Goal: Task Accomplishment & Management: Manage account settings

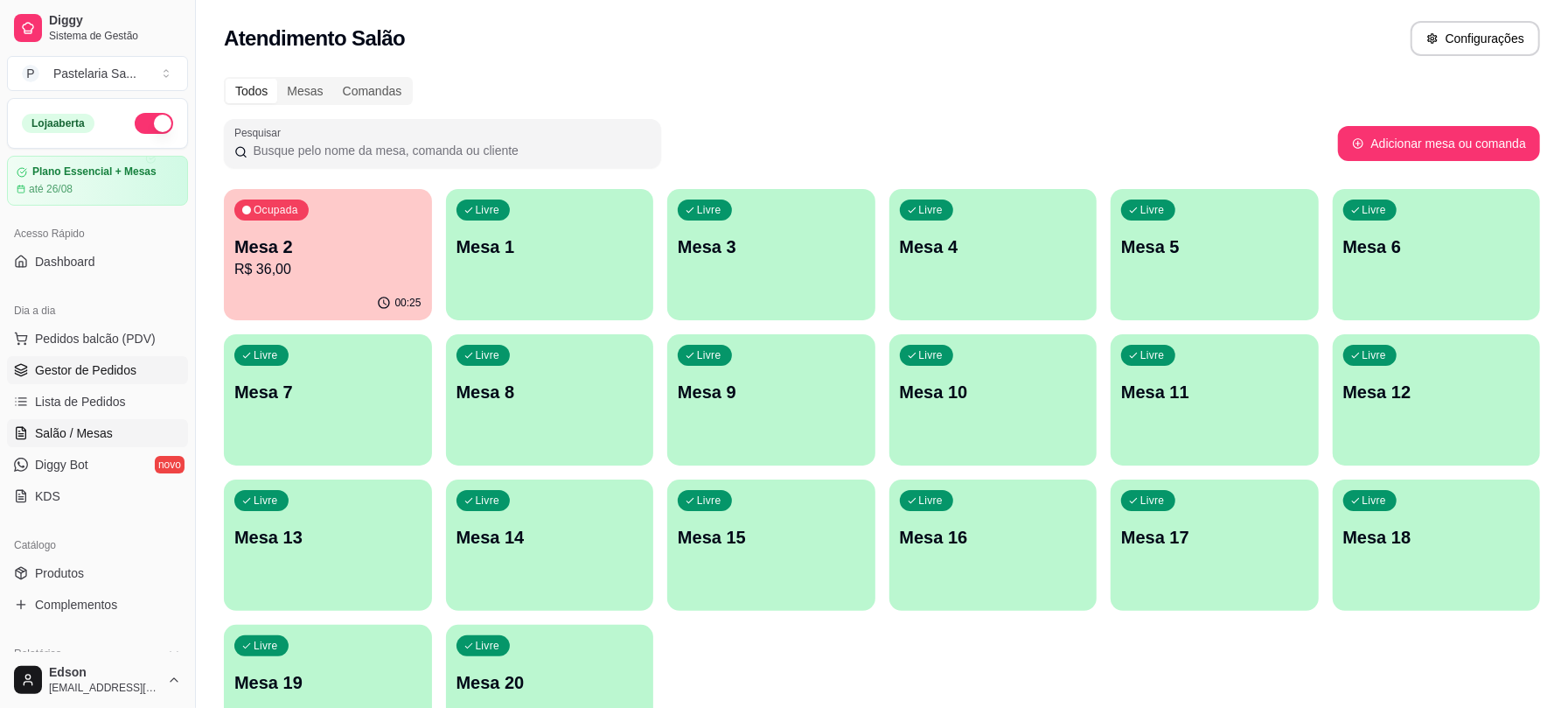
click at [63, 374] on span "Gestor de Pedidos" at bounding box center [85, 370] width 102 height 17
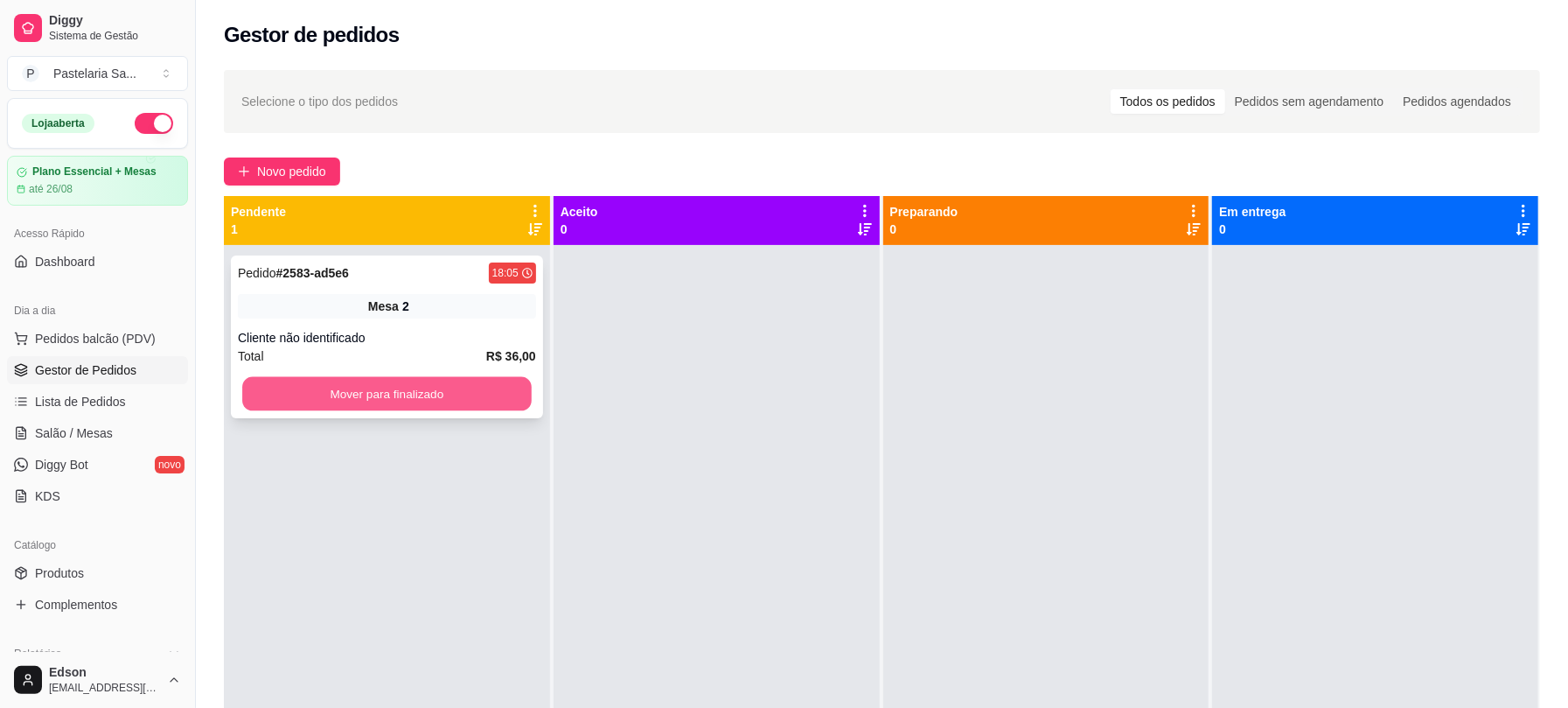
click at [372, 398] on button "Mover para finalizado" at bounding box center [387, 394] width 289 height 34
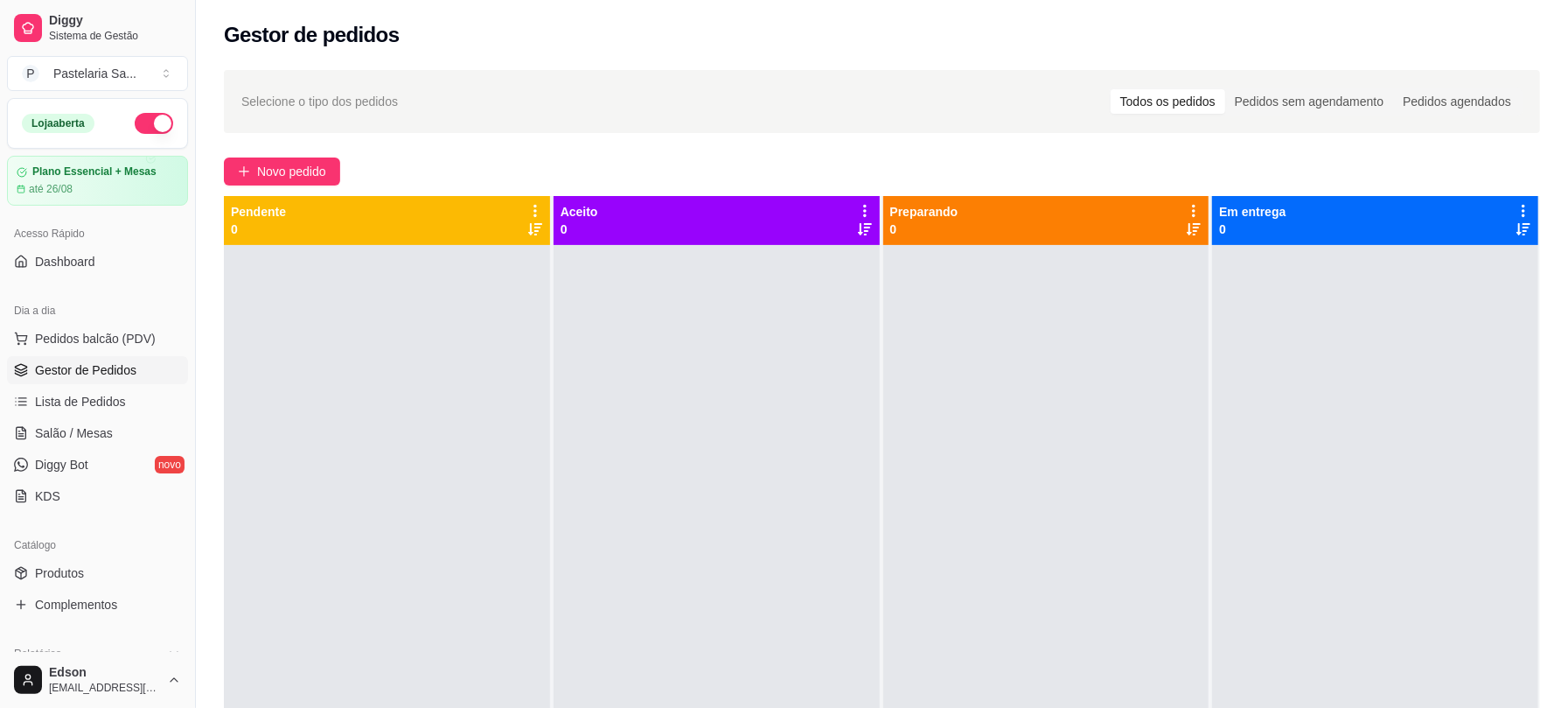
click at [72, 418] on ul "Pedidos balcão (PDV) Gestor de Pedidos Lista de Pedidos Salão / Mesas Diggy Bot…" at bounding box center [97, 418] width 181 height 186
click at [73, 428] on span "Salão / Mesas" at bounding box center [73, 433] width 77 height 17
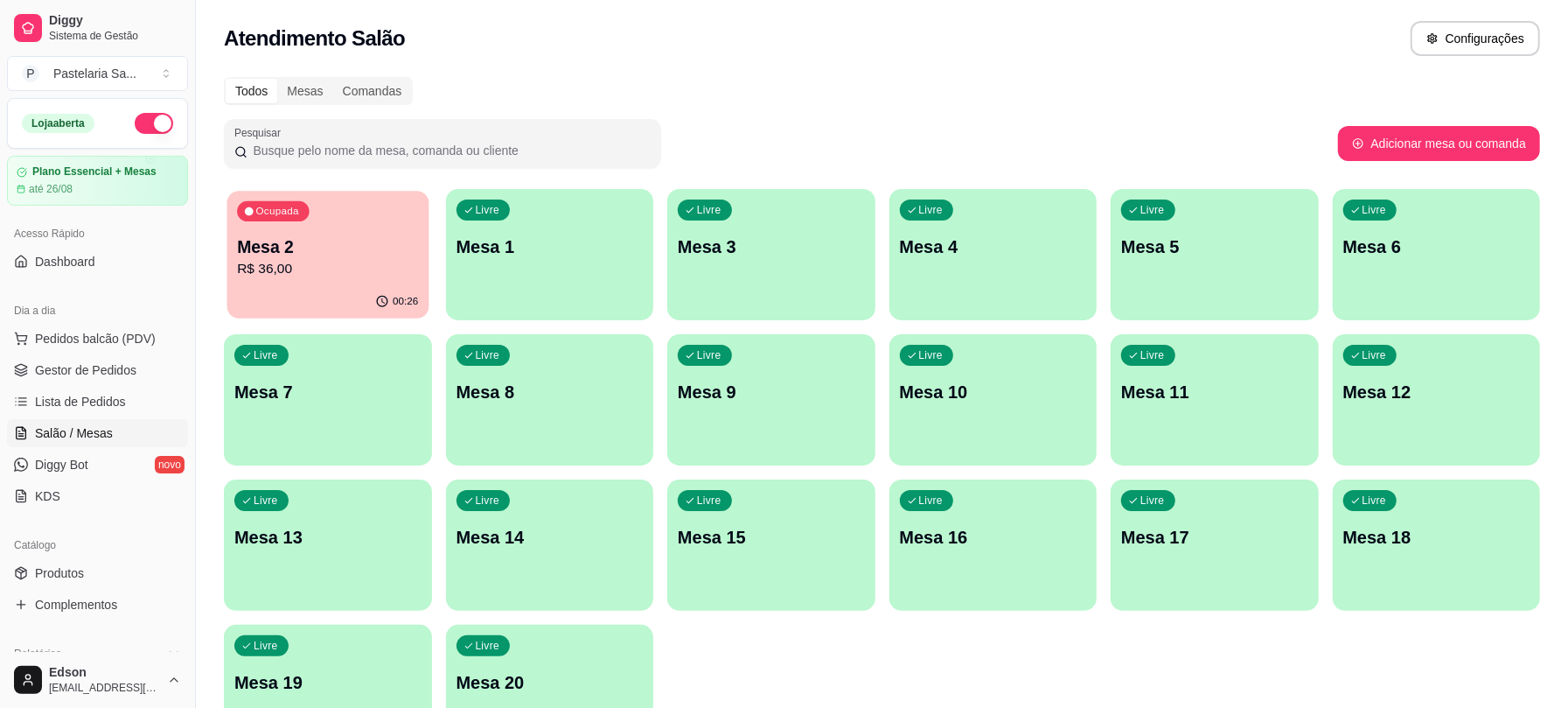
click at [337, 315] on div "00:26" at bounding box center [328, 302] width 201 height 33
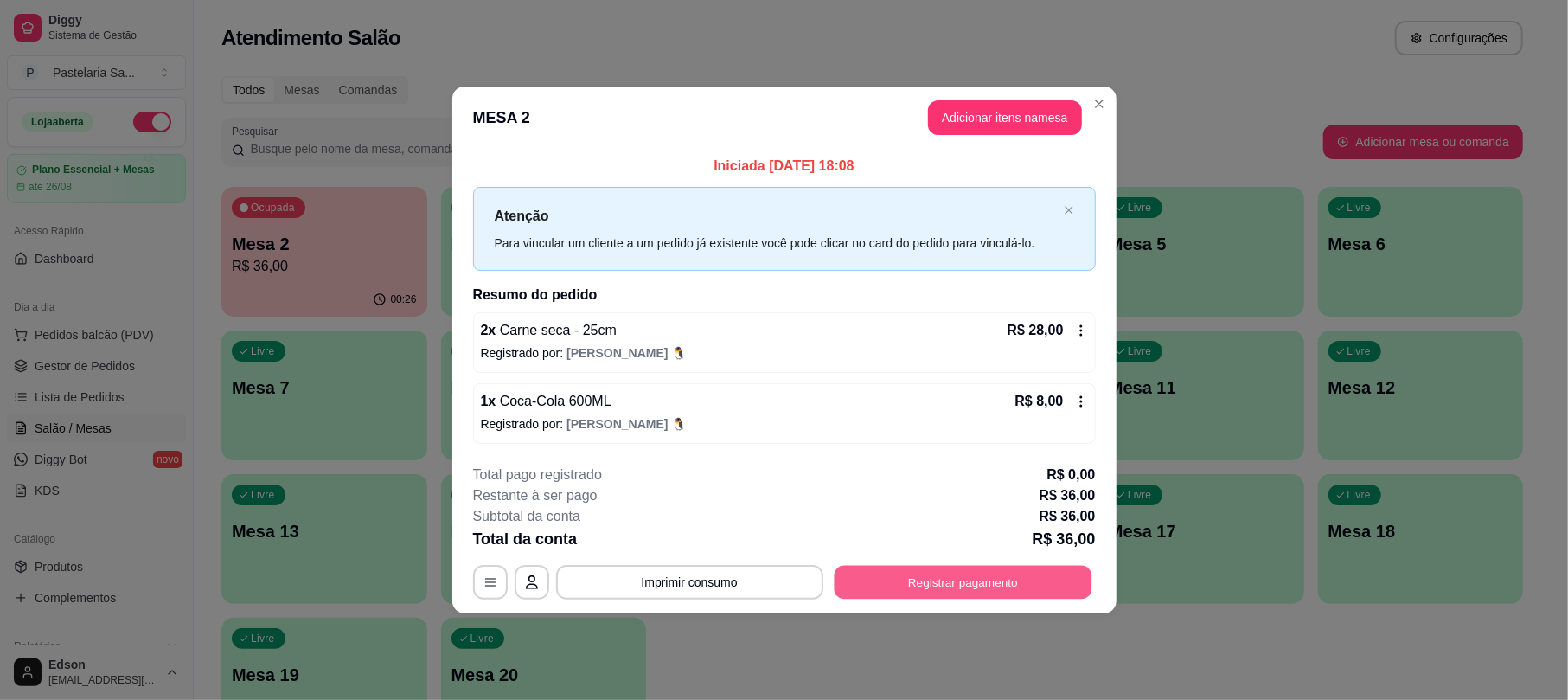
click at [1052, 579] on button "Registrar pagamento" at bounding box center [963, 581] width 258 height 33
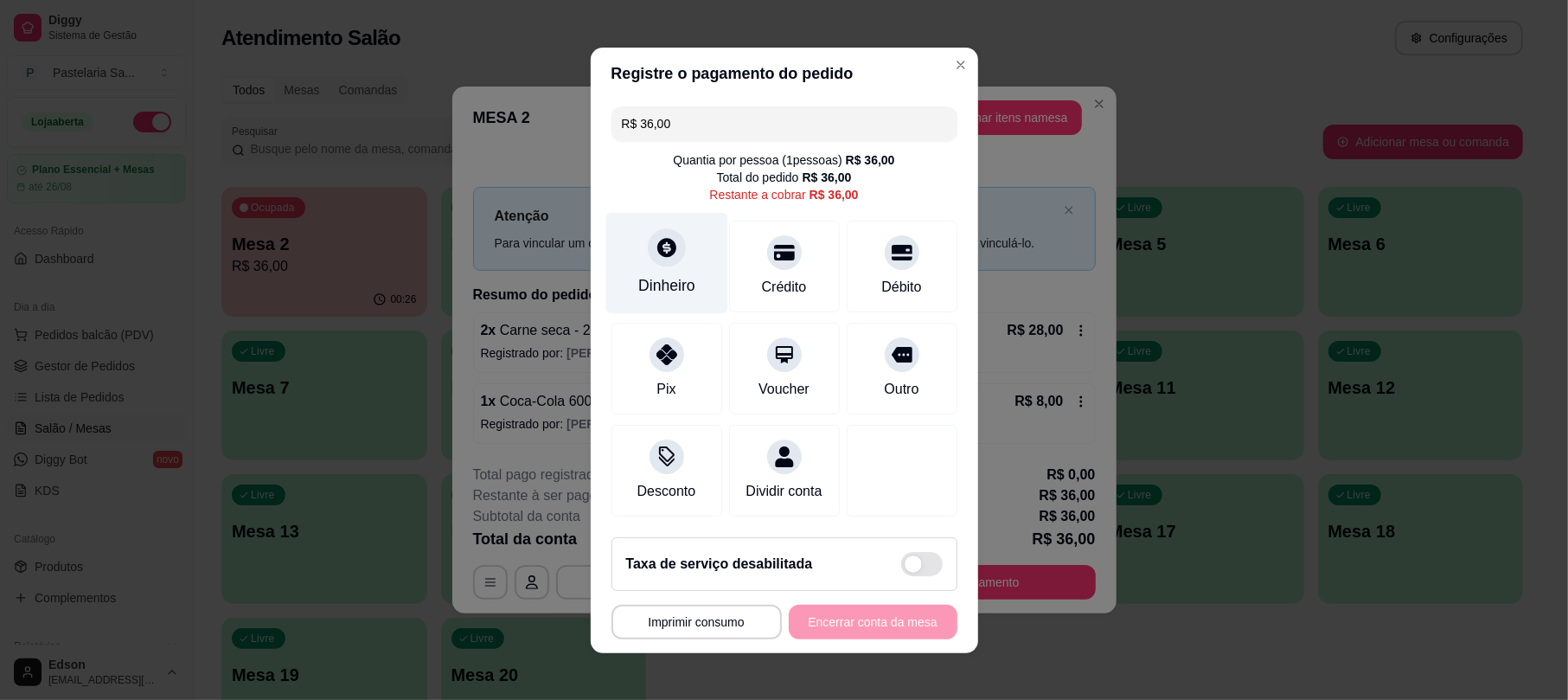
click at [655, 249] on icon at bounding box center [666, 248] width 23 height 23
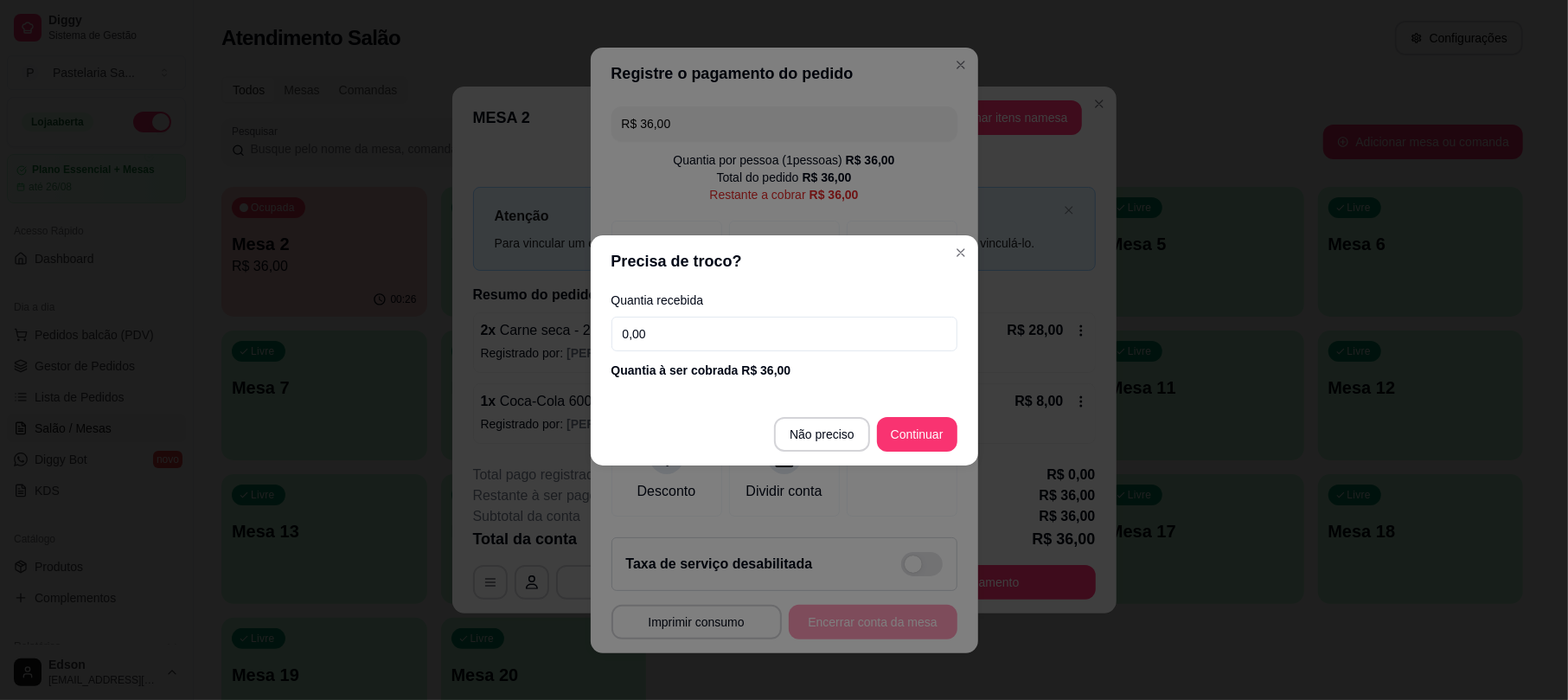
click at [762, 322] on input "0,00" at bounding box center [784, 334] width 346 height 34
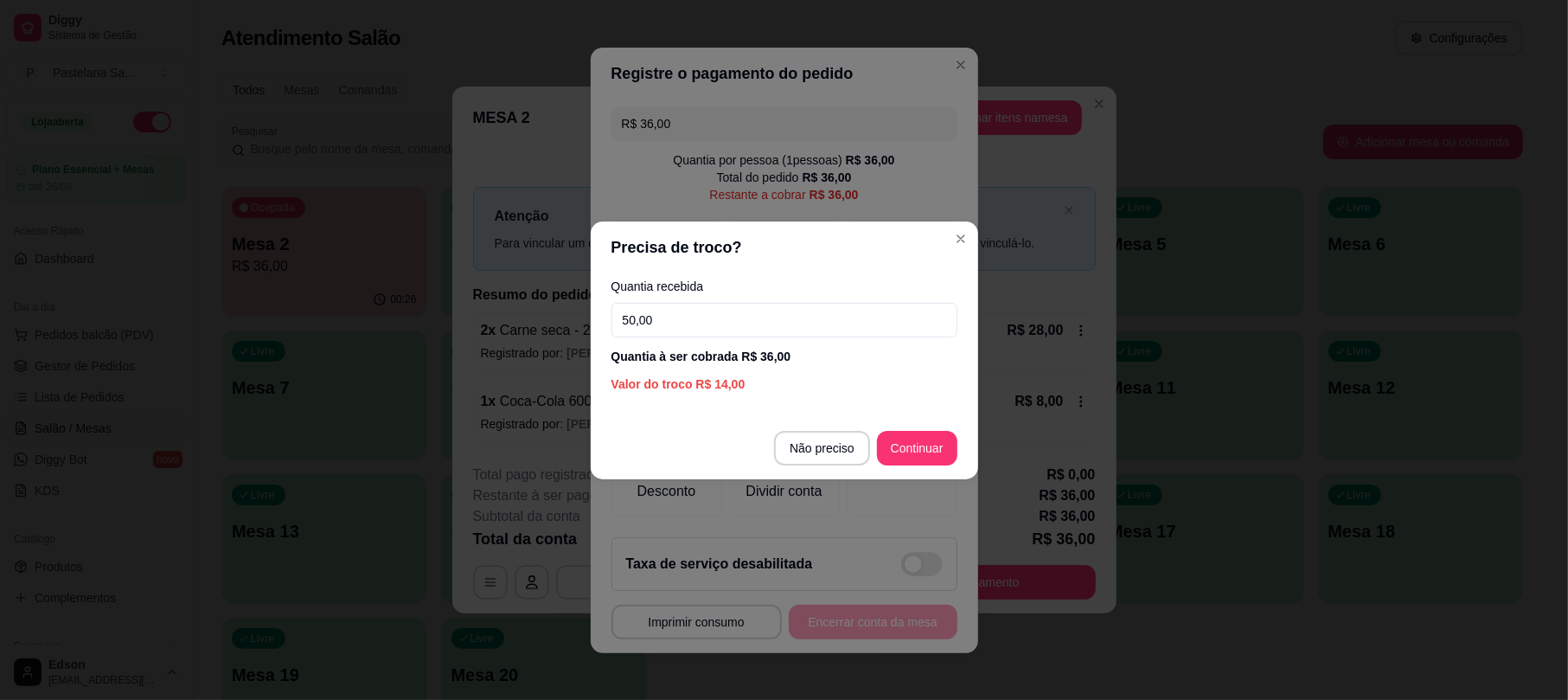
type input "50,00"
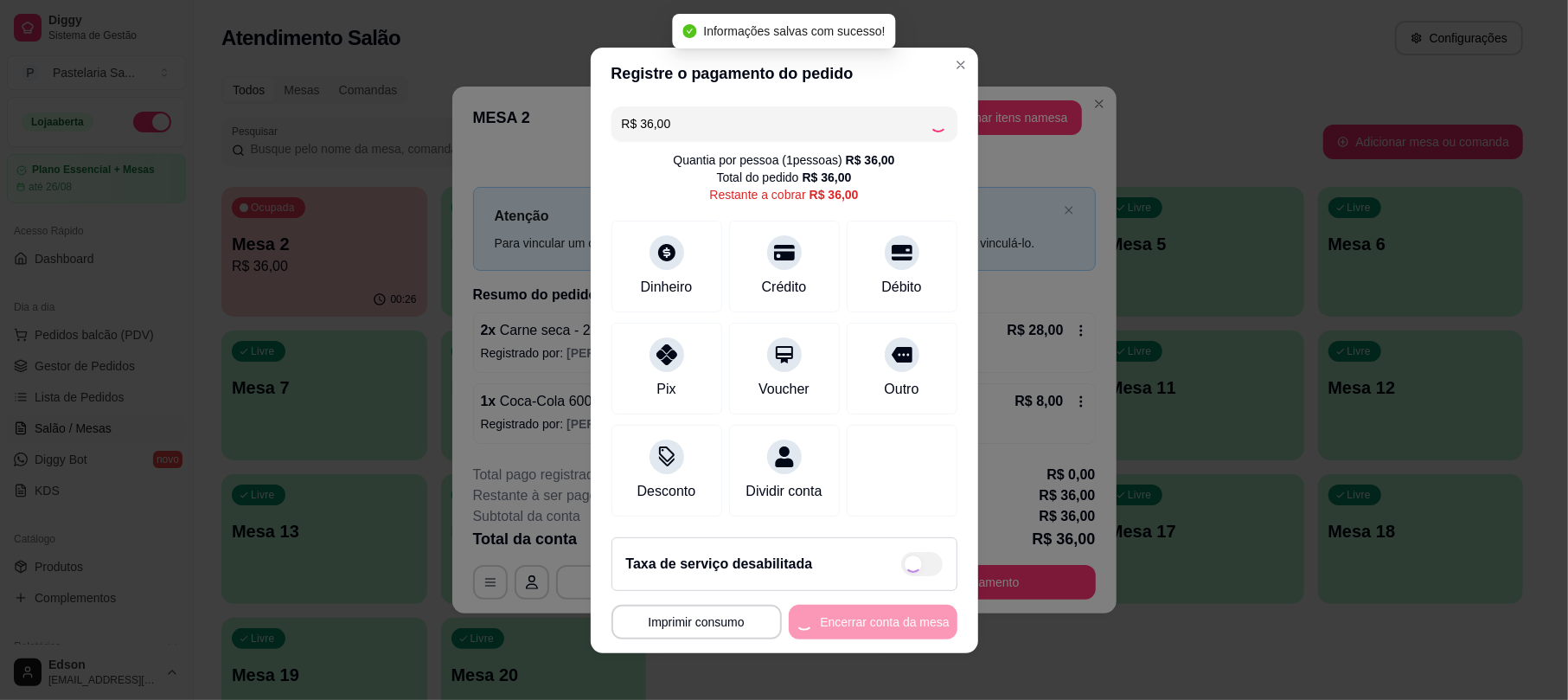
type input "R$ 0,00"
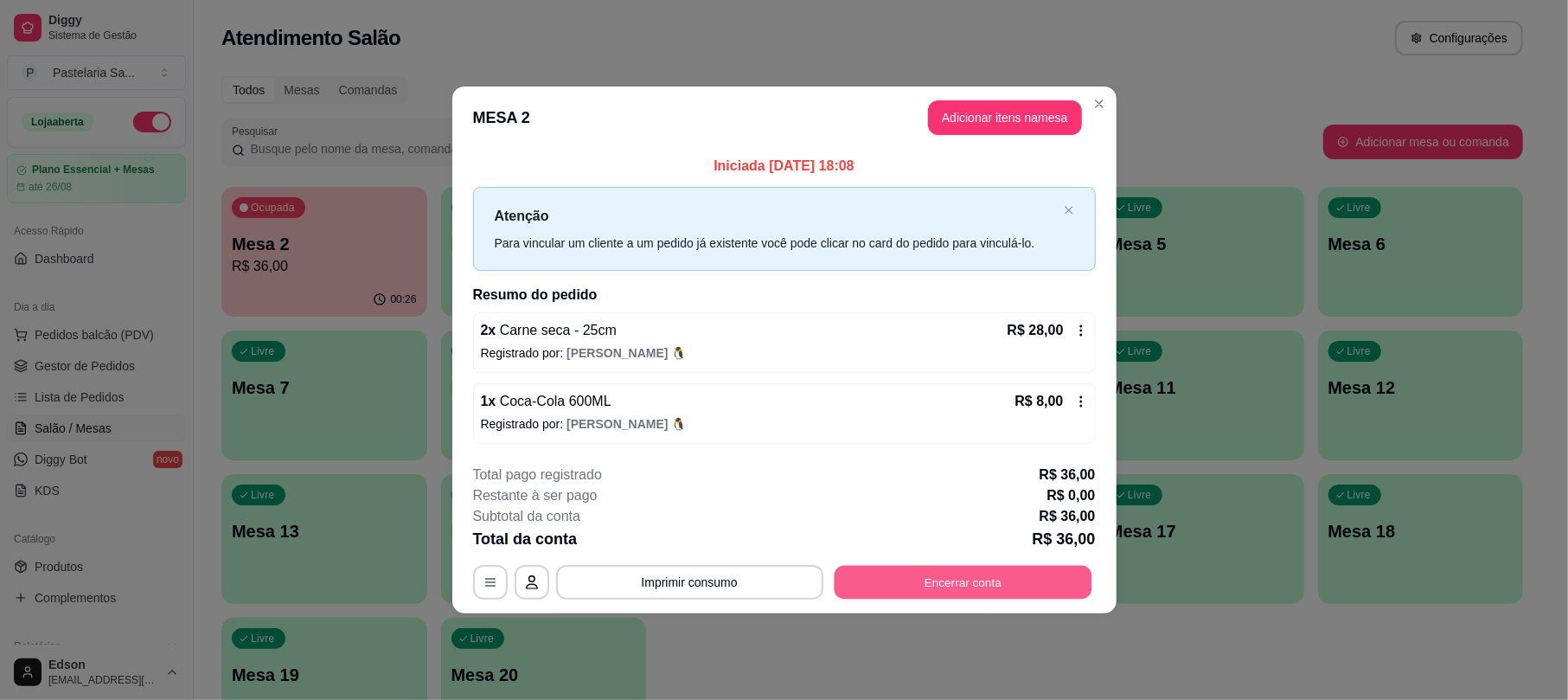
click at [987, 596] on button "Encerrar conta" at bounding box center [963, 581] width 258 height 33
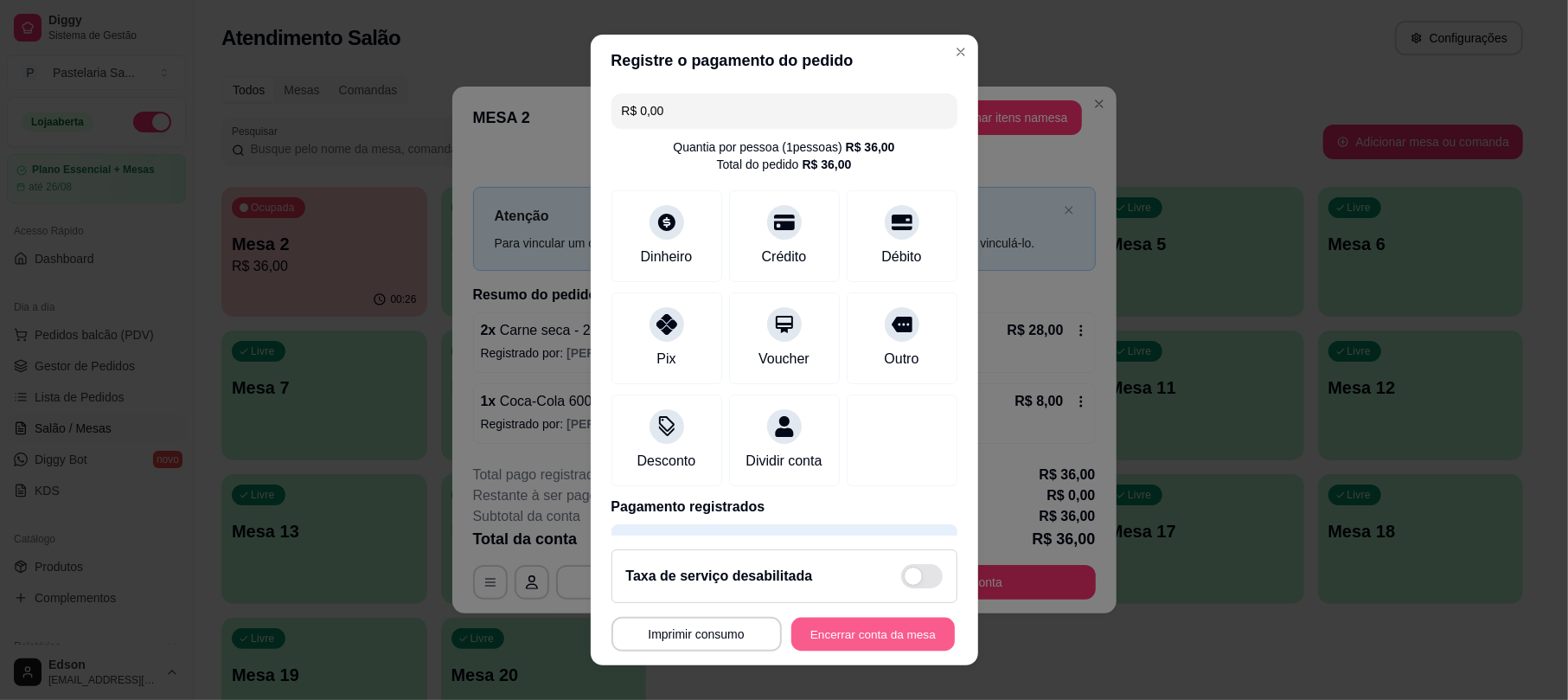
click at [882, 647] on button "Encerrar conta da mesa" at bounding box center [873, 633] width 163 height 33
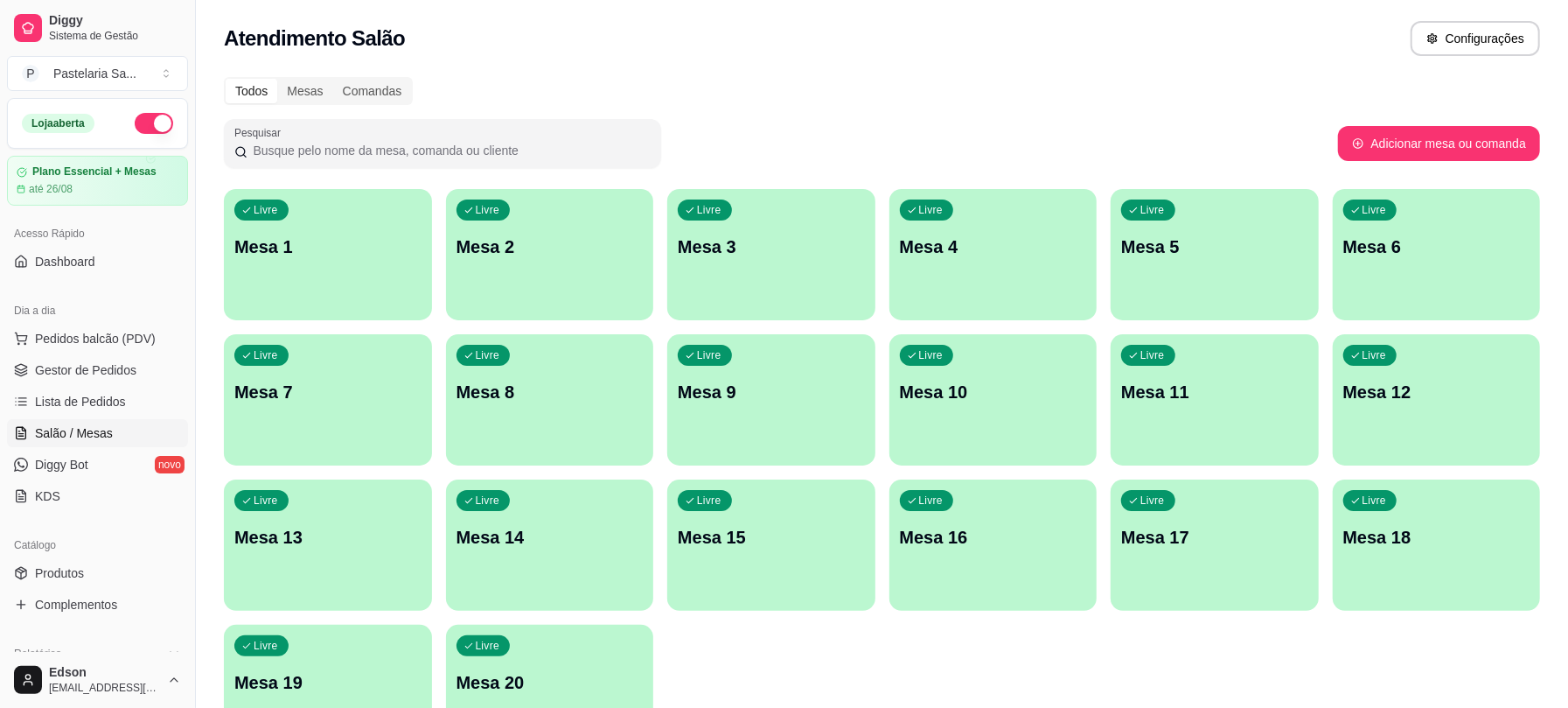
click at [57, 341] on span "Pedidos balcão (PDV)" at bounding box center [95, 339] width 121 height 17
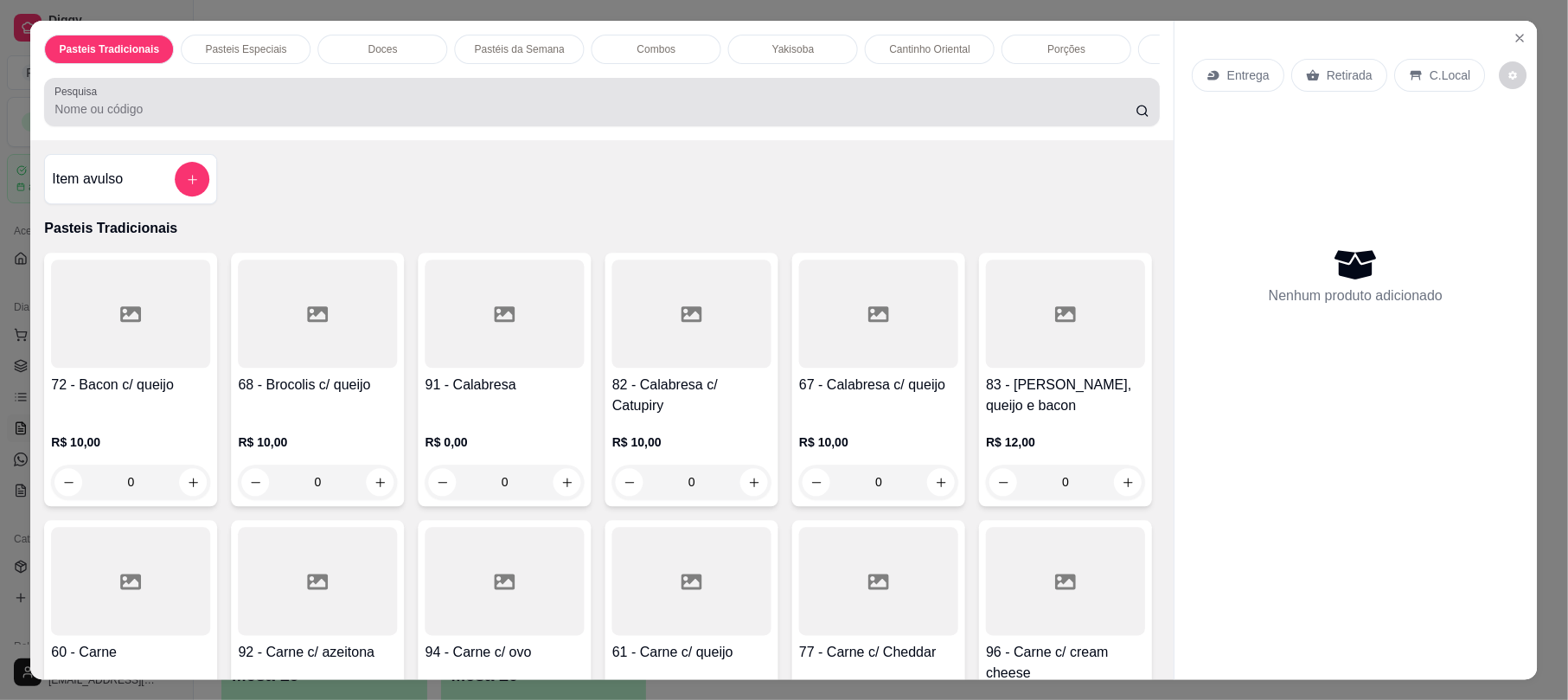
click at [119, 120] on div at bounding box center [602, 102] width 1094 height 34
click at [194, 116] on div at bounding box center [601, 102] width 1093 height 34
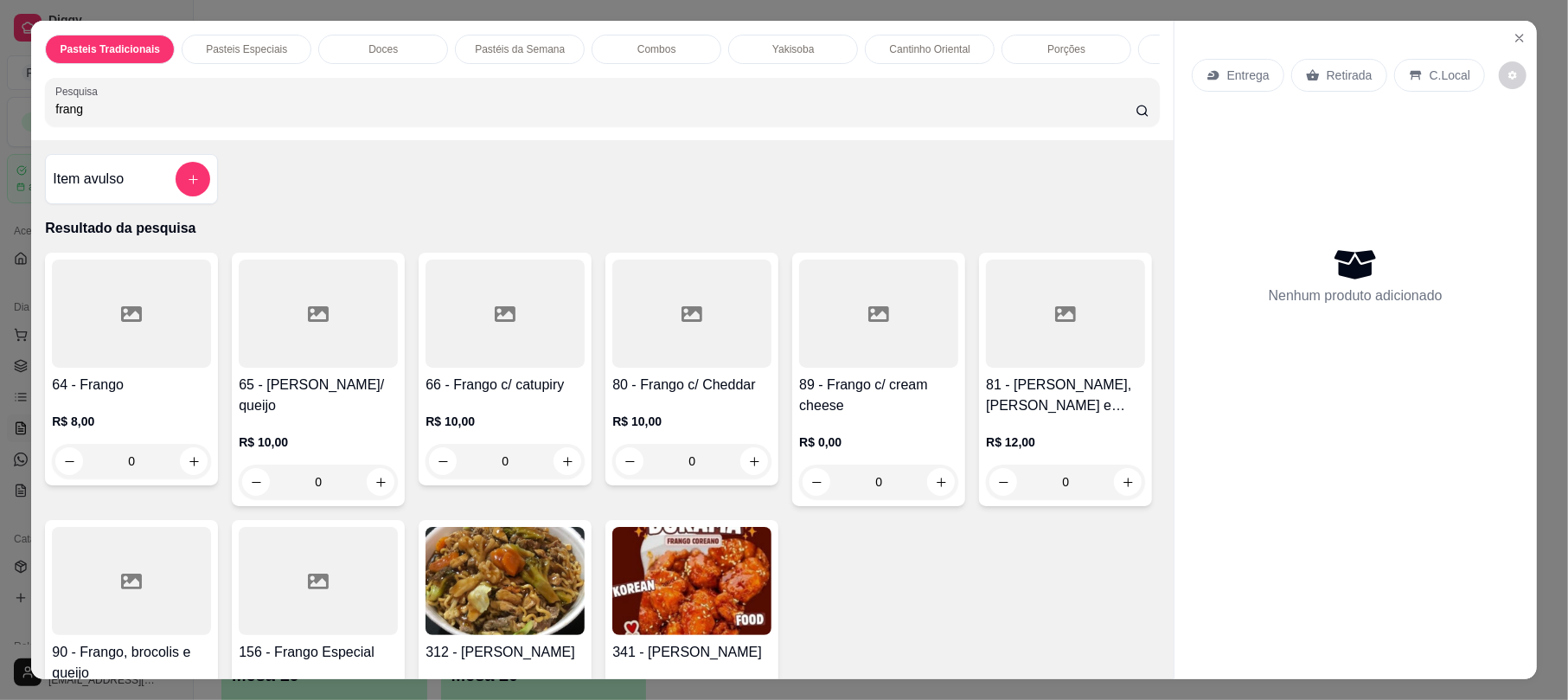
type input "frang"
click at [502, 389] on div "66 - Frango c/ catupiry R$ 10,00 0" at bounding box center [505, 368] width 173 height 232
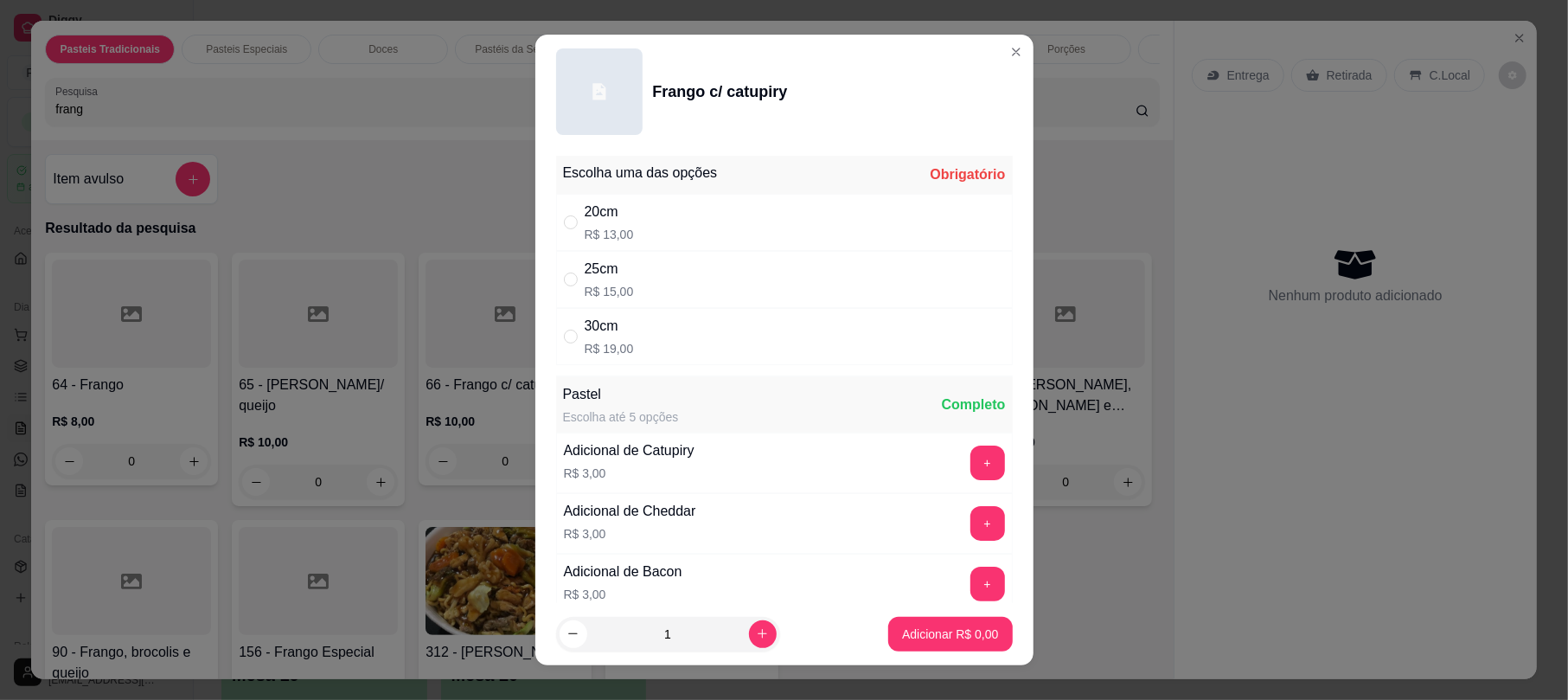
click at [740, 248] on div "20cm R$ 13,00" at bounding box center [785, 223] width 457 height 57
radio input "true"
click at [749, 637] on button "increase-product-quantity" at bounding box center [762, 633] width 28 height 28
type input "2"
click at [914, 642] on p "Adicionar R$ 26,00" at bounding box center [947, 633] width 100 height 16
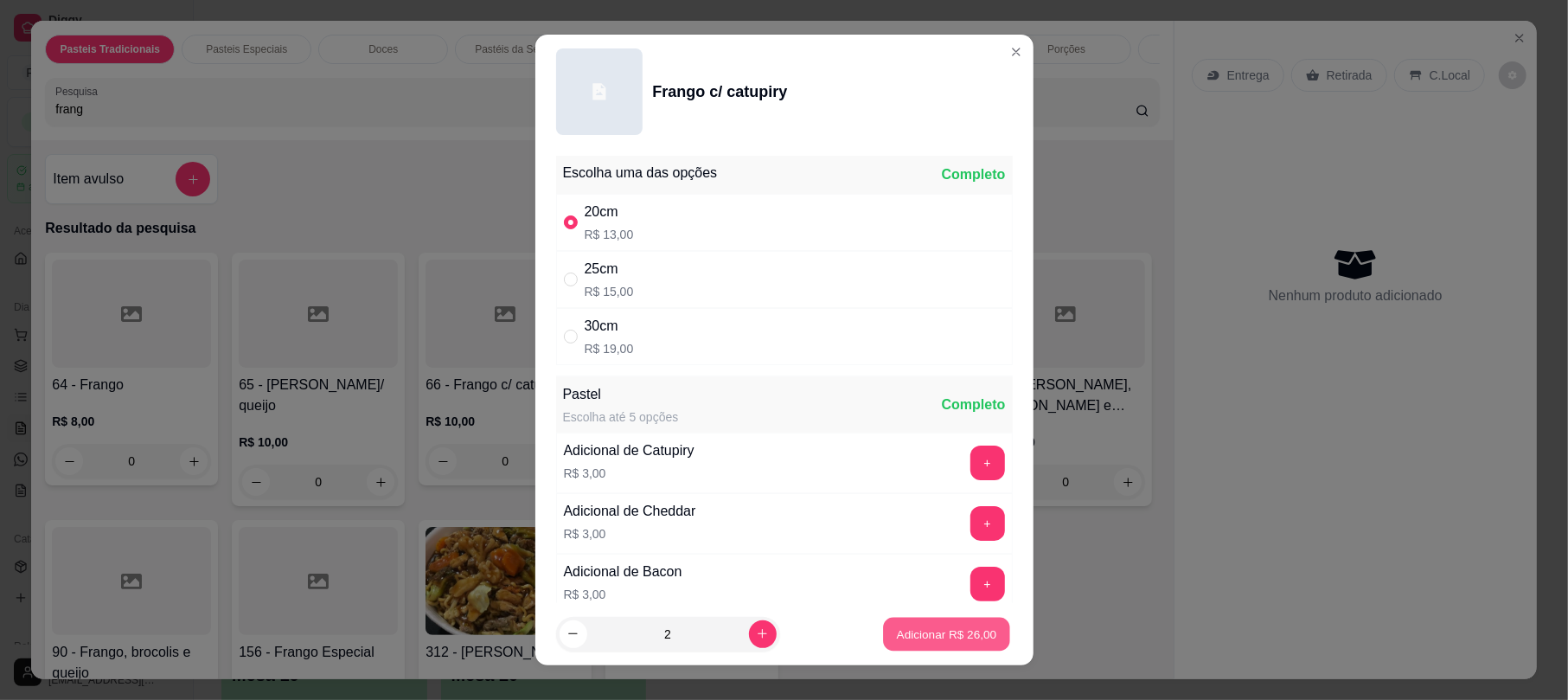
type input "2"
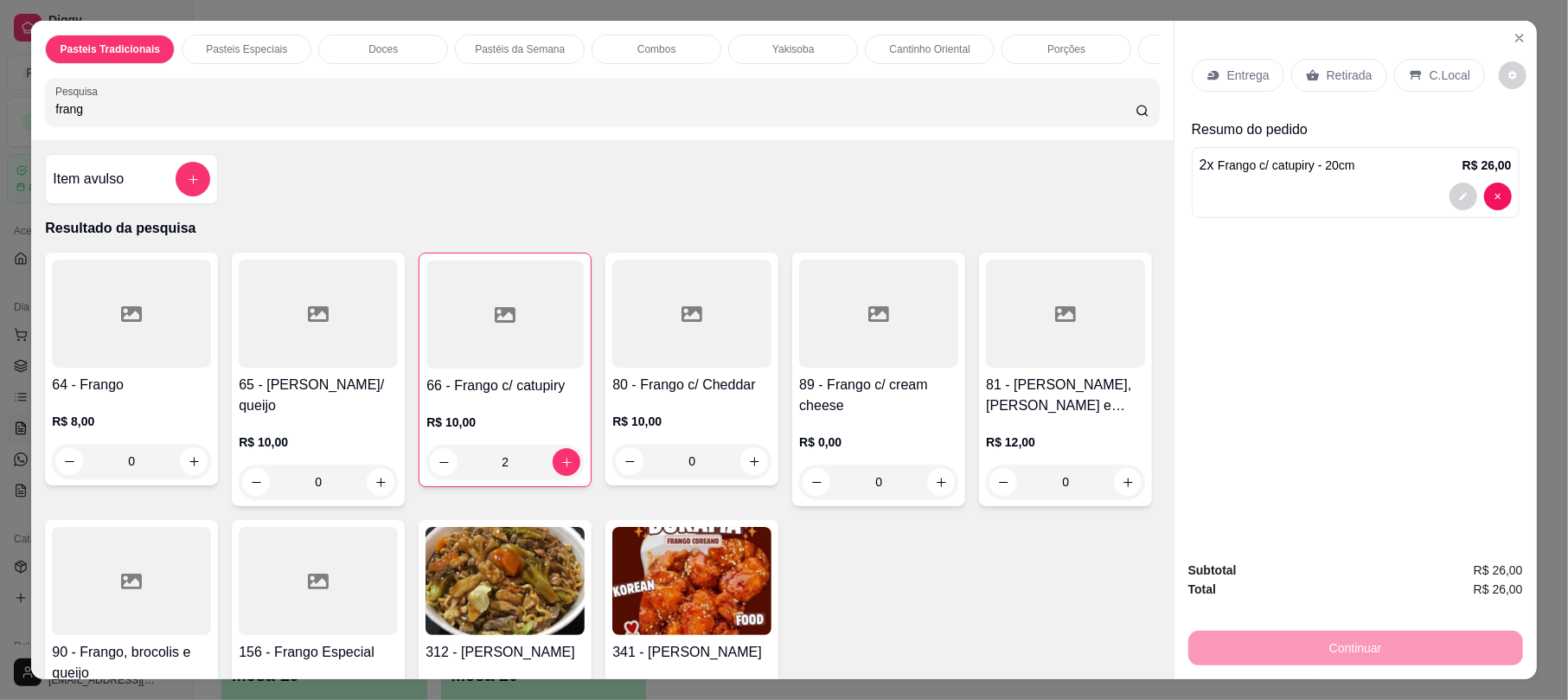
click at [860, 141] on div "Pasteis Tradicionais Pasteis Especiais Doces Pastéis da Semana Combos Yakisoba …" at bounding box center [602, 80] width 1142 height 120
click at [851, 141] on div "Pasteis Tradicionais Pasteis Especiais Doces Pastéis da Semana Combos Yakisoba …" at bounding box center [602, 80] width 1142 height 120
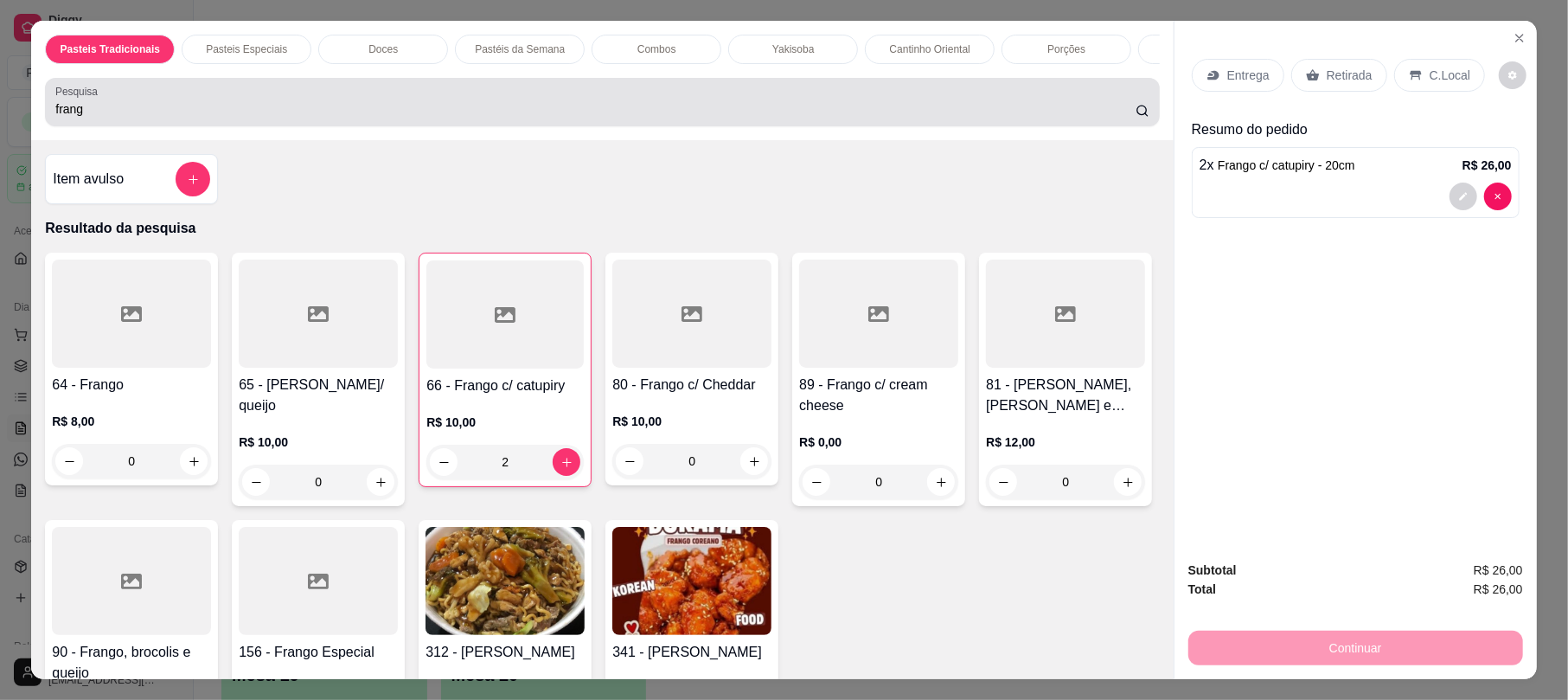
click at [851, 126] on div "Pesquisa frang" at bounding box center [601, 101] width 1114 height 49
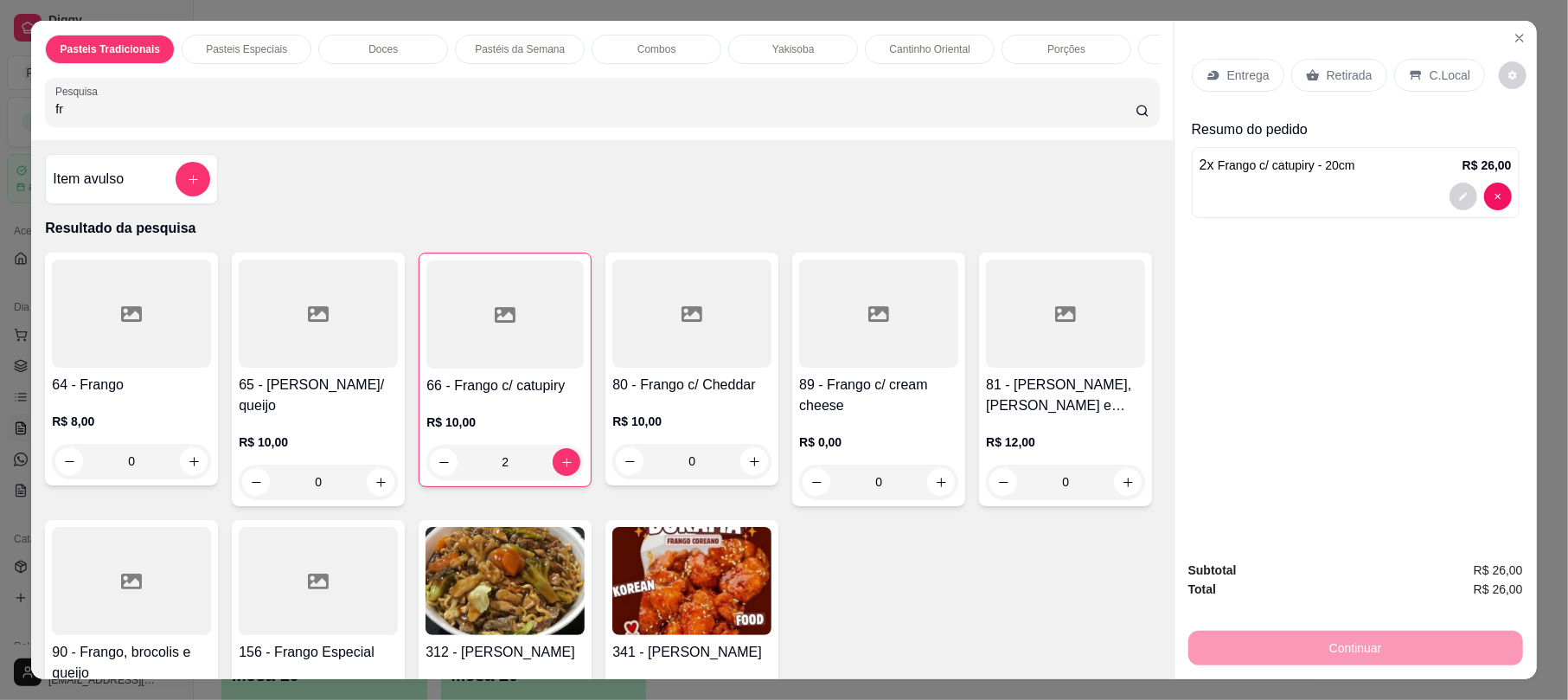
type input "f"
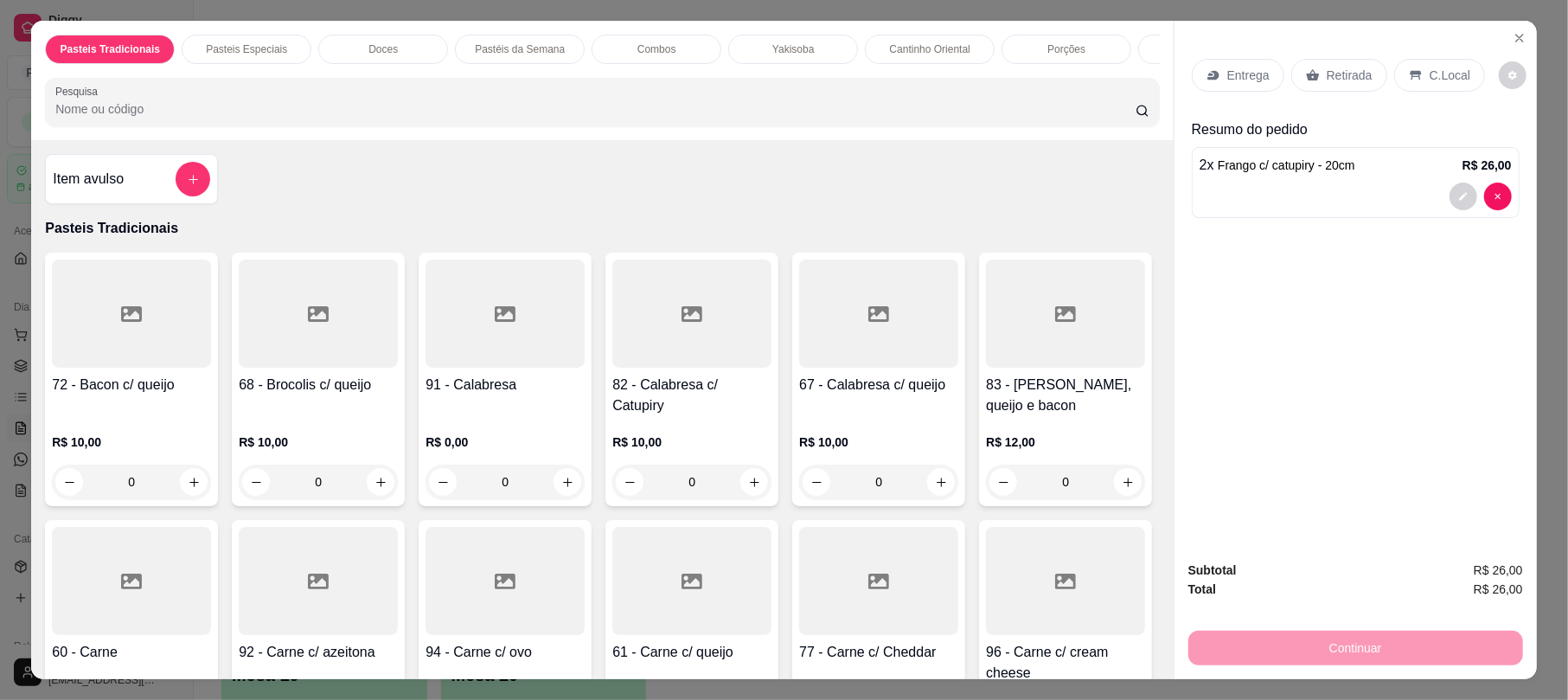
click at [1234, 83] on p "Entrega" at bounding box center [1248, 76] width 42 height 17
click at [1261, 68] on div "Entrega" at bounding box center [1237, 75] width 93 height 33
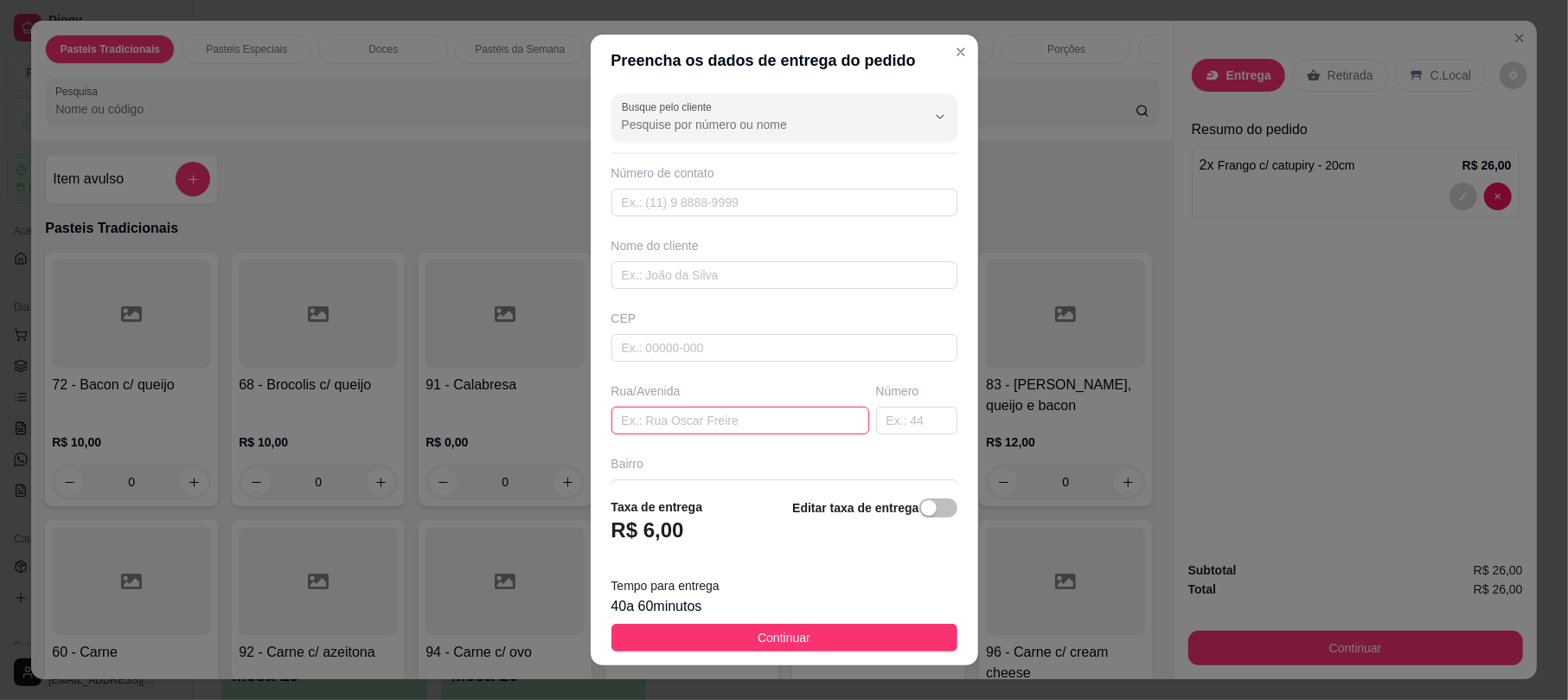
click at [737, 421] on input "text" at bounding box center [740, 420] width 258 height 28
type input "MARIO MARANGAO"
drag, startPoint x: 885, startPoint y: 448, endPoint x: 883, endPoint y: 438, distance: 10.2
click at [885, 443] on div "Busque pelo cliente Número de contato Nome do cliente CEP Rua/Avenida MARIO MAR…" at bounding box center [784, 284] width 387 height 396
click at [882, 434] on input "text" at bounding box center [916, 420] width 81 height 28
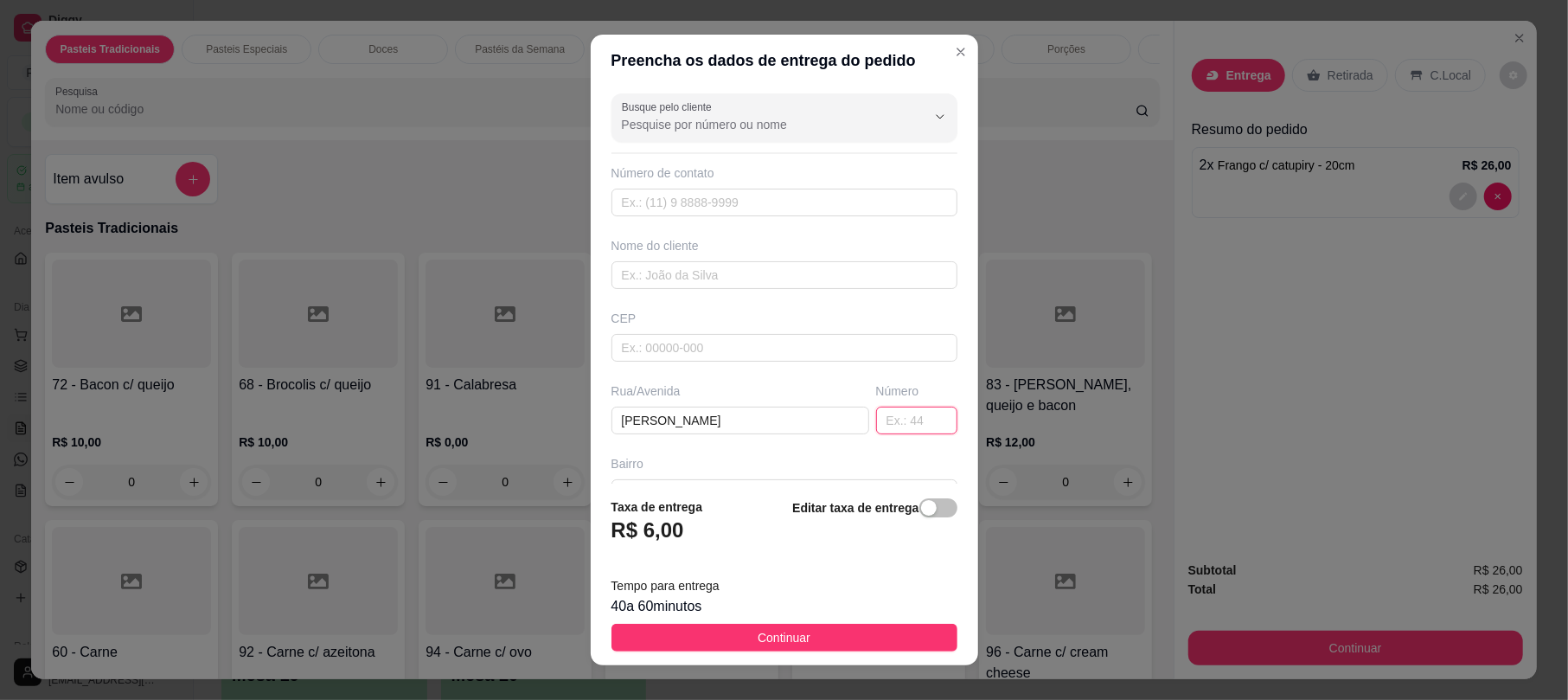
click at [876, 430] on input "text" at bounding box center [916, 420] width 81 height 28
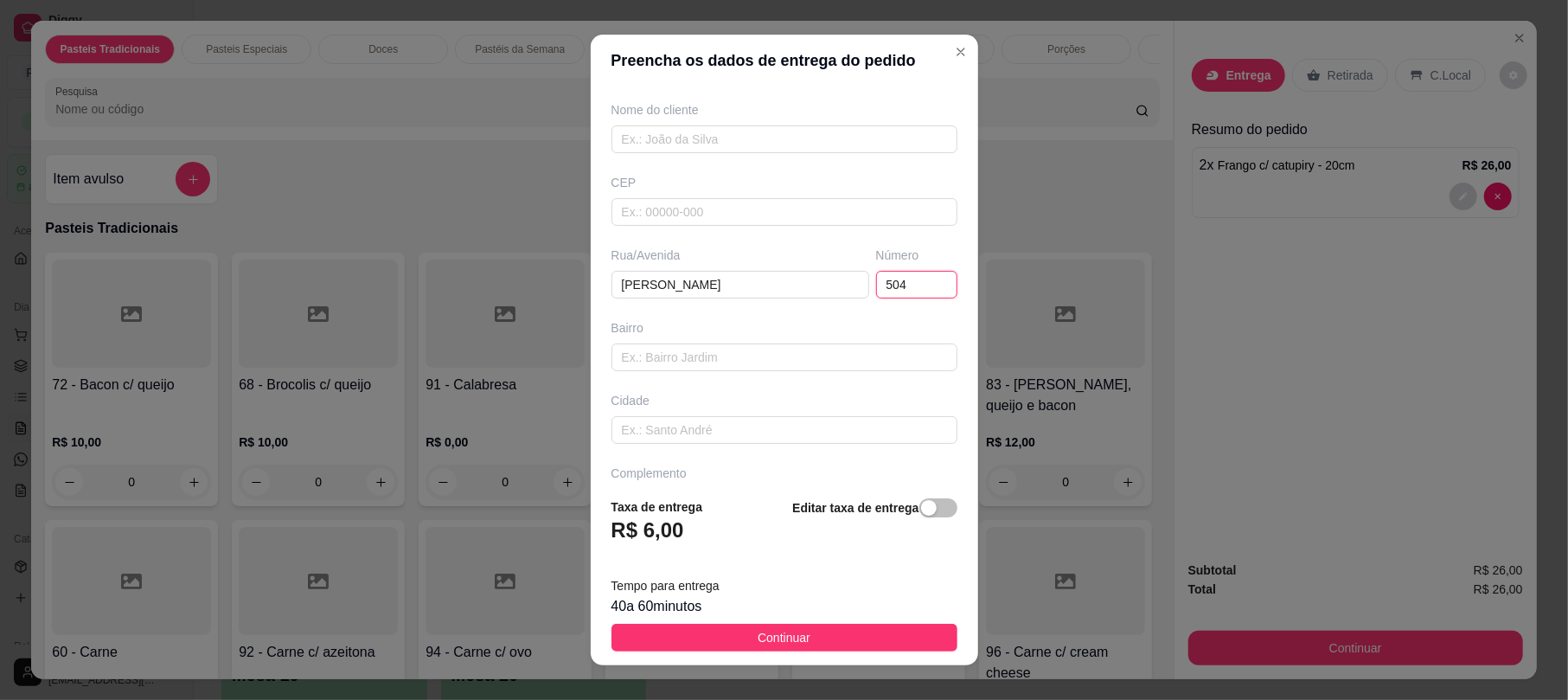
scroll to position [191, 0]
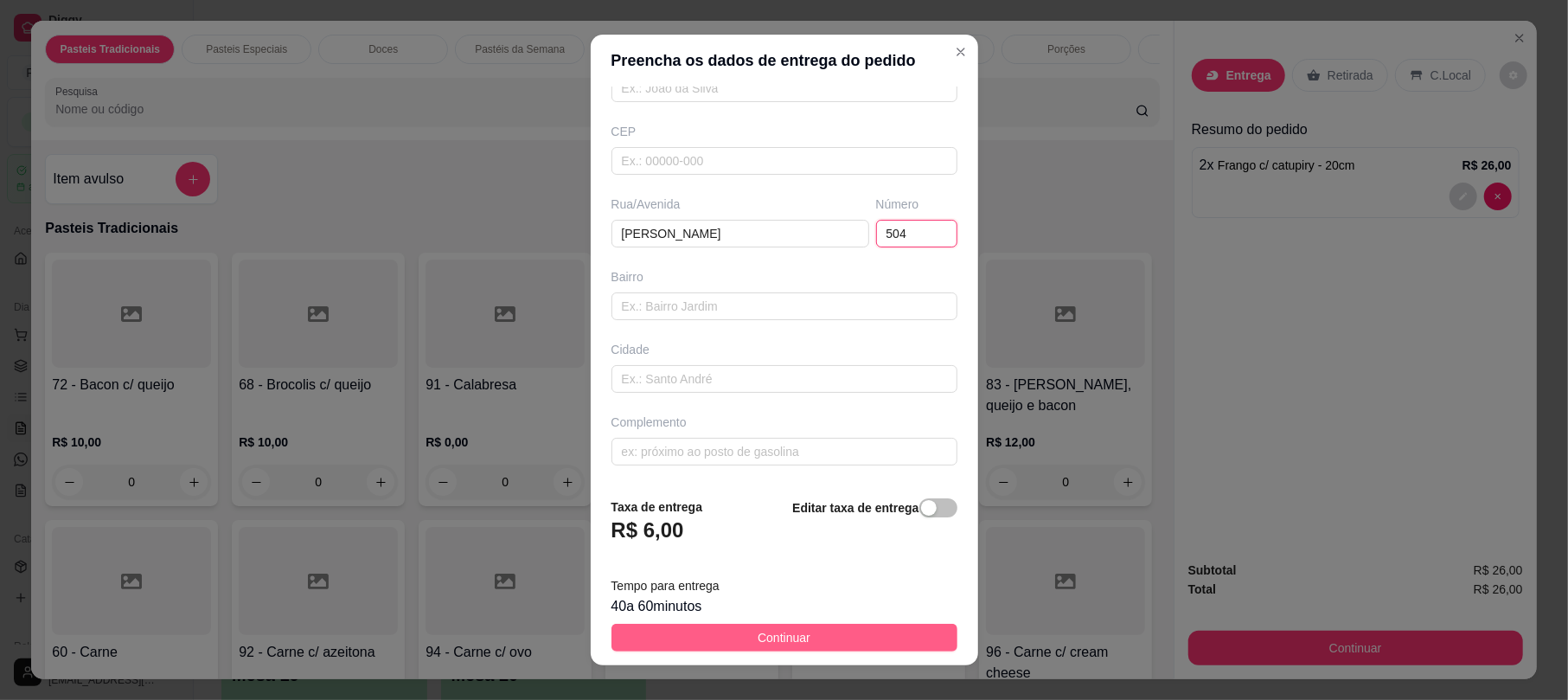
type input "504"
click at [738, 633] on button "Continuar" at bounding box center [784, 637] width 346 height 28
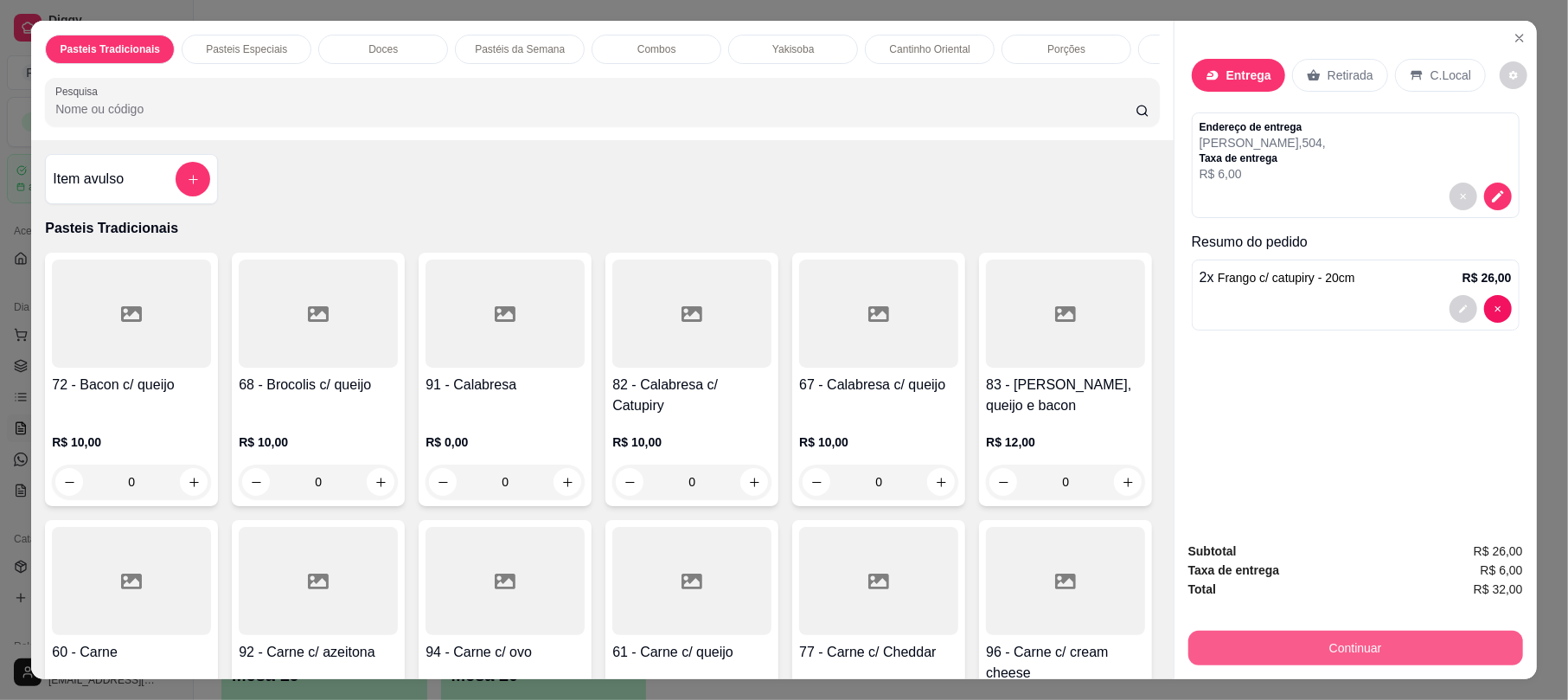
click at [1345, 640] on button "Continuar" at bounding box center [1356, 647] width 335 height 34
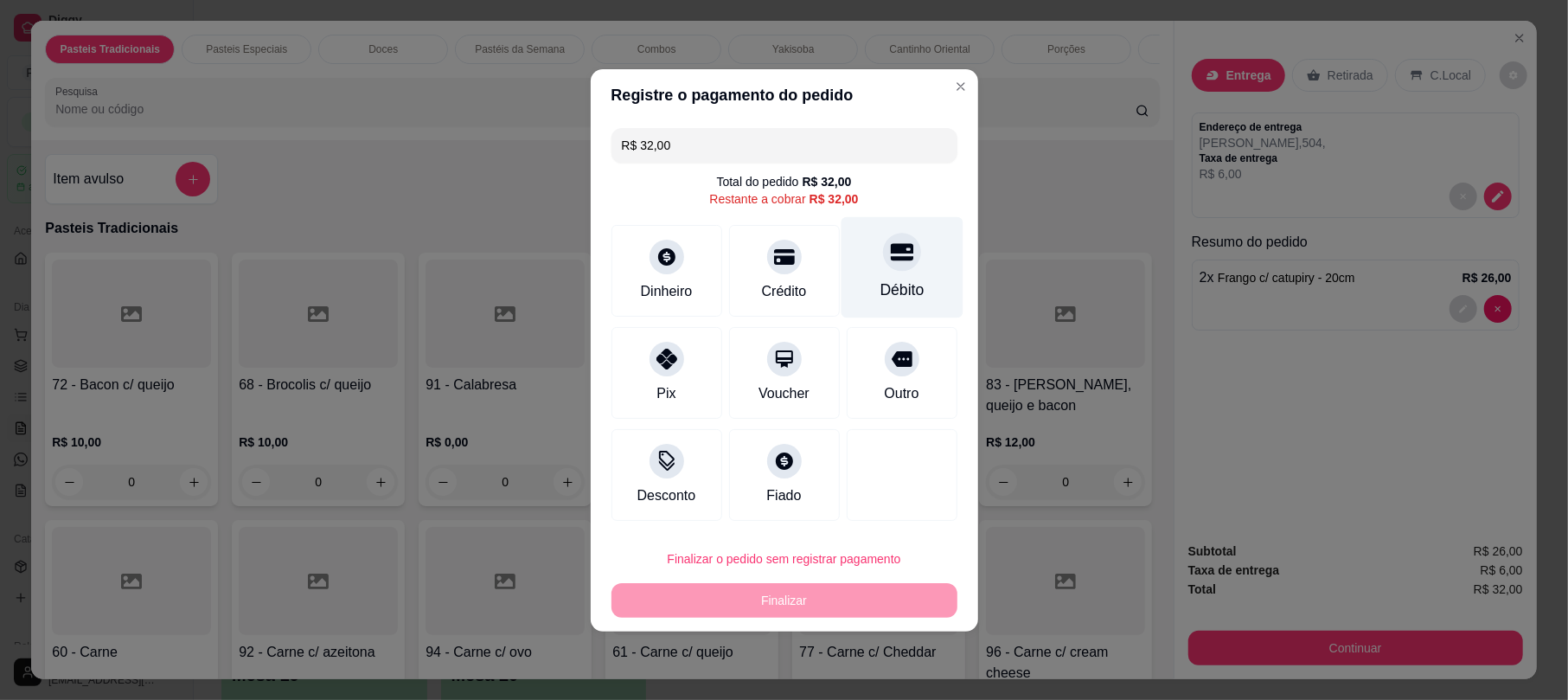
click at [887, 282] on div "Débito" at bounding box center [902, 290] width 44 height 23
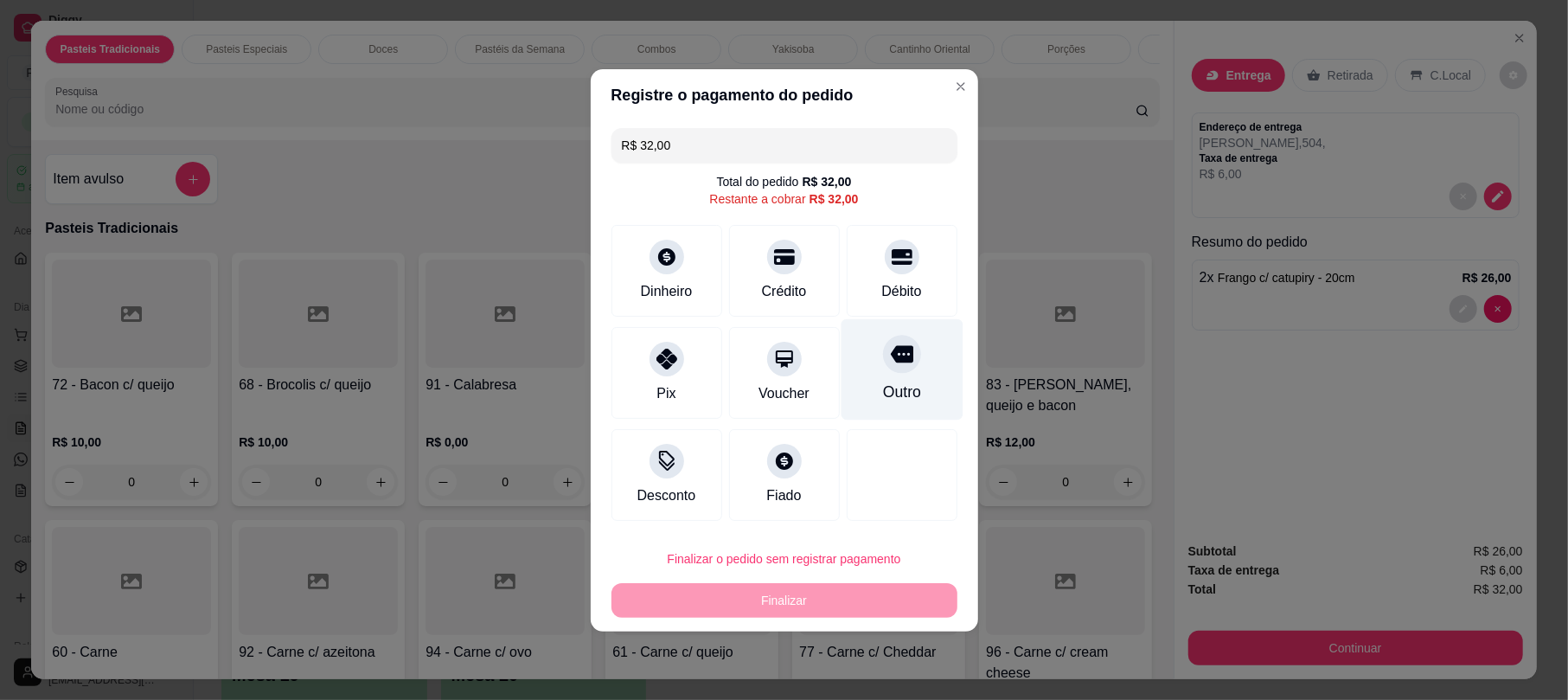
type input "R$ 0,00"
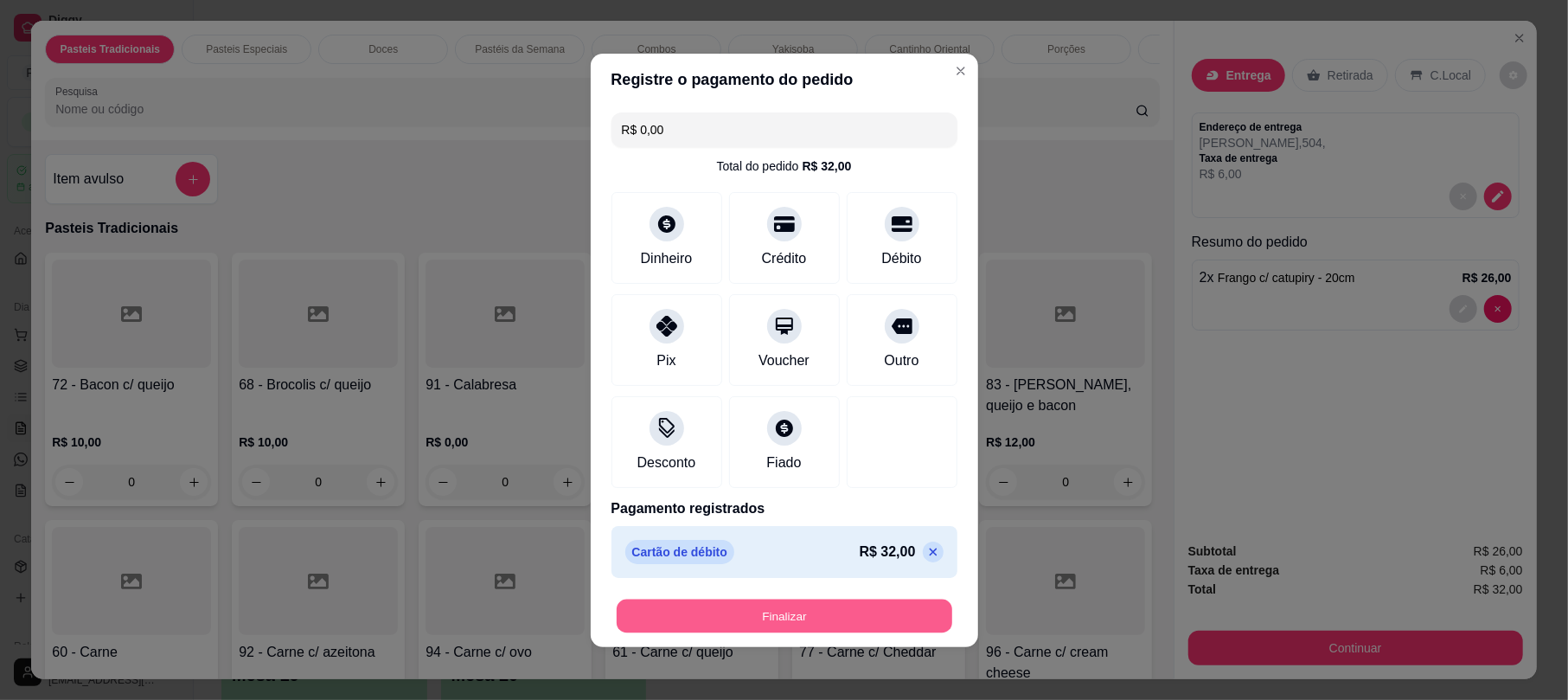
click at [853, 612] on button "Finalizar" at bounding box center [784, 615] width 336 height 33
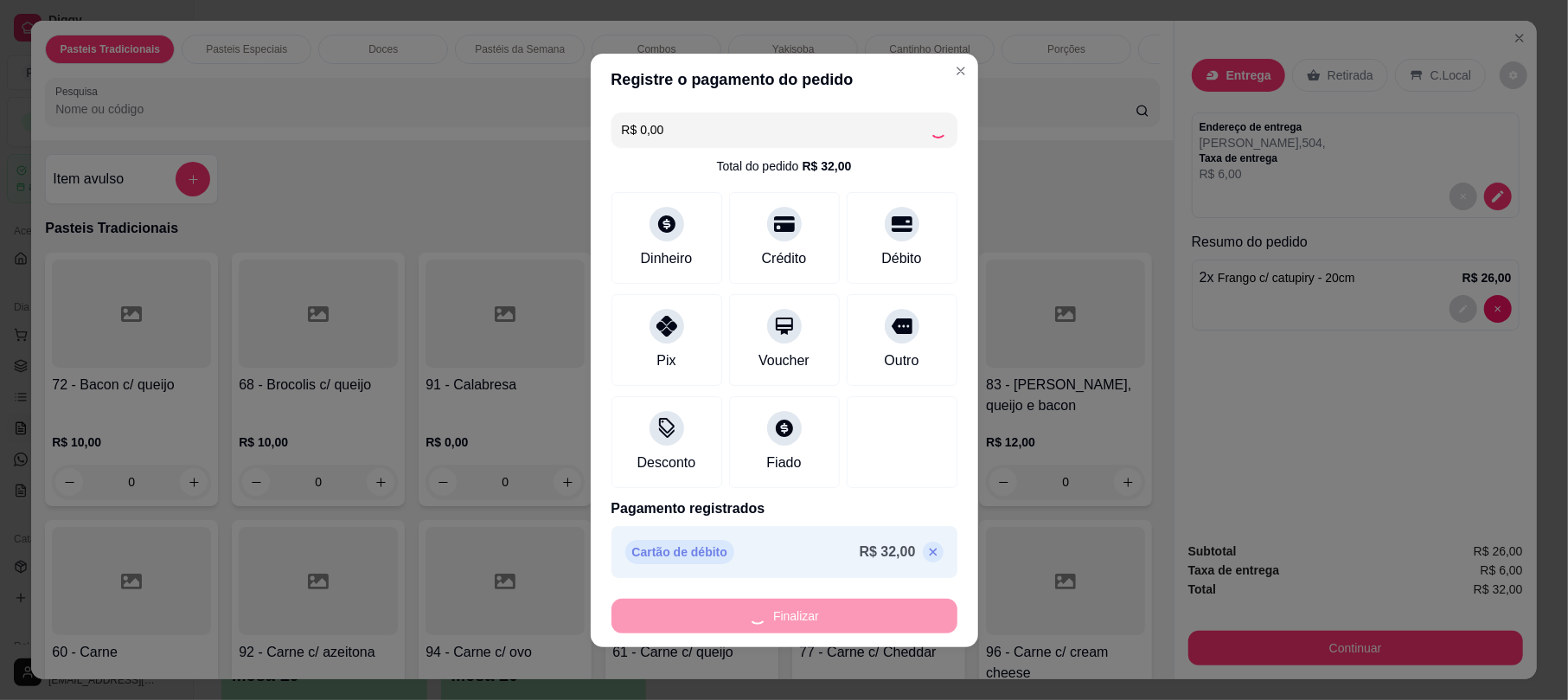
type input "0"
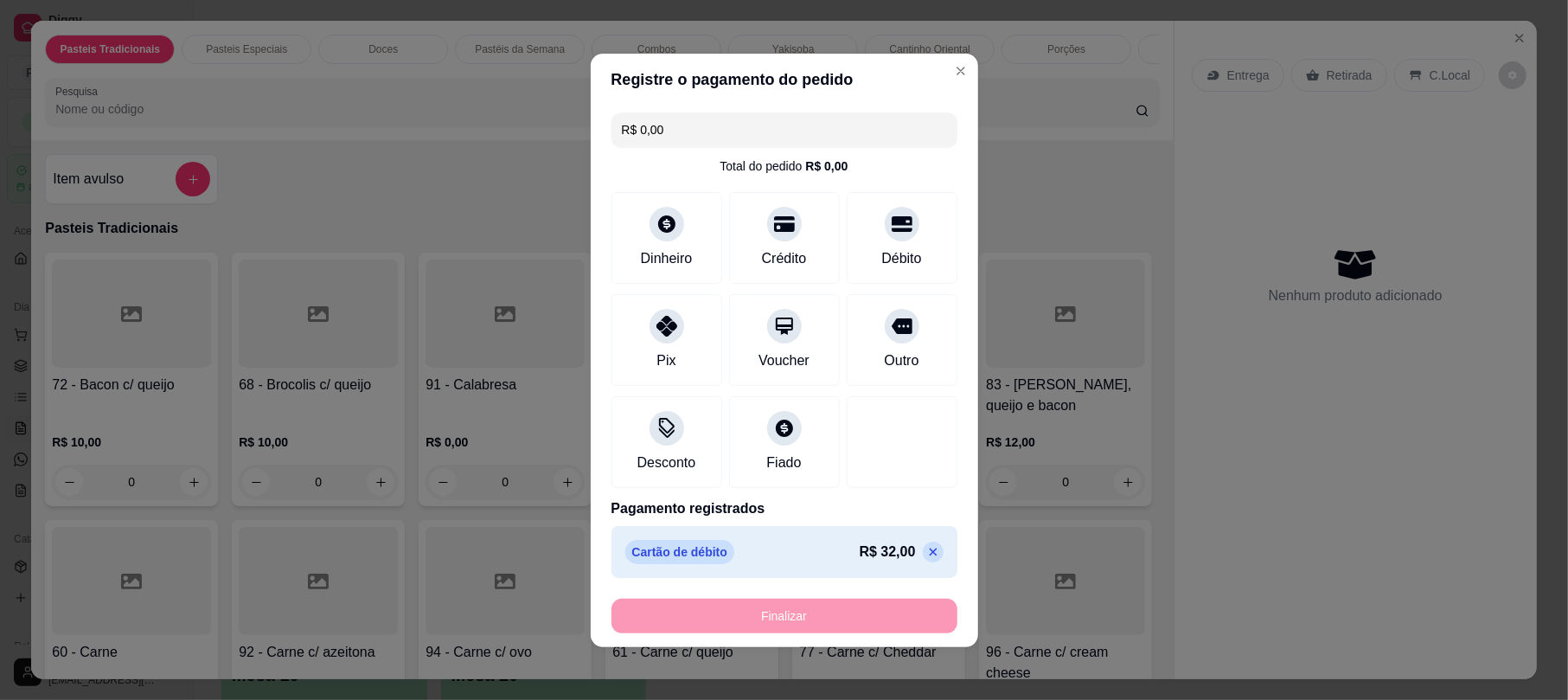
type input "-R$ 32,00"
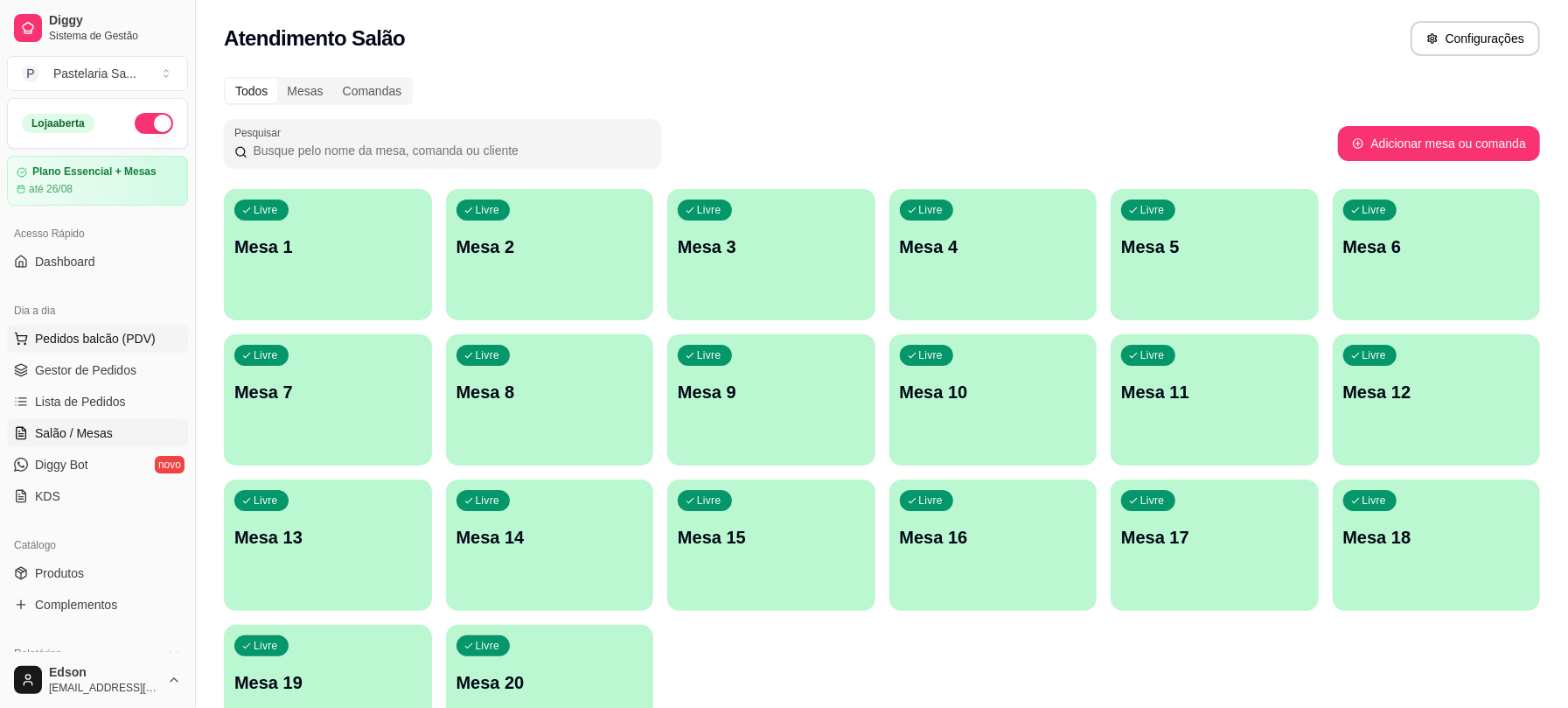
click at [158, 338] on button "Pedidos balcão (PDV)" at bounding box center [97, 339] width 181 height 28
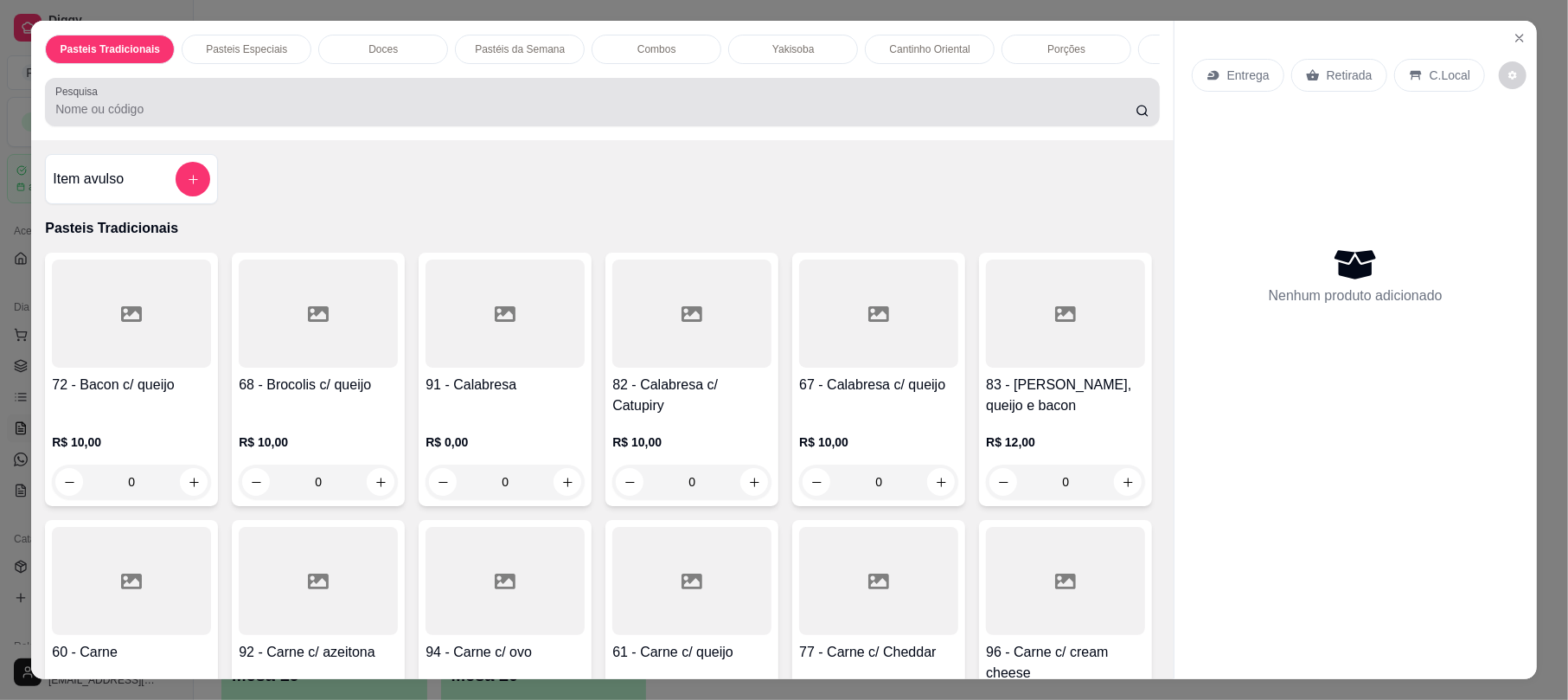
click at [139, 126] on div "Pesquisa" at bounding box center [601, 101] width 1114 height 49
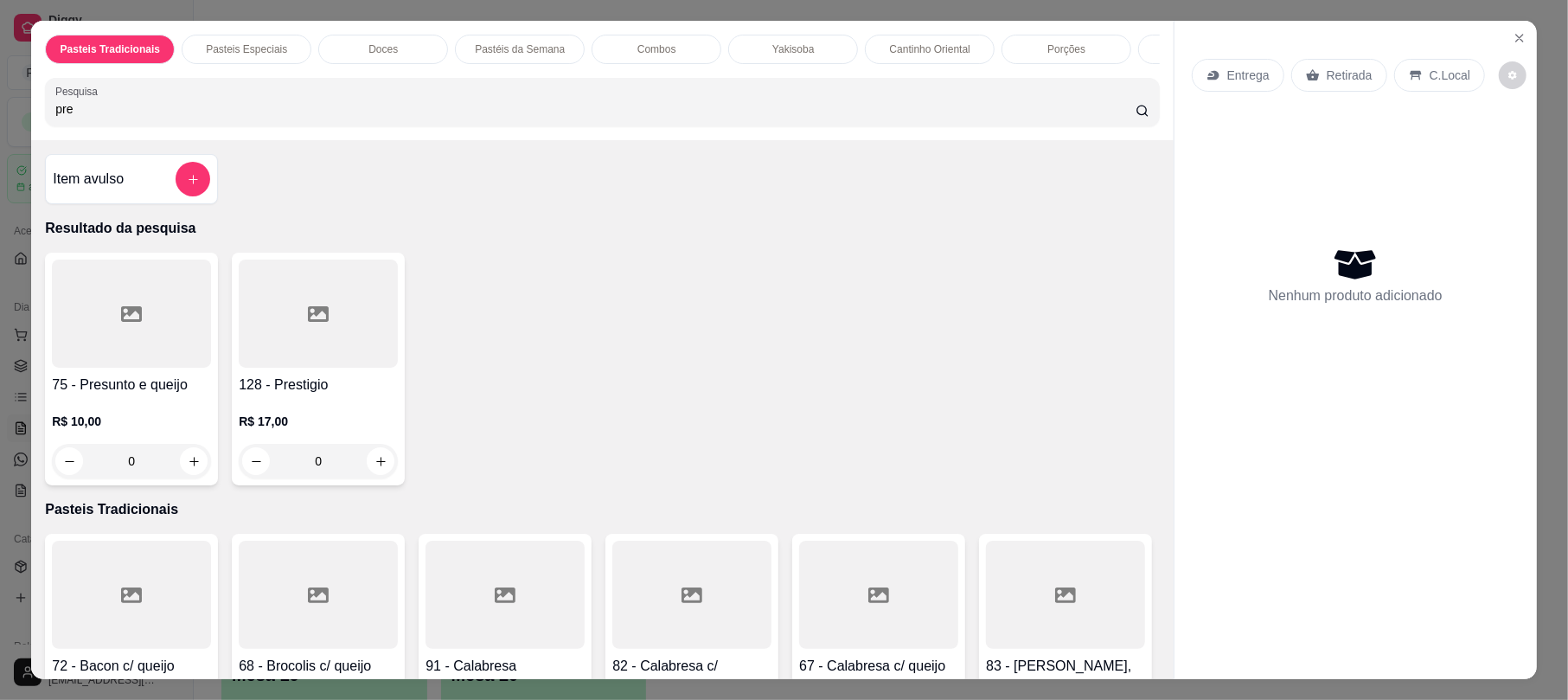
type input "pre"
click at [133, 367] on div at bounding box center [131, 313] width 159 height 108
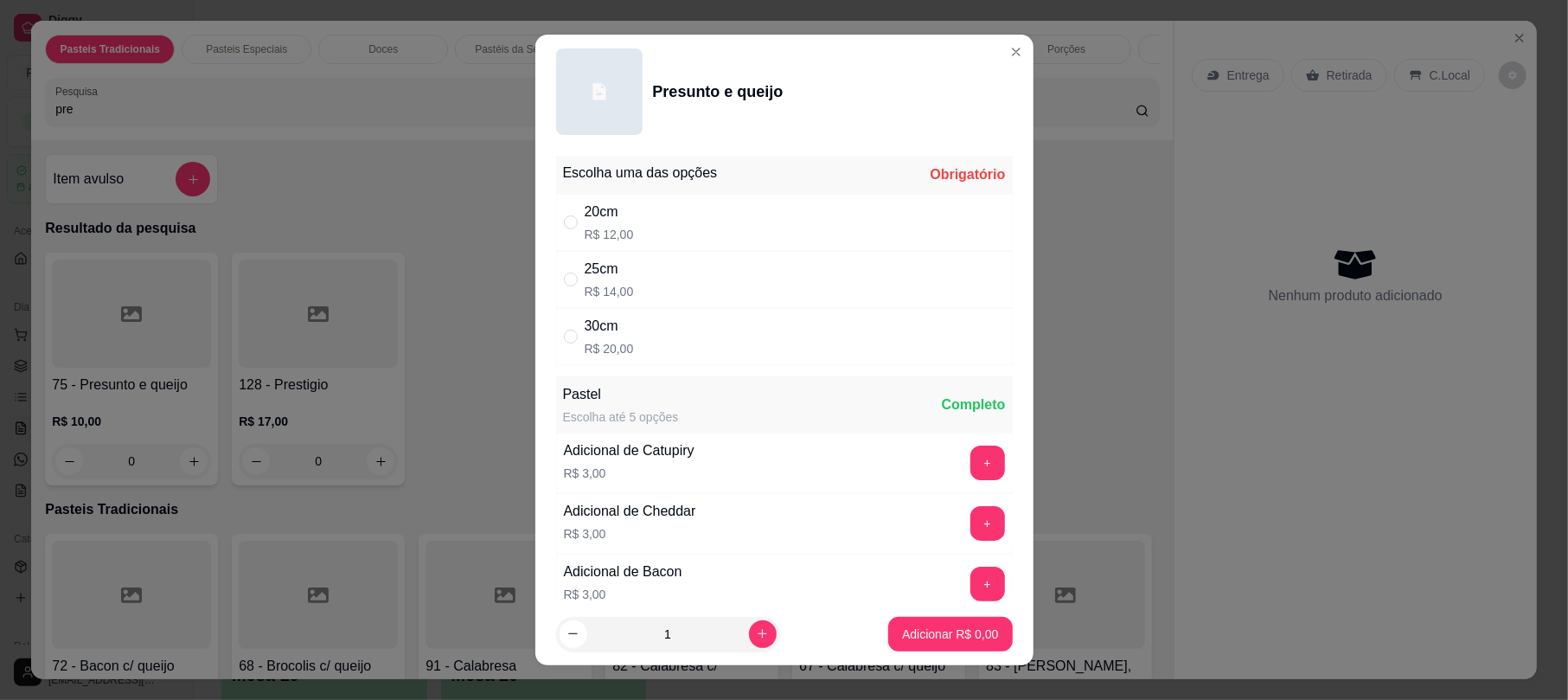
click at [672, 225] on div "20cm R$ 12,00" at bounding box center [785, 223] width 457 height 57
radio input "true"
click at [751, 627] on button "increase-product-quantity" at bounding box center [762, 633] width 27 height 27
type input "2"
click at [927, 642] on button "Adicionar R$ 24,00" at bounding box center [947, 634] width 131 height 34
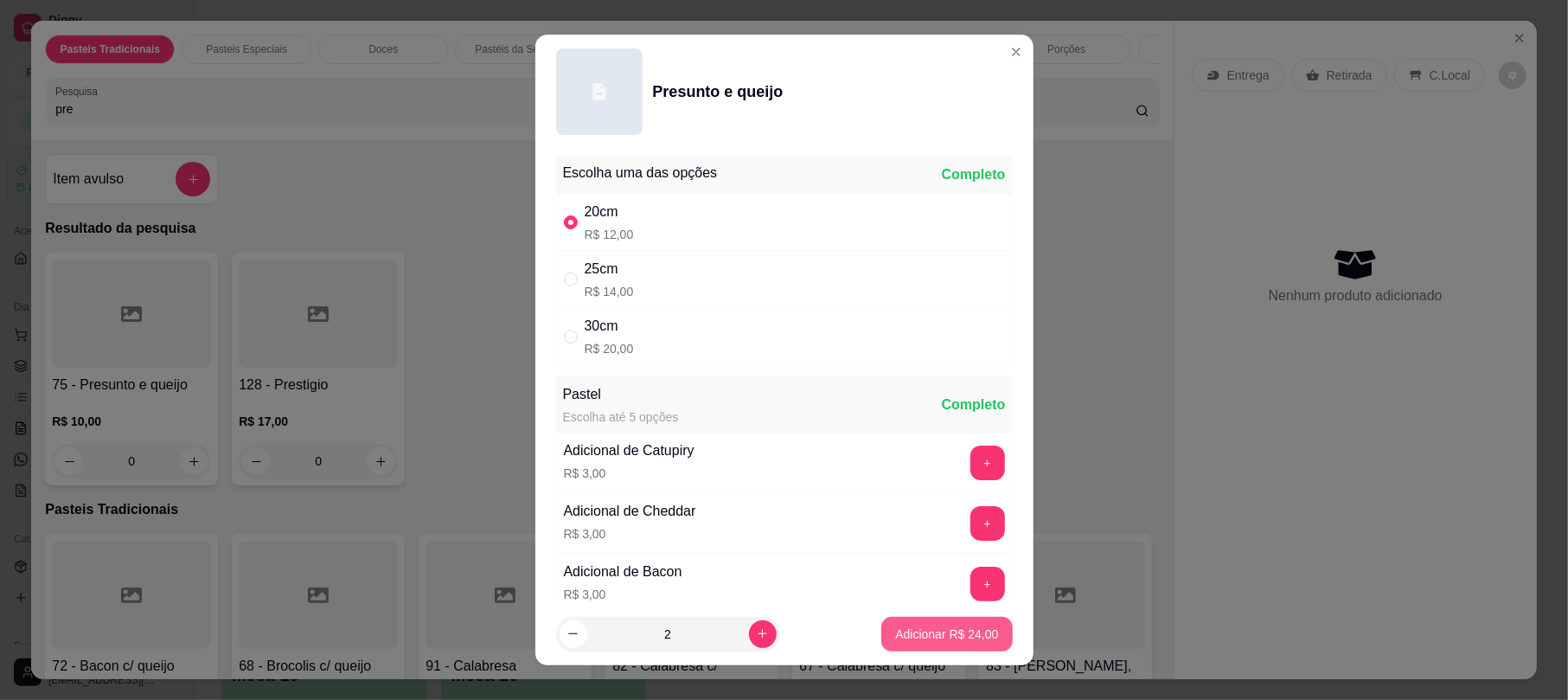
type input "2"
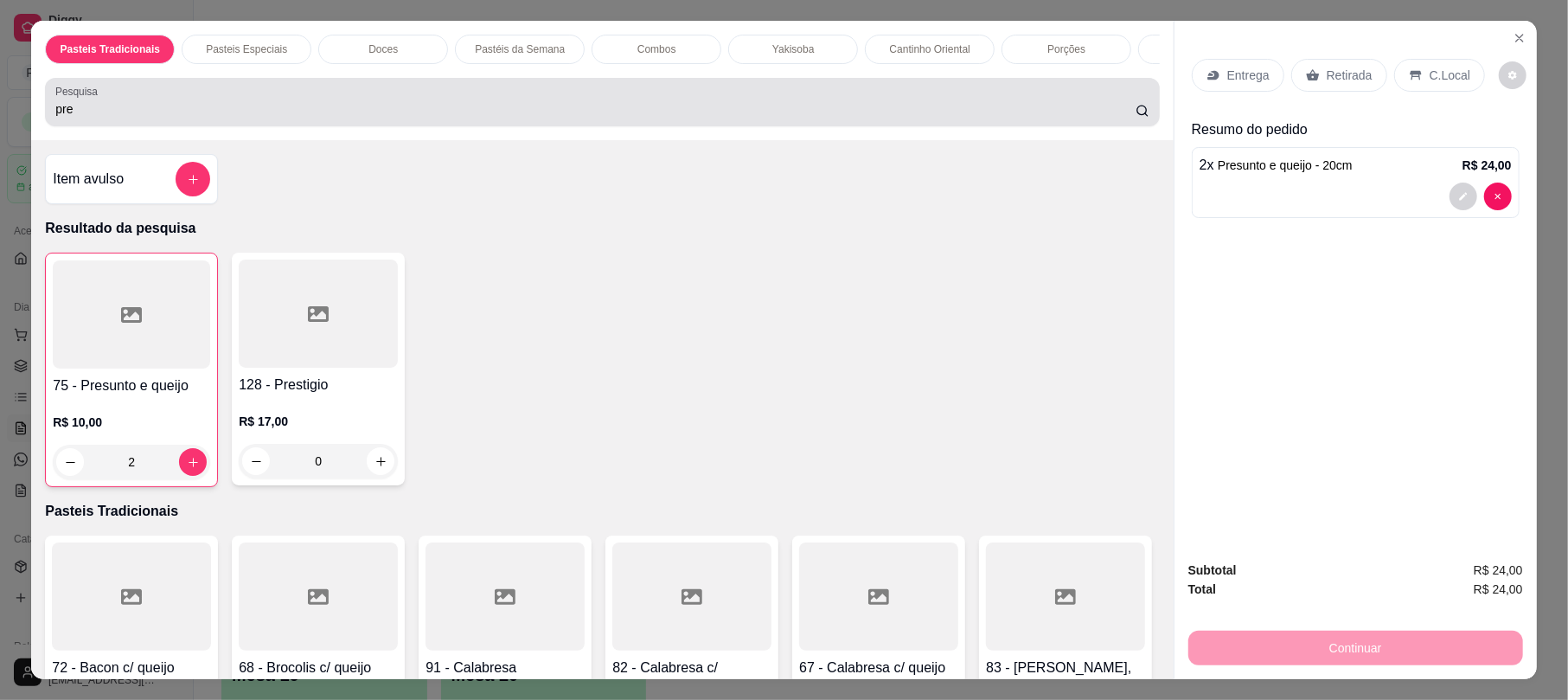
click at [188, 98] on div "Pesquisa pre" at bounding box center [601, 101] width 1114 height 49
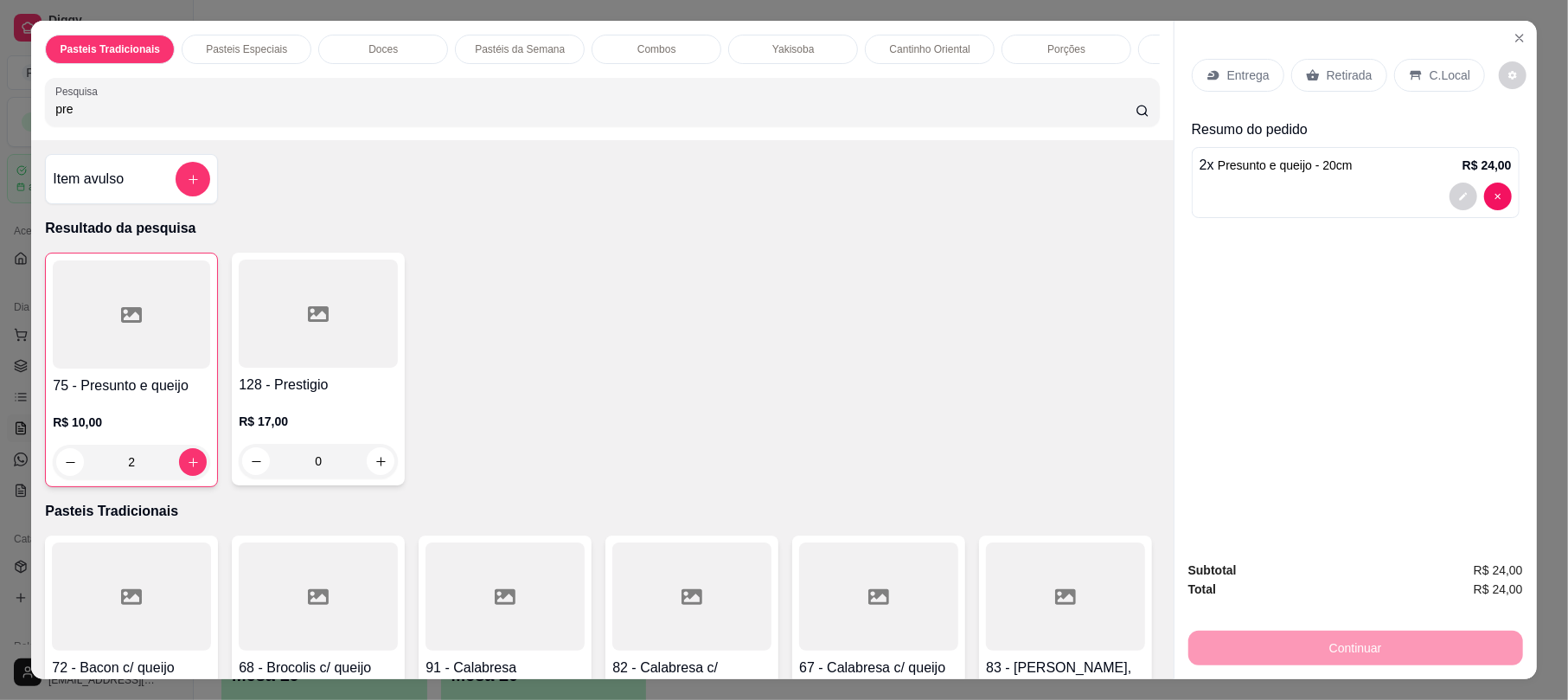
click at [188, 102] on div "pre" at bounding box center [601, 102] width 1093 height 34
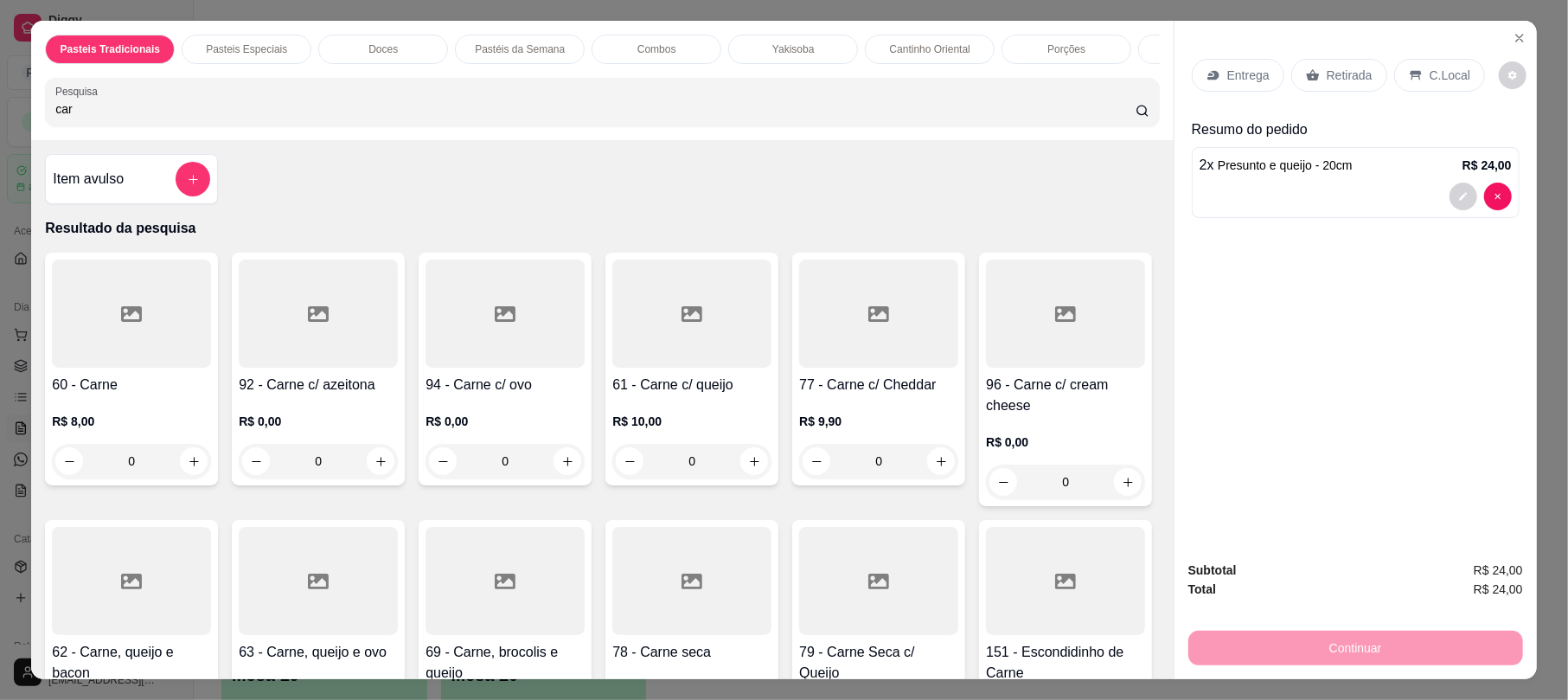
type input "car"
click at [107, 306] on div at bounding box center [131, 313] width 159 height 108
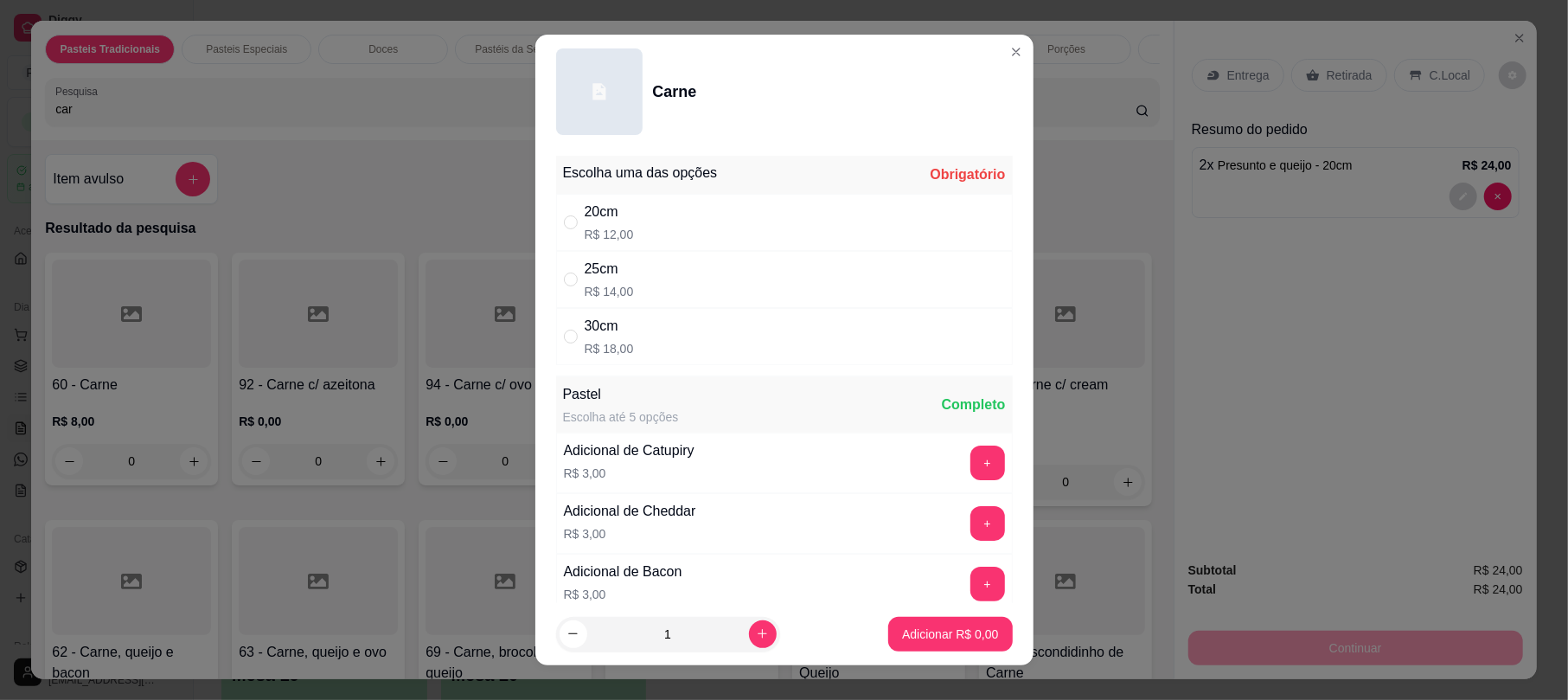
click at [638, 222] on div "20cm R$ 12,00" at bounding box center [785, 223] width 457 height 57
radio input "true"
click at [757, 634] on icon "increase-product-quantity" at bounding box center [761, 632] width 9 height 9
type input "2"
click at [913, 638] on p "Adicionar R$ 24,00" at bounding box center [947, 634] width 103 height 17
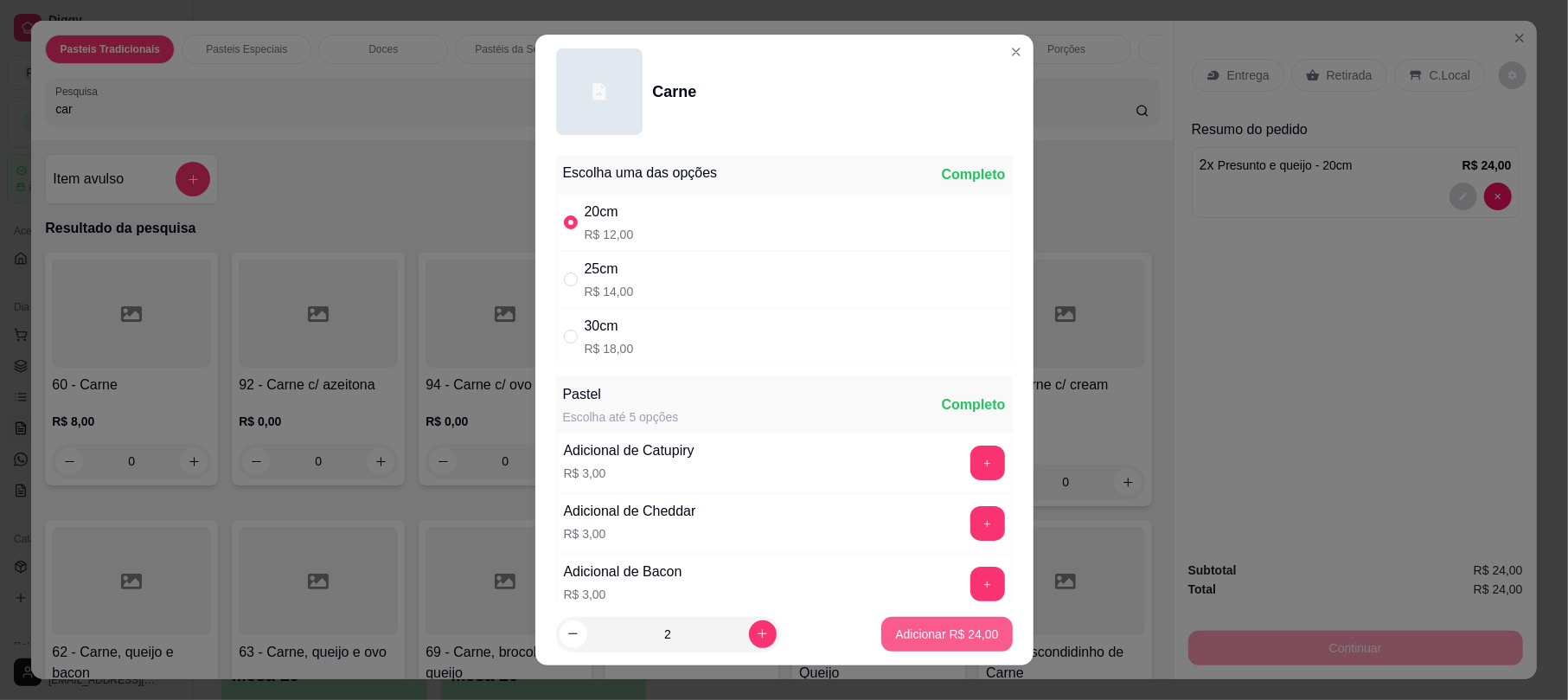
type input "2"
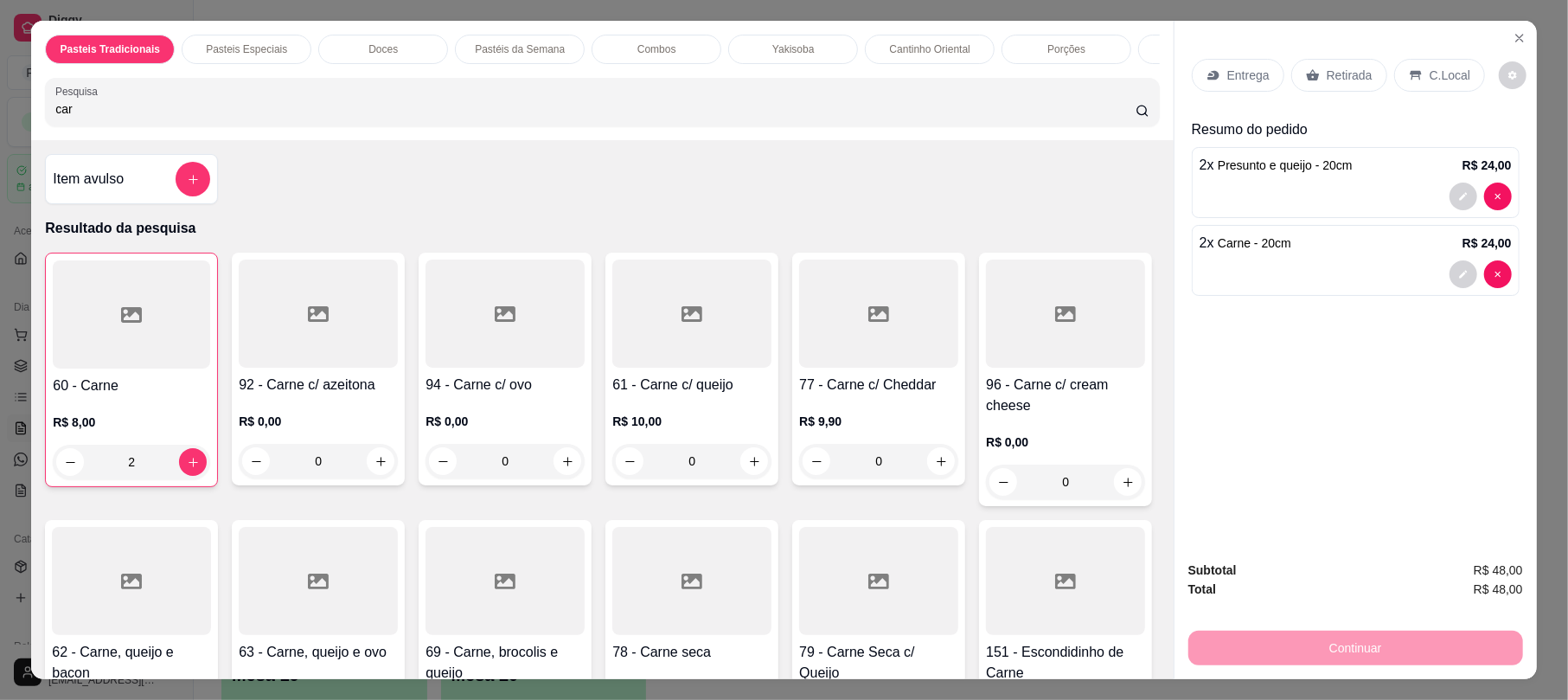
click at [1333, 84] on p "Retirada" at bounding box center [1349, 76] width 46 height 17
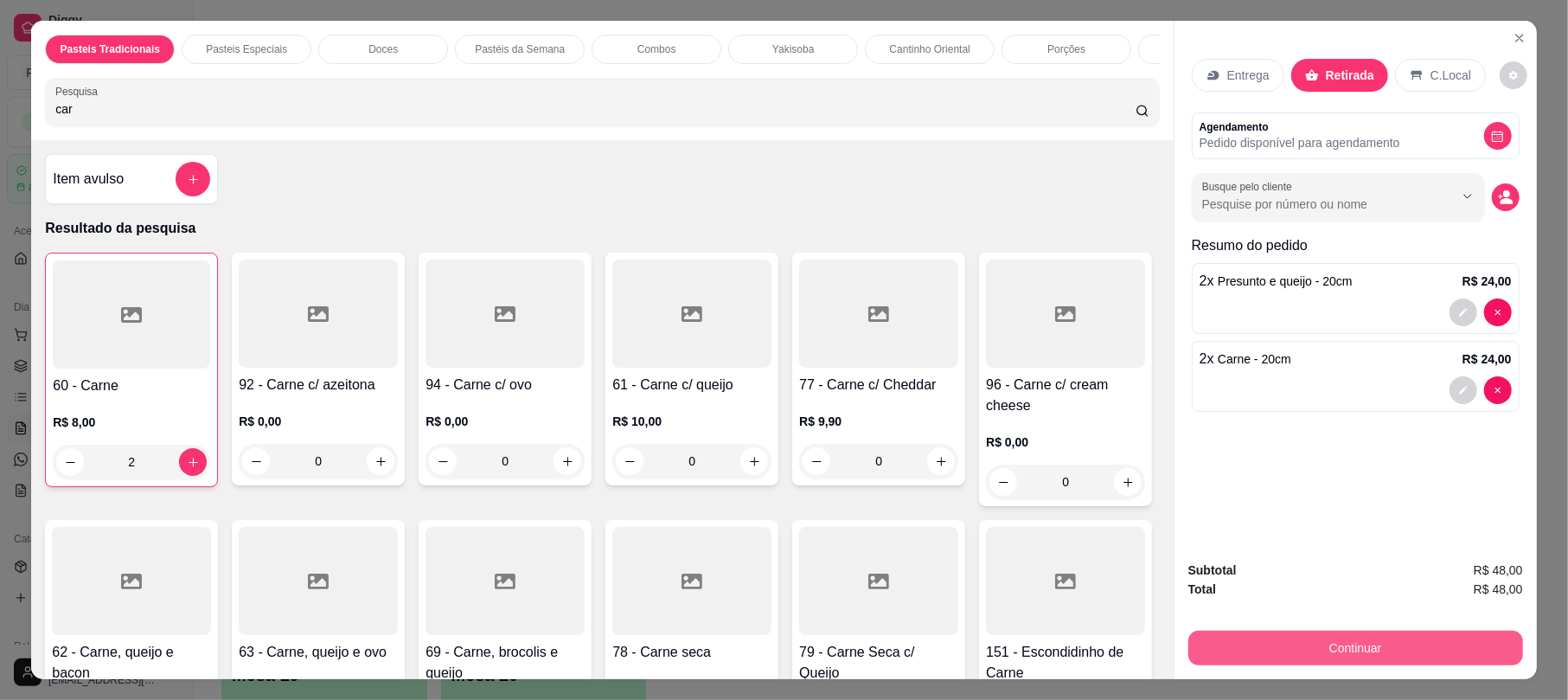
click at [1328, 642] on button "Continuar" at bounding box center [1356, 647] width 335 height 34
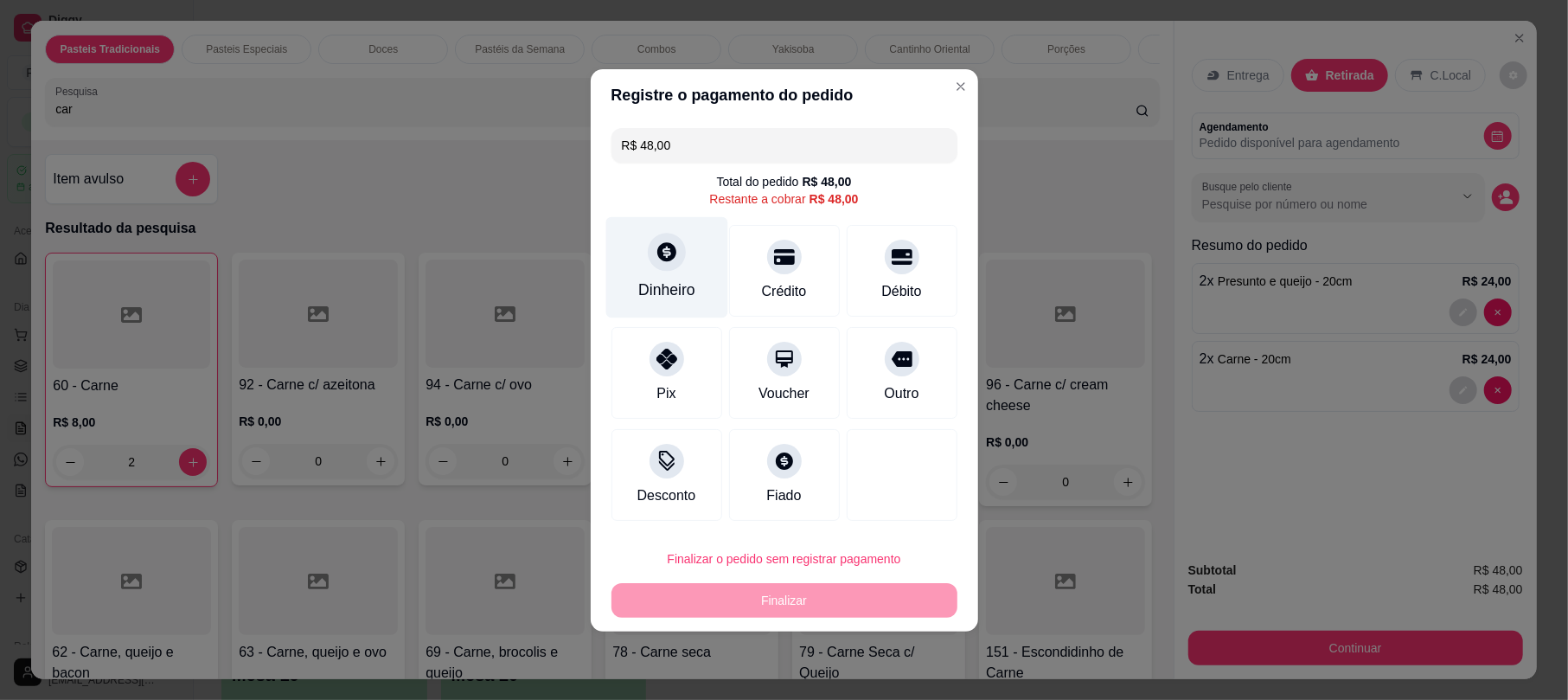
click at [655, 260] on icon at bounding box center [666, 252] width 23 height 23
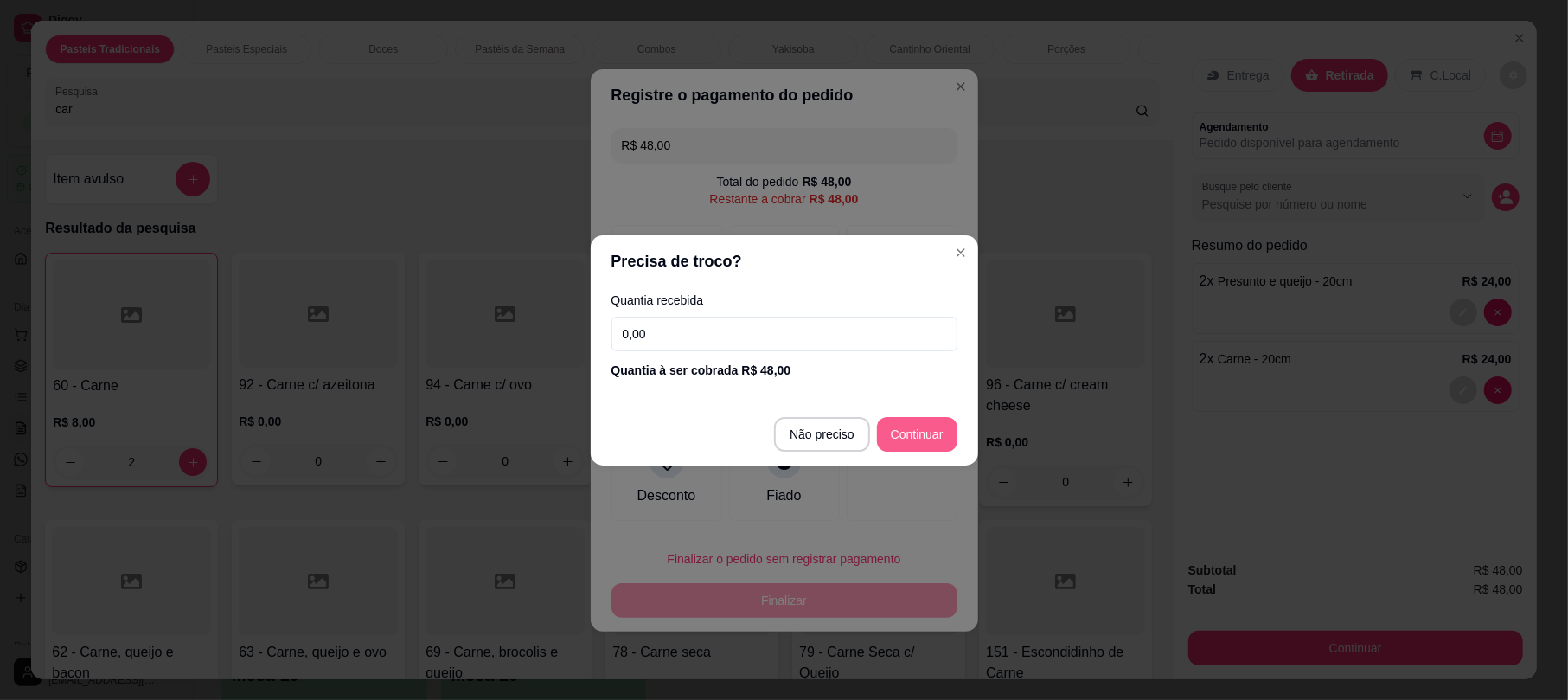
type input "R$ 0,00"
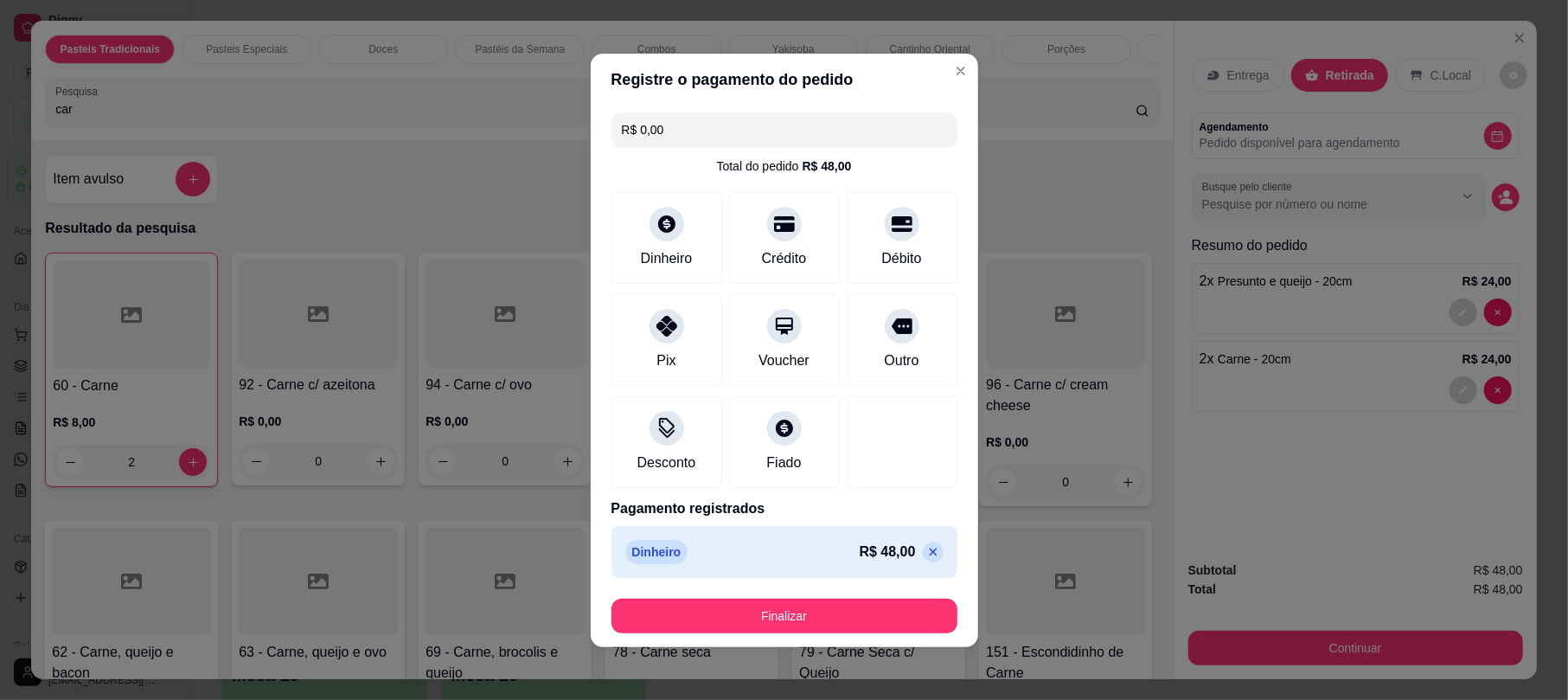
scroll to position [4, 0]
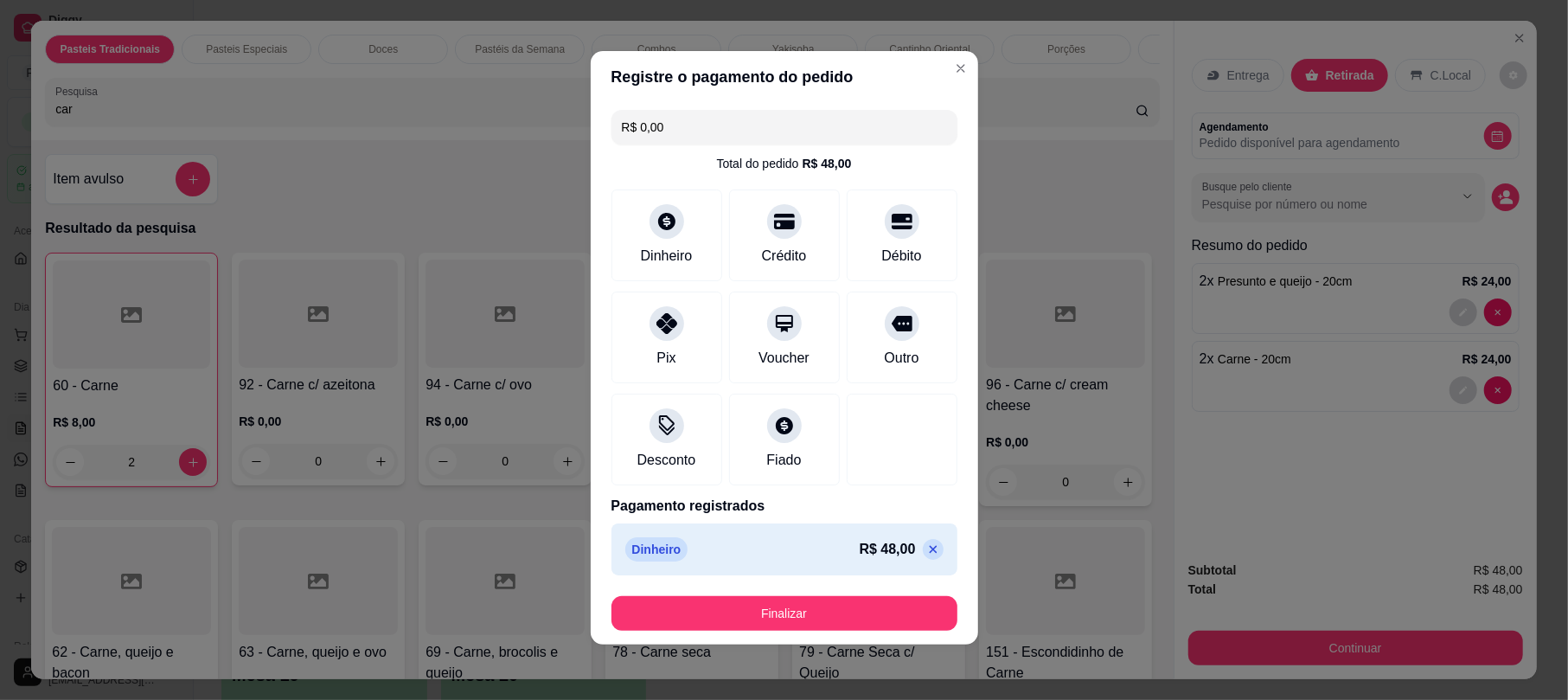
click at [795, 614] on button "Finalizar" at bounding box center [784, 613] width 346 height 34
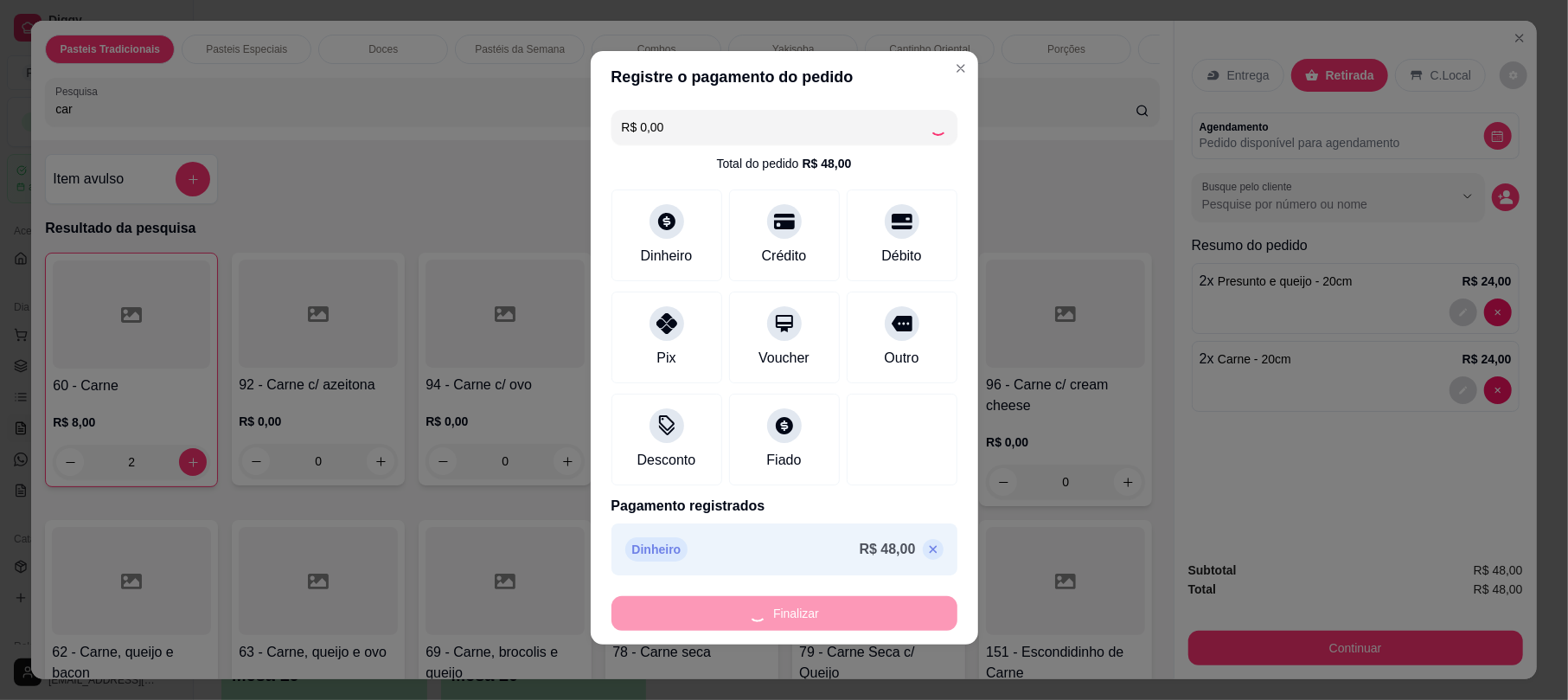
type input "0"
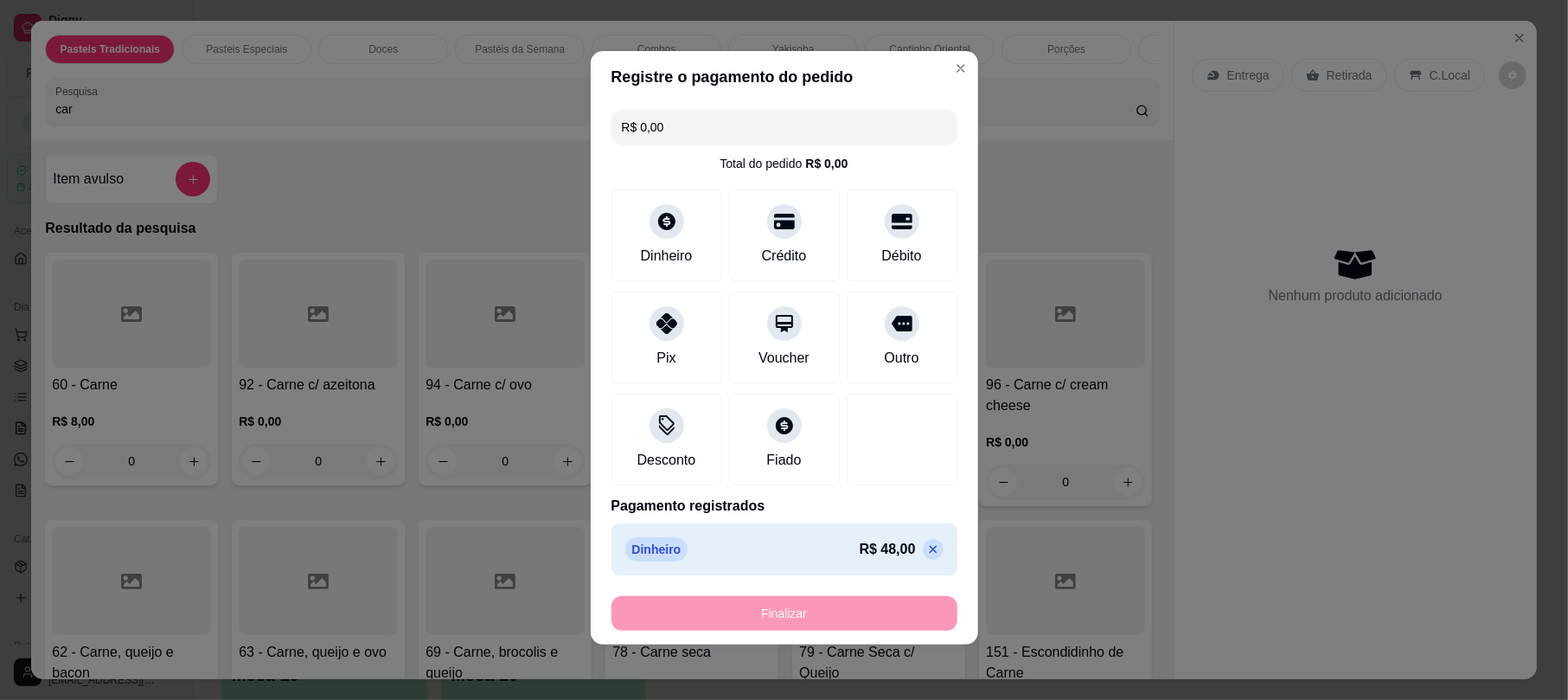
type input "-R$ 48,00"
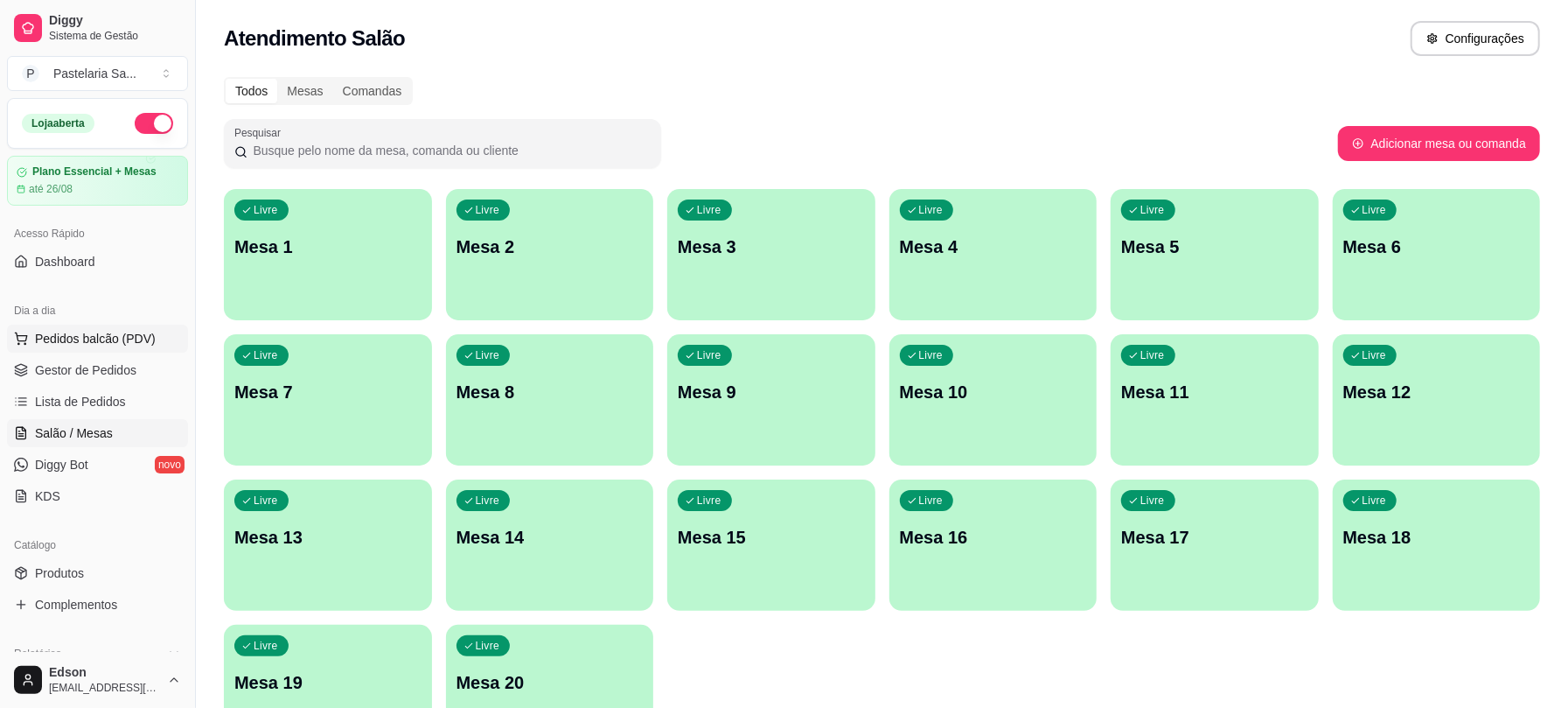
click at [88, 339] on span "Pedidos balcão (PDV)" at bounding box center [95, 339] width 121 height 17
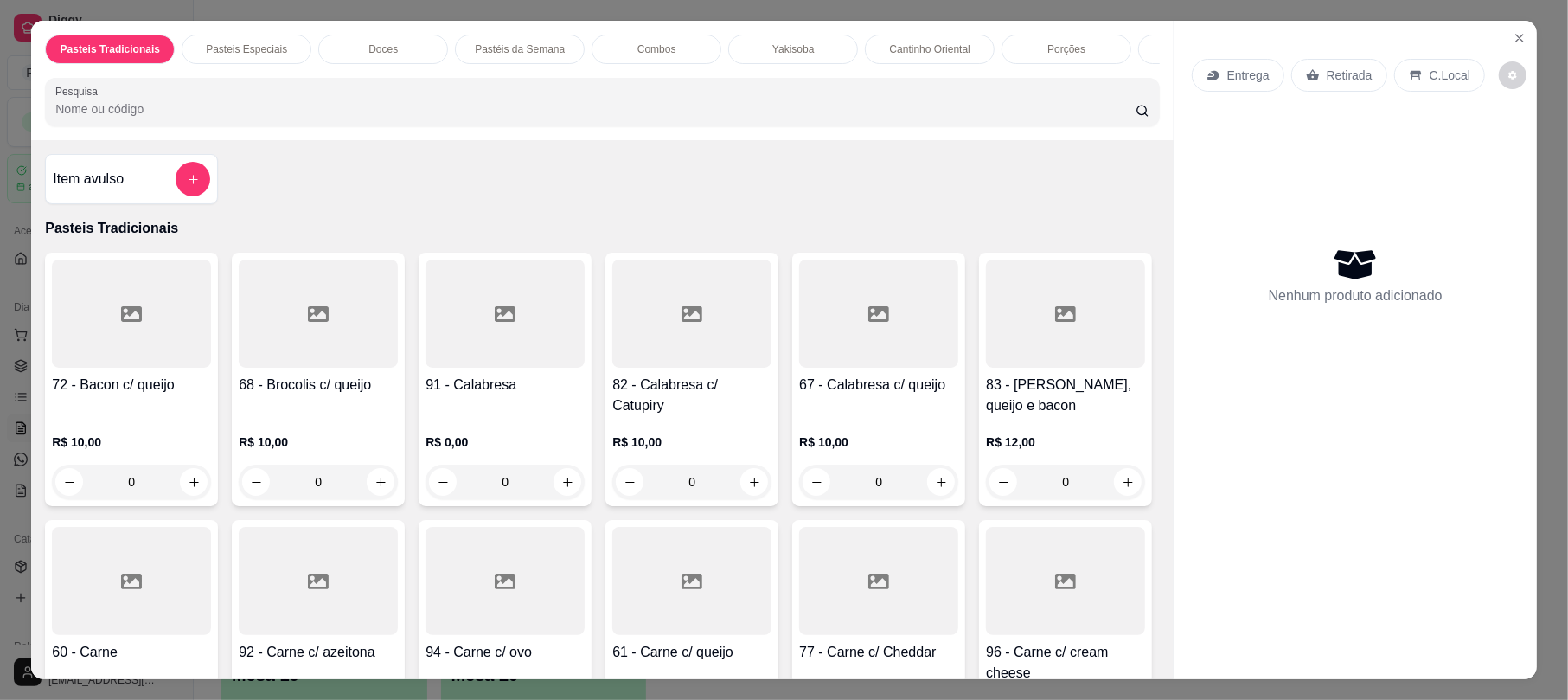
click at [203, 118] on input "Pesquisa" at bounding box center [596, 109] width 1080 height 17
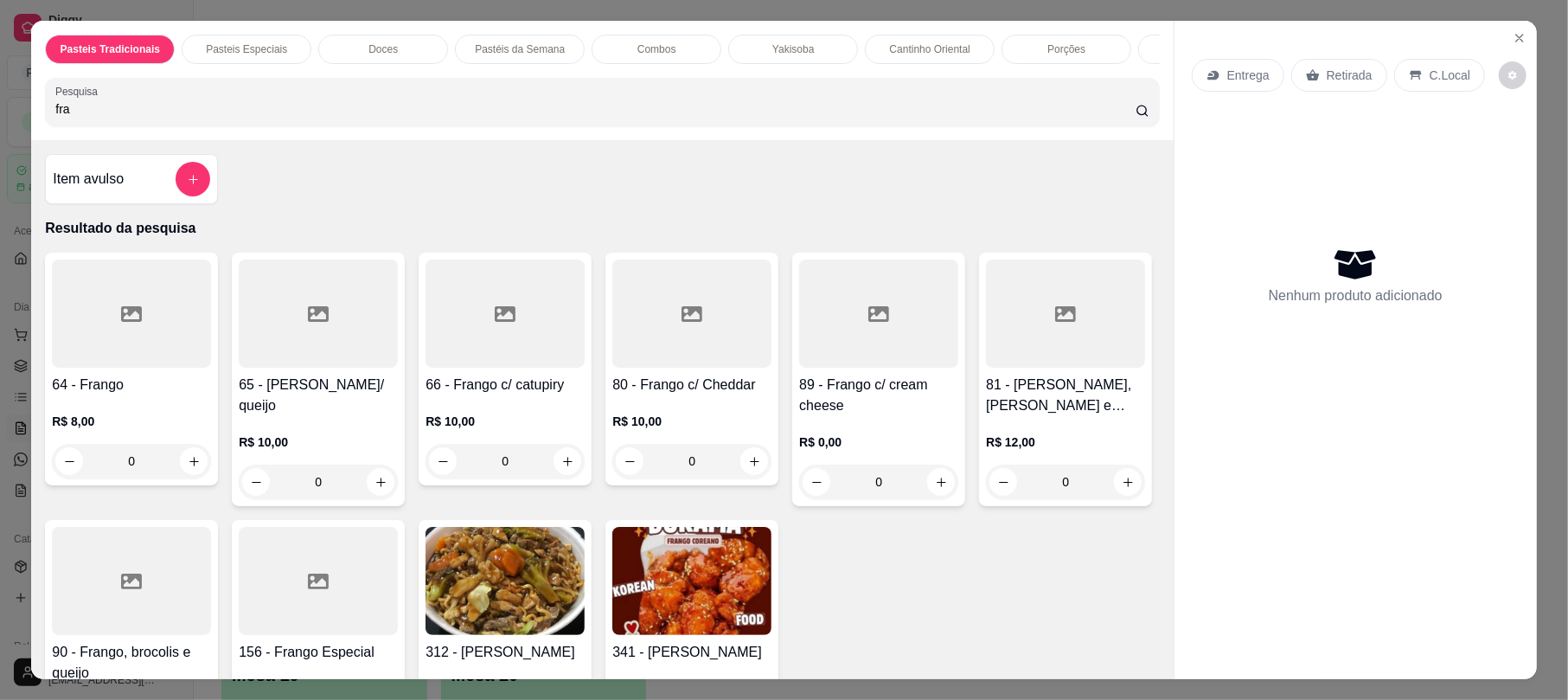
type input "fra"
click at [499, 324] on icon at bounding box center [505, 314] width 21 height 21
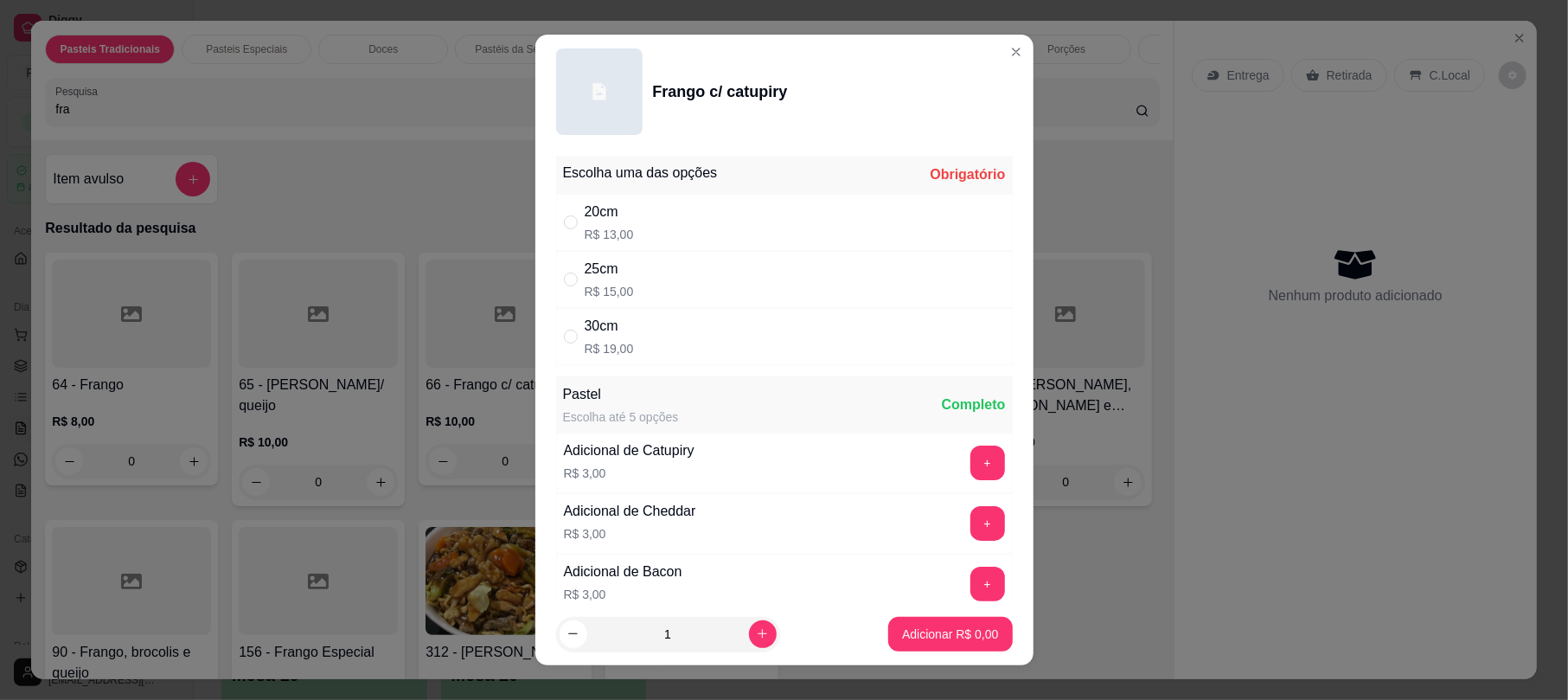
click at [650, 227] on div "20cm R$ 13,00" at bounding box center [785, 223] width 457 height 57
radio input "true"
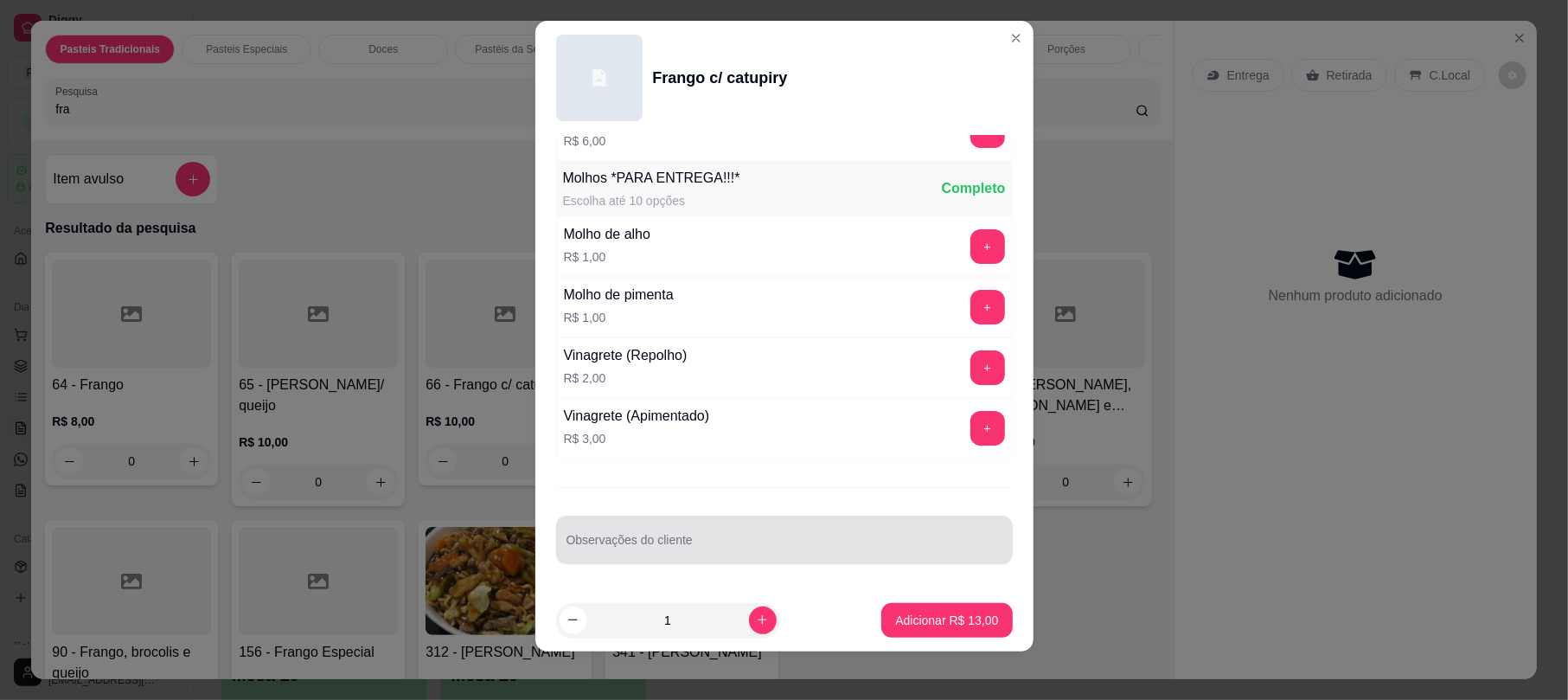
scroll to position [21, 0]
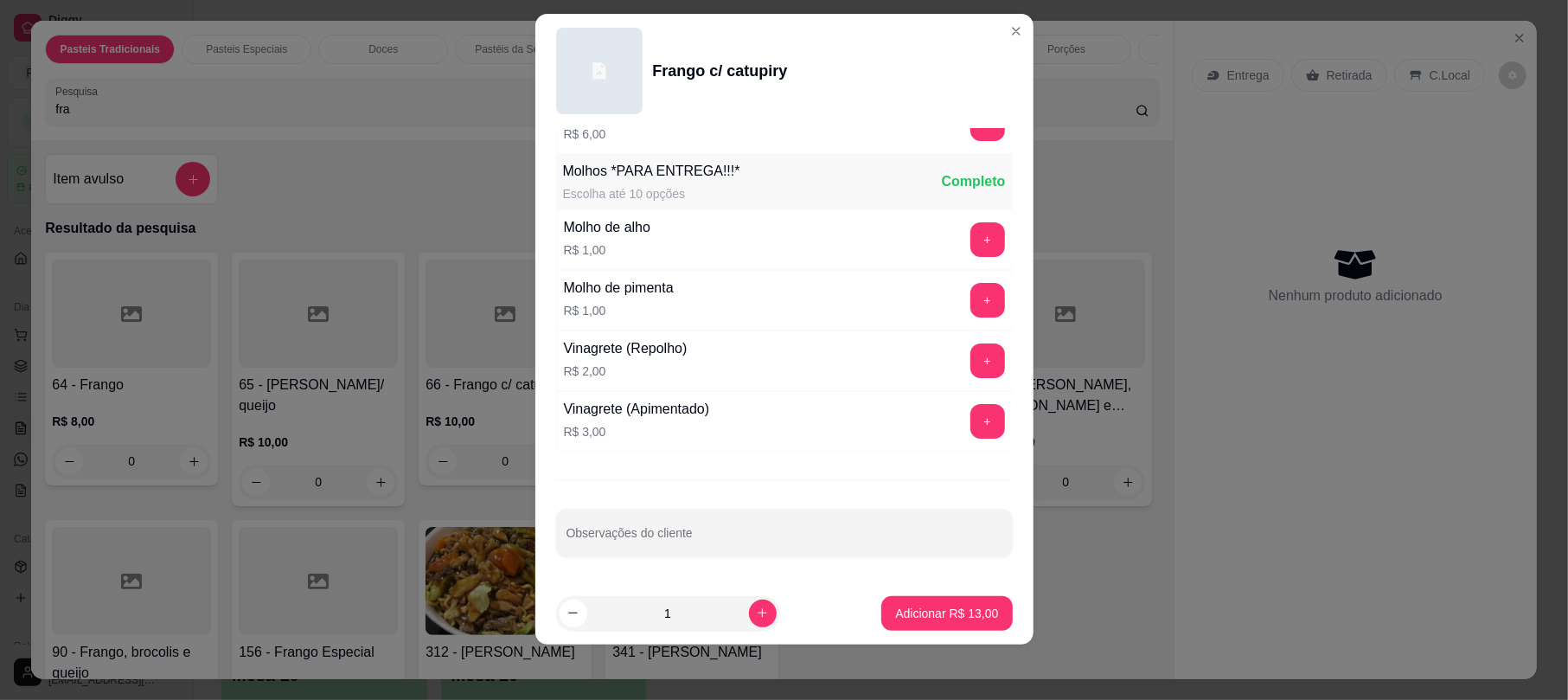
click at [758, 573] on div "Escolha uma das opções Completo 20cm R$ 13,00 25cm R$ 15,00 30cm R$ 19,00 Paste…" at bounding box center [784, 355] width 498 height 453
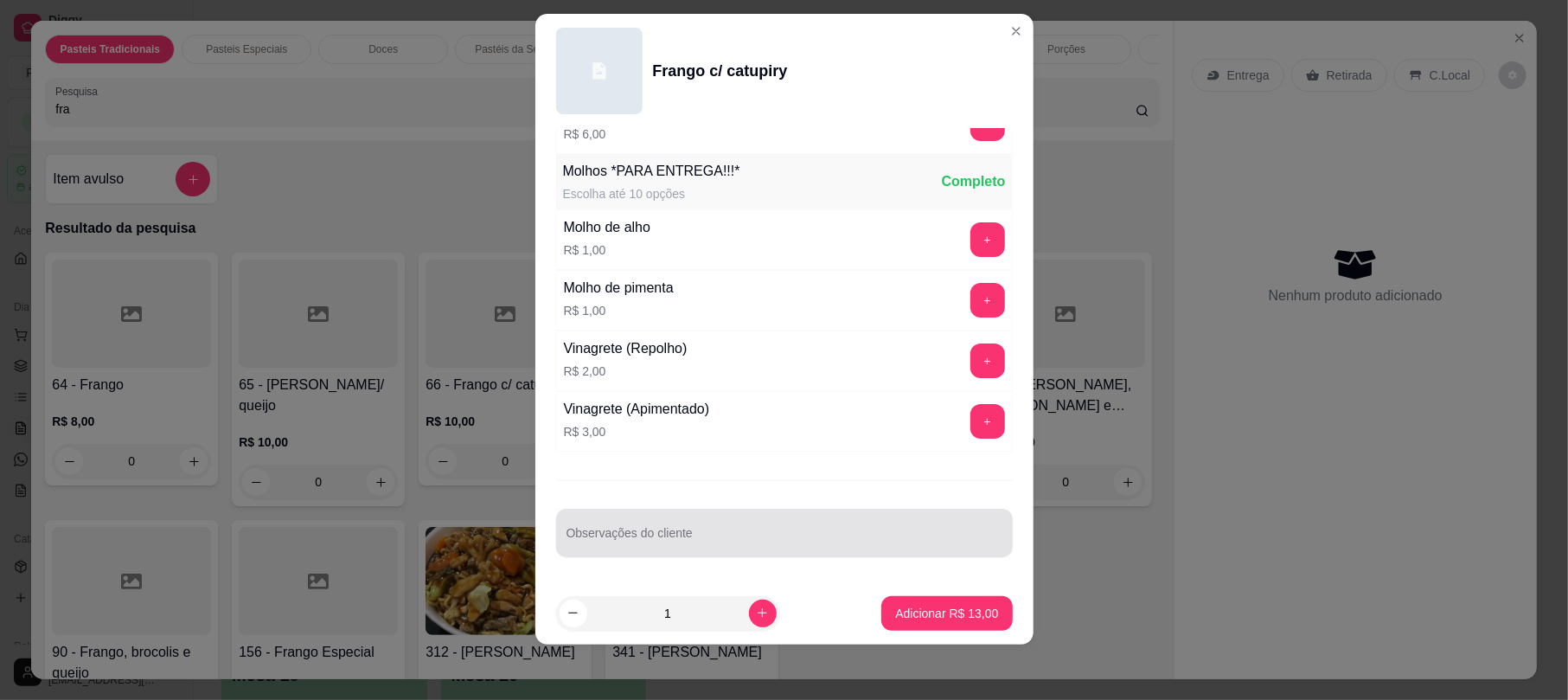
click at [745, 543] on input "Observações do cliente" at bounding box center [784, 539] width 436 height 17
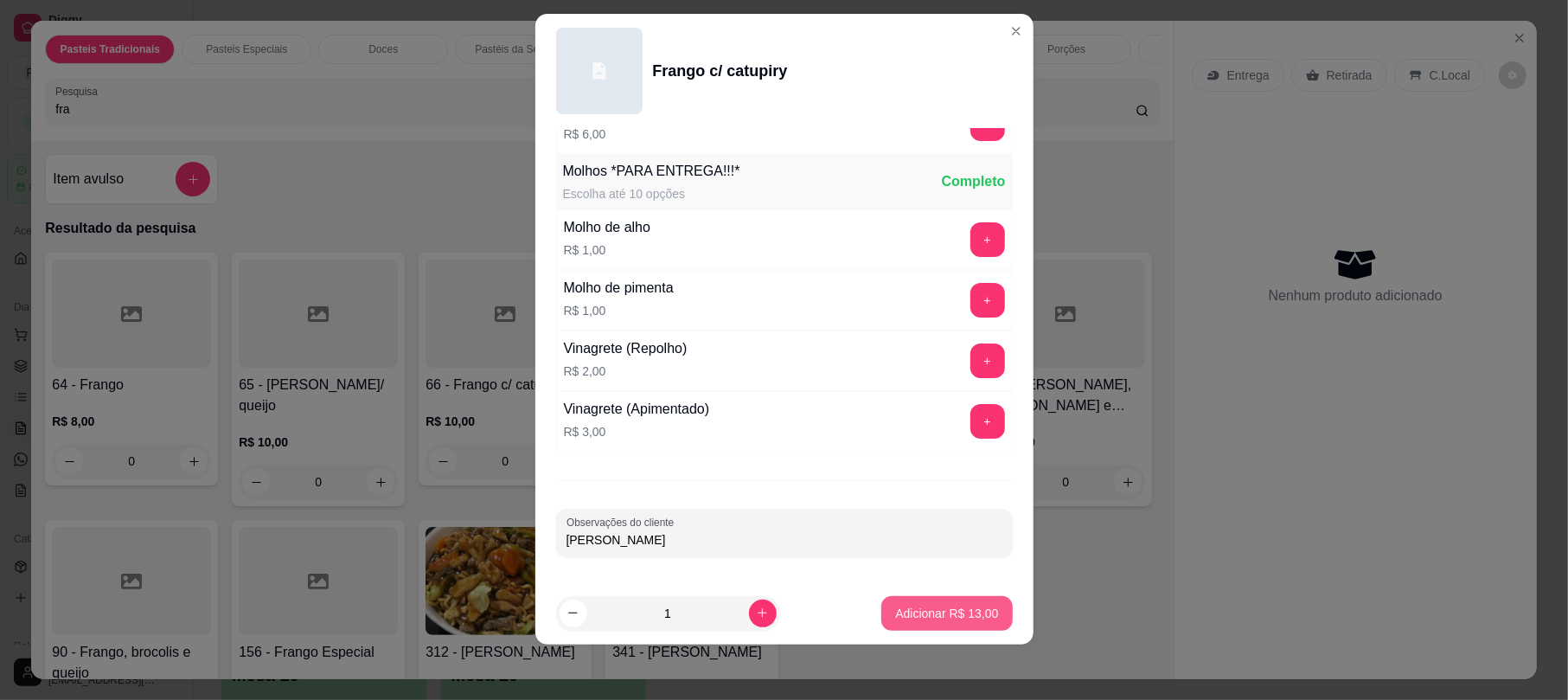
type input "[PERSON_NAME]"
click at [895, 606] on p "Adicionar R$ 13,00" at bounding box center [947, 613] width 103 height 17
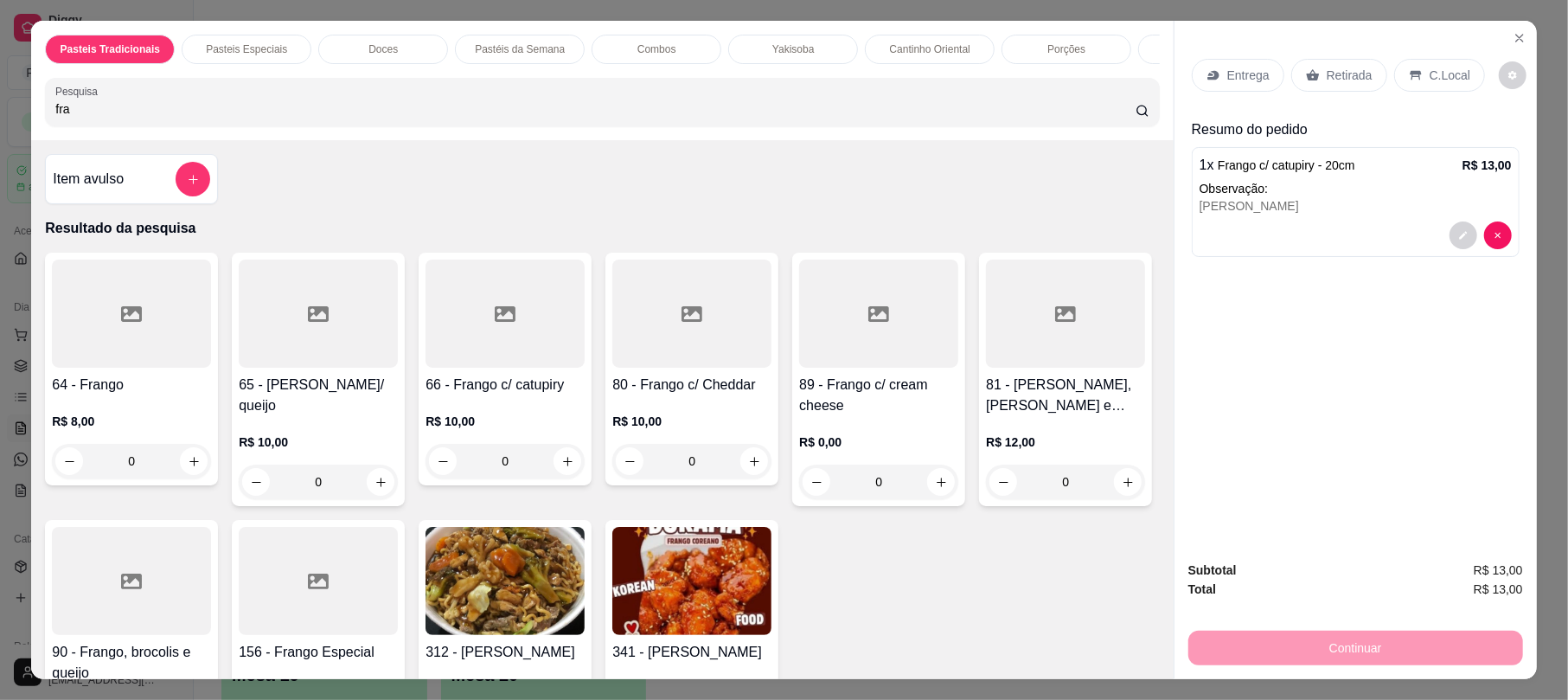
click at [1339, 75] on p "Retirada" at bounding box center [1349, 76] width 46 height 17
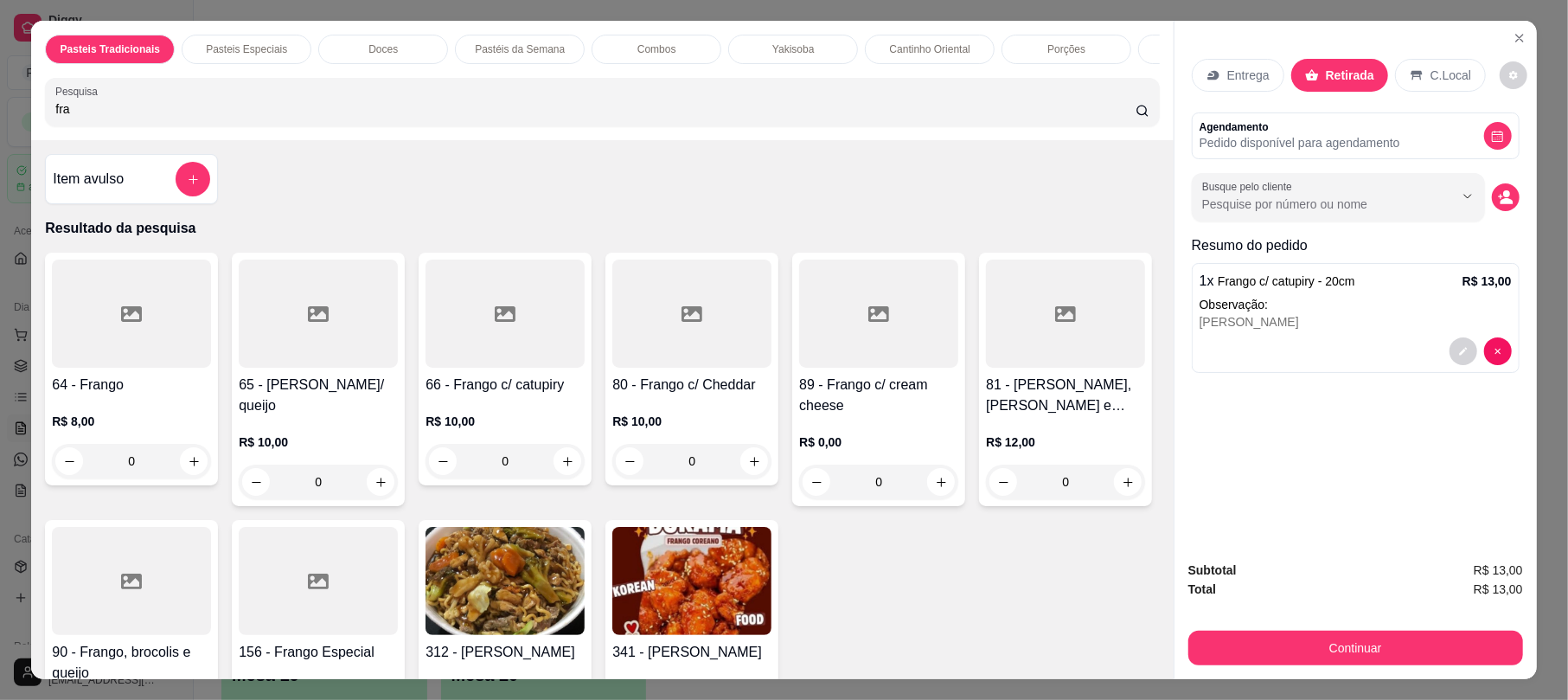
click at [1430, 77] on p "C.Local" at bounding box center [1450, 76] width 41 height 17
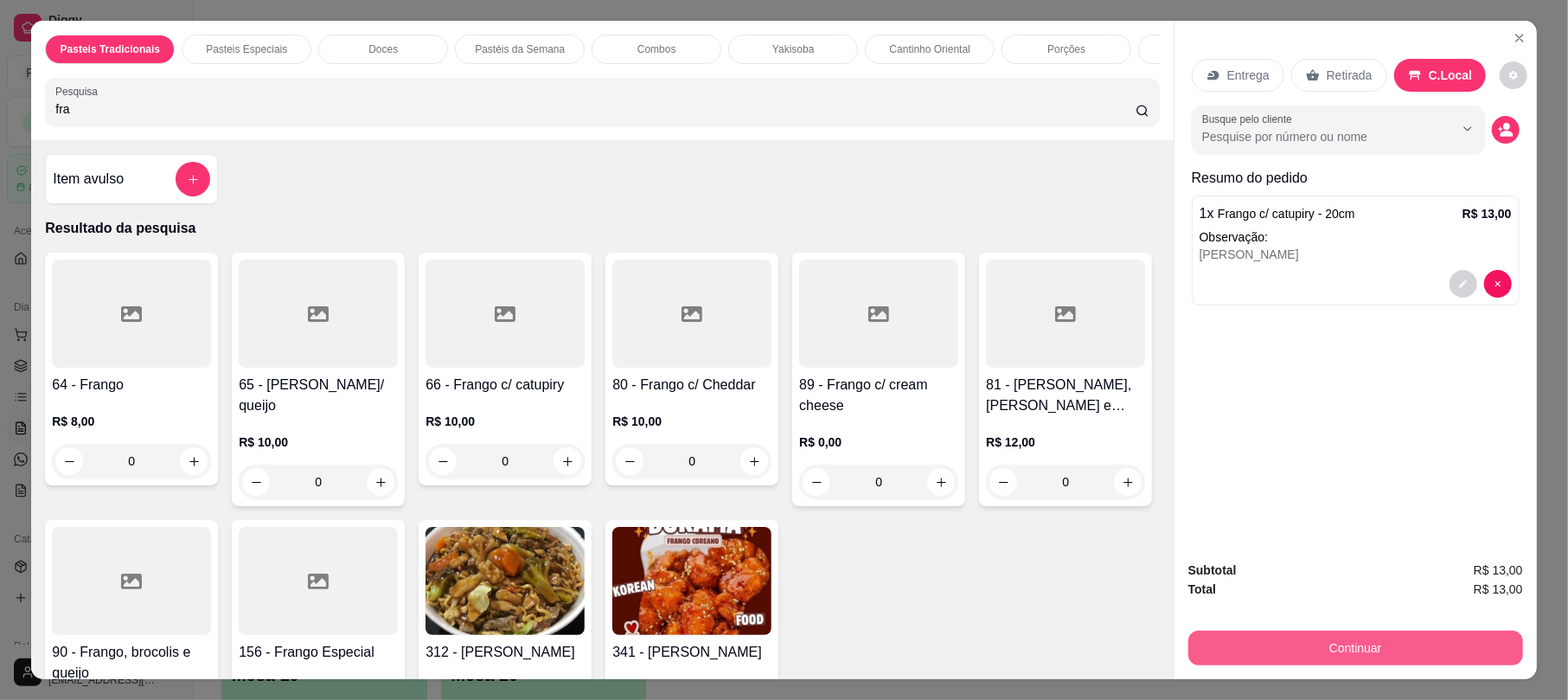
click at [1339, 646] on button "Continuar" at bounding box center [1356, 647] width 335 height 34
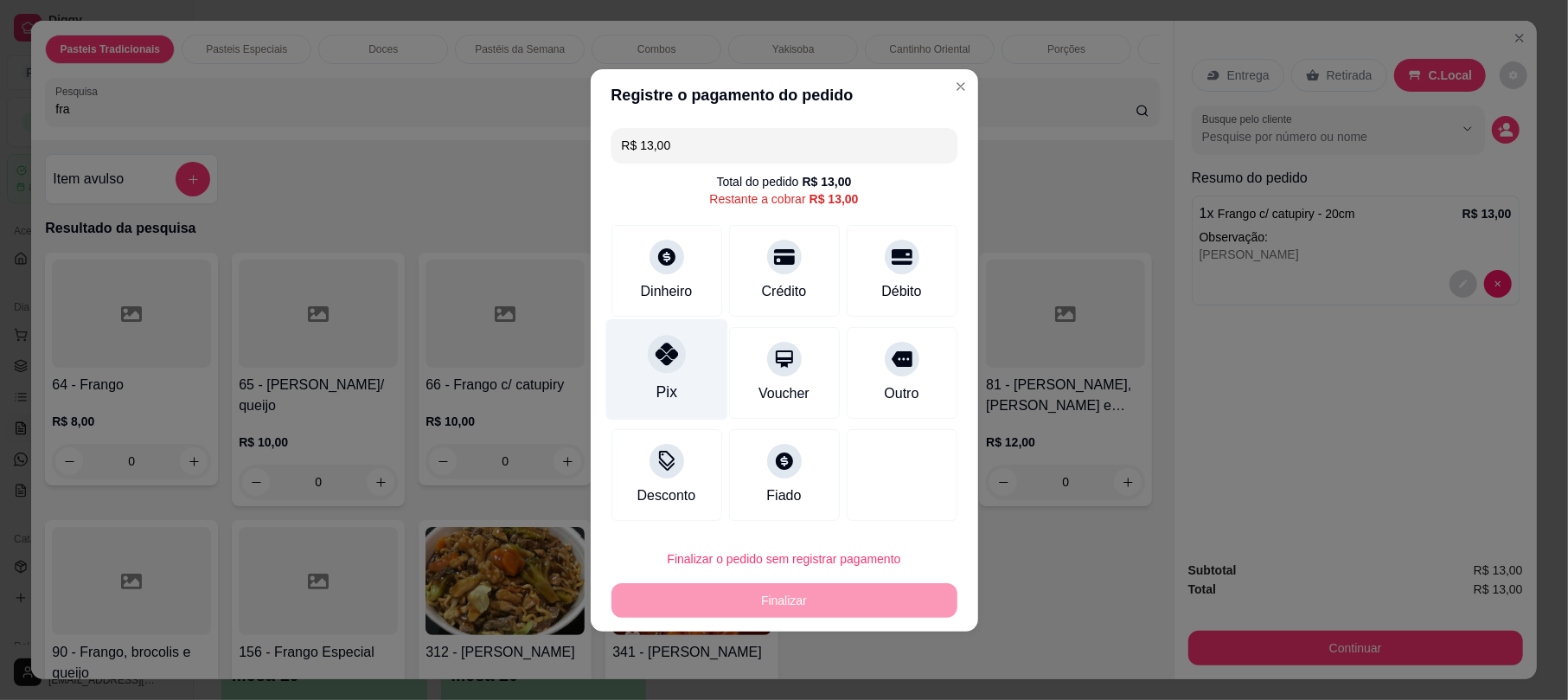
click at [674, 368] on div at bounding box center [666, 354] width 38 height 38
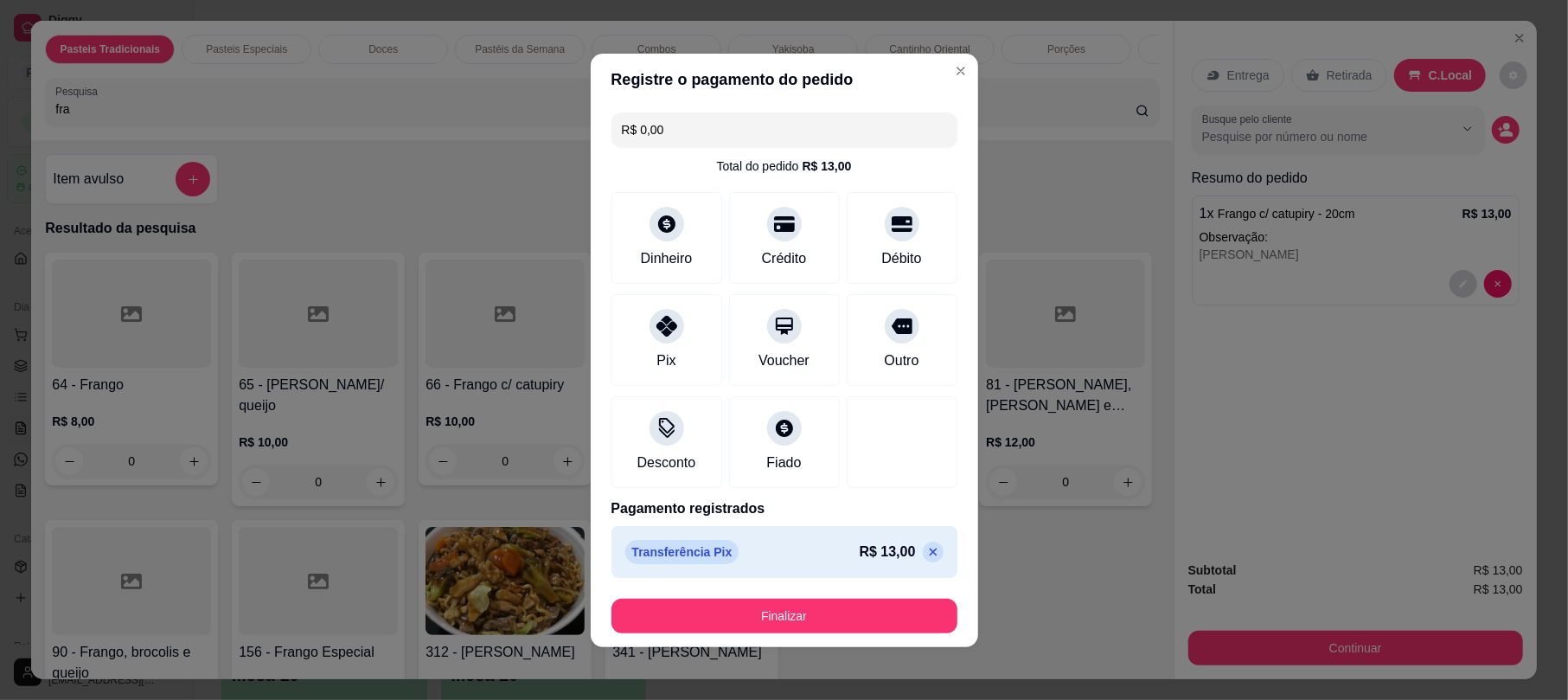
click at [923, 554] on p at bounding box center [933, 552] width 21 height 21
type input "R$ 13,00"
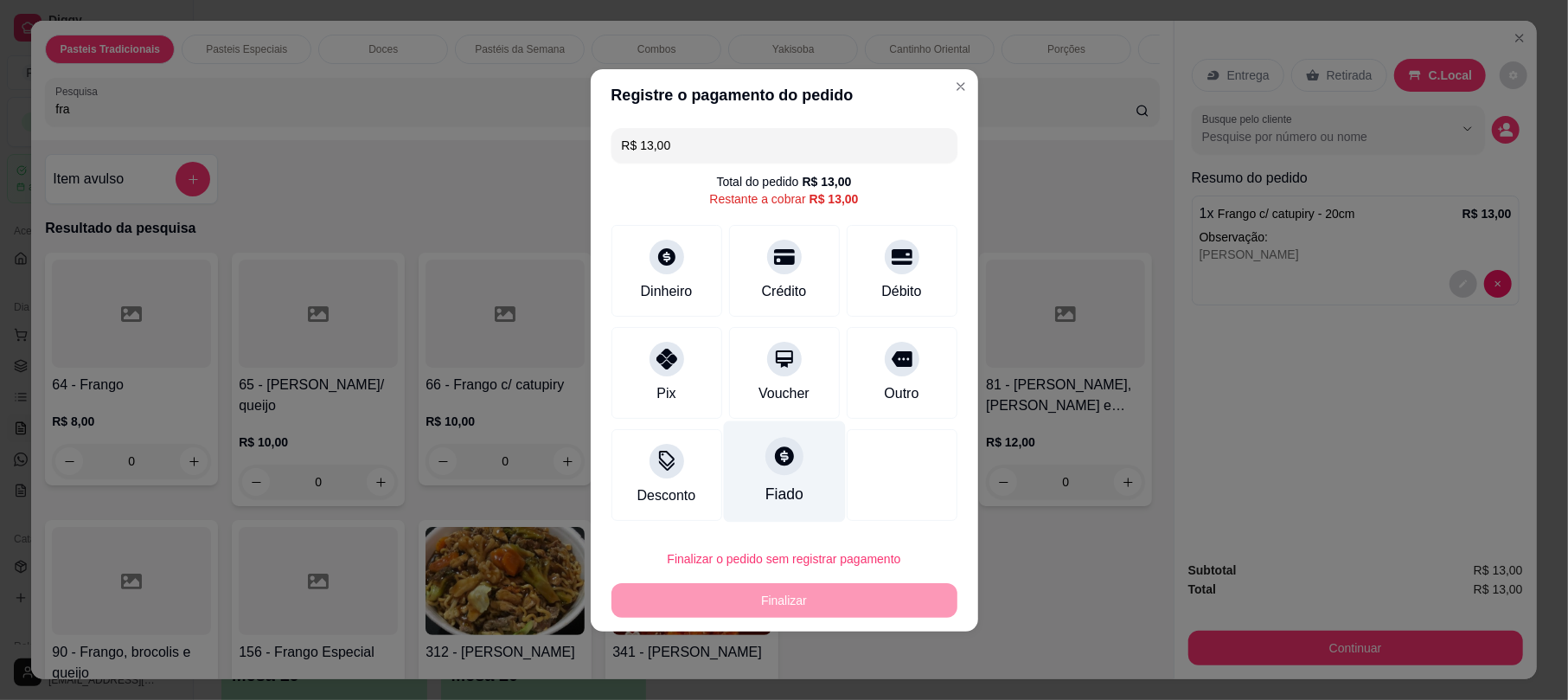
click at [778, 460] on icon at bounding box center [784, 456] width 19 height 19
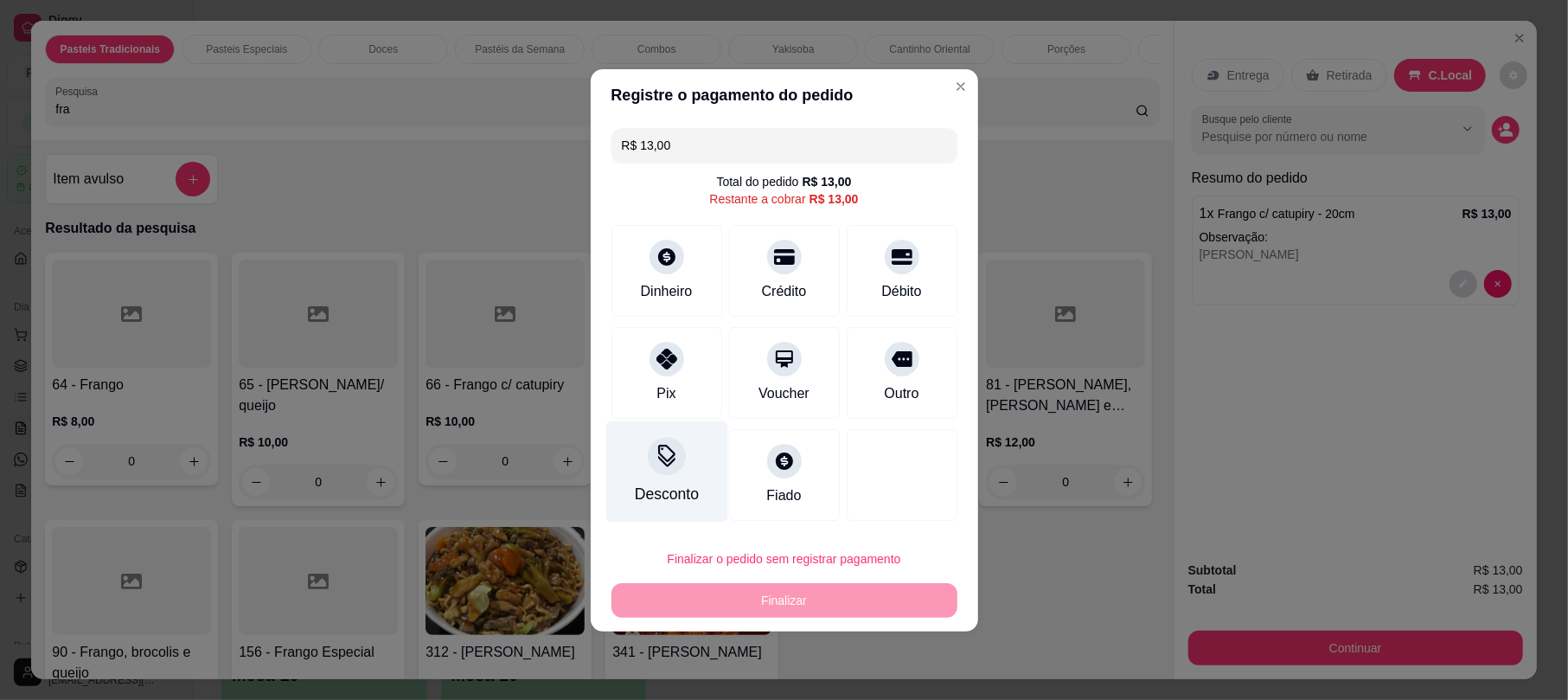
click at [669, 466] on icon at bounding box center [666, 456] width 23 height 23
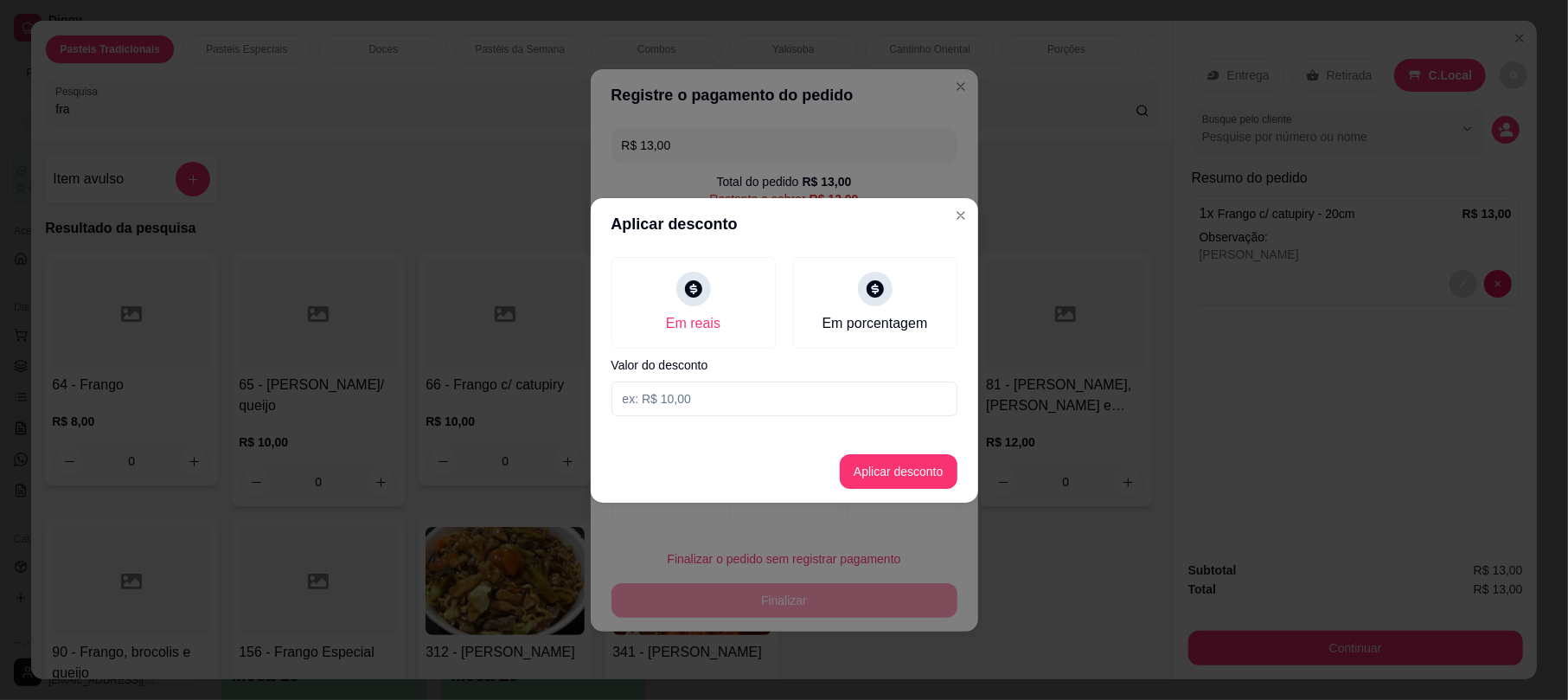
click at [769, 394] on input at bounding box center [784, 399] width 346 height 34
type input "13,00"
click at [901, 464] on button "Aplicar desconto" at bounding box center [898, 471] width 118 height 34
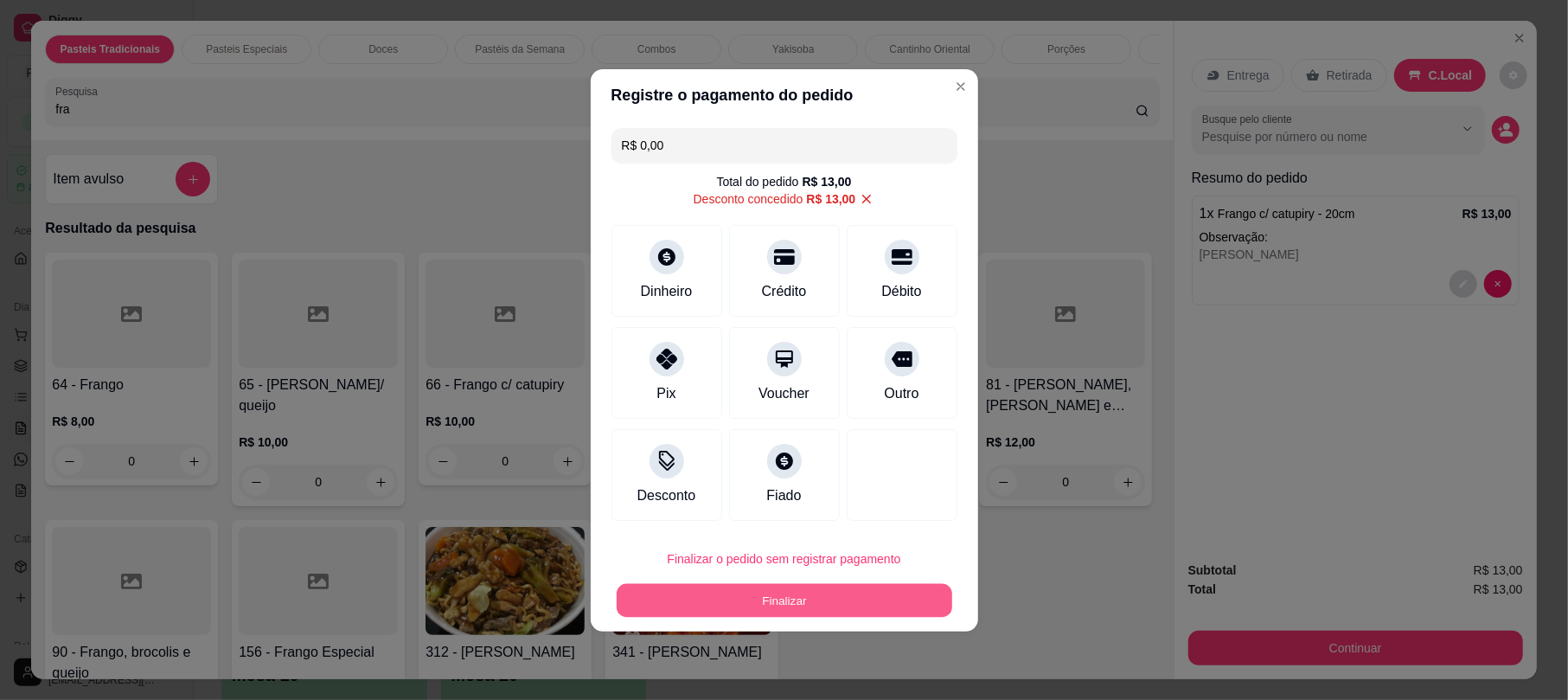
click at [873, 601] on button "Finalizar" at bounding box center [784, 600] width 336 height 33
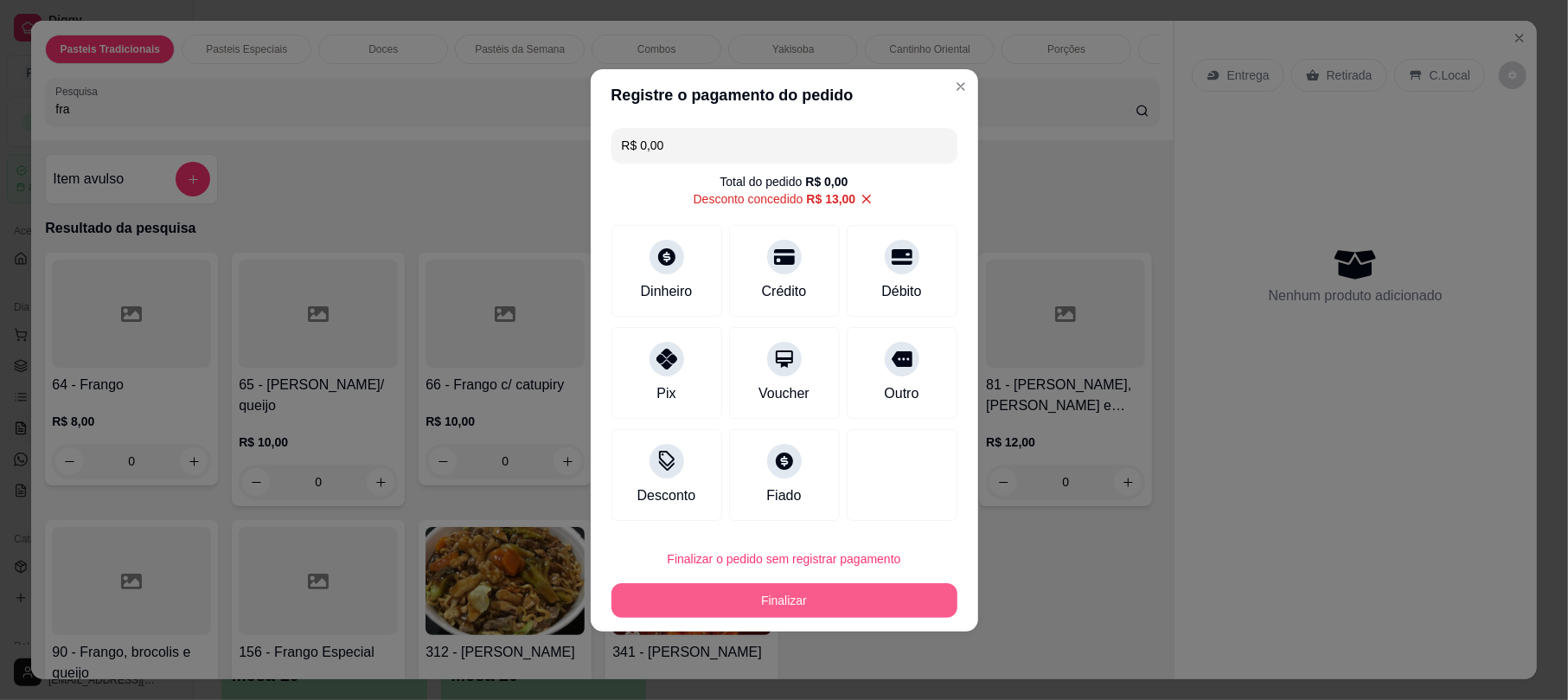
type input "-R$ 13,00"
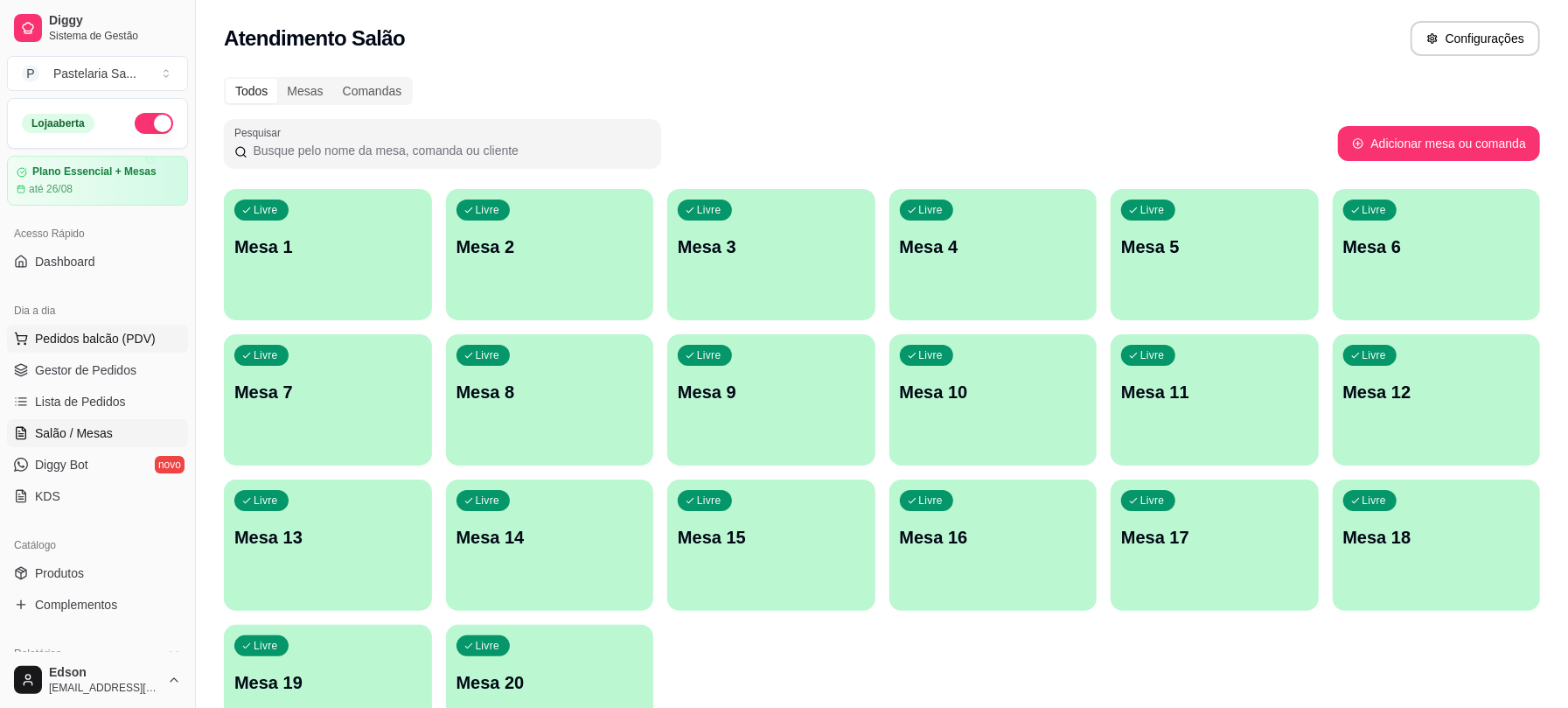
click at [82, 346] on span "Pedidos balcão (PDV)" at bounding box center [95, 339] width 121 height 17
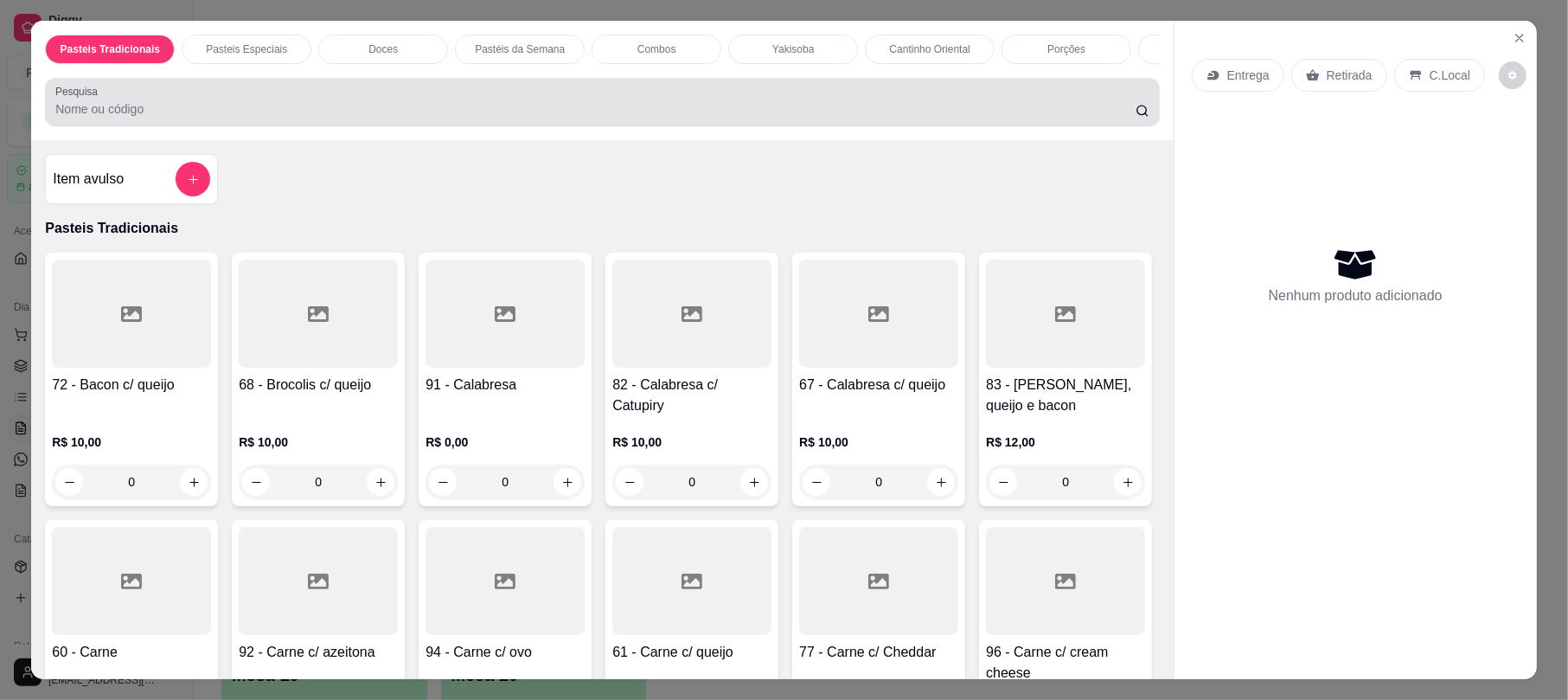
click at [142, 108] on div at bounding box center [601, 102] width 1093 height 34
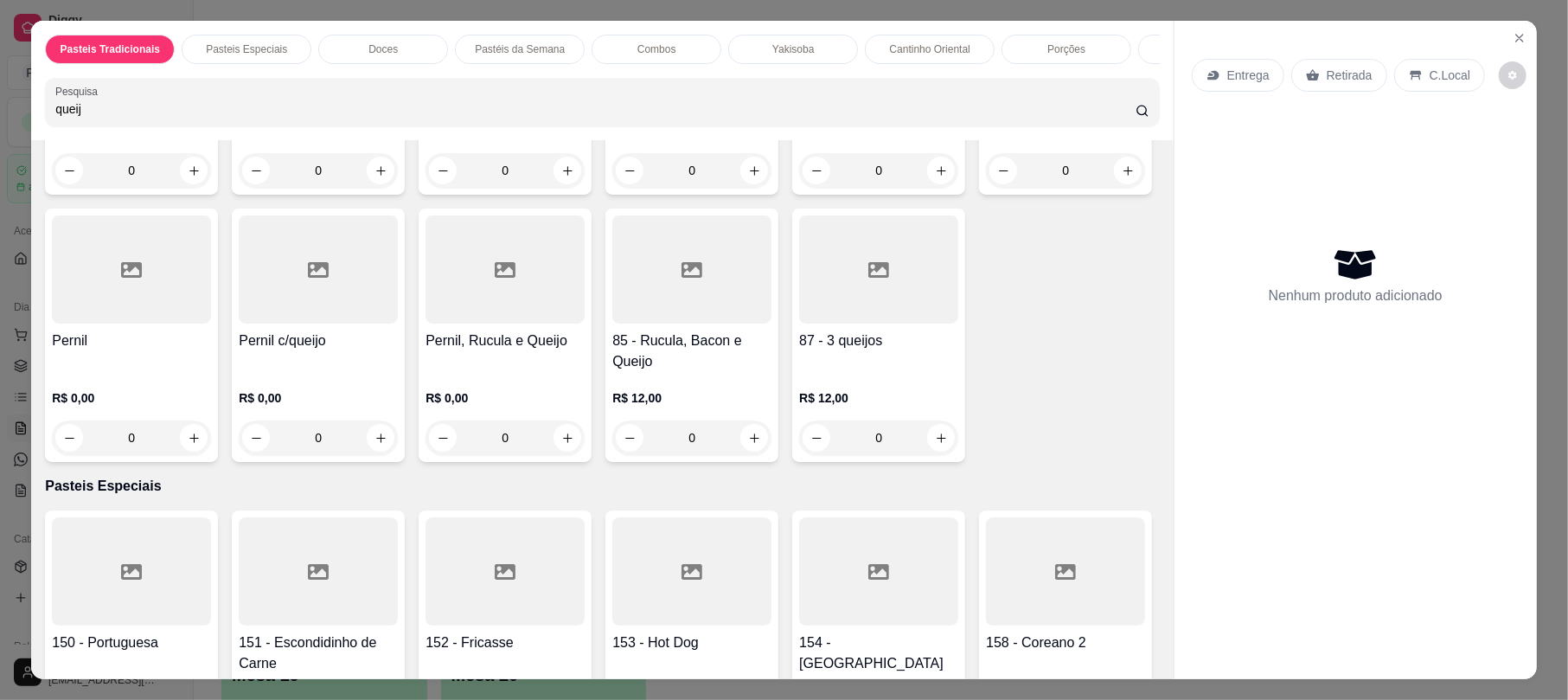
scroll to position [2736, 0]
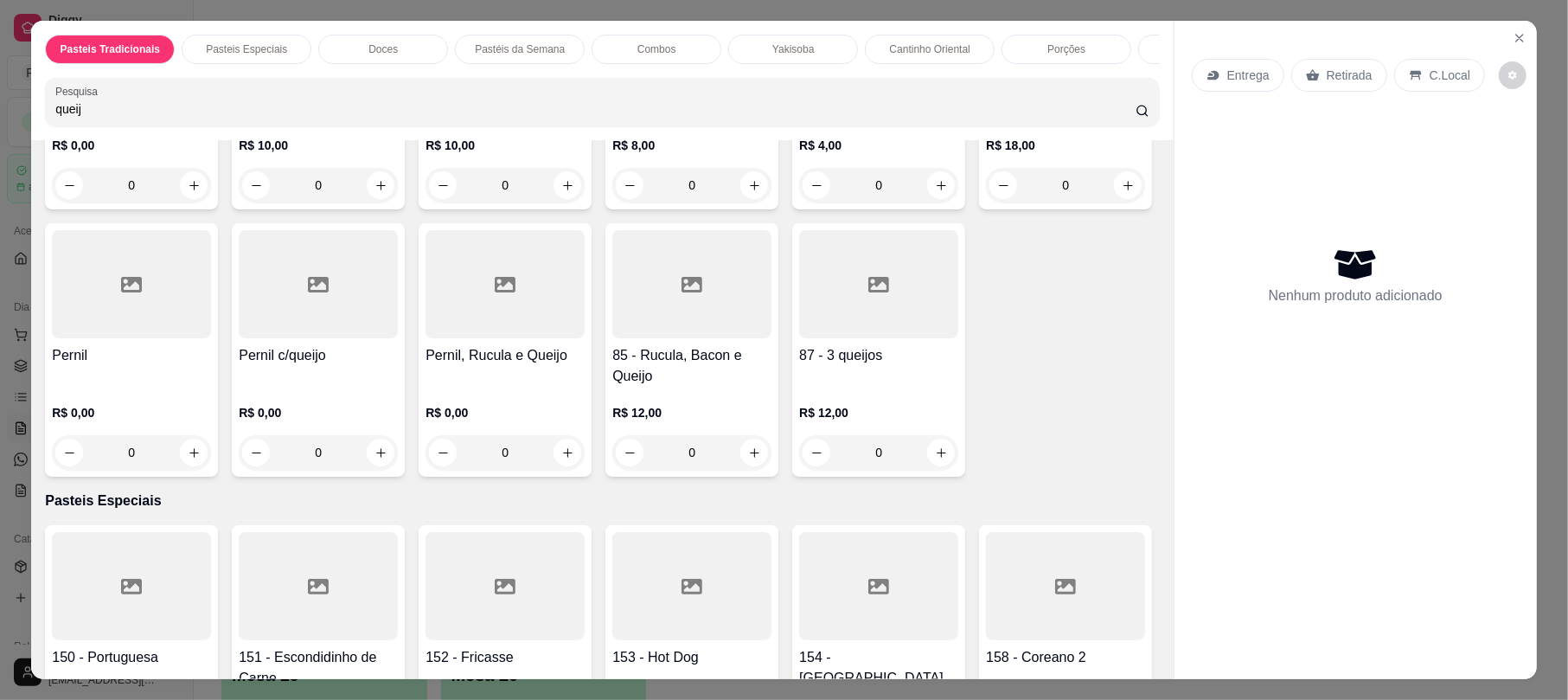
type input "queij"
click at [664, 71] on div at bounding box center [691, 16] width 159 height 108
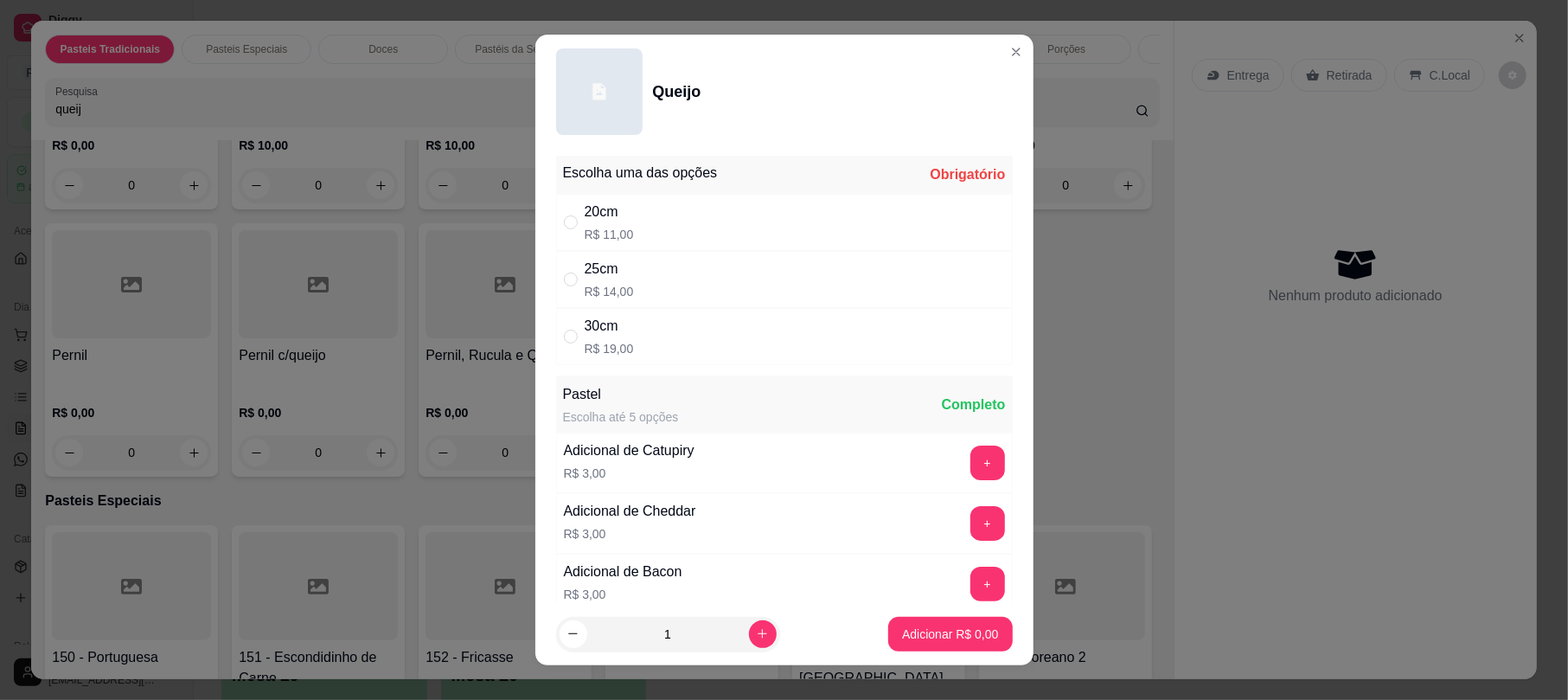
click at [752, 232] on div "20cm R$ 11,00" at bounding box center [785, 223] width 457 height 57
click at [790, 338] on div "30cm R$ 19,00" at bounding box center [785, 337] width 457 height 57
radio input "false"
radio input "true"
click at [963, 635] on p "Adicionar R$ 19,00" at bounding box center [947, 633] width 100 height 16
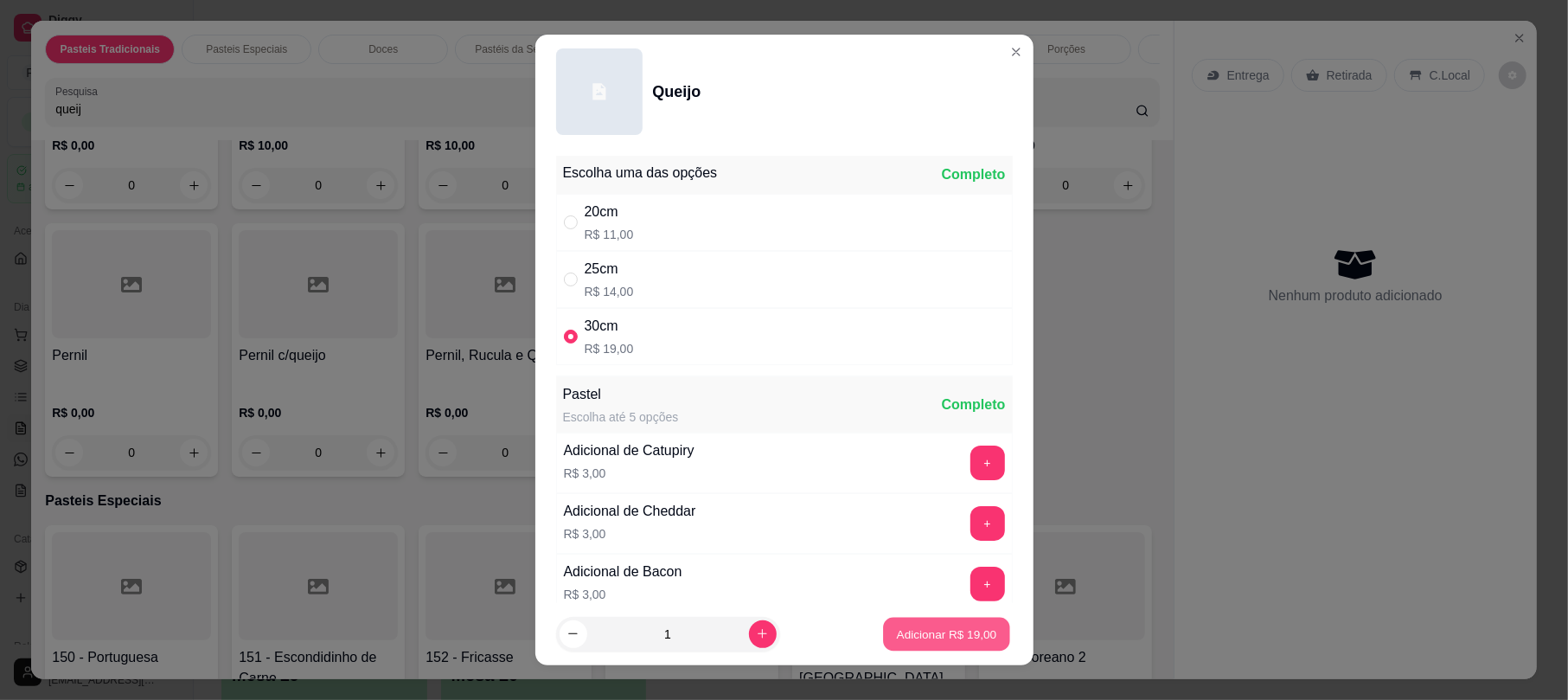
type input "1"
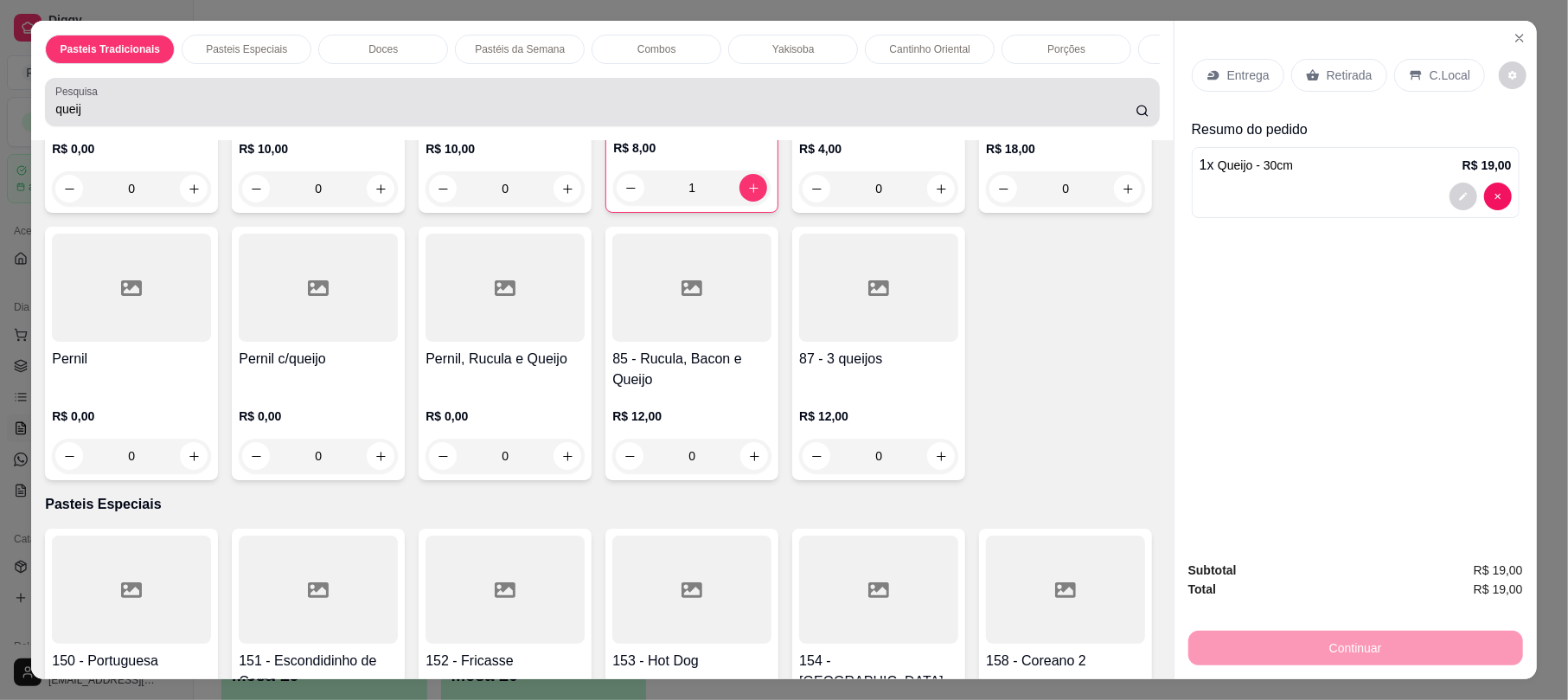
click at [1080, 118] on input "queij" at bounding box center [596, 109] width 1080 height 17
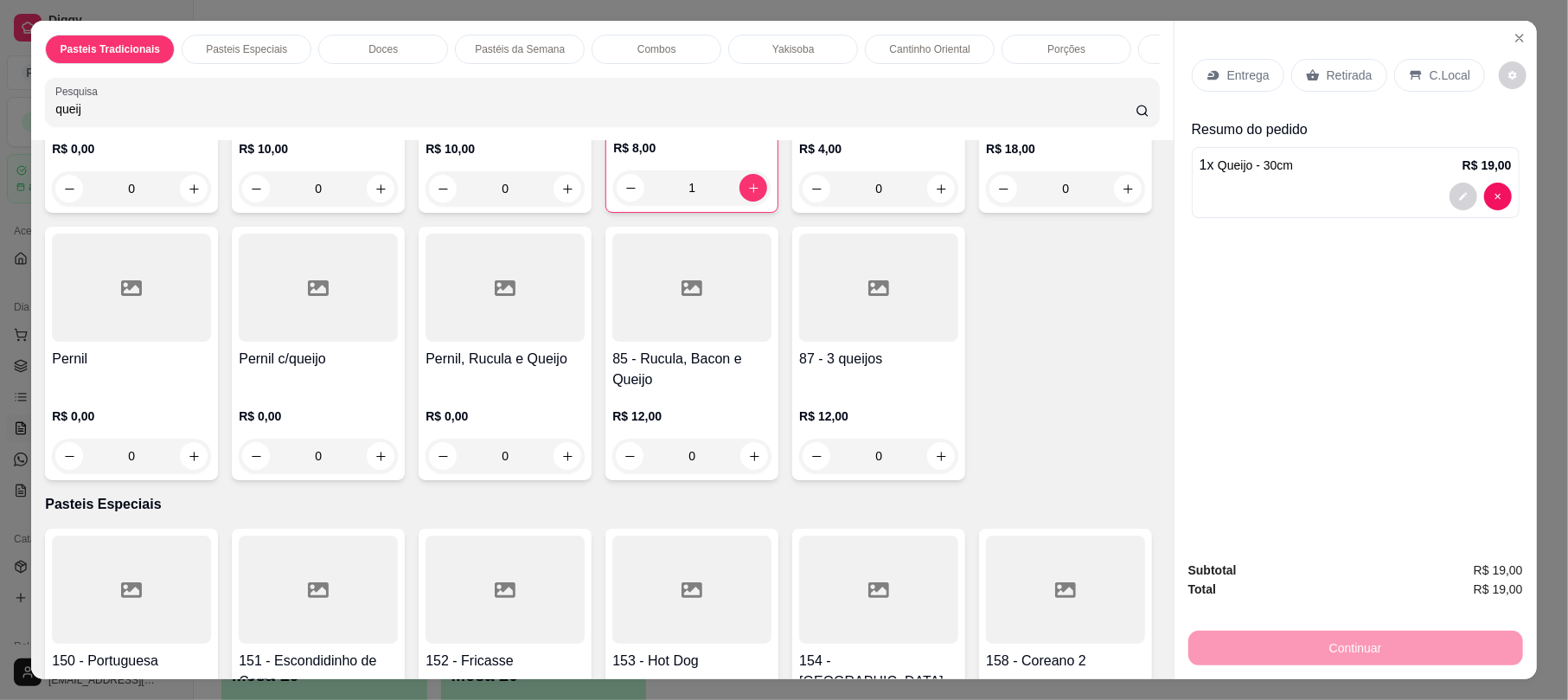
click at [1080, 118] on input "queij" at bounding box center [596, 109] width 1080 height 17
click at [1108, 118] on input "queij" at bounding box center [596, 109] width 1080 height 17
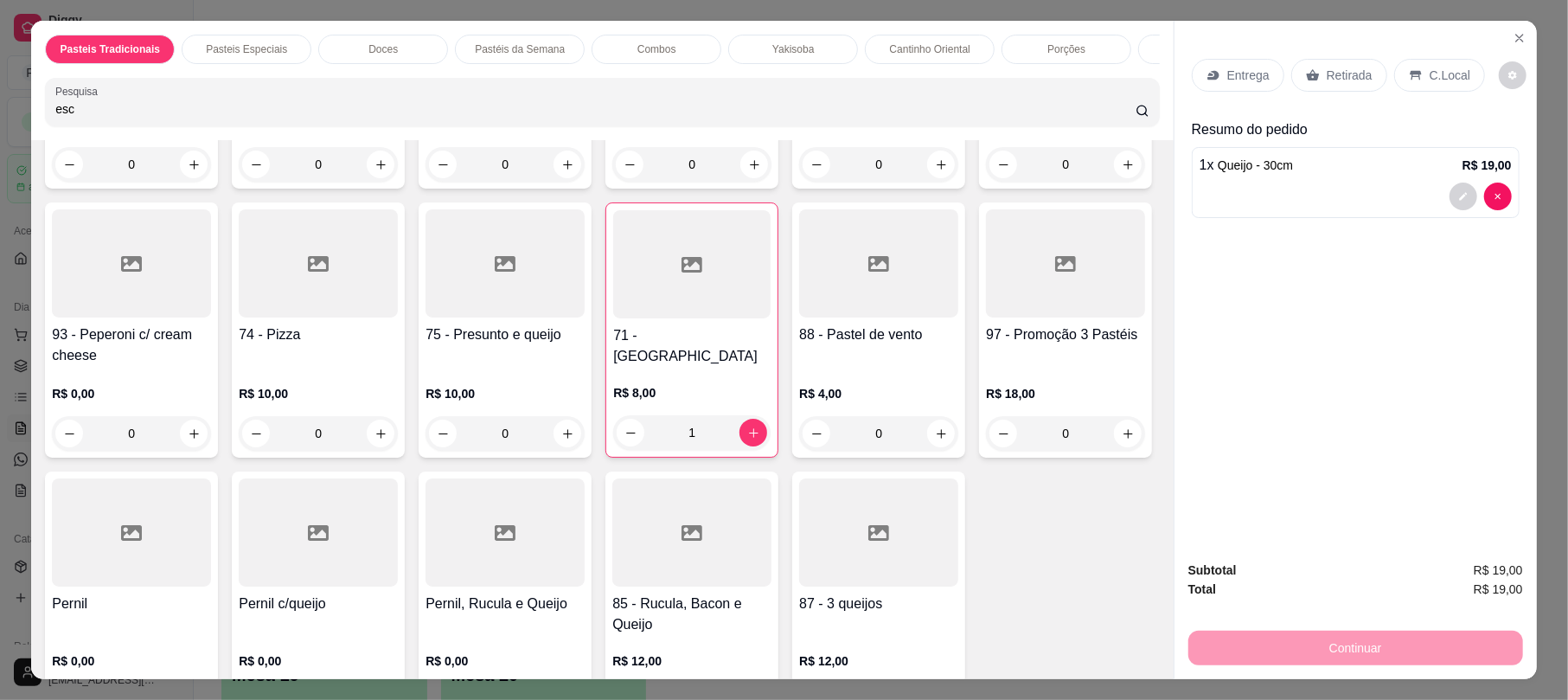
scroll to position [0, 0]
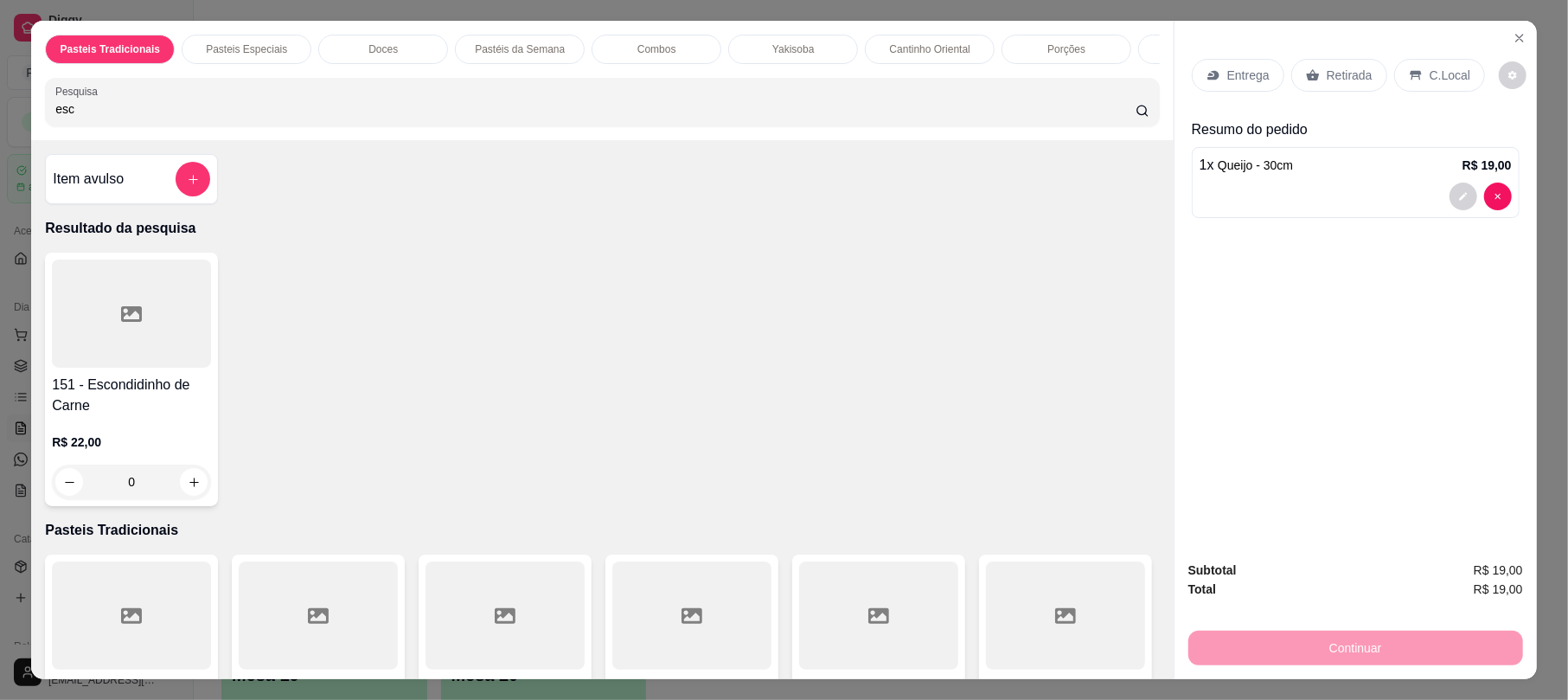
type input "esc"
click at [160, 367] on div at bounding box center [131, 313] width 159 height 108
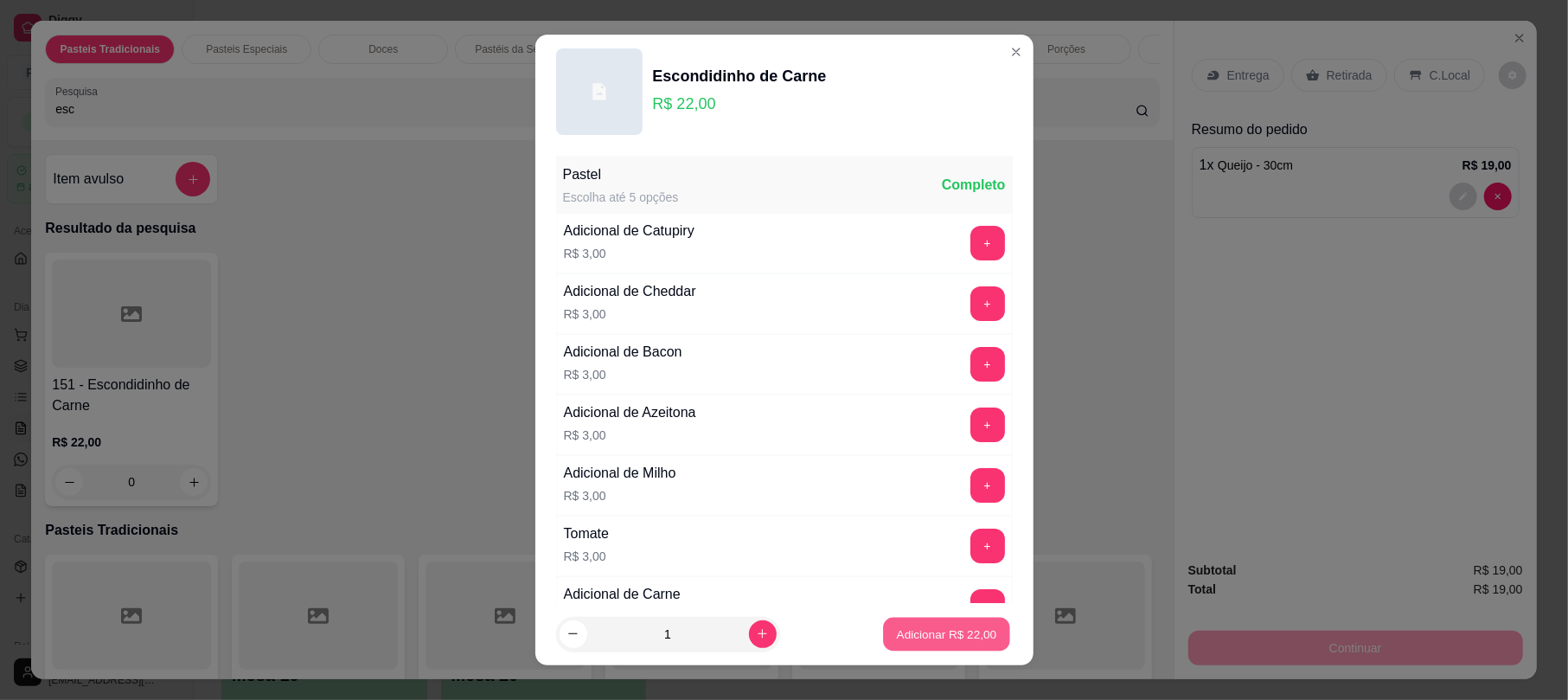
click at [922, 642] on p "Adicionar R$ 22,00" at bounding box center [947, 633] width 100 height 16
type input "1"
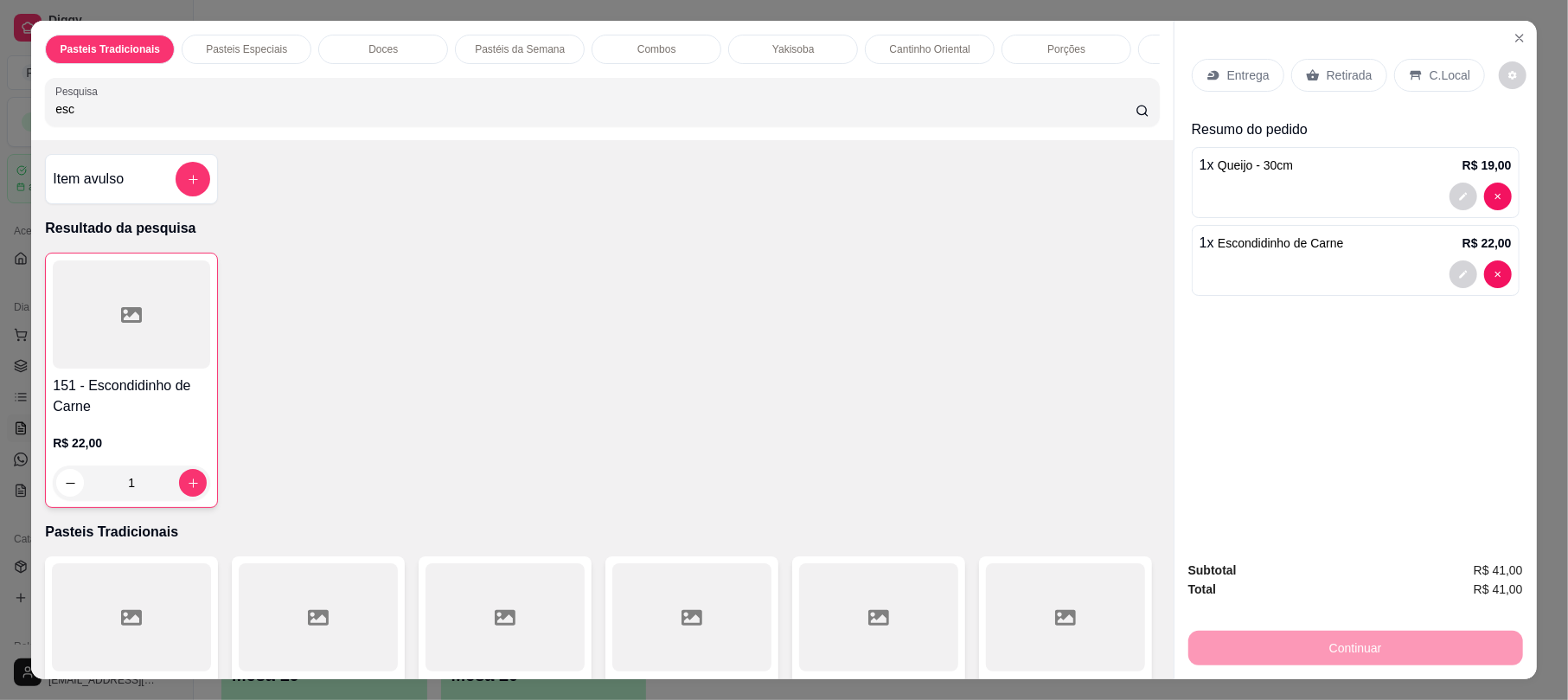
click at [1333, 80] on p "Retirada" at bounding box center [1349, 76] width 46 height 17
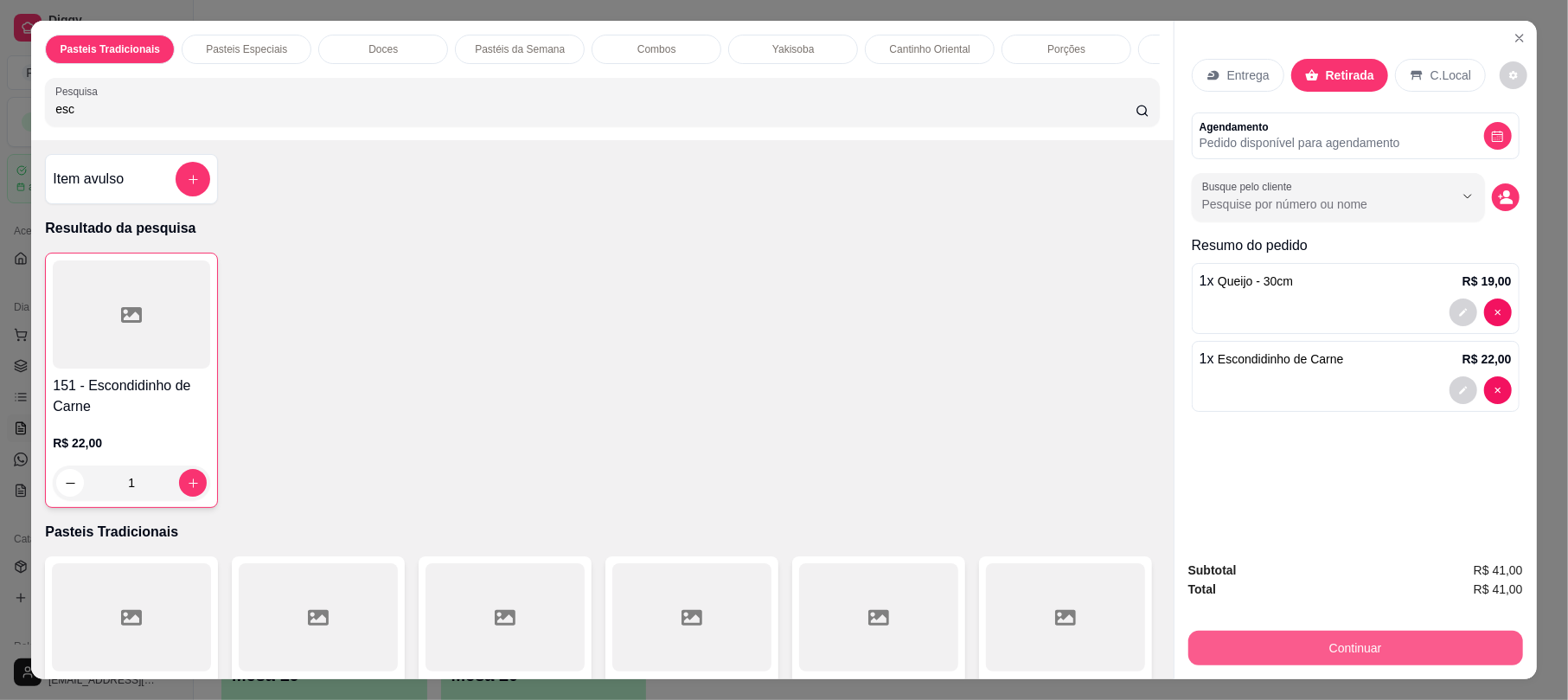
click at [1366, 644] on button "Continuar" at bounding box center [1356, 647] width 335 height 34
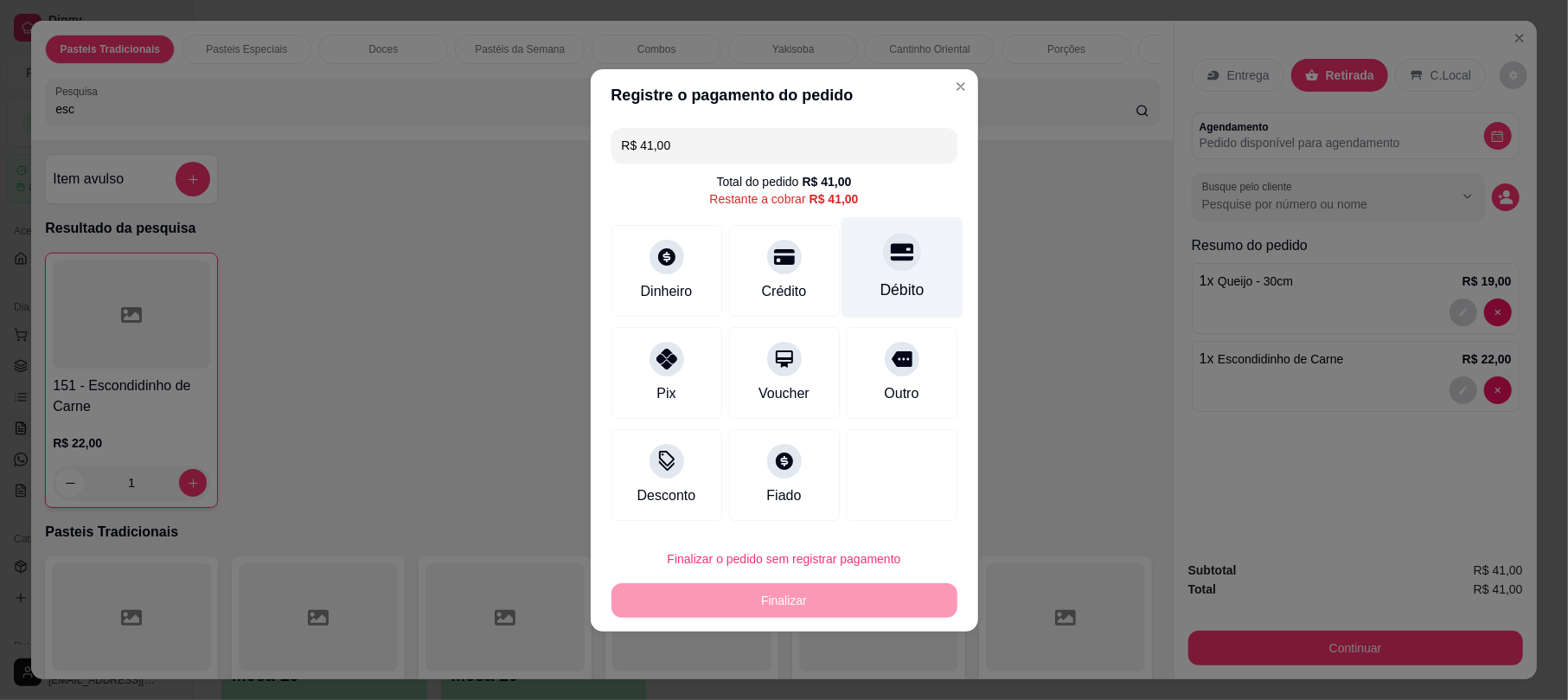
click at [922, 281] on div "Débito" at bounding box center [902, 267] width 122 height 101
type input "R$ 0,00"
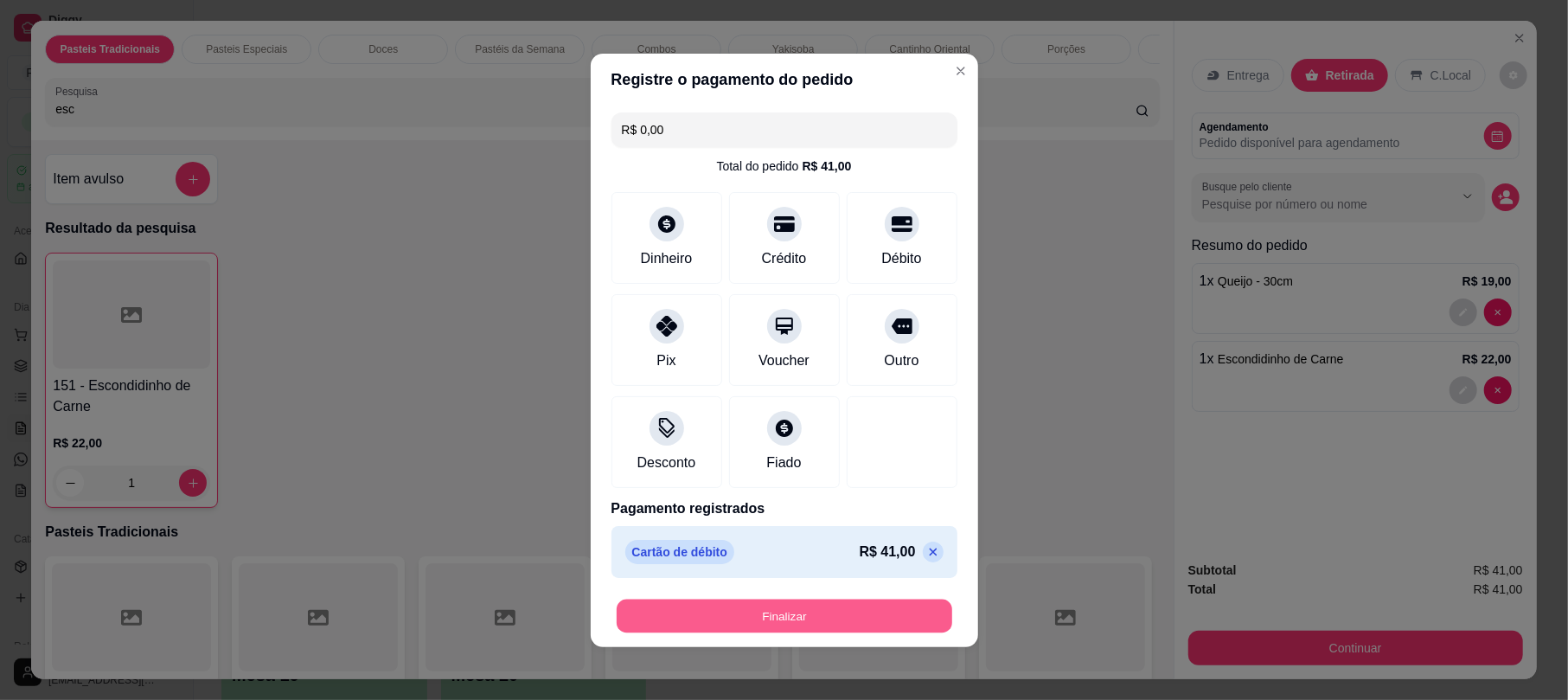
click at [827, 607] on button "Finalizar" at bounding box center [784, 615] width 336 height 33
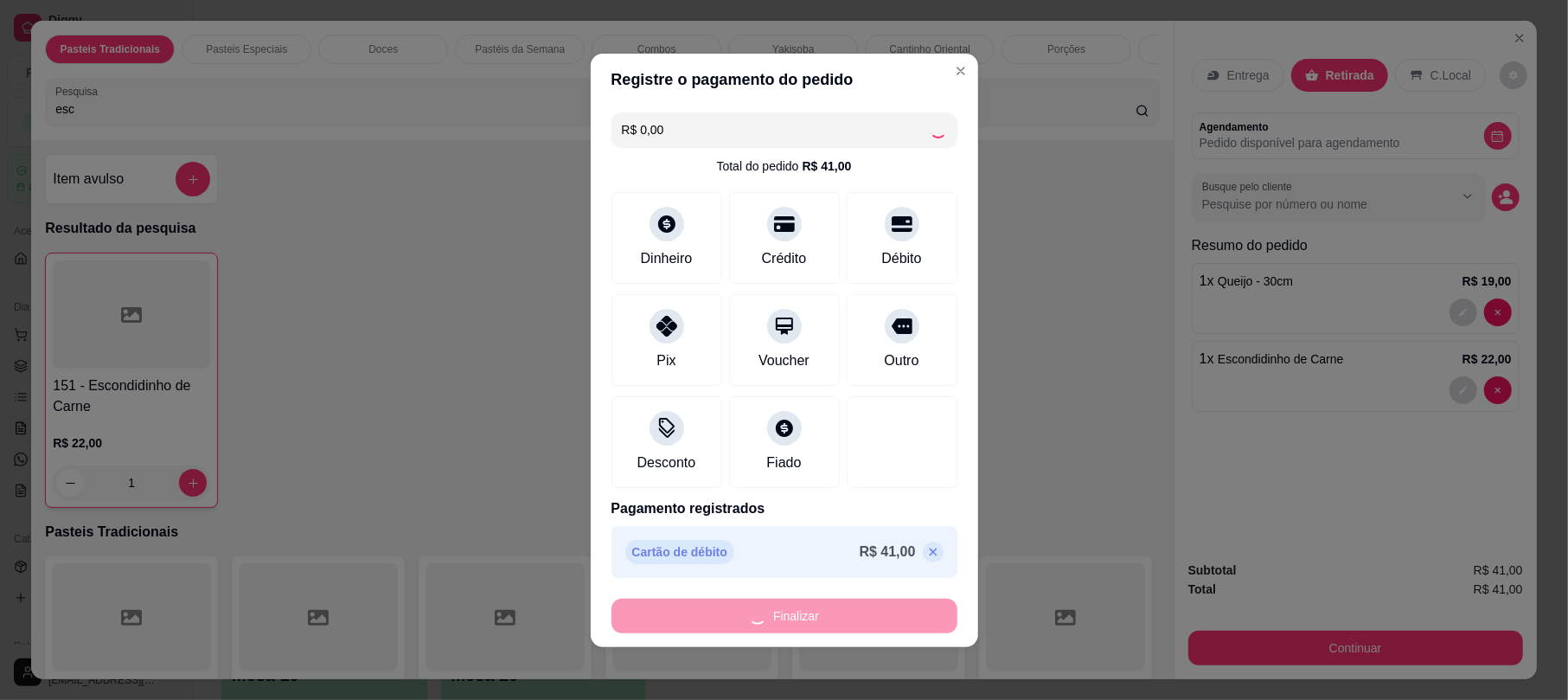
type input "0"
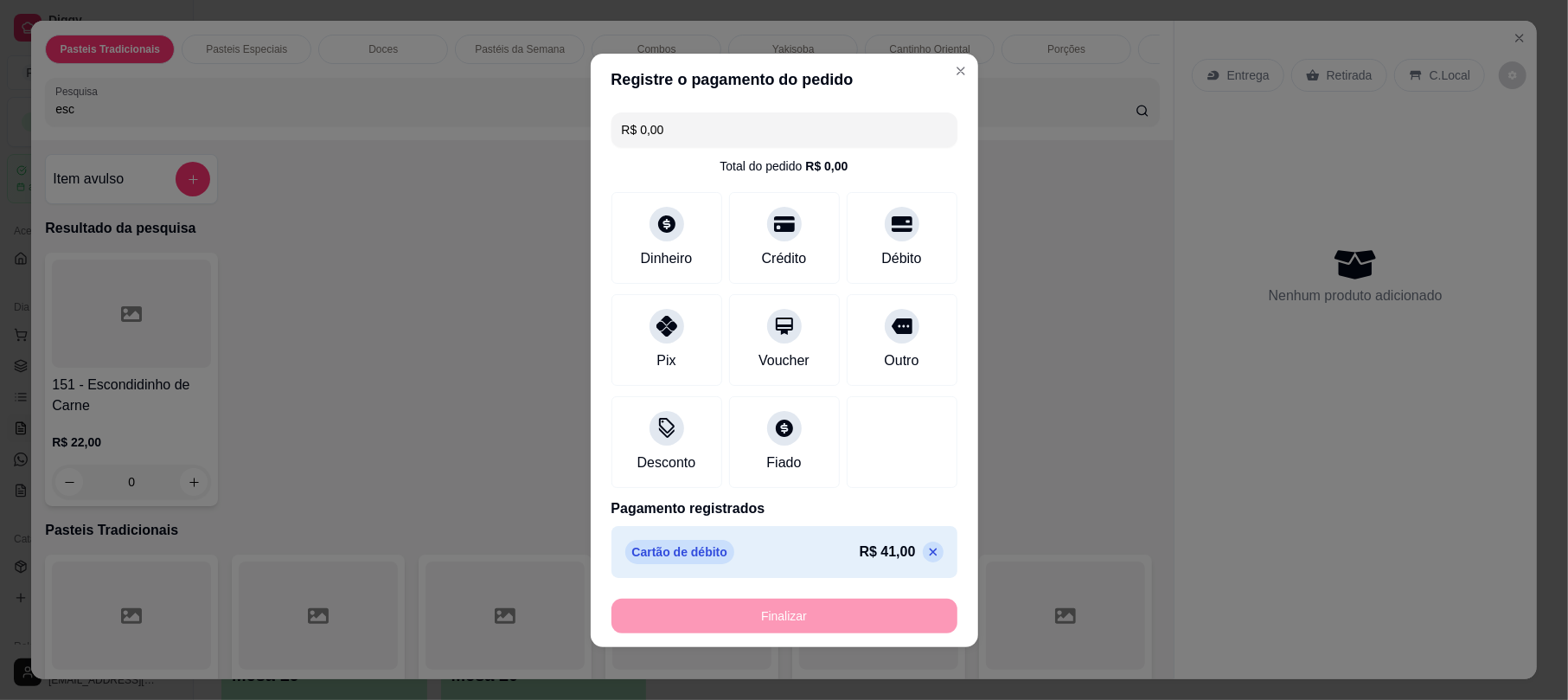
type input "-R$ 41,00"
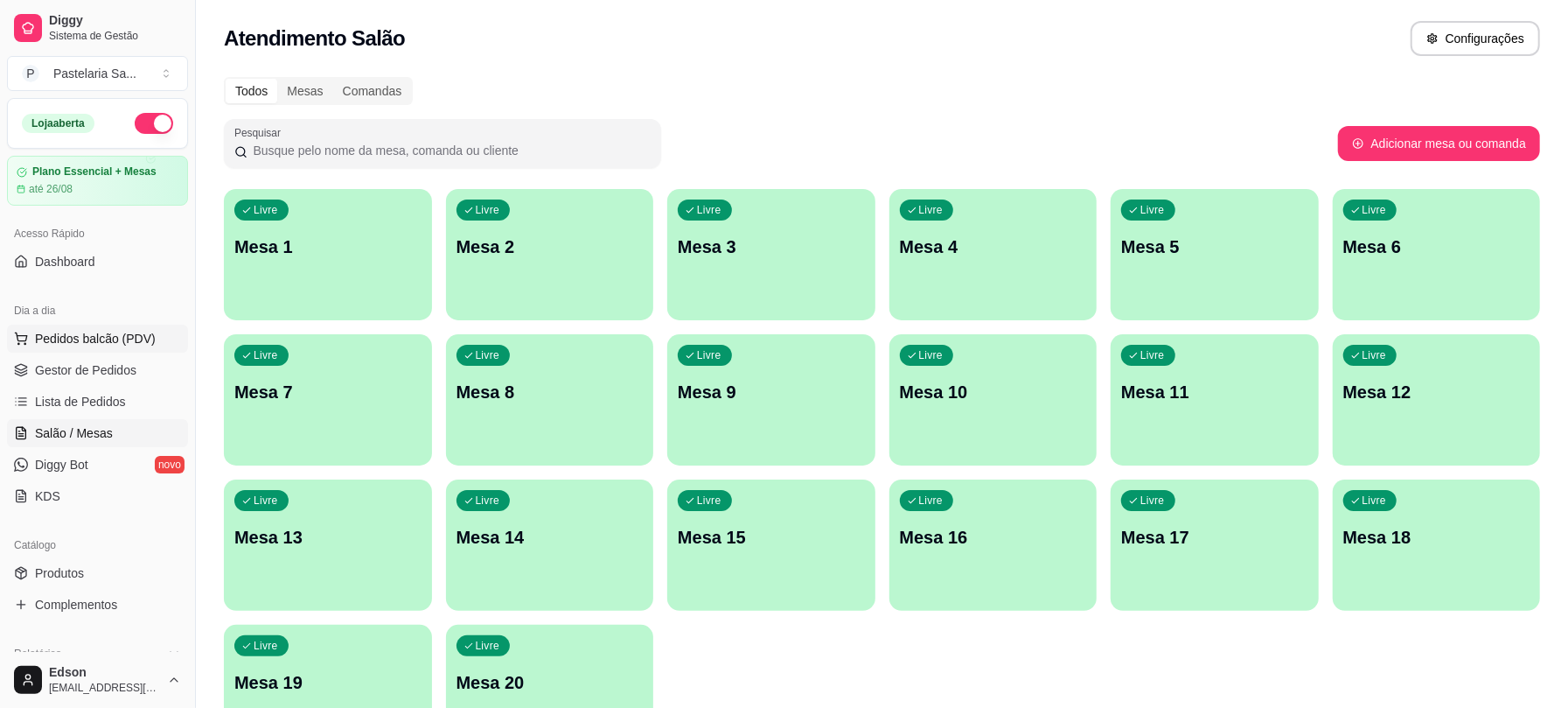
click at [130, 325] on button "Pedidos balcão (PDV)" at bounding box center [97, 339] width 181 height 28
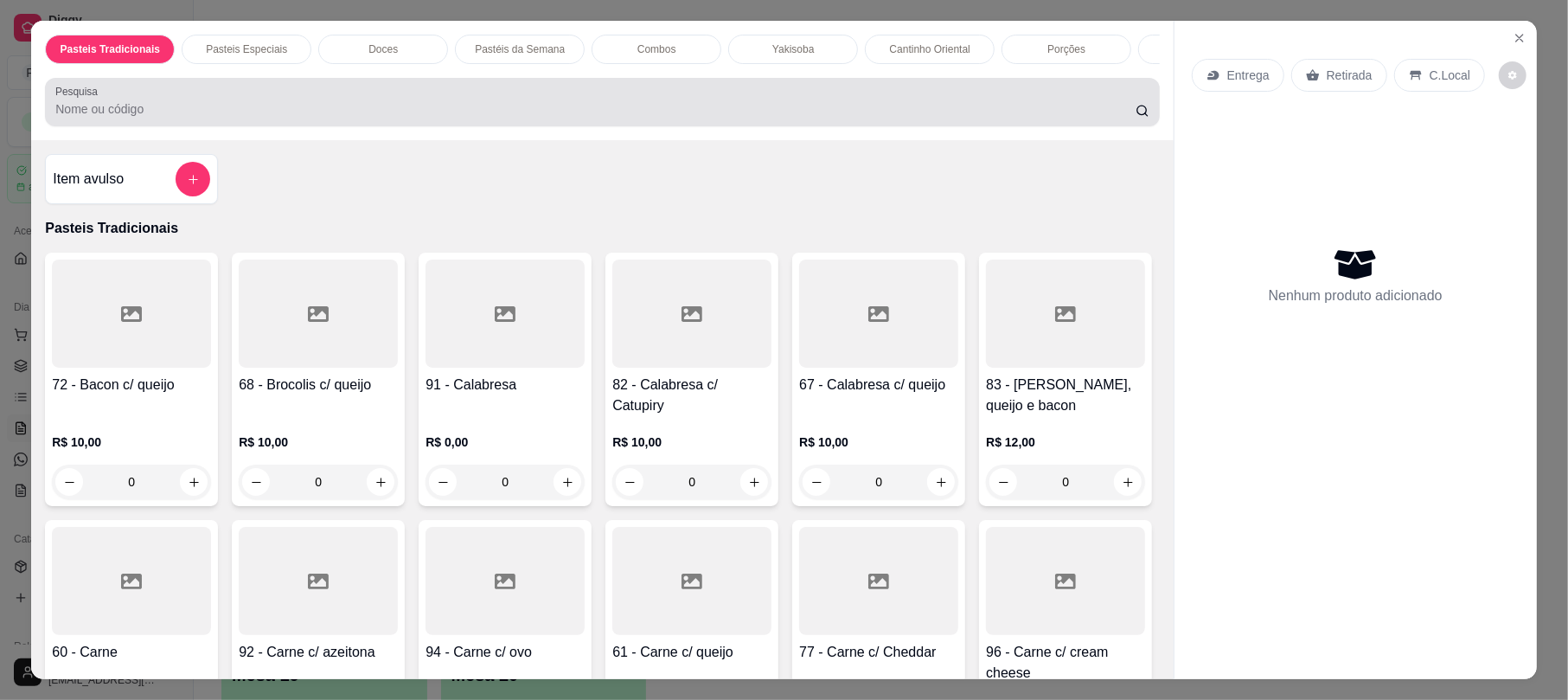
click at [322, 118] on input "Pesquisa" at bounding box center [596, 109] width 1080 height 17
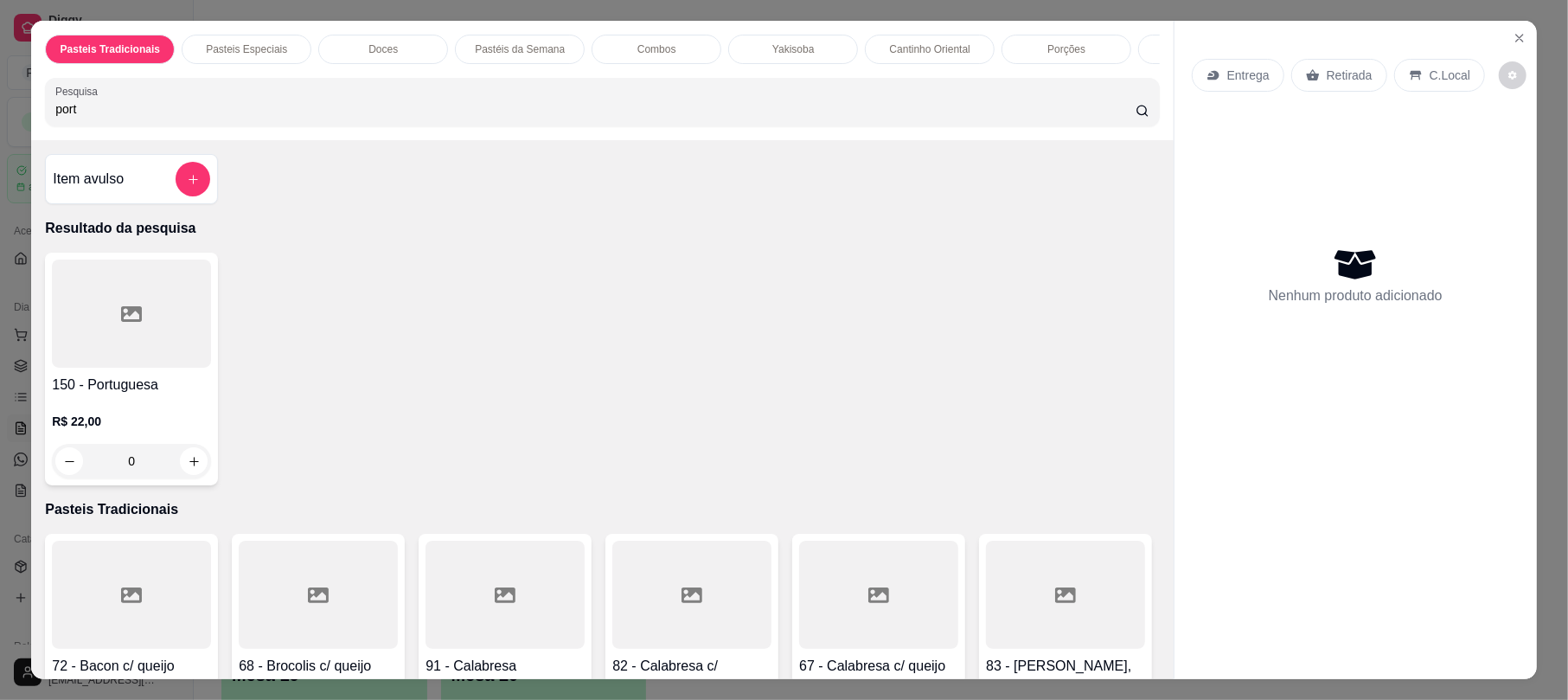
type input "port"
click at [185, 470] on div "0" at bounding box center [131, 461] width 159 height 34
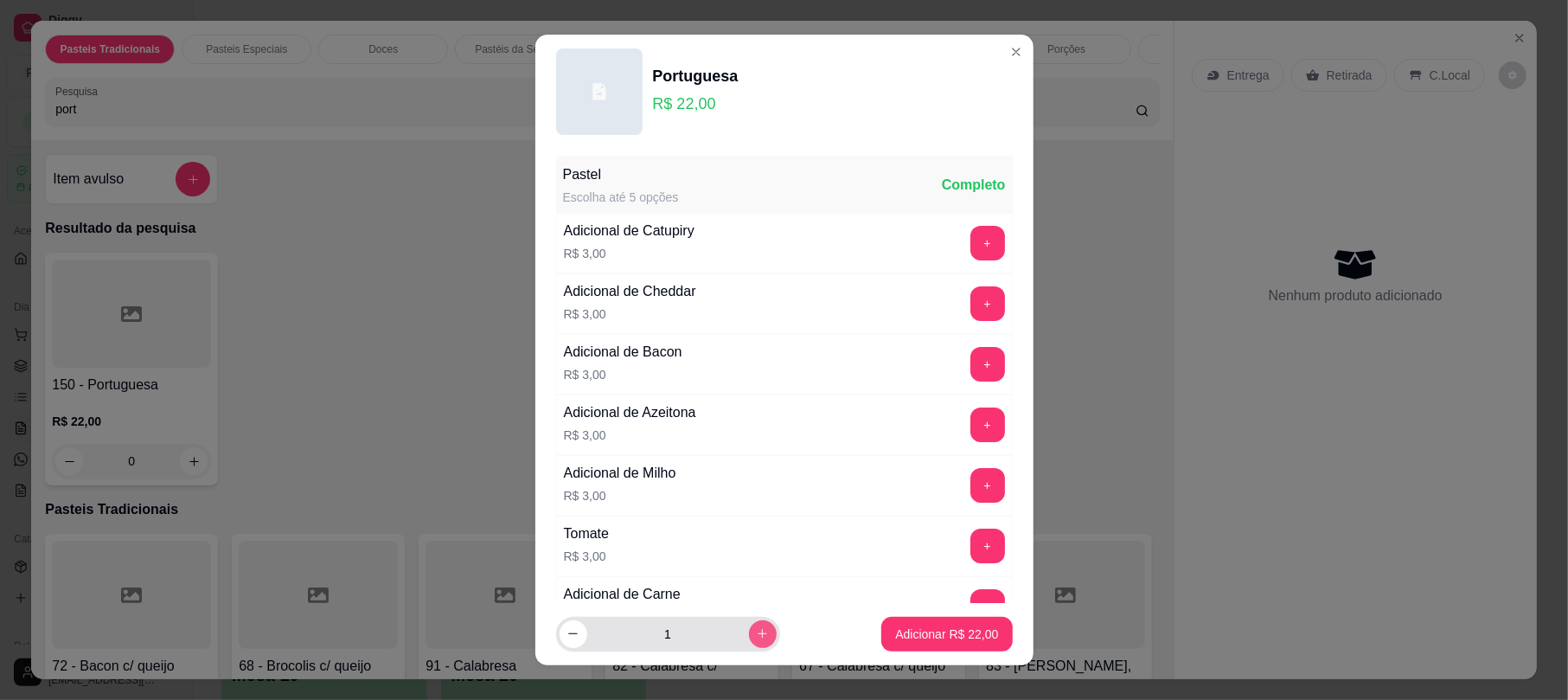
click at [749, 645] on button "increase-product-quantity" at bounding box center [762, 633] width 28 height 28
type input "2"
click at [910, 645] on button "Adicionar R$ 44,00" at bounding box center [947, 633] width 127 height 33
type input "2"
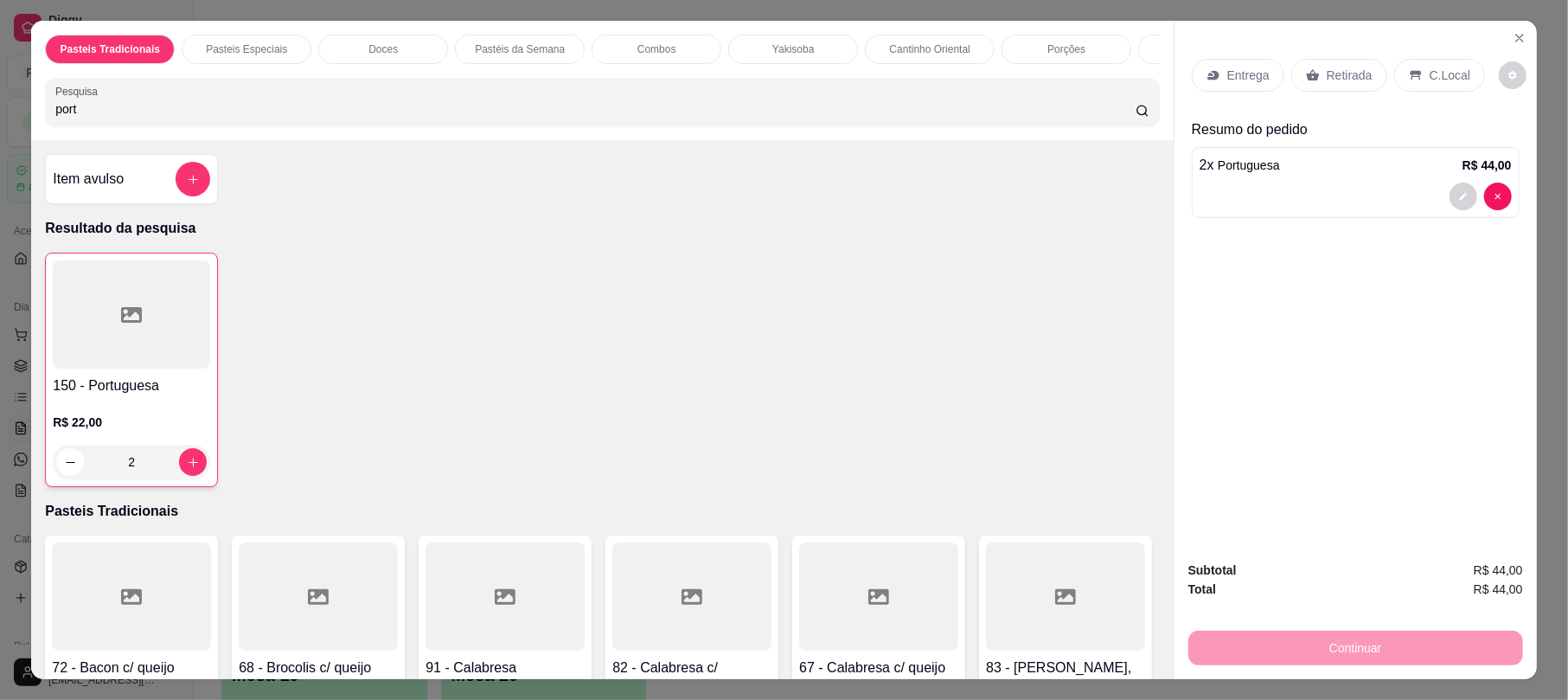
click at [1329, 77] on p "Retirada" at bounding box center [1349, 76] width 46 height 17
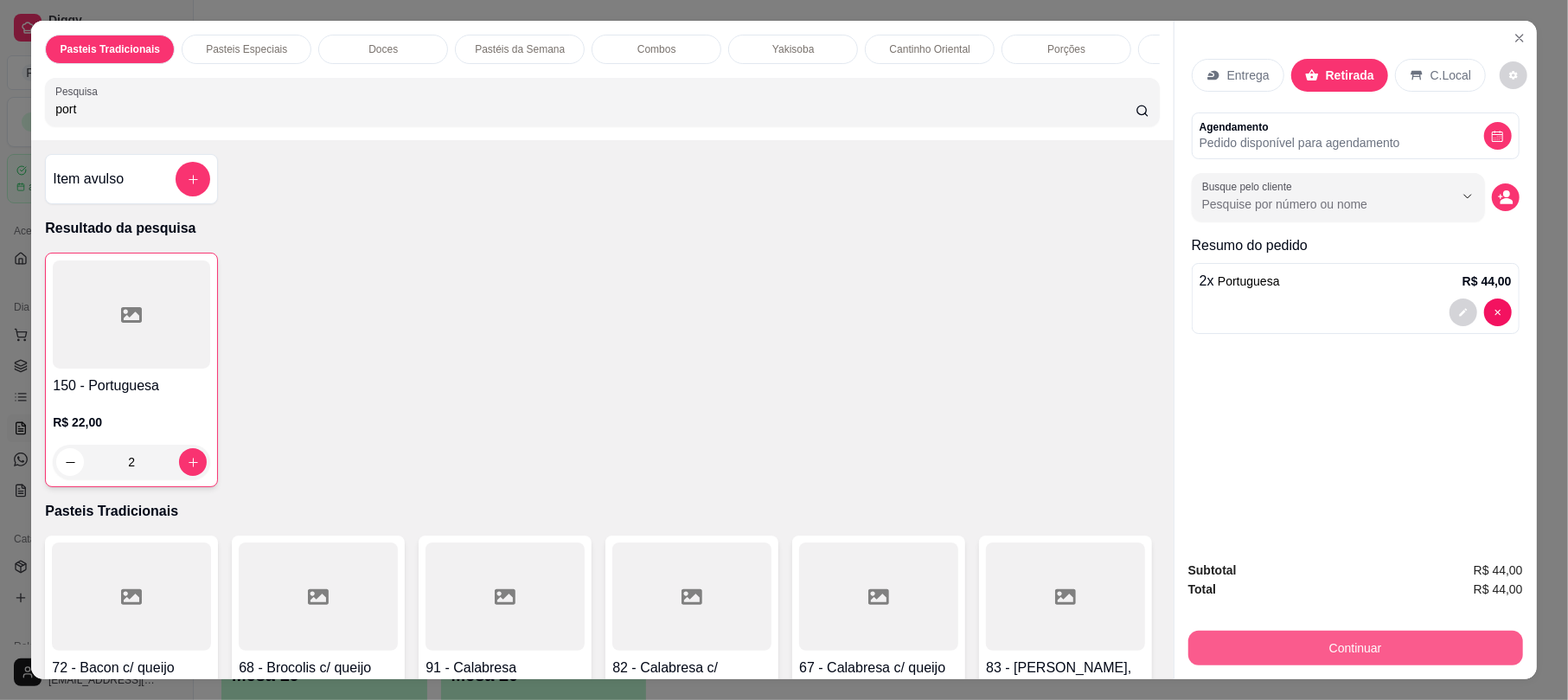
click at [1267, 652] on button "Continuar" at bounding box center [1356, 647] width 335 height 34
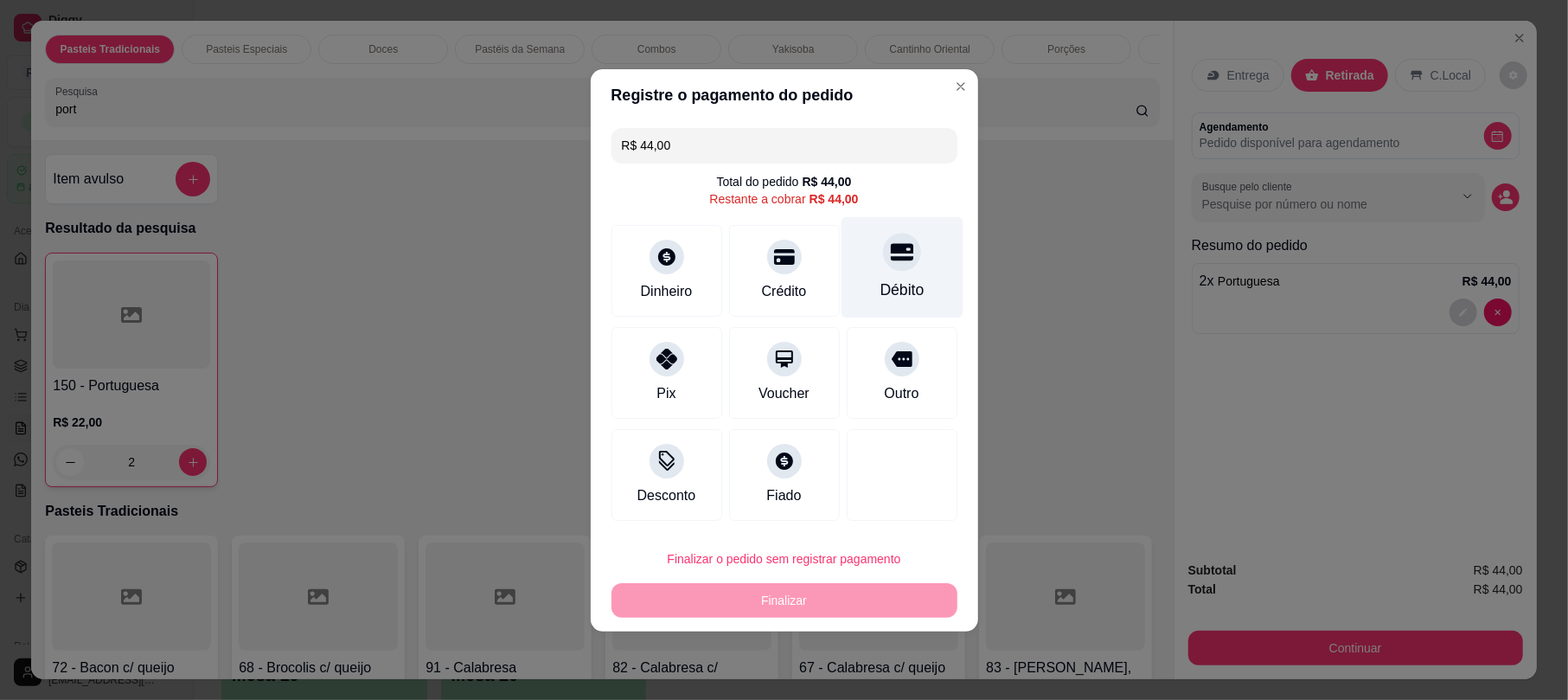
click at [879, 275] on div "Débito" at bounding box center [902, 267] width 122 height 101
type input "R$ 0,00"
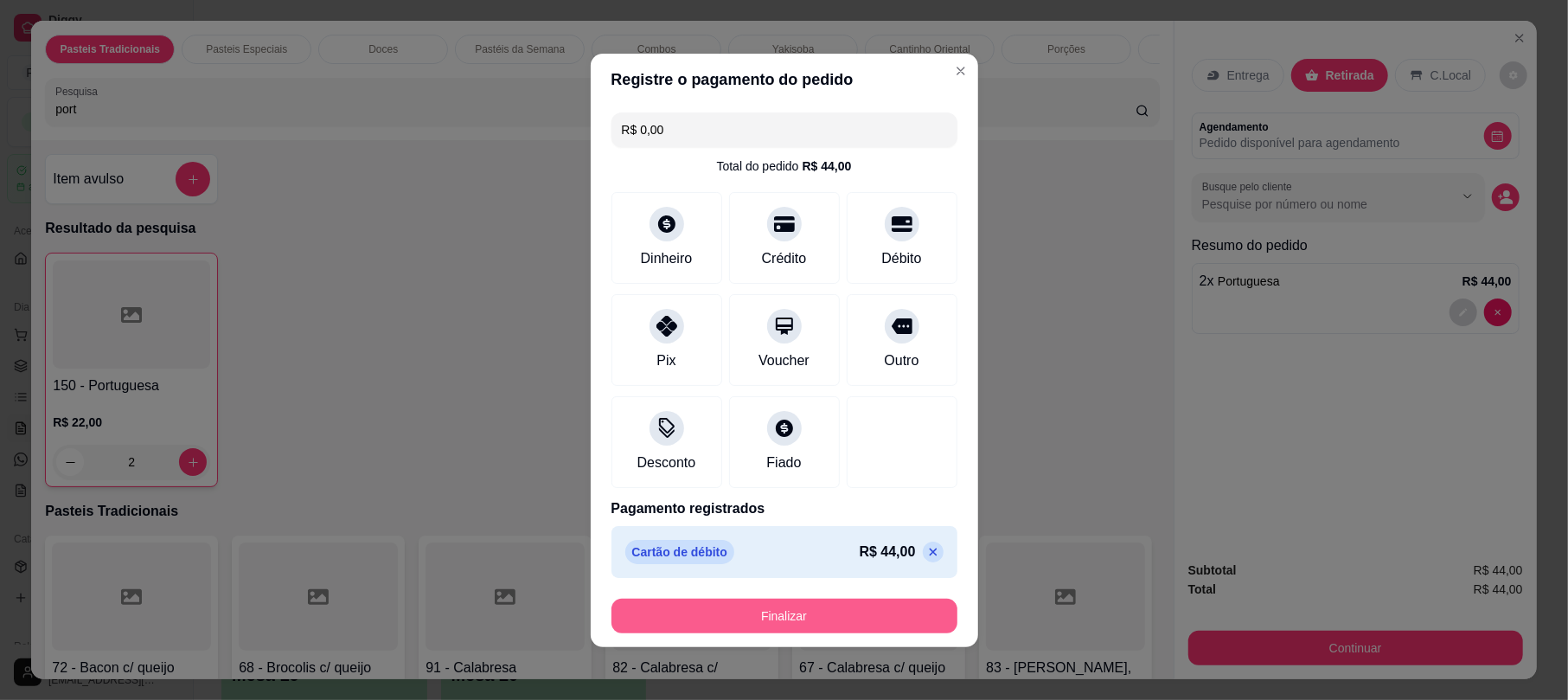
click at [791, 618] on button "Finalizar" at bounding box center [784, 616] width 346 height 34
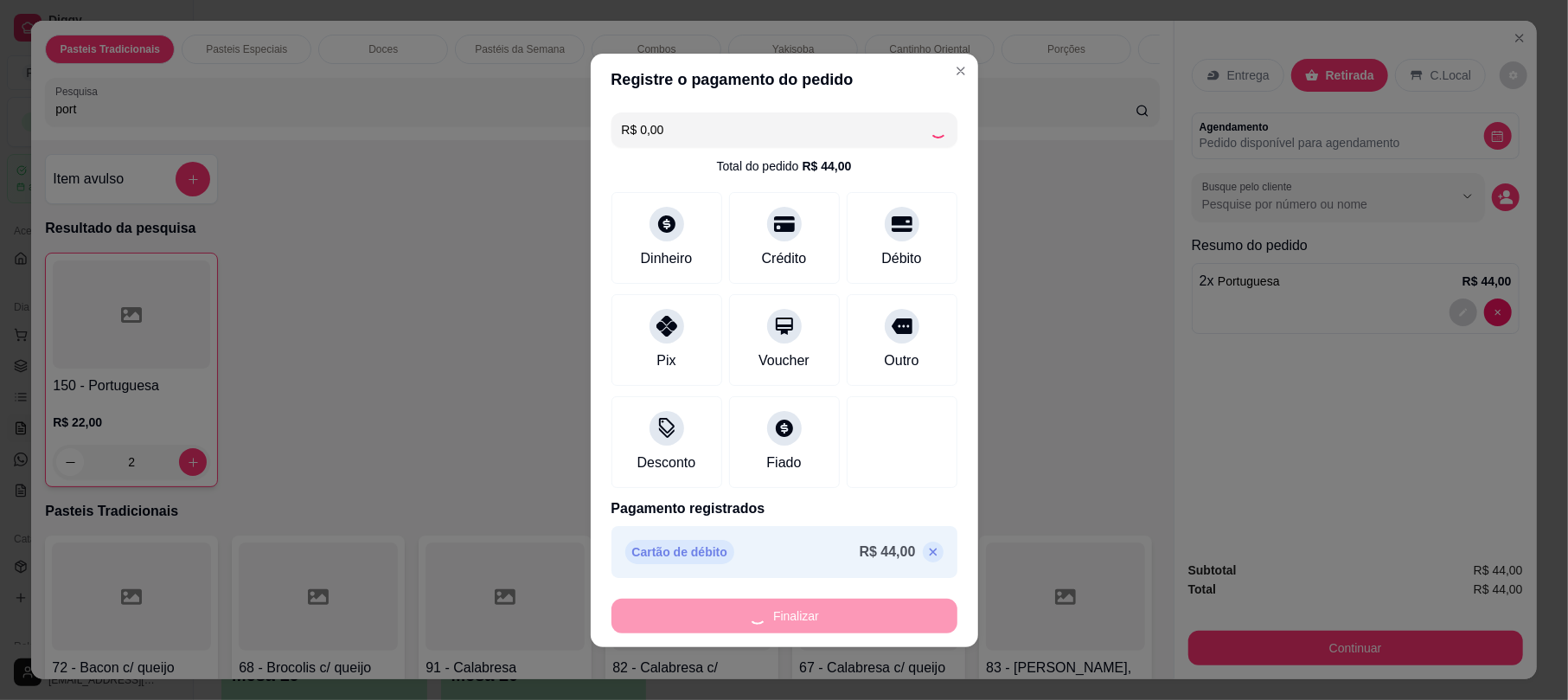
type input "0"
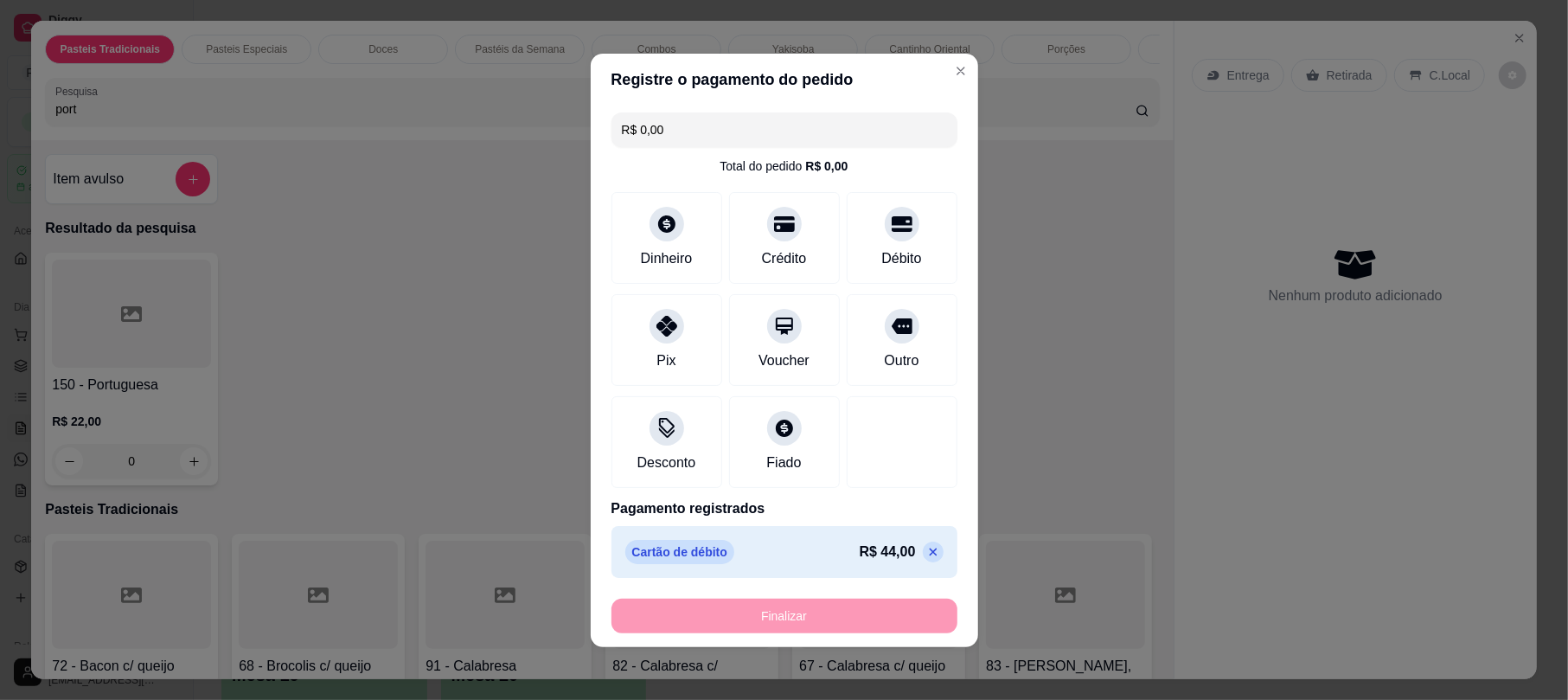
type input "-R$ 44,00"
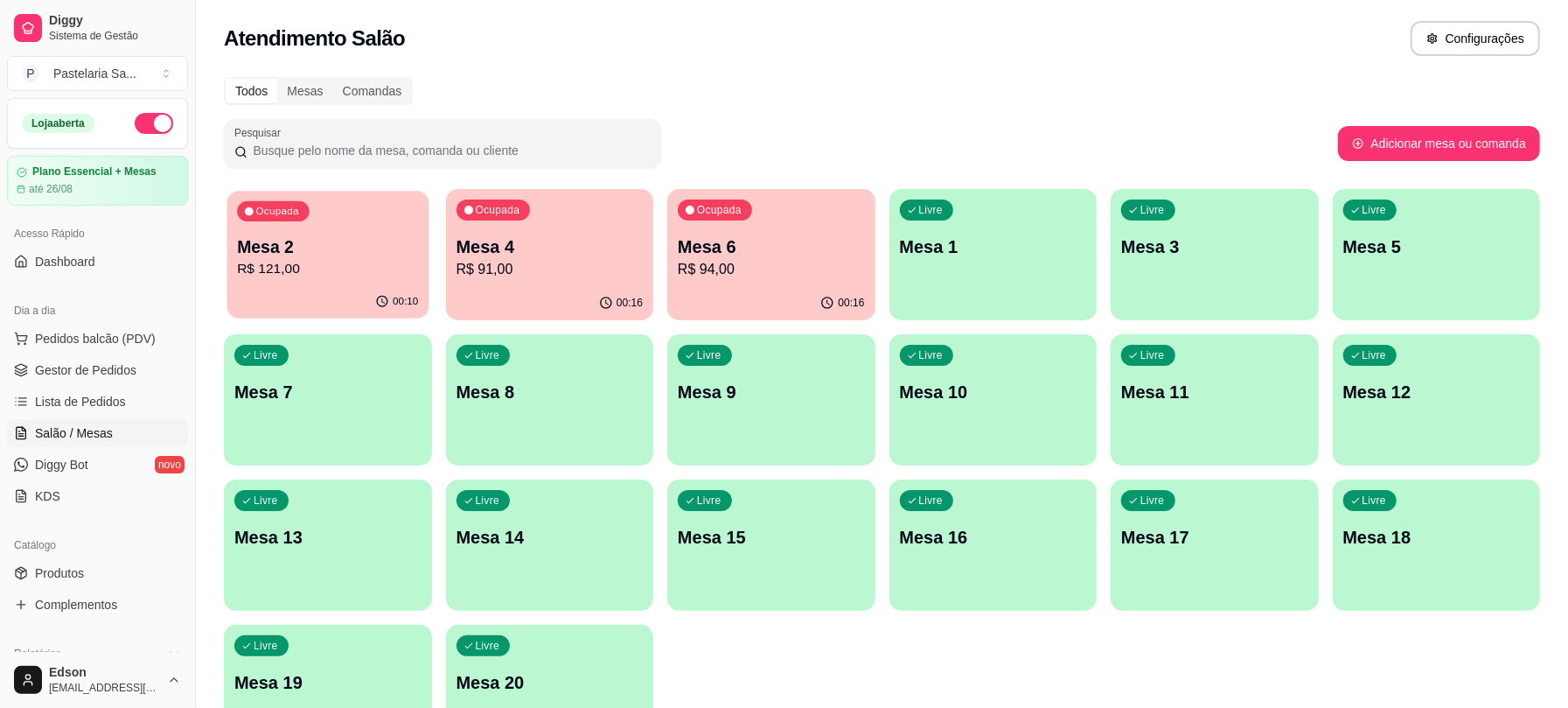
click at [288, 285] on button "Ocupada Mesa 2 R$ 121,00 00:10" at bounding box center [328, 254] width 201 height 128
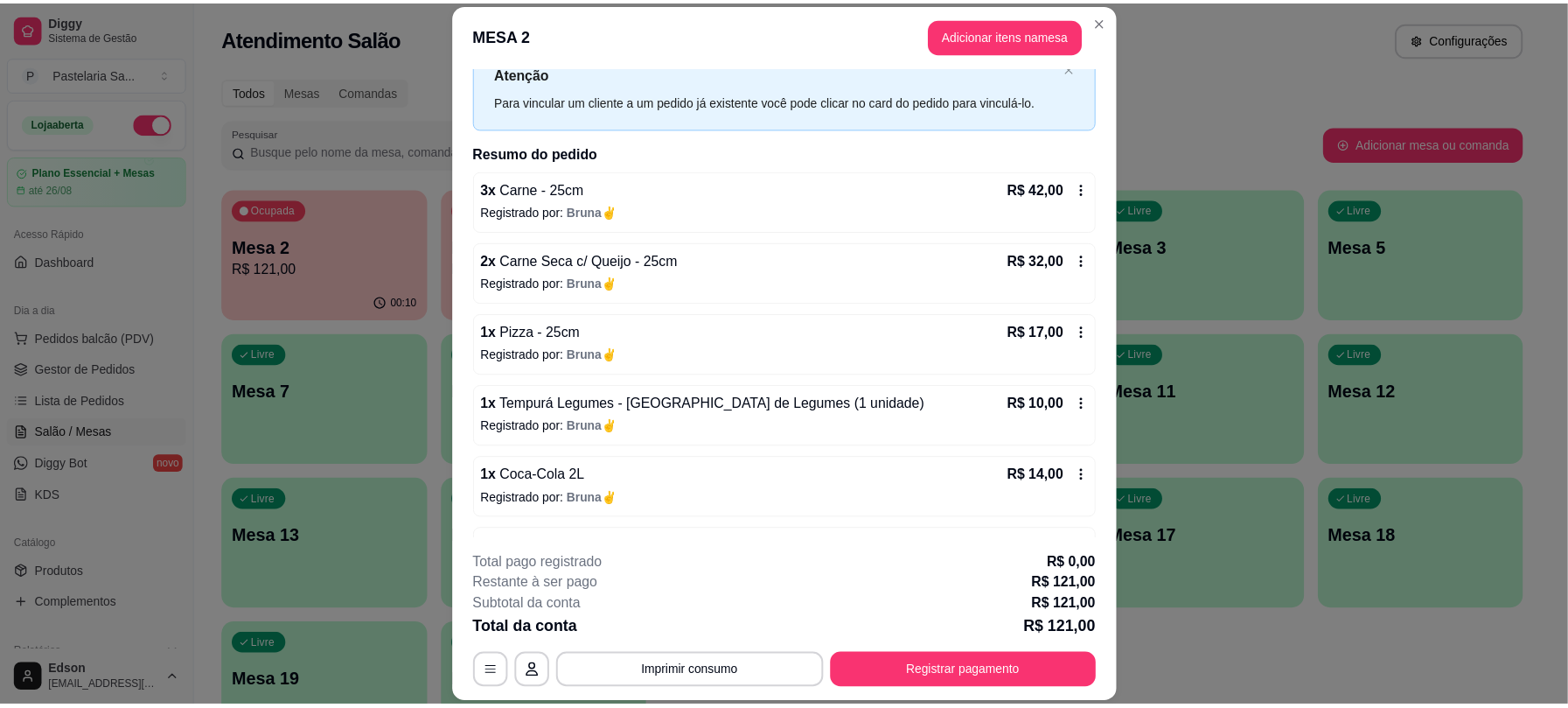
scroll to position [123, 0]
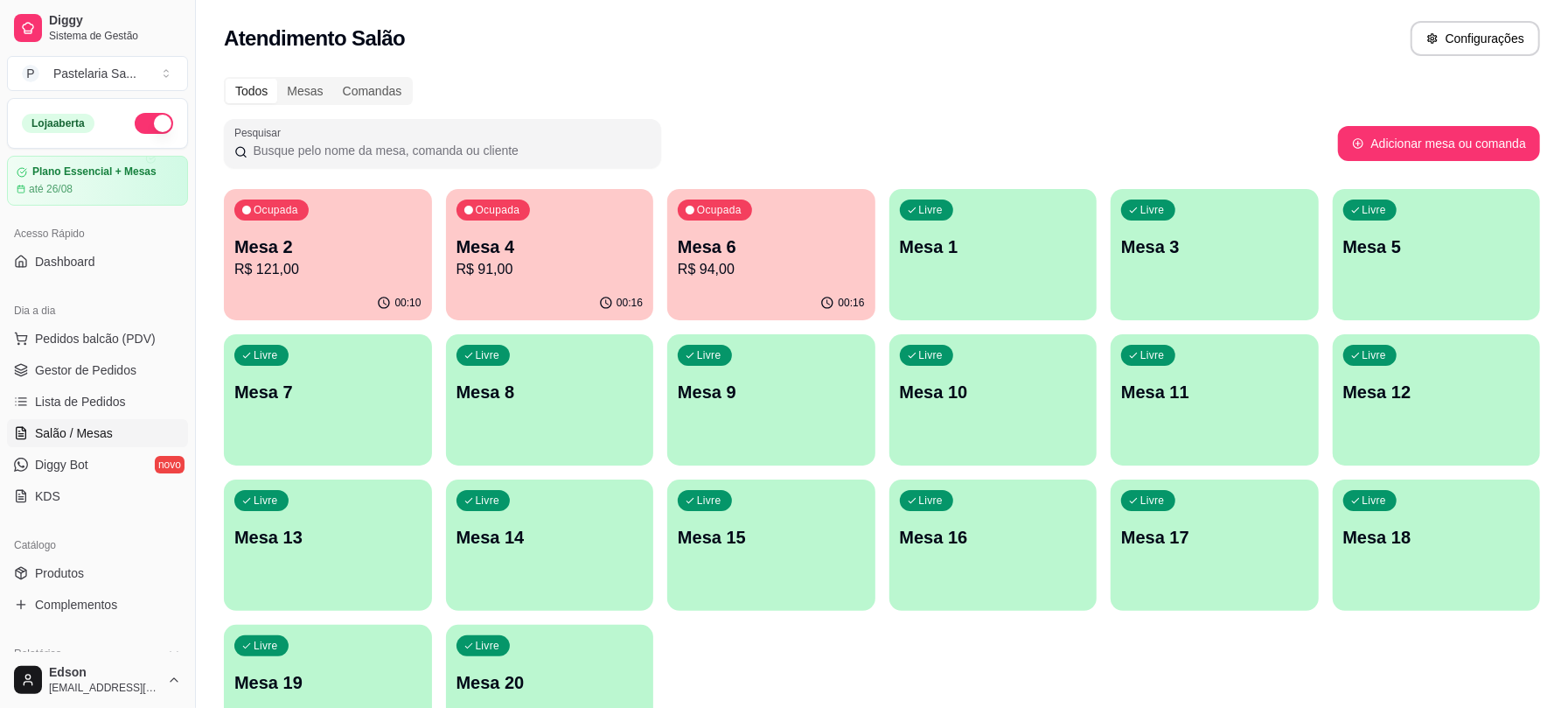
click at [1431, 383] on p "Mesa 12" at bounding box center [1437, 392] width 188 height 24
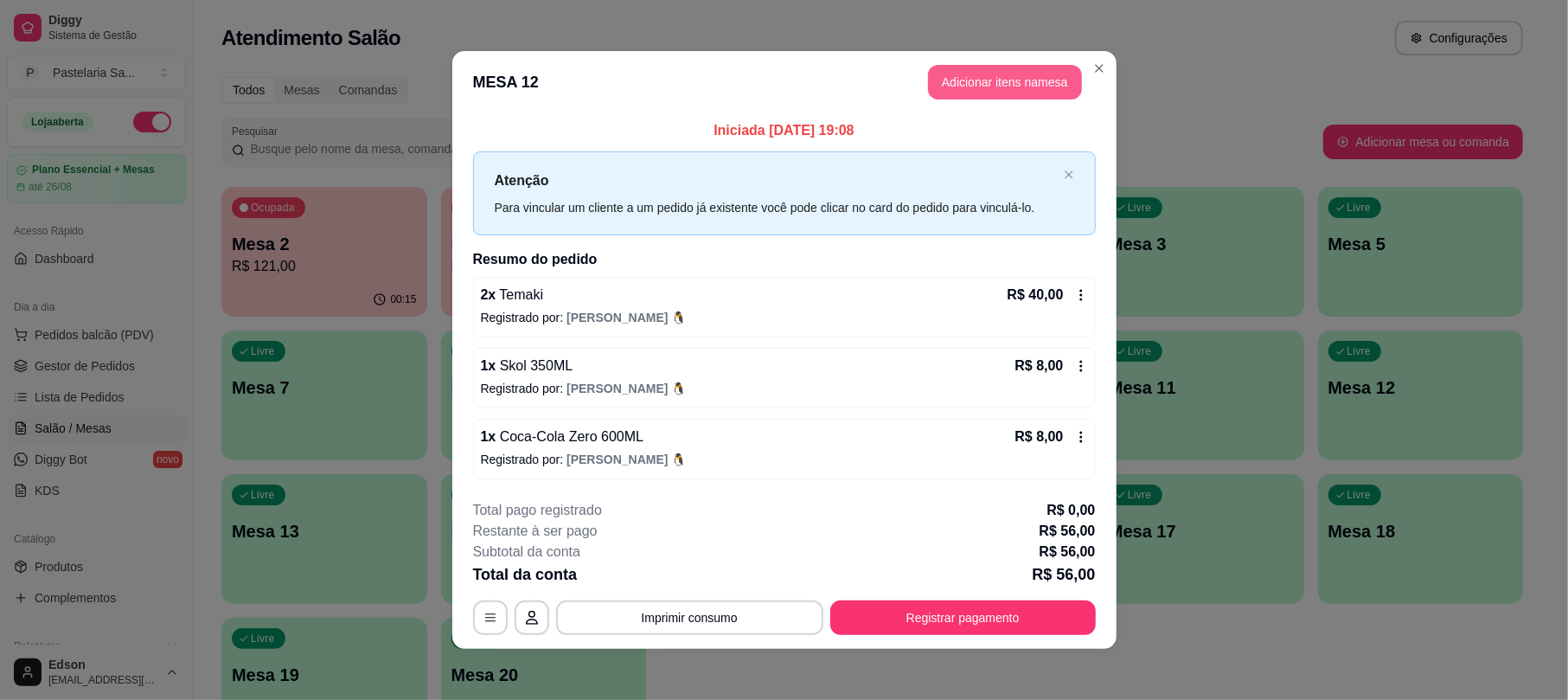
click at [991, 83] on button "Adicionar itens na mesa" at bounding box center [1004, 82] width 154 height 34
click at [519, 120] on div at bounding box center [601, 102] width 1093 height 34
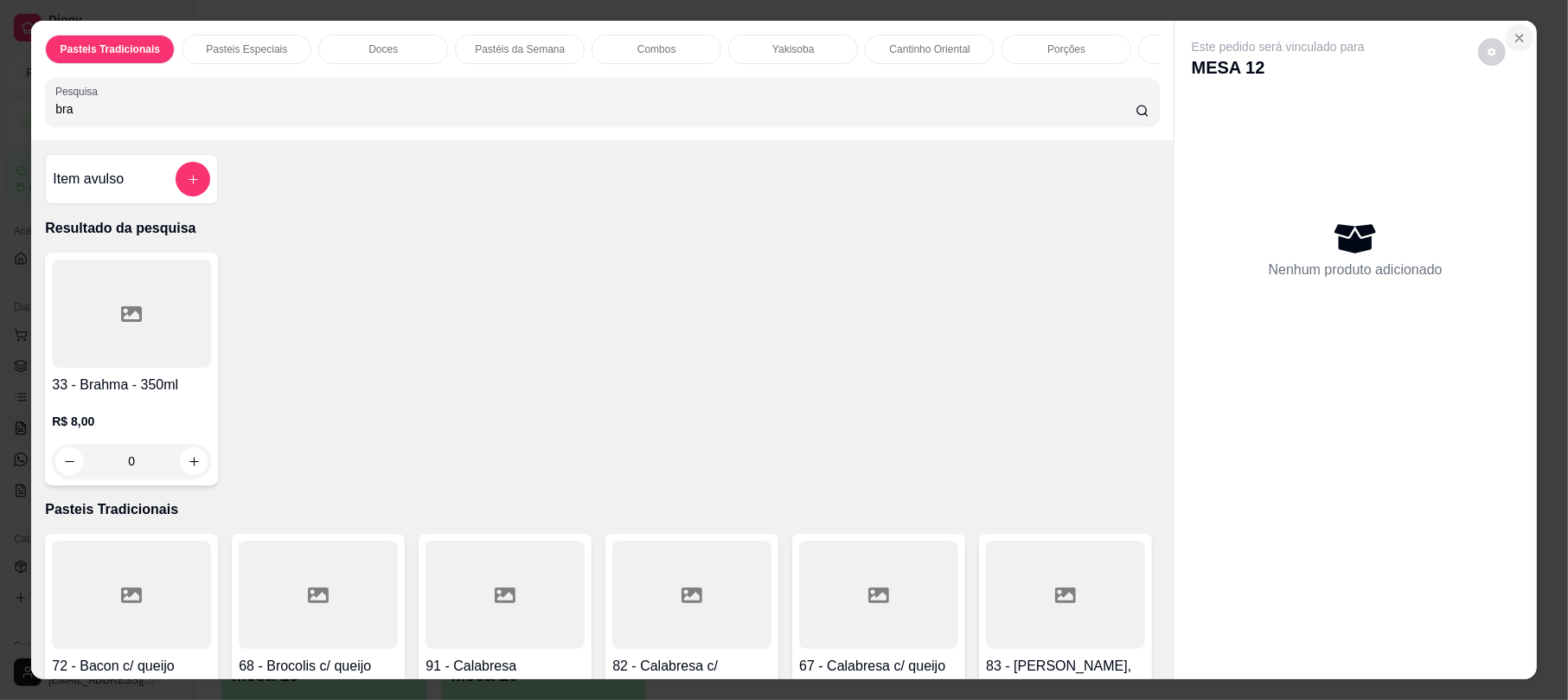
type input "bra"
click at [1513, 33] on icon "Close" at bounding box center [1519, 38] width 13 height 13
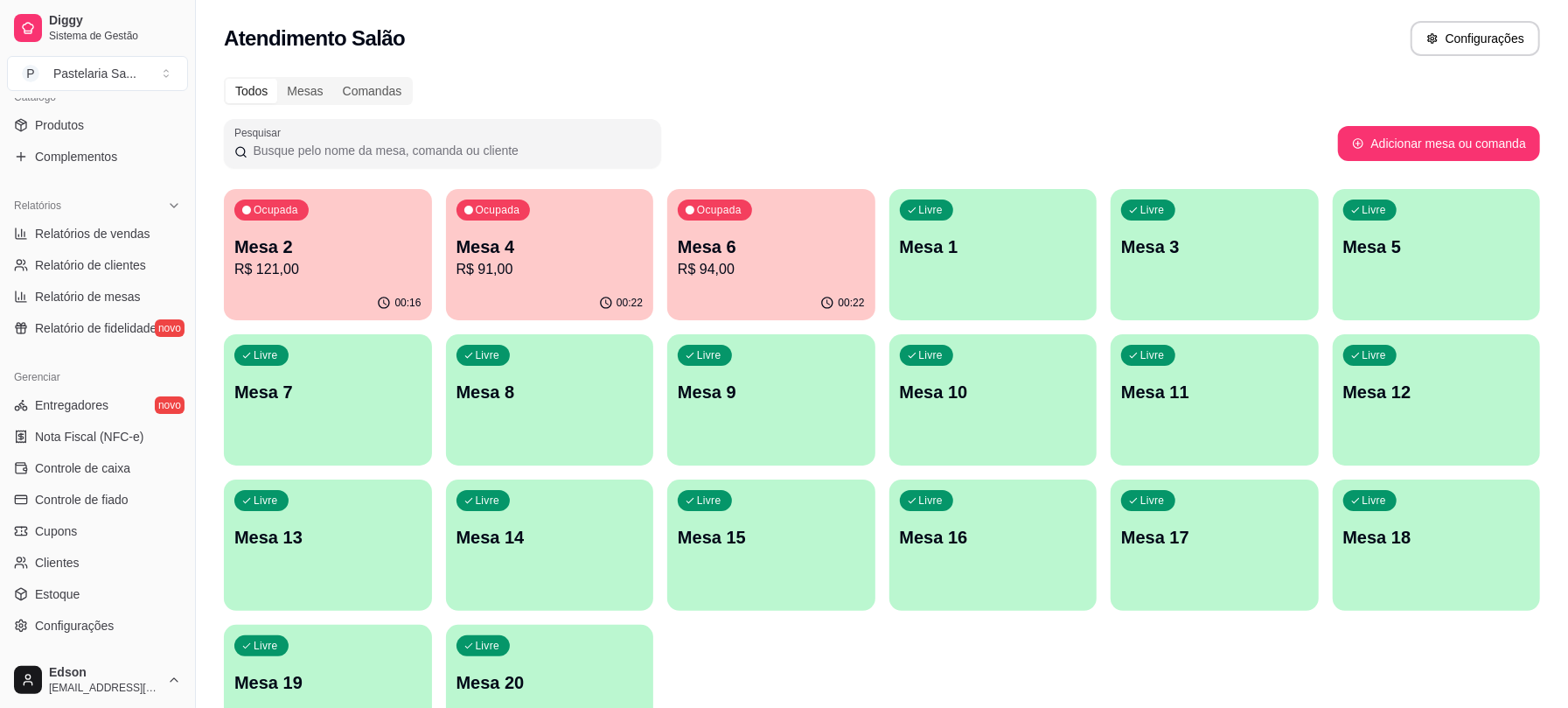
scroll to position [452, 0]
click at [85, 497] on span "Controle de fiado" at bounding box center [81, 496] width 94 height 17
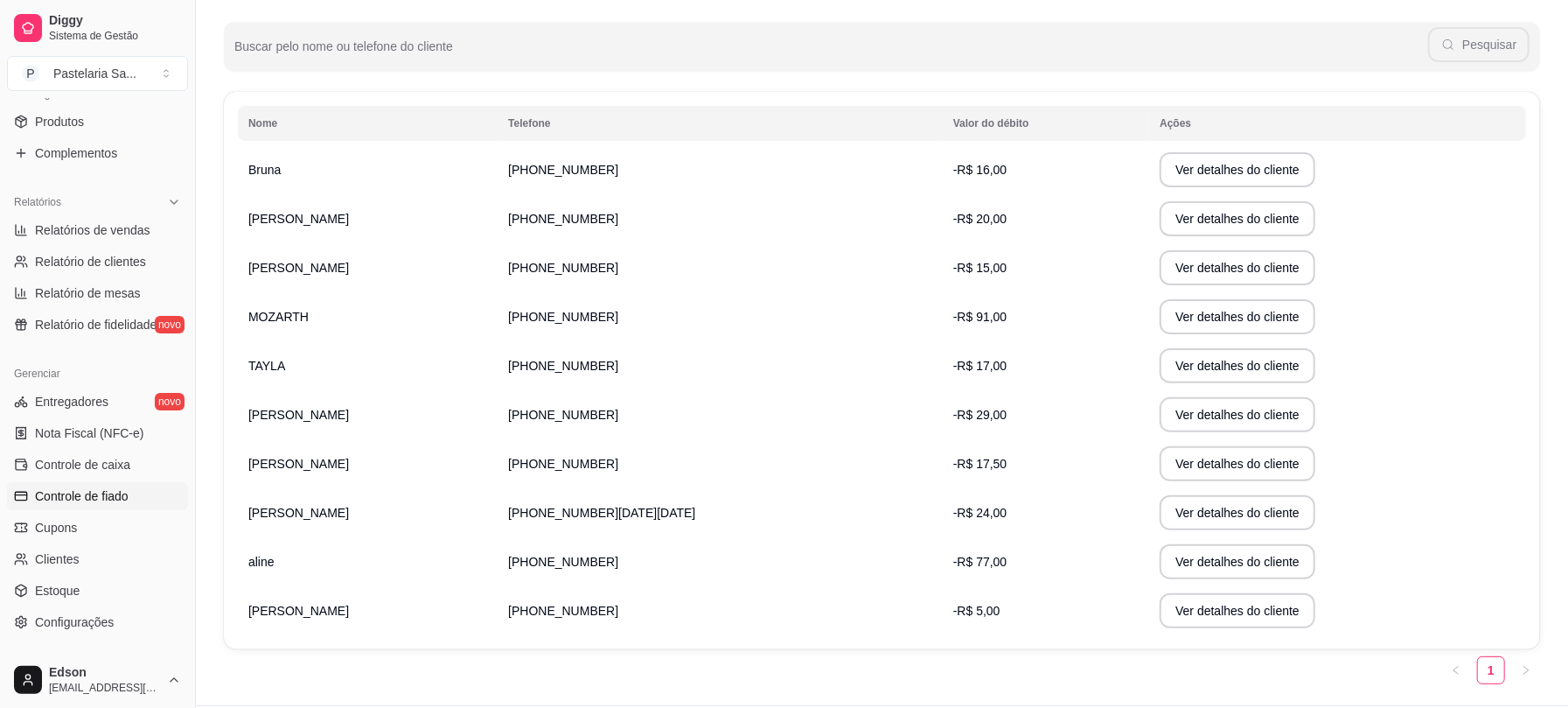
scroll to position [262, 0]
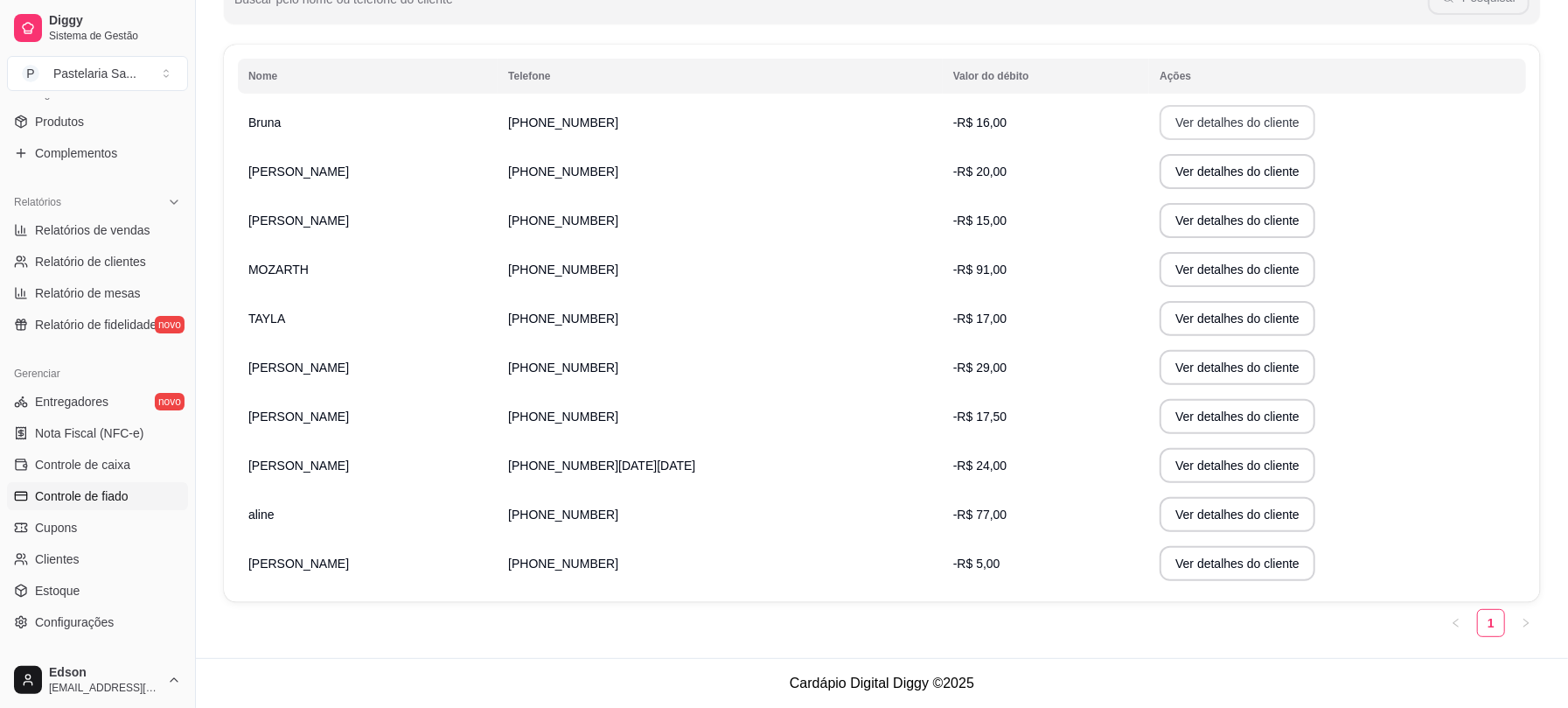
click at [1159, 115] on button "Ver detalhes do cliente" at bounding box center [1236, 123] width 156 height 35
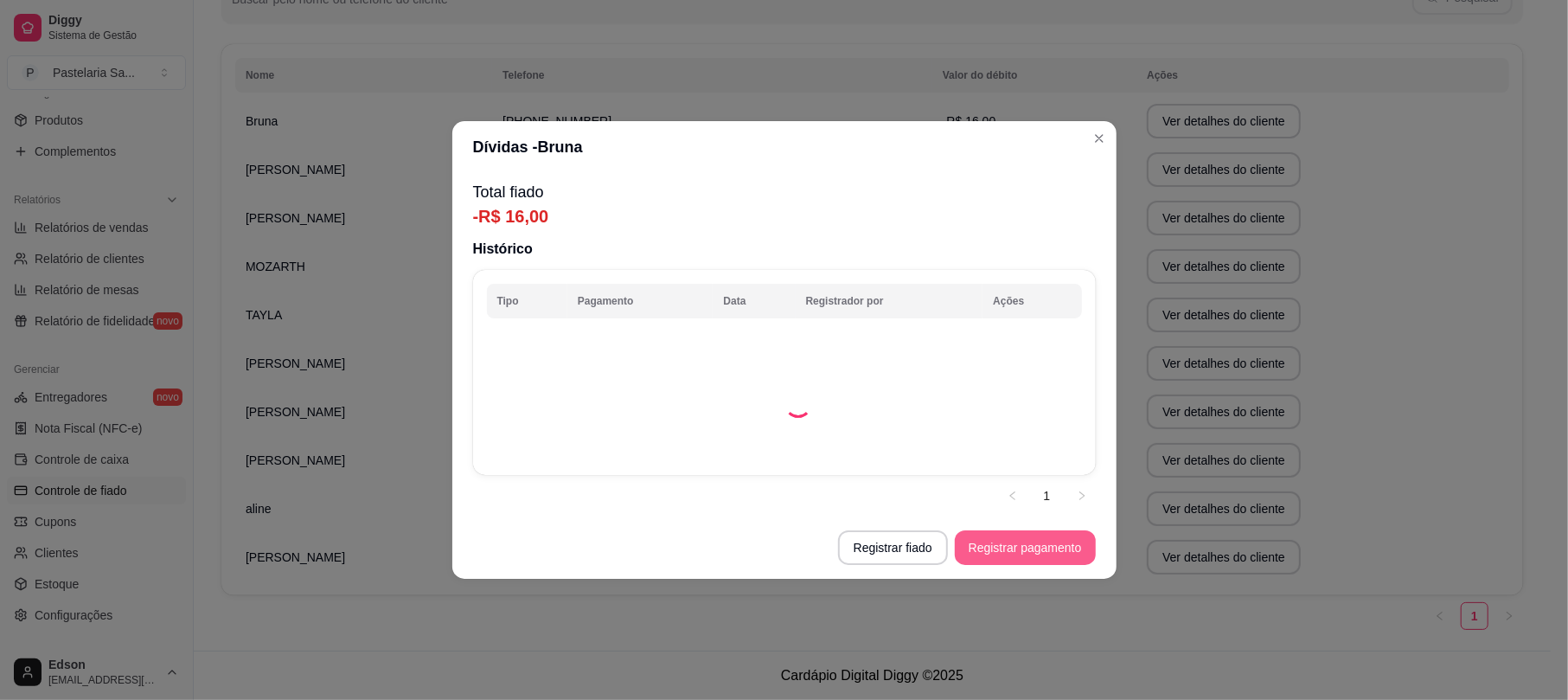
click at [1021, 550] on button "Registrar pagamento" at bounding box center [1024, 547] width 141 height 34
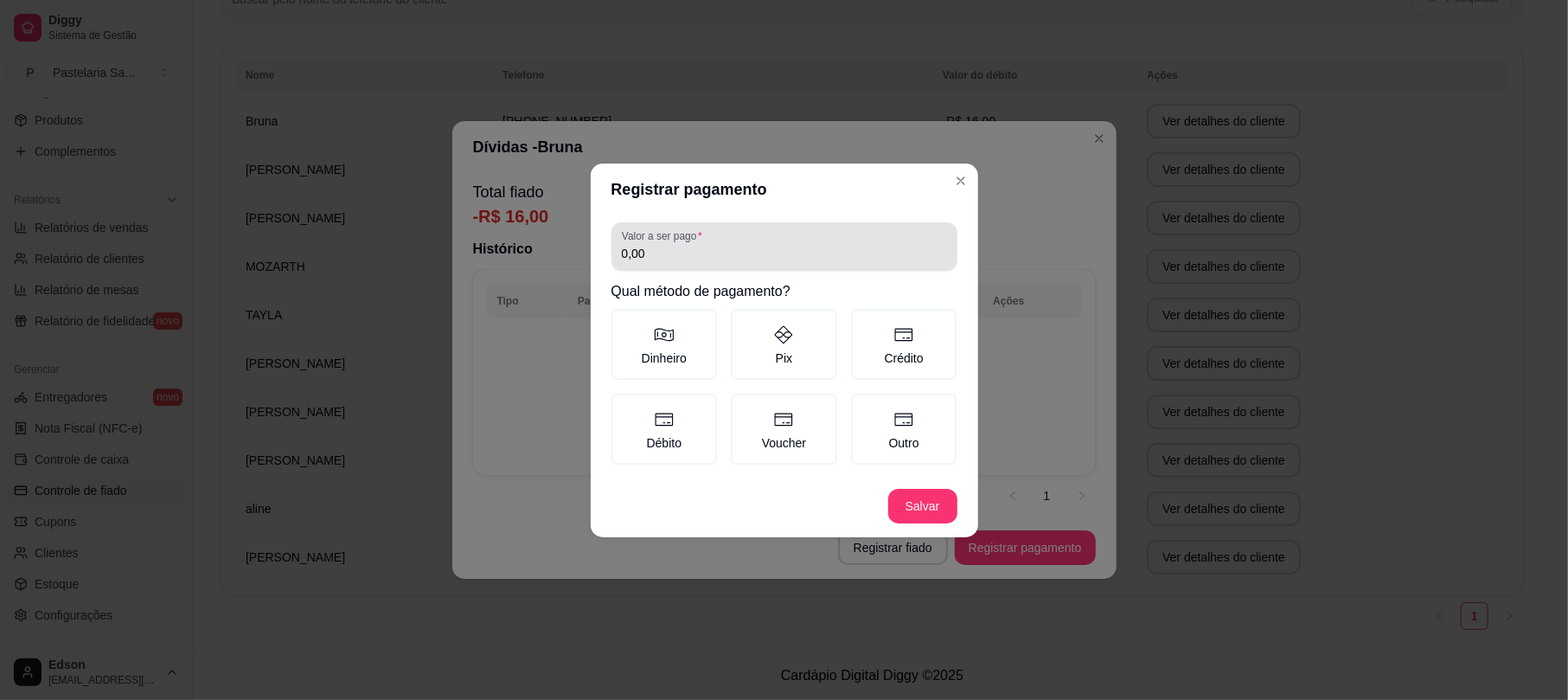
click at [700, 264] on div "0,00" at bounding box center [784, 247] width 325 height 34
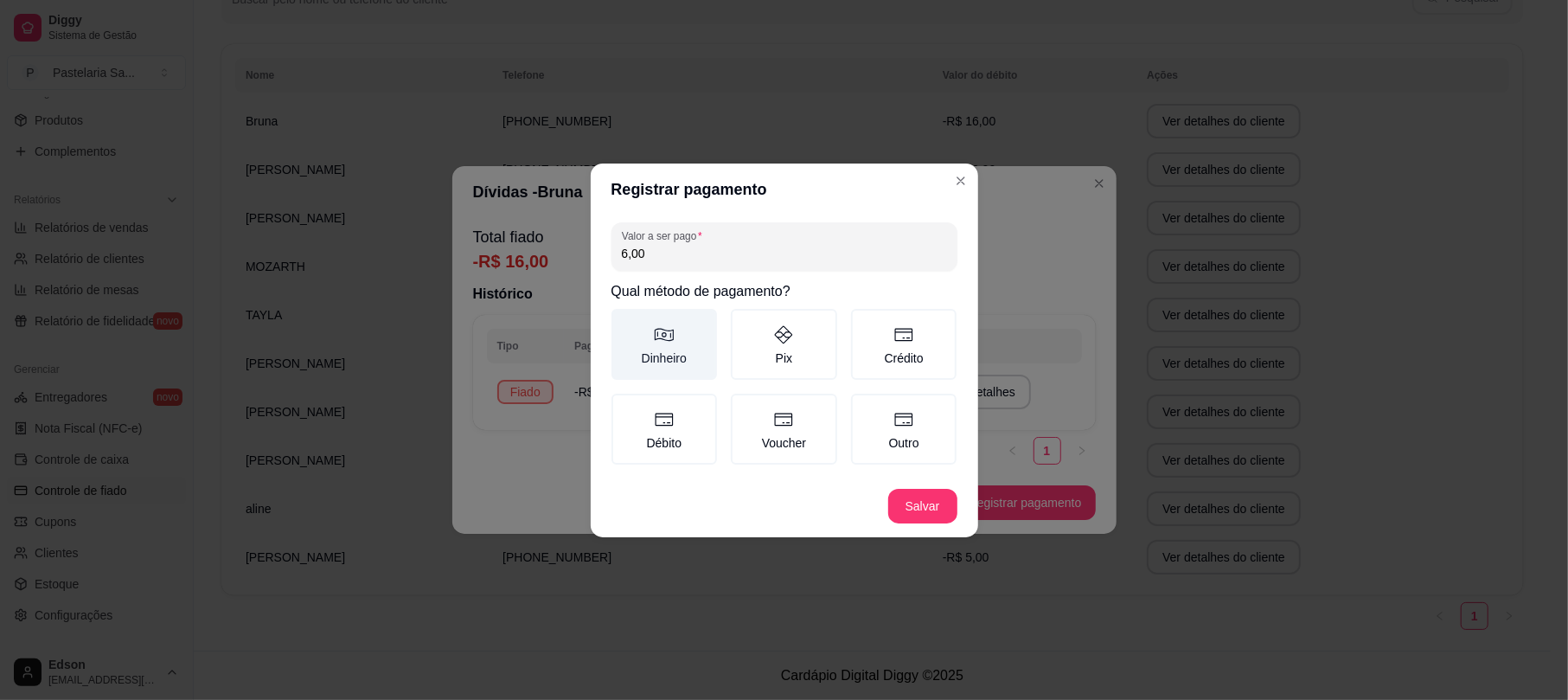
type input "6,00"
click at [679, 348] on label "Dinheiro" at bounding box center [664, 344] width 106 height 71
click at [624, 321] on button "Dinheiro" at bounding box center [617, 315] width 13 height 13
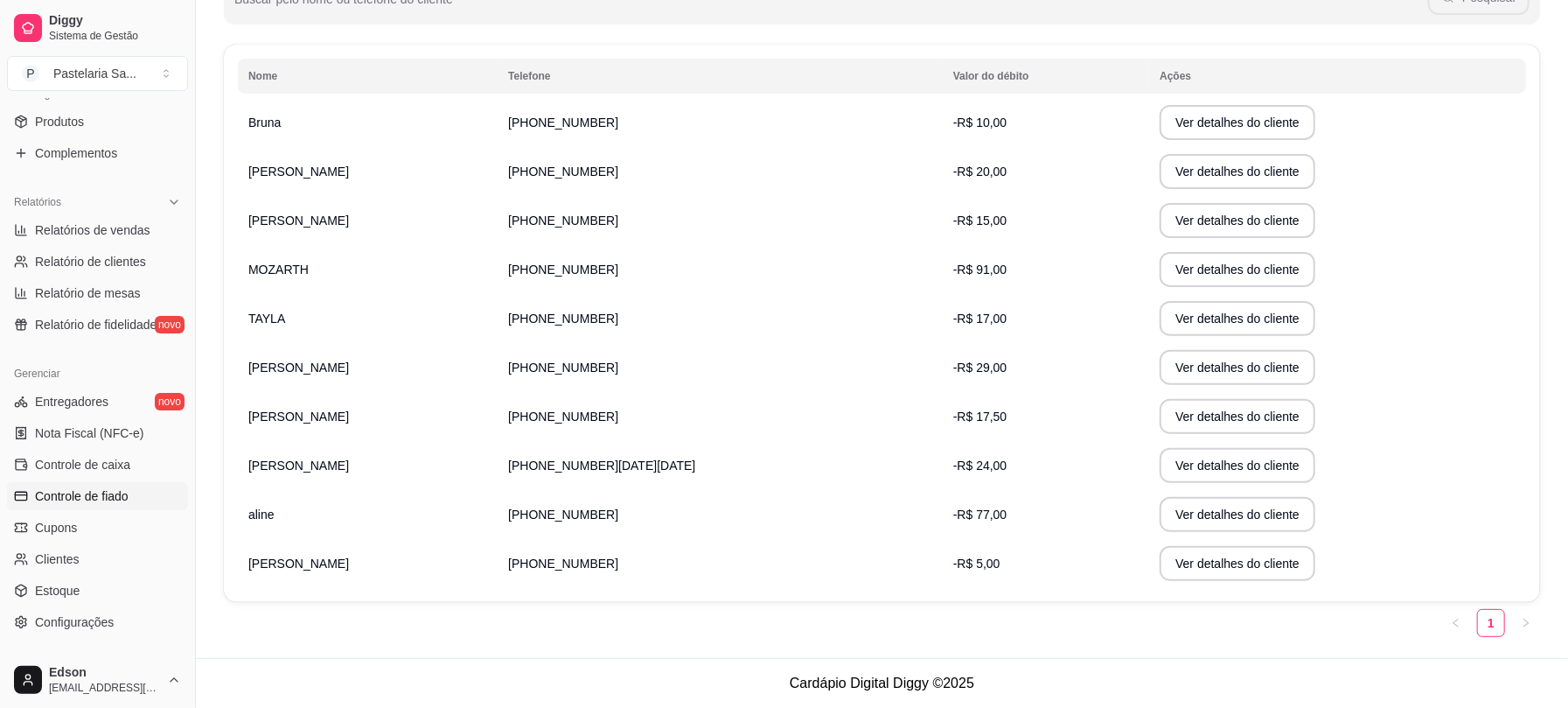
scroll to position [0, 0]
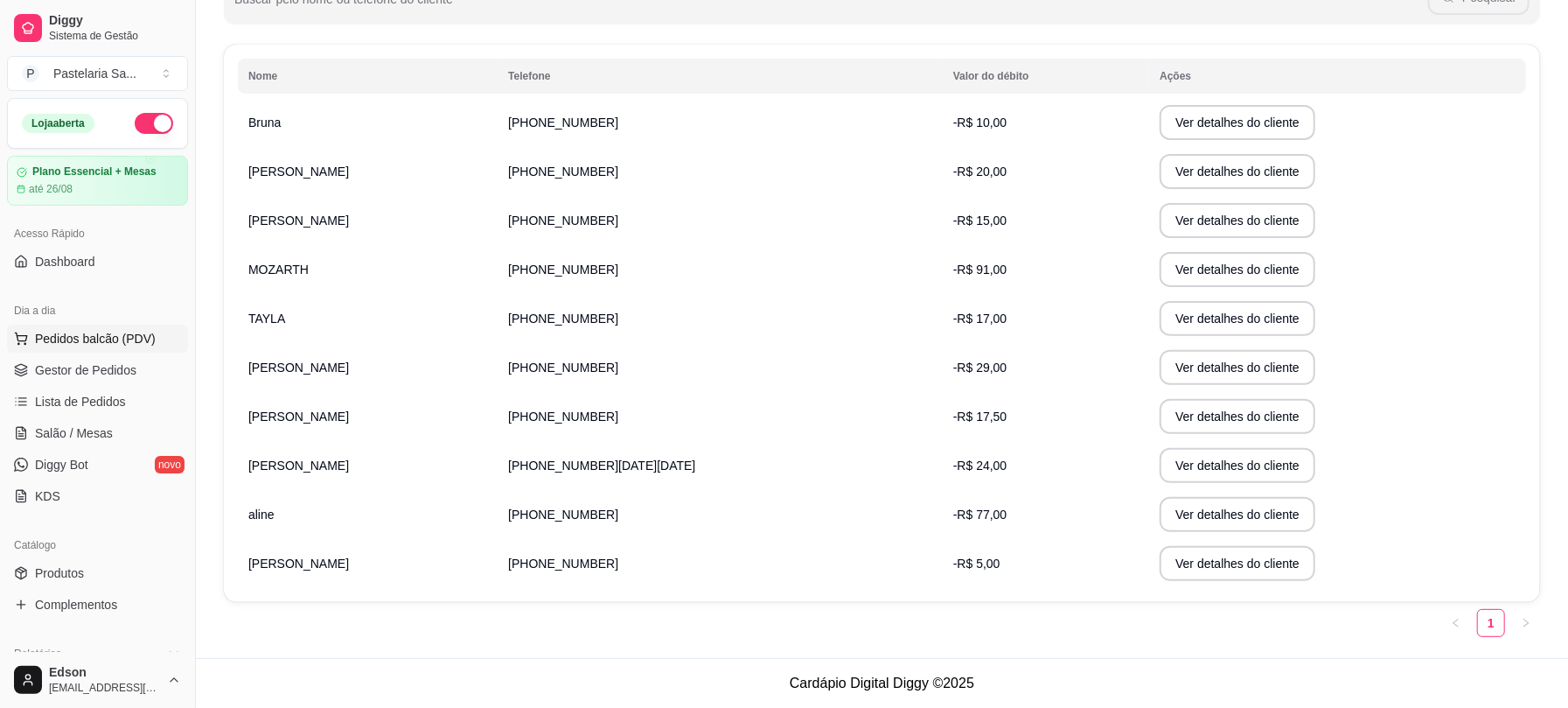
click at [128, 334] on span "Pedidos balcão (PDV)" at bounding box center [95, 339] width 121 height 17
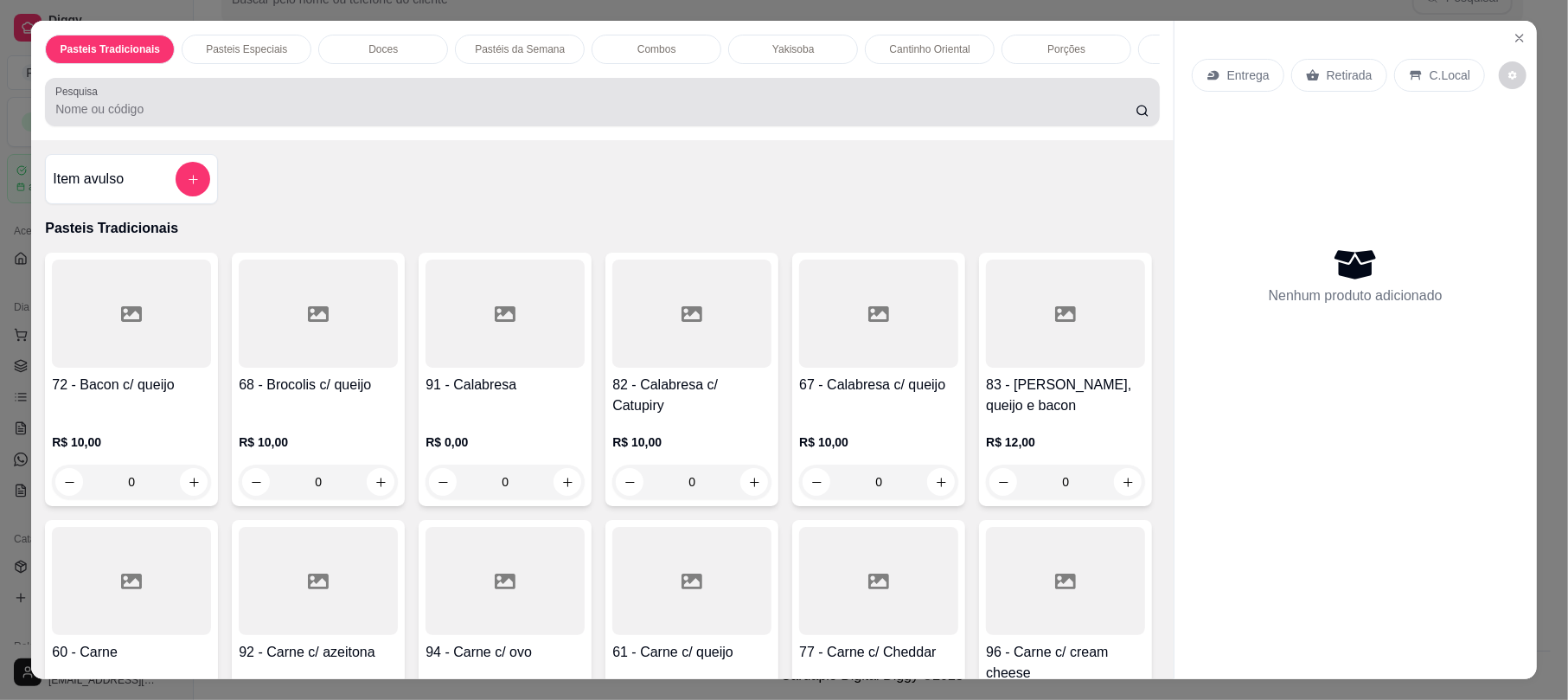
click at [389, 116] on div at bounding box center [601, 102] width 1093 height 34
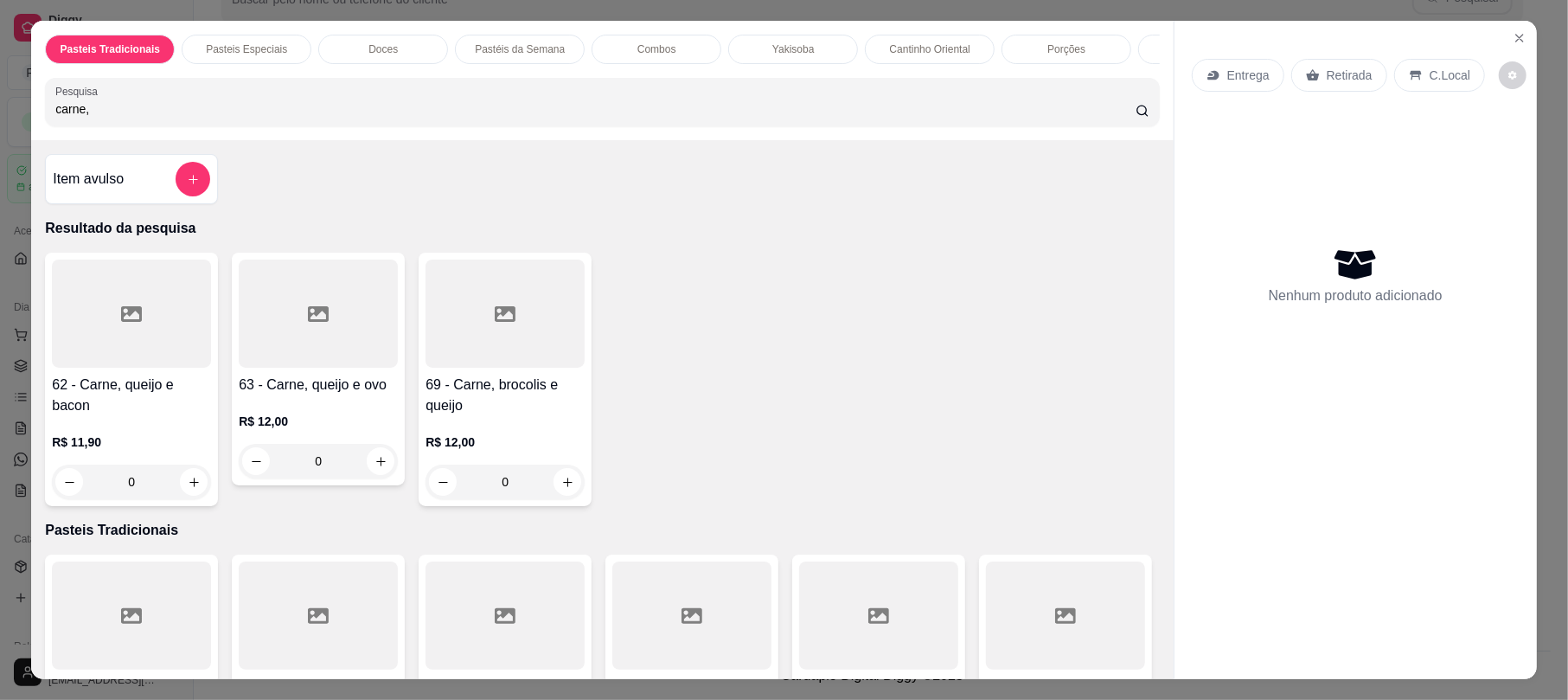
type input "carne,"
click at [475, 367] on div at bounding box center [505, 313] width 159 height 108
click at [1513, 32] on icon "Close" at bounding box center [1519, 38] width 13 height 13
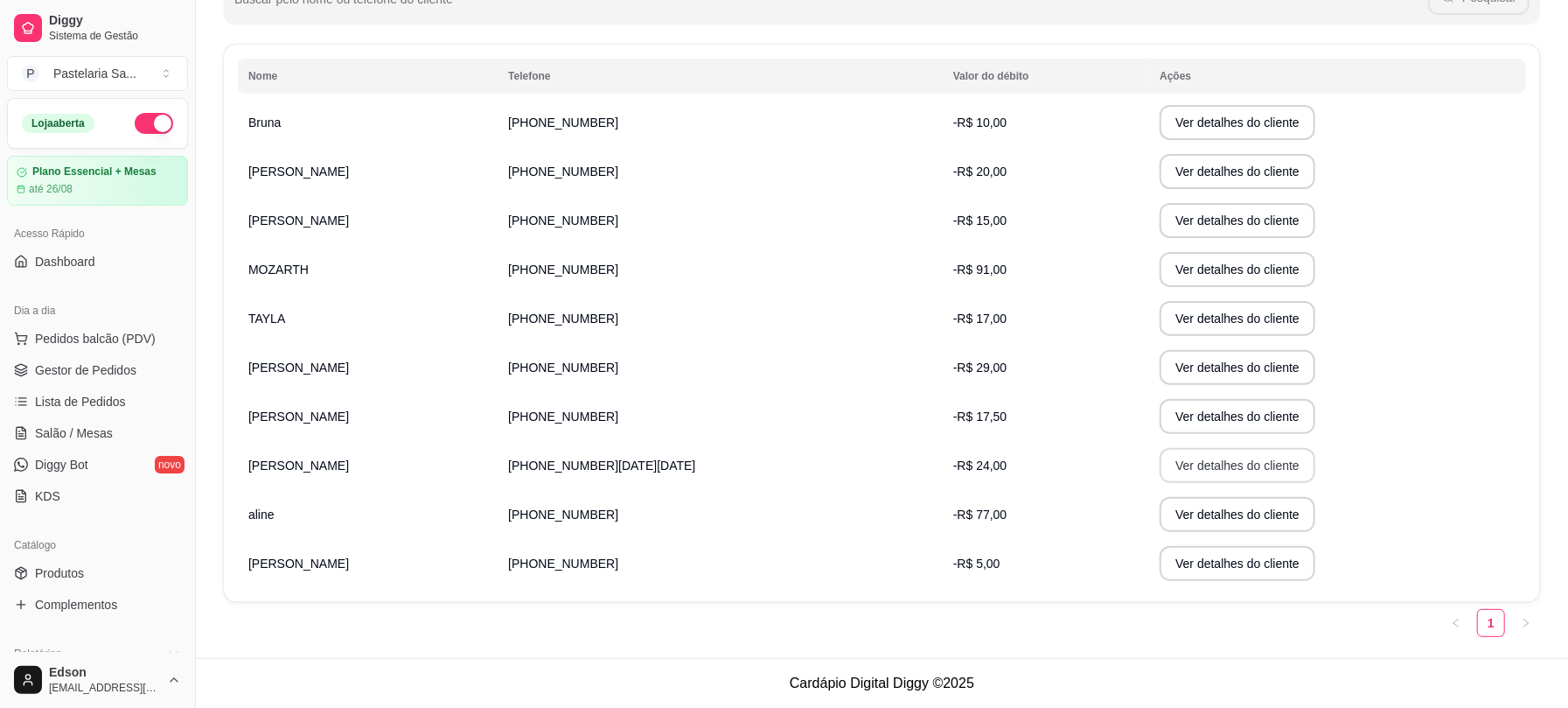
click at [1159, 457] on button "Ver detalhes do cliente" at bounding box center [1236, 465] width 156 height 35
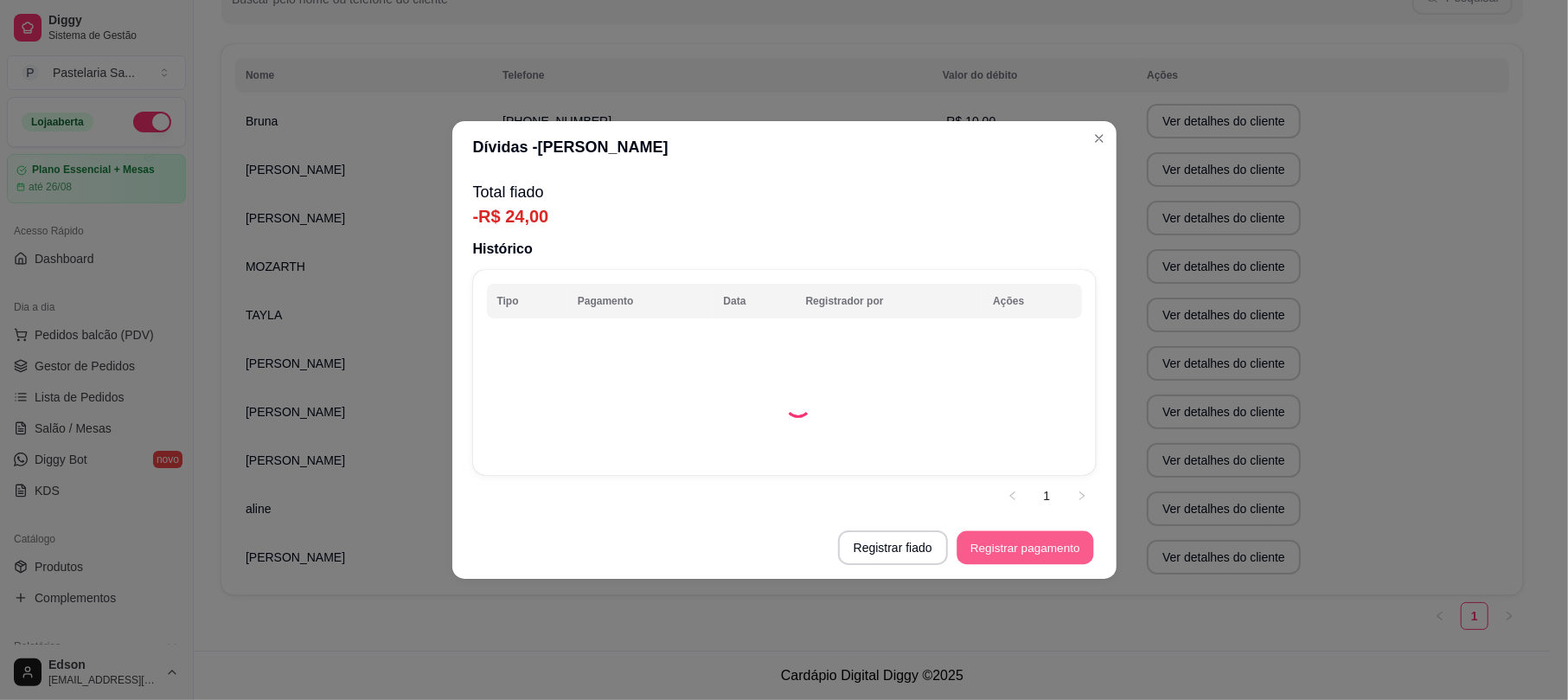
click at [997, 544] on button "Registrar pagamento" at bounding box center [1024, 547] width 137 height 33
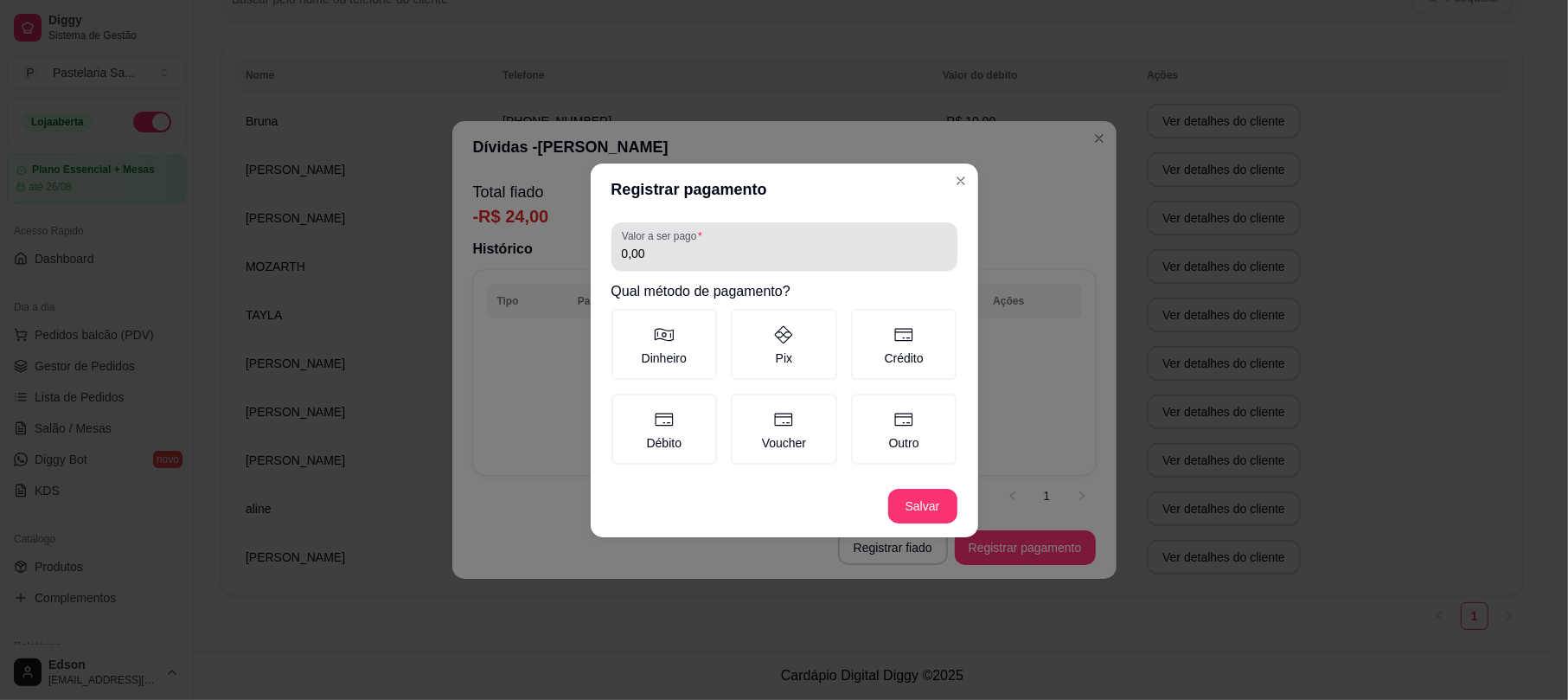
click at [696, 248] on input "0,00" at bounding box center [784, 253] width 325 height 17
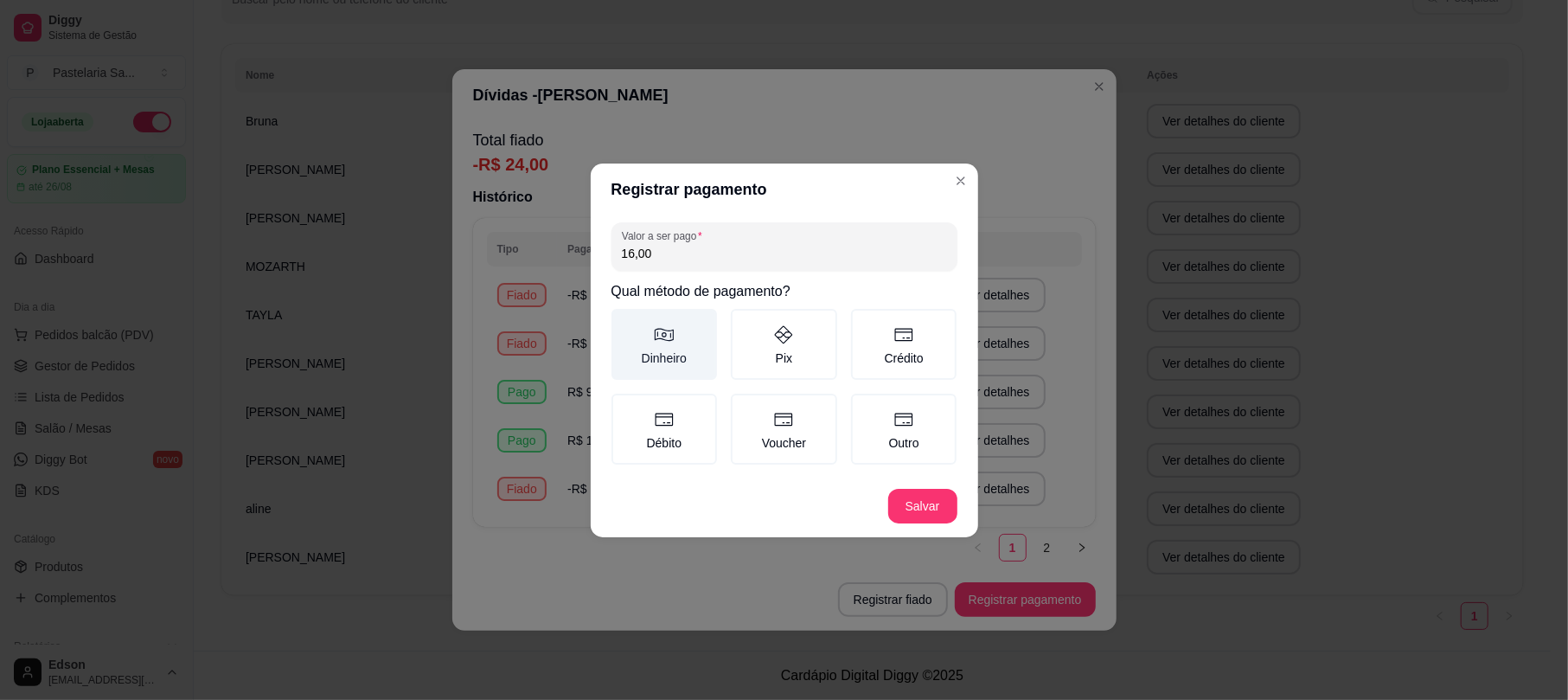
type input "16,00"
click at [657, 313] on label "Dinheiro" at bounding box center [664, 344] width 106 height 71
click at [624, 313] on button "Dinheiro" at bounding box center [617, 315] width 13 height 13
click at [908, 523] on footer "Salvar" at bounding box center [784, 506] width 387 height 62
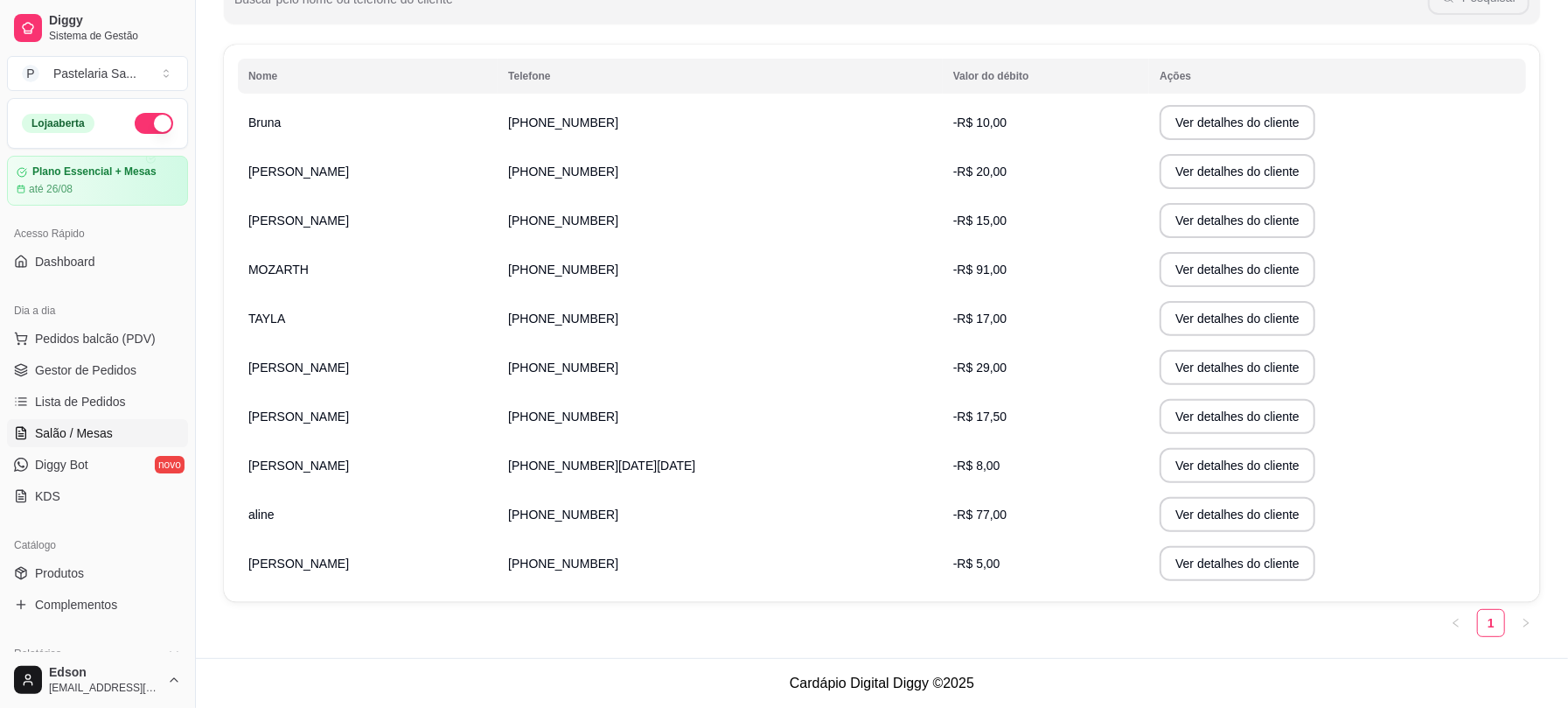
click at [67, 441] on span "Salão / Mesas" at bounding box center [73, 433] width 77 height 17
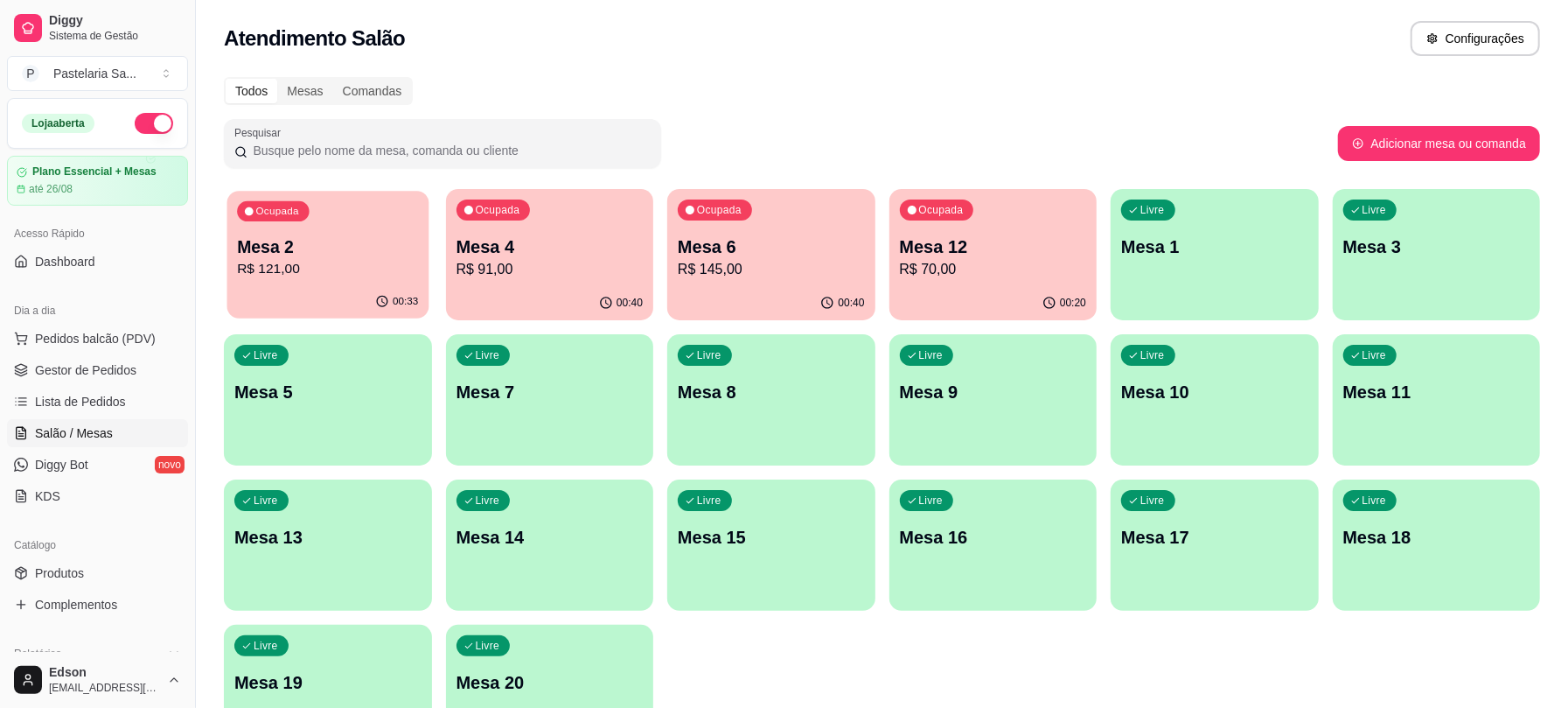
click at [330, 287] on div "00:33" at bounding box center [328, 302] width 201 height 33
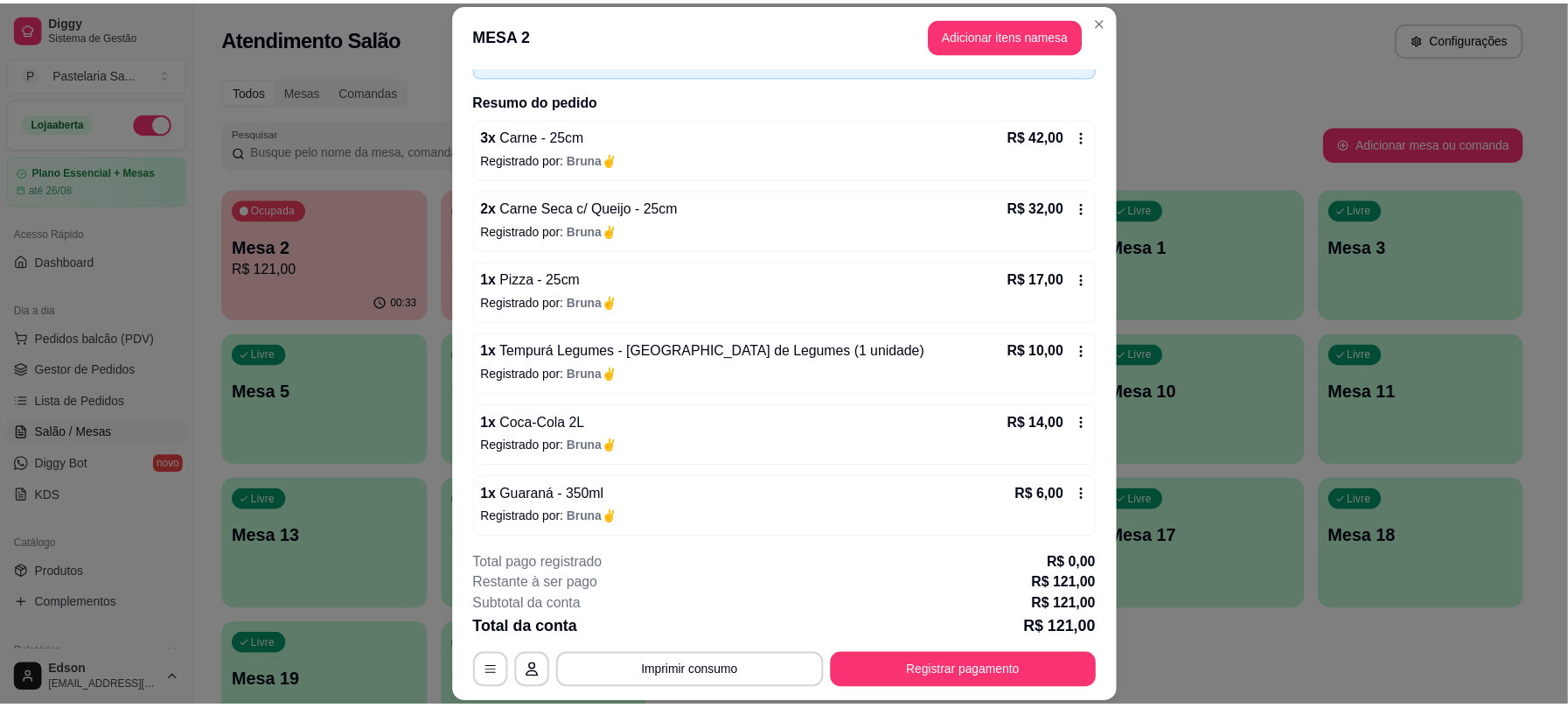
scroll to position [123, 0]
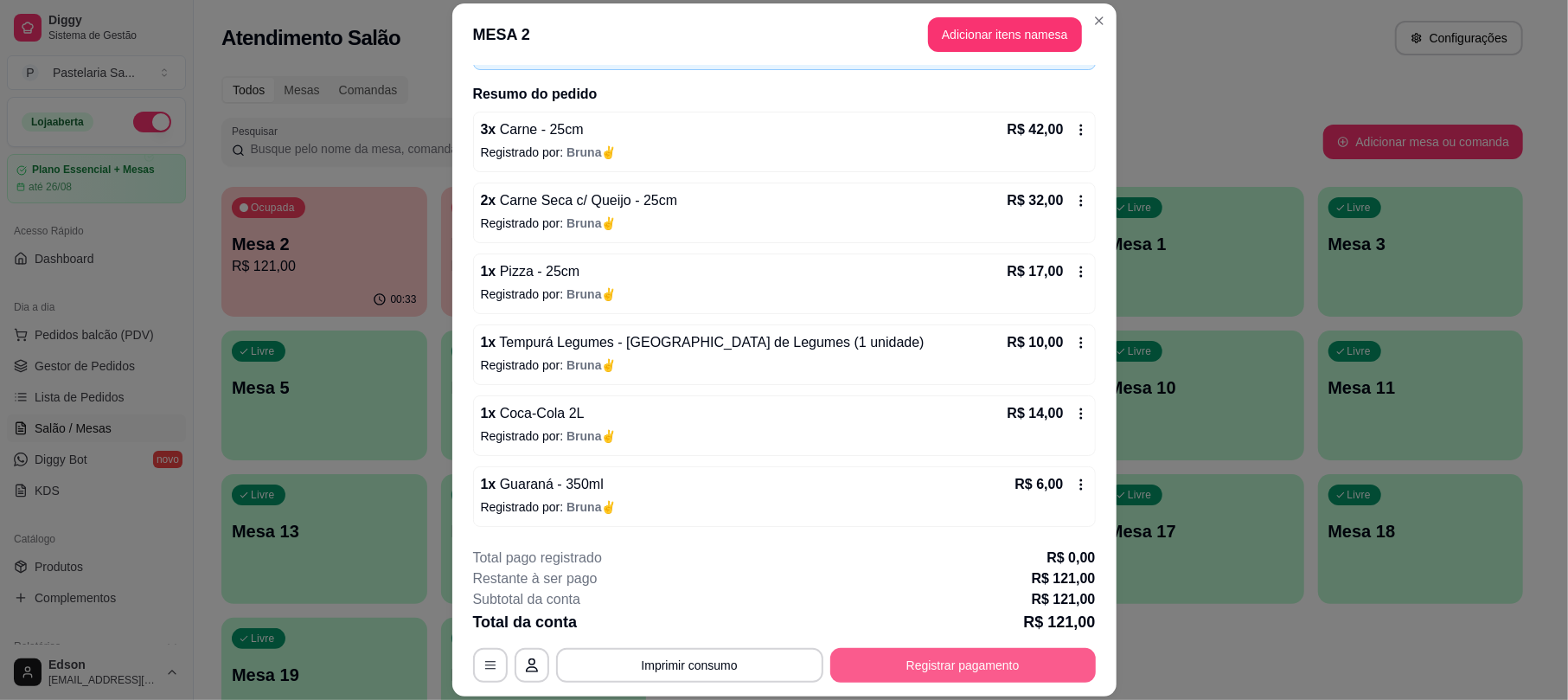
click at [948, 669] on button "Registrar pagamento" at bounding box center [963, 665] width 266 height 34
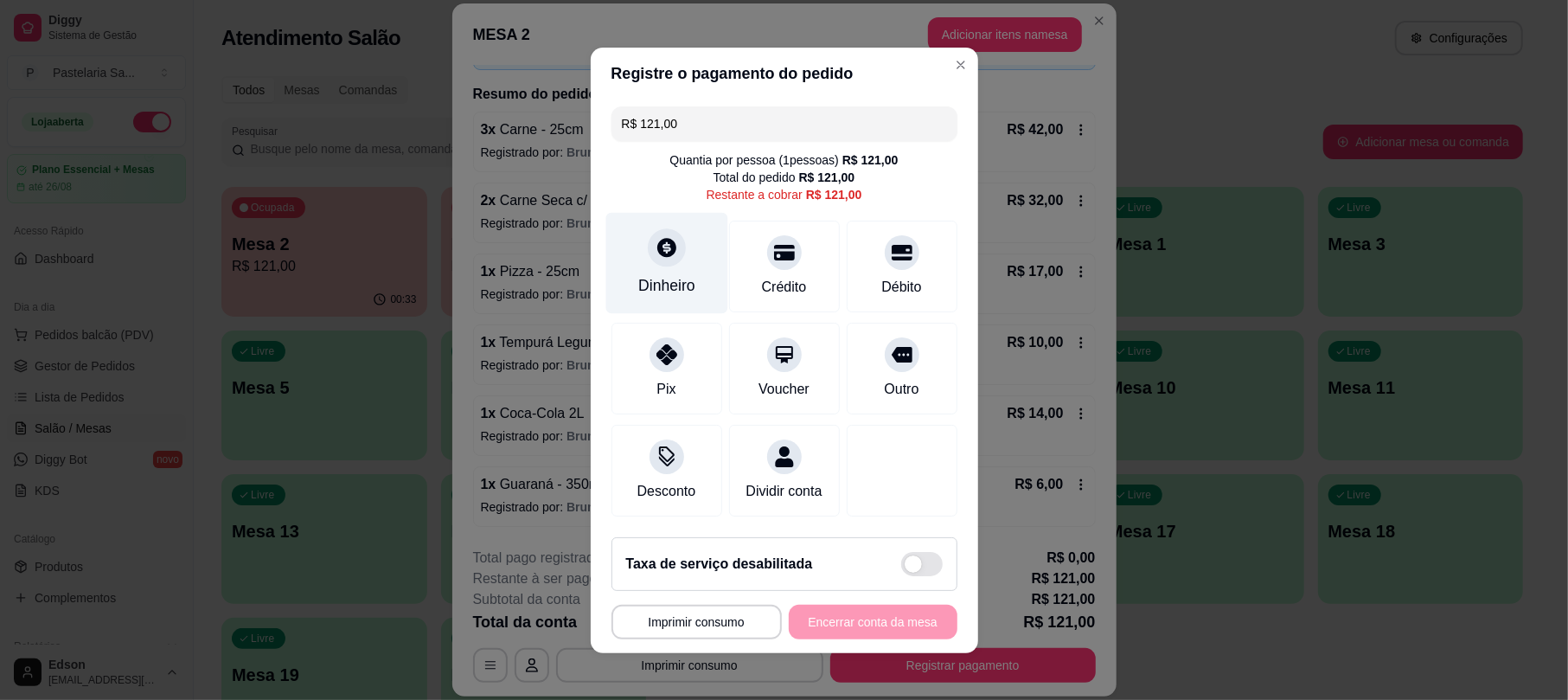
click at [630, 258] on div "Dinheiro" at bounding box center [666, 263] width 122 height 101
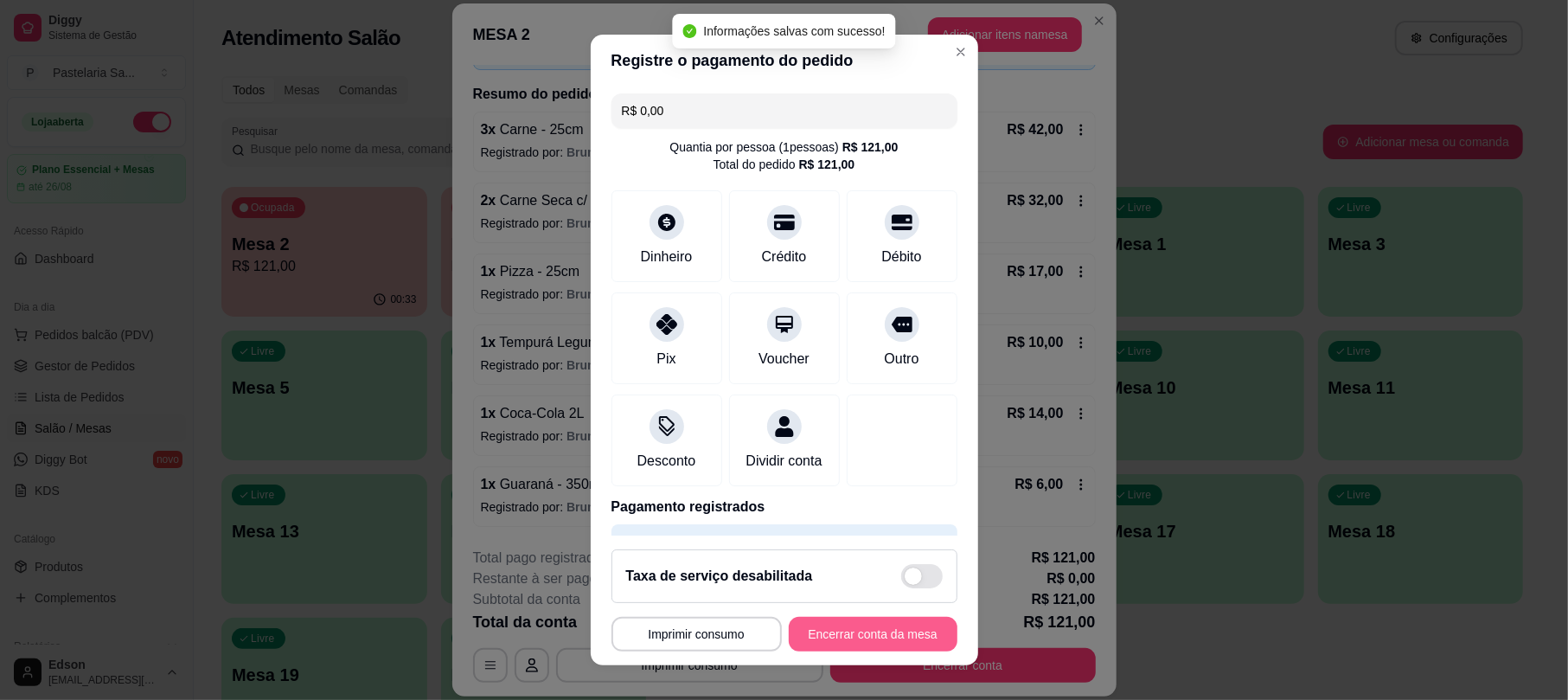
type input "R$ 0,00"
click at [870, 650] on button "Encerrar conta da mesa" at bounding box center [873, 634] width 168 height 34
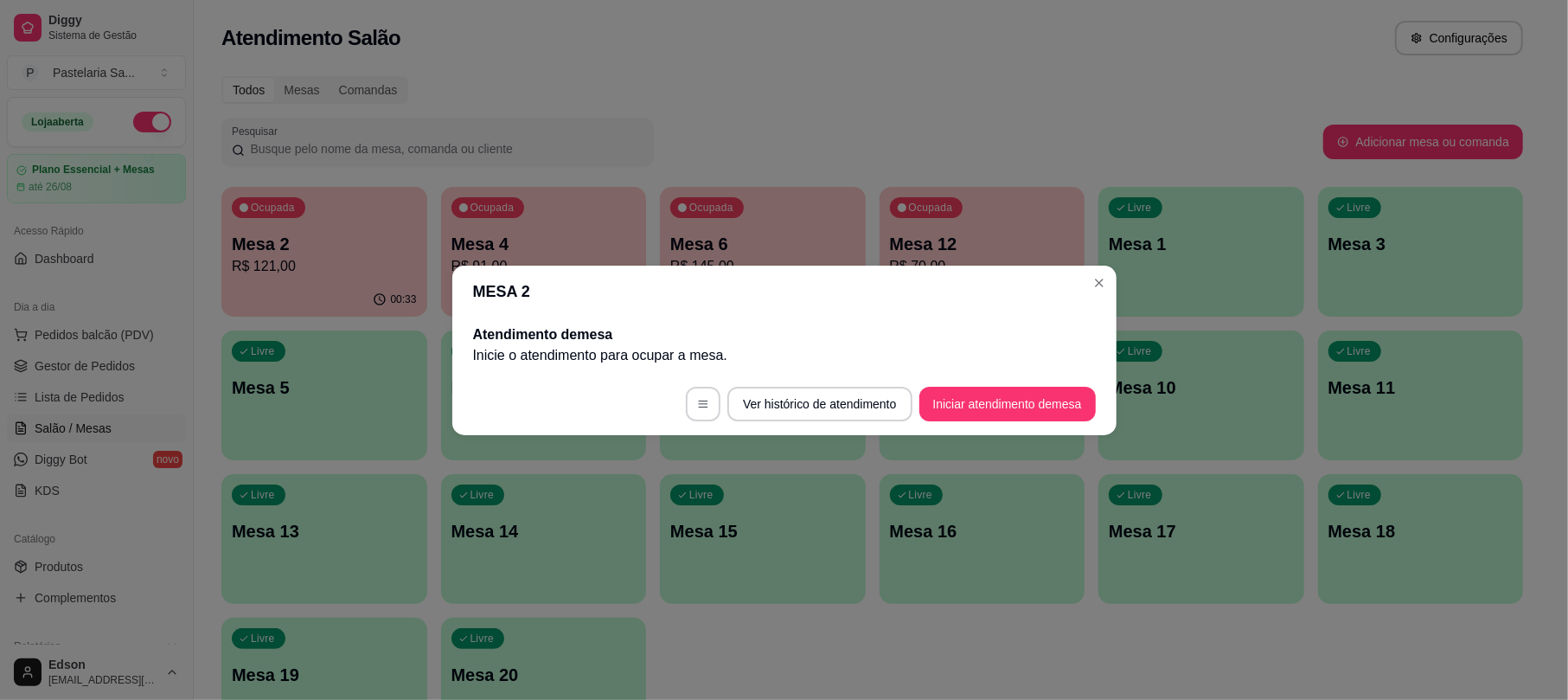
scroll to position [0, 0]
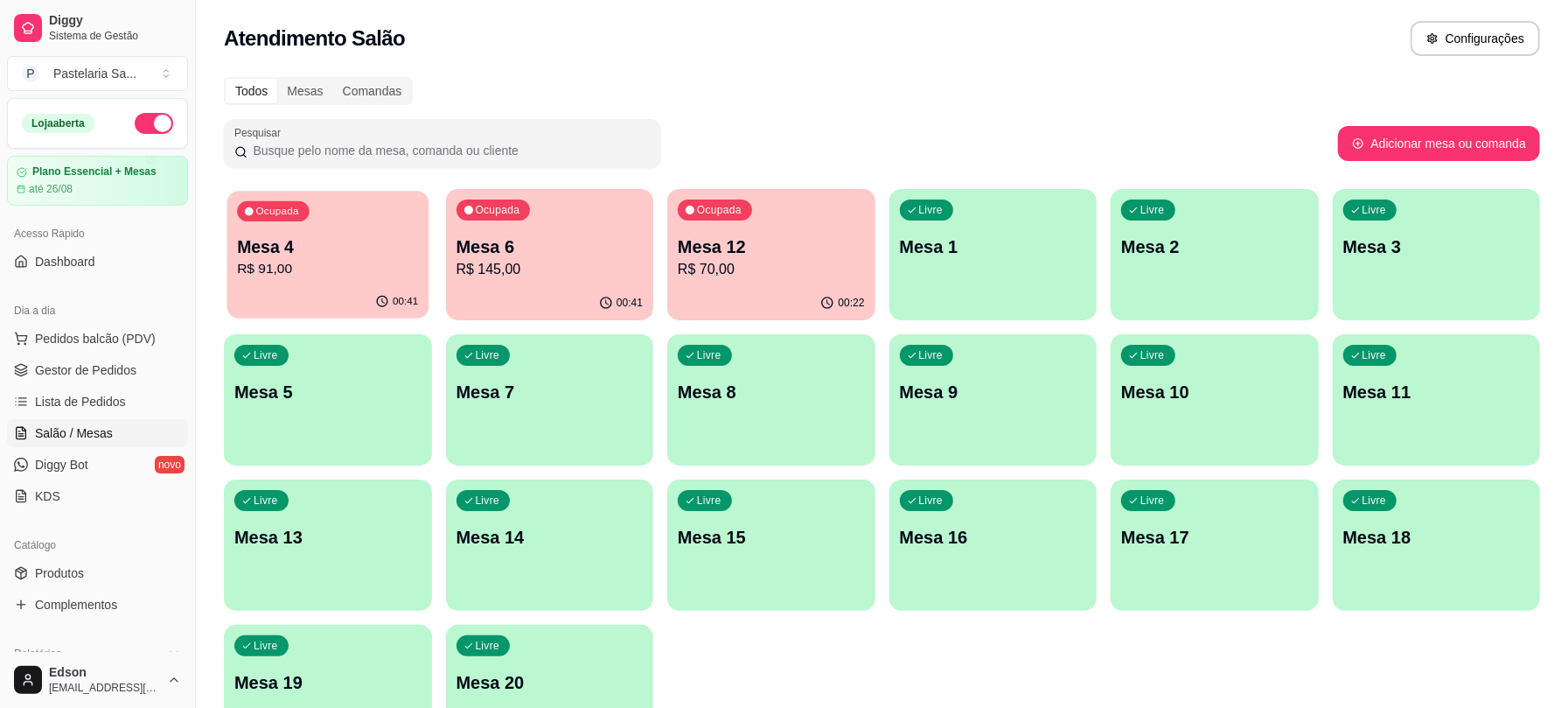
click at [311, 267] on p "R$ 91,00" at bounding box center [327, 269] width 181 height 20
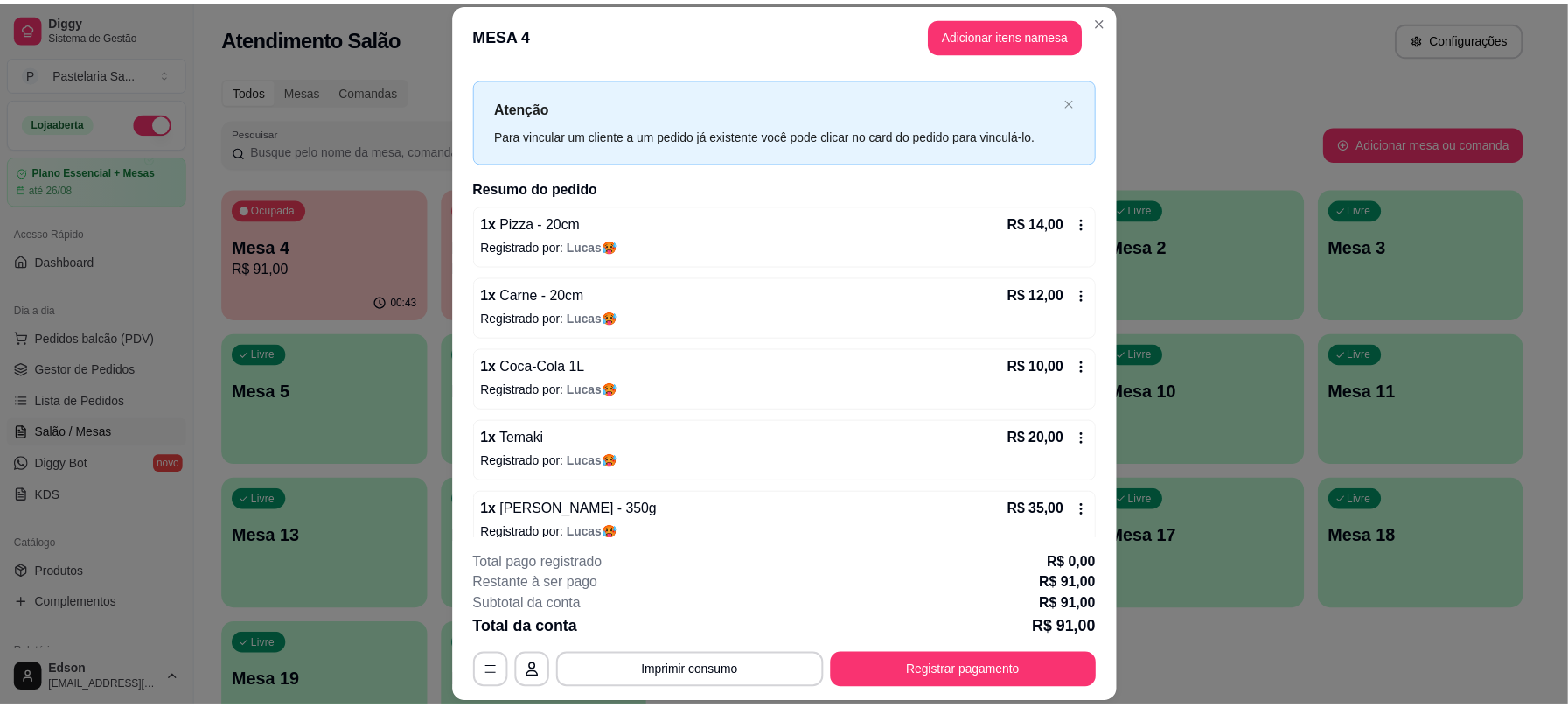
scroll to position [50, 0]
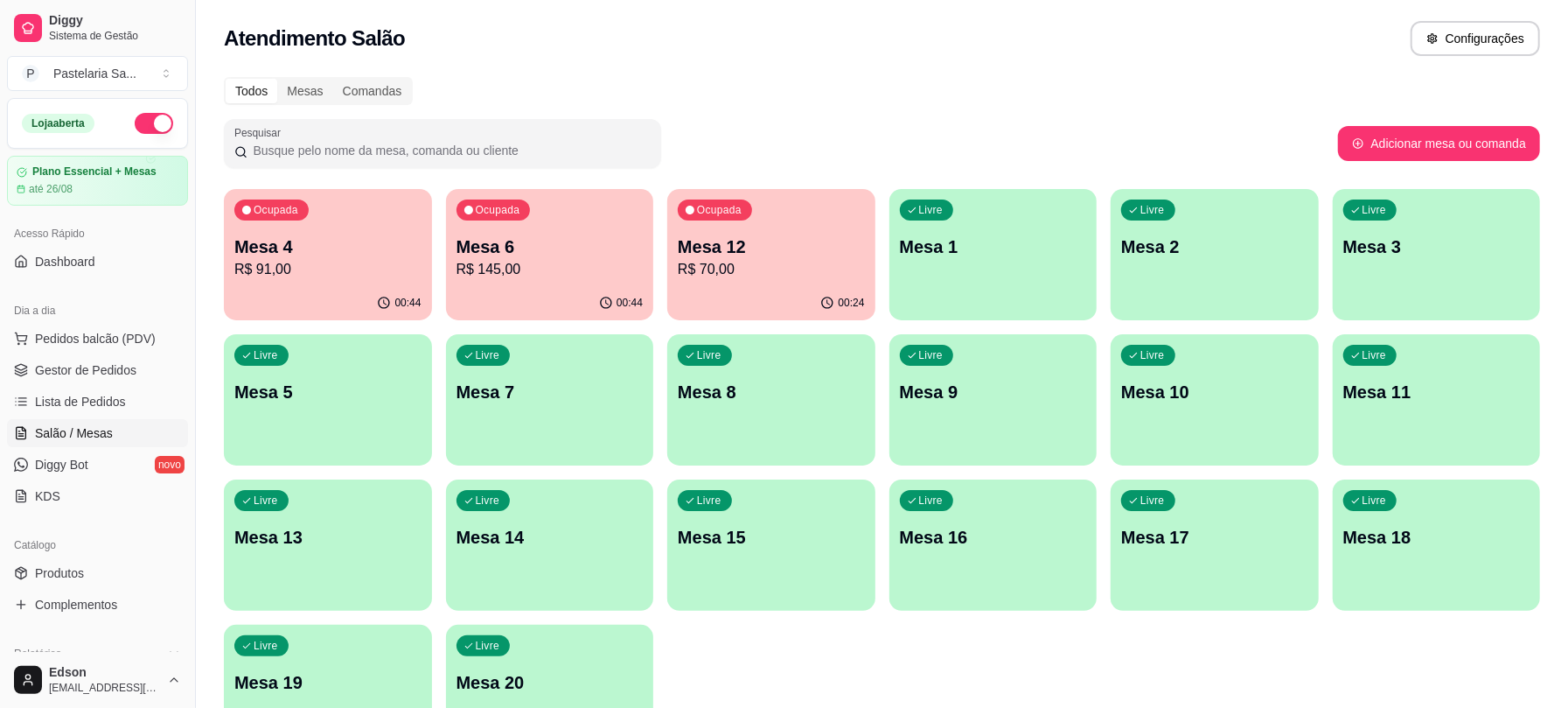
drag, startPoint x: 189, startPoint y: 270, endPoint x: 192, endPoint y: 329, distance: 59.1
click at [208, 351] on div "Diggy Sistema de Gestão P Pastelaria Sa ... Loja aberta Plano Essencial + Mesas…" at bounding box center [784, 413] width 1568 height 827
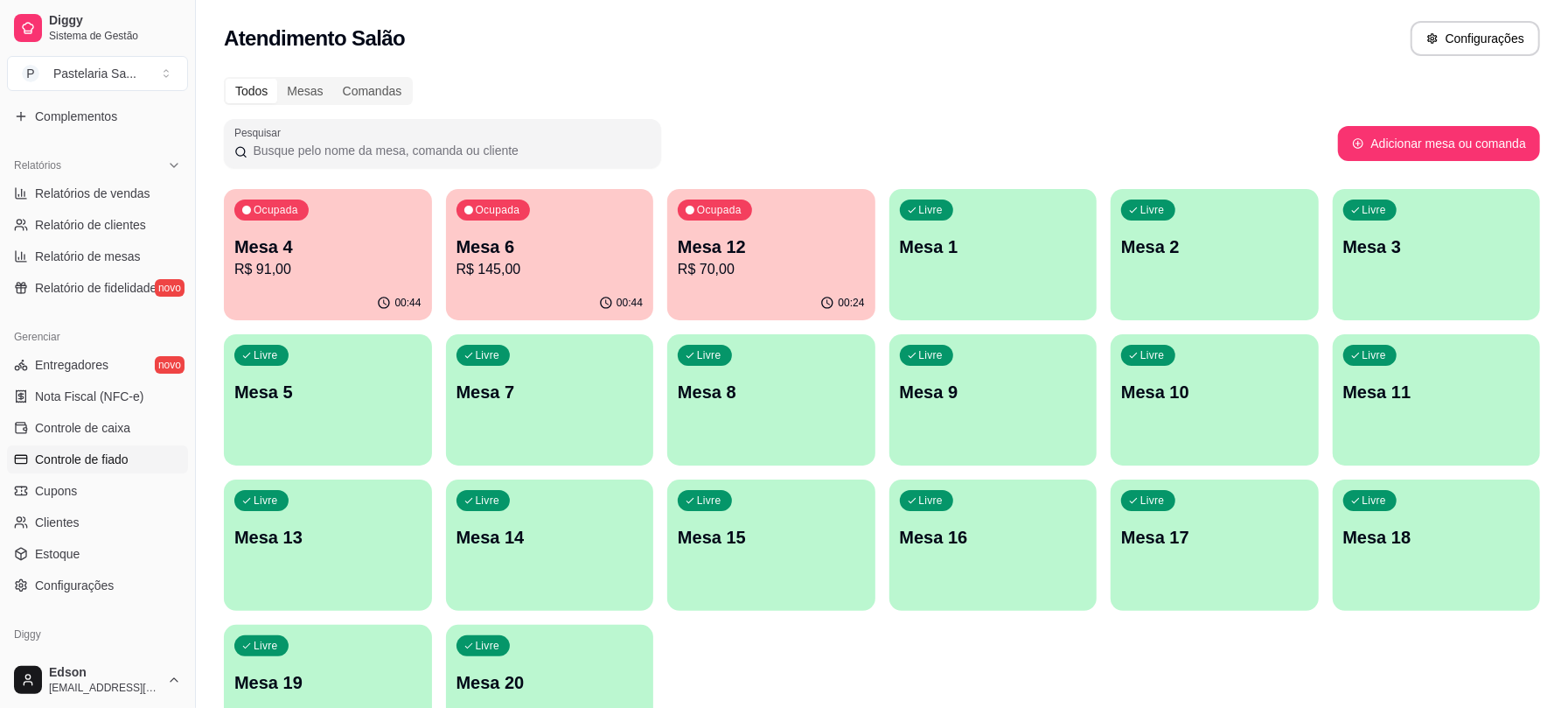
scroll to position [551, 0]
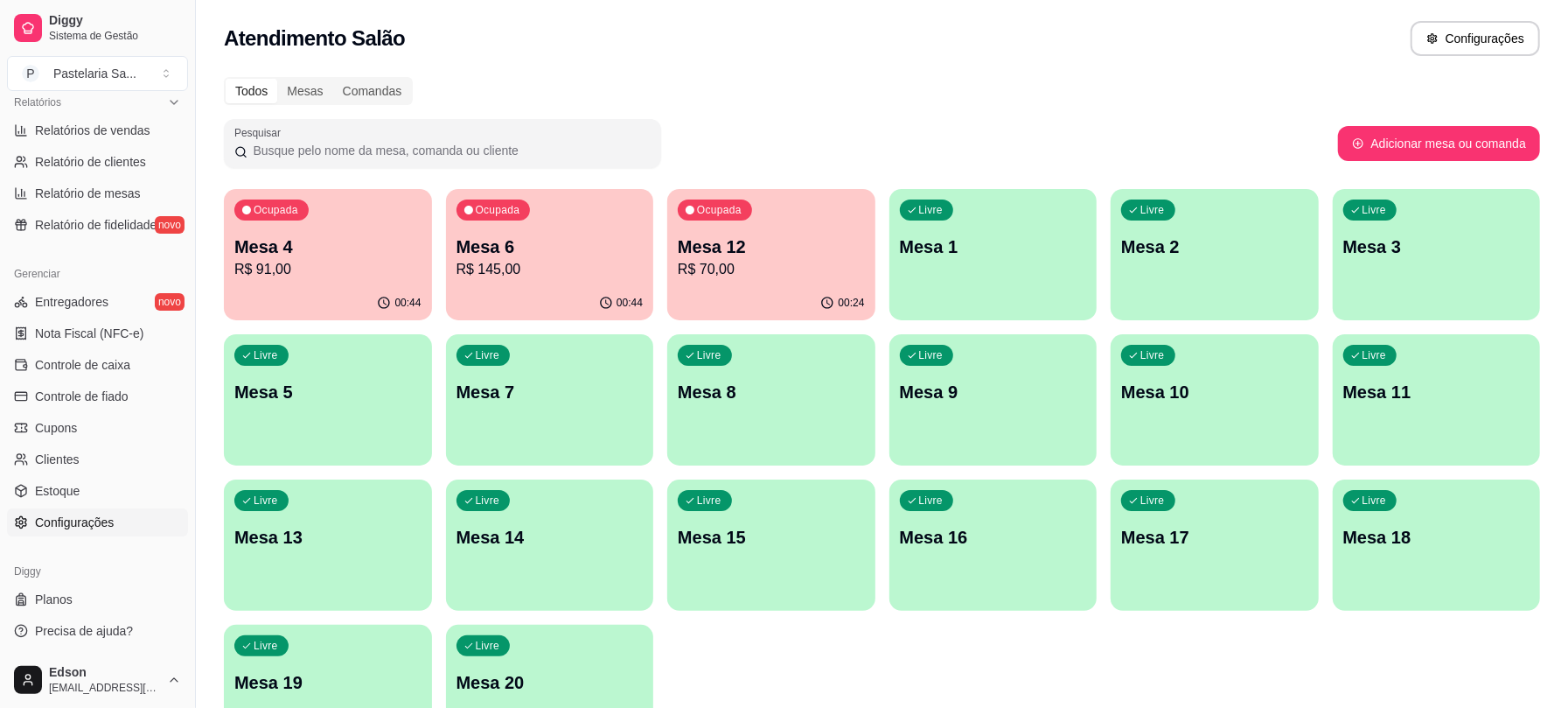
click at [78, 516] on span "Configurações" at bounding box center [73, 522] width 78 height 17
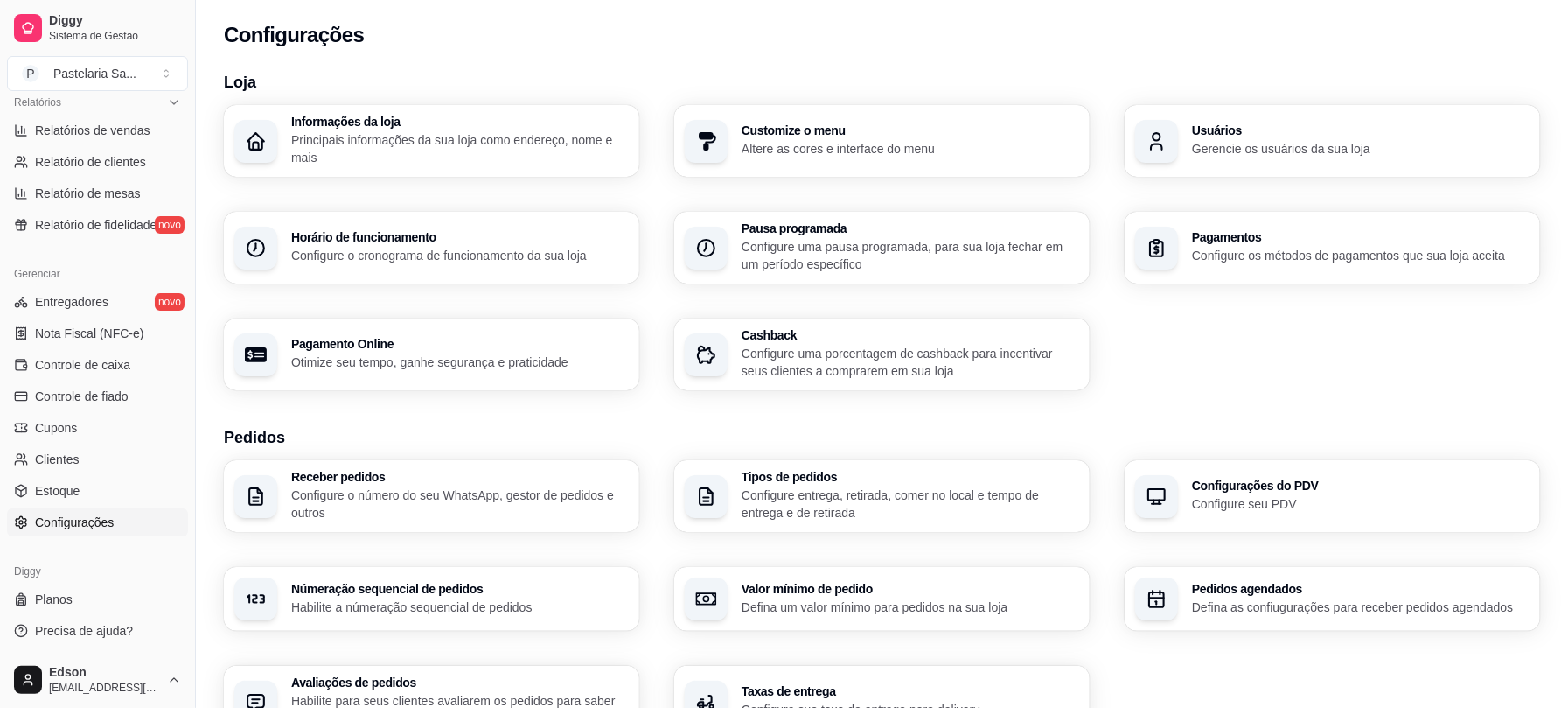
click at [1219, 148] on p "Gerencie os usuários da sua loja" at bounding box center [1360, 149] width 337 height 17
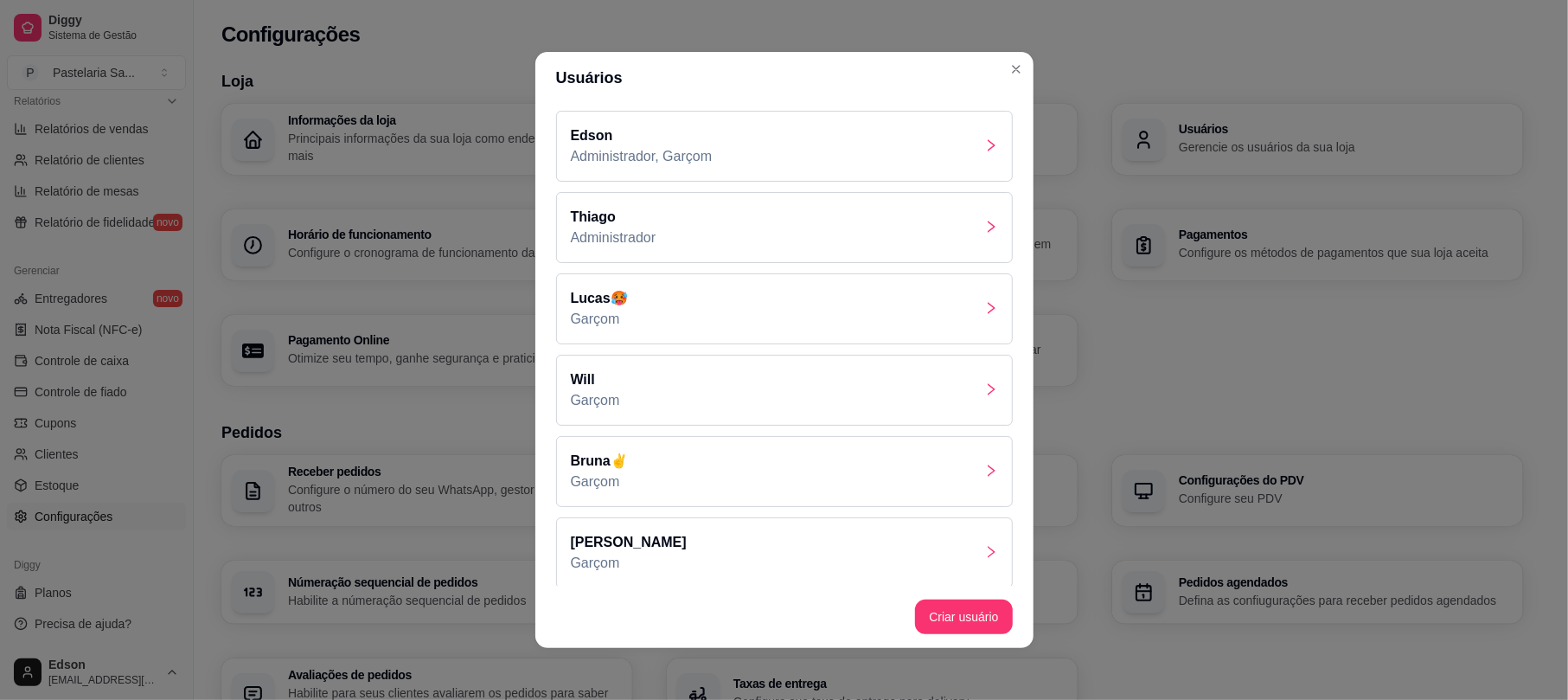
click at [868, 438] on div "Bruna✌ Garçom" at bounding box center [785, 471] width 457 height 71
click at [689, 385] on div "Will Garçom" at bounding box center [785, 390] width 457 height 71
click at [688, 402] on div "Will Garçom" at bounding box center [785, 390] width 457 height 71
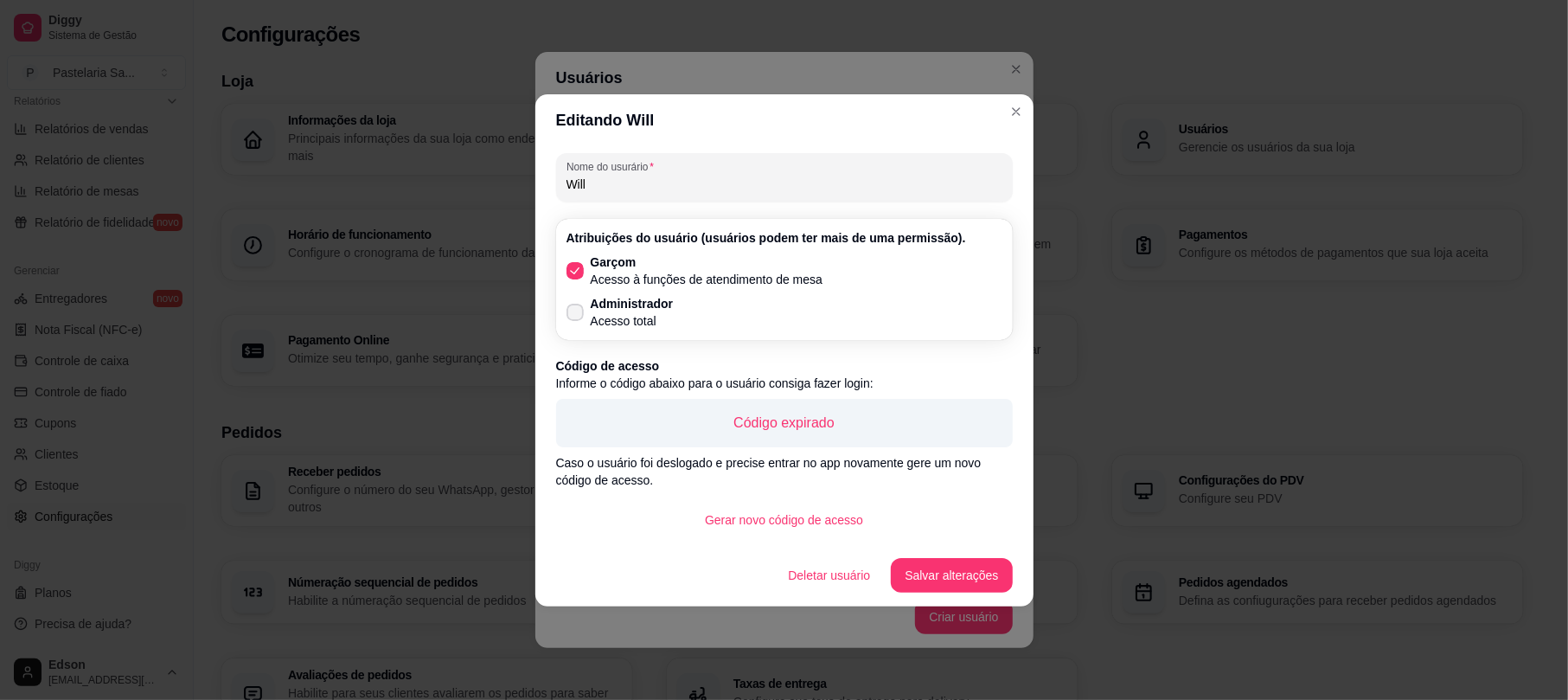
click at [620, 318] on p "Acesso total" at bounding box center [632, 320] width 83 height 17
click at [577, 318] on input "Administrador Acesso total" at bounding box center [571, 320] width 11 height 11
checkbox input "true"
click at [984, 568] on button "Salvar alterações" at bounding box center [950, 574] width 118 height 33
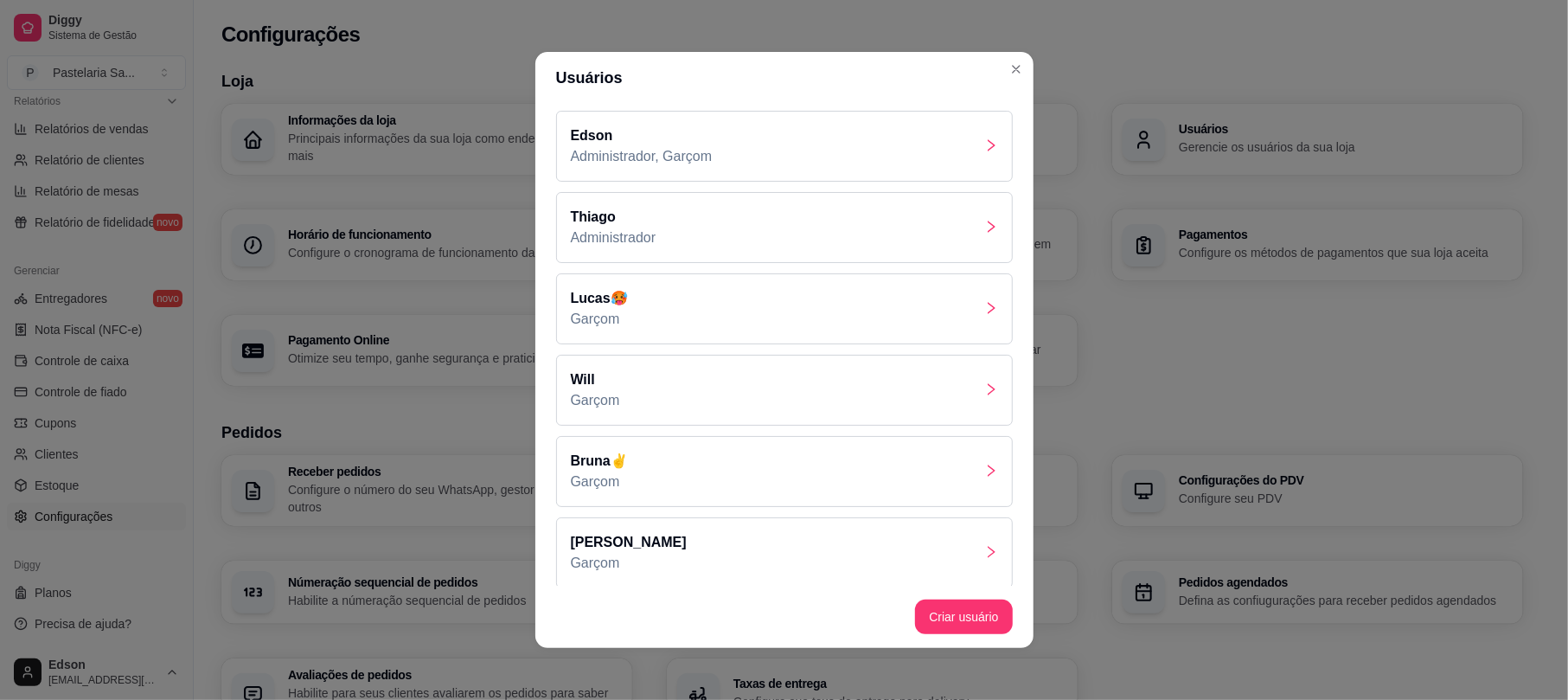
click at [628, 312] on div "Lucas🥵 Garçom" at bounding box center [785, 309] width 457 height 71
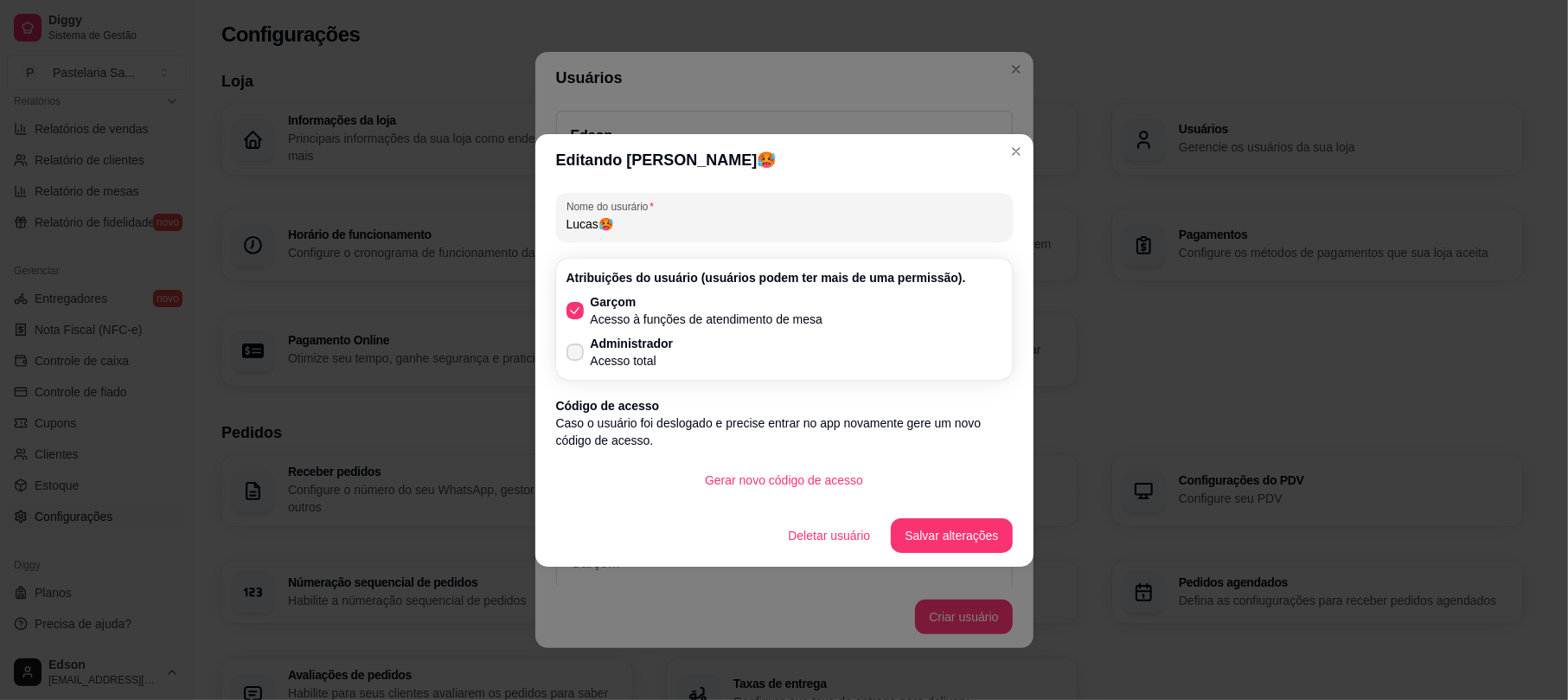
click at [634, 357] on p "Acesso total" at bounding box center [632, 361] width 83 height 17
click at [577, 357] on input "Administrador Acesso total" at bounding box center [571, 361] width 11 height 11
checkbox input "true"
drag, startPoint x: 880, startPoint y: 483, endPoint x: 910, endPoint y: 499, distance: 34.0
click at [880, 484] on div "Gerar novo código de acesso" at bounding box center [785, 480] width 457 height 34
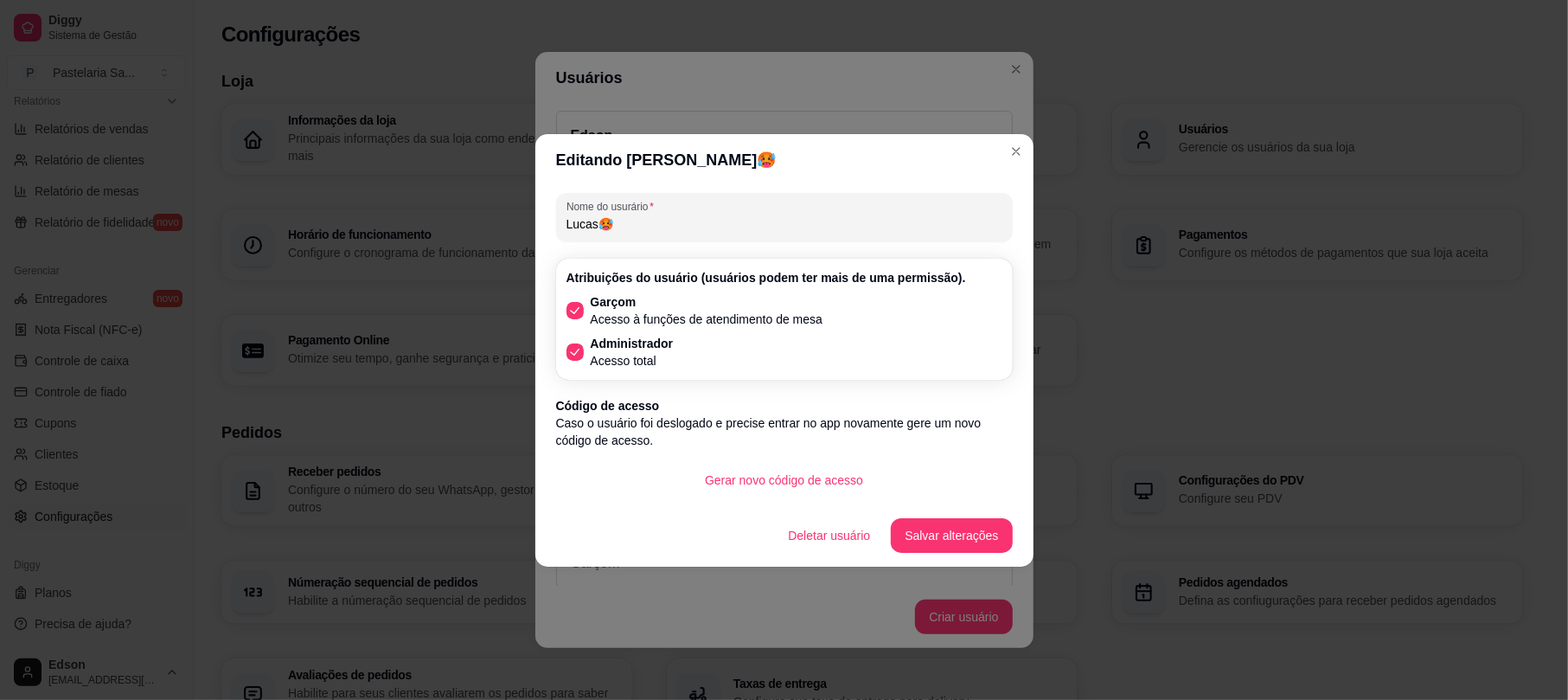
click at [925, 520] on button "Salvar alterações" at bounding box center [951, 536] width 121 height 34
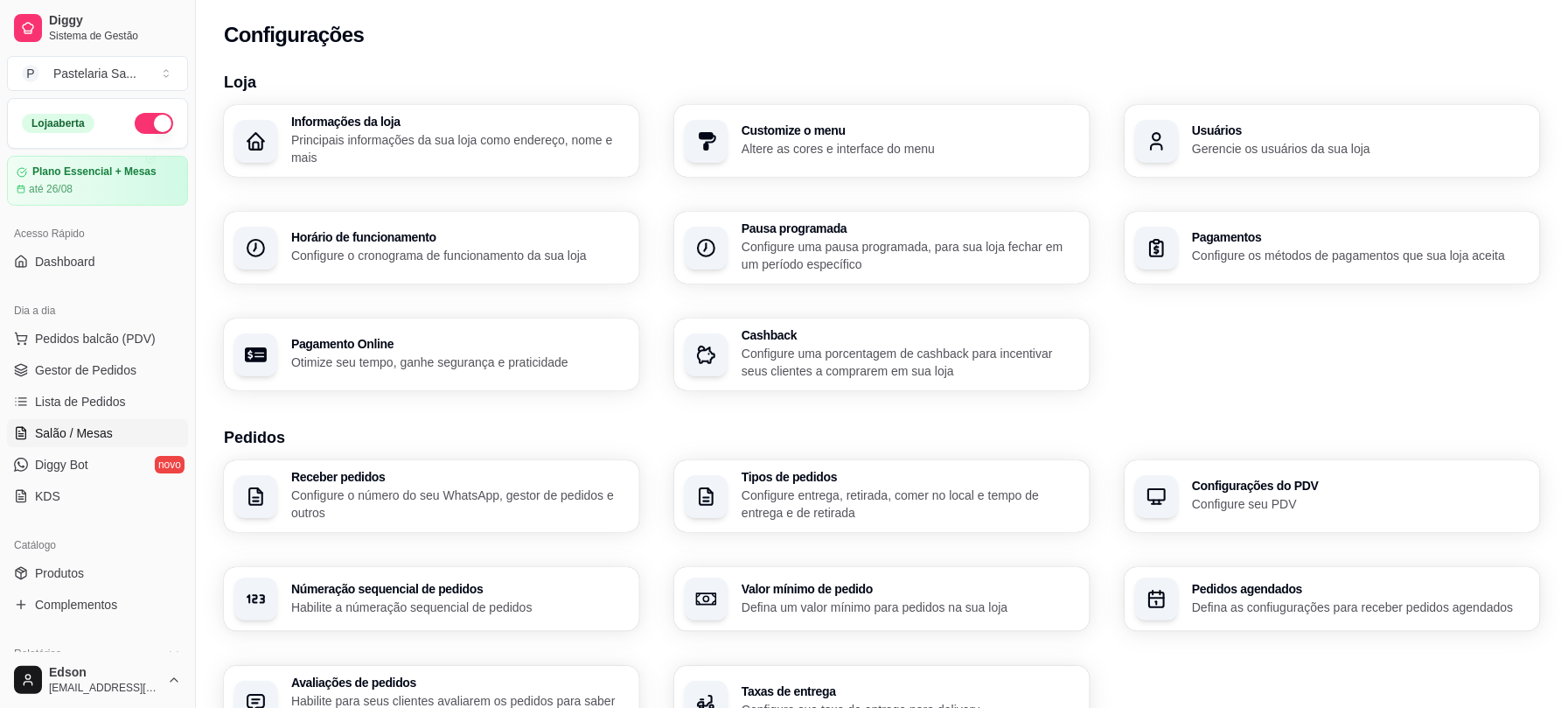
click at [92, 434] on span "Salão / Mesas" at bounding box center [73, 433] width 77 height 17
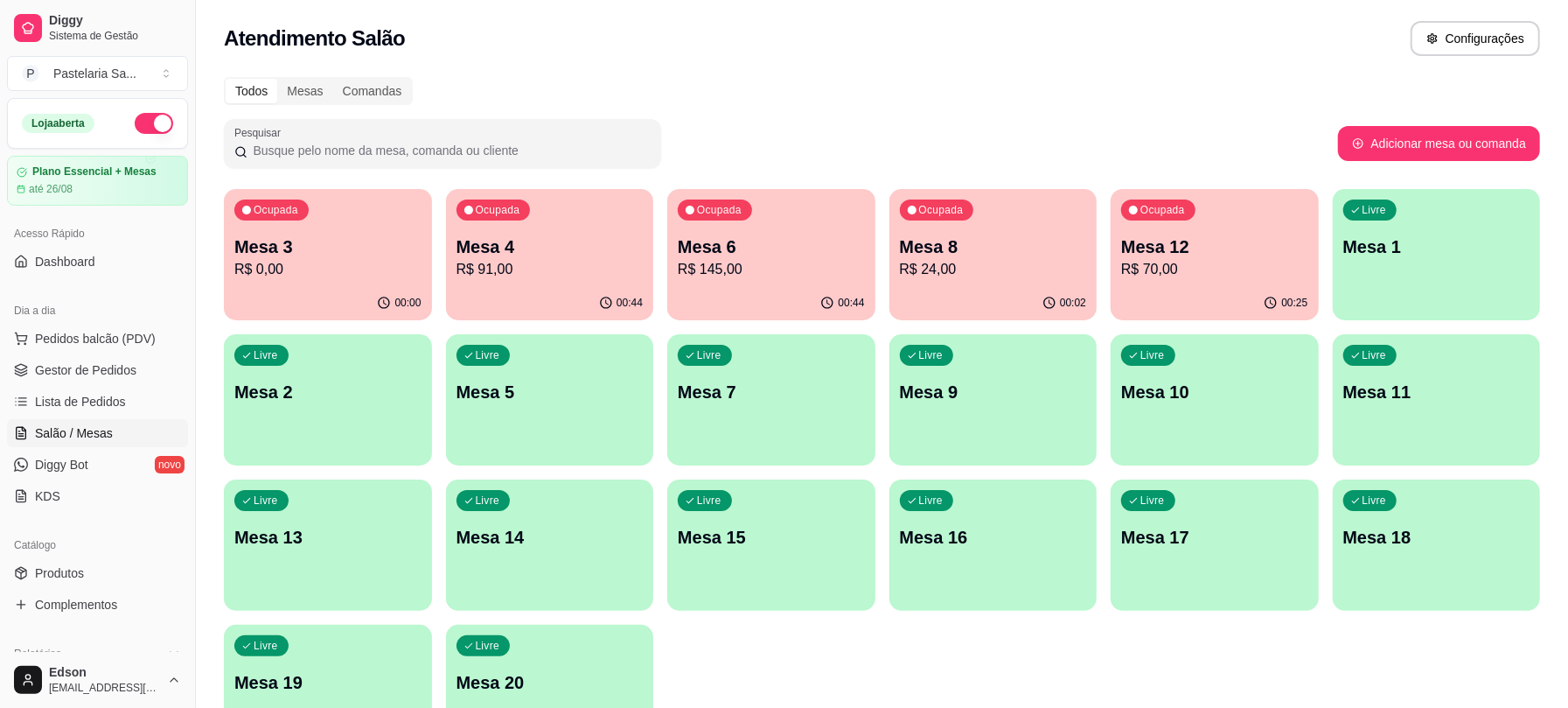
click at [498, 275] on p "R$ 91,00" at bounding box center [550, 270] width 188 height 21
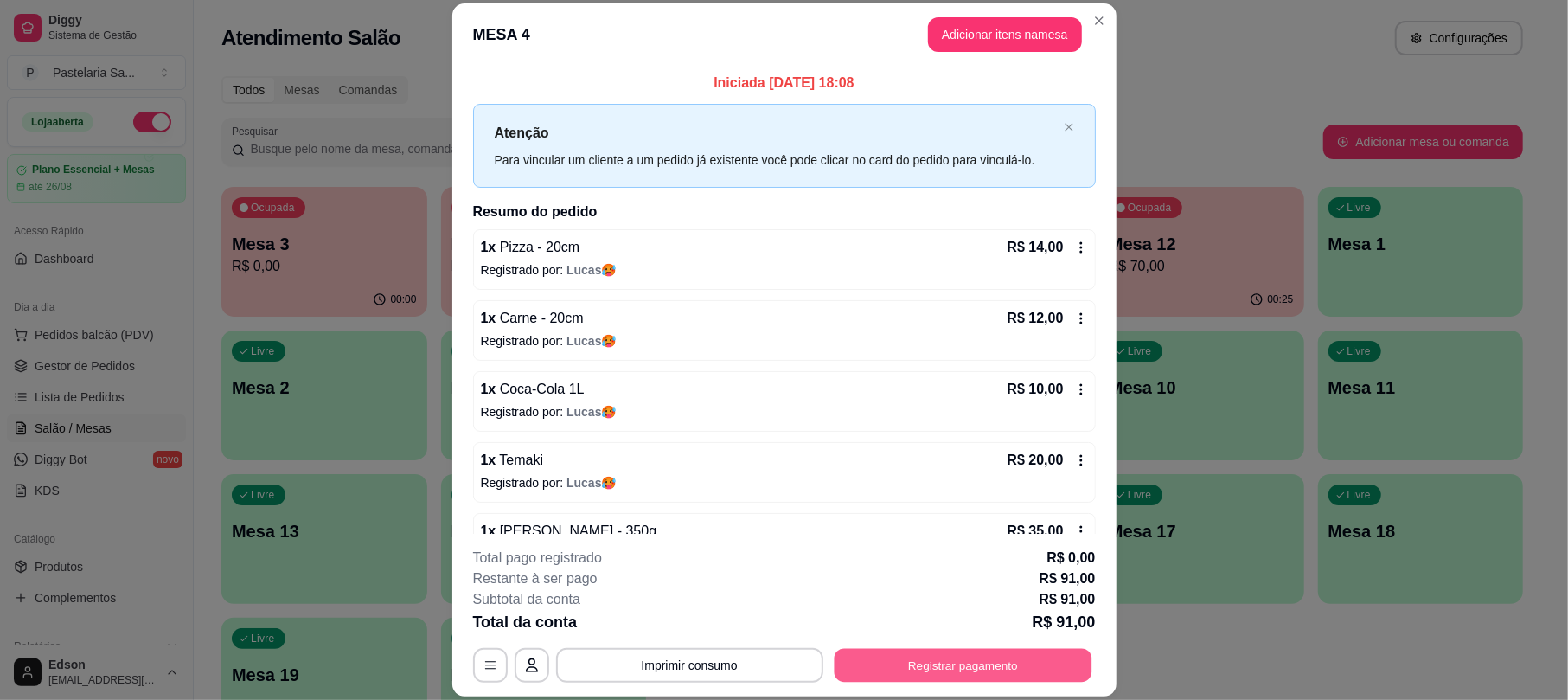
click at [927, 661] on button "Registrar pagamento" at bounding box center [963, 665] width 258 height 33
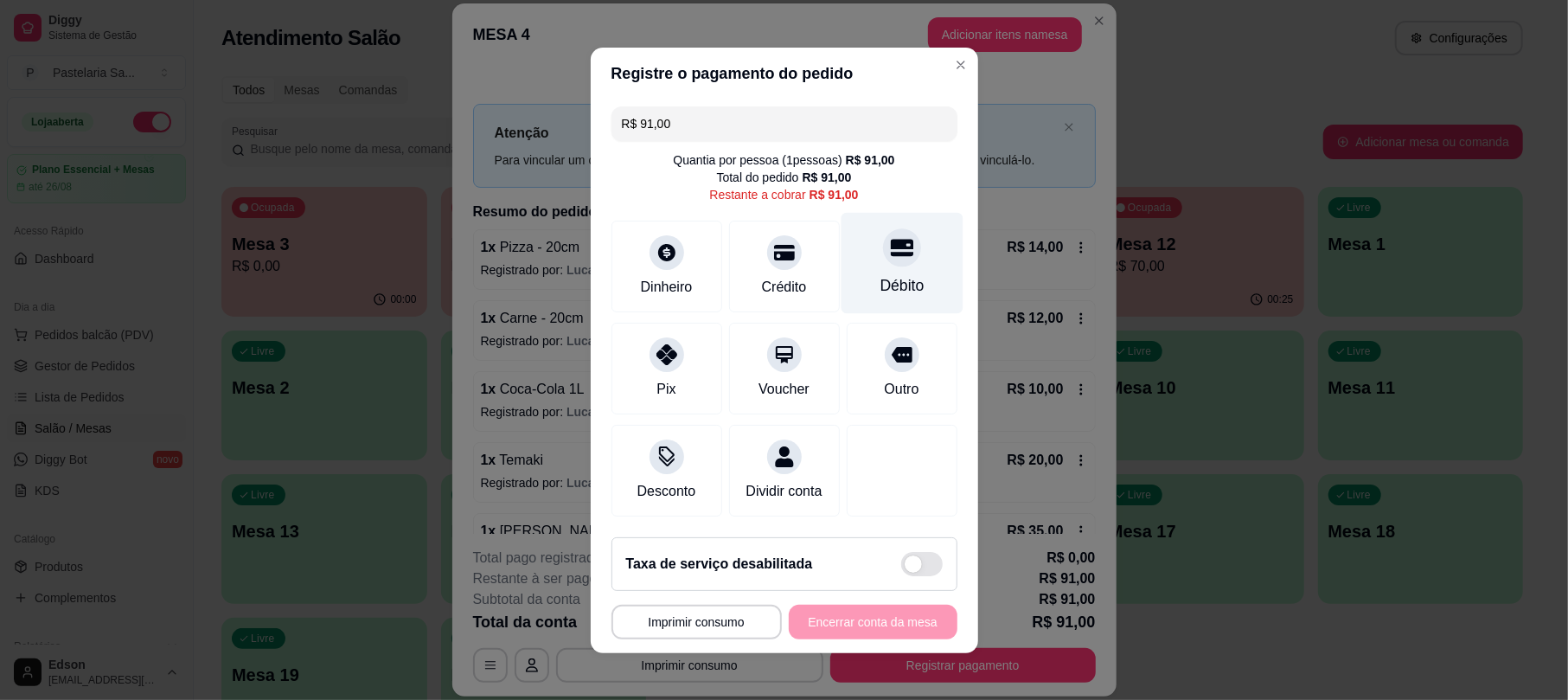
click at [855, 242] on div "Débito" at bounding box center [902, 263] width 122 height 101
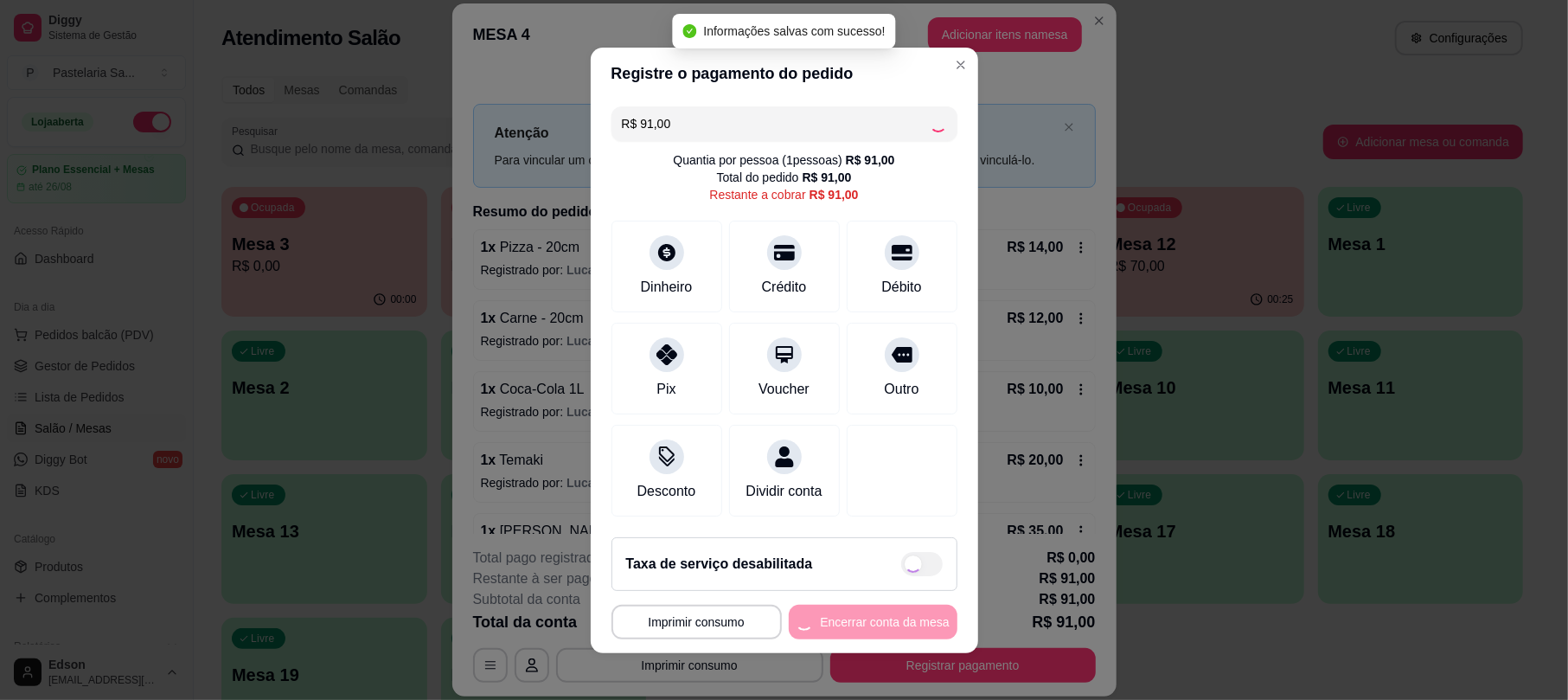
type input "R$ 0,00"
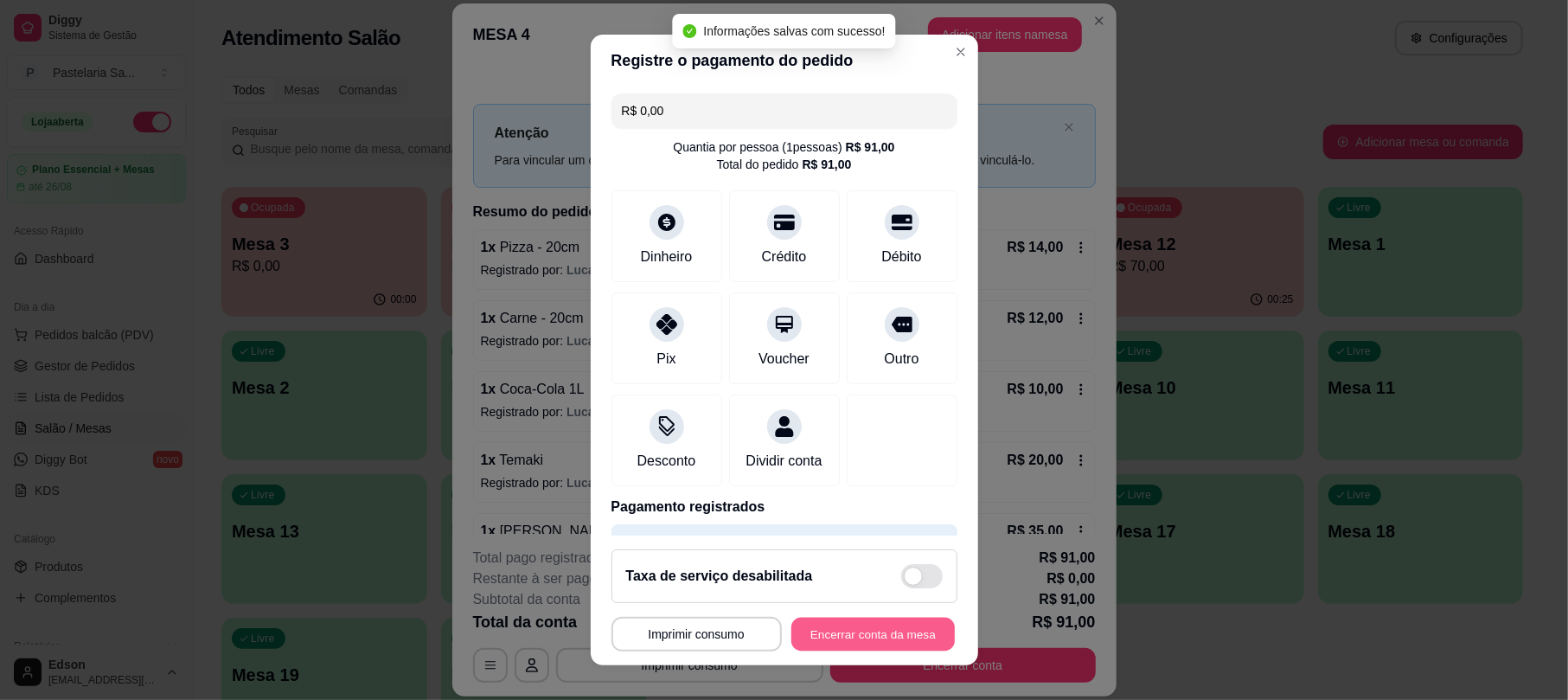
click at [868, 630] on button "Encerrar conta da mesa" at bounding box center [873, 633] width 163 height 33
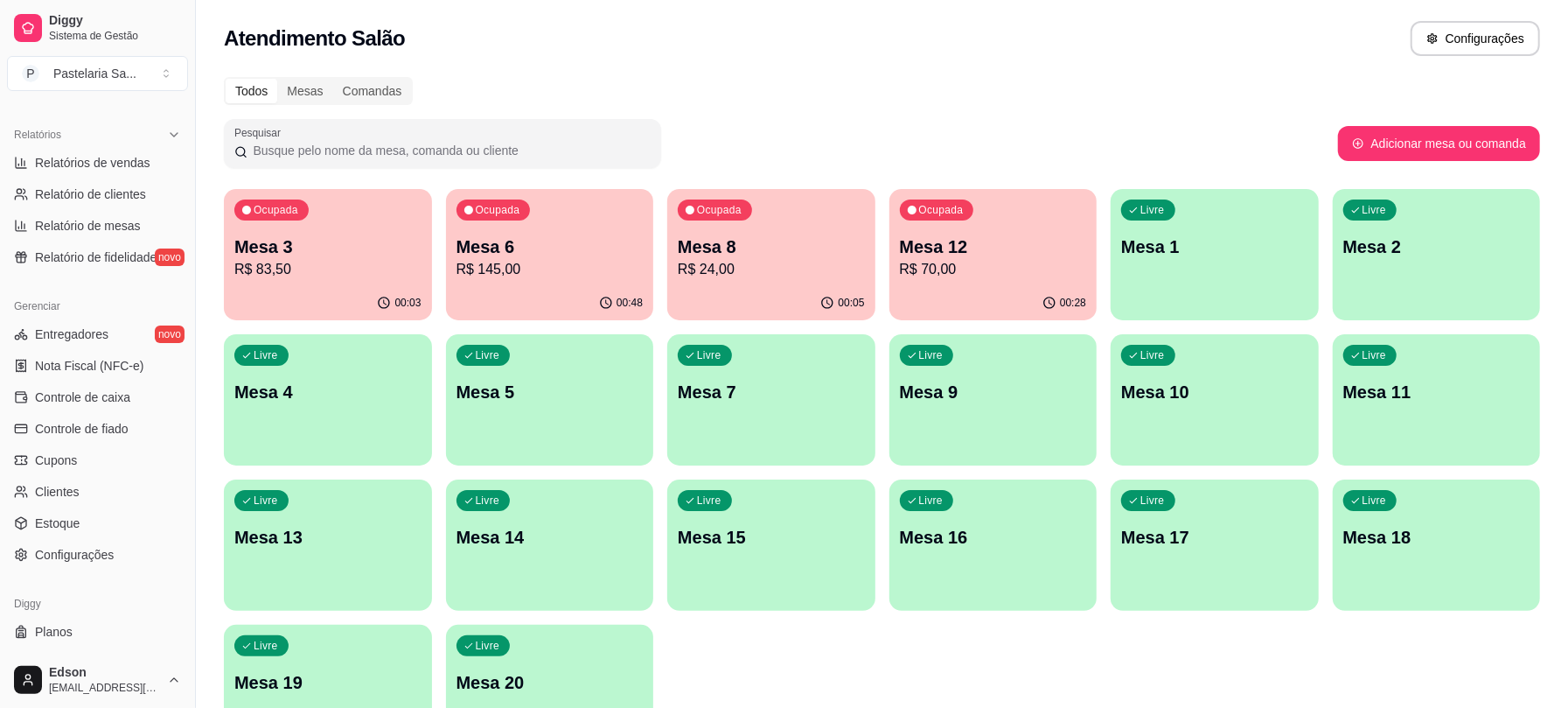
scroll to position [521, 0]
click at [71, 557] on span "Configurações" at bounding box center [73, 552] width 78 height 17
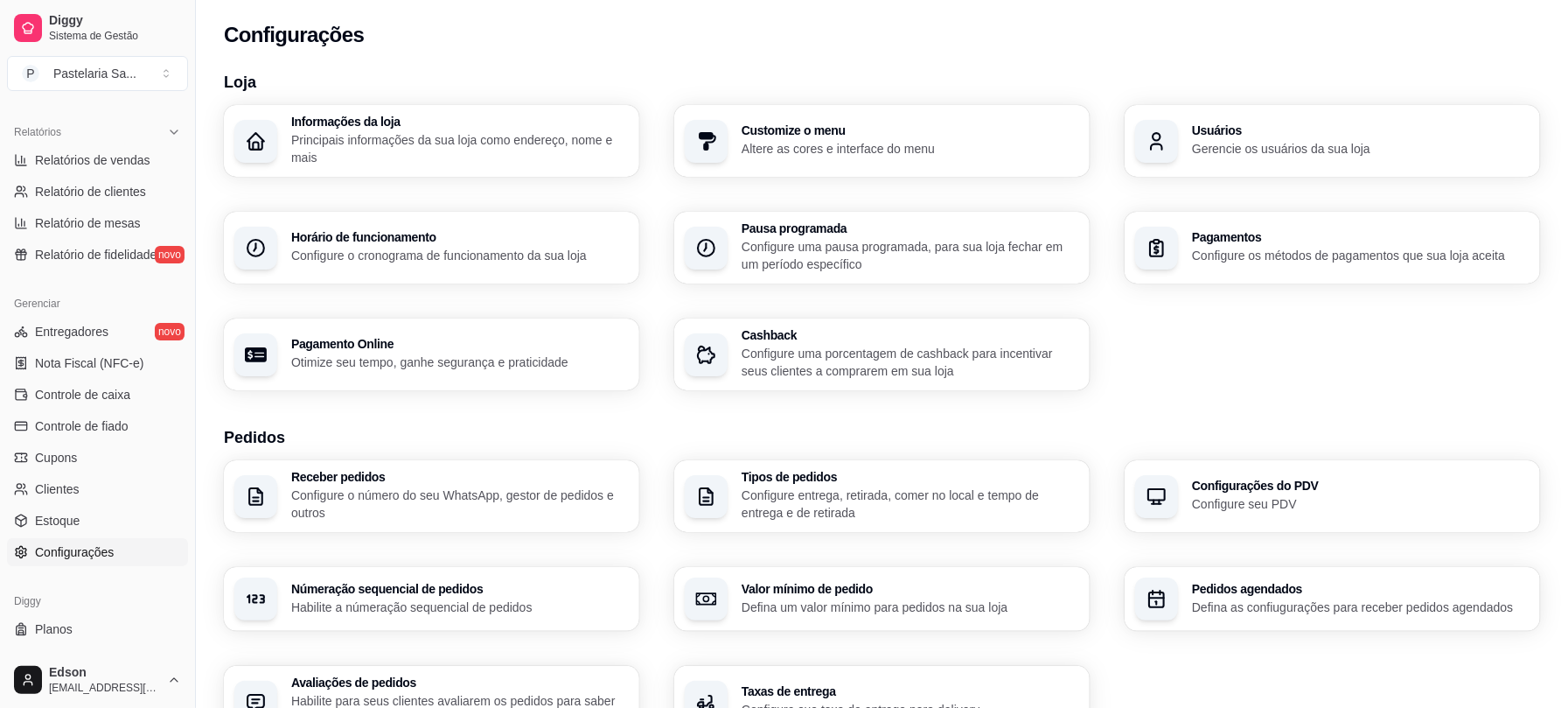
click at [1242, 130] on h3 "Usuários" at bounding box center [1360, 130] width 337 height 13
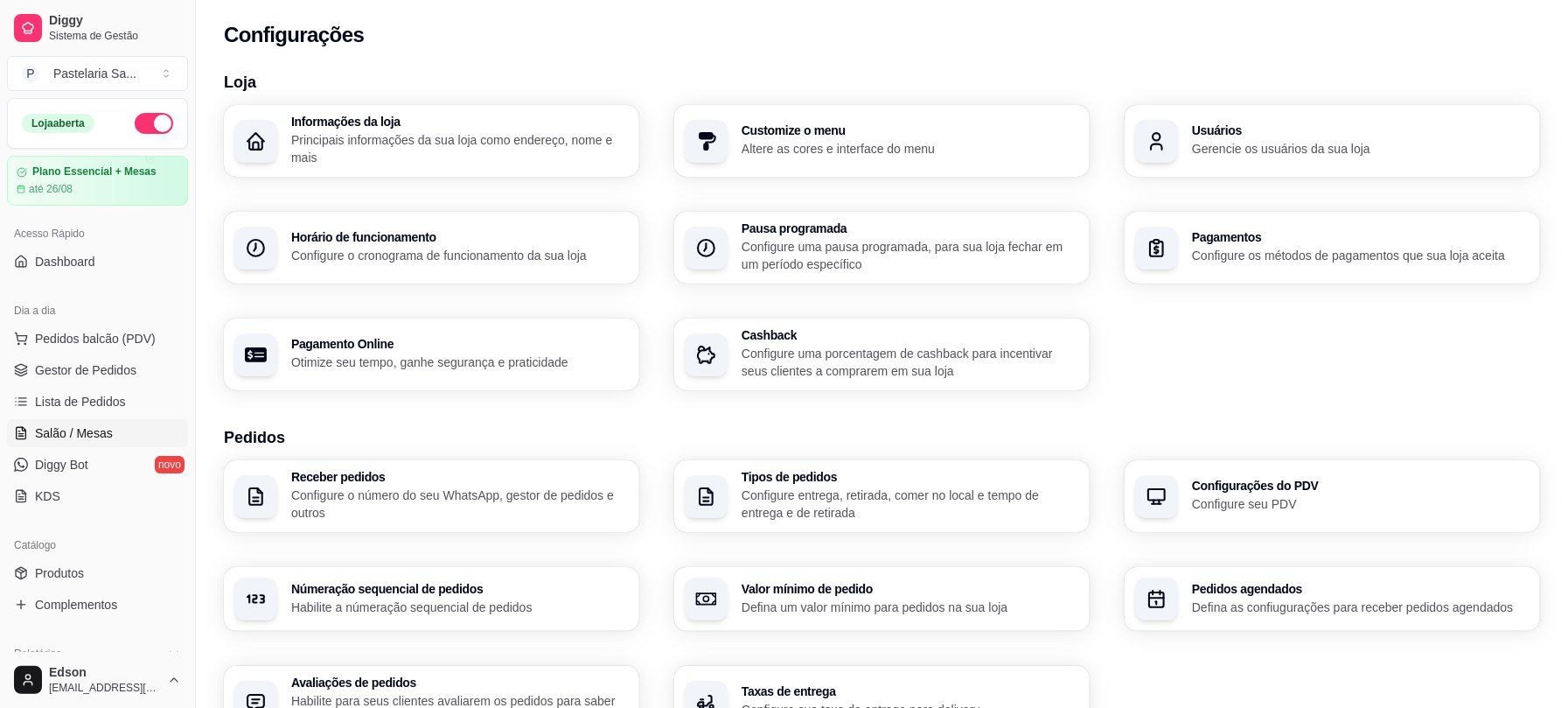
click at [108, 427] on span "Salão / Mesas" at bounding box center [73, 433] width 77 height 17
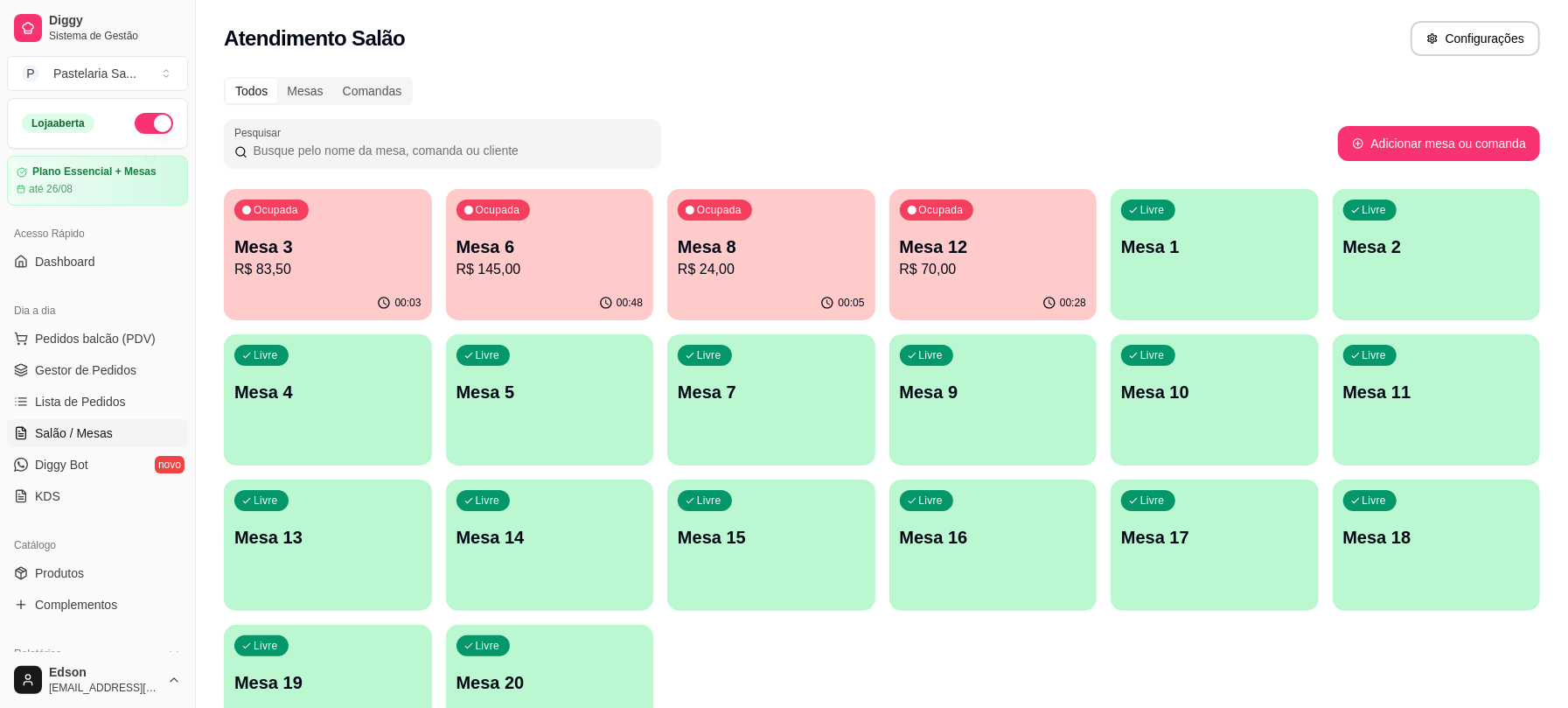
click at [745, 273] on p "R$ 24,00" at bounding box center [771, 270] width 188 height 21
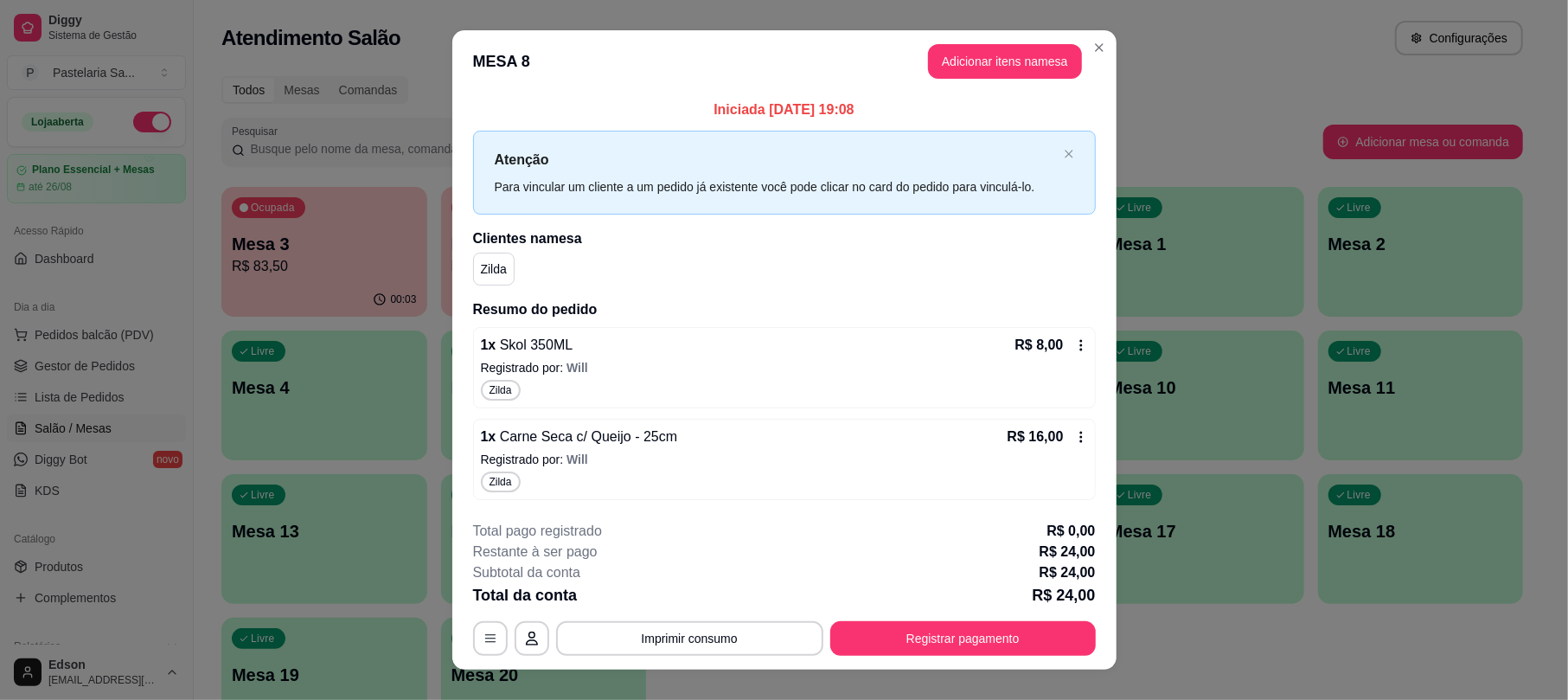
click at [1079, 437] on icon at bounding box center [1080, 437] width 3 height 11
click at [1074, 342] on icon at bounding box center [1080, 345] width 13 height 13
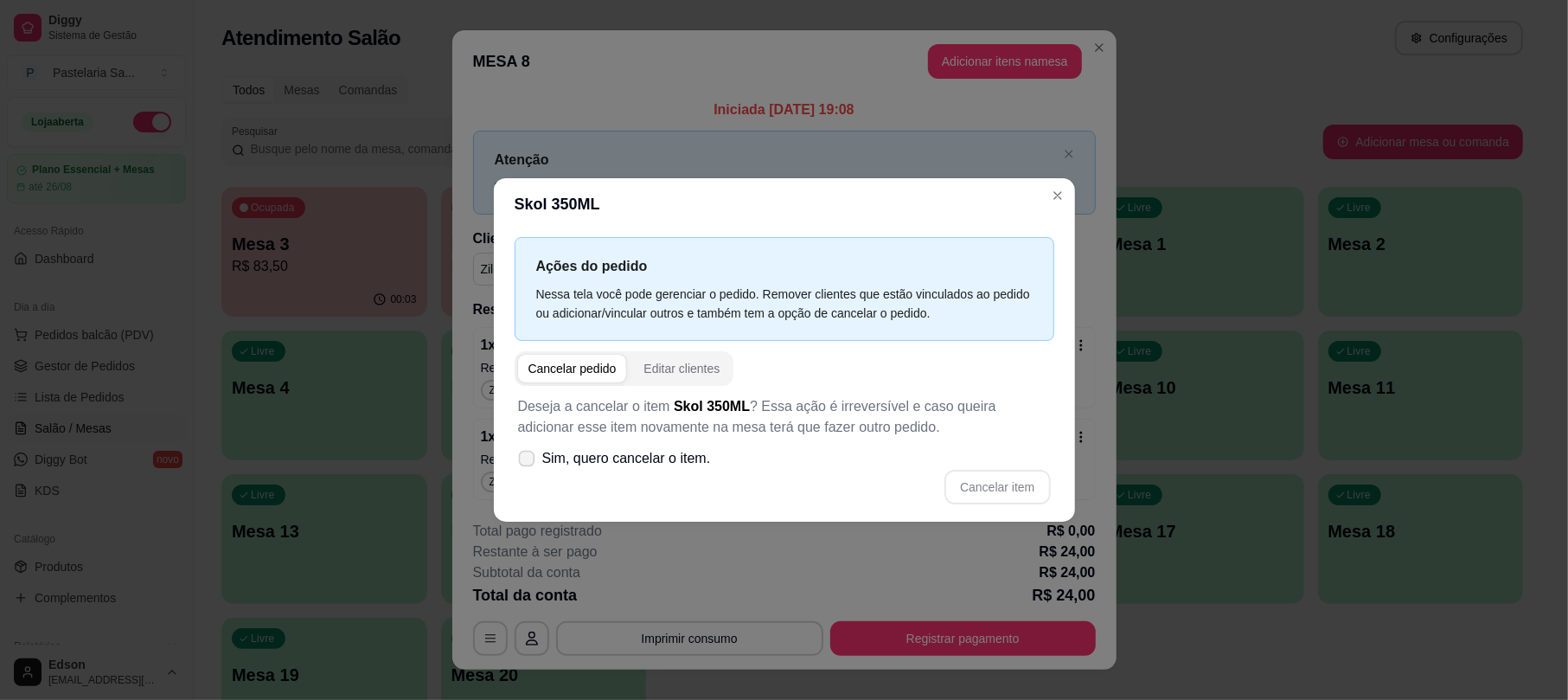
click at [650, 453] on span "Sim, quero cancelar o item." at bounding box center [626, 458] width 168 height 21
click at [529, 461] on input "Sim, quero cancelar o item." at bounding box center [523, 467] width 11 height 11
checkbox input "true"
click at [948, 477] on button "Cancelar item" at bounding box center [997, 486] width 103 height 33
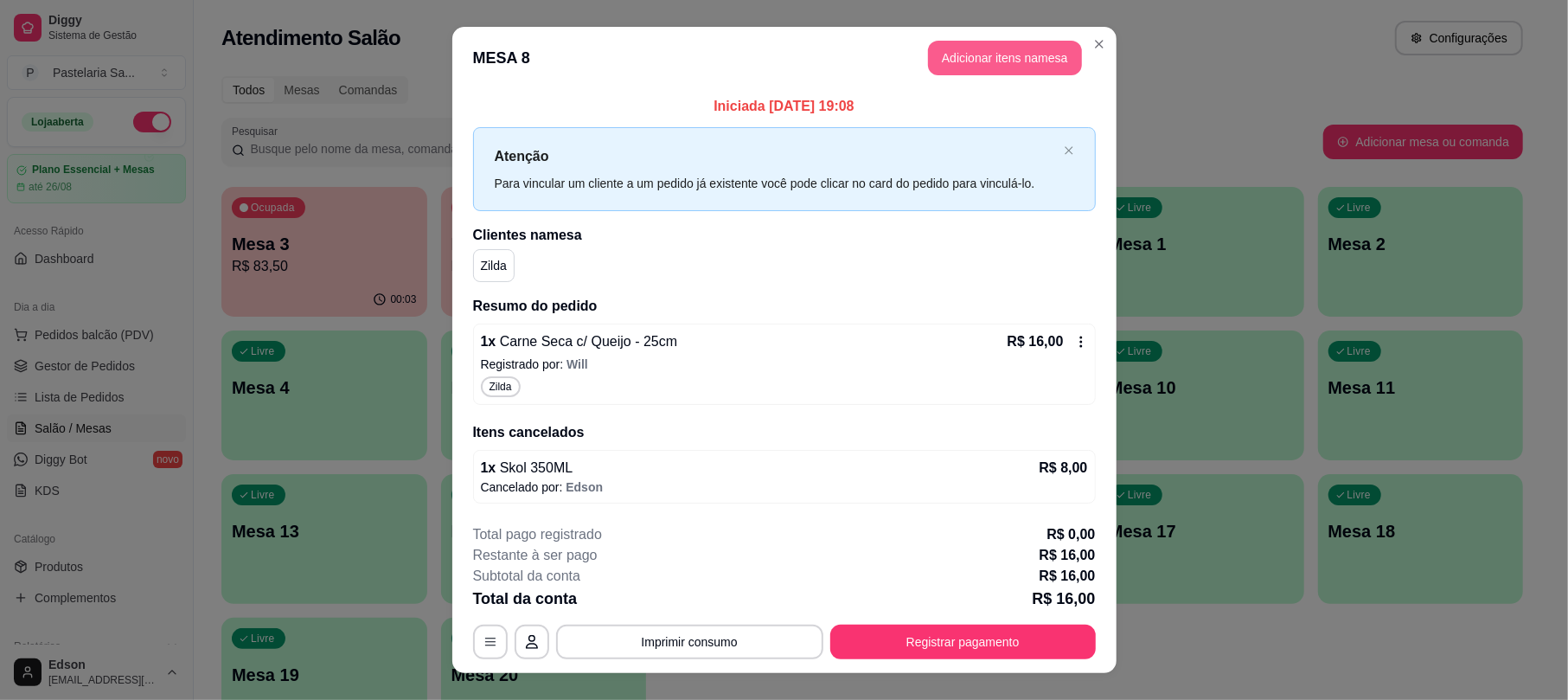
click at [1035, 56] on button "Adicionar itens na mesa" at bounding box center [1004, 58] width 154 height 34
click at [702, 118] on input "Pesquisa" at bounding box center [596, 109] width 1080 height 17
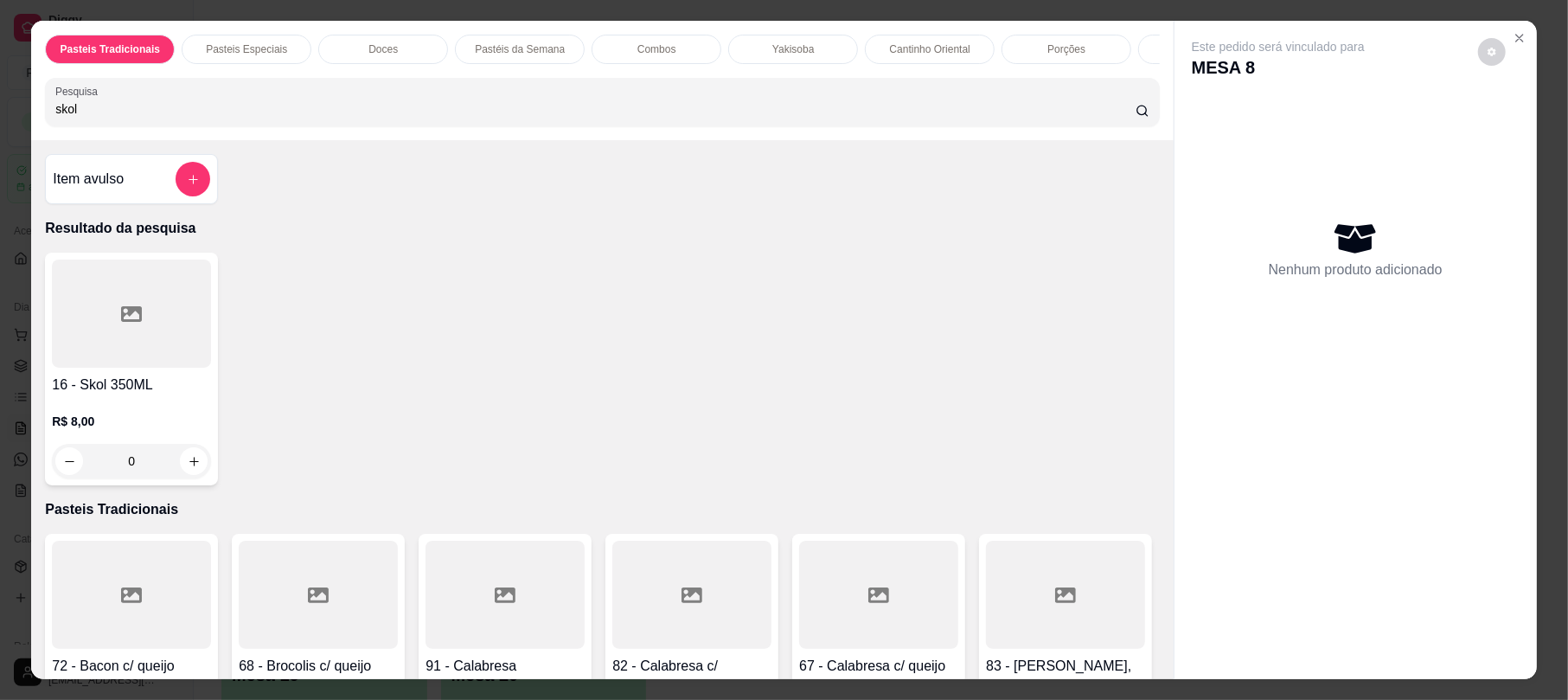
type input "skol"
click at [201, 367] on div at bounding box center [131, 313] width 159 height 108
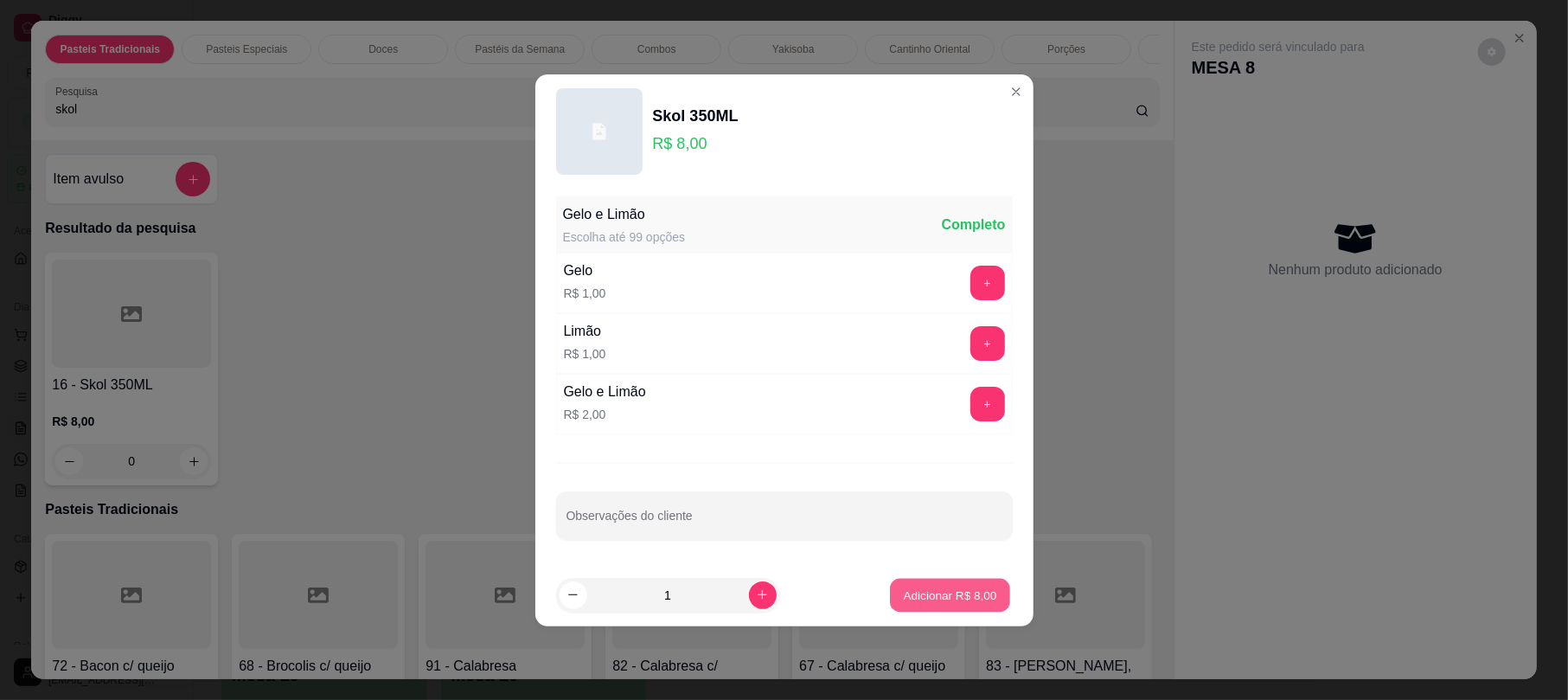
click at [958, 590] on p "Adicionar R$ 8,00" at bounding box center [950, 594] width 94 height 16
type input "1"
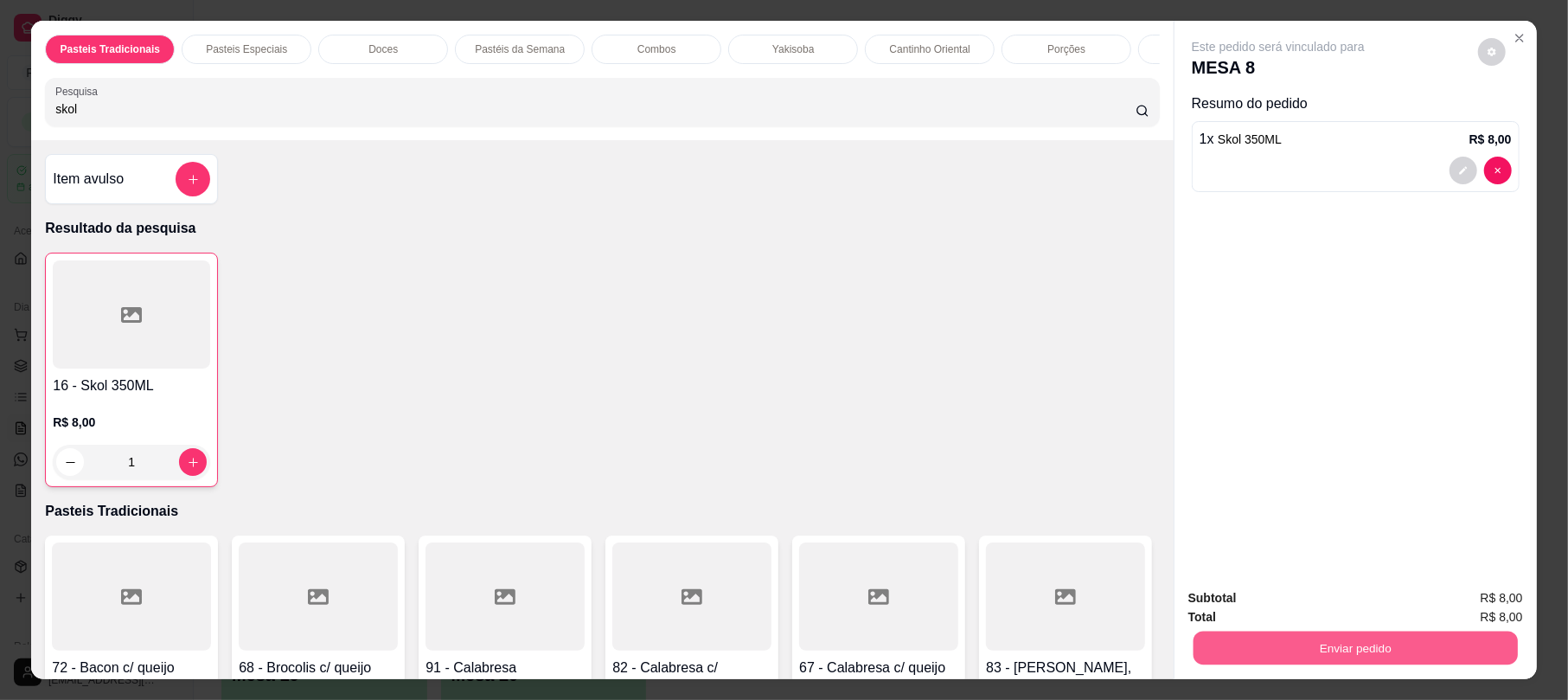
click at [1230, 641] on button "Enviar pedido" at bounding box center [1355, 646] width 324 height 33
click at [1415, 620] on button "Sim, quero registrar" at bounding box center [1460, 604] width 124 height 32
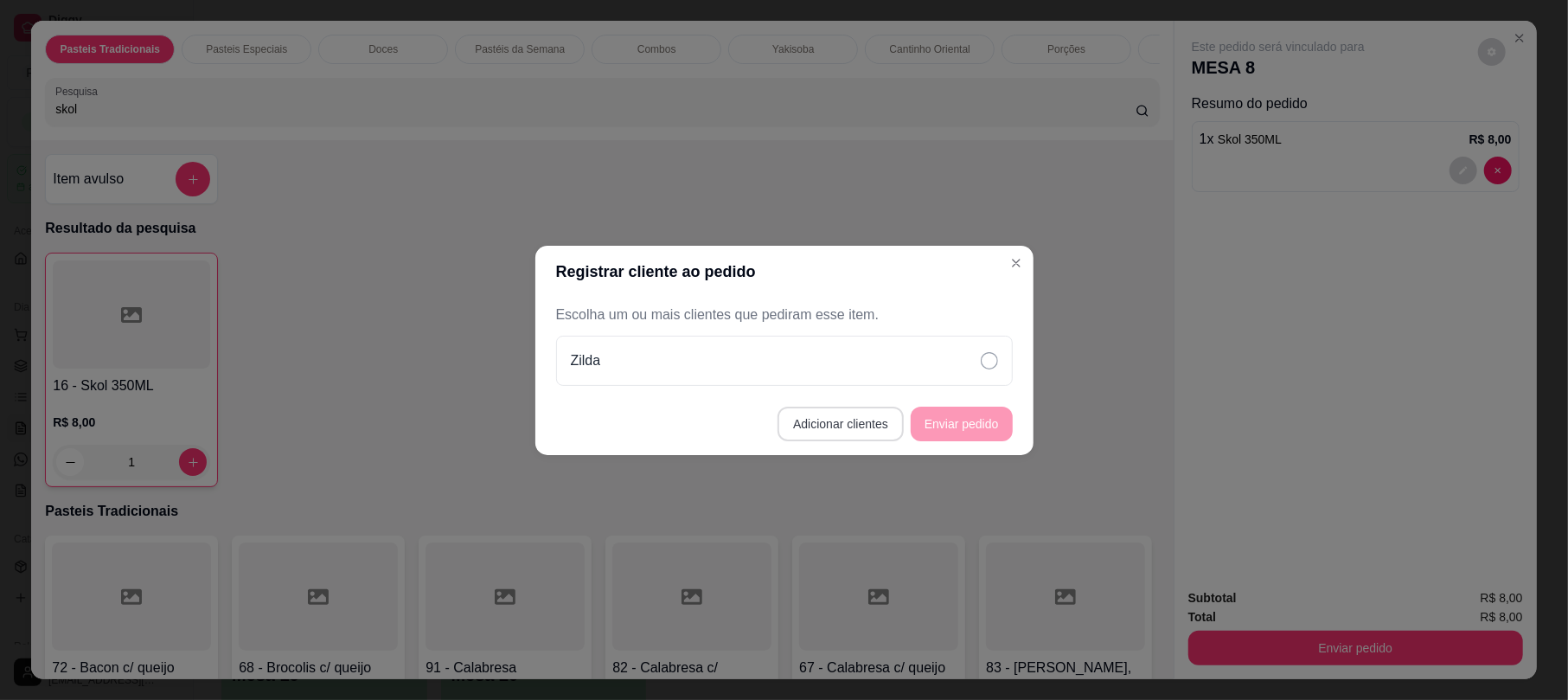
click at [831, 417] on button "Adicionar clientes" at bounding box center [840, 424] width 126 height 34
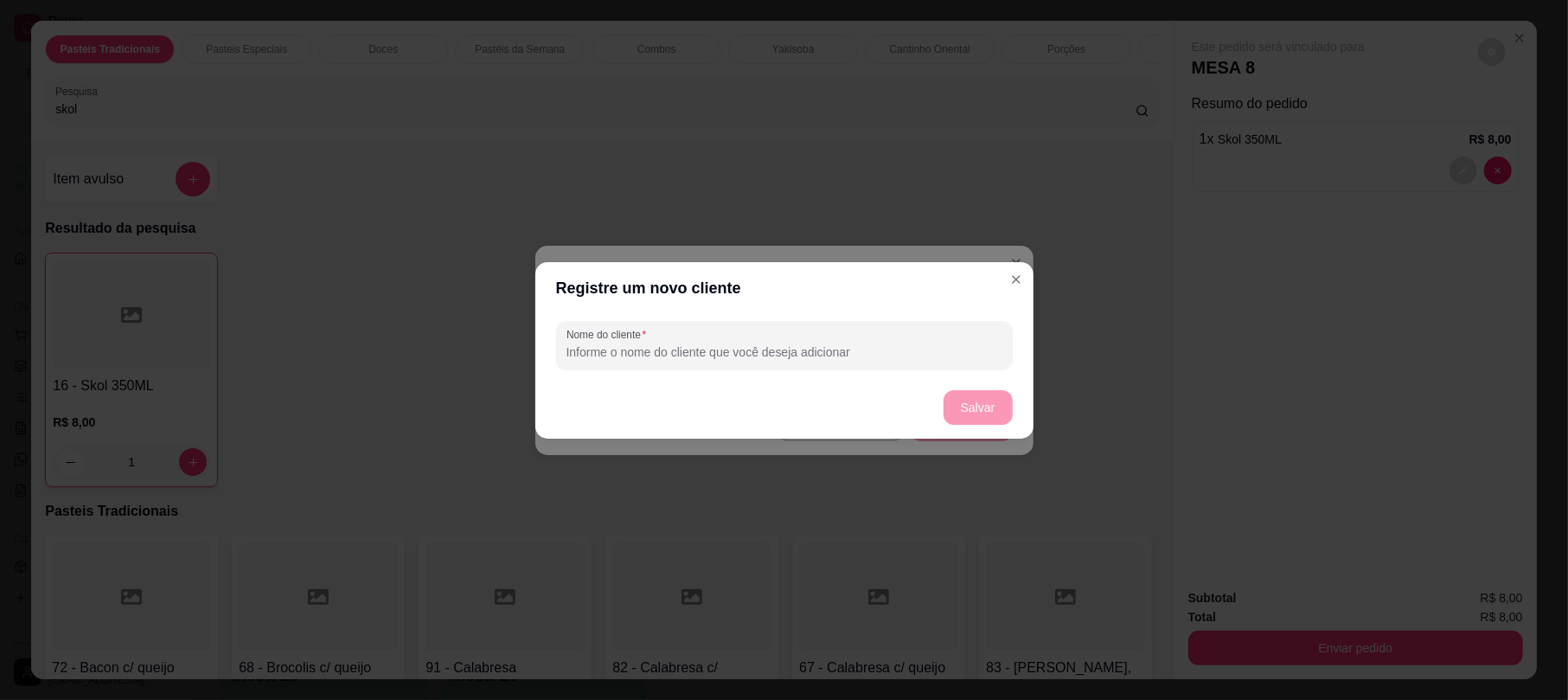
click at [662, 358] on input "Nome do cliente" at bounding box center [784, 352] width 436 height 17
type input "Rose"
click at [1001, 402] on button "Salvar" at bounding box center [978, 406] width 68 height 33
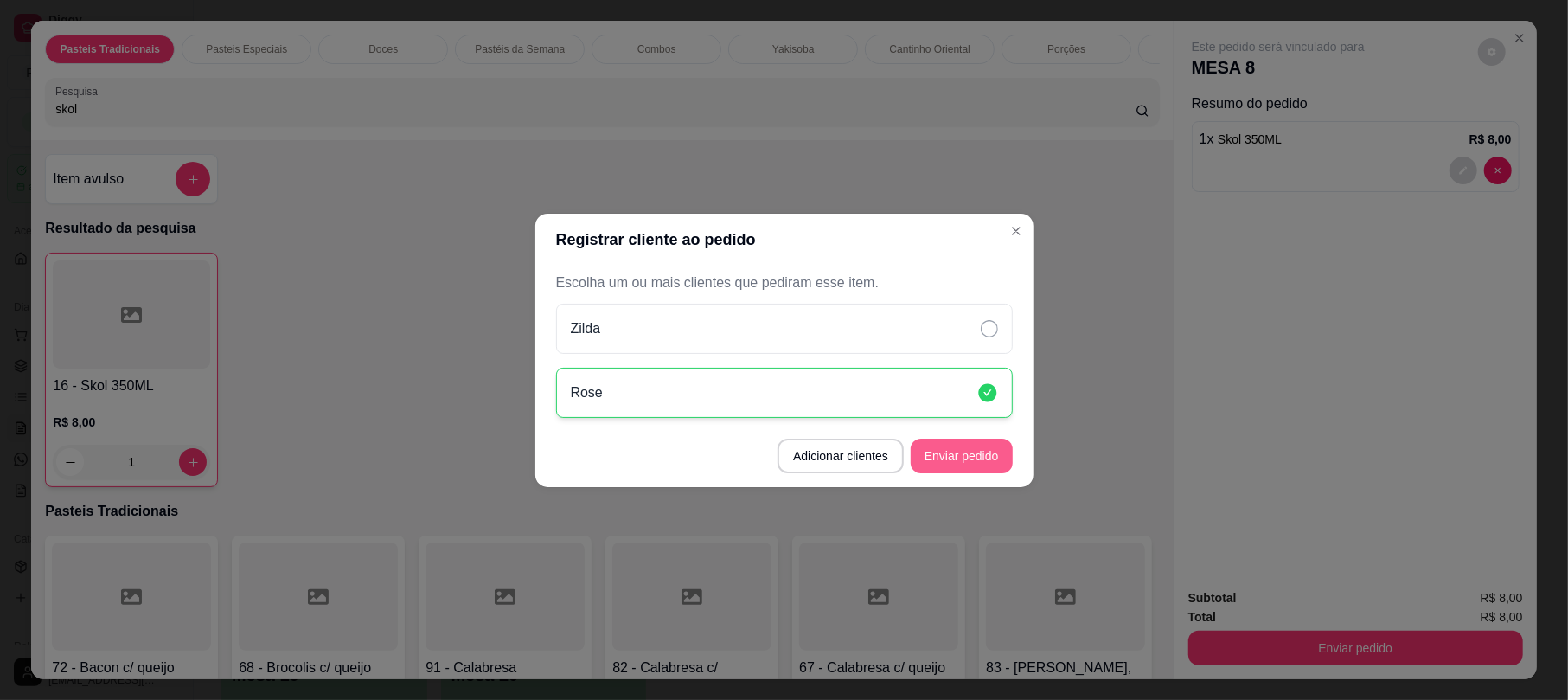
click at [979, 457] on button "Enviar pedido" at bounding box center [961, 456] width 102 height 34
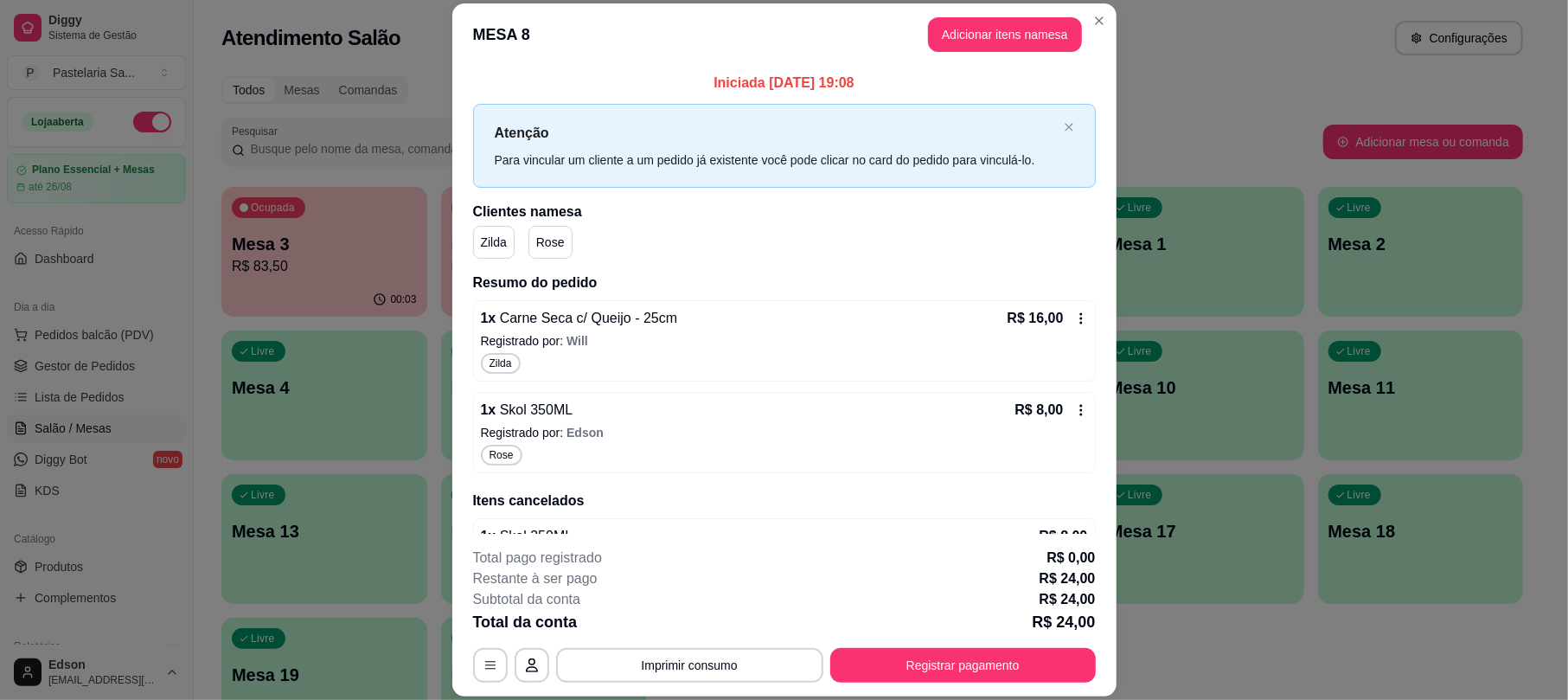
scroll to position [47, 0]
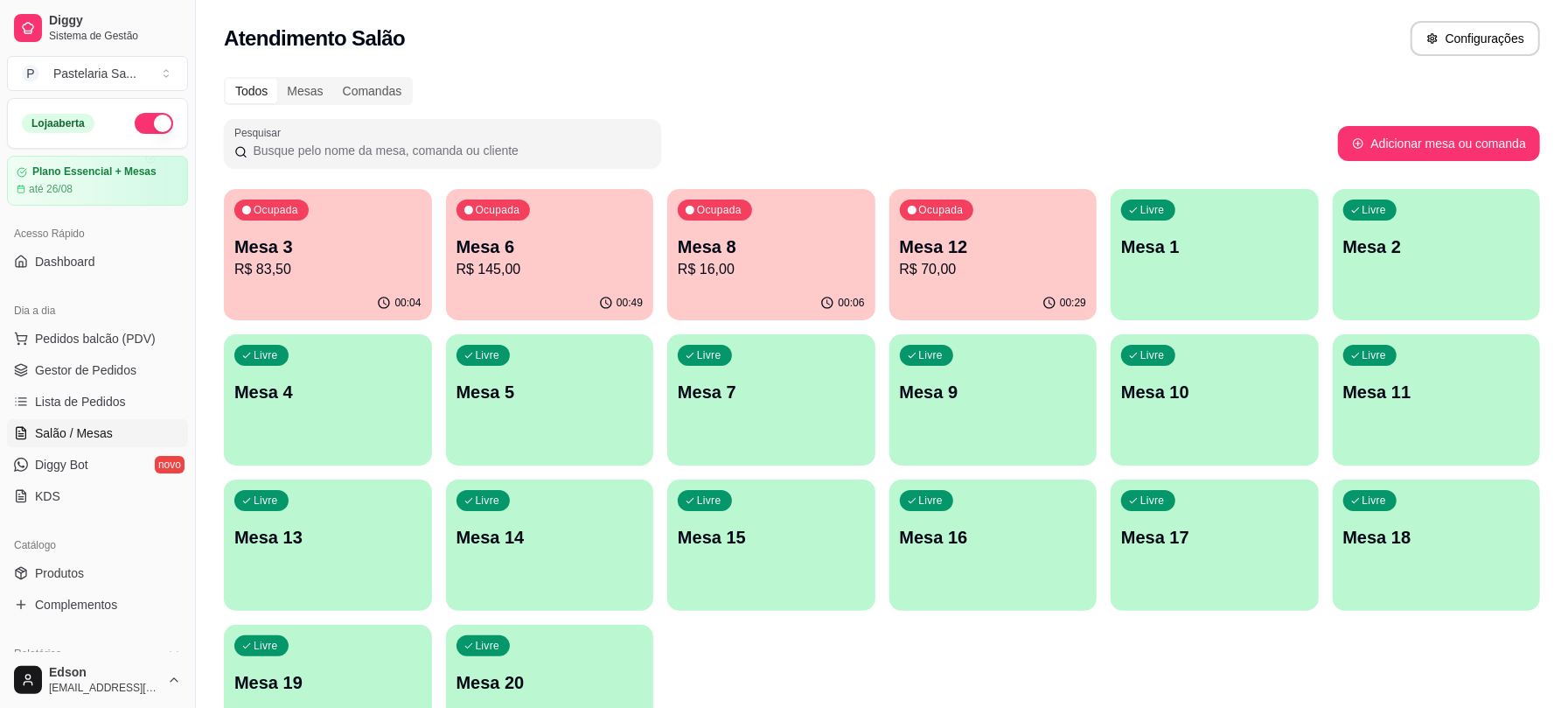
click at [748, 263] on p "R$ 16,00" at bounding box center [771, 270] width 188 height 21
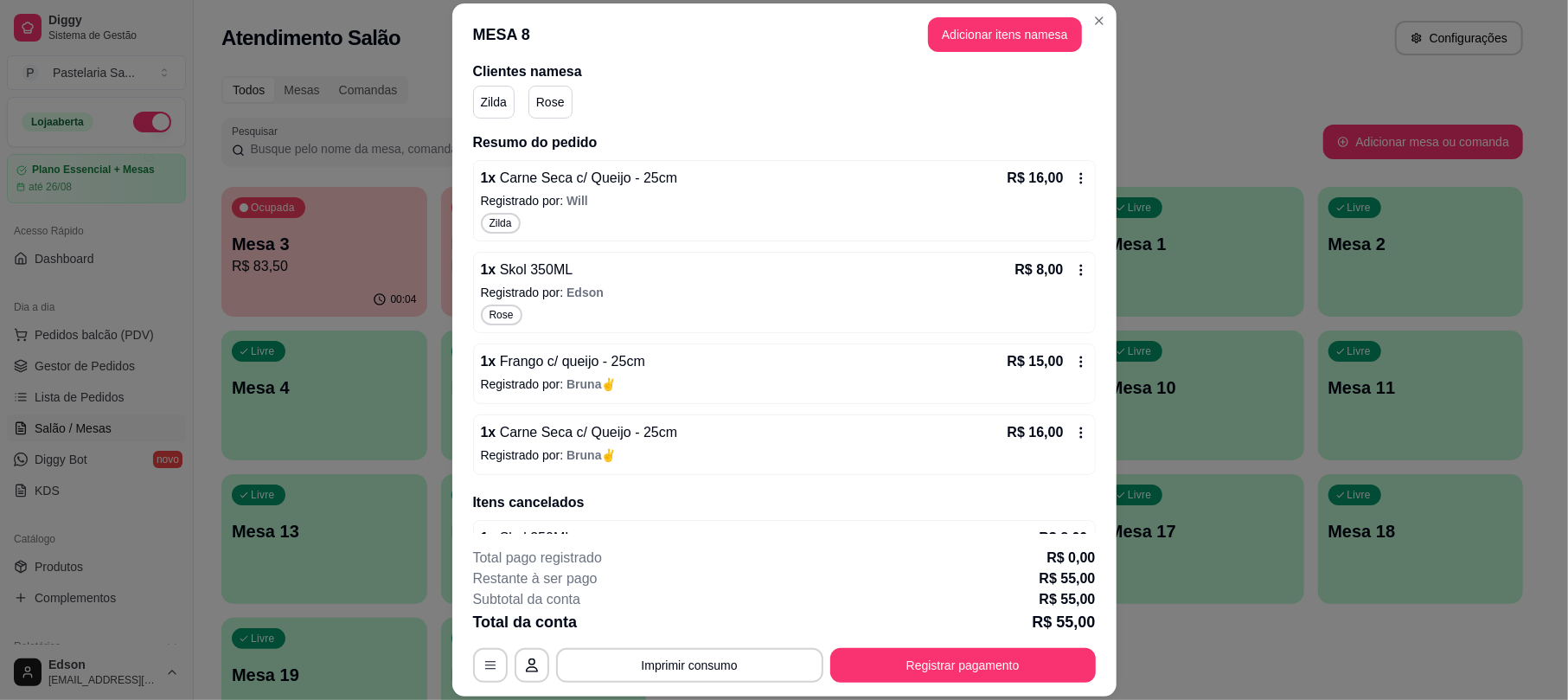
scroll to position [190, 0]
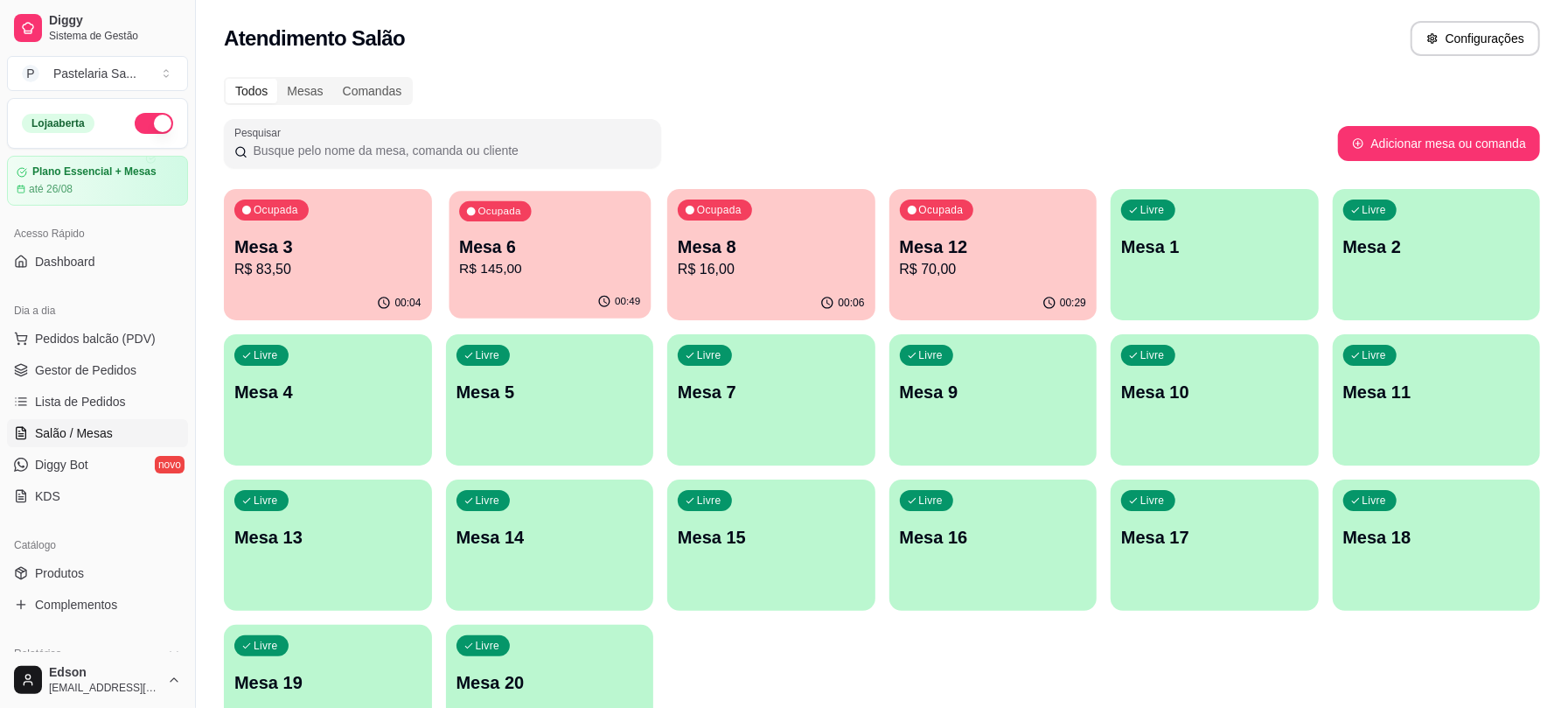
click at [563, 298] on div "00:49" at bounding box center [549, 302] width 201 height 33
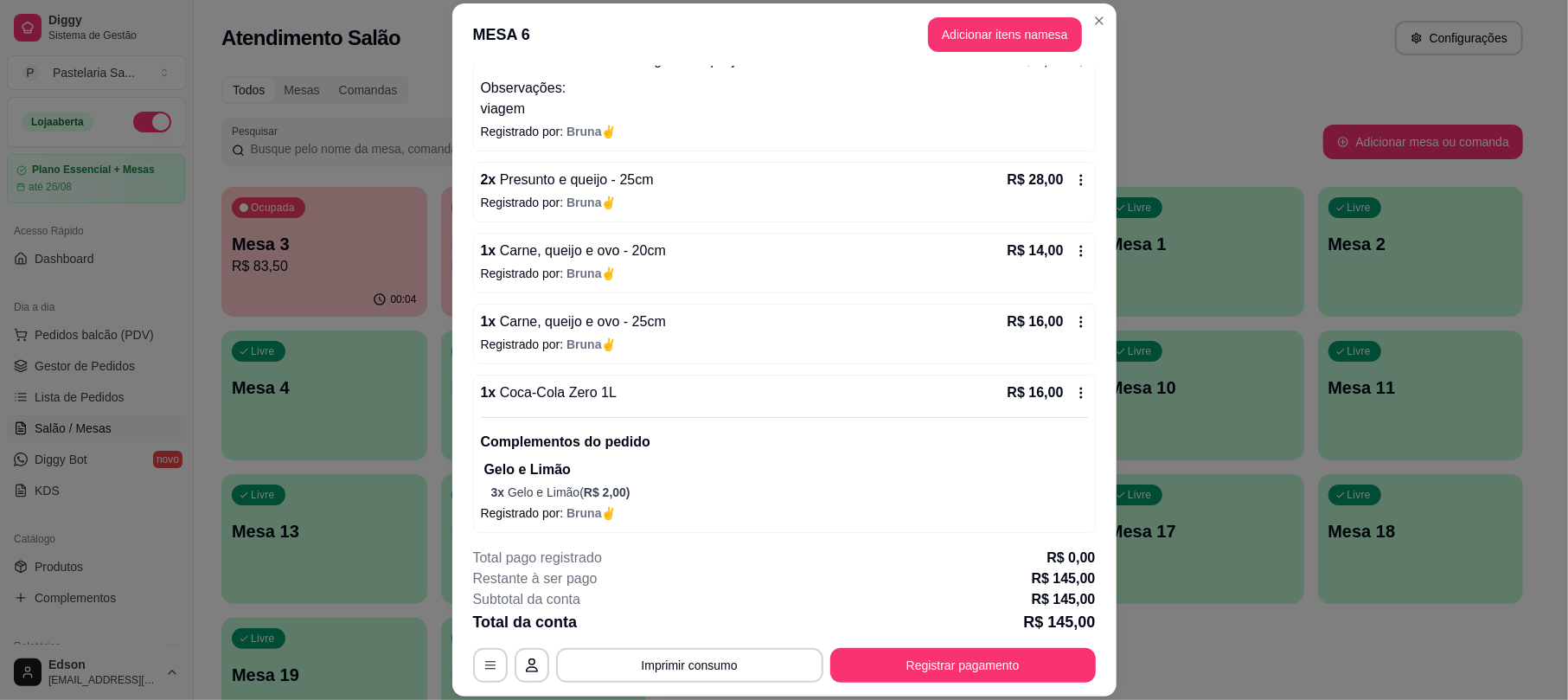
scroll to position [329, 0]
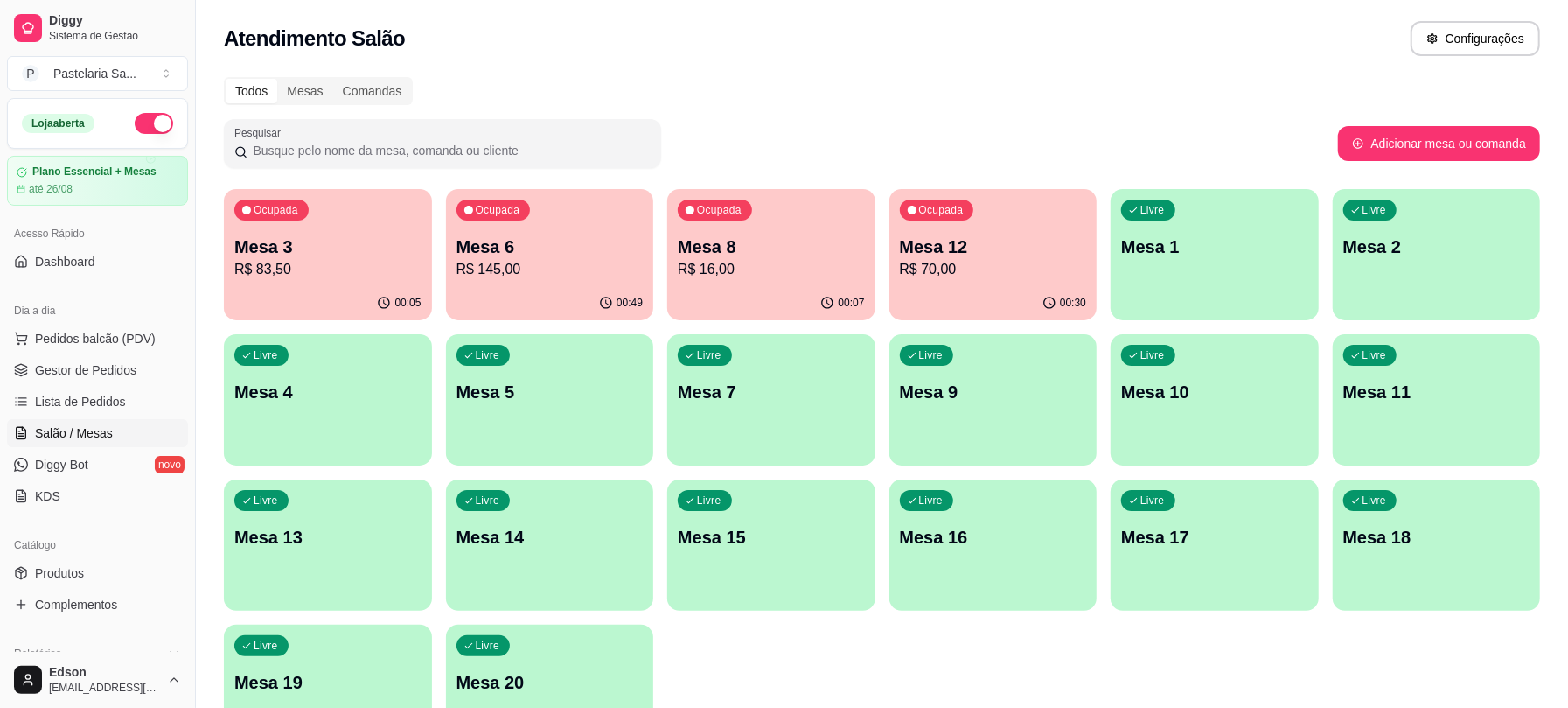
click at [816, 267] on p "R$ 16,00" at bounding box center [771, 270] width 188 height 21
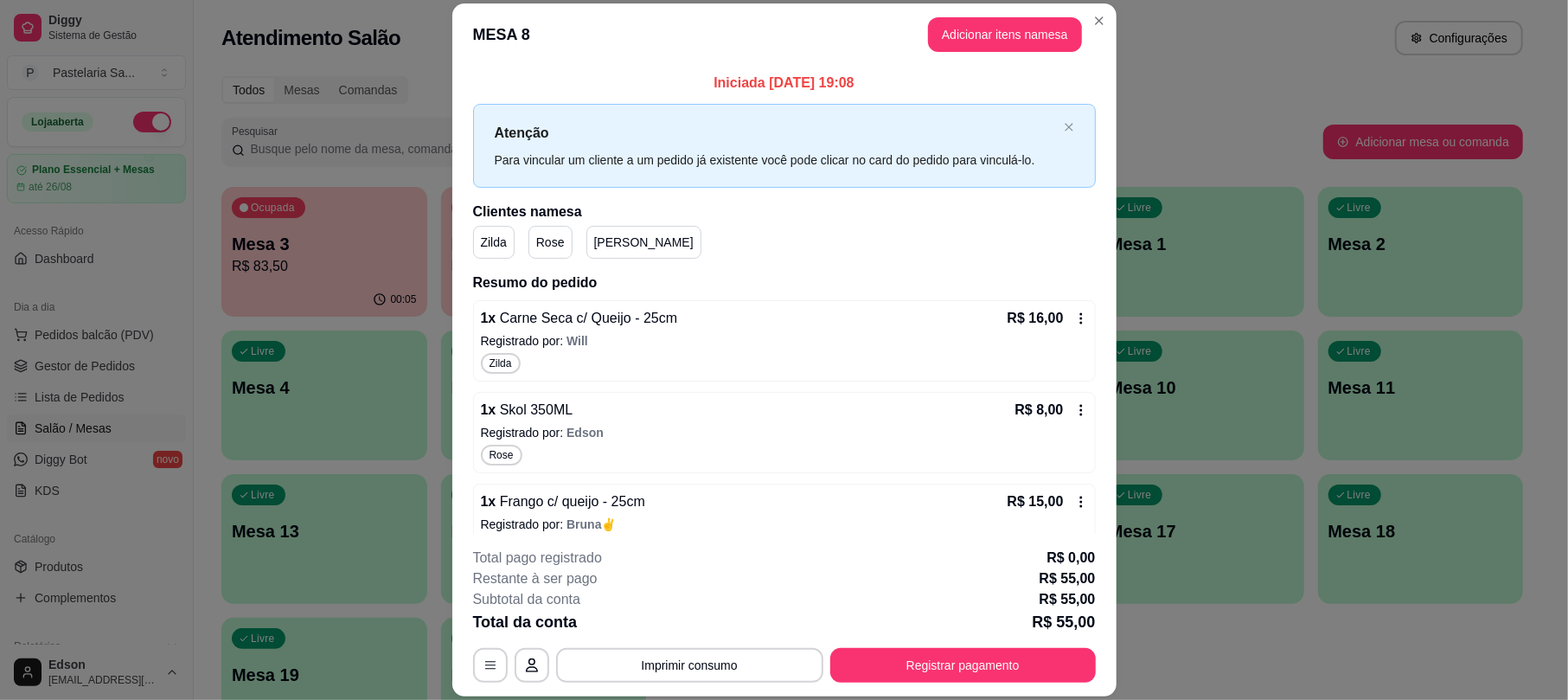
scroll to position [231, 0]
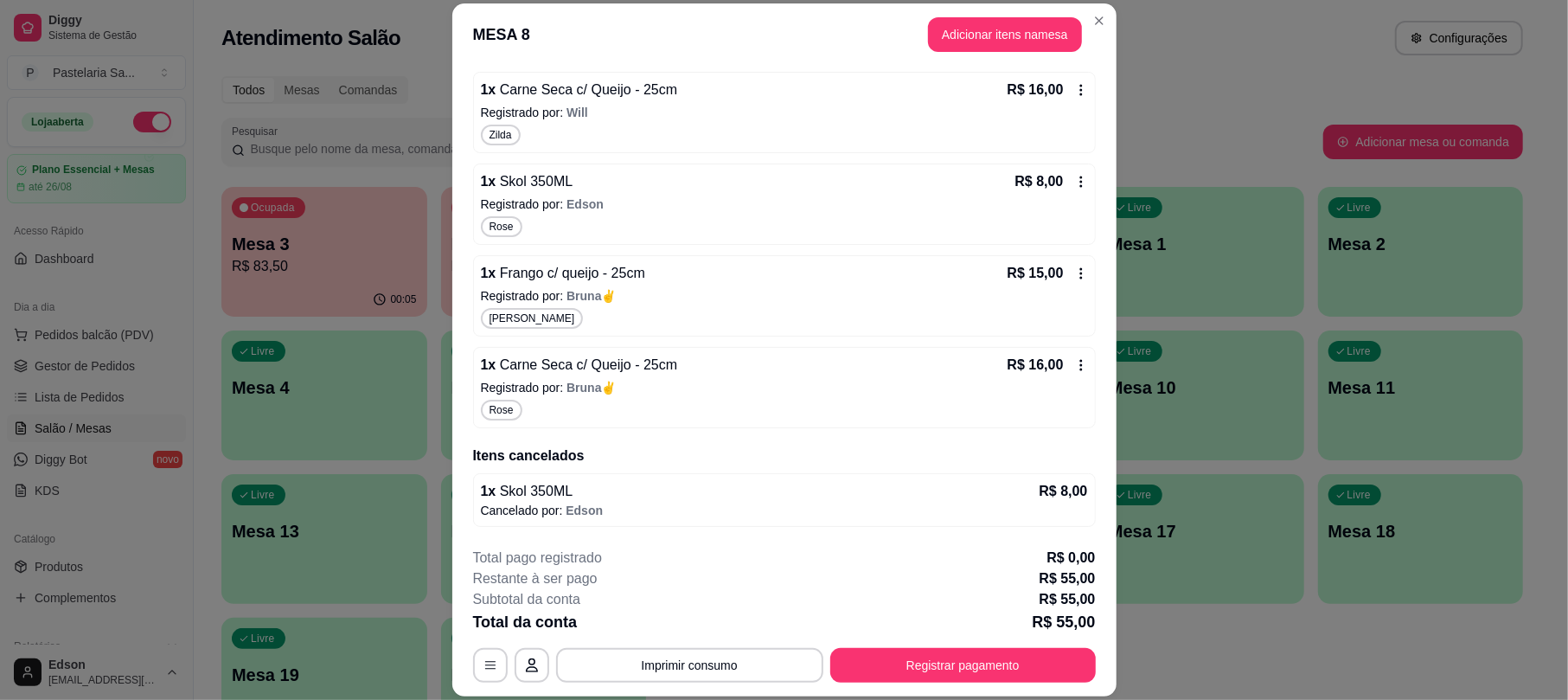
click at [1055, 287] on p "Registrado por: Bruna✌" at bounding box center [784, 295] width 607 height 17
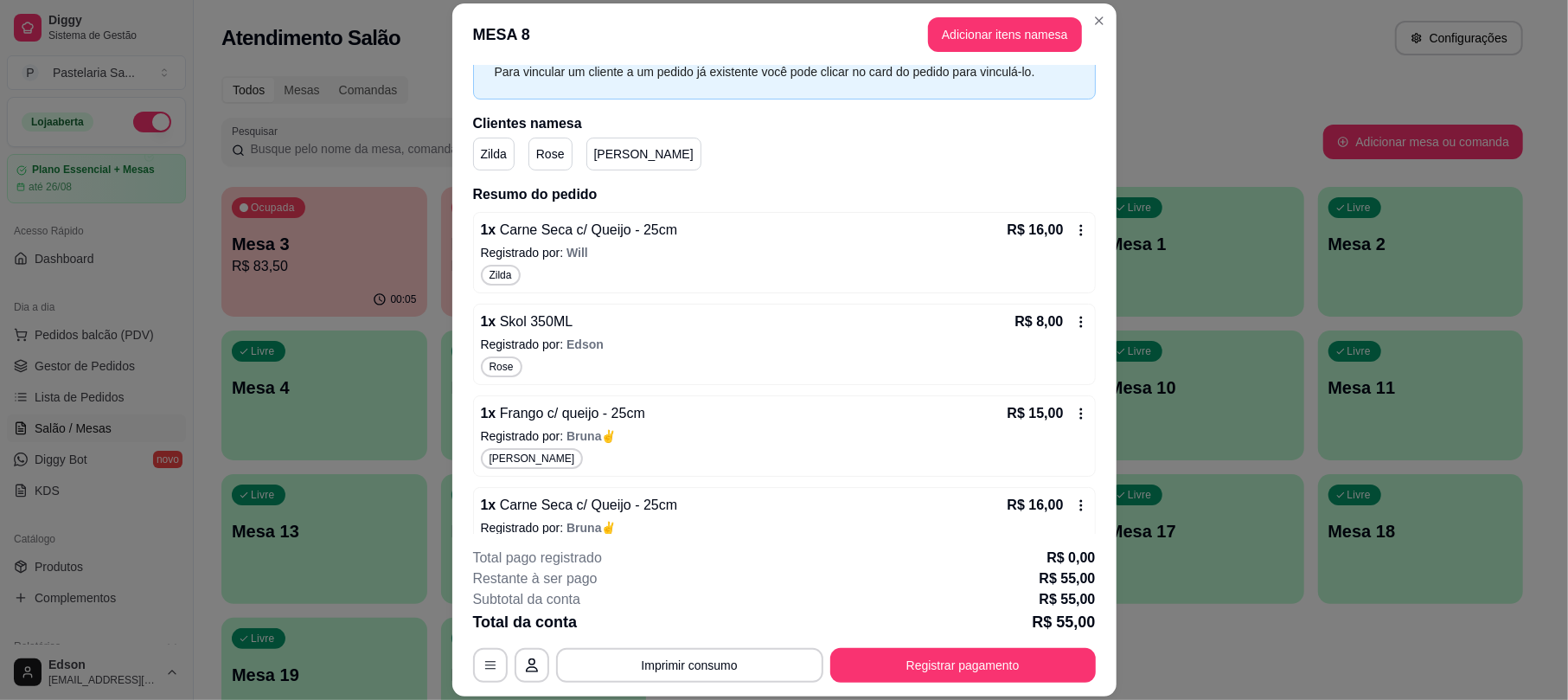
scroll to position [0, 0]
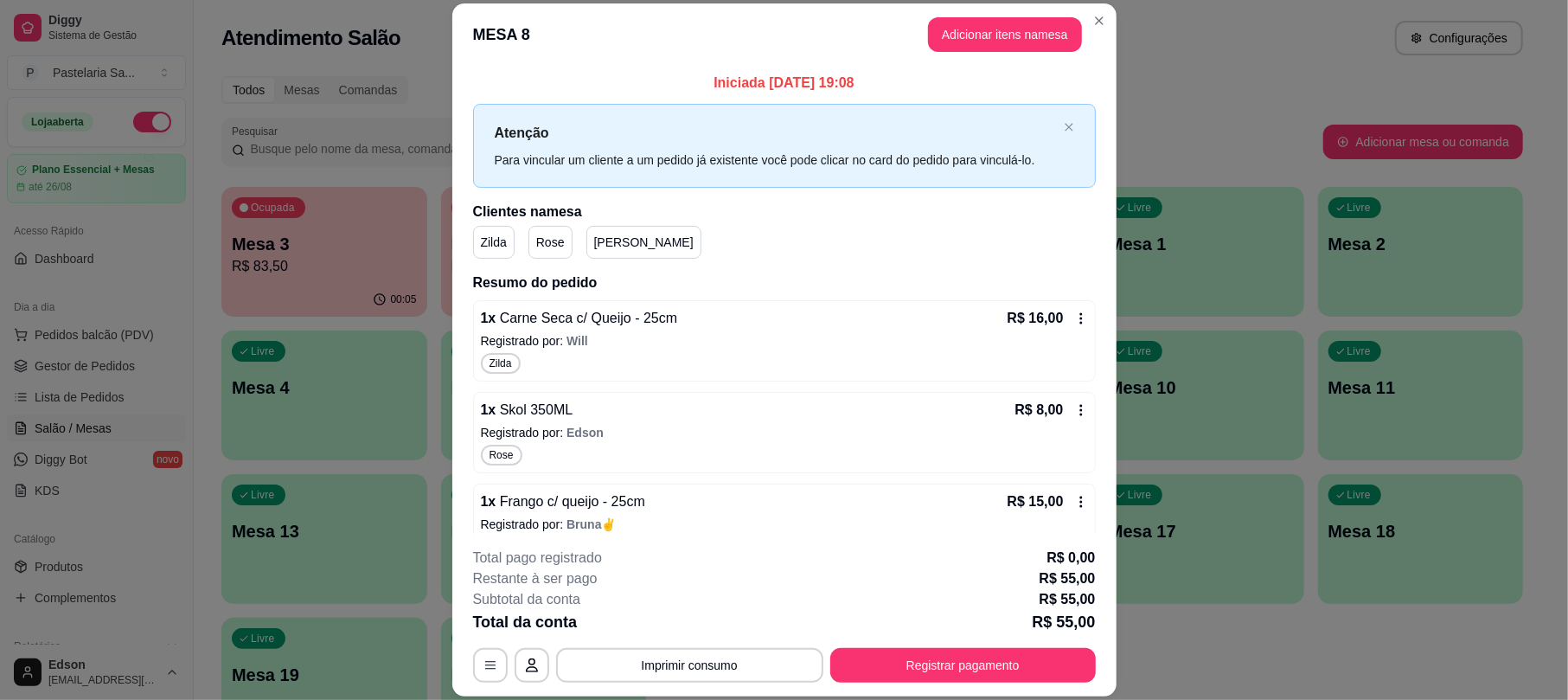
click at [1074, 325] on icon at bounding box center [1080, 318] width 13 height 13
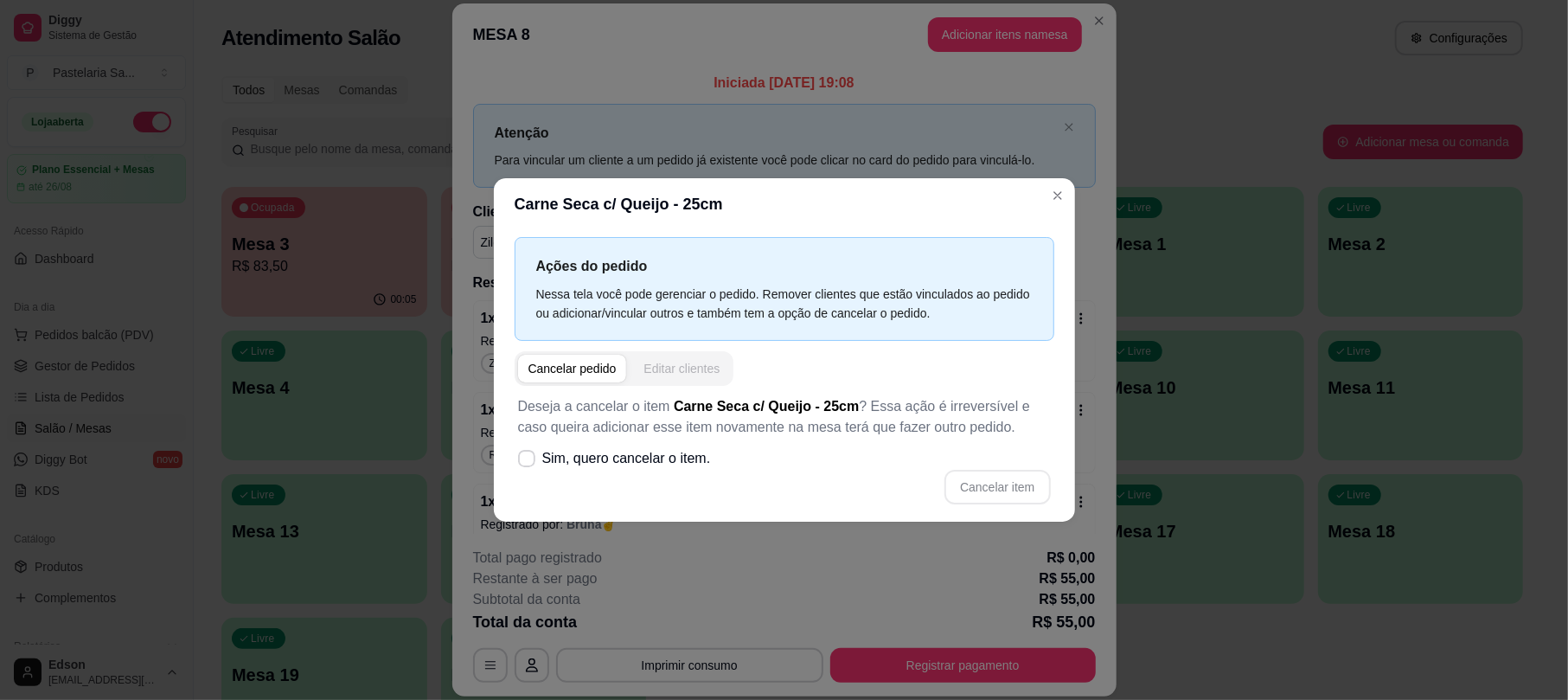
click at [697, 358] on button "Editar clientes" at bounding box center [681, 368] width 97 height 28
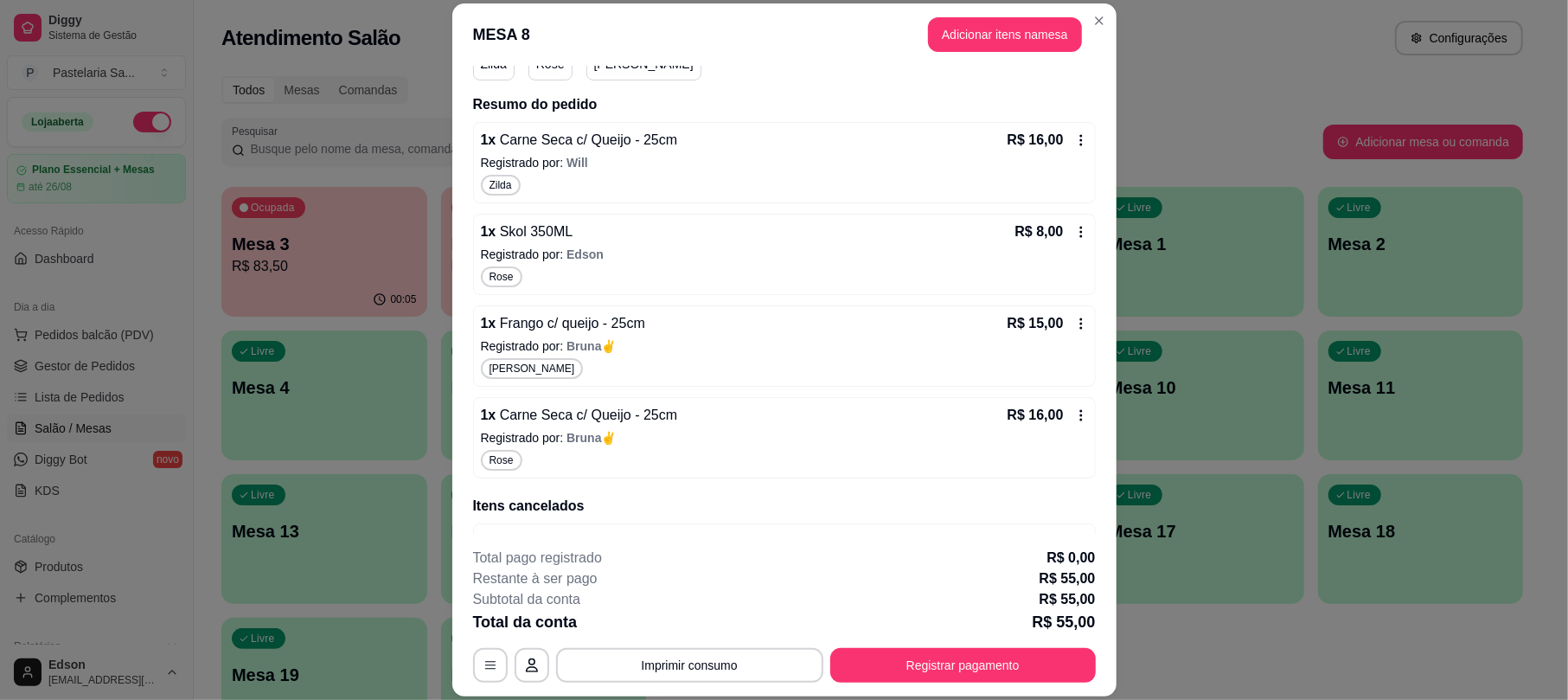
scroll to position [107, 0]
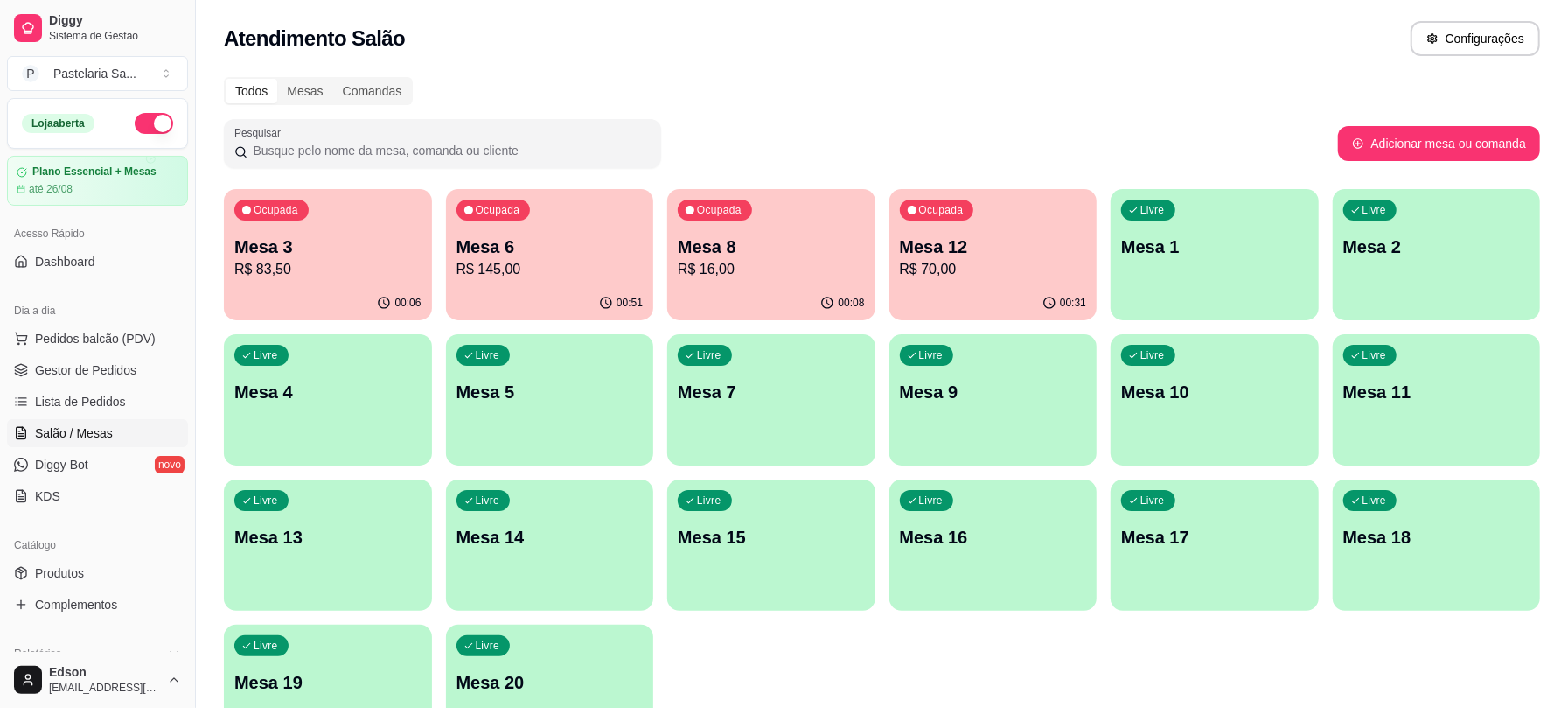
click at [1011, 277] on p "R$ 70,00" at bounding box center [994, 270] width 188 height 21
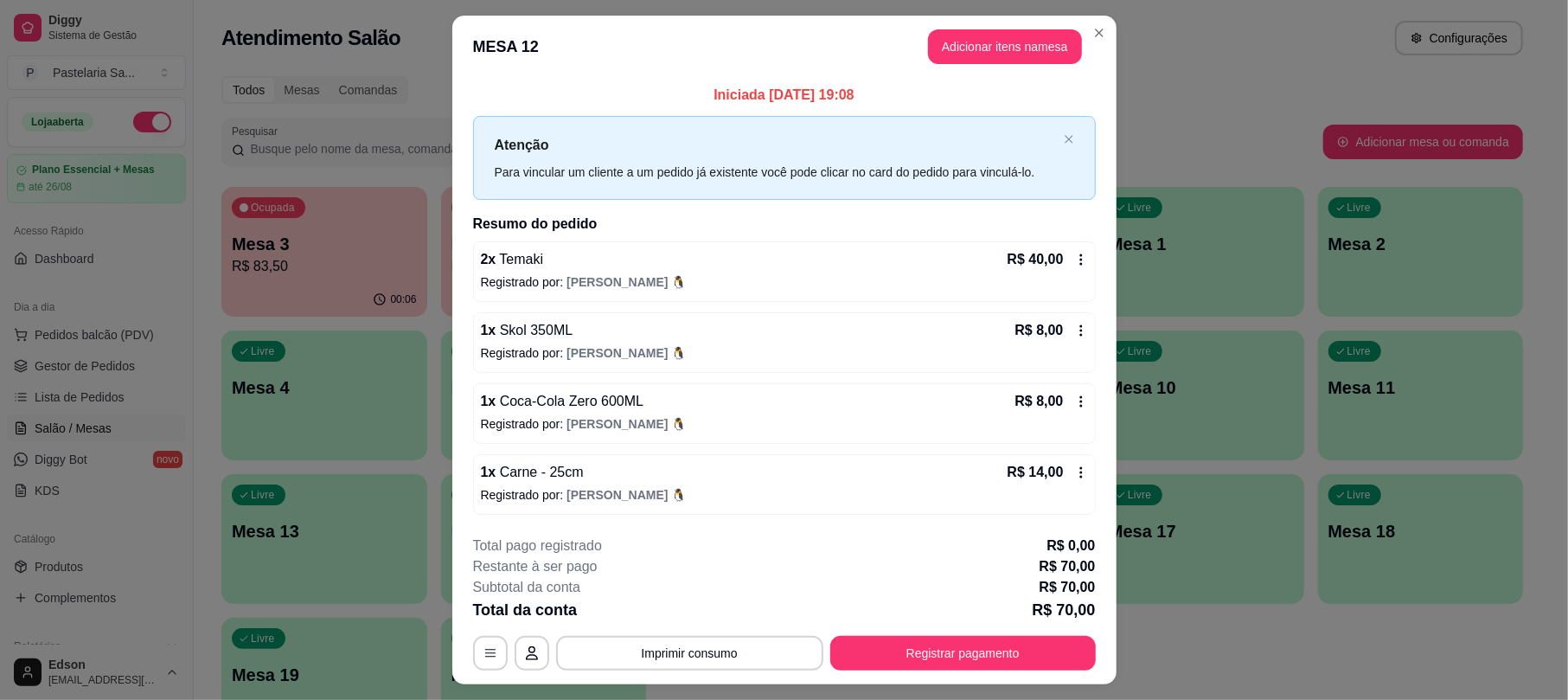
scroll to position [41, 0]
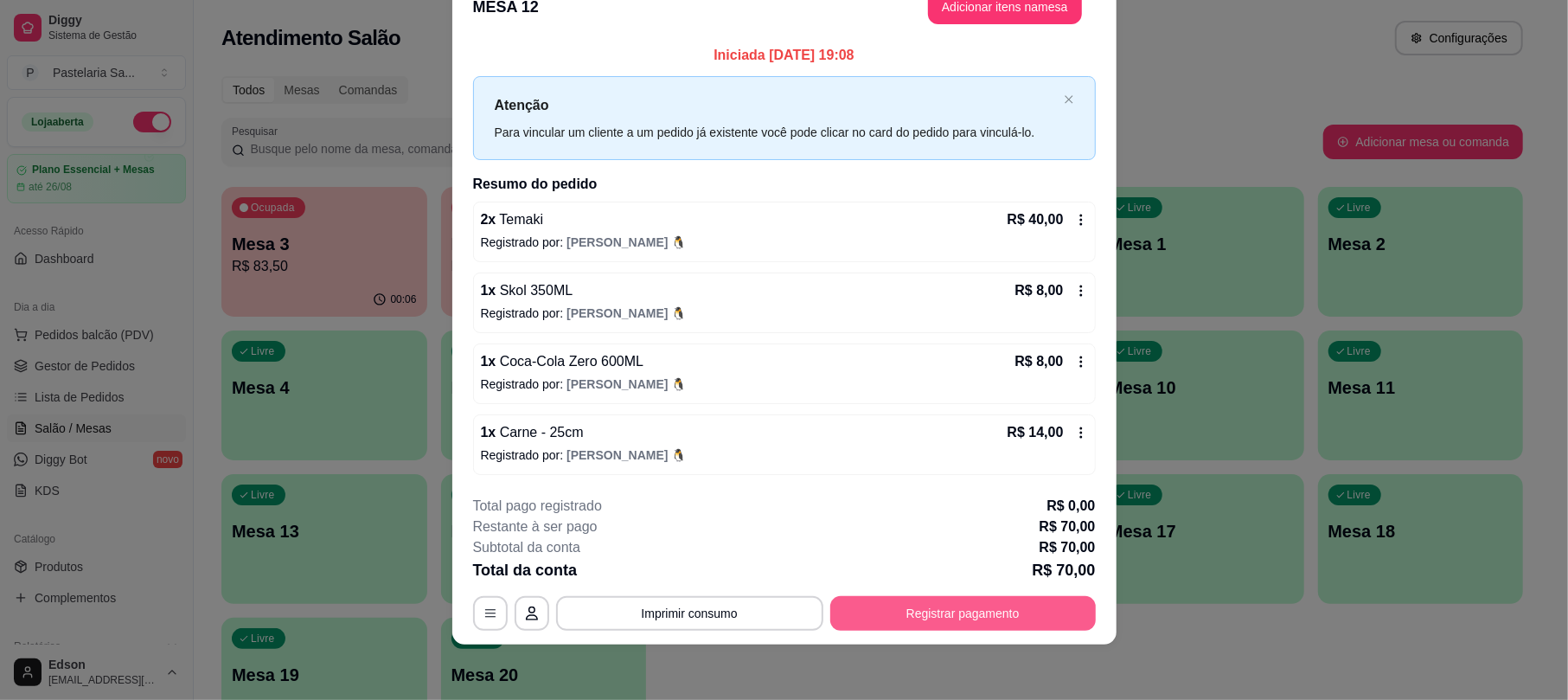
click at [900, 613] on button "Registrar pagamento" at bounding box center [963, 613] width 266 height 34
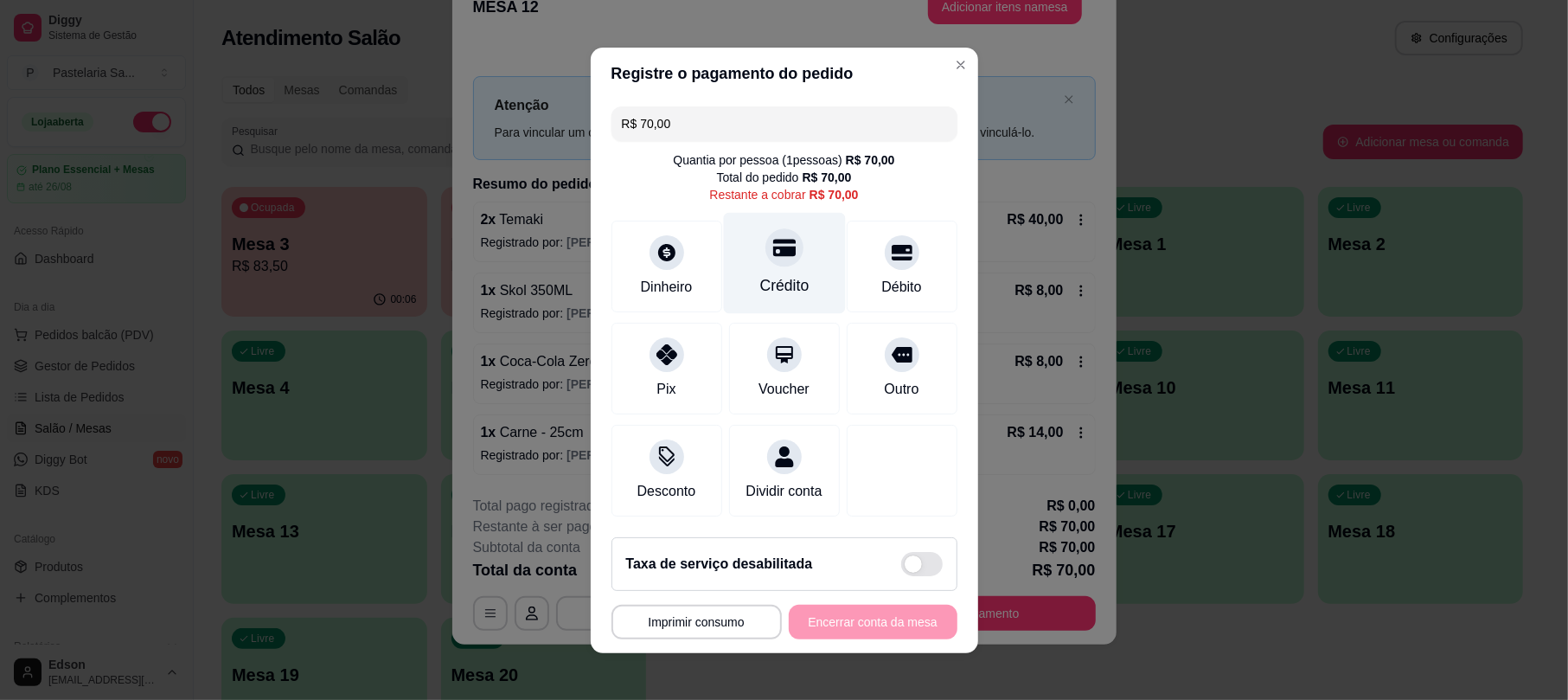
click at [751, 259] on div "Crédito" at bounding box center [784, 263] width 122 height 101
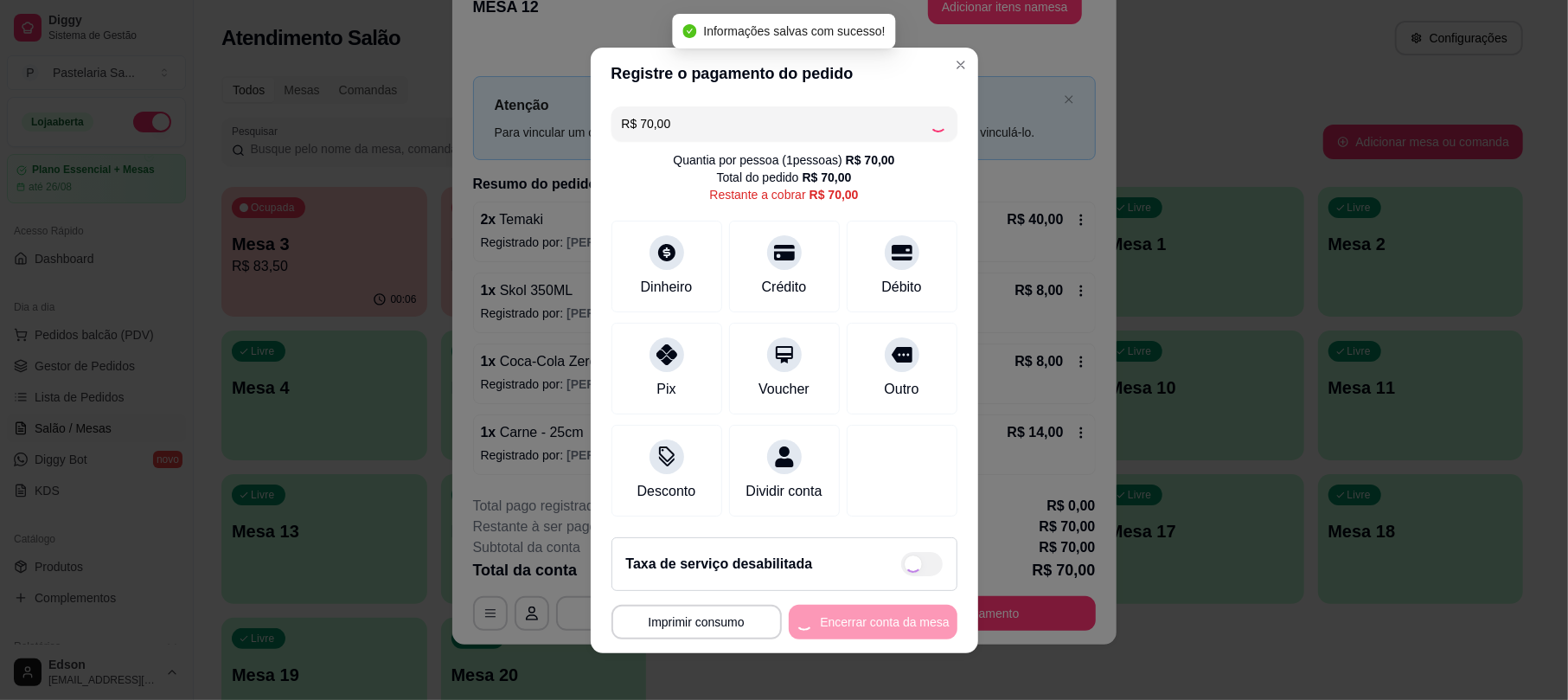
type input "R$ 0,00"
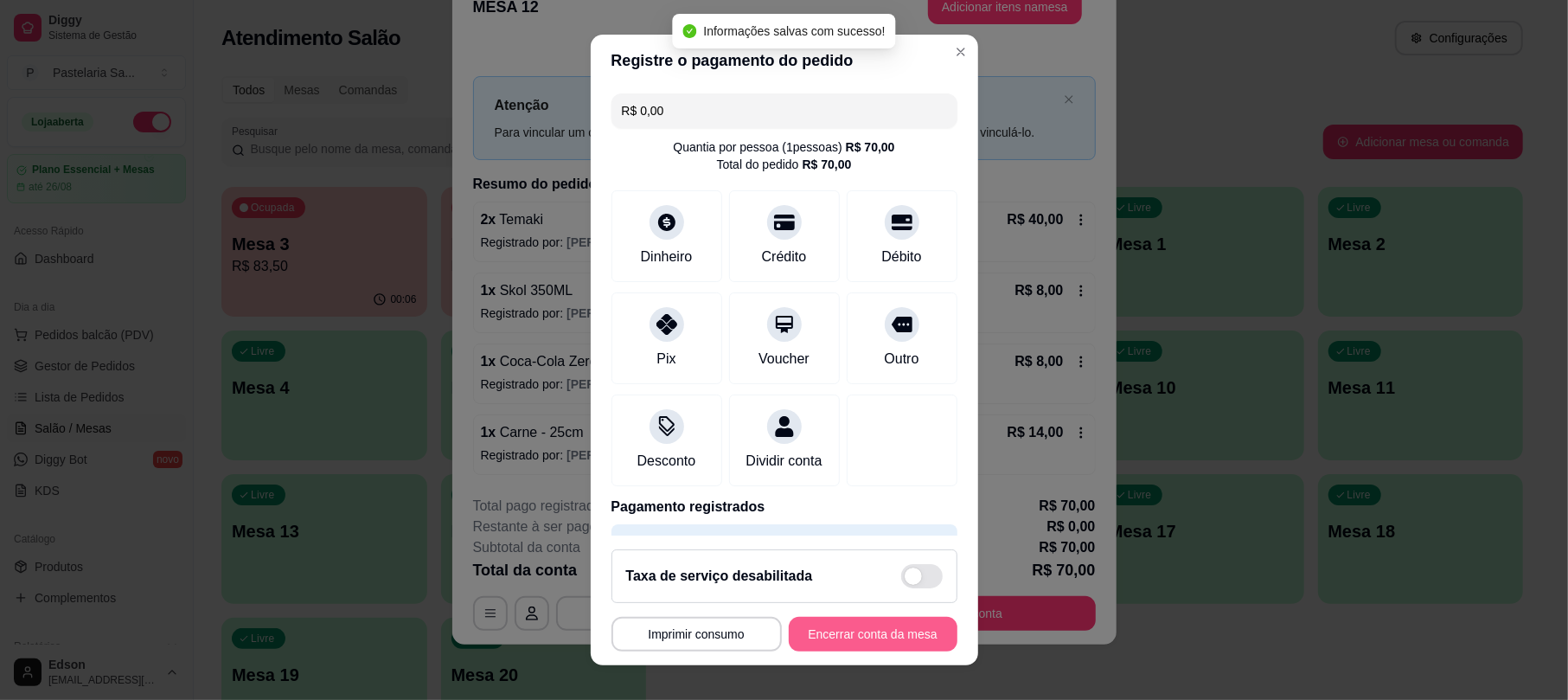
click at [851, 631] on button "Encerrar conta da mesa" at bounding box center [873, 634] width 168 height 34
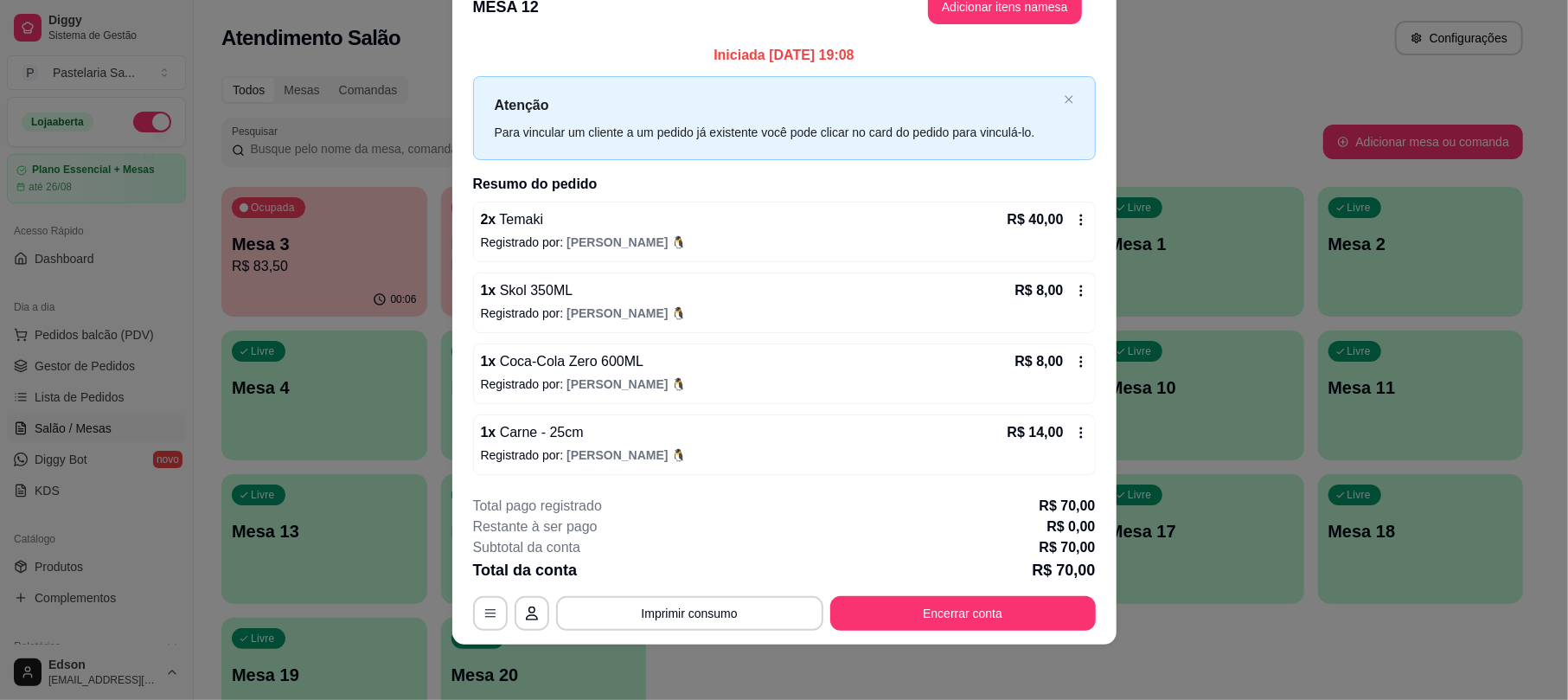
scroll to position [0, 0]
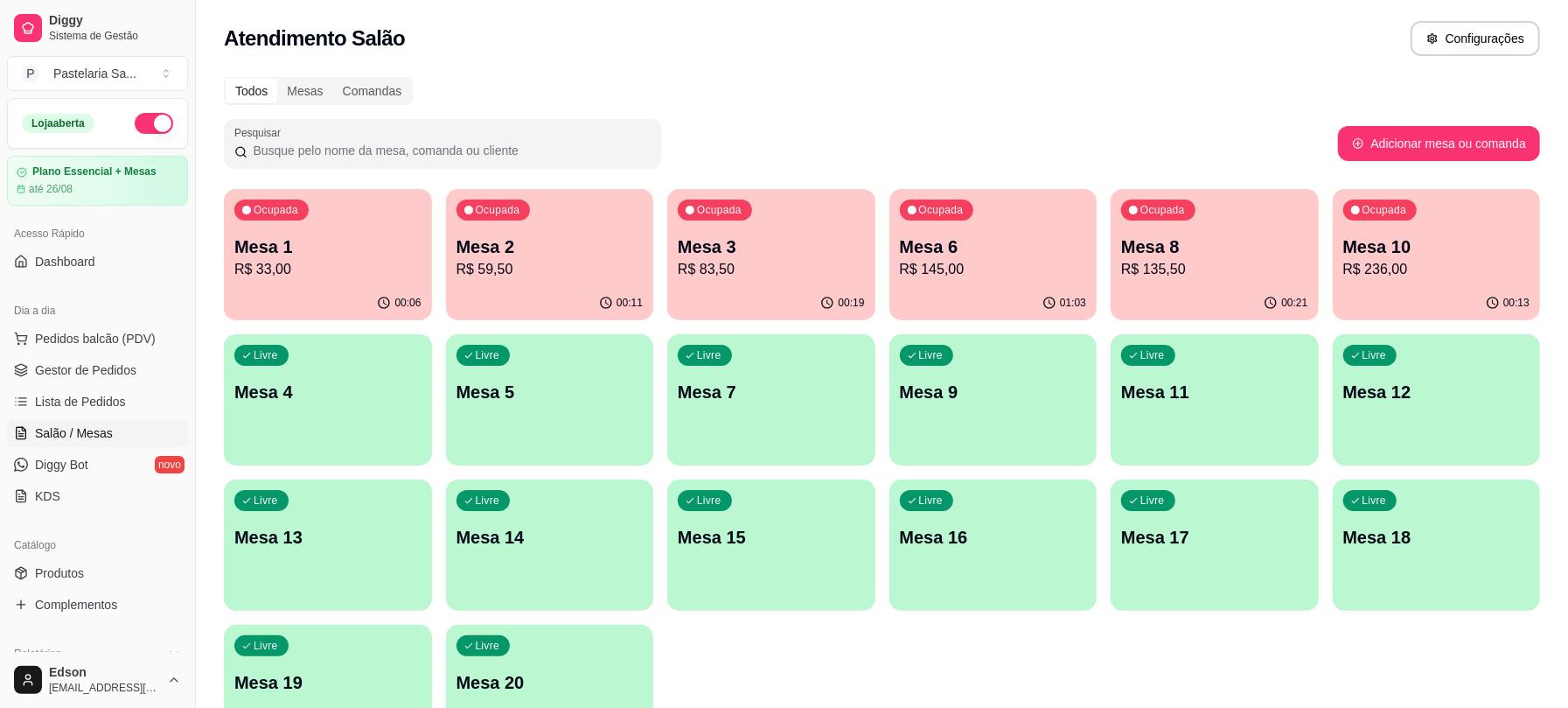
click at [1186, 243] on p "Mesa 8" at bounding box center [1214, 246] width 188 height 24
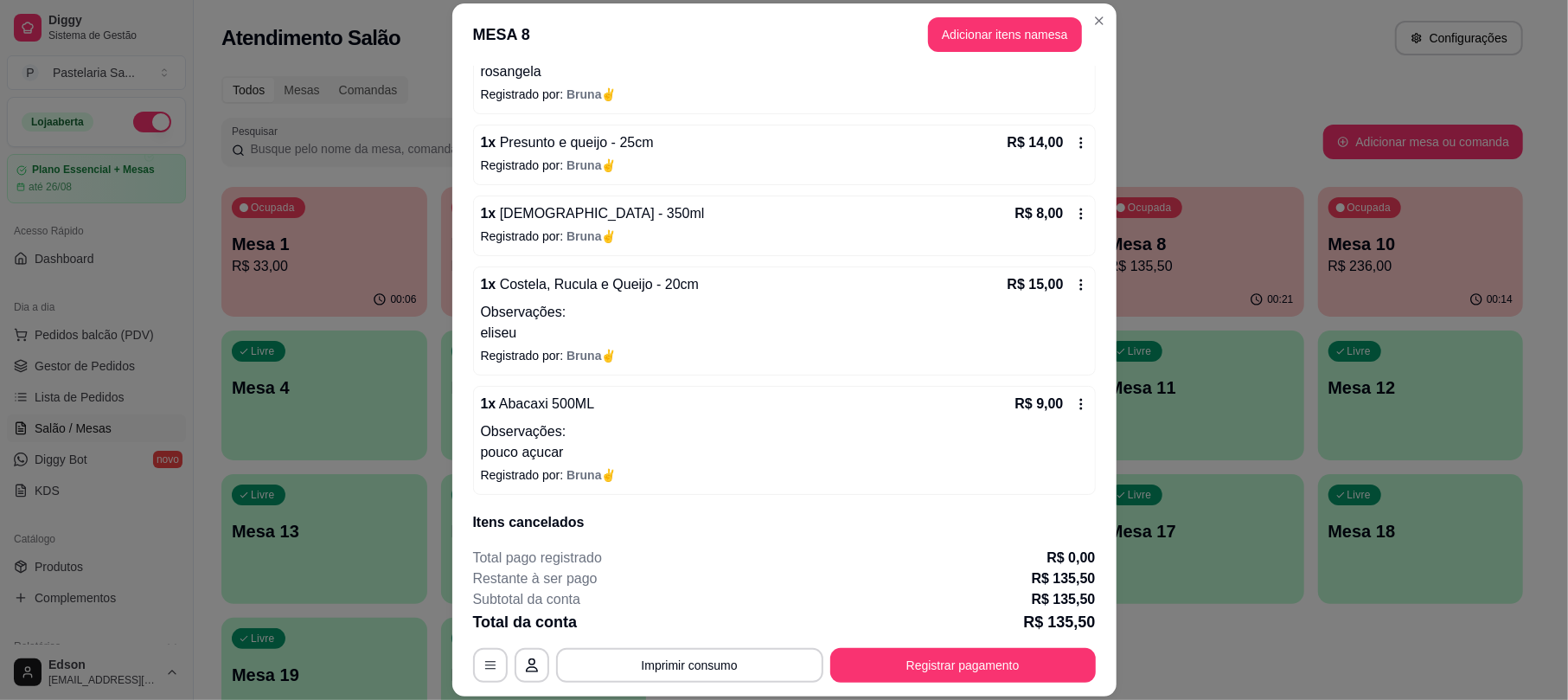
scroll to position [898, 0]
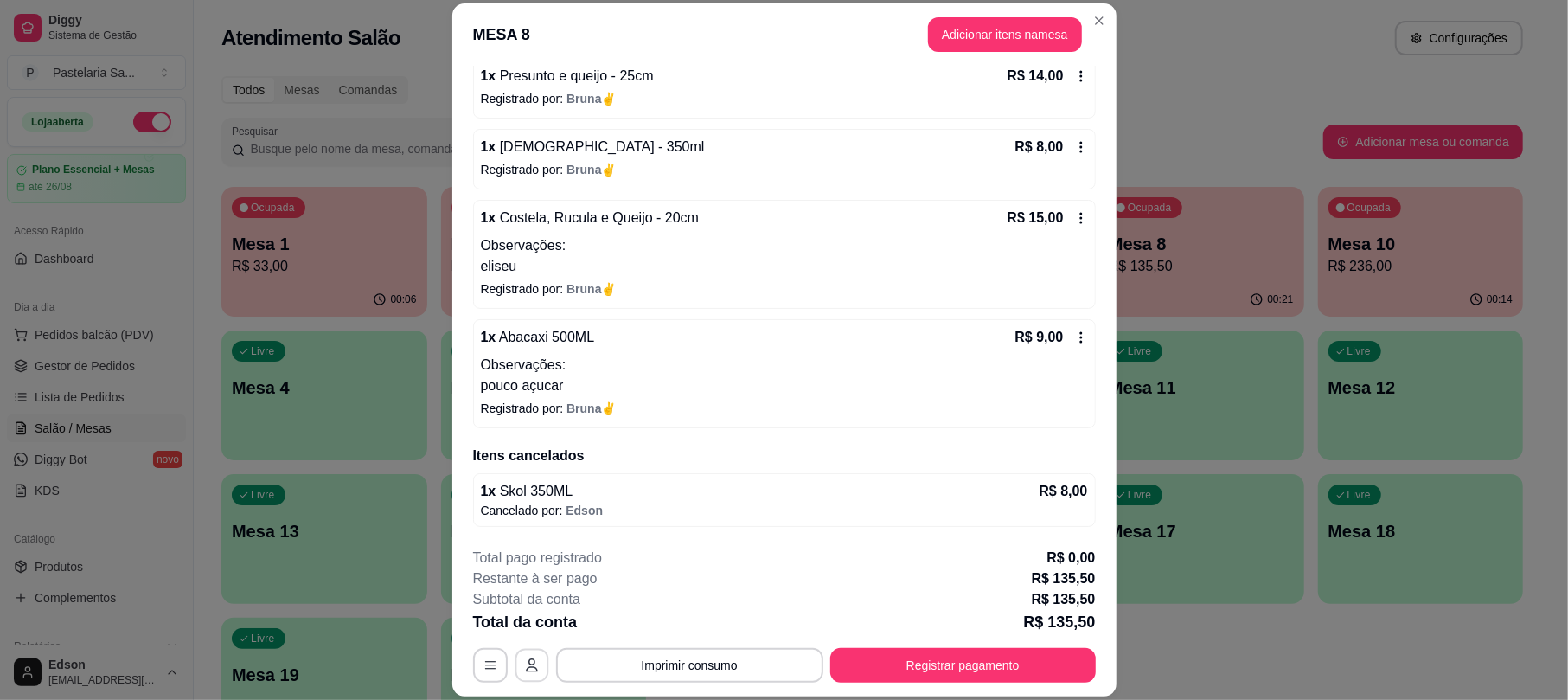
click at [525, 662] on icon "button" at bounding box center [532, 665] width 13 height 13
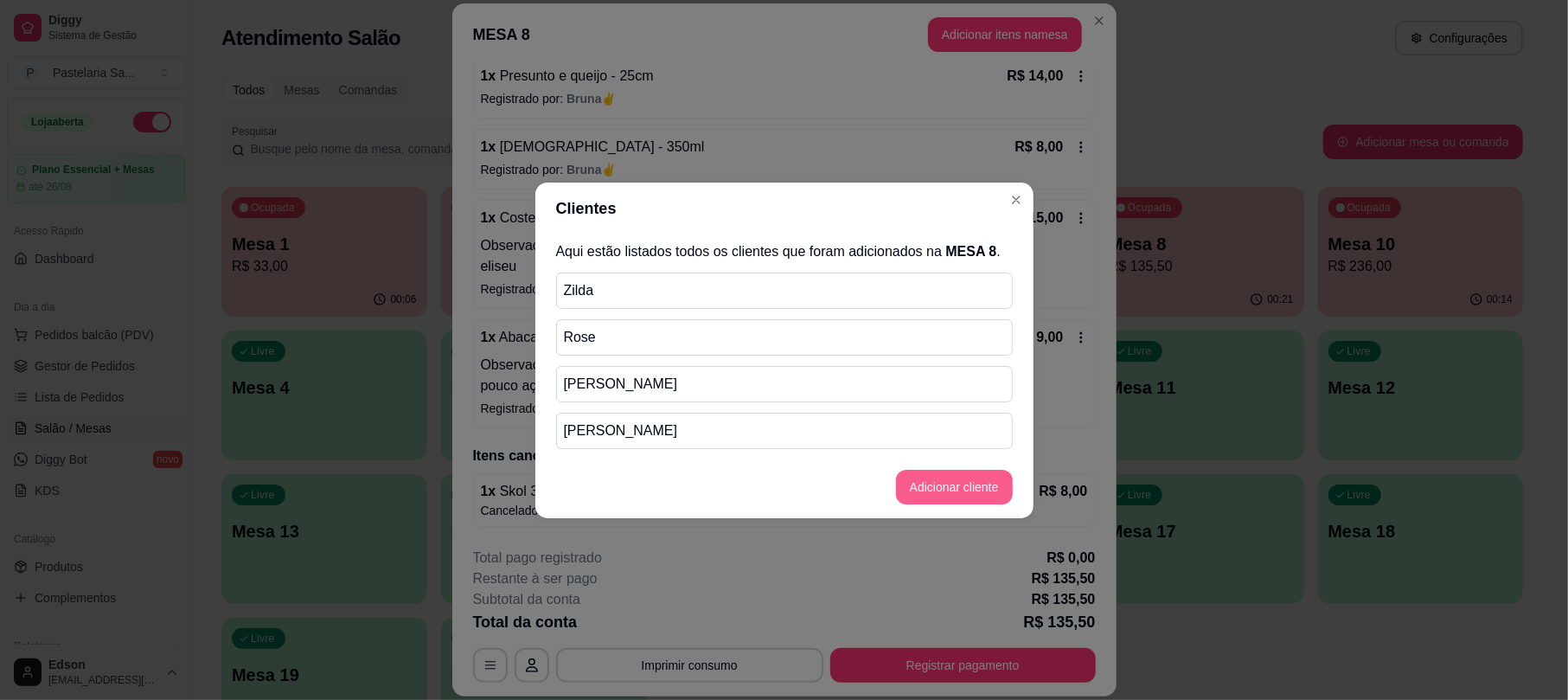
click at [946, 488] on button "Adicionar cliente" at bounding box center [954, 487] width 117 height 34
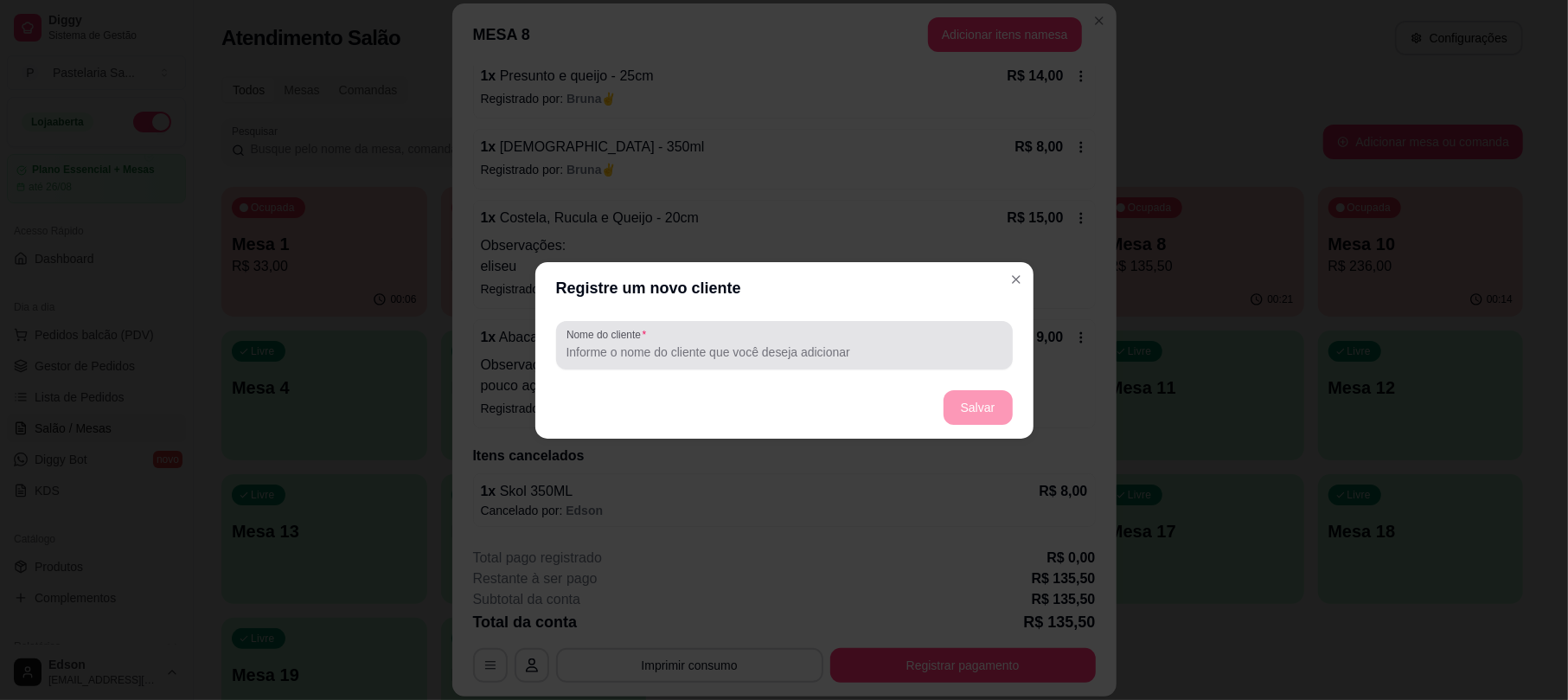
click at [713, 364] on div "Nome do cliente" at bounding box center [785, 345] width 457 height 49
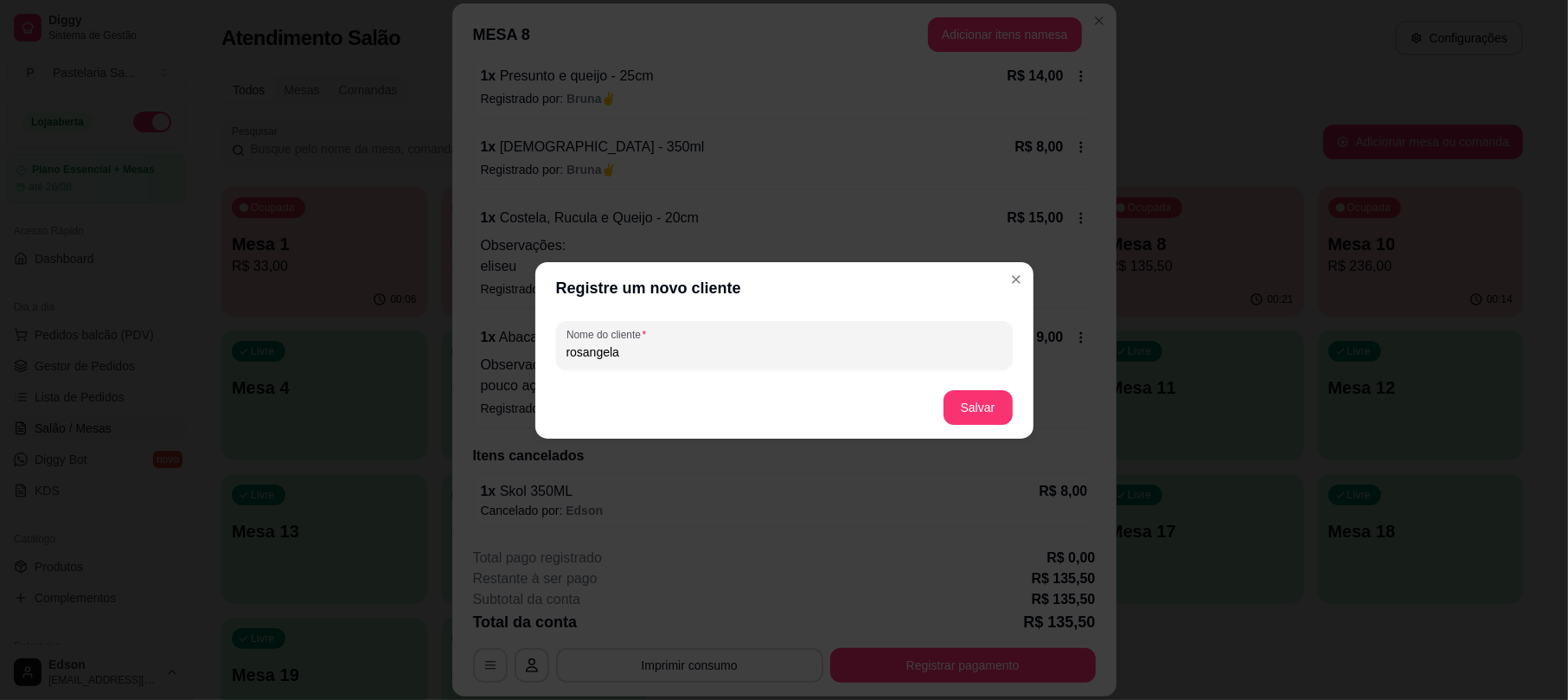
type input "rosangela"
click at [991, 410] on button "Salvar" at bounding box center [978, 407] width 69 height 34
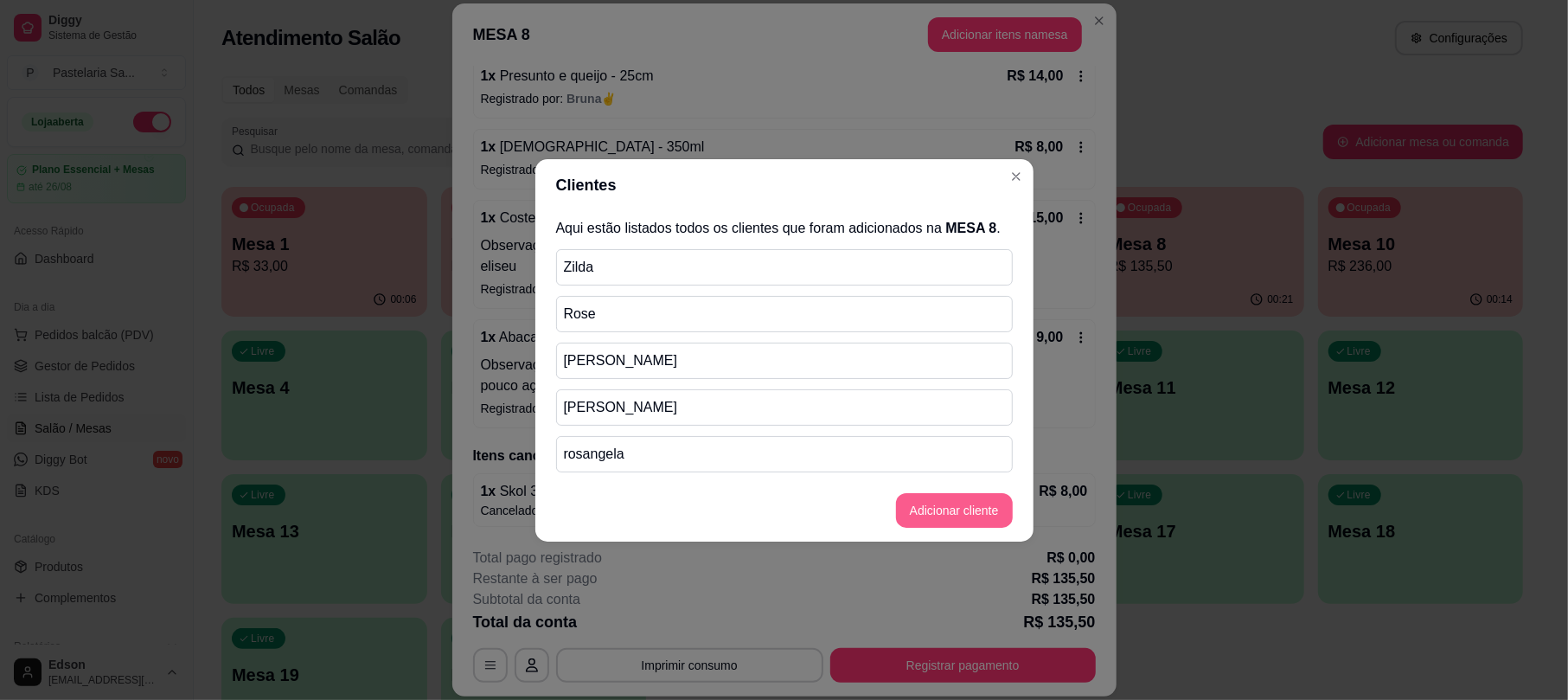
click at [948, 495] on button "Adicionar cliente" at bounding box center [954, 510] width 117 height 34
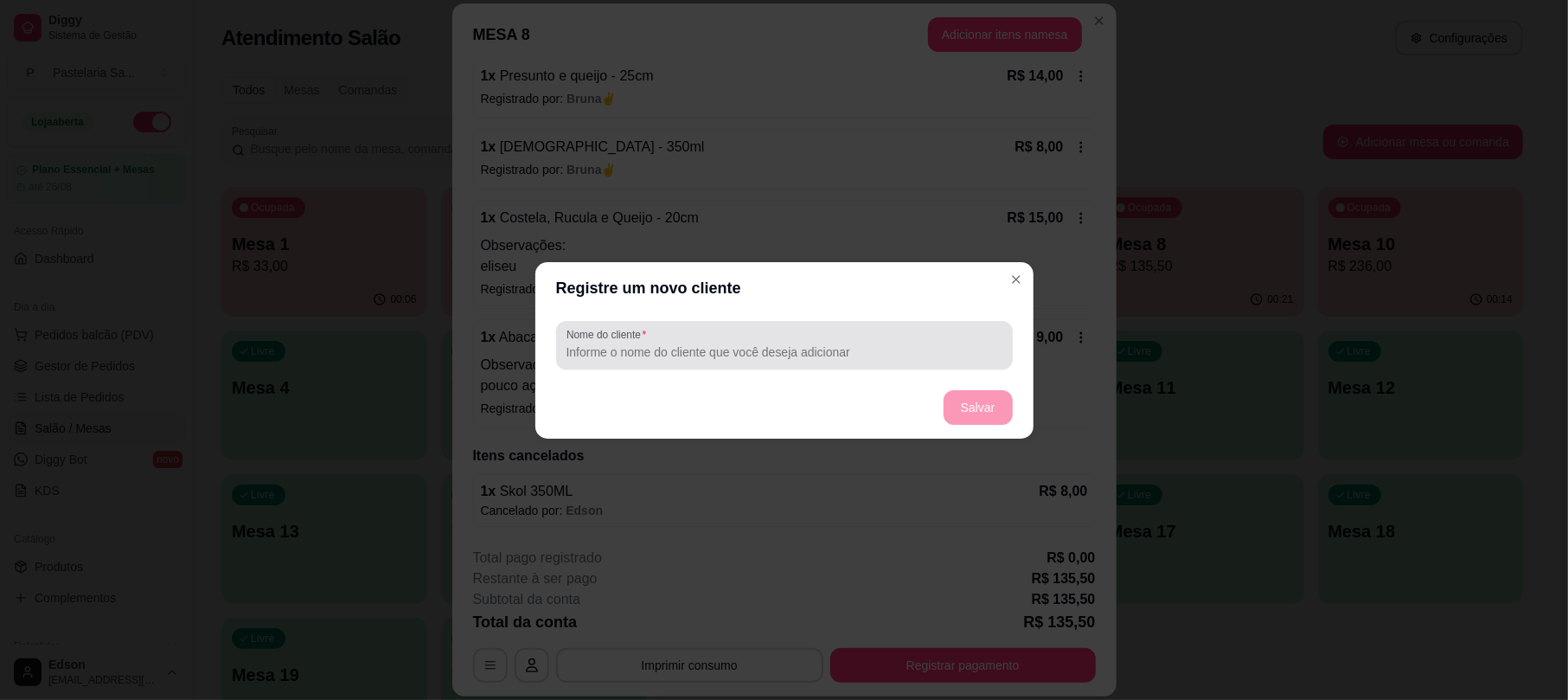
click at [699, 367] on div "Nome do cliente" at bounding box center [785, 345] width 457 height 49
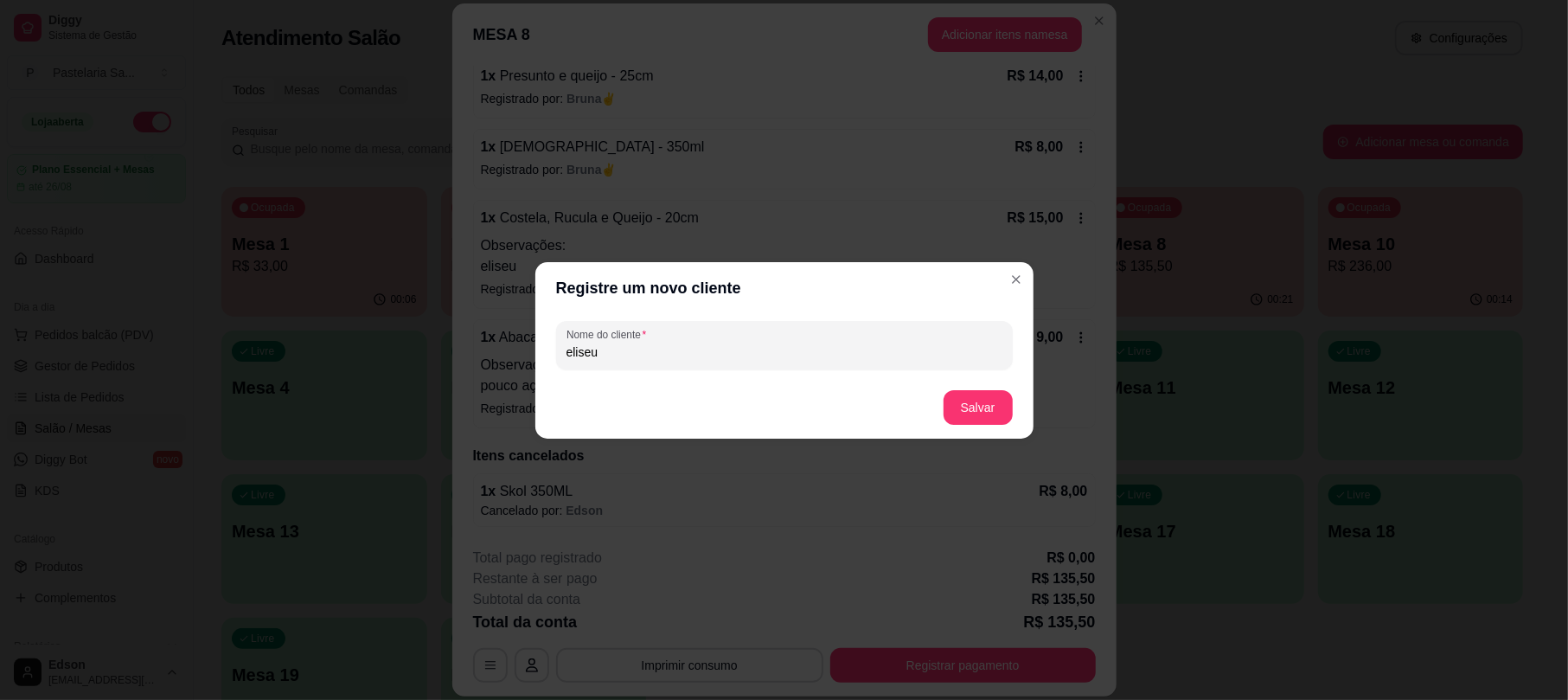
type input "eliseu"
drag, startPoint x: 1014, startPoint y: 395, endPoint x: 994, endPoint y: 403, distance: 21.5
click at [1009, 395] on footer "Salvar" at bounding box center [784, 406] width 498 height 62
click at [994, 403] on button "Salvar" at bounding box center [978, 406] width 68 height 33
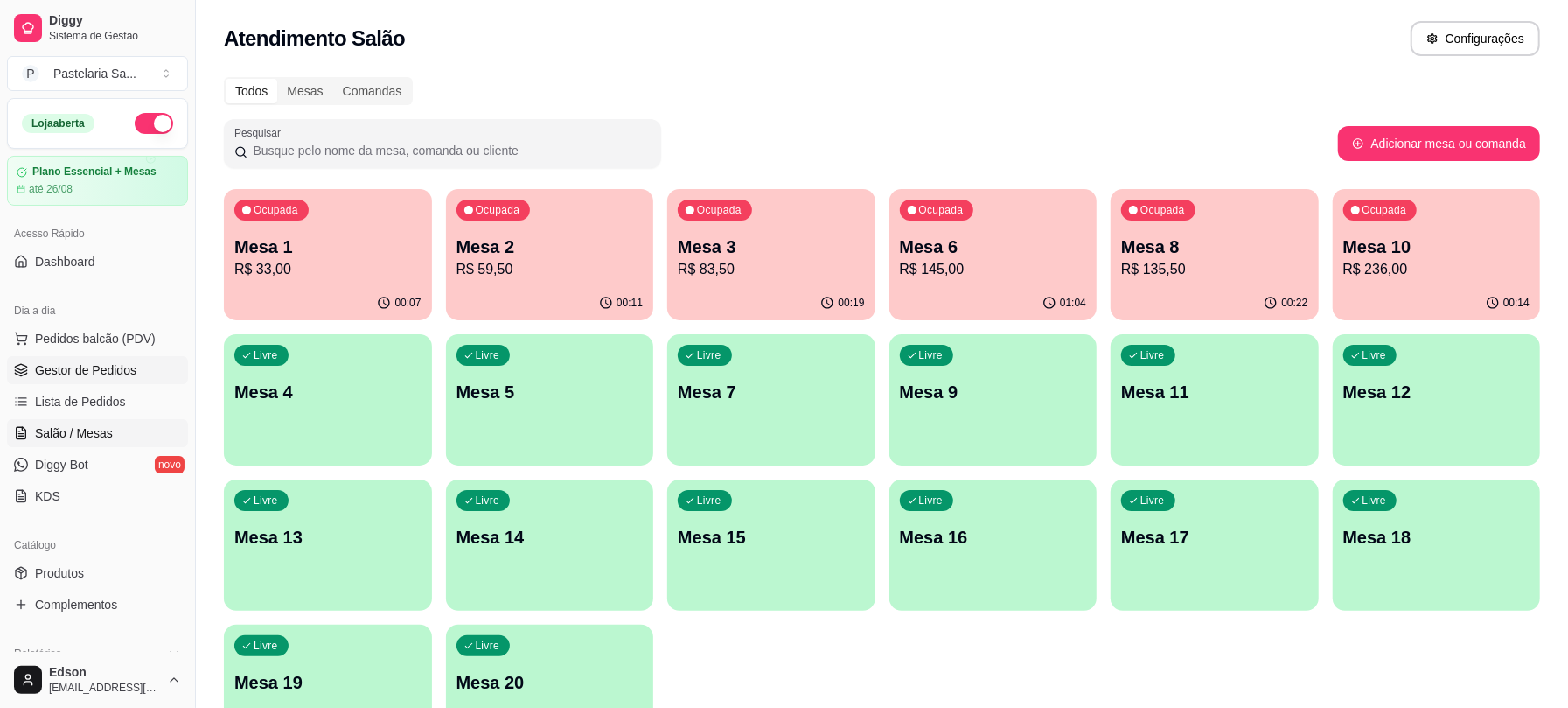
click at [121, 358] on link "Gestor de Pedidos" at bounding box center [97, 369] width 181 height 28
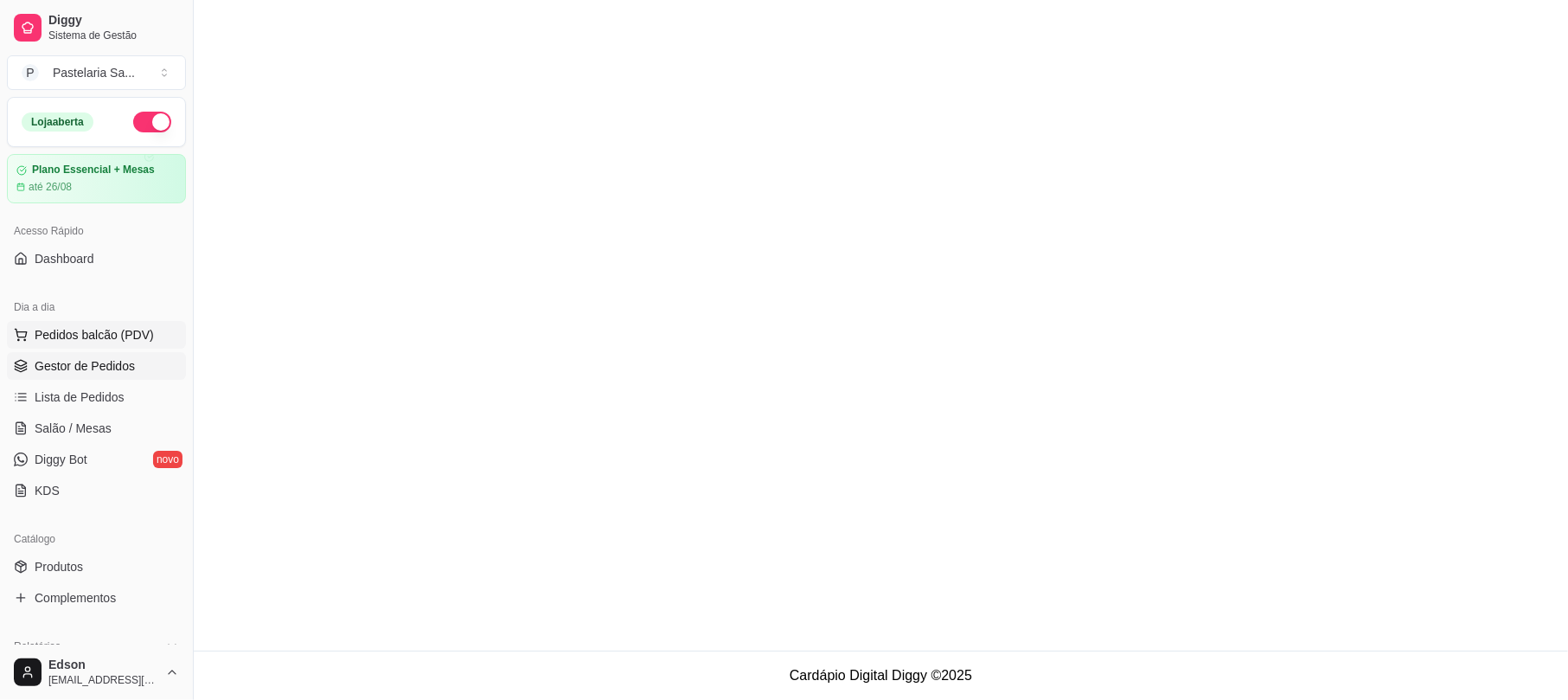
click at [118, 333] on span "Pedidos balcão (PDV)" at bounding box center [94, 335] width 120 height 17
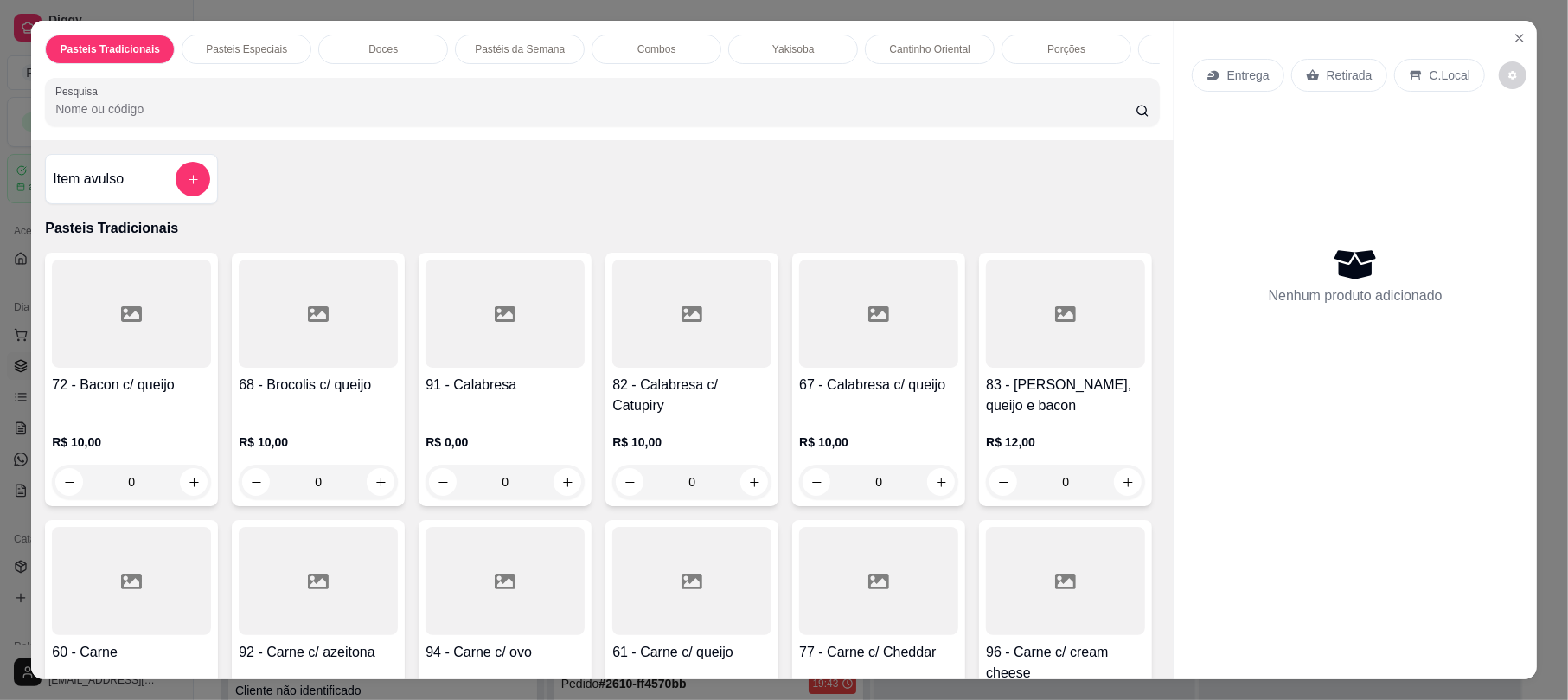
click at [524, 118] on input "Pesquisa" at bounding box center [596, 109] width 1080 height 17
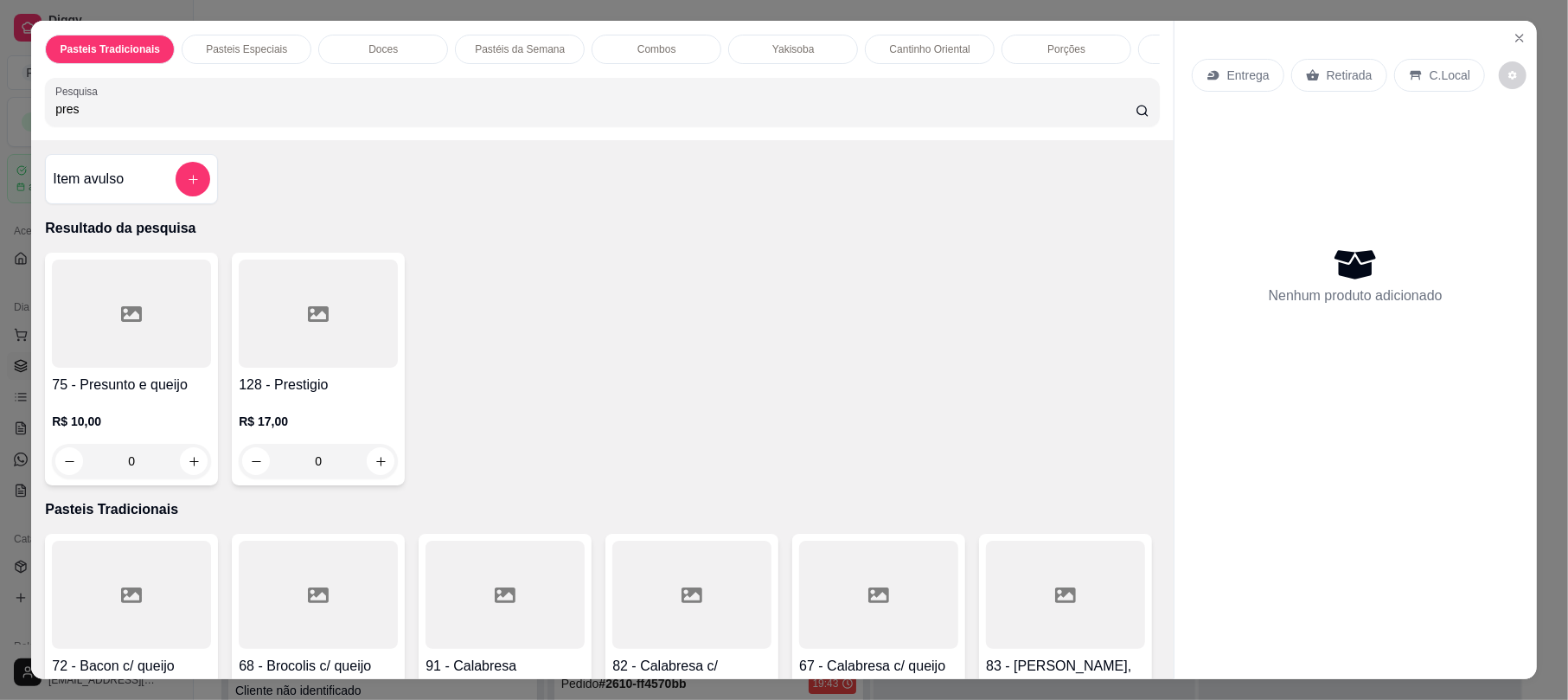
type input "pres"
click at [166, 353] on div at bounding box center [131, 313] width 159 height 108
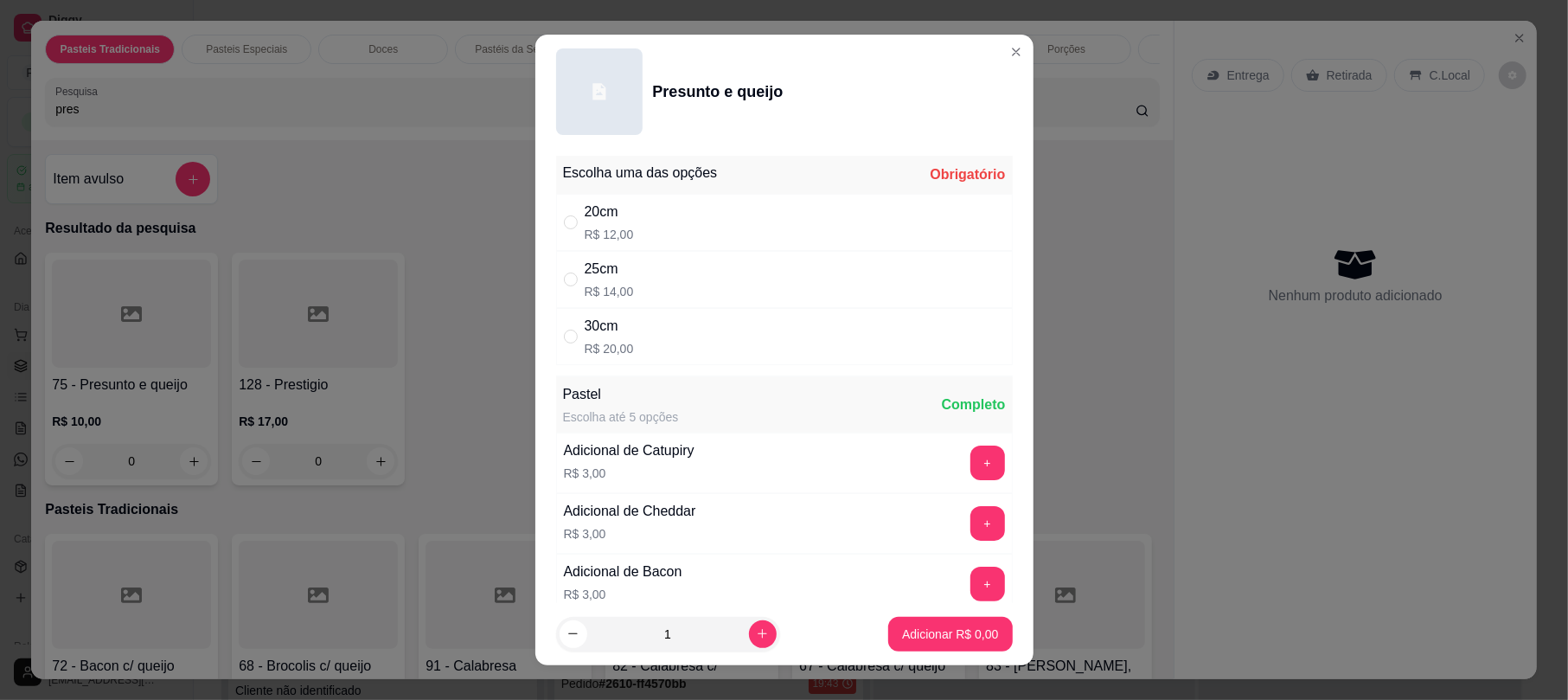
click at [647, 317] on div "30cm R$ 20,00" at bounding box center [785, 337] width 457 height 57
radio input "true"
click at [904, 625] on p "Adicionar R$ 20,00" at bounding box center [947, 634] width 103 height 17
type input "1"
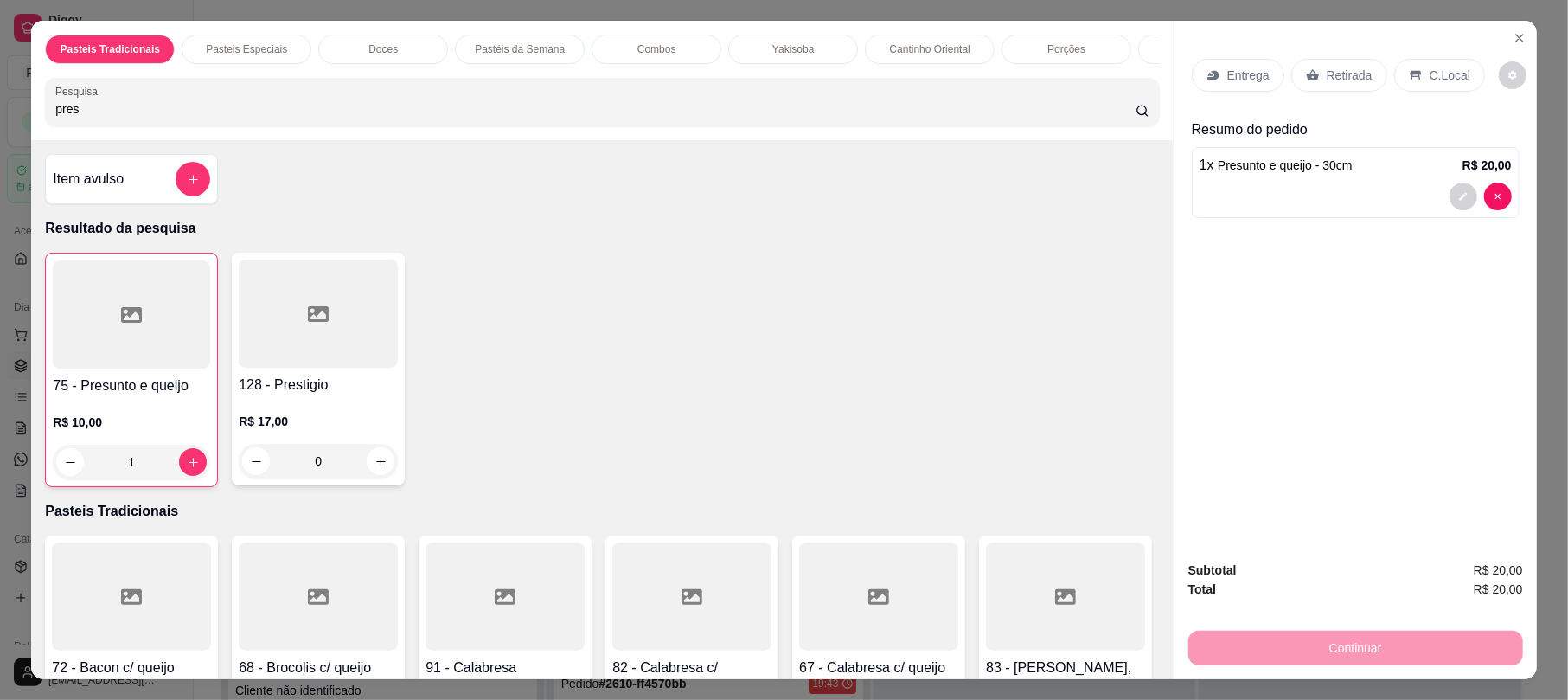
click at [1336, 80] on p "Retirada" at bounding box center [1349, 76] width 46 height 17
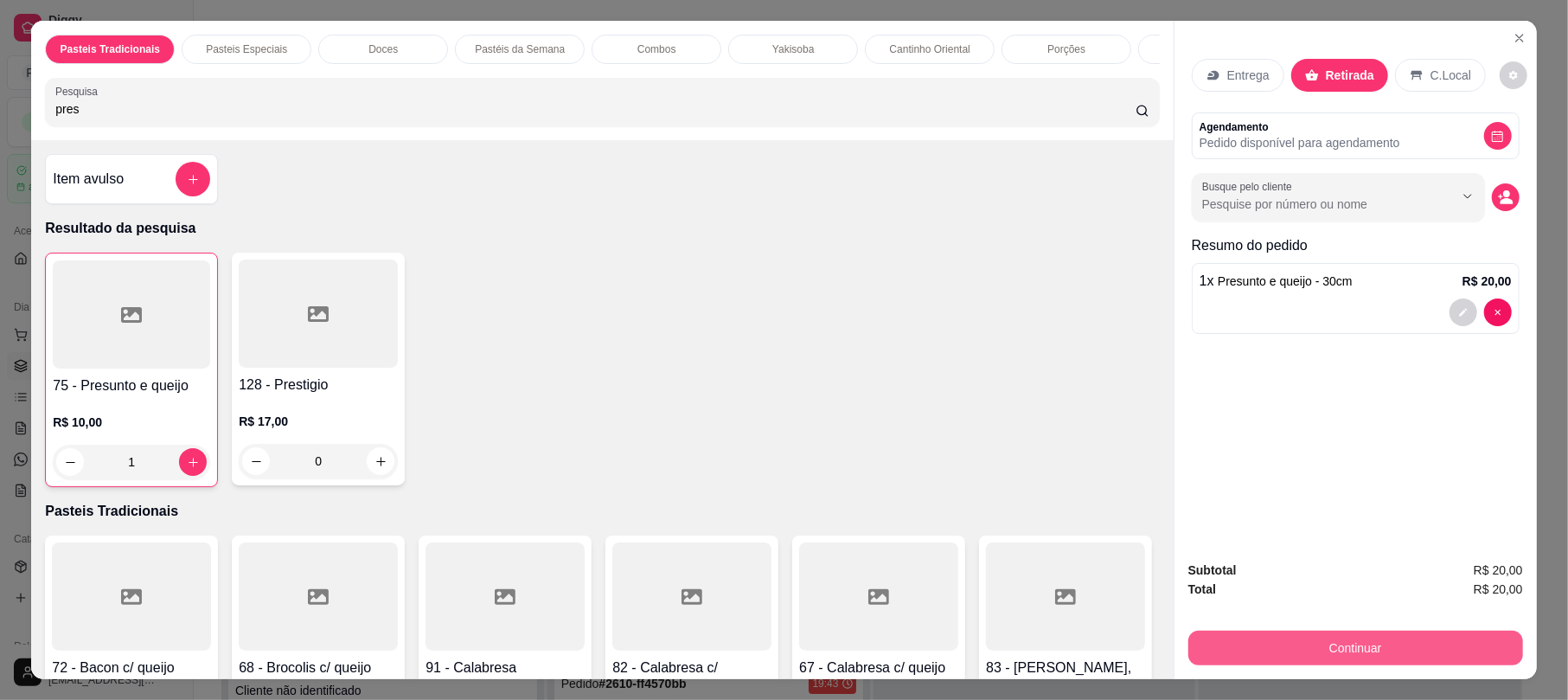
click at [1358, 655] on button "Continuar" at bounding box center [1356, 647] width 335 height 34
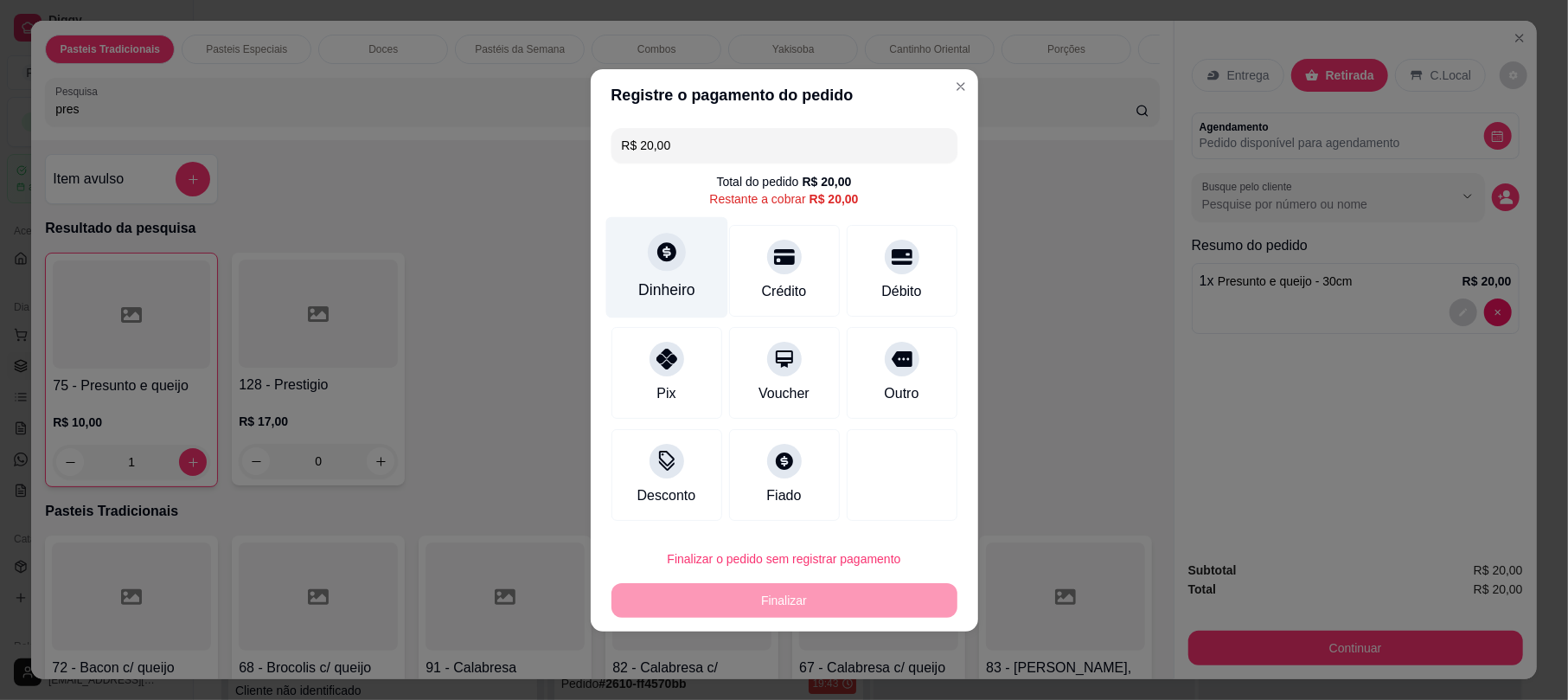
click at [633, 250] on div "Dinheiro" at bounding box center [666, 267] width 122 height 101
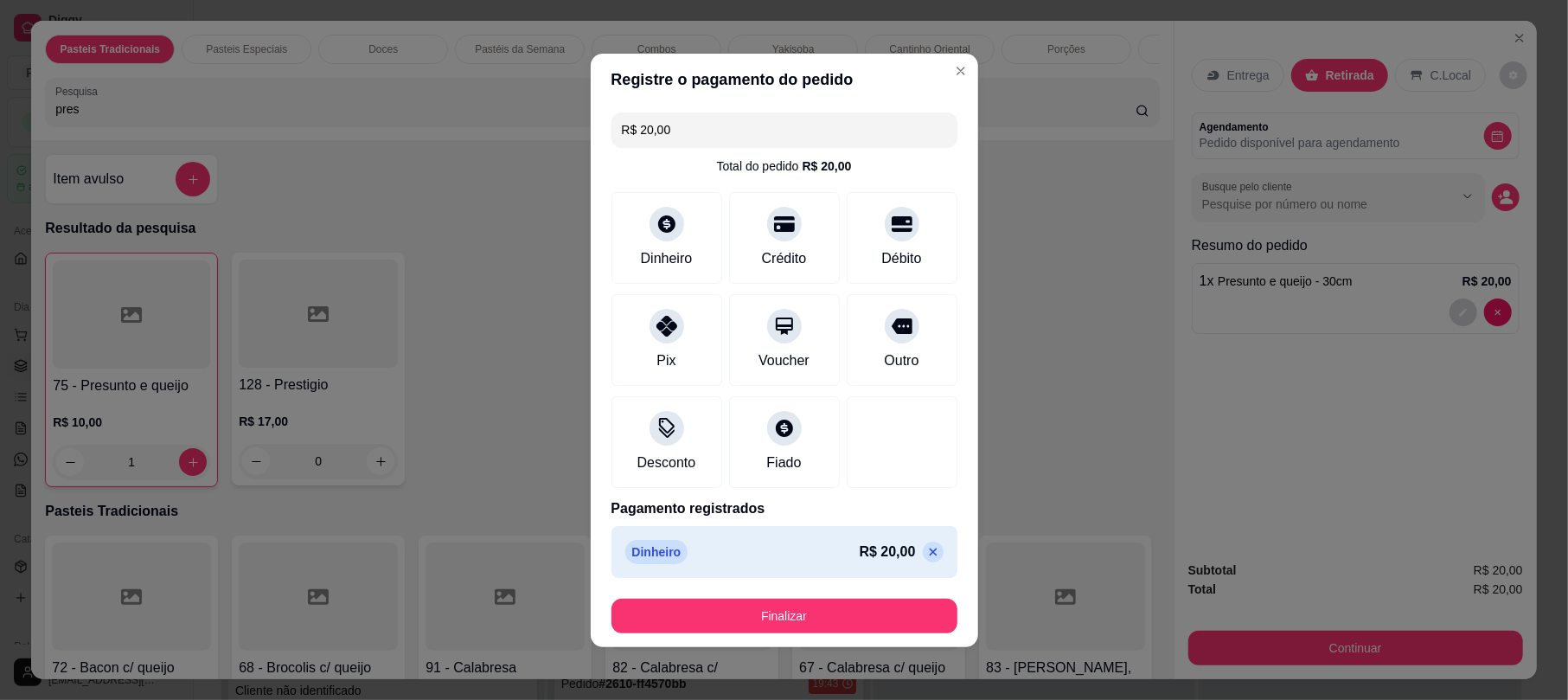
type input "R$ 0,00"
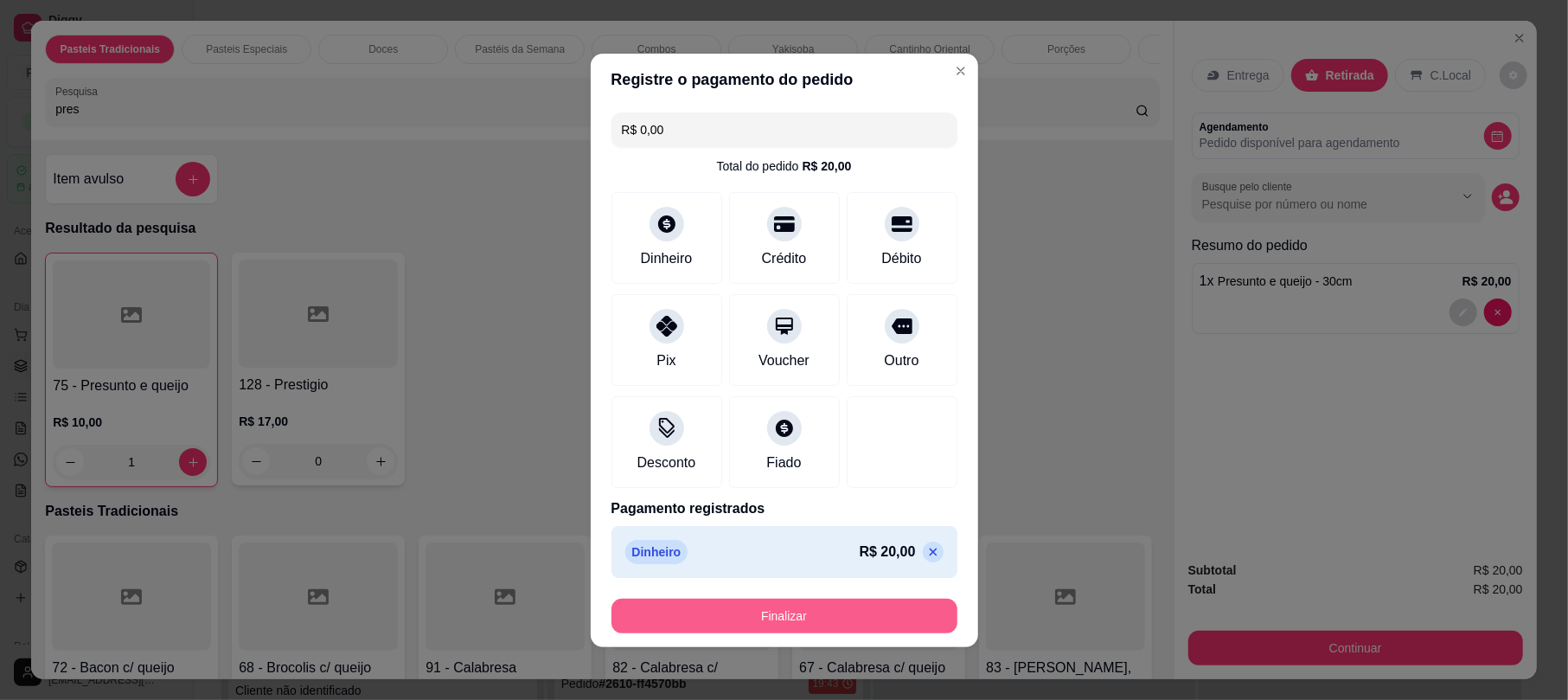
click at [836, 610] on button "Finalizar" at bounding box center [784, 616] width 346 height 34
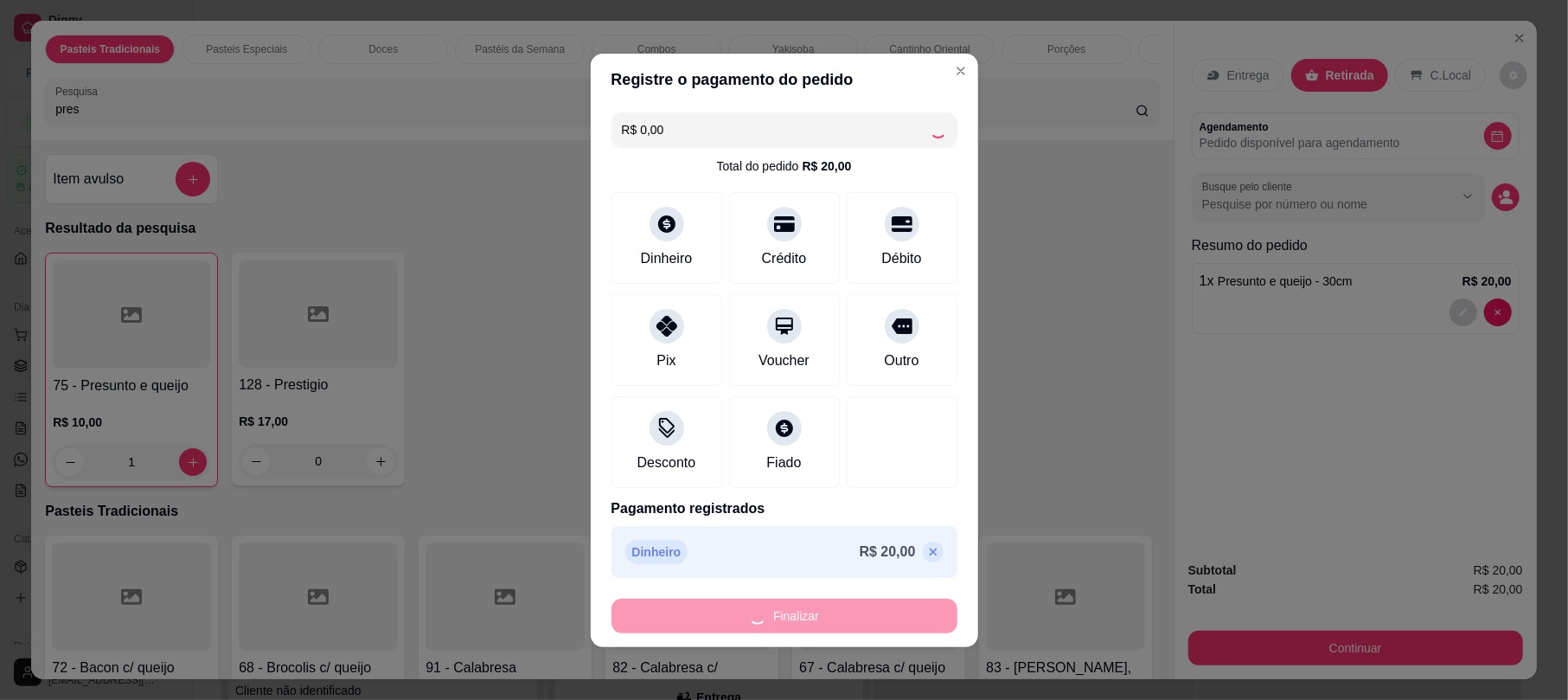
type input "0"
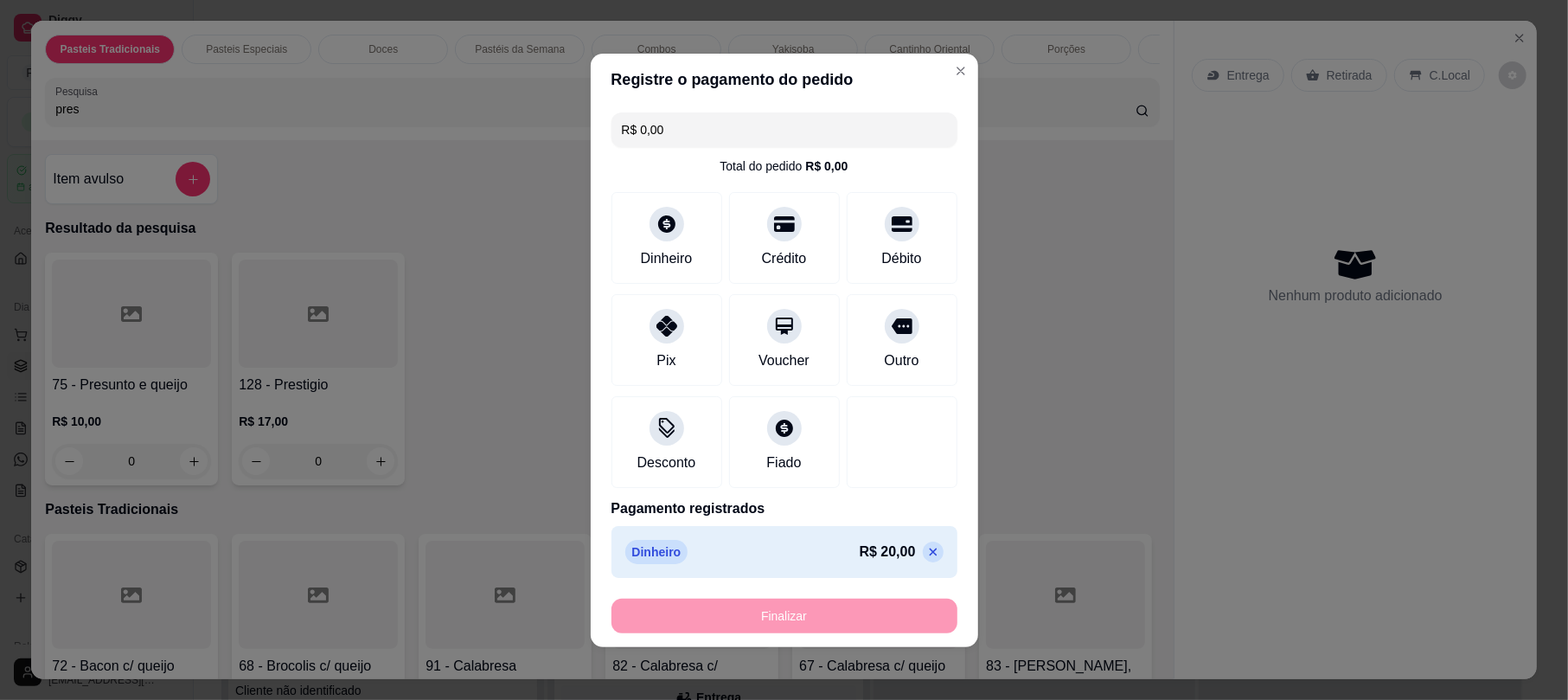
type input "-R$ 20,00"
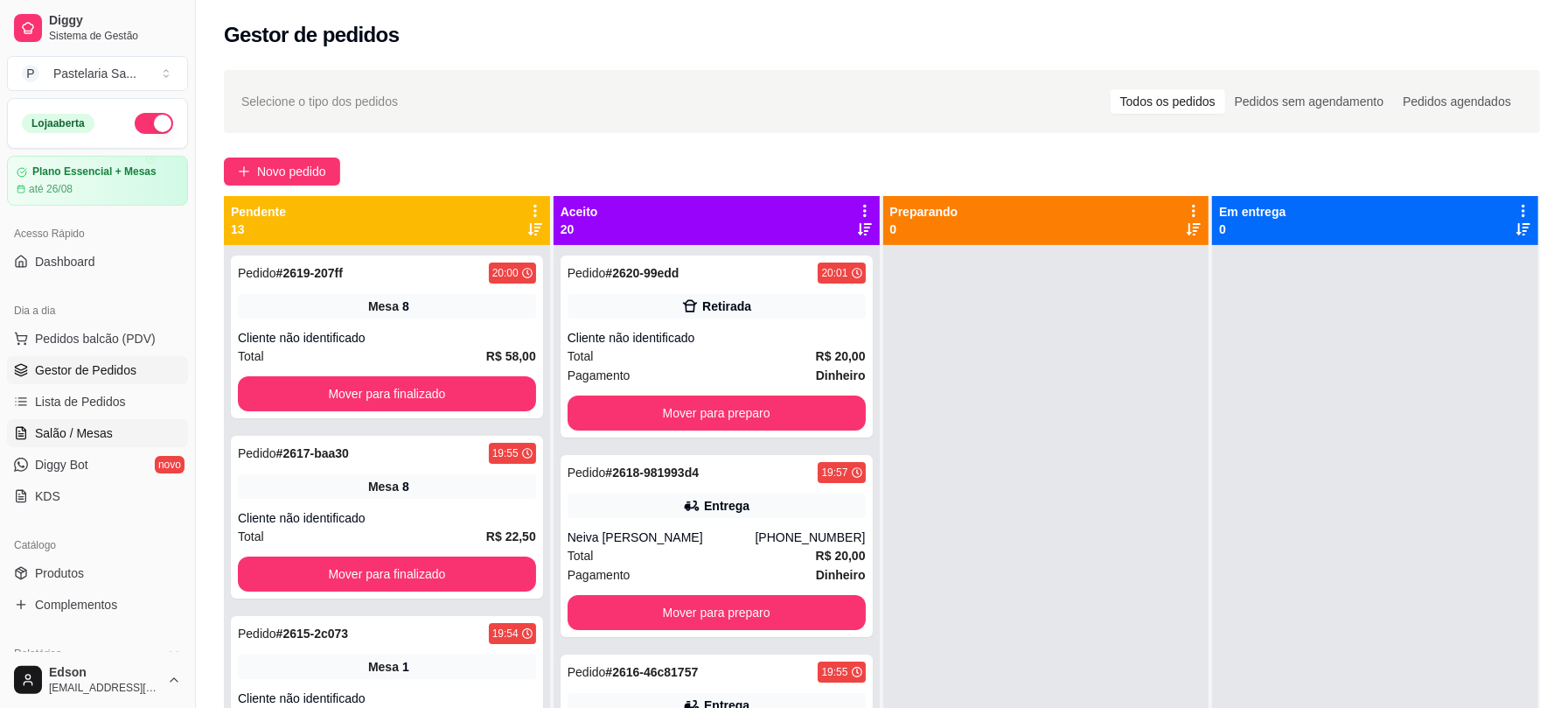
click at [85, 444] on link "Salão / Mesas" at bounding box center [97, 432] width 181 height 28
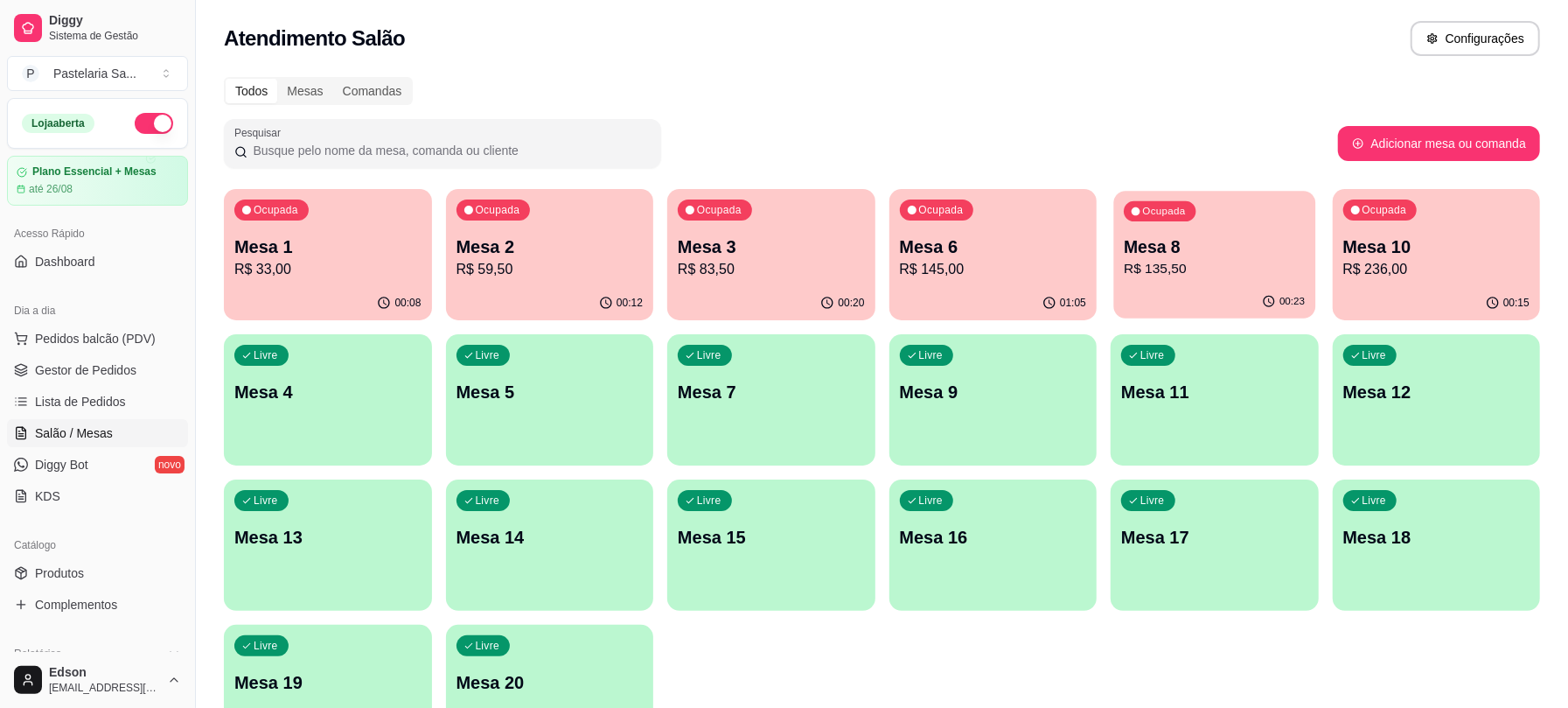
click at [1191, 270] on p "R$ 135,50" at bounding box center [1213, 269] width 181 height 20
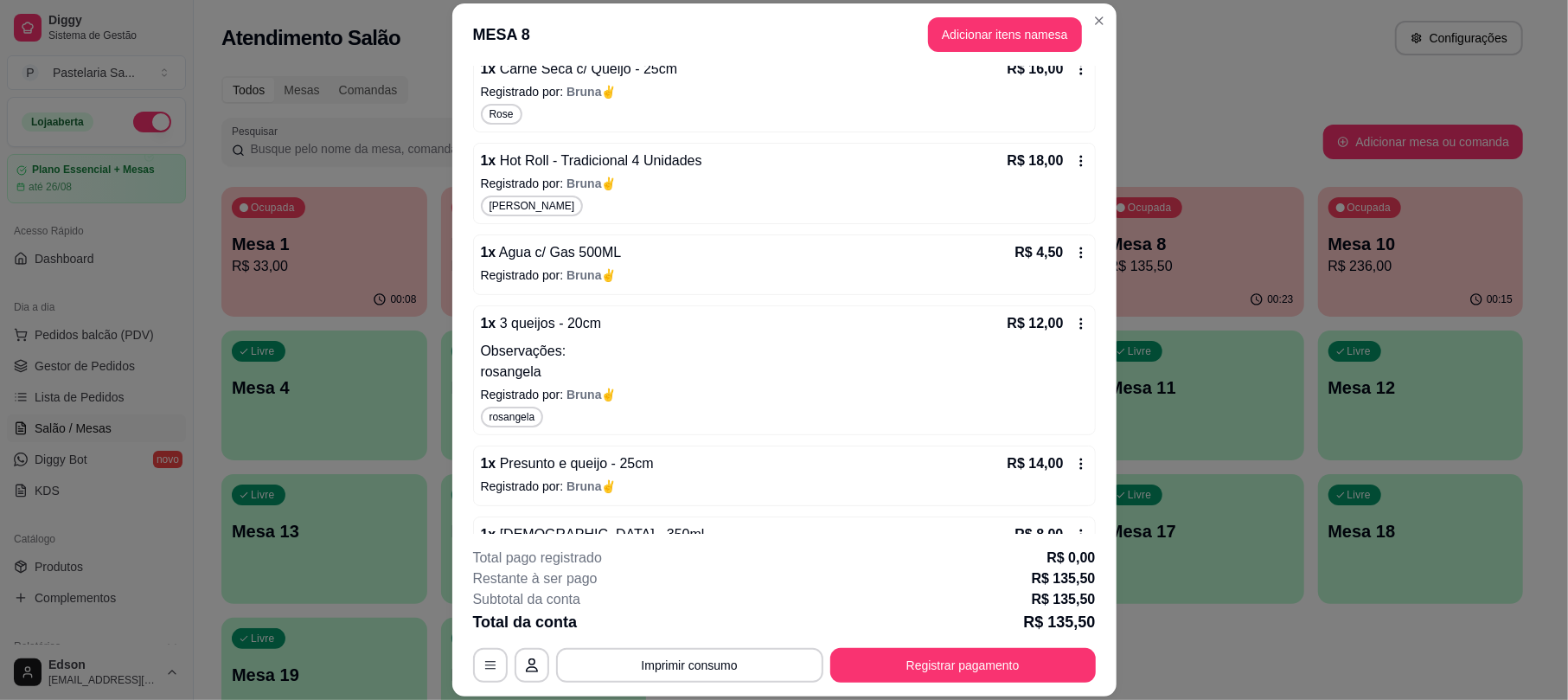
scroll to position [641, 0]
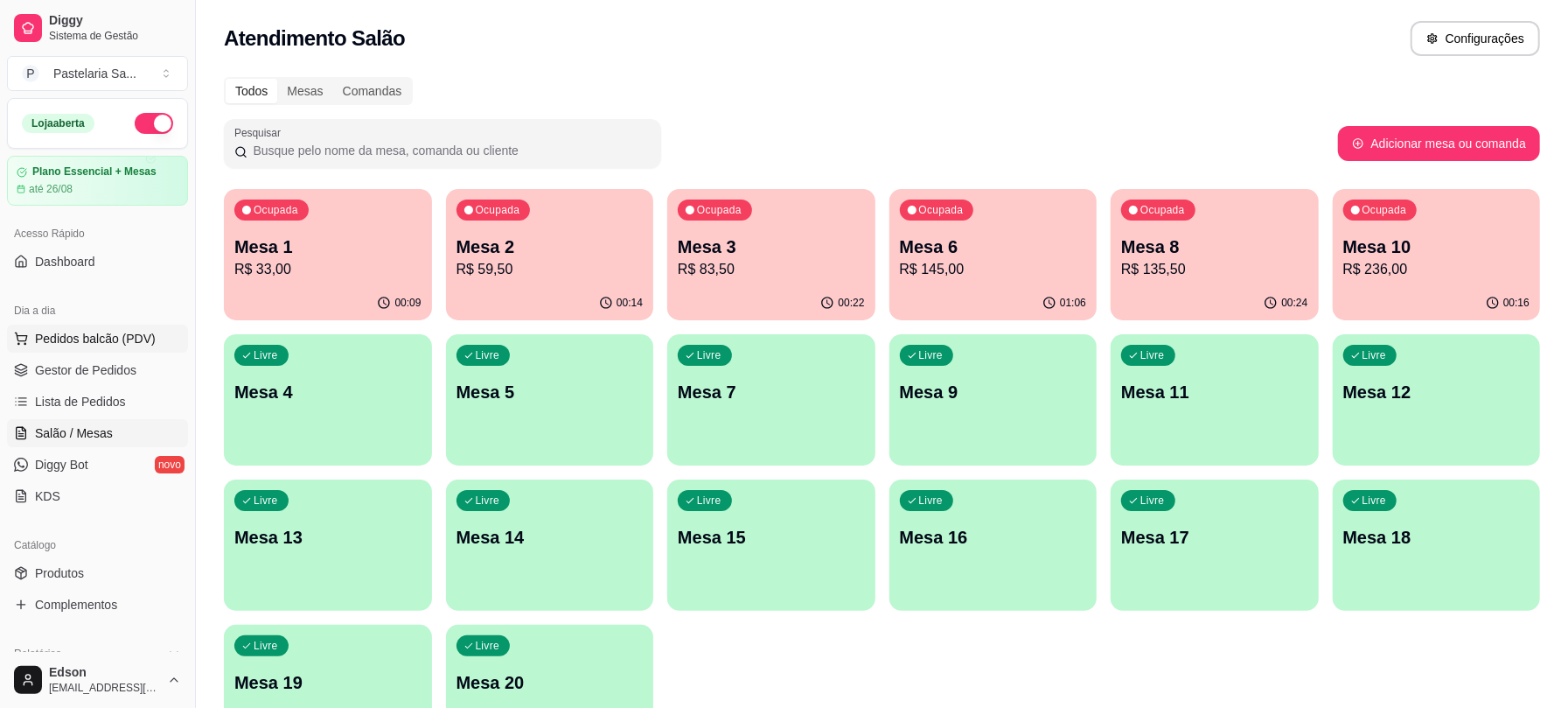
click at [131, 343] on span "Pedidos balcão (PDV)" at bounding box center [95, 339] width 121 height 17
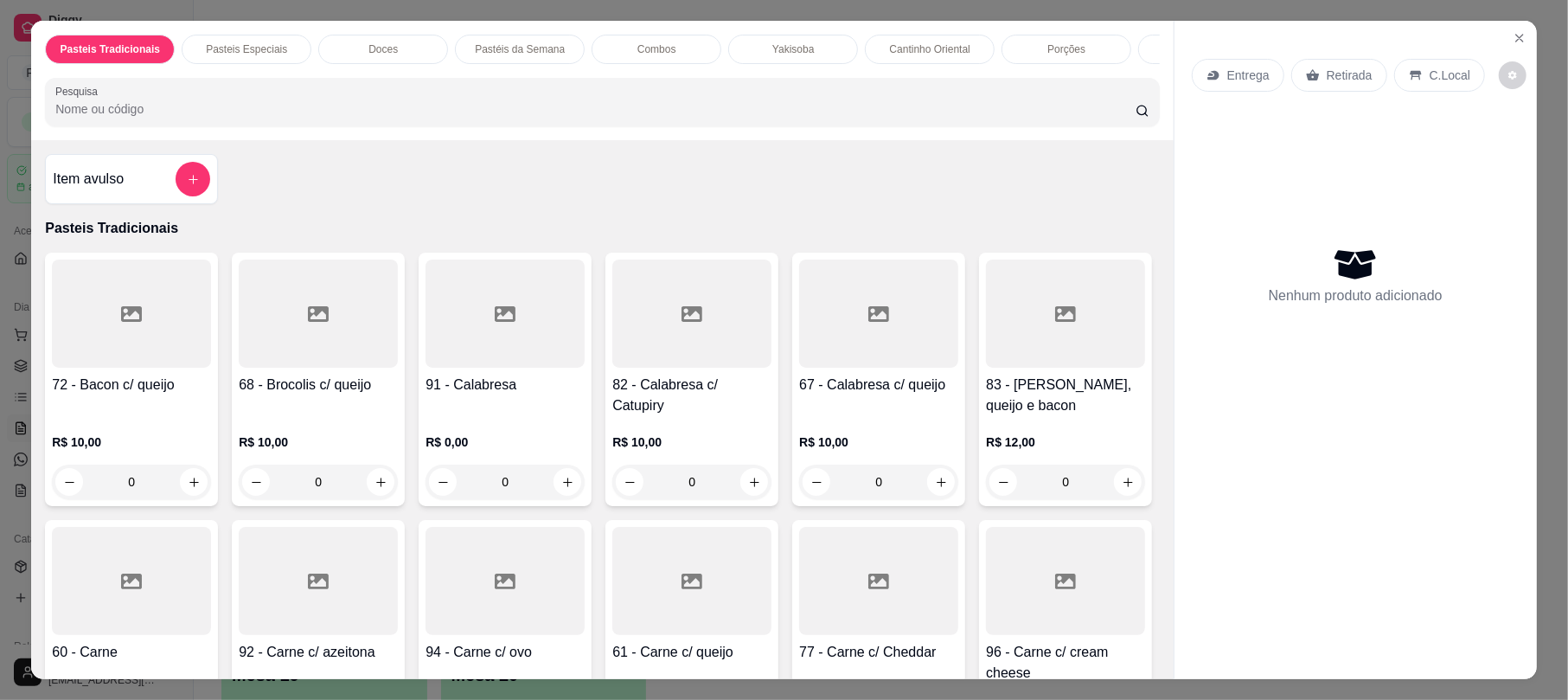
click at [593, 118] on input "Pesquisa" at bounding box center [596, 109] width 1080 height 17
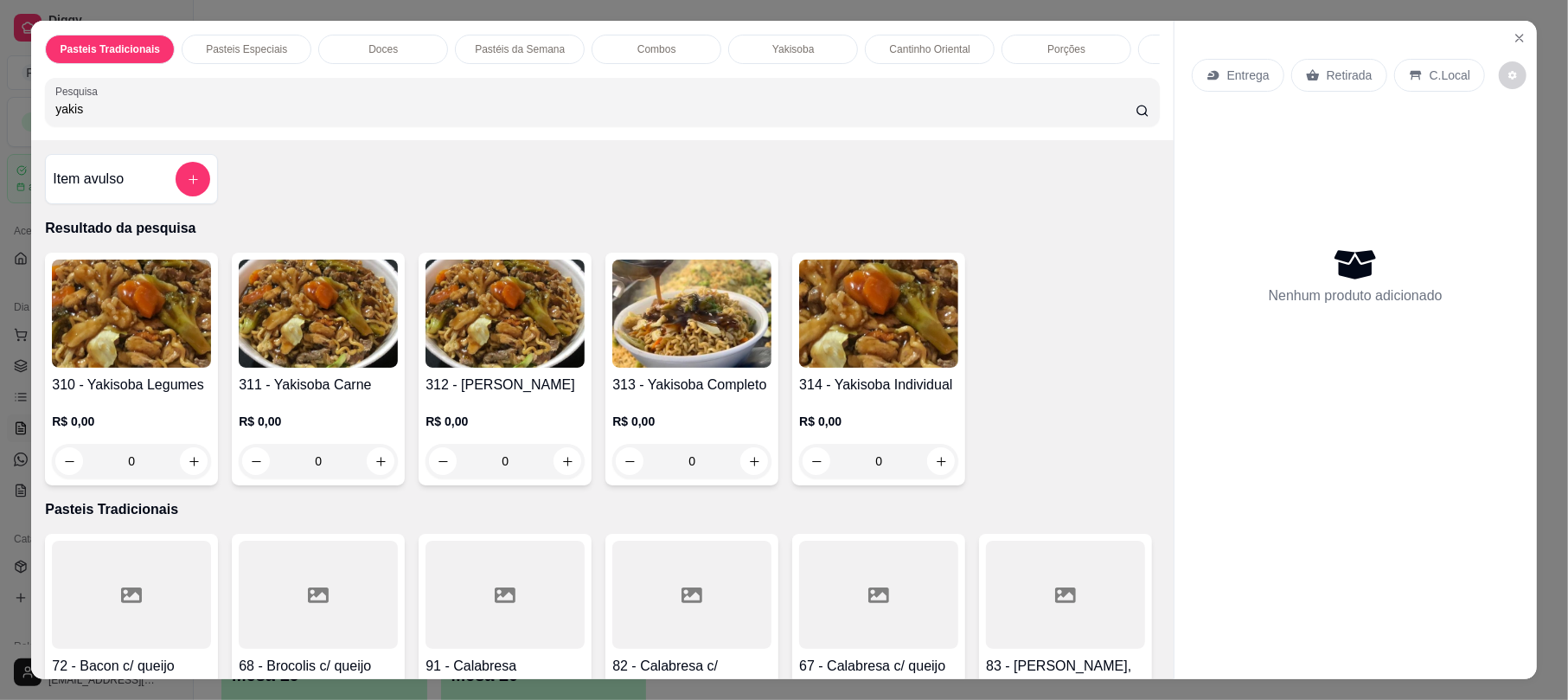
type input "yakis"
click at [708, 366] on img at bounding box center [691, 313] width 159 height 108
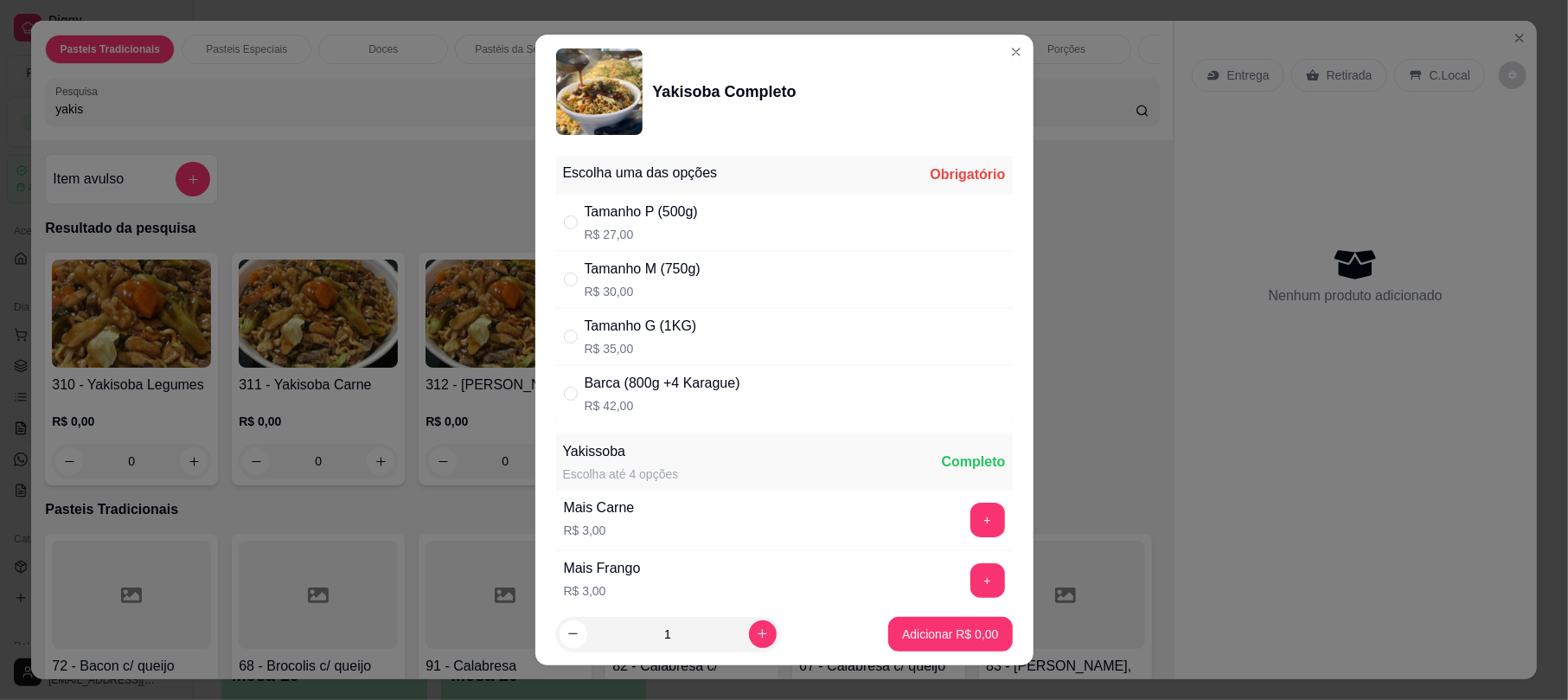
click at [671, 330] on div "Tamanho G (1KG)" at bounding box center [641, 326] width 113 height 21
radio input "true"
click at [904, 642] on p "Adicionar R$ 35,00" at bounding box center [947, 634] width 103 height 17
type input "1"
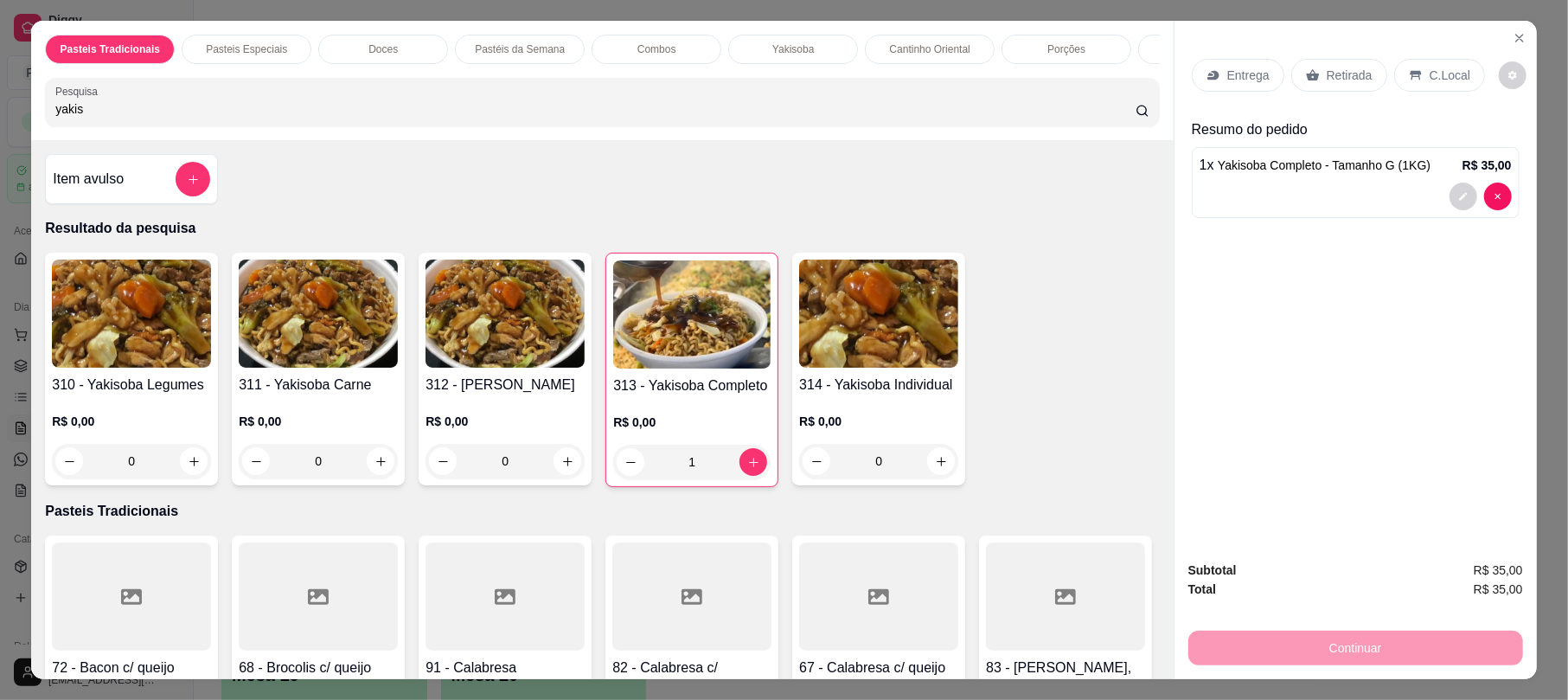
click at [637, 395] on h4 "313 - Yakisoba Completo" at bounding box center [691, 386] width 158 height 21
click at [728, 284] on div "Tamanho M (750g) R$ 30,00" at bounding box center [784, 279] width 457 height 57
radio input "true"
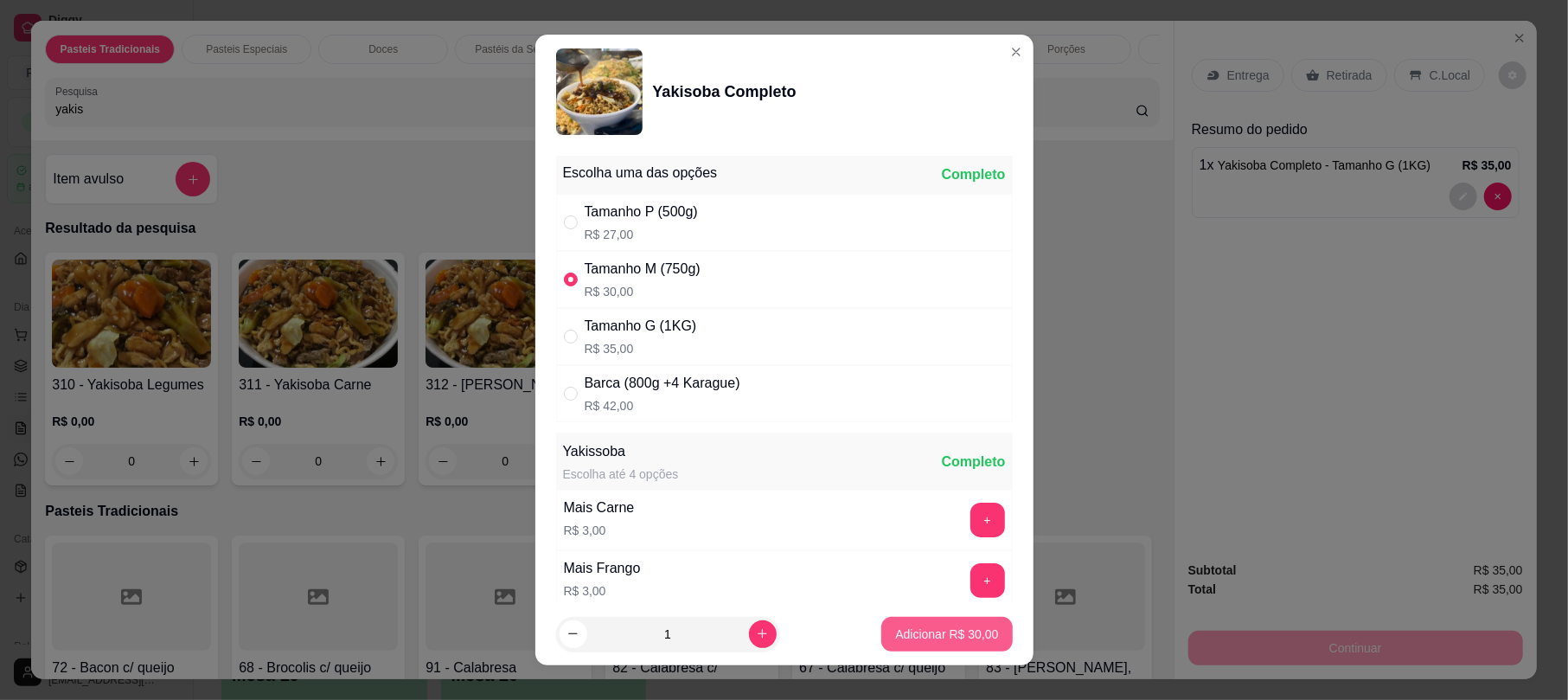
click at [928, 635] on p "Adicionar R$ 30,00" at bounding box center [947, 634] width 103 height 17
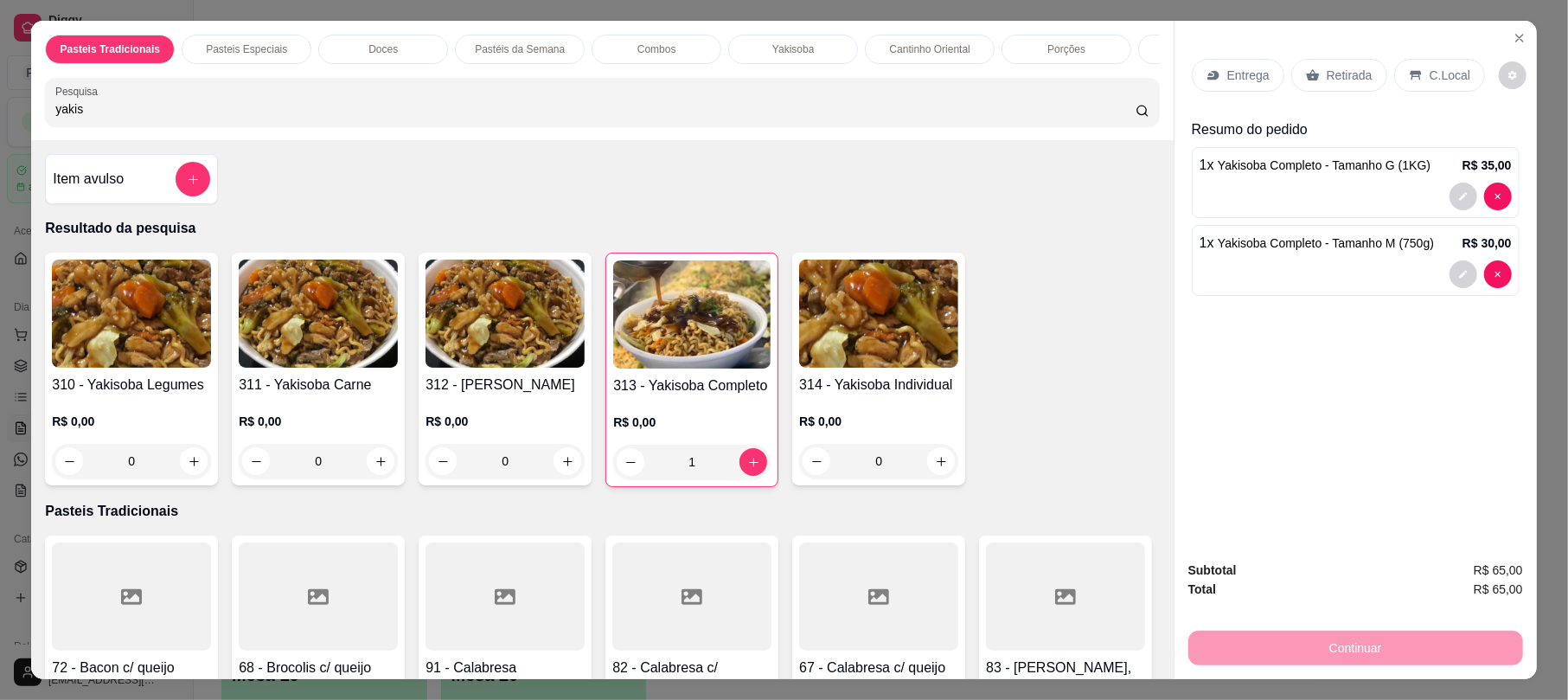
click at [1315, 59] on div "Retirada" at bounding box center [1339, 75] width 96 height 33
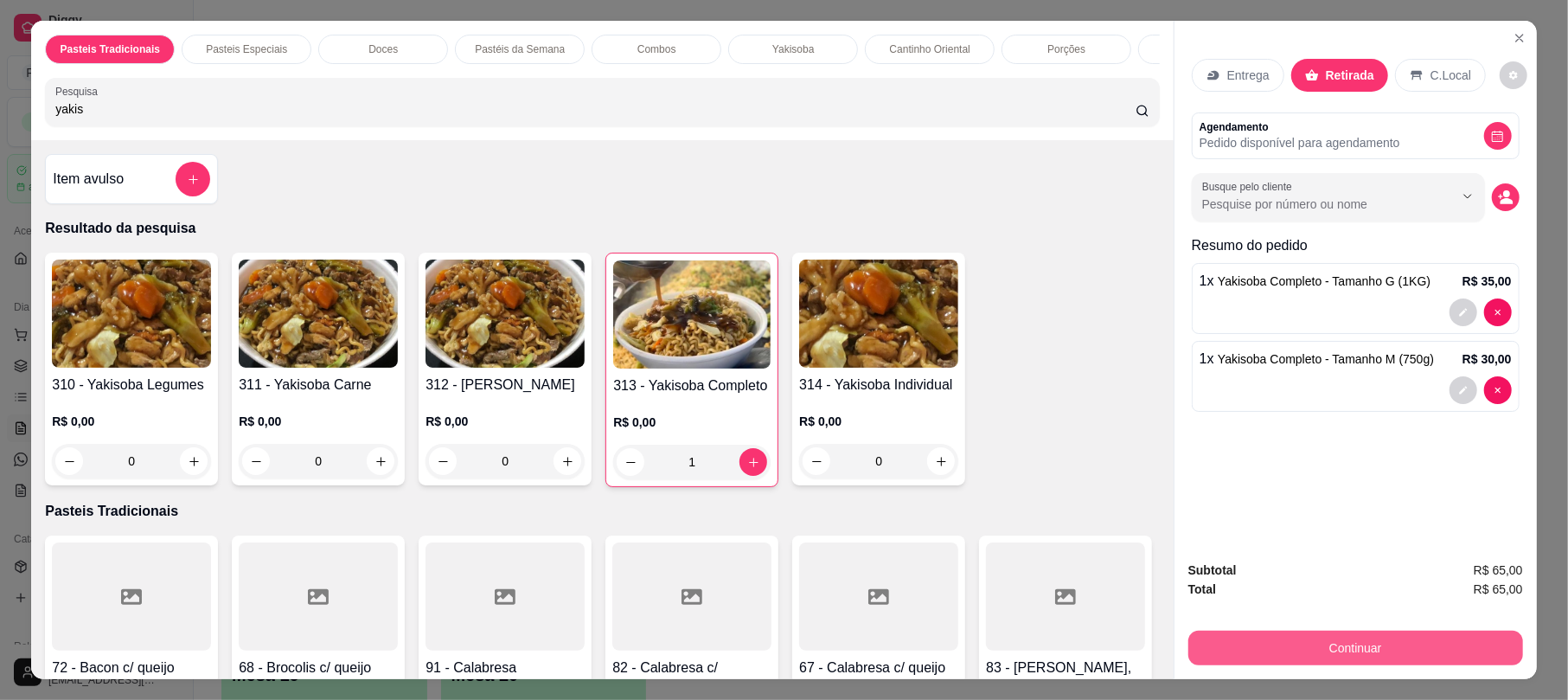
click at [1316, 642] on button "Continuar" at bounding box center [1356, 647] width 335 height 34
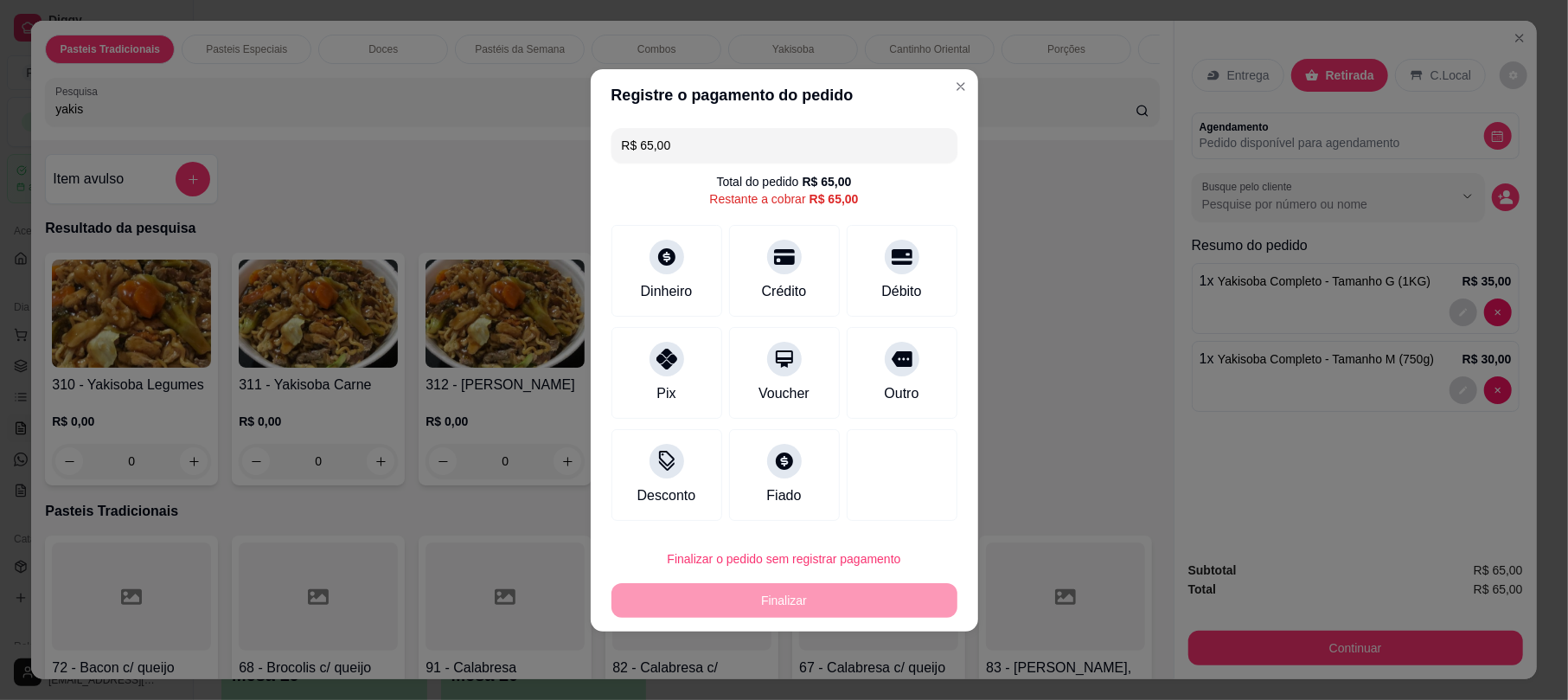
drag, startPoint x: 891, startPoint y: 243, endPoint x: 790, endPoint y: 654, distance: 423.2
click at [891, 257] on div at bounding box center [902, 257] width 34 height 34
type input "R$ 0,00"
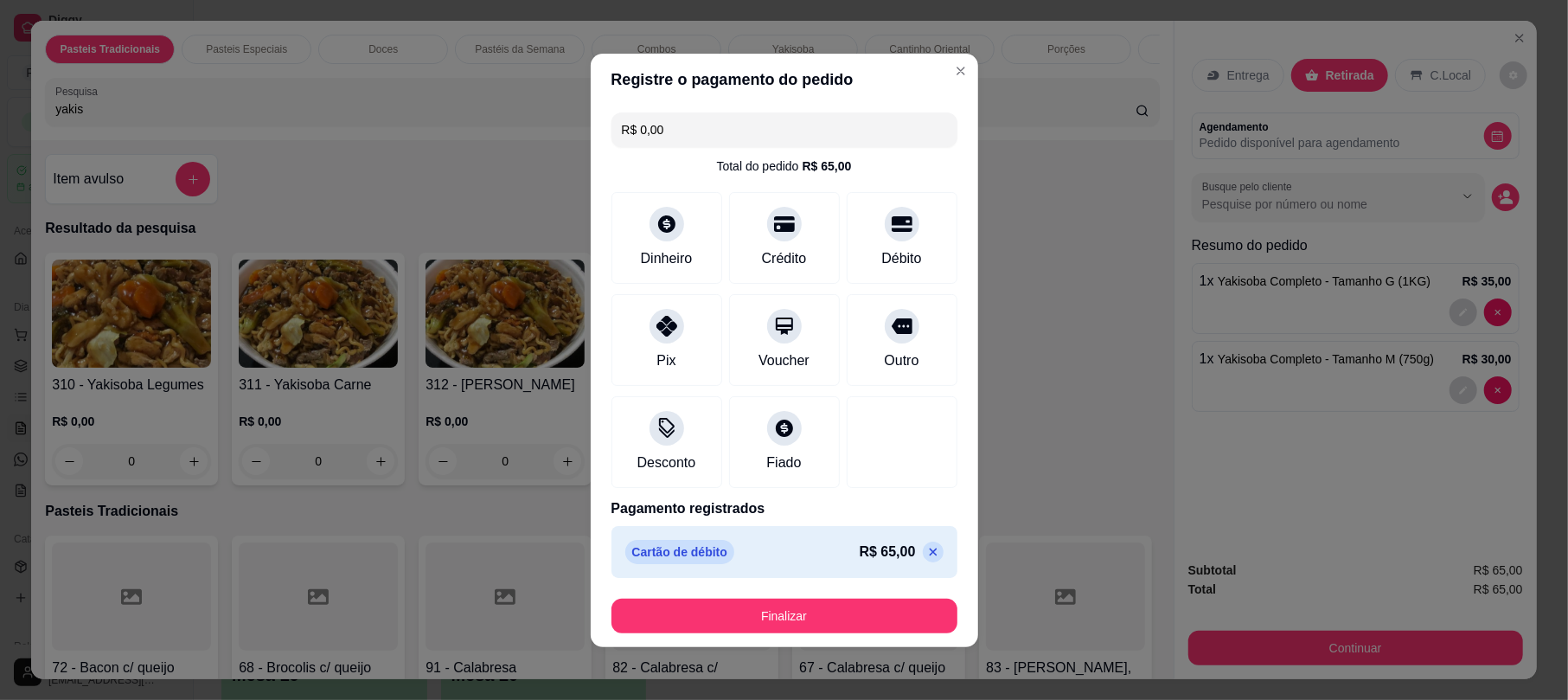
click at [783, 635] on footer "Finalizar" at bounding box center [784, 615] width 387 height 62
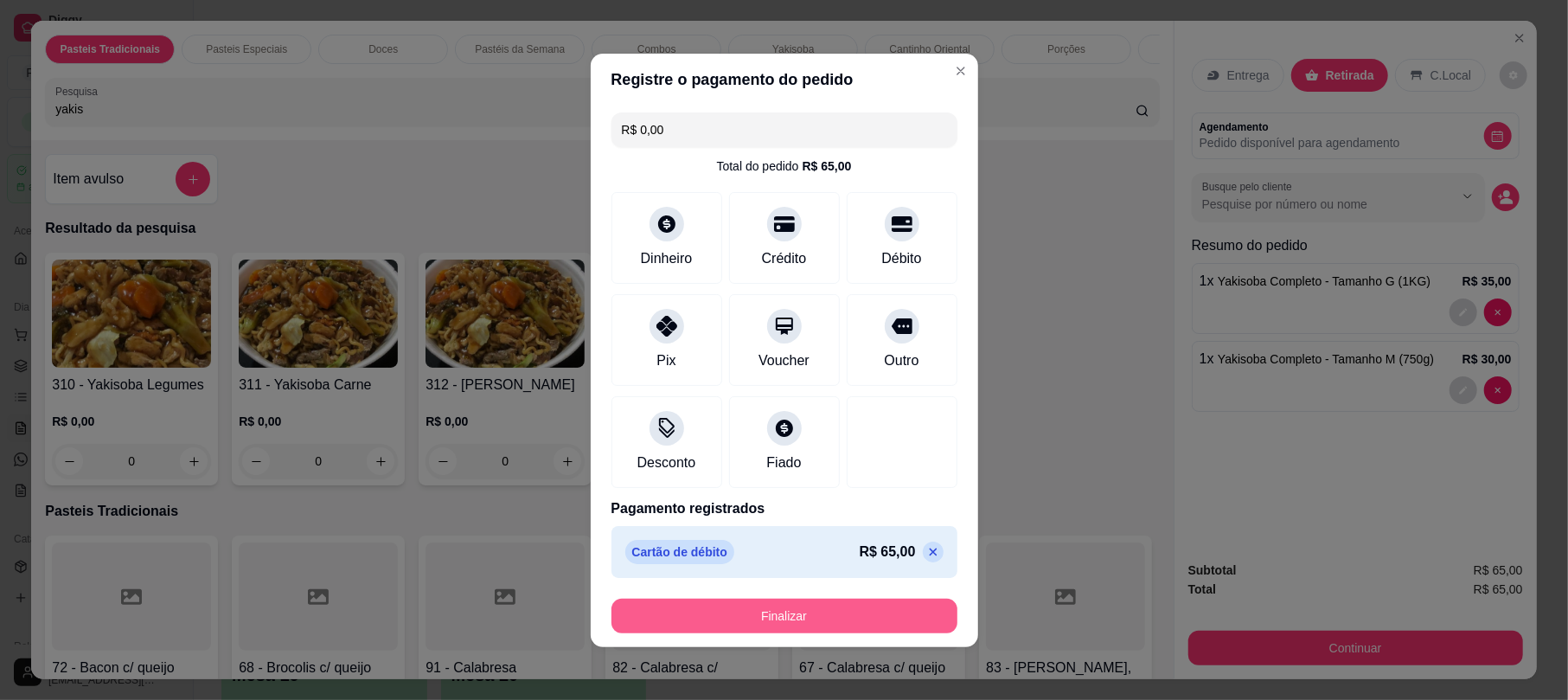
click at [783, 628] on button "Finalizar" at bounding box center [784, 616] width 346 height 34
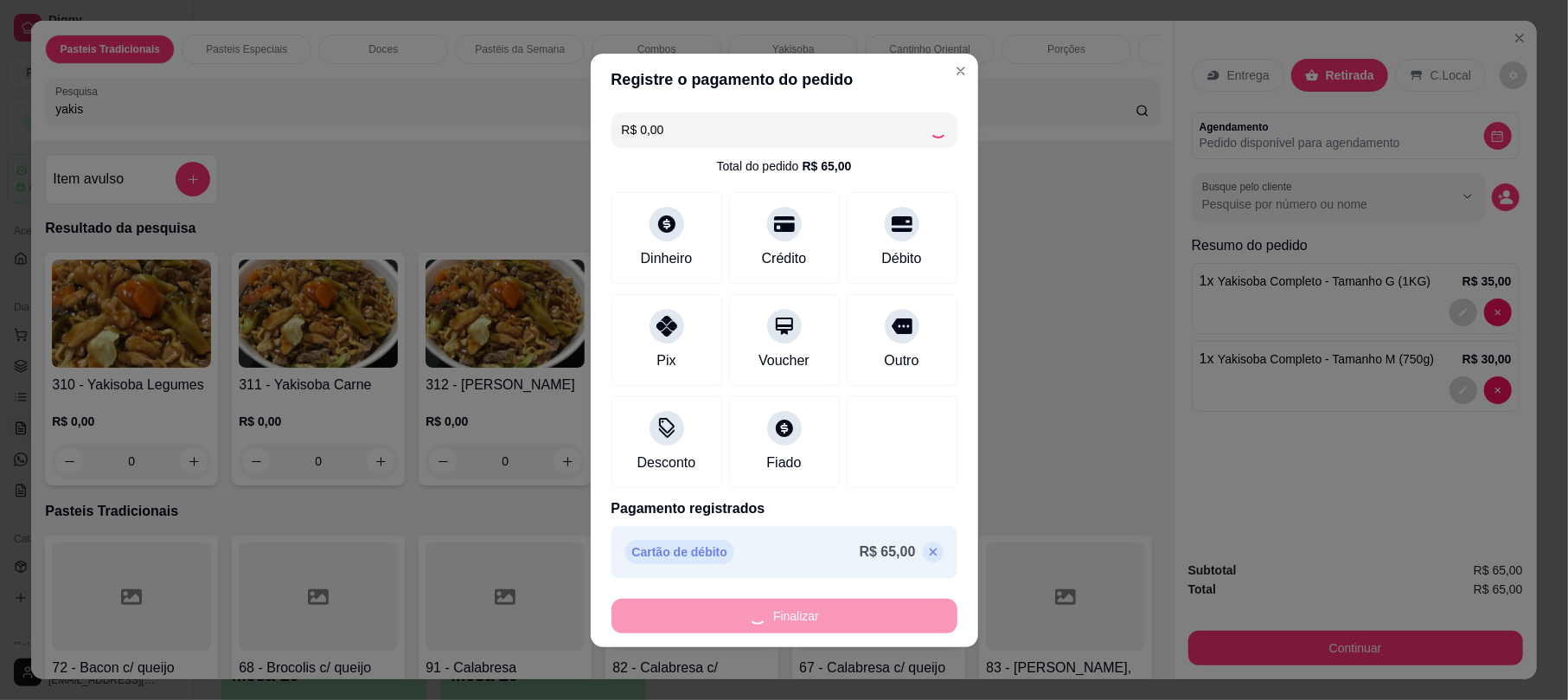
type input "0"
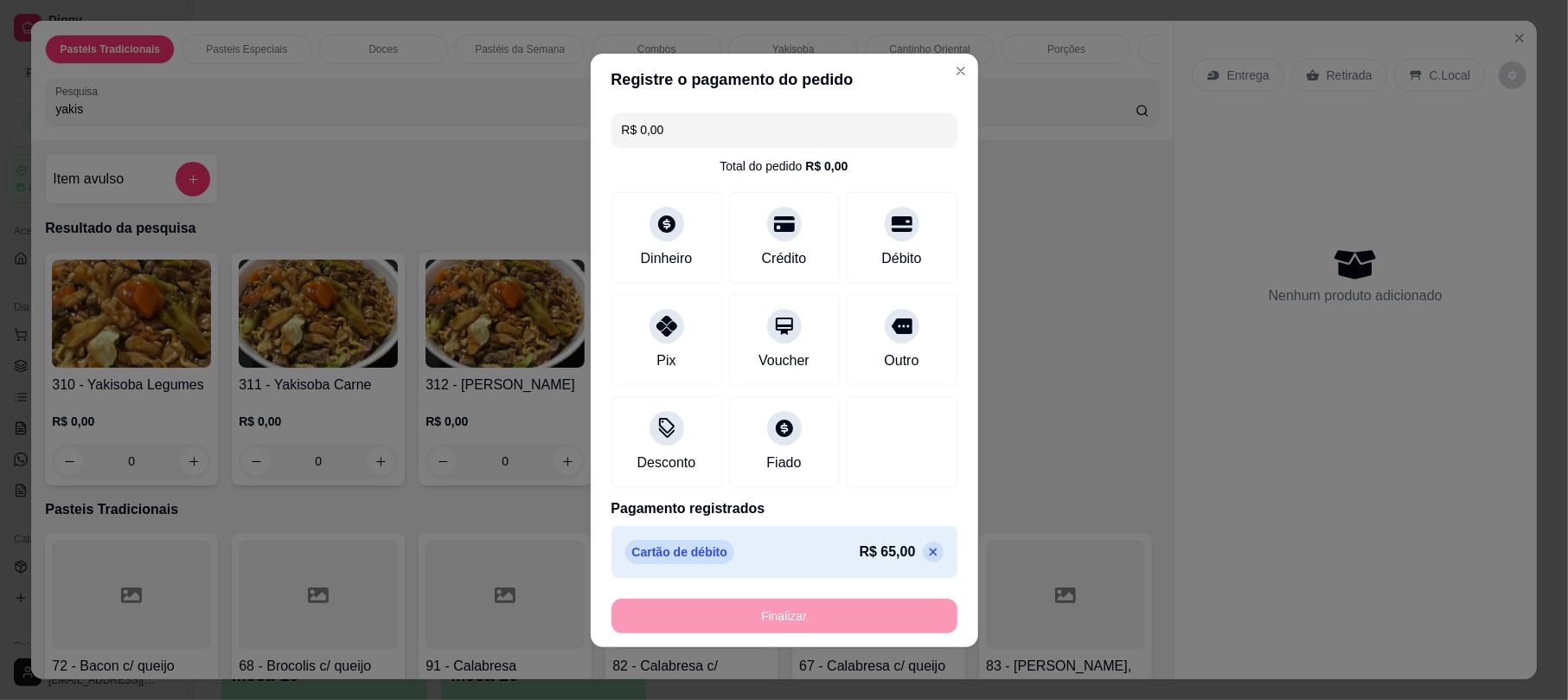
type input "-R$ 65,00"
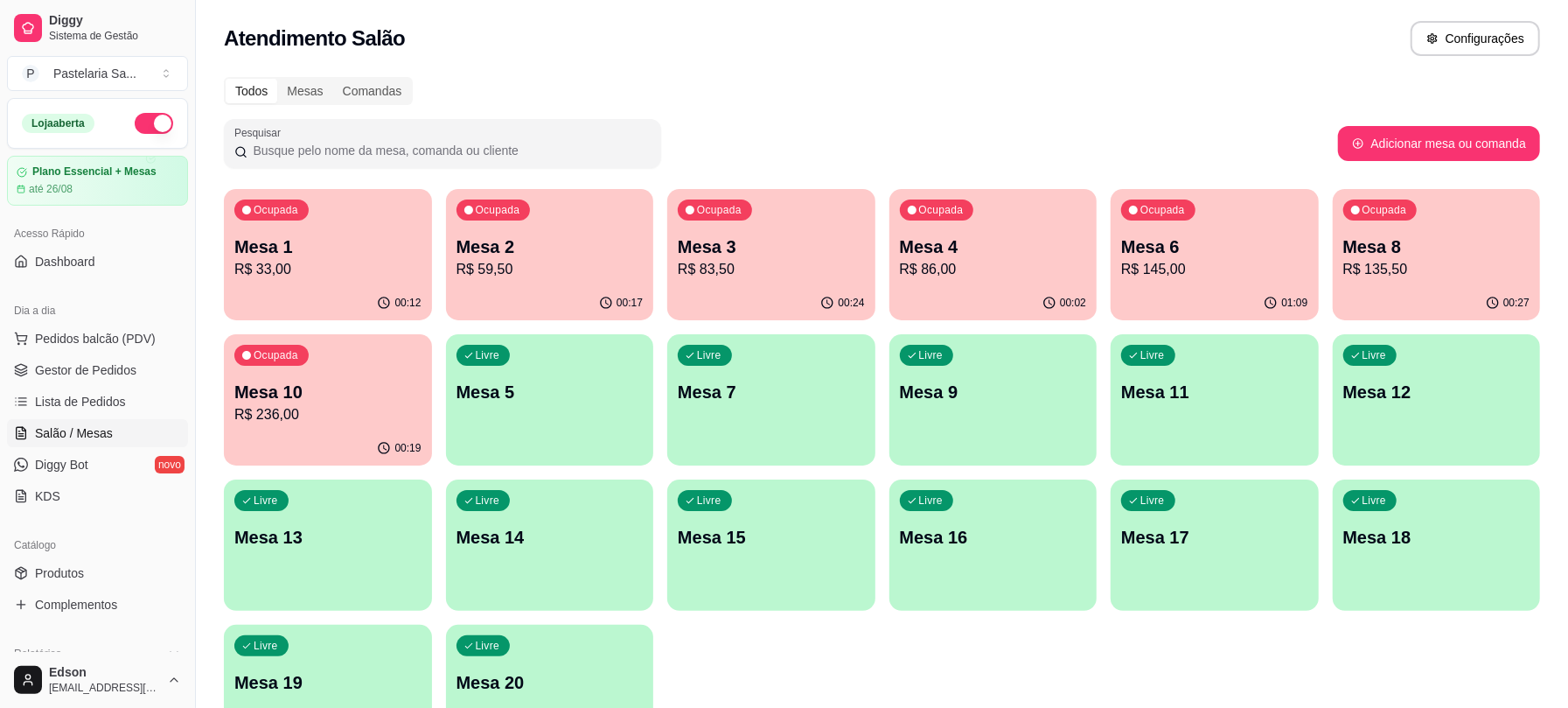
click at [564, 250] on p "Mesa 2" at bounding box center [550, 246] width 188 height 24
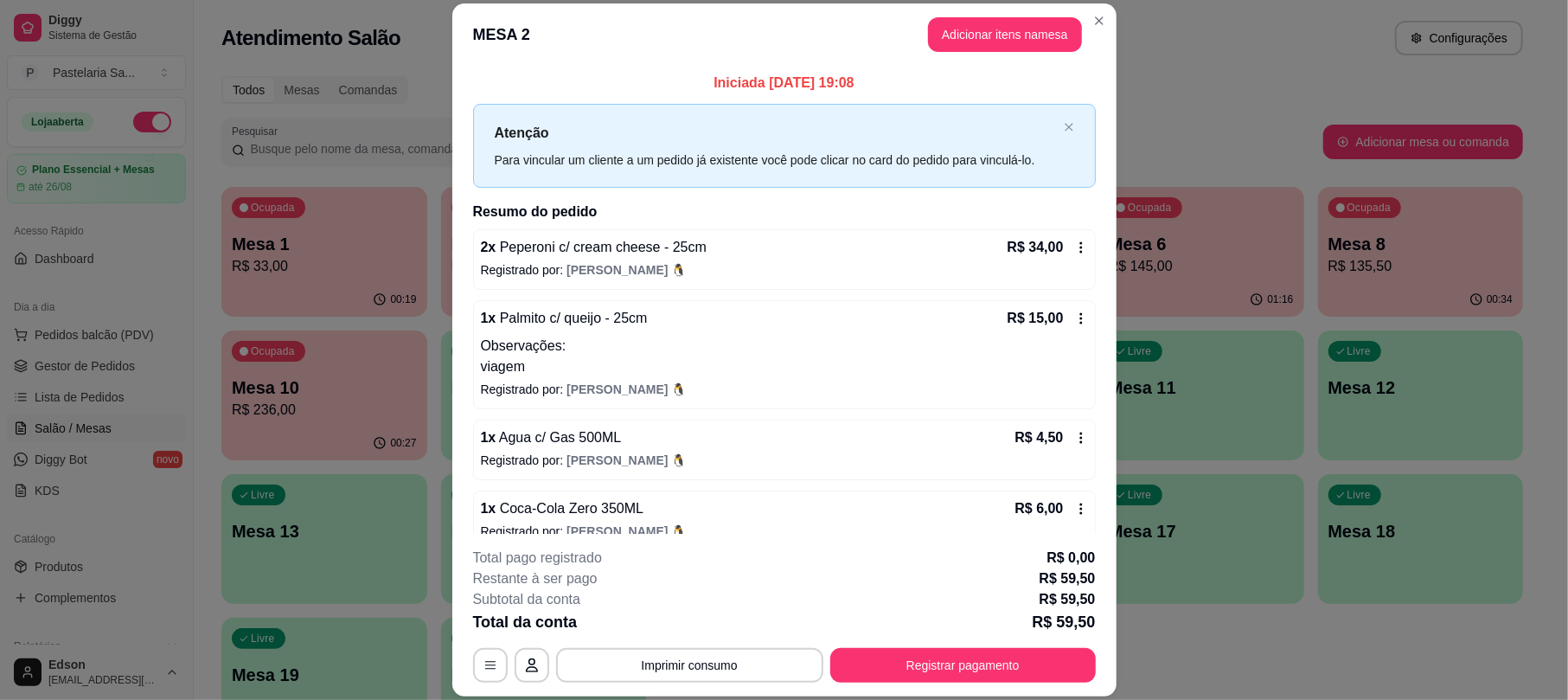
scroll to position [26, 0]
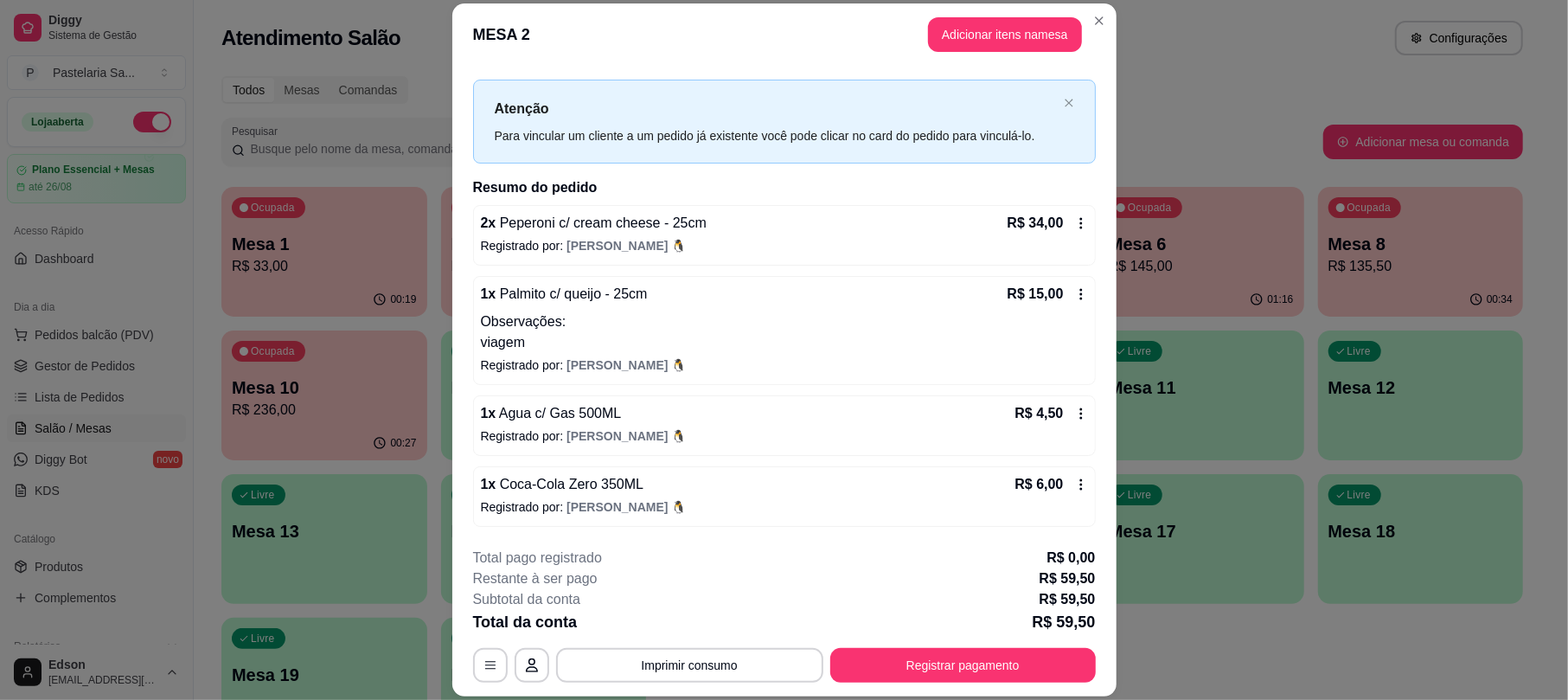
click at [1078, 392] on div "Iniciada 22/08/2025 às 19:08 Atenção Para vincular um cliente a um pedido já ex…" at bounding box center [784, 299] width 664 height 468
click at [990, 644] on div "**********" at bounding box center [784, 614] width 622 height 135
click at [988, 657] on button "Registrar pagamento" at bounding box center [963, 665] width 266 height 34
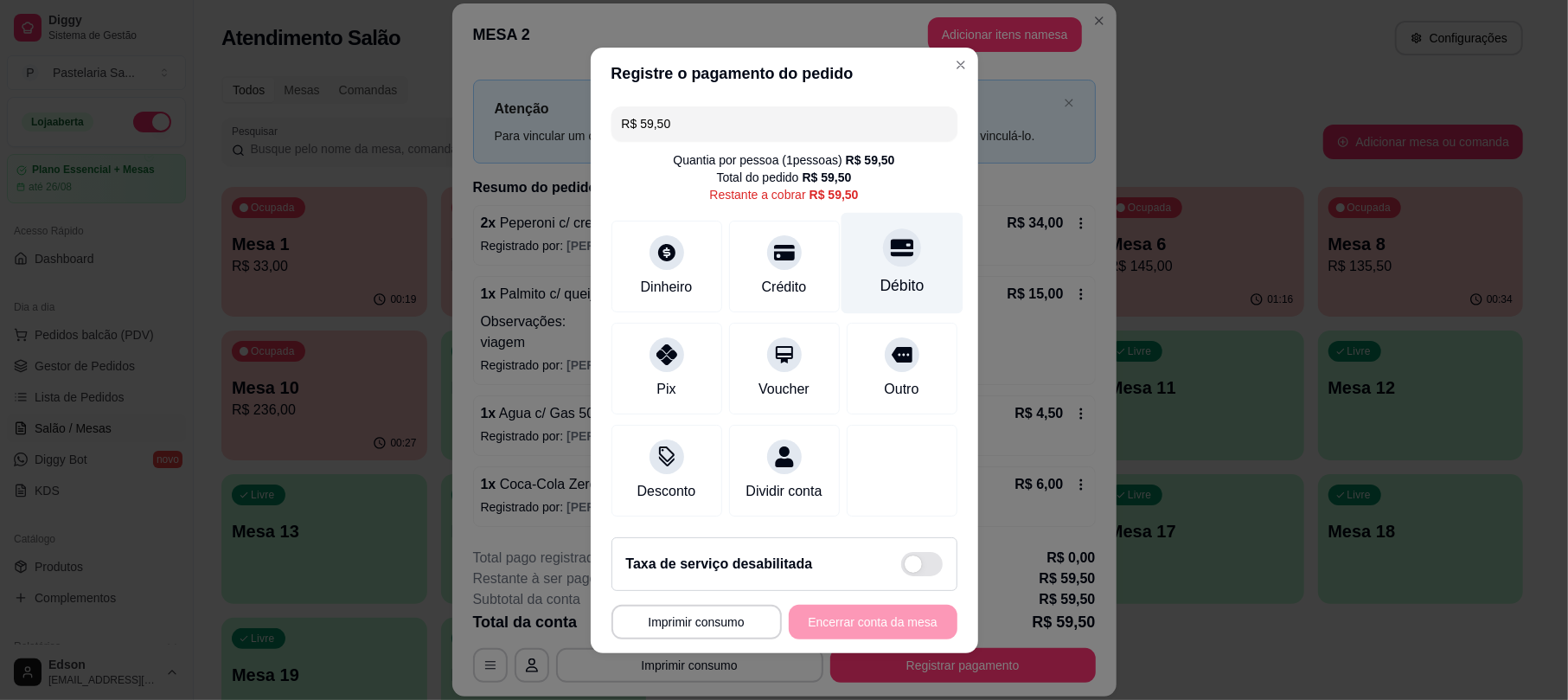
click at [894, 240] on div at bounding box center [902, 248] width 38 height 38
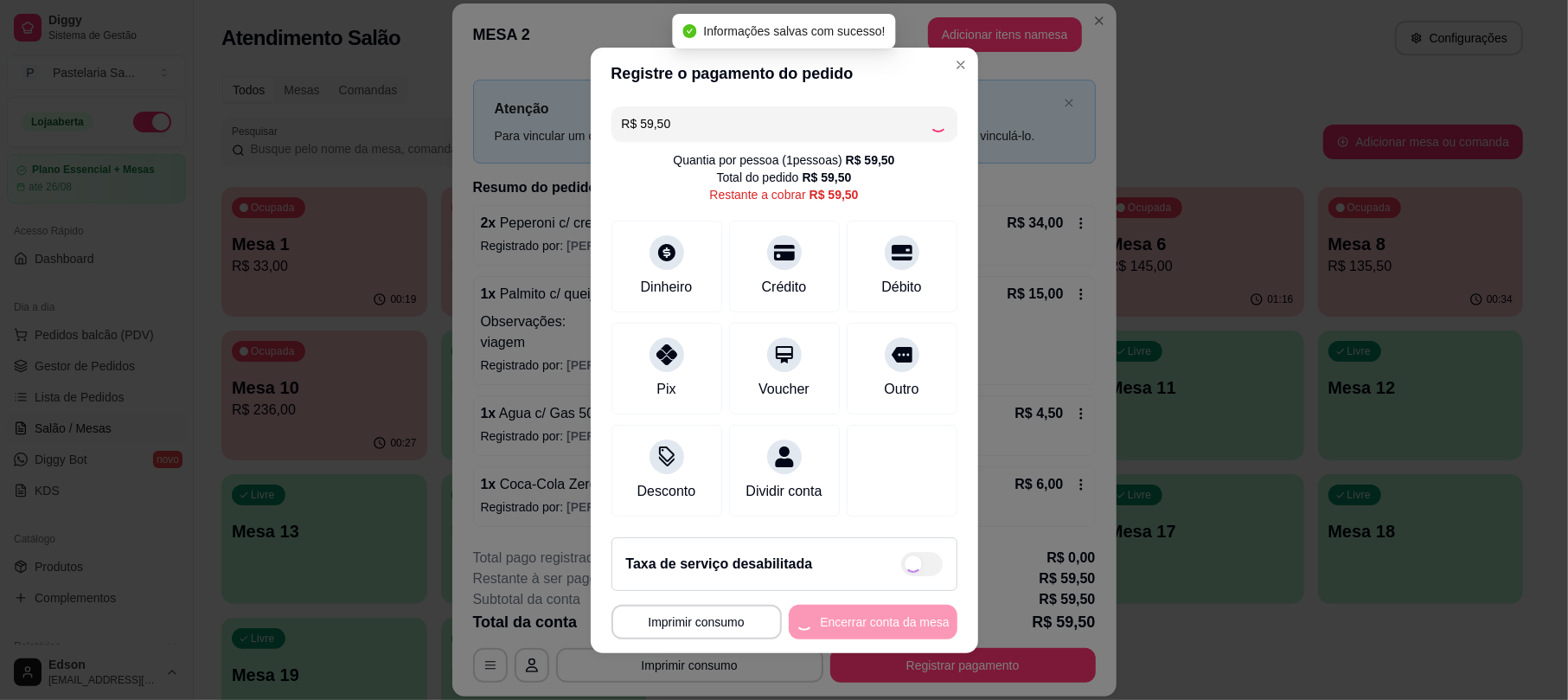
type input "R$ 0,00"
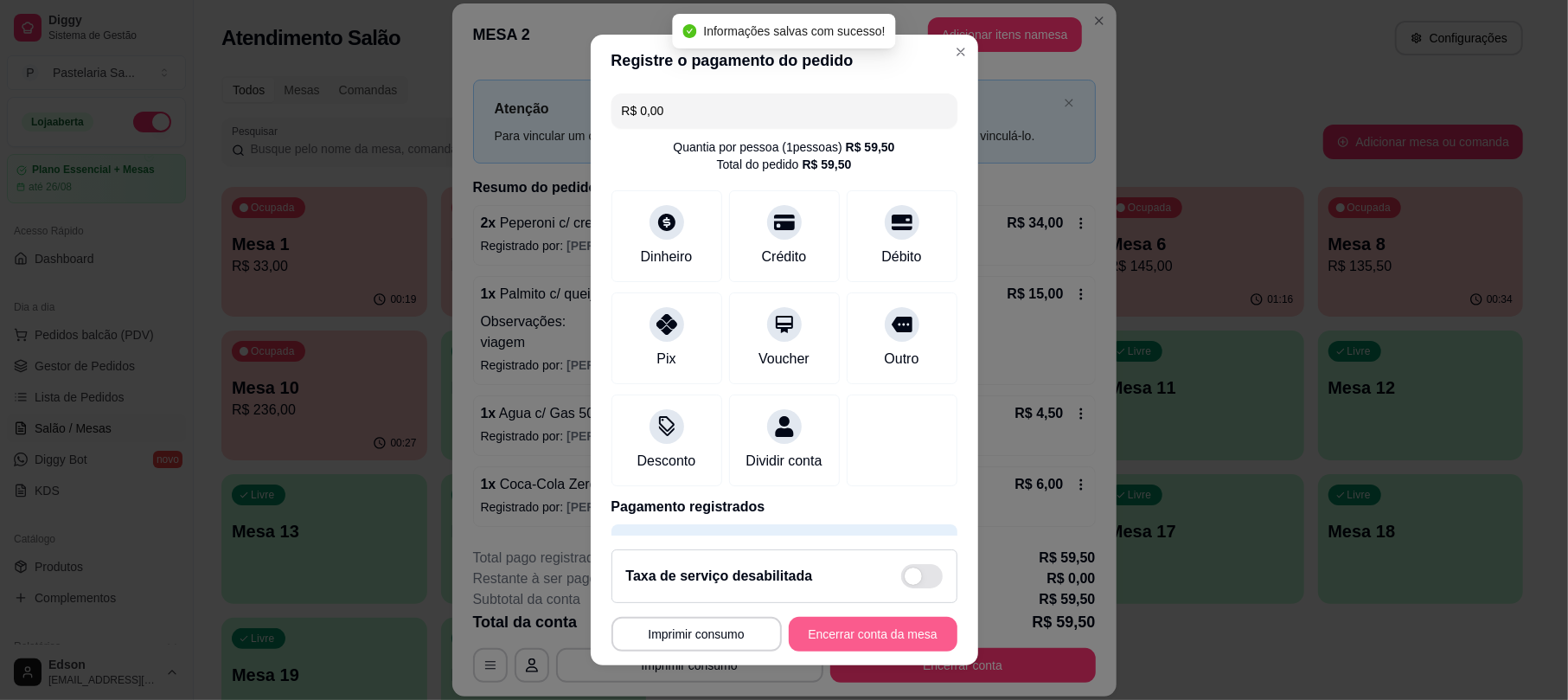
click at [880, 623] on button "Encerrar conta da mesa" at bounding box center [873, 634] width 168 height 34
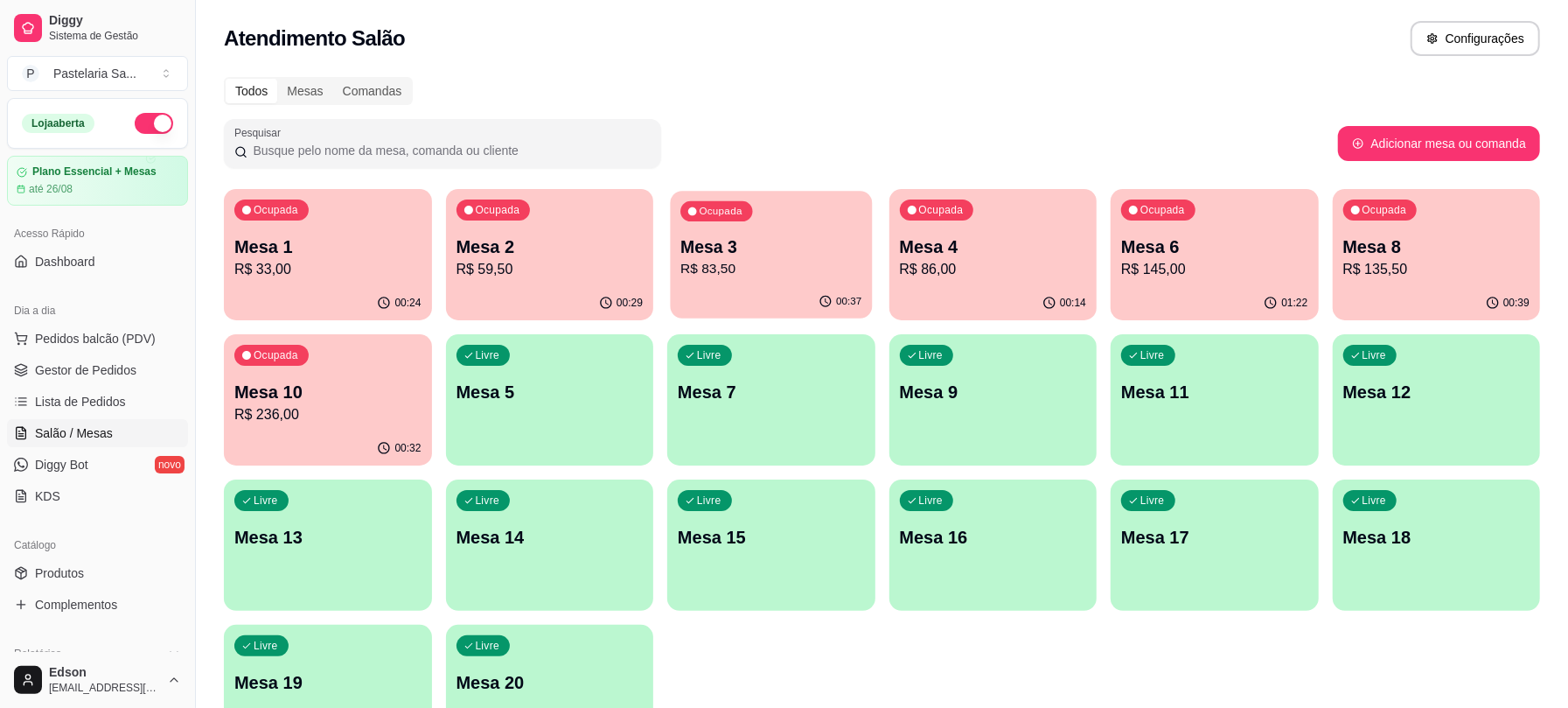
click at [784, 242] on div "Ocupada Mesa 1 R$ 33,00 00:24 Ocupada Mesa 2 R$ 59,50 00:29 Ocupada Mesa 3 R$ 8…" at bounding box center [882, 472] width 1316 height 567
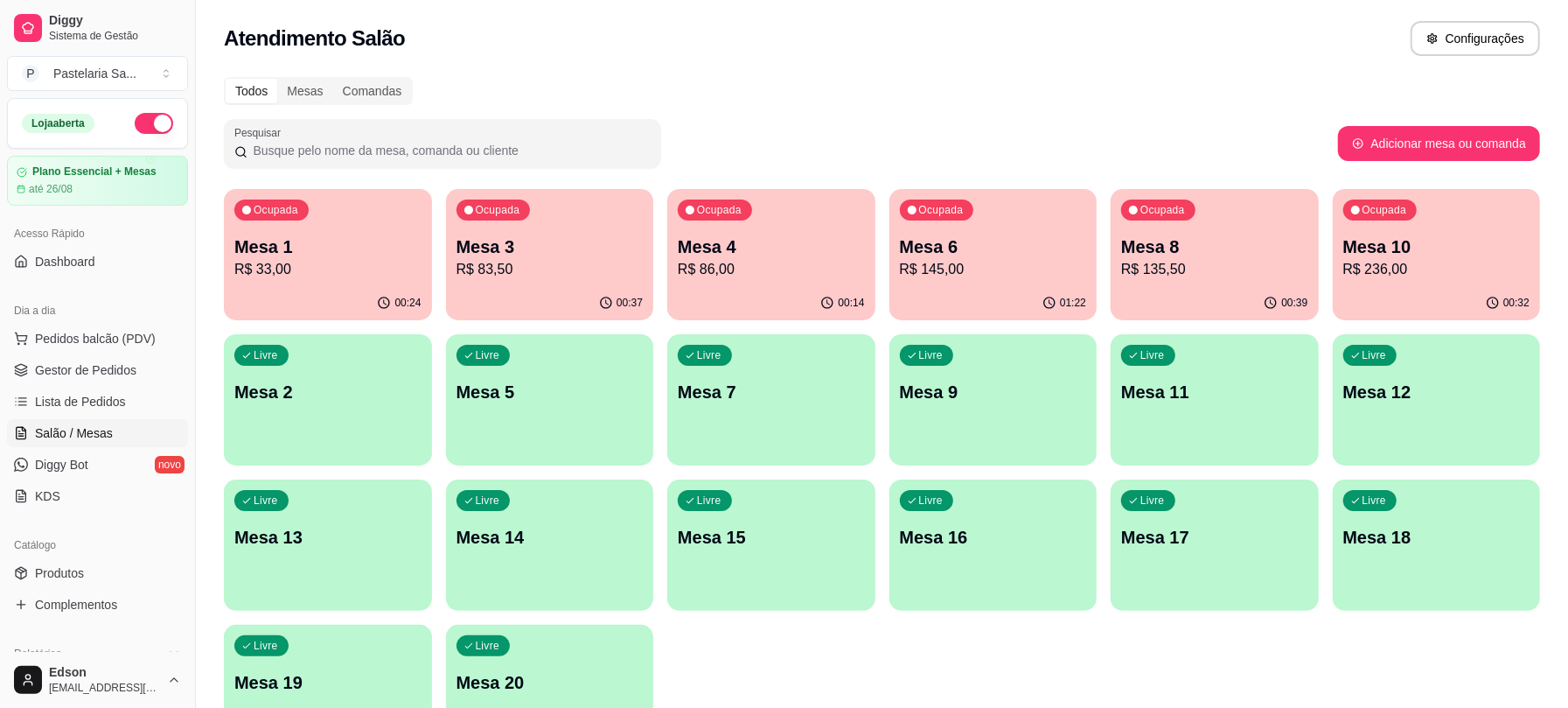
click at [617, 268] on p "R$ 83,50" at bounding box center [550, 270] width 188 height 21
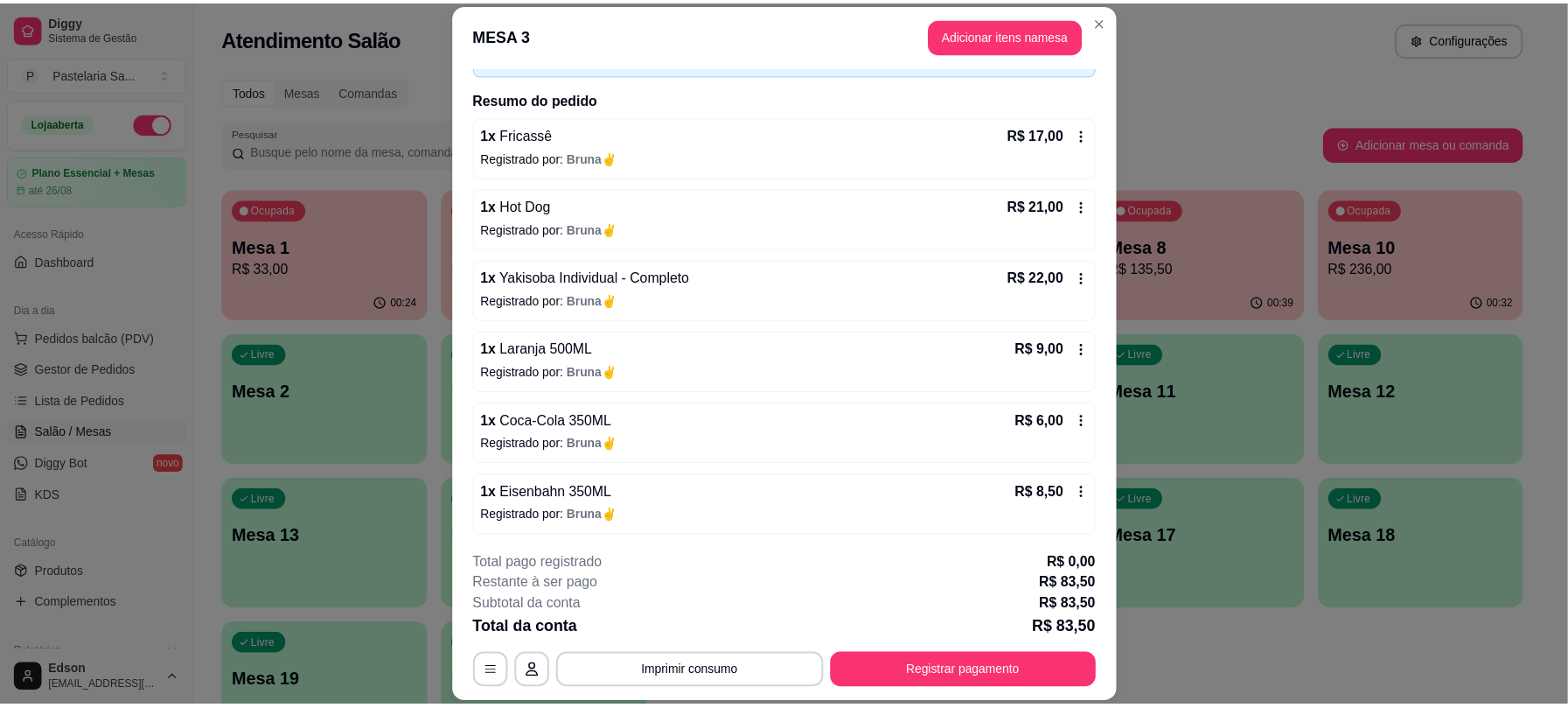
scroll to position [123, 0]
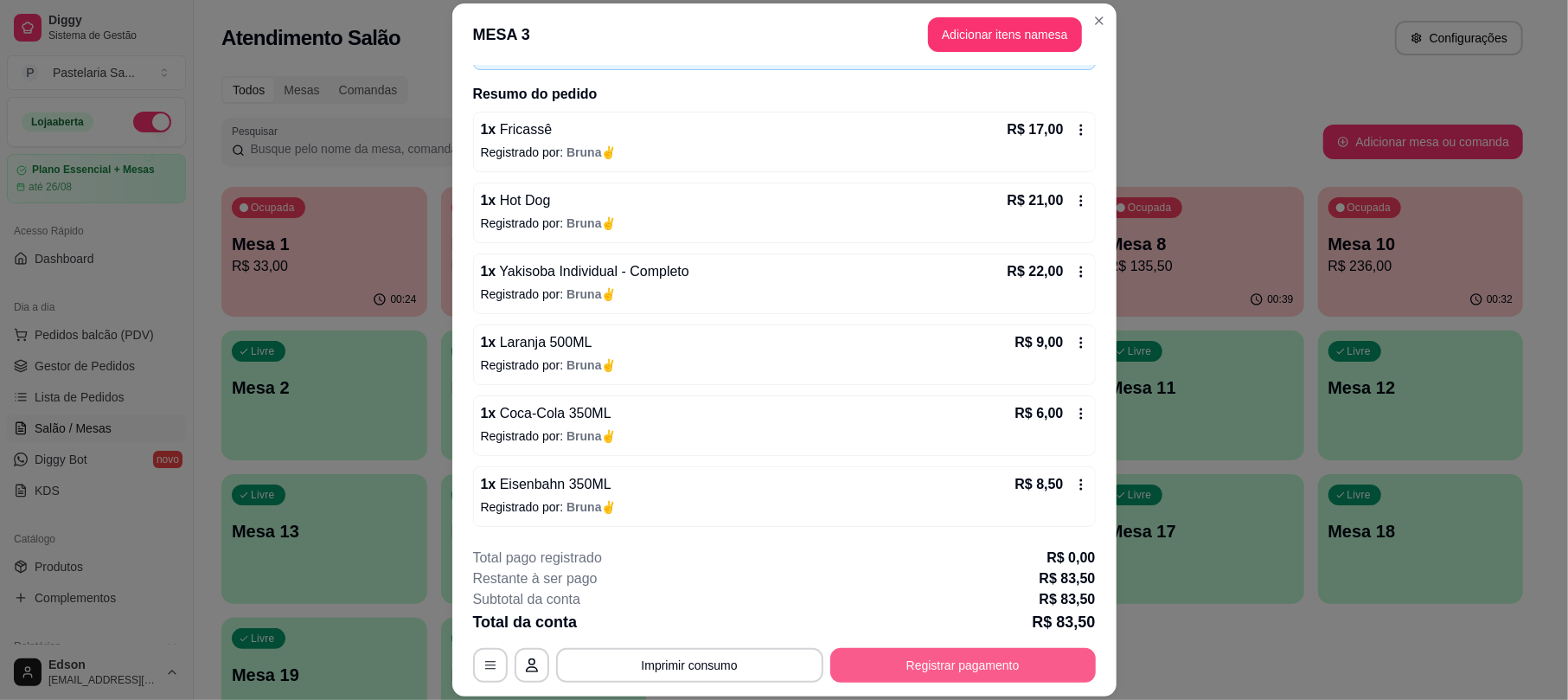
click at [1020, 678] on button "Registrar pagamento" at bounding box center [963, 665] width 266 height 34
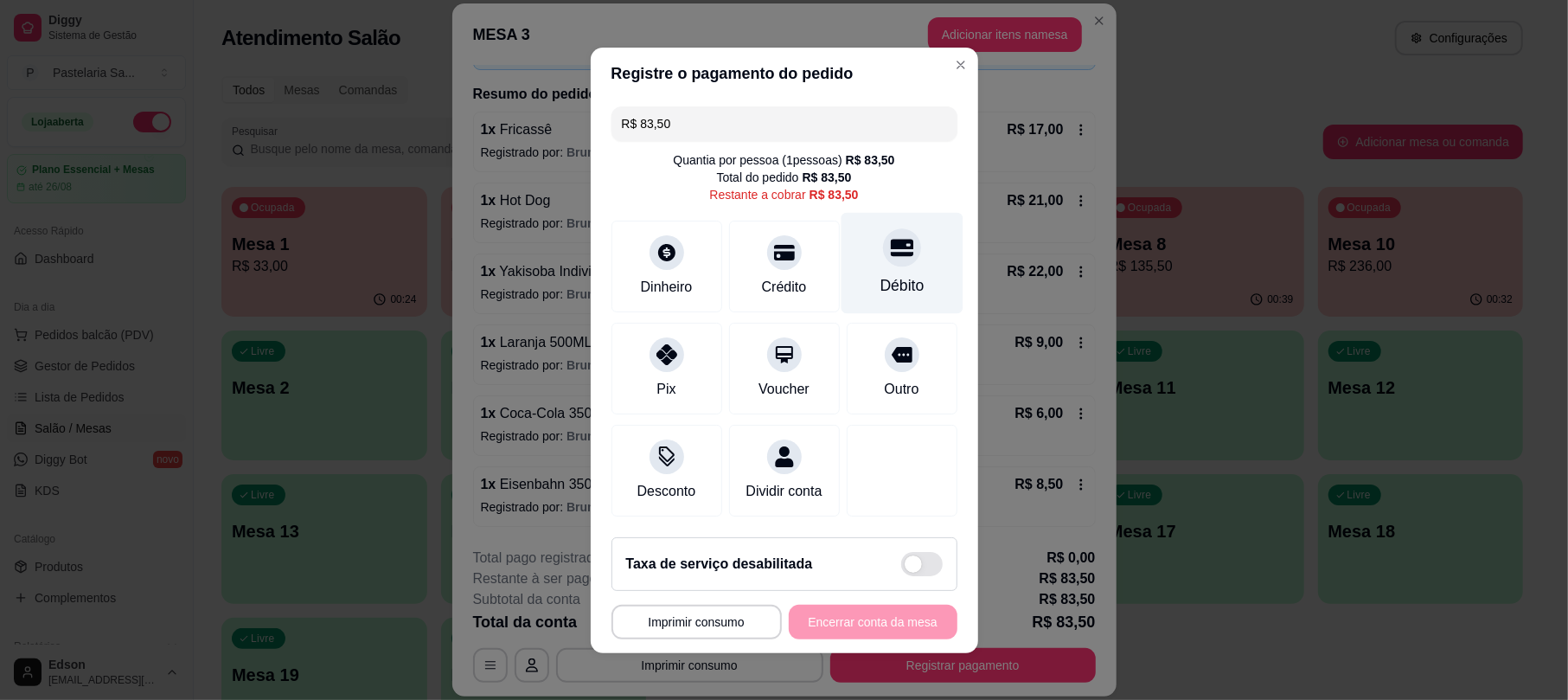
click at [880, 274] on div "Débito" at bounding box center [902, 286] width 44 height 23
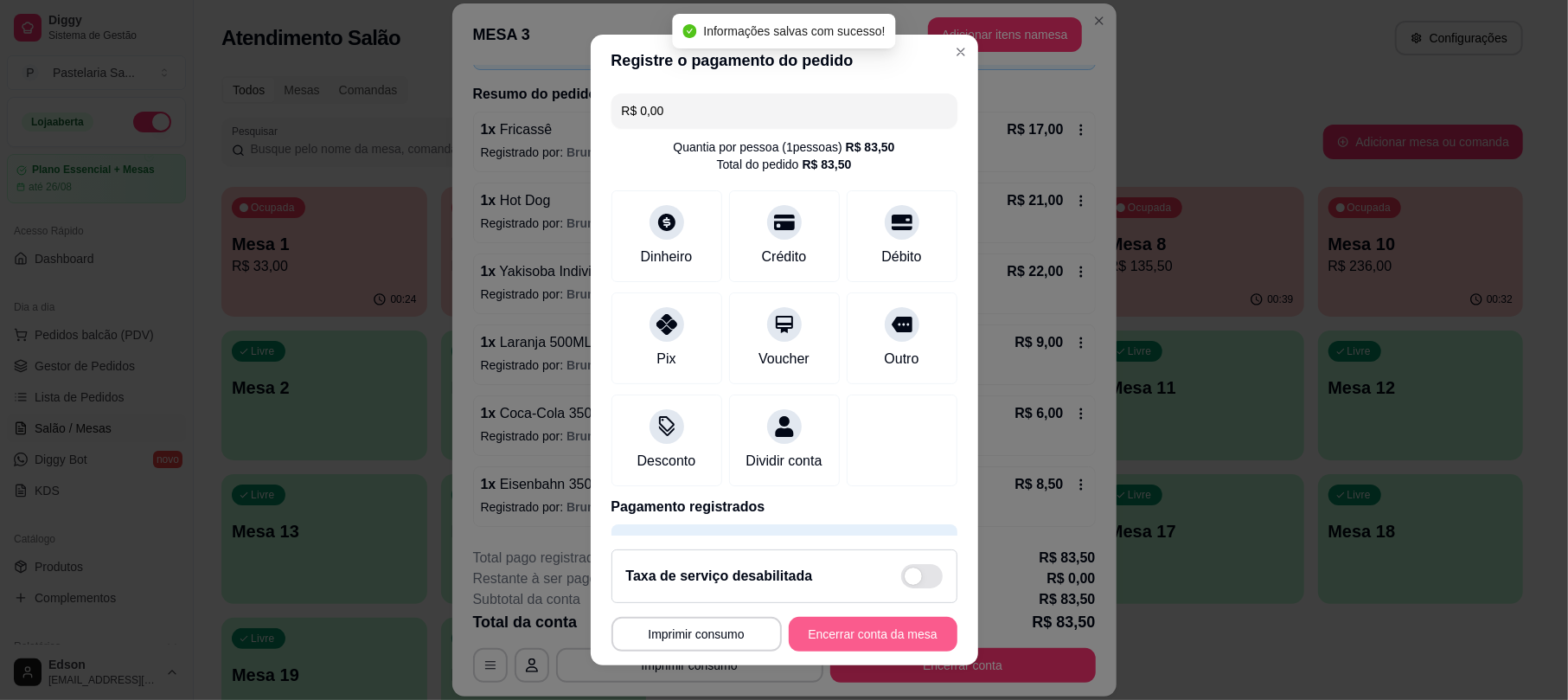
type input "R$ 0,00"
click at [904, 637] on button "Encerrar conta da mesa" at bounding box center [873, 634] width 168 height 34
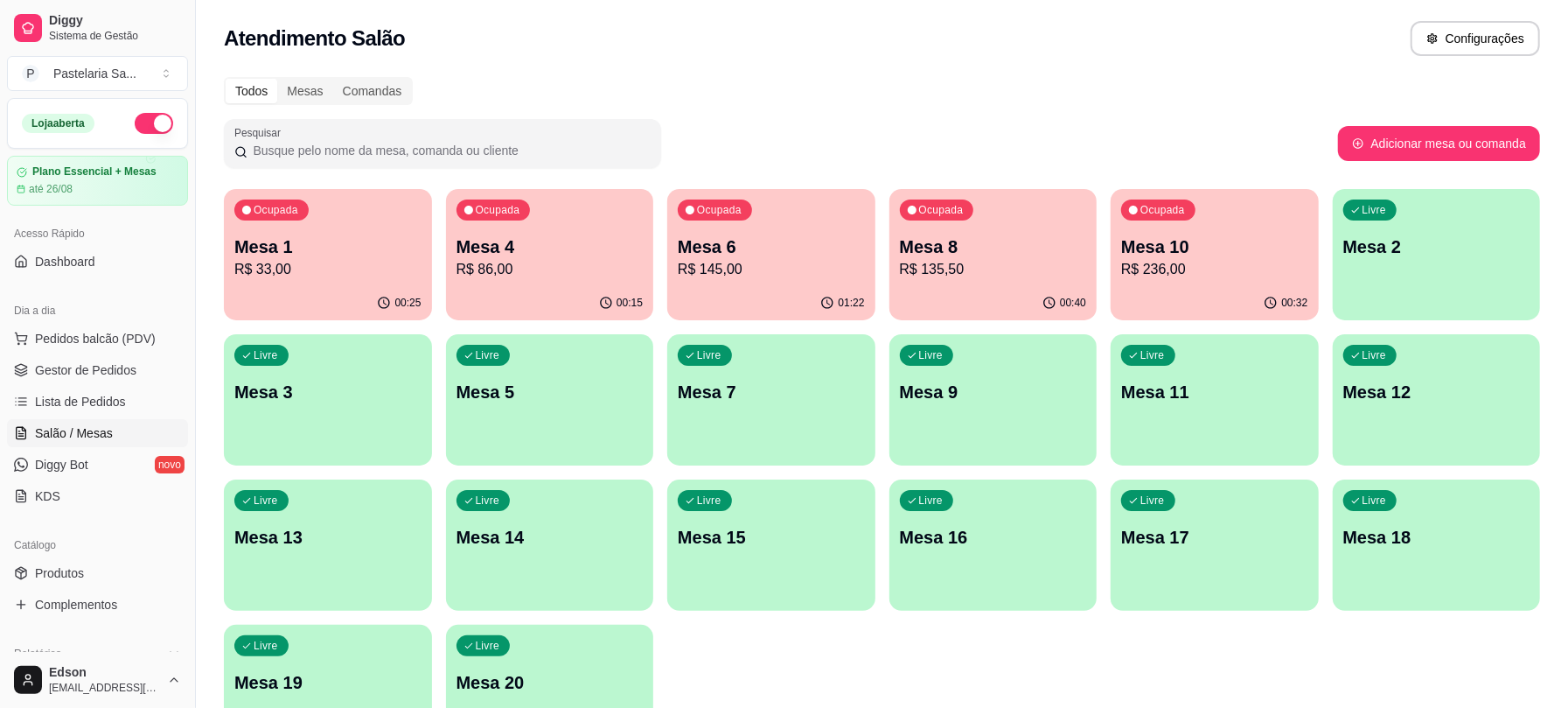
click at [262, 270] on p "R$ 33,00" at bounding box center [328, 270] width 188 height 21
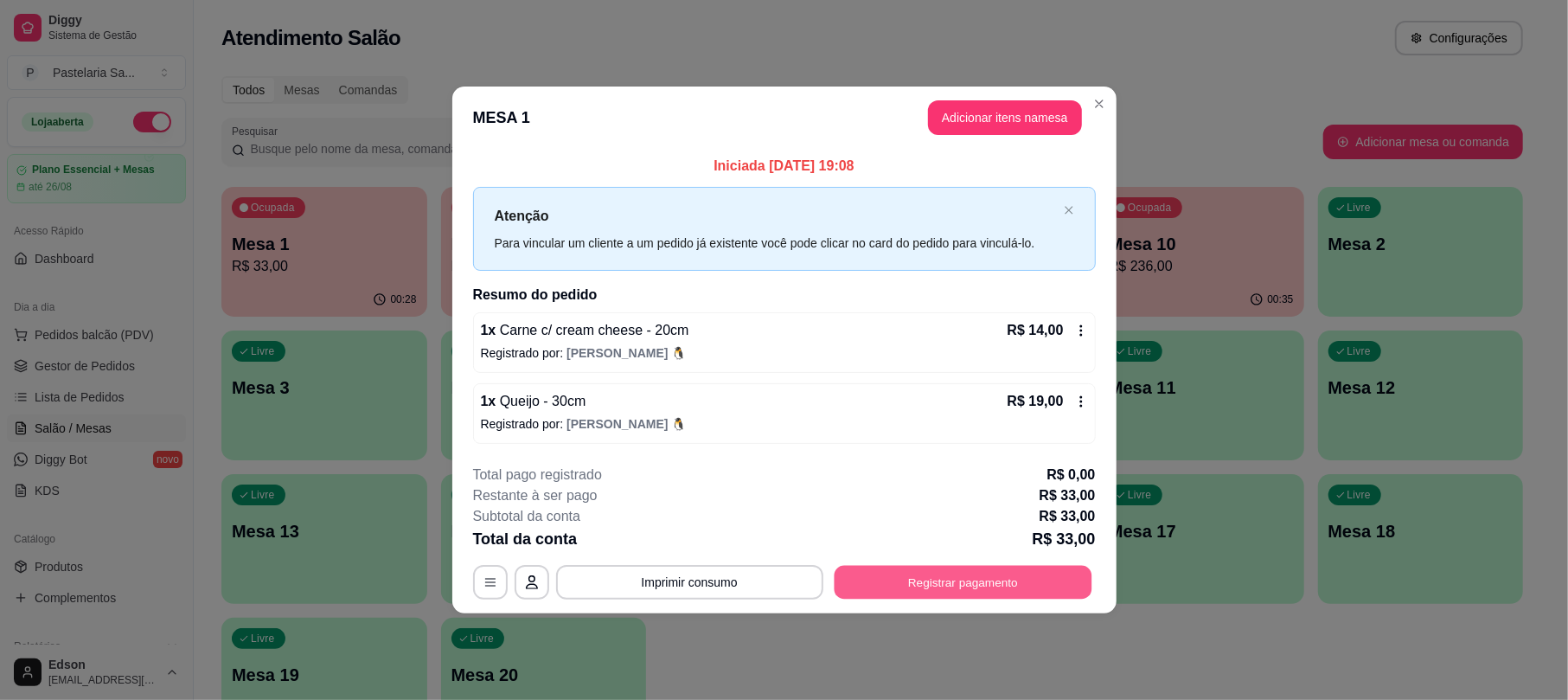
click at [994, 582] on button "Registrar pagamento" at bounding box center [963, 581] width 258 height 33
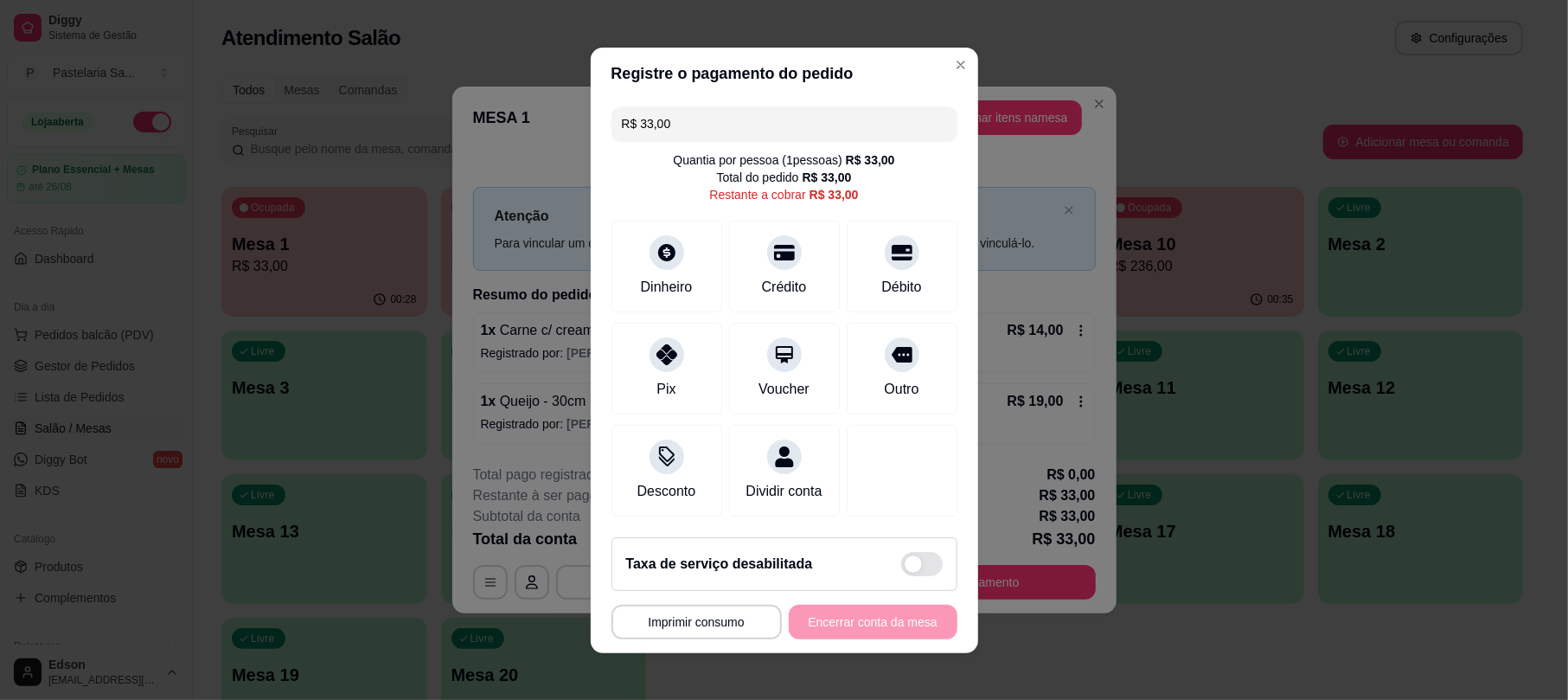
click at [674, 115] on input "R$ 33,00" at bounding box center [784, 123] width 325 height 34
click at [624, 261] on div "Dinheiro" at bounding box center [666, 263] width 122 height 101
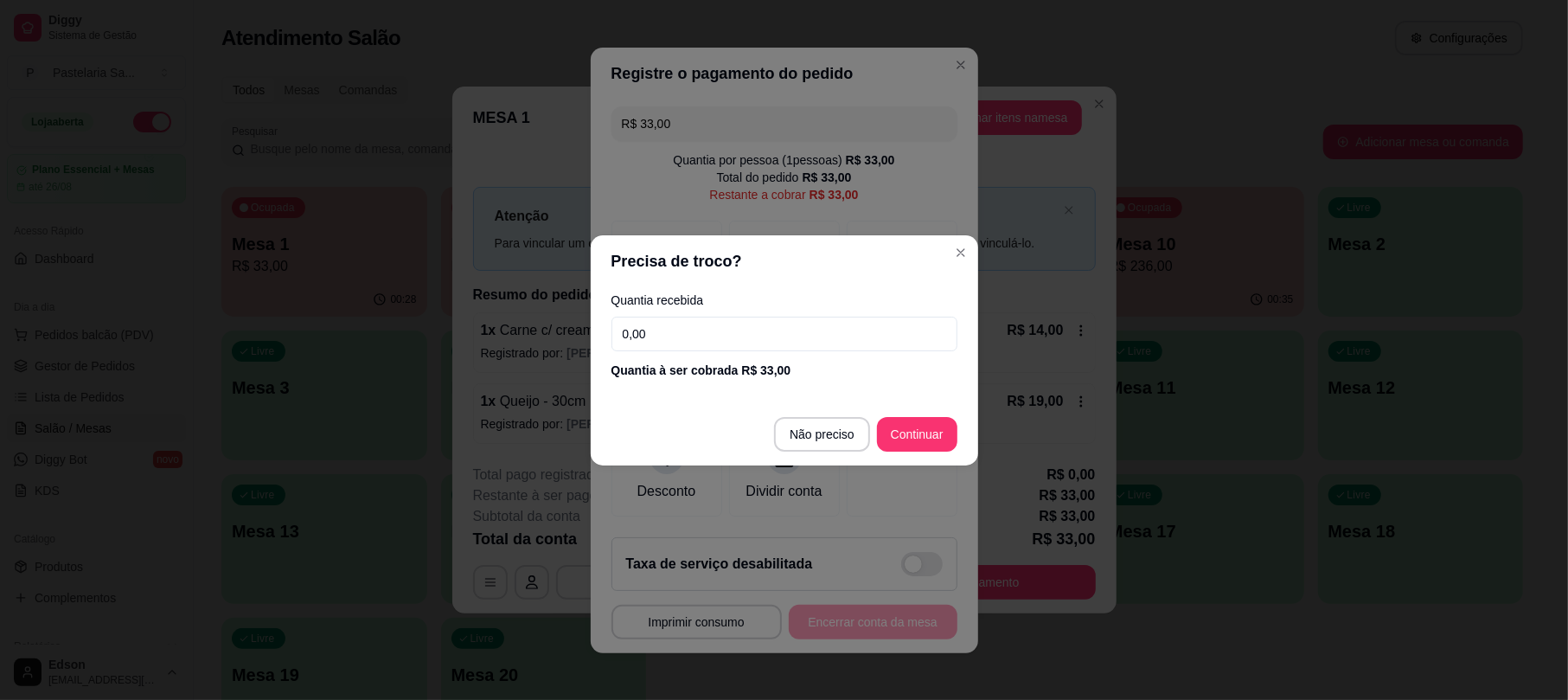
click at [754, 315] on div "Quantia recebida 0,00 Quantia à ser cobrada R$ 33,00" at bounding box center [784, 336] width 387 height 98
click at [764, 339] on input "0,00" at bounding box center [784, 334] width 346 height 34
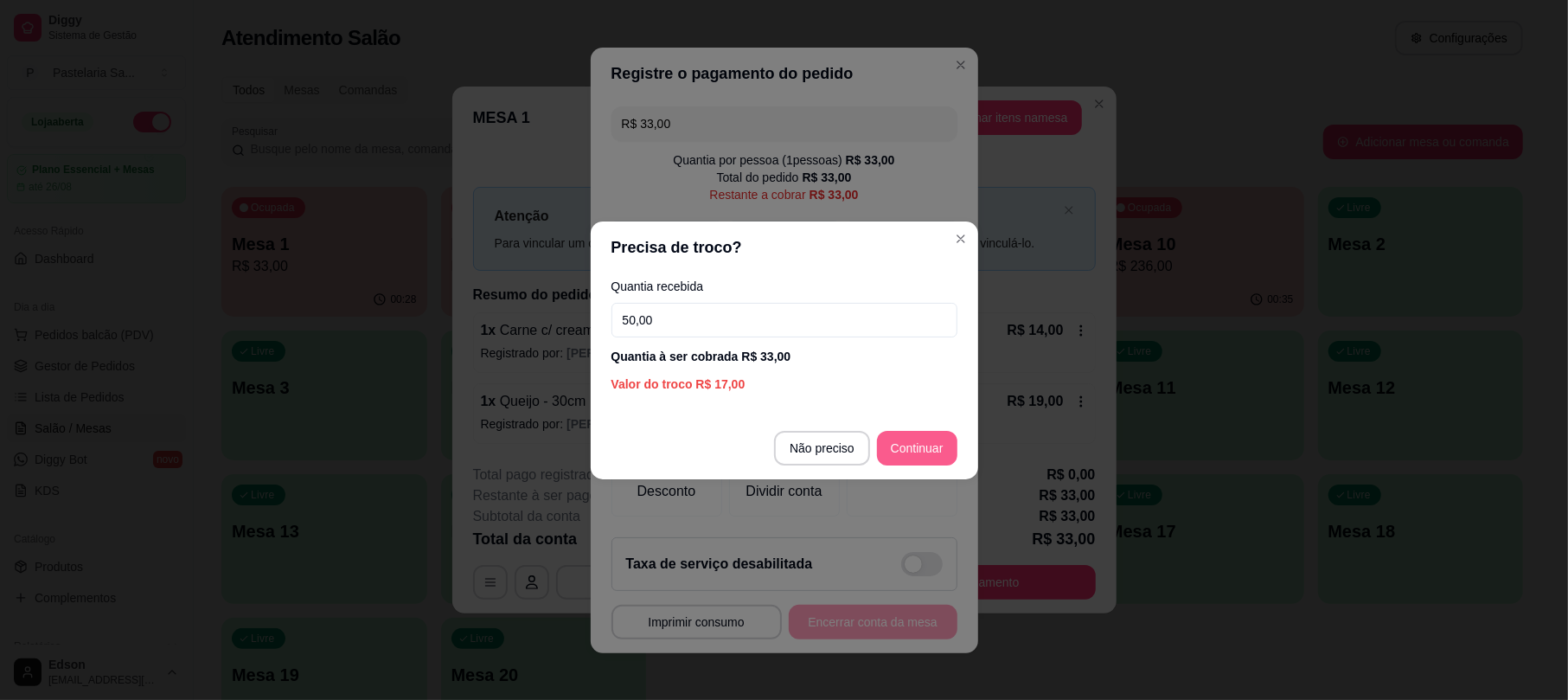
type input "50,00"
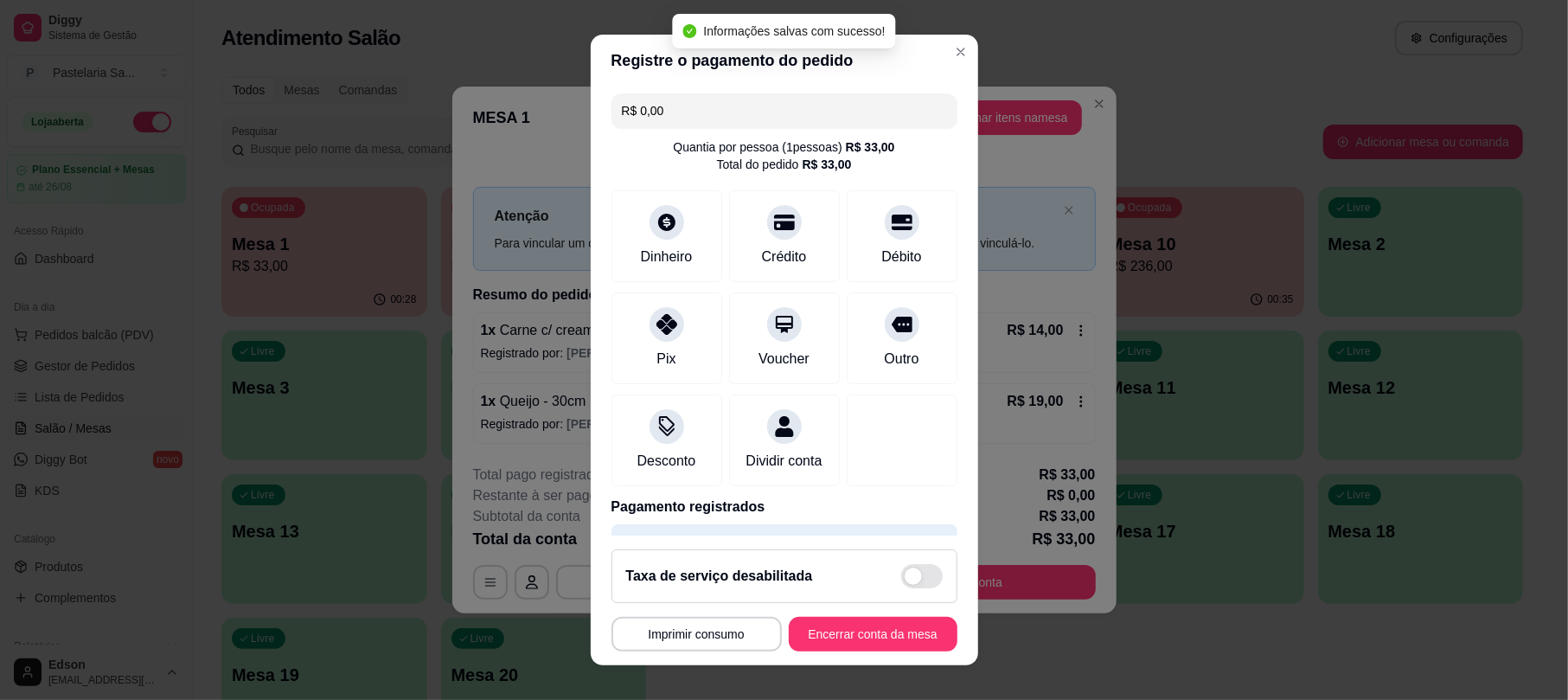
type input "R$ 0,00"
click at [900, 652] on footer "**********" at bounding box center [784, 601] width 387 height 130
click at [889, 646] on button "Encerrar conta da mesa" at bounding box center [873, 633] width 163 height 33
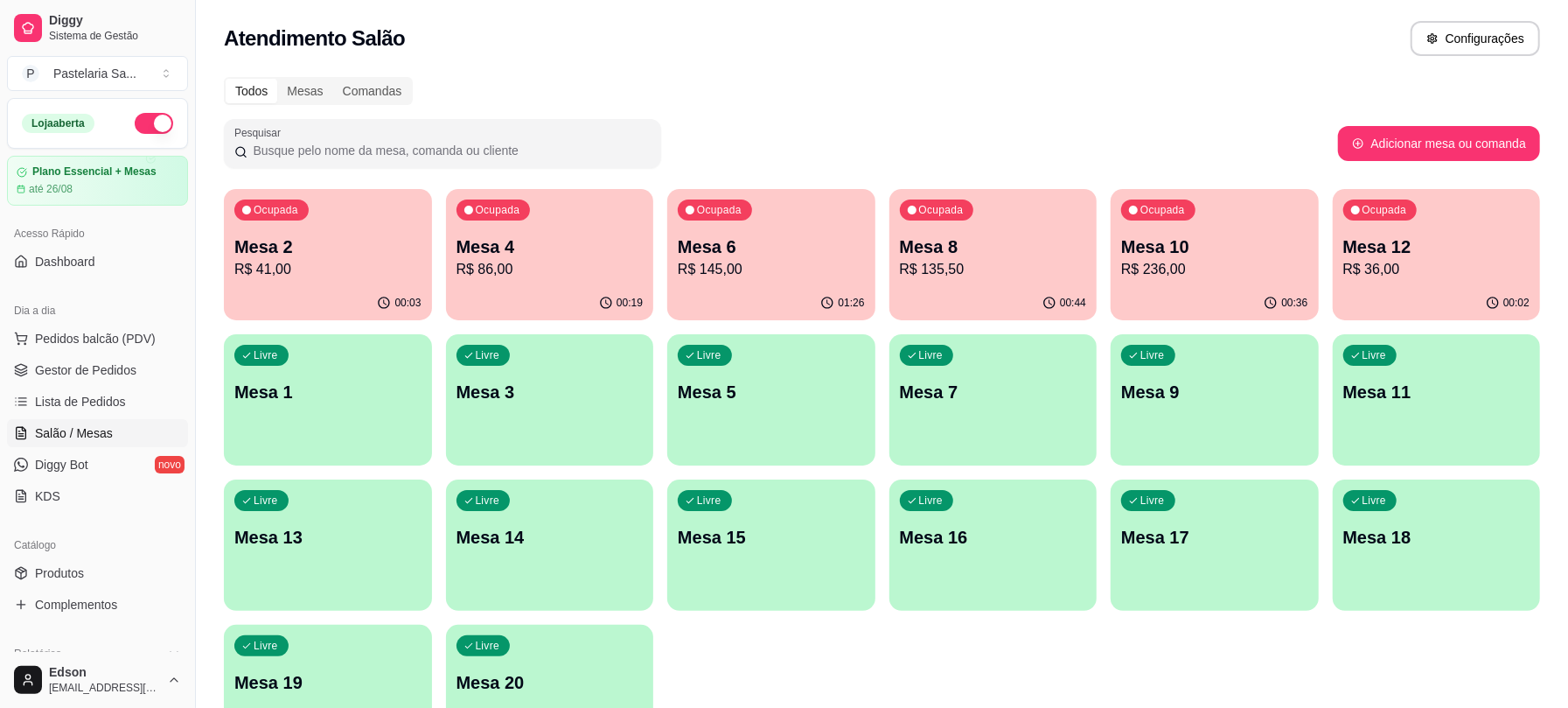
click at [1267, 432] on div "Livre Mesa 9" at bounding box center [1214, 389] width 208 height 110
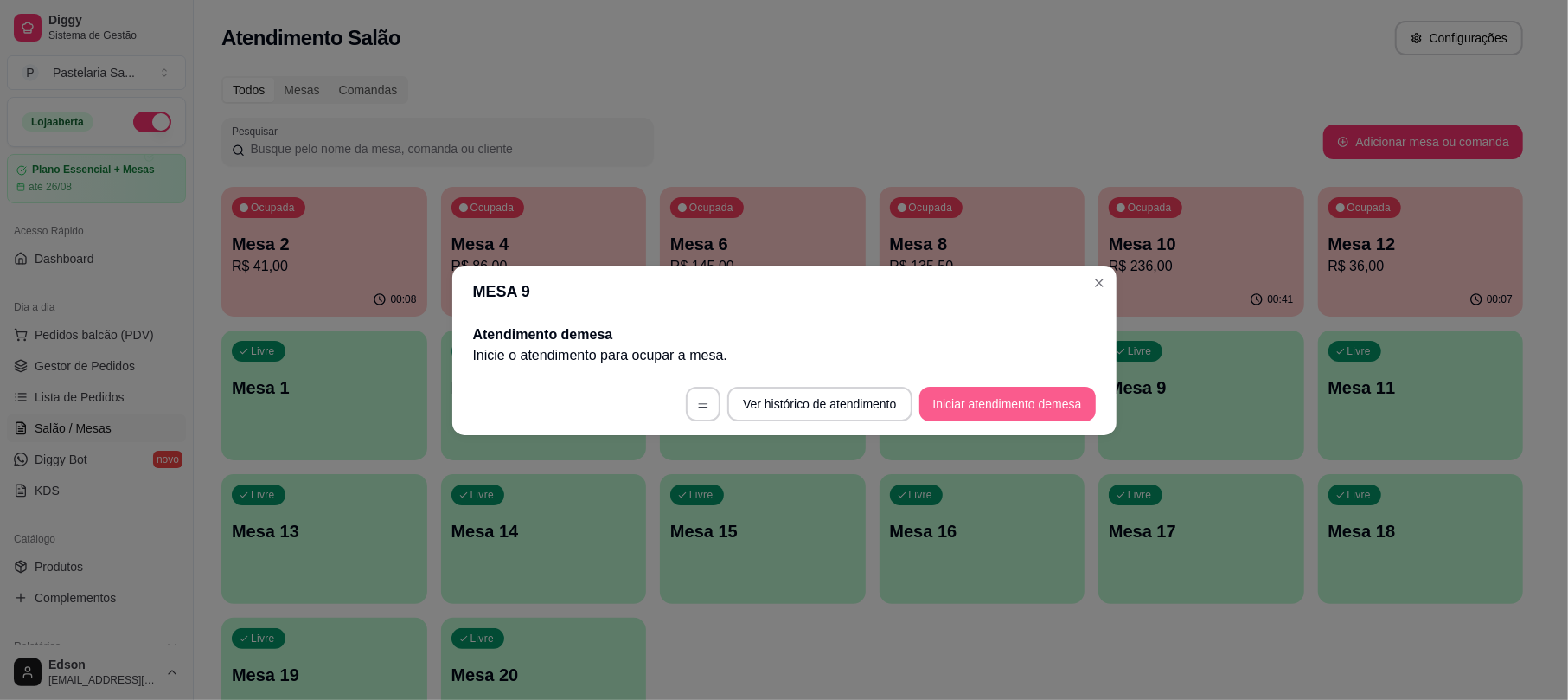
click at [1018, 393] on button "Iniciar atendimento de mesa" at bounding box center [1007, 404] width 176 height 34
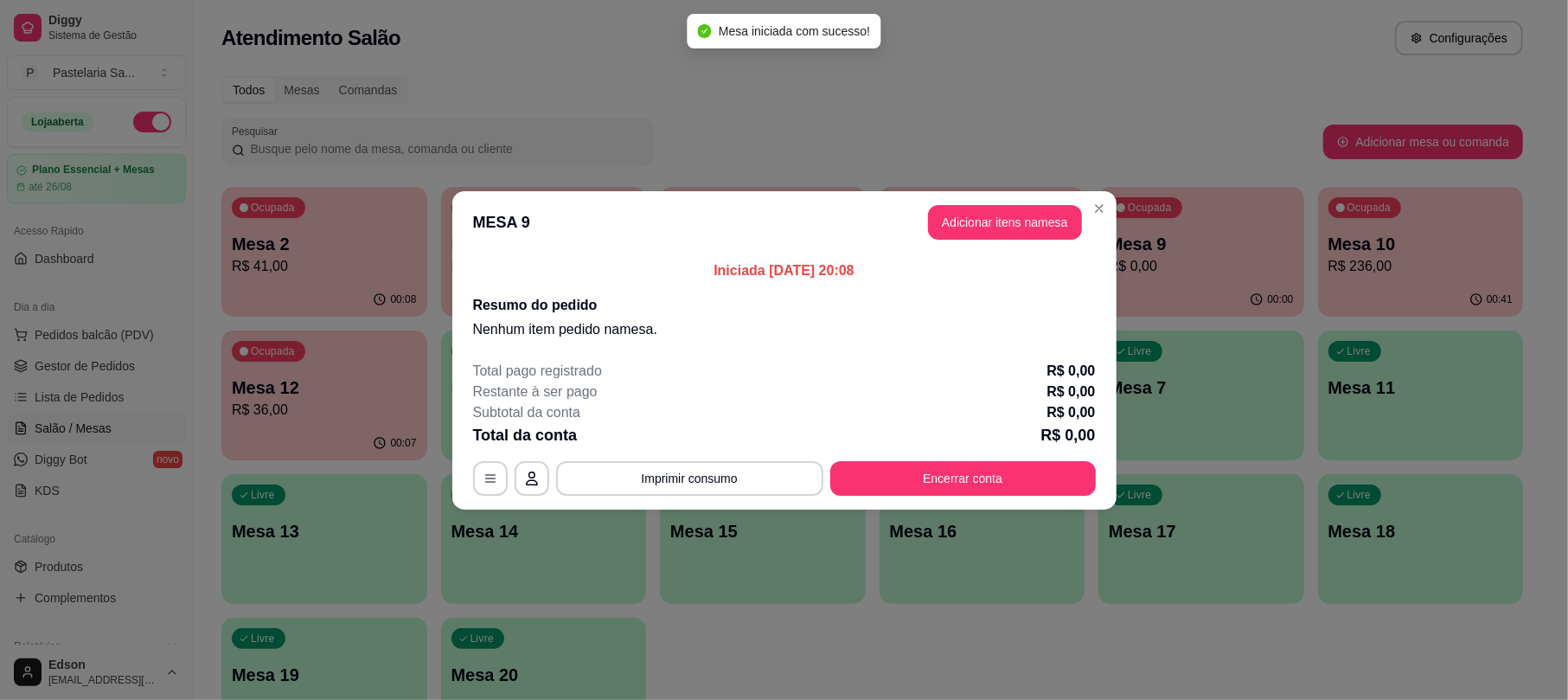
click at [1048, 230] on button "Adicionar itens na mesa" at bounding box center [1004, 222] width 154 height 34
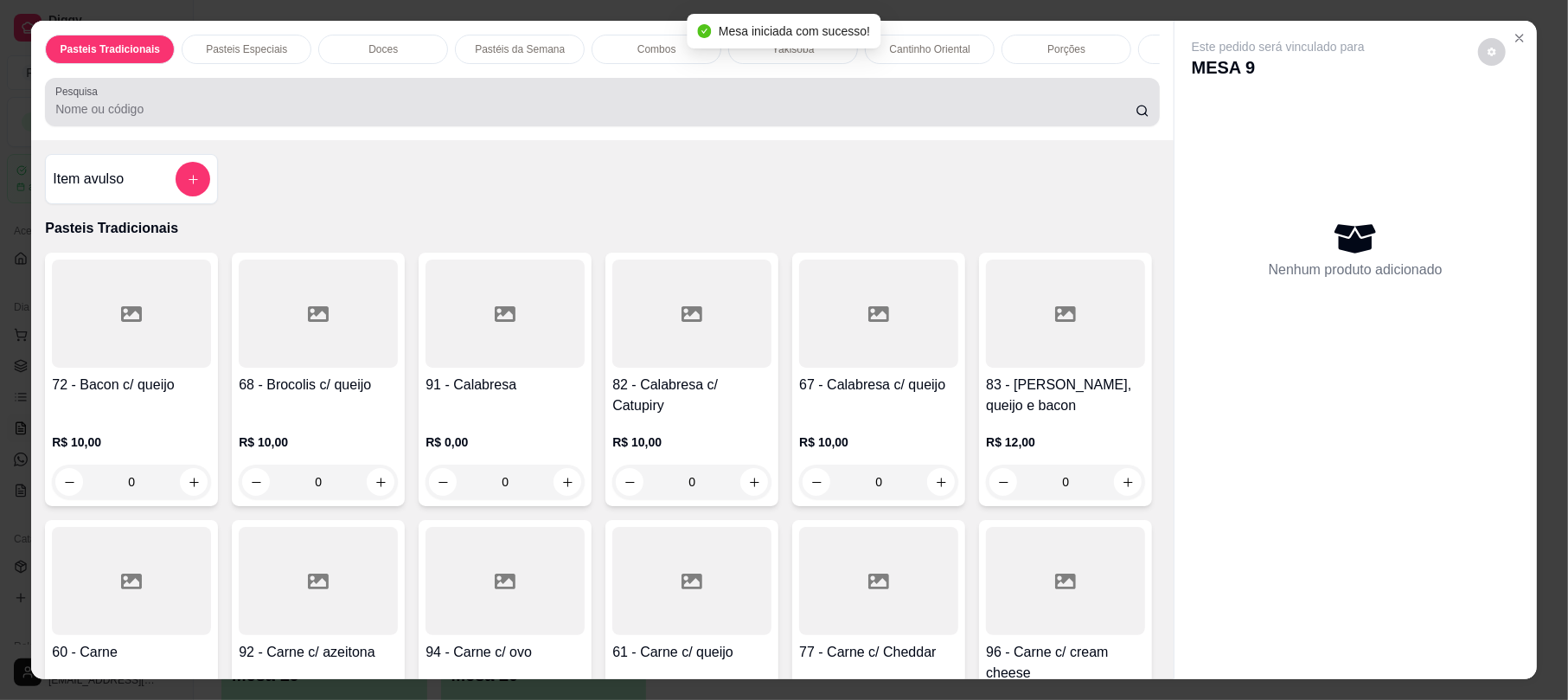
click at [667, 118] on input "Pesquisa" at bounding box center [596, 109] width 1080 height 17
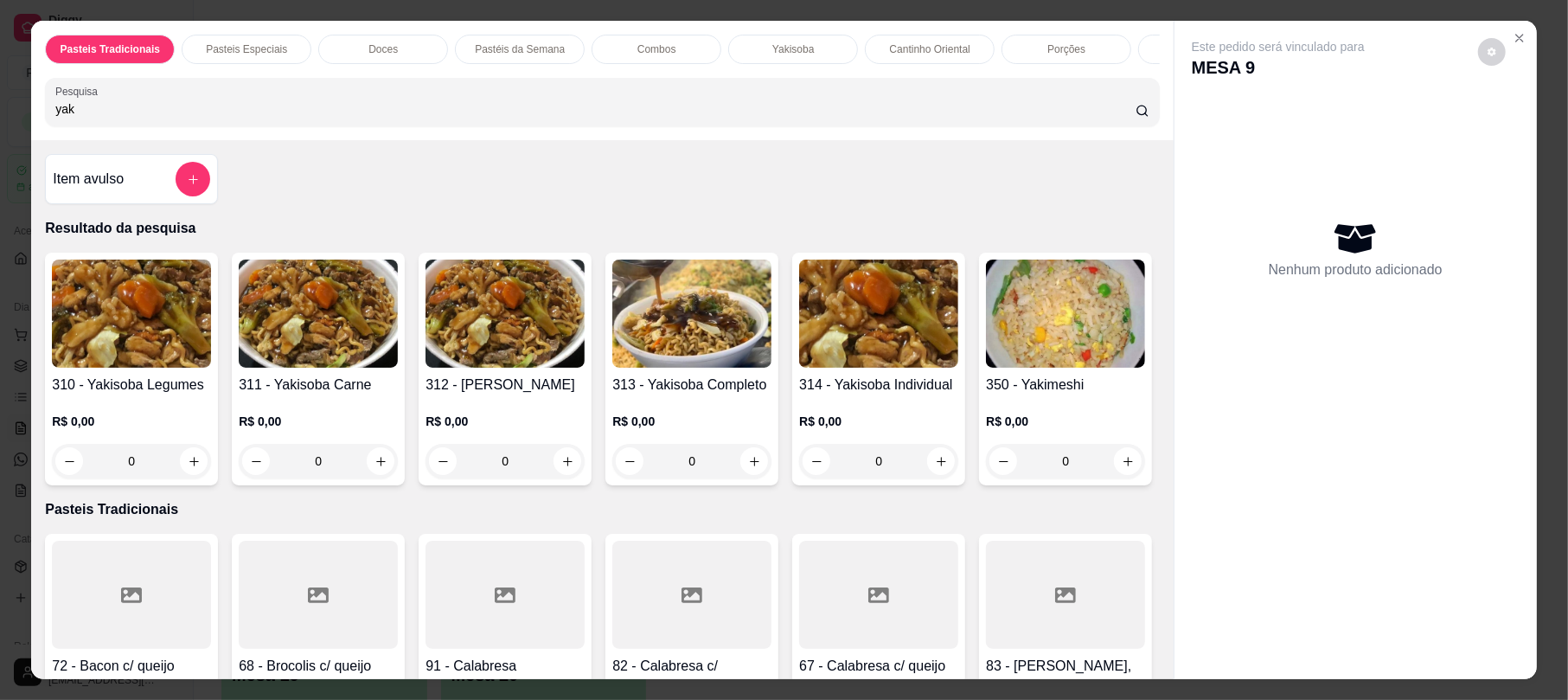
type input "yak"
click at [986, 367] on img at bounding box center [1065, 313] width 159 height 108
click at [616, 301] on div "Tamanho M (350g)" at bounding box center [642, 295] width 116 height 21
radio input "true"
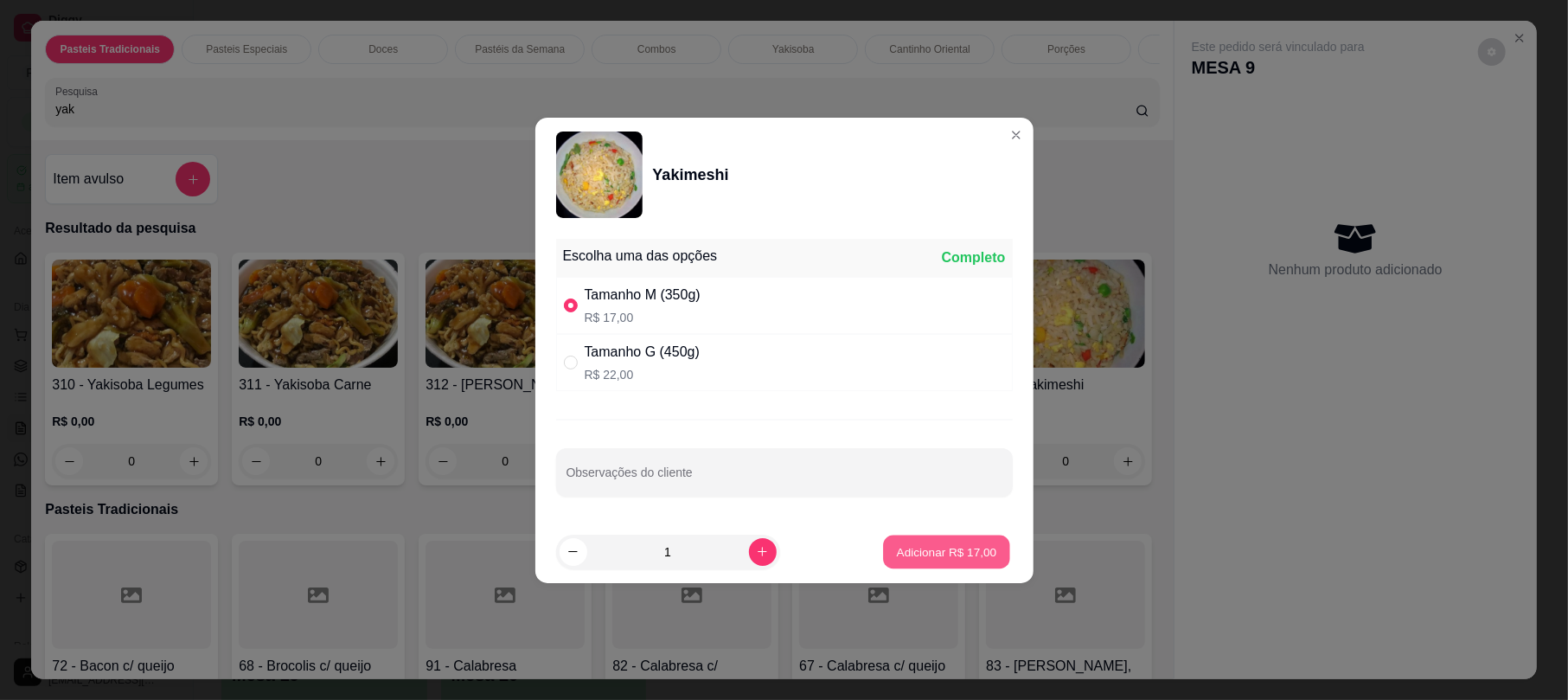
click at [967, 567] on button "Adicionar R$ 17,00" at bounding box center [947, 551] width 127 height 33
type input "1"
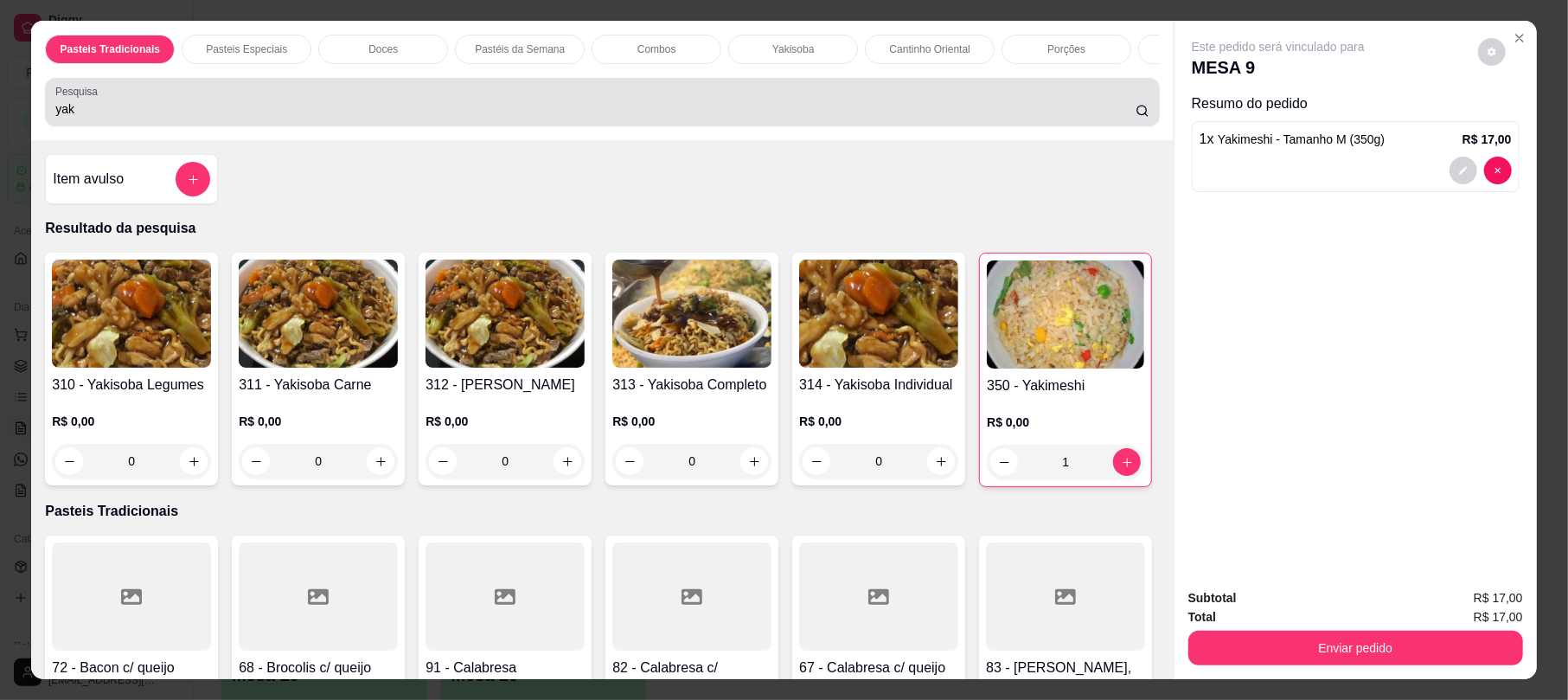
click at [599, 114] on div "yak" at bounding box center [601, 102] width 1093 height 34
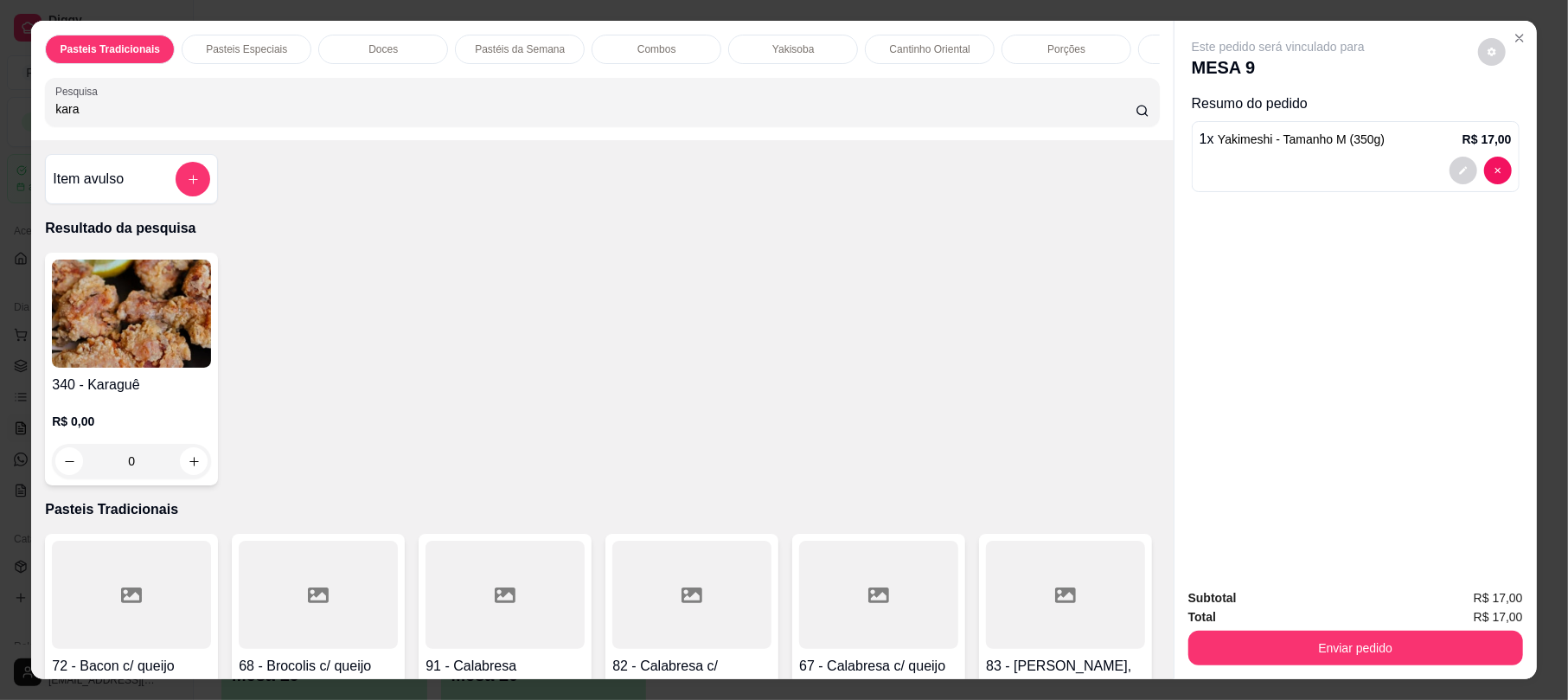
type input "kara"
click at [113, 395] on h4 "340 - Karaguê" at bounding box center [131, 385] width 159 height 21
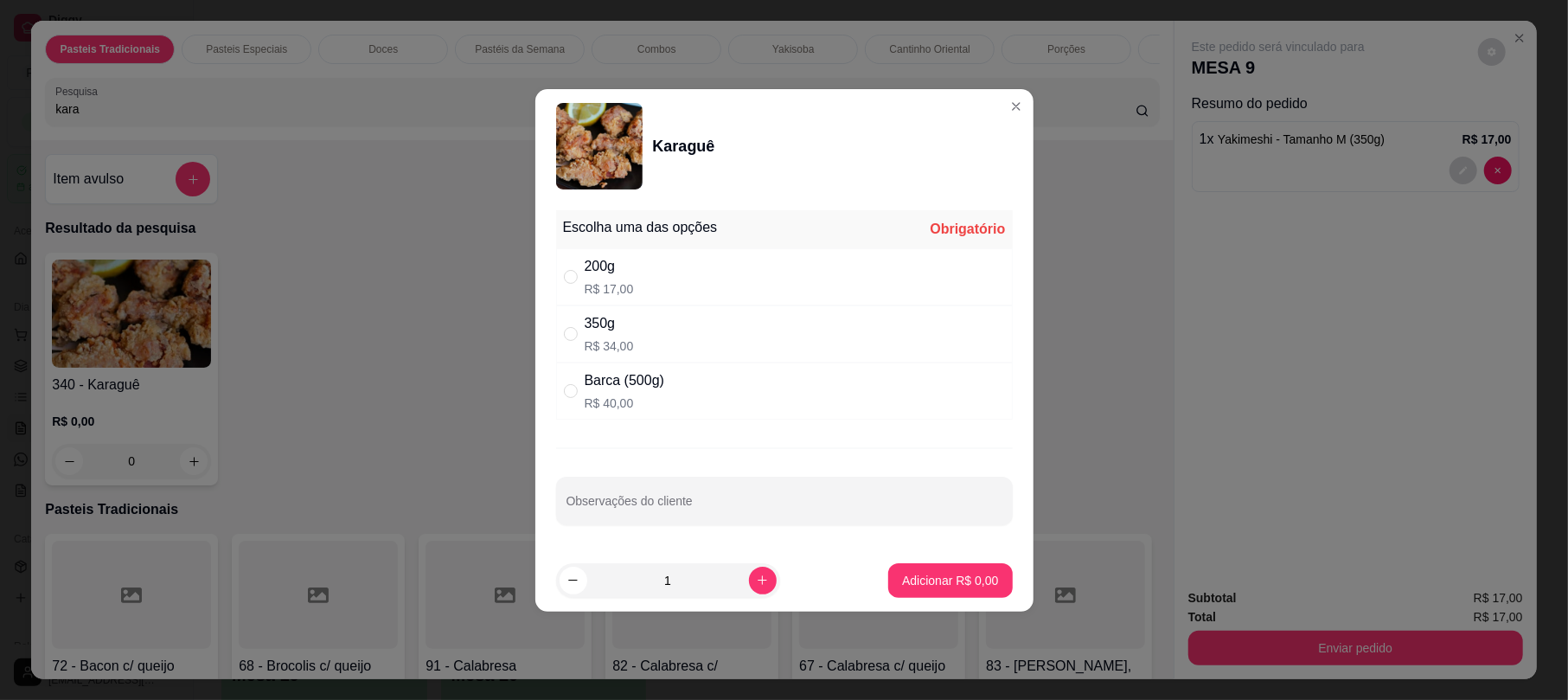
click at [609, 327] on div "350g" at bounding box center [609, 323] width 50 height 21
radio input "true"
click at [907, 581] on p "Adicionar R$ 34,00" at bounding box center [947, 580] width 103 height 17
type input "1"
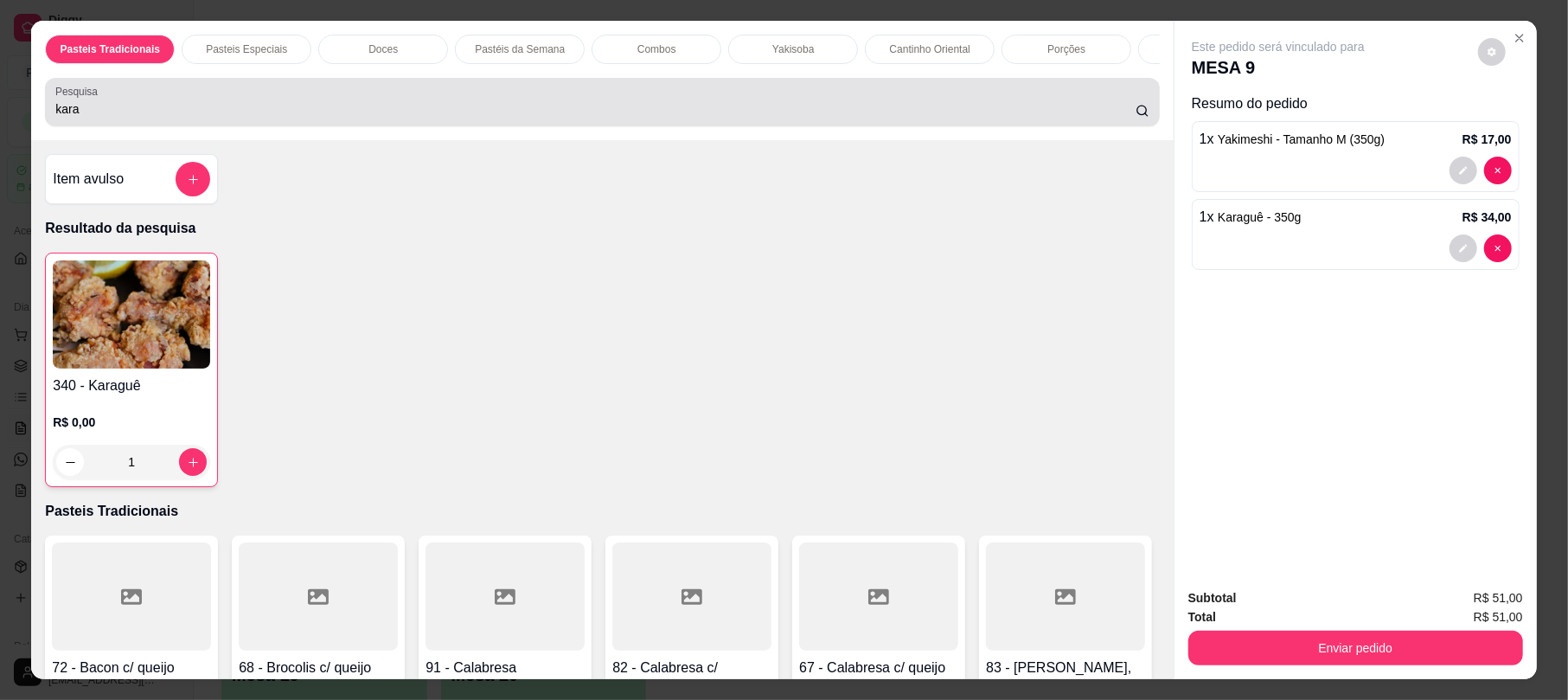
click at [505, 118] on input "kara" at bounding box center [596, 109] width 1080 height 17
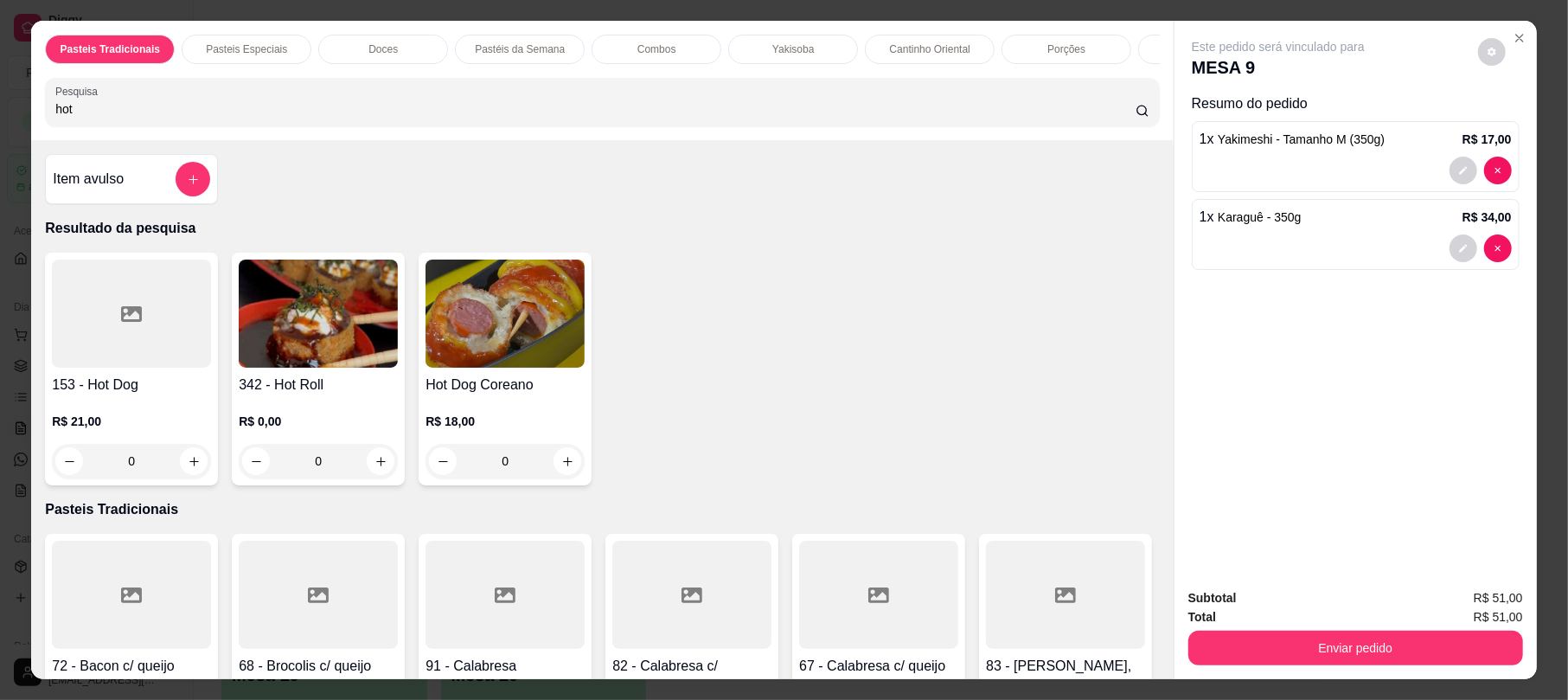
type input "hot"
click at [278, 387] on div "342 - Hot Roll R$ 0,00 0" at bounding box center [317, 368] width 173 height 232
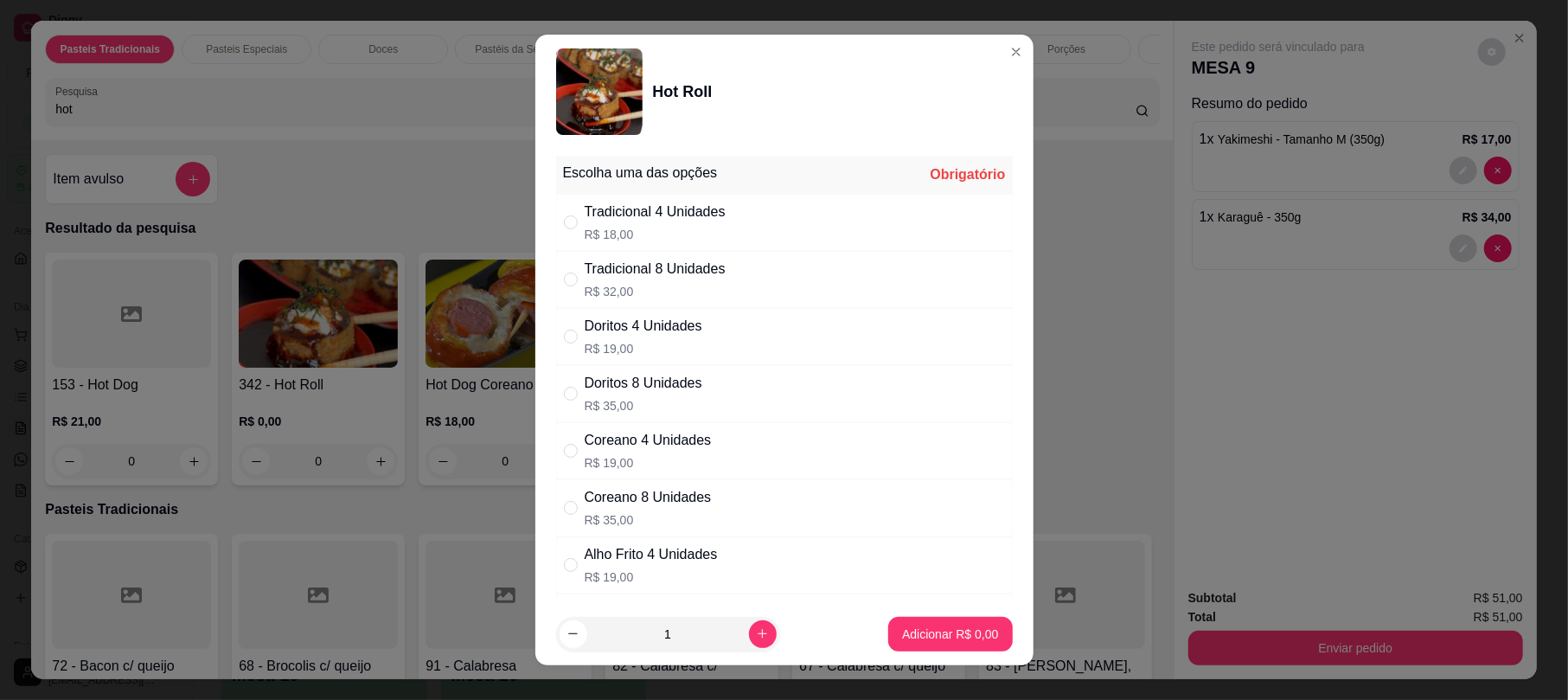
click at [637, 204] on div "Tradicional 4 Unidades" at bounding box center [654, 212] width 141 height 21
radio input "true"
click at [922, 645] on button "Adicionar R$ 18,00" at bounding box center [947, 634] width 131 height 34
type input "1"
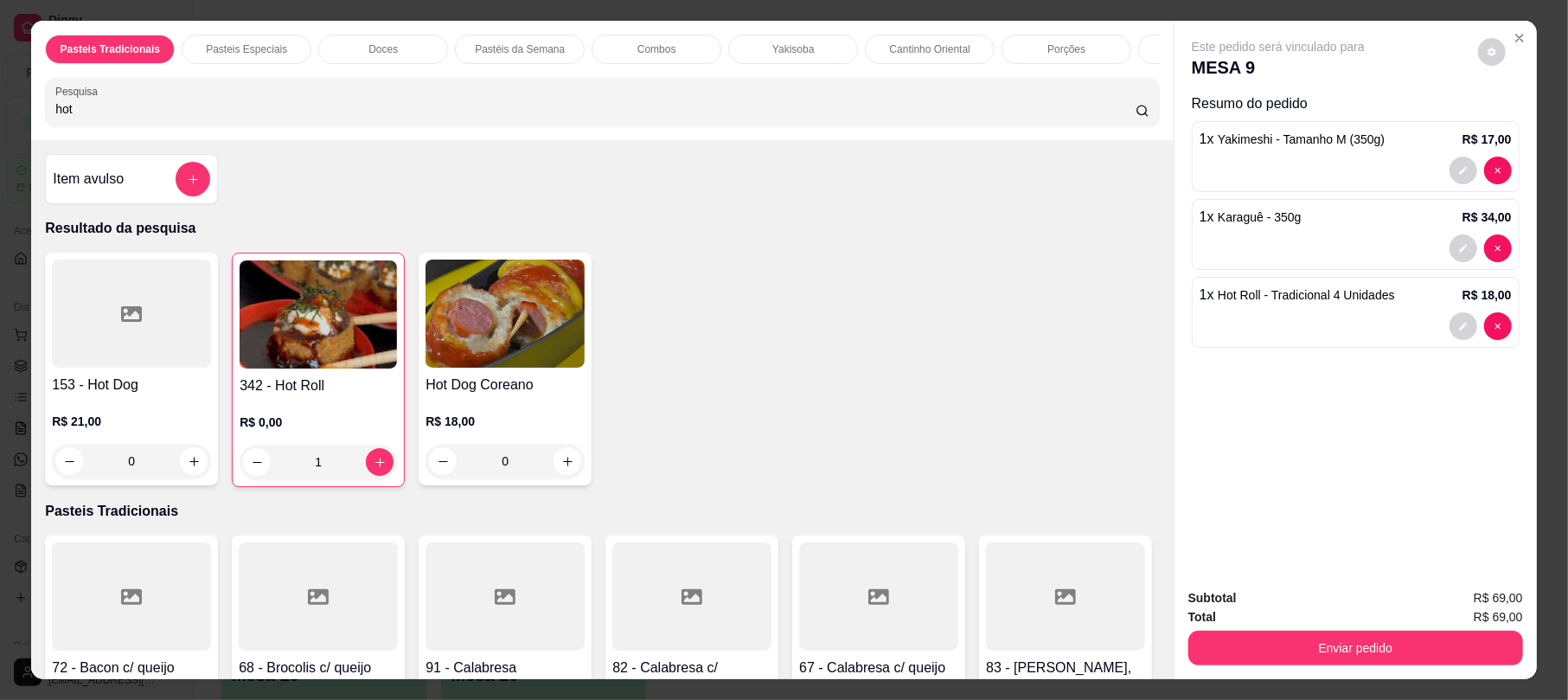
click at [436, 84] on div "Pasteis Tradicionais Pasteis Especiais Doces Pastéis da Semana Combos Yakisoba …" at bounding box center [602, 80] width 1142 height 120
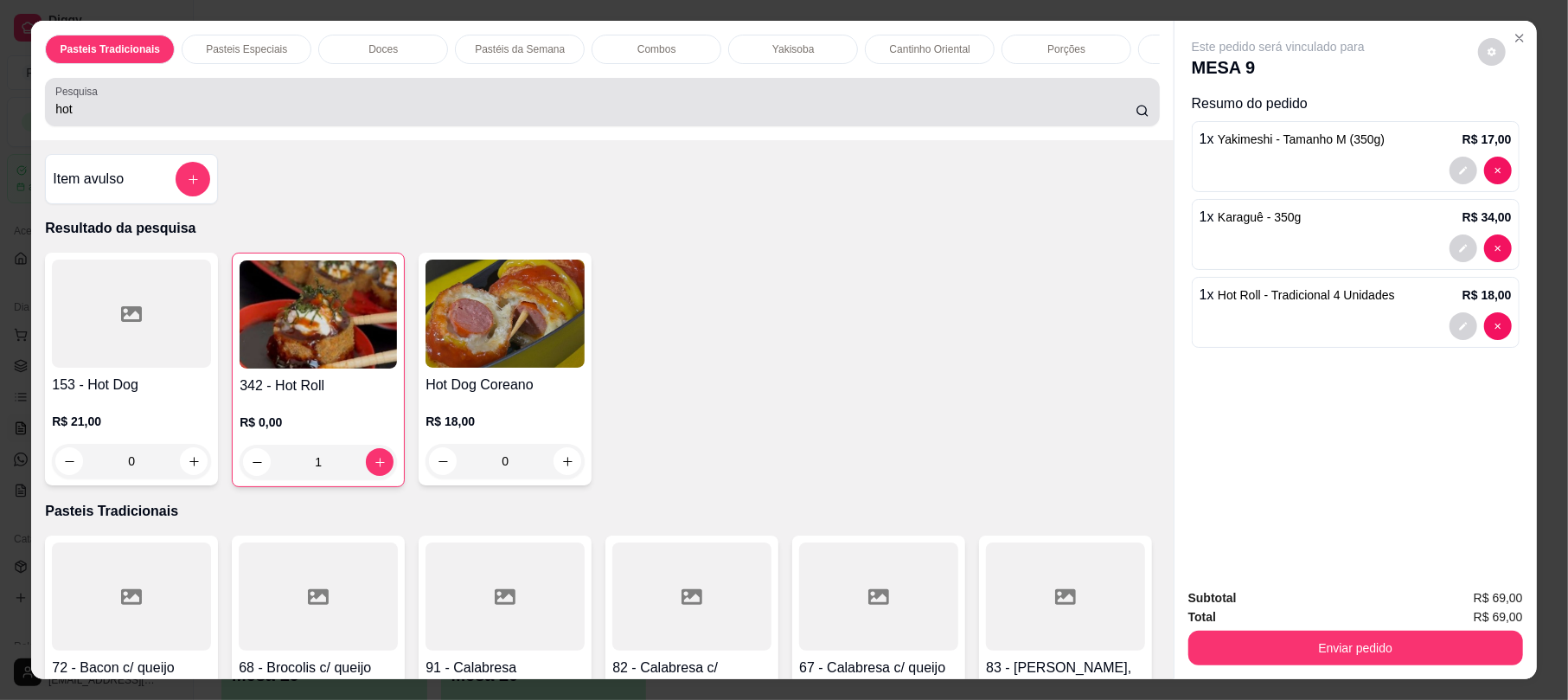
click at [447, 111] on div "hot" at bounding box center [601, 102] width 1093 height 34
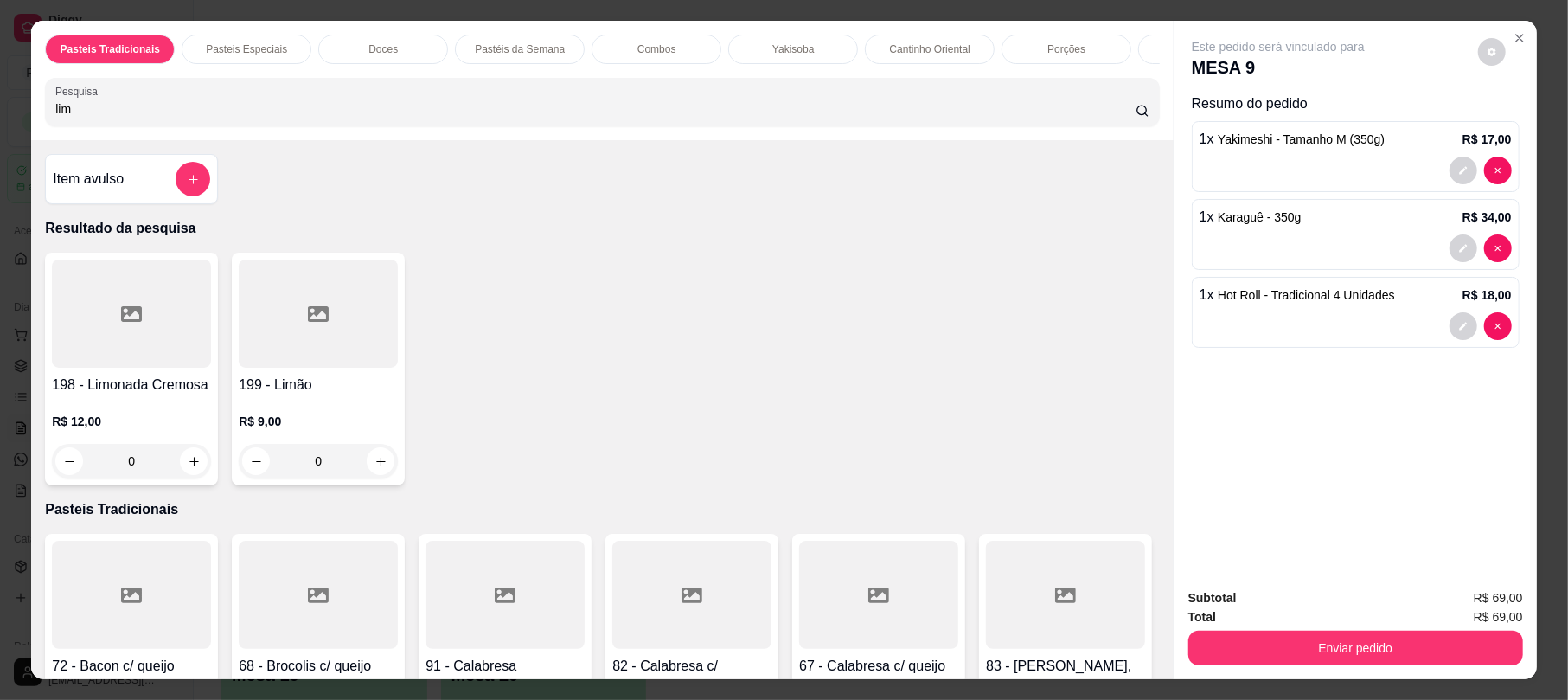
type input "lim"
click at [136, 395] on h4 "198 - Limonada Cremosa" at bounding box center [131, 385] width 159 height 21
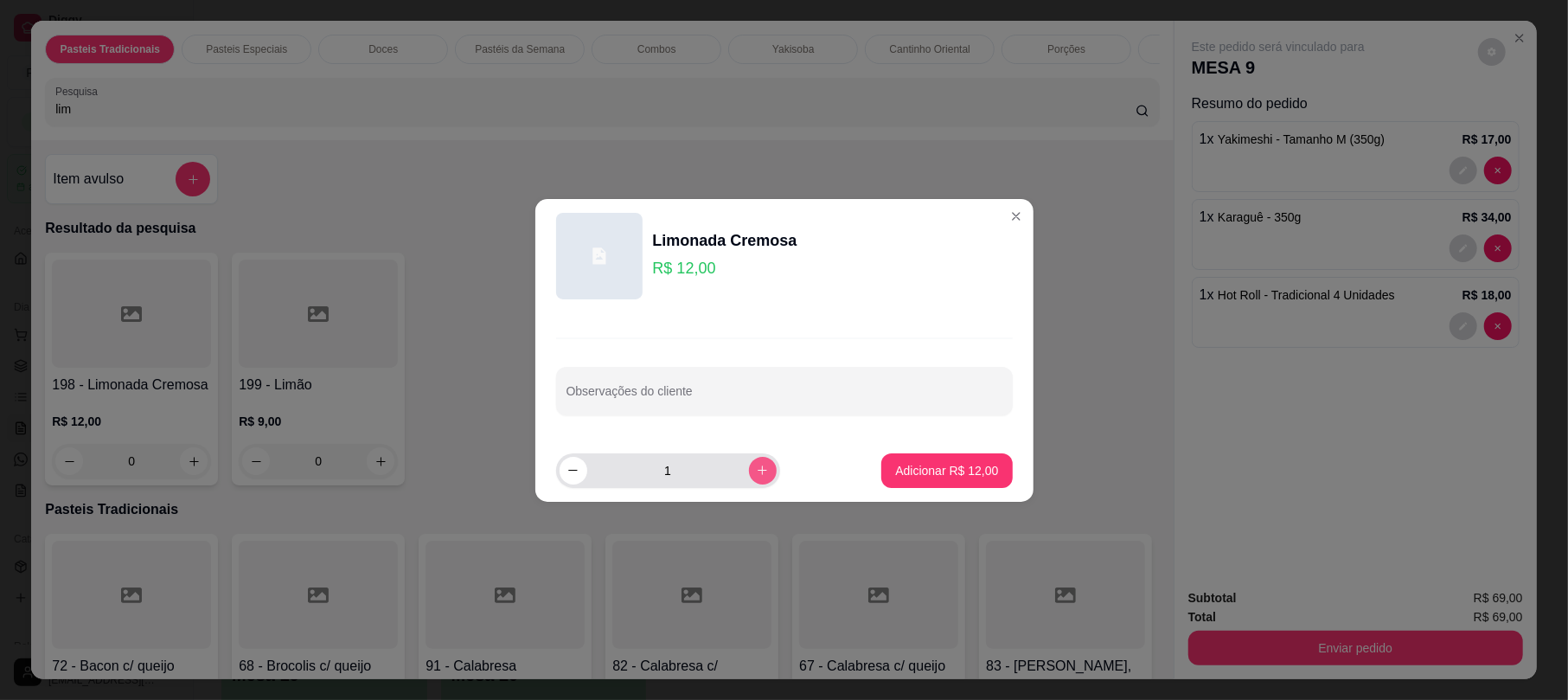
click at [755, 466] on icon "increase-product-quantity" at bounding box center [762, 470] width 13 height 13
type input "2"
click at [910, 458] on button "Adicionar R$ 24,00" at bounding box center [947, 470] width 131 height 34
type input "2"
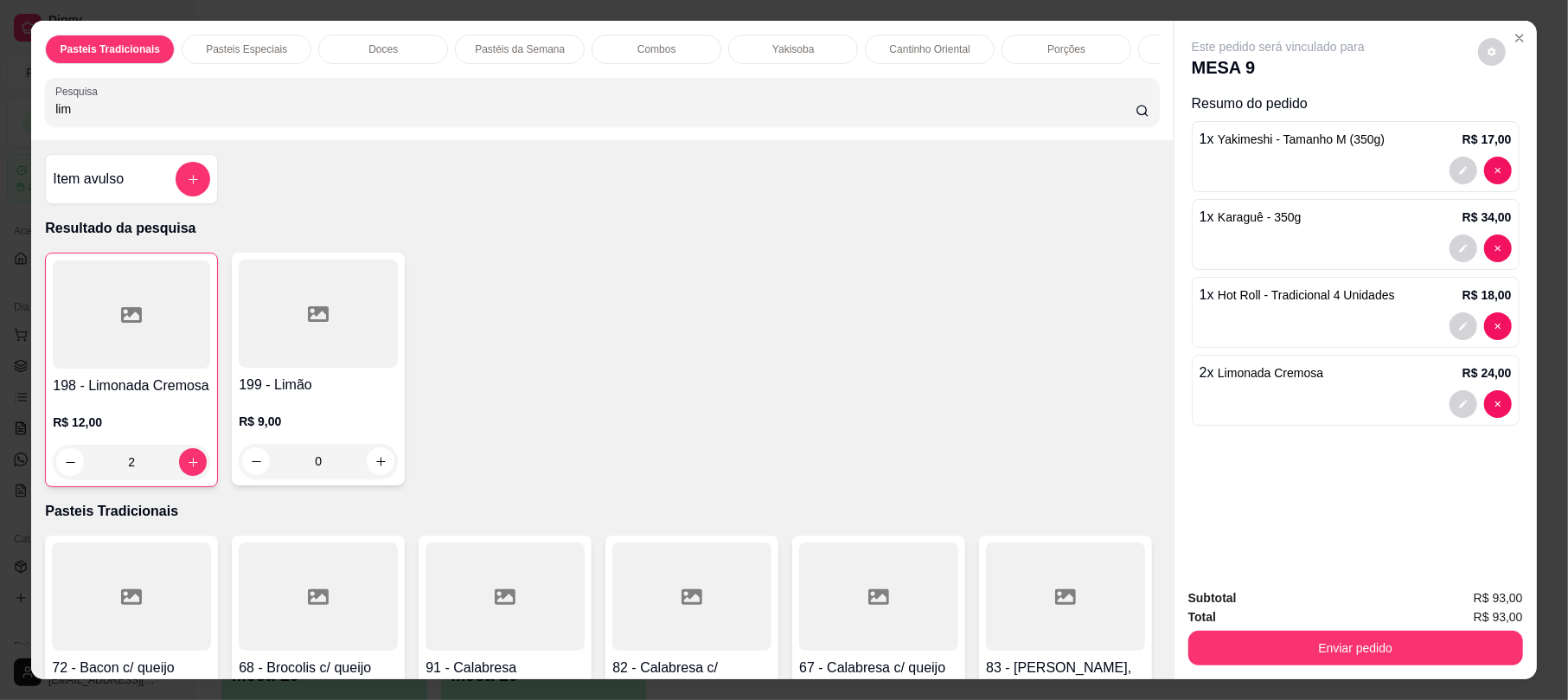
click at [1346, 647] on button "Enviar pedido" at bounding box center [1356, 647] width 335 height 34
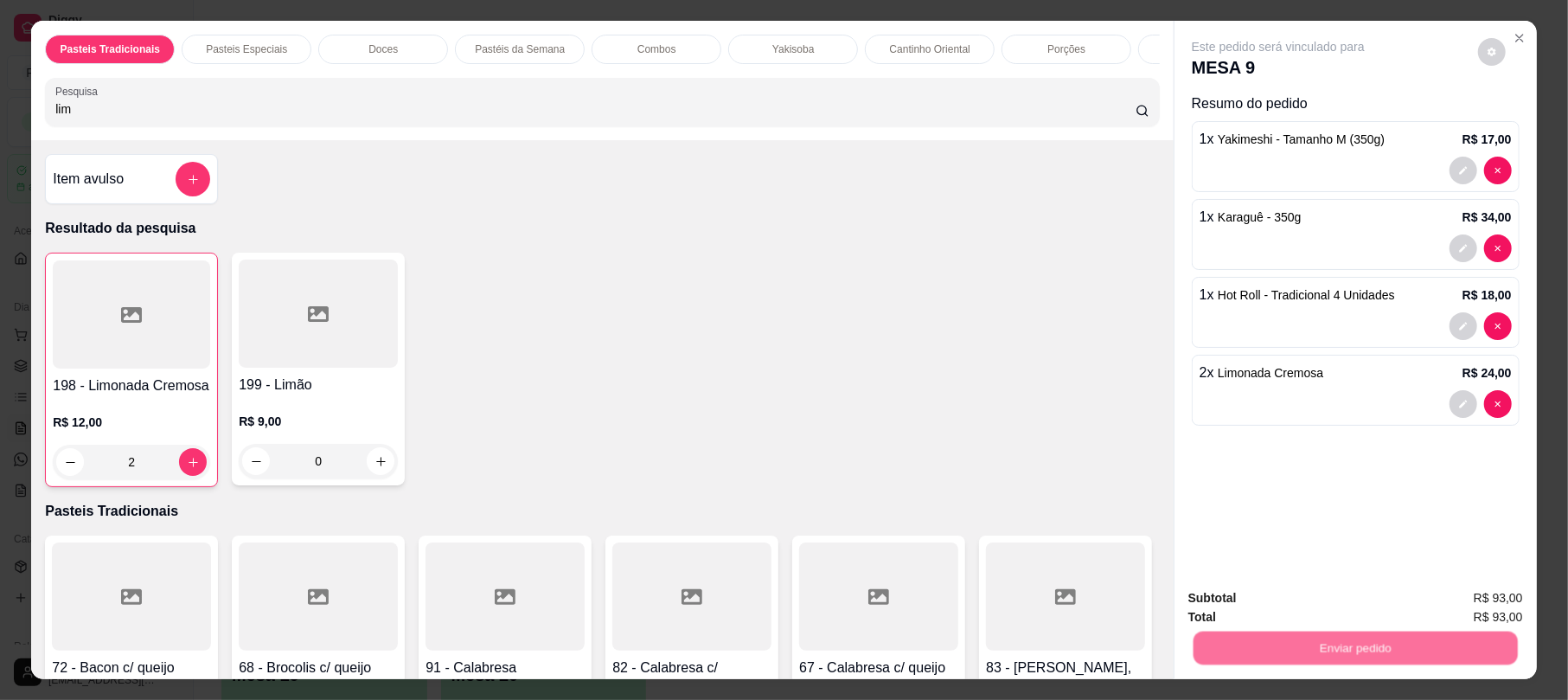
click at [1289, 603] on button "Não registrar e enviar pedido" at bounding box center [1296, 605] width 180 height 33
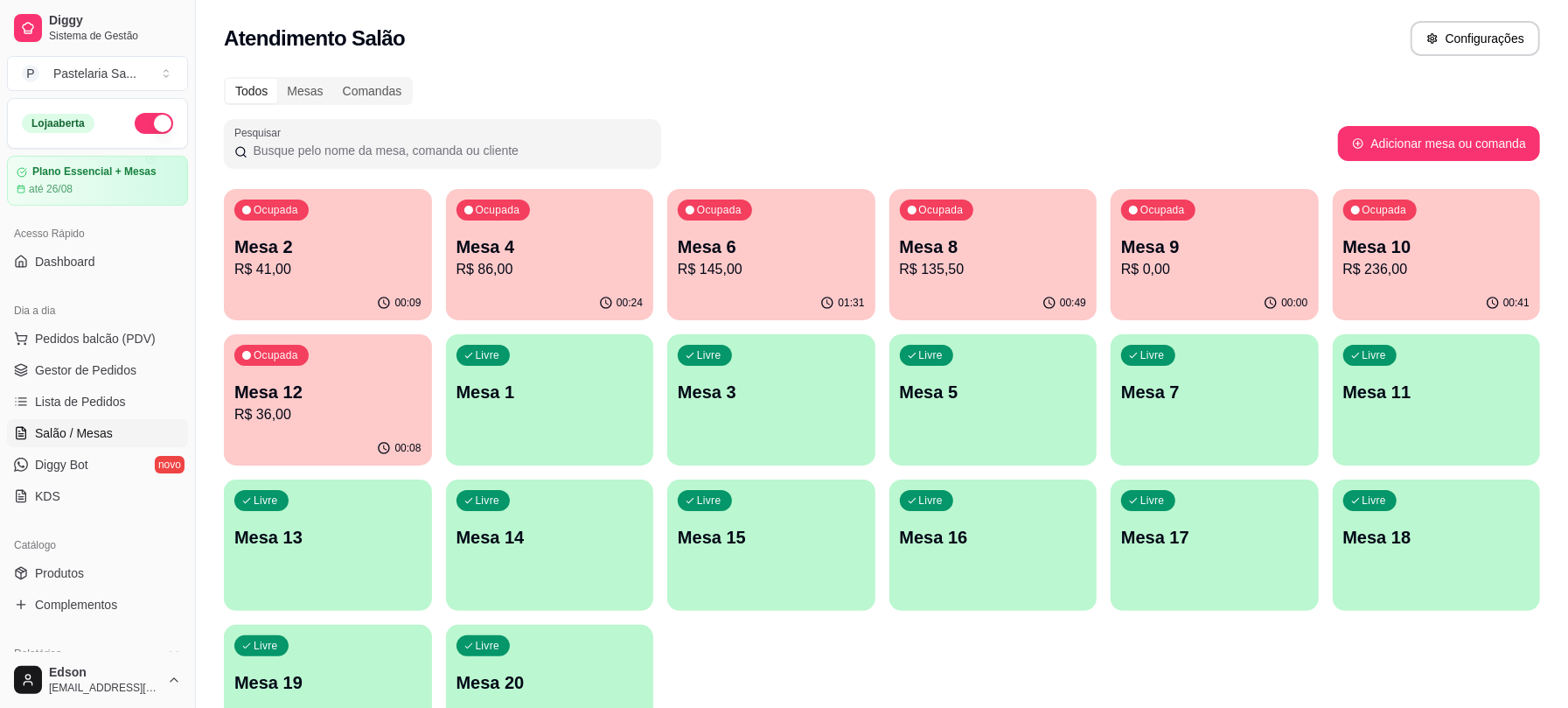
click at [495, 375] on div "Livre Mesa 1" at bounding box center [549, 389] width 208 height 110
click at [116, 338] on span "Pedidos balcão (PDV)" at bounding box center [95, 339] width 121 height 17
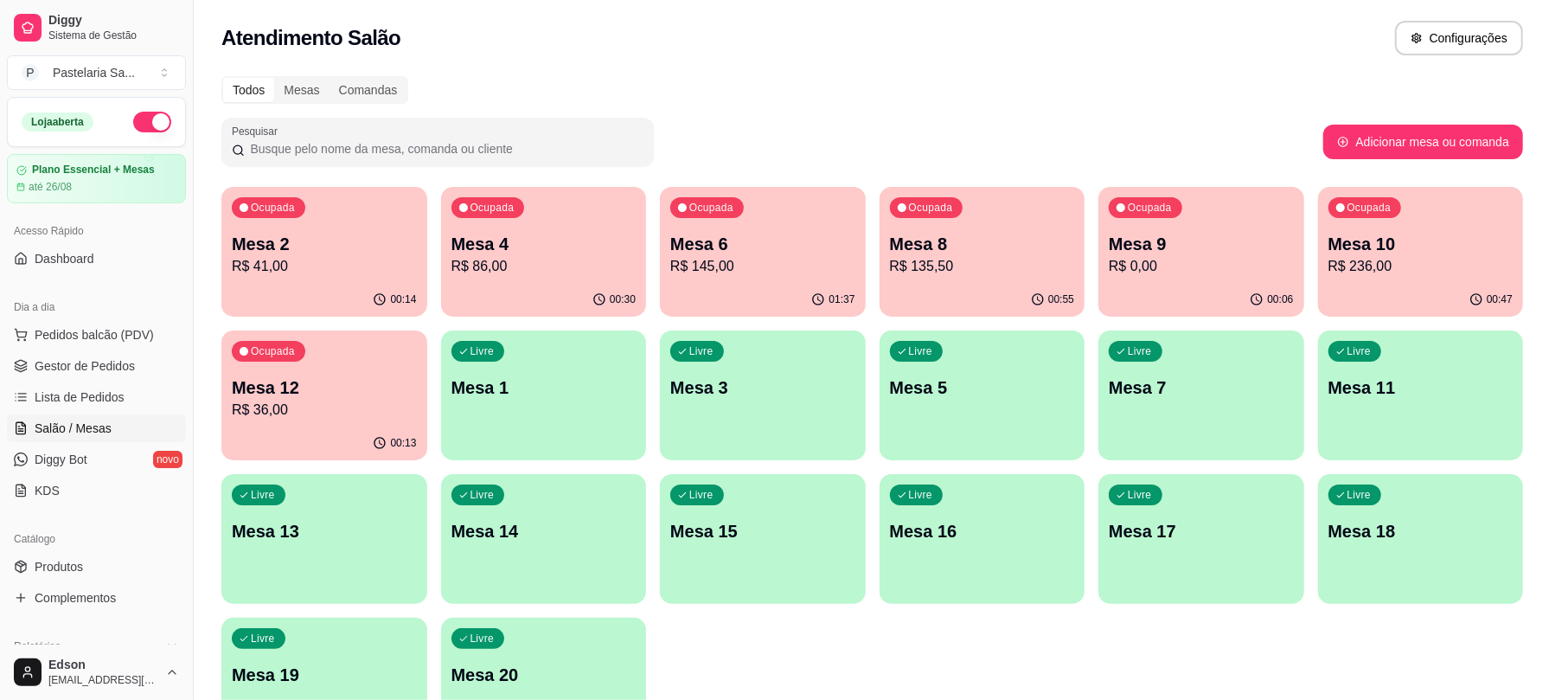
click at [1357, 74] on p "Retirada" at bounding box center [1349, 76] width 46 height 17
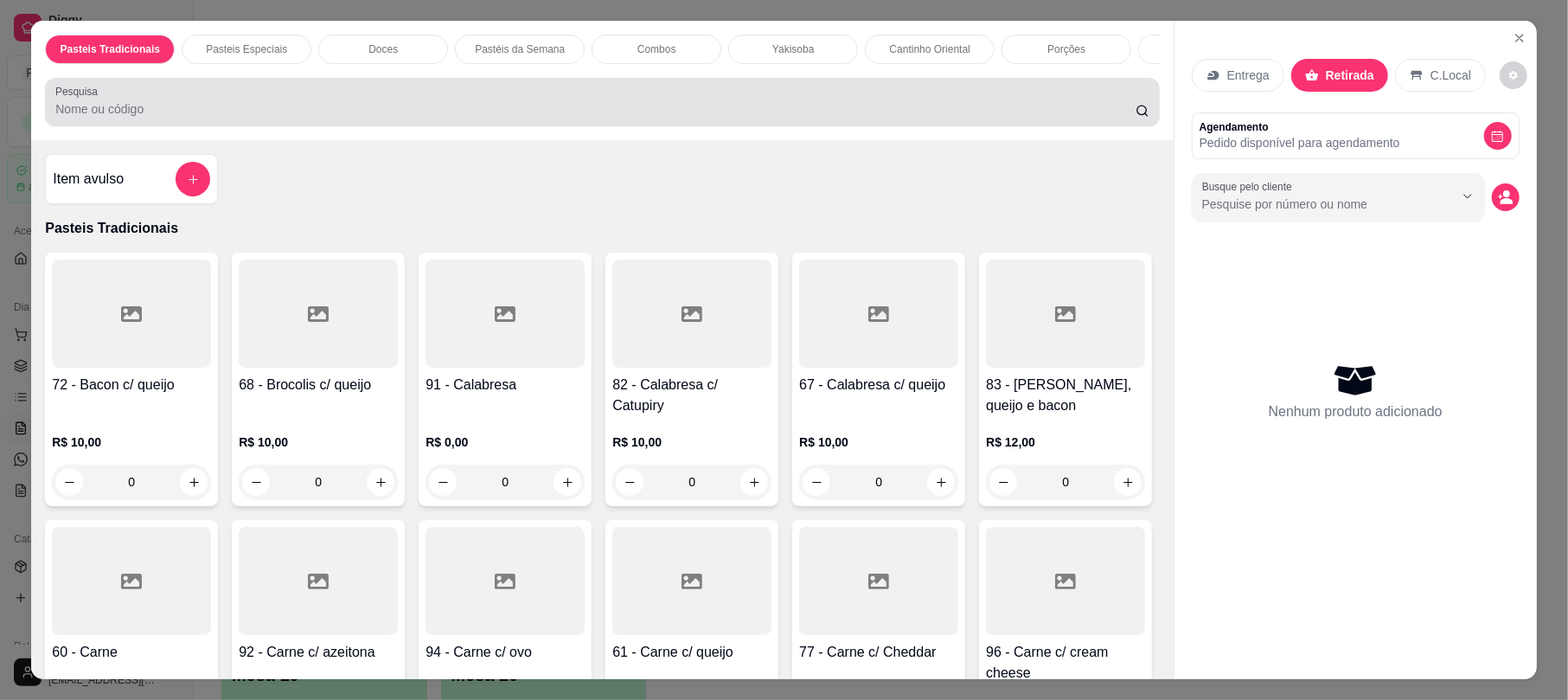
click at [519, 118] on input "Pesquisa" at bounding box center [596, 109] width 1080 height 17
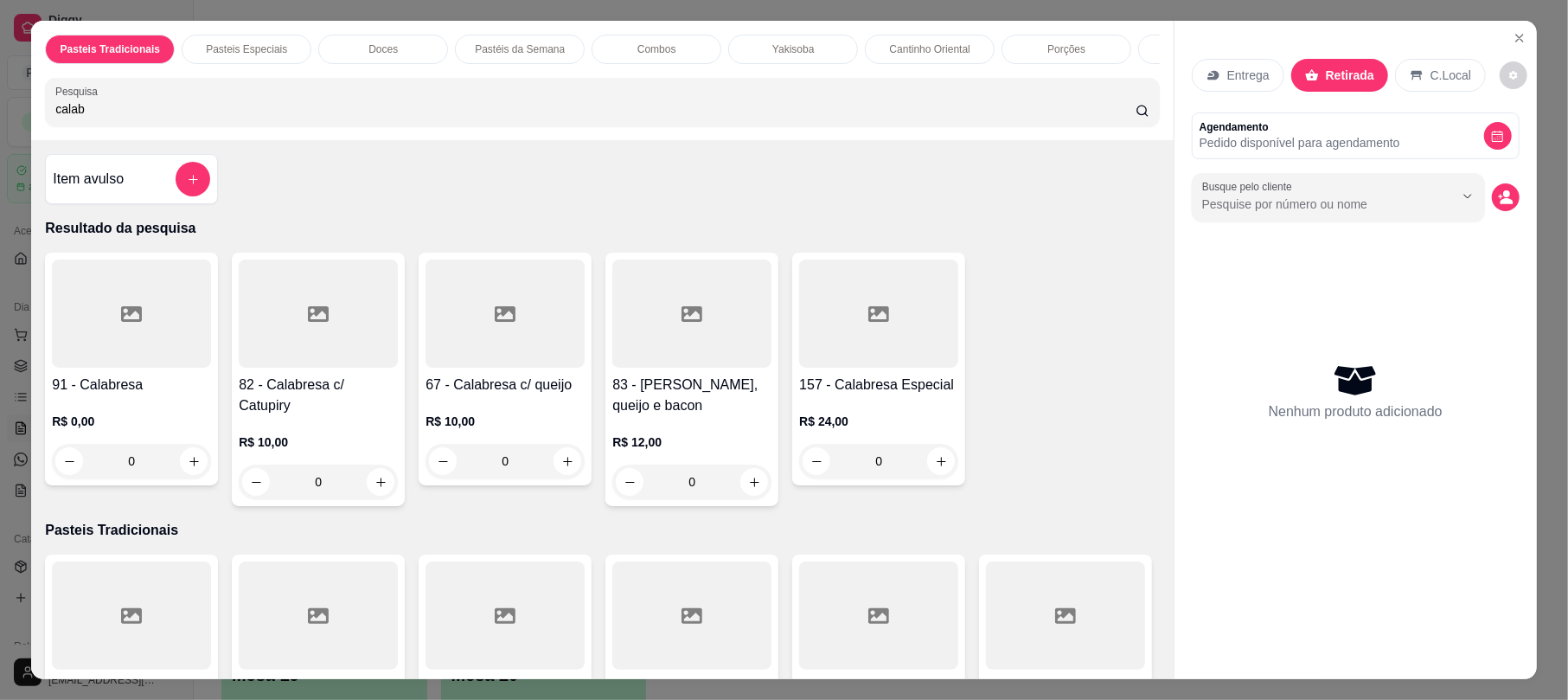
type input "calab"
click at [664, 357] on div at bounding box center [691, 313] width 159 height 108
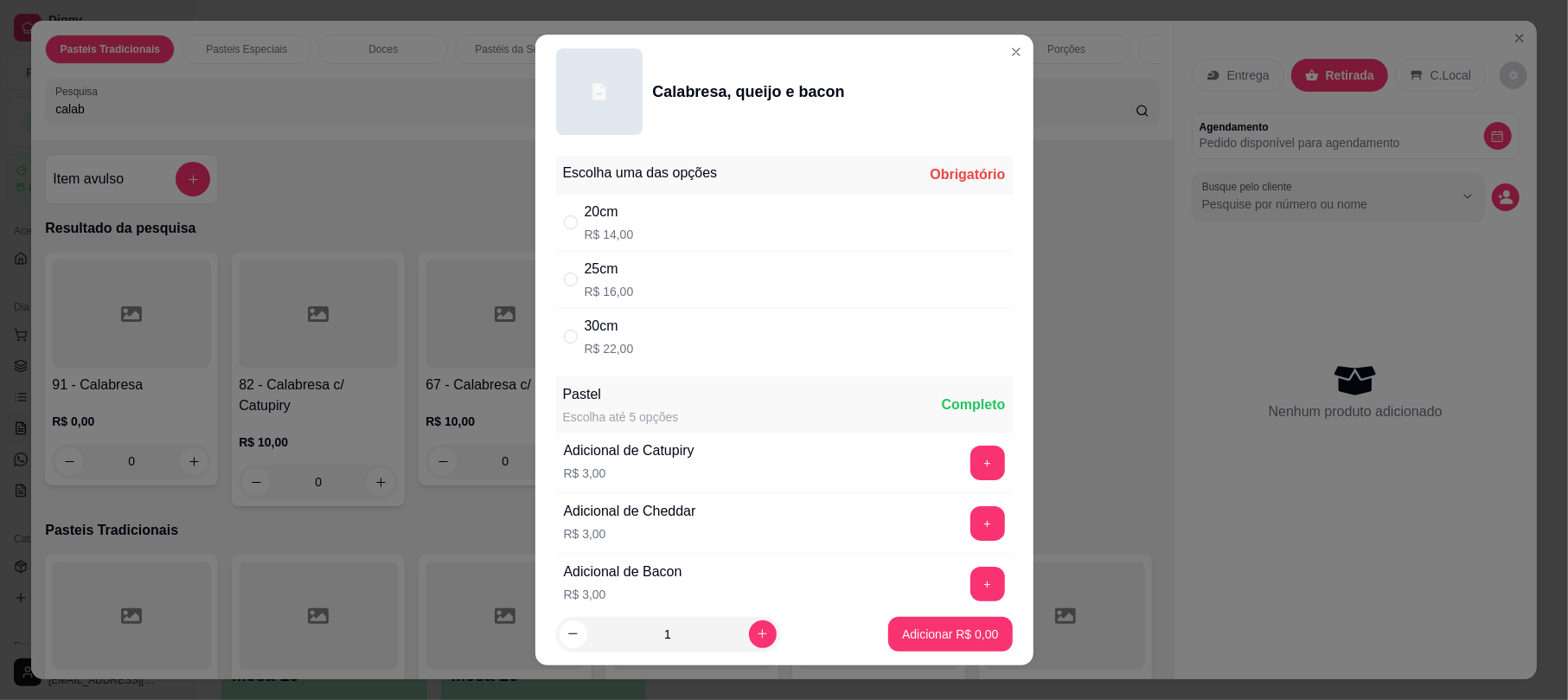
click at [790, 216] on div "20cm R$ 14,00" at bounding box center [785, 223] width 457 height 57
radio input "true"
click at [959, 626] on p "Adicionar R$ 14,00" at bounding box center [947, 634] width 103 height 17
type input "1"
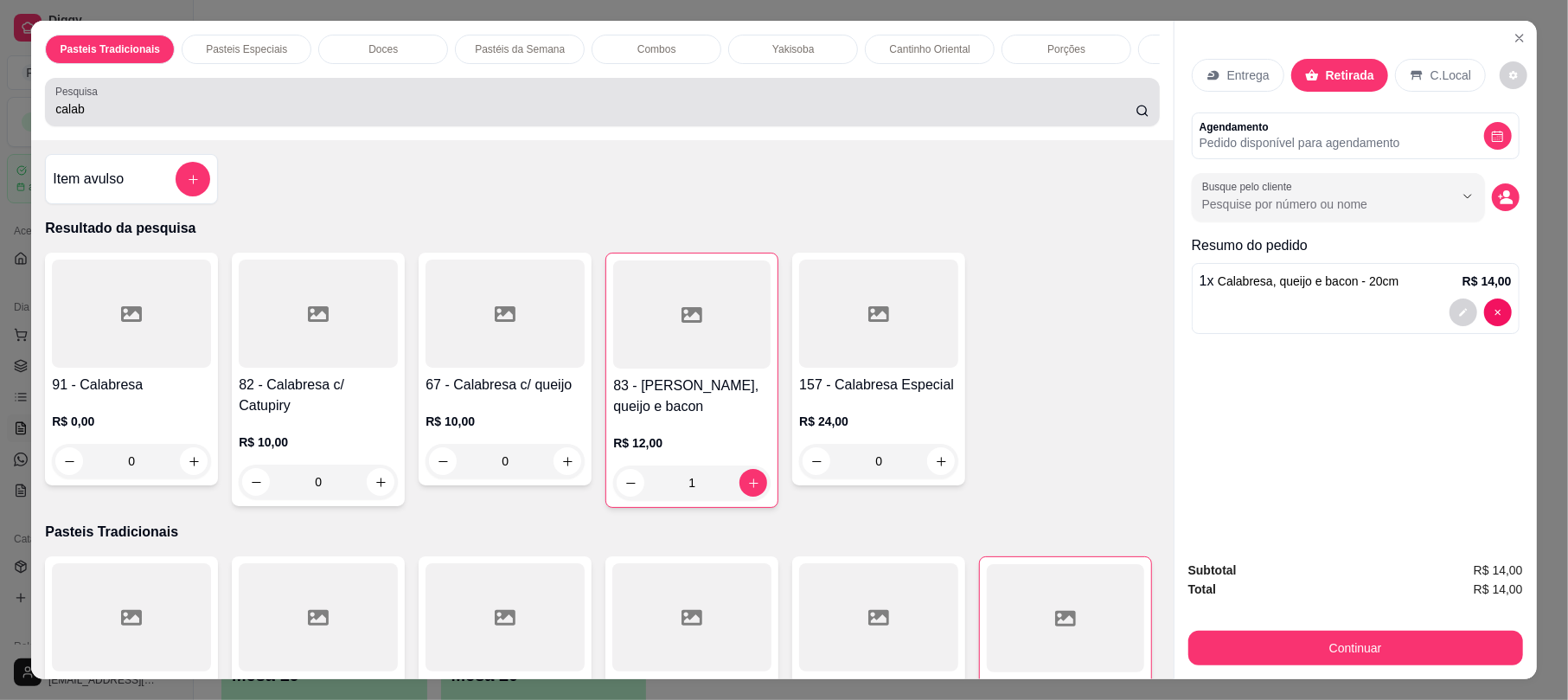
click at [755, 126] on div "Pesquisa calab" at bounding box center [601, 101] width 1114 height 49
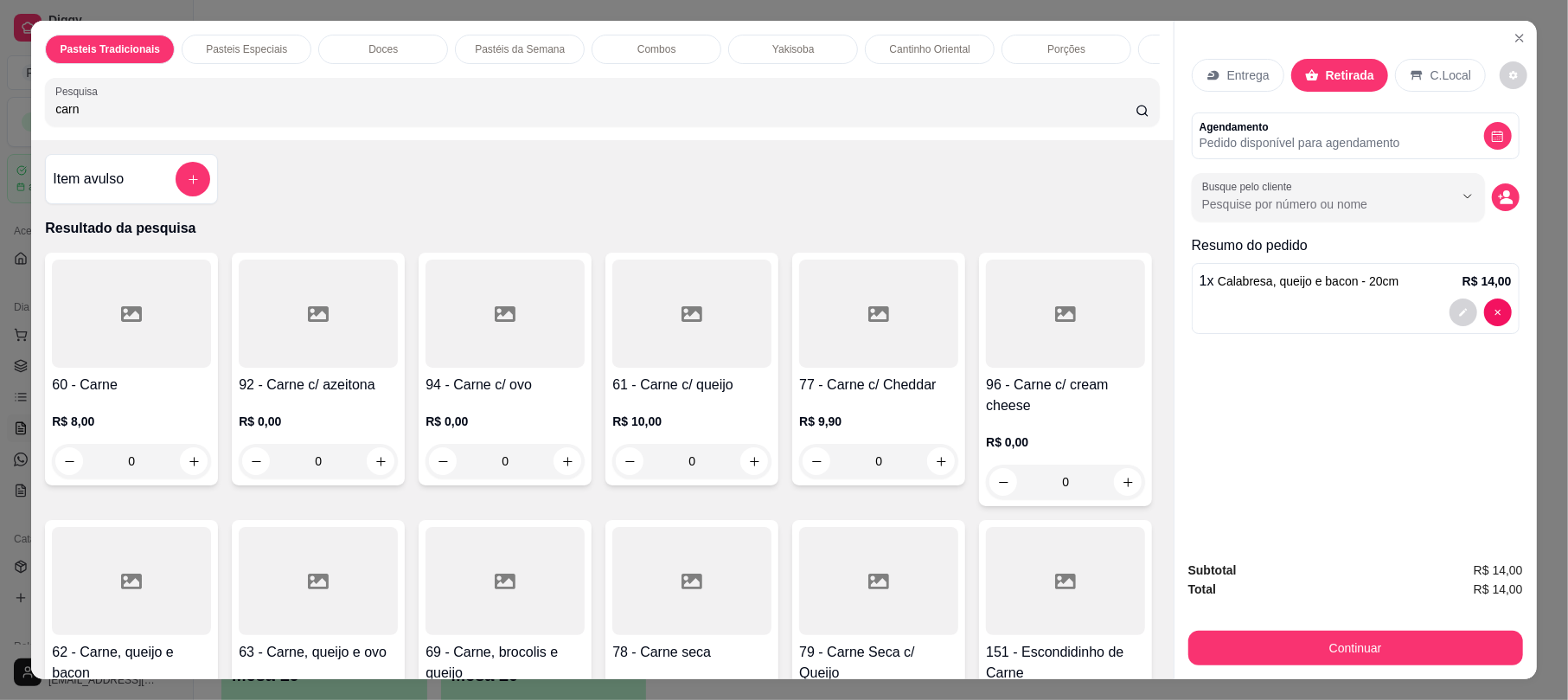
type input "carn"
click at [709, 420] on div "R$ 10,00 0" at bounding box center [691, 436] width 159 height 83
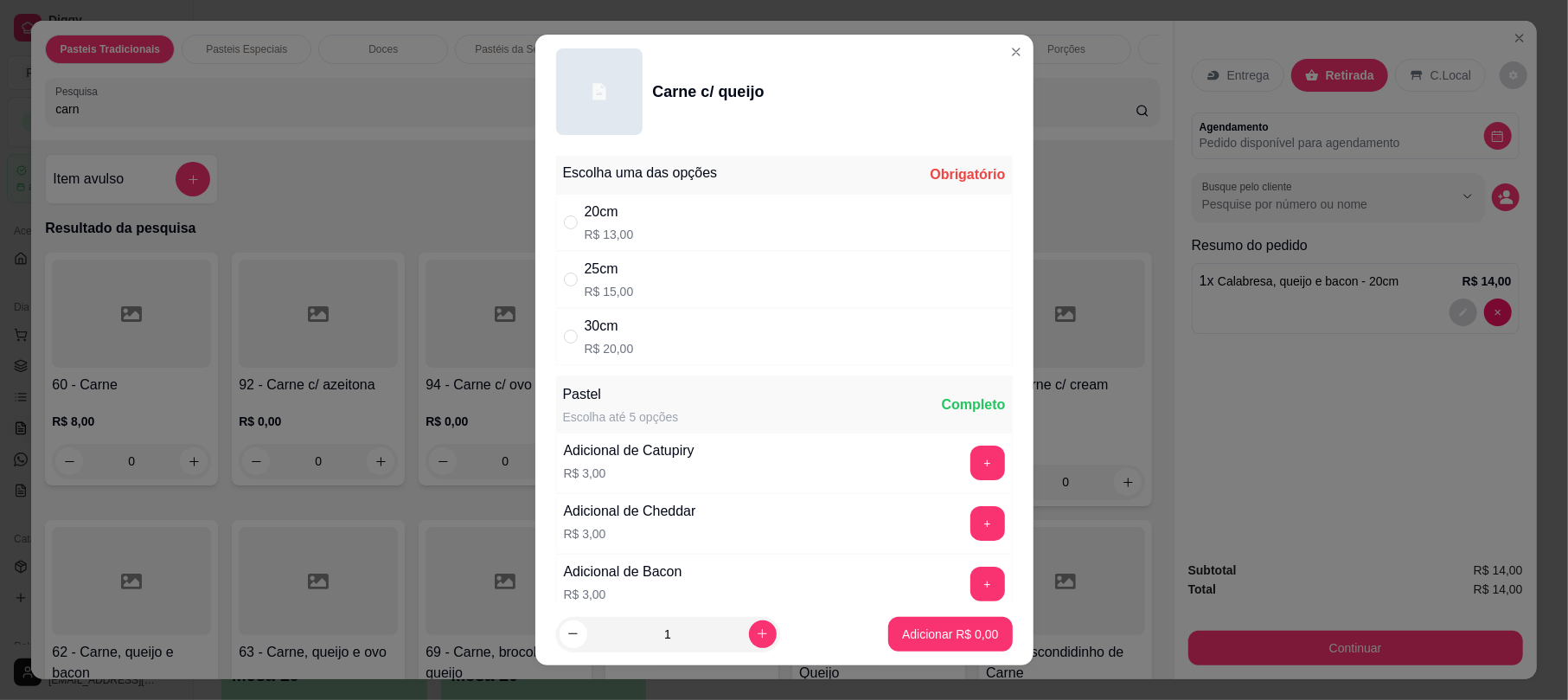
click at [742, 337] on div "30cm R$ 20,00" at bounding box center [785, 337] width 457 height 57
radio input "true"
click at [963, 638] on p "Adicionar R$ 20,00" at bounding box center [947, 634] width 103 height 17
type input "1"
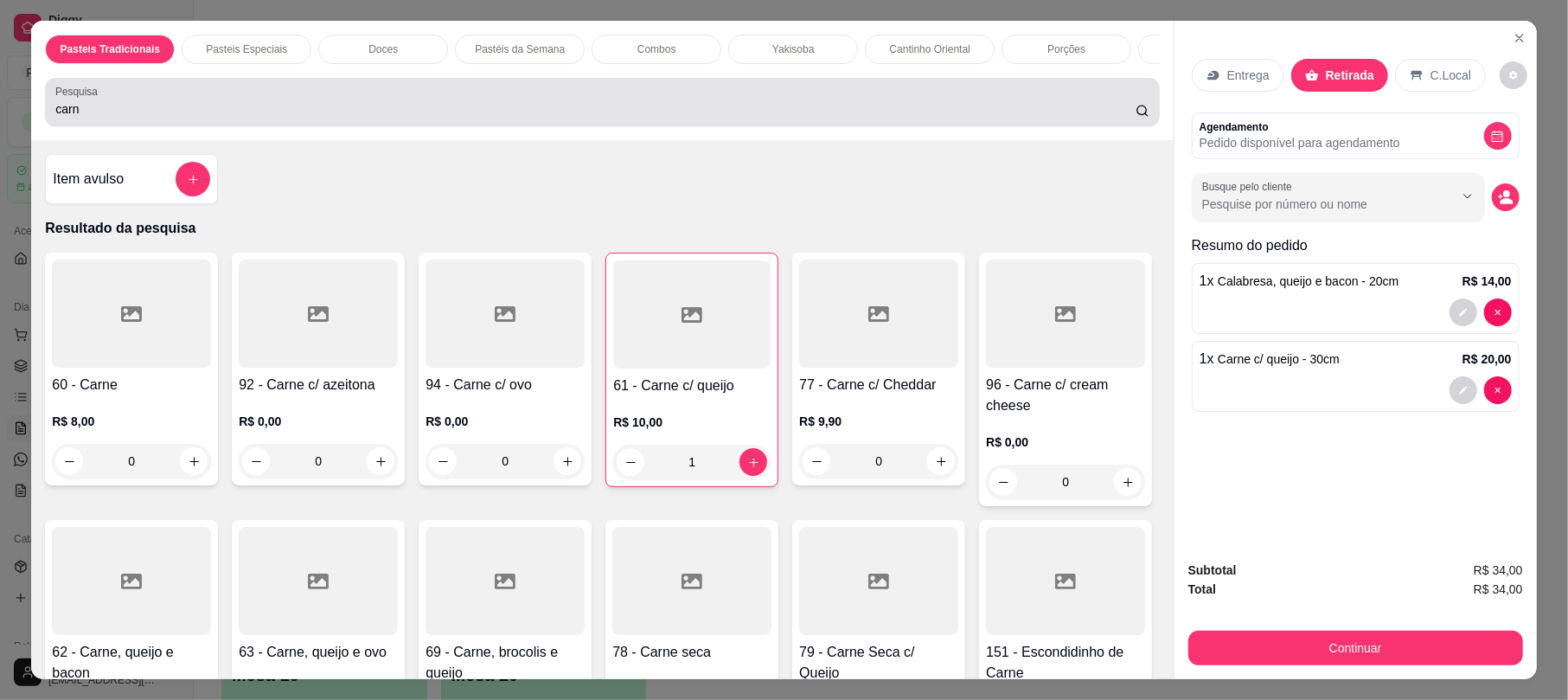
click at [534, 107] on div "carn" at bounding box center [601, 102] width 1093 height 34
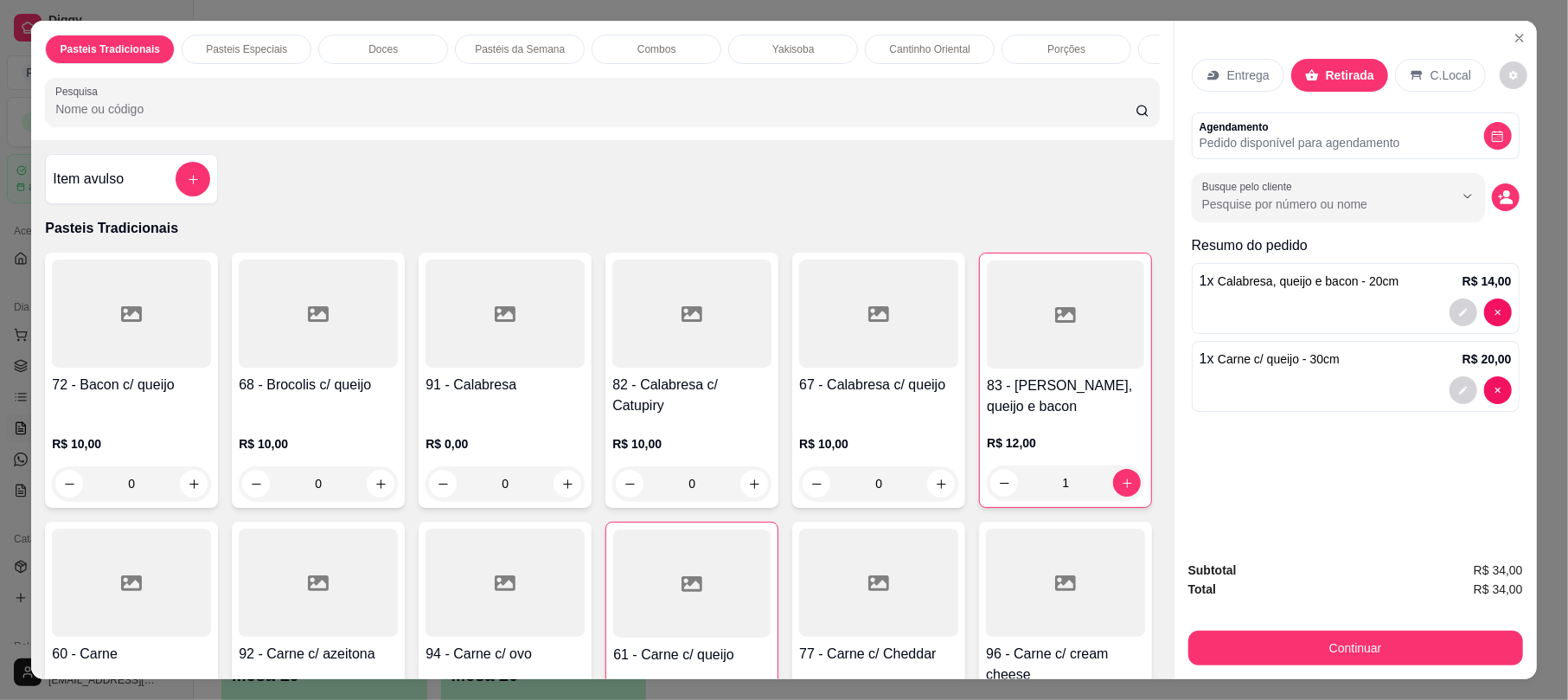
click at [588, 118] on input "Pesquisa" at bounding box center [596, 109] width 1080 height 17
click at [547, 126] on div "Pesquisa" at bounding box center [601, 101] width 1114 height 49
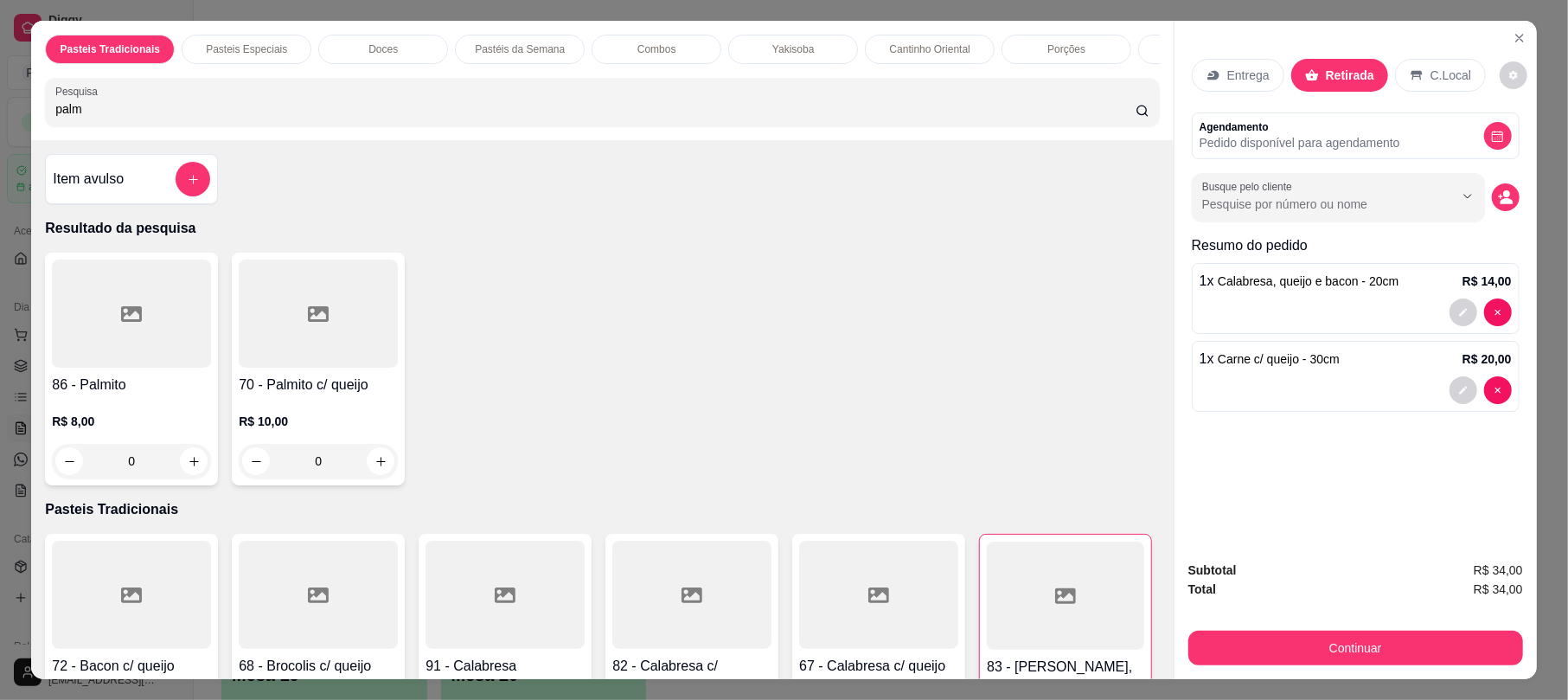
type input "palm"
click at [120, 412] on div "R$ 8,00 0" at bounding box center [131, 436] width 159 height 83
click at [325, 395] on h4 "70 - Palmito c/ queijo" at bounding box center [318, 385] width 159 height 21
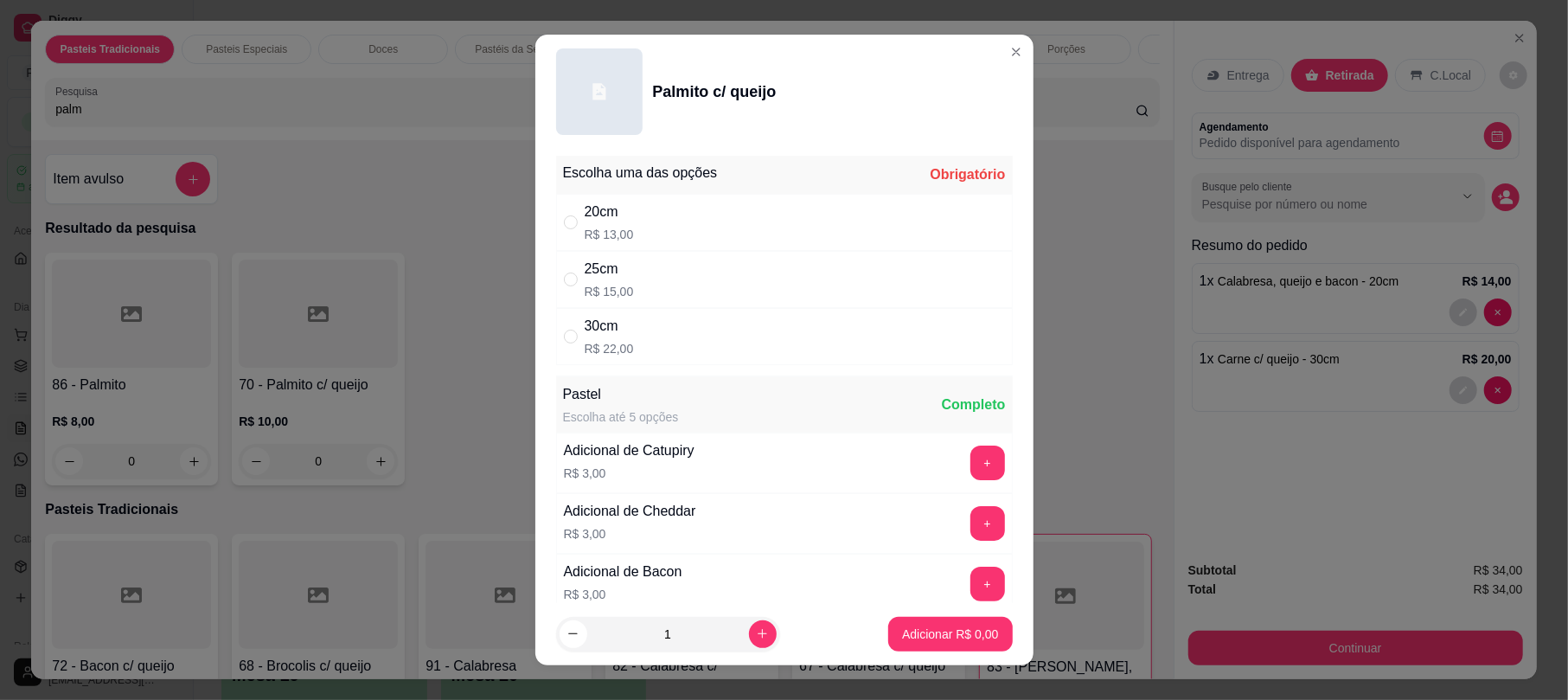
click at [716, 232] on div "20cm R$ 13,00" at bounding box center [785, 223] width 457 height 57
radio input "true"
click at [970, 592] on button "+" at bounding box center [988, 583] width 34 height 34
click at [945, 630] on p "Adicionar R$ 16,00" at bounding box center [947, 634] width 103 height 17
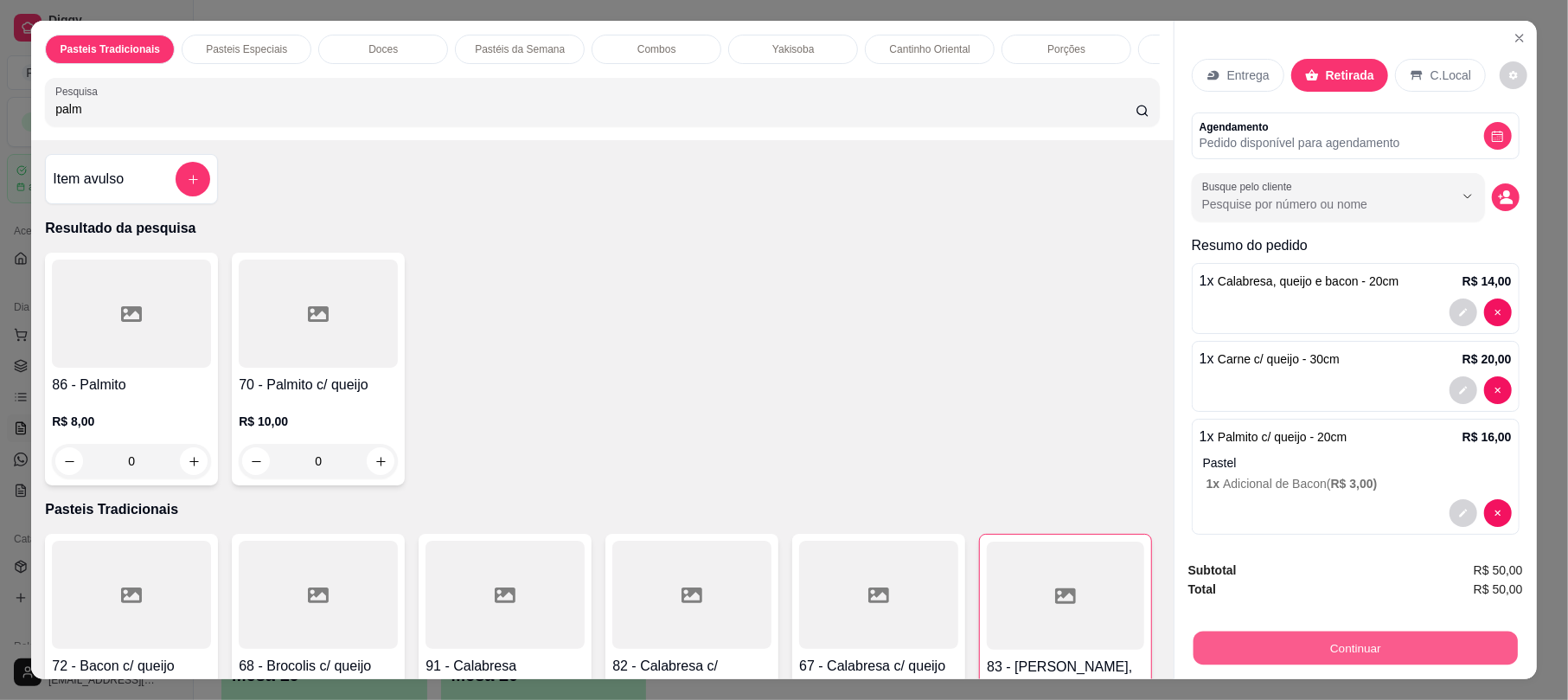
click at [1387, 635] on button "Continuar" at bounding box center [1355, 646] width 324 height 33
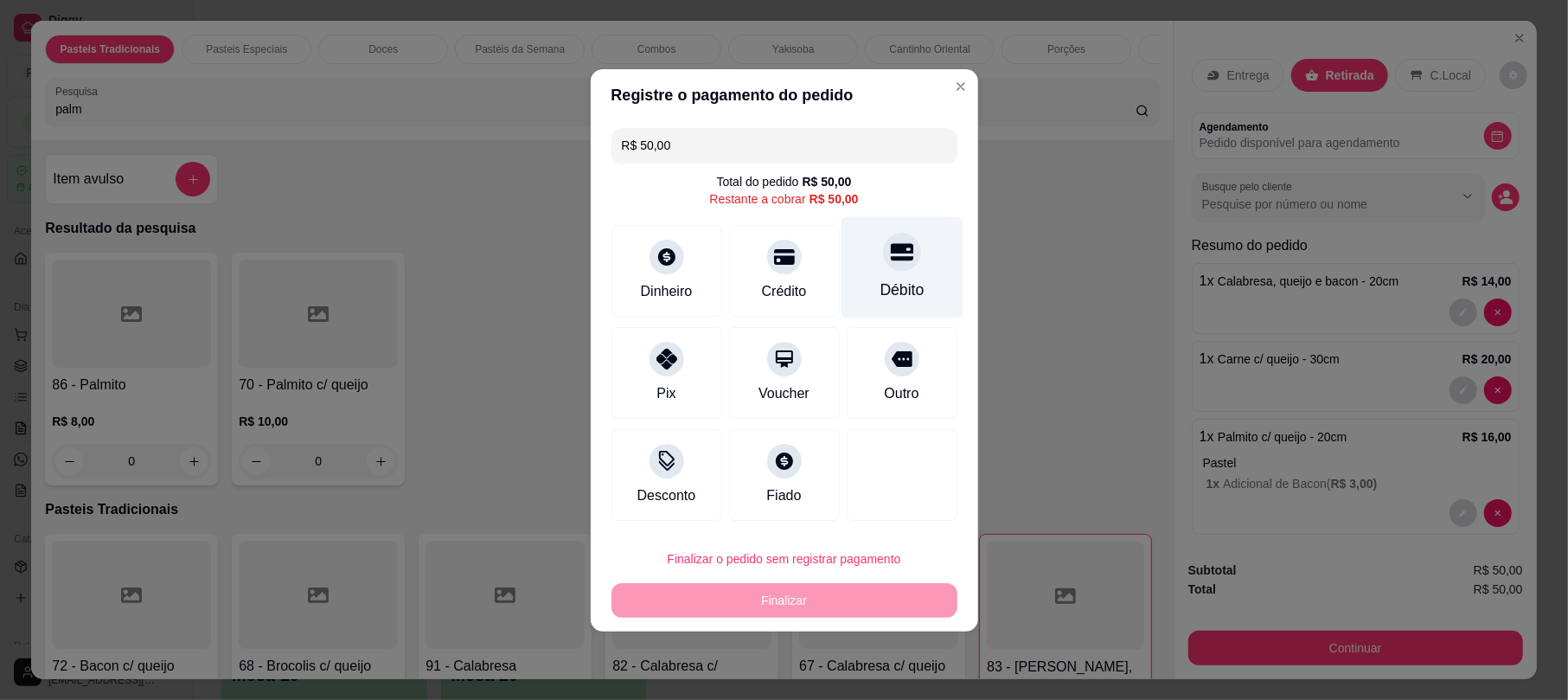
click at [890, 282] on div "Débito" at bounding box center [902, 290] width 44 height 23
type input "R$ 0,00"
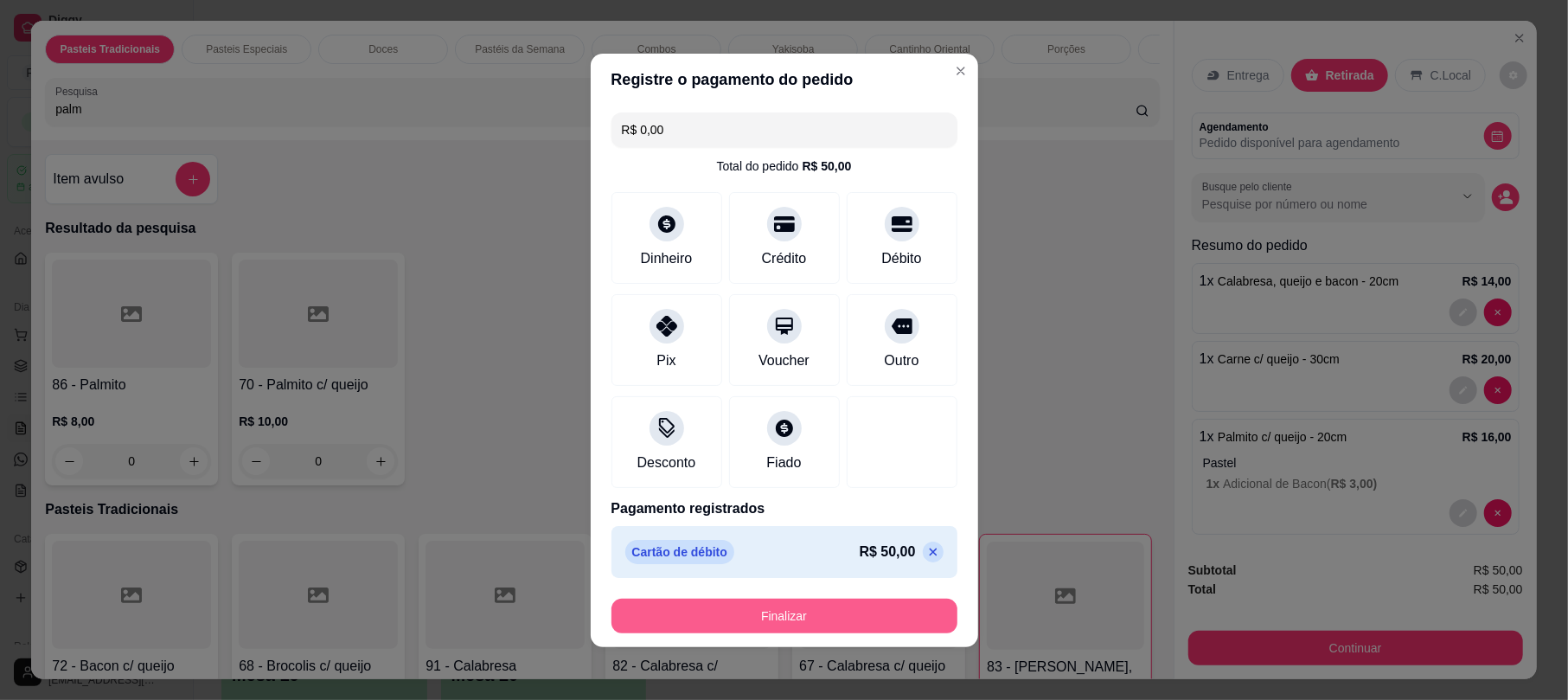
click at [804, 617] on button "Finalizar" at bounding box center [784, 616] width 346 height 34
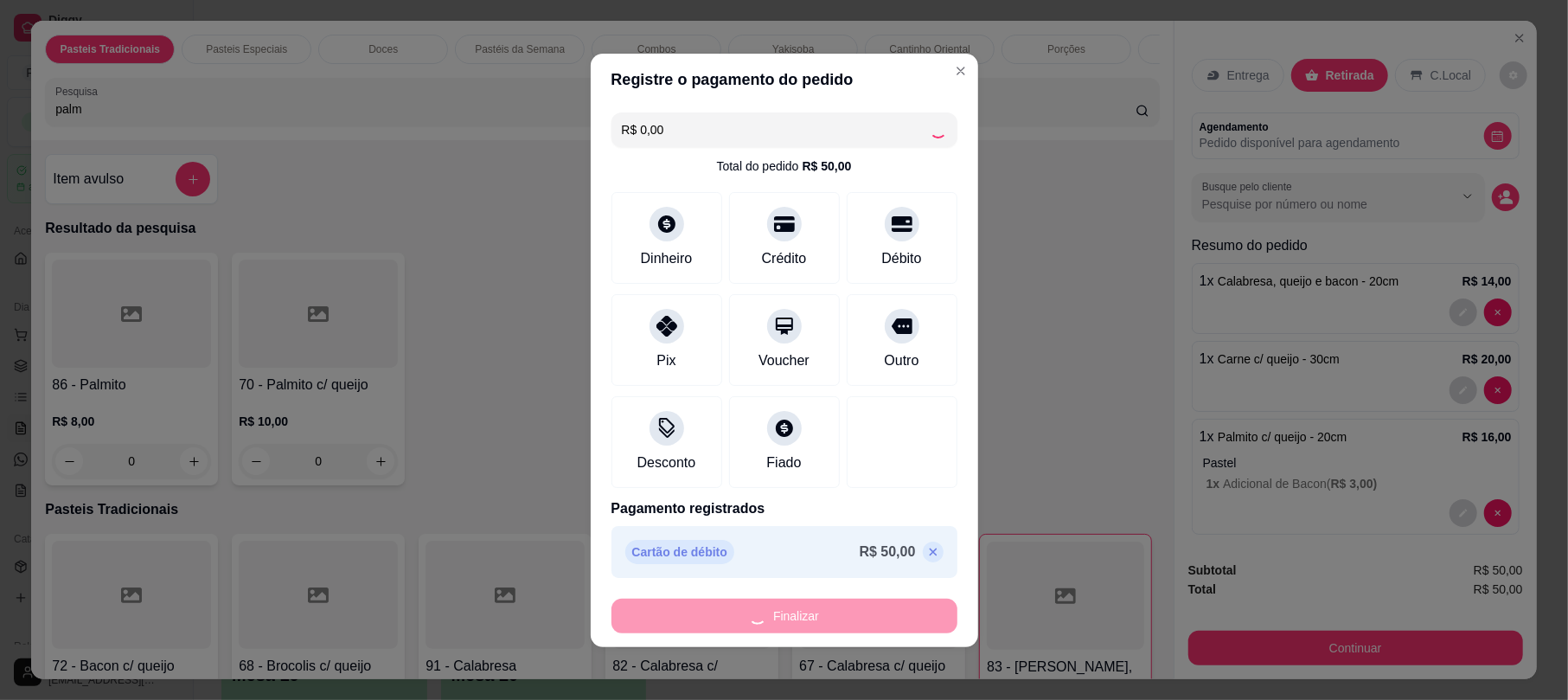
type input "0"
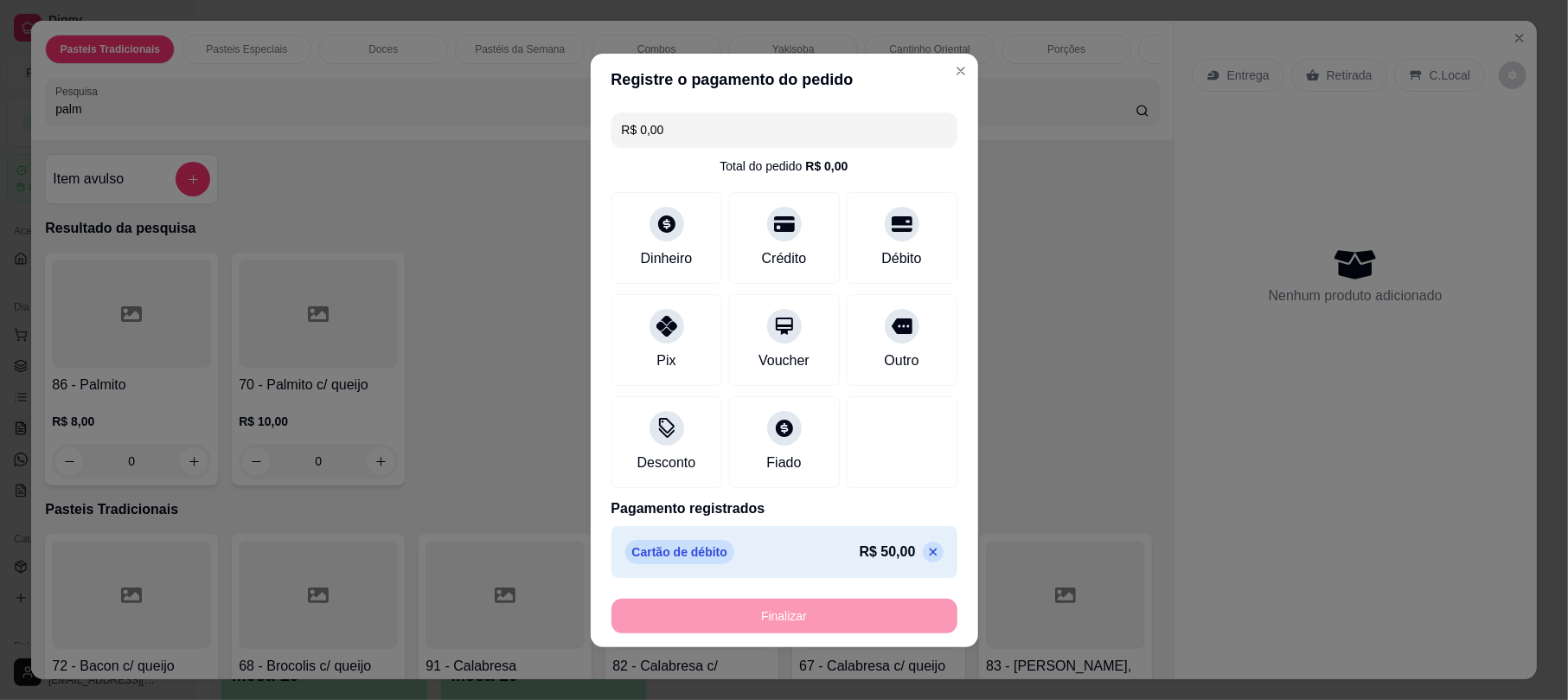
type input "-R$ 50,00"
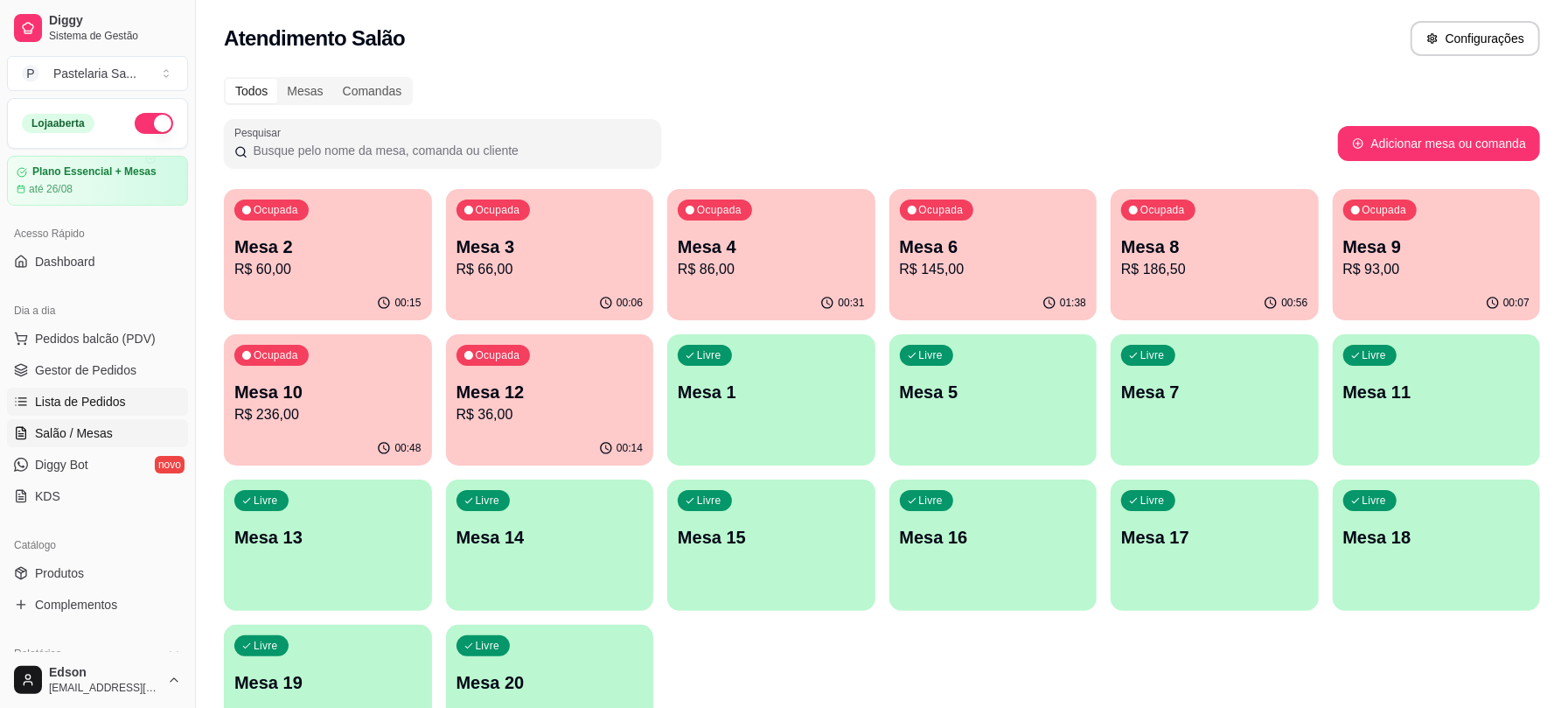
click at [115, 406] on span "Lista de Pedidos" at bounding box center [80, 401] width 91 height 17
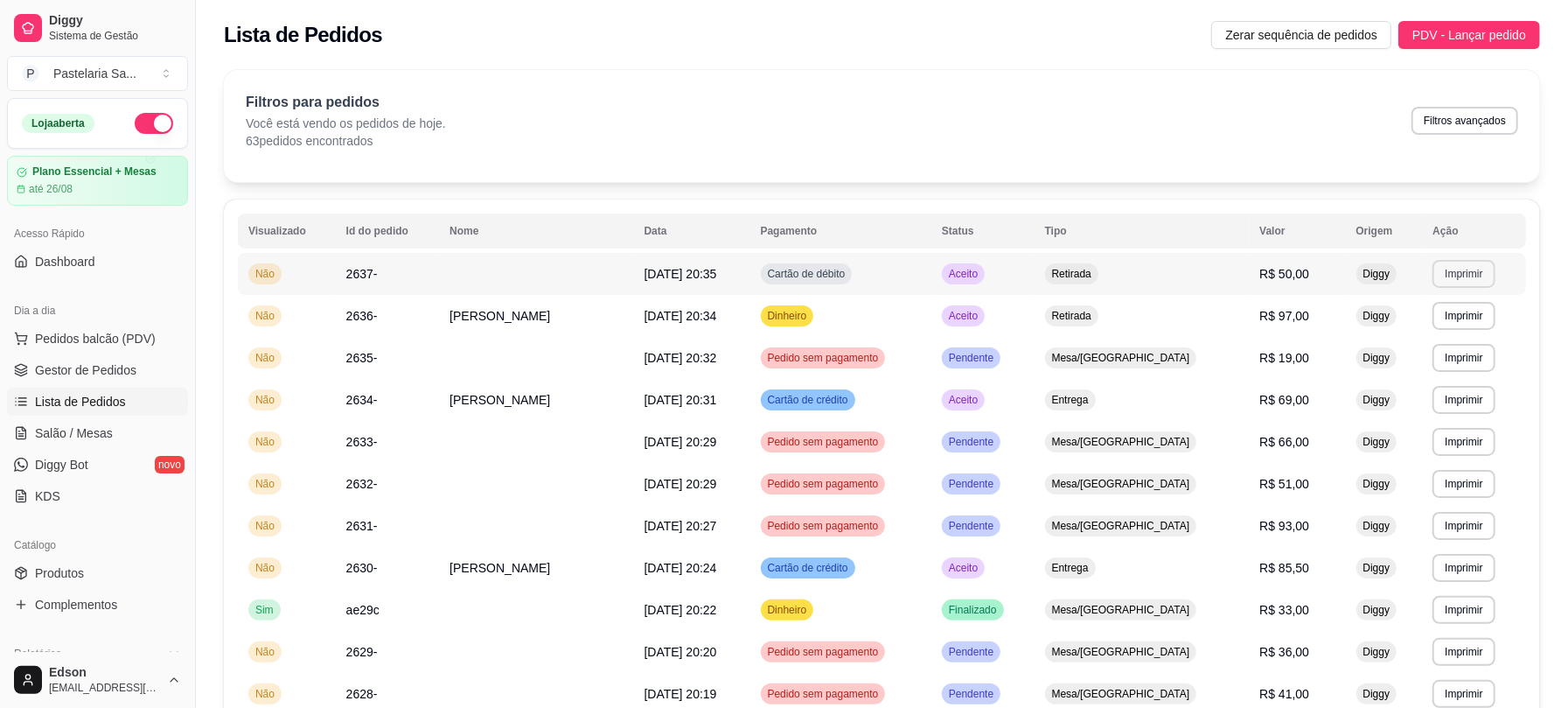
click at [1455, 275] on button "Imprimir" at bounding box center [1463, 274] width 62 height 28
click at [1424, 366] on button "Balcão" at bounding box center [1427, 370] width 127 height 28
click at [110, 434] on link "Salão / Mesas" at bounding box center [97, 432] width 181 height 28
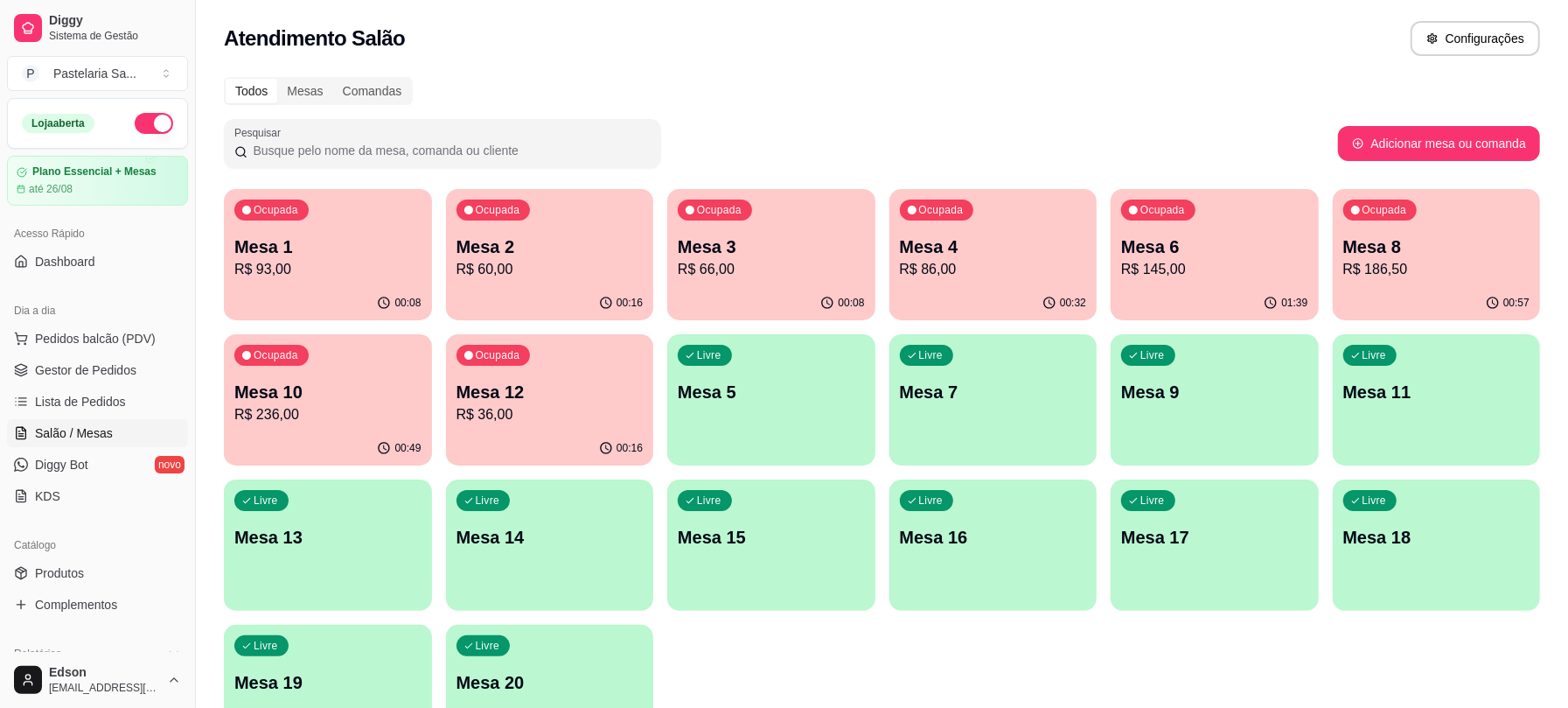
click at [343, 260] on p "R$ 93,00" at bounding box center [328, 270] width 188 height 21
click at [362, 334] on div "Ocupada Mesa 1 R$ 93,00 00:08 Ocupada Mesa 2 R$ 60,00 00:16 Ocupada Mesa 3 R$ 6…" at bounding box center [882, 472] width 1316 height 567
click at [364, 354] on div "Ocupada Mesa 10 R$ 236,00" at bounding box center [328, 382] width 208 height 97
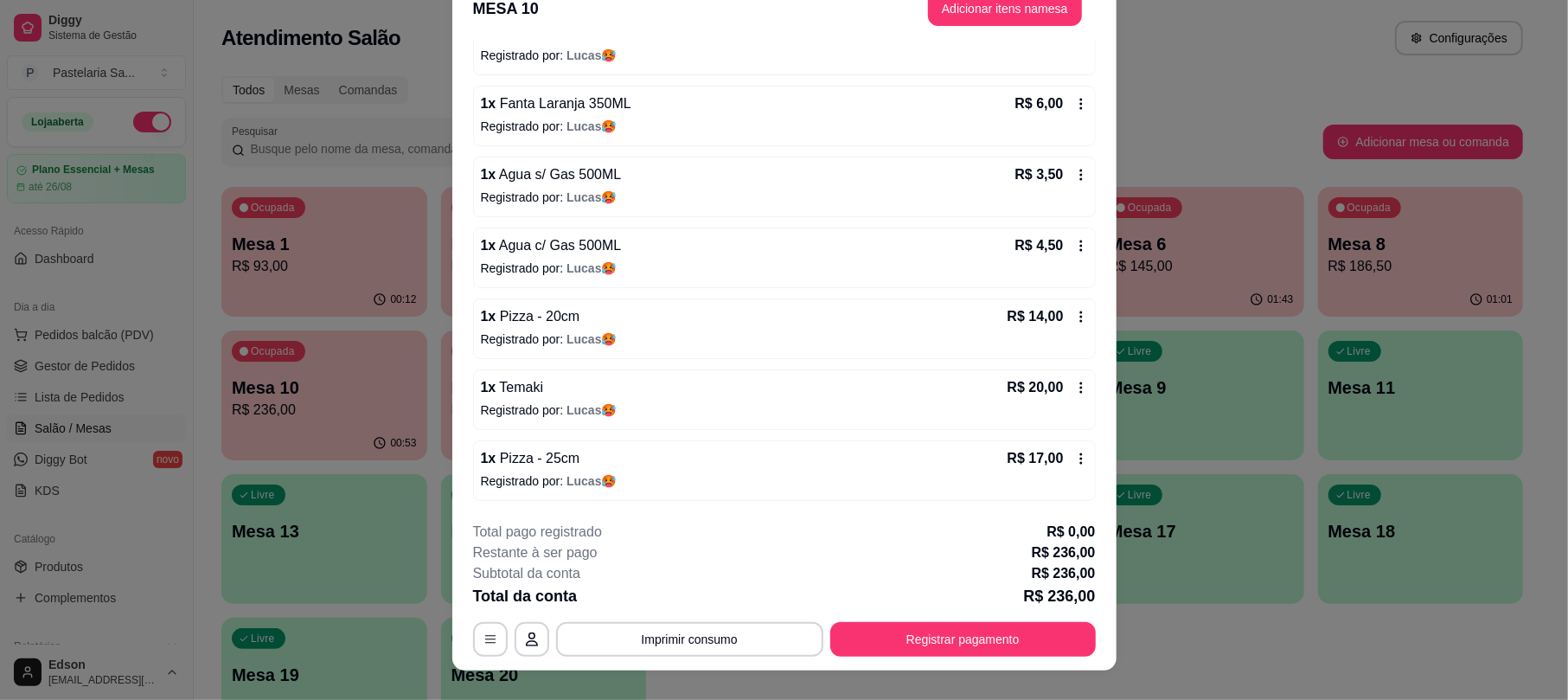
scroll to position [52, 0]
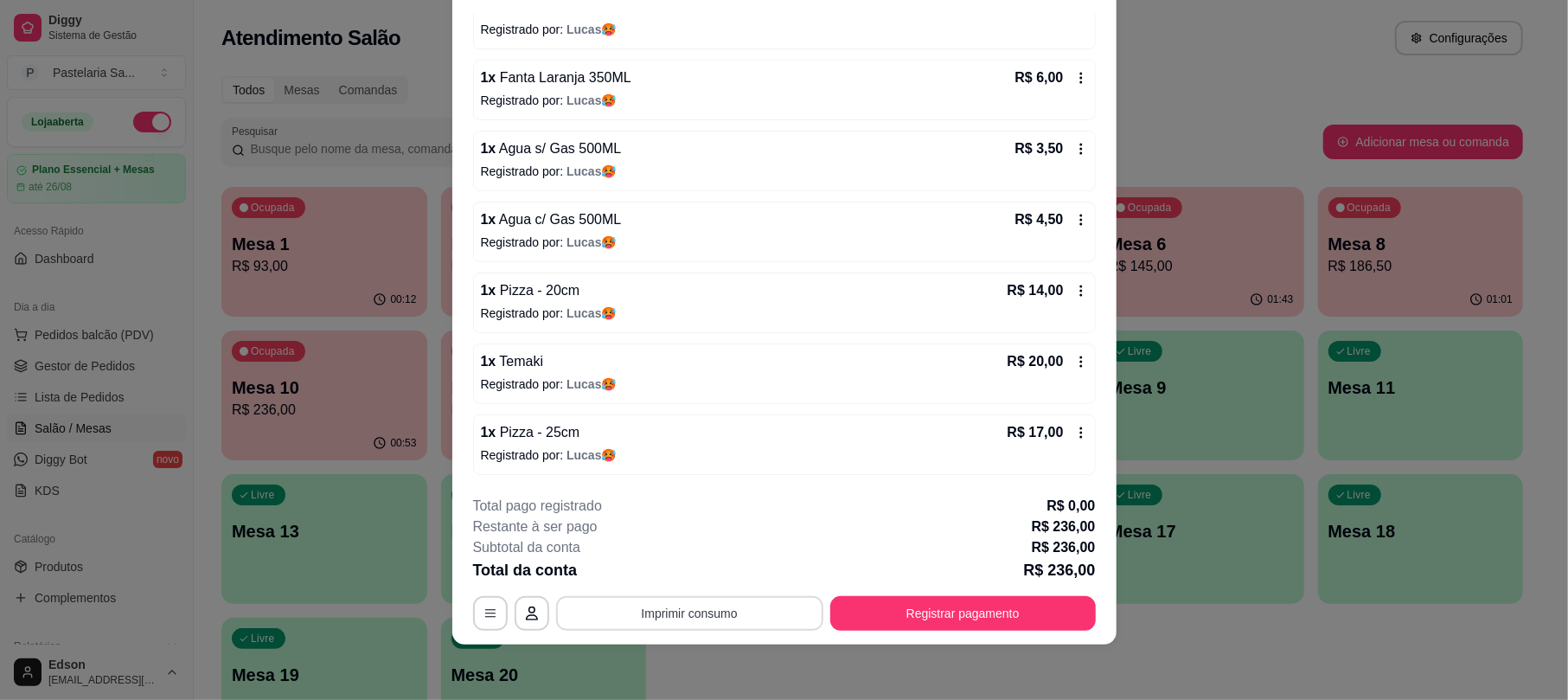
click at [712, 620] on button "Imprimir consumo" at bounding box center [689, 613] width 267 height 34
click at [707, 565] on button "Balcão" at bounding box center [686, 573] width 125 height 28
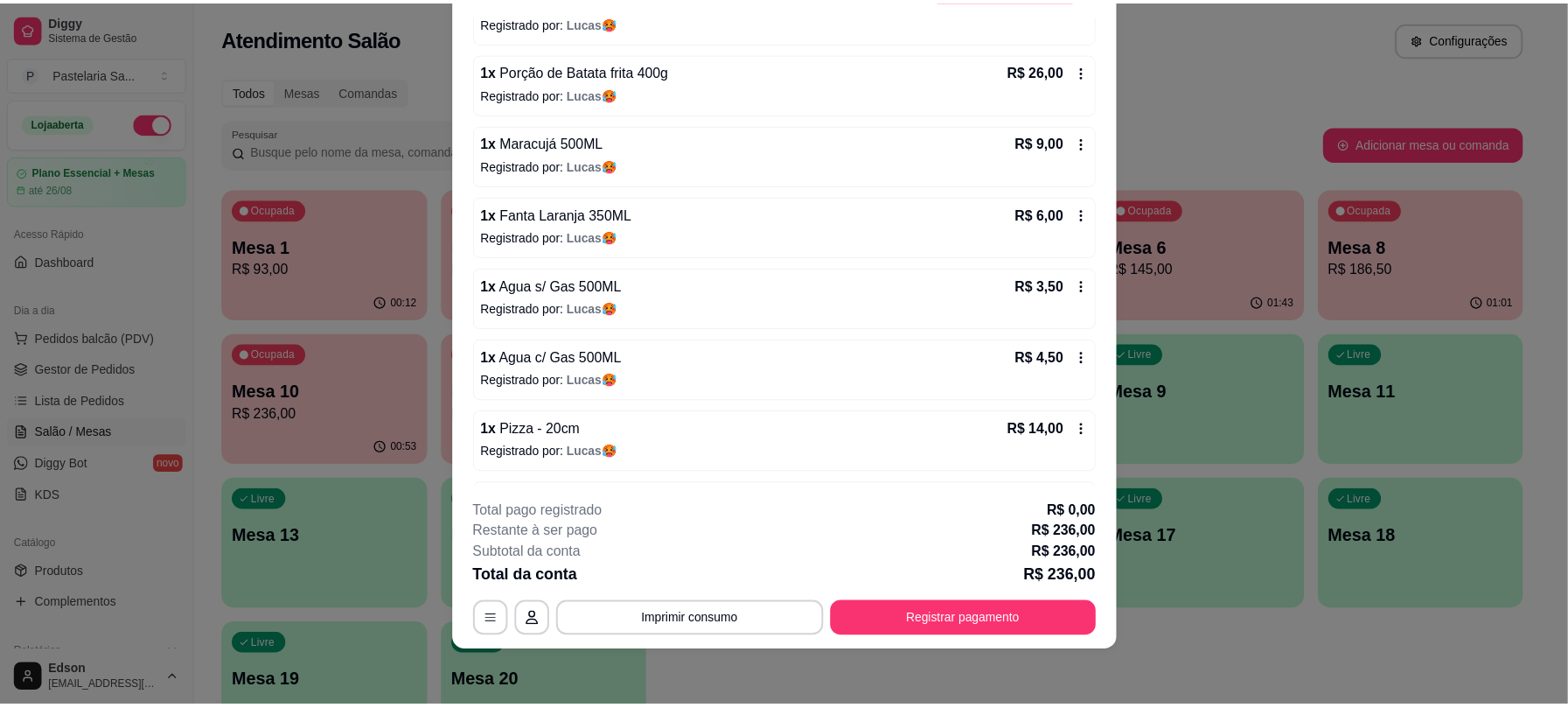
scroll to position [0, 0]
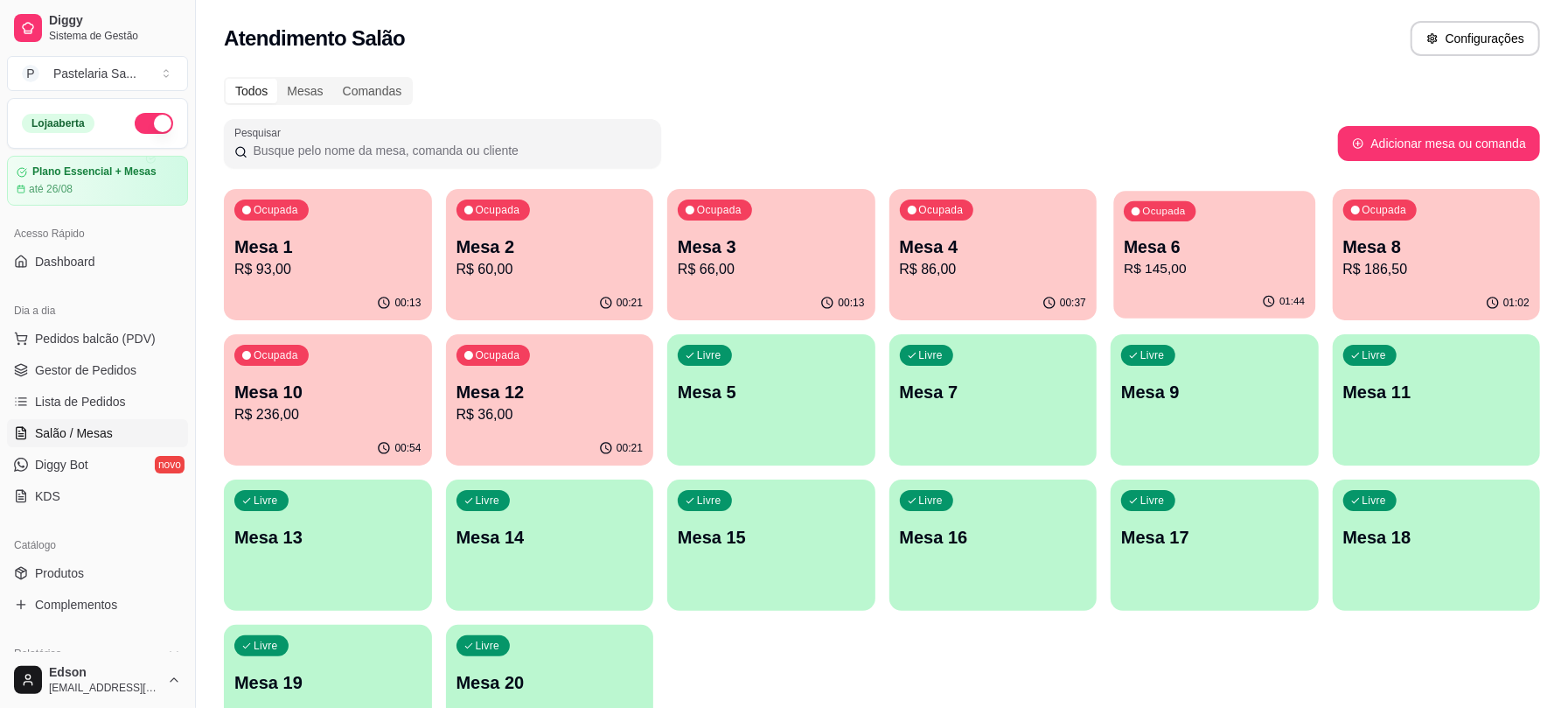
click at [1226, 279] on p "R$ 145,00" at bounding box center [1213, 269] width 181 height 20
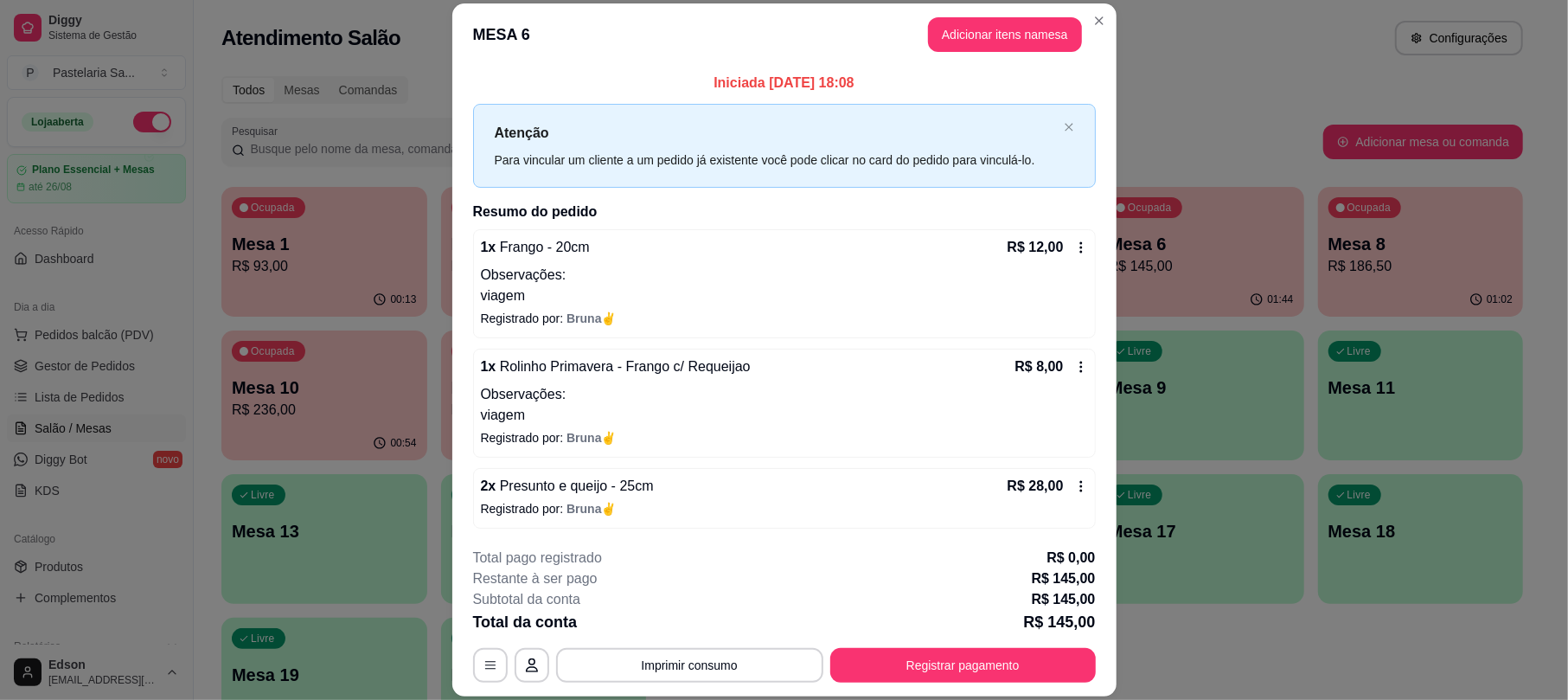
click at [947, 644] on div "**********" at bounding box center [784, 614] width 622 height 135
click at [953, 656] on button "Registrar pagamento" at bounding box center [963, 665] width 266 height 34
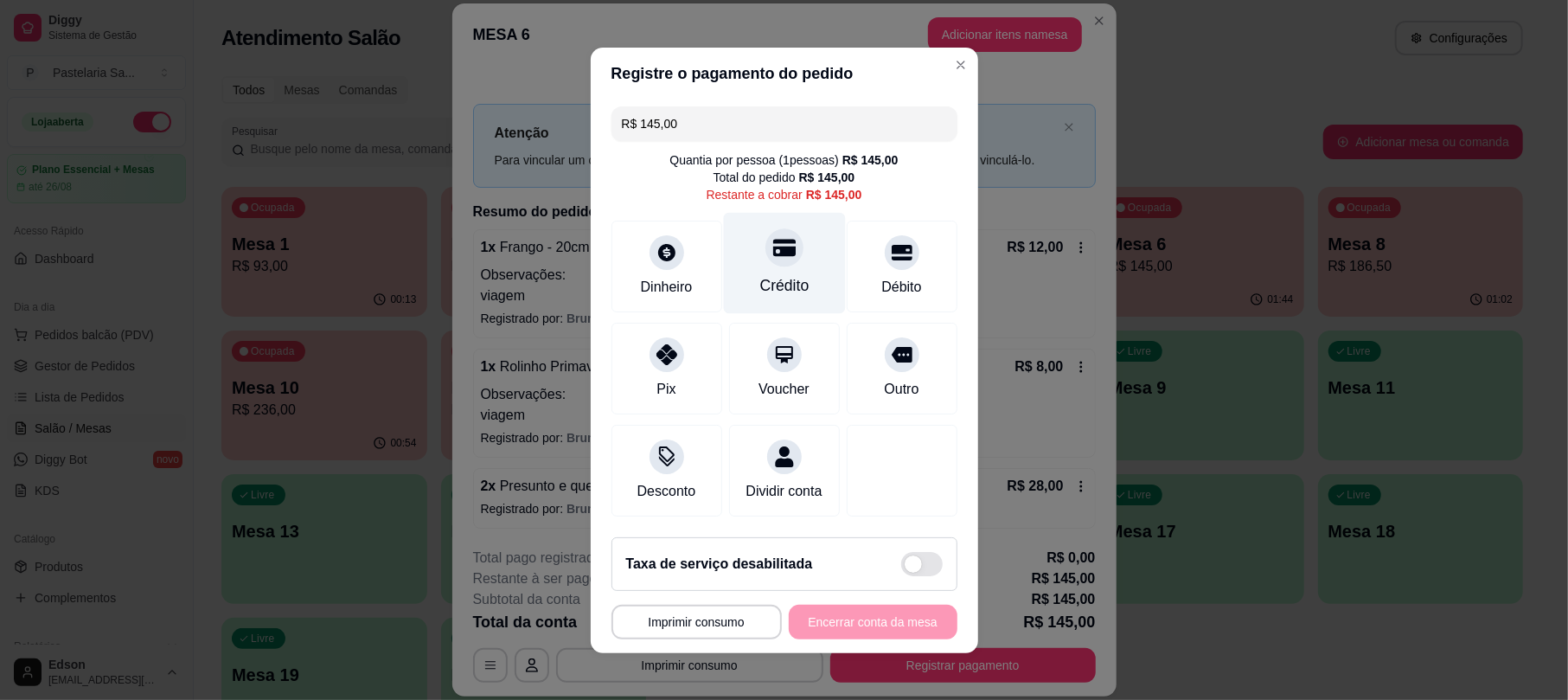
click at [803, 292] on div "Crédito" at bounding box center [784, 263] width 122 height 101
type input "R$ 0,00"
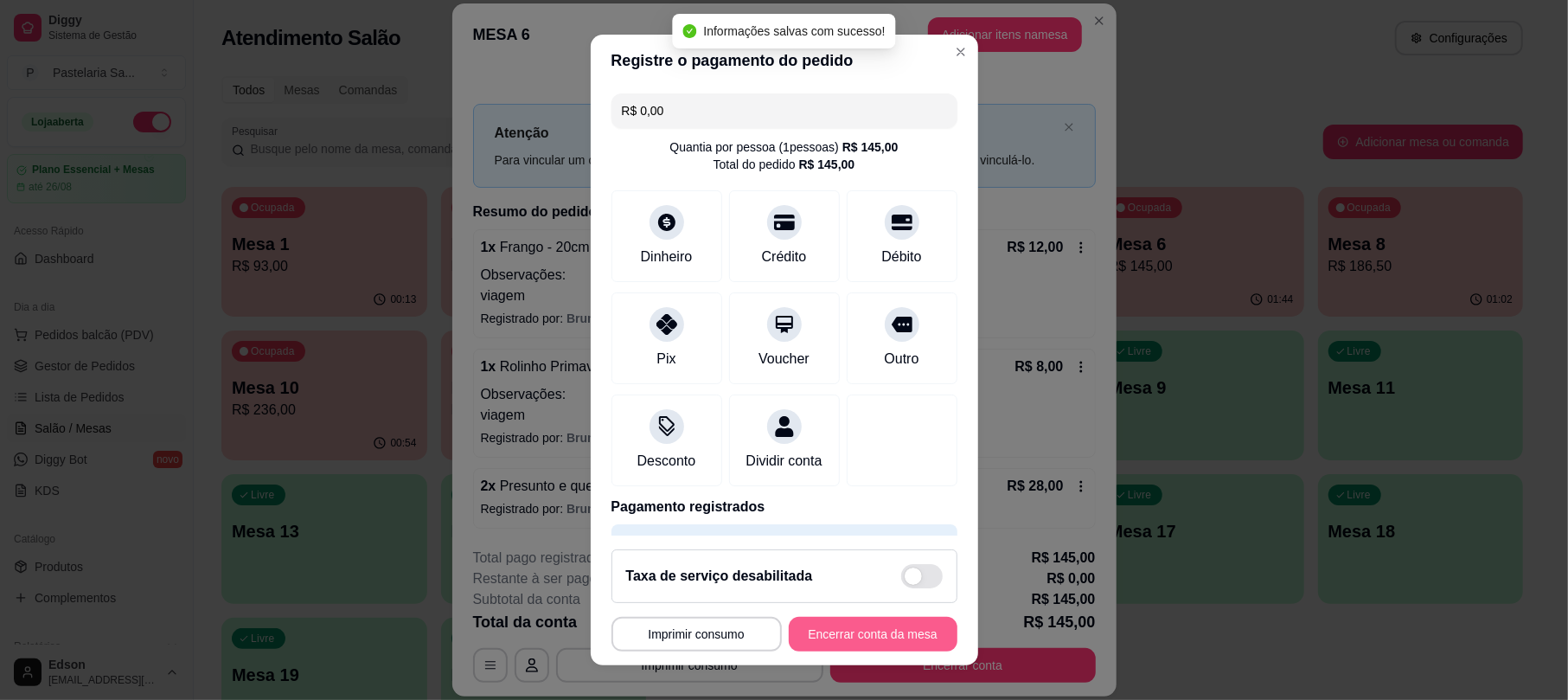
click at [866, 628] on button "Encerrar conta da mesa" at bounding box center [873, 634] width 168 height 34
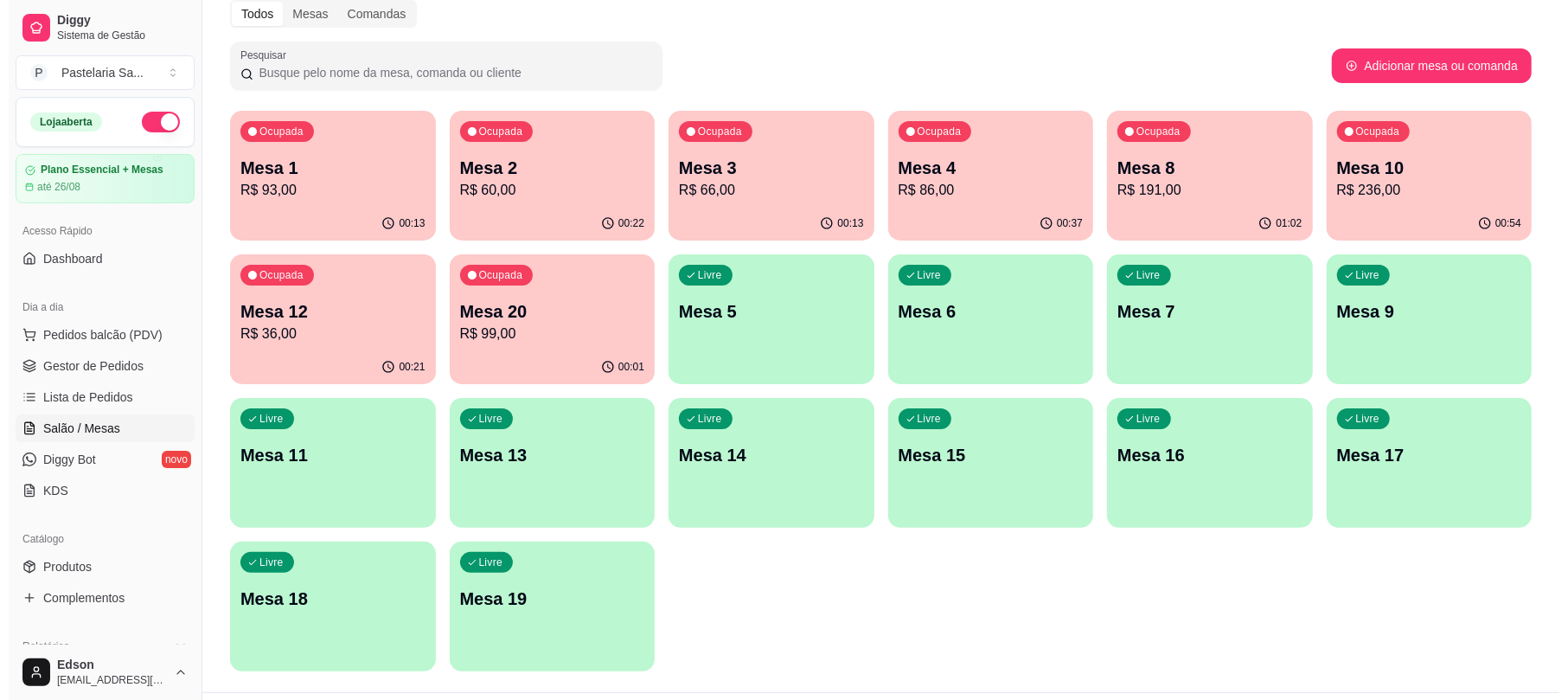
scroll to position [118, 0]
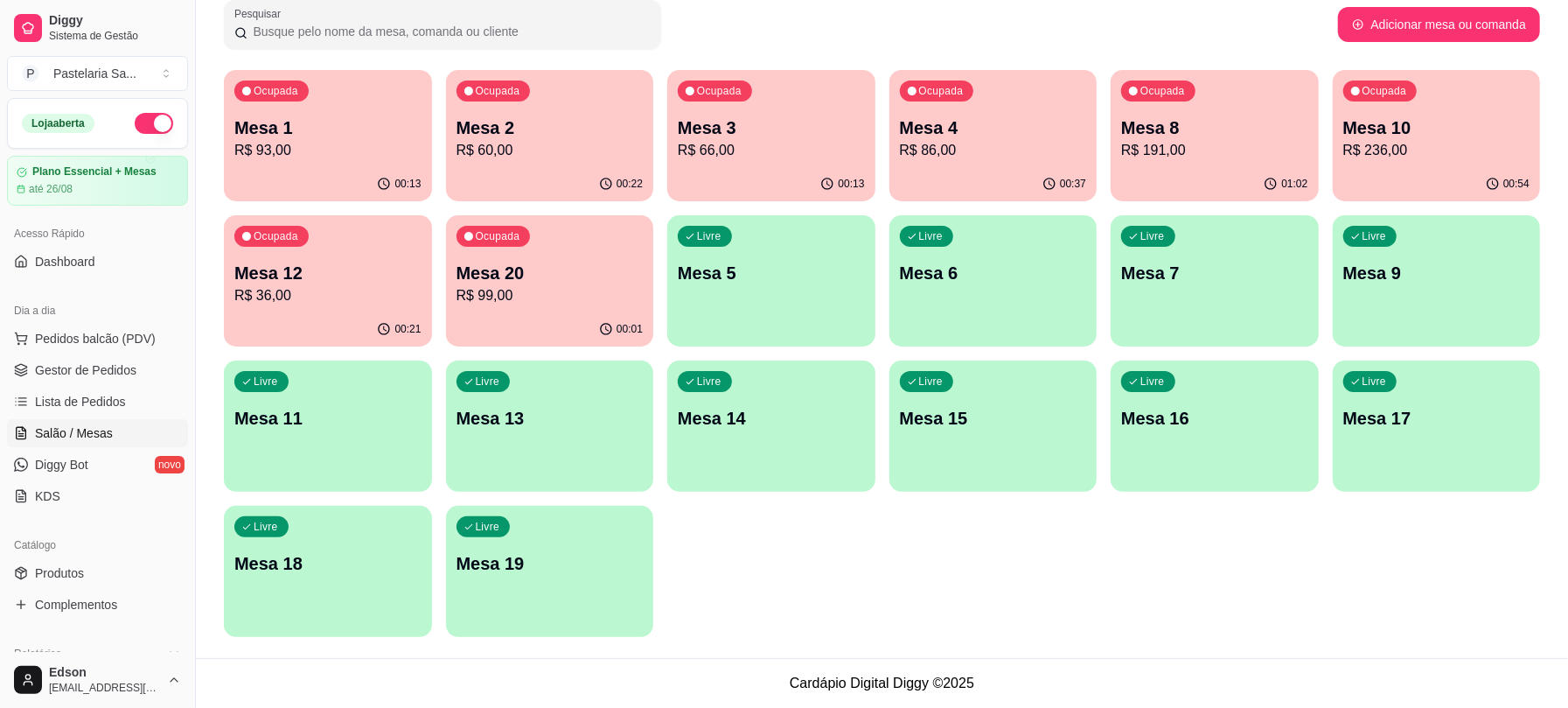
click at [566, 277] on p "Mesa 20" at bounding box center [550, 273] width 188 height 24
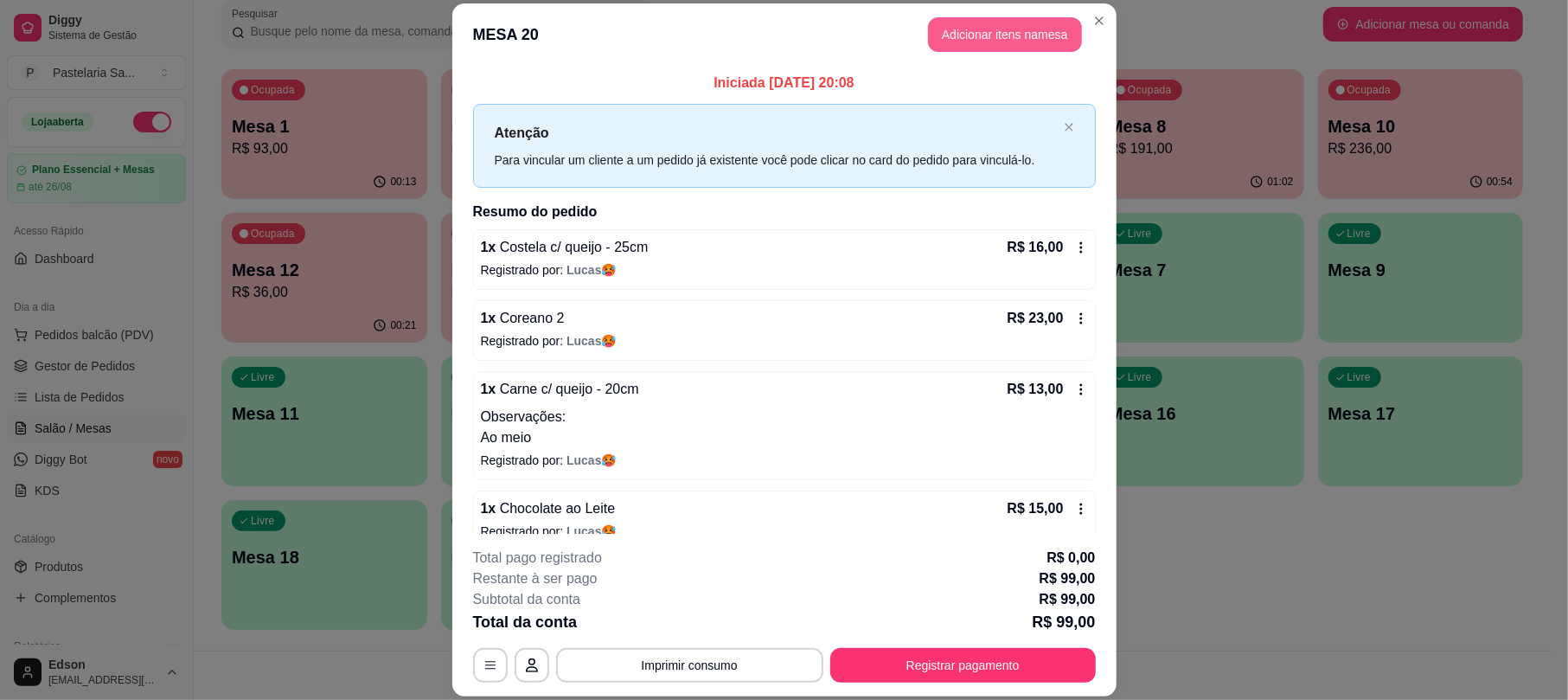
click at [991, 38] on button "Adicionar itens na mesa" at bounding box center [1004, 34] width 154 height 34
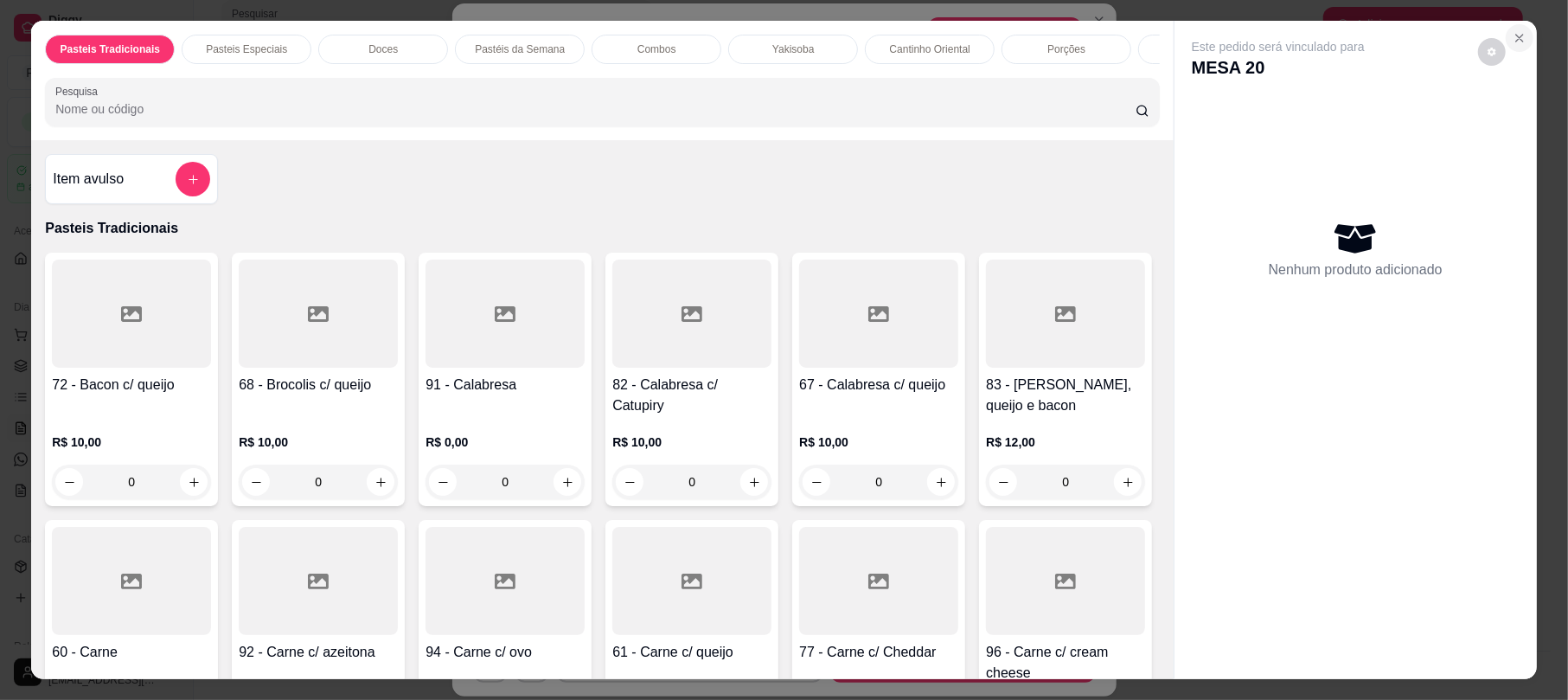
click at [1513, 36] on icon "Close" at bounding box center [1519, 38] width 13 height 13
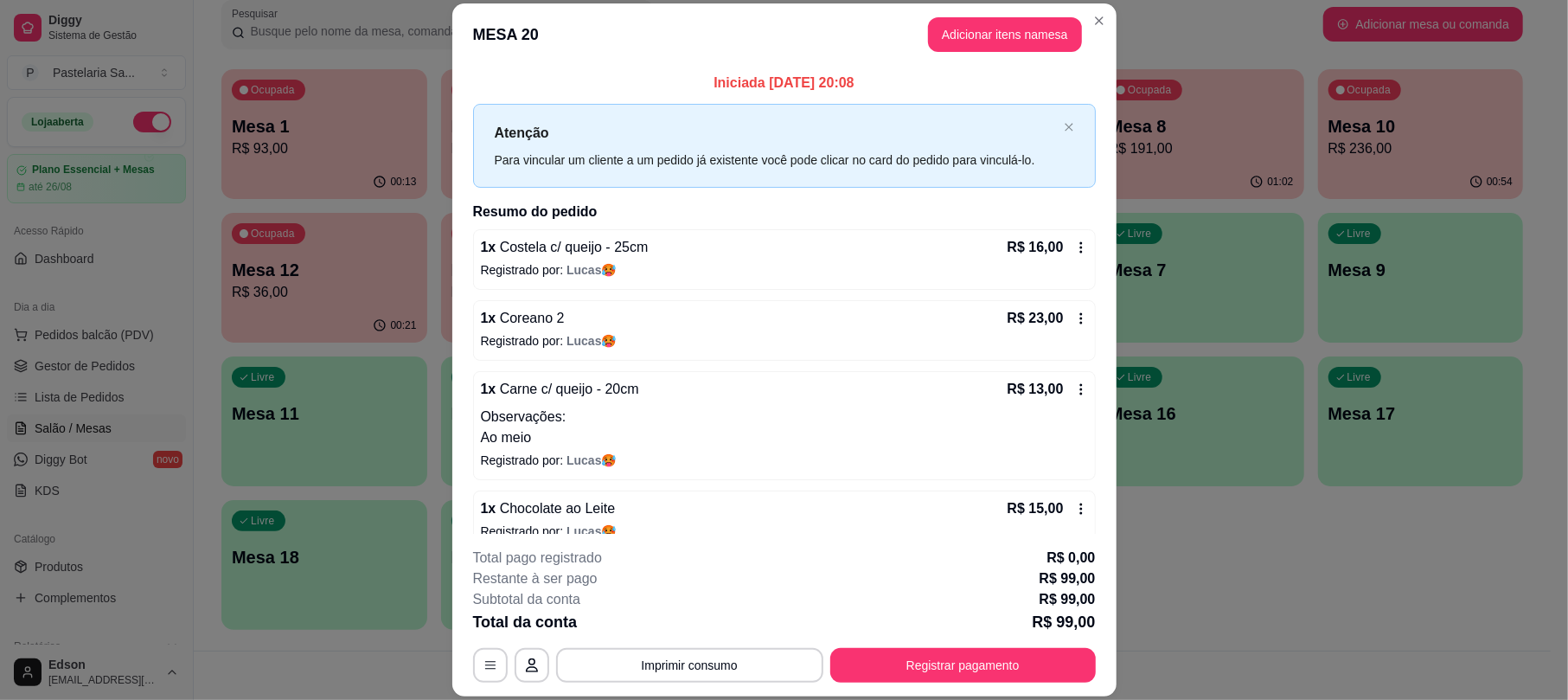
click at [484, 665] on icon "button" at bounding box center [490, 665] width 13 height 13
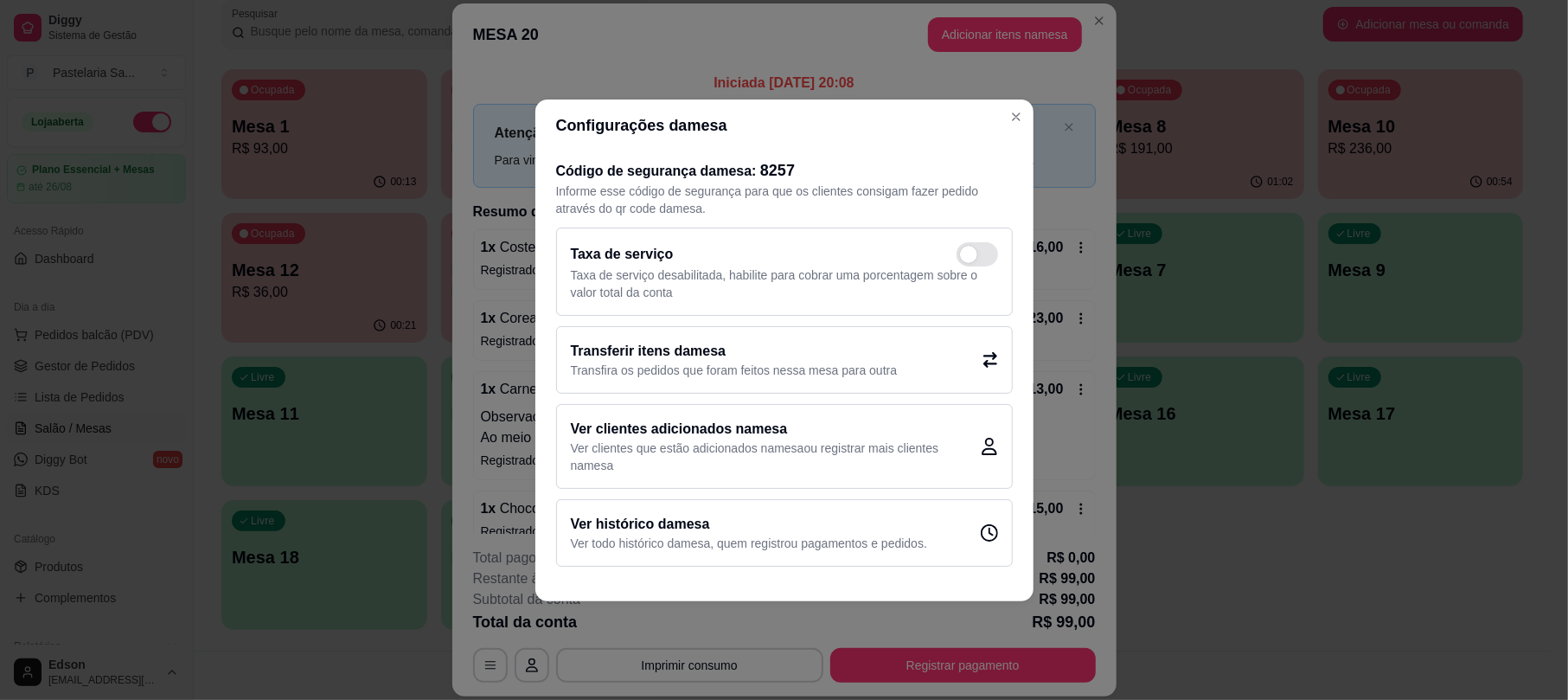
click at [873, 353] on h2 "Transferir itens da mesa" at bounding box center [734, 351] width 327 height 21
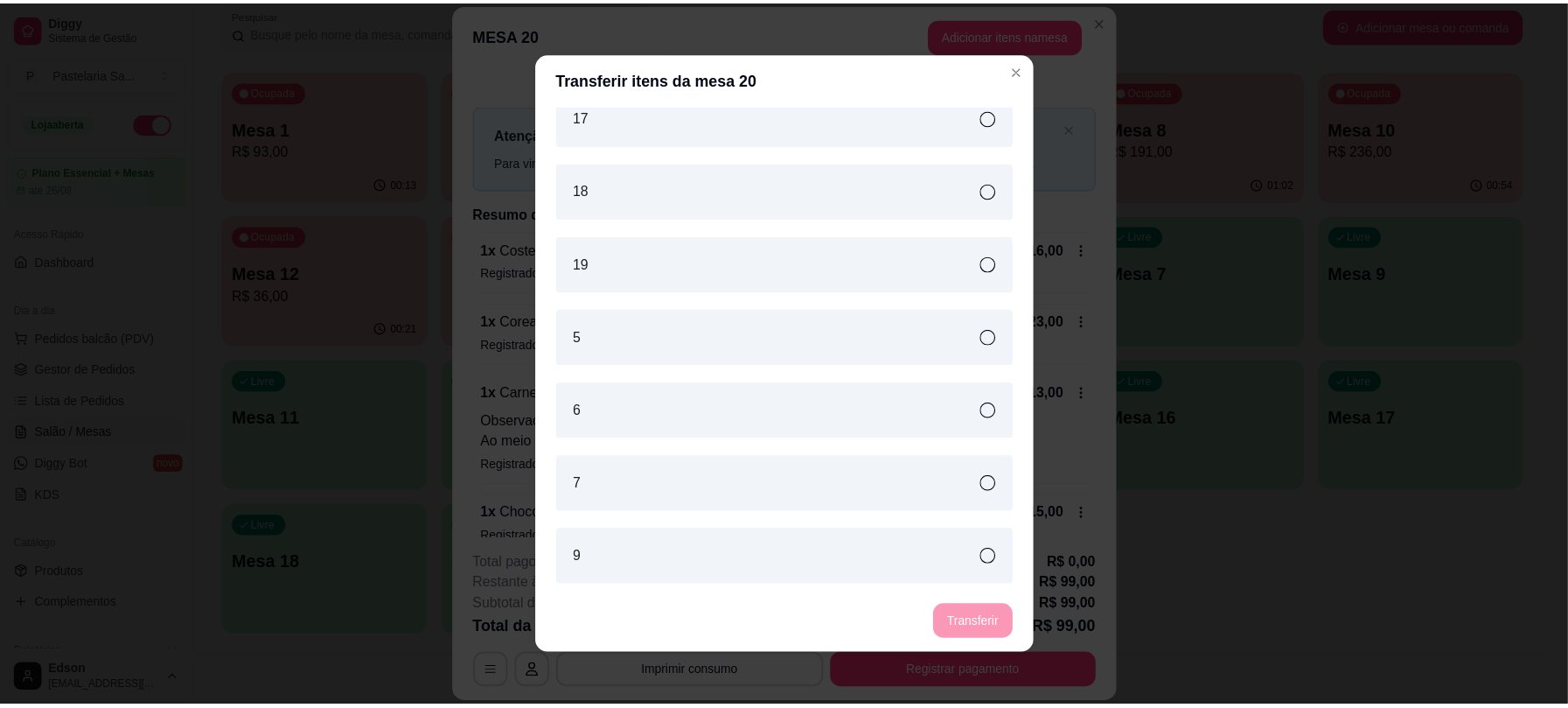
scroll to position [4, 0]
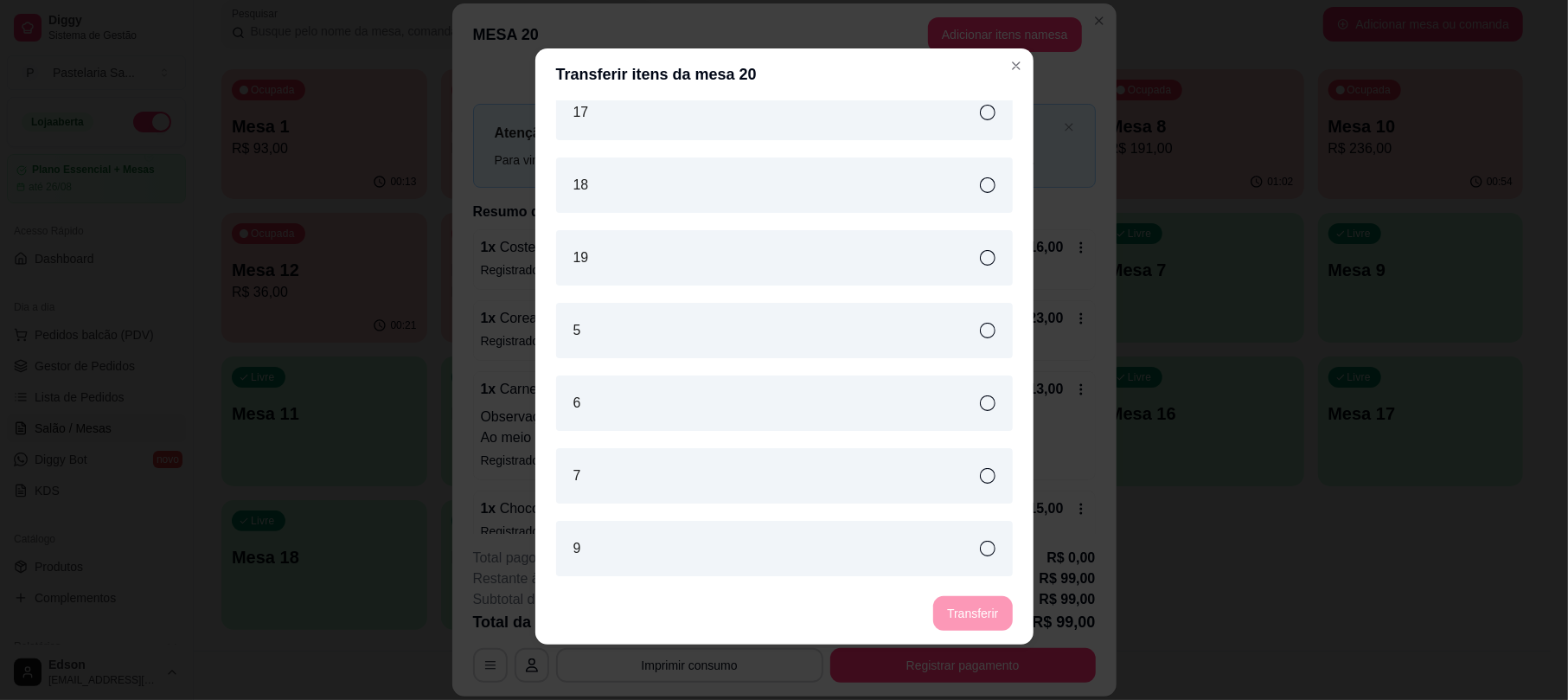
click at [901, 396] on div "6" at bounding box center [785, 404] width 457 height 55
click at [991, 610] on button "Transferir" at bounding box center [972, 613] width 78 height 34
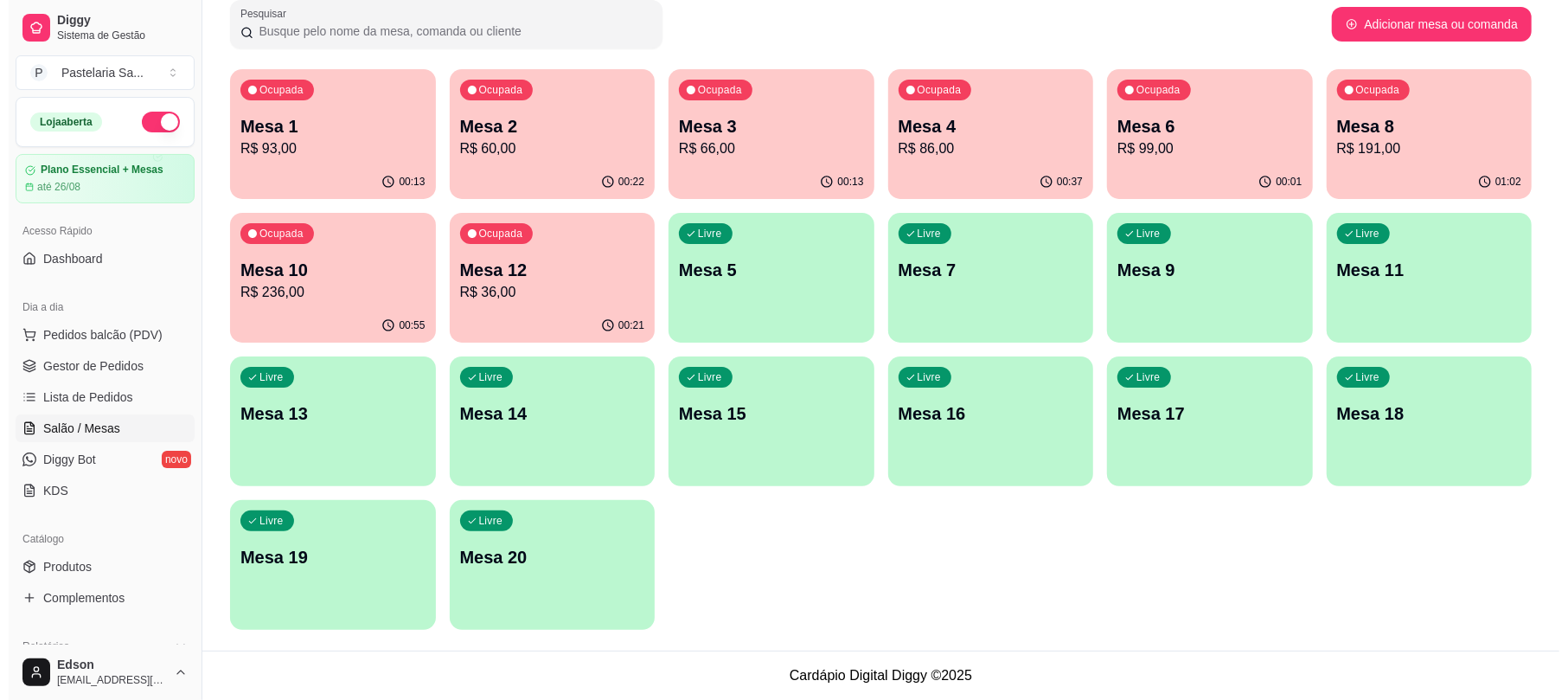
scroll to position [0, 0]
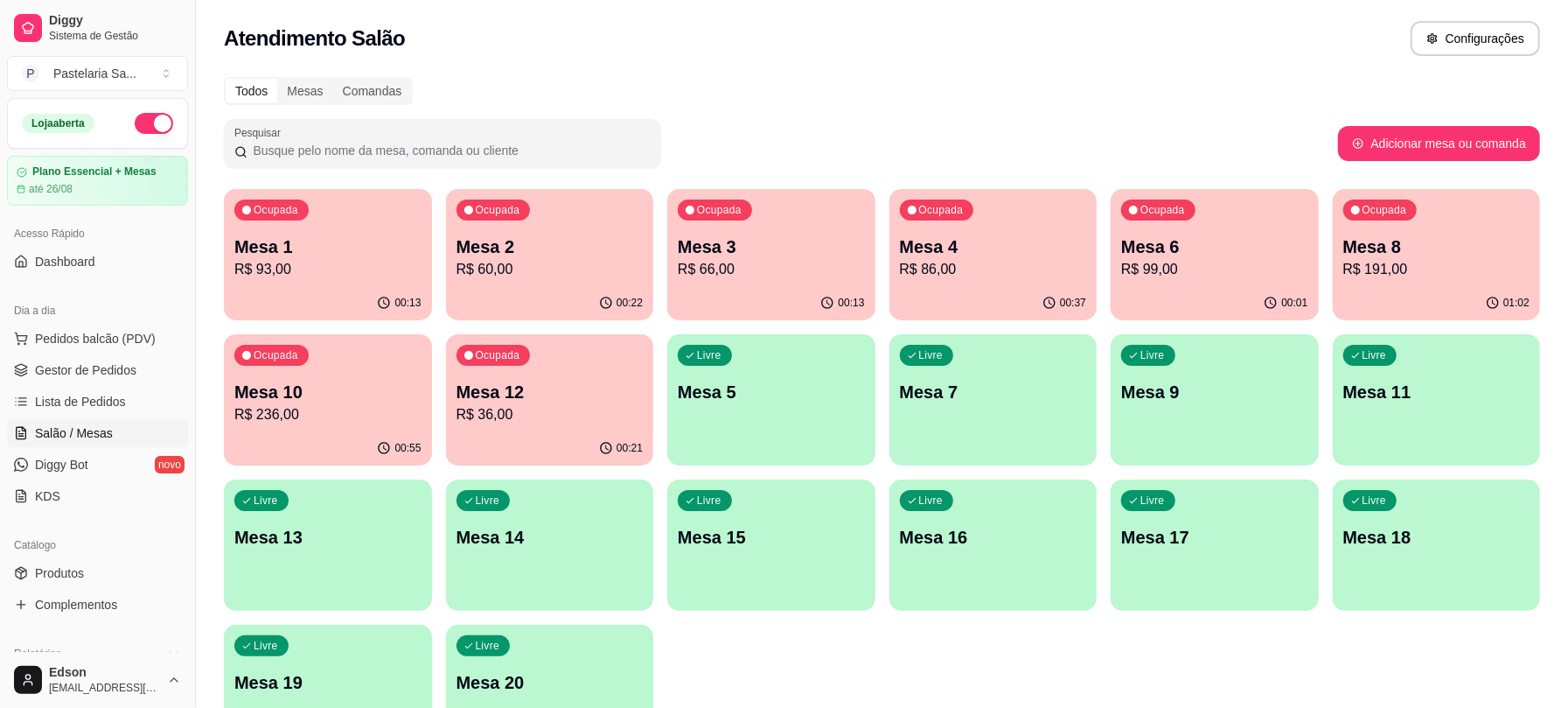
click at [374, 379] on div "Ocupada Mesa 10 R$ 236,00" at bounding box center [328, 382] width 208 height 97
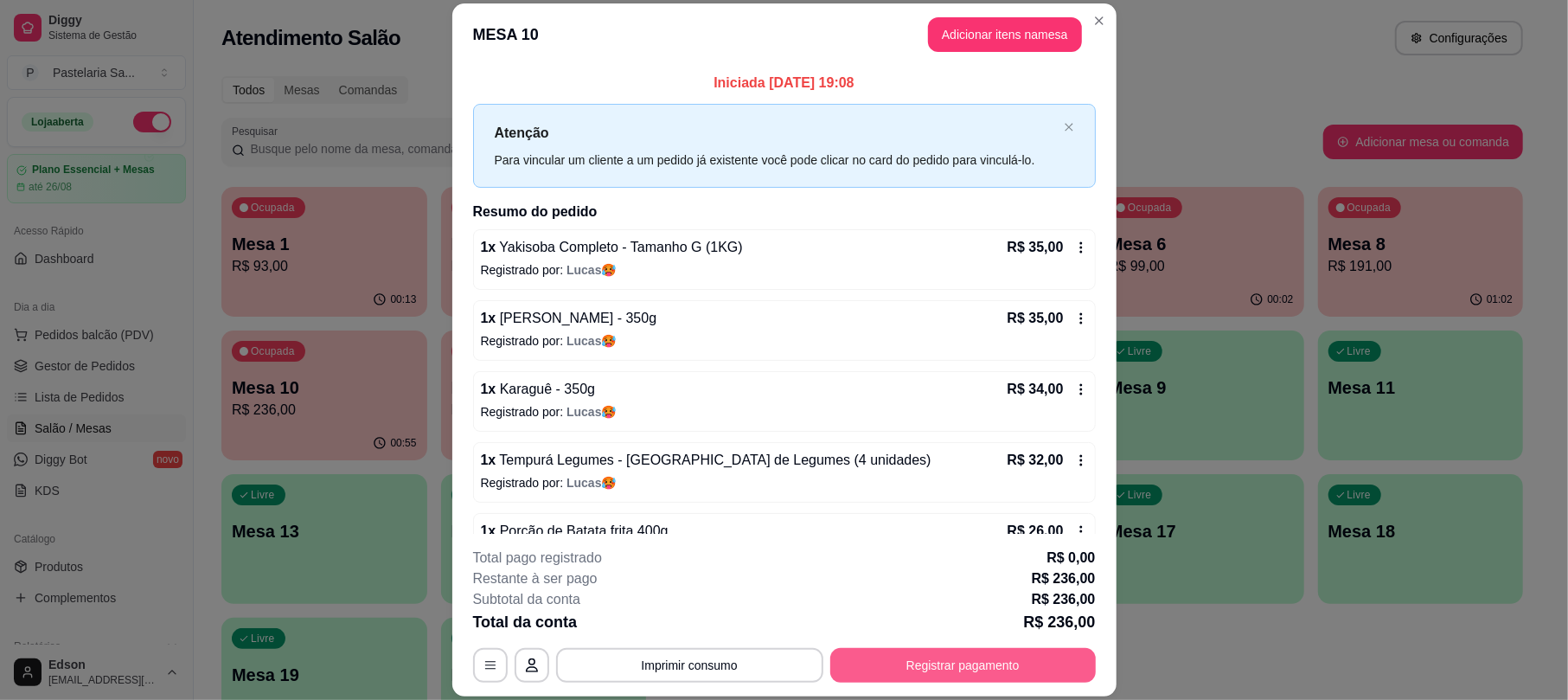
click at [937, 672] on button "Registrar pagamento" at bounding box center [963, 665] width 266 height 34
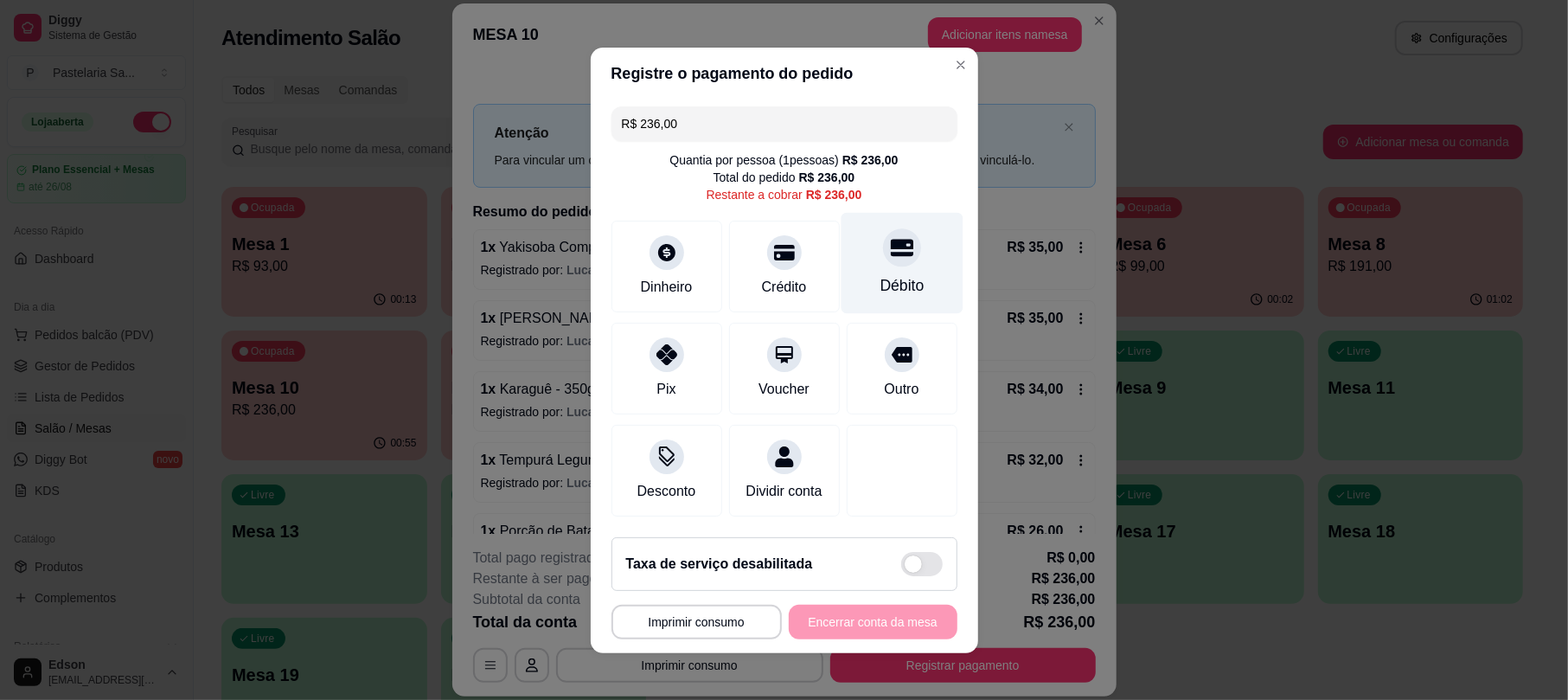
click at [855, 258] on div "Débito" at bounding box center [902, 263] width 122 height 101
type input "R$ 0,00"
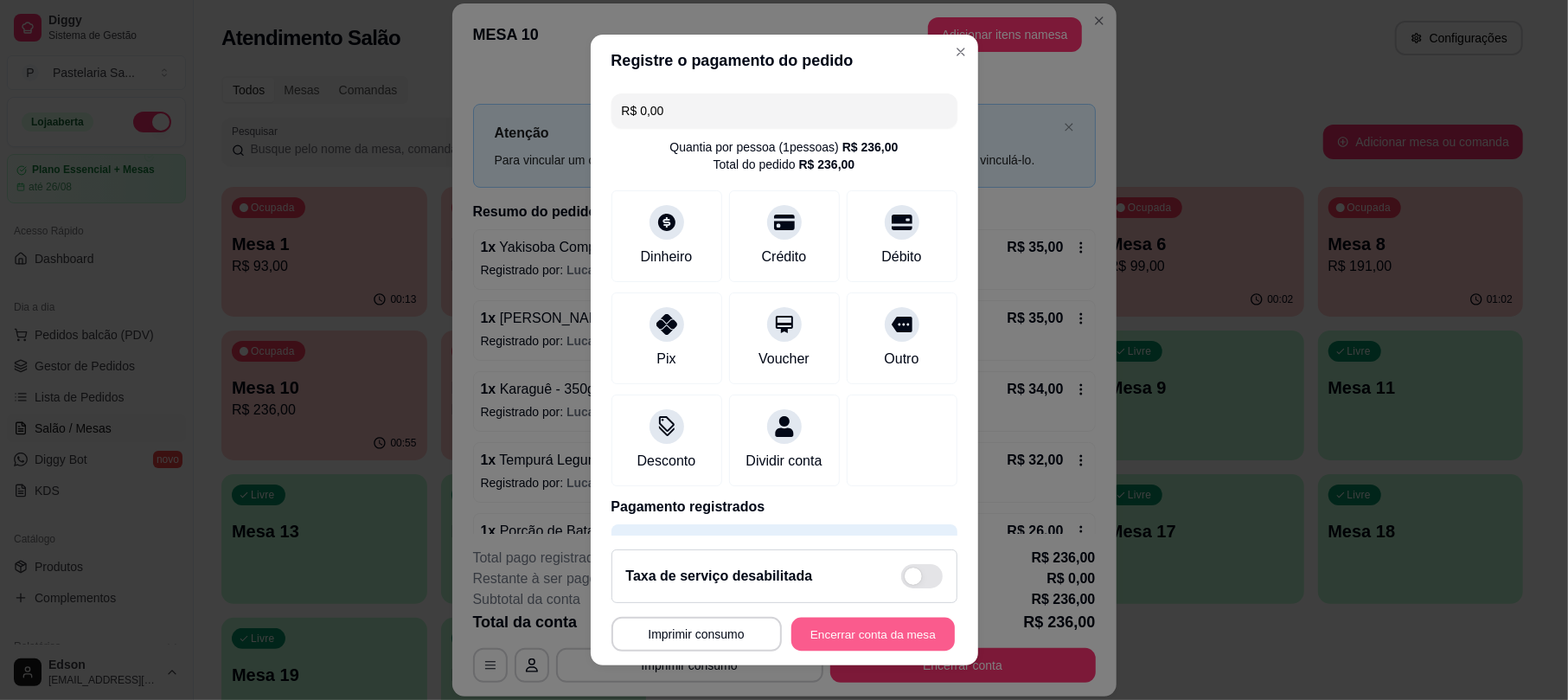
click at [845, 623] on button "Encerrar conta da mesa" at bounding box center [873, 633] width 163 height 33
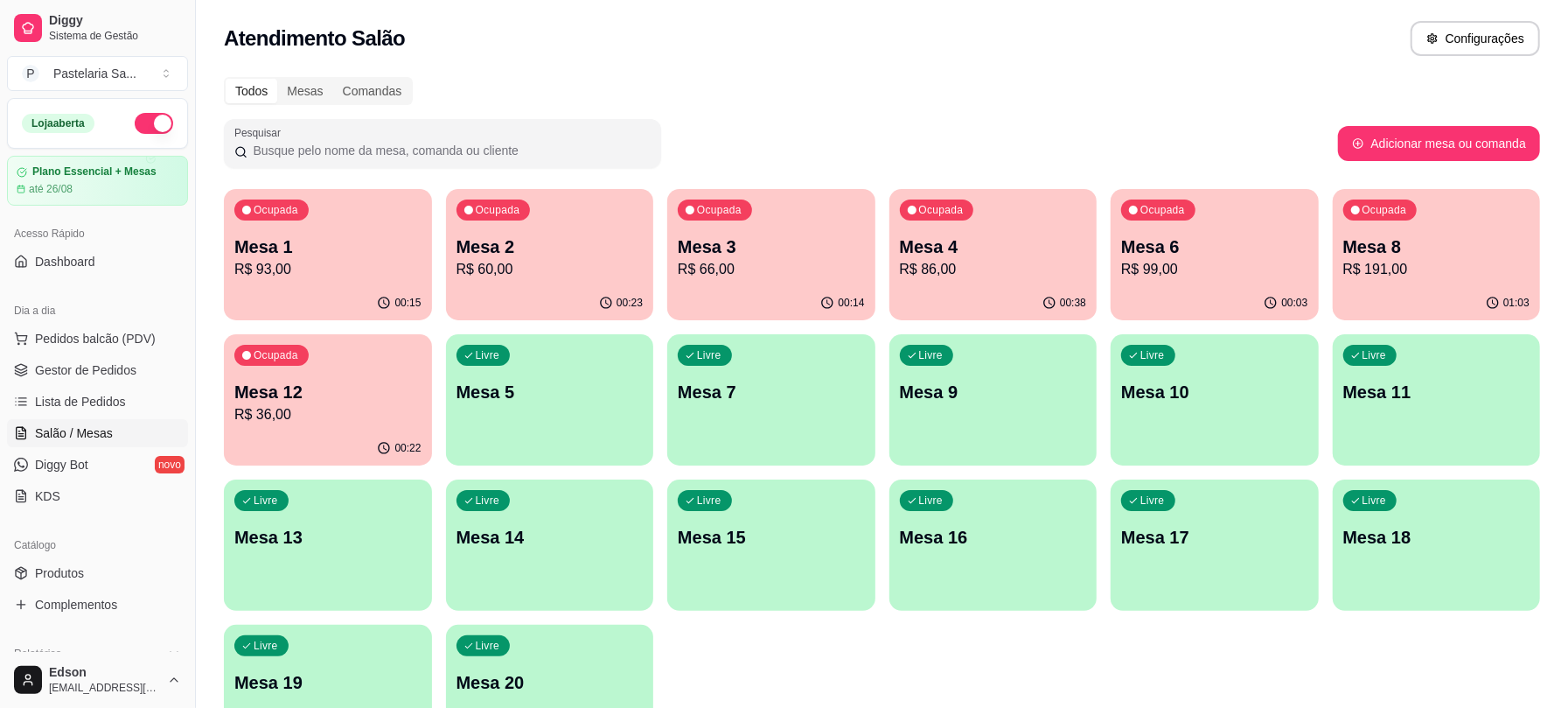
click at [590, 233] on div "Ocupada Mesa 2 R$ 60,00" at bounding box center [549, 237] width 208 height 97
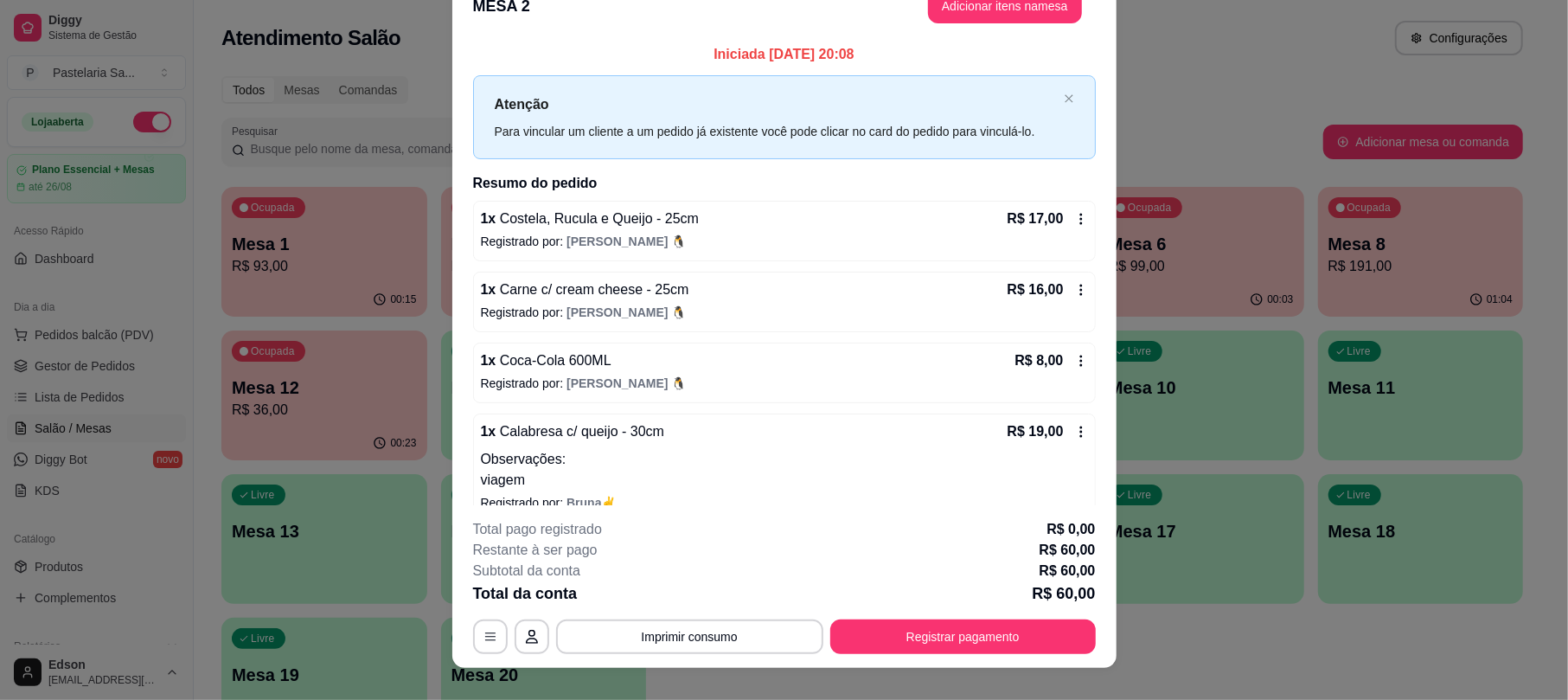
scroll to position [52, 0]
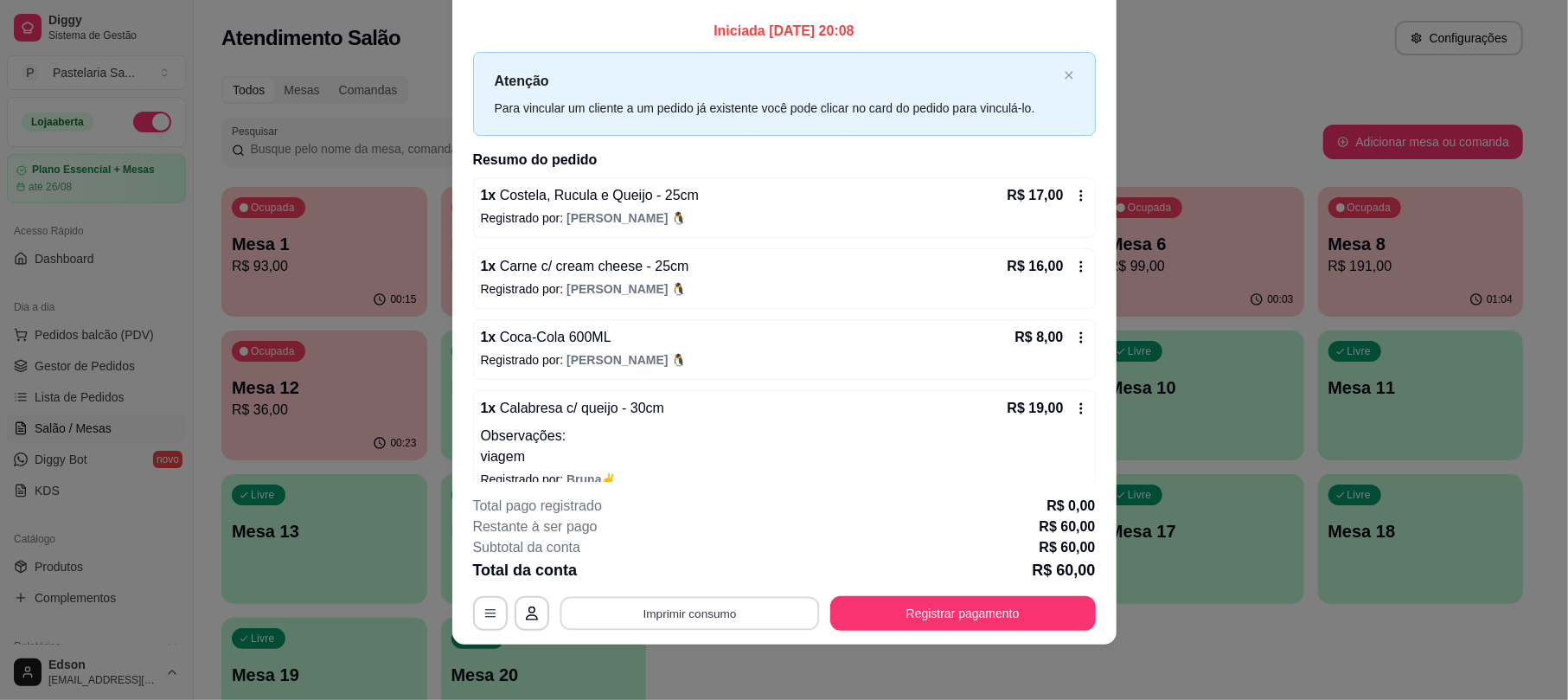
click at [773, 605] on button "Imprimir consumo" at bounding box center [688, 613] width 259 height 33
click at [728, 575] on button "Balcão" at bounding box center [686, 573] width 125 height 28
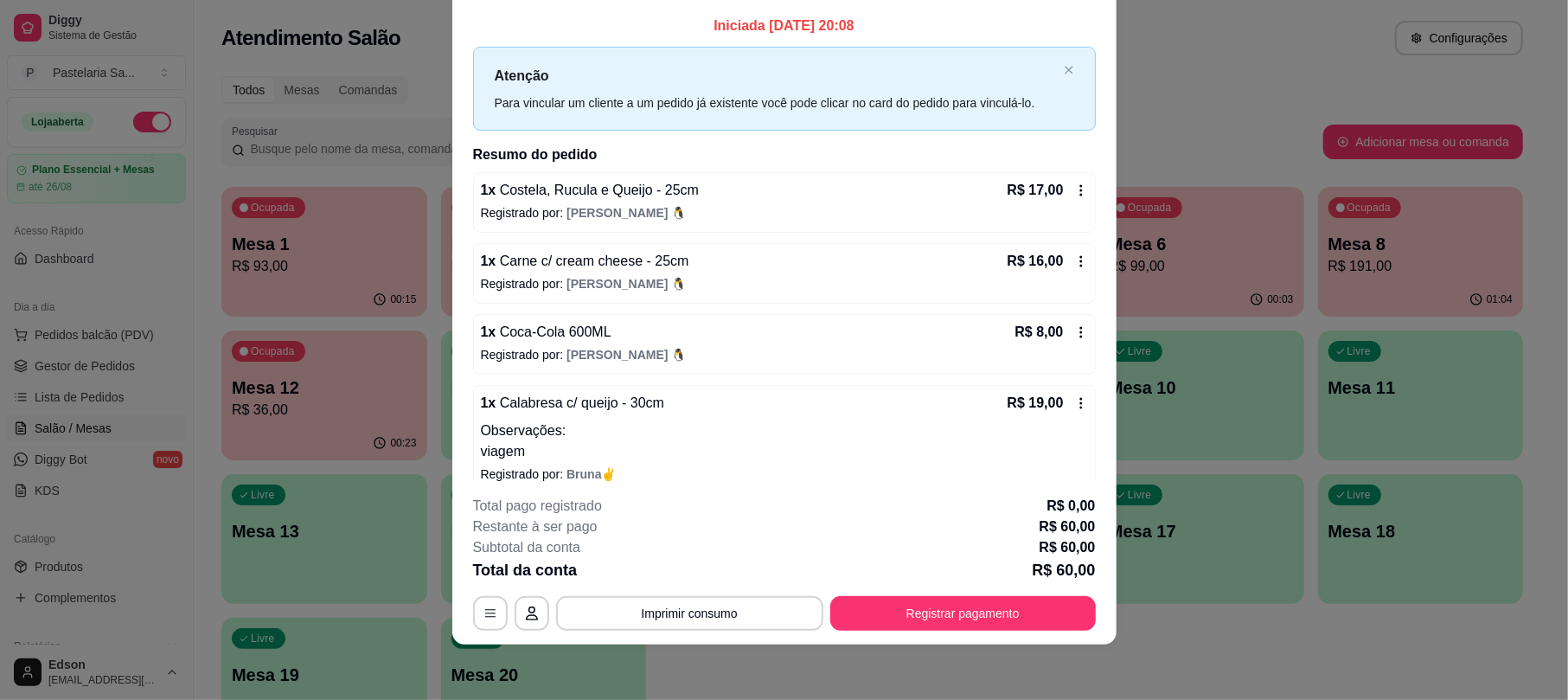
scroll to position [0, 0]
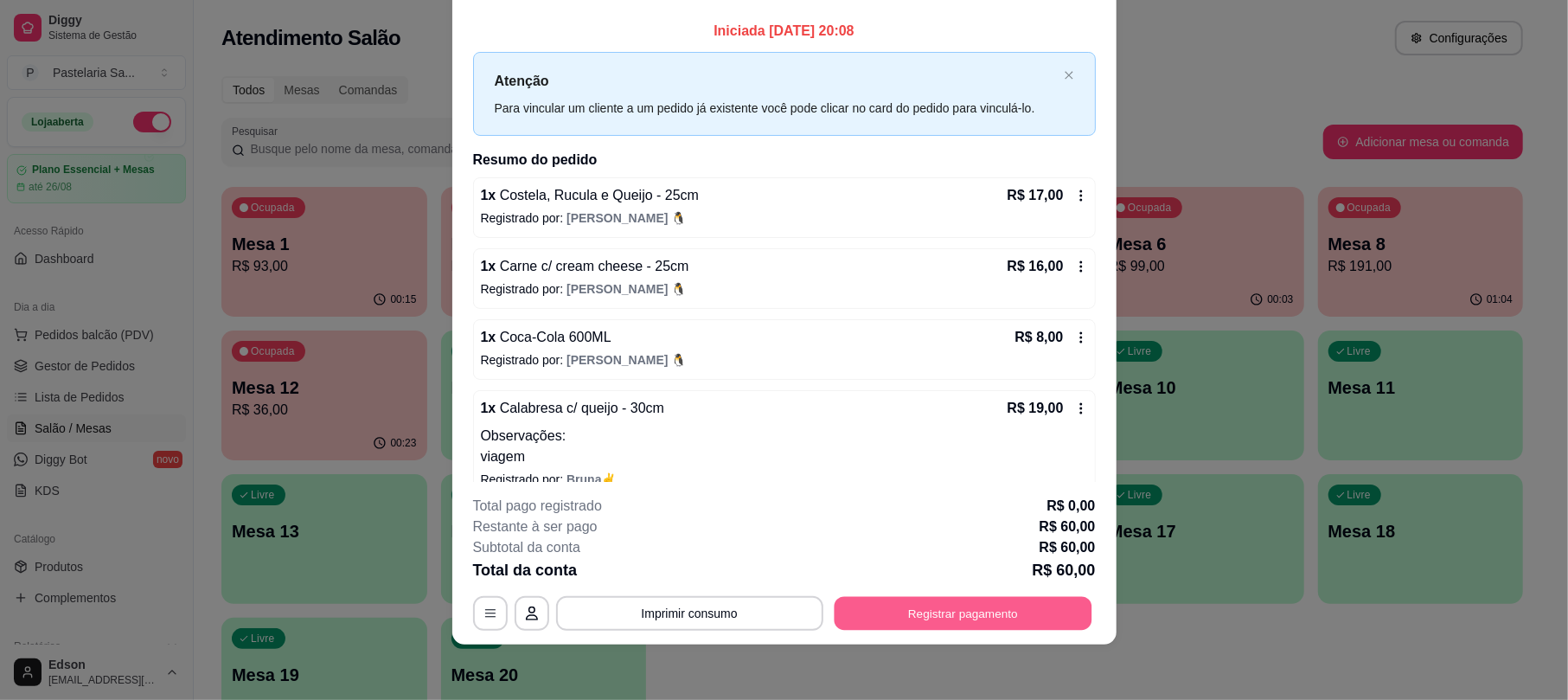
click at [982, 606] on button "Registrar pagamento" at bounding box center [963, 613] width 258 height 33
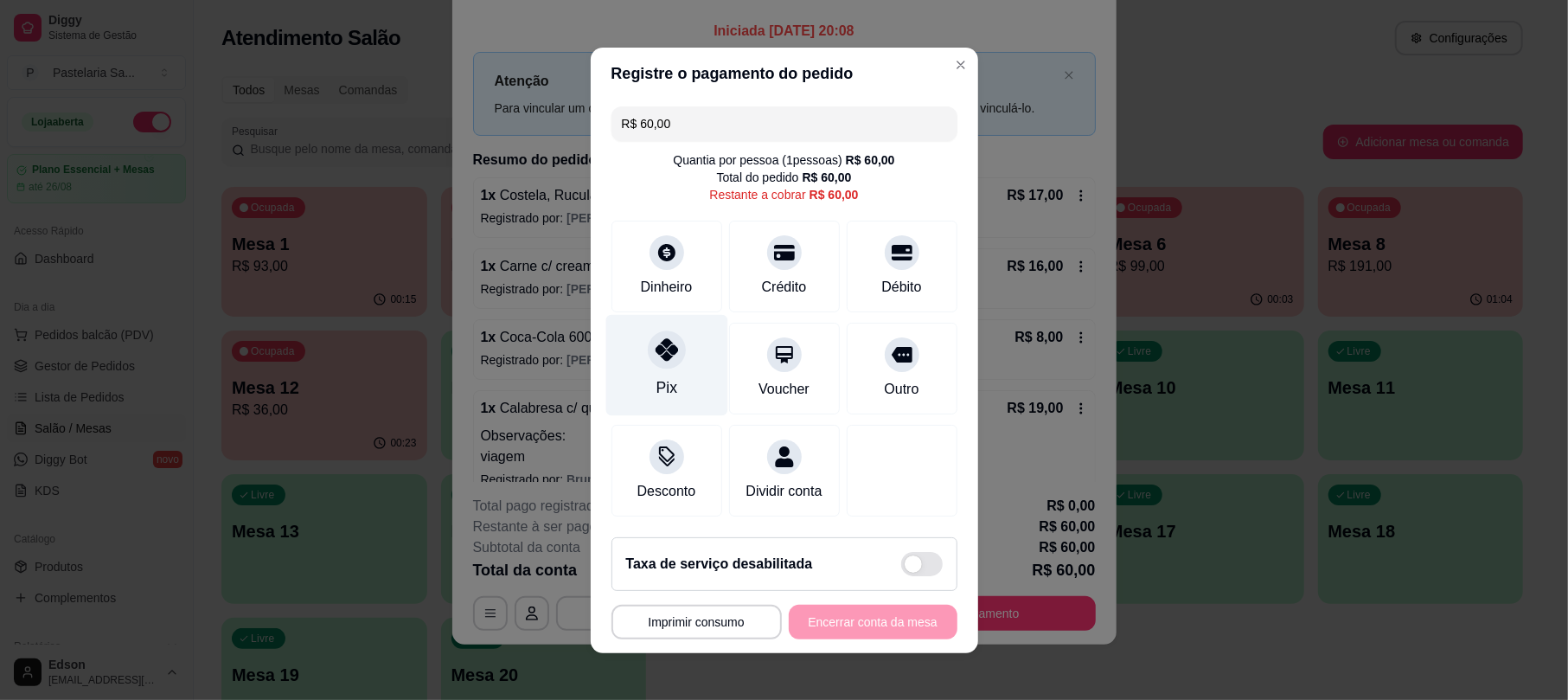
click at [638, 347] on div "Pix" at bounding box center [666, 364] width 122 height 101
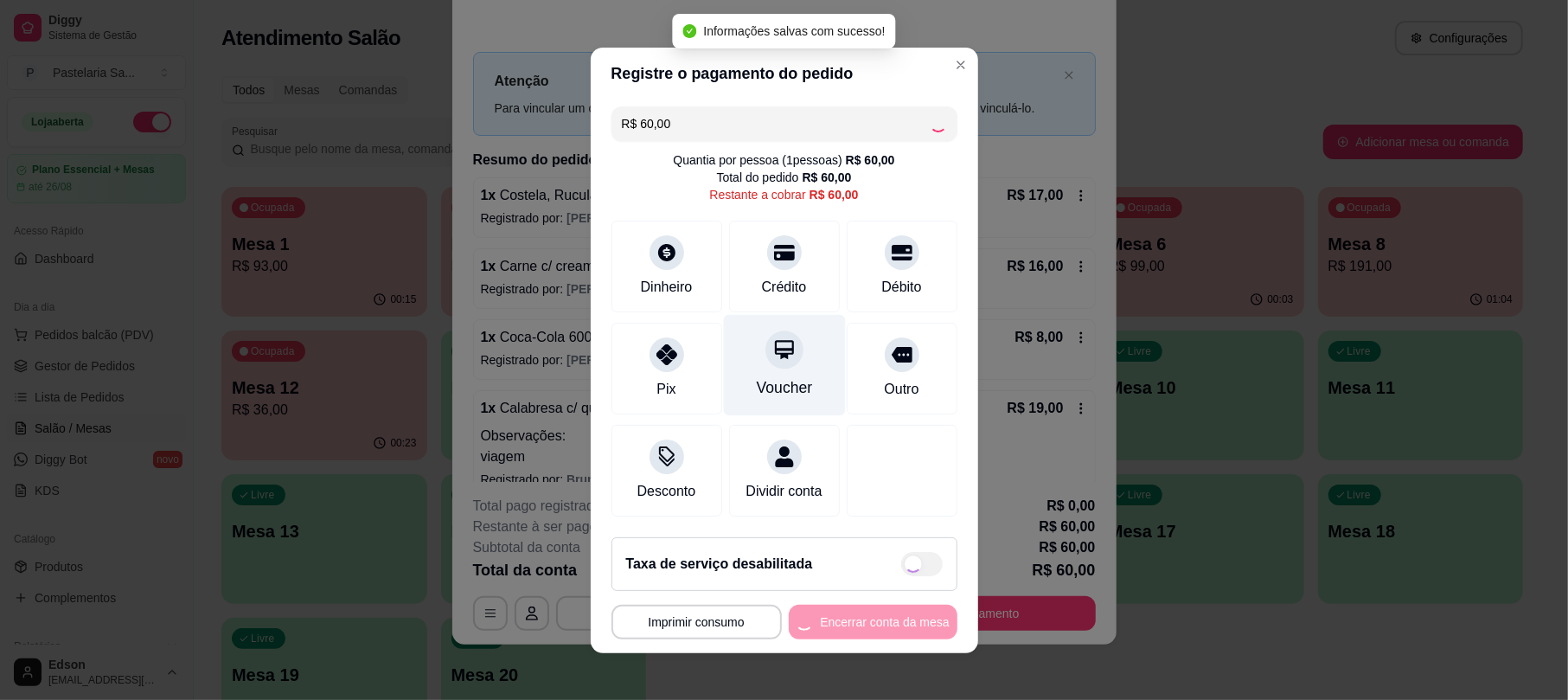
type input "R$ 0,00"
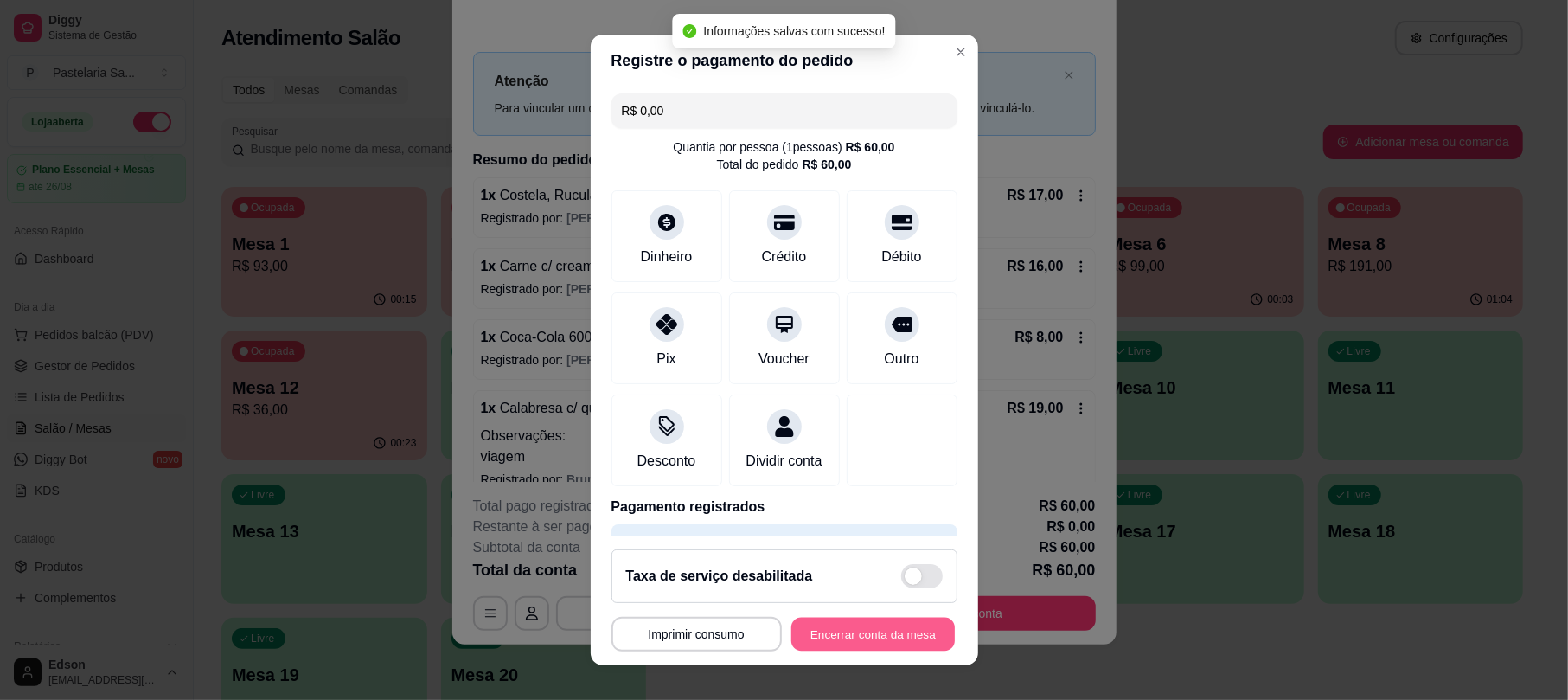
click at [862, 621] on button "Encerrar conta da mesa" at bounding box center [873, 633] width 163 height 33
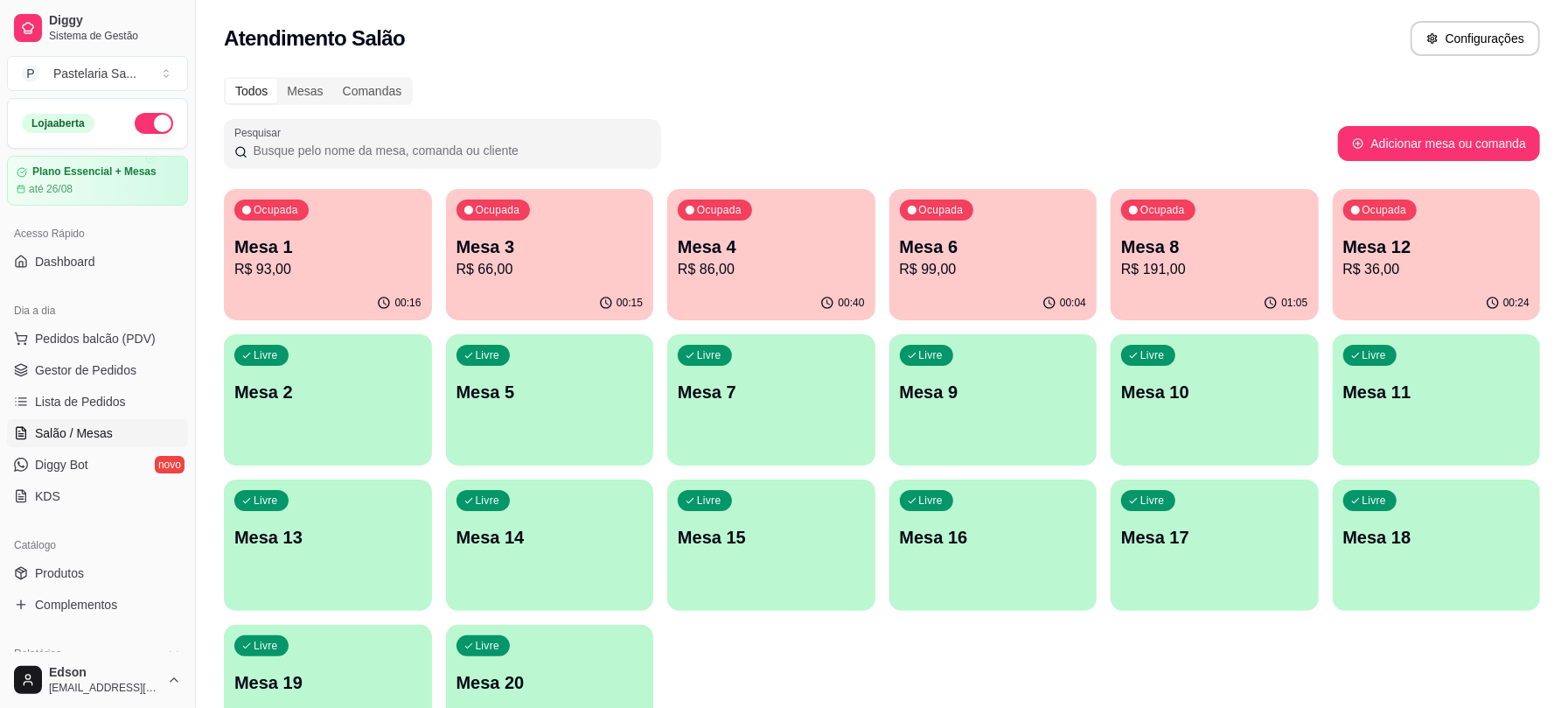
click at [267, 210] on p "Ocupada" at bounding box center [276, 210] width 44 height 14
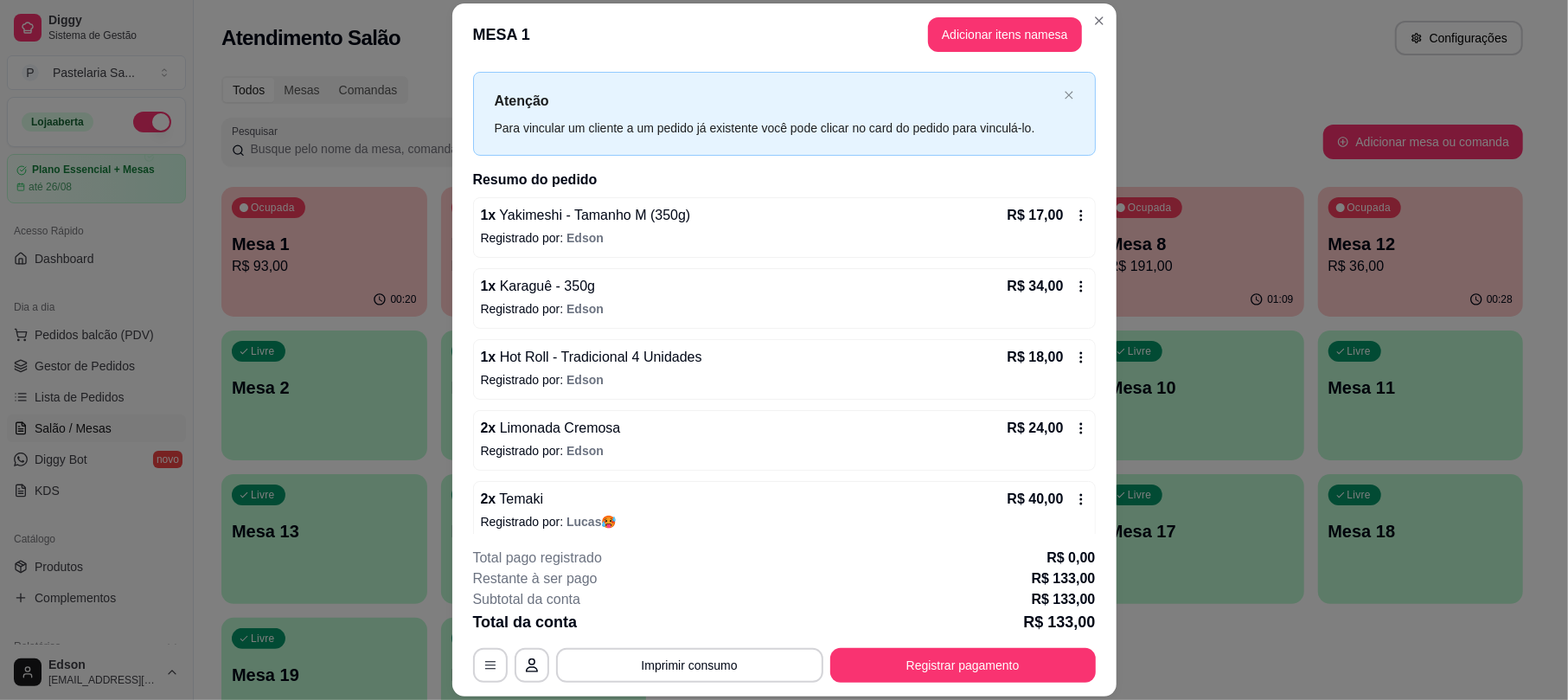
scroll to position [50, 0]
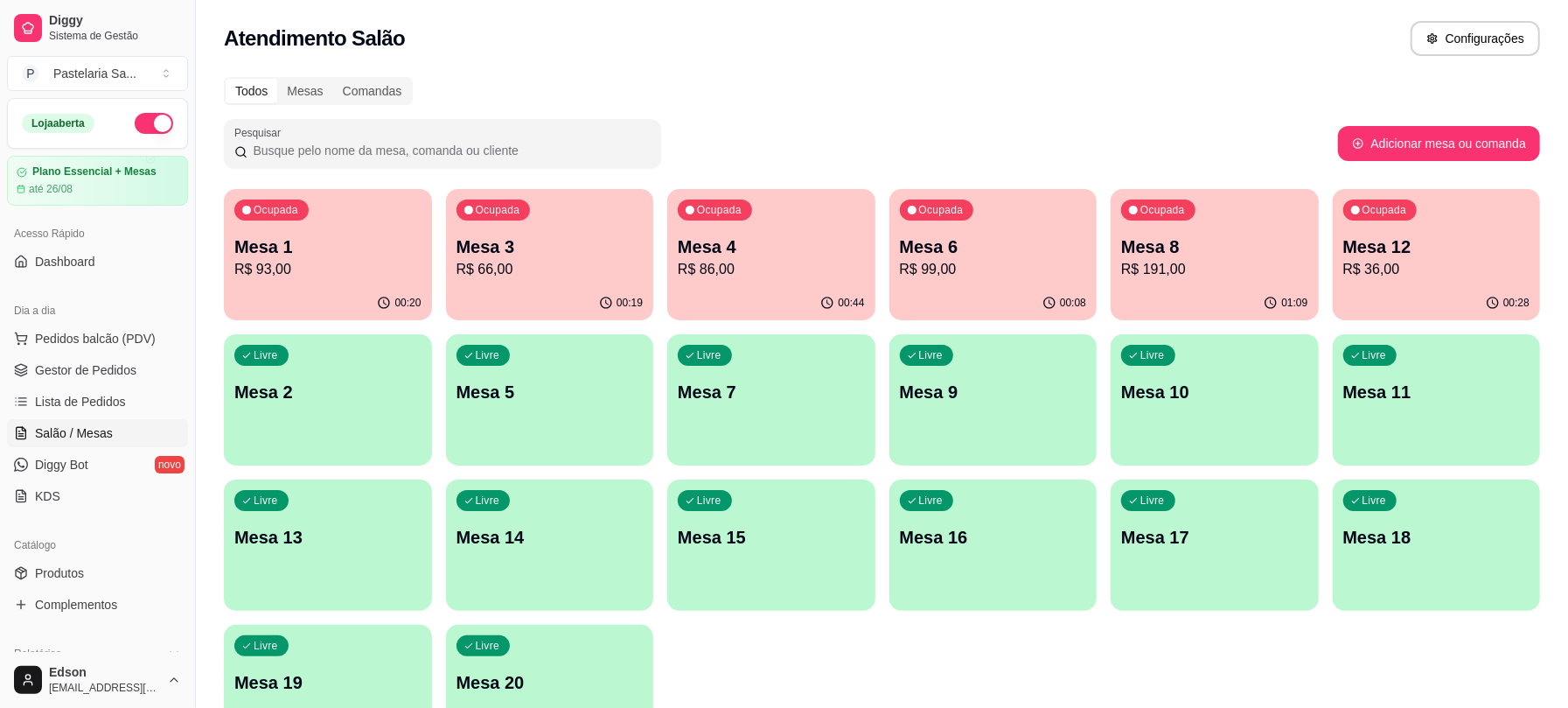
click at [789, 271] on p "R$ 86,00" at bounding box center [771, 270] width 188 height 21
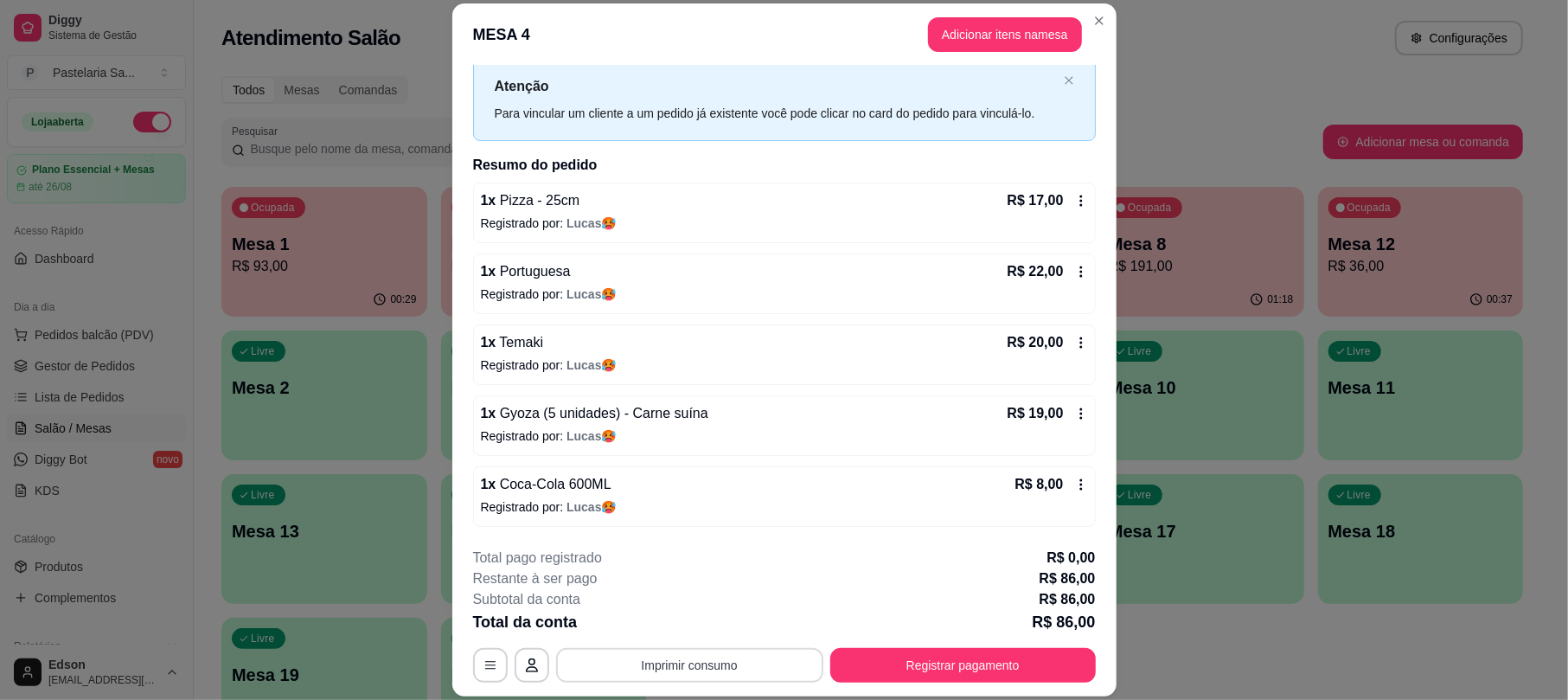
click at [766, 669] on button "Imprimir consumo" at bounding box center [689, 665] width 267 height 34
click at [712, 617] on button "Balcão" at bounding box center [686, 624] width 125 height 28
click at [969, 679] on button "Registrar pagamento" at bounding box center [963, 665] width 266 height 34
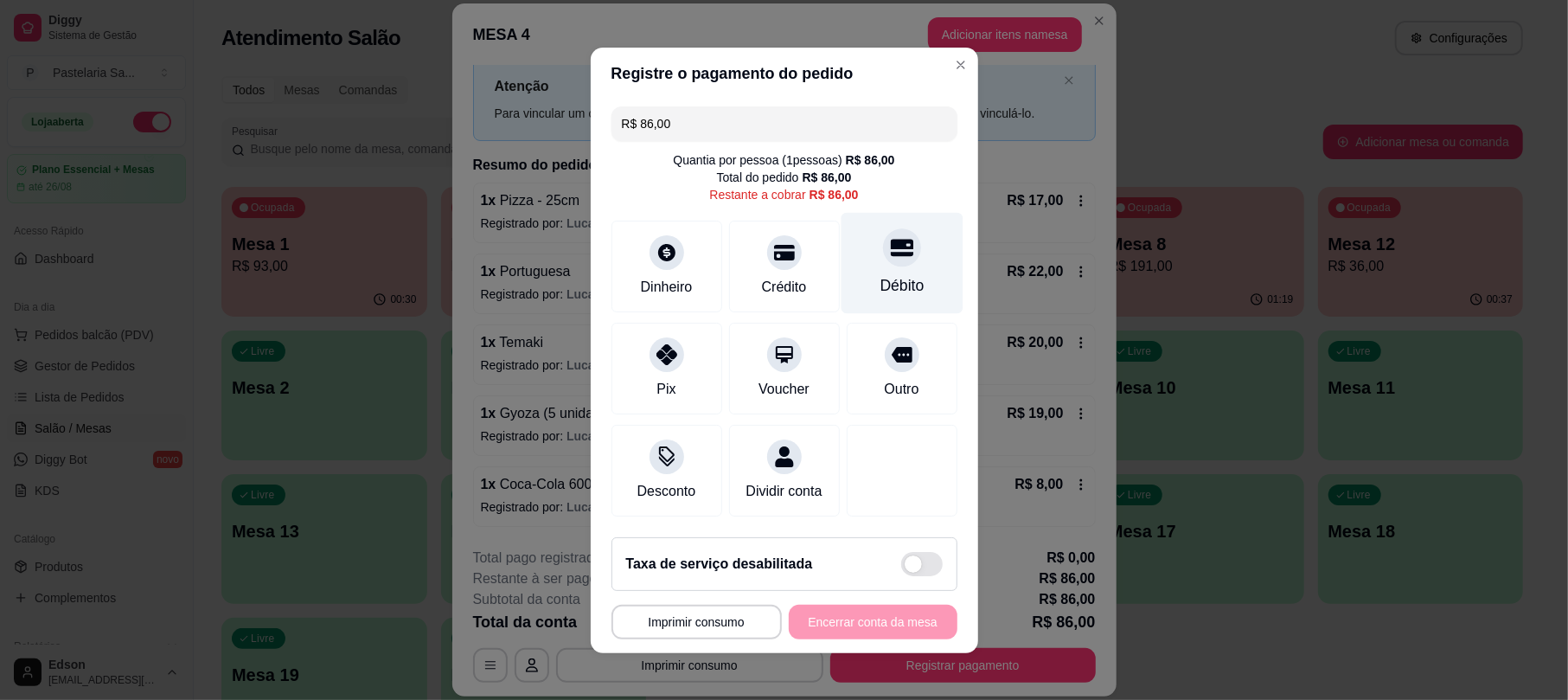
click at [870, 258] on div "Débito" at bounding box center [902, 263] width 122 height 101
type input "R$ 0,00"
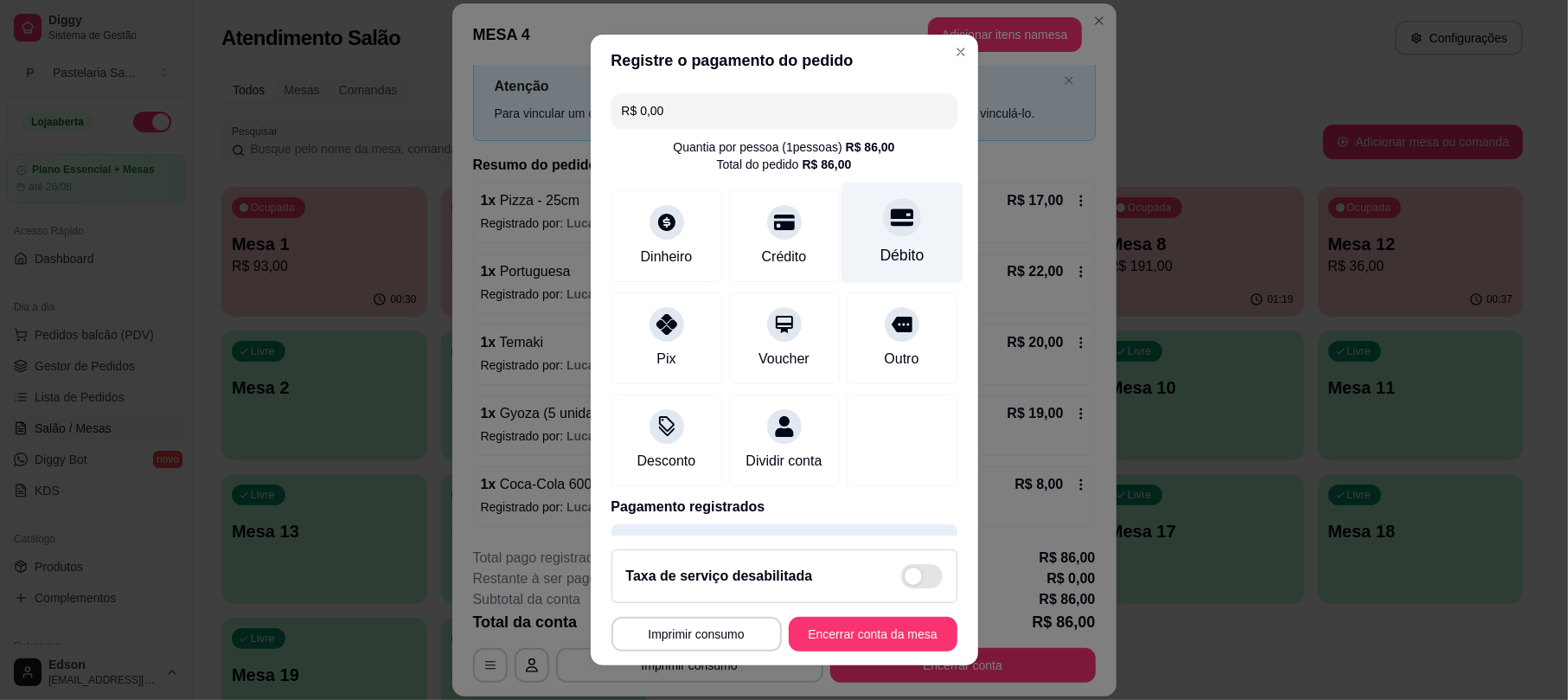
click at [858, 242] on div "Débito" at bounding box center [902, 233] width 122 height 101
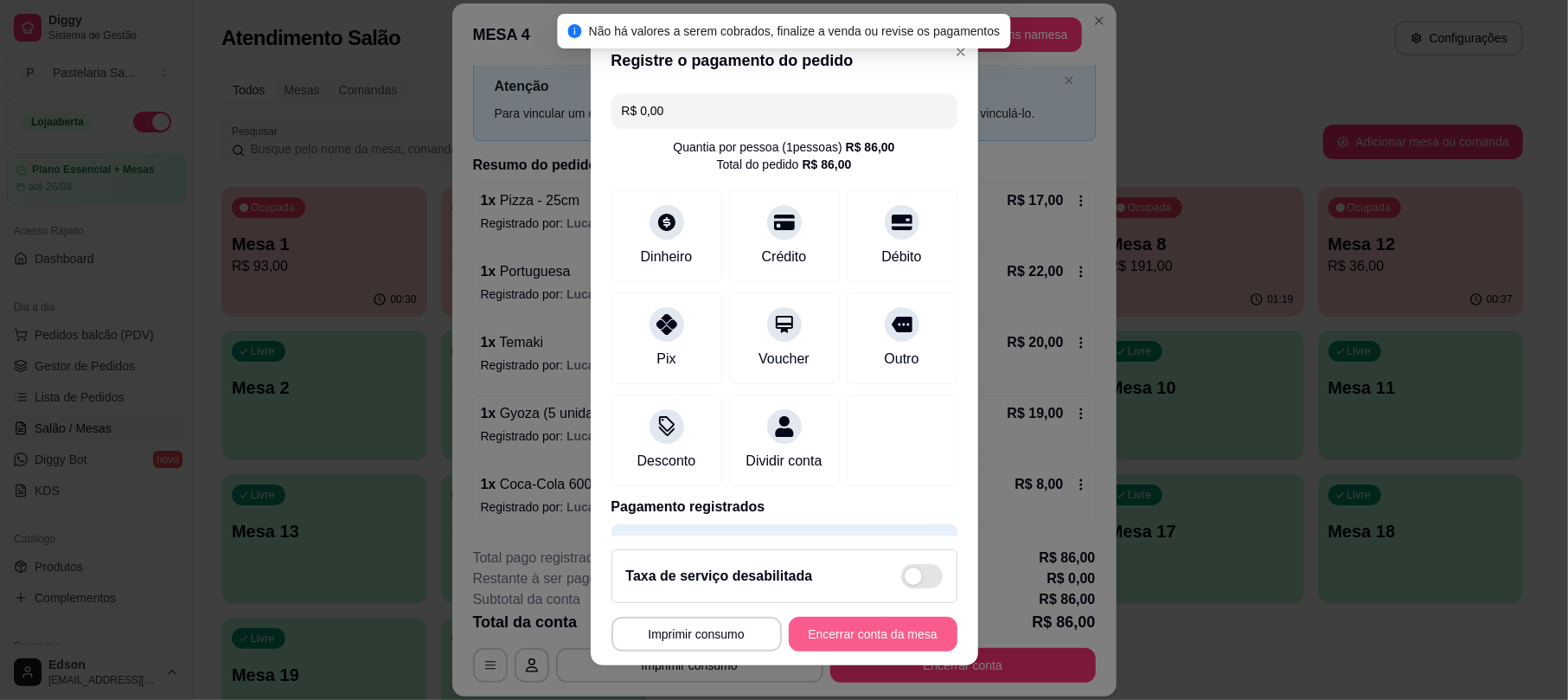
click at [868, 647] on button "Encerrar conta da mesa" at bounding box center [873, 634] width 168 height 34
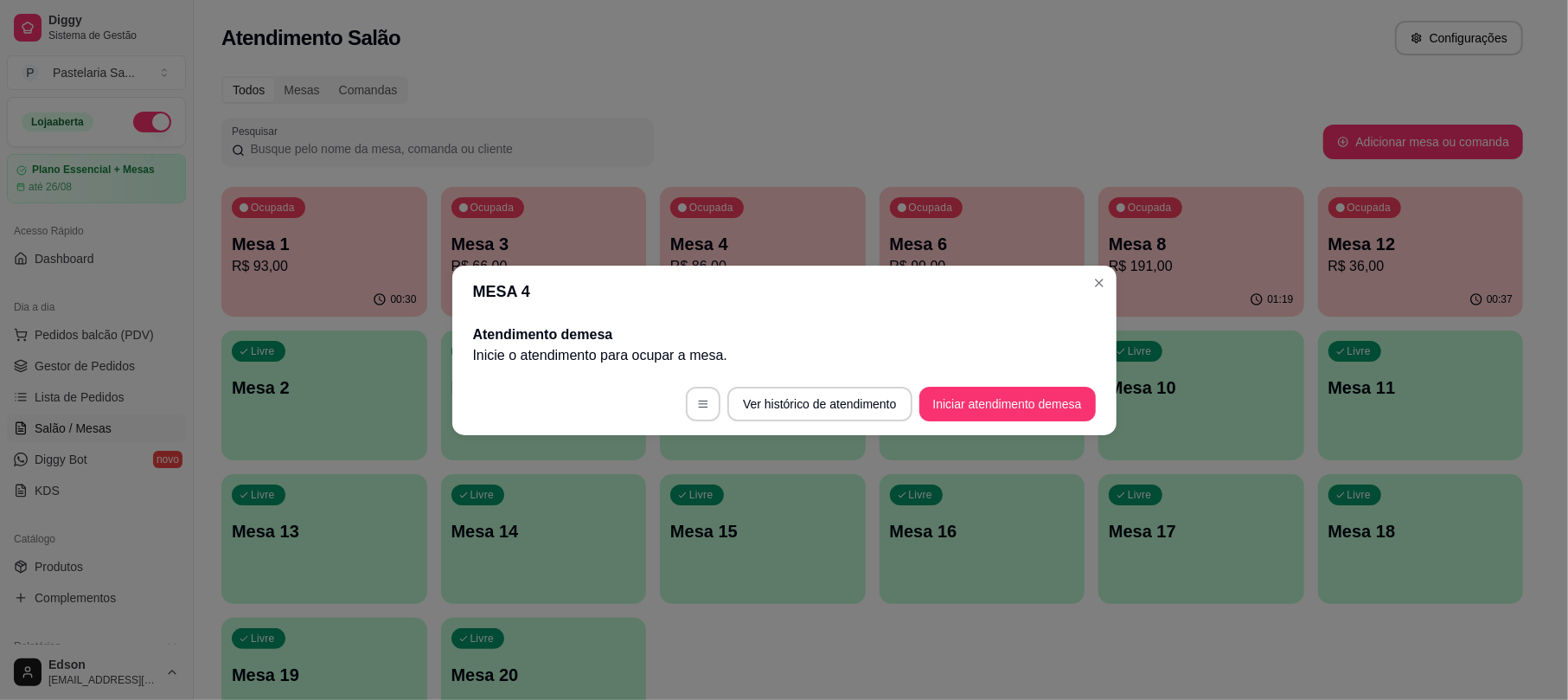
scroll to position [0, 0]
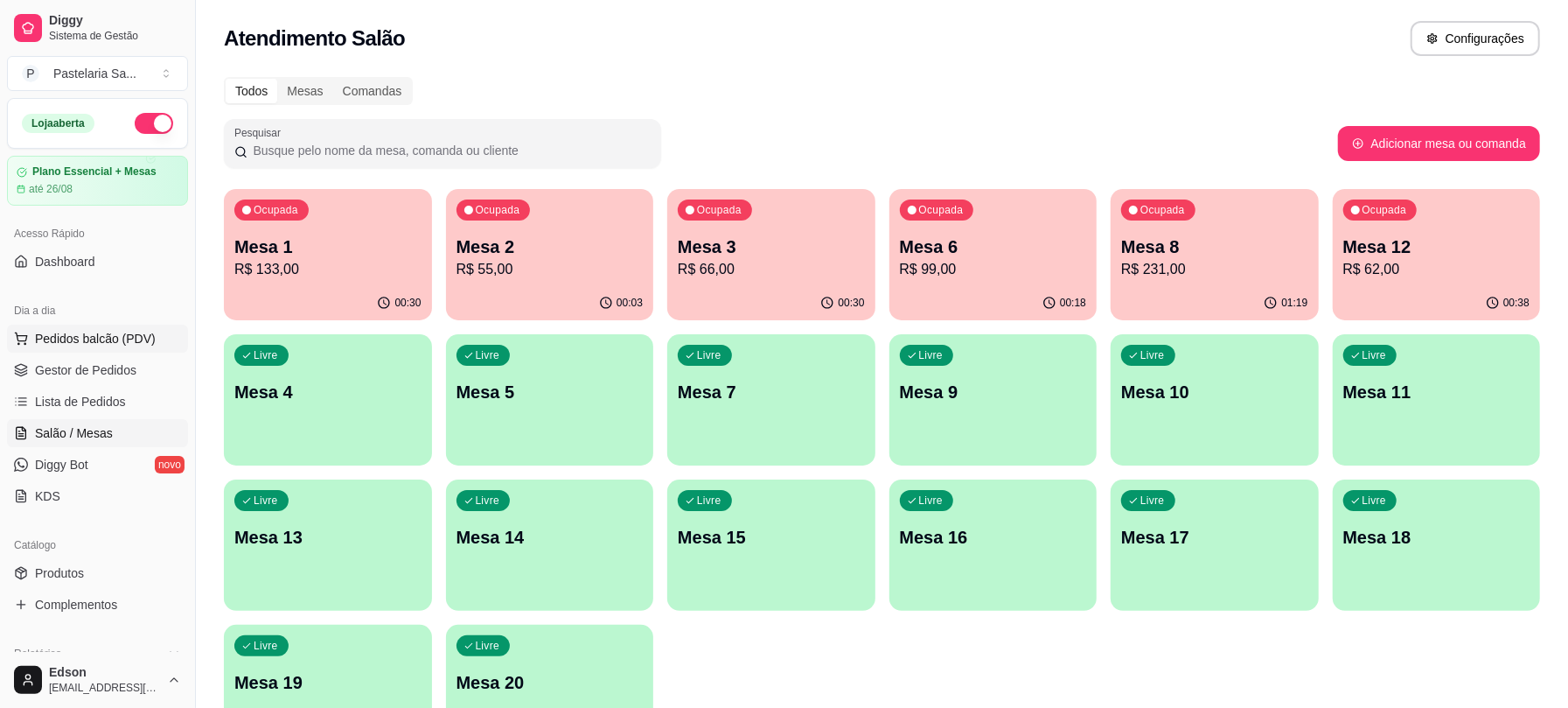
drag, startPoint x: 88, startPoint y: 343, endPoint x: 105, endPoint y: 339, distance: 17.5
click at [89, 343] on span "Pedidos balcão (PDV)" at bounding box center [95, 339] width 121 height 17
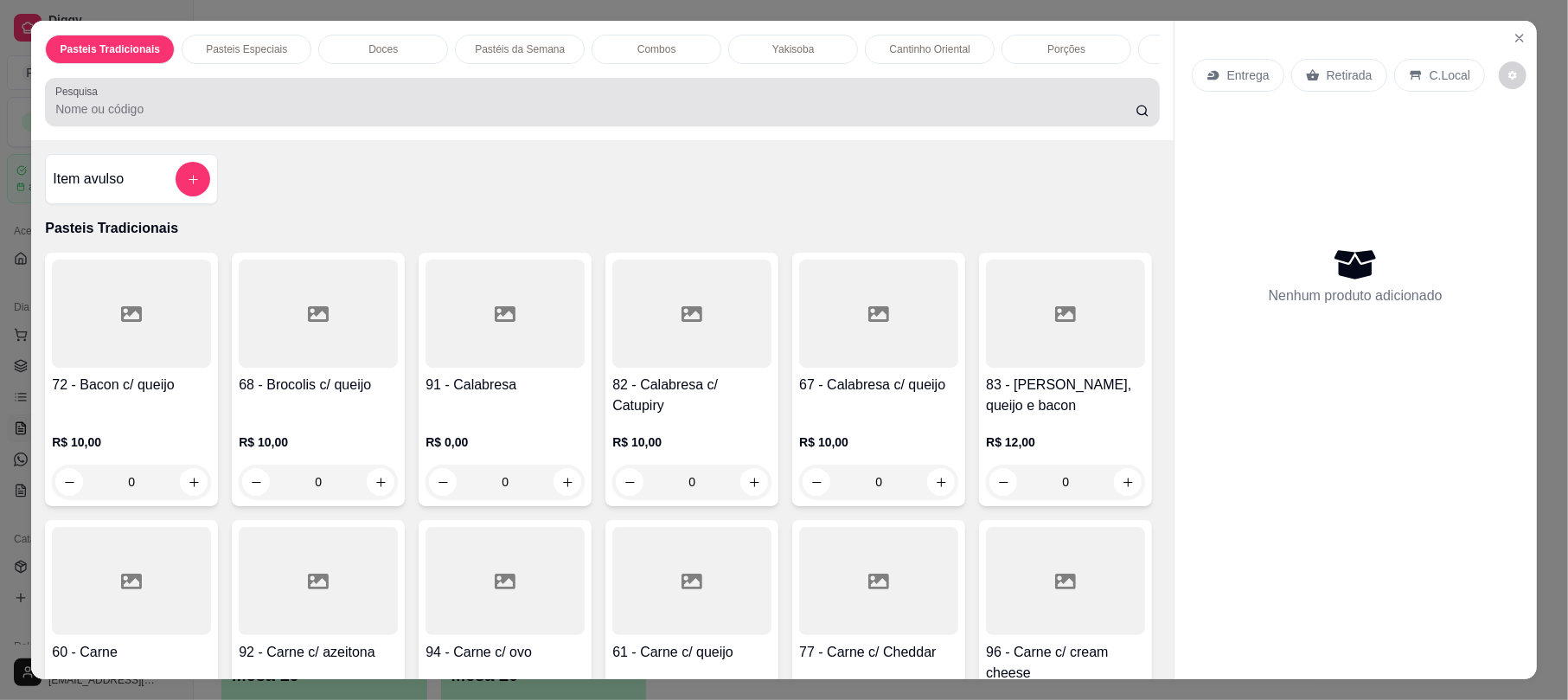
click at [347, 118] on input "Pesquisa" at bounding box center [596, 109] width 1080 height 17
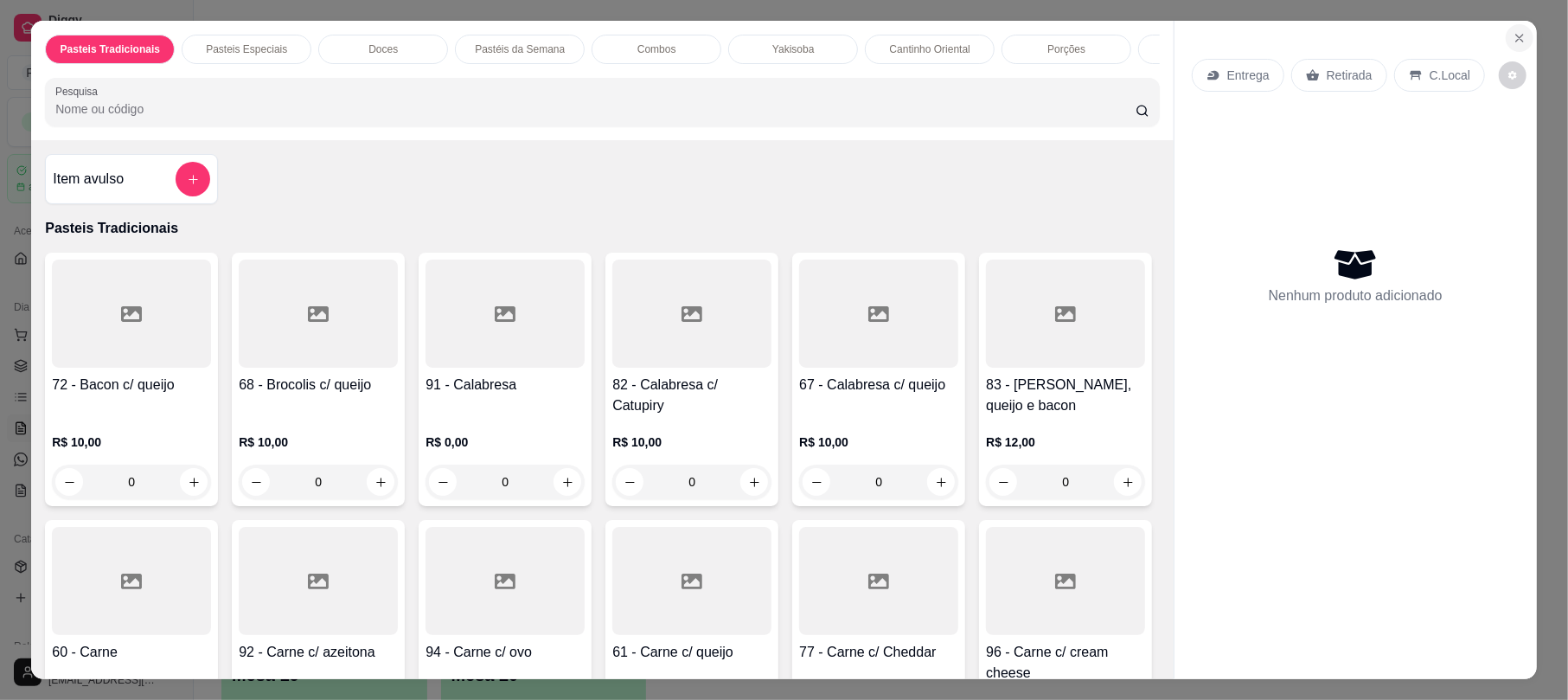
click at [1513, 36] on icon "Close" at bounding box center [1519, 38] width 13 height 13
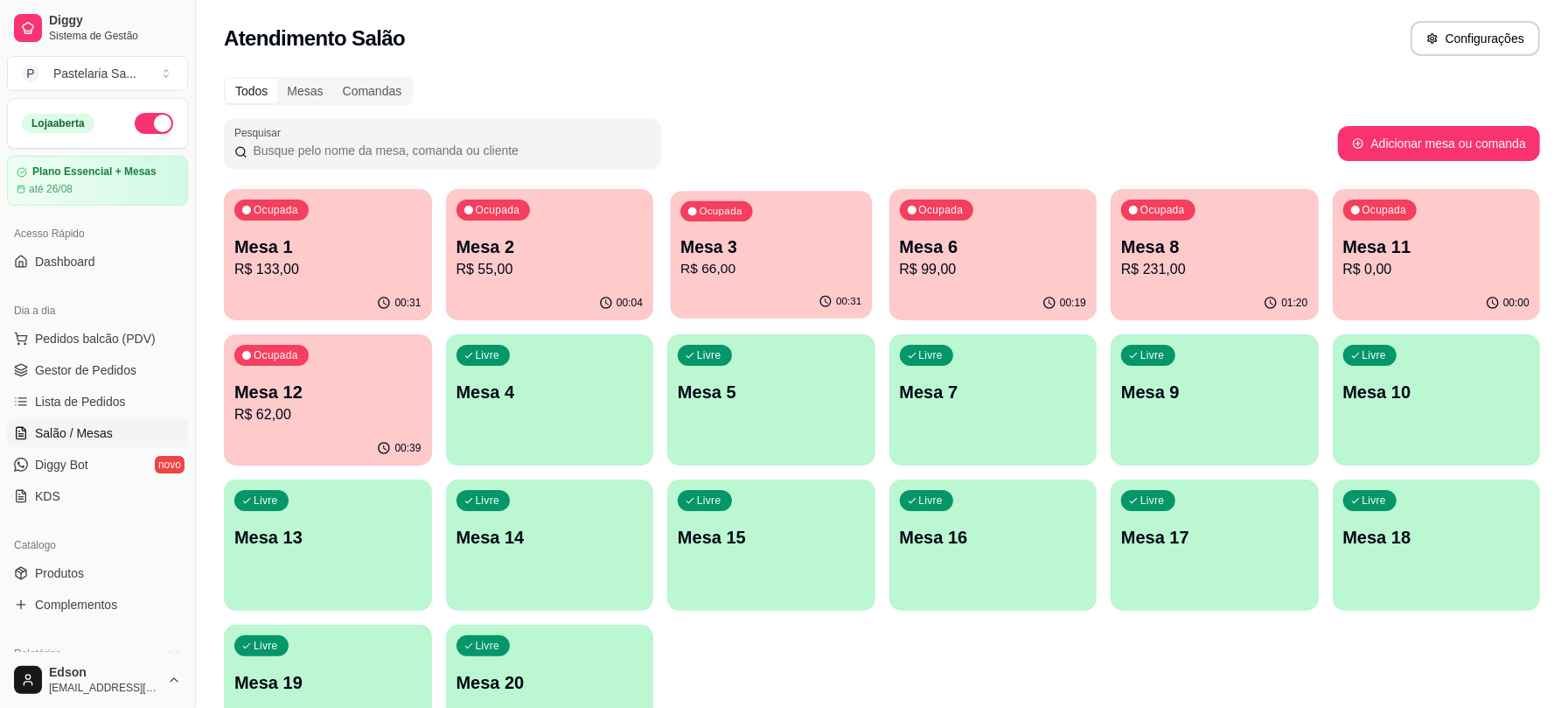
click at [738, 224] on div "Ocupada Mesa 3 R$ 66,00" at bounding box center [771, 238] width 201 height 95
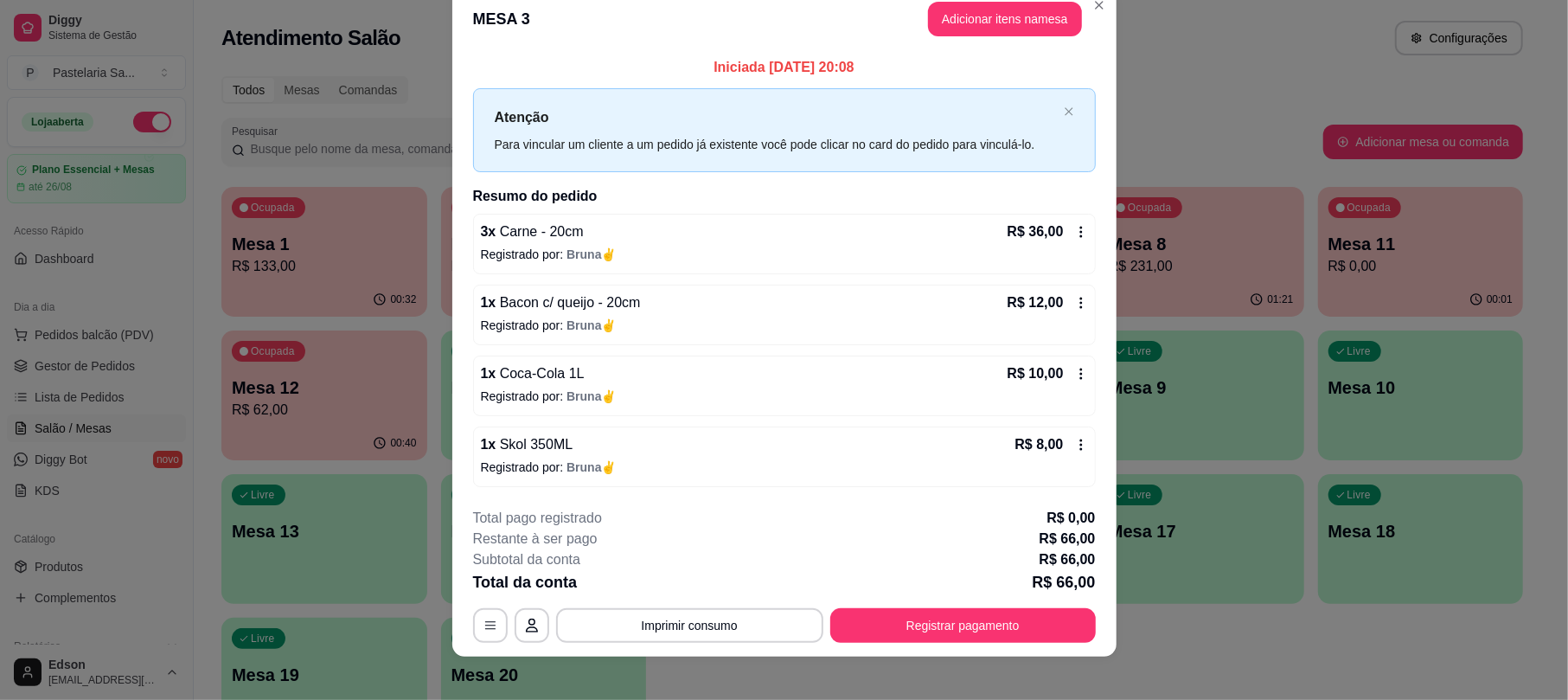
scroll to position [41, 0]
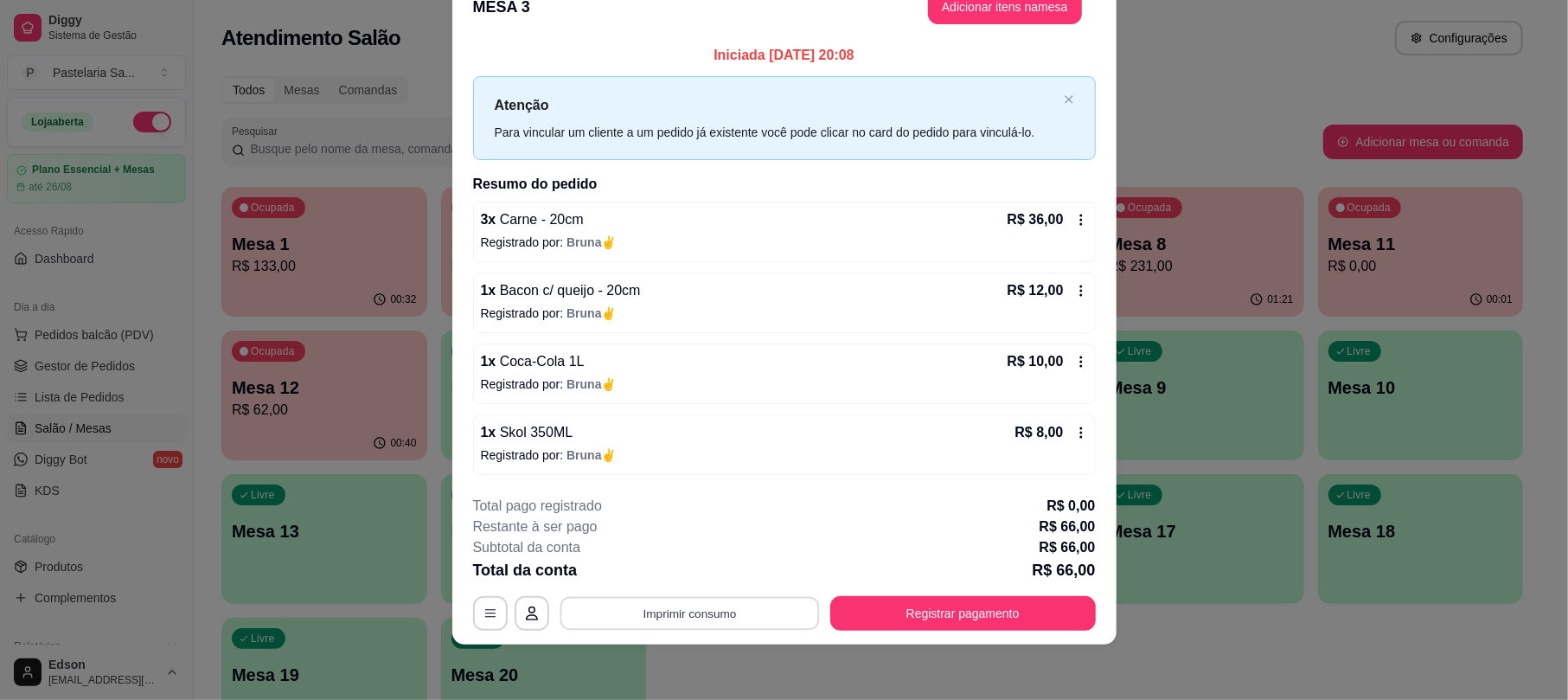
click at [727, 602] on button "Imprimir consumo" at bounding box center [688, 613] width 259 height 33
click at [728, 575] on button "Balcão" at bounding box center [686, 573] width 121 height 27
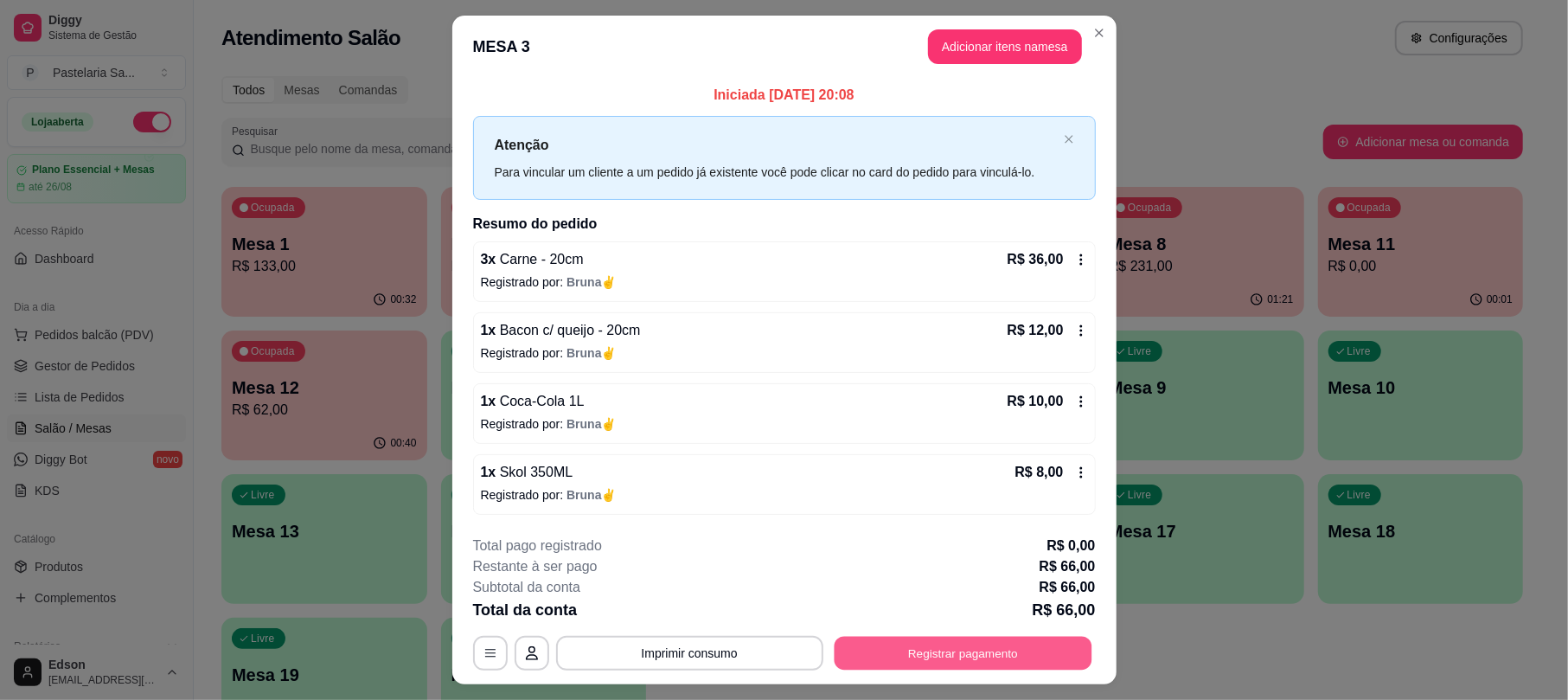
click at [834, 650] on button "Registrar pagamento" at bounding box center [963, 653] width 258 height 33
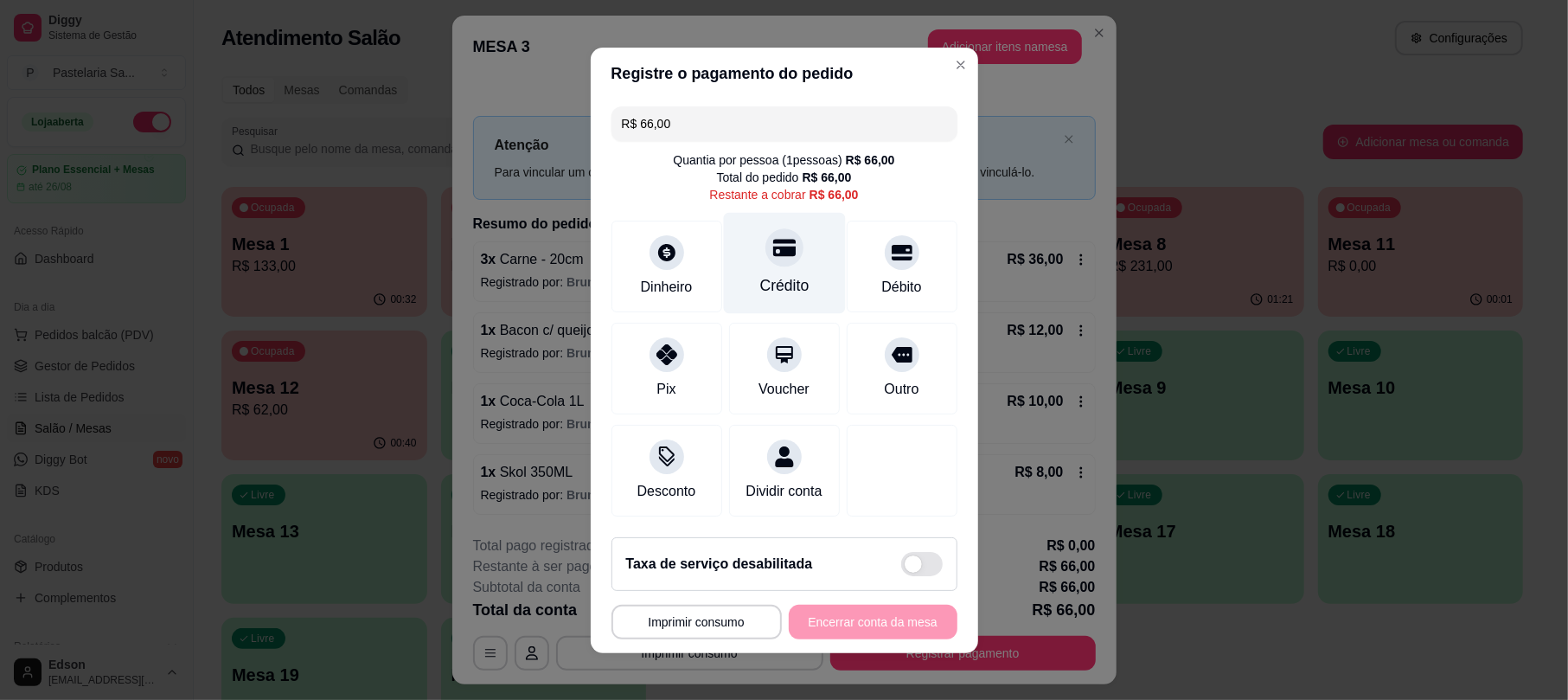
click at [780, 244] on div at bounding box center [784, 248] width 38 height 38
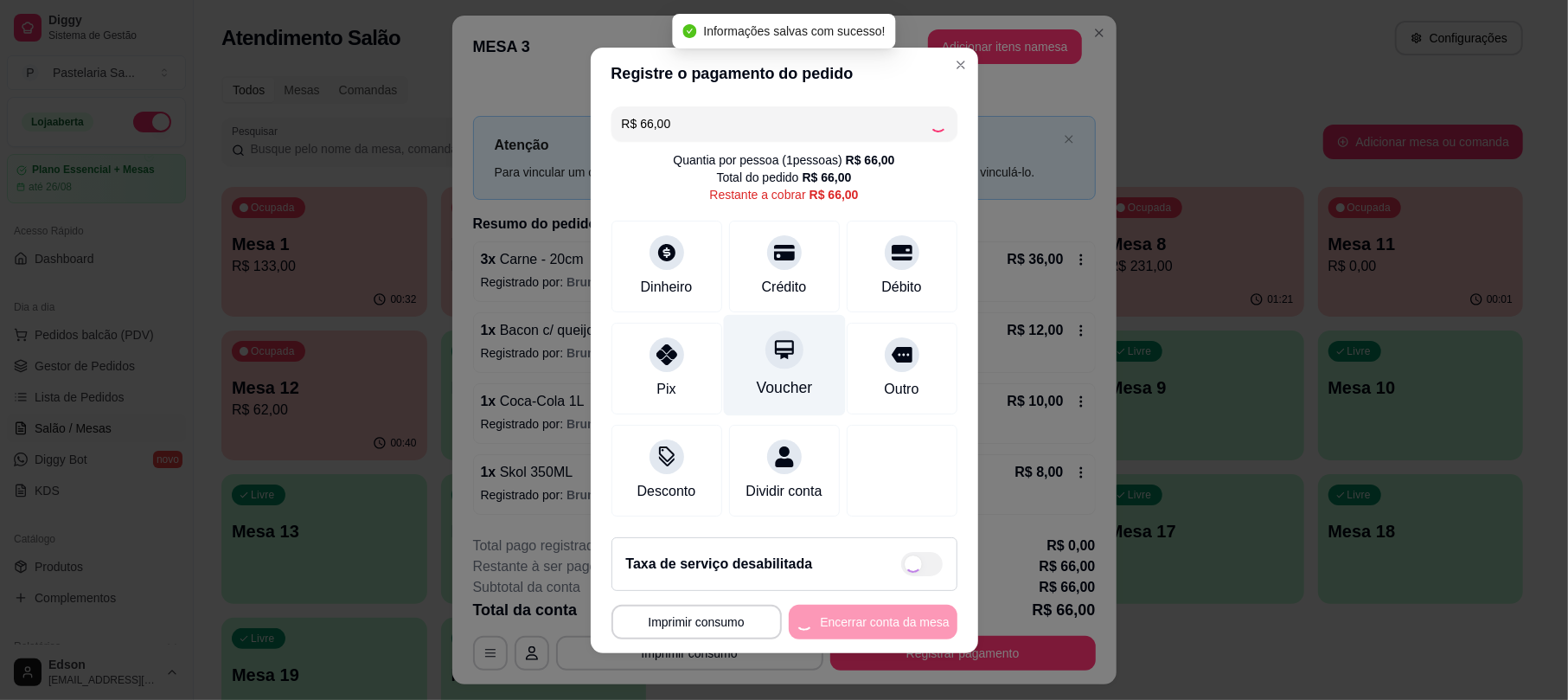
type input "R$ 0,00"
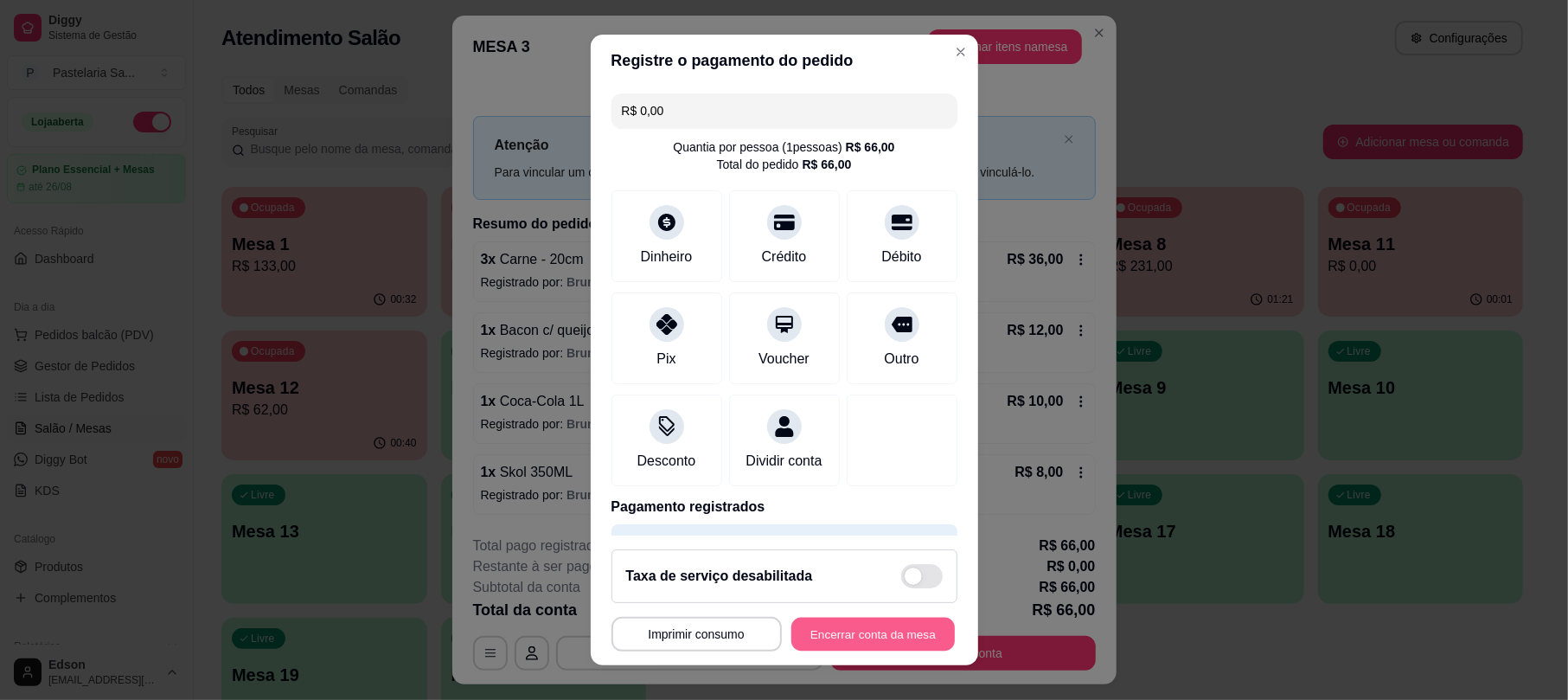
click at [860, 627] on button "Encerrar conta da mesa" at bounding box center [873, 633] width 163 height 33
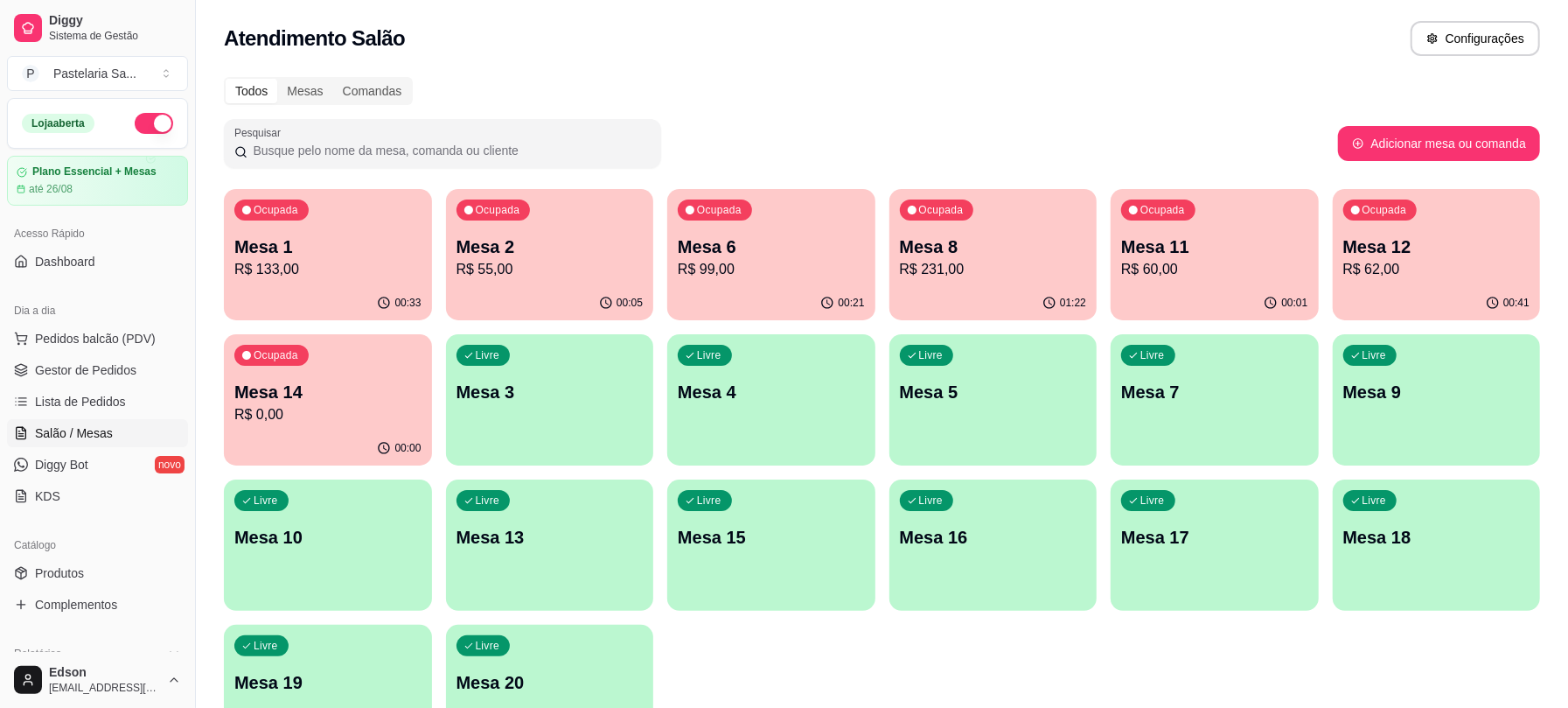
click at [354, 414] on p "R$ 0,00" at bounding box center [328, 415] width 188 height 21
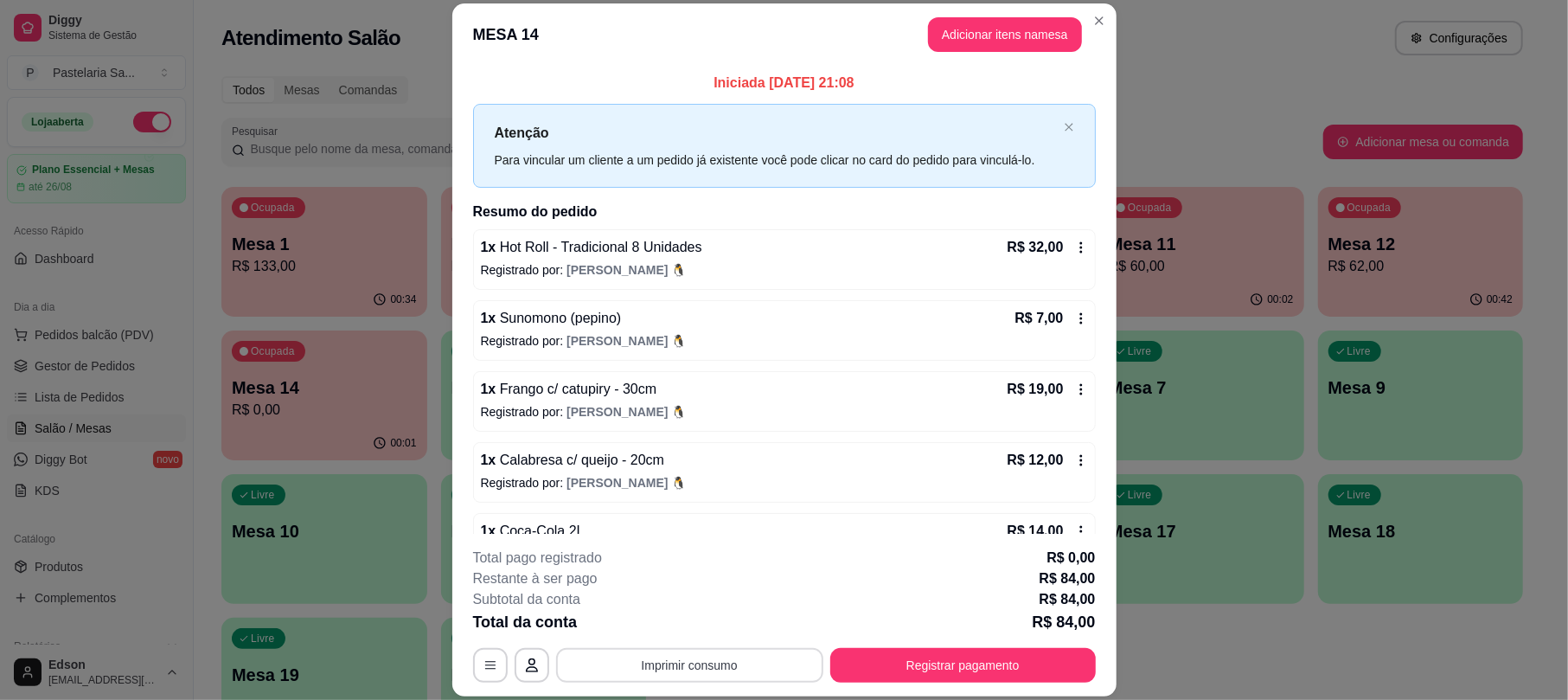
click at [697, 665] on button "Imprimir consumo" at bounding box center [689, 665] width 267 height 34
click at [571, 618] on div "Total da conta R$ 84,00" at bounding box center [784, 622] width 622 height 24
click at [514, 663] on button "button" at bounding box center [532, 665] width 34 height 34
click at [494, 665] on button "button" at bounding box center [490, 665] width 34 height 34
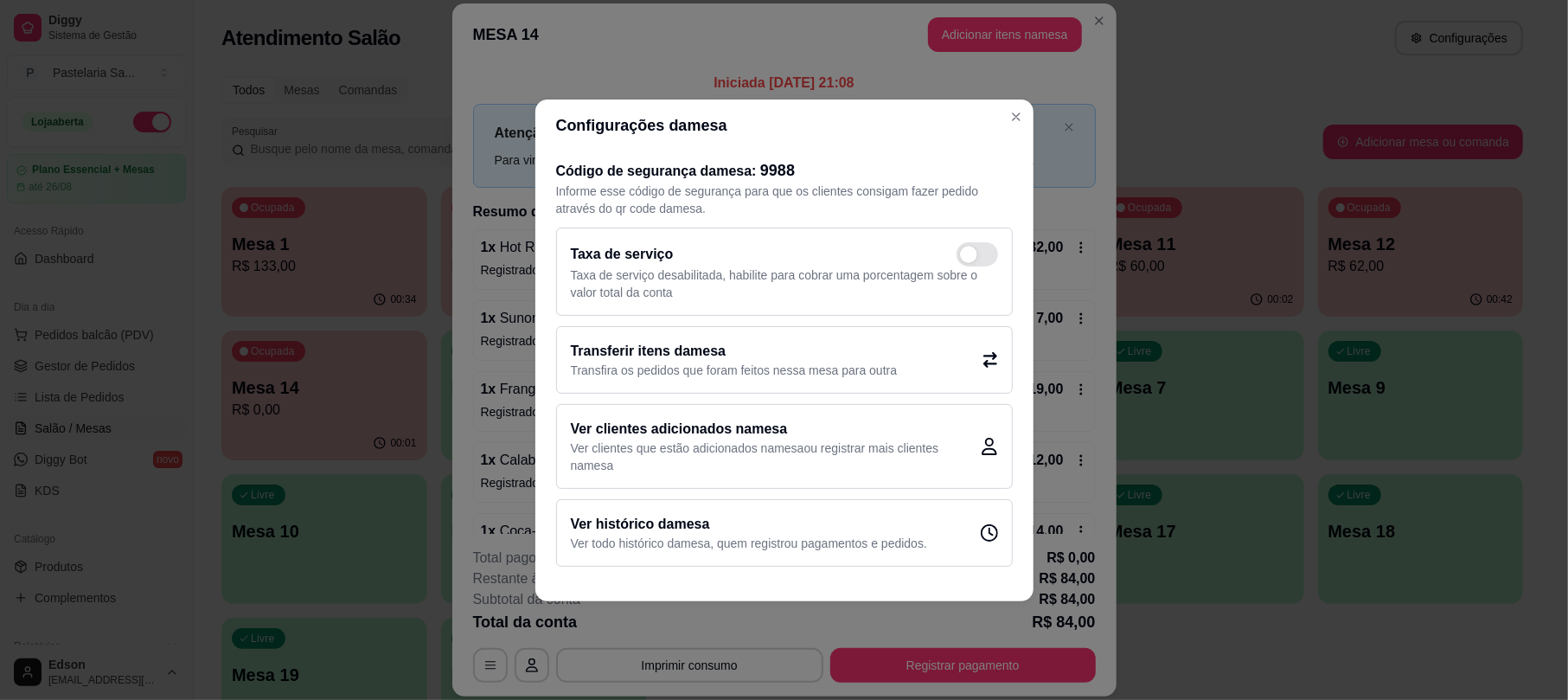
click at [922, 368] on div "Transferir itens da mesa Transfira os pedidos que foram feitos nessa mesa para …" at bounding box center [785, 360] width 457 height 68
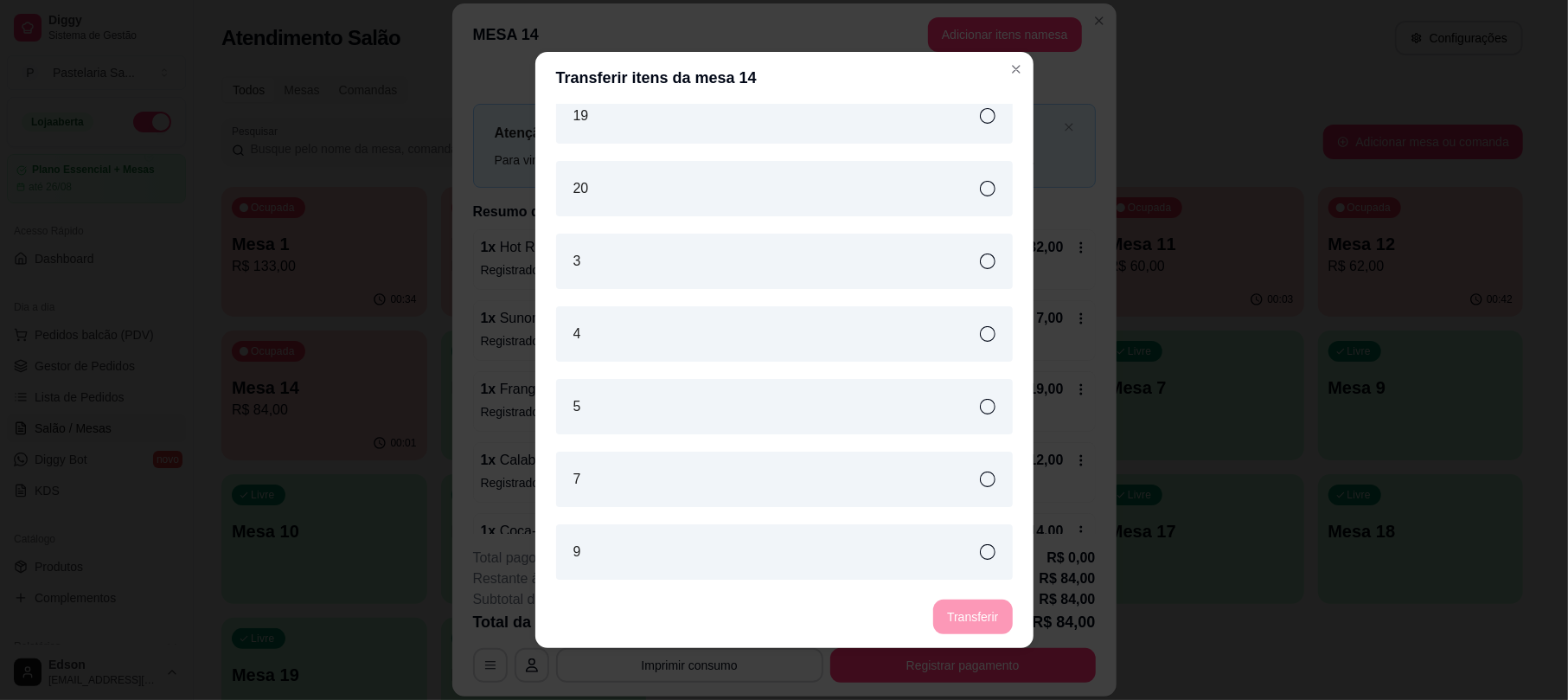
scroll to position [4, 0]
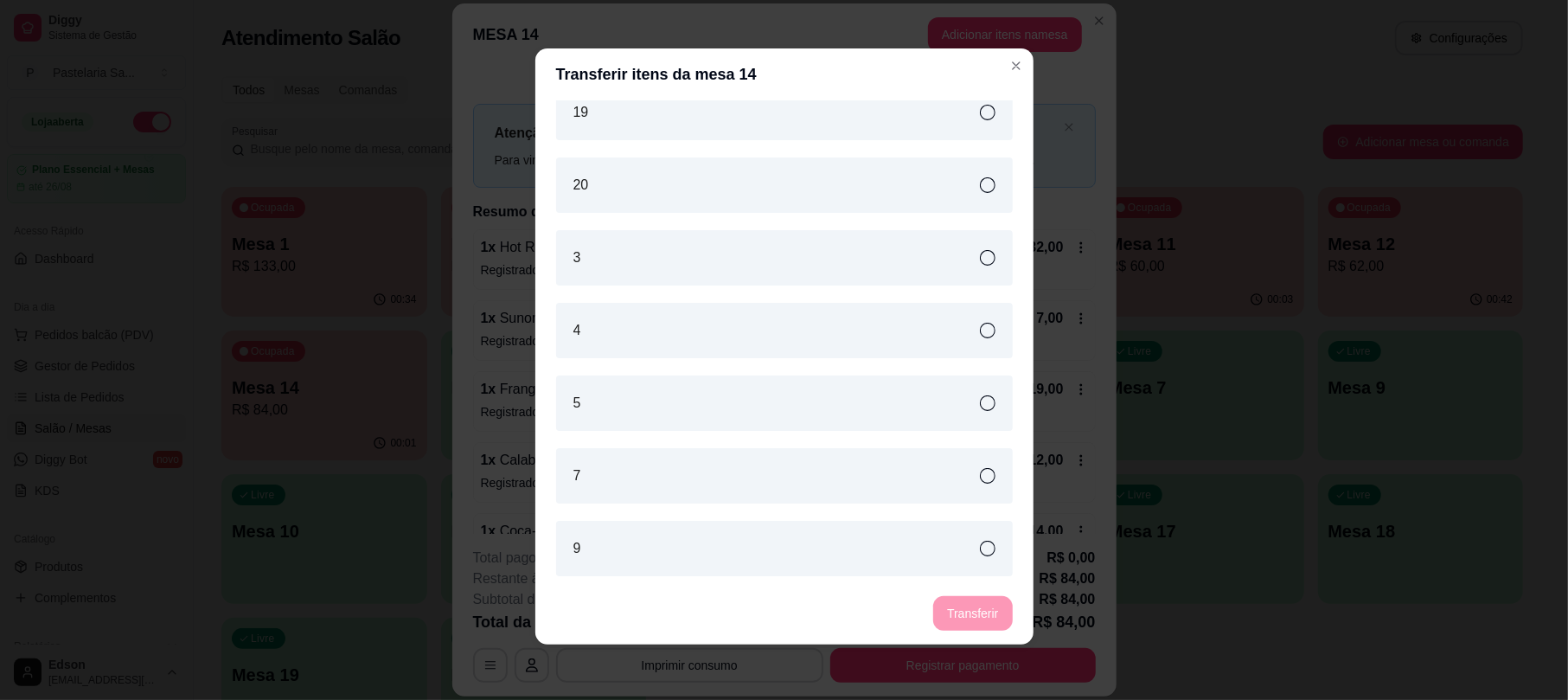
click at [949, 256] on div "3" at bounding box center [785, 258] width 457 height 55
click at [993, 607] on button "Transferir" at bounding box center [972, 613] width 76 height 33
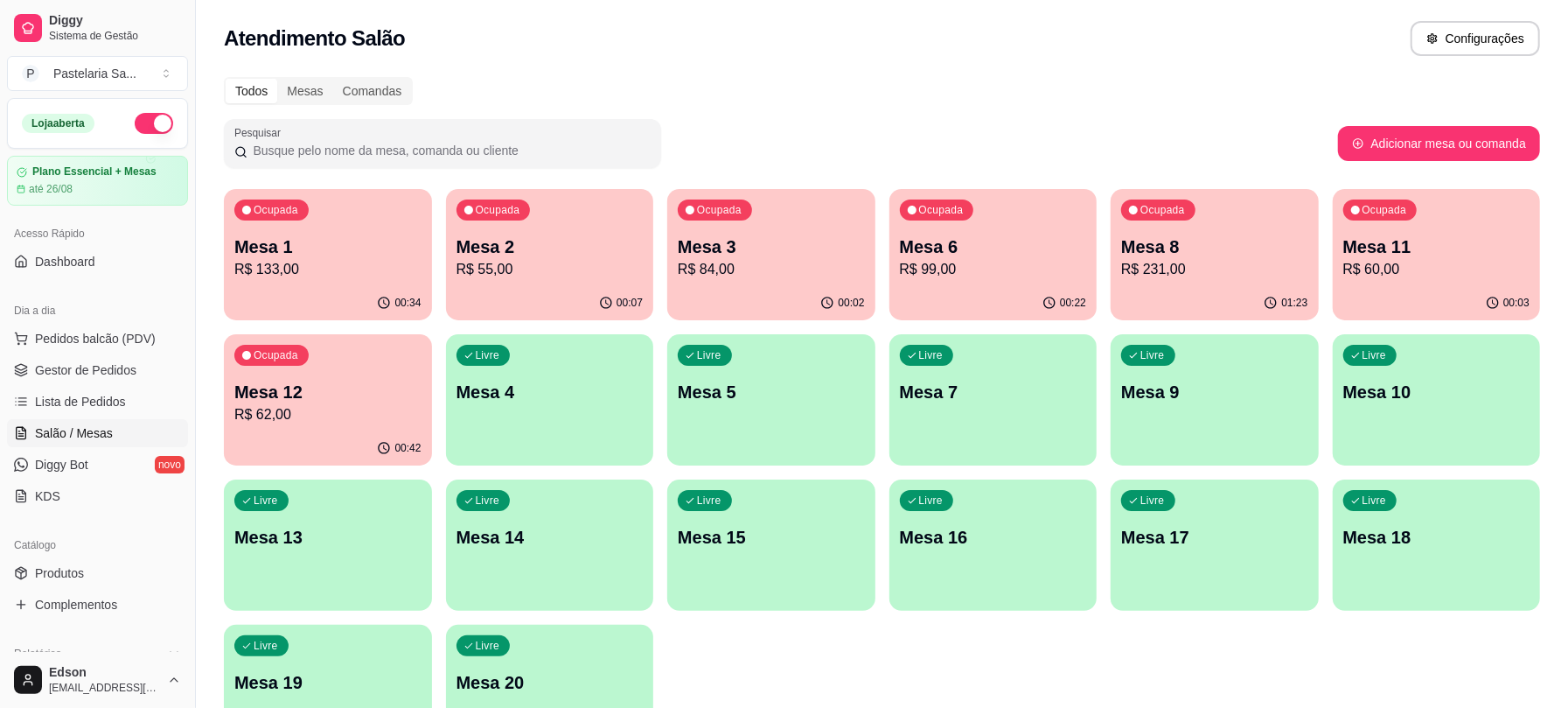
click at [806, 235] on p "Mesa 3" at bounding box center [771, 246] width 188 height 24
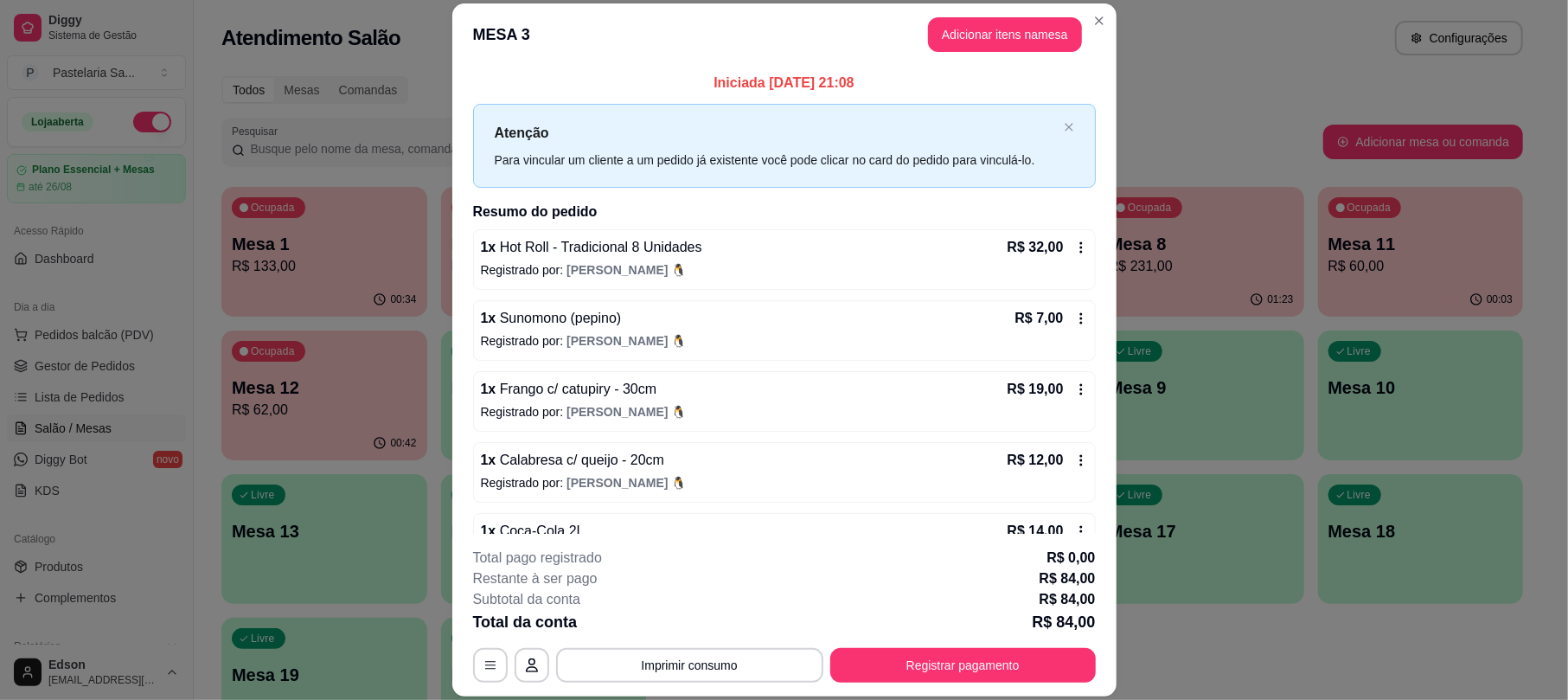
scroll to position [50, 0]
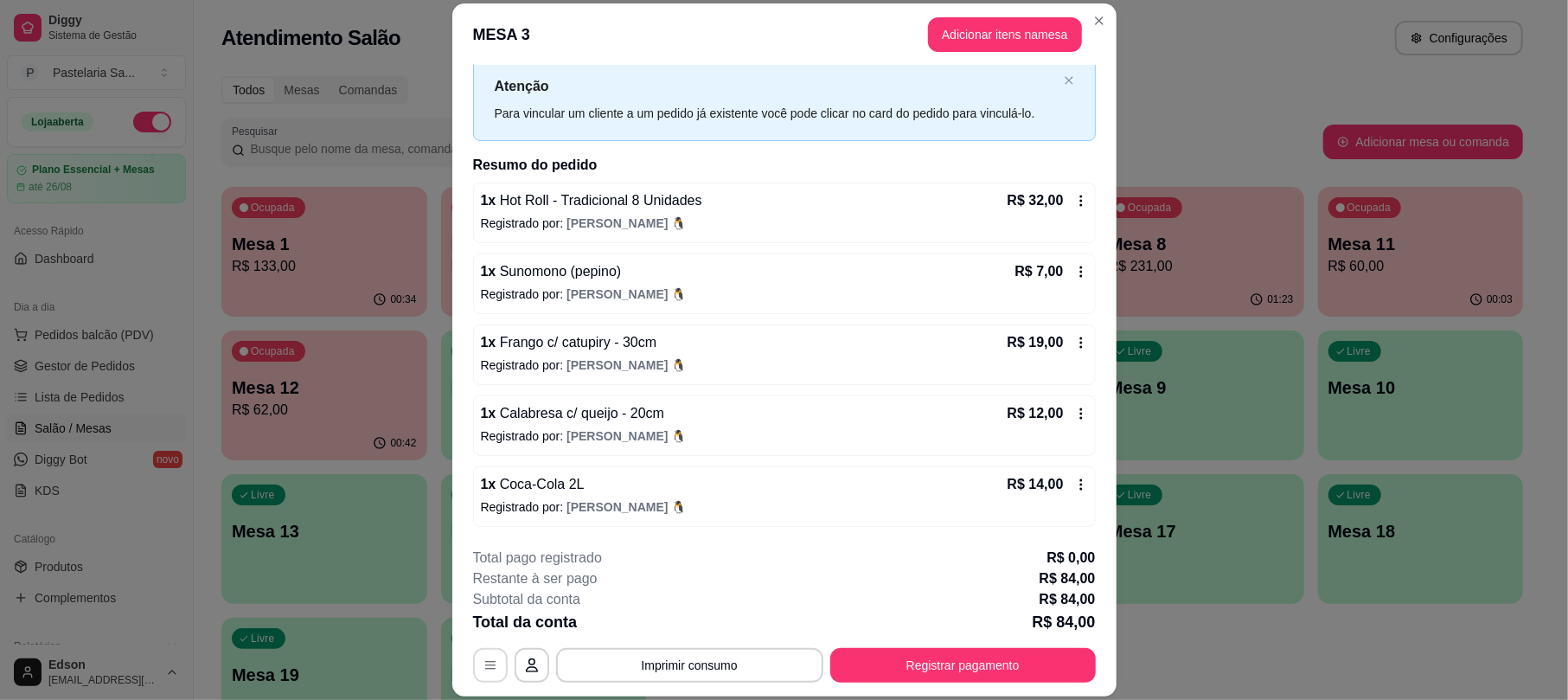
click at [484, 659] on icon "button" at bounding box center [490, 665] width 13 height 13
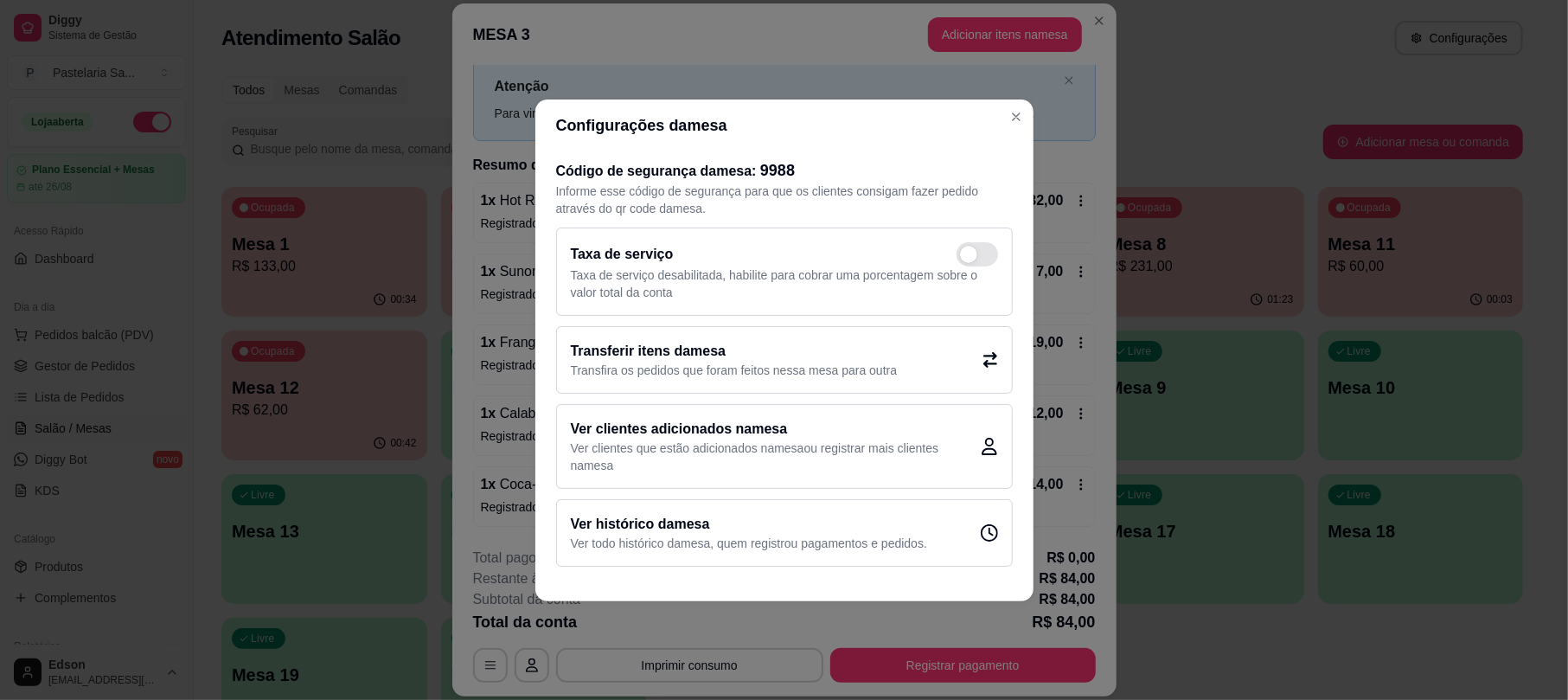
click at [796, 363] on p "Transfira os pedidos que foram feitos nessa mesa para outra" at bounding box center [734, 370] width 327 height 17
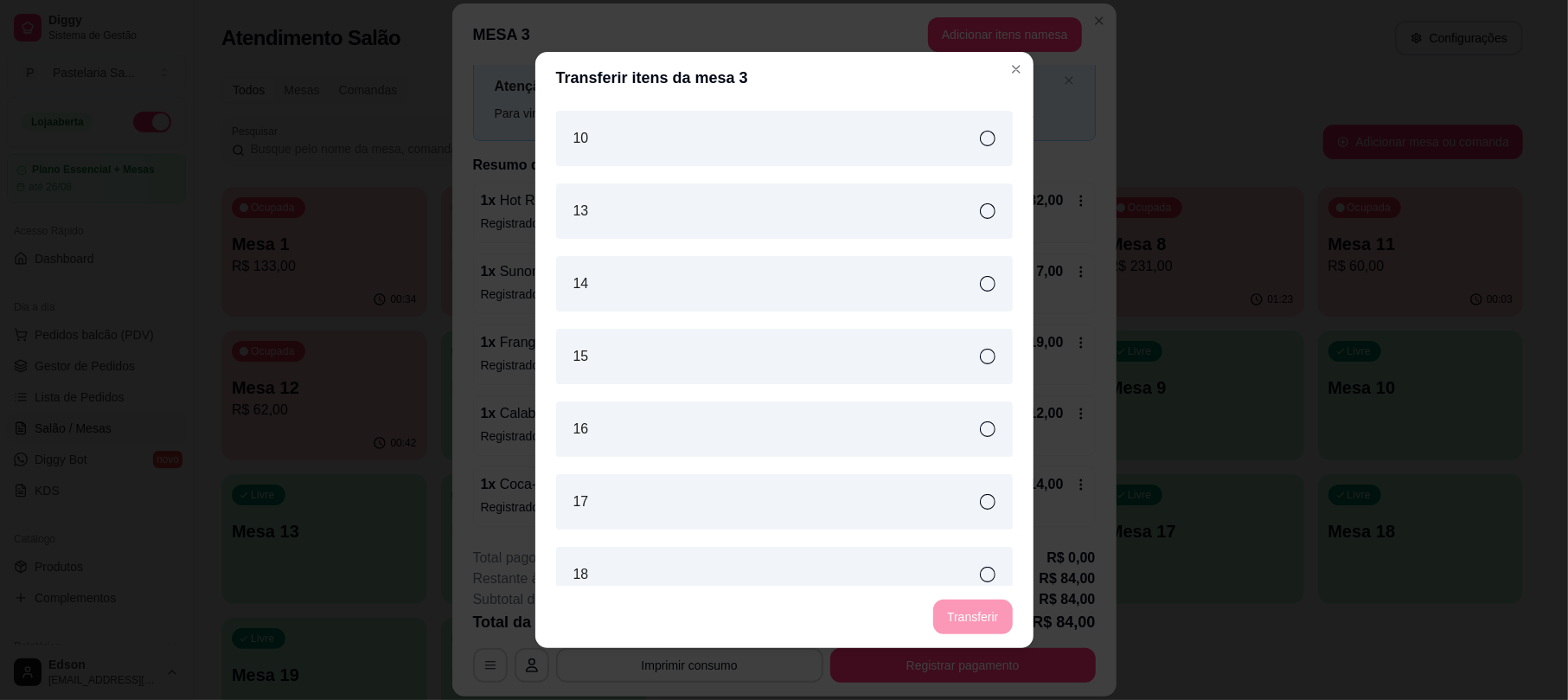
click at [800, 306] on div "14" at bounding box center [785, 284] width 457 height 55
click at [987, 624] on button "Transferir" at bounding box center [972, 617] width 76 height 33
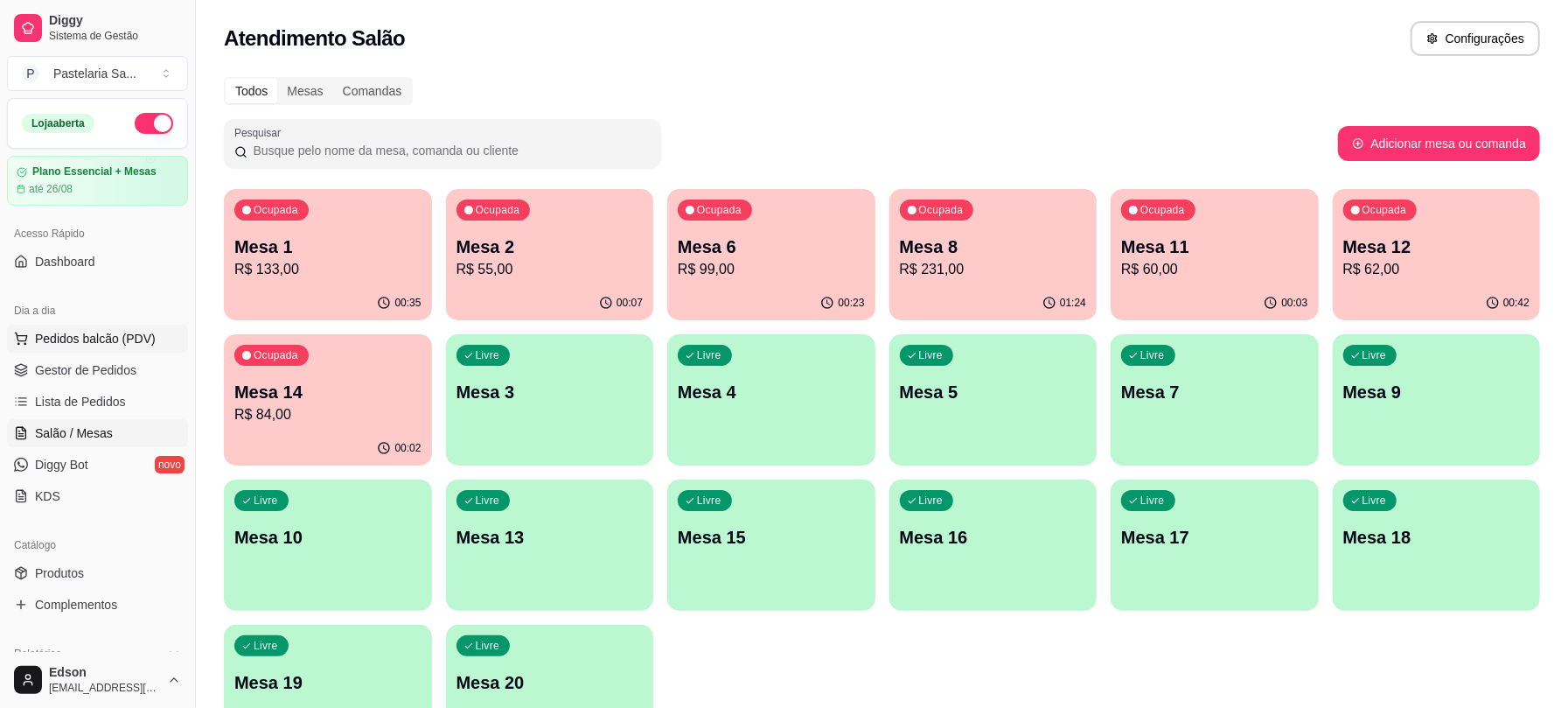
click at [123, 337] on span "Pedidos balcão (PDV)" at bounding box center [95, 339] width 121 height 17
click at [732, 398] on p "Mesa 4" at bounding box center [771, 392] width 188 height 24
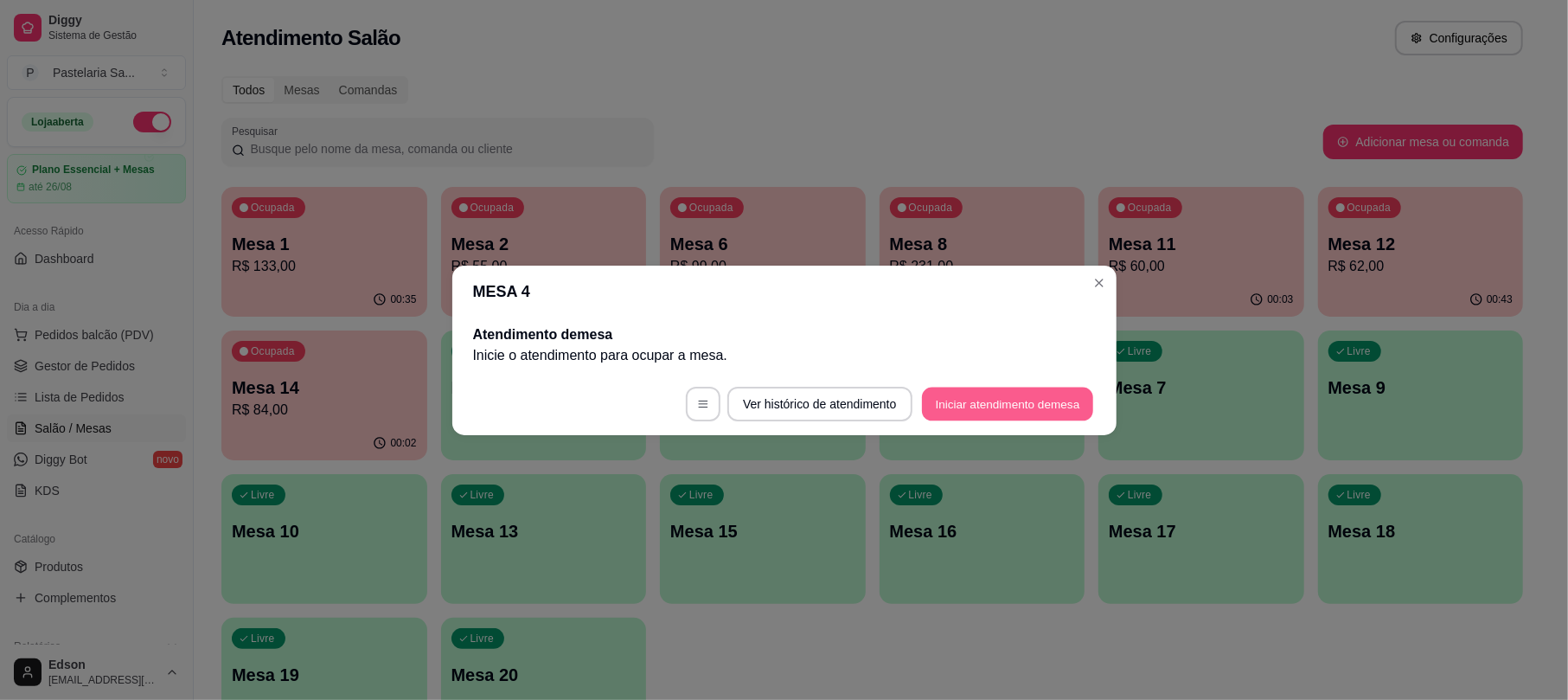
click at [1001, 405] on button "Iniciar atendimento de mesa" at bounding box center [1007, 403] width 171 height 33
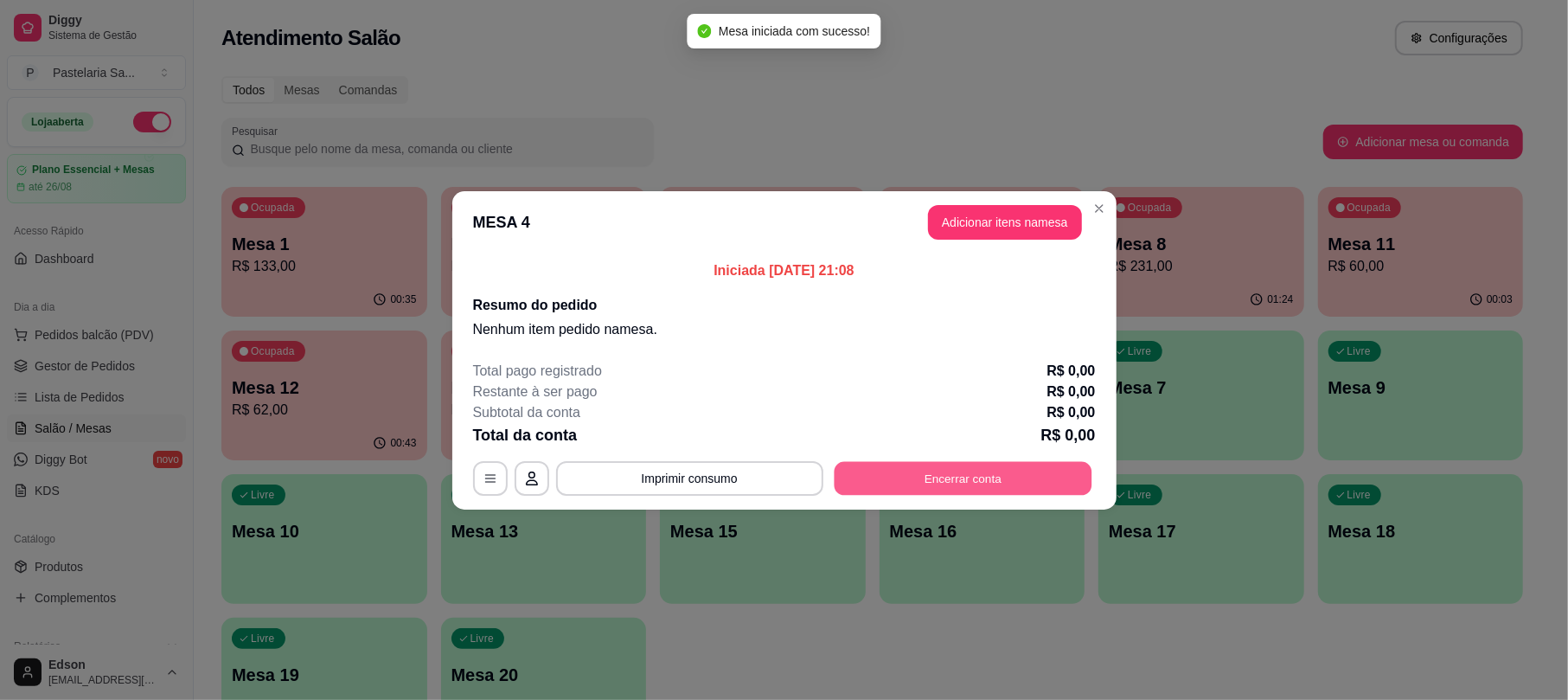
click at [939, 488] on button "Encerrar conta" at bounding box center [963, 477] width 258 height 33
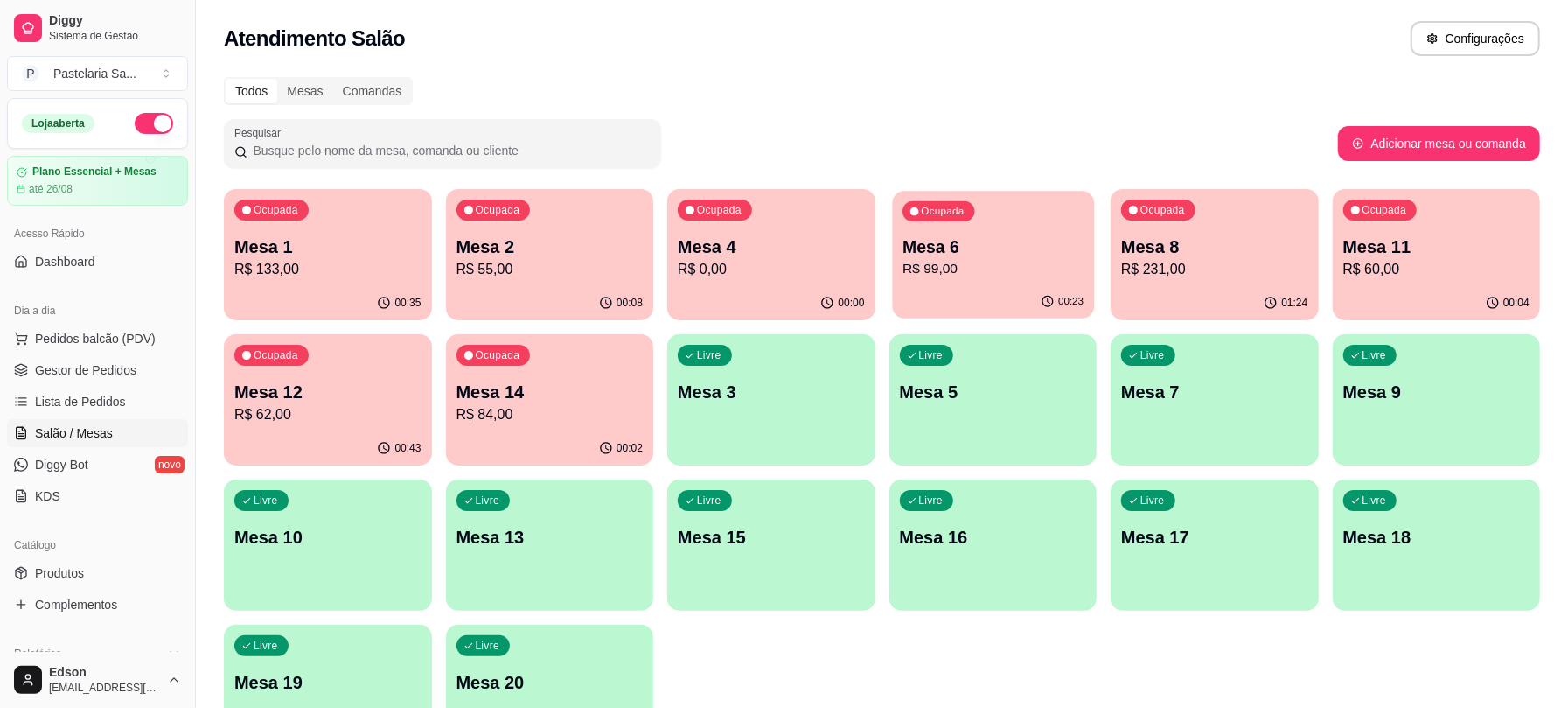
click at [1025, 203] on div "Ocupada Mesa 6 R$ 99,00" at bounding box center [992, 238] width 201 height 95
click at [799, 283] on div "Ocupada Mesa 4 R$ 0,00" at bounding box center [770, 237] width 208 height 97
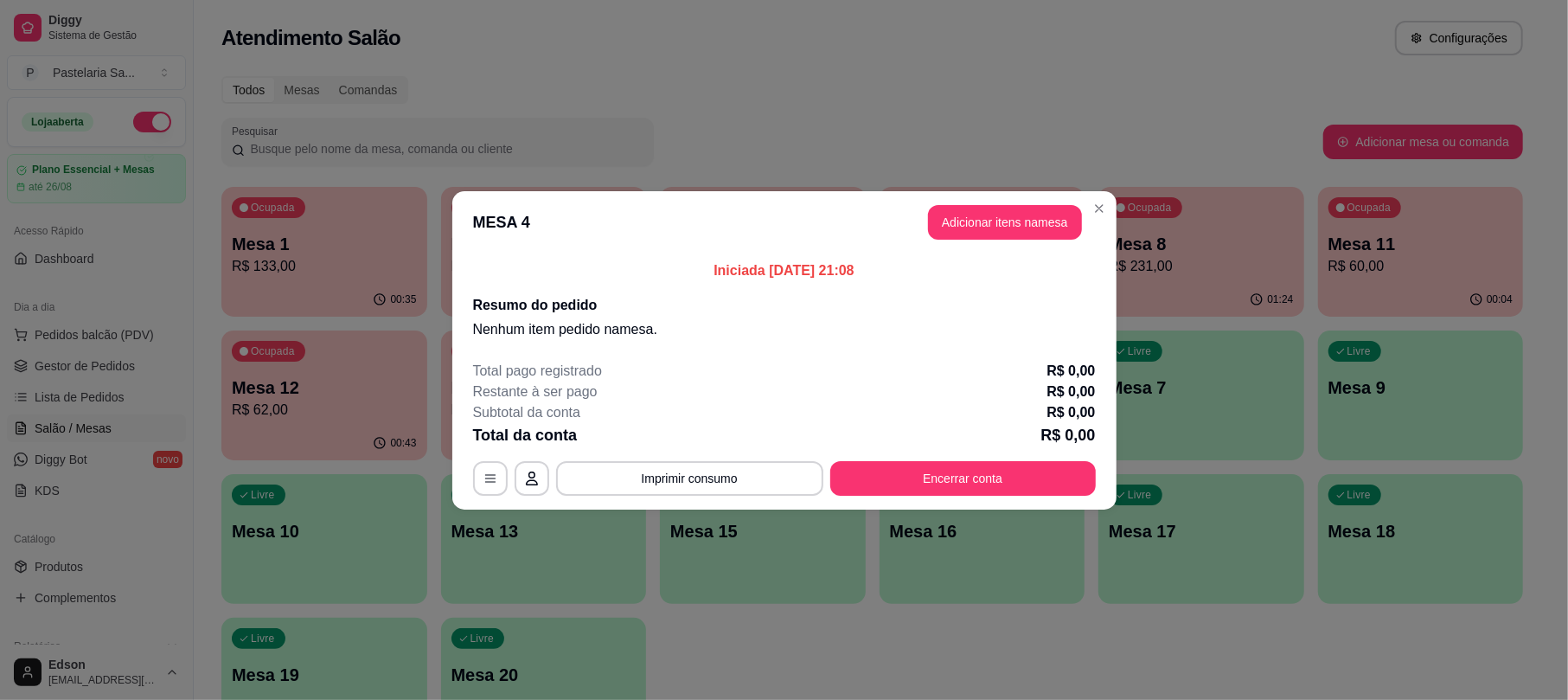
click at [1052, 240] on header "MESA 4 Adicionar itens na mesa" at bounding box center [784, 222] width 664 height 62
click at [1044, 233] on button "Adicionar itens na mesa" at bounding box center [1004, 222] width 154 height 34
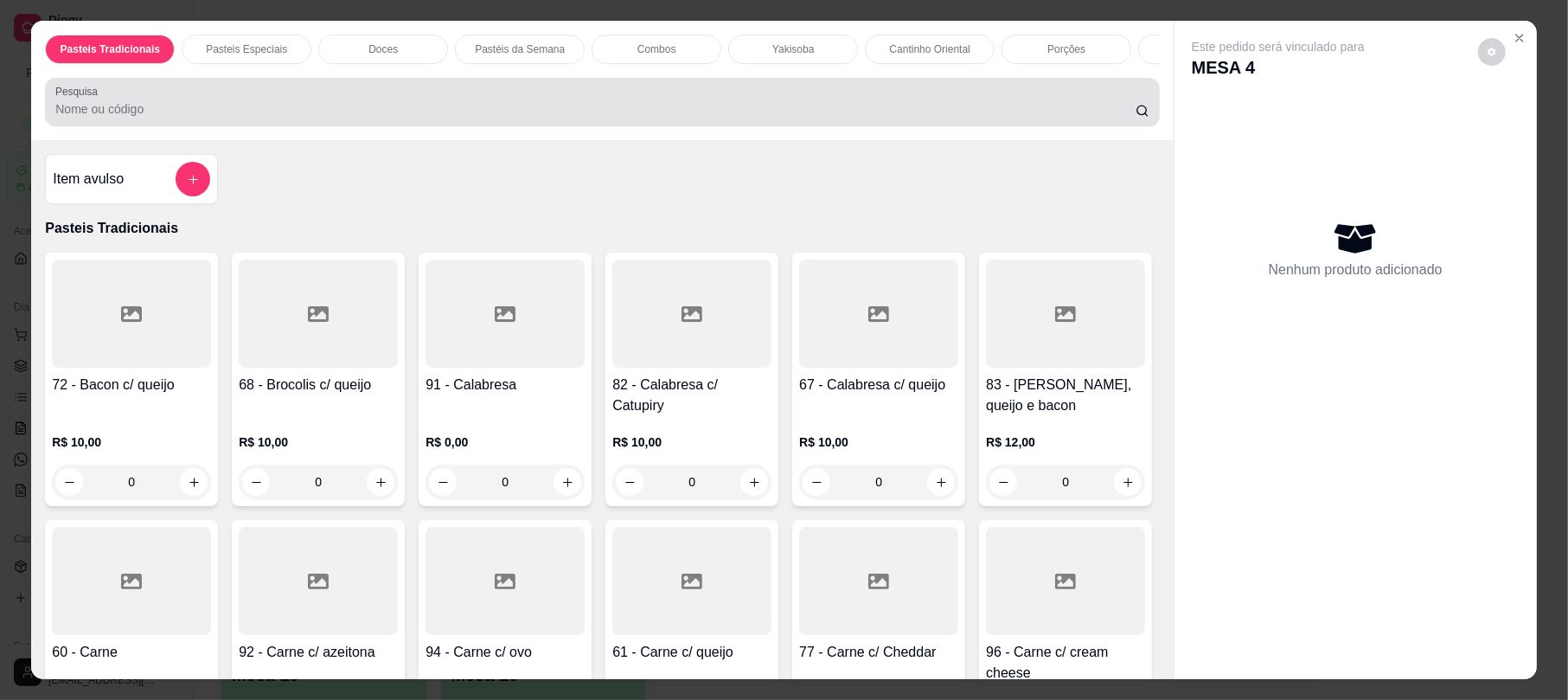
click at [522, 120] on div at bounding box center [601, 102] width 1093 height 34
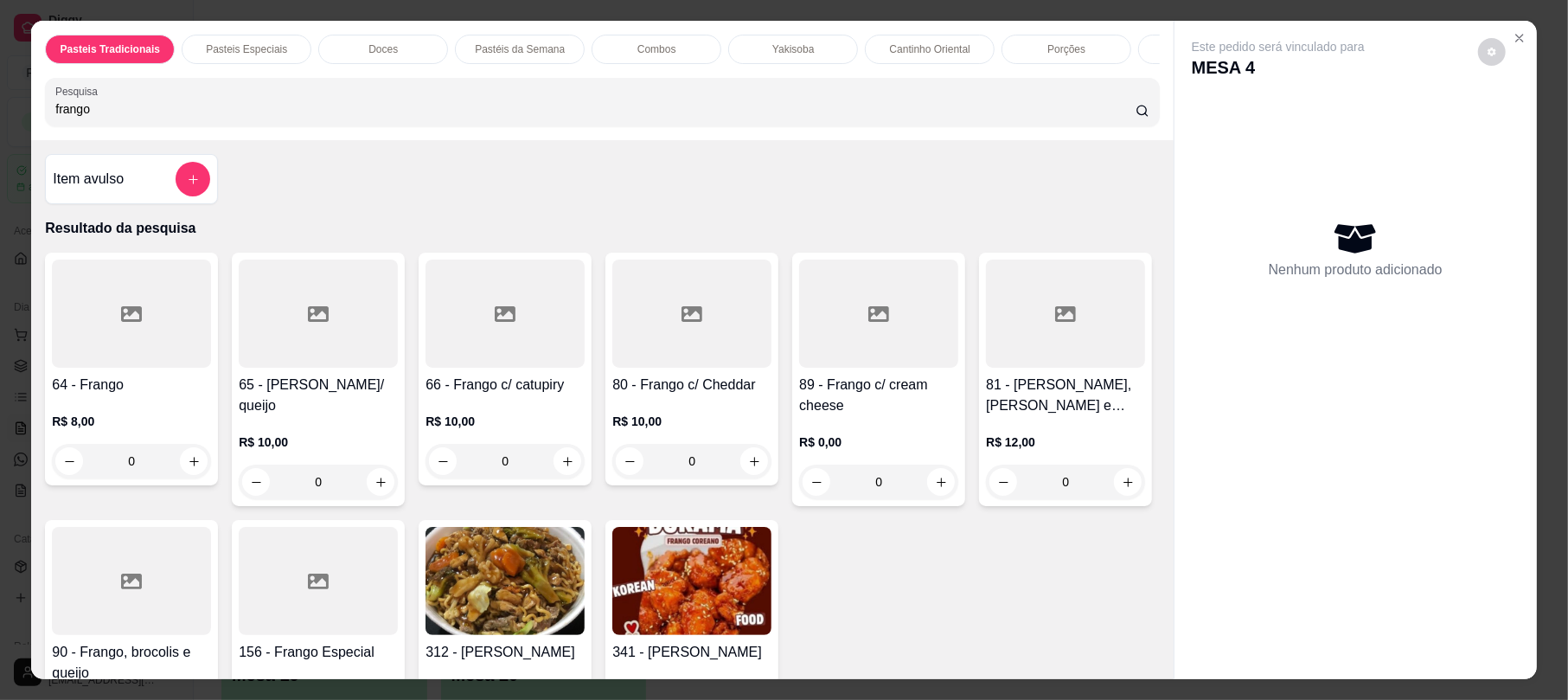
type input "frango"
click at [277, 392] on h4 "65 - [PERSON_NAME]/ queijo" at bounding box center [318, 395] width 159 height 41
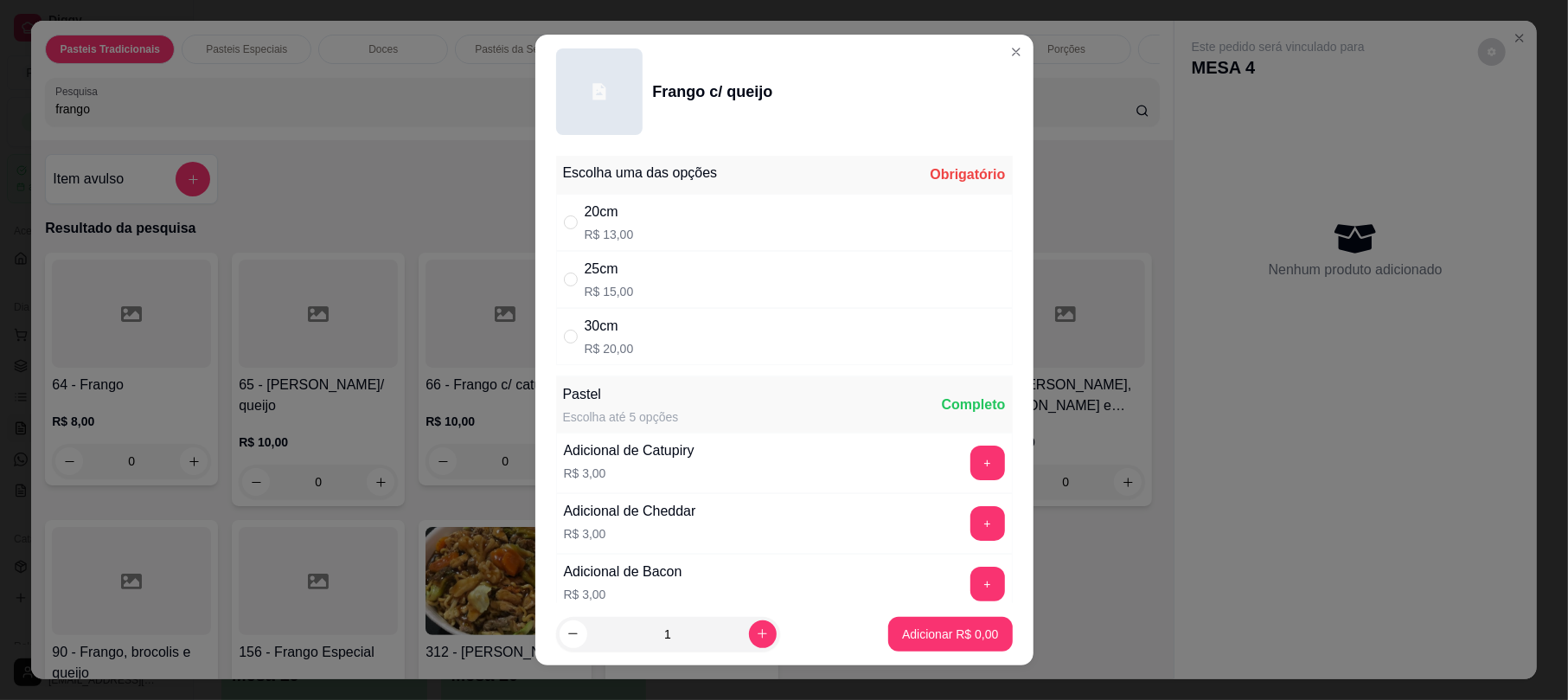
click at [612, 278] on div "25cm" at bounding box center [609, 269] width 50 height 21
radio input "true"
click at [962, 625] on p "Adicionar R$ 15,00" at bounding box center [947, 633] width 100 height 16
type input "1"
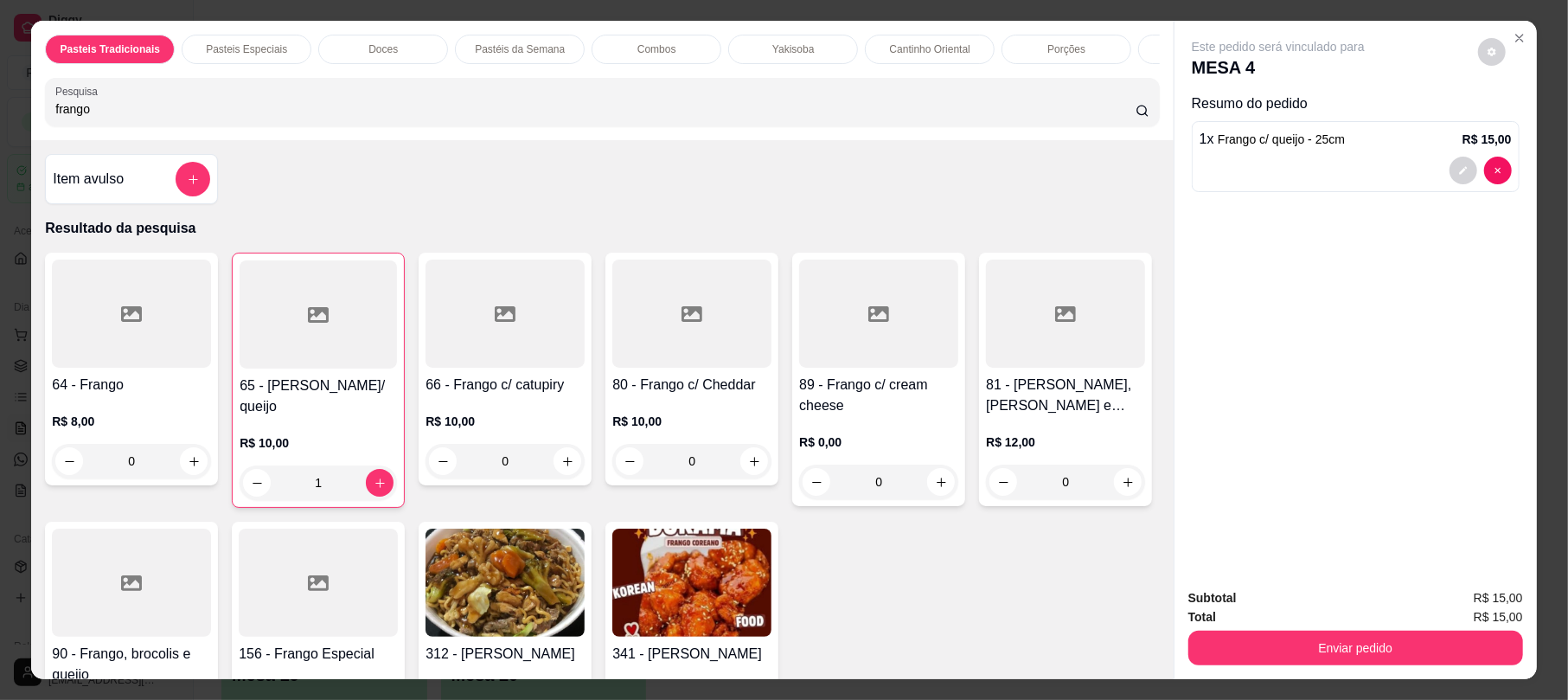
click at [276, 118] on input "frango" at bounding box center [596, 109] width 1080 height 17
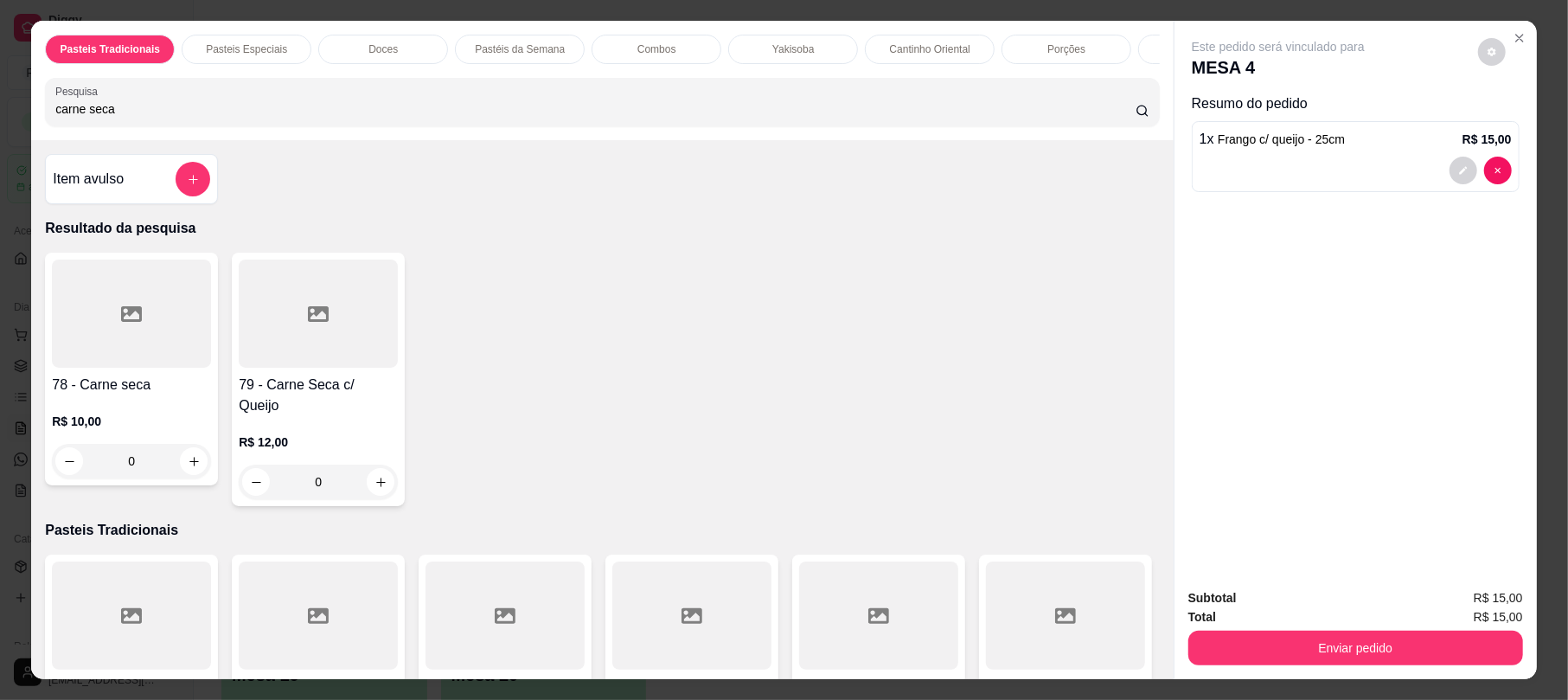
type input "carne seca"
click at [271, 338] on div at bounding box center [318, 313] width 159 height 108
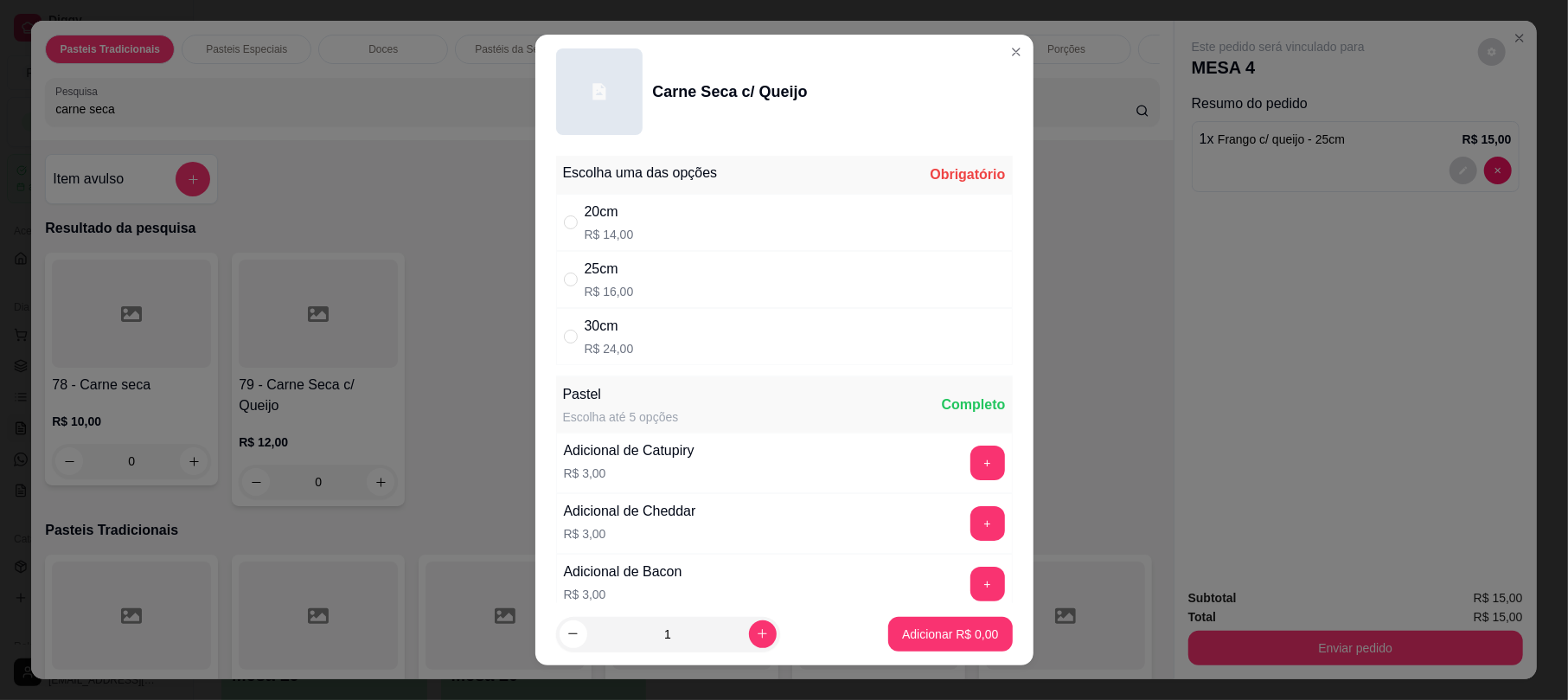
click at [609, 353] on p "R$ 24,00" at bounding box center [609, 348] width 50 height 17
radio input "true"
click at [903, 638] on p "Adicionar R$ 24,00" at bounding box center [947, 633] width 100 height 16
type input "1"
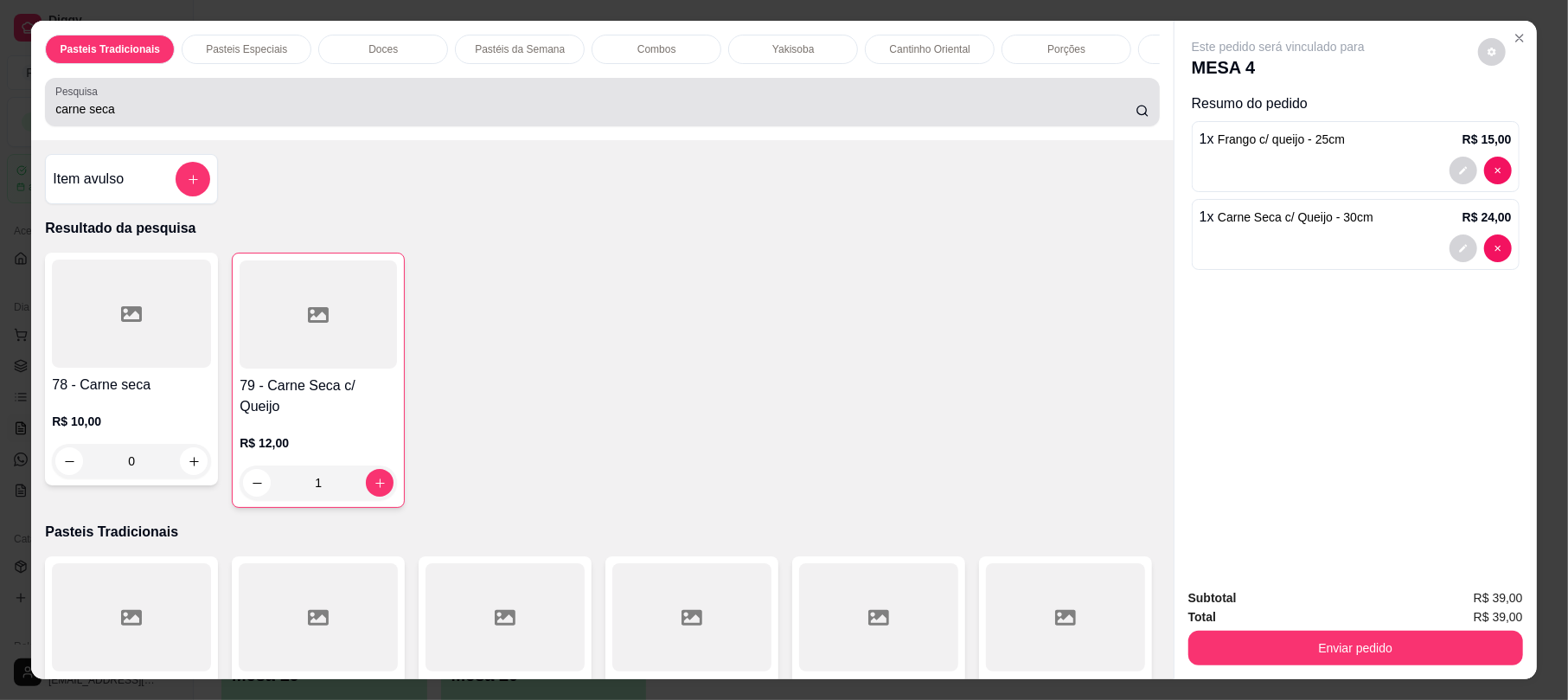
click at [336, 100] on div "Pesquisa carne seca" at bounding box center [601, 101] width 1114 height 49
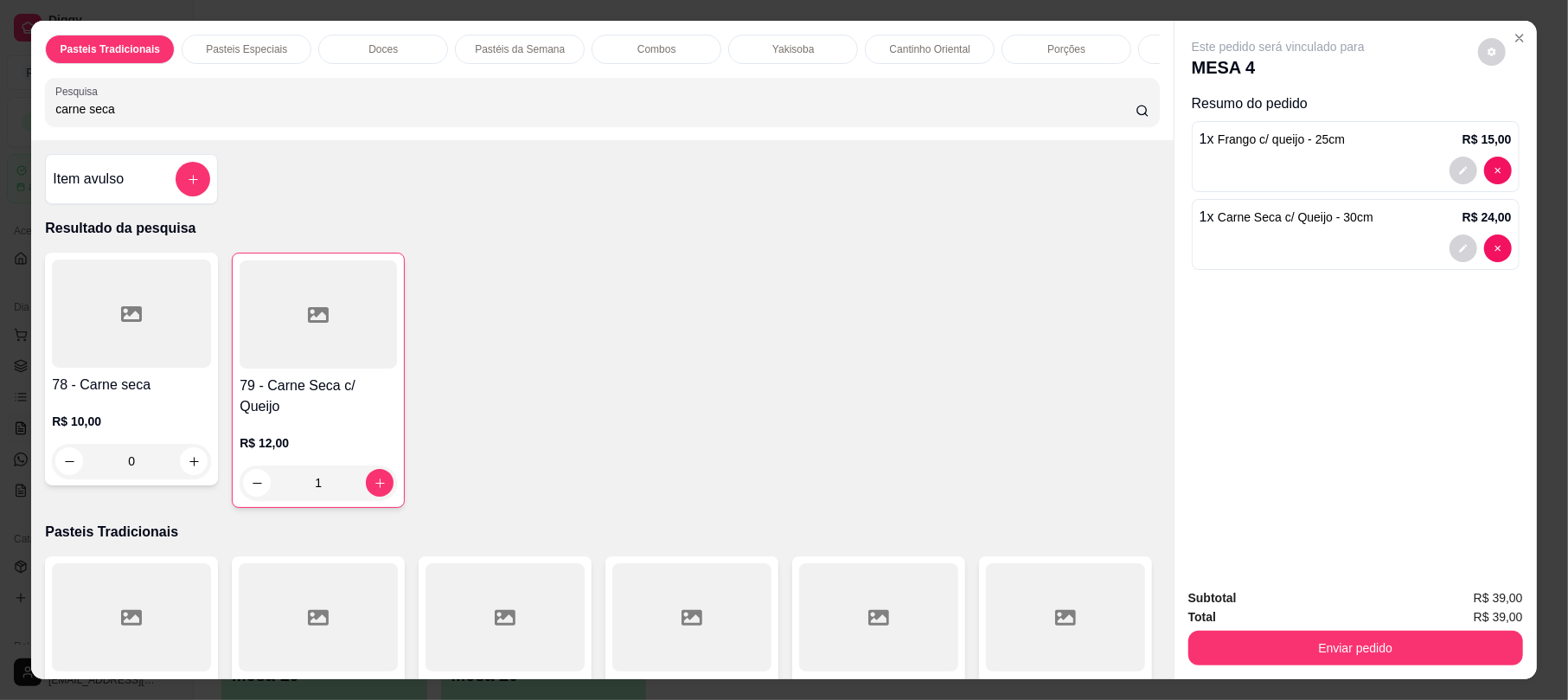
click at [336, 108] on div "carne seca" at bounding box center [601, 102] width 1093 height 34
drag, startPoint x: 336, startPoint y: 108, endPoint x: 0, endPoint y: 140, distance: 337.5
click at [0, 140] on div "Pasteis Tradicionais Pasteis Especiais Doces Pastéis da Semana Combos Yakisoba …" at bounding box center [784, 350] width 1568 height 700
drag, startPoint x: 203, startPoint y: 119, endPoint x: 13, endPoint y: 137, distance: 190.9
click at [13, 137] on div "Pasteis Tradicionais Pasteis Especiais Doces Pastéis da Semana Combos Yakisoba …" at bounding box center [784, 350] width 1568 height 700
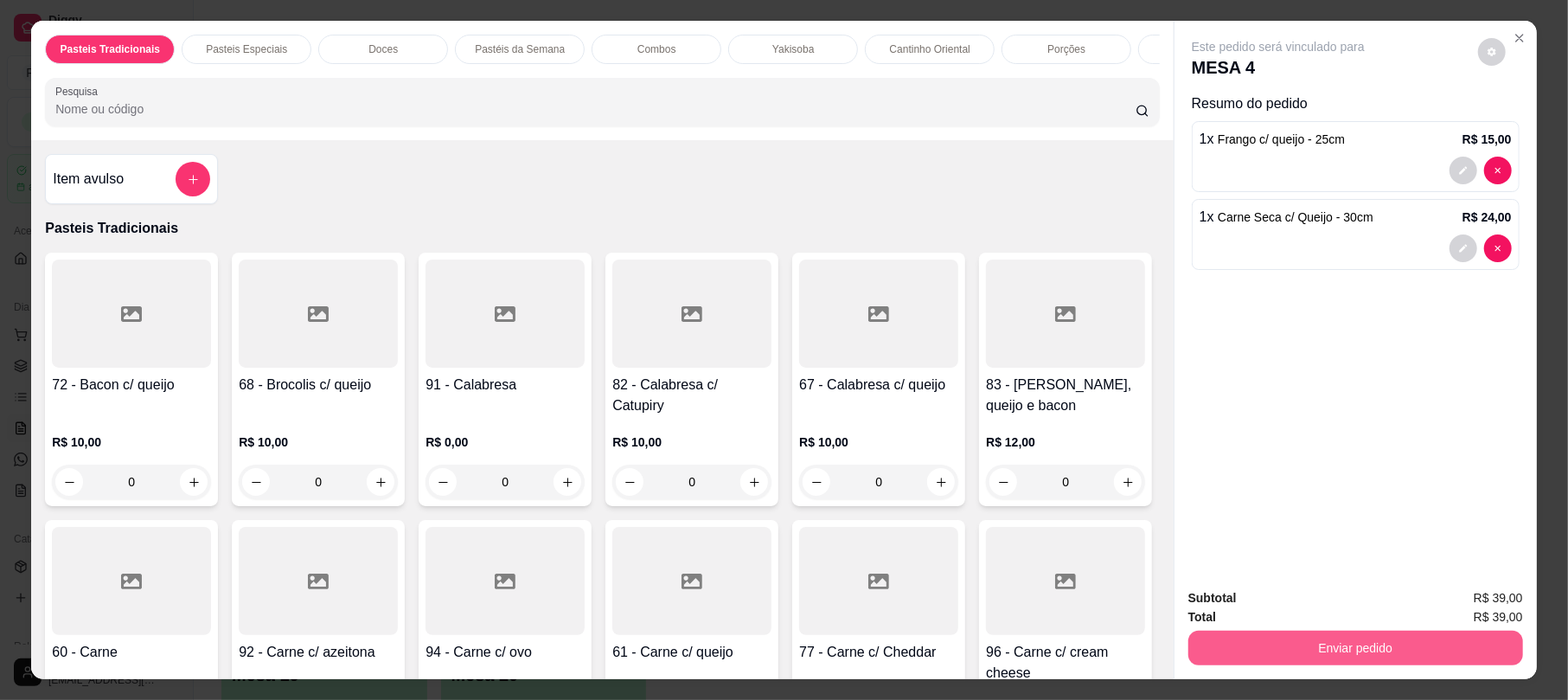
click at [1319, 652] on button "Enviar pedido" at bounding box center [1356, 647] width 335 height 34
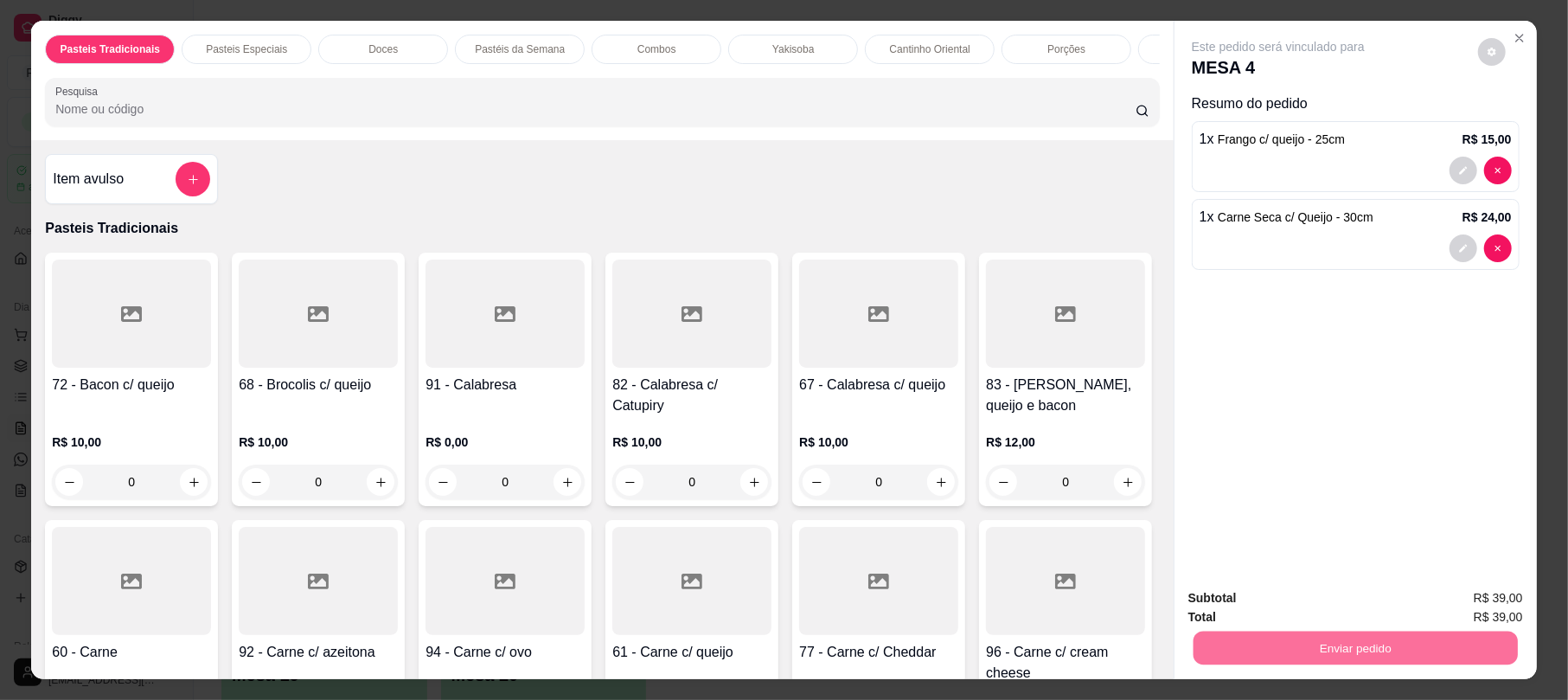
click at [1257, 612] on button "Não registrar e enviar pedido" at bounding box center [1296, 605] width 180 height 33
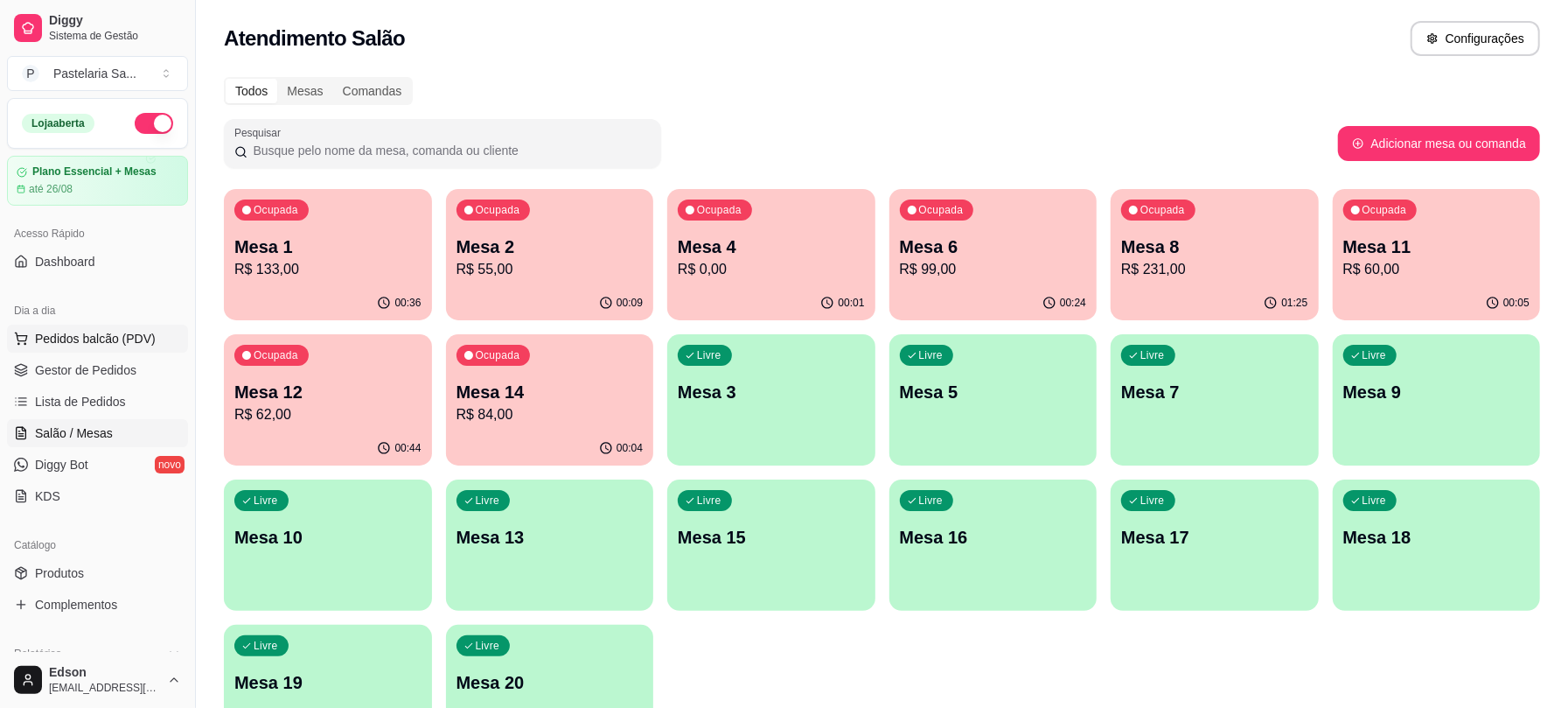
click at [136, 338] on span "Pedidos balcão (PDV)" at bounding box center [95, 339] width 121 height 17
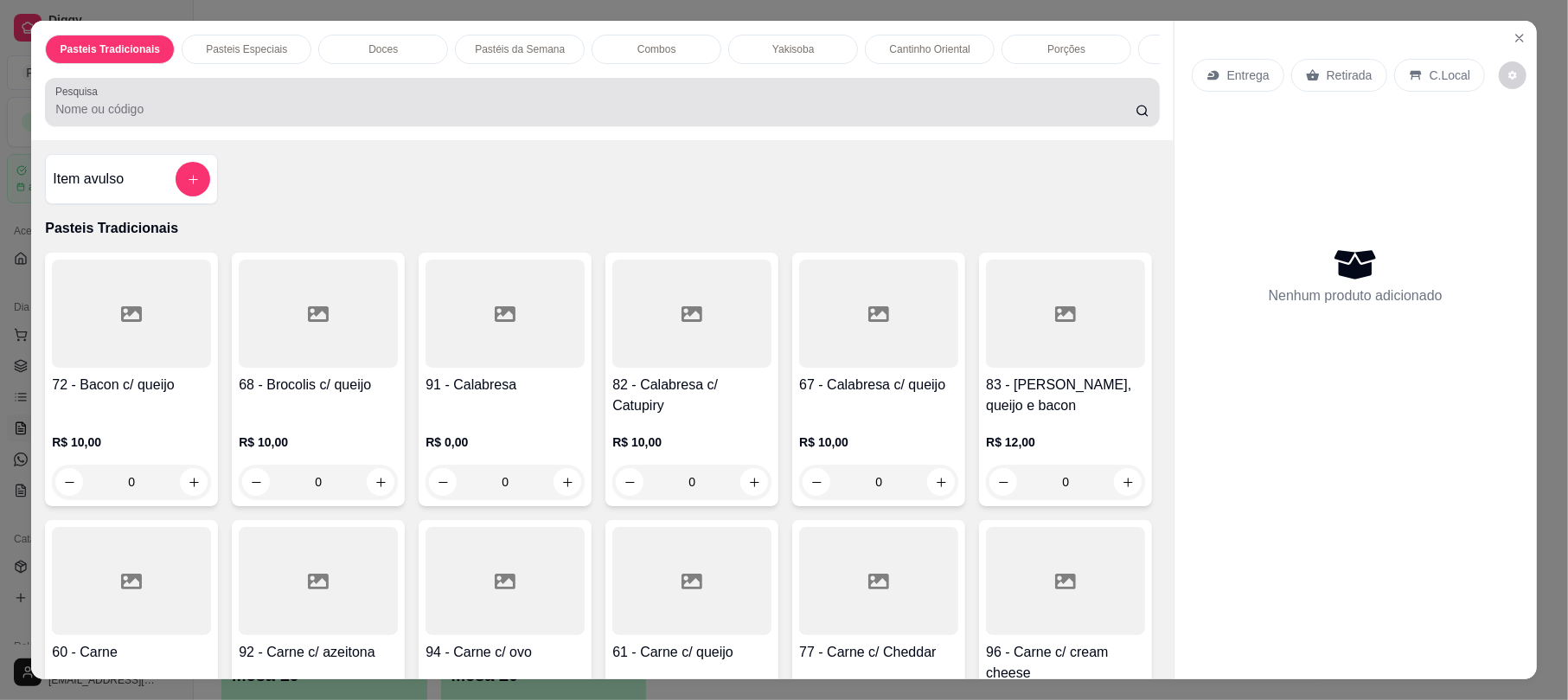
click at [651, 104] on div at bounding box center [601, 102] width 1093 height 34
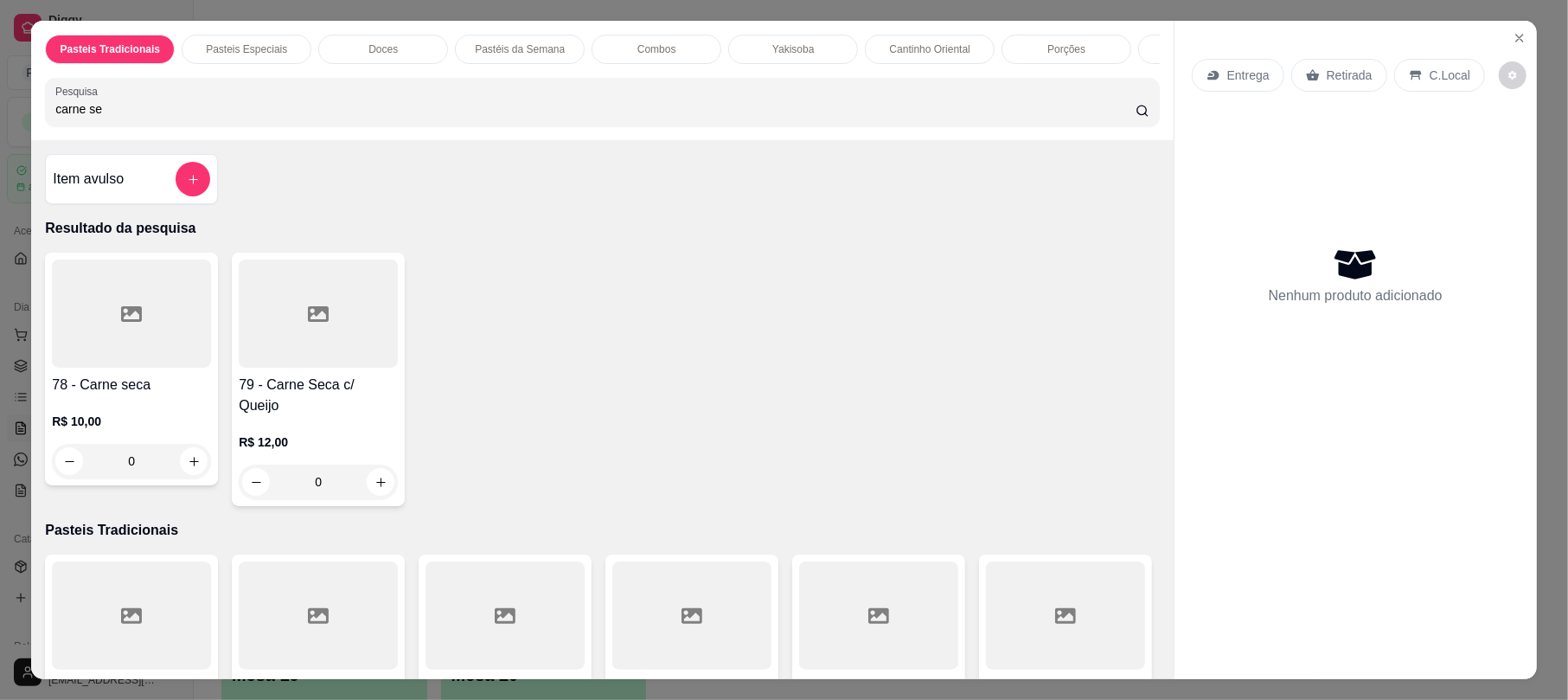
type input "carne se"
click at [342, 340] on div at bounding box center [318, 313] width 159 height 108
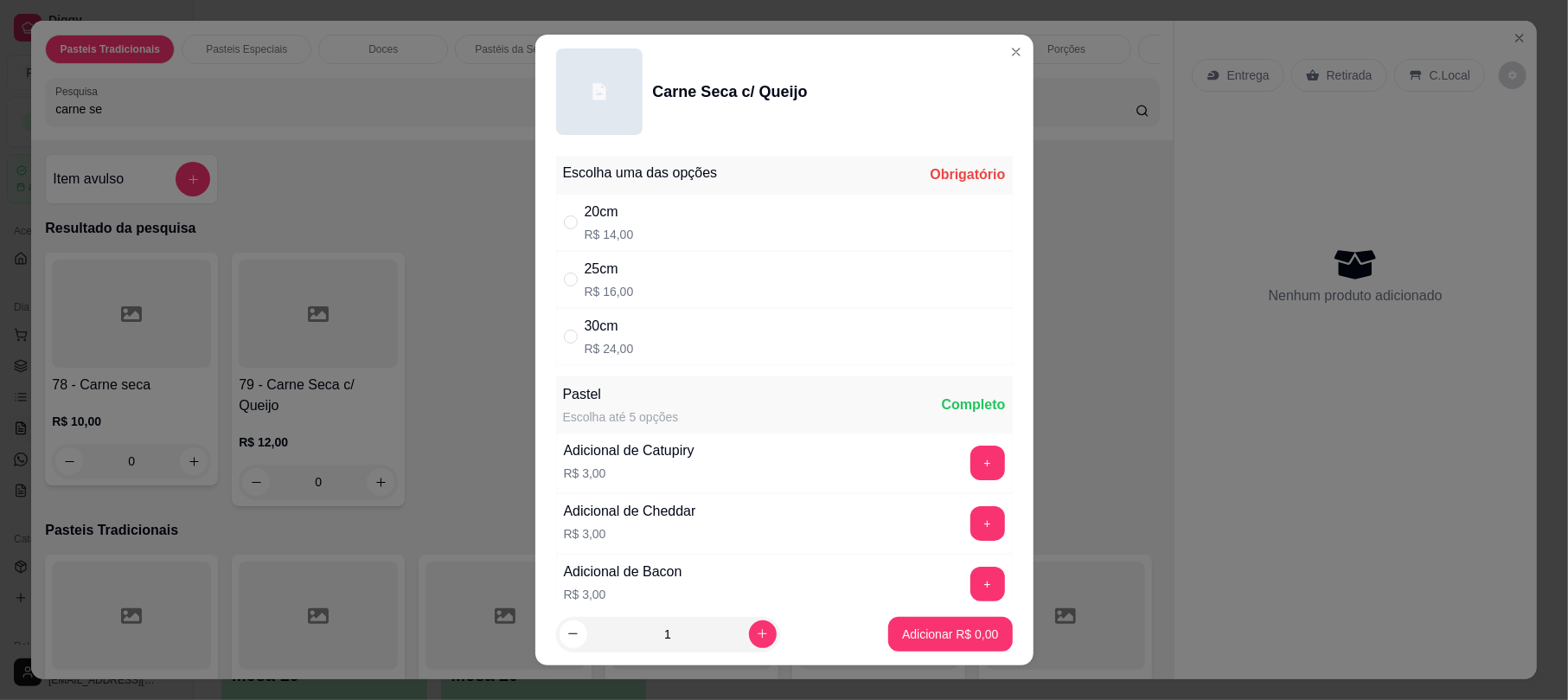
click at [592, 334] on div "30cm" at bounding box center [609, 326] width 50 height 21
radio input "true"
click at [755, 631] on icon "increase-product-quantity" at bounding box center [762, 634] width 13 height 13
type input "2"
click at [937, 640] on p "Adicionar R$ 48,00" at bounding box center [947, 633] width 100 height 16
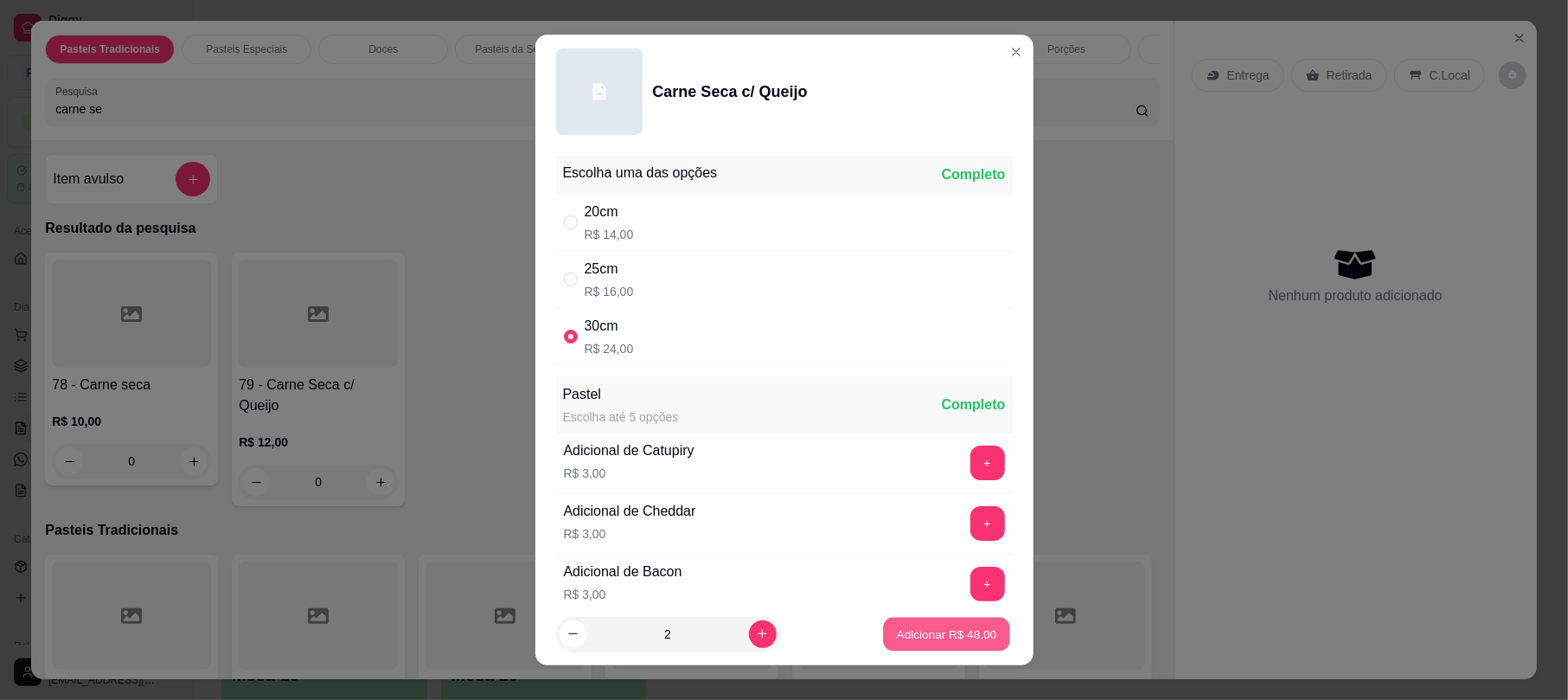
type input "2"
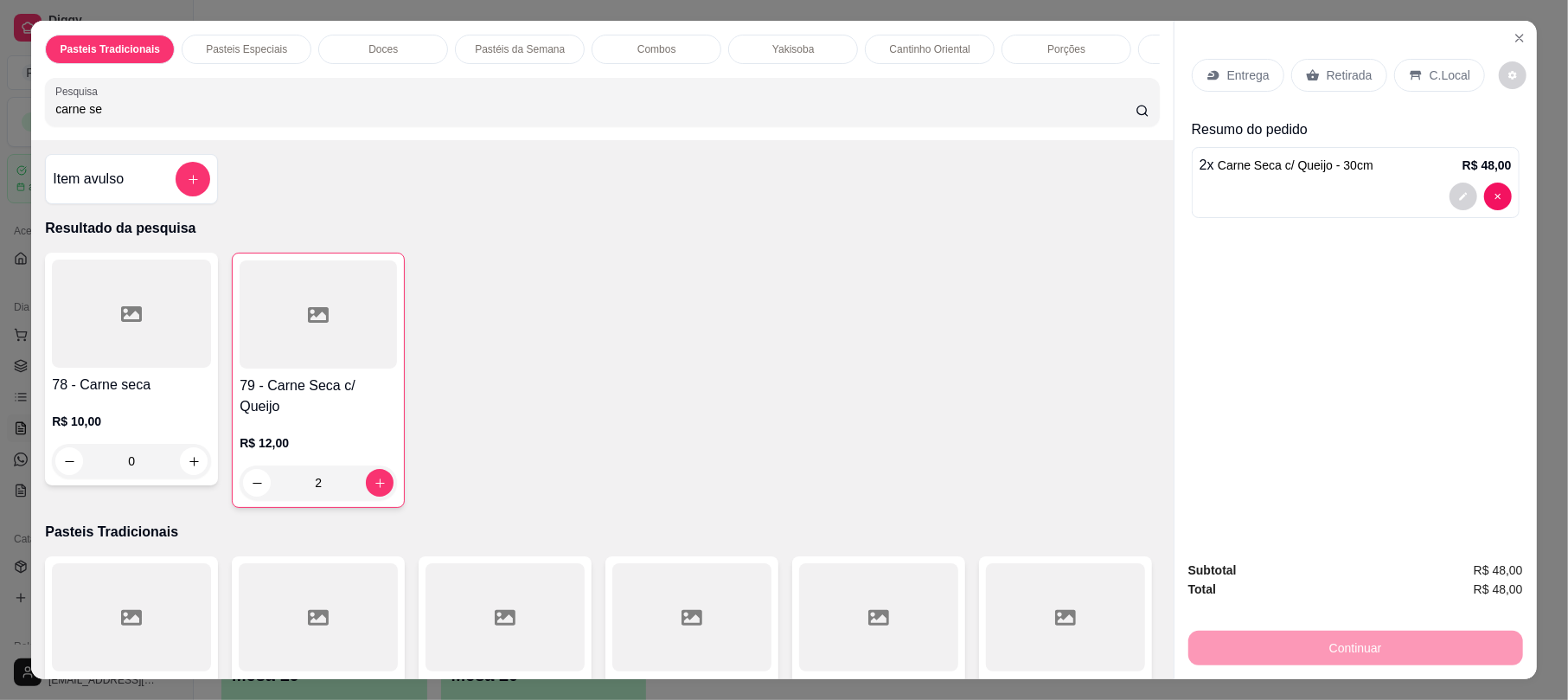
click at [1340, 80] on p "Retirada" at bounding box center [1349, 76] width 46 height 17
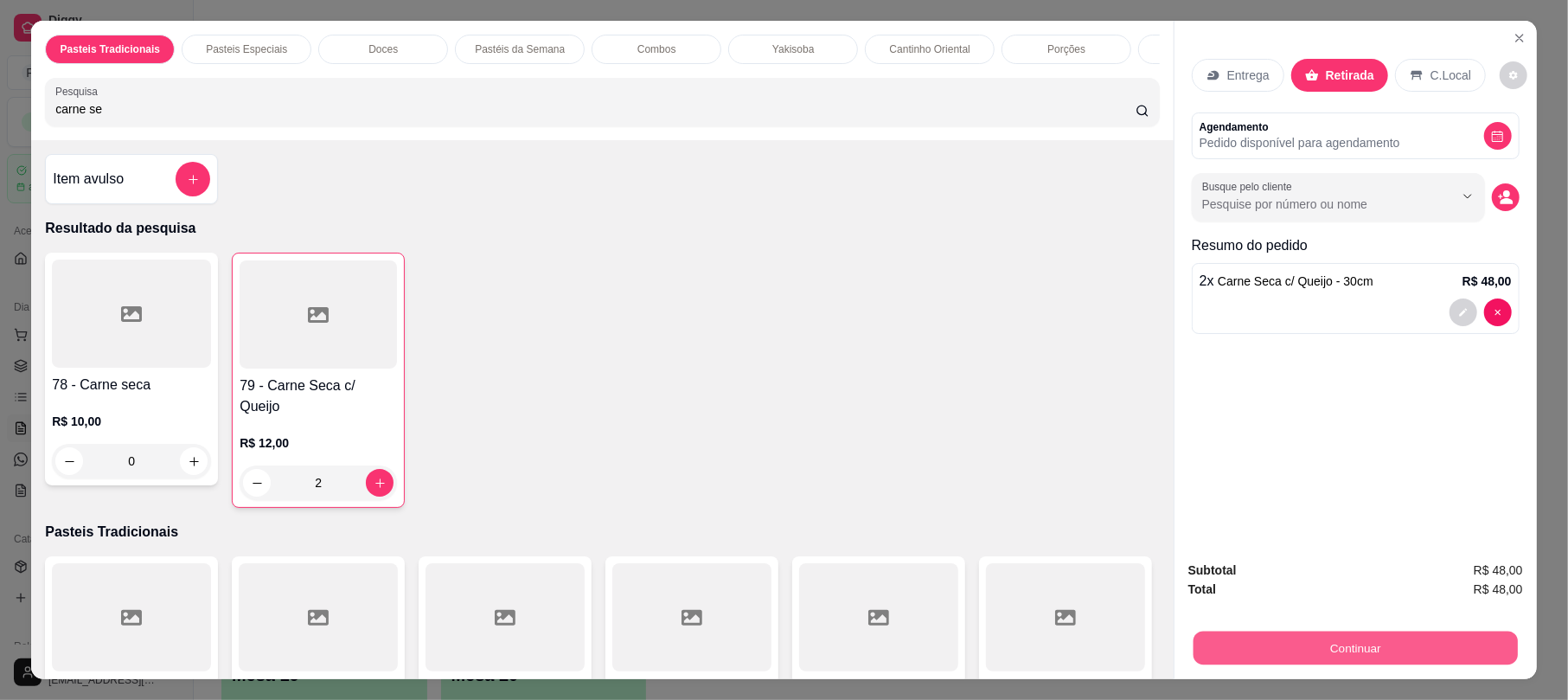
click at [1304, 656] on button "Continuar" at bounding box center [1355, 646] width 324 height 33
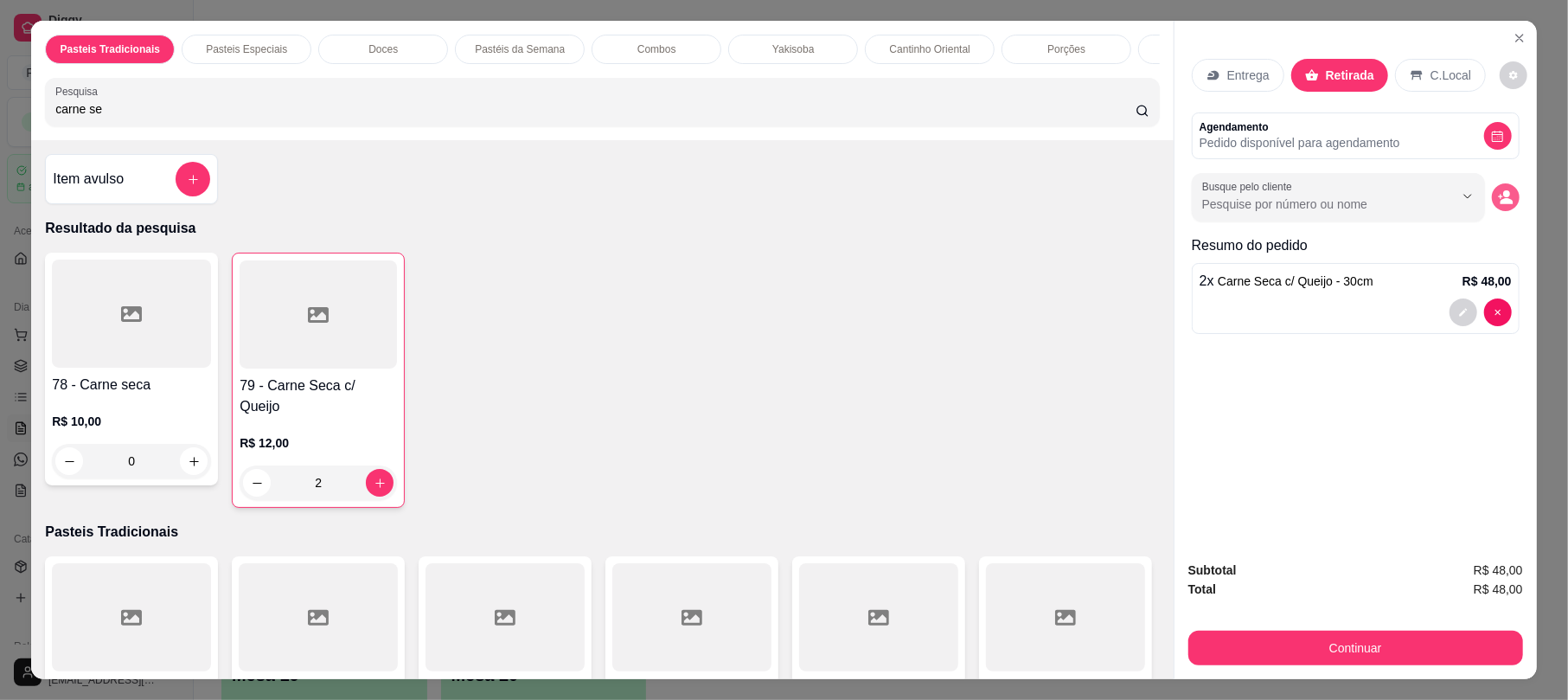
click at [1498, 199] on icon "decrease-product-quantity" at bounding box center [1505, 197] width 15 height 15
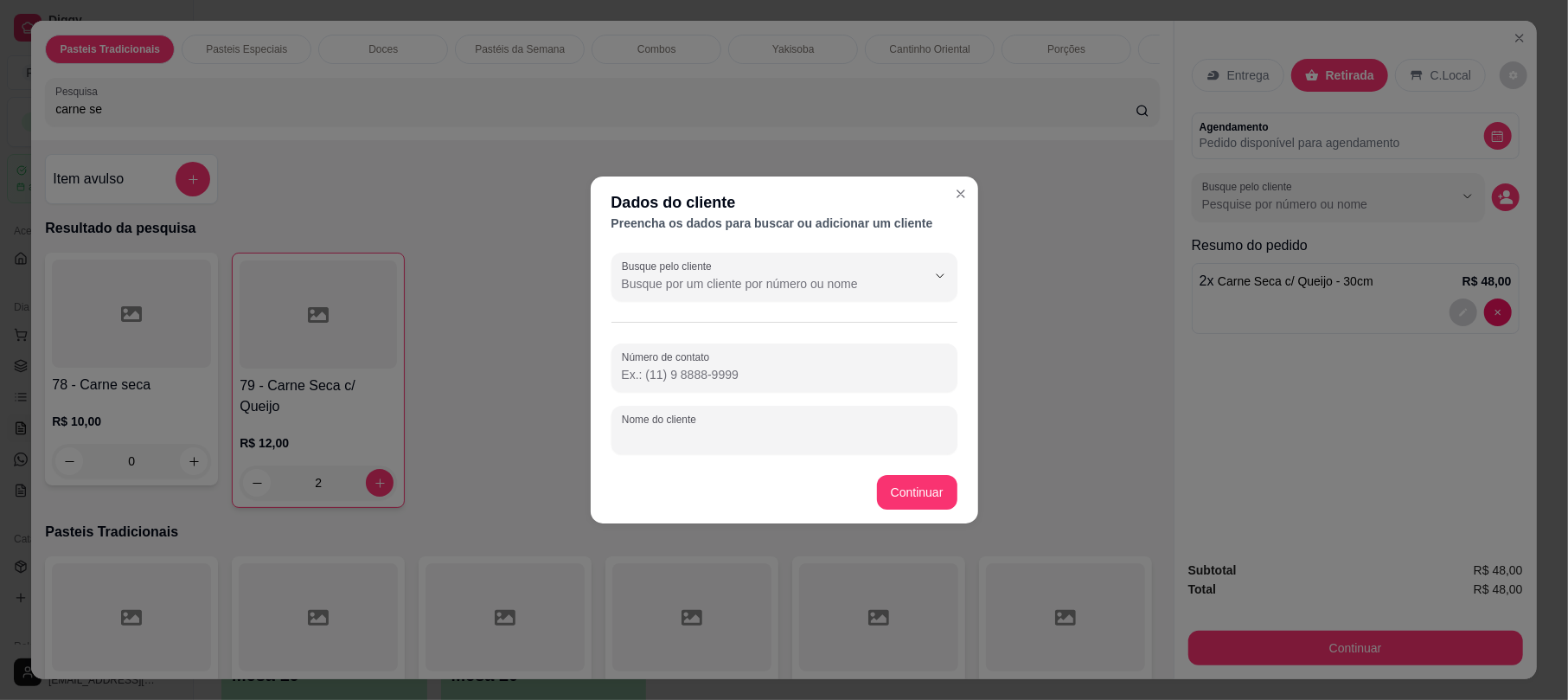
click at [773, 429] on input "Nome do cliente" at bounding box center [784, 437] width 325 height 17
type input "[PERSON_NAME]"
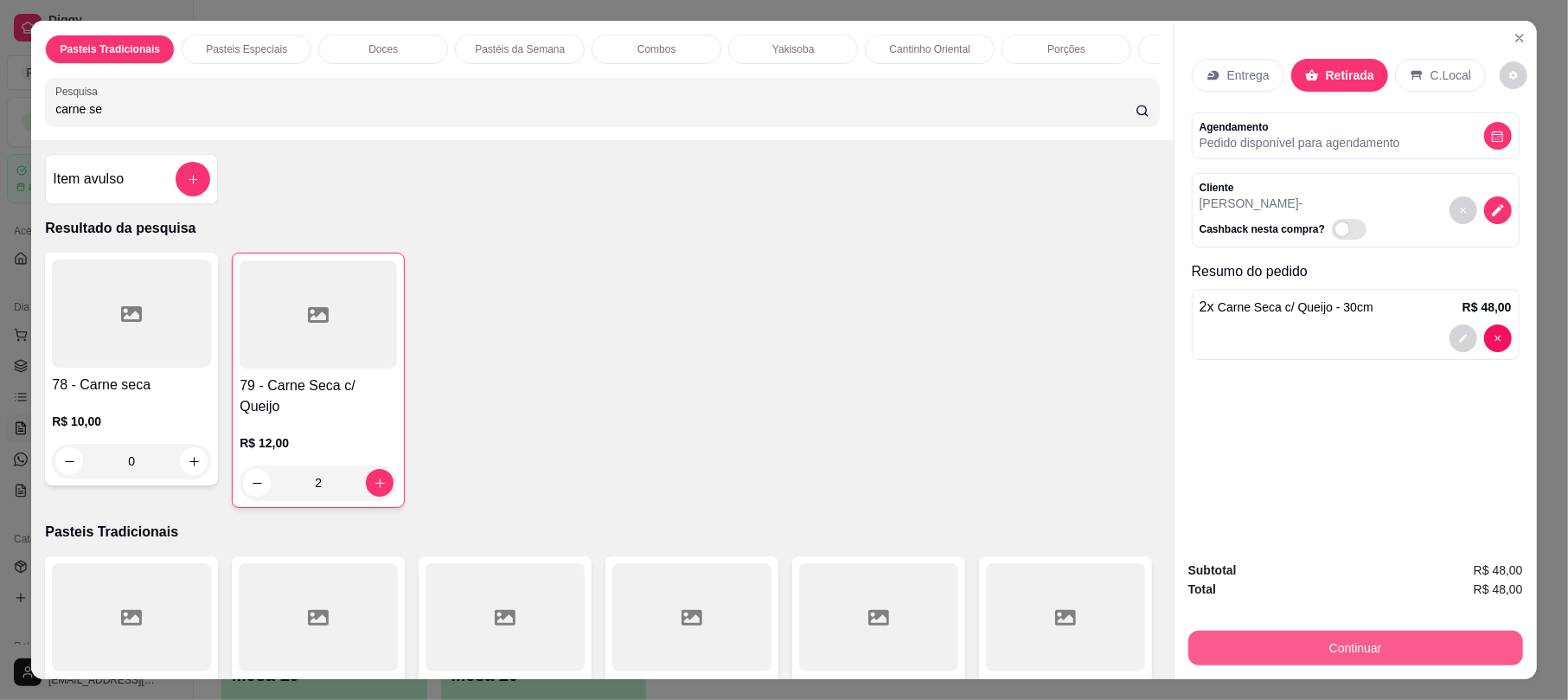
click at [1278, 654] on button "Continuar" at bounding box center [1356, 647] width 335 height 34
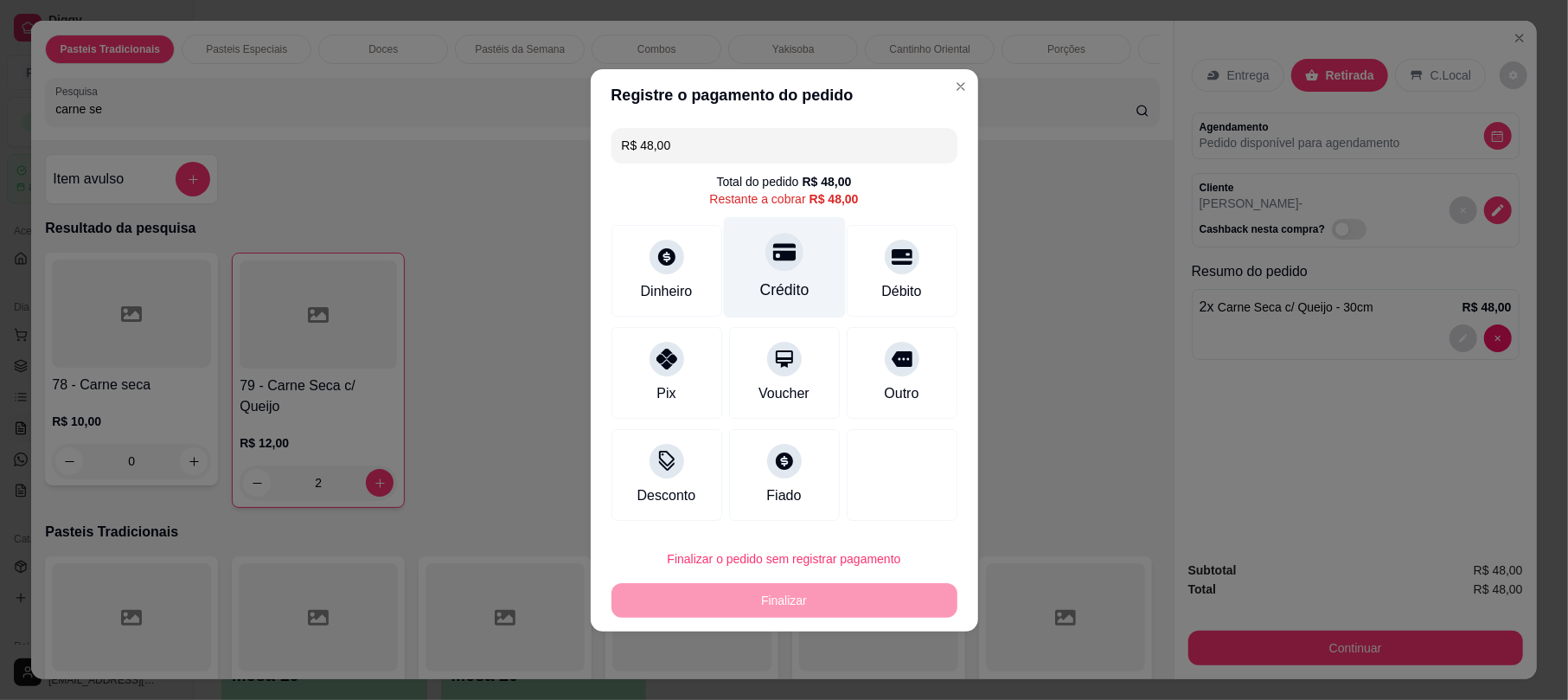
click at [803, 260] on div "Crédito" at bounding box center [784, 267] width 122 height 101
type input "R$ 0,00"
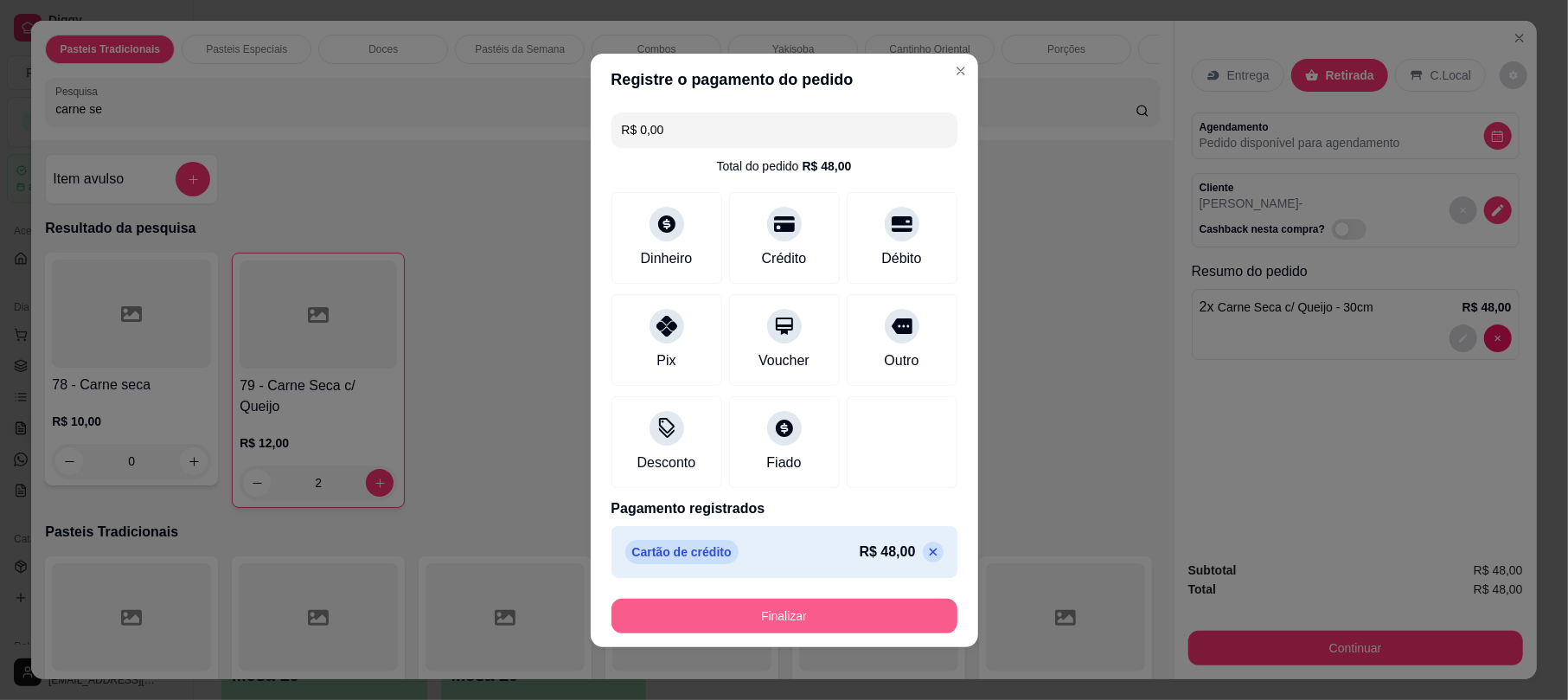
click at [800, 610] on button "Finalizar" at bounding box center [784, 616] width 346 height 34
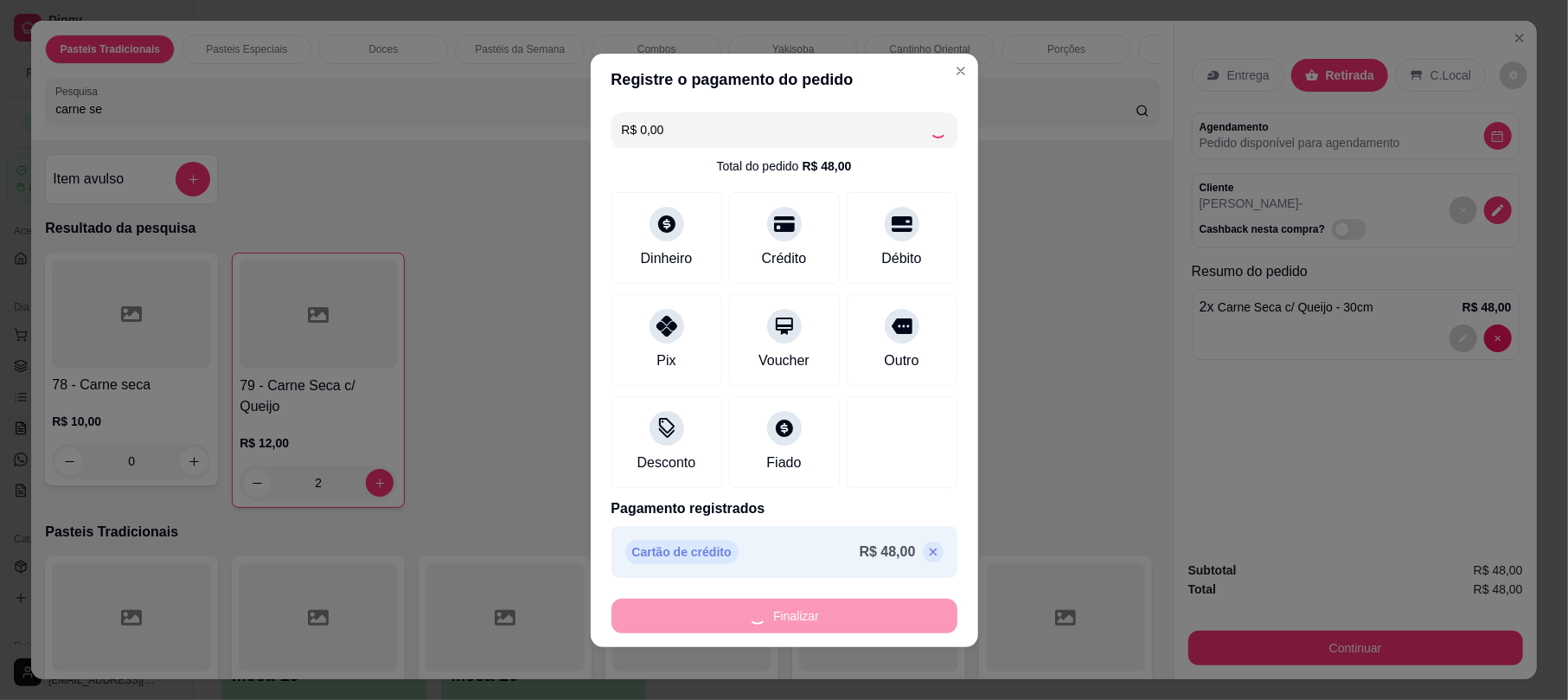
type input "0"
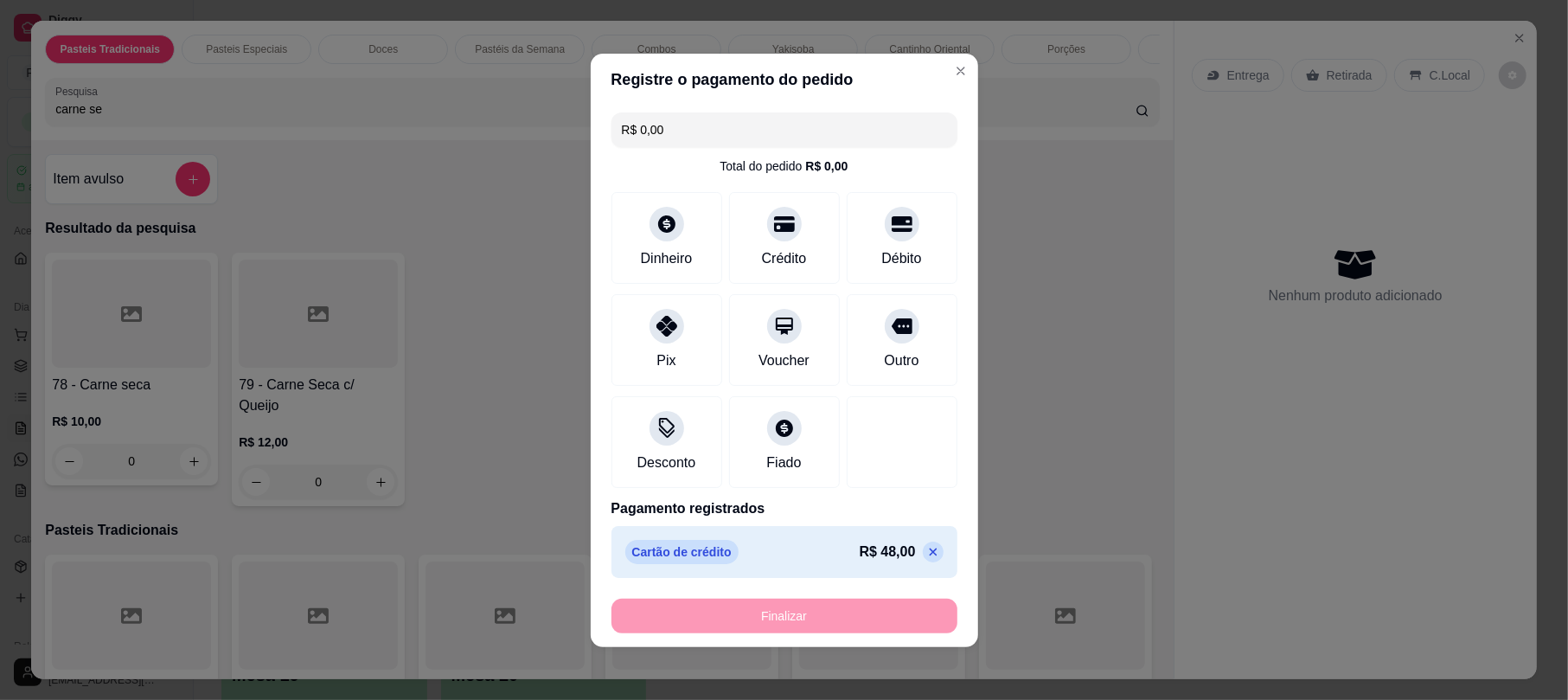
type input "-R$ 48,00"
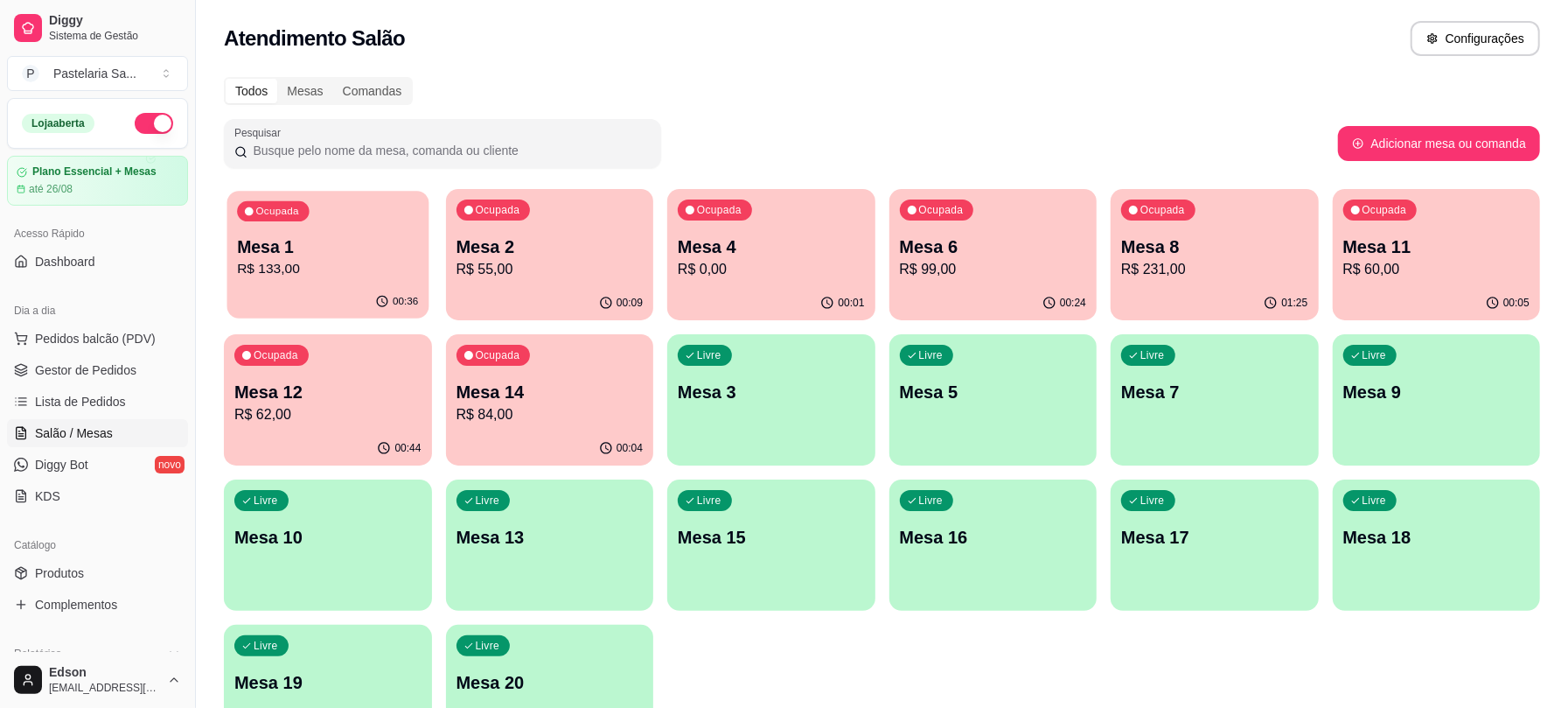
click at [362, 224] on div "Ocupada Mesa 1 R$ 133,00" at bounding box center [328, 238] width 201 height 95
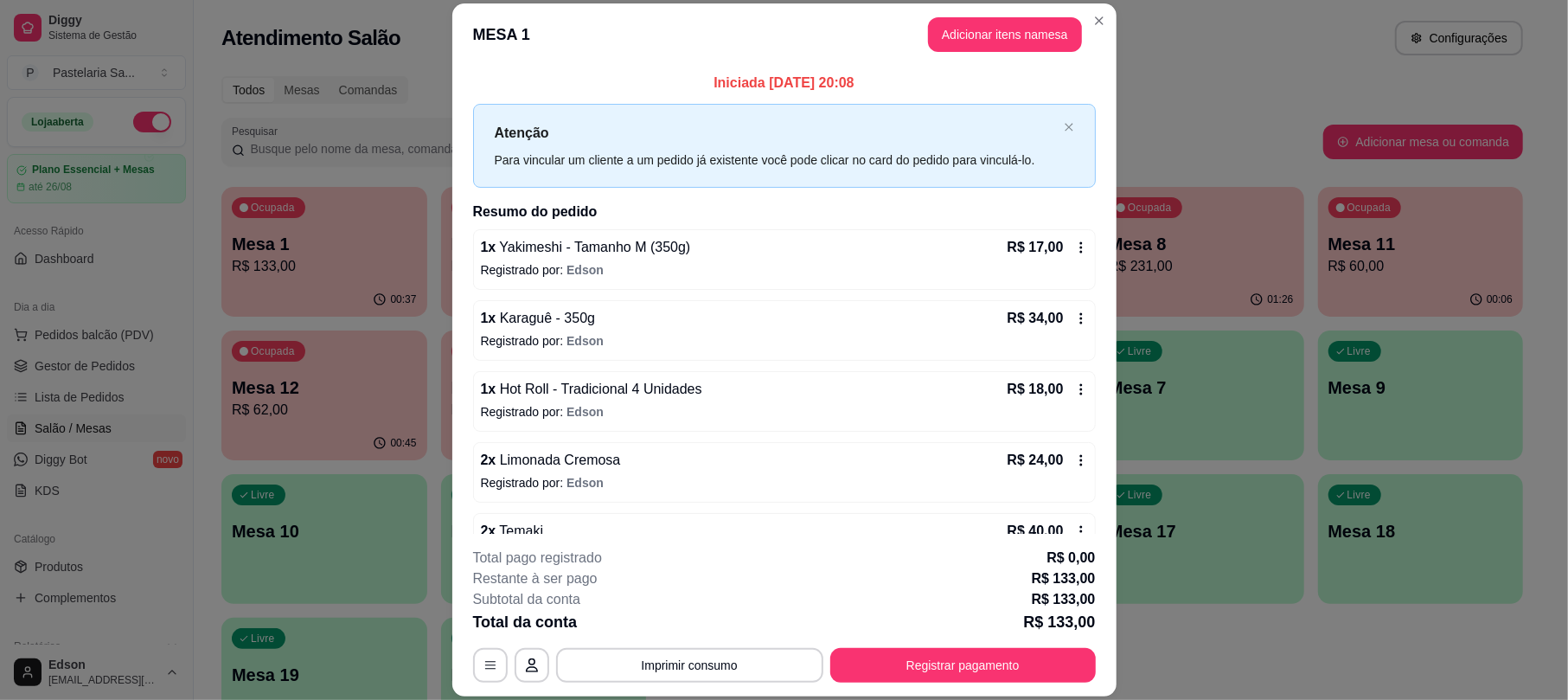
click at [761, 640] on div "**********" at bounding box center [784, 614] width 622 height 135
click at [757, 645] on div "**********" at bounding box center [784, 614] width 622 height 135
click at [757, 651] on button "Imprimir consumo" at bounding box center [689, 665] width 267 height 34
click at [721, 630] on button "Balcão" at bounding box center [686, 624] width 125 height 28
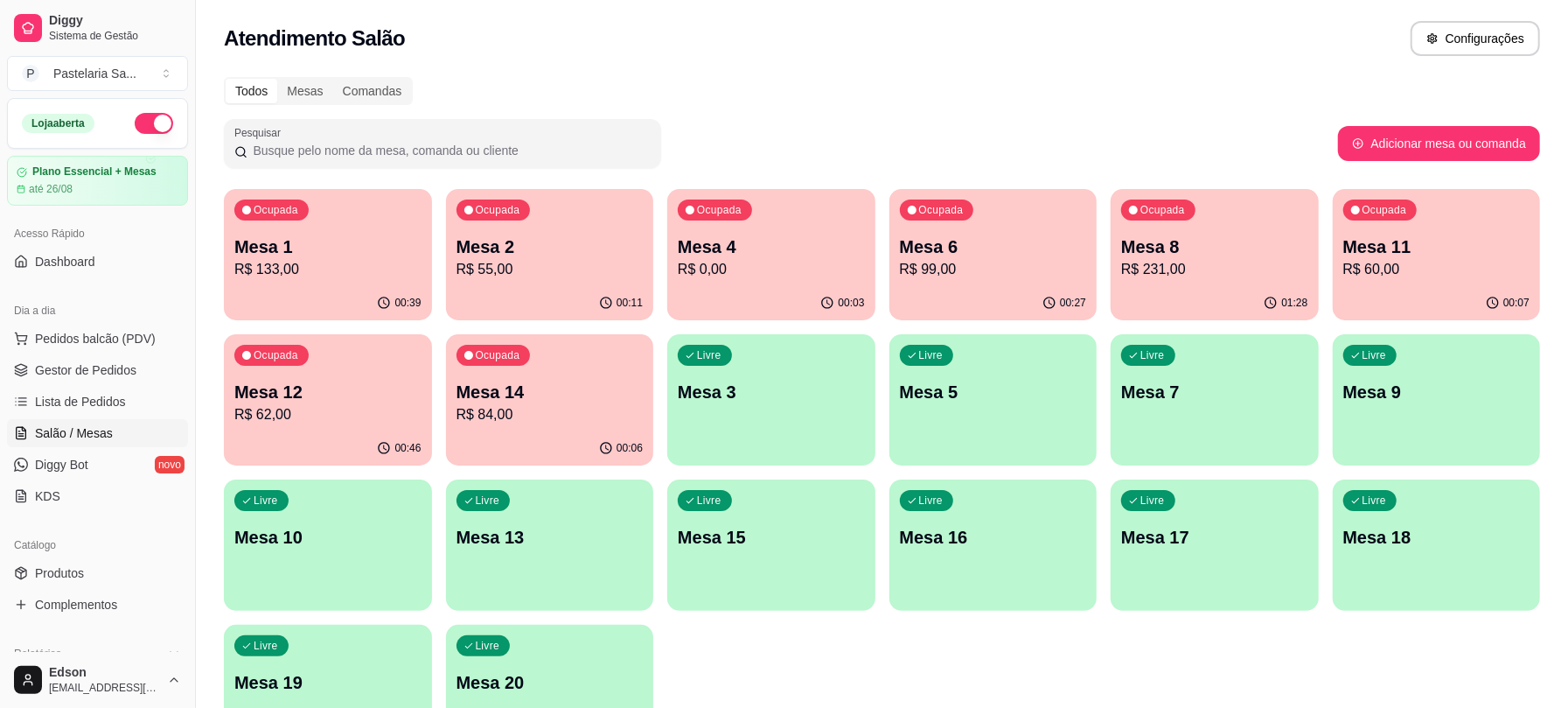
click at [965, 247] on p "Mesa 6" at bounding box center [994, 246] width 188 height 24
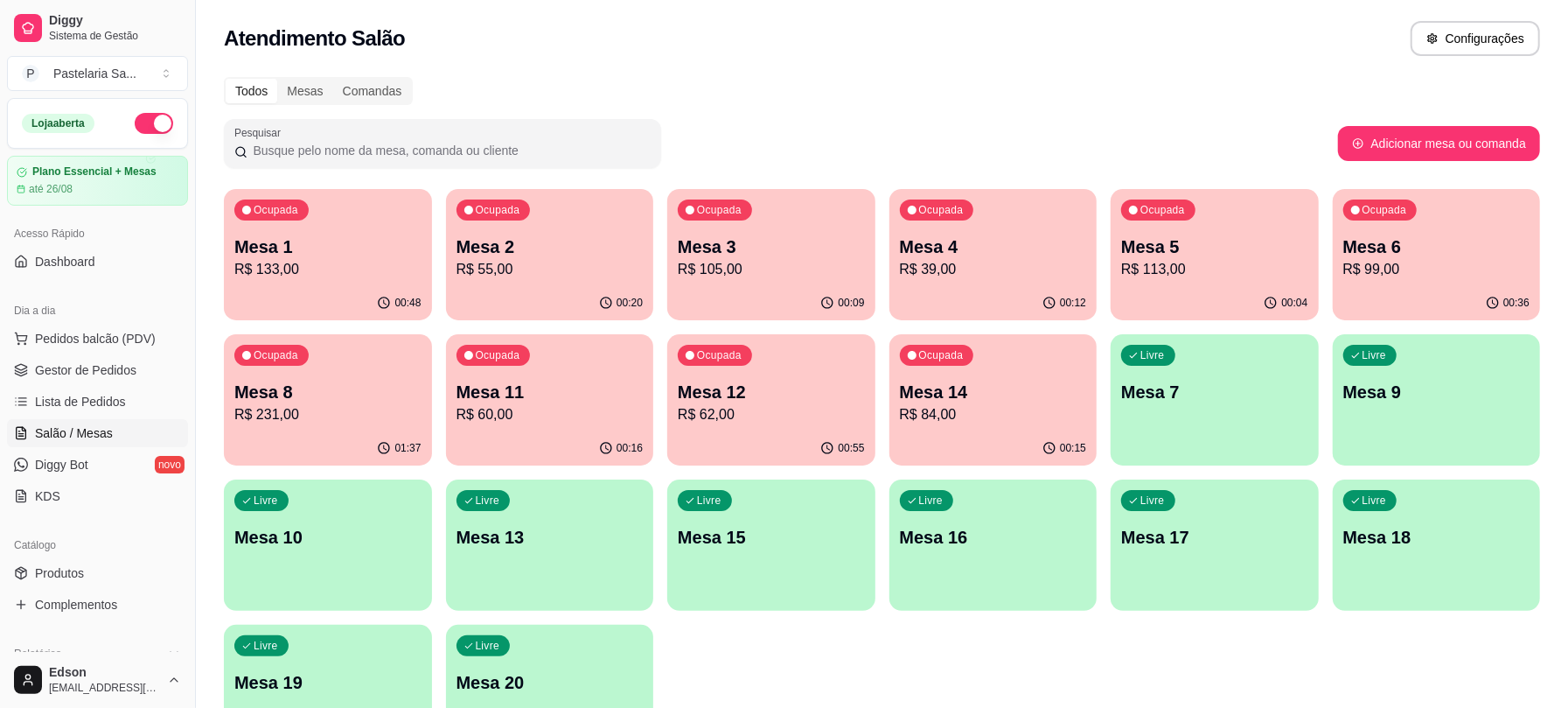
click at [1410, 257] on div "Mesa 6 R$ 99,00" at bounding box center [1437, 256] width 188 height 45
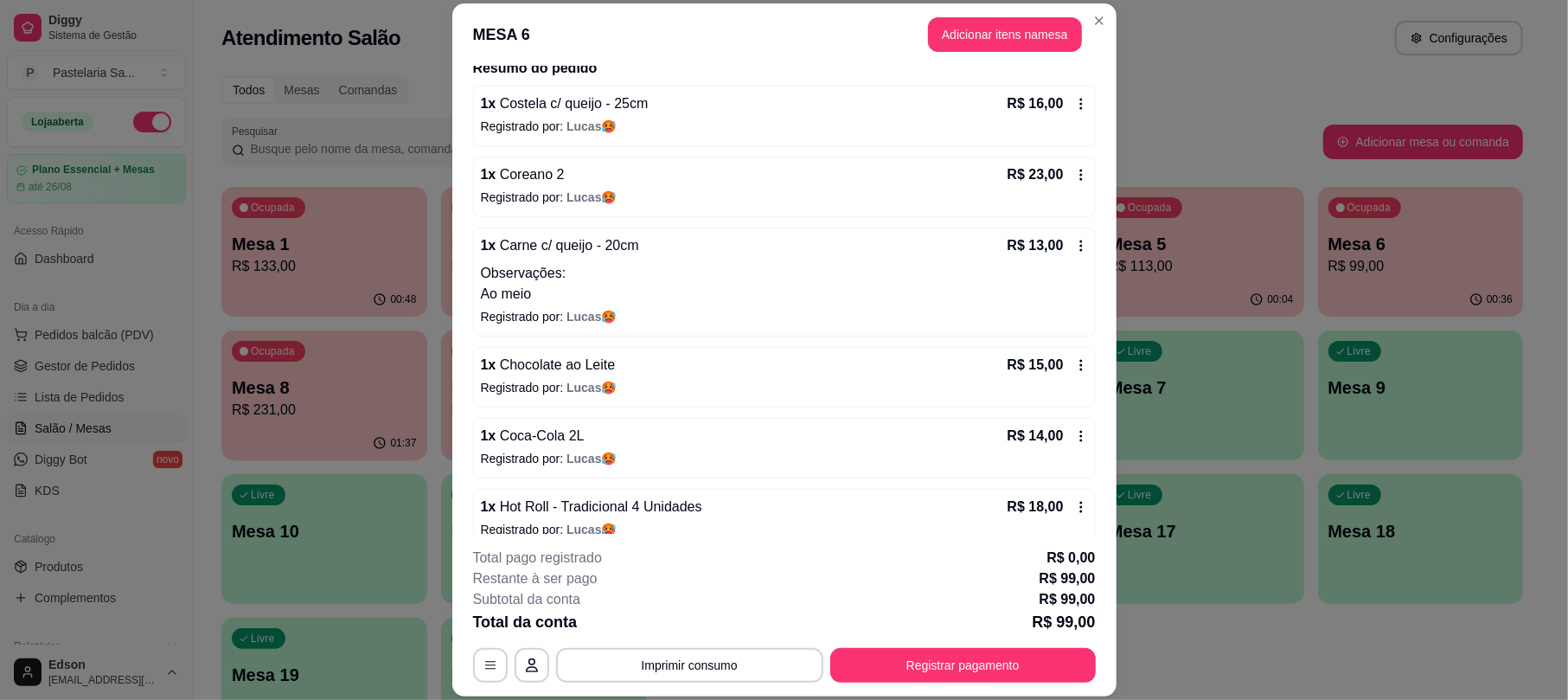
scroll to position [169, 0]
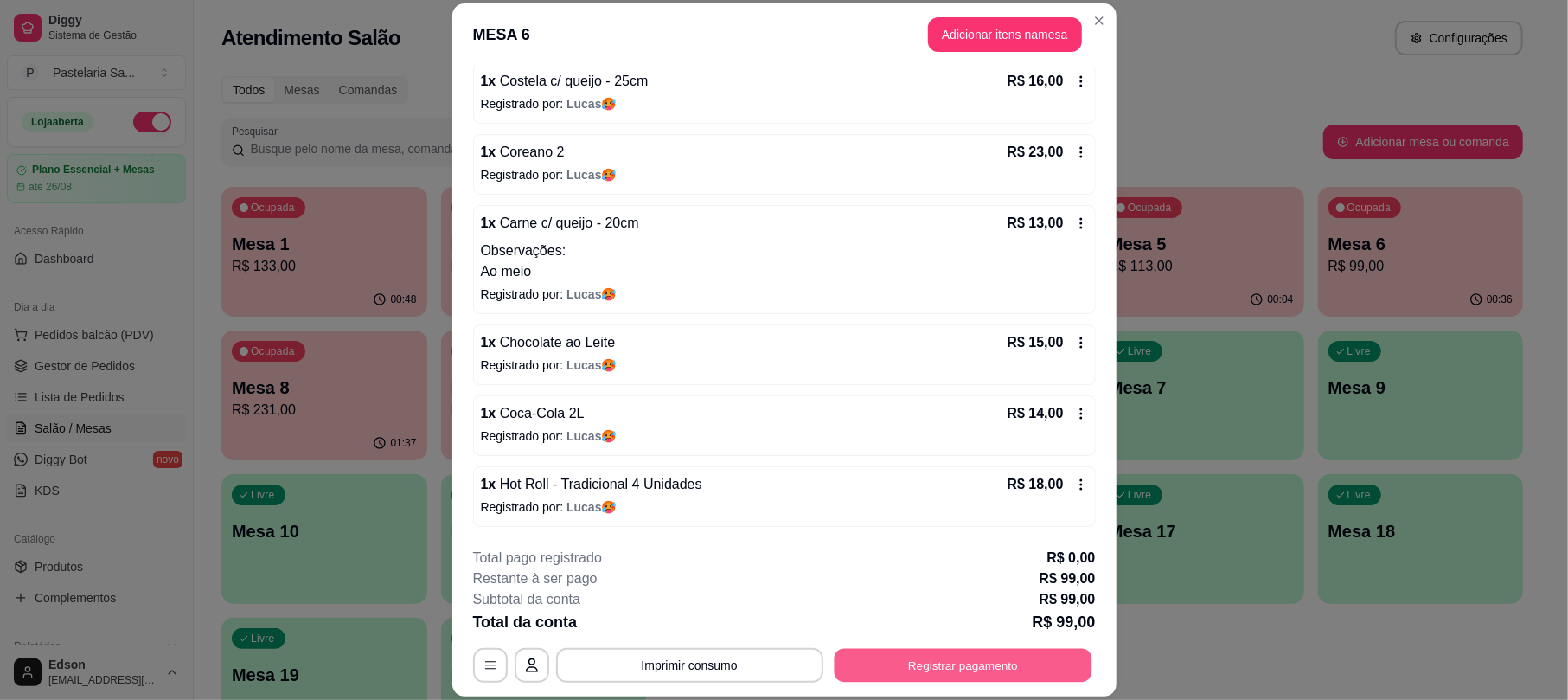
click at [990, 654] on button "Registrar pagamento" at bounding box center [963, 665] width 258 height 33
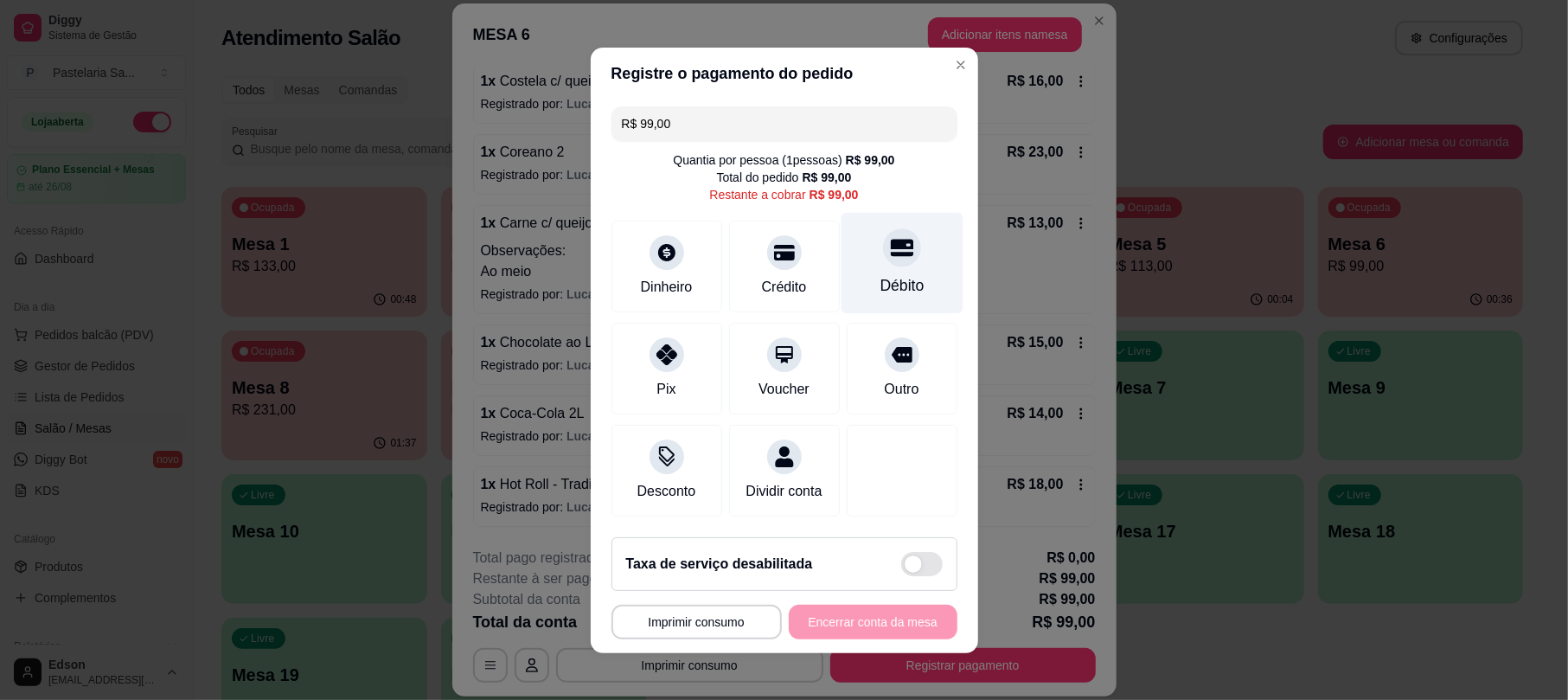
click at [890, 249] on div at bounding box center [902, 248] width 38 height 38
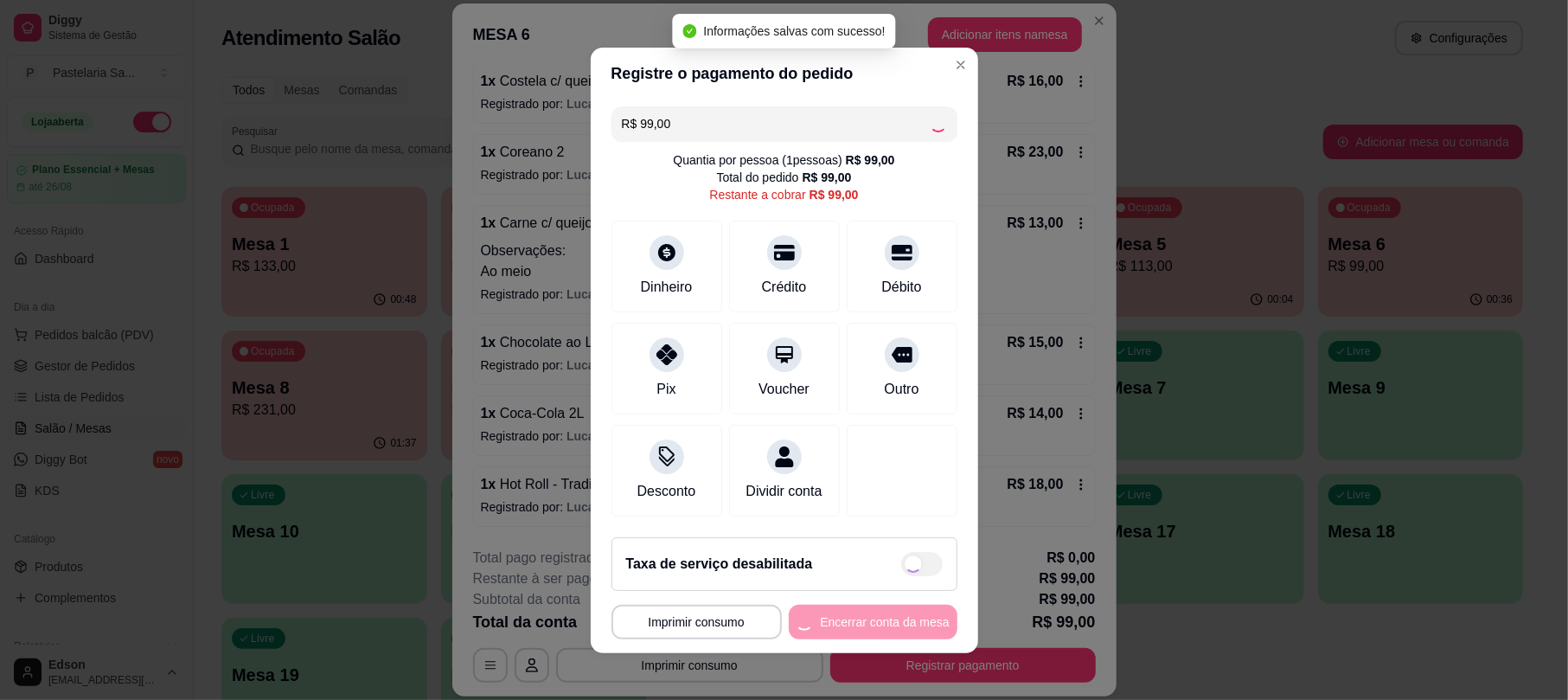
type input "R$ 0,00"
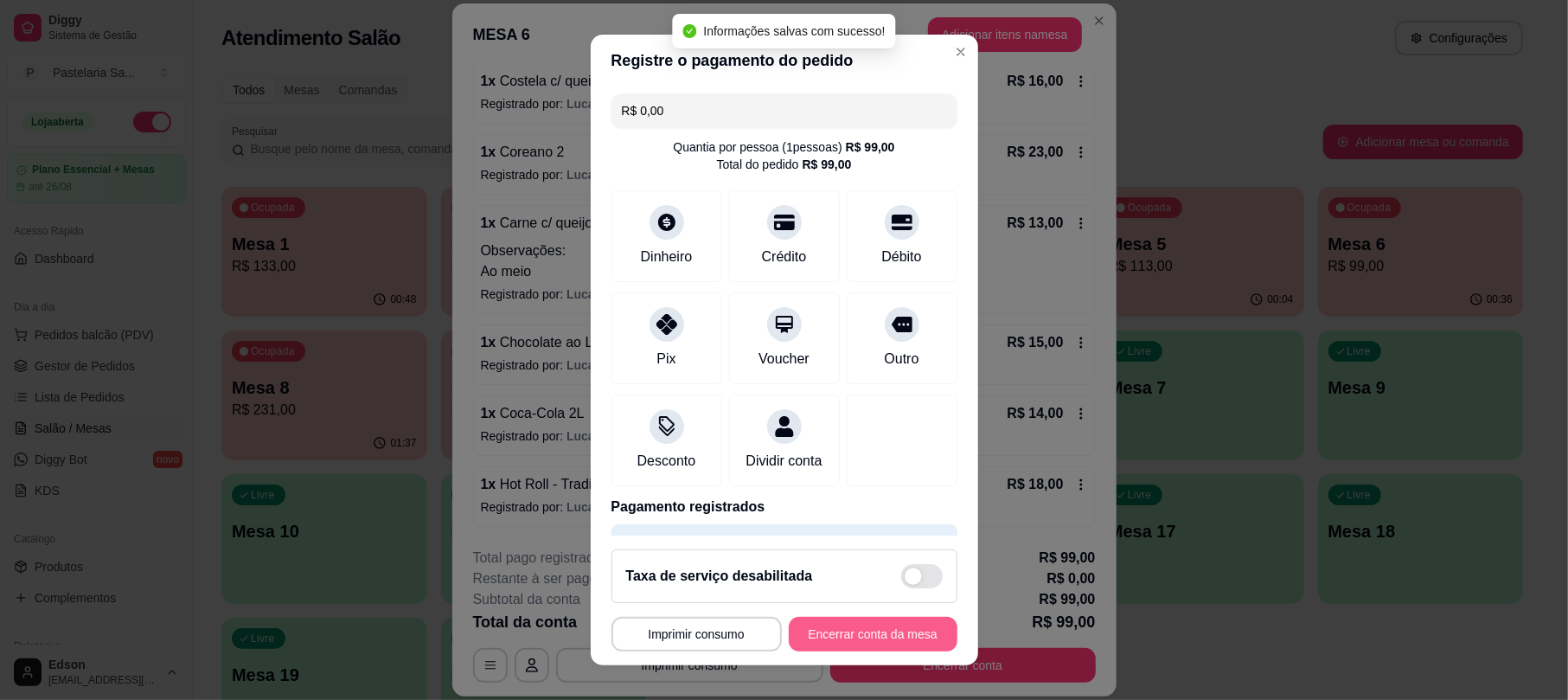
click at [909, 647] on button "Encerrar conta da mesa" at bounding box center [873, 634] width 168 height 34
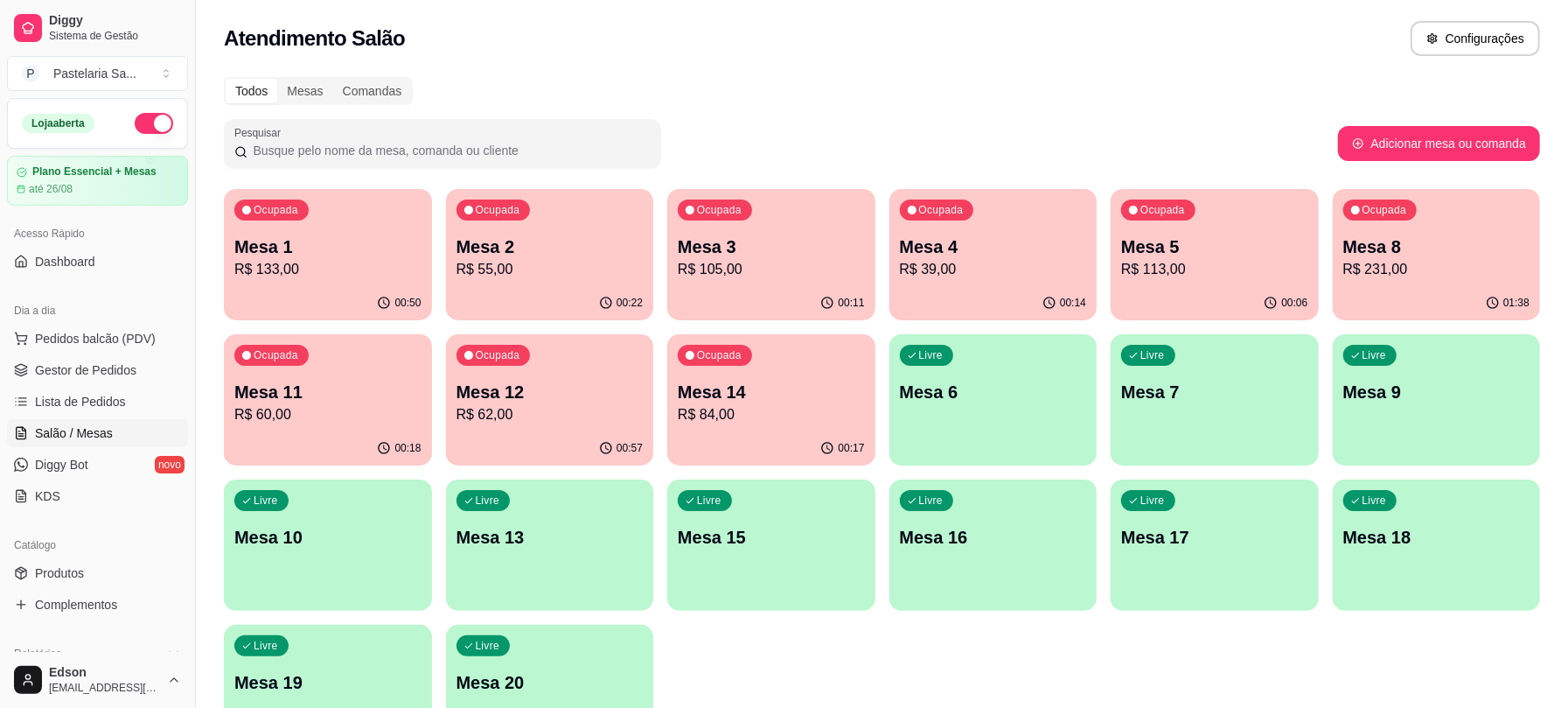
click at [1397, 262] on p "R$ 231,00" at bounding box center [1437, 270] width 188 height 21
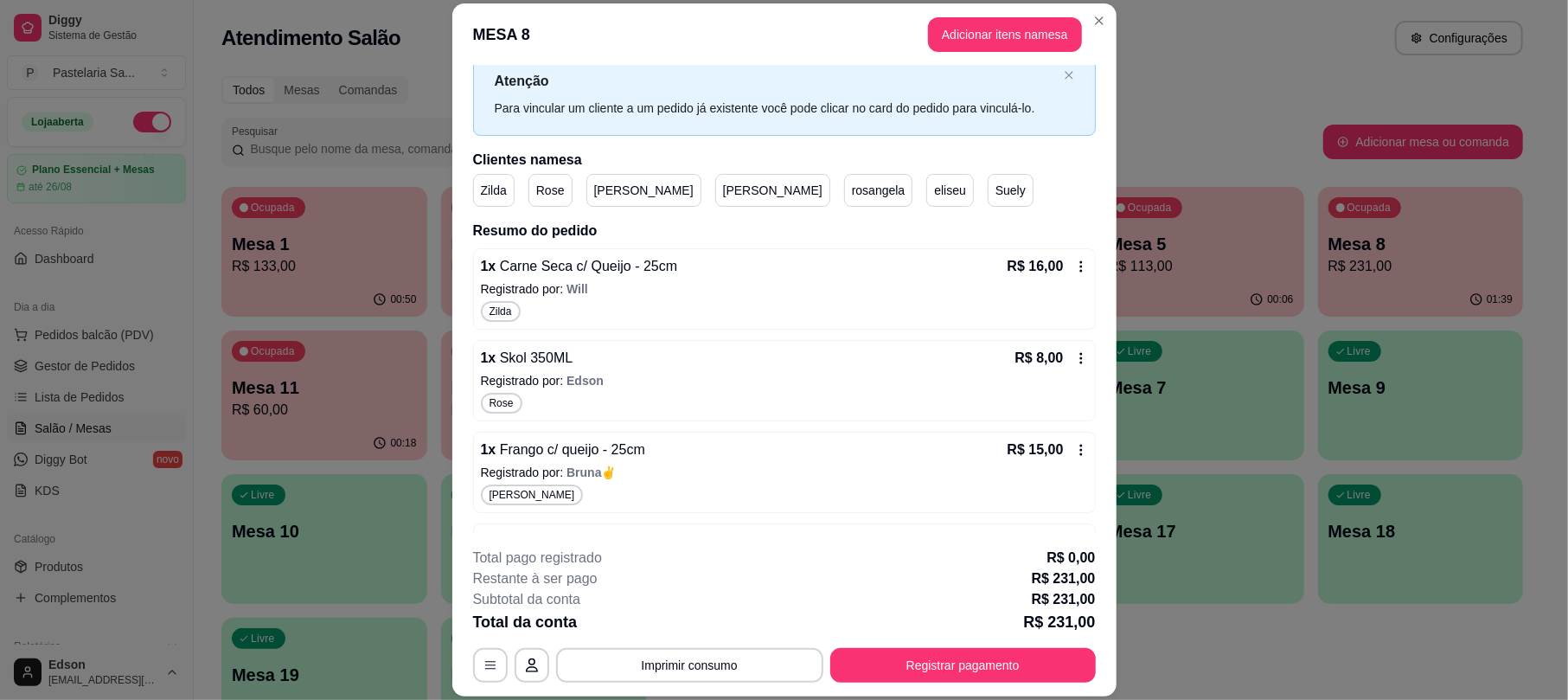
scroll to position [0, 0]
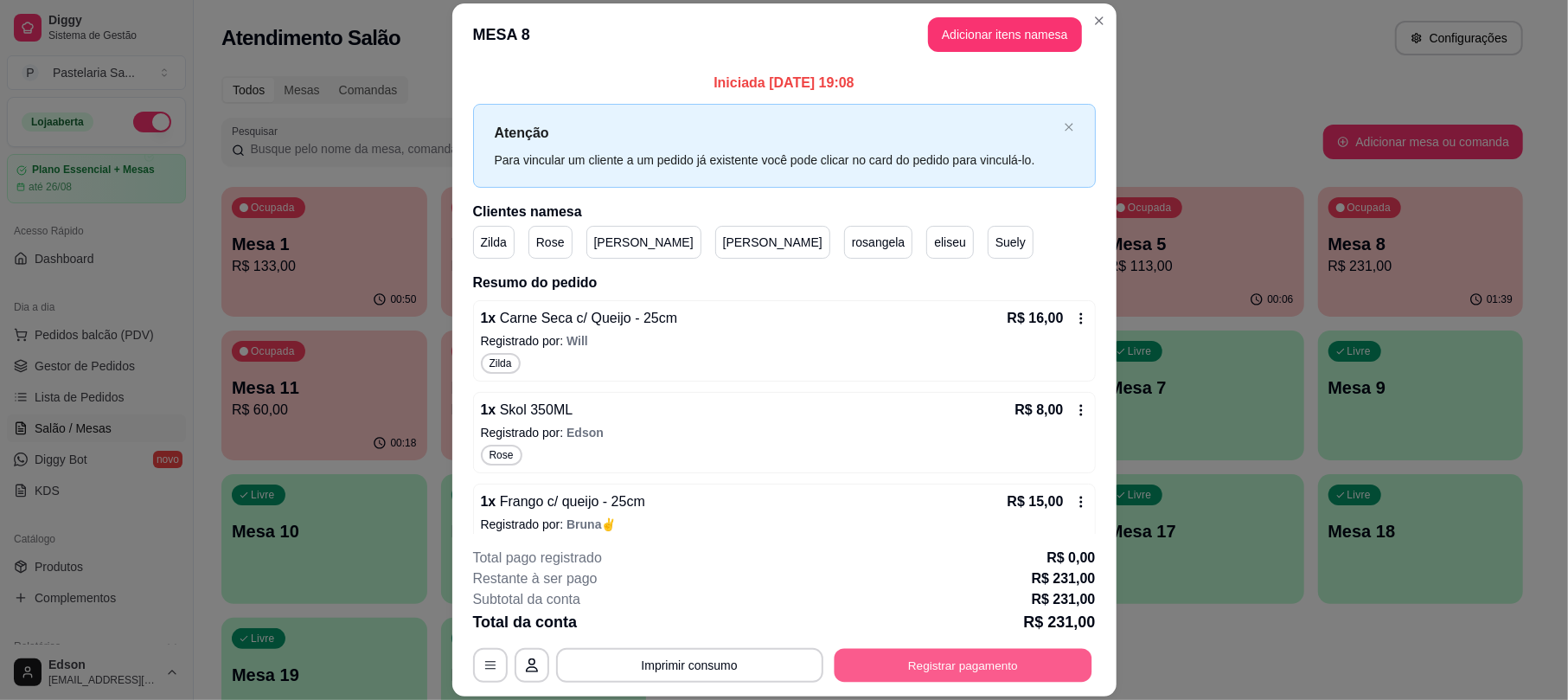
click at [904, 665] on button "Registrar pagamento" at bounding box center [963, 665] width 258 height 33
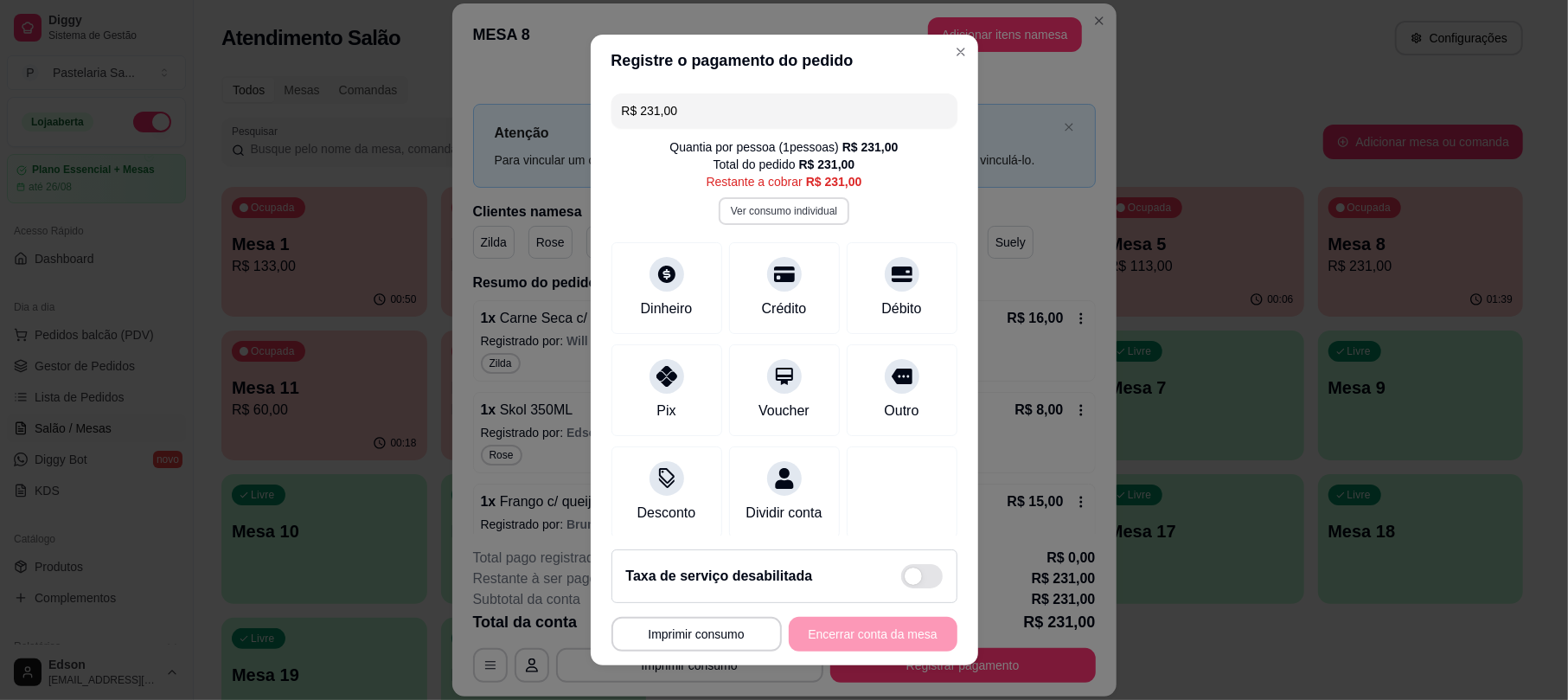
click at [725, 208] on button "Ver consumo individual" at bounding box center [784, 210] width 131 height 28
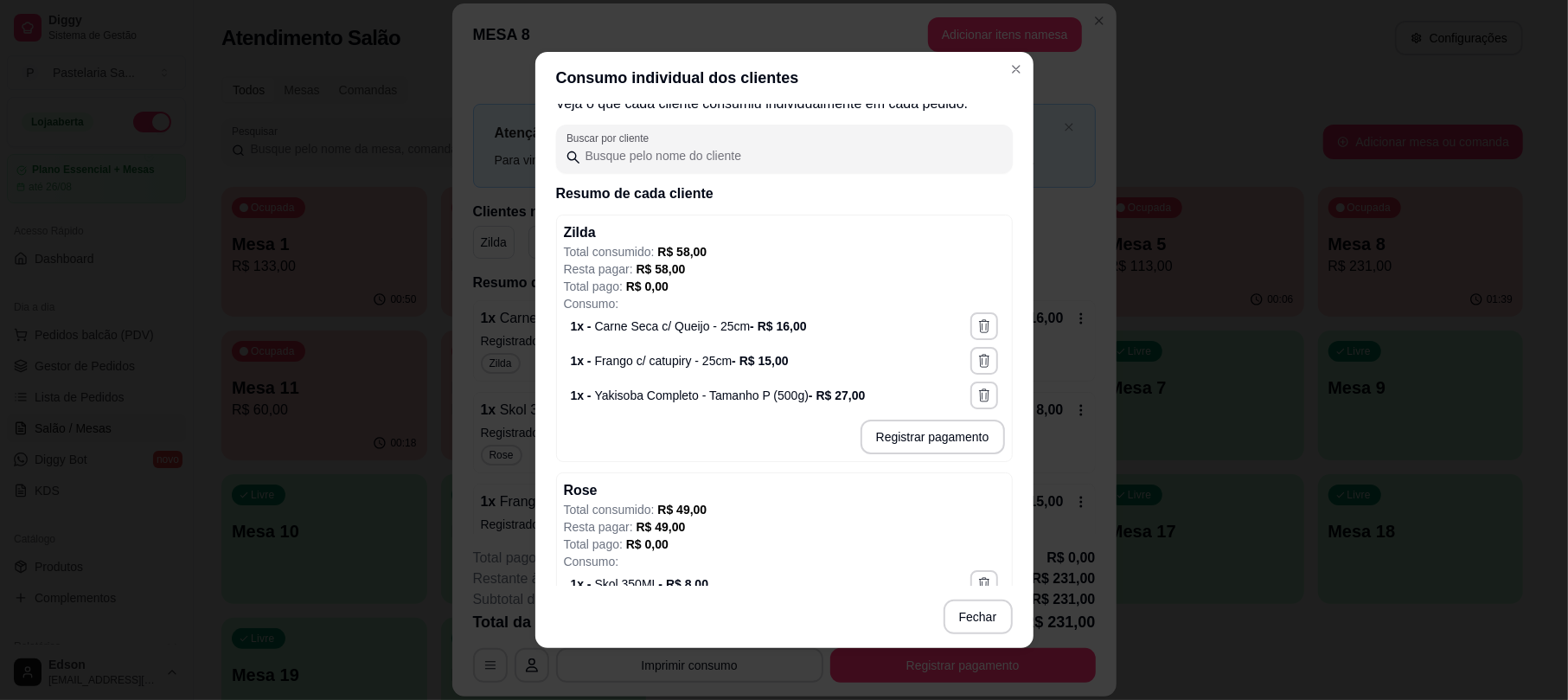
scroll to position [104, 0]
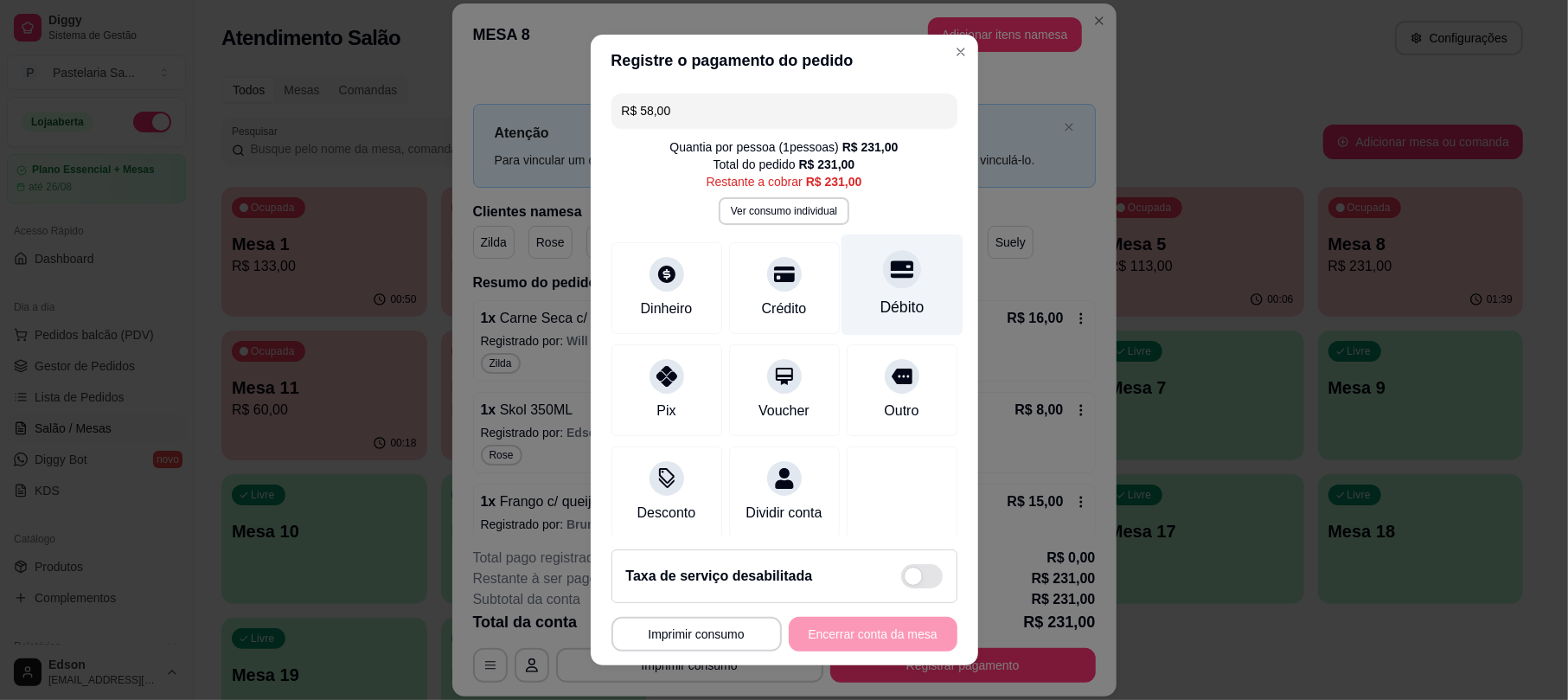
click at [882, 284] on div at bounding box center [902, 270] width 38 height 38
click at [775, 212] on button "Ver consumo individual" at bounding box center [784, 210] width 131 height 28
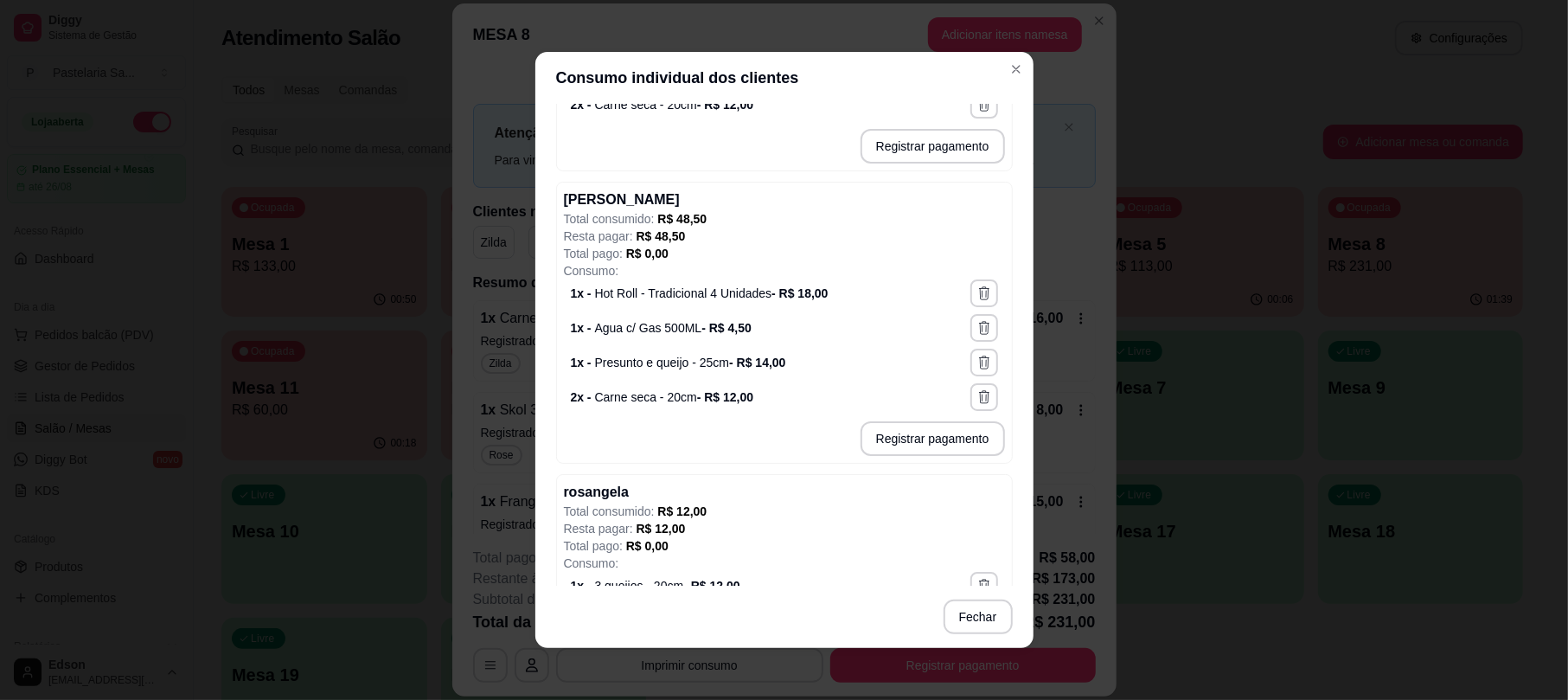
scroll to position [852, 0]
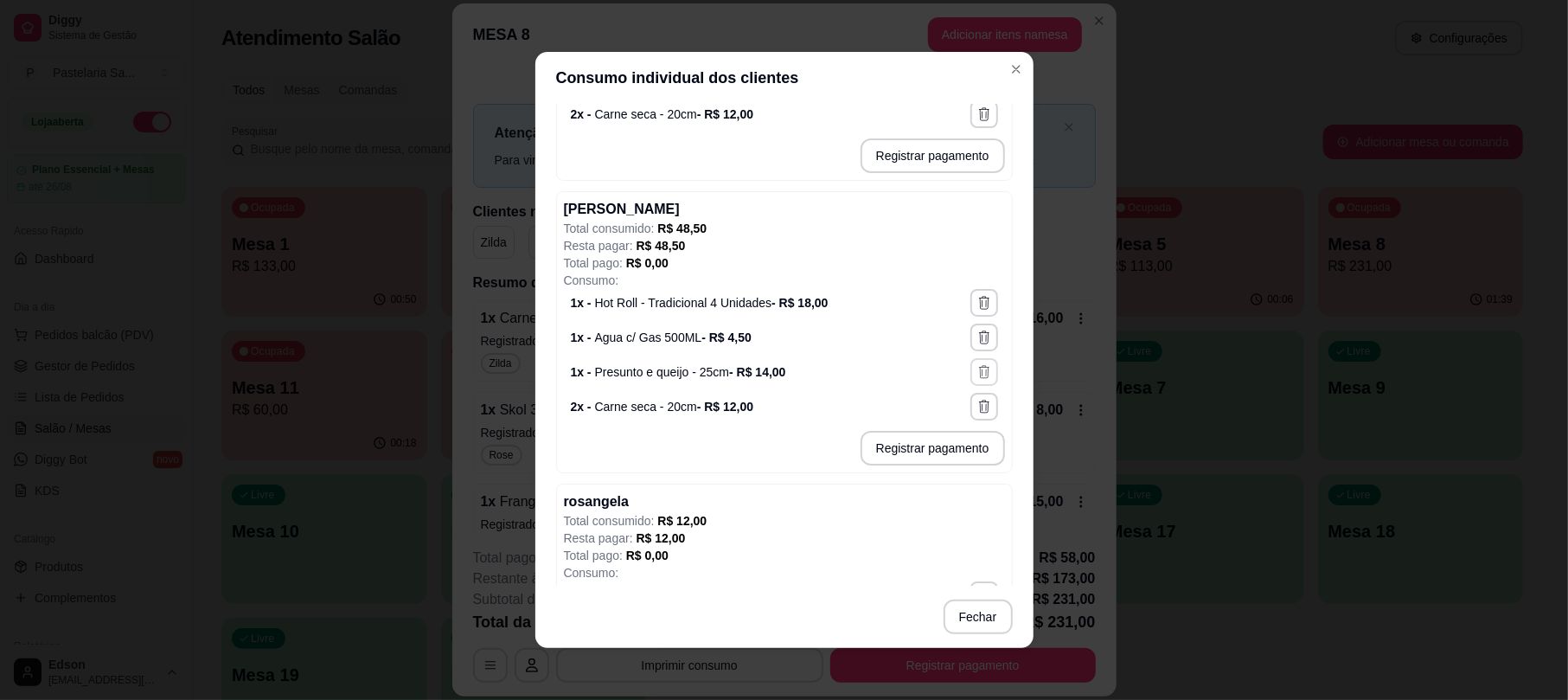
click at [970, 383] on button "button" at bounding box center [984, 371] width 28 height 28
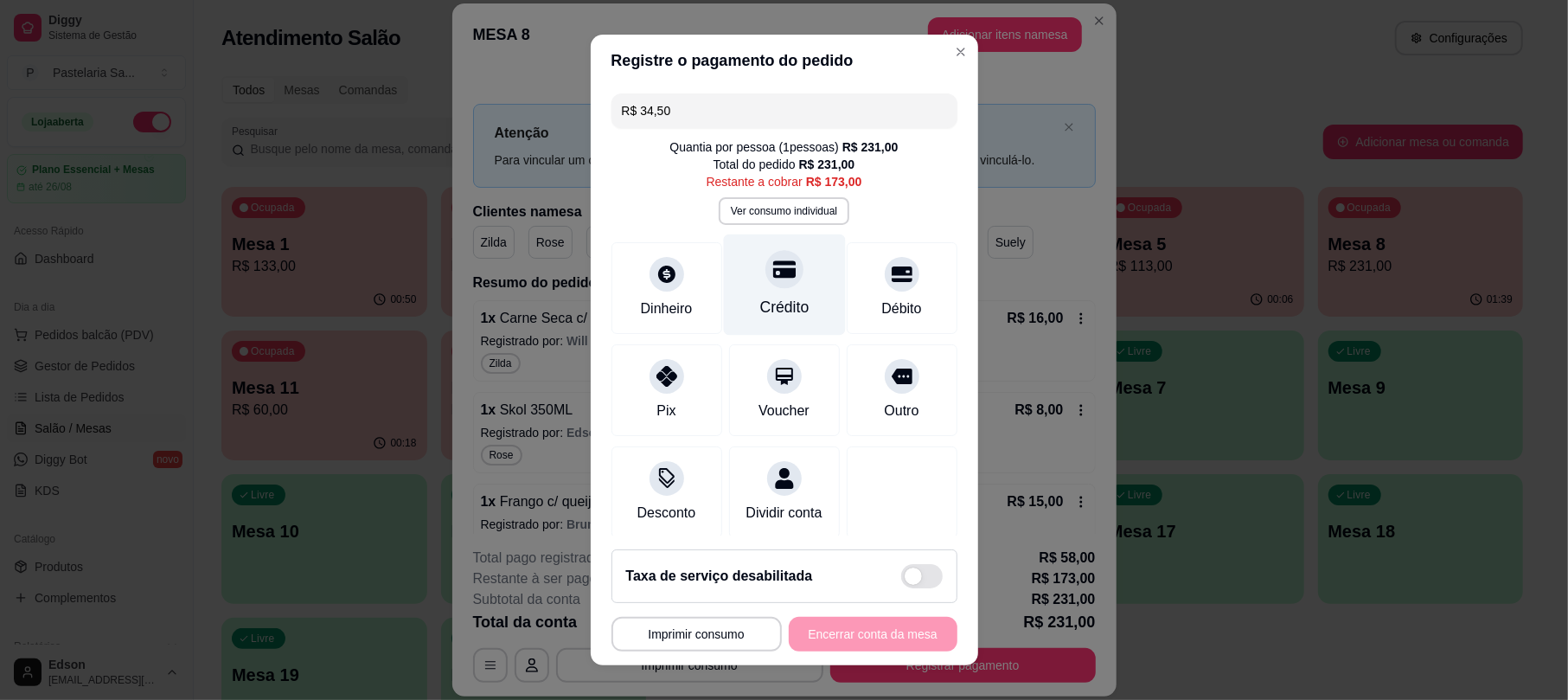
click at [755, 319] on div "Crédito" at bounding box center [784, 285] width 122 height 101
click at [758, 209] on button "Ver consumo individual" at bounding box center [784, 210] width 131 height 28
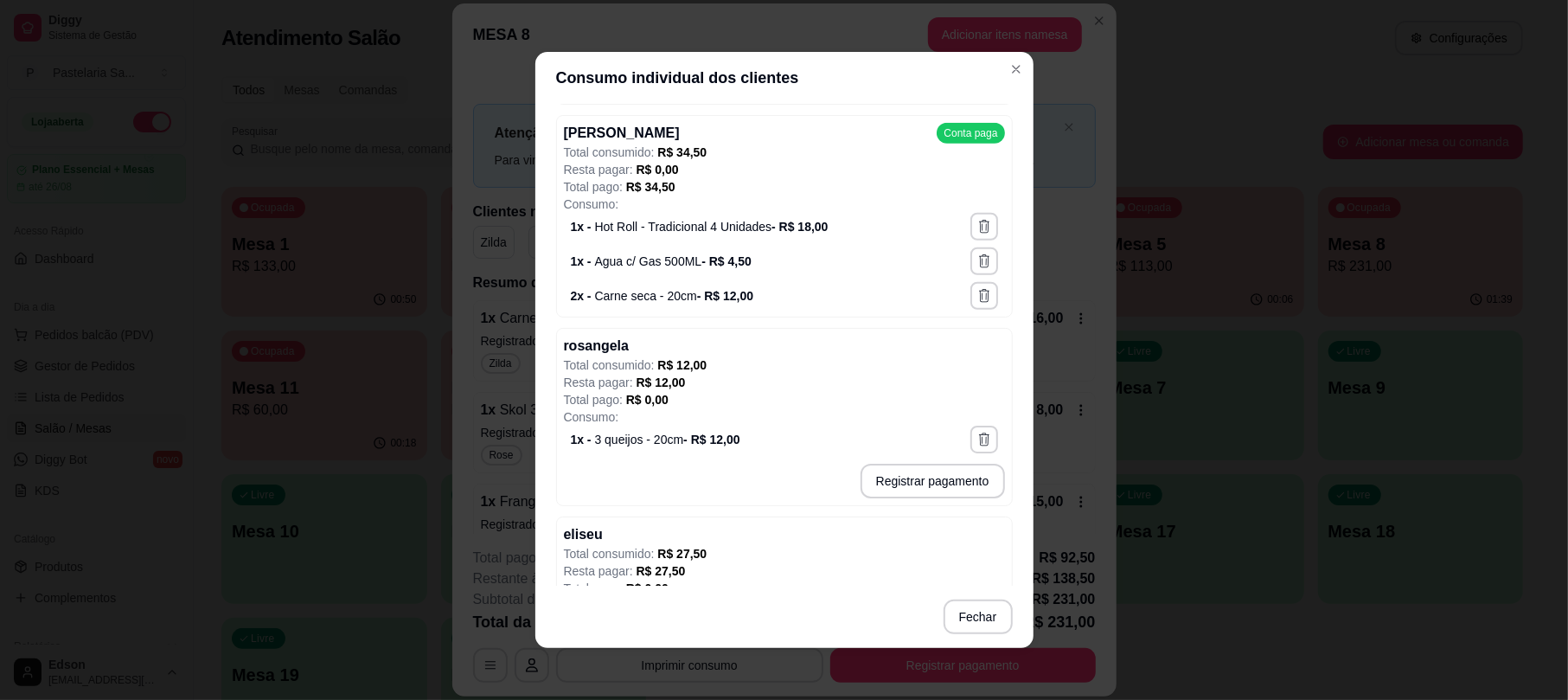
scroll to position [1083, 0]
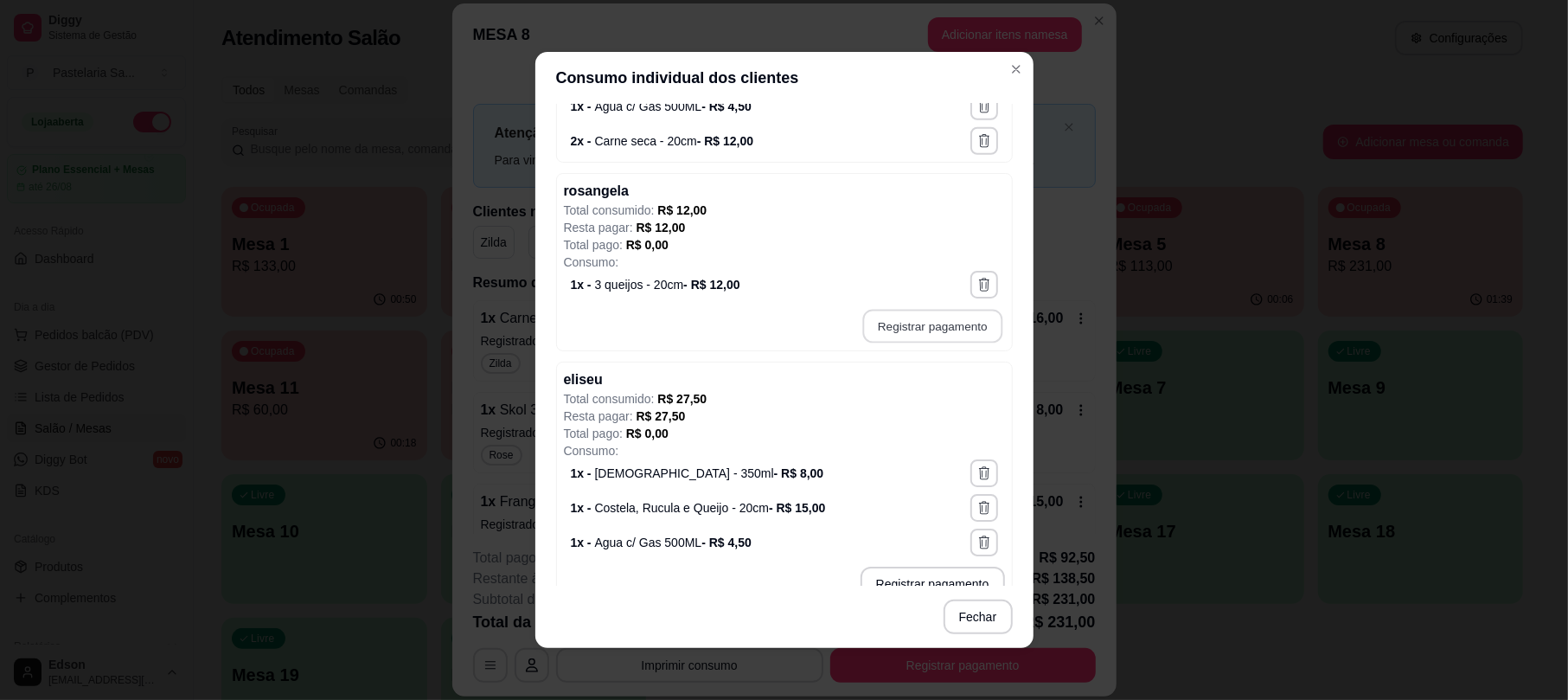
type input "R$ 12,00"
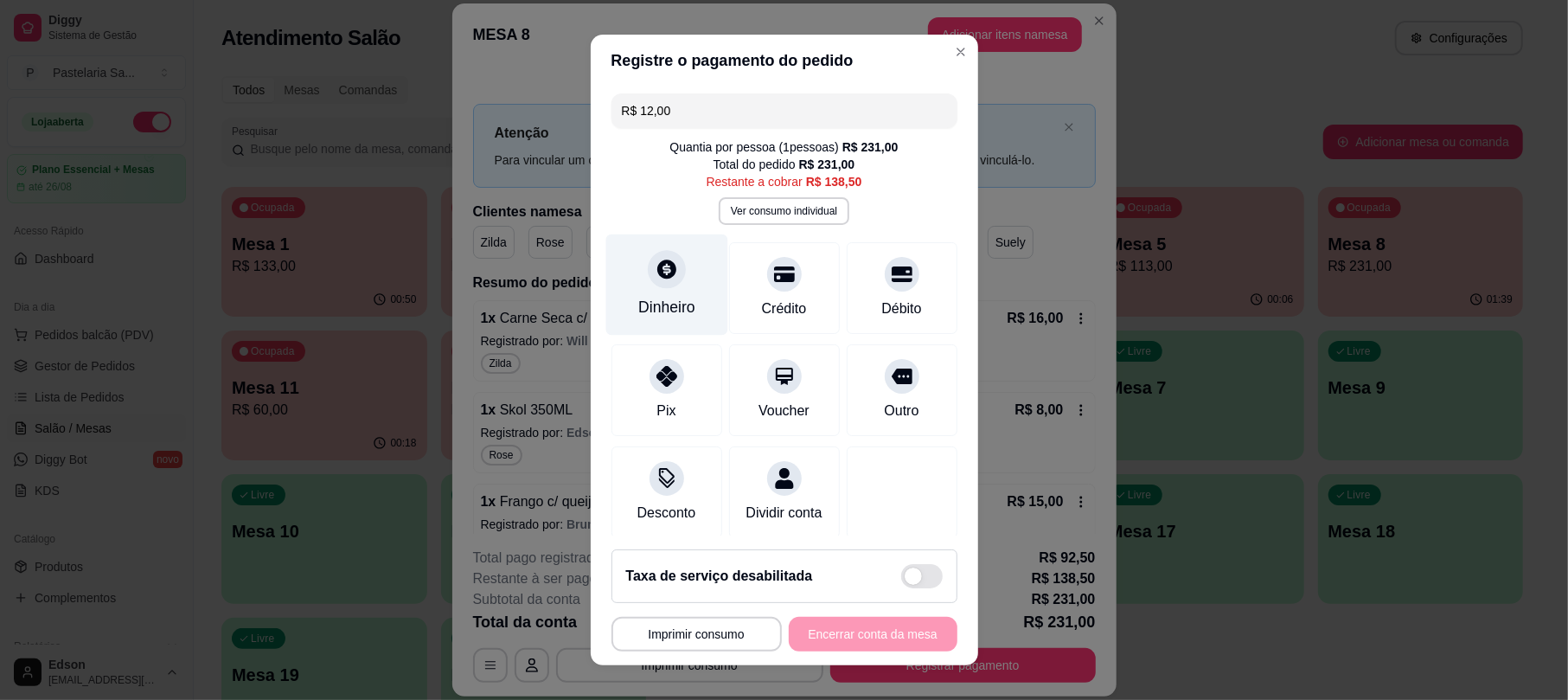
click at [664, 273] on div at bounding box center [666, 270] width 38 height 38
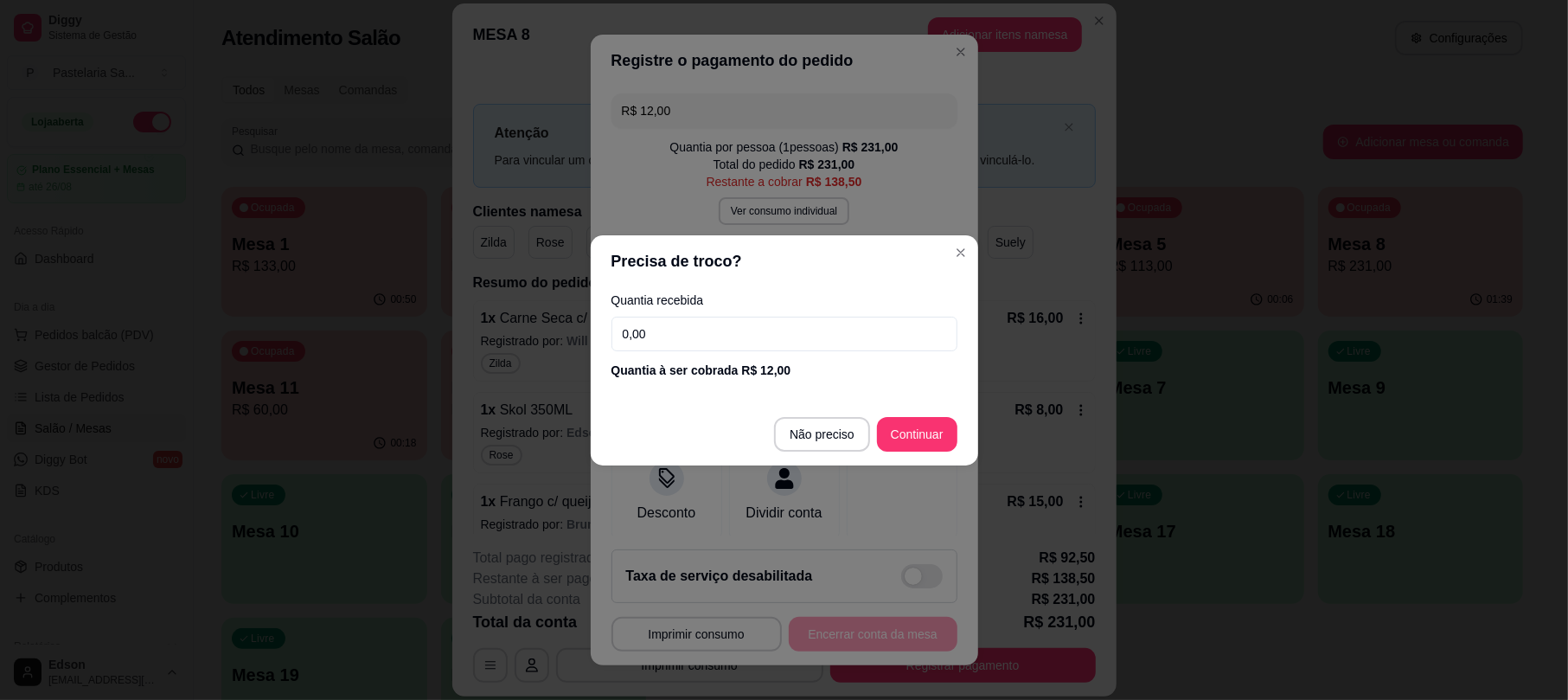
click at [692, 333] on input "0,00" at bounding box center [784, 334] width 346 height 34
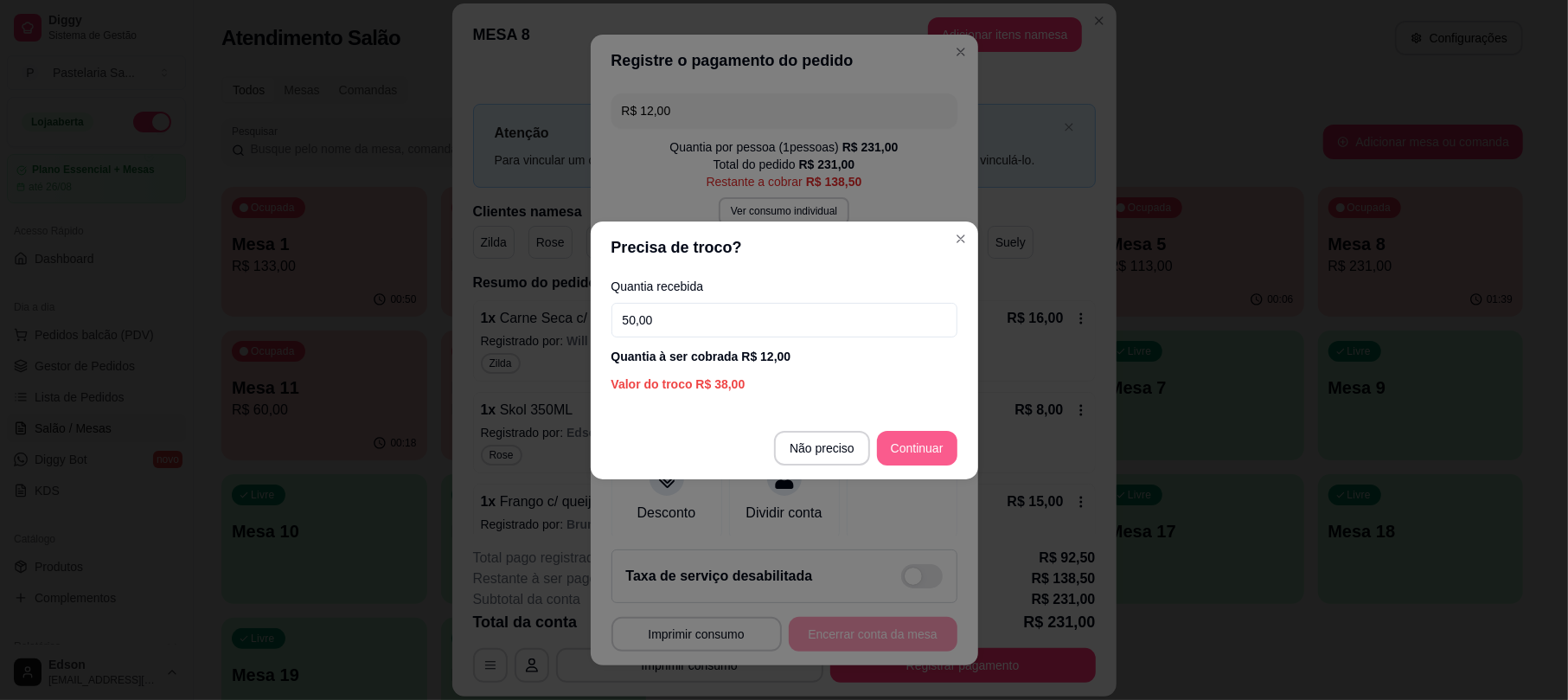
type input "50,00"
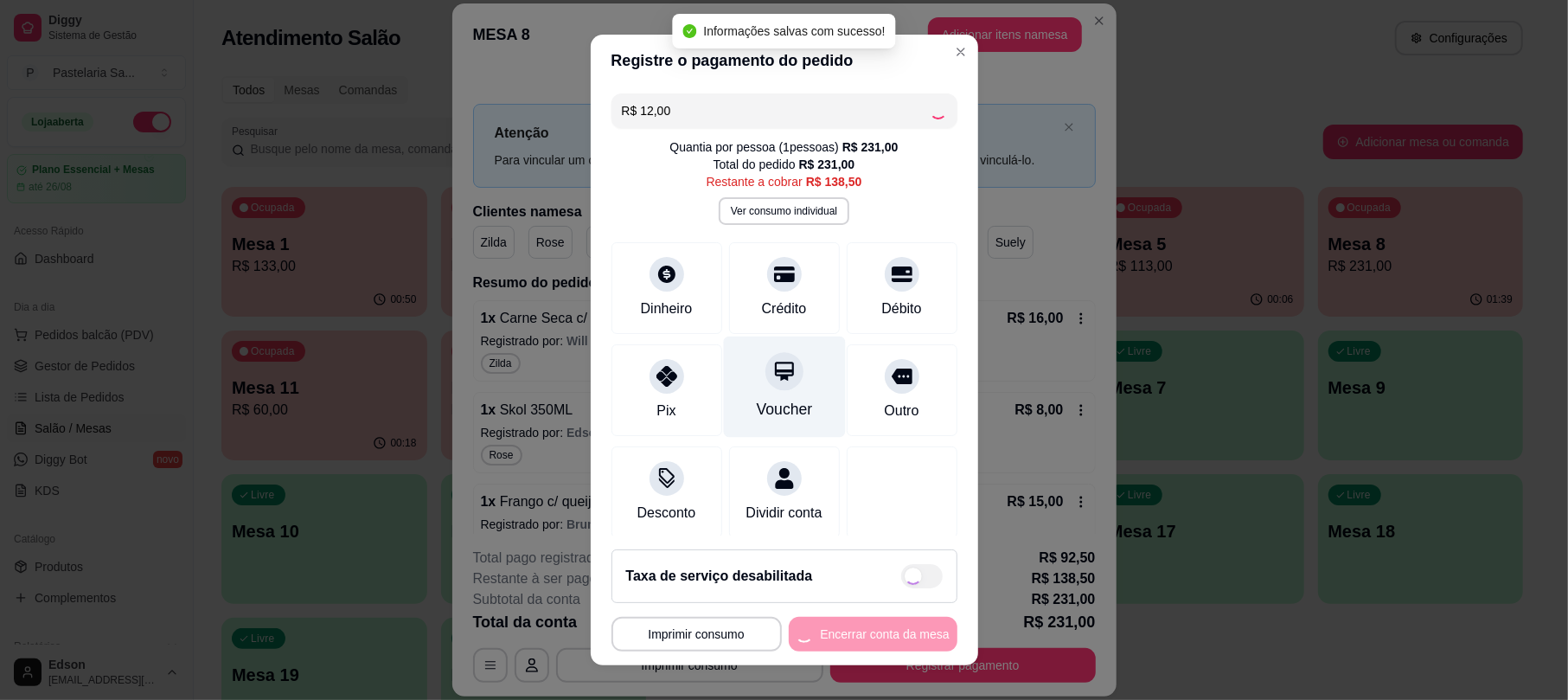
type input "R$ 126,50"
click at [762, 208] on button "Ver consumo individual" at bounding box center [784, 210] width 131 height 28
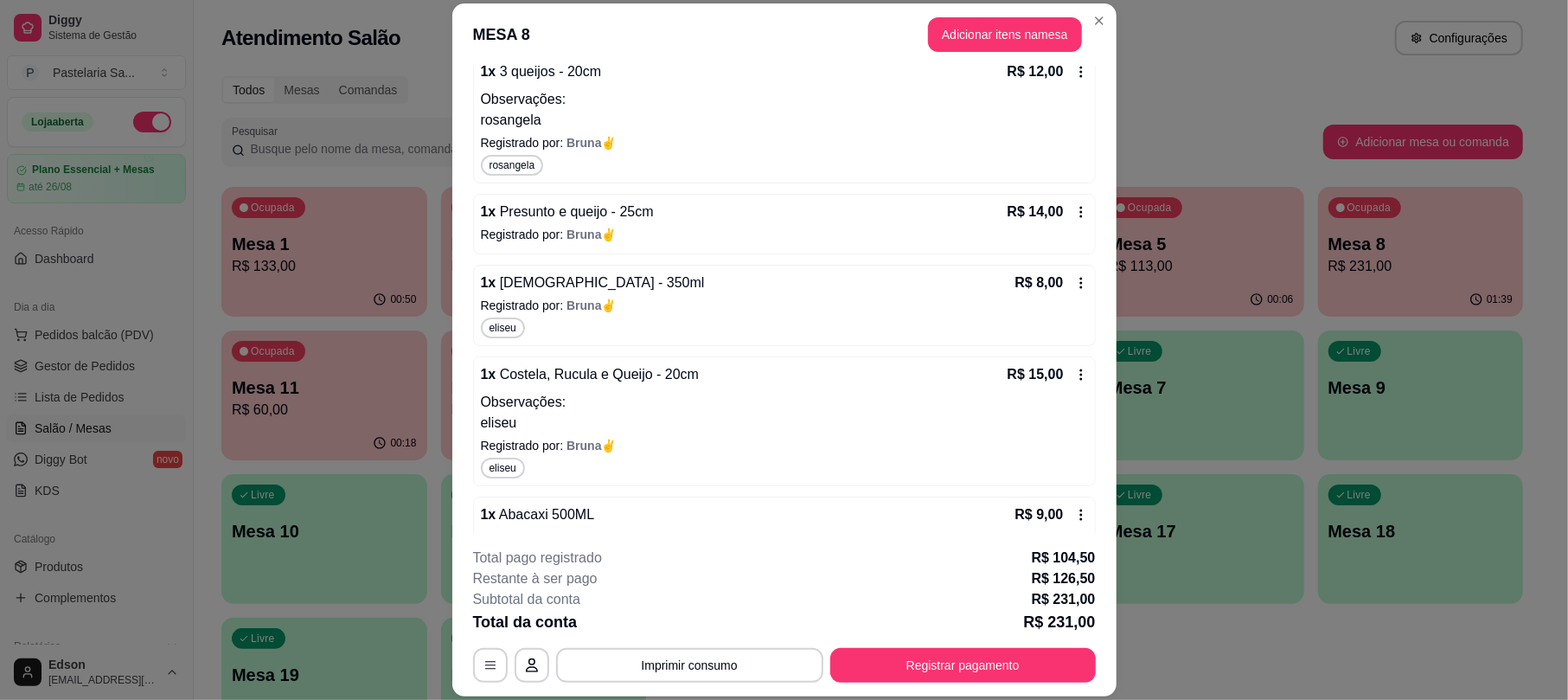
scroll to position [786, 0]
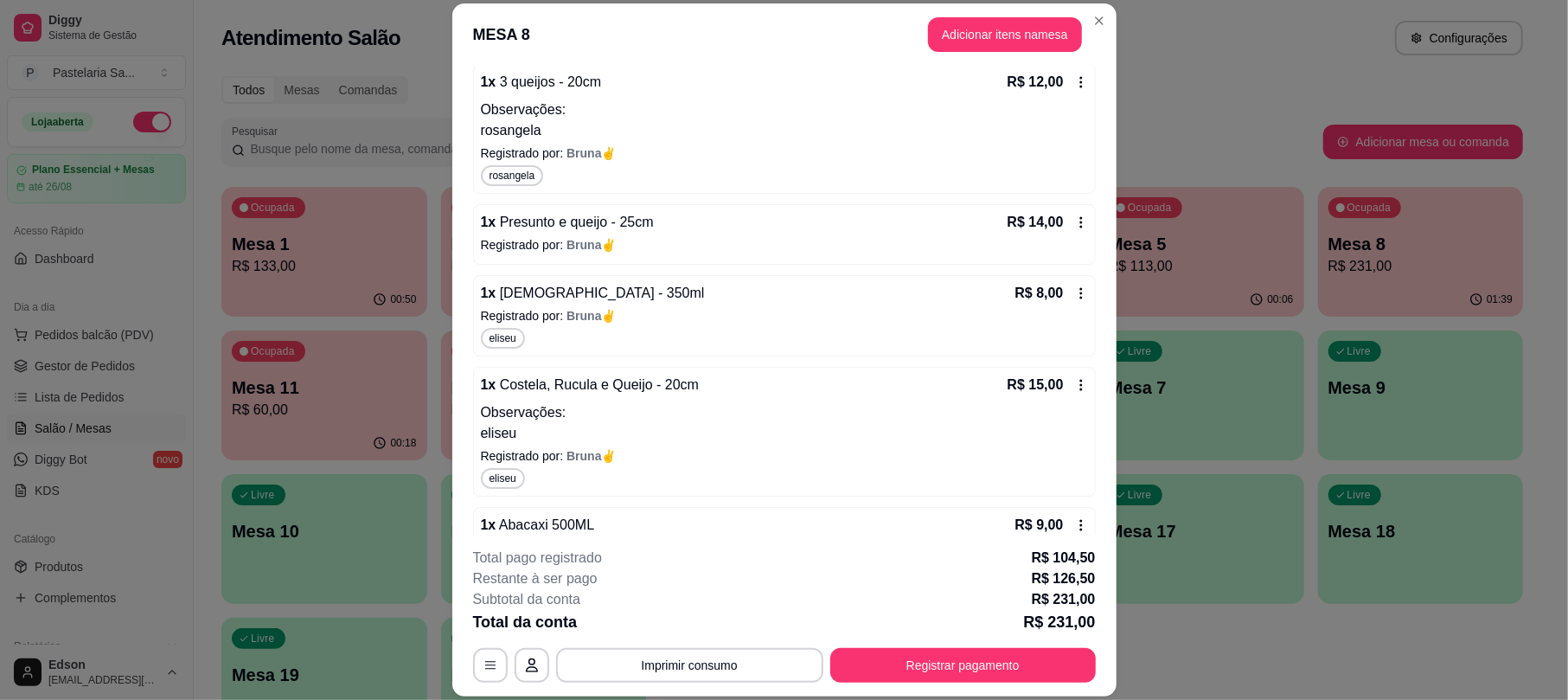
click at [1050, 218] on div "R$ 14,00" at bounding box center [1048, 223] width 80 height 21
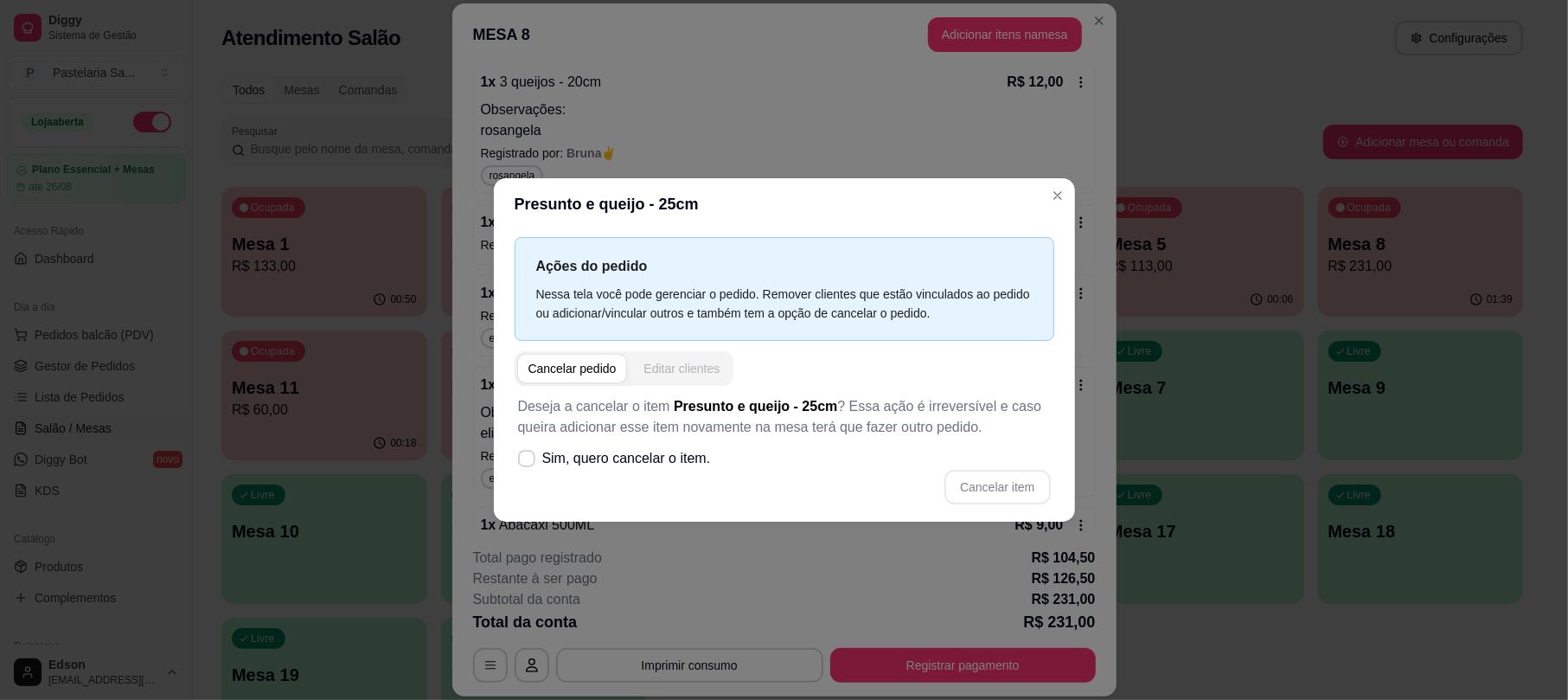
click at [704, 360] on div "Editar clientes" at bounding box center [682, 368] width 76 height 17
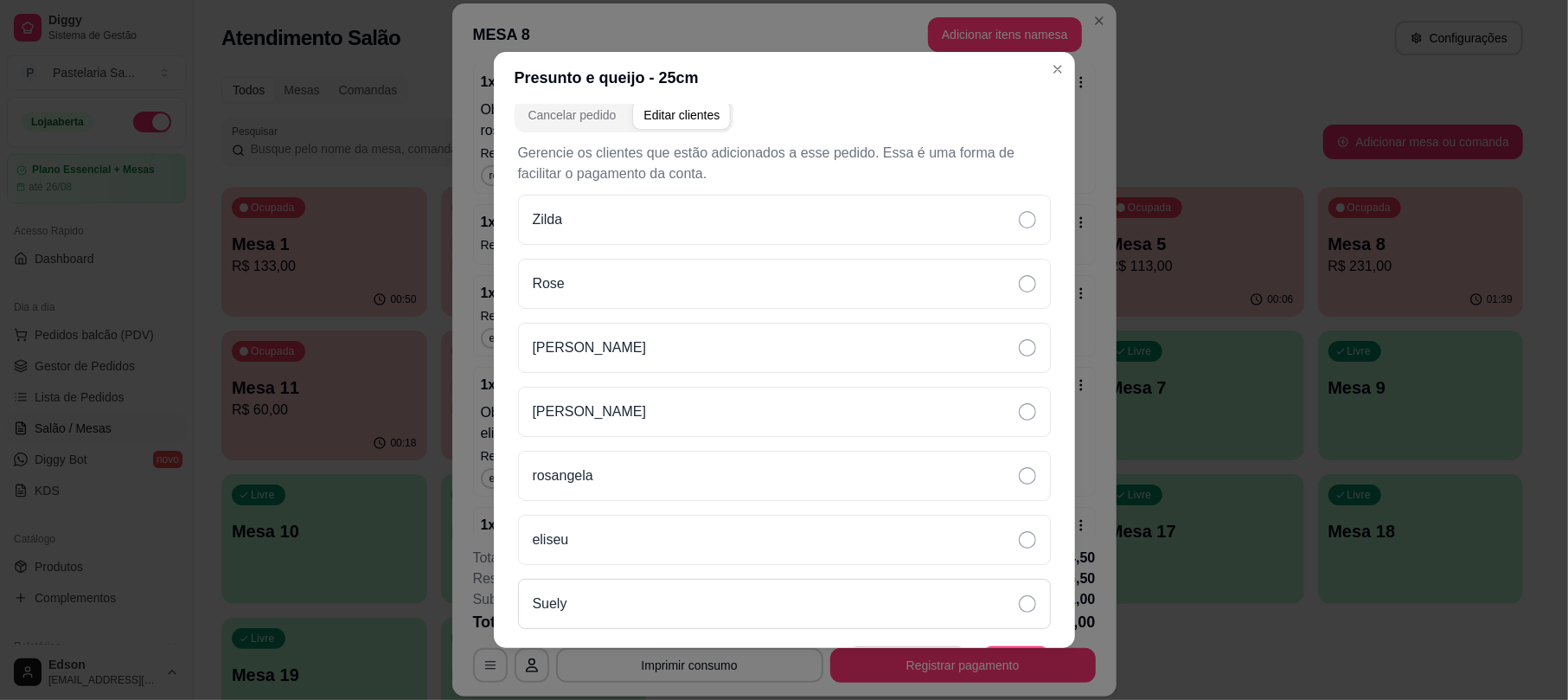
scroll to position [181, 0]
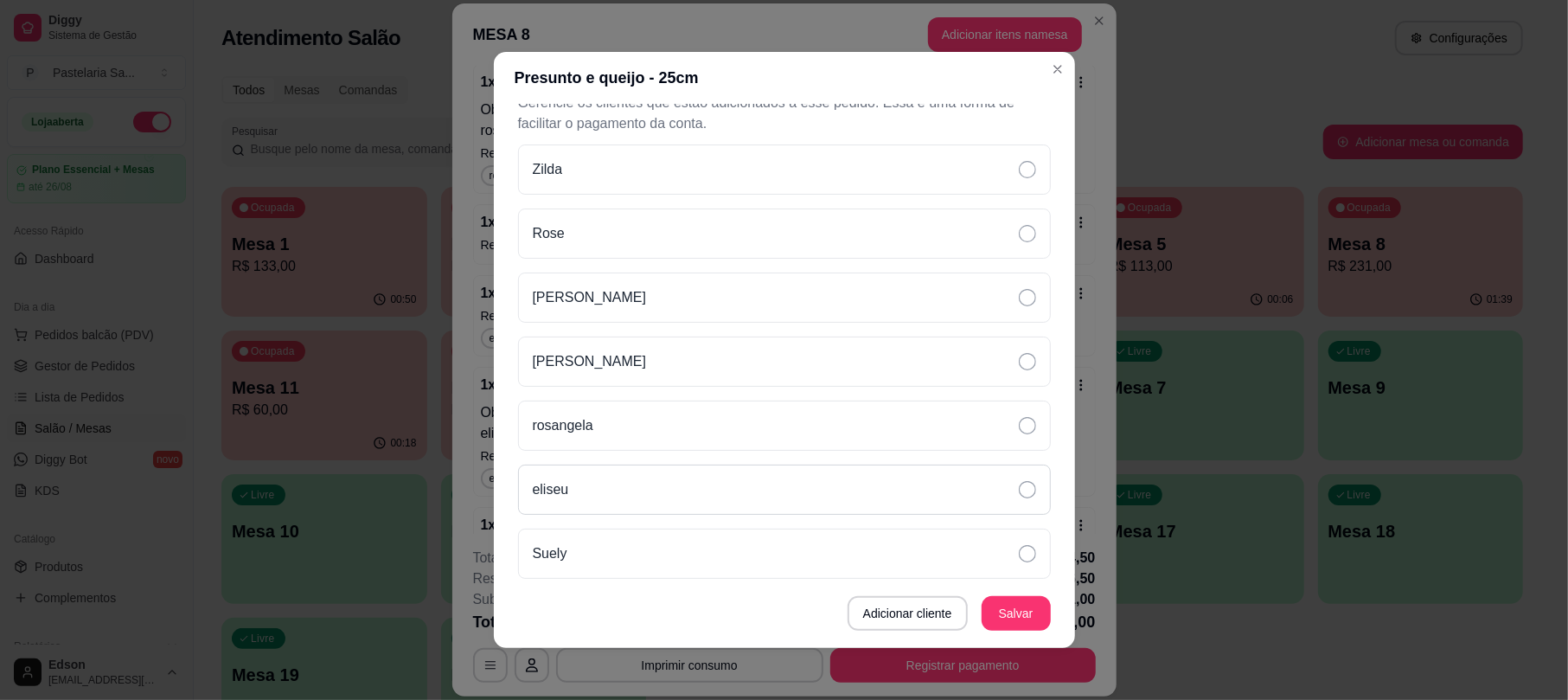
click at [629, 502] on div "eliseu" at bounding box center [784, 490] width 533 height 50
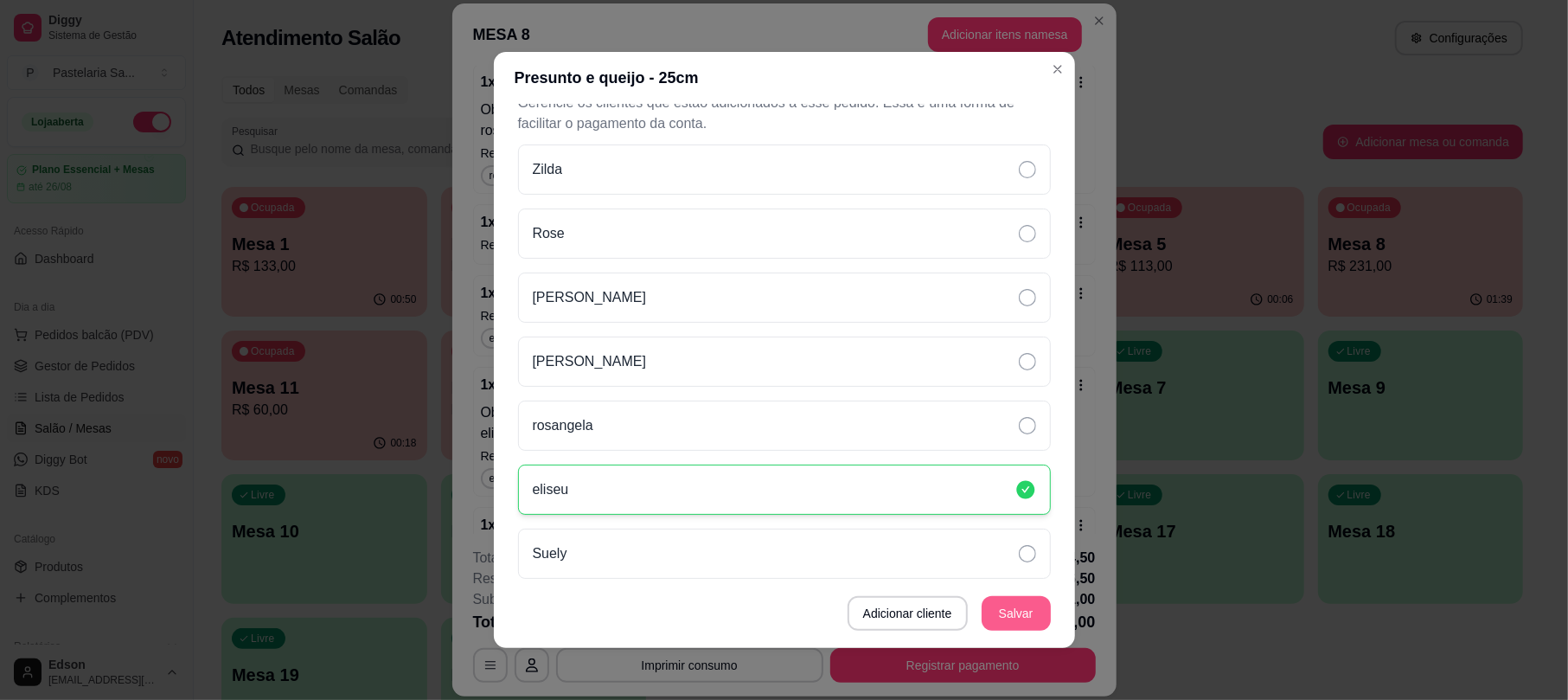
click at [990, 607] on button "Salvar" at bounding box center [1015, 613] width 69 height 34
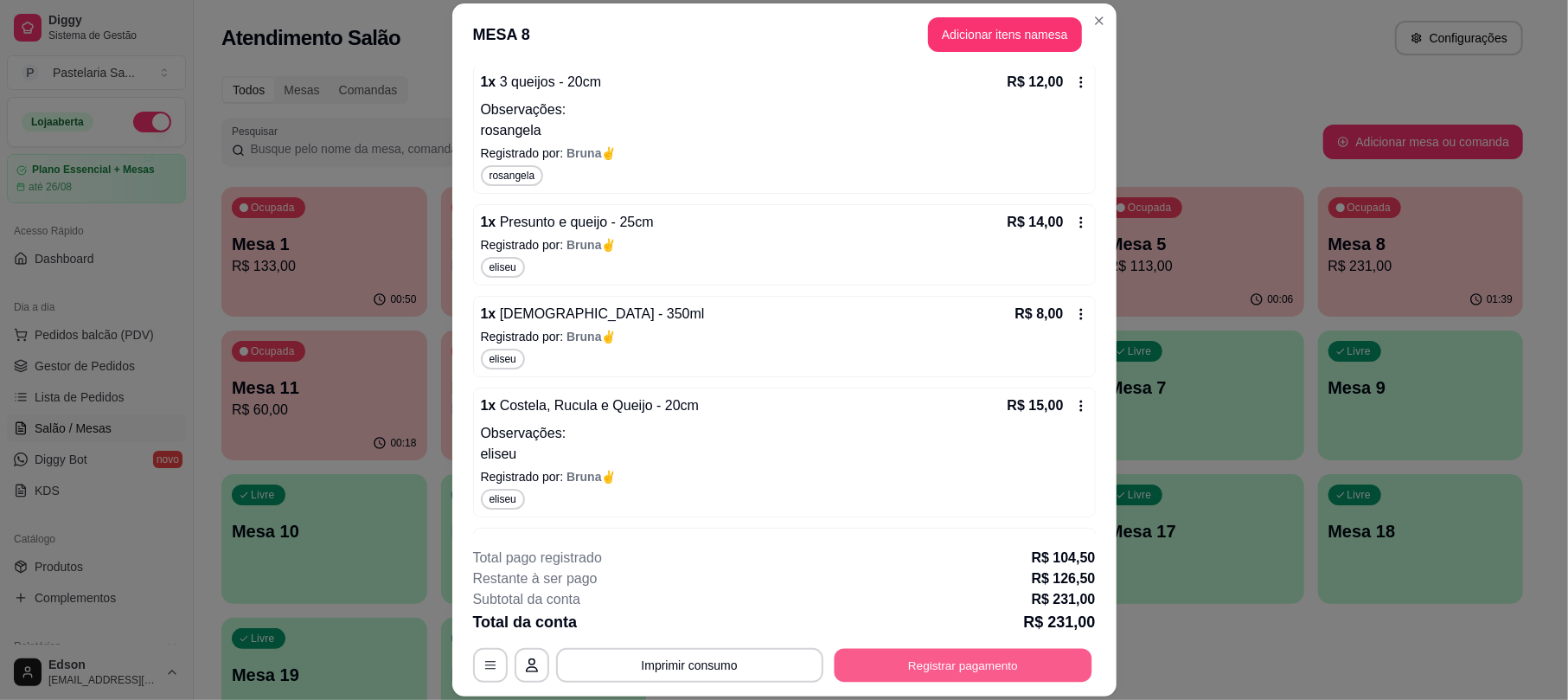
click at [976, 650] on button "Registrar pagamento" at bounding box center [963, 665] width 258 height 33
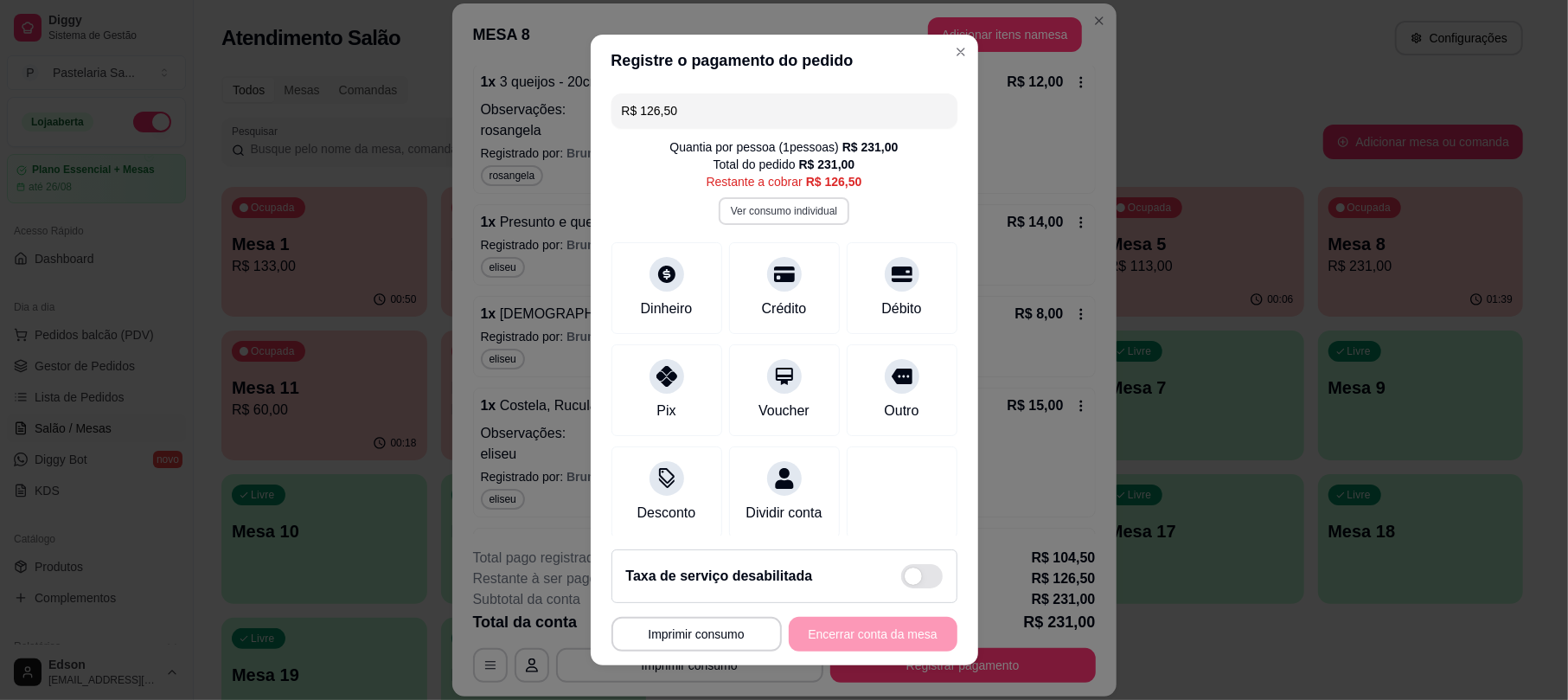
click at [779, 212] on button "Ver consumo individual" at bounding box center [784, 210] width 131 height 28
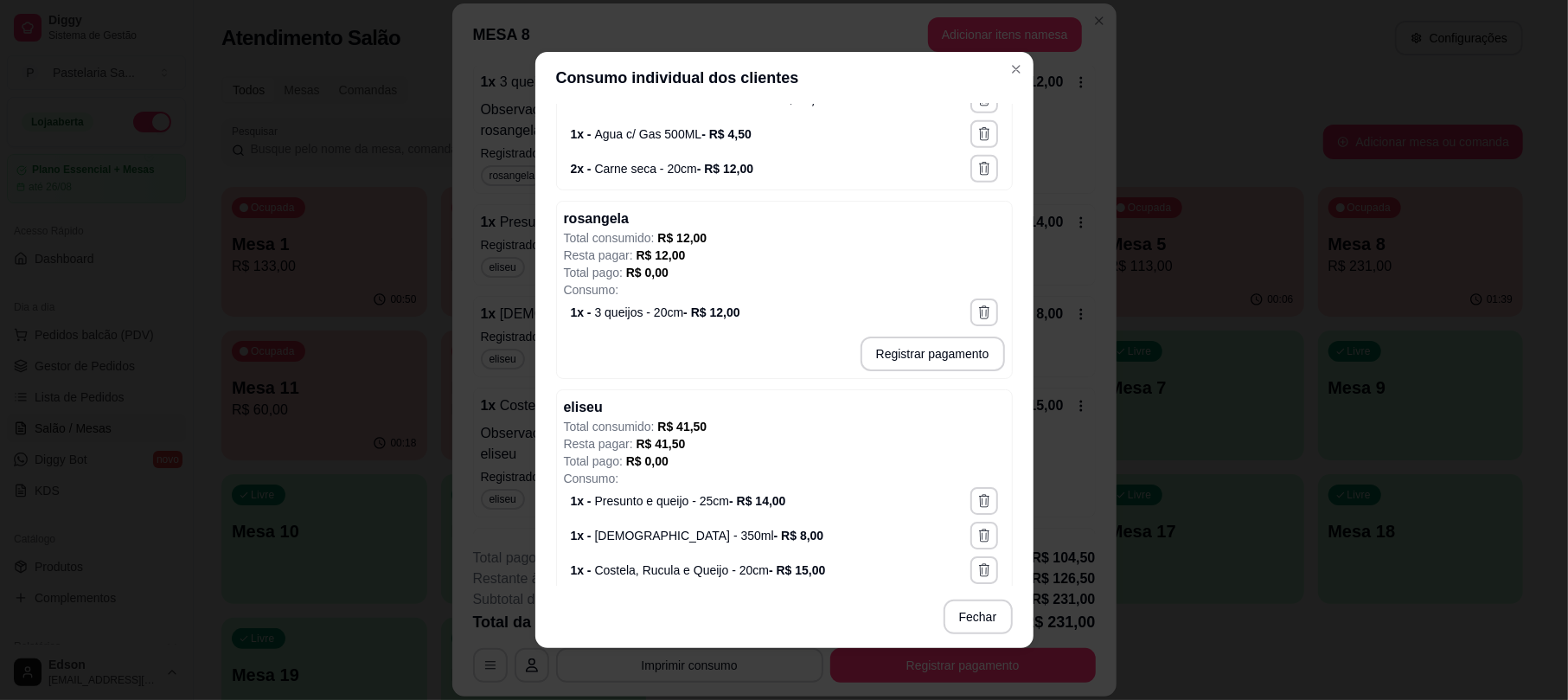
scroll to position [1031, 0]
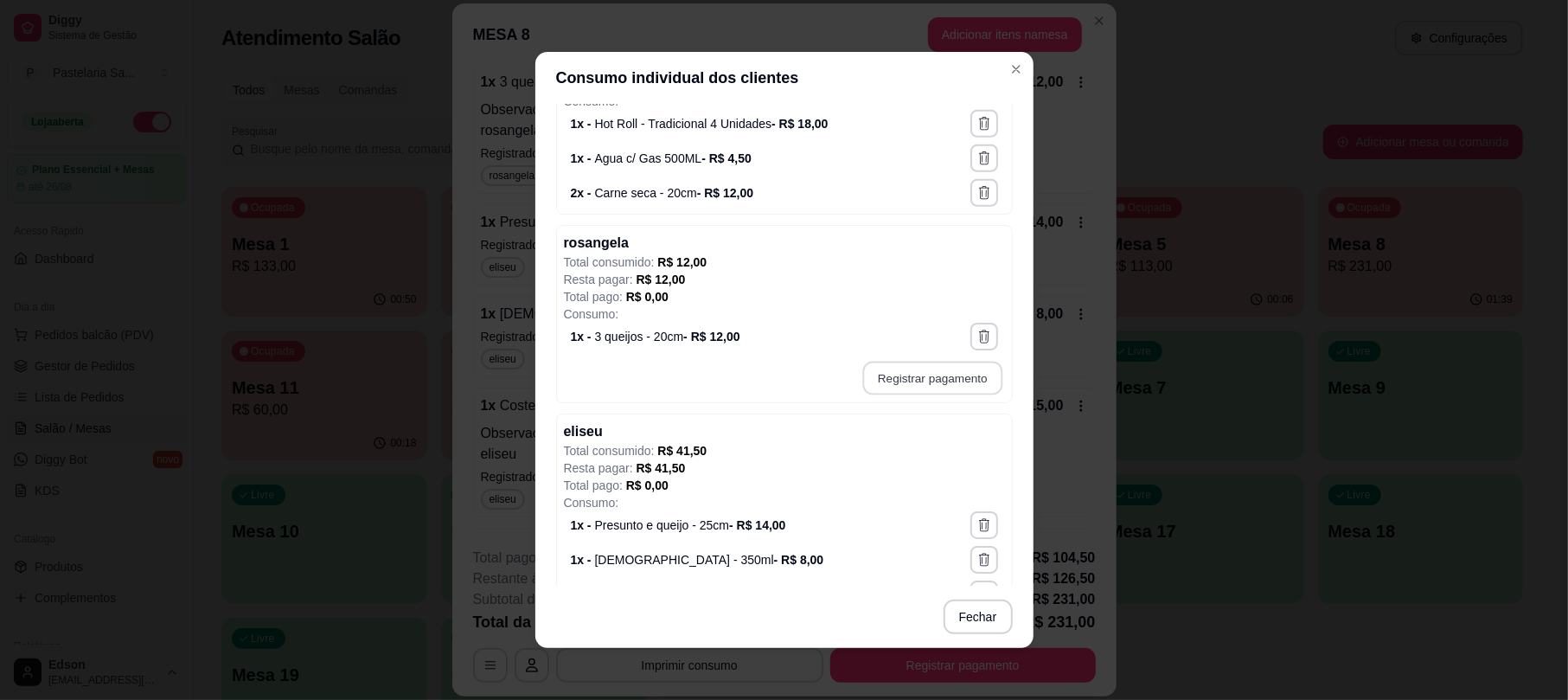
type input "R$ 12,00"
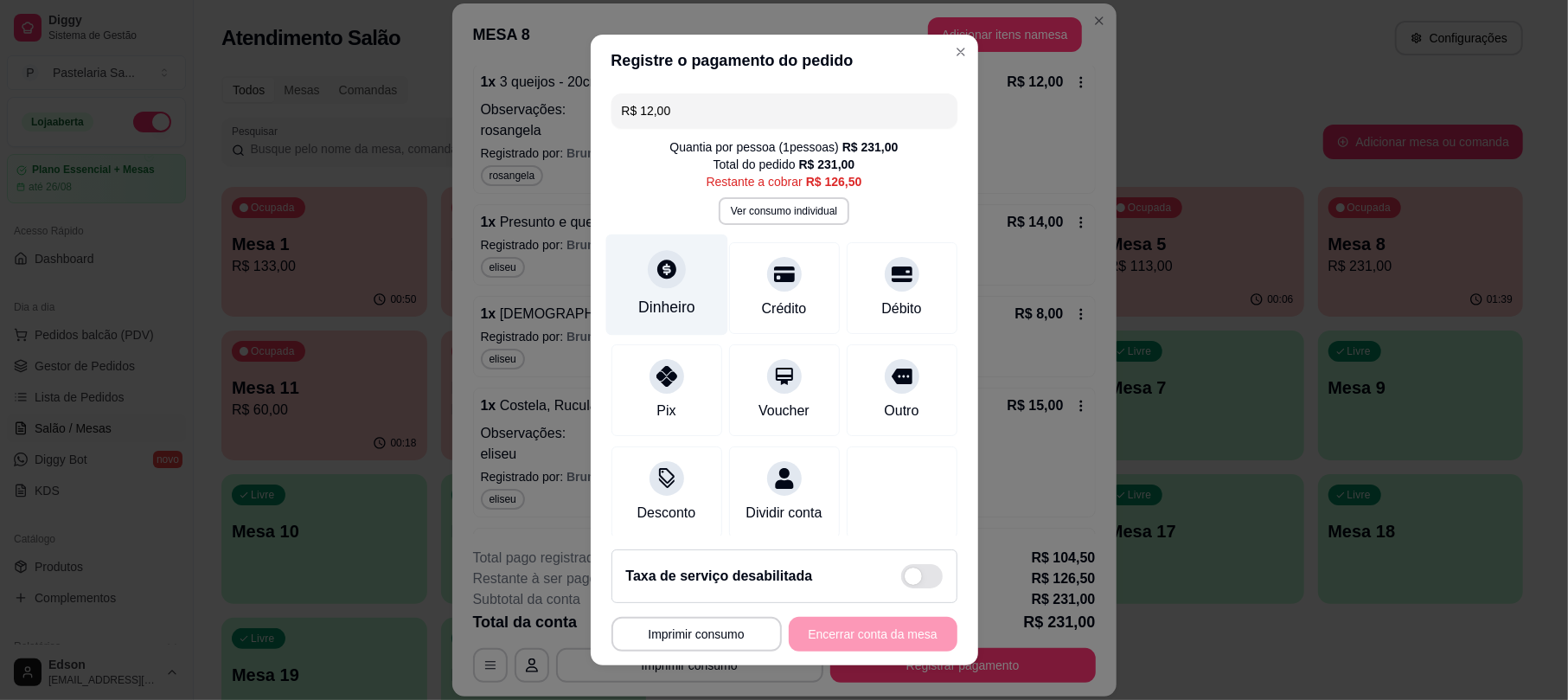
click at [657, 278] on icon at bounding box center [666, 270] width 19 height 19
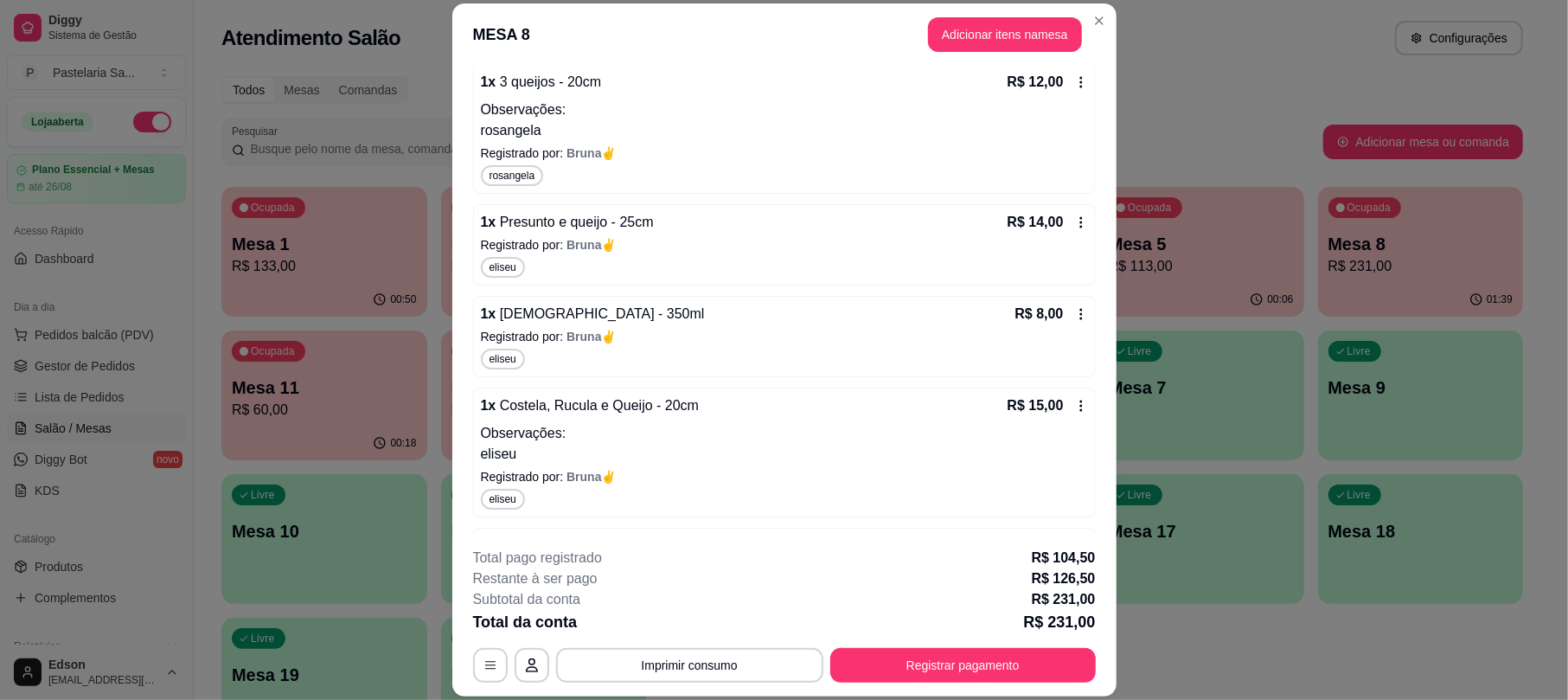
click at [1001, 642] on div "**********" at bounding box center [784, 614] width 622 height 135
click at [998, 651] on button "Registrar pagamento" at bounding box center [963, 665] width 266 height 34
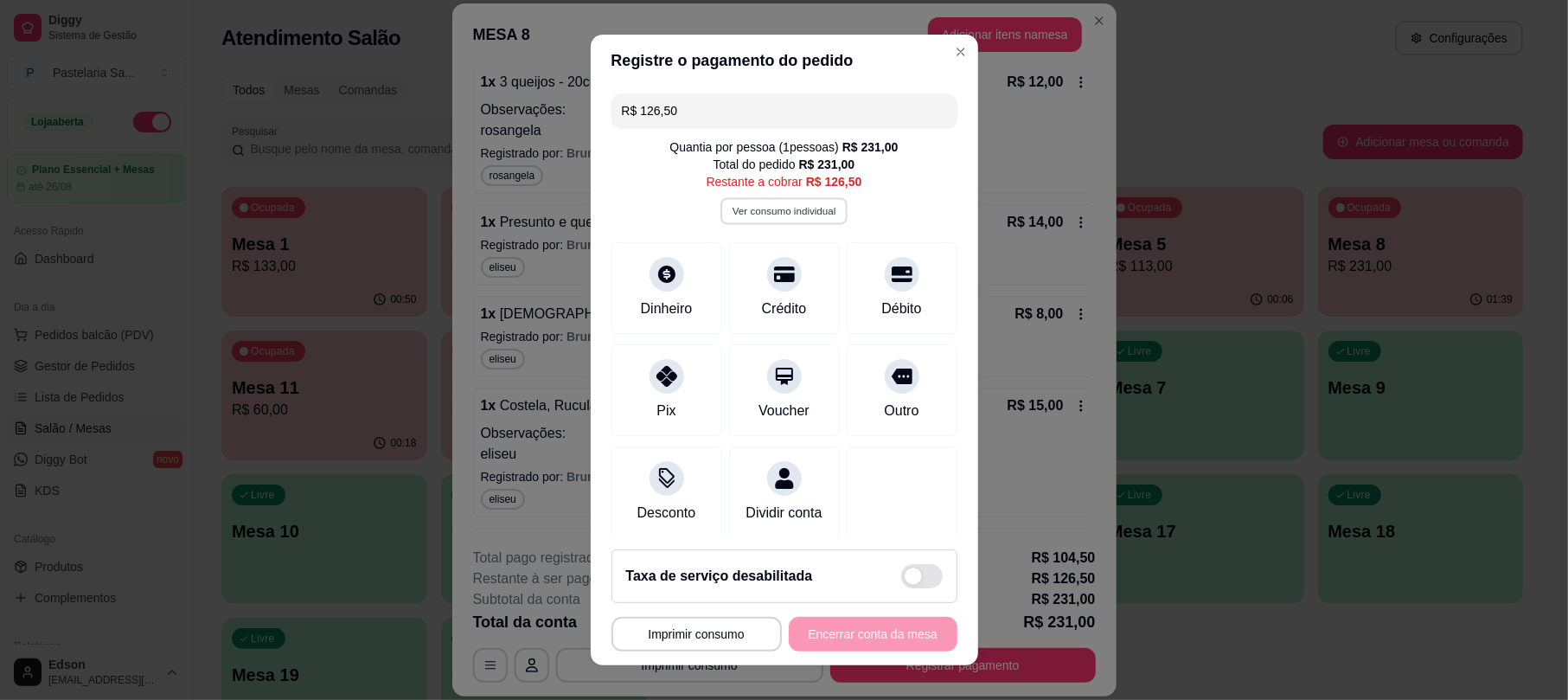
click at [768, 225] on div "Quantia por pessoa ( 1 pessoas) R$ 231,00 Total do pedido R$ 231,00 Restante a …" at bounding box center [784, 182] width 346 height 86
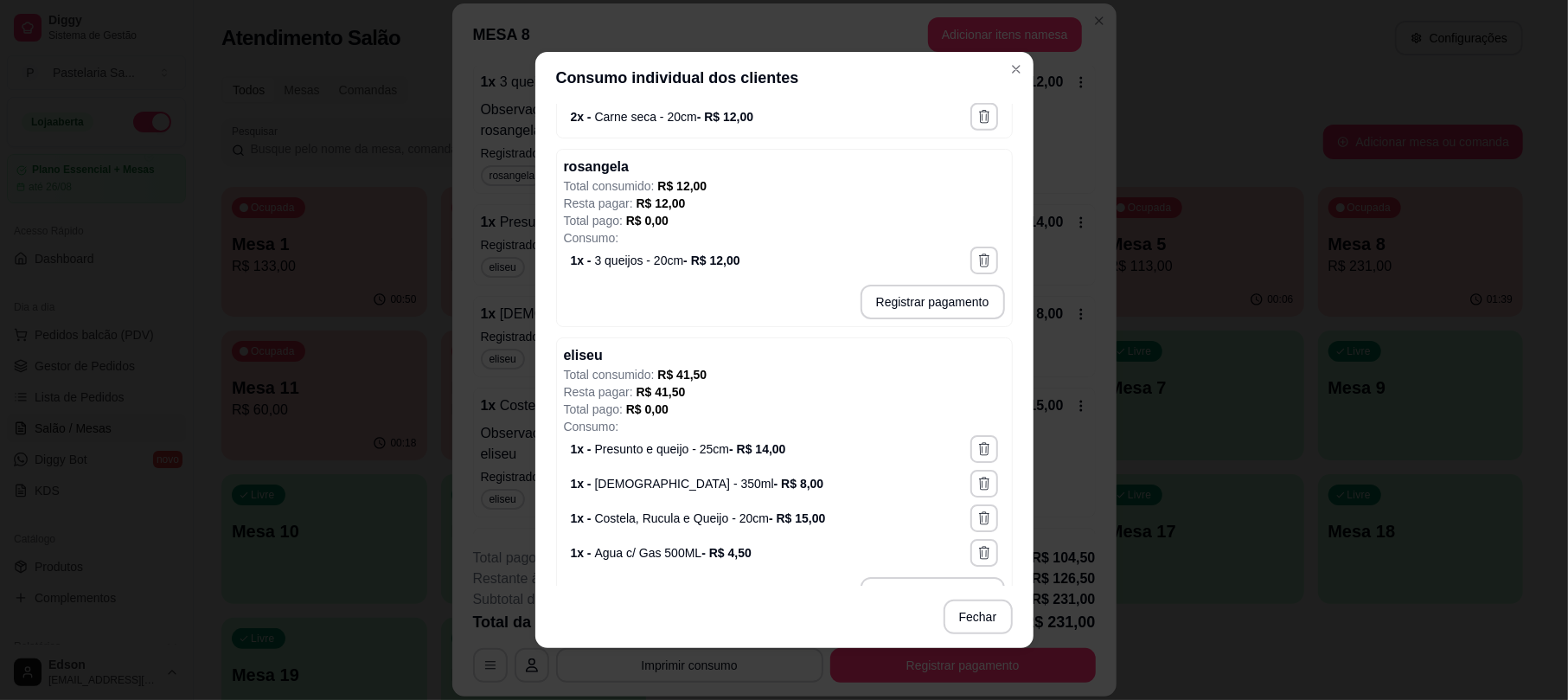
scroll to position [1189, 0]
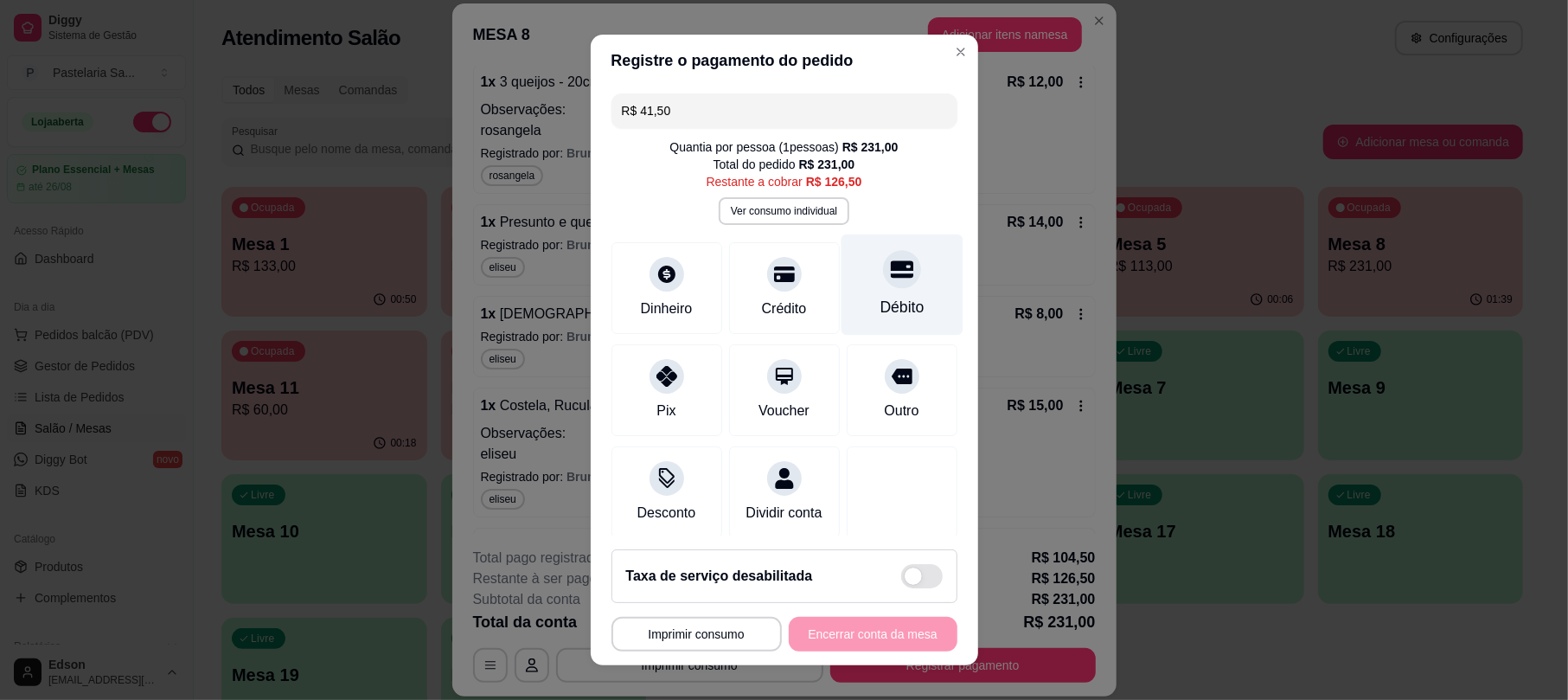
click at [882, 260] on div at bounding box center [902, 270] width 38 height 38
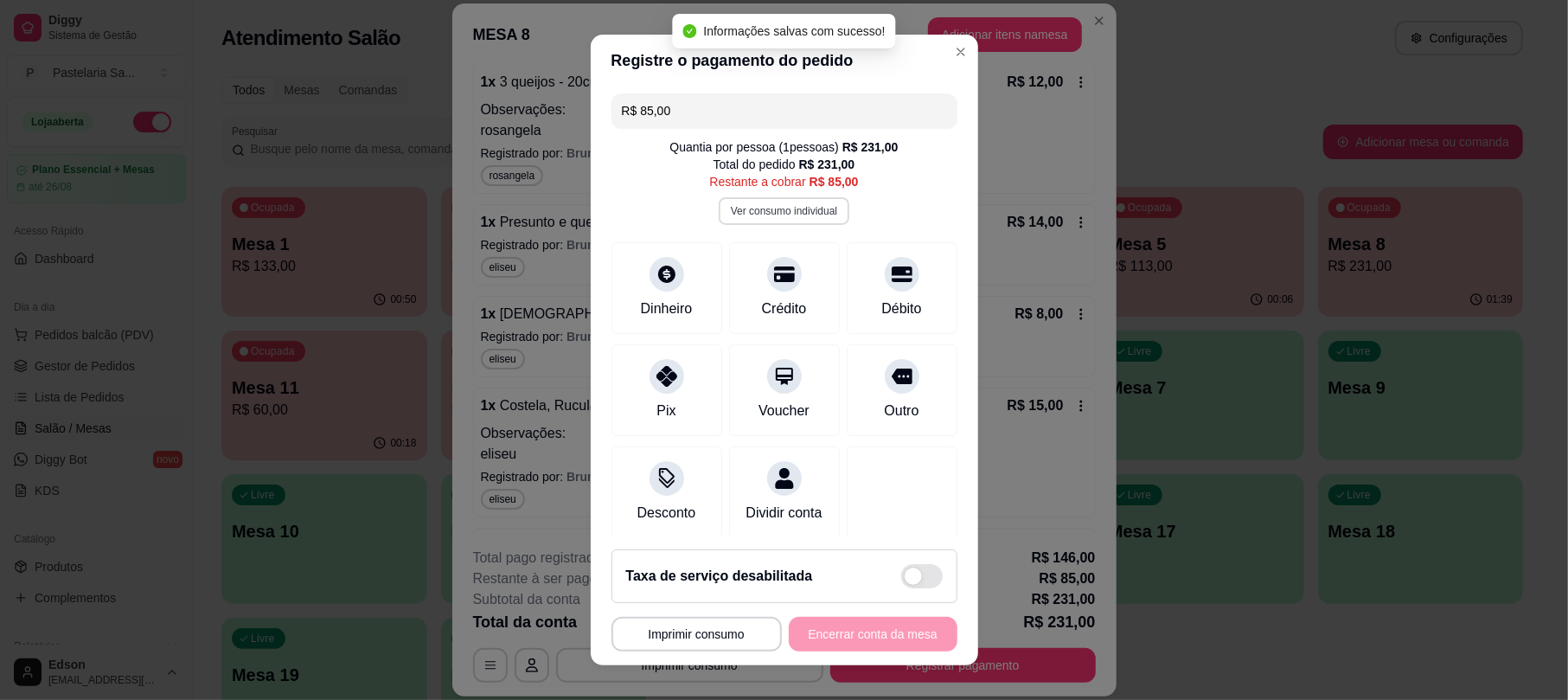
click at [774, 208] on button "Ver consumo individual" at bounding box center [784, 210] width 131 height 28
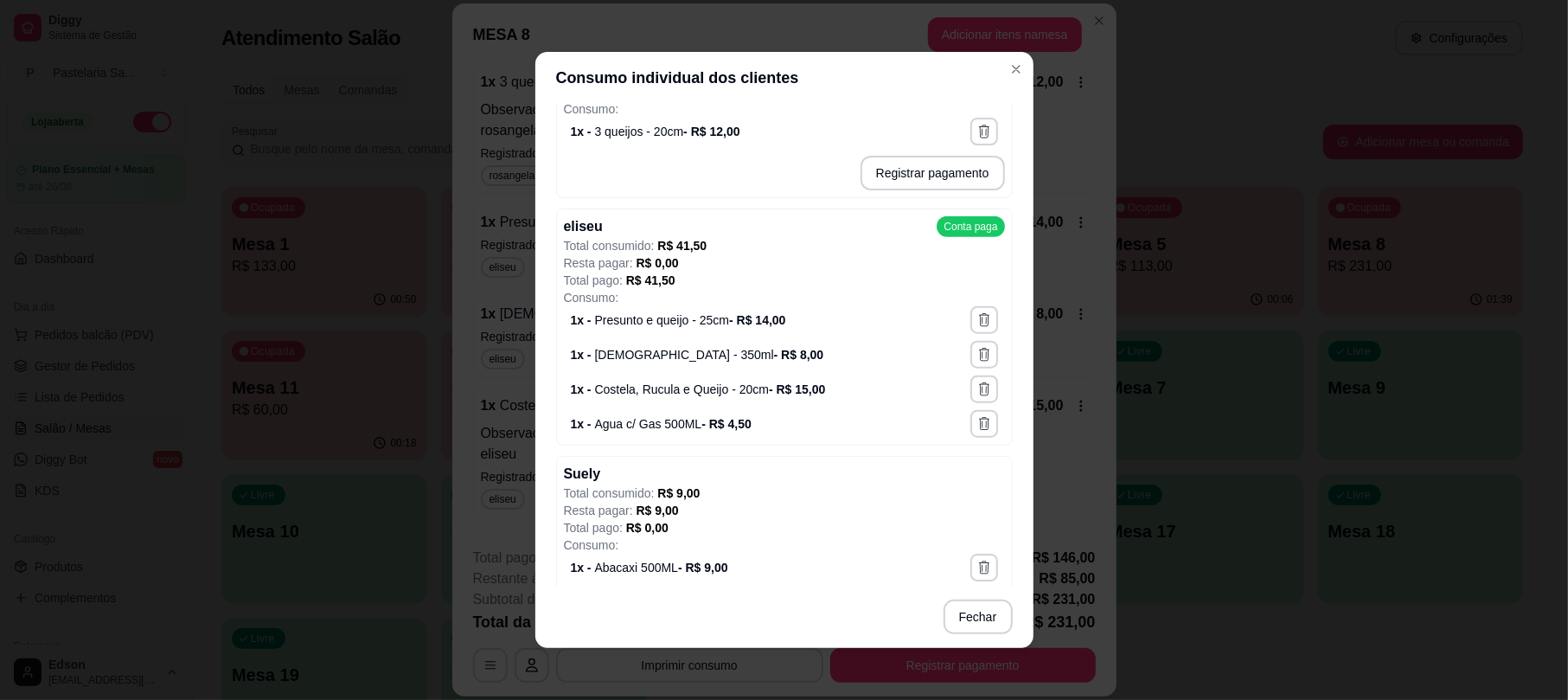
scroll to position [1296, 0]
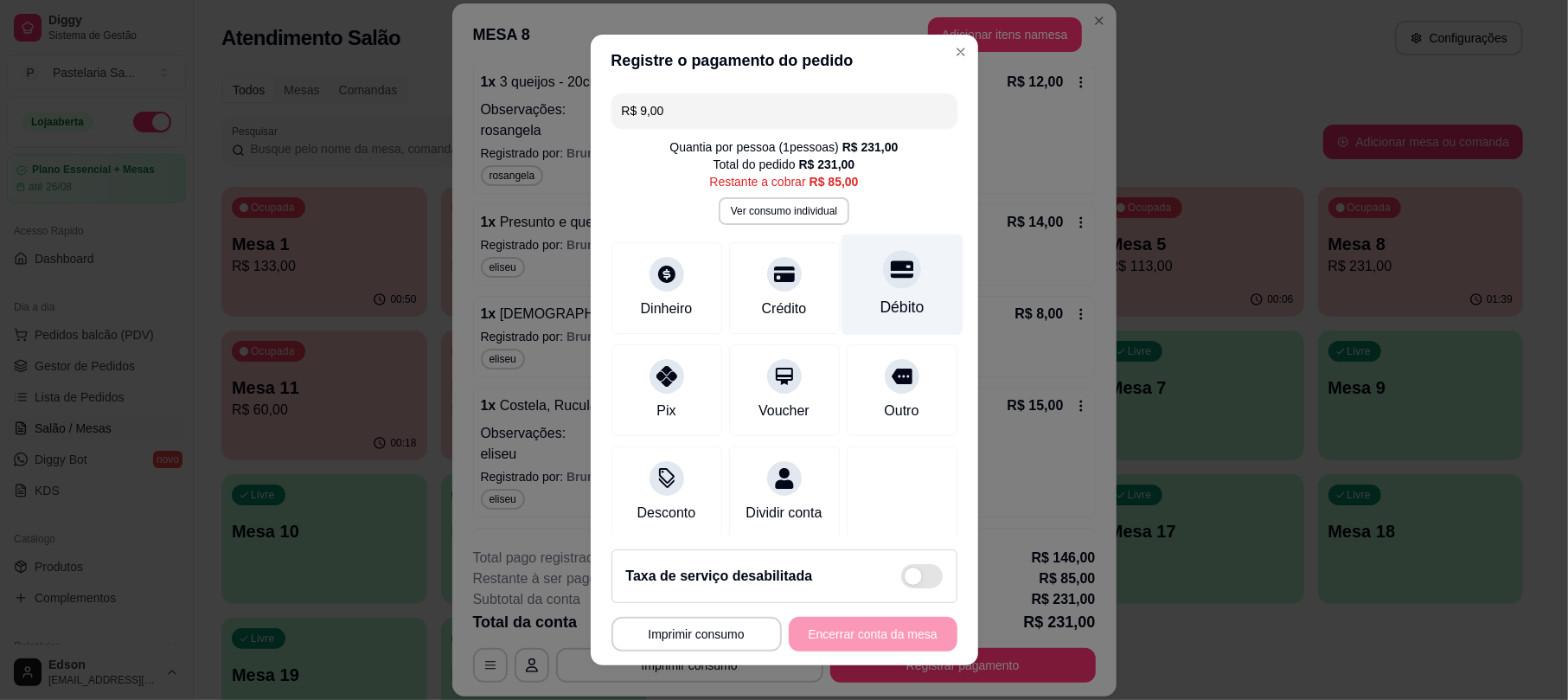
click at [908, 273] on div "Débito" at bounding box center [902, 285] width 122 height 101
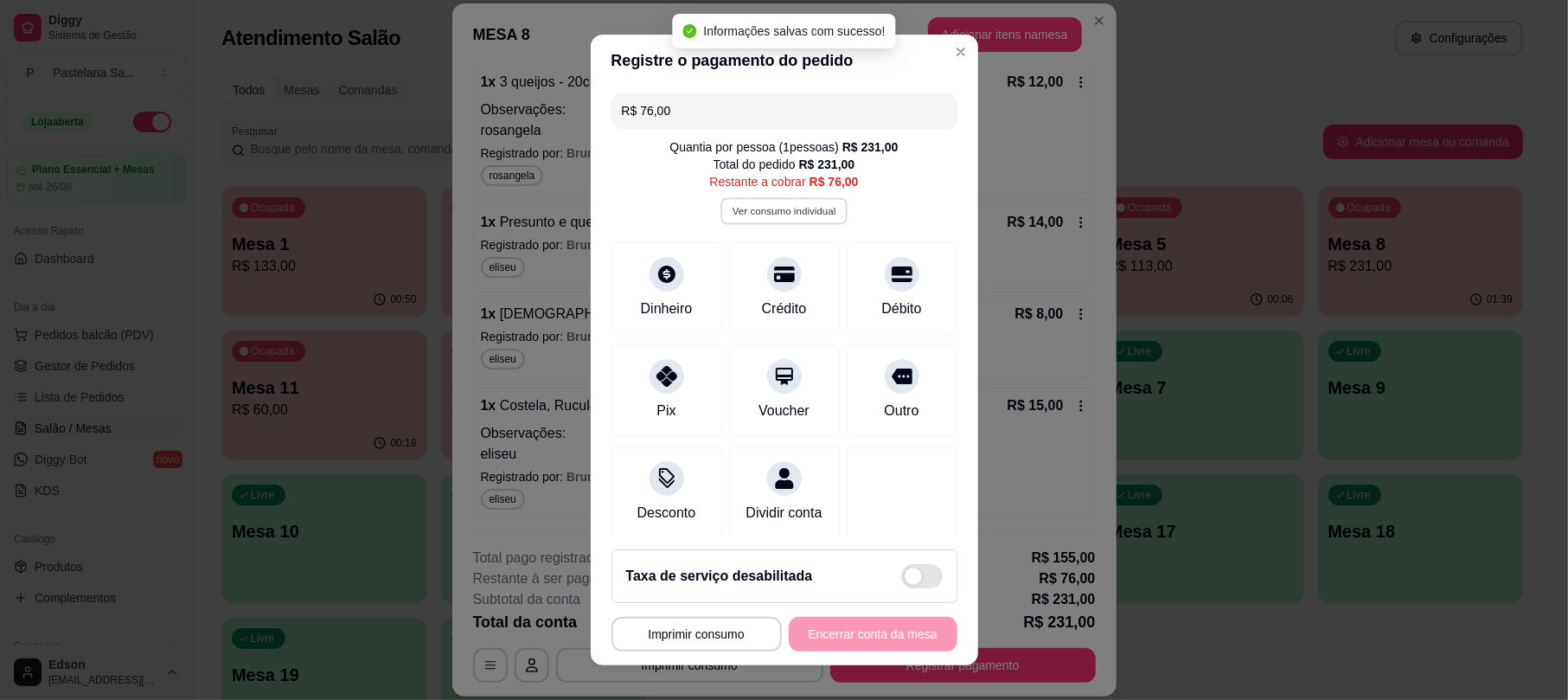
click at [770, 209] on button "Ver consumo individual" at bounding box center [783, 211] width 127 height 27
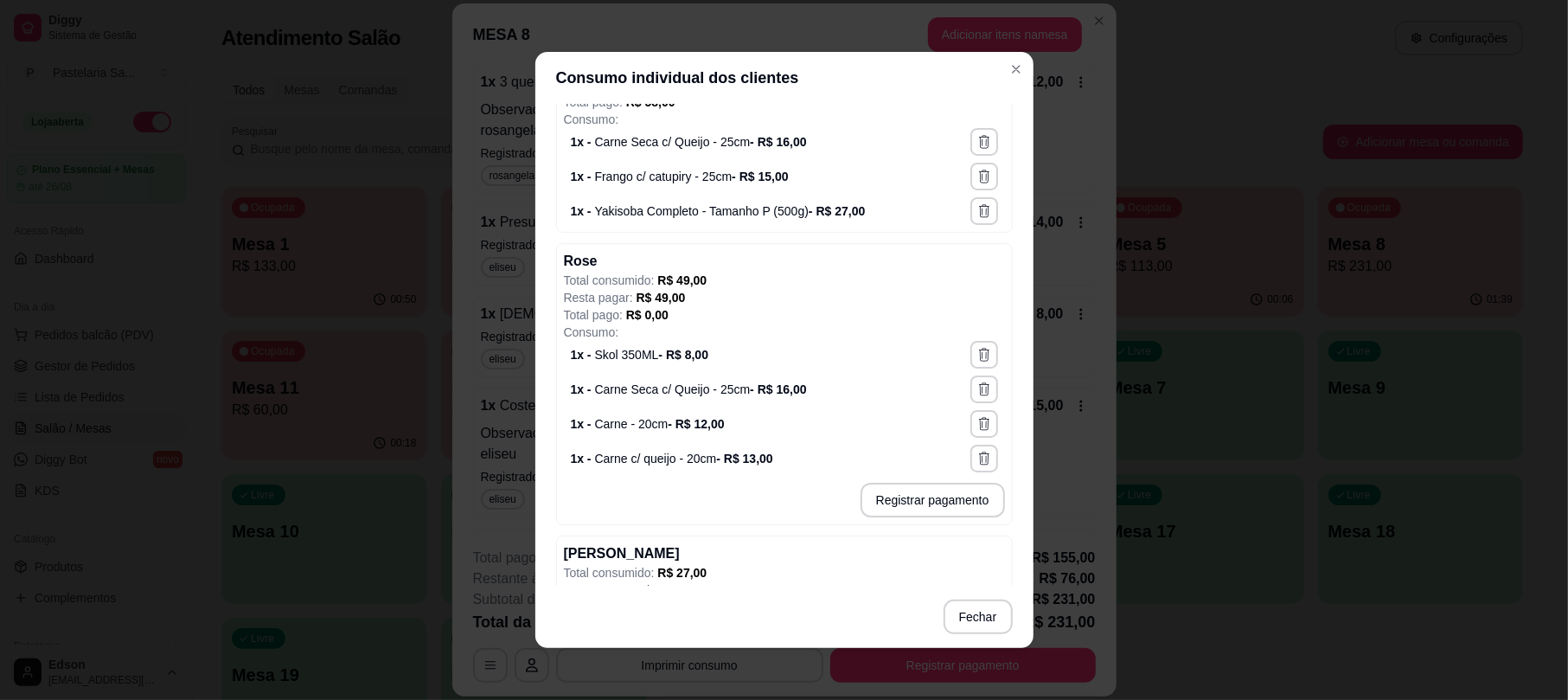
scroll to position [304, 0]
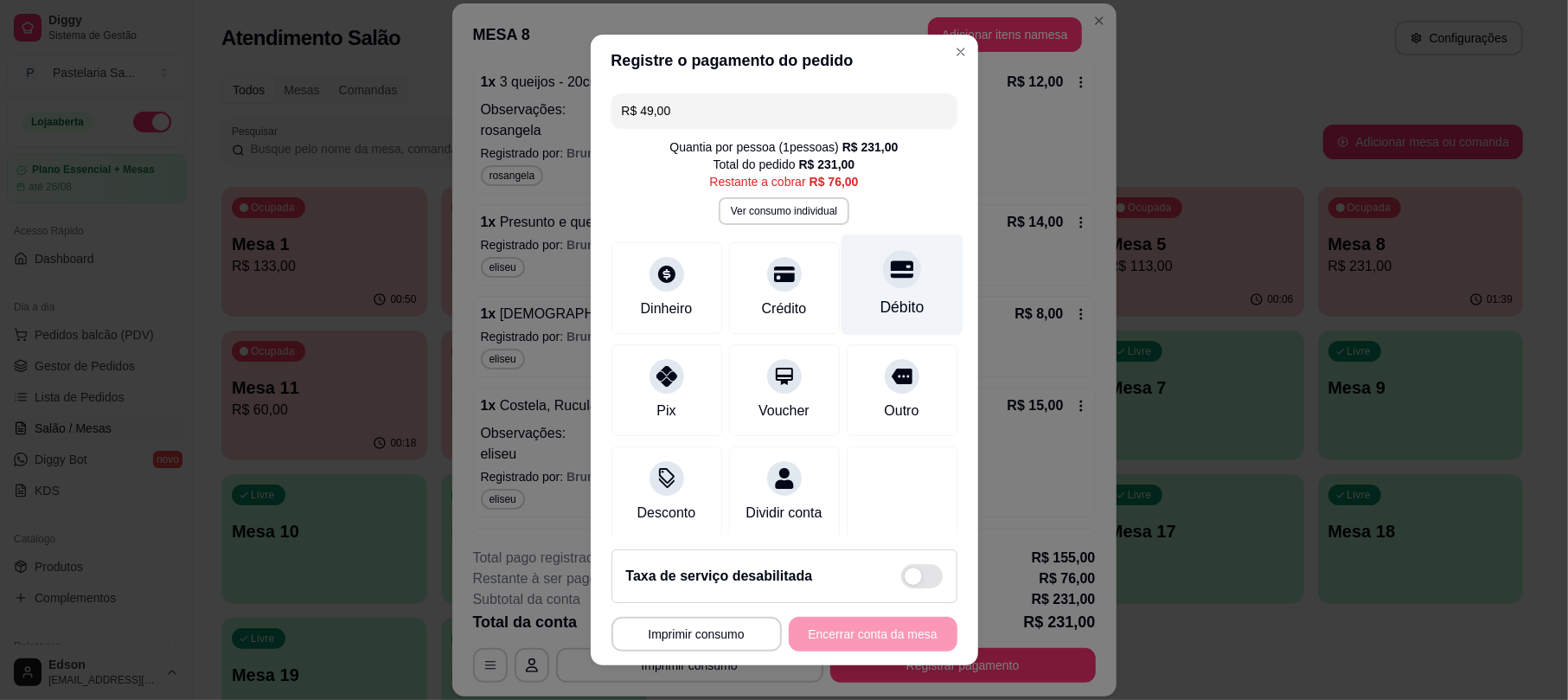
click at [882, 285] on div at bounding box center [902, 270] width 38 height 38
type input "R$ 27,00"
click at [790, 215] on button "Ver consumo individual" at bounding box center [783, 211] width 127 height 27
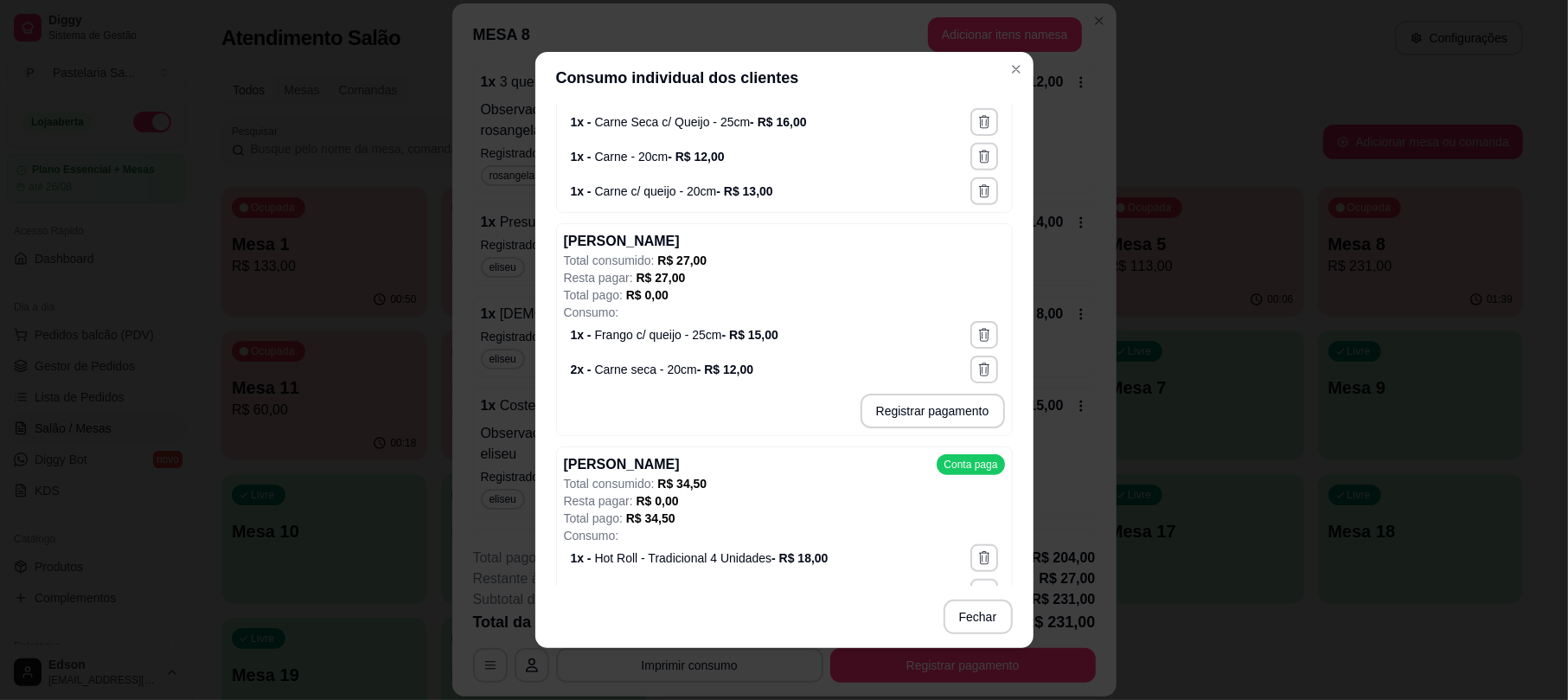
scroll to position [569, 0]
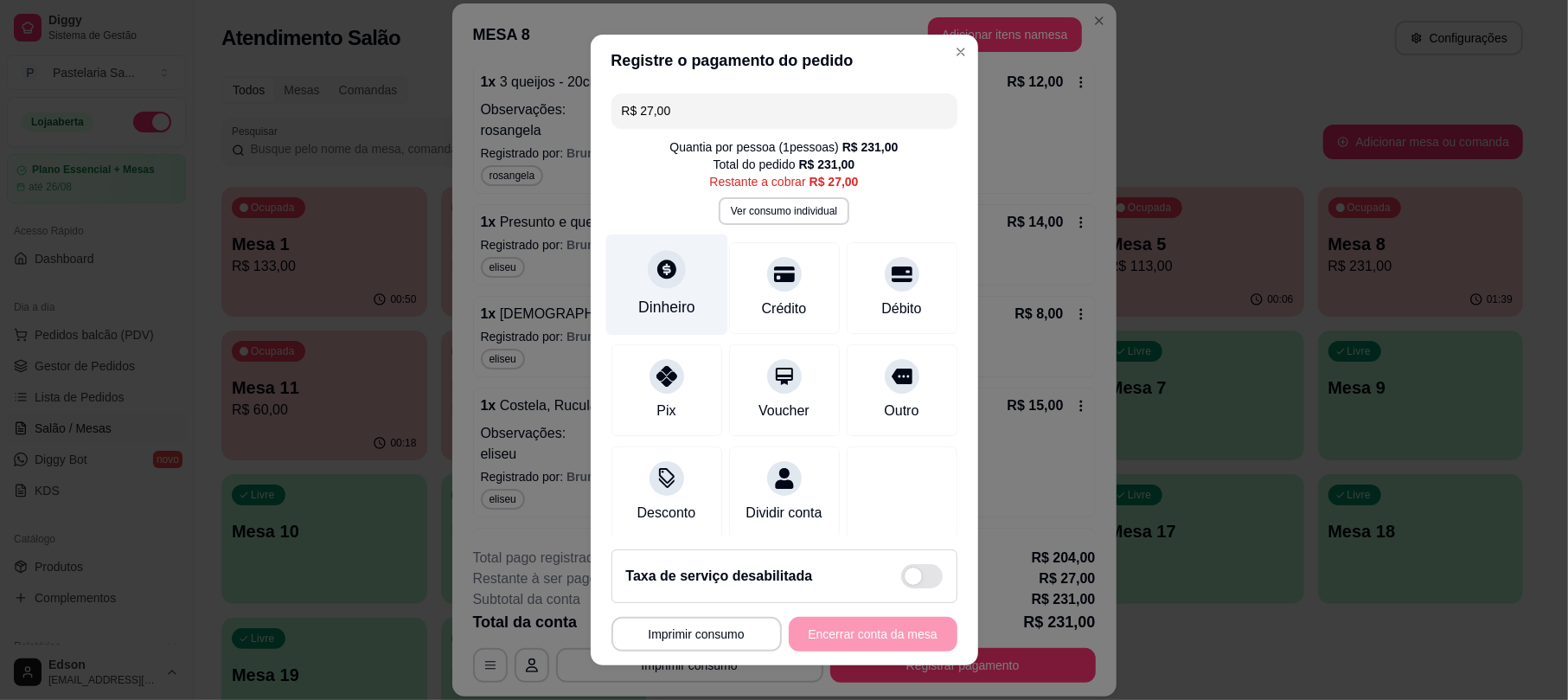
click at [647, 272] on div at bounding box center [666, 270] width 38 height 38
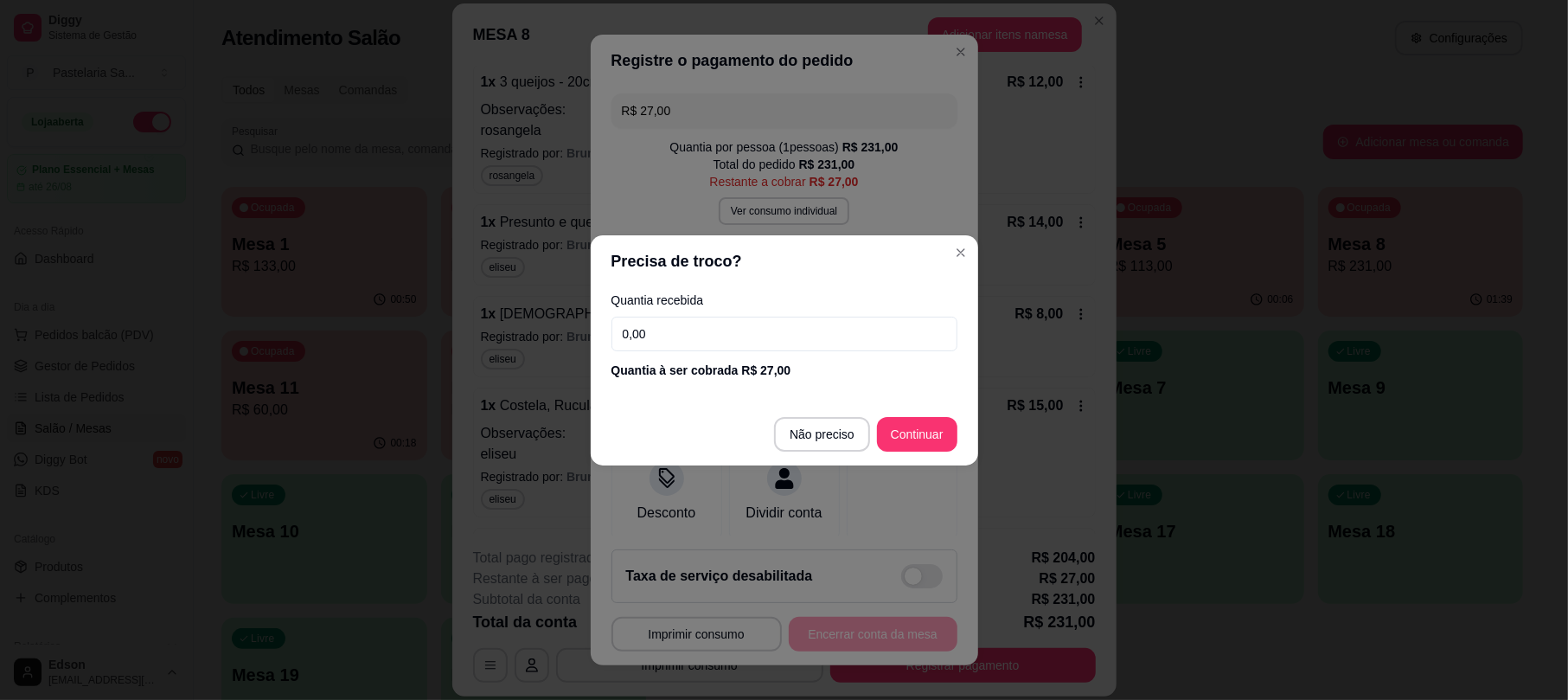
click at [712, 315] on div "Quantia recebida 0,00 Quantia à ser cobrada R$ 27,00" at bounding box center [784, 336] width 387 height 98
click at [712, 317] on input "0,00" at bounding box center [784, 334] width 346 height 34
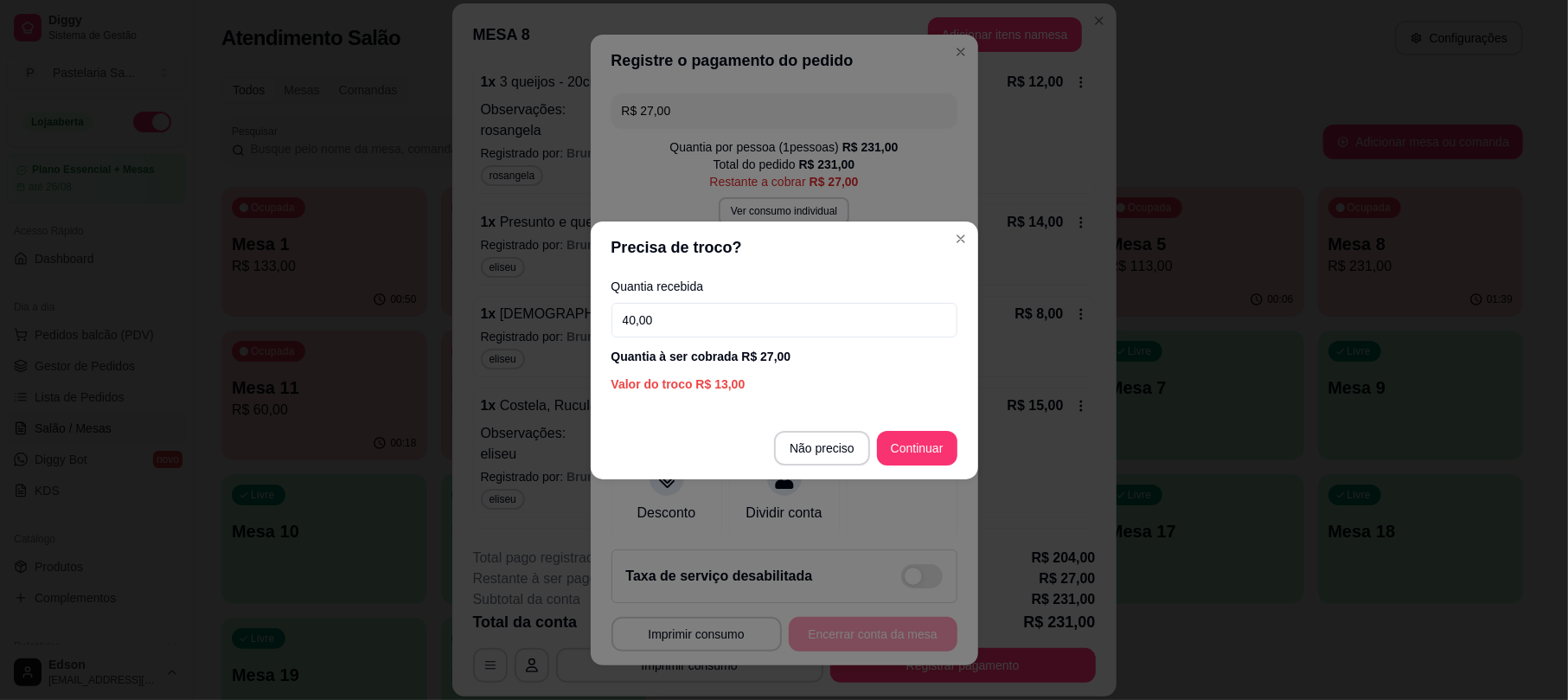
type input "40,00"
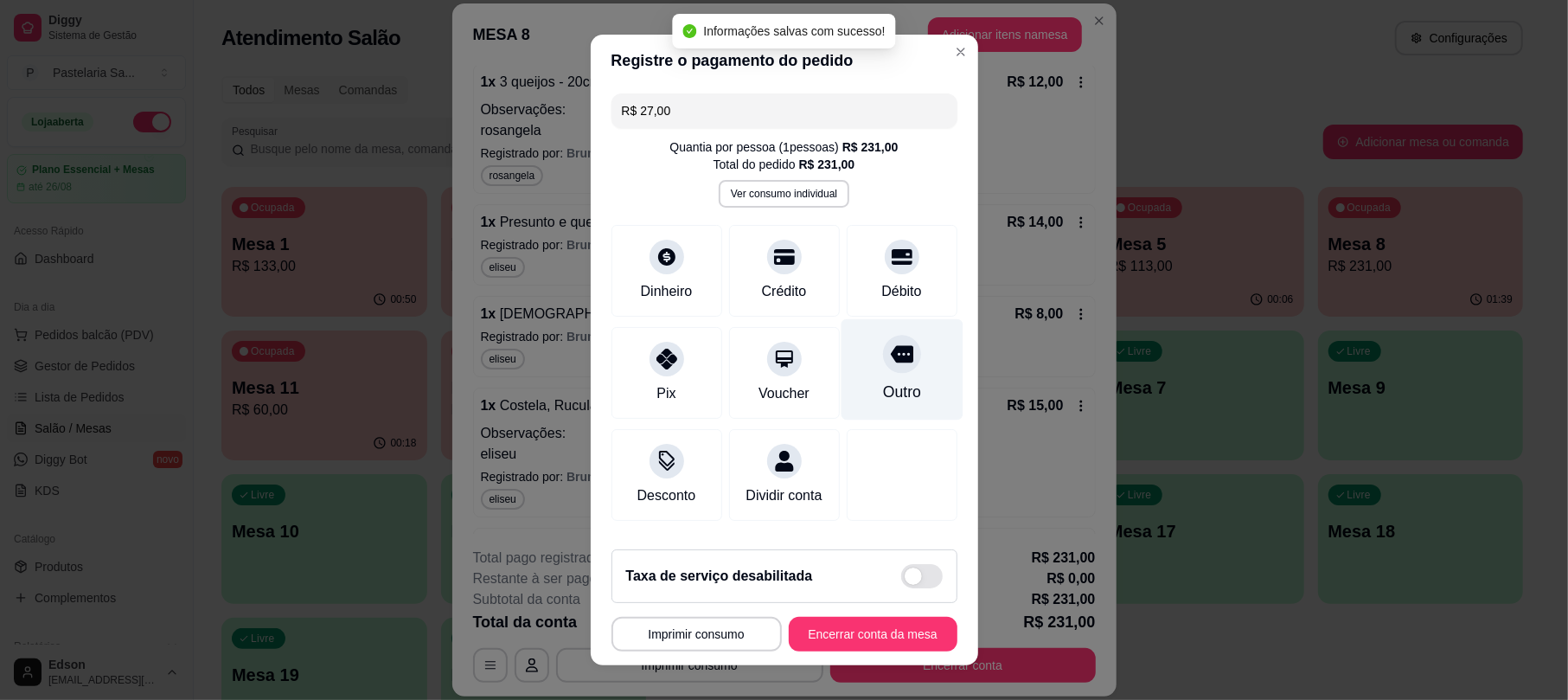
type input "R$ 0,00"
click at [780, 191] on button "Ver consumo individual" at bounding box center [783, 194] width 127 height 27
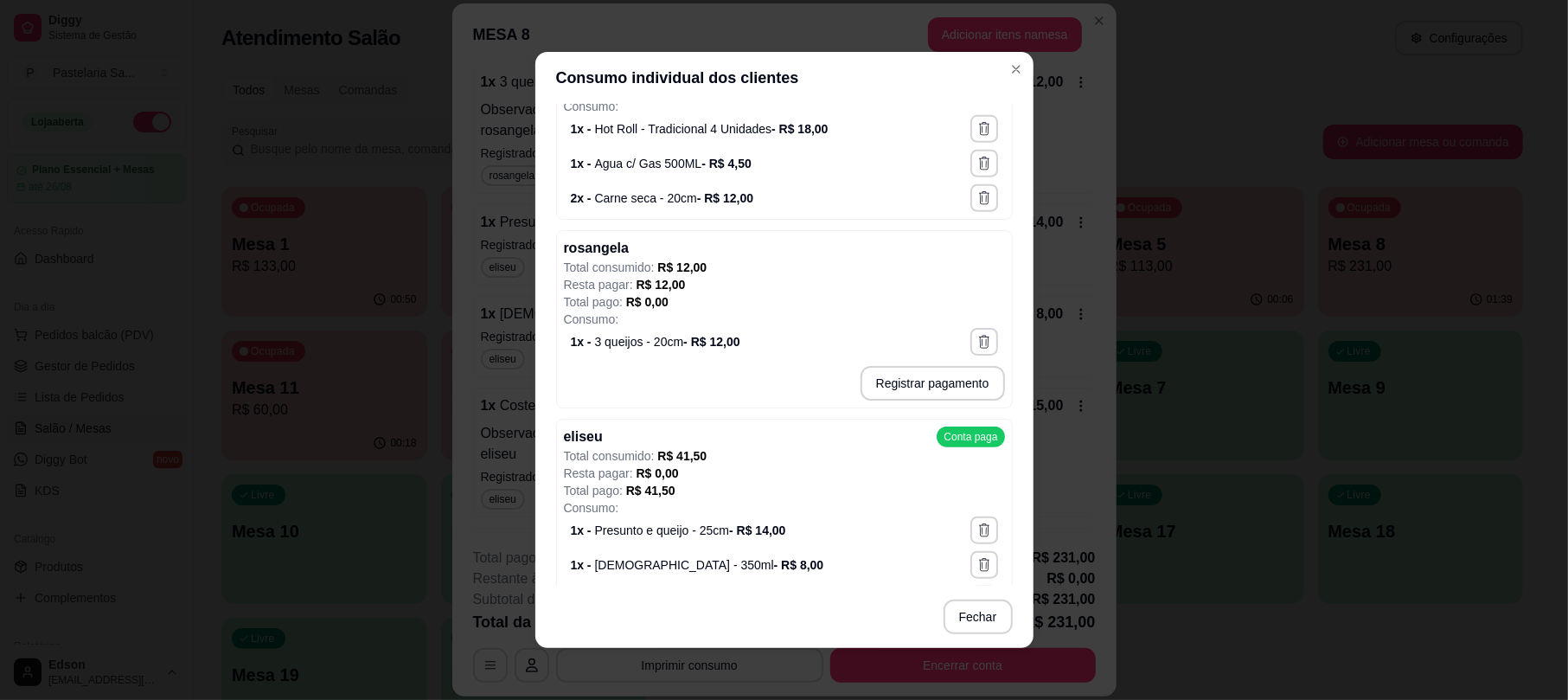
scroll to position [967, 0]
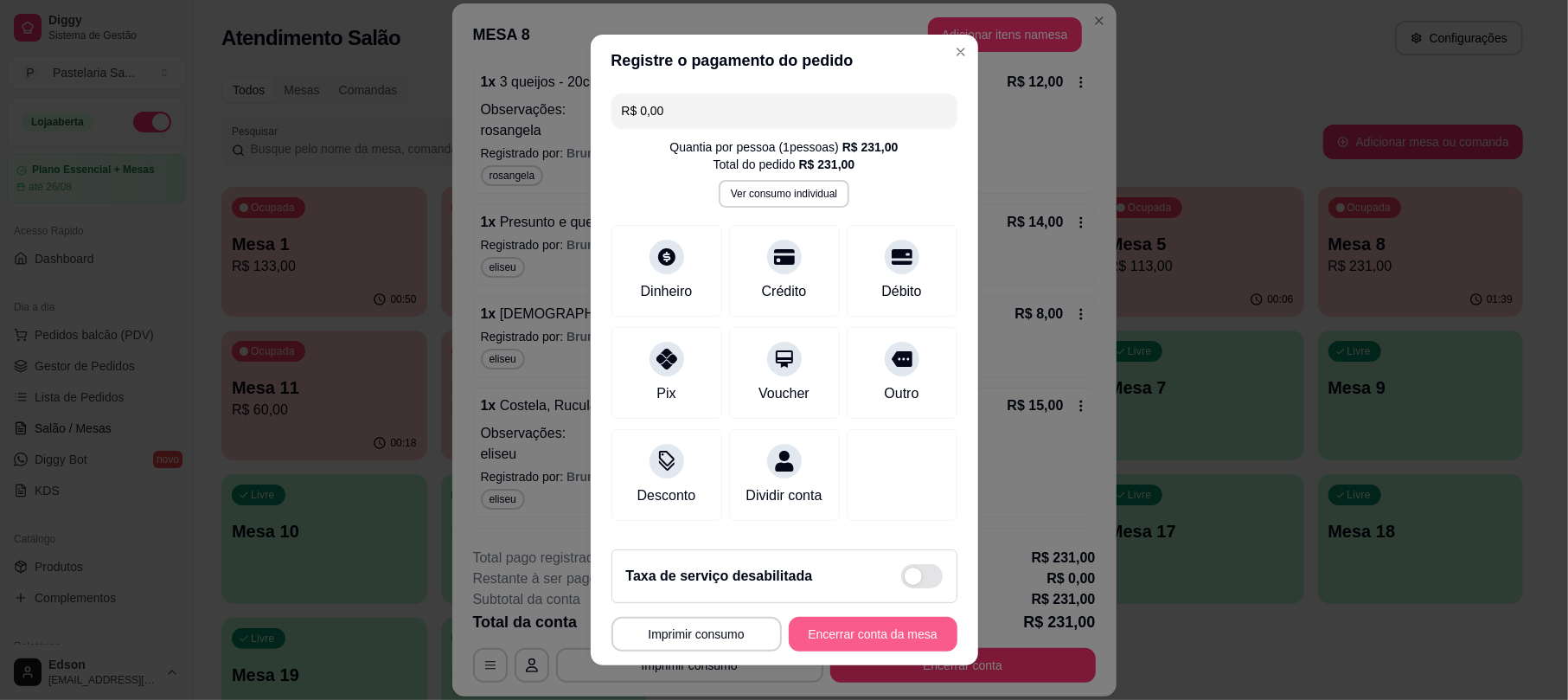
click at [837, 630] on button "Encerrar conta da mesa" at bounding box center [873, 634] width 168 height 34
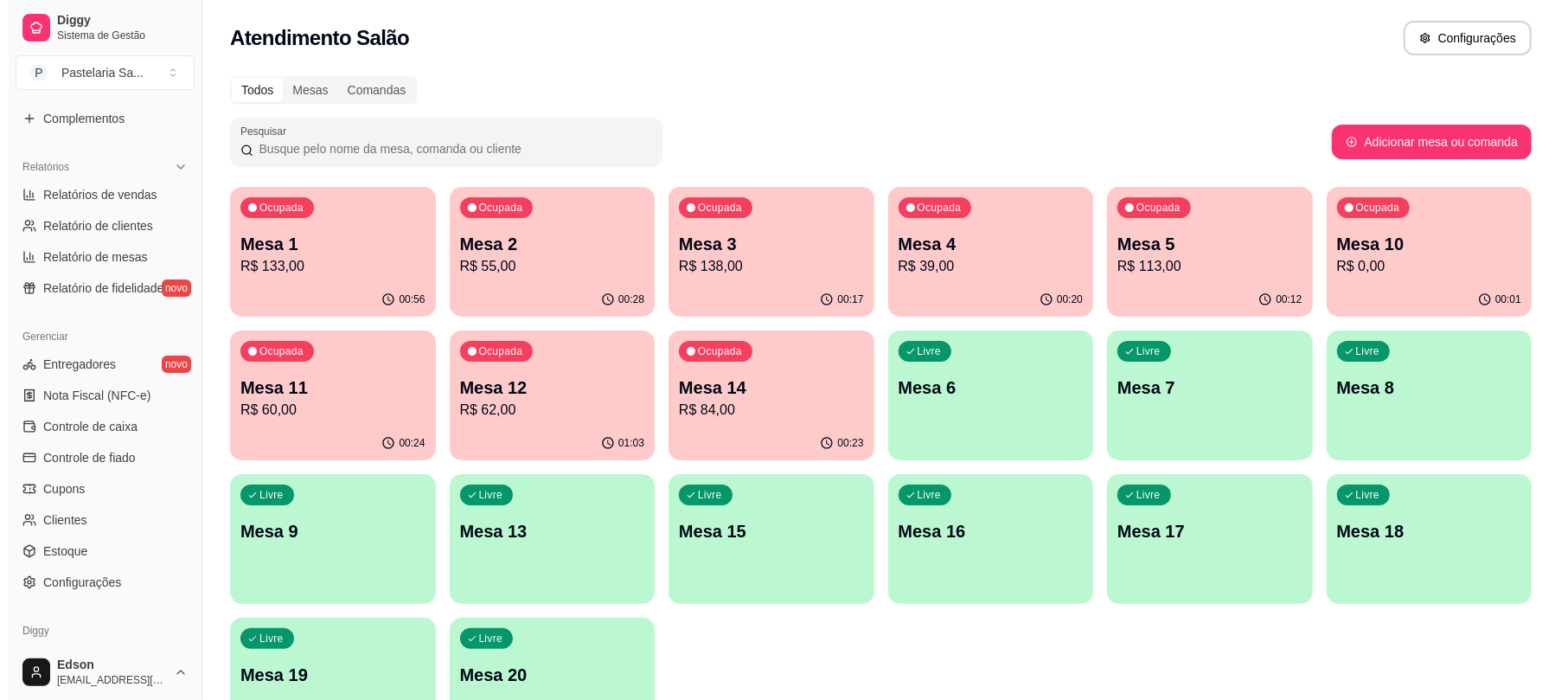
scroll to position [0, 0]
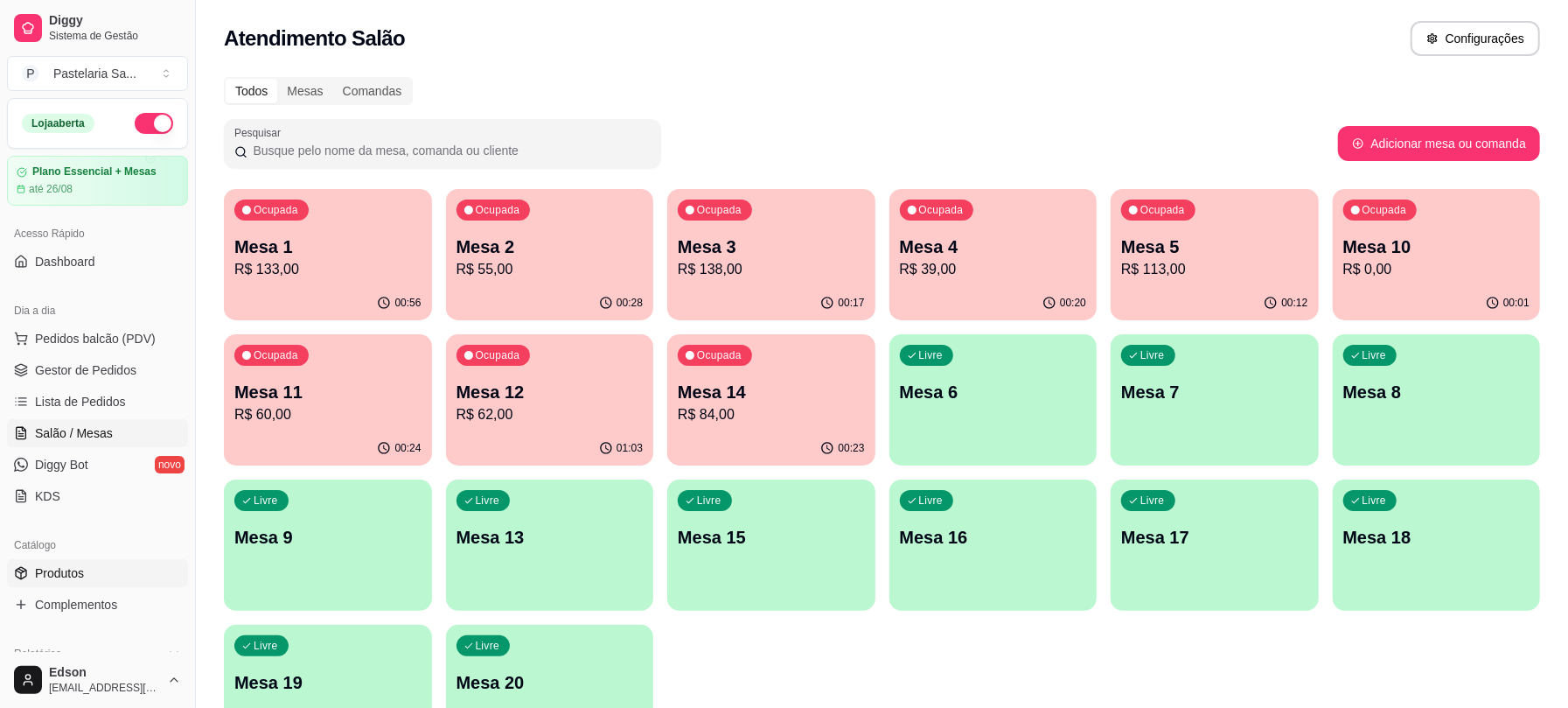
click at [91, 567] on link "Produtos" at bounding box center [97, 573] width 181 height 28
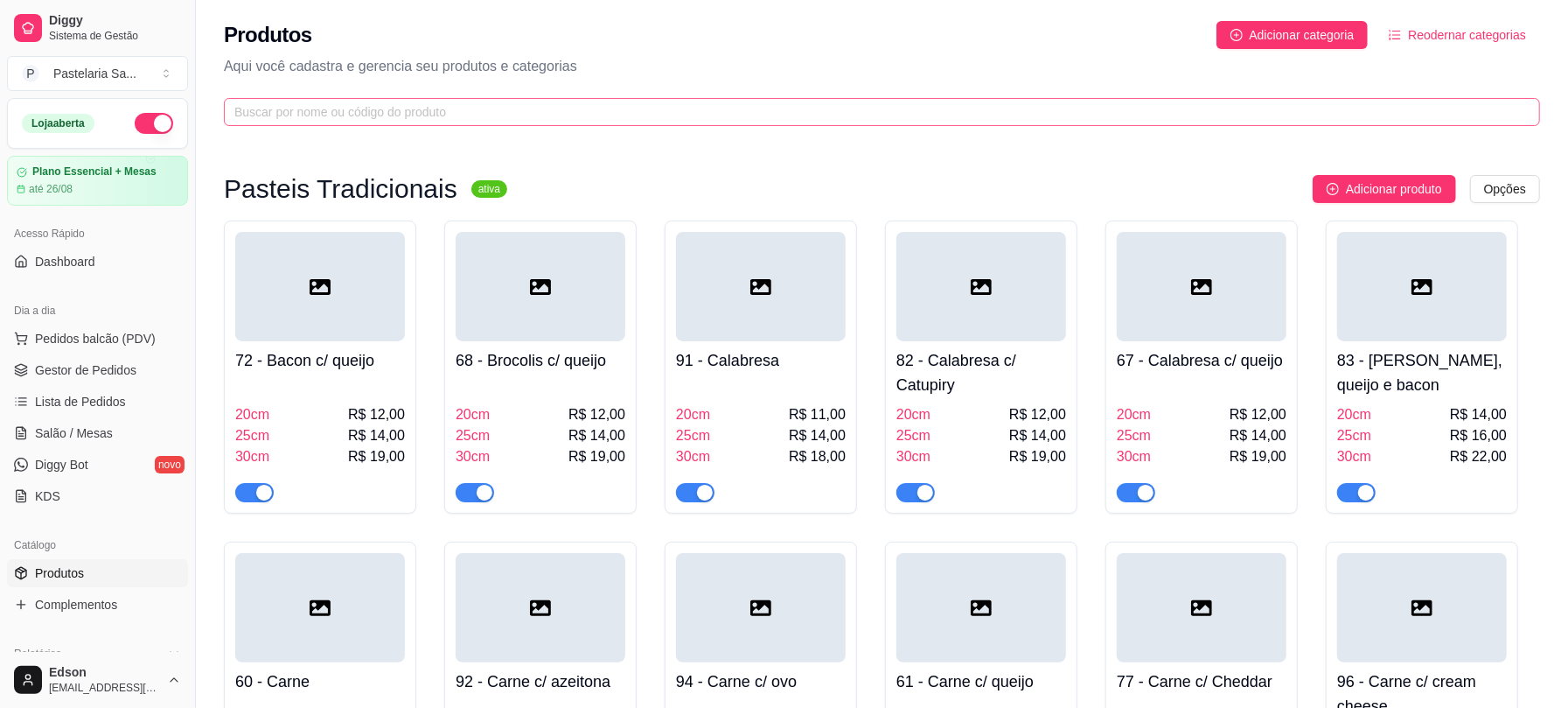
drag, startPoint x: 772, startPoint y: 98, endPoint x: 774, endPoint y: 106, distance: 8.2
click at [772, 102] on span at bounding box center [882, 111] width 1316 height 28
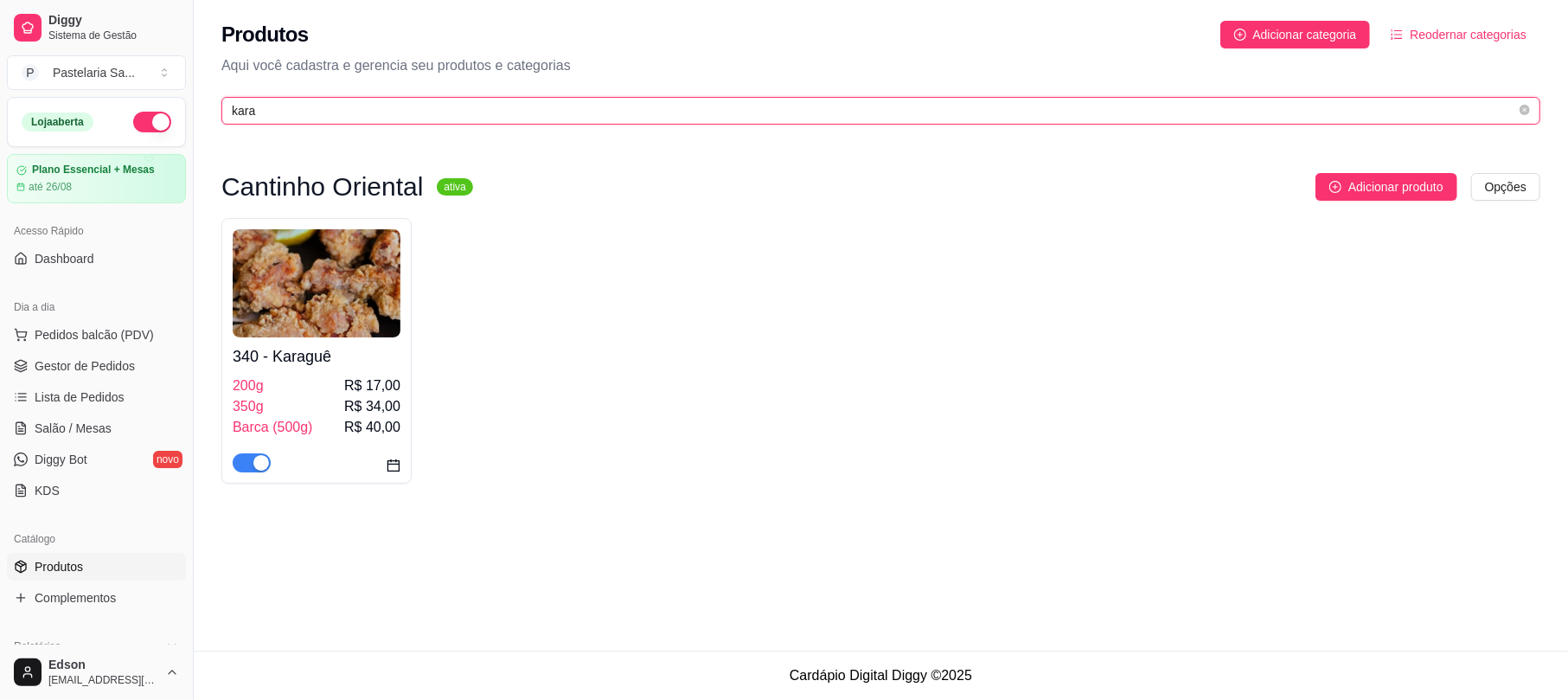
type input "kara"
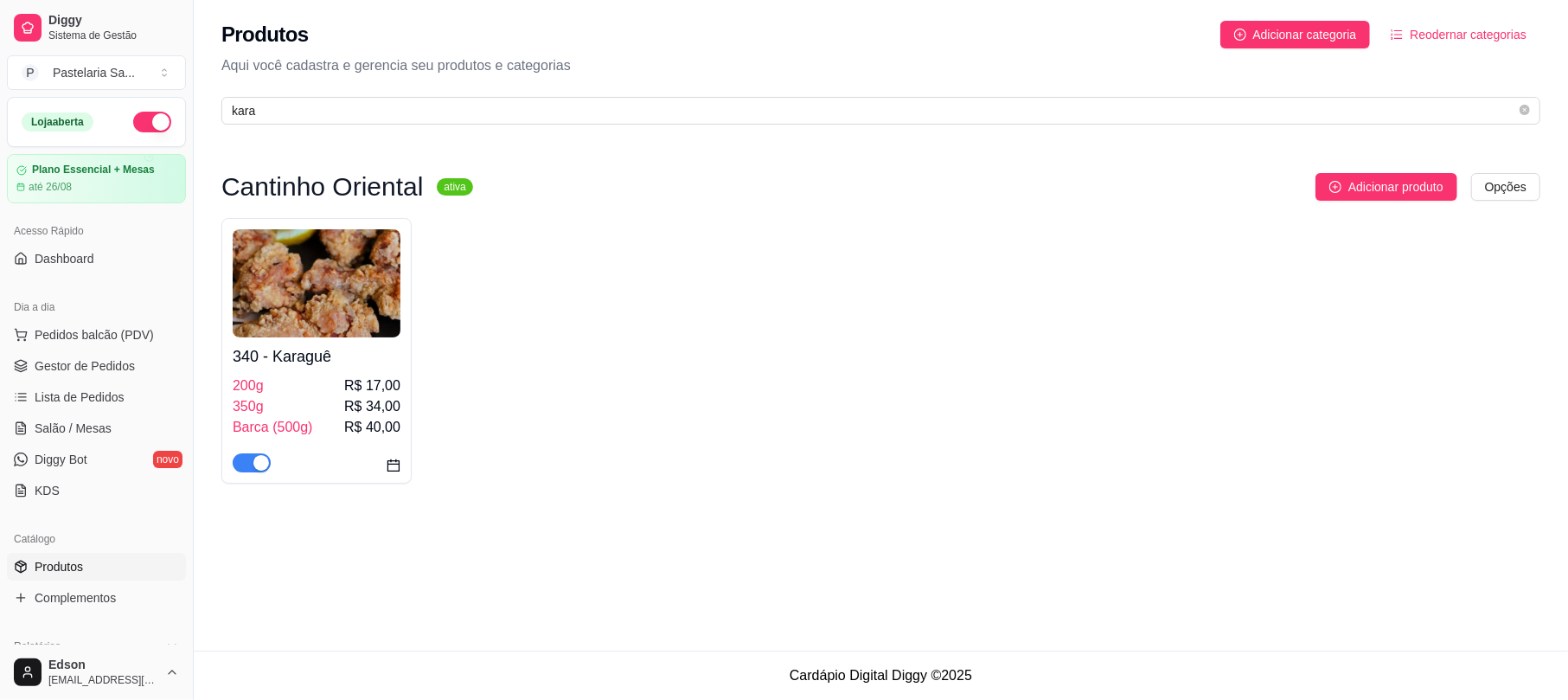
click at [375, 336] on img at bounding box center [316, 283] width 167 height 108
click at [512, 136] on span "Preço e variações" at bounding box center [548, 135] width 111 height 14
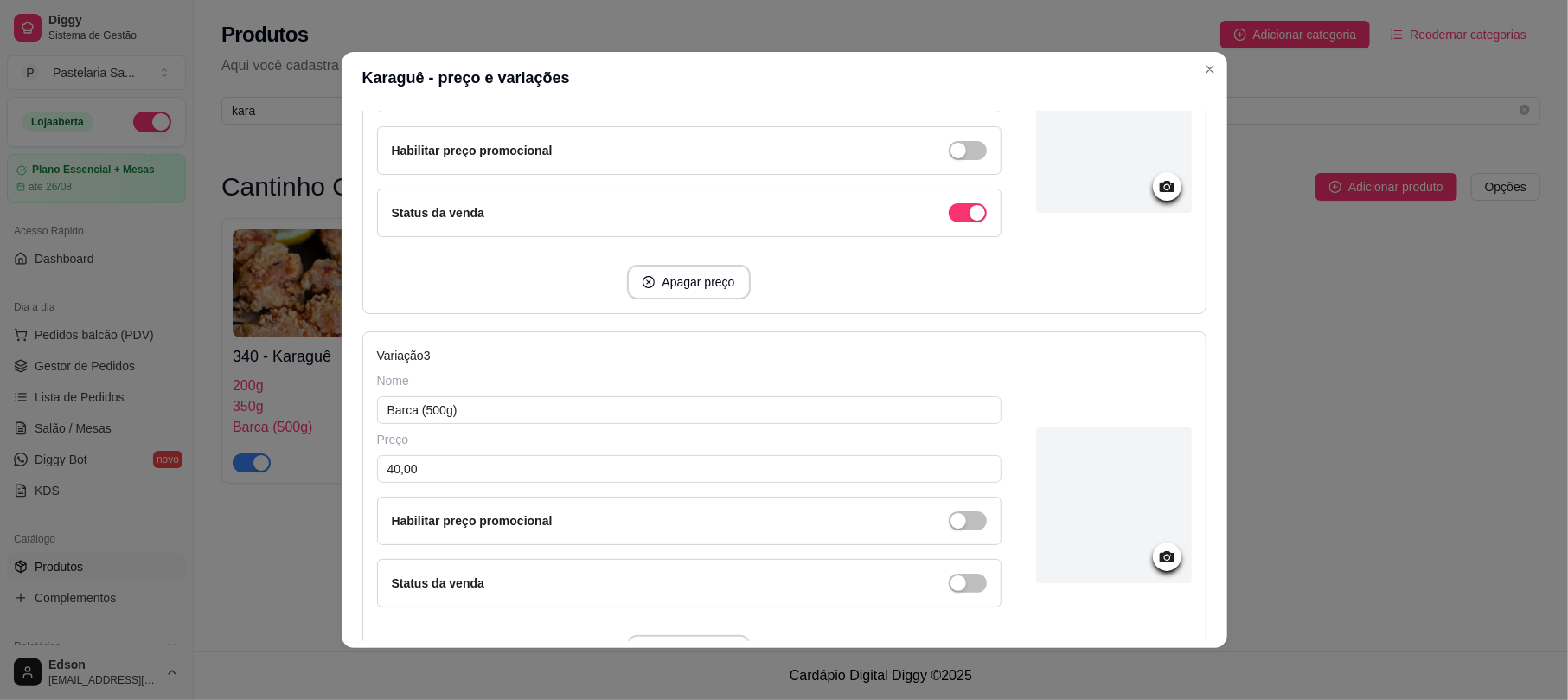
scroll to position [890, 0]
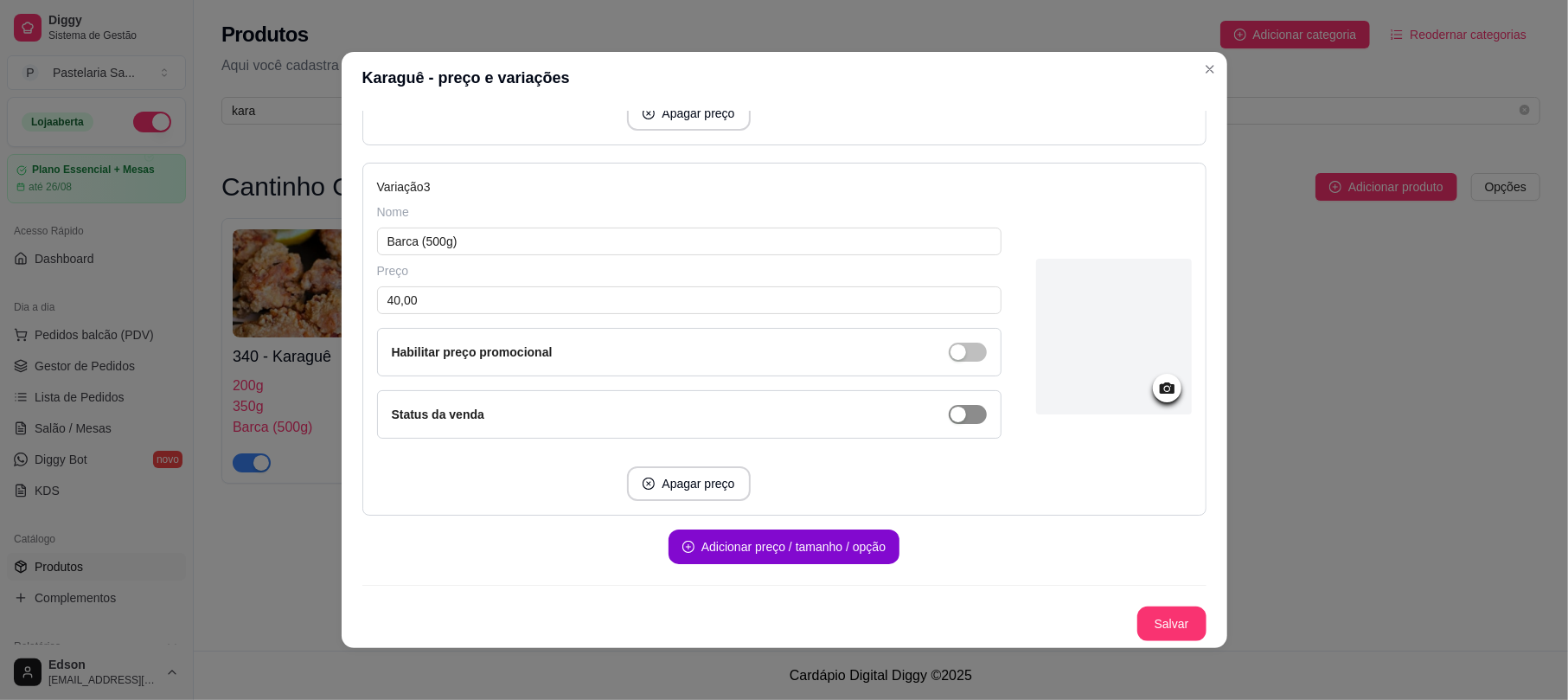
click at [1146, 626] on button "Salvar" at bounding box center [1171, 623] width 69 height 34
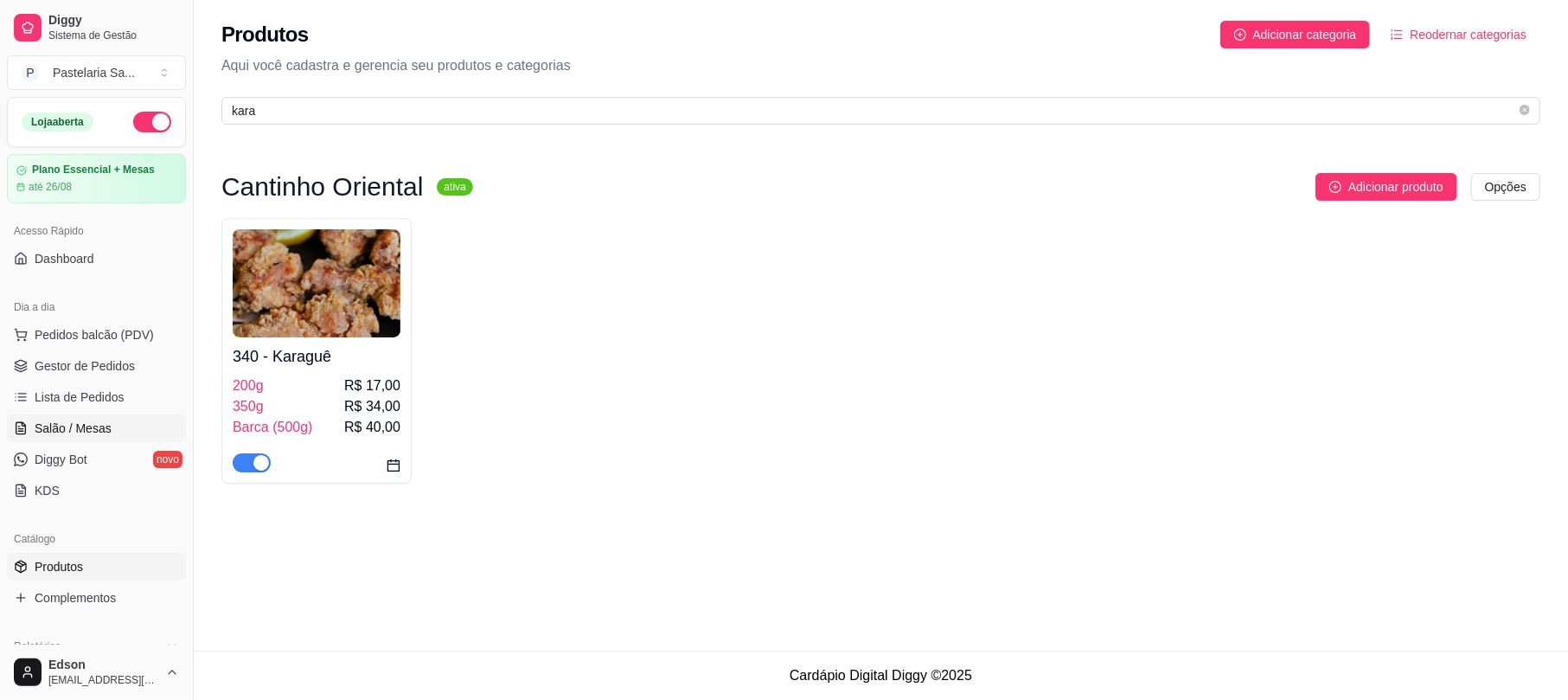
click at [100, 422] on span "Salão / Mesas" at bounding box center [73, 428] width 76 height 17
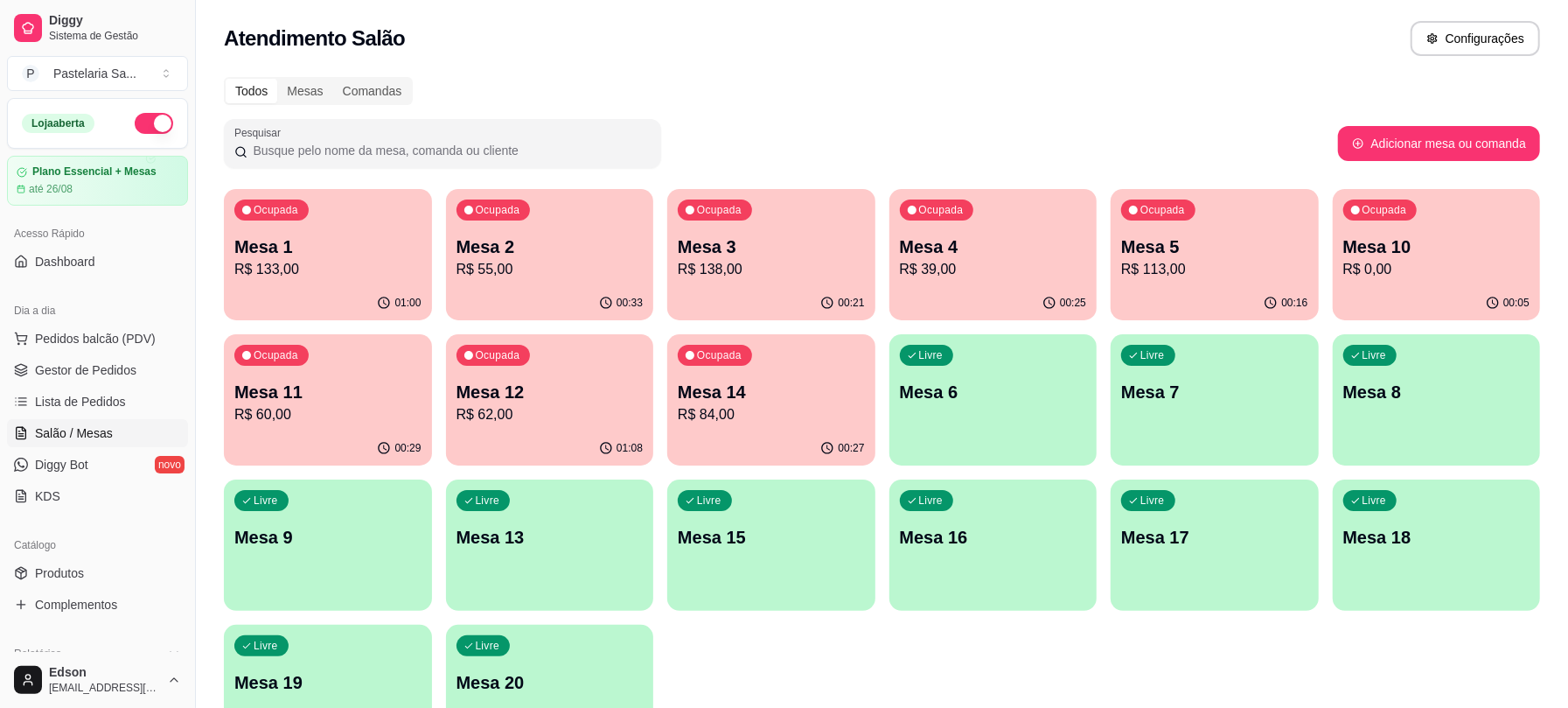
click at [1190, 266] on p "R$ 113,00" at bounding box center [1214, 270] width 188 height 21
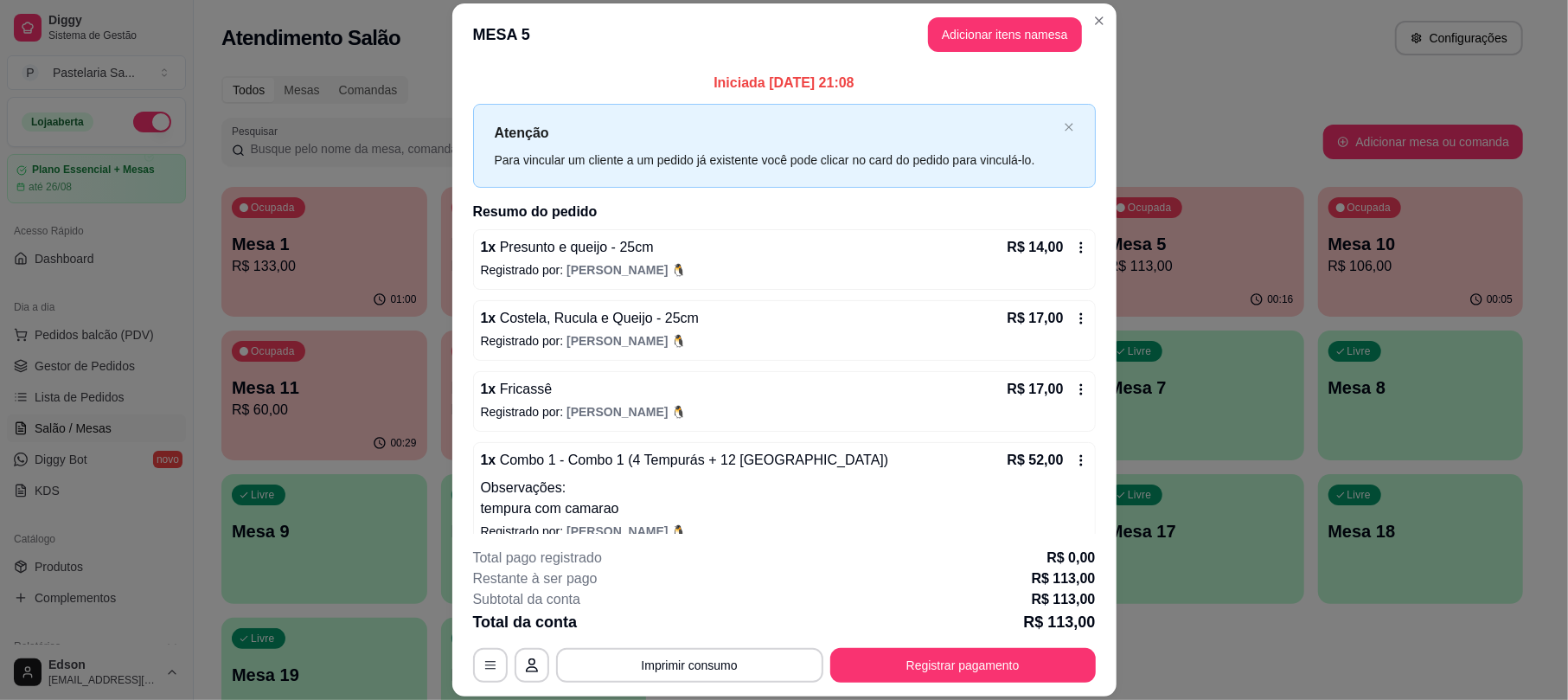
scroll to position [169, 0]
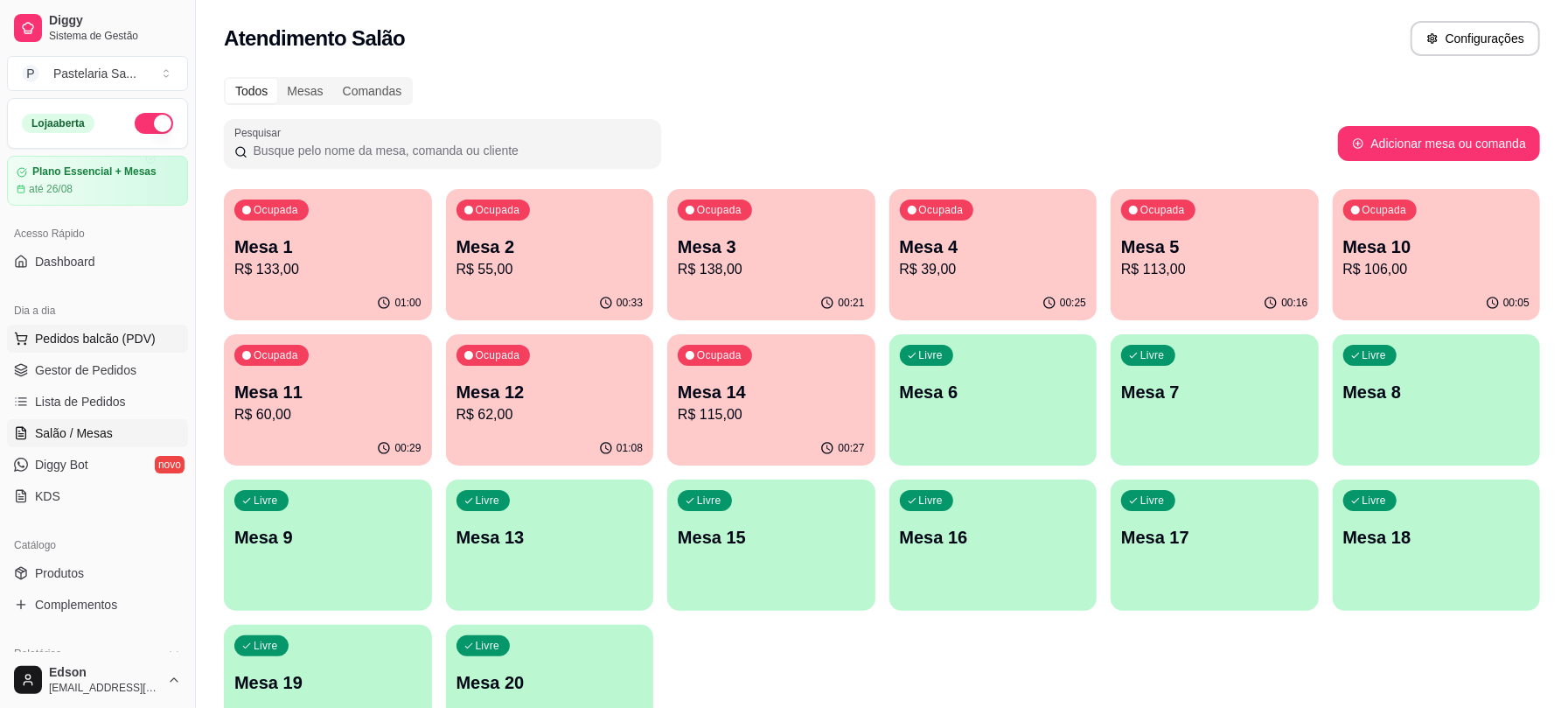
click at [102, 343] on span "Pedidos balcão (PDV)" at bounding box center [95, 339] width 121 height 17
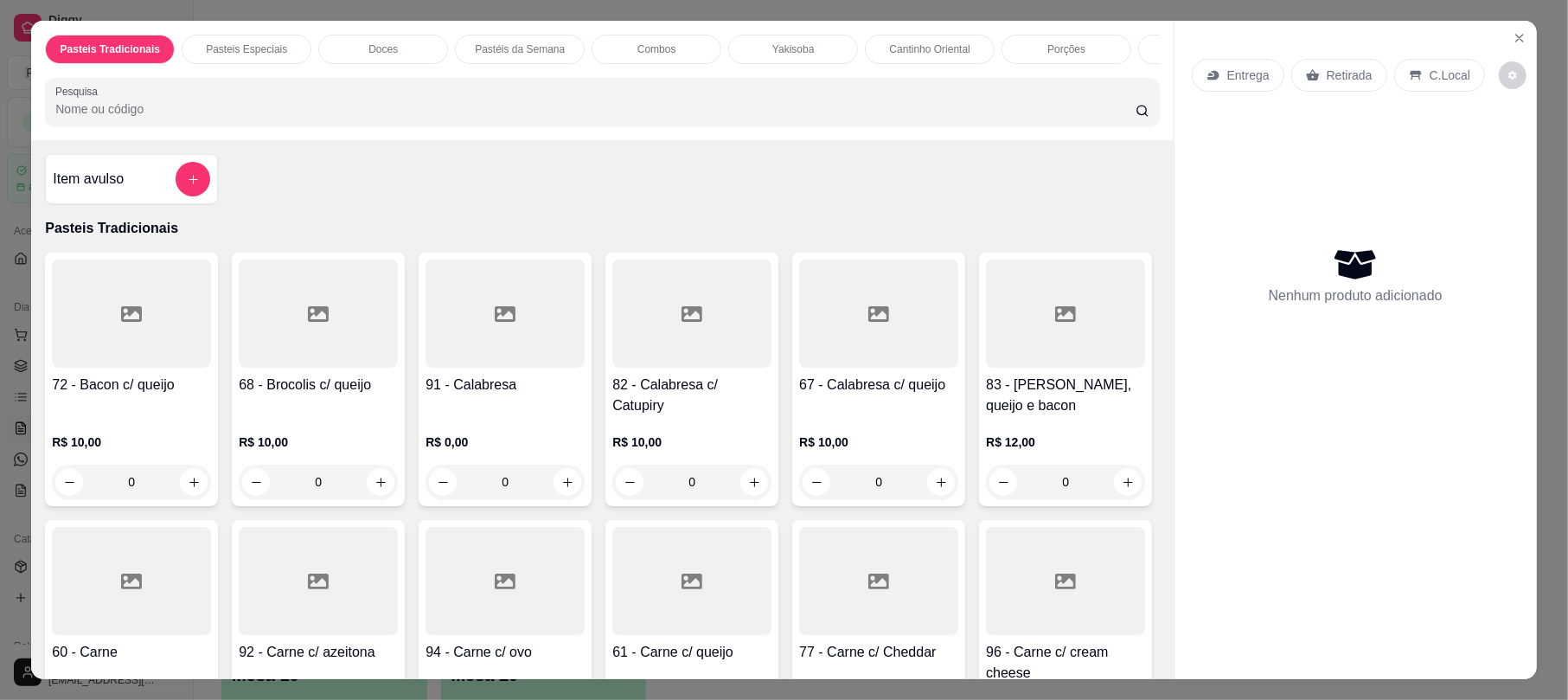
click at [539, 118] on input "Pesquisa" at bounding box center [596, 109] width 1080 height 17
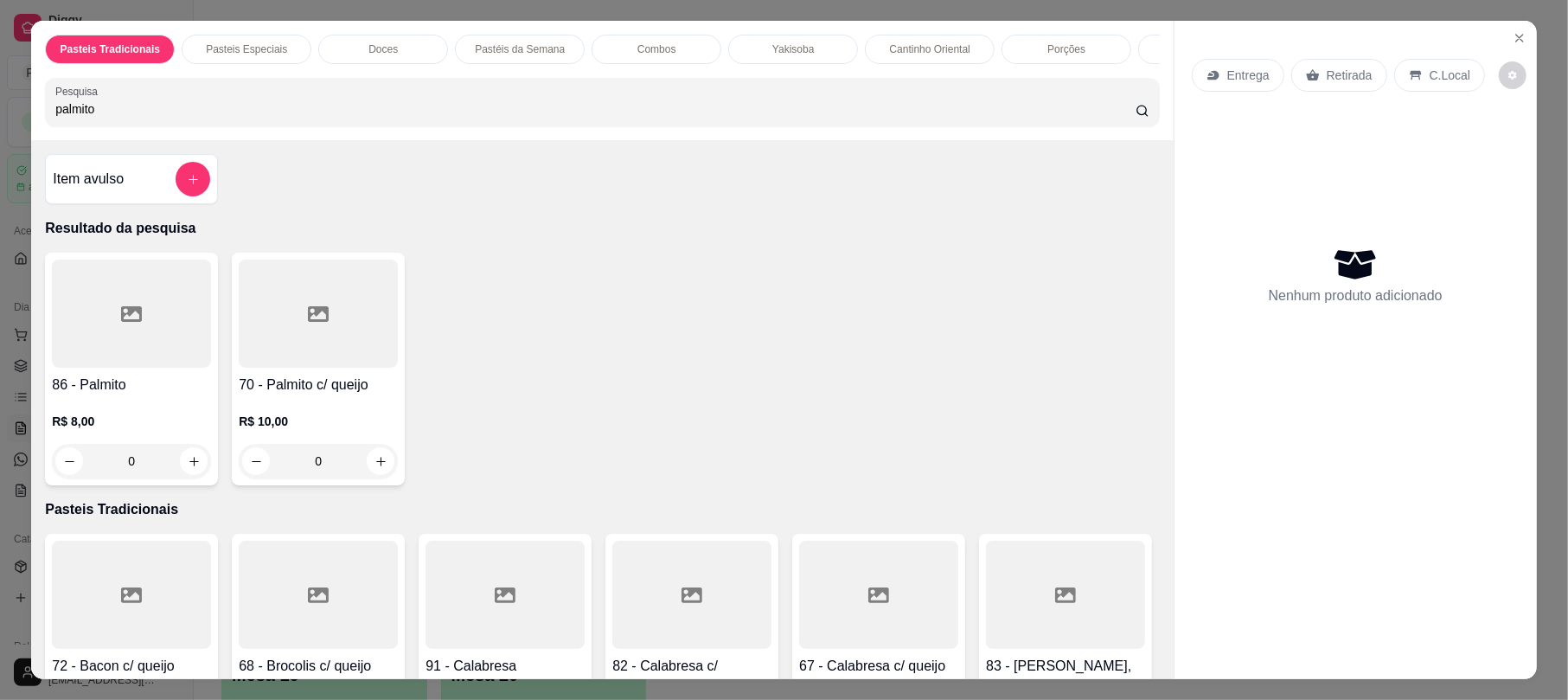
type input "palmito"
click at [112, 395] on h4 "86 - Palmito" at bounding box center [131, 385] width 159 height 21
click at [312, 420] on div "R$ 10,00 0" at bounding box center [318, 436] width 159 height 83
click at [721, 225] on div "20cm R$ 13,00" at bounding box center [785, 223] width 457 height 57
radio input "true"
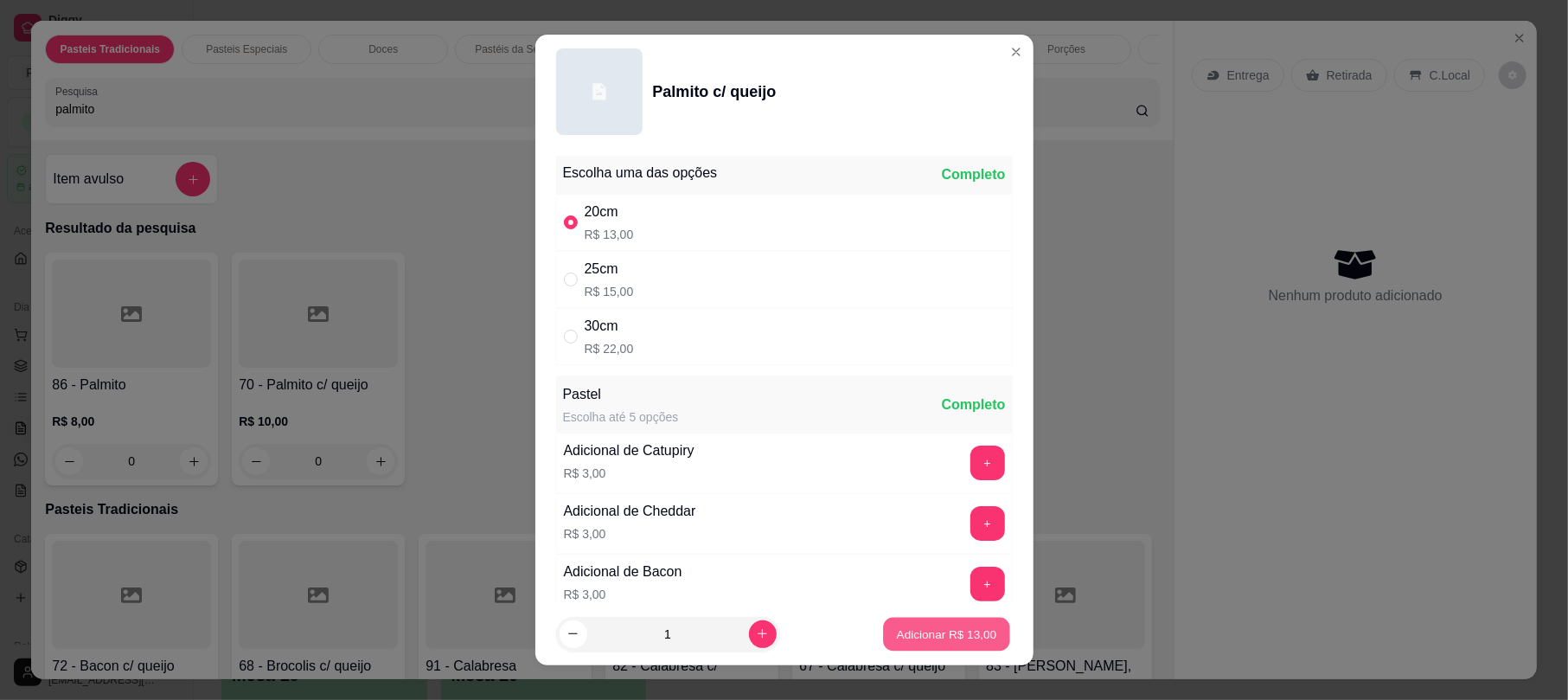
click at [942, 635] on p "Adicionar R$ 13,00" at bounding box center [947, 633] width 100 height 16
type input "1"
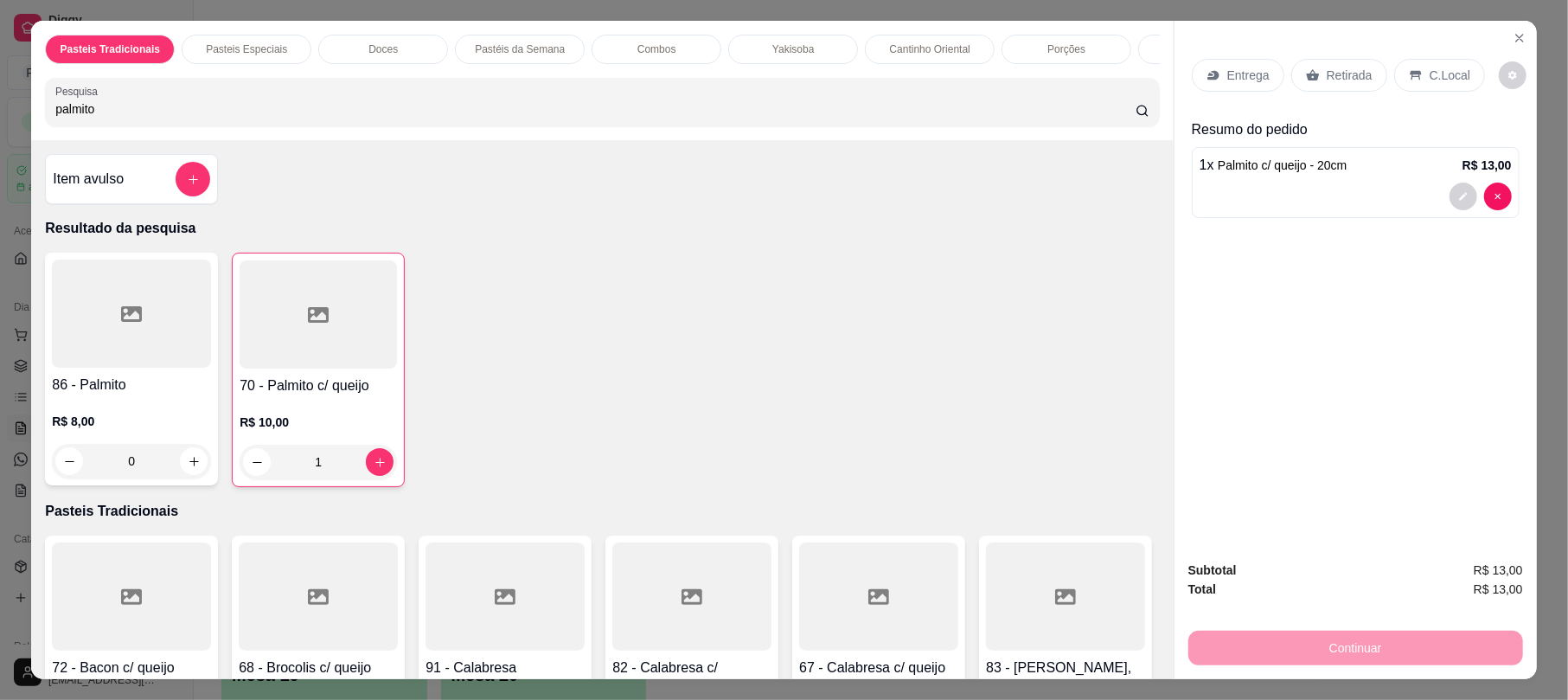
click at [267, 118] on input "palmito" at bounding box center [596, 109] width 1080 height 17
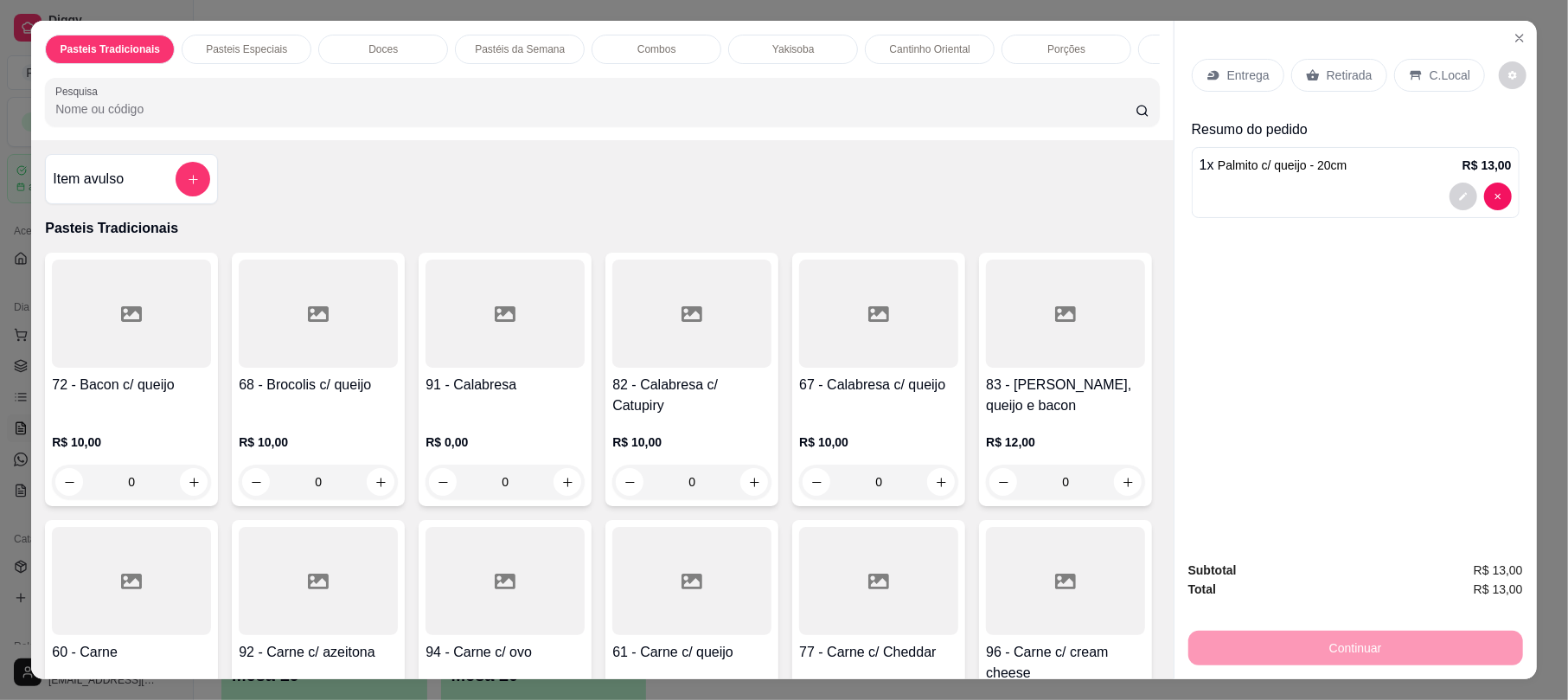
click at [1361, 79] on p "Retirada" at bounding box center [1349, 76] width 46 height 17
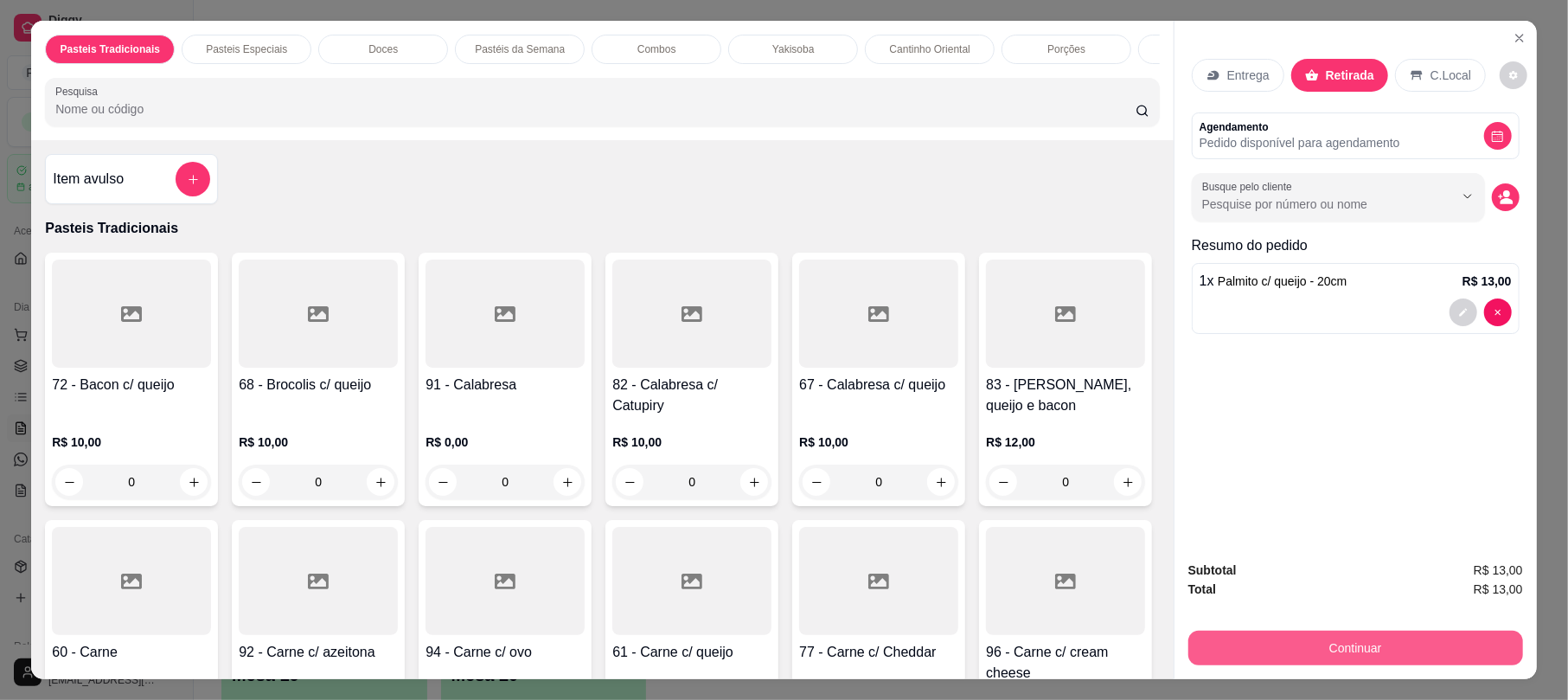
click at [1271, 631] on button "Continuar" at bounding box center [1356, 647] width 335 height 34
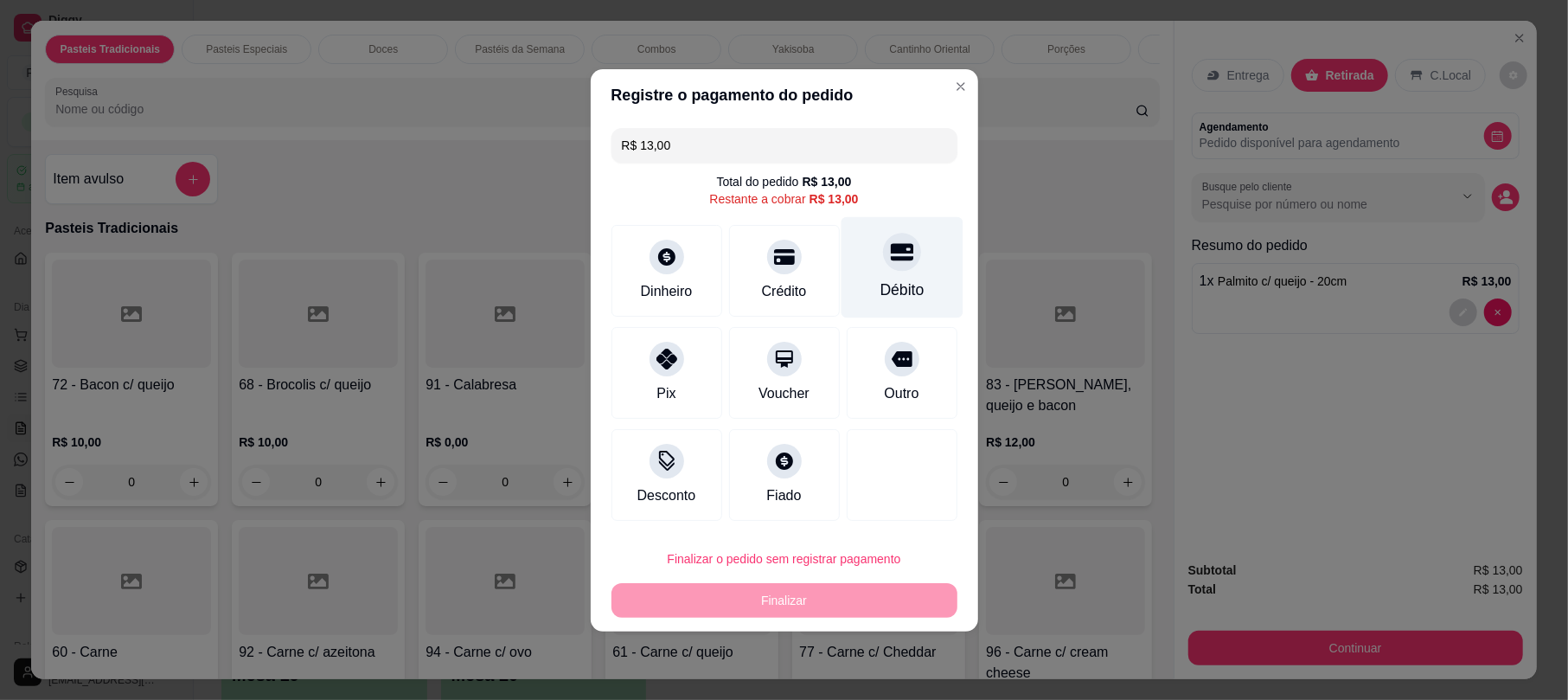
click at [924, 249] on div "Débito" at bounding box center [902, 267] width 122 height 101
type input "R$ 0,00"
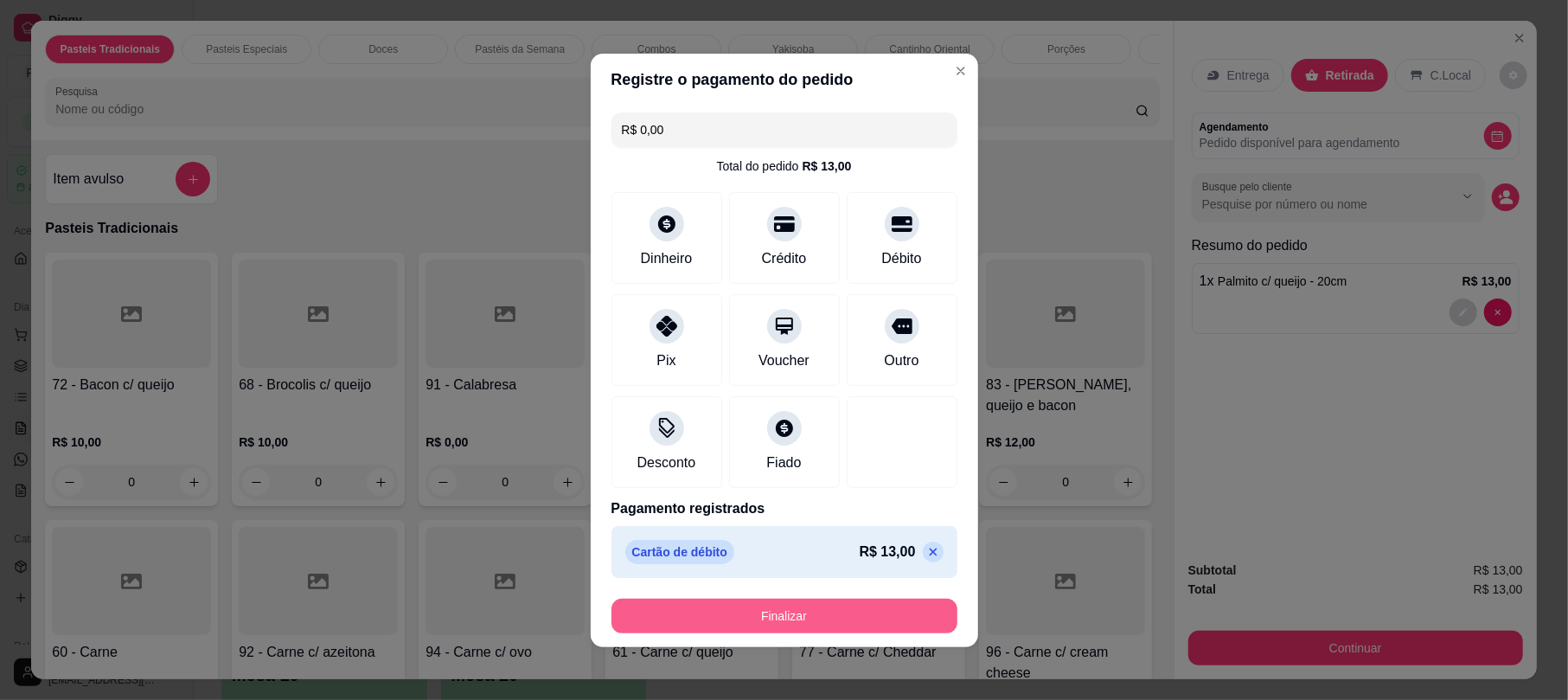
click at [807, 613] on button "Finalizar" at bounding box center [784, 616] width 346 height 34
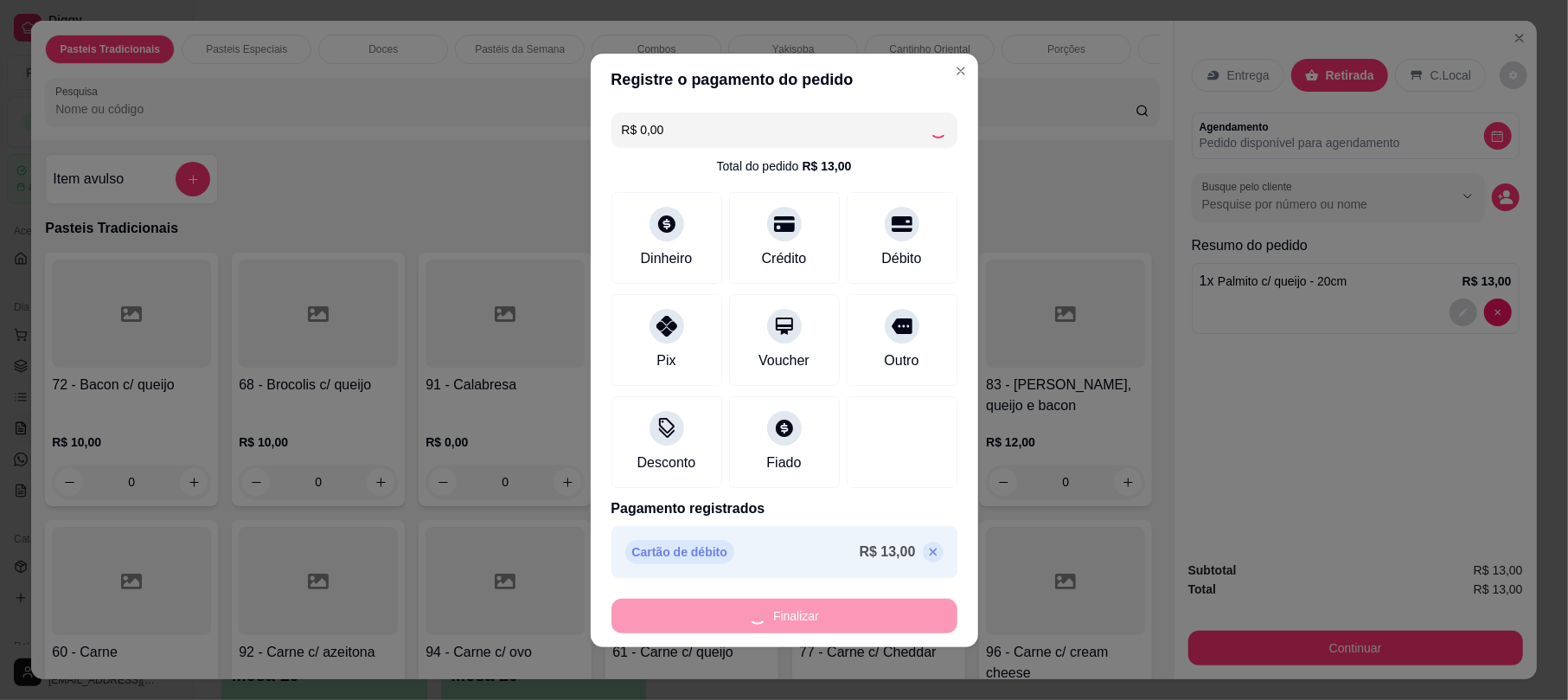
type input "0"
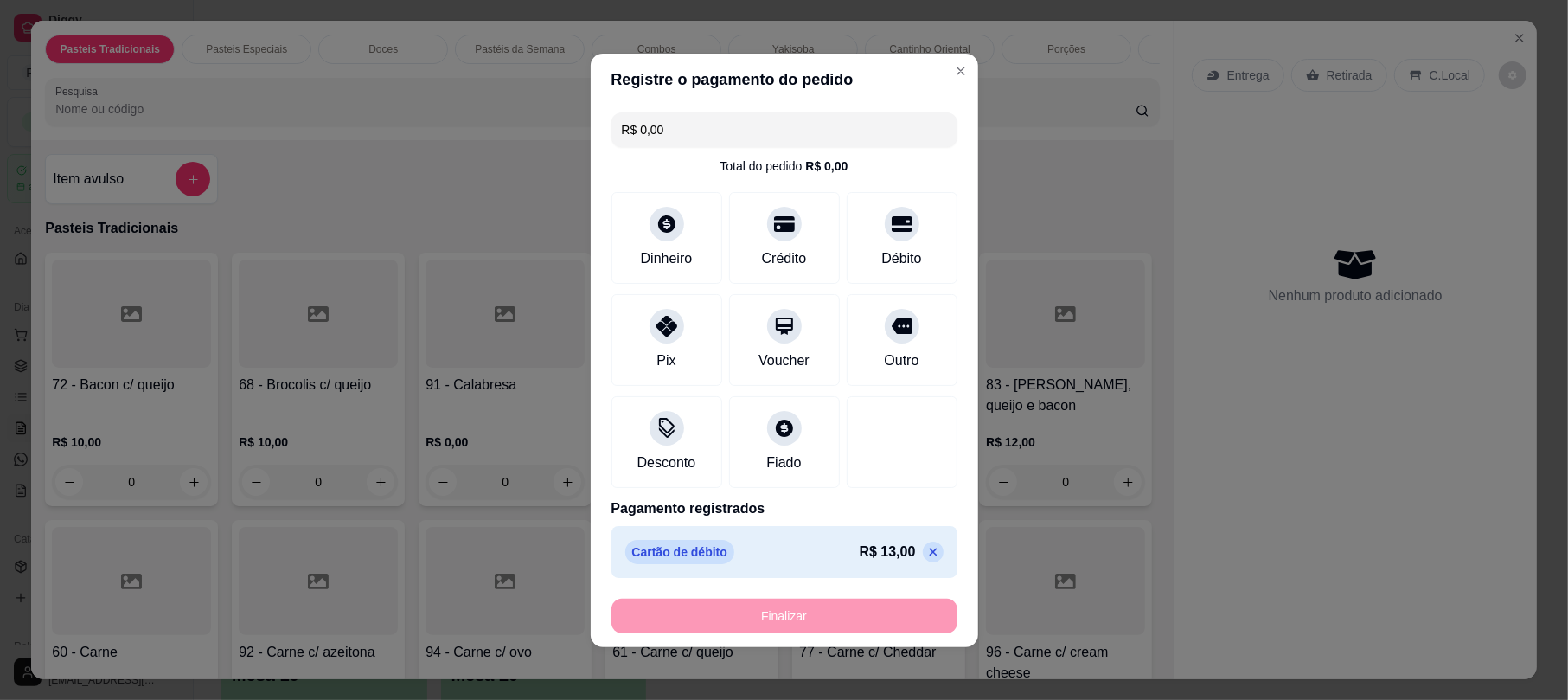
type input "-R$ 13,00"
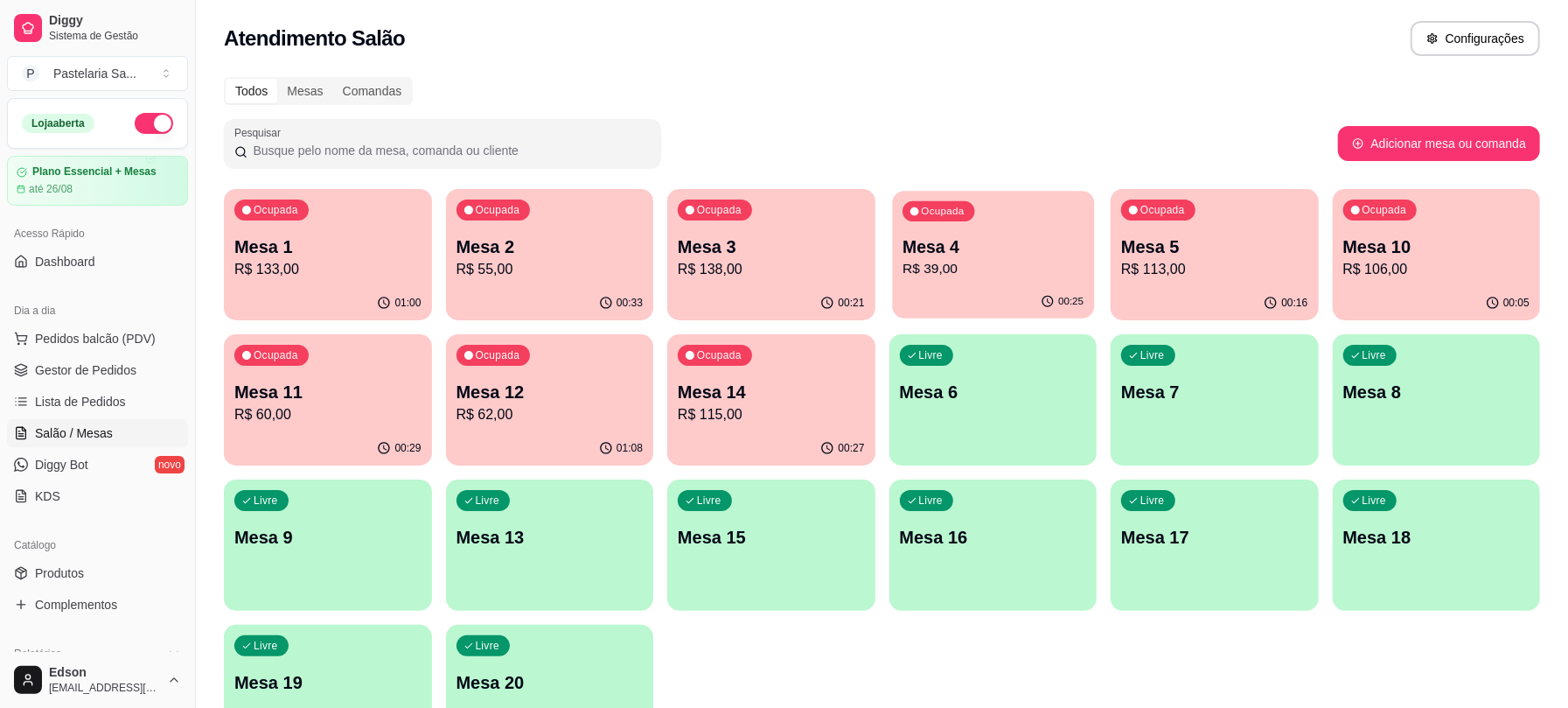
click at [966, 229] on div "Ocupada Mesa 4 R$ 39,00" at bounding box center [992, 238] width 201 height 95
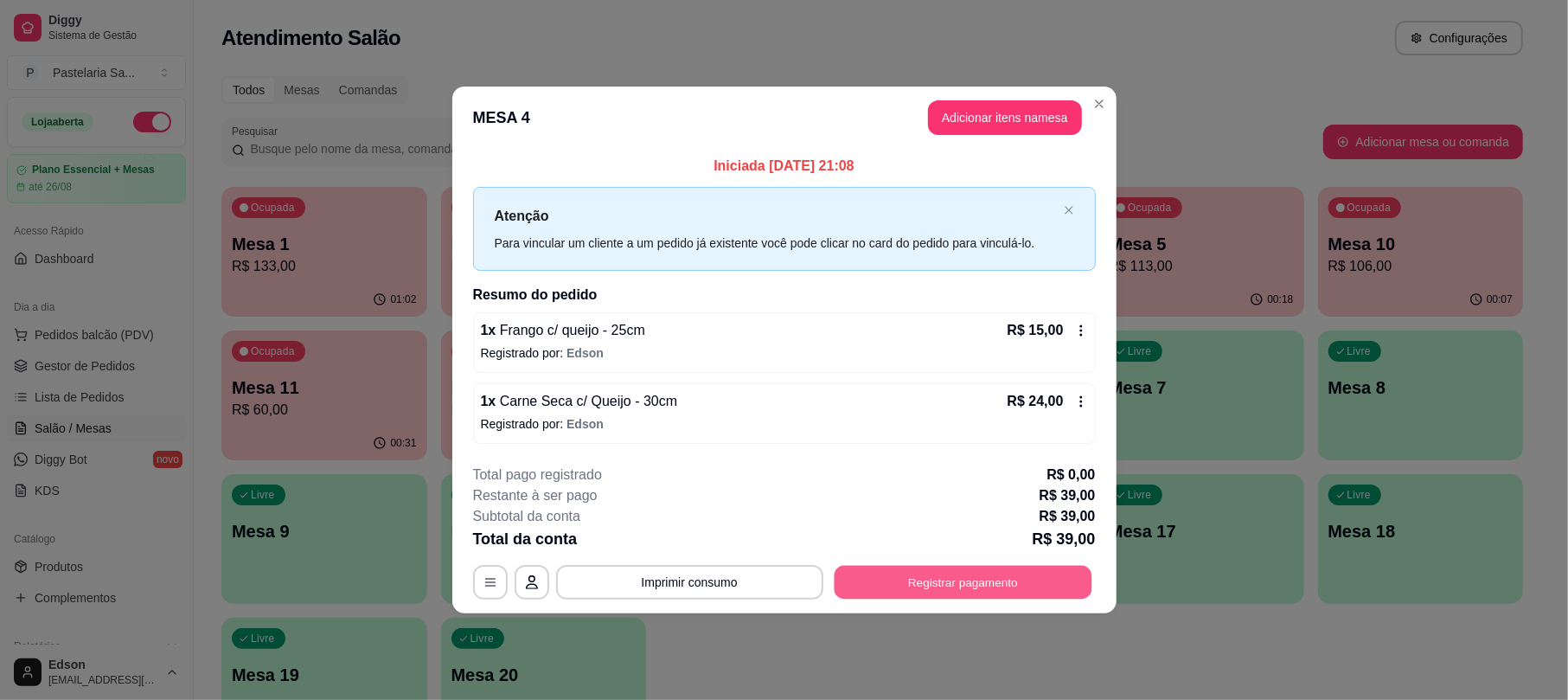
click at [1001, 597] on button "Registrar pagamento" at bounding box center [963, 581] width 258 height 33
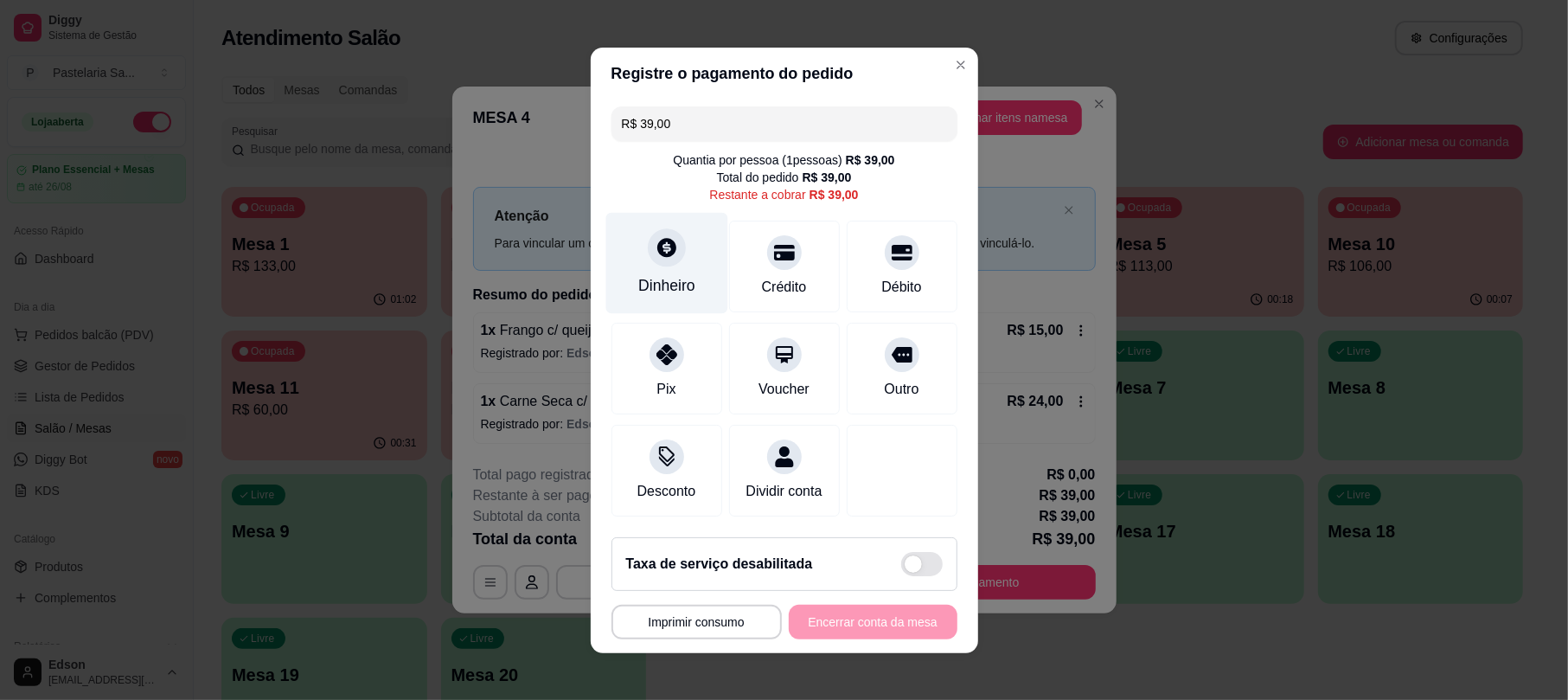
click at [678, 225] on div "Dinheiro" at bounding box center [666, 263] width 122 height 101
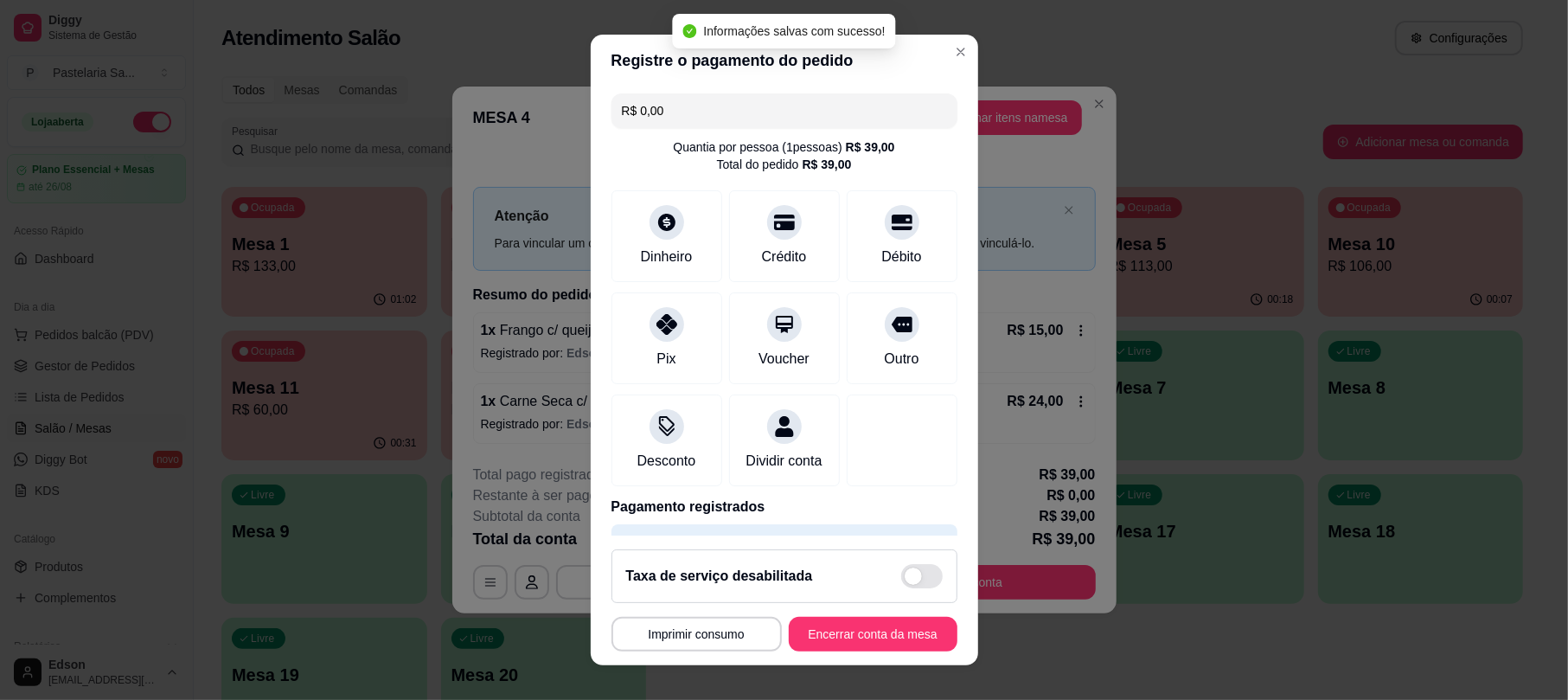
type input "R$ 0,00"
click at [859, 626] on button "Encerrar conta da mesa" at bounding box center [873, 633] width 163 height 33
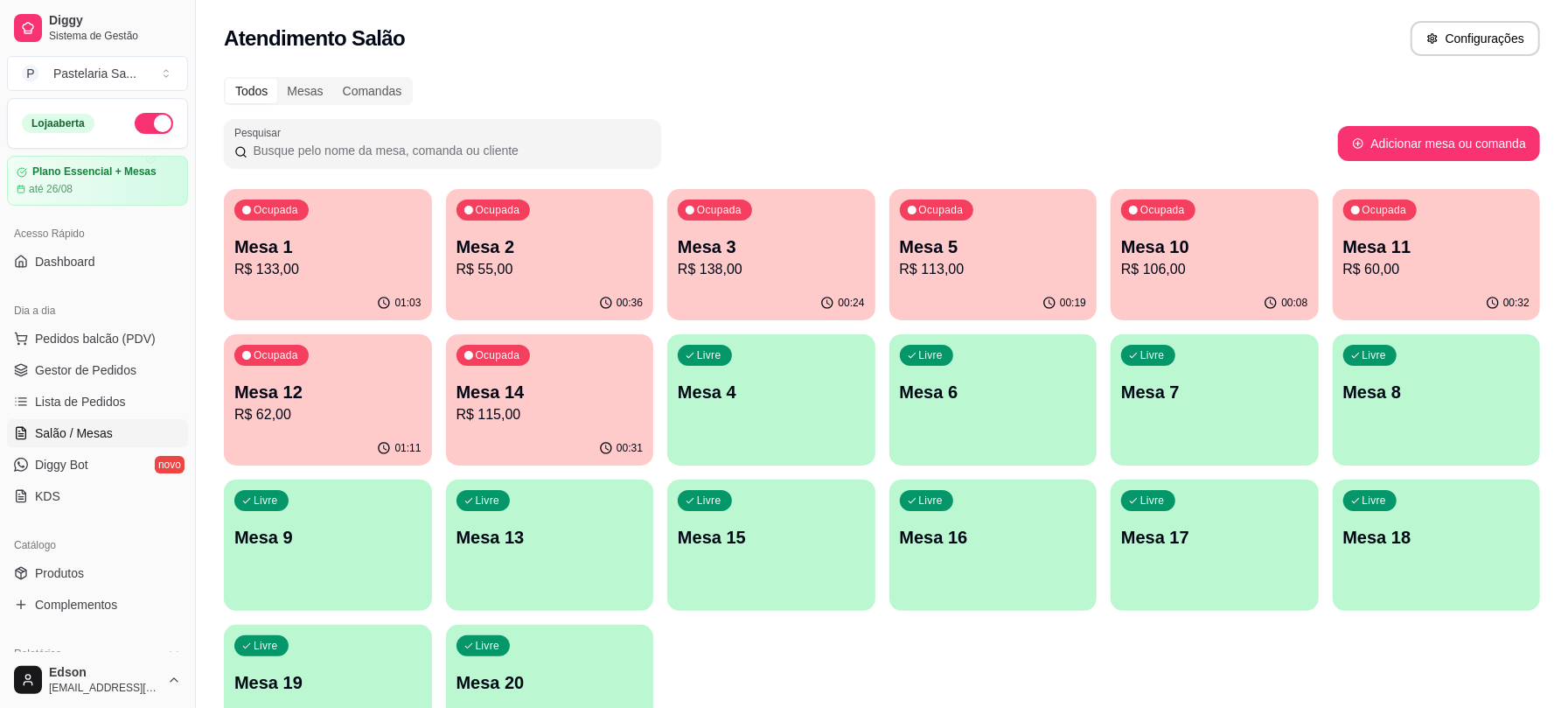
click at [539, 231] on div "Ocupada Mesa 2 R$ 55,00" at bounding box center [549, 237] width 208 height 97
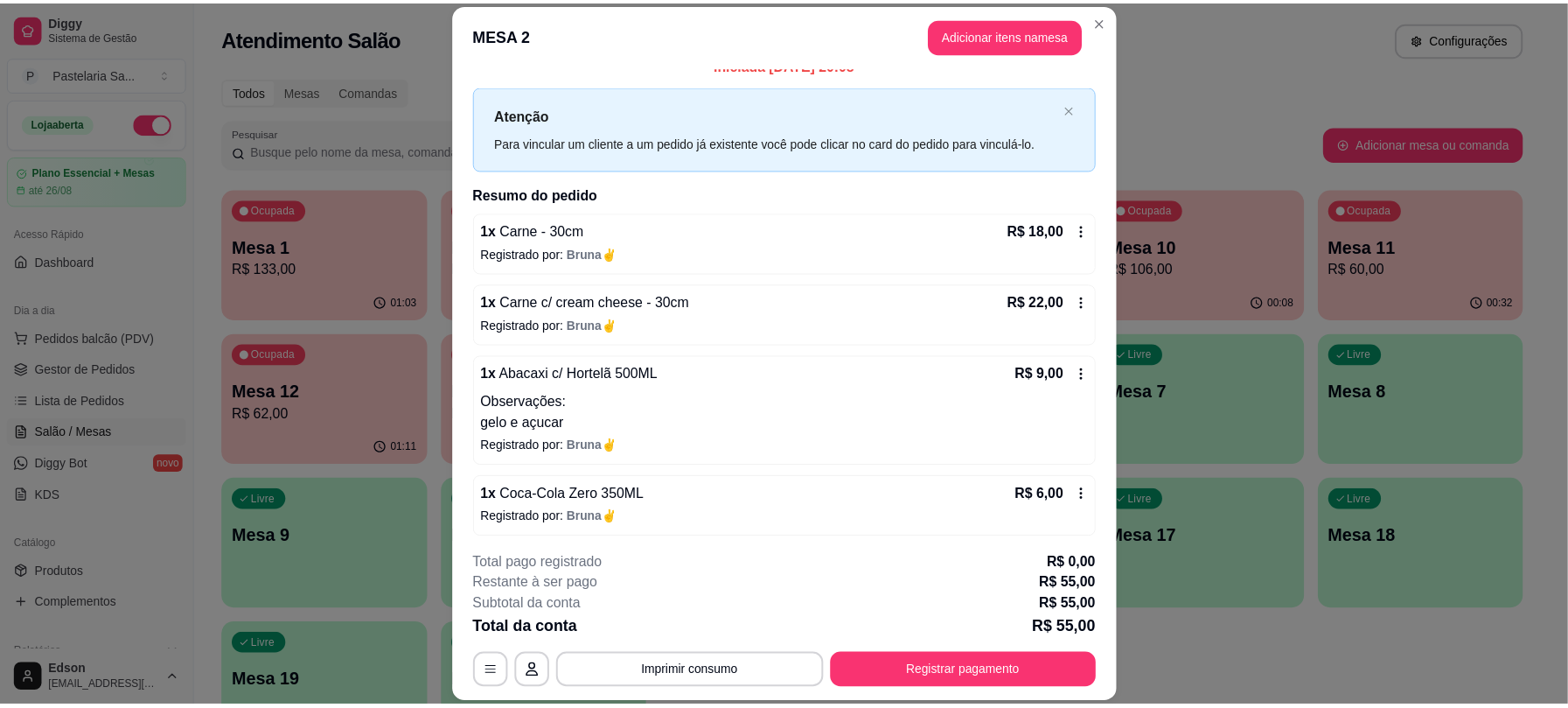
scroll to position [26, 0]
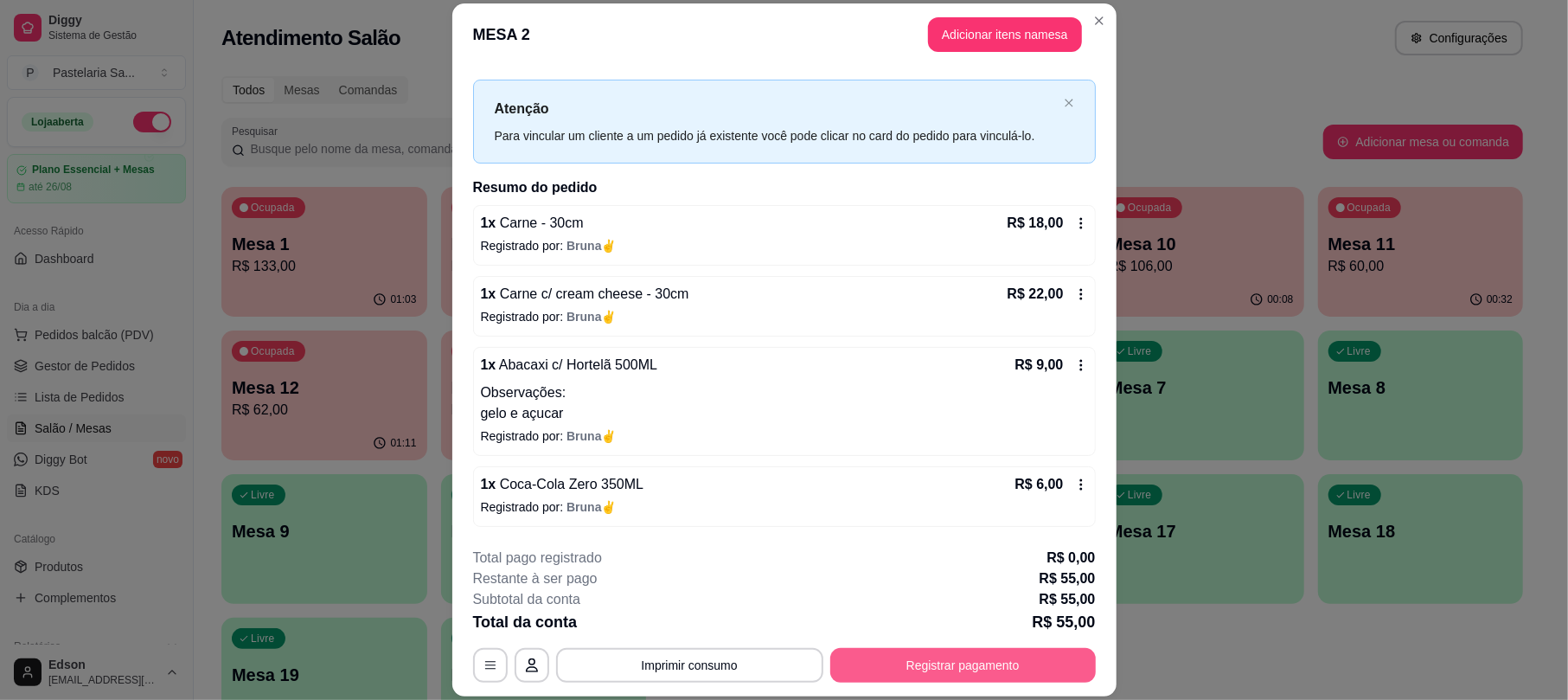
click at [1022, 661] on button "Registrar pagamento" at bounding box center [963, 665] width 266 height 34
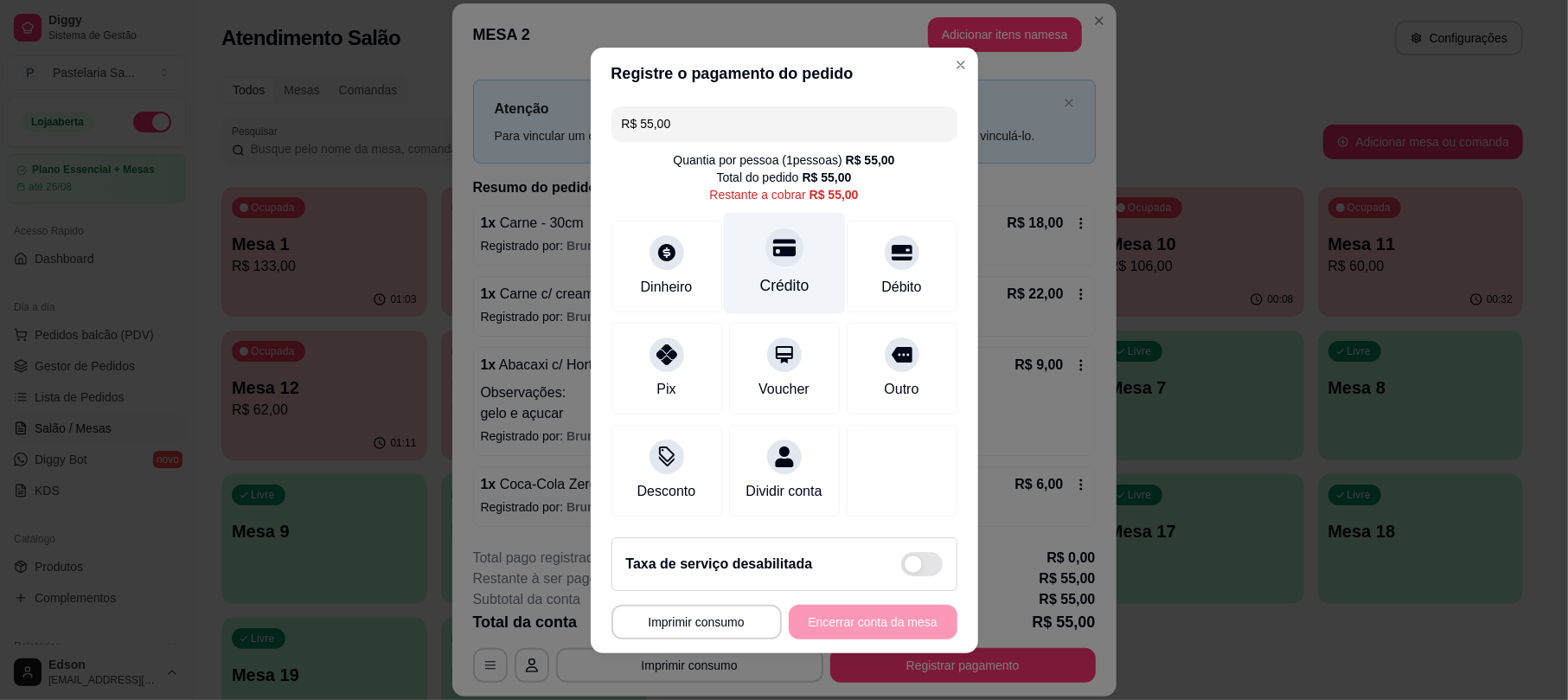
click at [787, 274] on div "Crédito" at bounding box center [784, 286] width 50 height 23
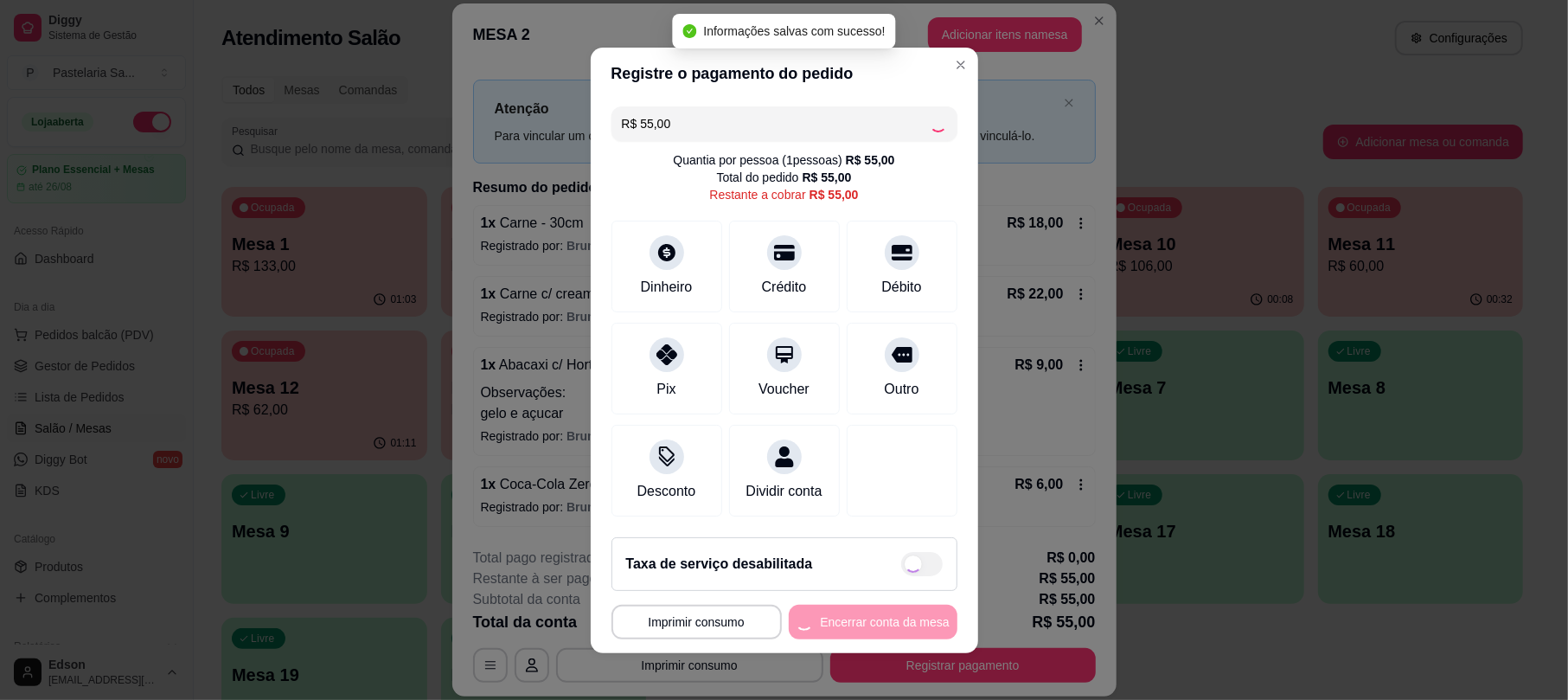
type input "R$ 0,00"
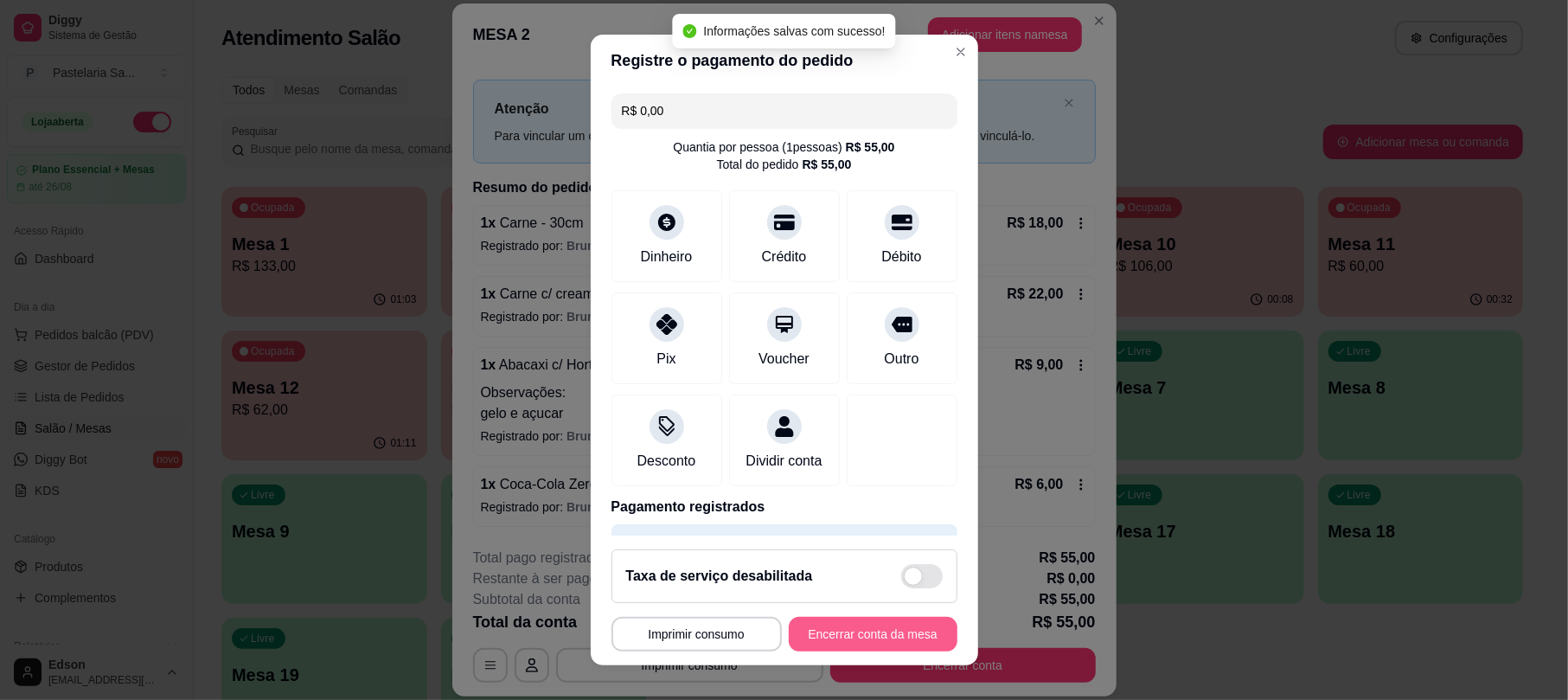
click at [889, 635] on button "Encerrar conta da mesa" at bounding box center [873, 634] width 168 height 34
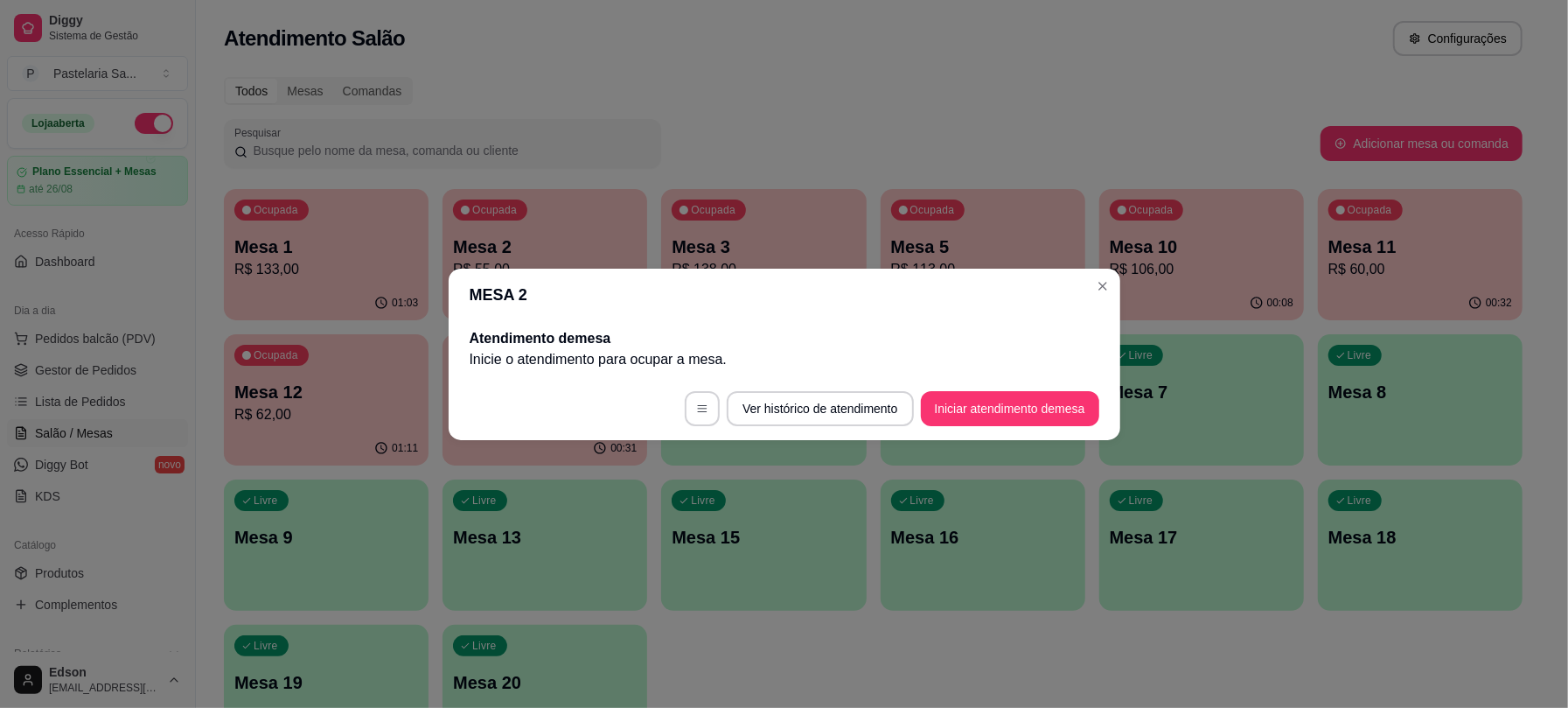
scroll to position [0, 0]
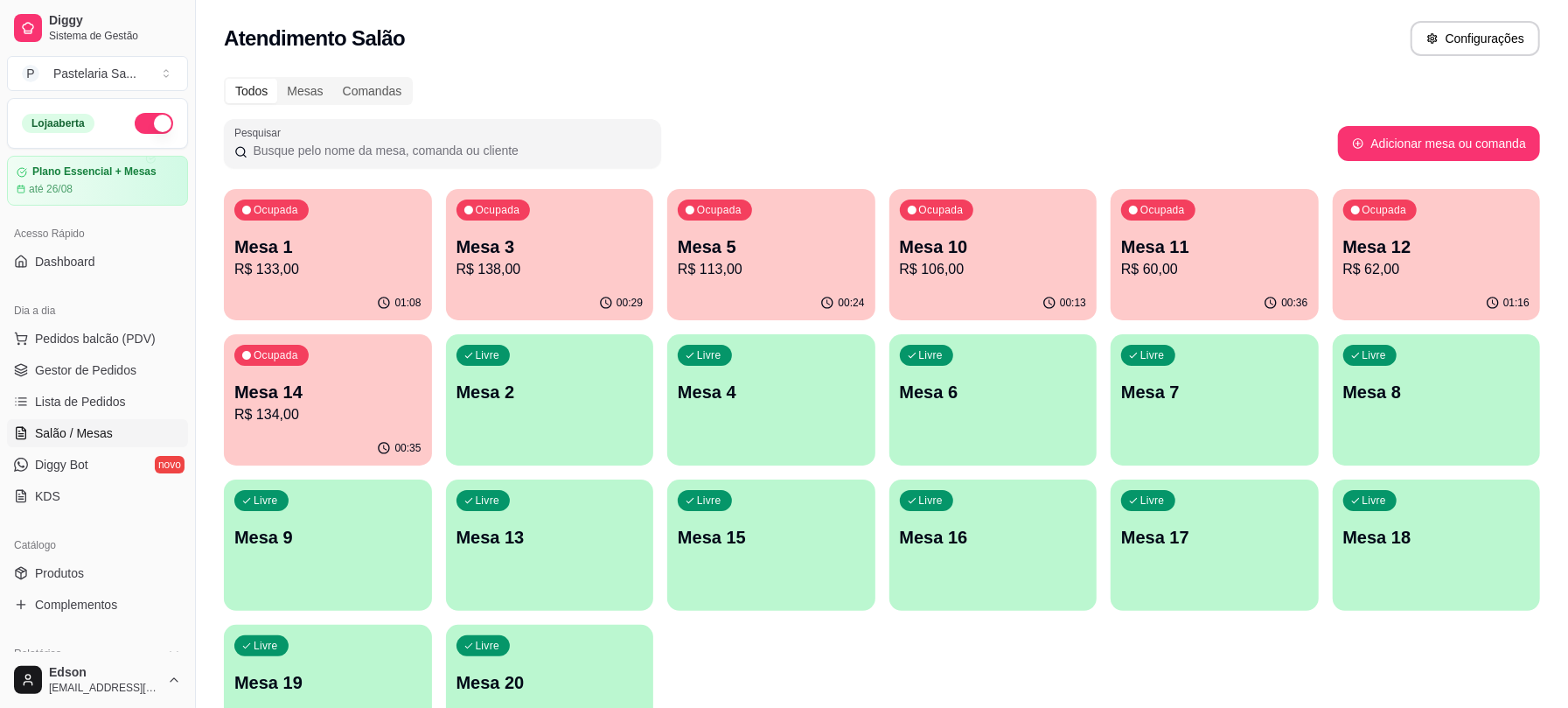
click at [1434, 260] on p "R$ 62,00" at bounding box center [1437, 270] width 188 height 21
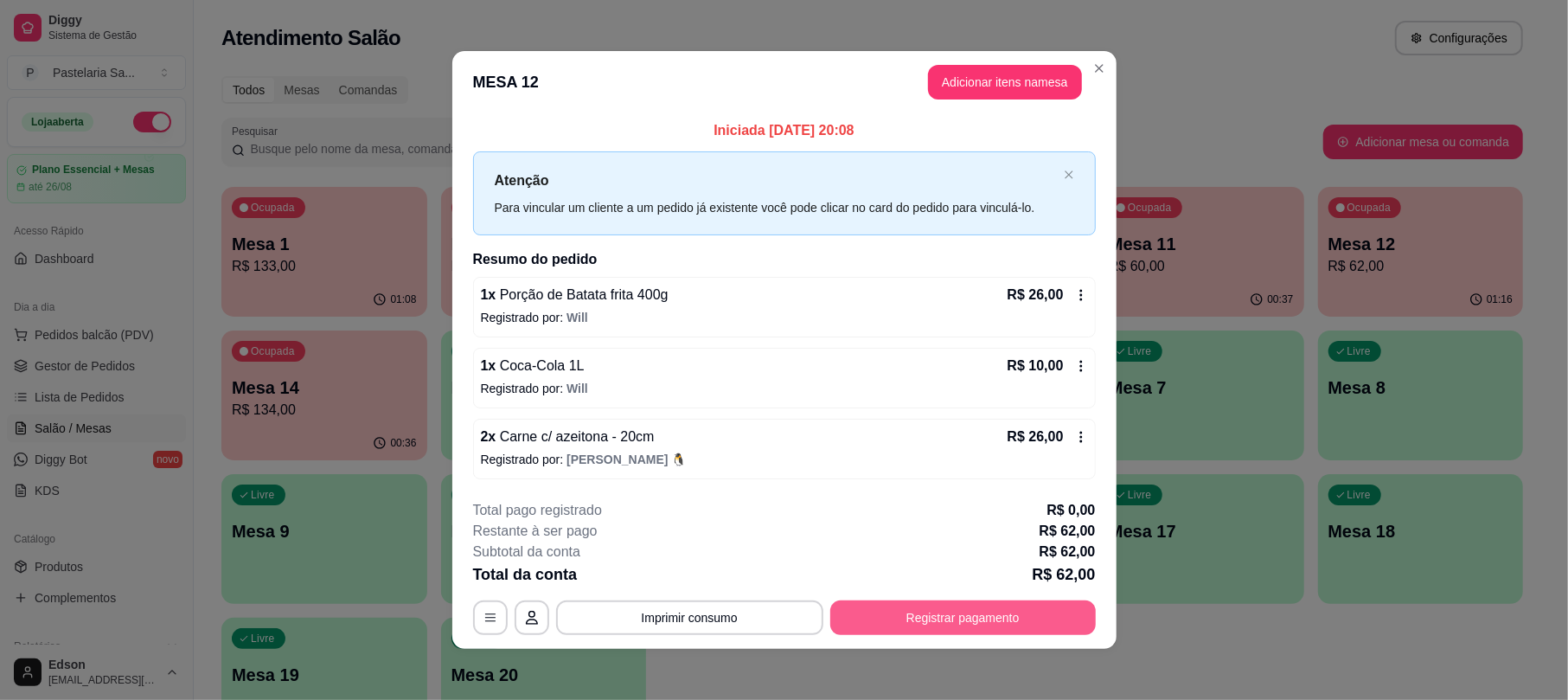
click at [864, 610] on button "Registrar pagamento" at bounding box center [963, 618] width 266 height 34
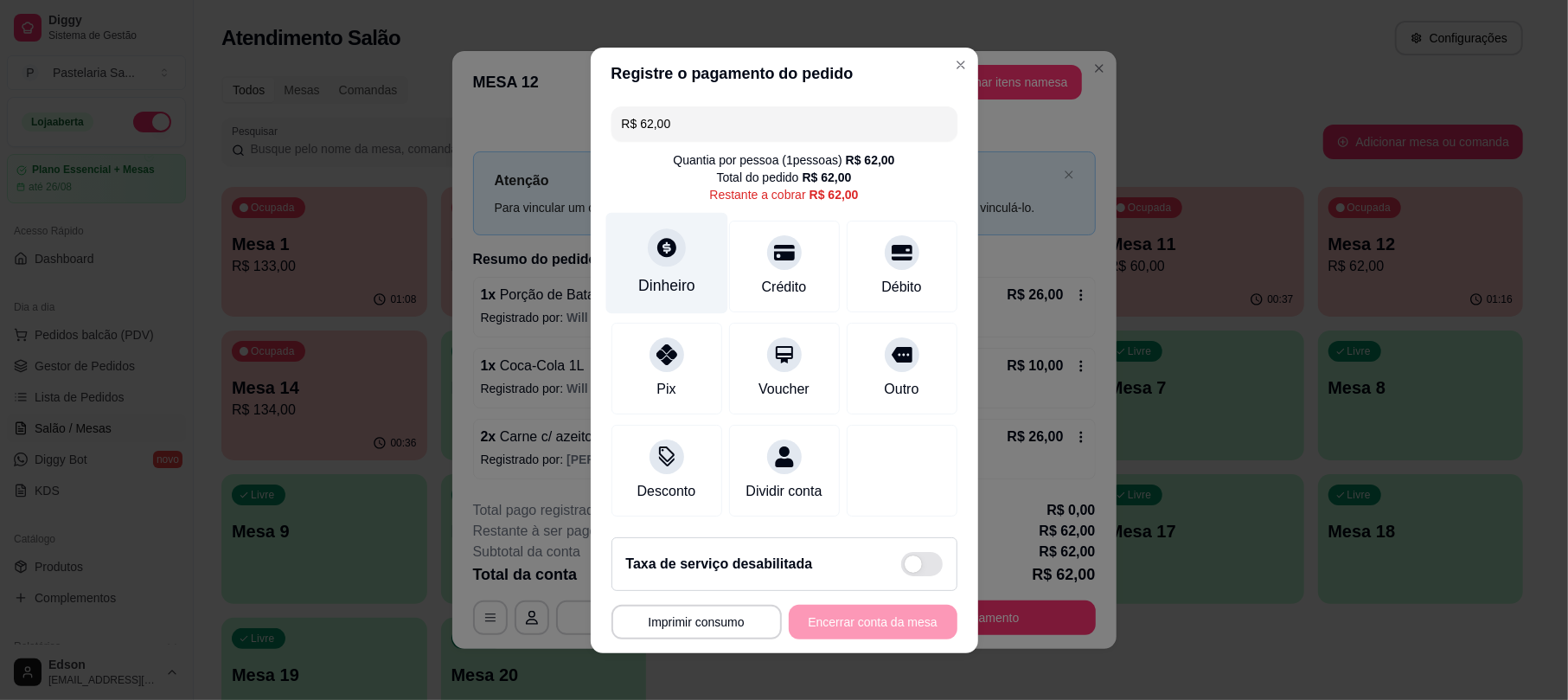
click at [668, 240] on div at bounding box center [666, 248] width 38 height 38
click at [692, 339] on input "0,00" at bounding box center [783, 333] width 346 height 34
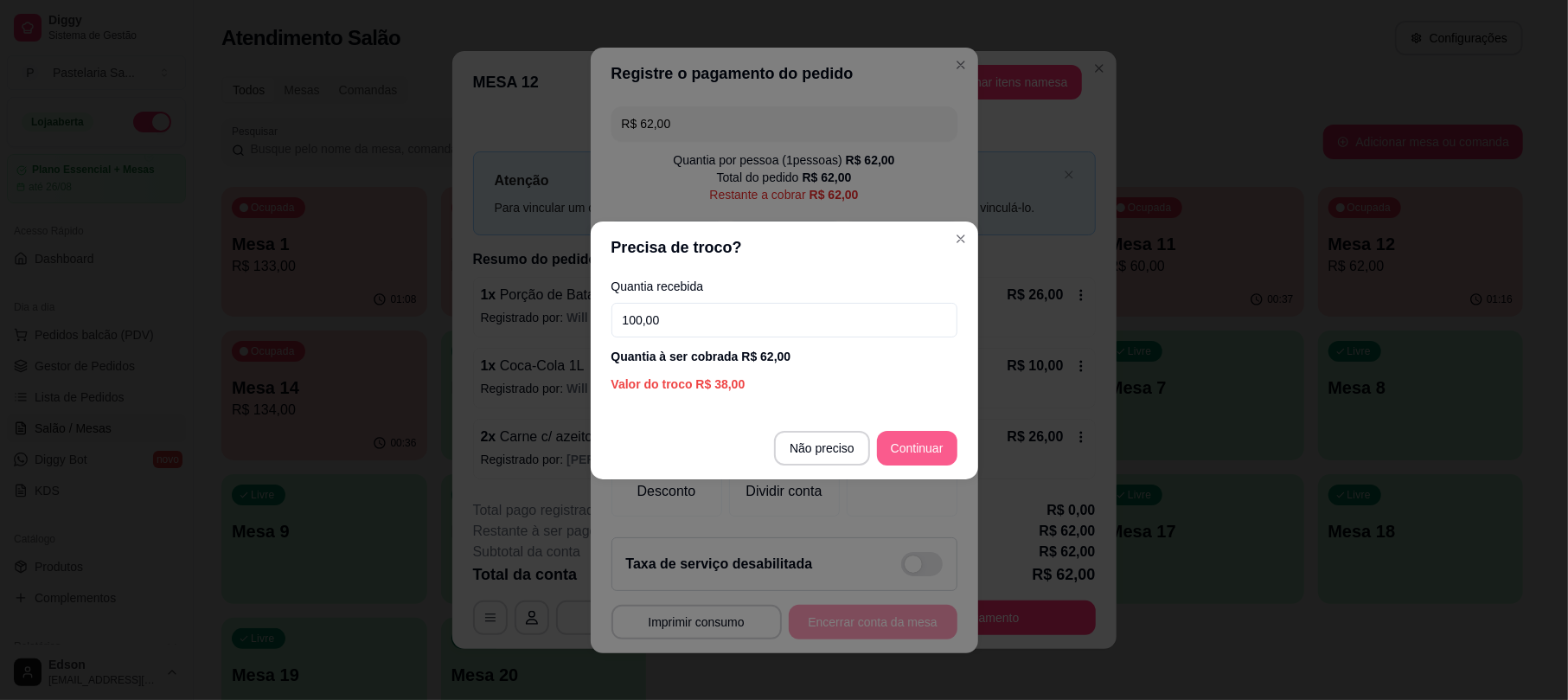
type input "100,00"
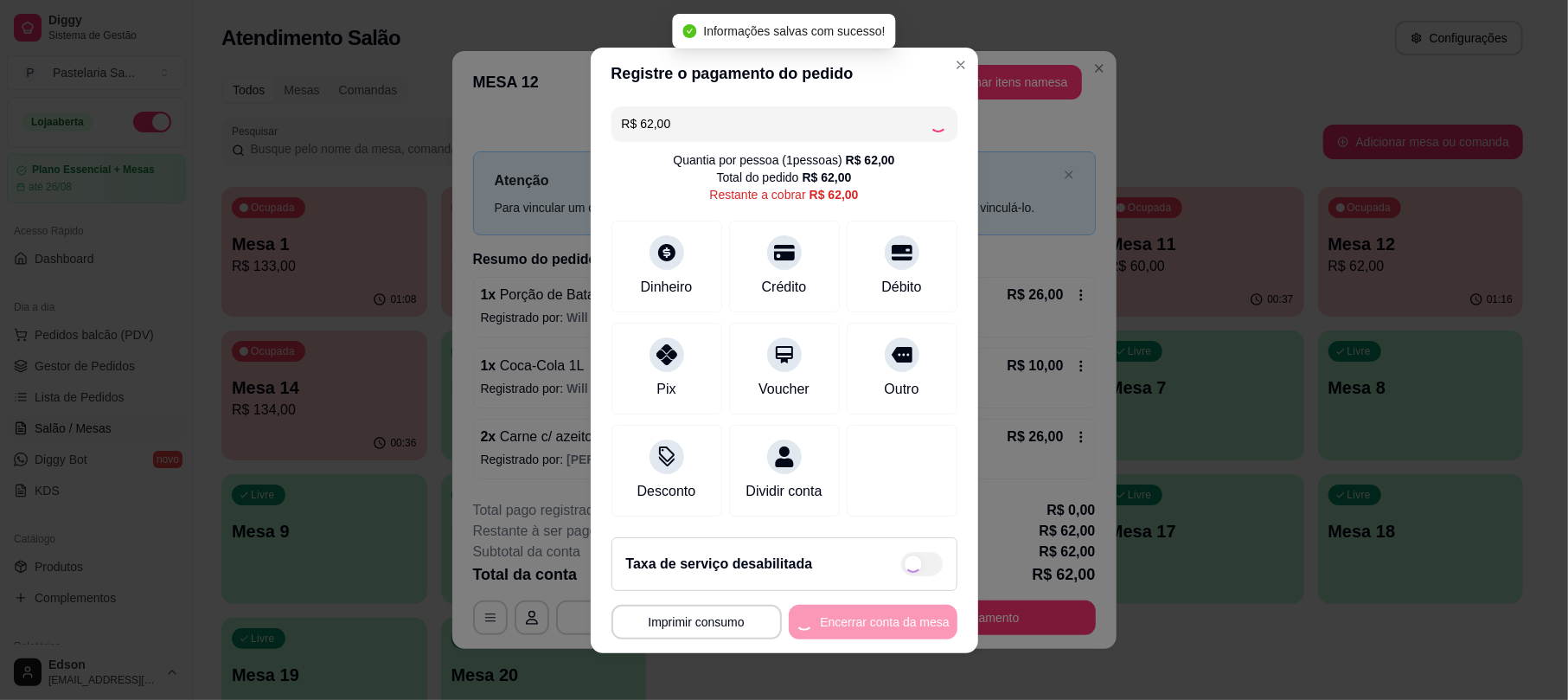
type input "R$ 0,00"
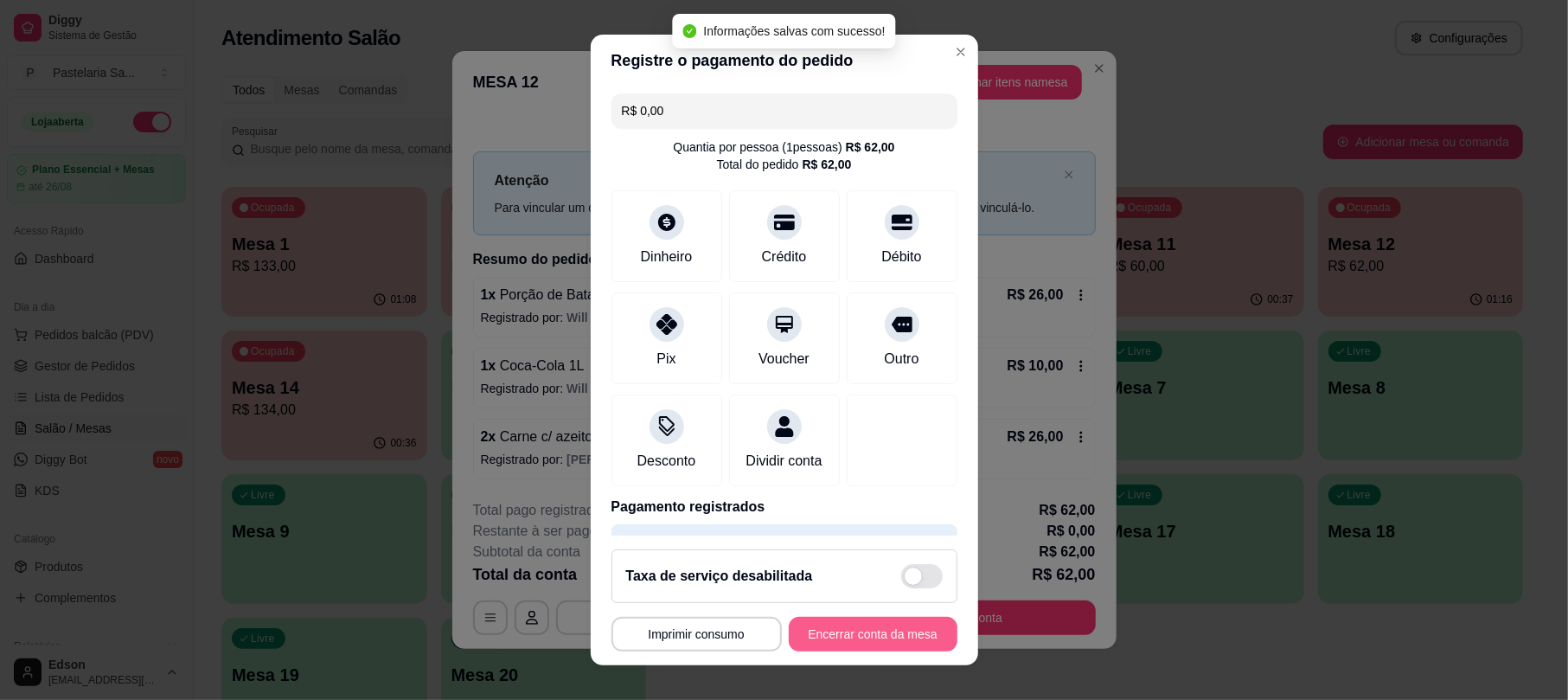
click at [870, 644] on button "Encerrar conta da mesa" at bounding box center [873, 634] width 168 height 34
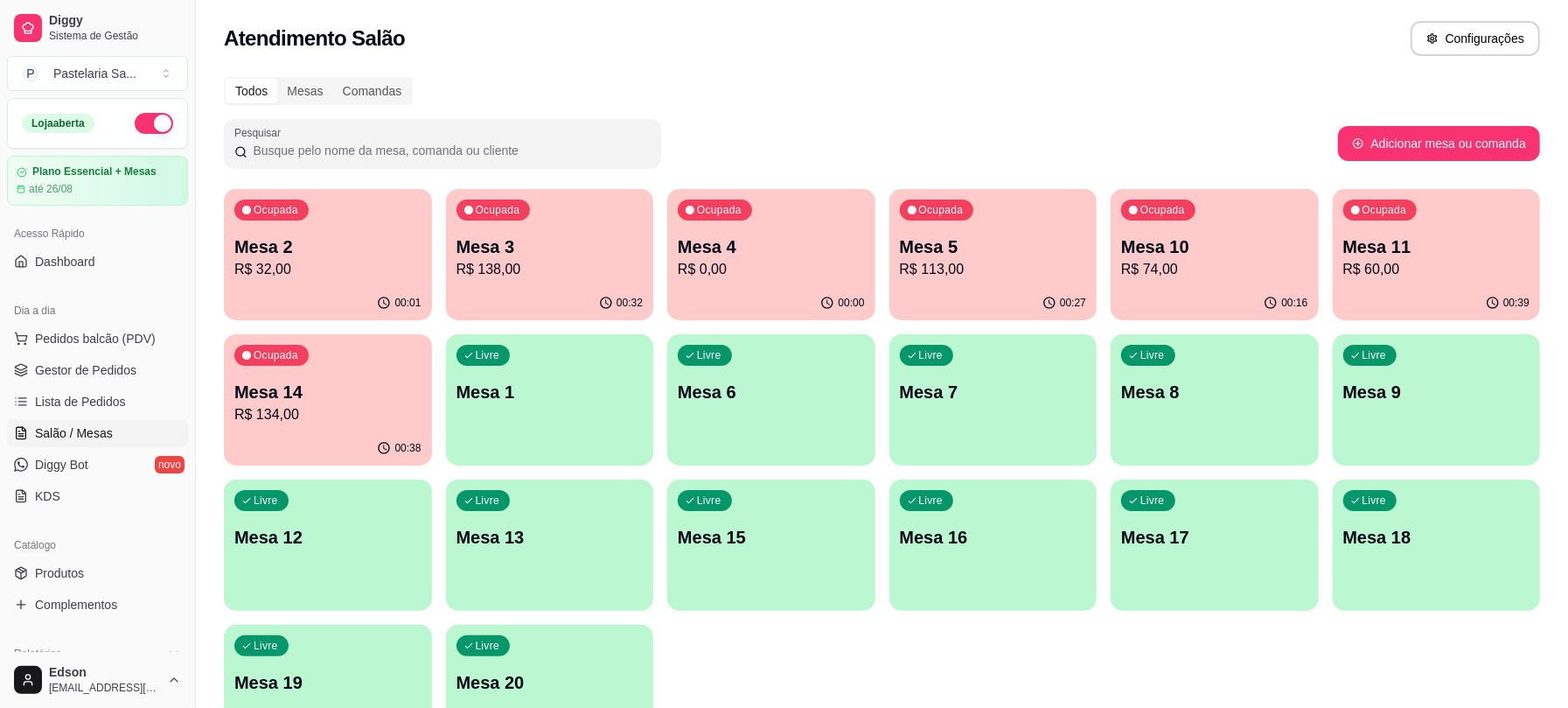
scroll to position [551, 0]
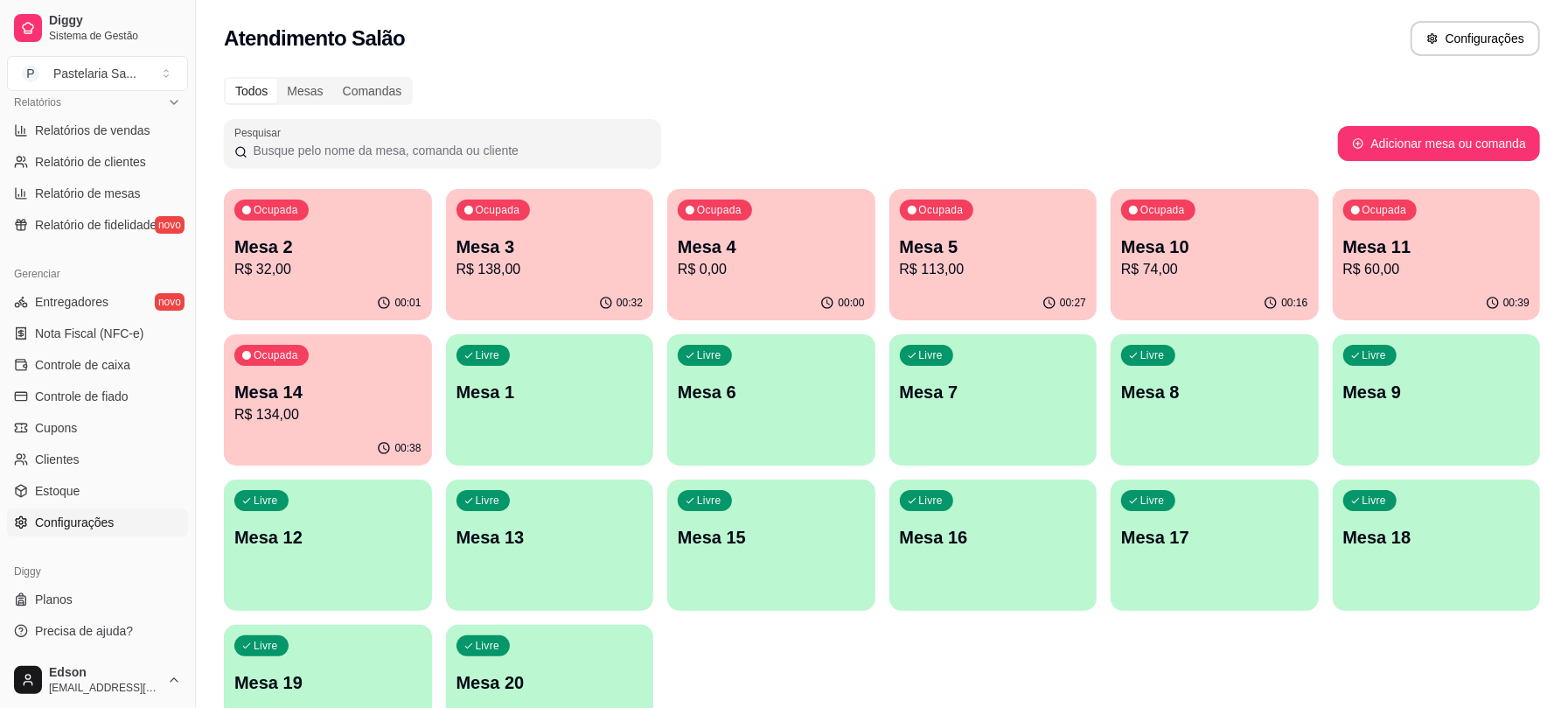
click at [89, 535] on link "Configurações" at bounding box center [97, 521] width 181 height 28
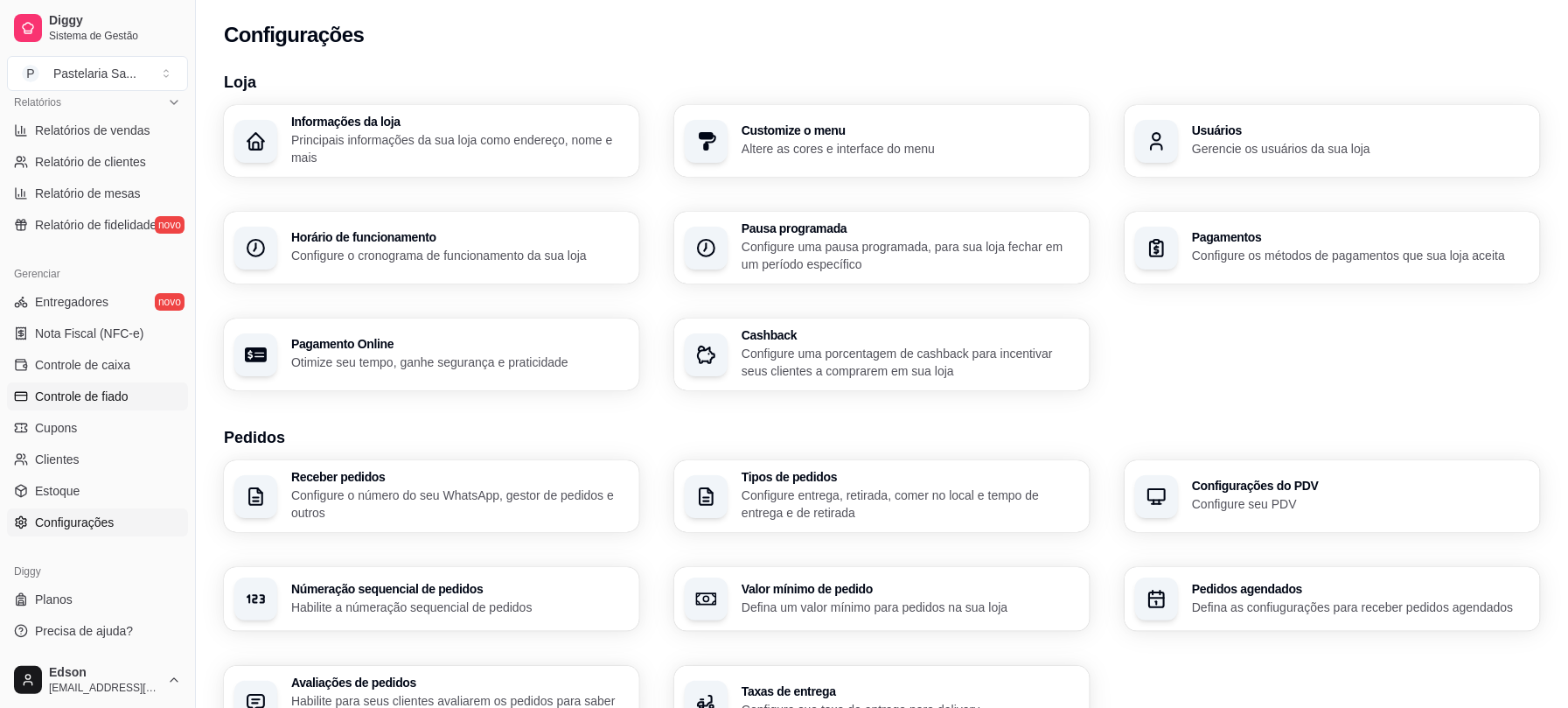
click at [108, 390] on span "Controle de fiado" at bounding box center [81, 397] width 94 height 17
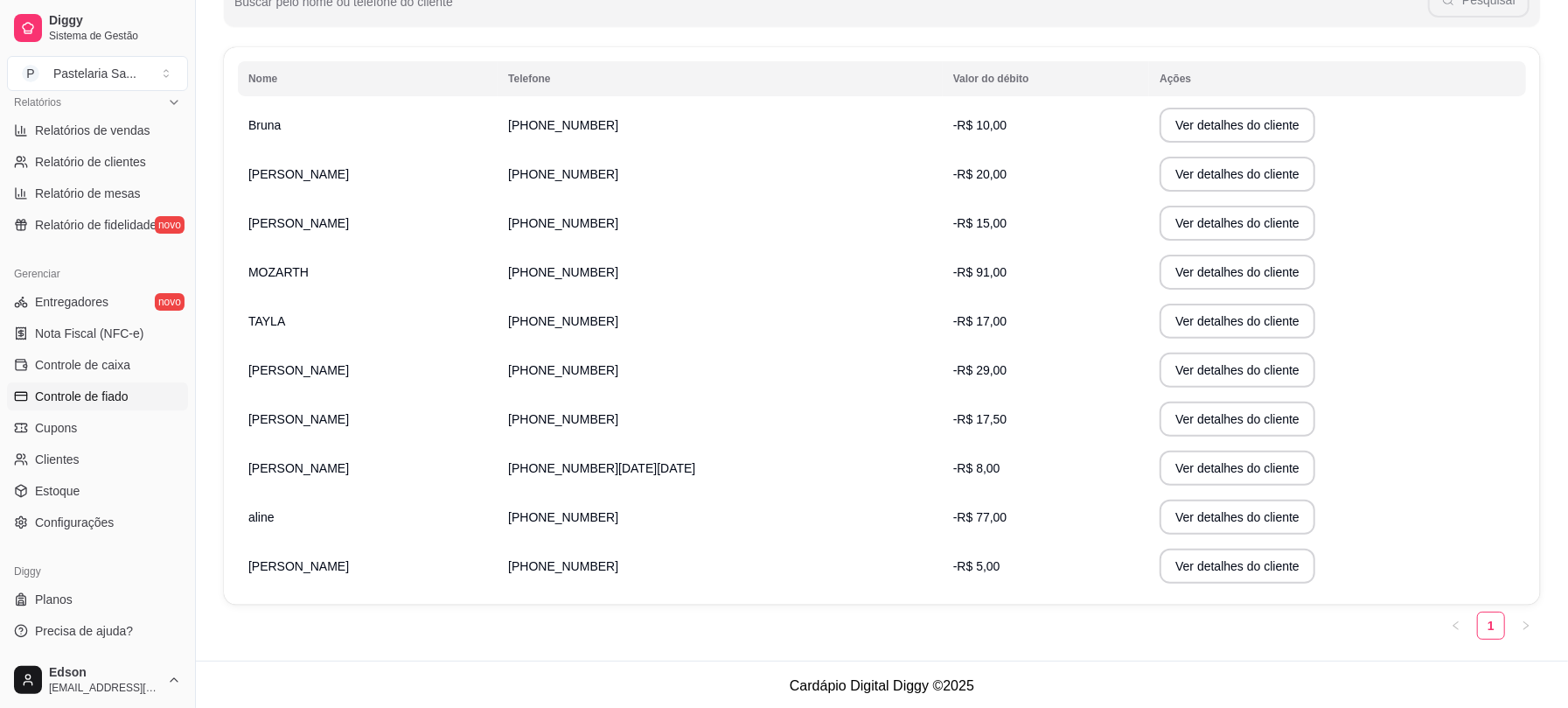
scroll to position [262, 0]
click at [1214, 168] on button "Ver detalhes do cliente" at bounding box center [1236, 171] width 156 height 35
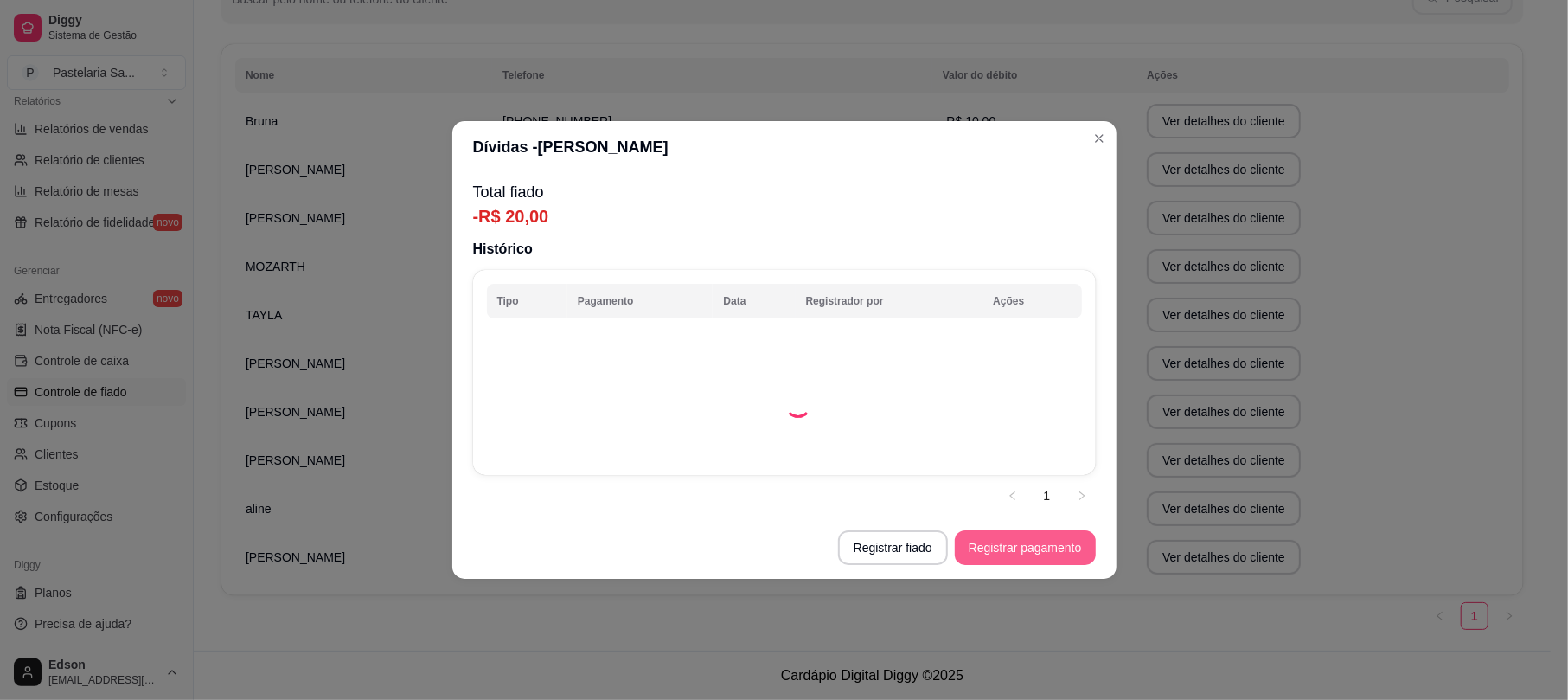
click at [1038, 548] on button "Registrar pagamento" at bounding box center [1024, 547] width 141 height 34
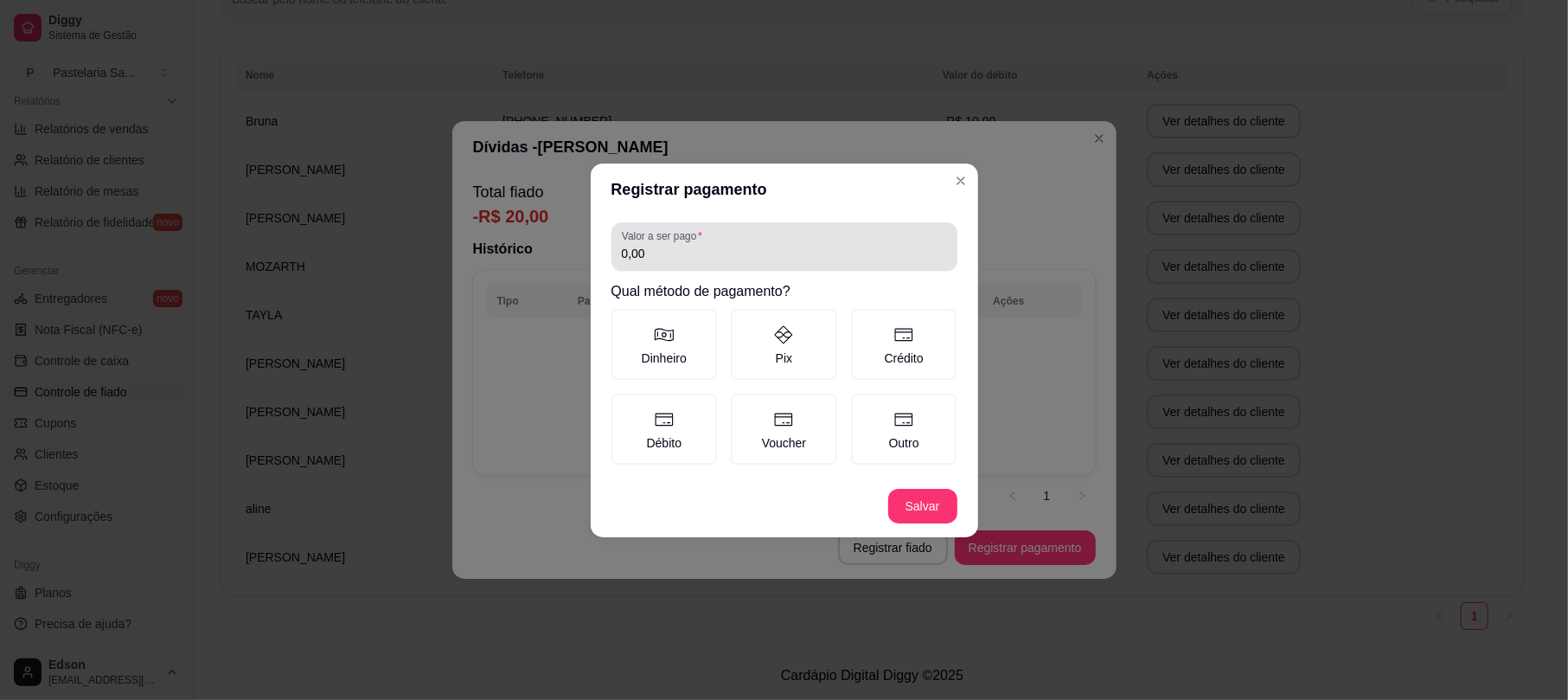
click at [717, 254] on input "0,00" at bounding box center [784, 253] width 325 height 17
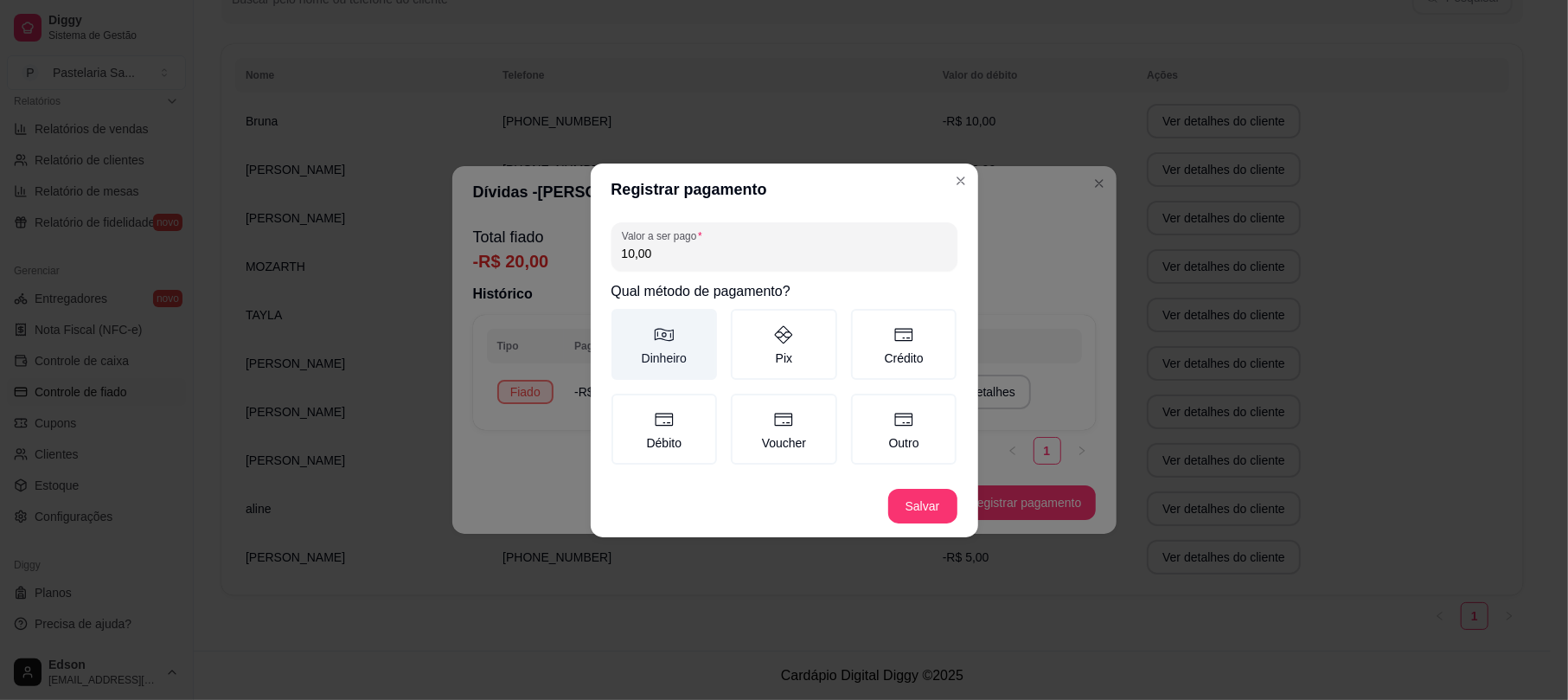
type input "10,00"
click at [679, 353] on label "Dinheiro" at bounding box center [664, 344] width 106 height 71
click at [624, 321] on button "Dinheiro" at bounding box center [617, 315] width 13 height 13
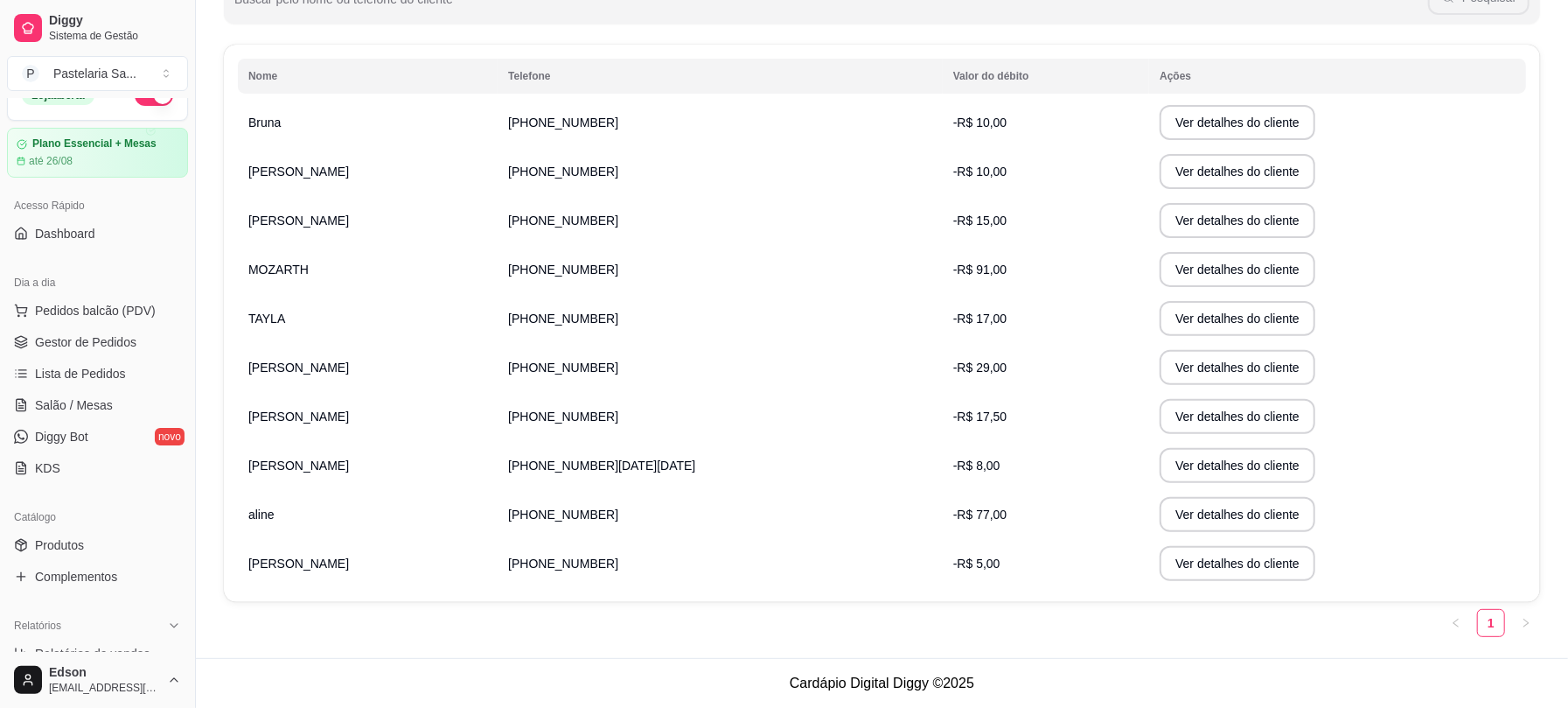
scroll to position [0, 0]
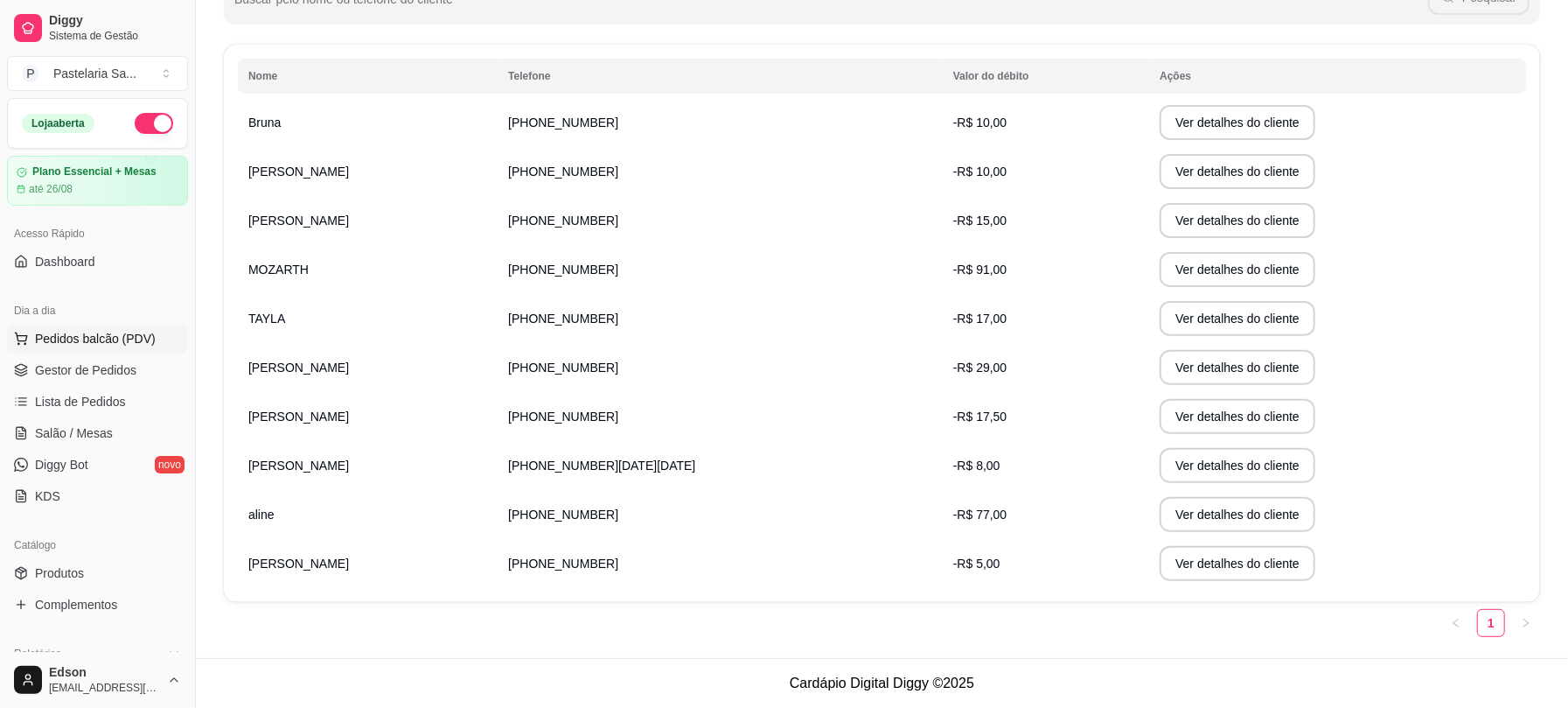
click at [96, 330] on span "Pedidos balcão (PDV)" at bounding box center [95, 339] width 121 height 17
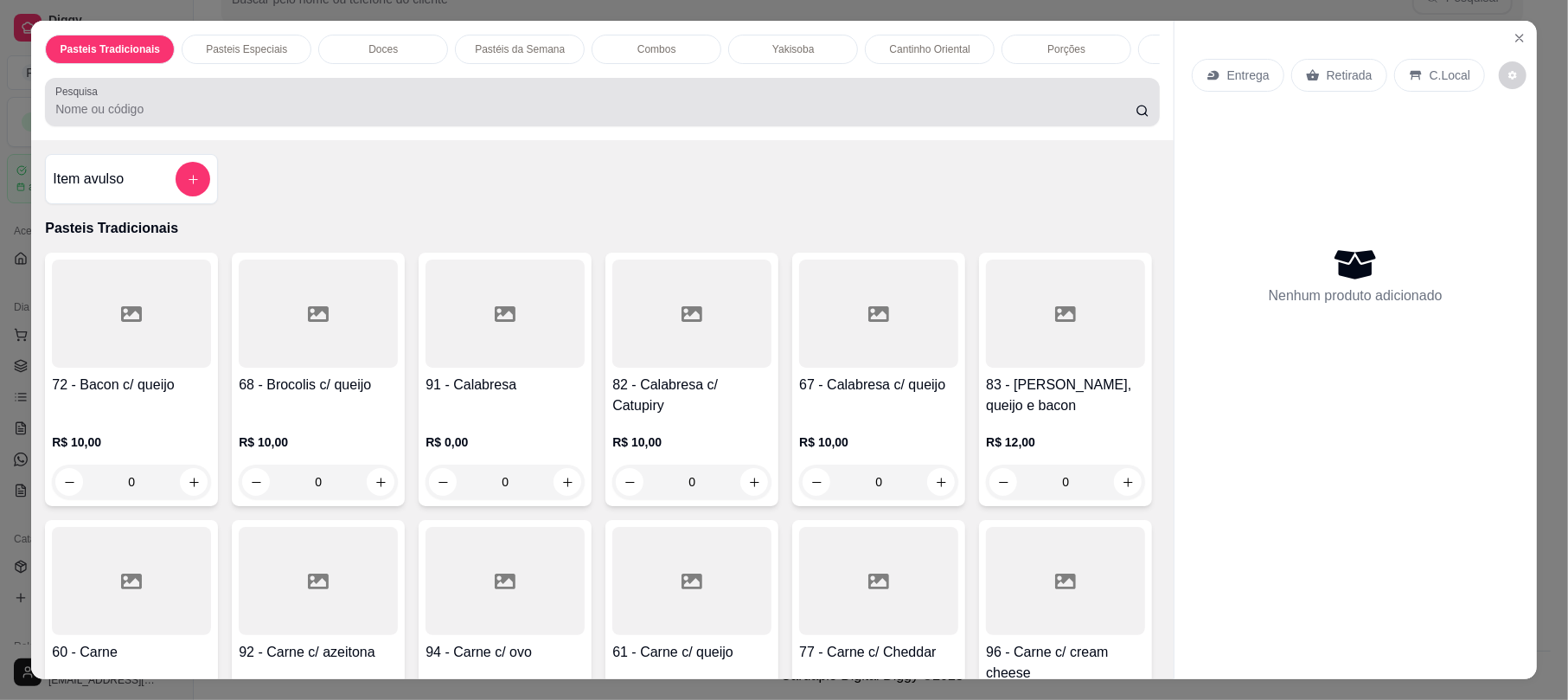
click at [526, 126] on div "Pesquisa" at bounding box center [601, 101] width 1114 height 49
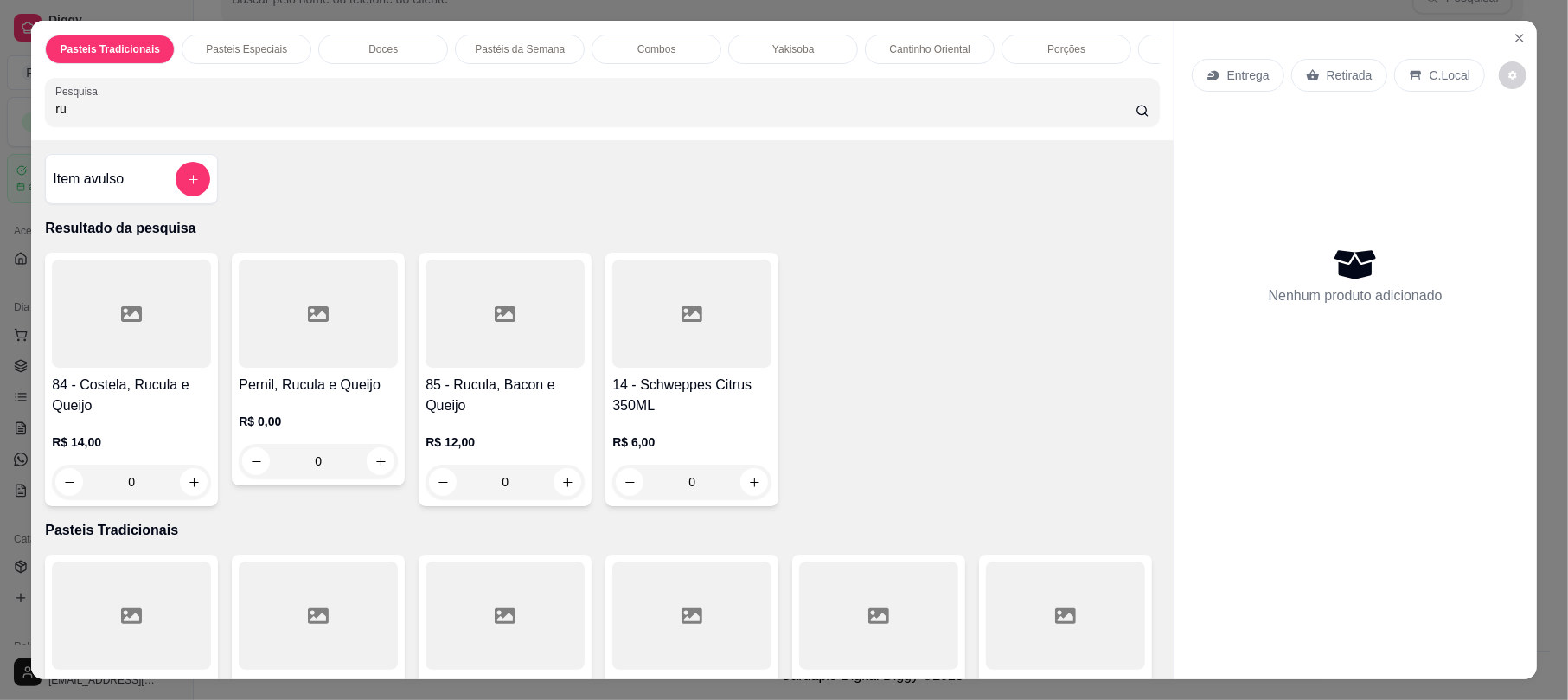
type input "ru"
click at [496, 416] on h4 "85 - Rucula, Bacon e Queijo" at bounding box center [505, 395] width 159 height 41
click at [1514, 29] on button "Close" at bounding box center [1519, 37] width 28 height 28
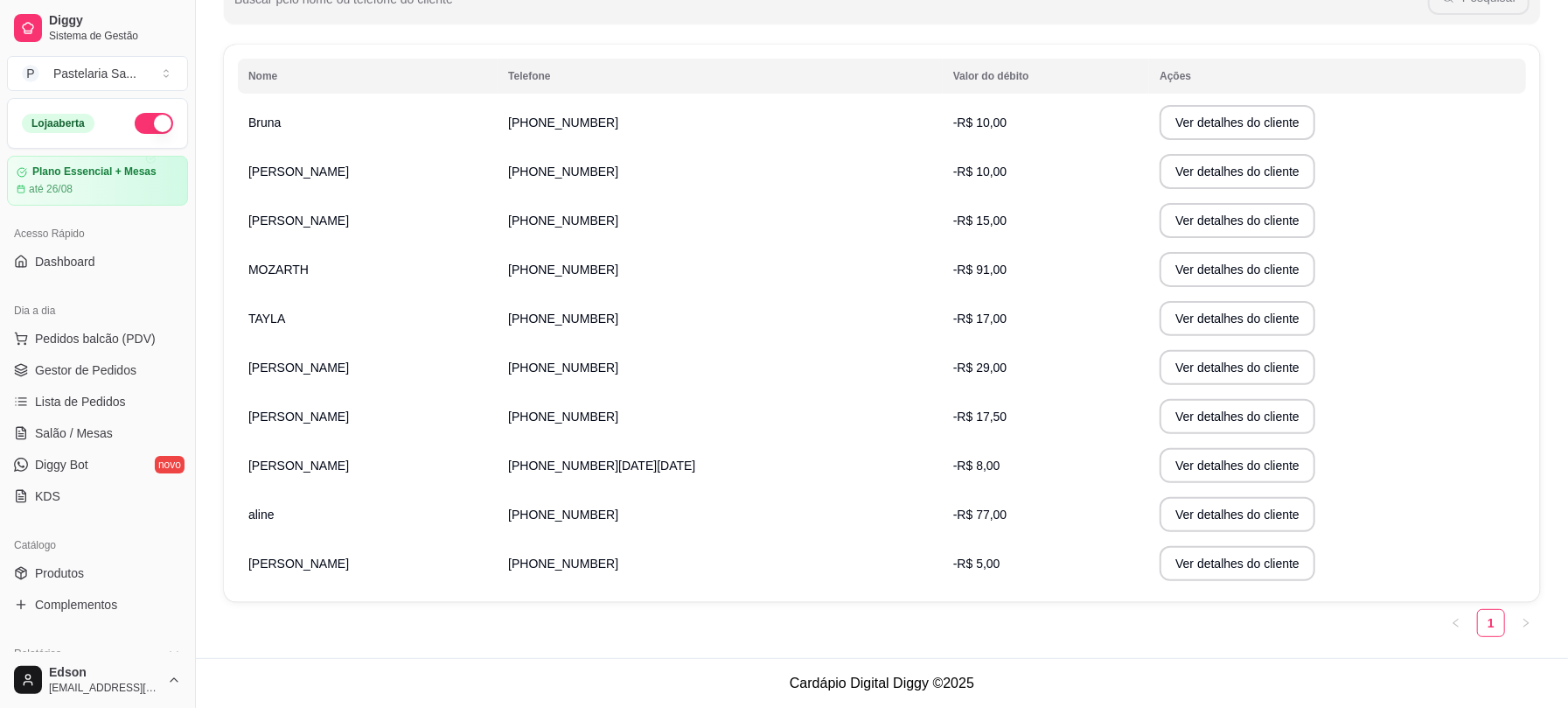
click at [1165, 197] on td "Ver detalhes do cliente" at bounding box center [1337, 221] width 377 height 49
click at [1162, 215] on button "Ver detalhes do cliente" at bounding box center [1237, 221] width 151 height 34
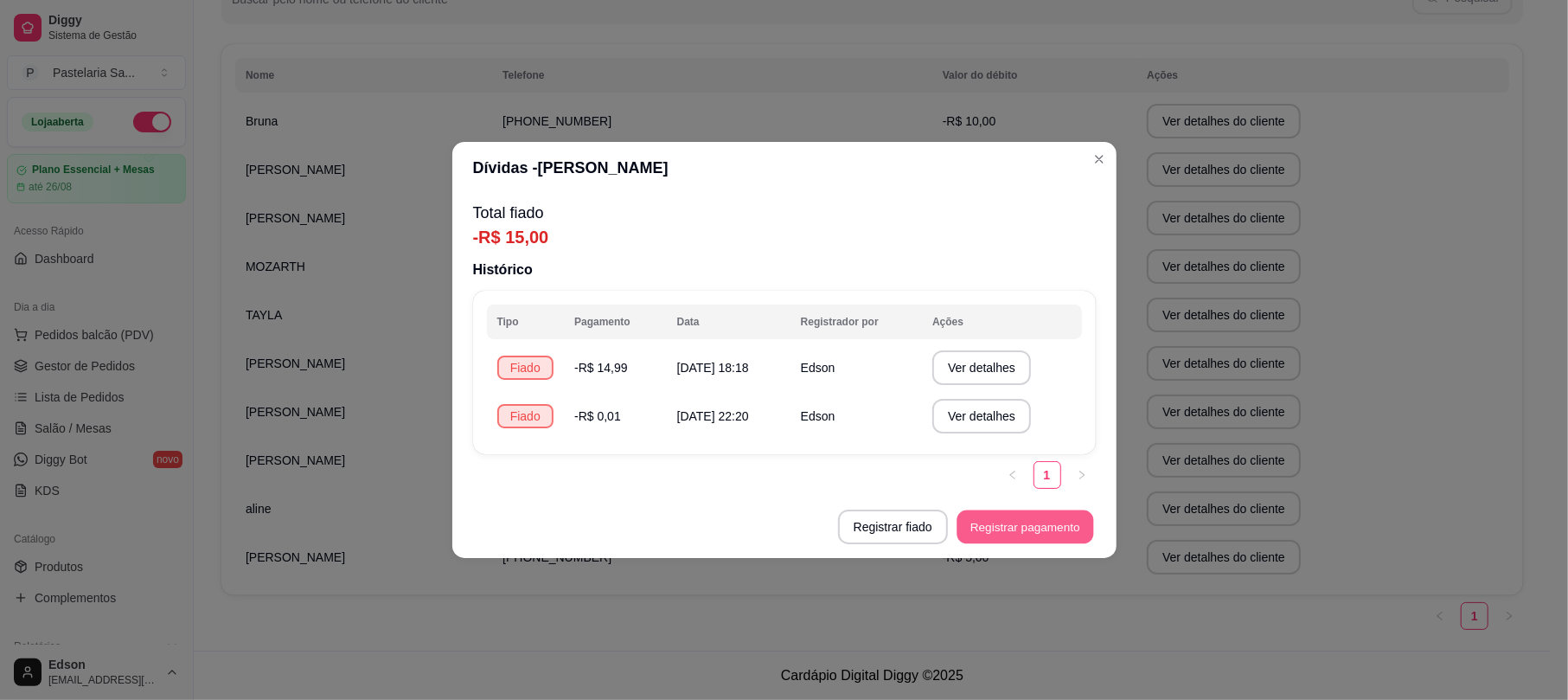
click at [1009, 541] on button "Registrar pagamento" at bounding box center [1024, 527] width 137 height 33
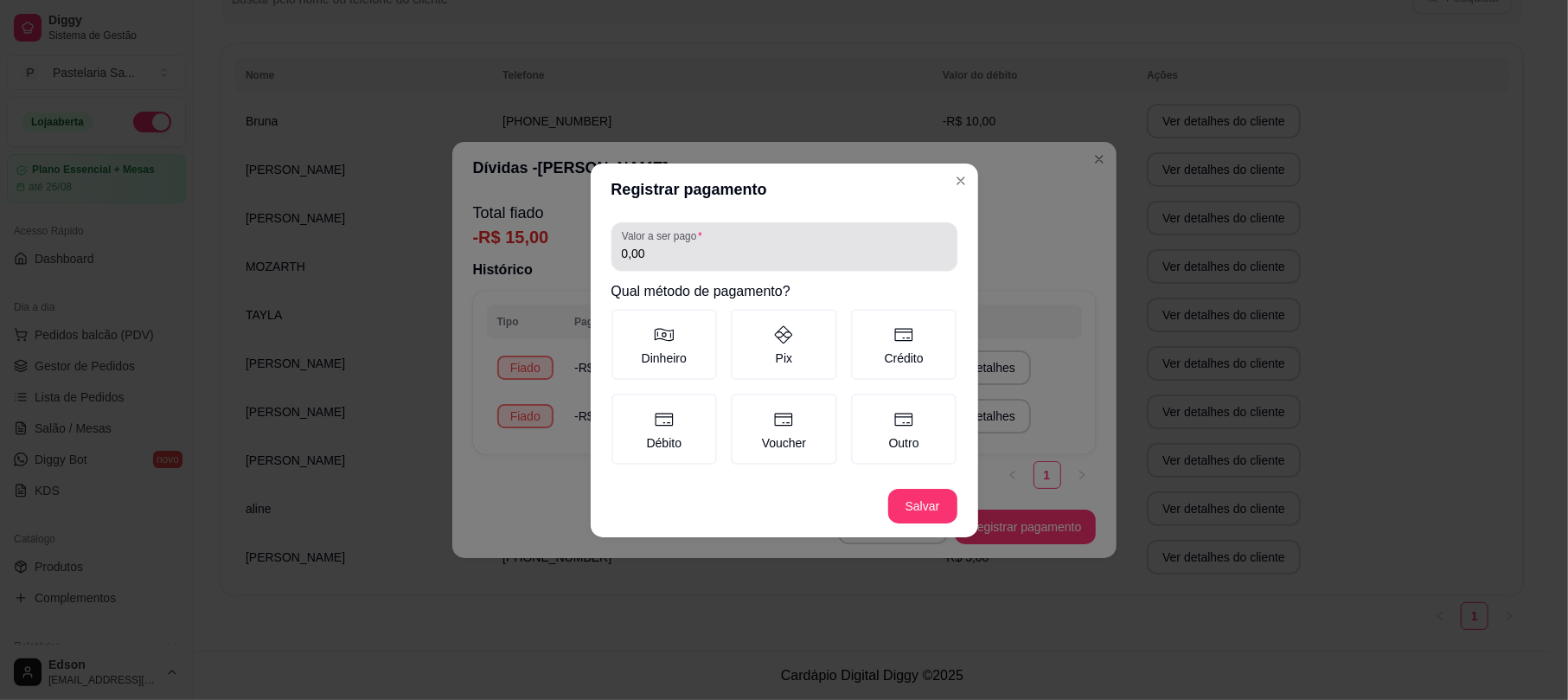
click at [692, 259] on input "0,00" at bounding box center [784, 253] width 325 height 17
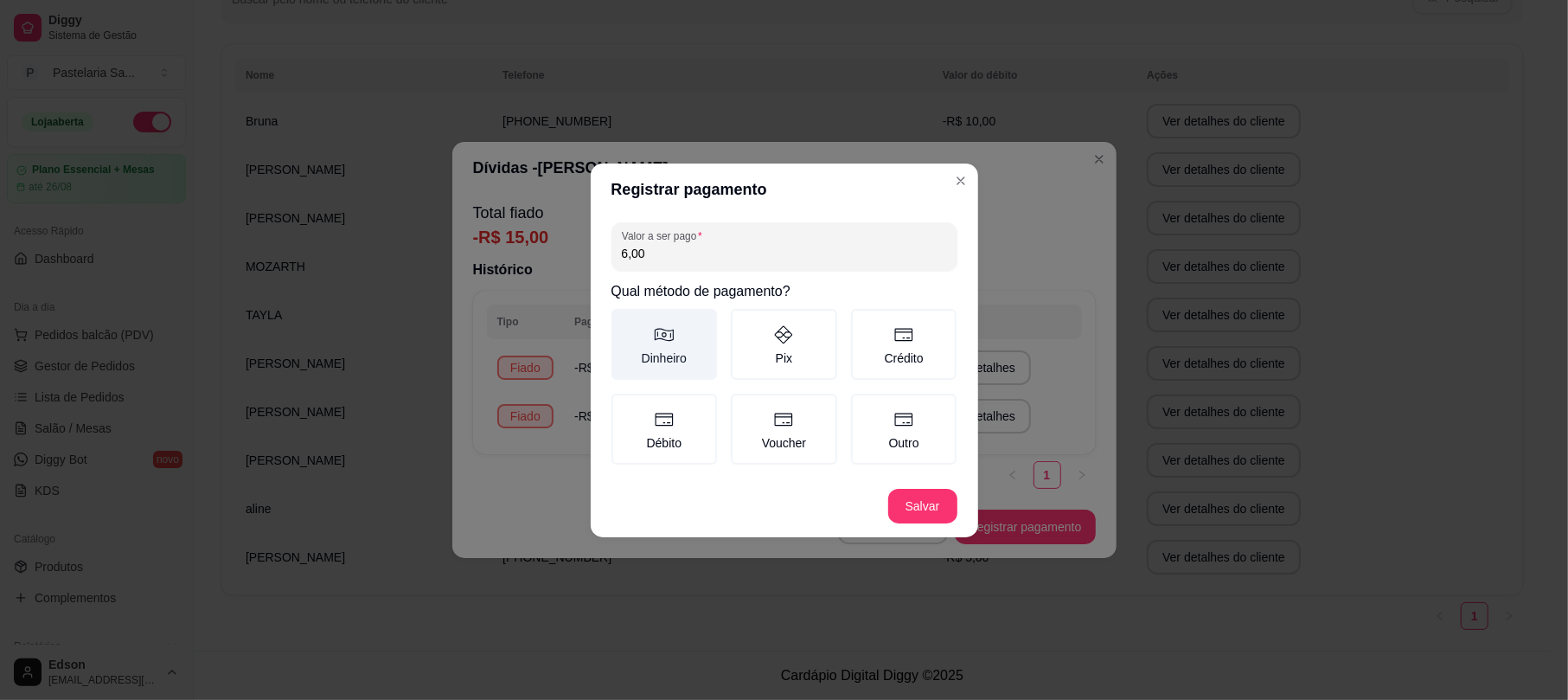
type input "6,00"
click at [664, 349] on label "Dinheiro" at bounding box center [664, 344] width 106 height 71
click at [624, 321] on button "Dinheiro" at bounding box center [617, 315] width 13 height 13
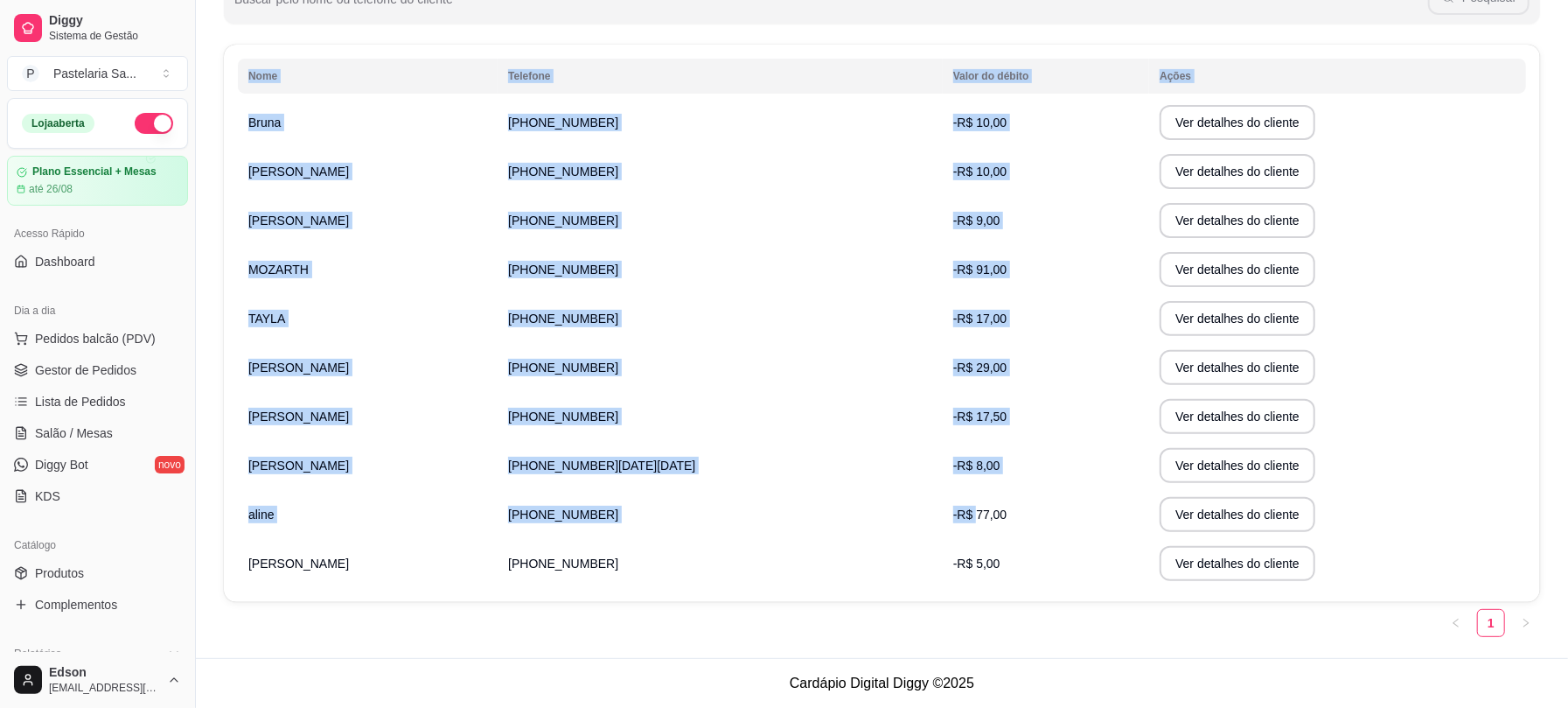
drag, startPoint x: 236, startPoint y: 516, endPoint x: 846, endPoint y: 505, distance: 610.1
click at [846, 505] on div "Nome Telefone Valor do débito Ações Bruna [PHONE_NUMBER] -R$ 10,00 Ver detalhes…" at bounding box center [882, 323] width 1316 height 557
drag, startPoint x: 846, startPoint y: 505, endPoint x: 858, endPoint y: 517, distance: 17.0
click at [953, 508] on span "-R$ 77,00" at bounding box center [979, 515] width 53 height 14
click at [943, 523] on td "-R$ 77,00" at bounding box center [1045, 514] width 206 height 49
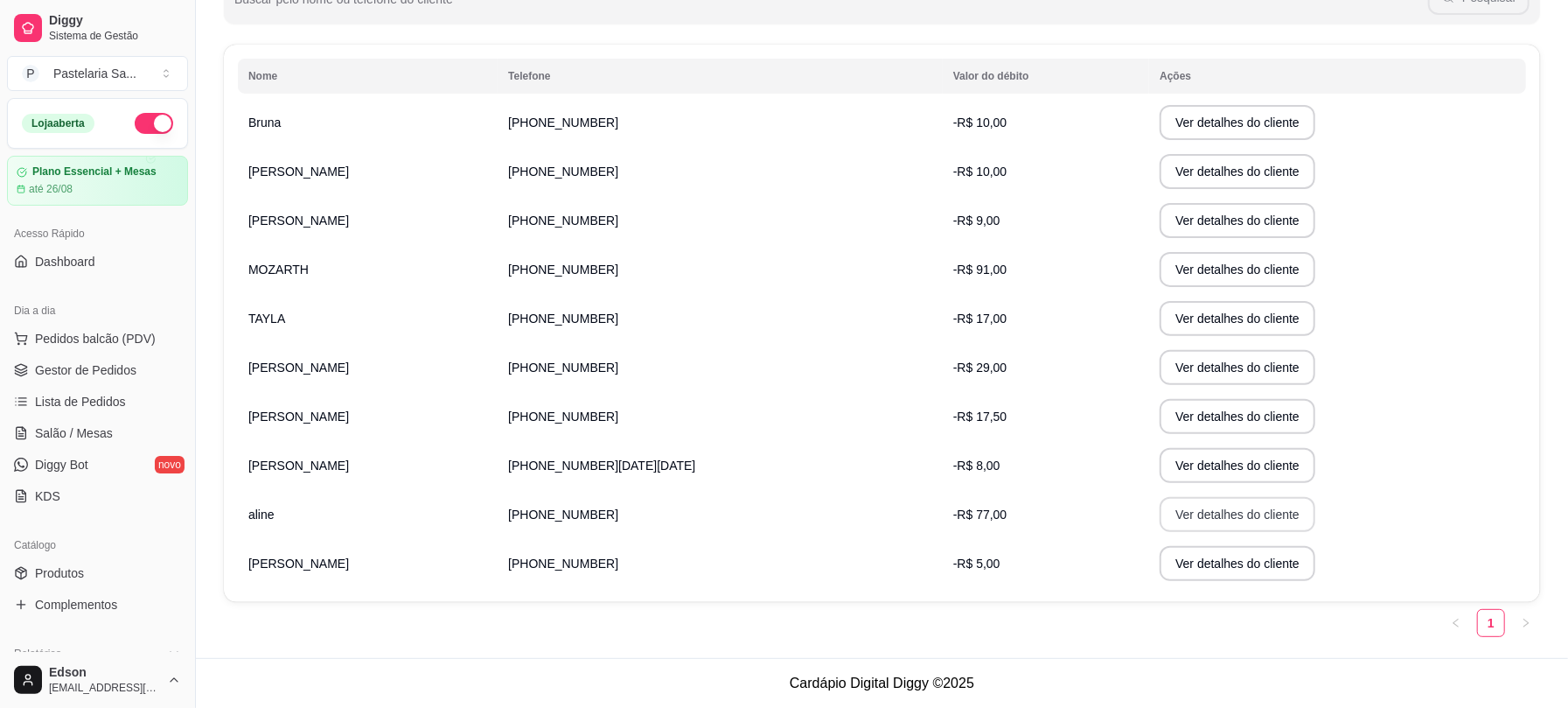
click at [1197, 505] on button "Ver detalhes do cliente" at bounding box center [1236, 515] width 156 height 35
click at [1159, 160] on button "Ver detalhes do cliente" at bounding box center [1236, 171] width 156 height 35
click at [1159, 176] on button "Ver detalhes do cliente" at bounding box center [1236, 171] width 156 height 35
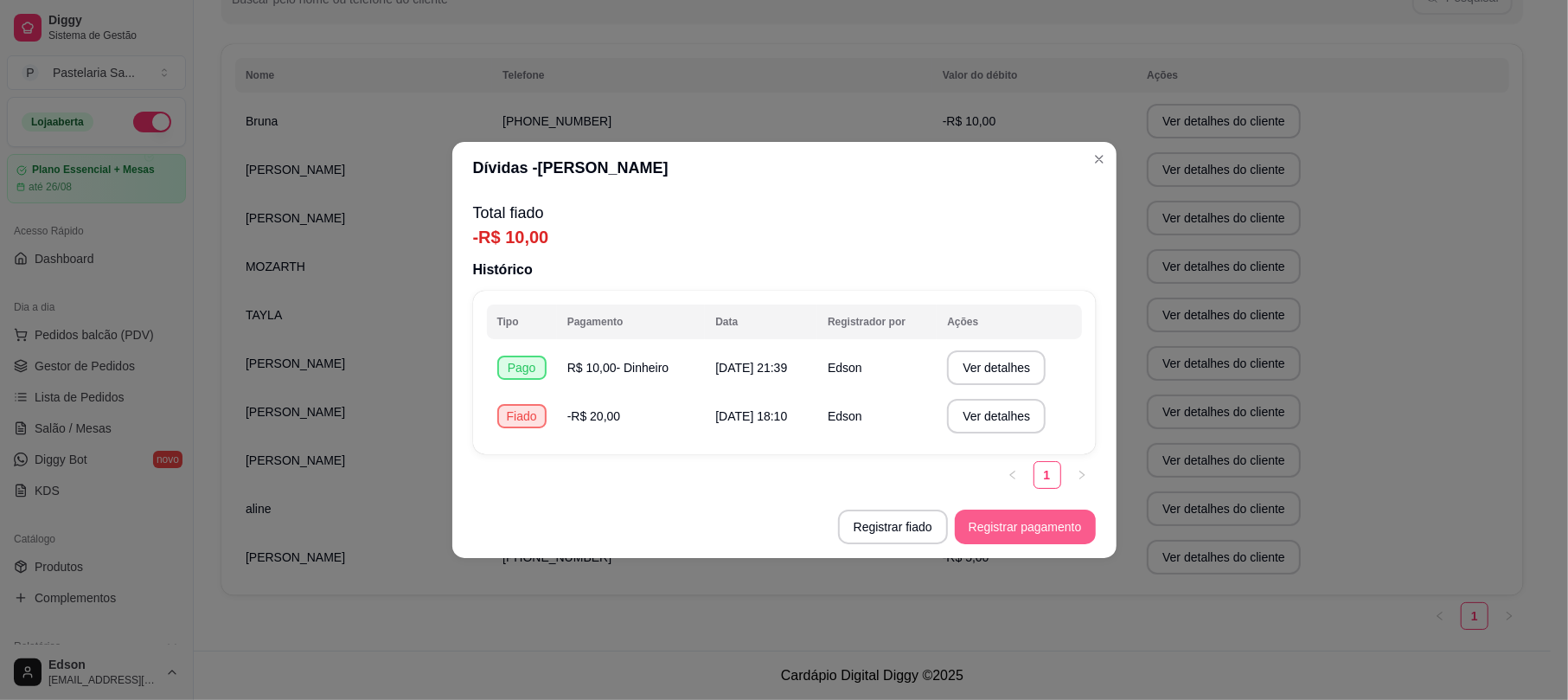
click at [994, 516] on button "Registrar pagamento" at bounding box center [1024, 527] width 141 height 34
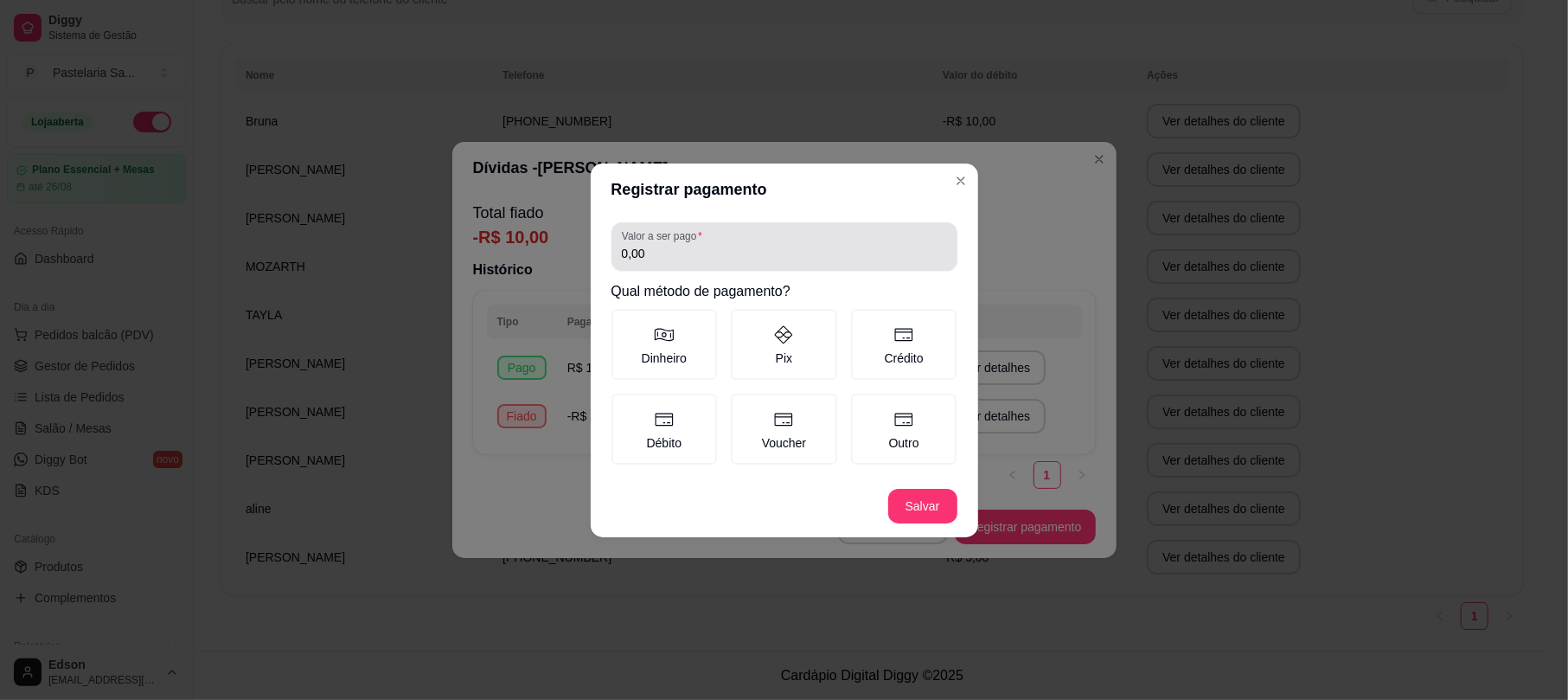
click at [713, 250] on input "0,00" at bounding box center [784, 253] width 325 height 17
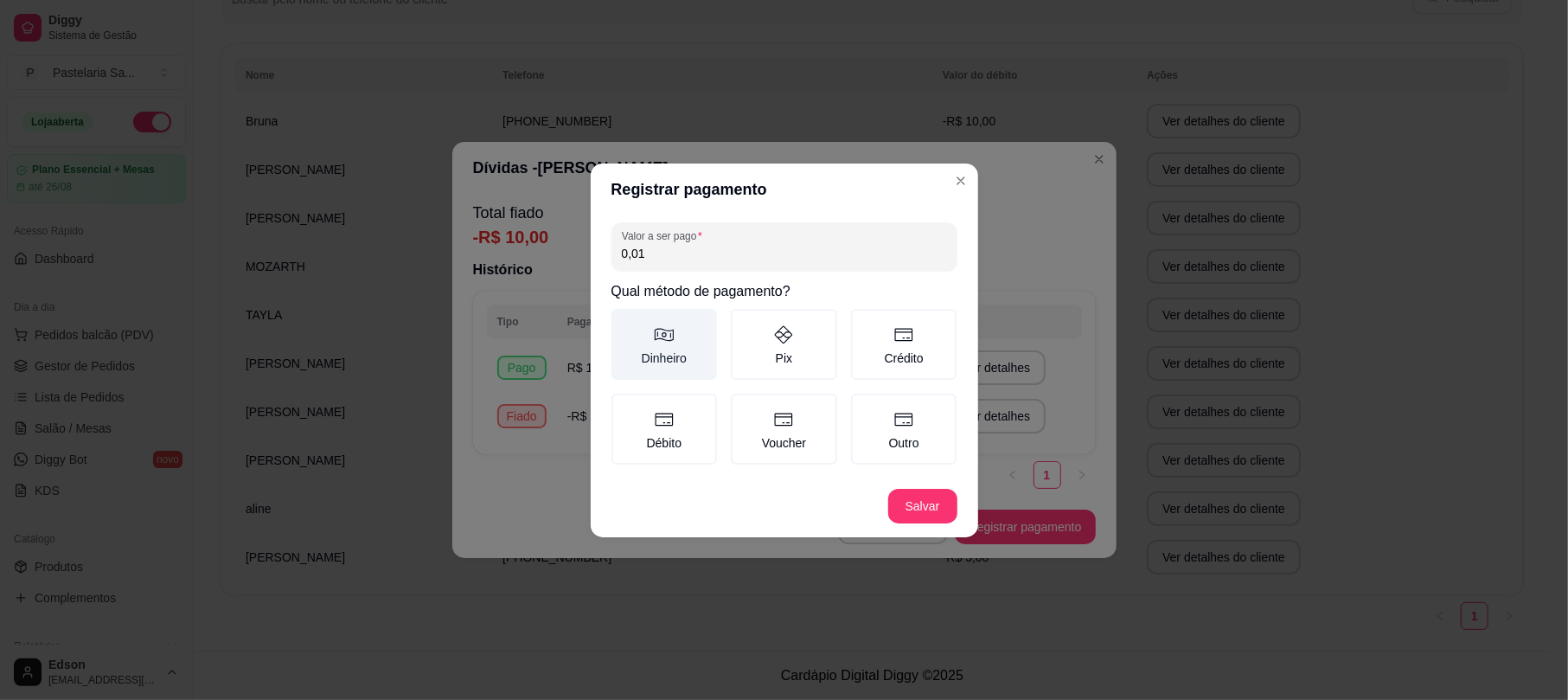
type input "0,01"
click at [706, 353] on label "Dinheiro" at bounding box center [664, 344] width 106 height 71
click at [624, 321] on button "Dinheiro" at bounding box center [617, 315] width 13 height 13
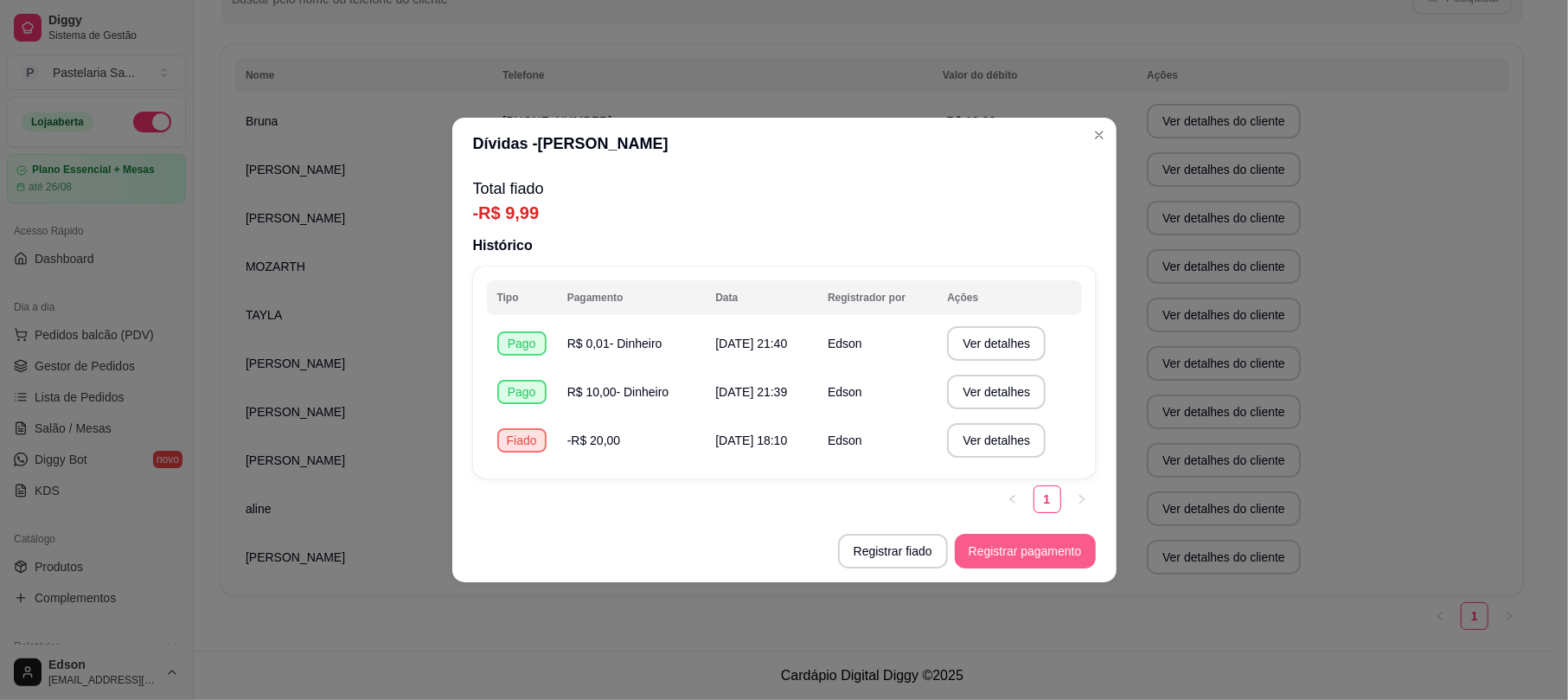
click at [1005, 551] on button "Registrar pagamento" at bounding box center [1024, 551] width 141 height 34
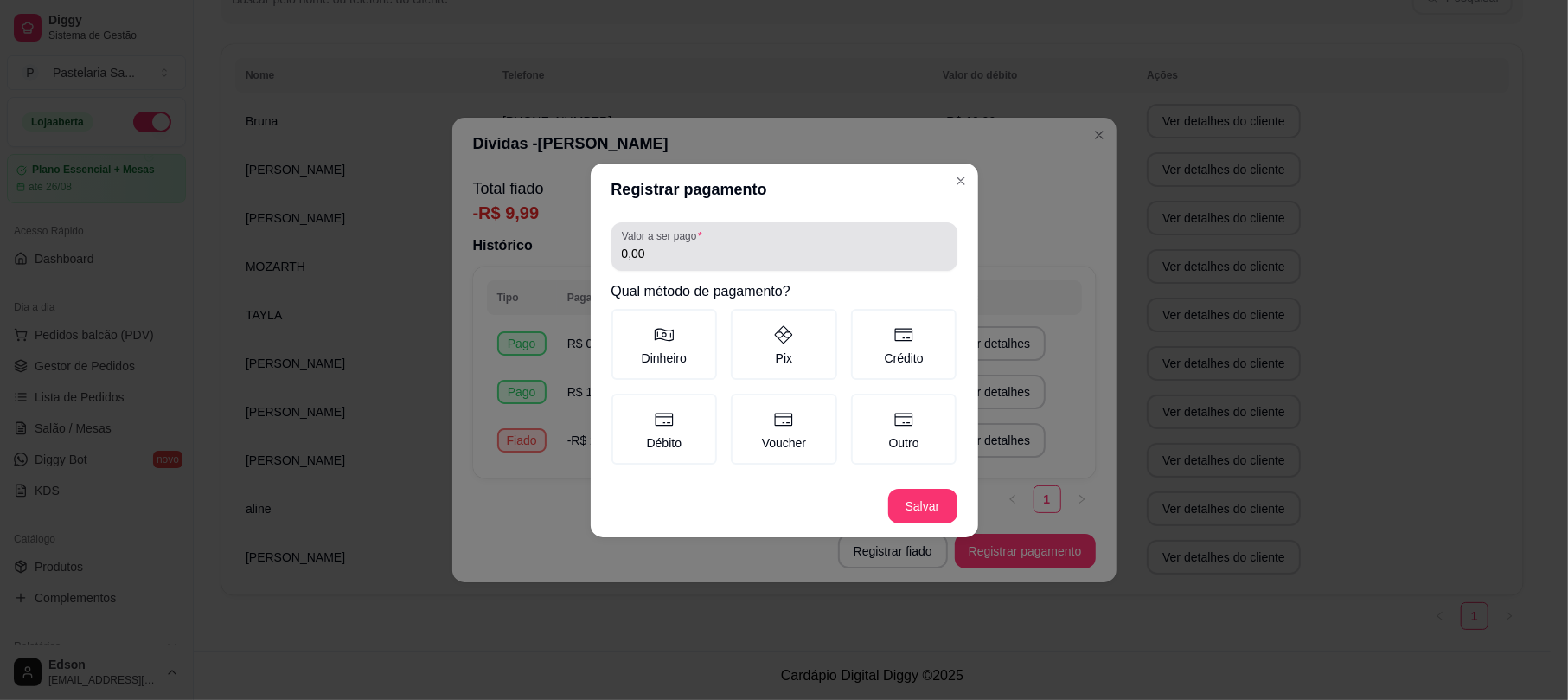
click at [724, 249] on input "0,00" at bounding box center [784, 253] width 325 height 17
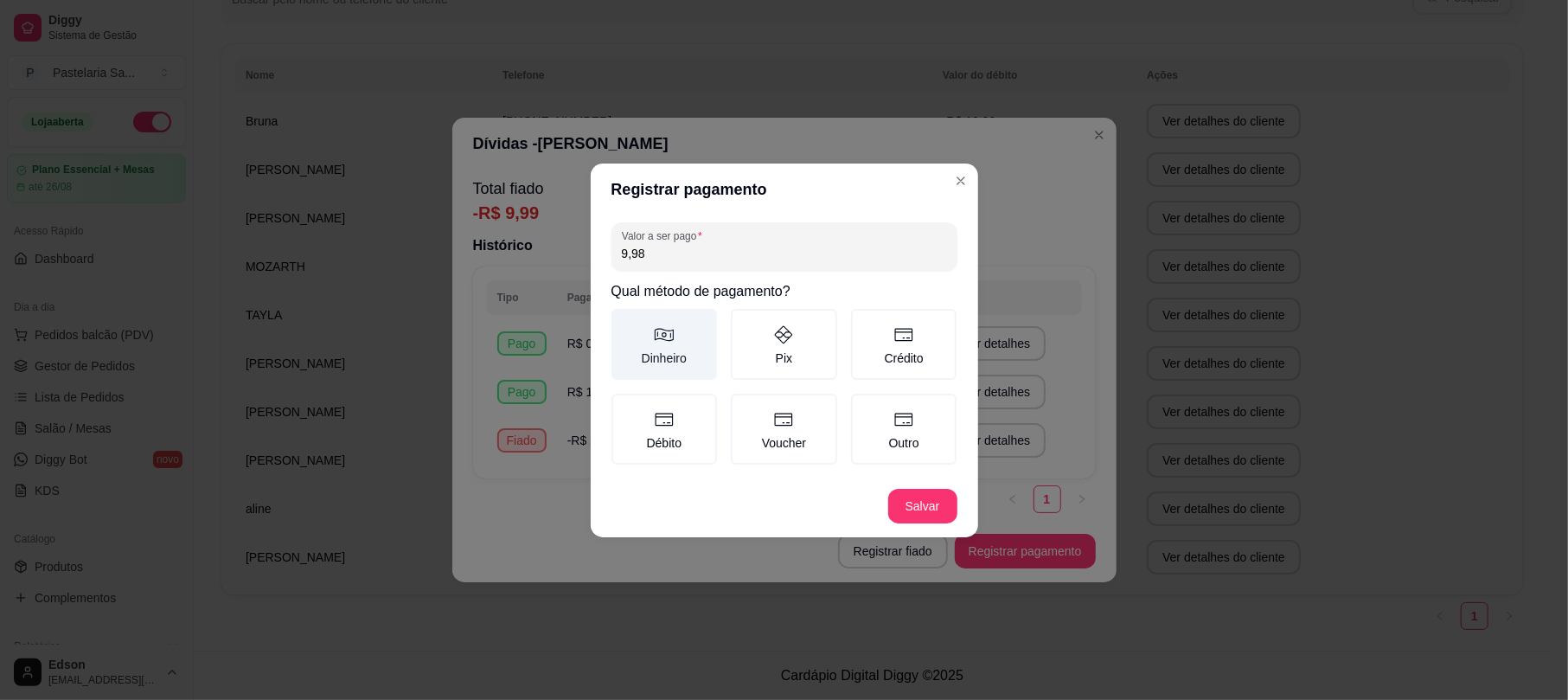
type input "9,98"
click at [673, 357] on label "Dinheiro" at bounding box center [664, 344] width 106 height 71
click at [624, 321] on button "Dinheiro" at bounding box center [617, 315] width 13 height 13
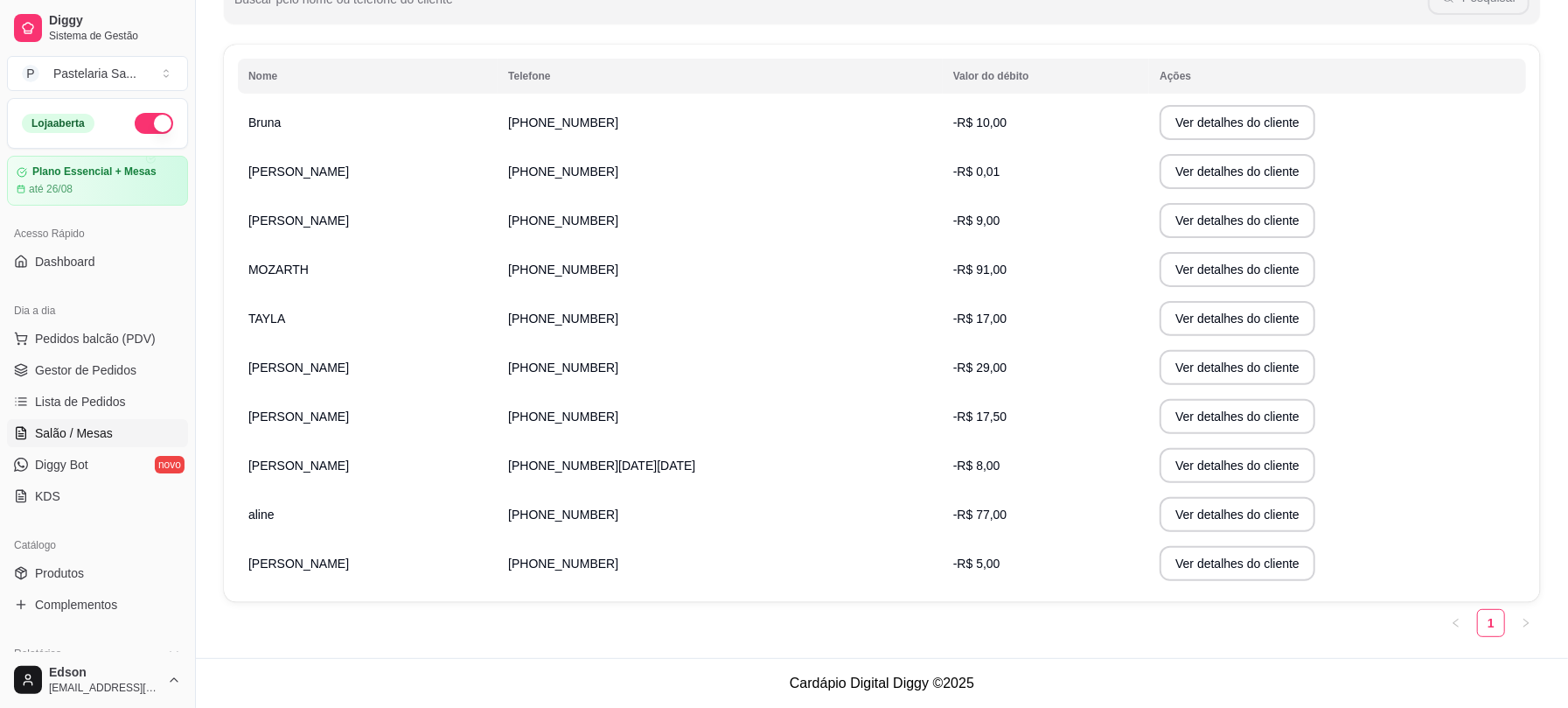
click at [71, 428] on span "Salão / Mesas" at bounding box center [73, 433] width 77 height 17
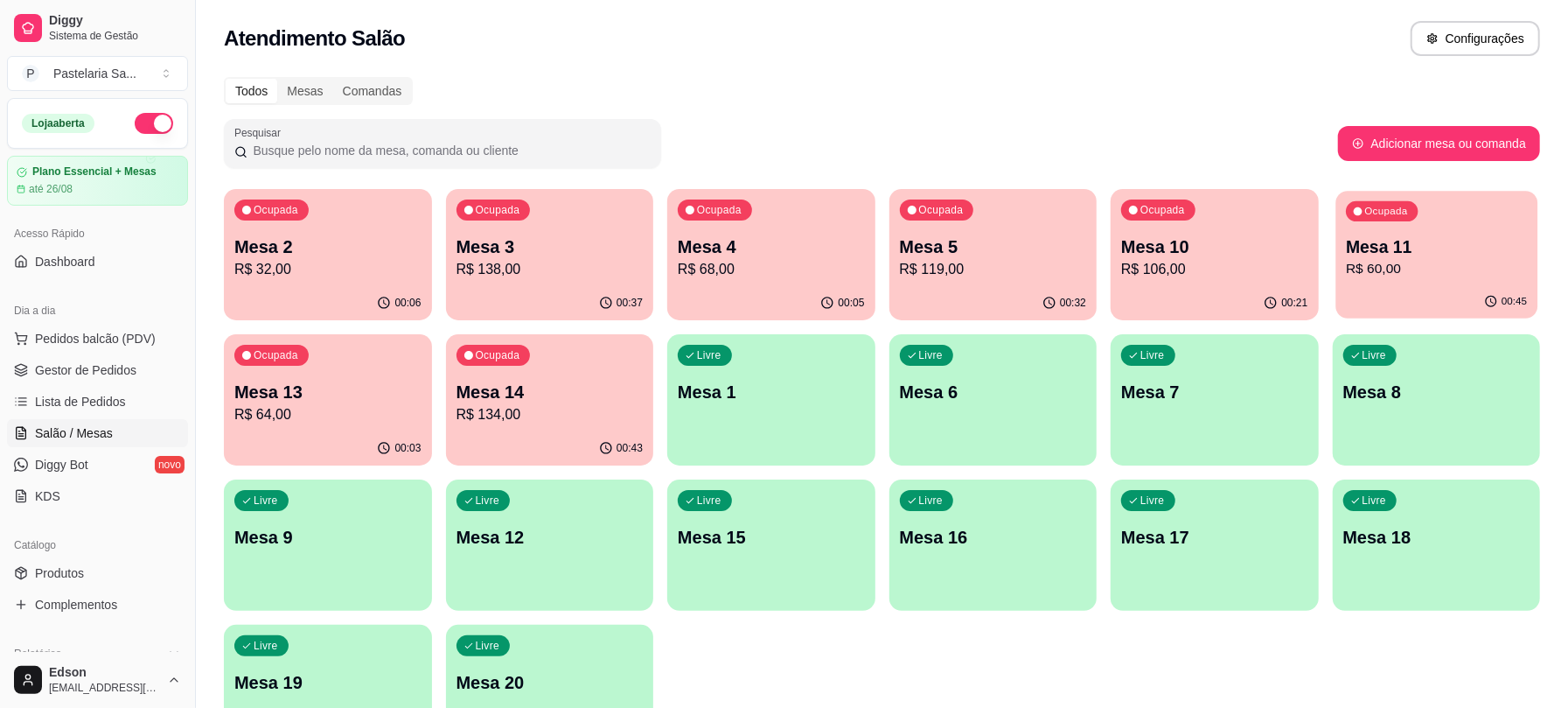
click at [1375, 249] on p "Mesa 11" at bounding box center [1436, 247] width 181 height 23
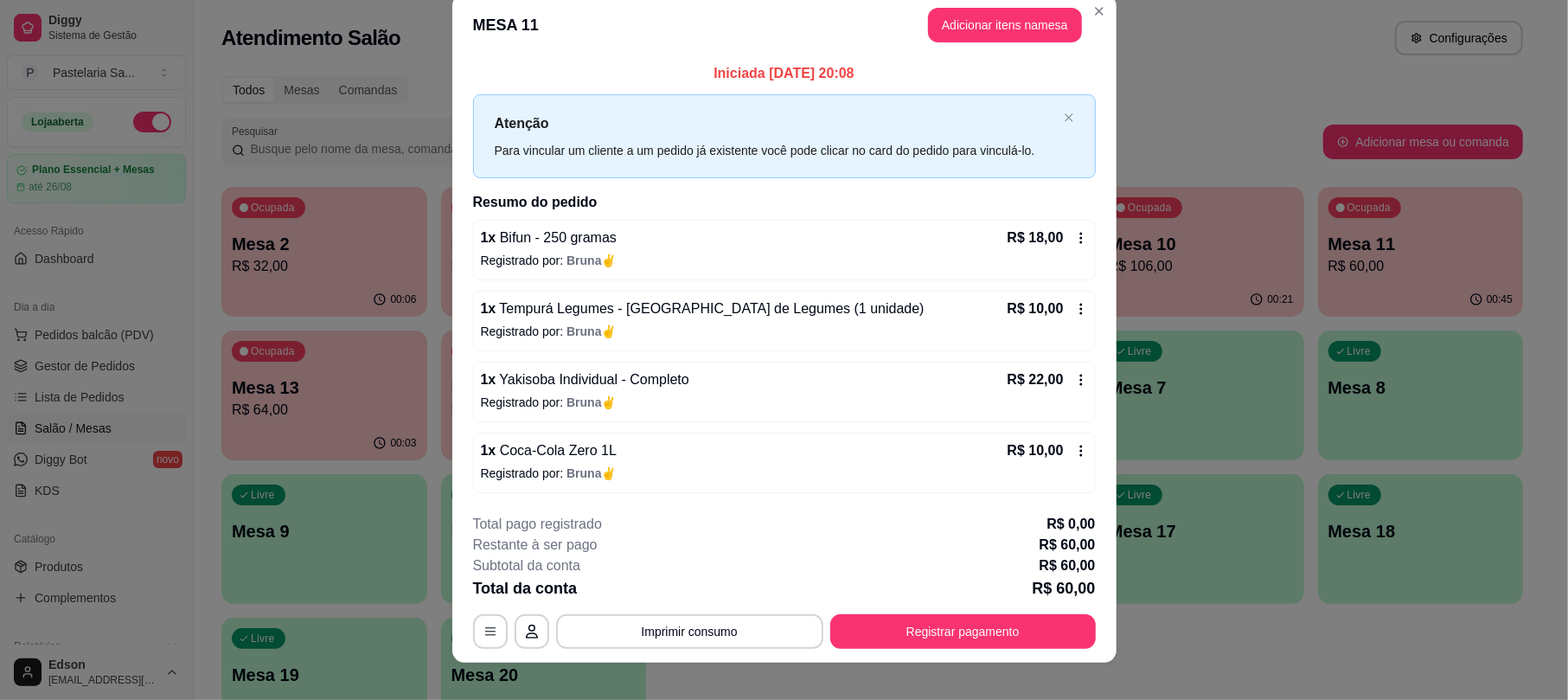
scroll to position [41, 0]
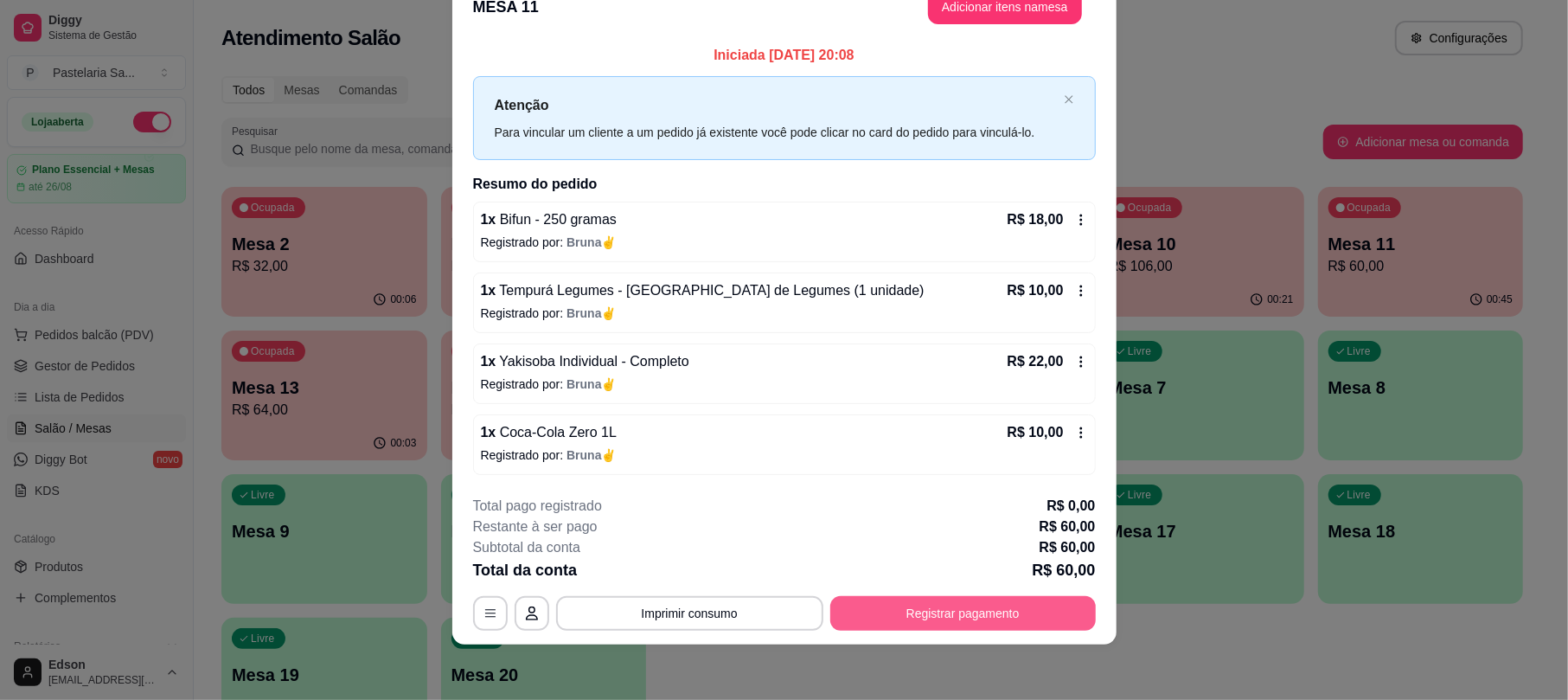
click at [921, 612] on button "Registrar pagamento" at bounding box center [963, 613] width 266 height 34
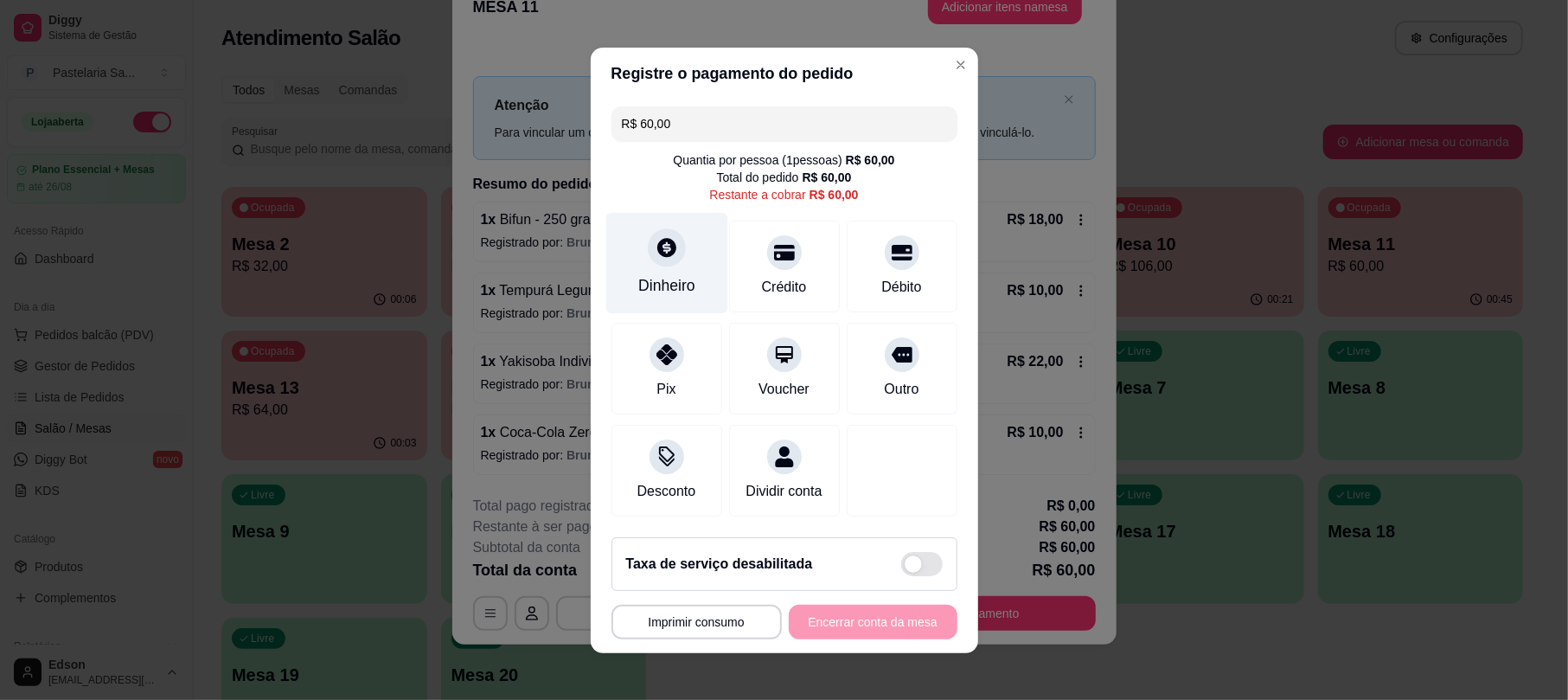
click at [700, 285] on div "Dinheiro" at bounding box center [666, 263] width 122 height 101
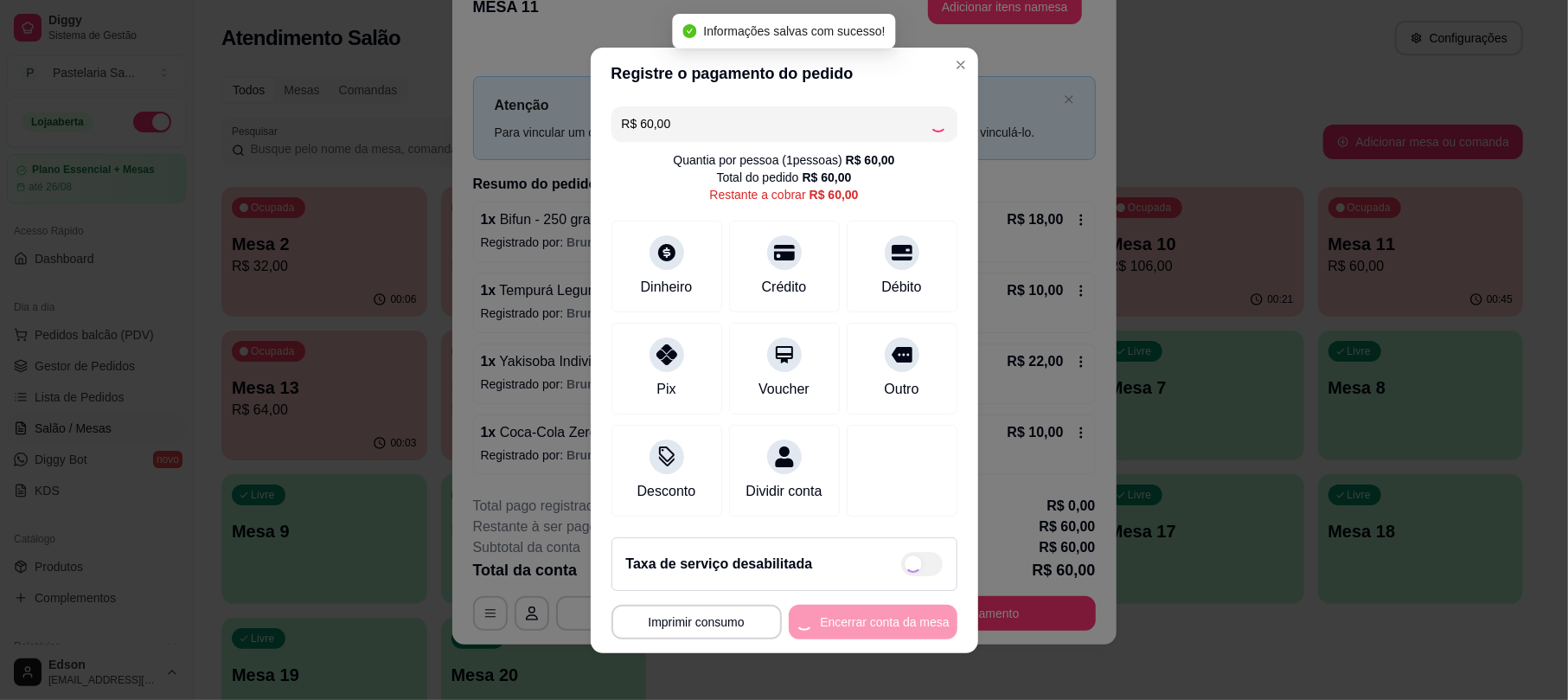
type input "R$ 0,00"
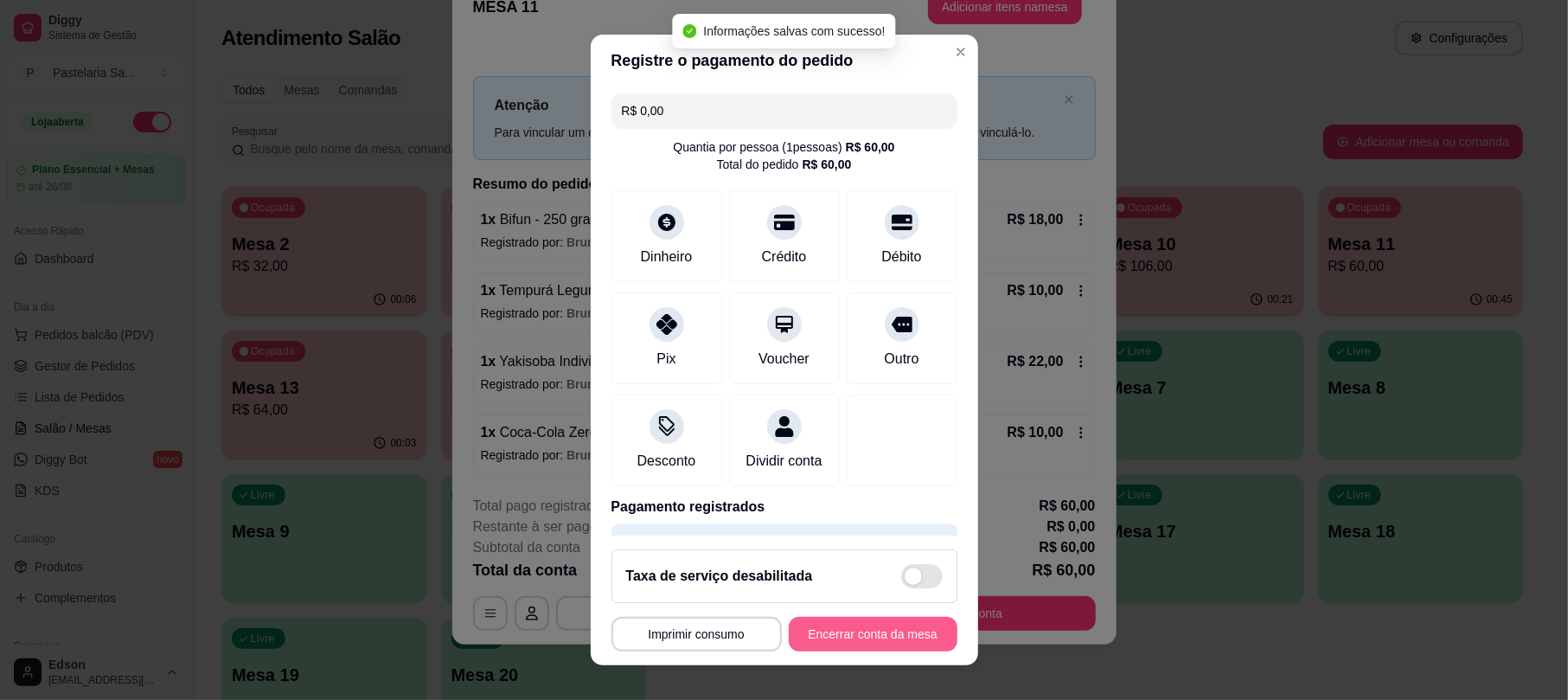
click at [942, 671] on div "**********" at bounding box center [784, 350] width 1568 height 700
click at [827, 648] on button "Encerrar conta da mesa" at bounding box center [873, 634] width 168 height 34
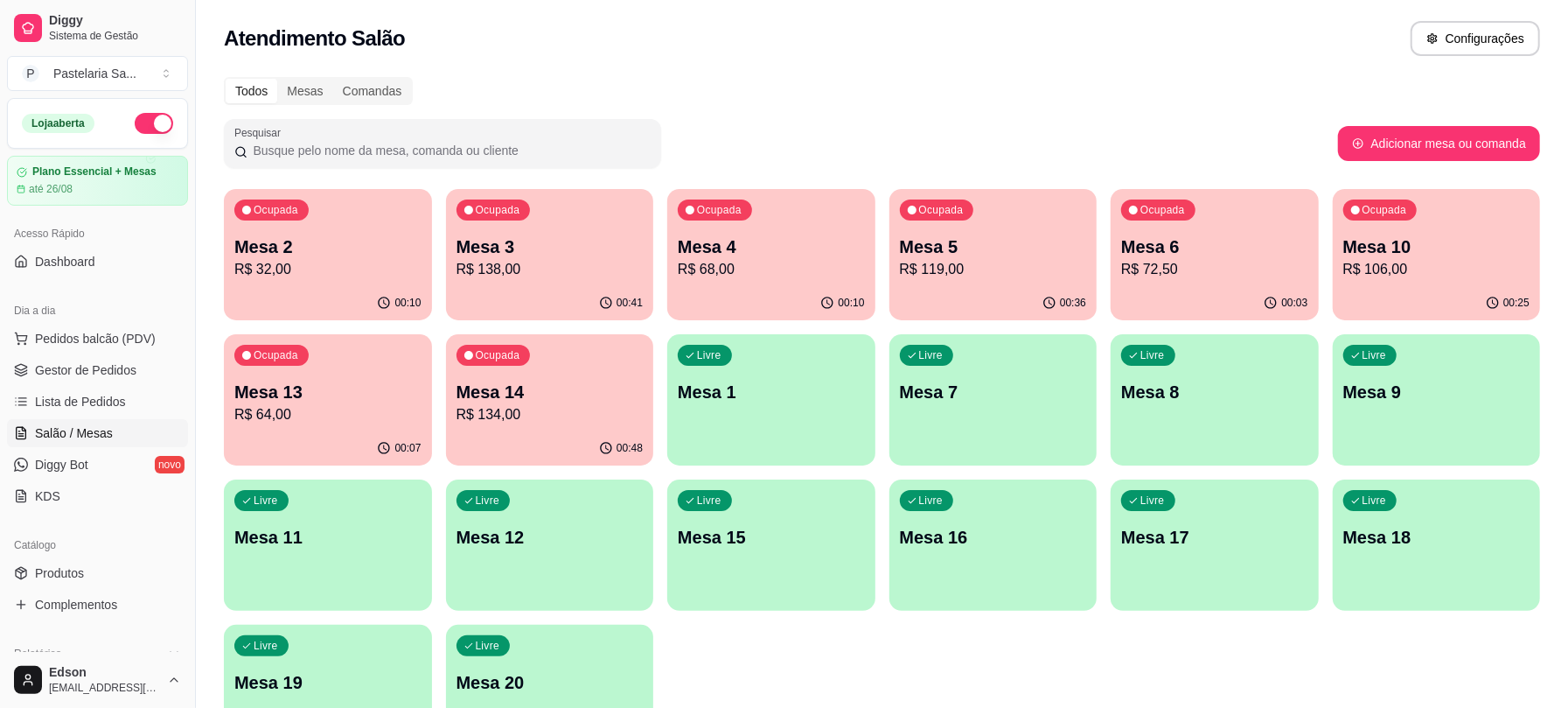
click at [683, 243] on p "Mesa 4" at bounding box center [771, 246] width 188 height 24
click at [568, 390] on p "Mesa 14" at bounding box center [549, 392] width 181 height 23
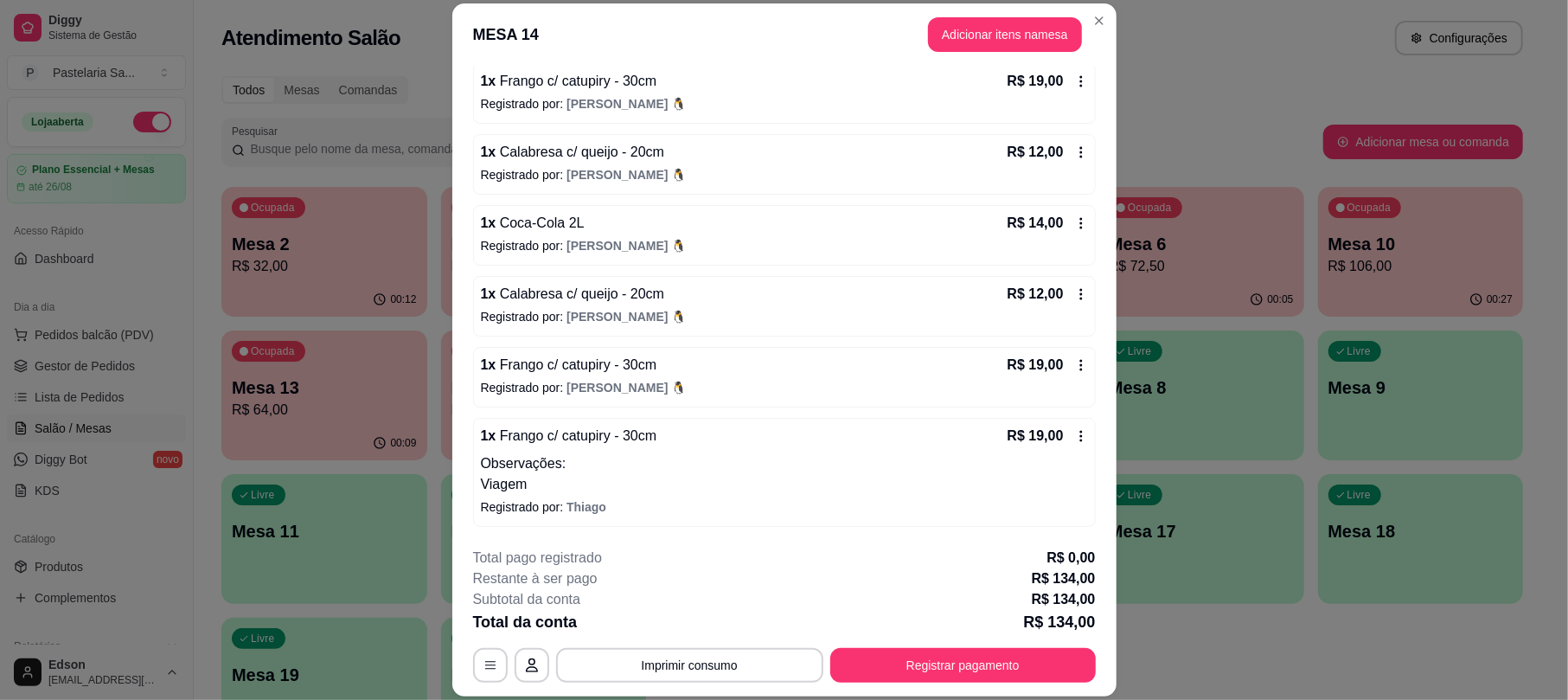
scroll to position [312, 0]
click at [1001, 35] on button "Adicionar itens na mesa" at bounding box center [1005, 34] width 149 height 33
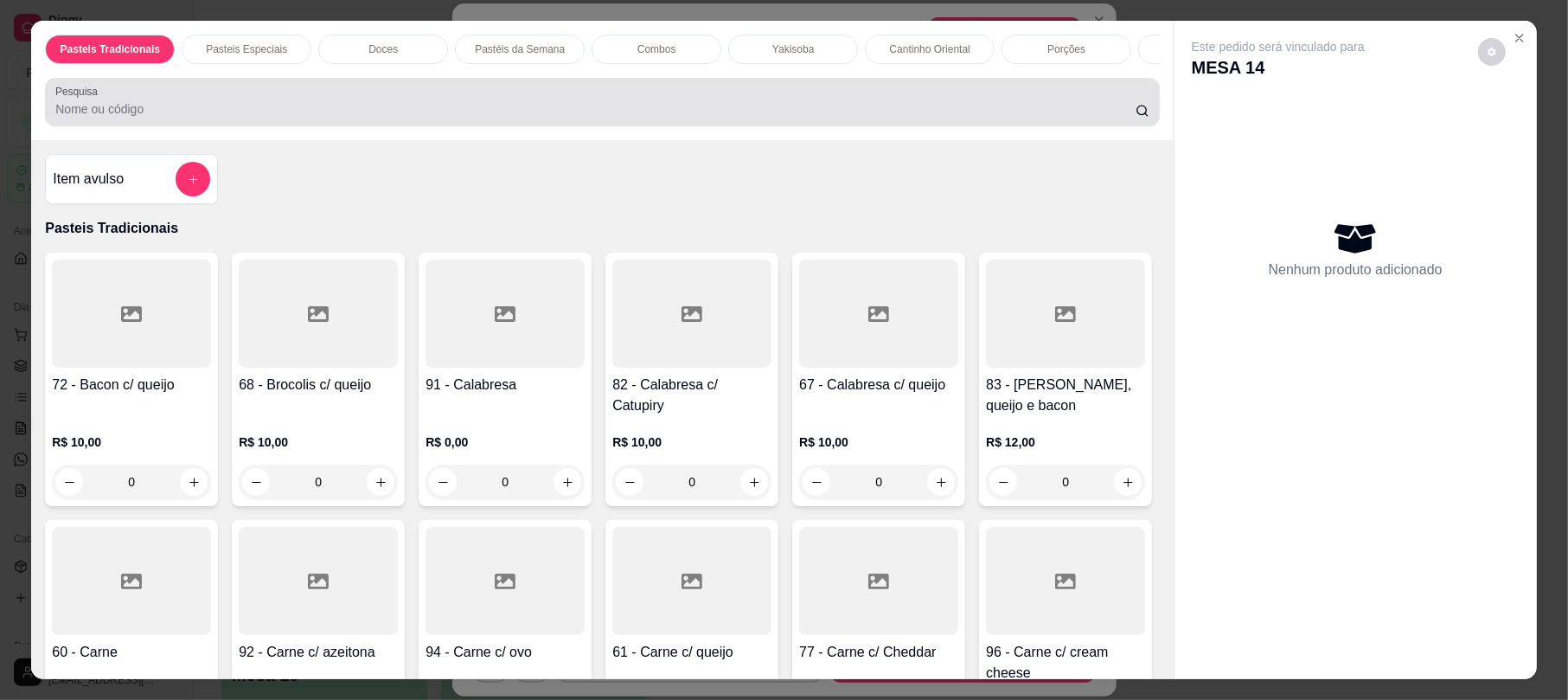
click at [185, 116] on div at bounding box center [601, 102] width 1093 height 34
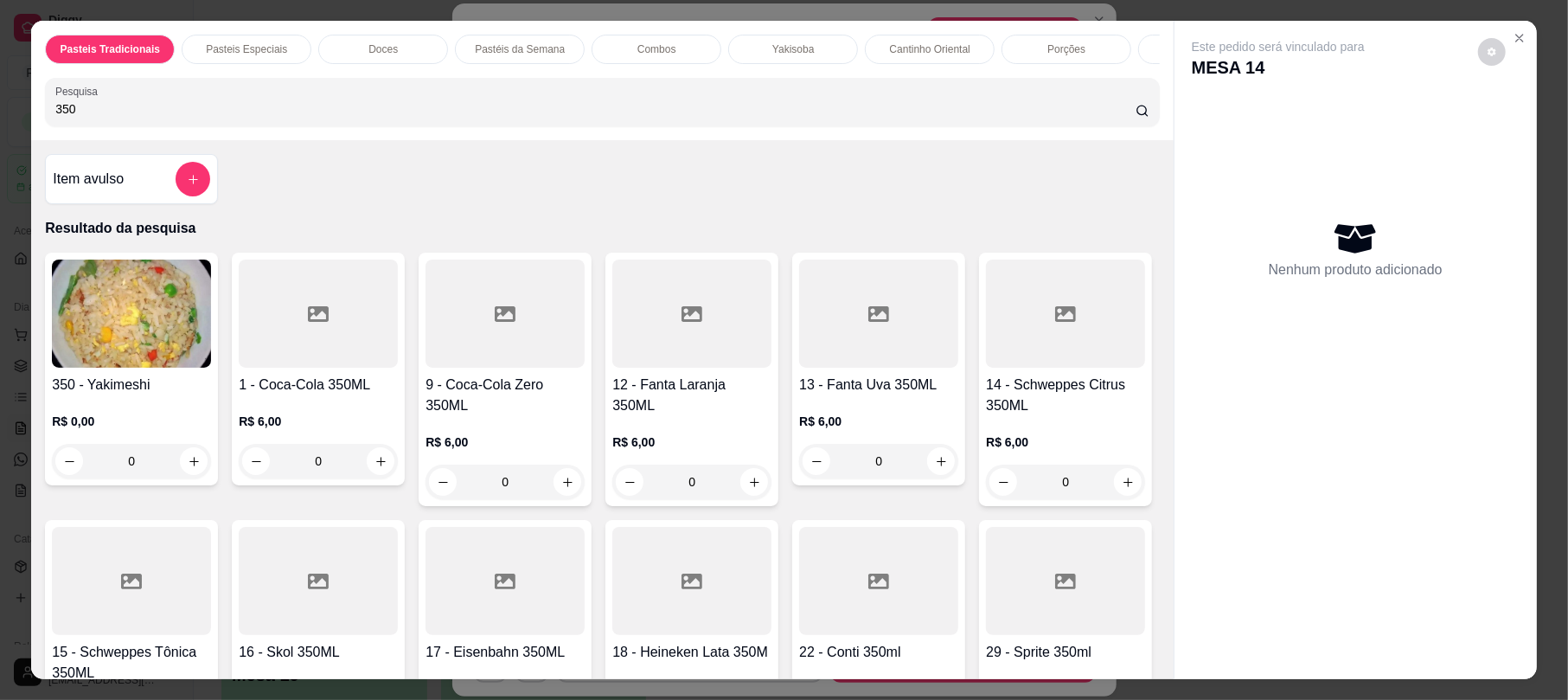
type input "350"
click at [310, 364] on div at bounding box center [318, 313] width 159 height 108
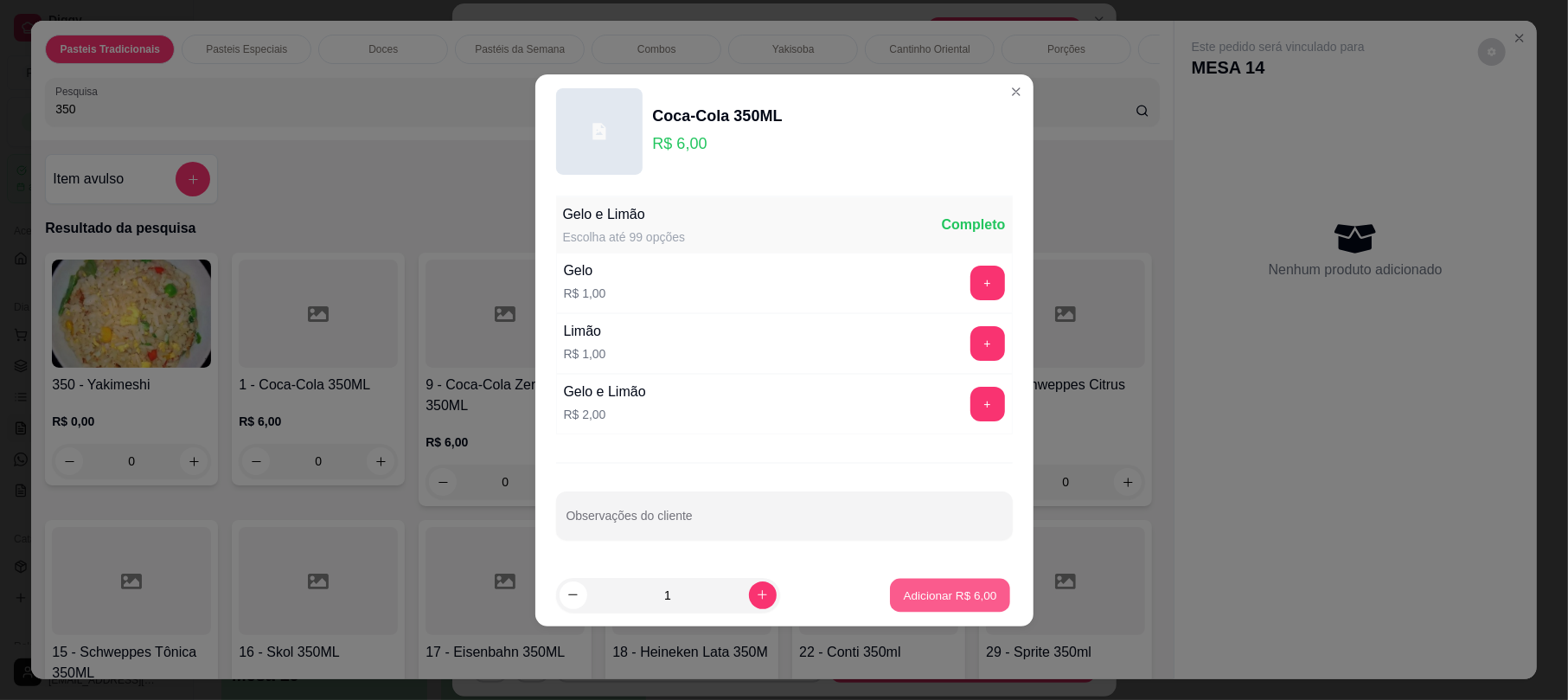
click at [949, 580] on button "Adicionar R$ 6,00" at bounding box center [950, 594] width 120 height 33
type input "1"
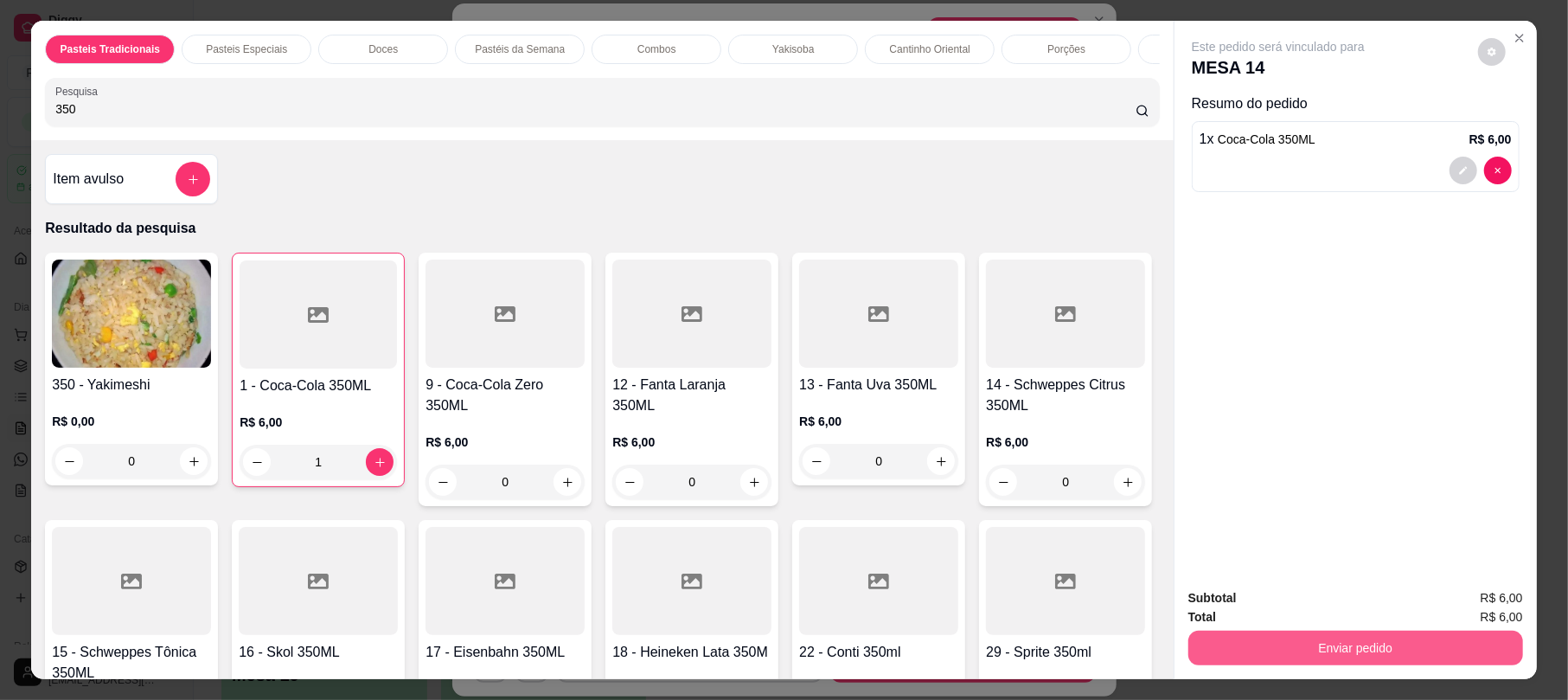
click at [1373, 652] on button "Enviar pedido" at bounding box center [1356, 647] width 335 height 34
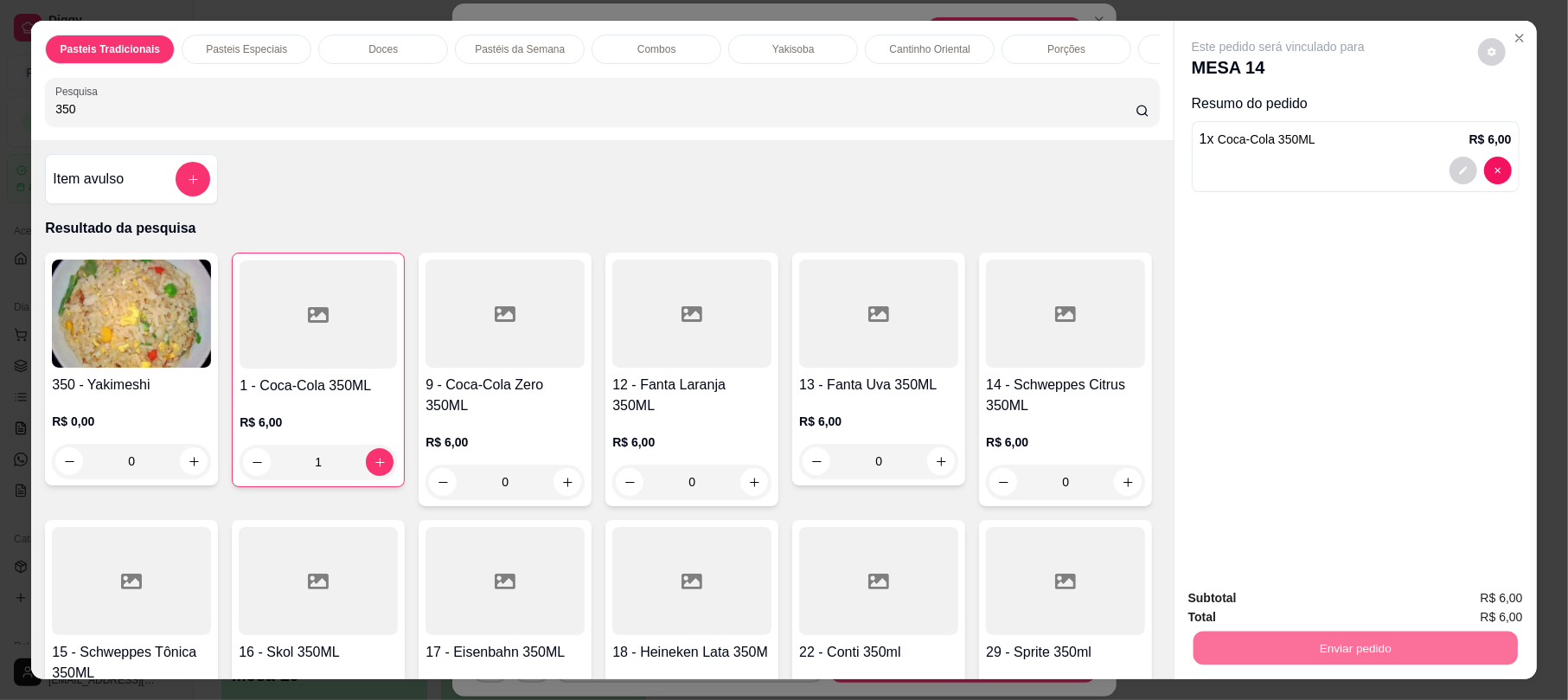
click at [1321, 607] on button "Não registrar e enviar pedido" at bounding box center [1296, 605] width 180 height 33
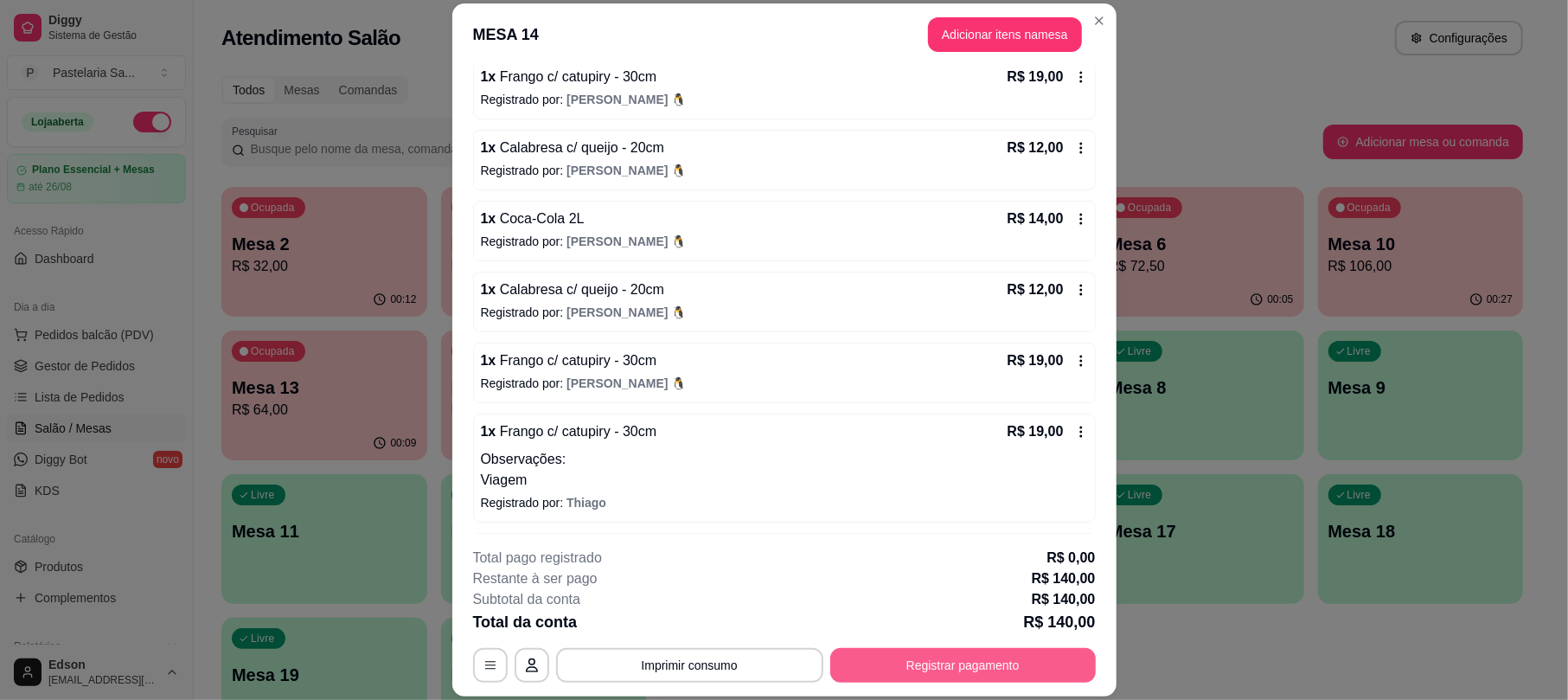
click at [1063, 654] on button "Registrar pagamento" at bounding box center [963, 665] width 266 height 34
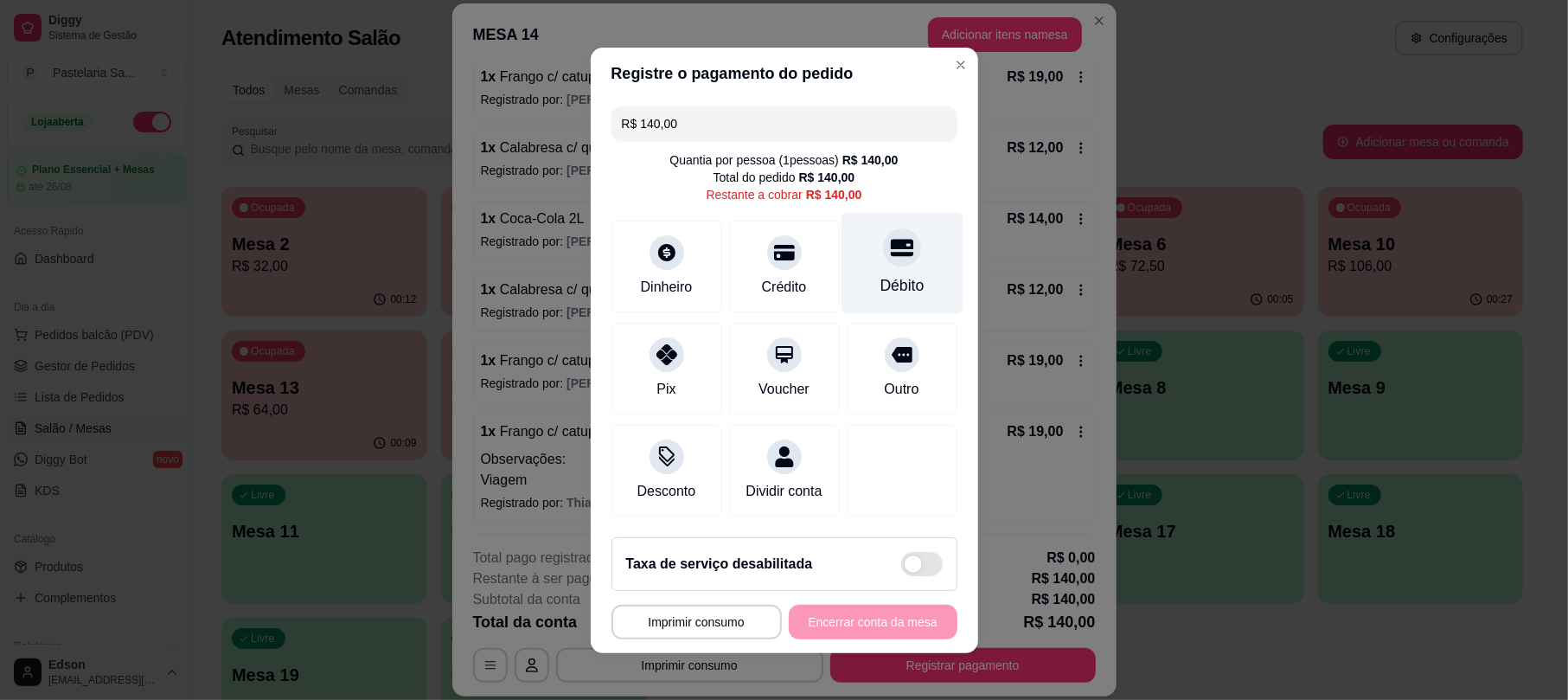
click at [882, 229] on div at bounding box center [902, 248] width 38 height 38
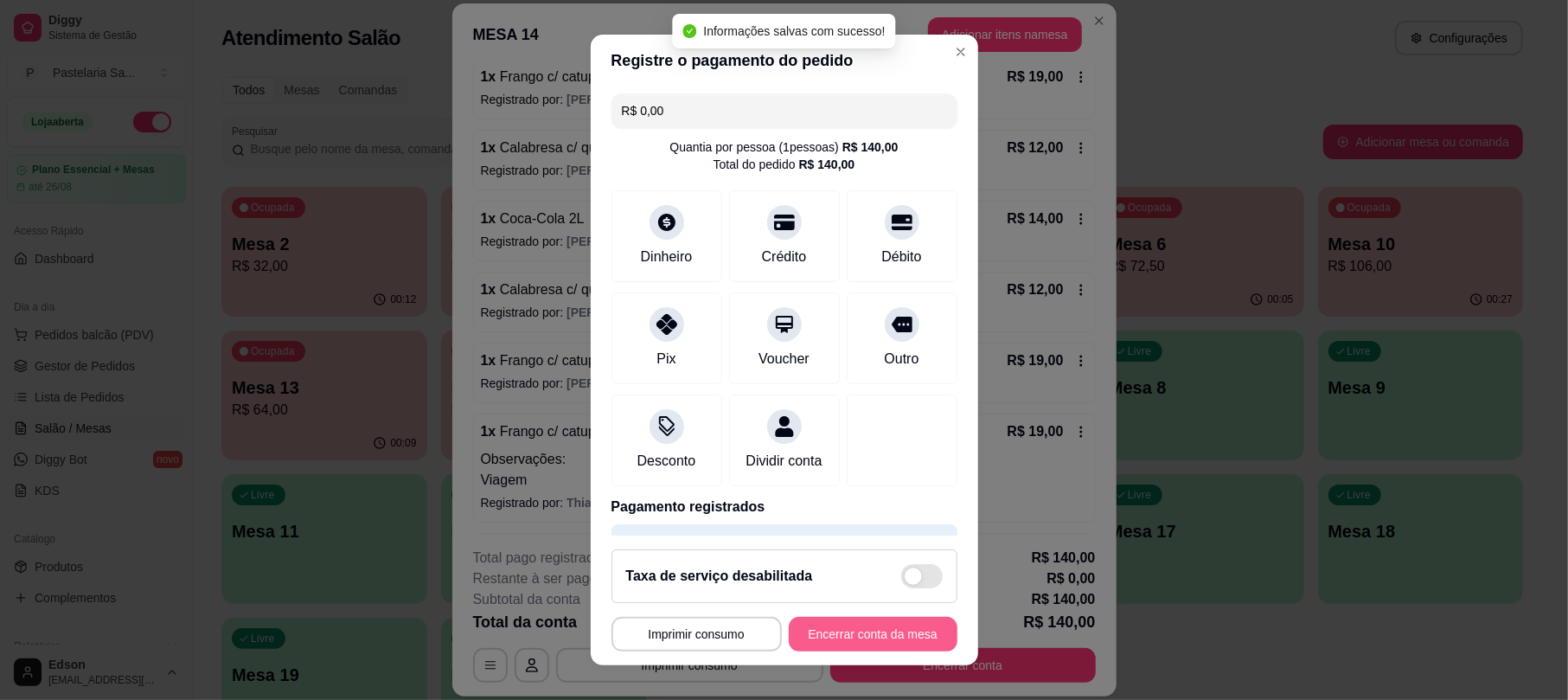
type input "R$ 0,00"
click at [893, 631] on button "Encerrar conta da mesa" at bounding box center [873, 634] width 168 height 34
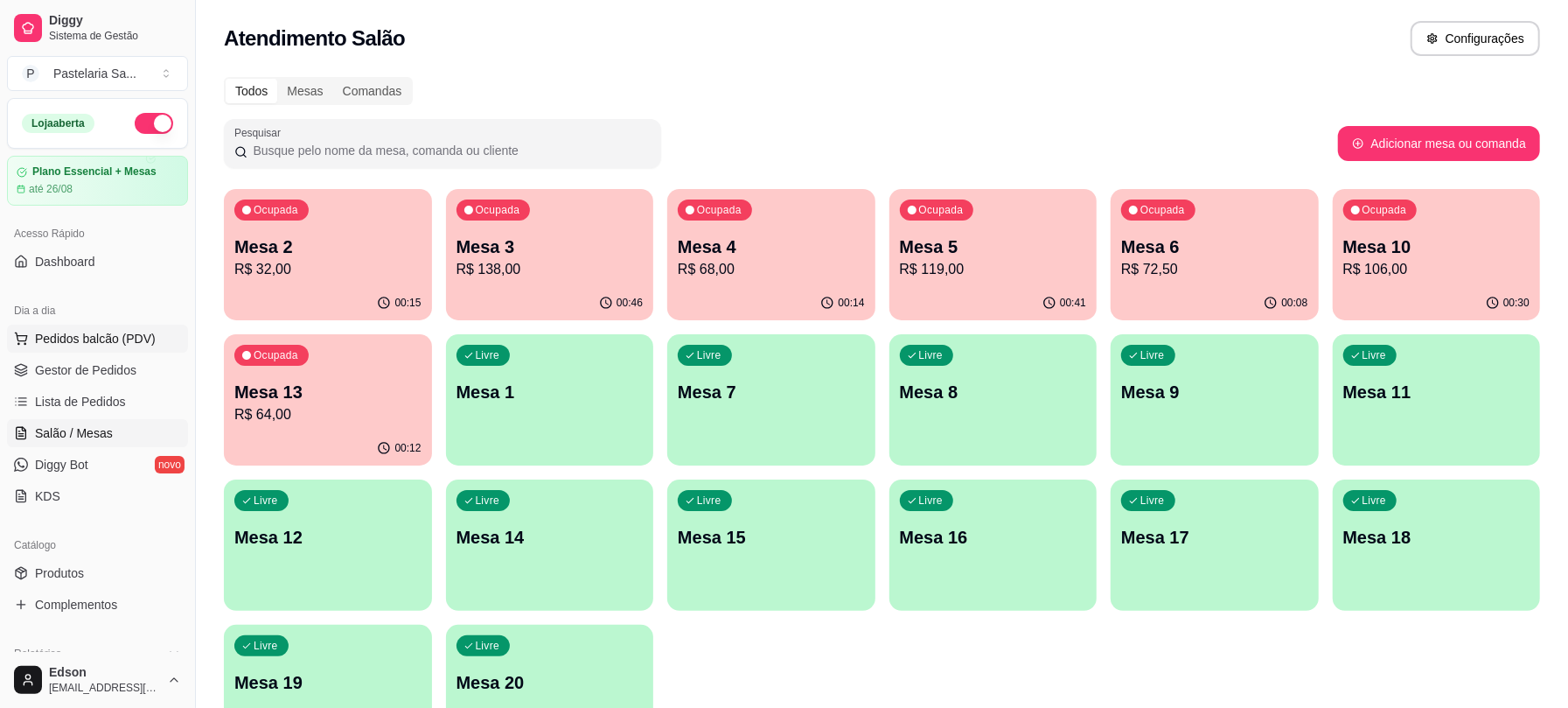
click at [116, 334] on span "Pedidos balcão (PDV)" at bounding box center [95, 339] width 121 height 17
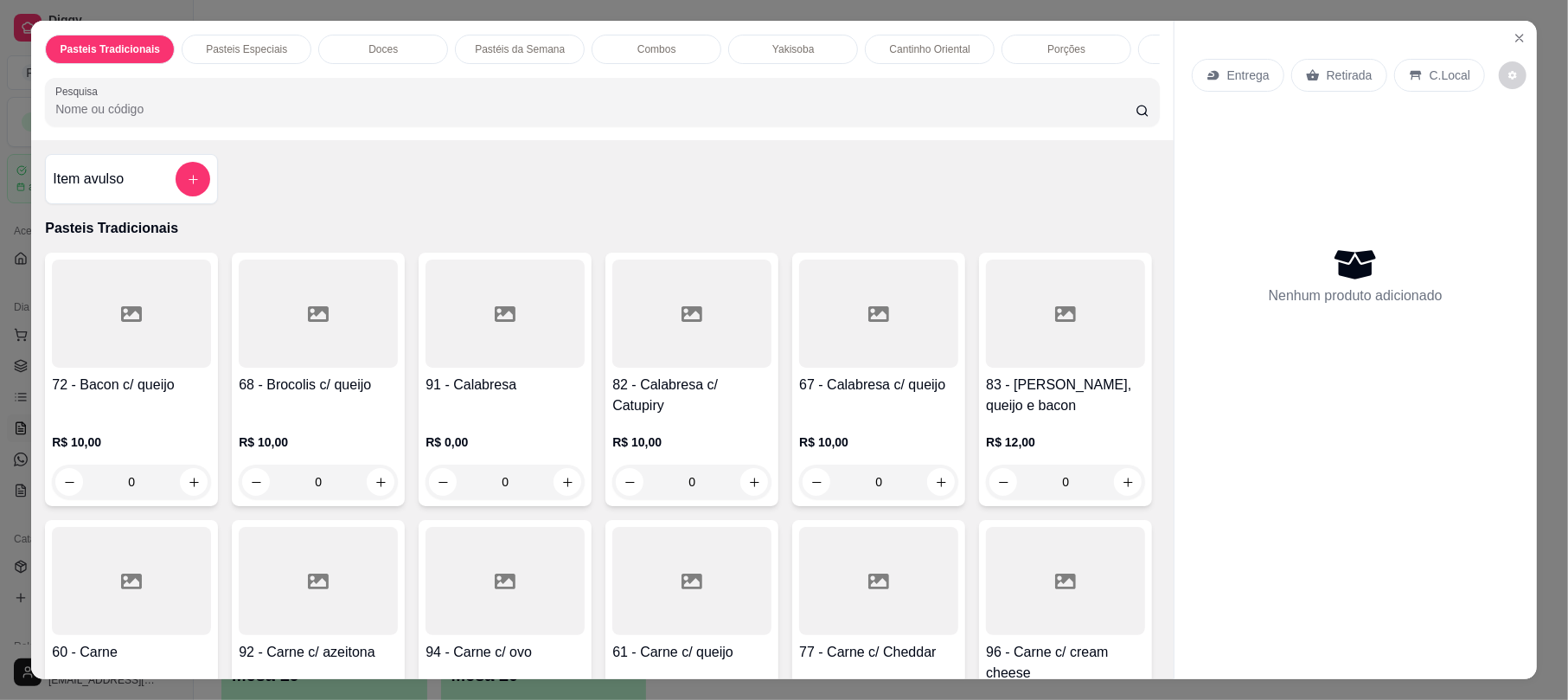
click at [772, 593] on div at bounding box center [691, 580] width 159 height 108
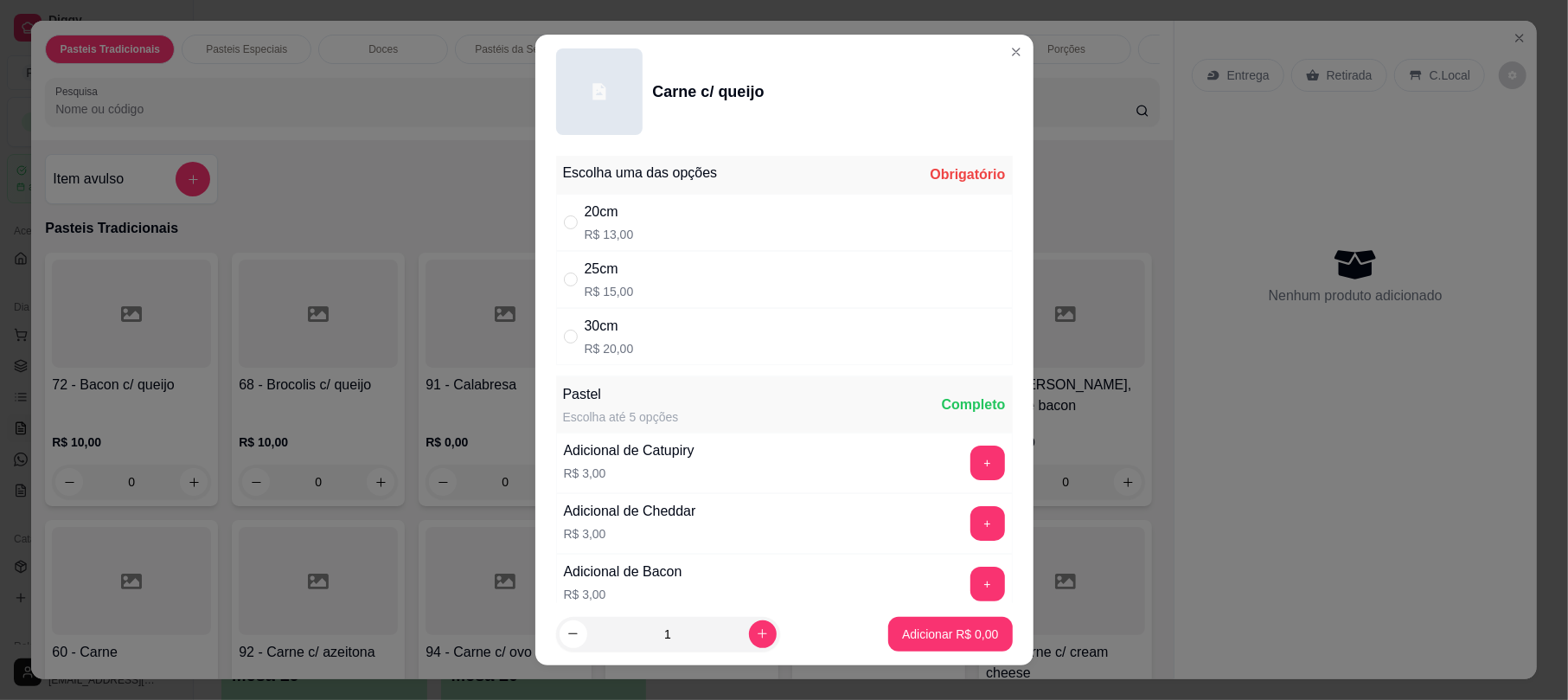
click at [709, 285] on div "25cm R$ 15,00" at bounding box center [785, 279] width 457 height 57
radio input "true"
click at [908, 638] on p "Adicionar R$ 15,00" at bounding box center [947, 634] width 103 height 17
type input "1"
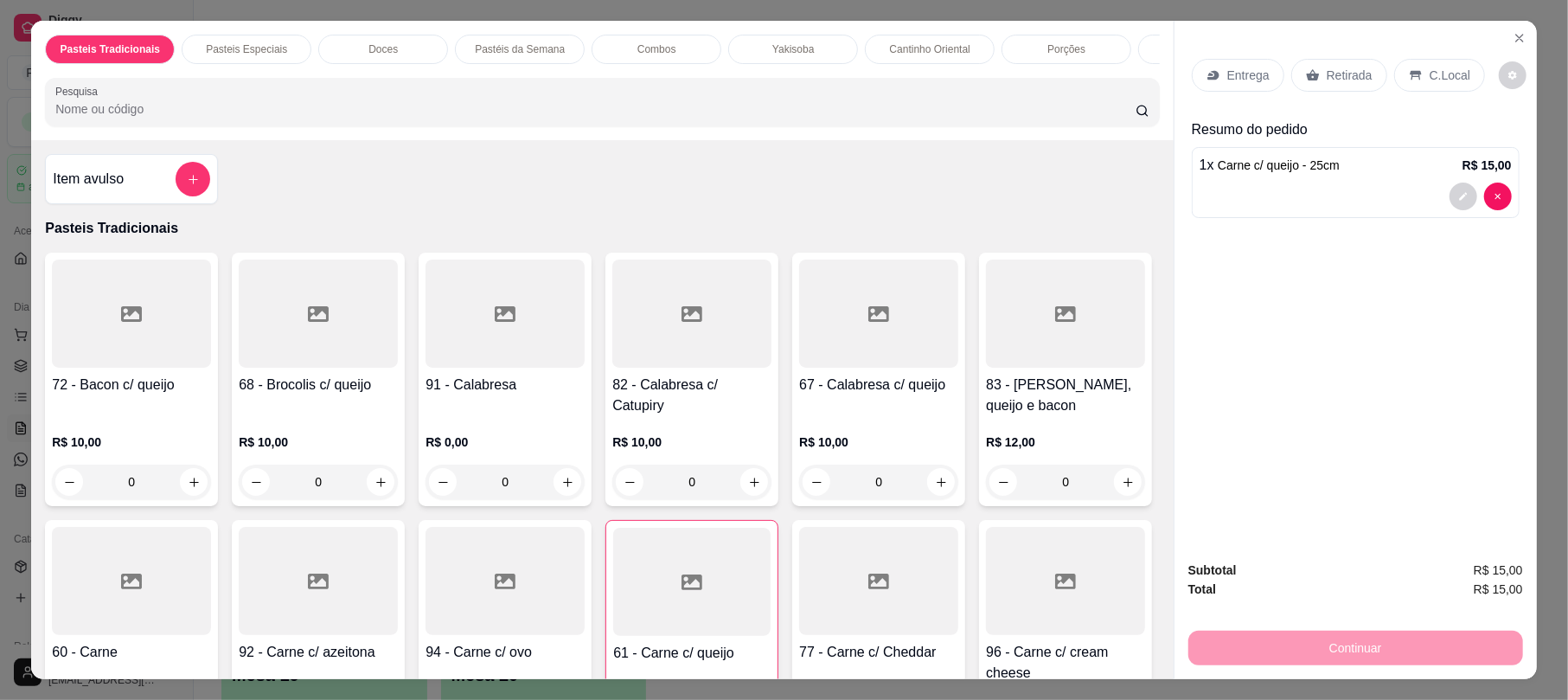
click at [1326, 73] on p "Retirada" at bounding box center [1349, 76] width 46 height 17
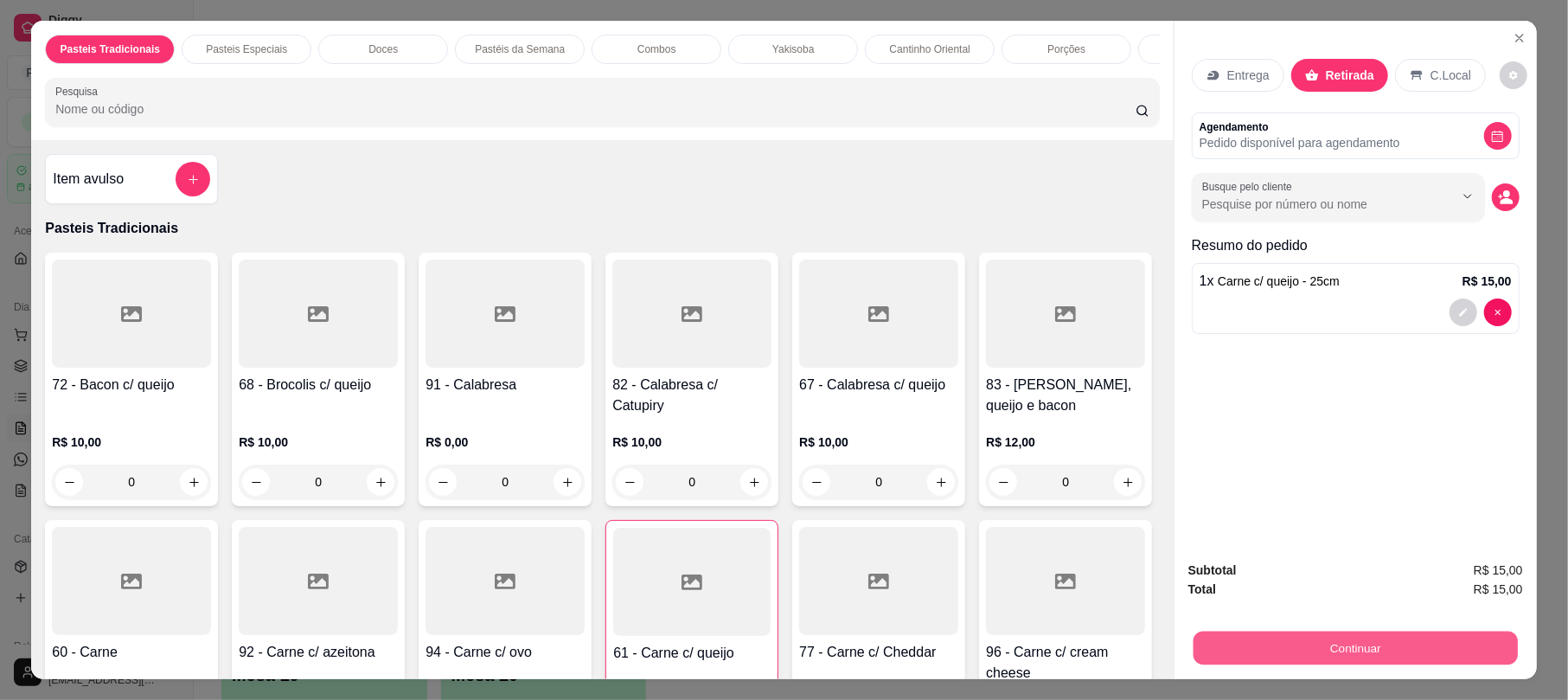
click at [1311, 654] on button "Continuar" at bounding box center [1355, 646] width 324 height 33
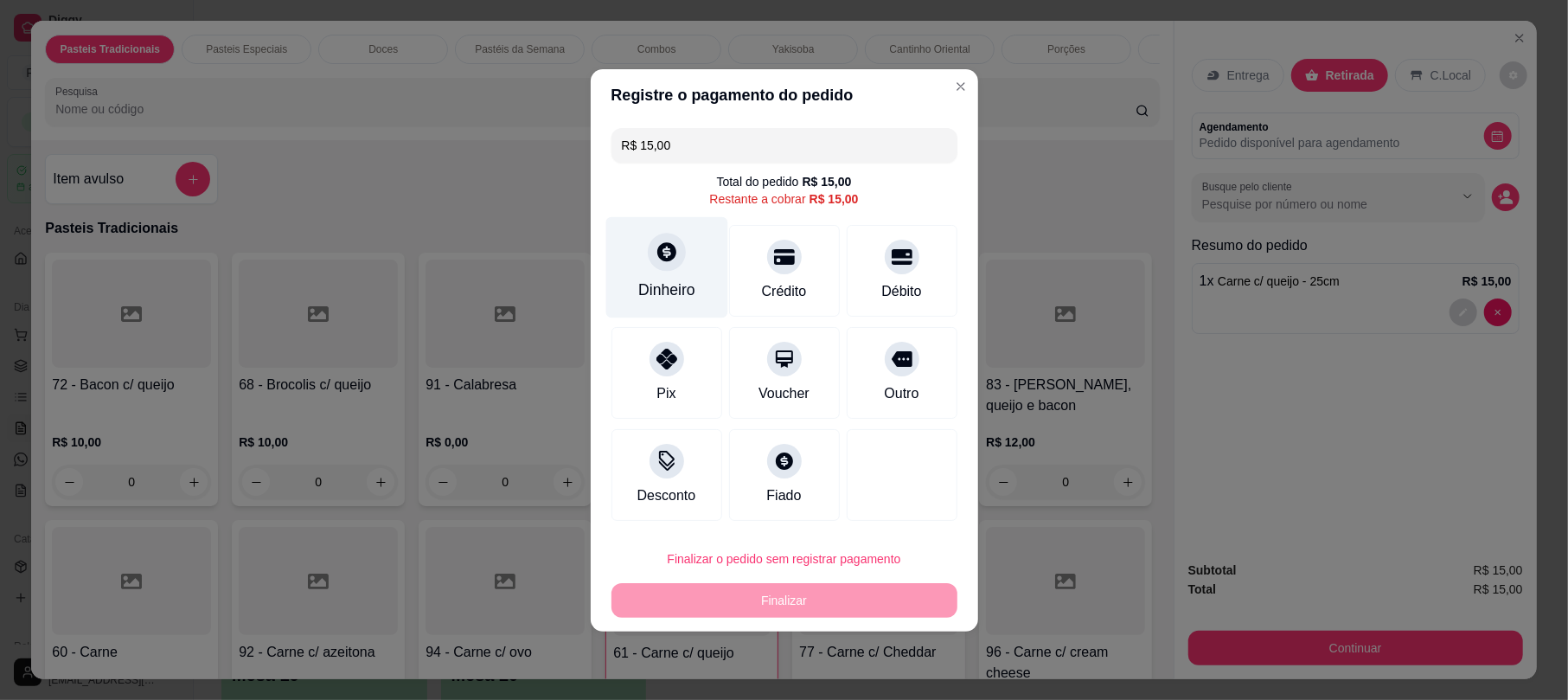
click at [673, 272] on div "Dinheiro" at bounding box center [666, 267] width 122 height 101
type input "R$ 0,00"
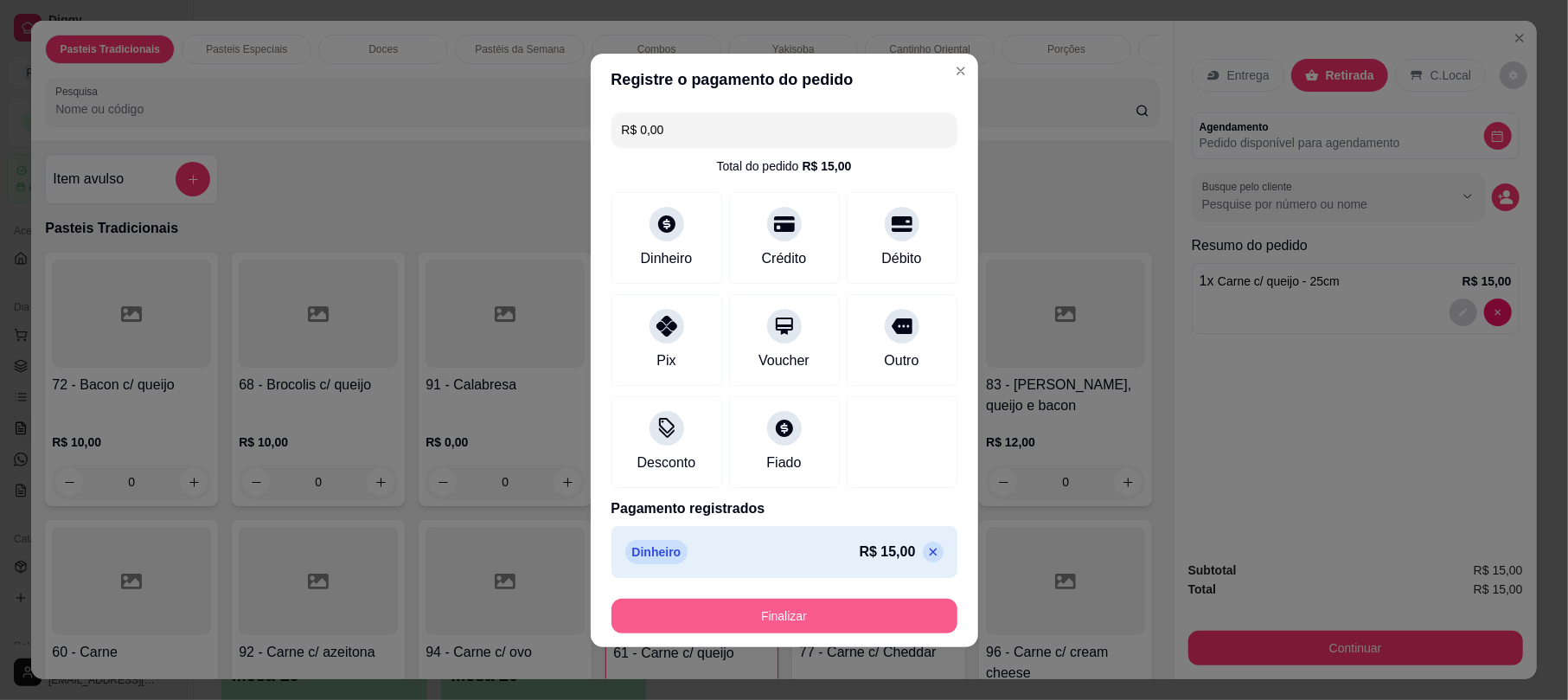
click at [896, 606] on button "Finalizar" at bounding box center [784, 616] width 346 height 34
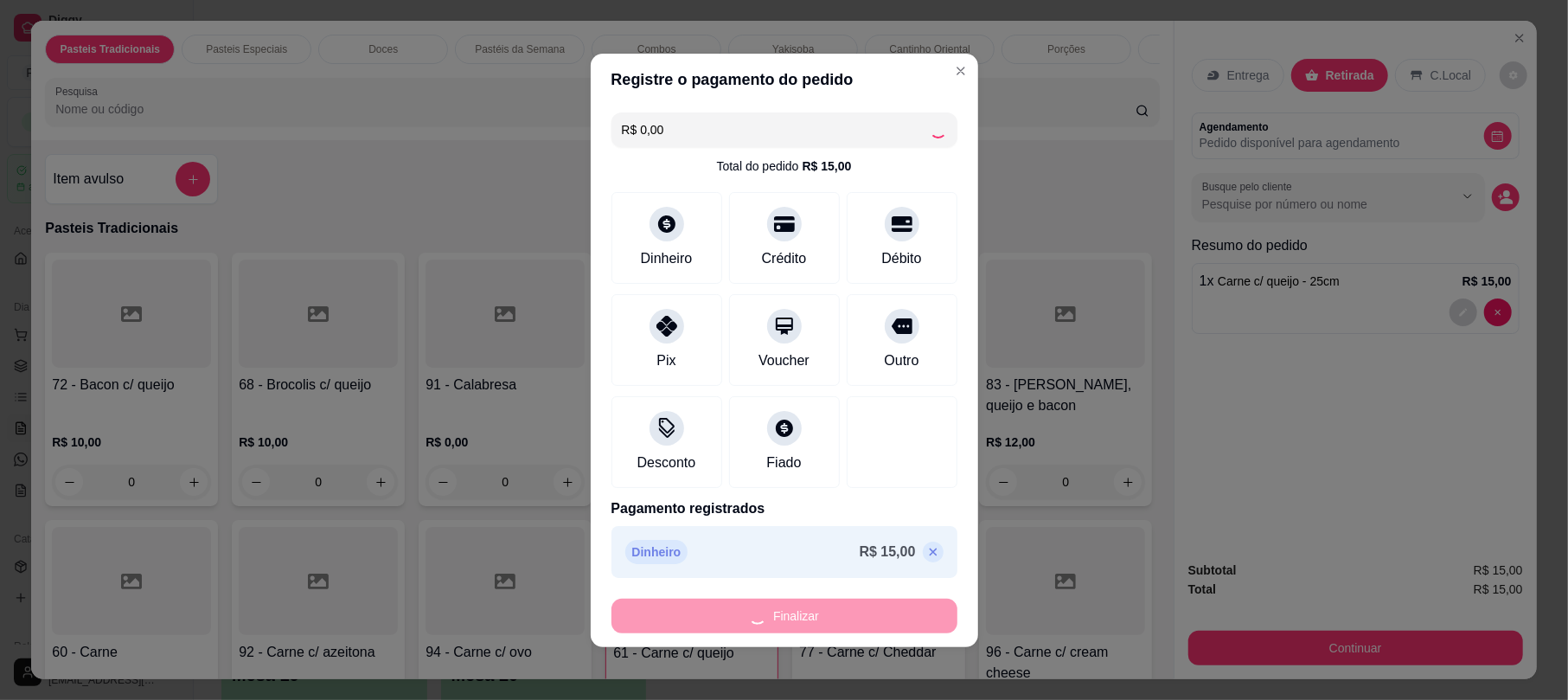
type input "0"
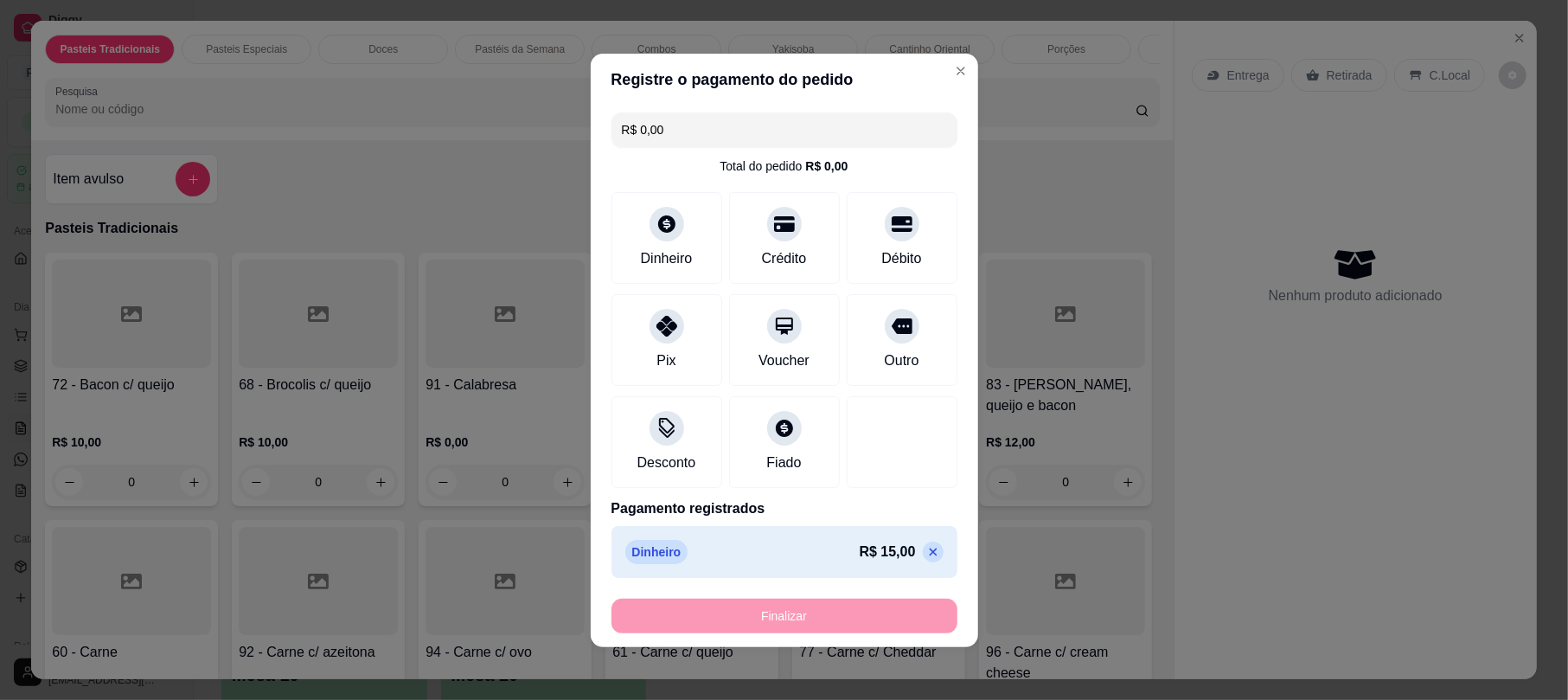
type input "-R$ 15,00"
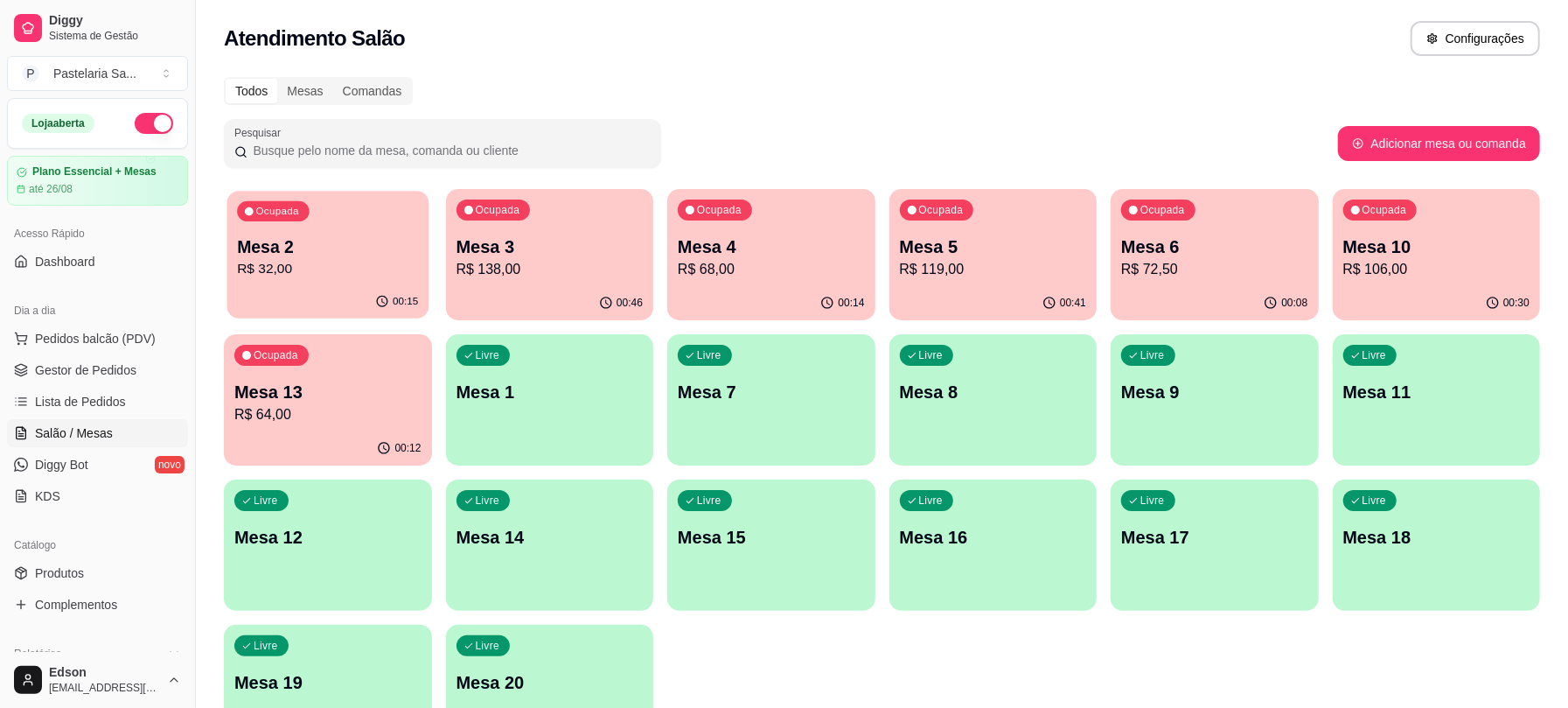
click at [370, 299] on div "00:15" at bounding box center [328, 302] width 201 height 33
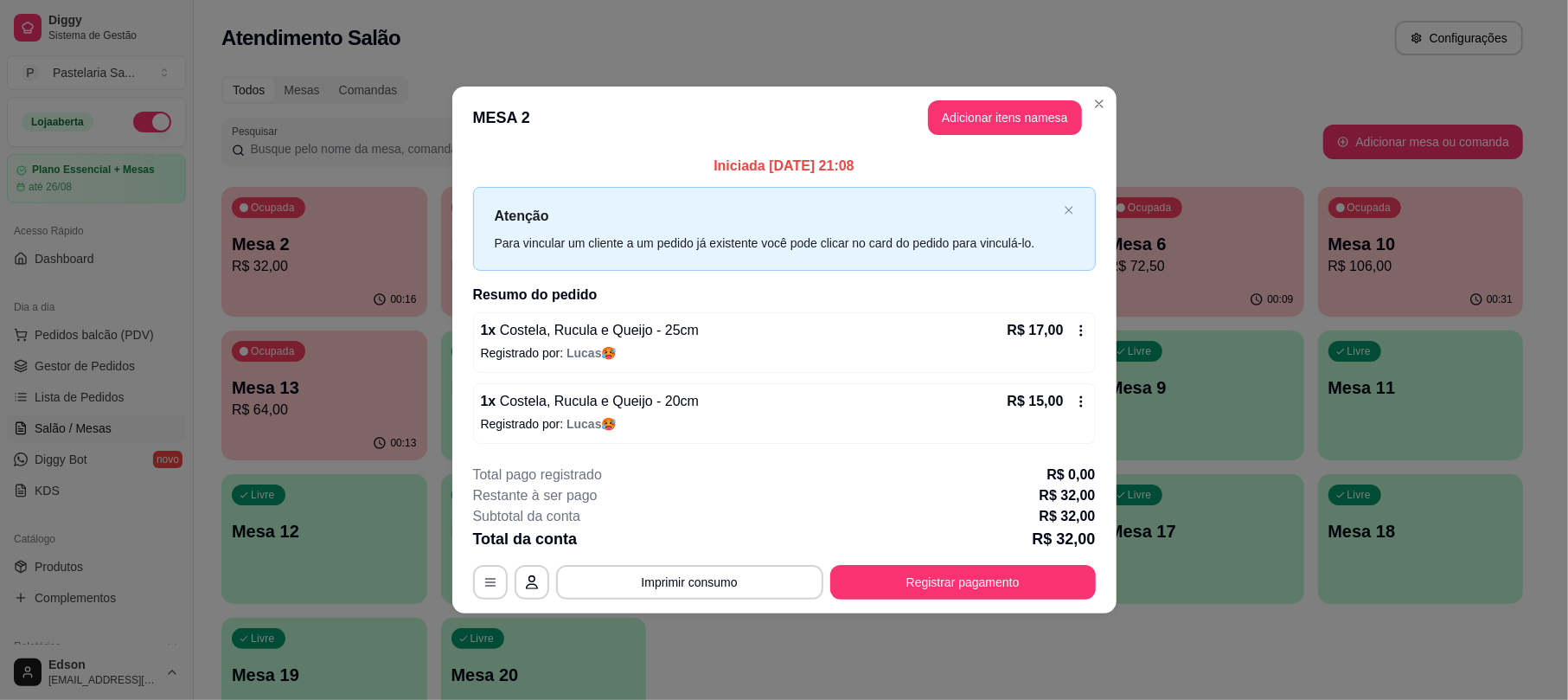
click at [1008, 606] on footer "**********" at bounding box center [784, 532] width 664 height 163
click at [996, 593] on button "Registrar pagamento" at bounding box center [963, 581] width 258 height 33
click at [769, 258] on div "Crédito" at bounding box center [784, 263] width 122 height 101
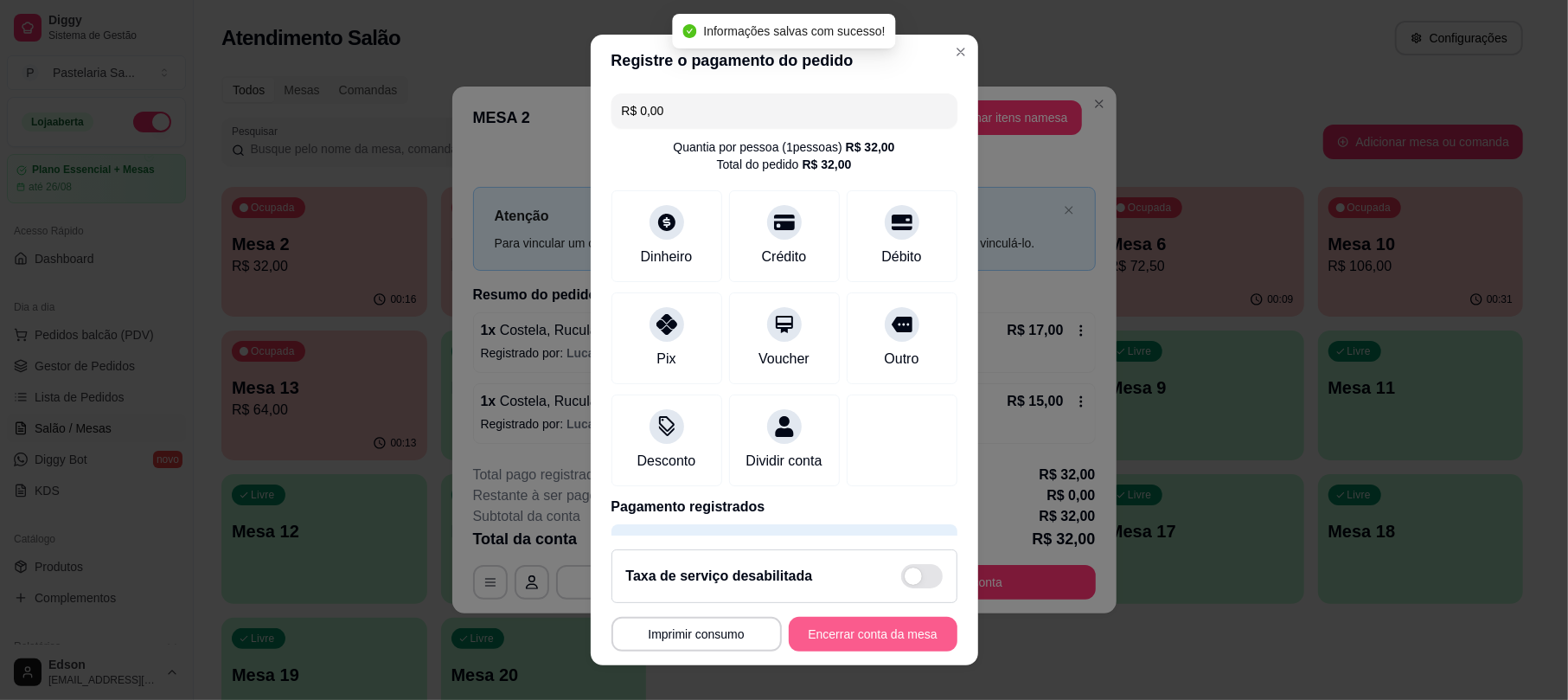
type input "R$ 0,00"
click at [859, 631] on button "Encerrar conta da mesa" at bounding box center [873, 634] width 168 height 34
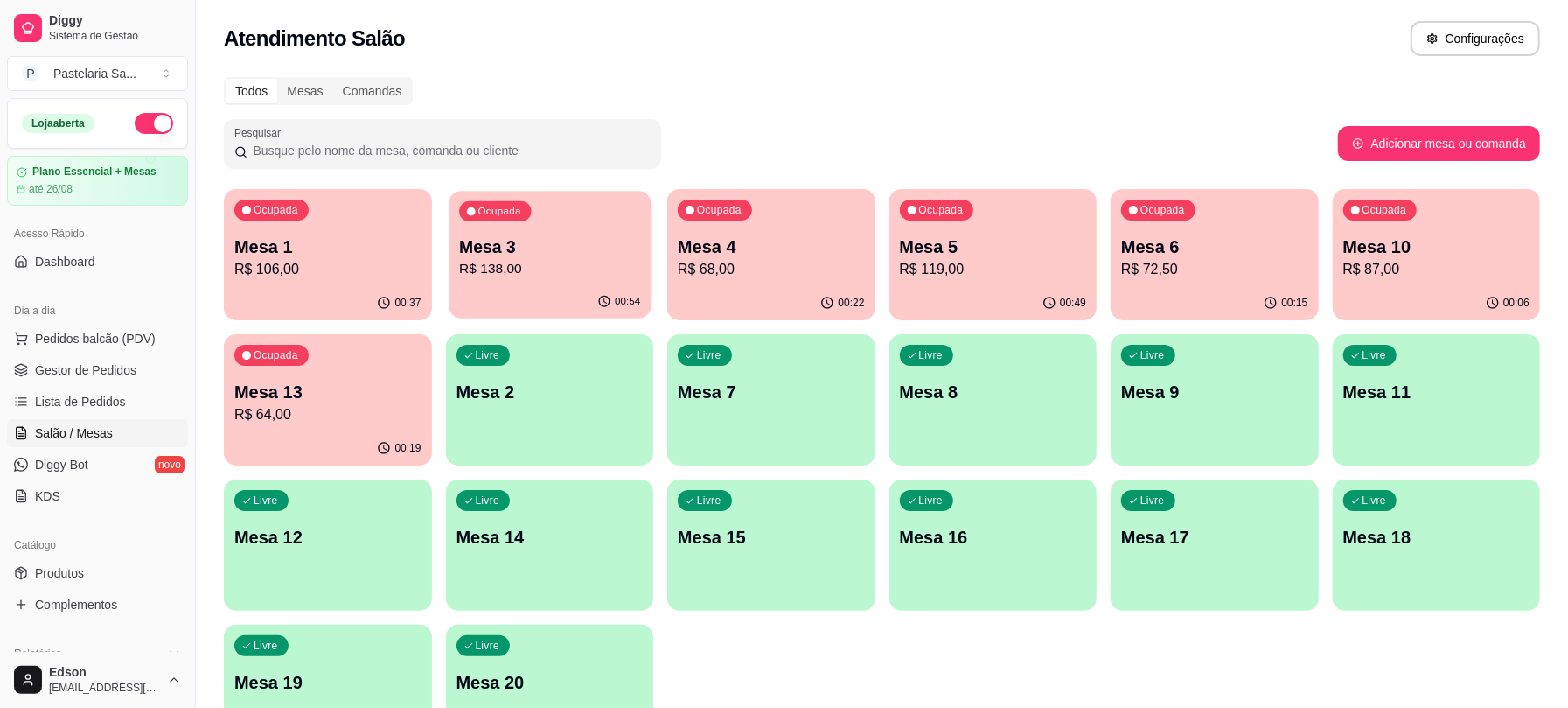
click at [556, 252] on p "Mesa 3" at bounding box center [549, 247] width 181 height 23
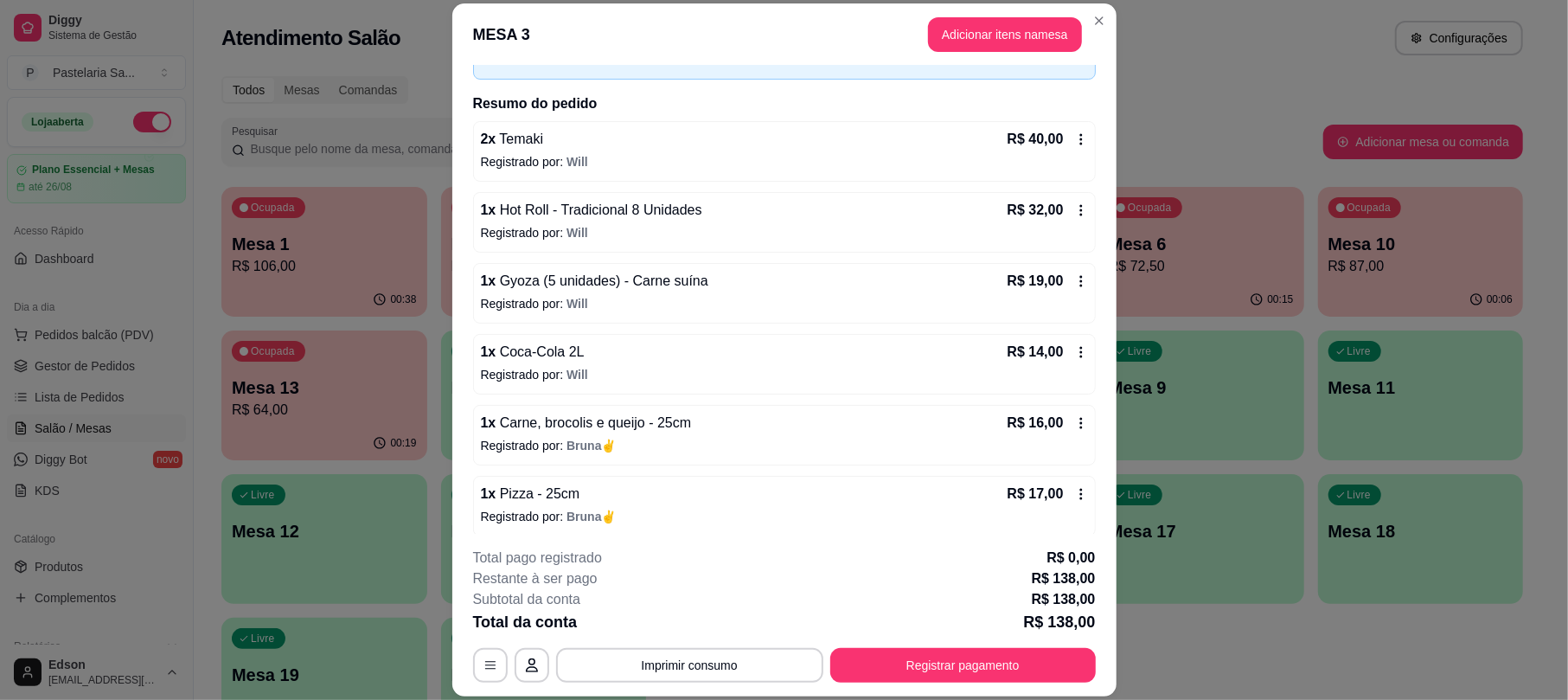
scroll to position [121, 0]
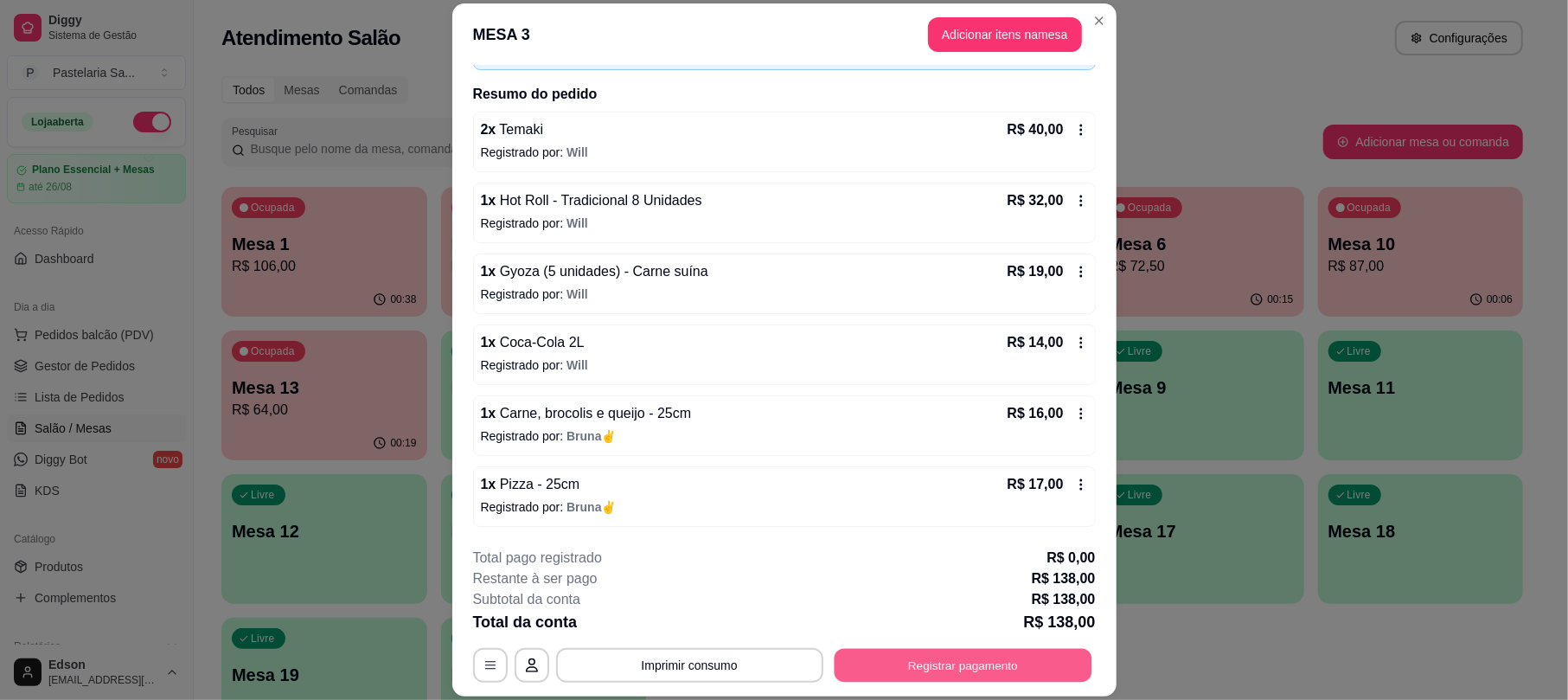
click at [913, 673] on button "Registrar pagamento" at bounding box center [963, 665] width 258 height 33
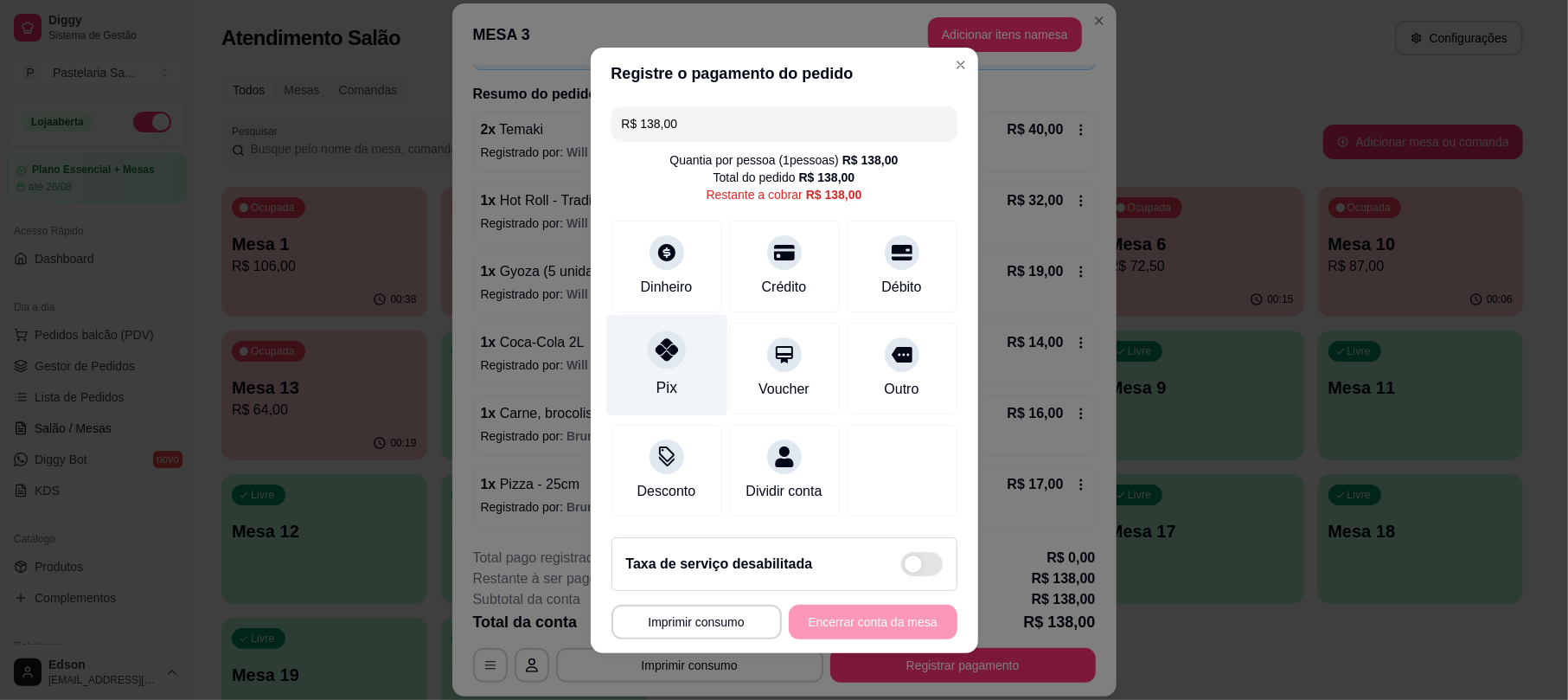
click at [610, 347] on div "Pix" at bounding box center [666, 364] width 122 height 101
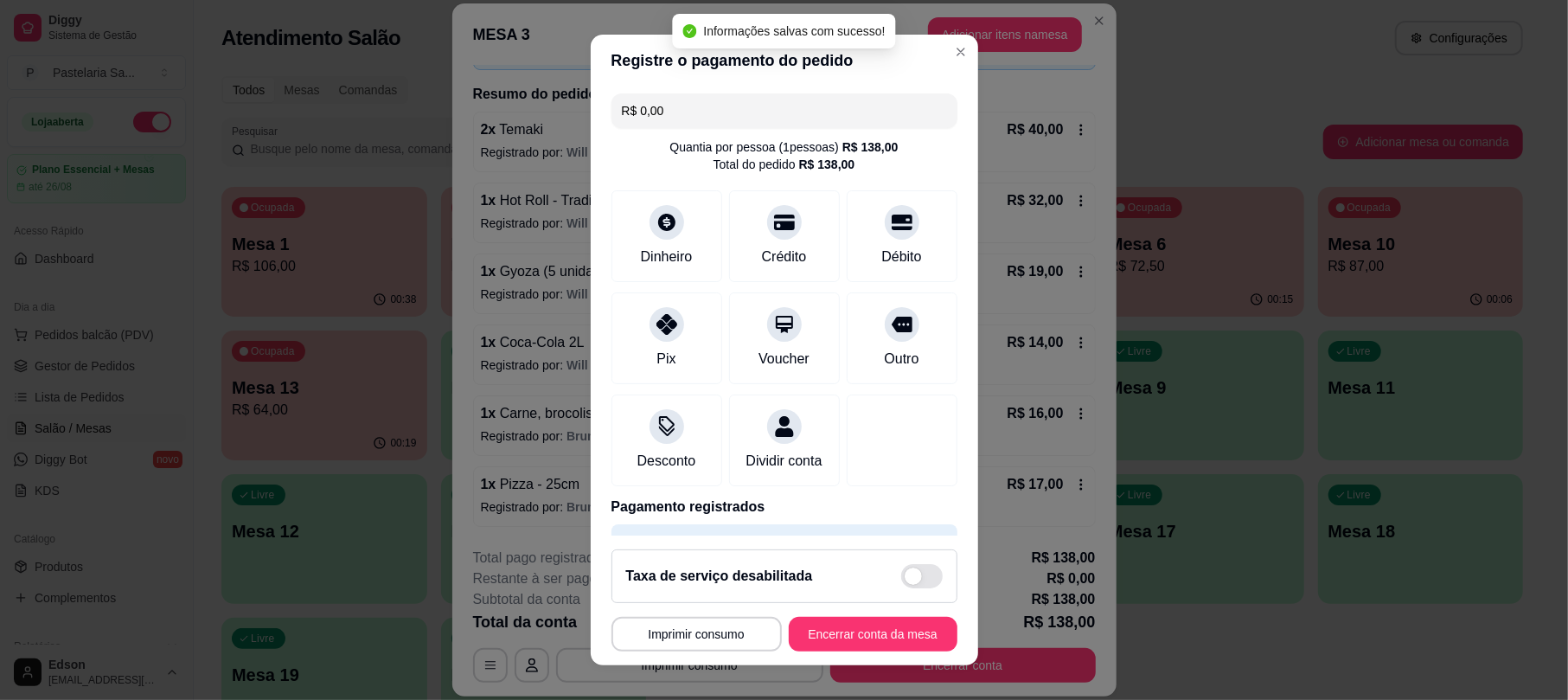
type input "R$ 0,00"
click at [900, 624] on button "Encerrar conta da mesa" at bounding box center [873, 634] width 168 height 34
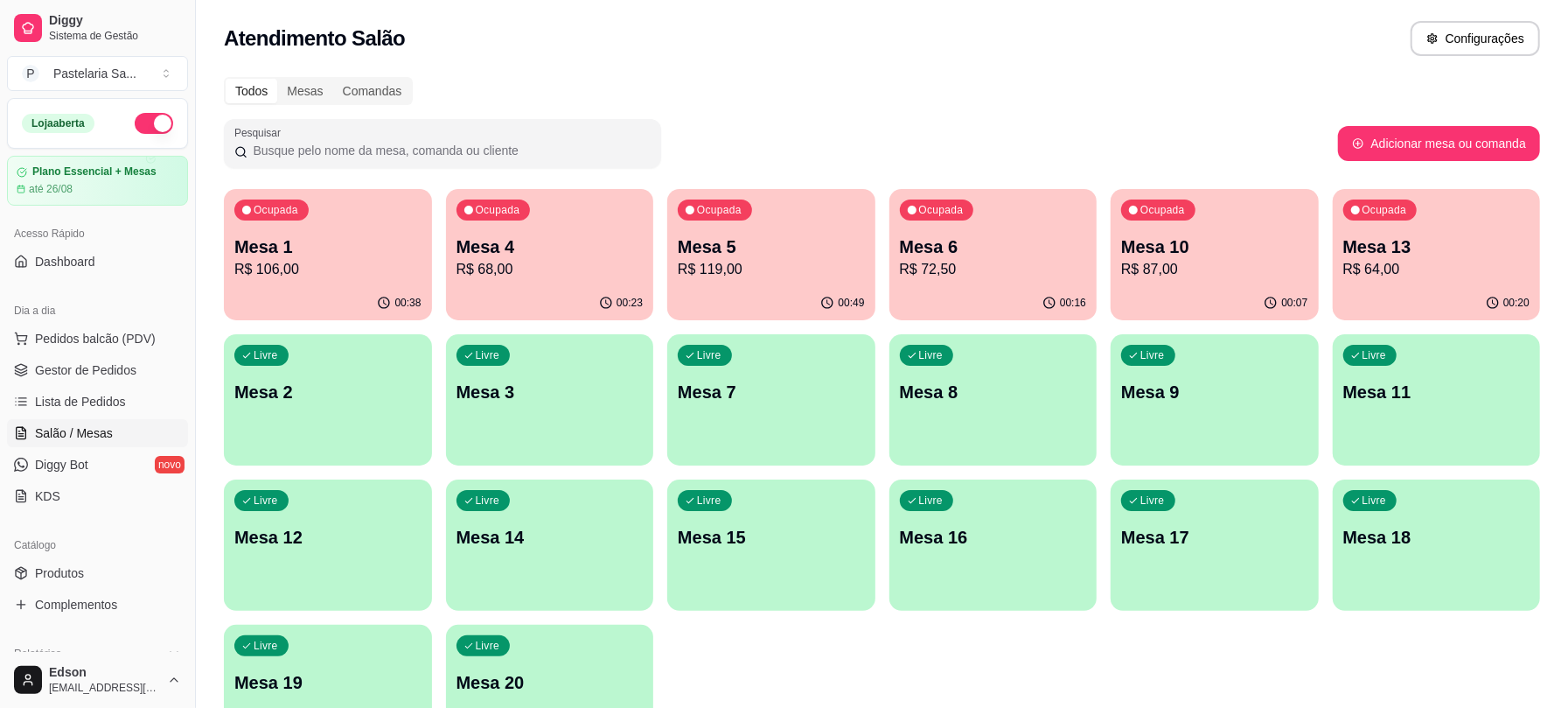
click at [720, 296] on div "00:49" at bounding box center [770, 303] width 208 height 34
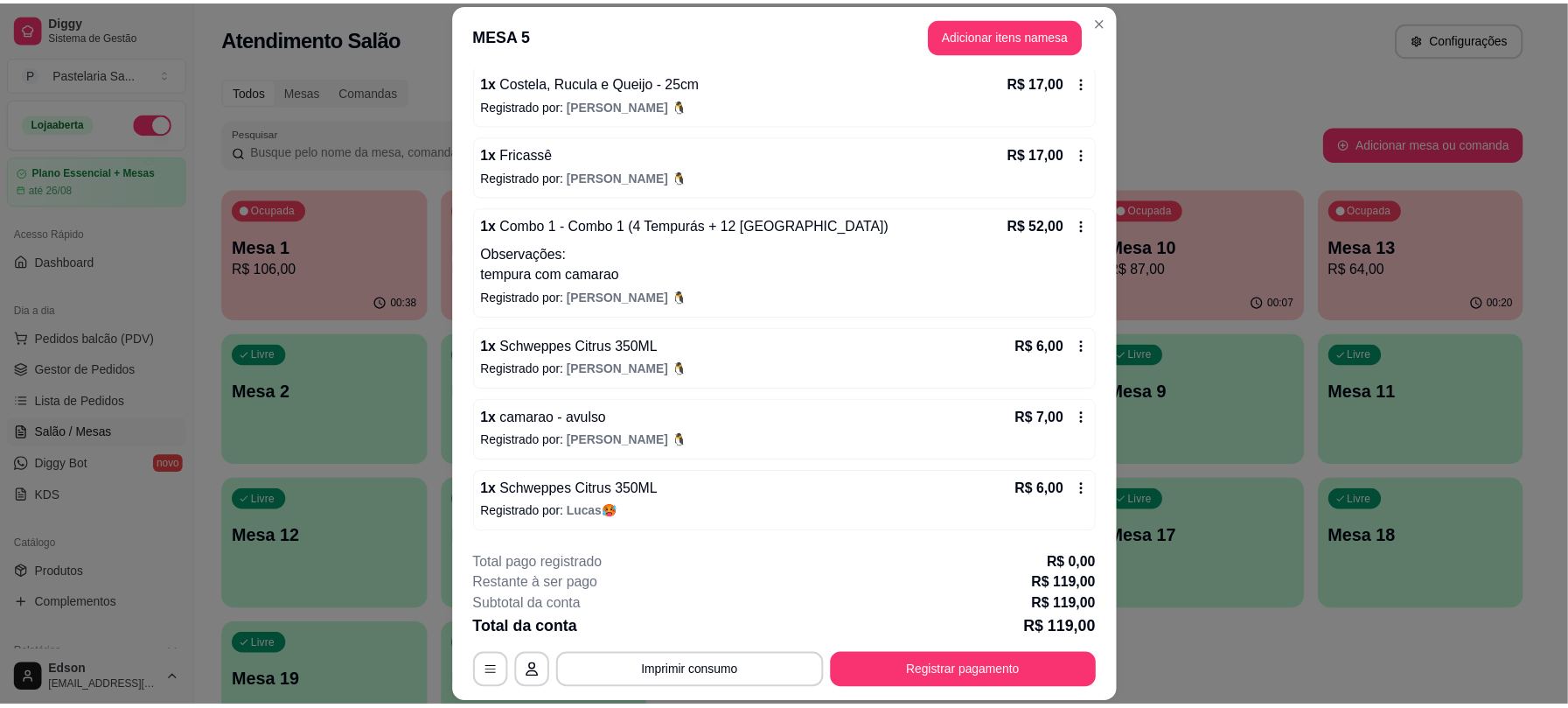
scroll to position [243, 0]
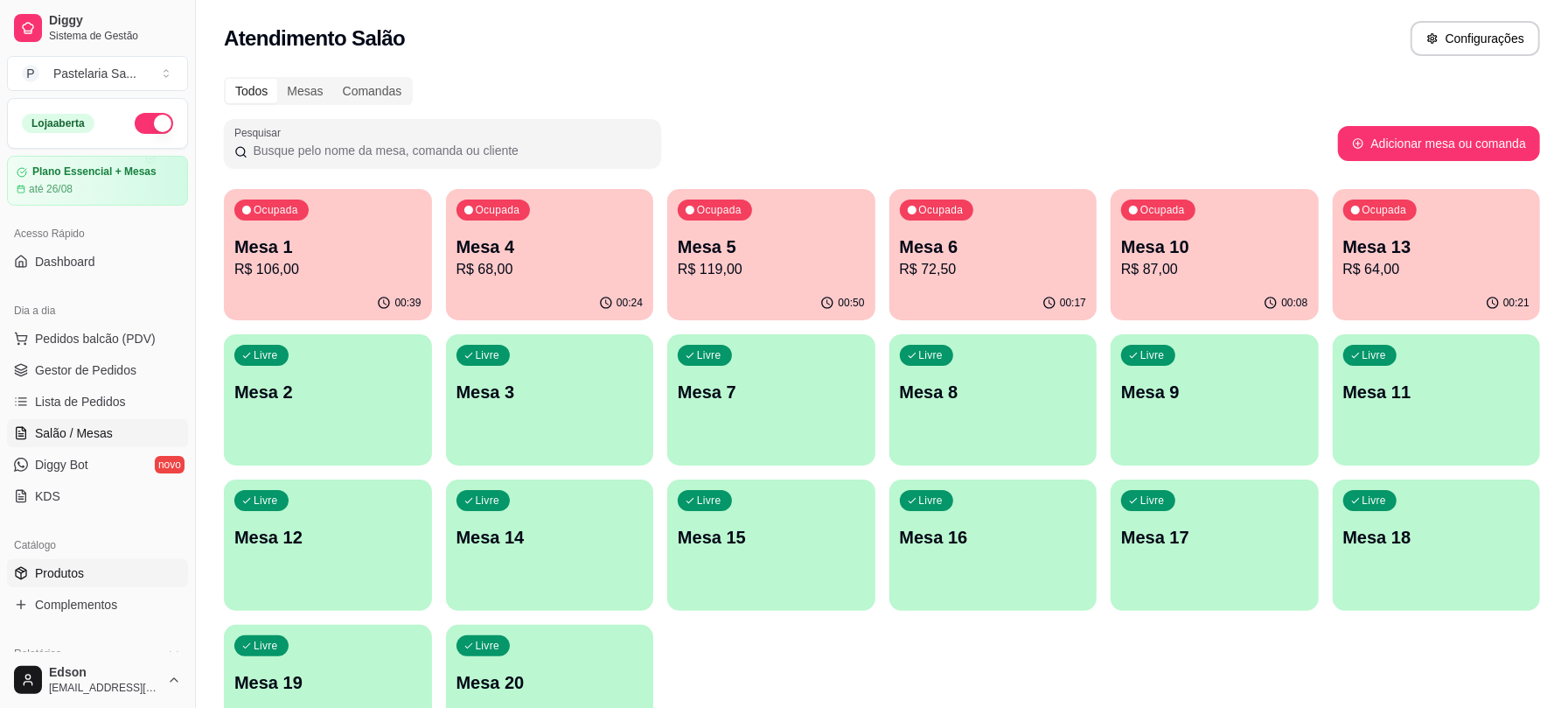
click at [71, 585] on link "Produtos" at bounding box center [97, 573] width 181 height 28
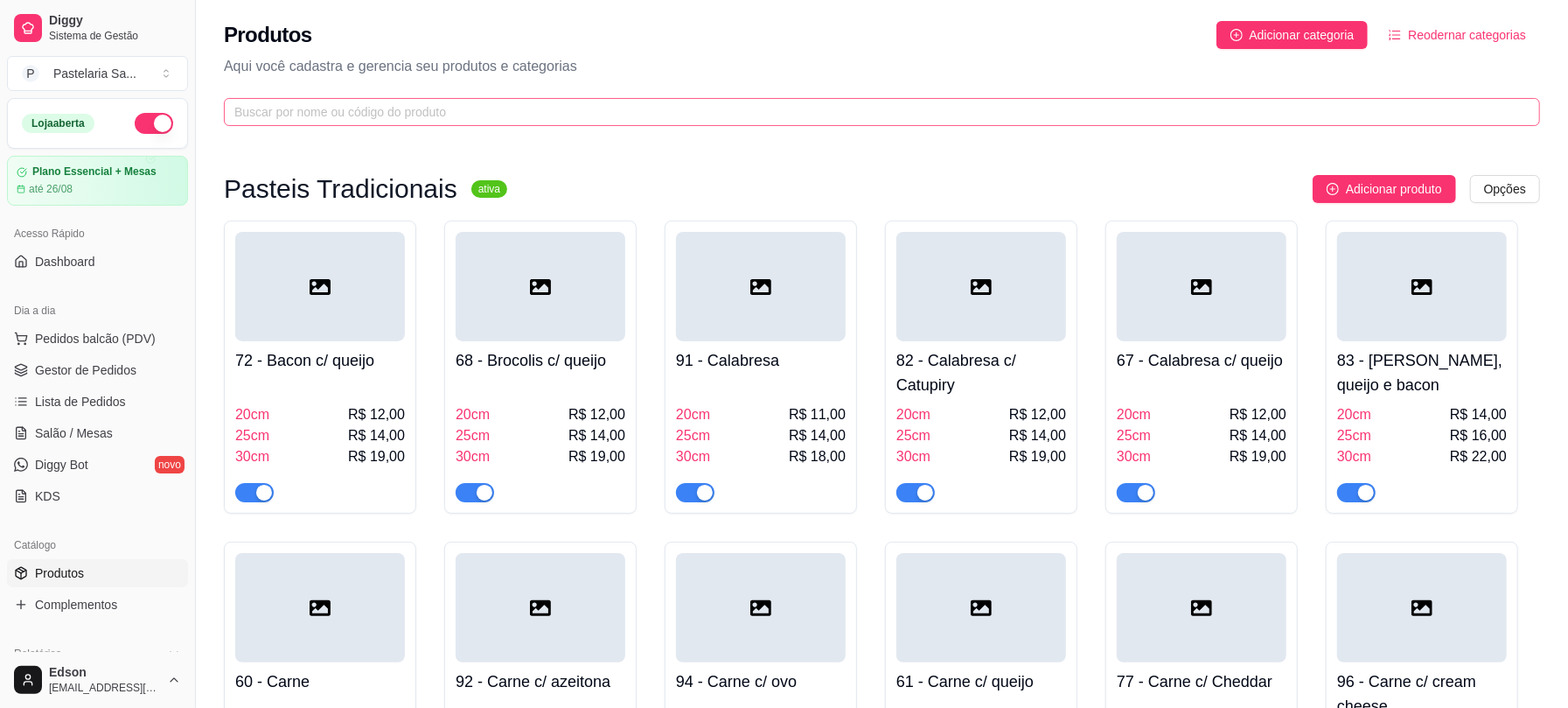
click at [692, 124] on span at bounding box center [882, 111] width 1316 height 28
click at [692, 119] on input "text" at bounding box center [874, 112] width 1281 height 19
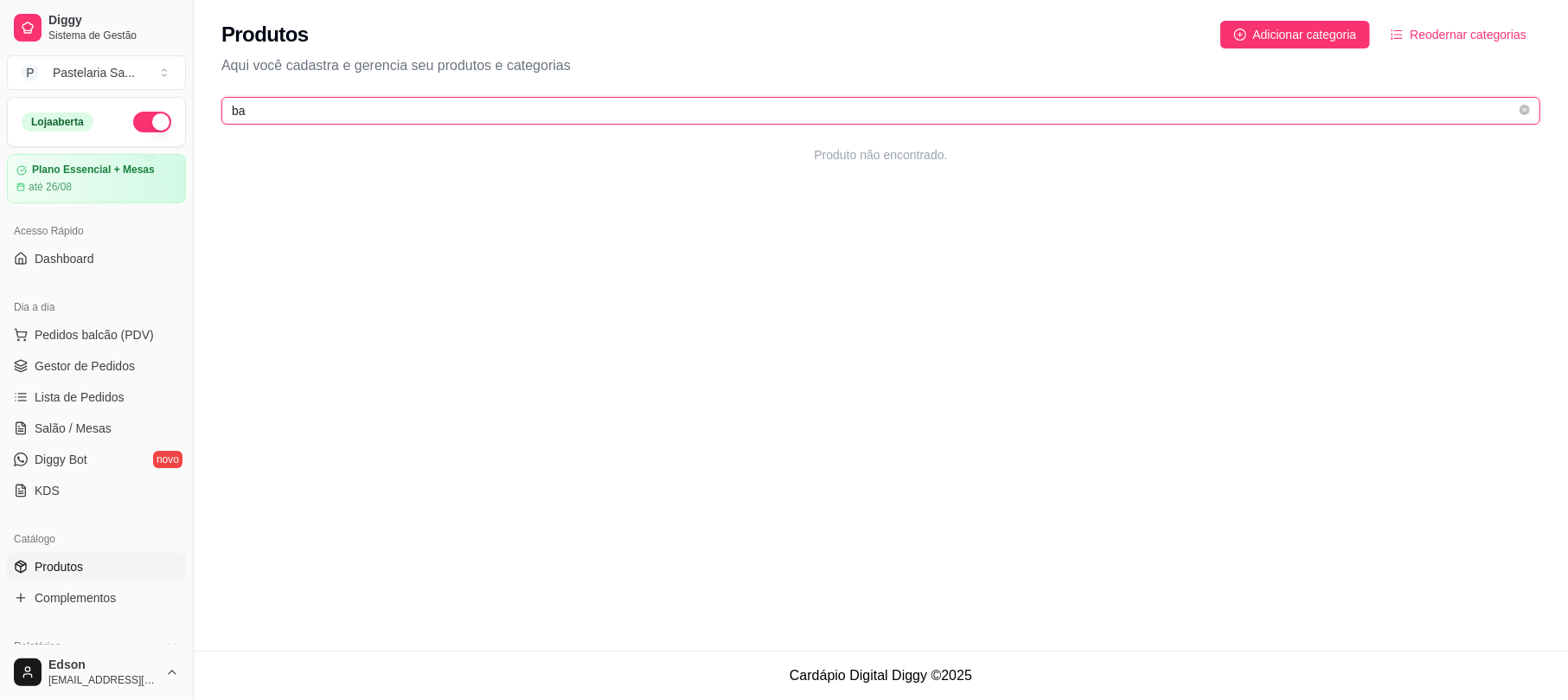
type input "b"
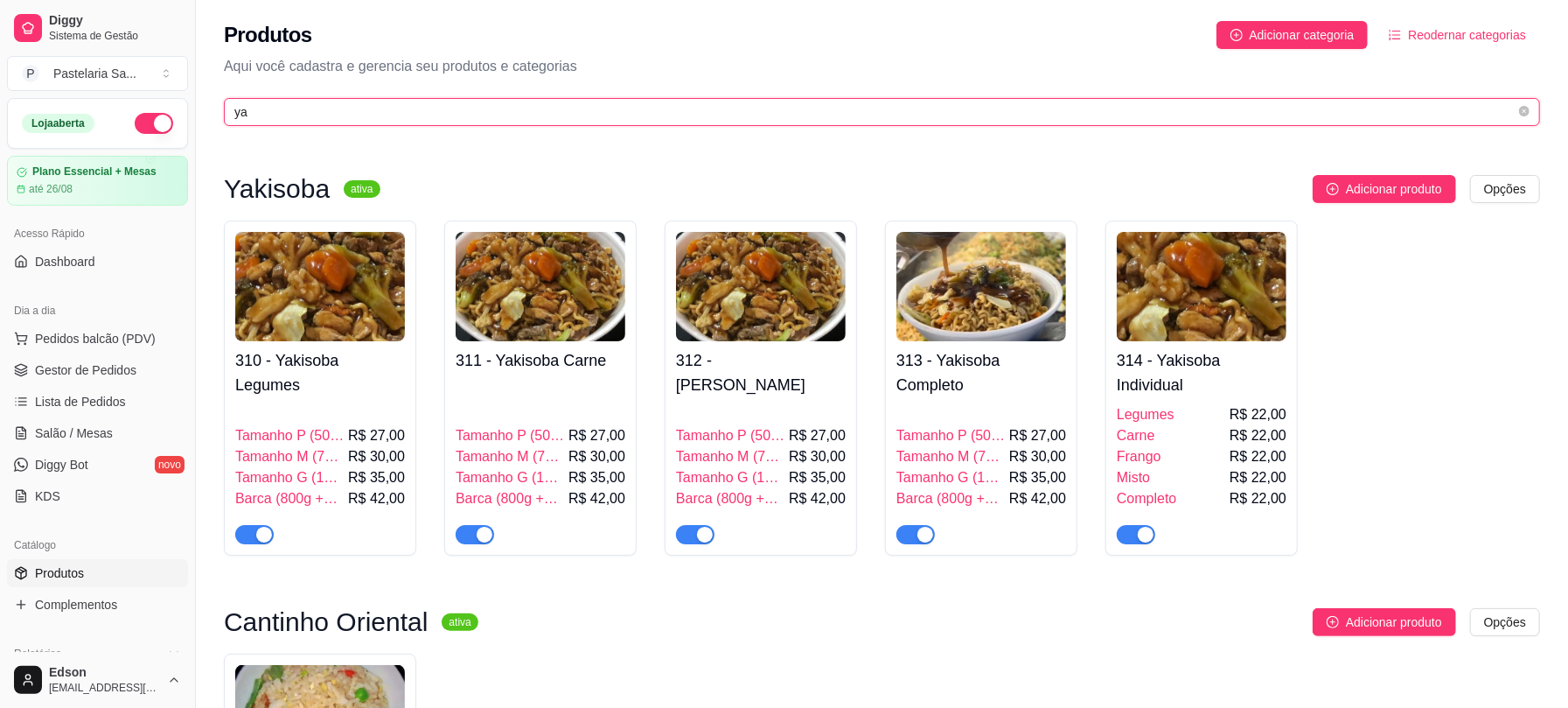
type input "y"
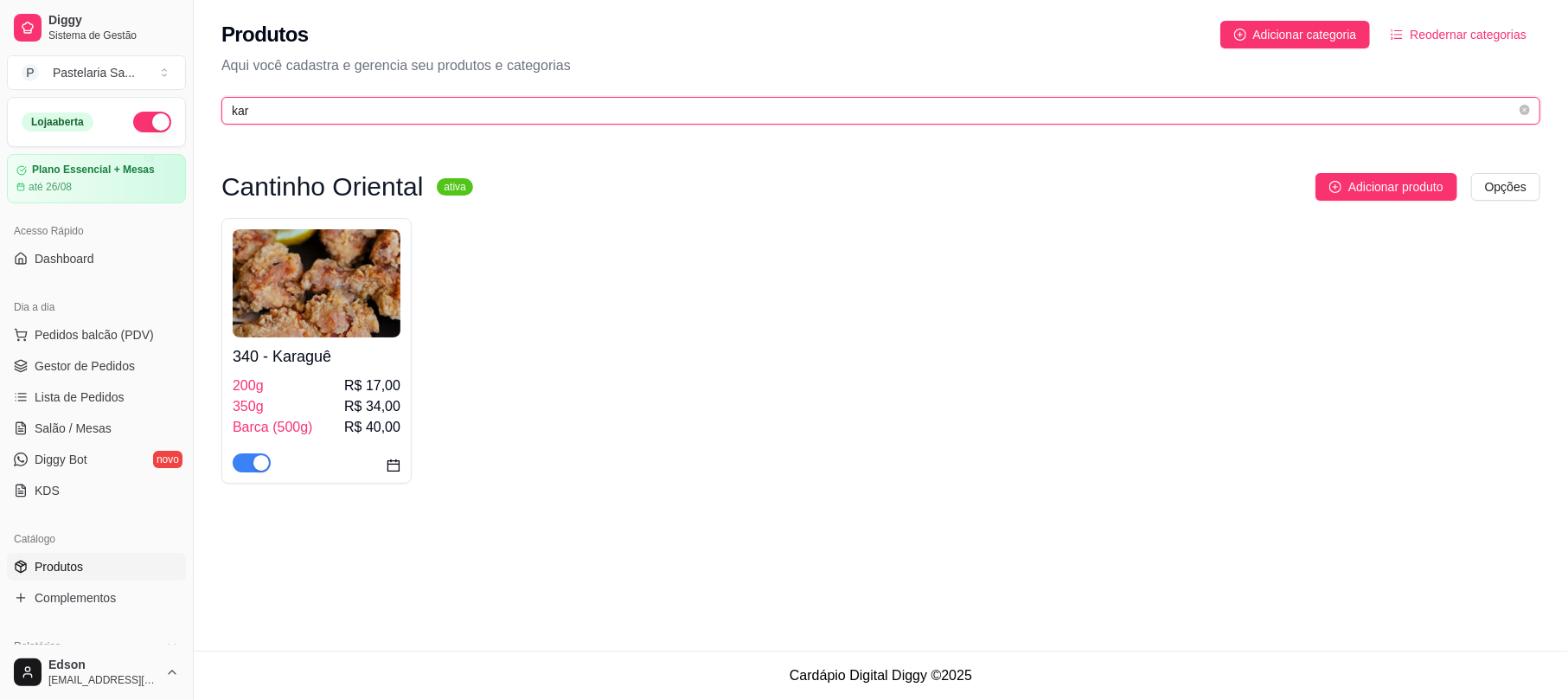
type input "kar"
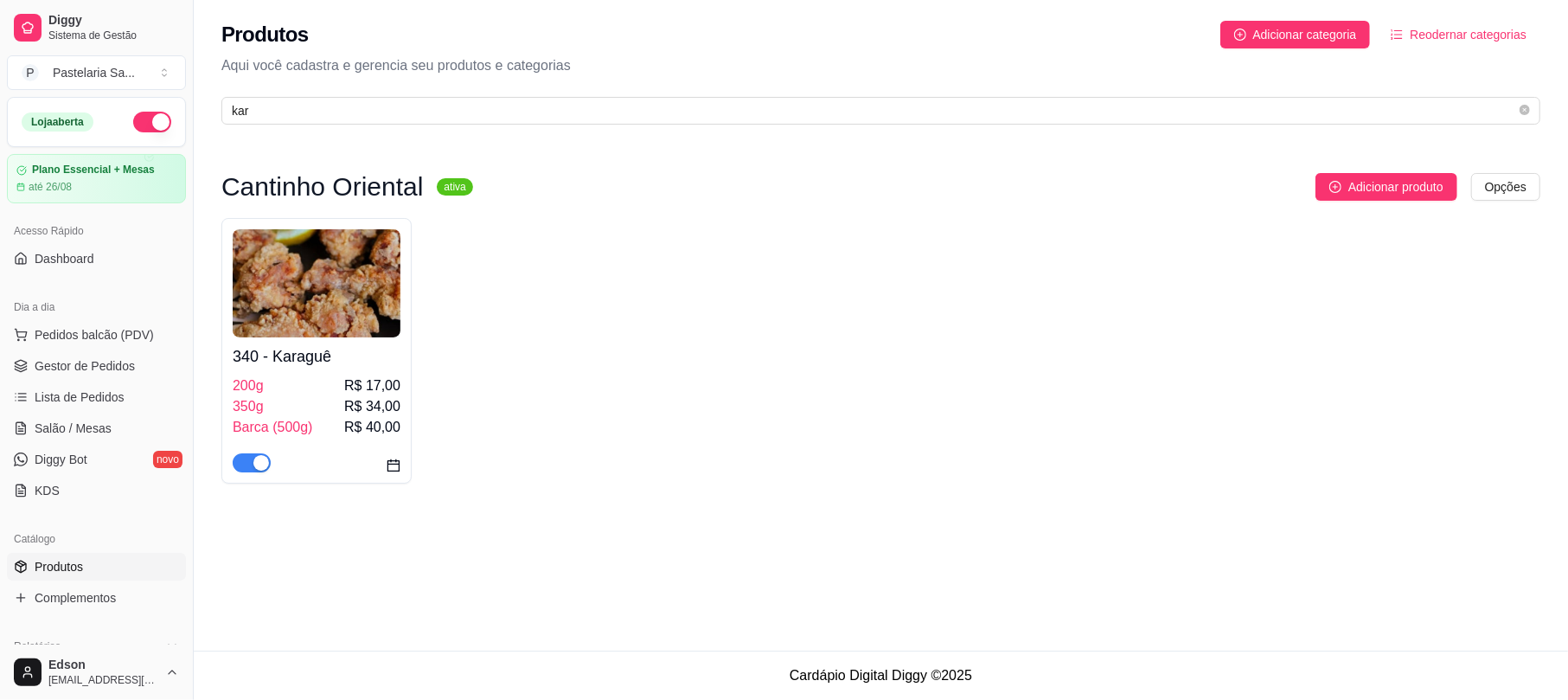
click at [273, 361] on h4 "340 - Karaguê" at bounding box center [316, 356] width 167 height 24
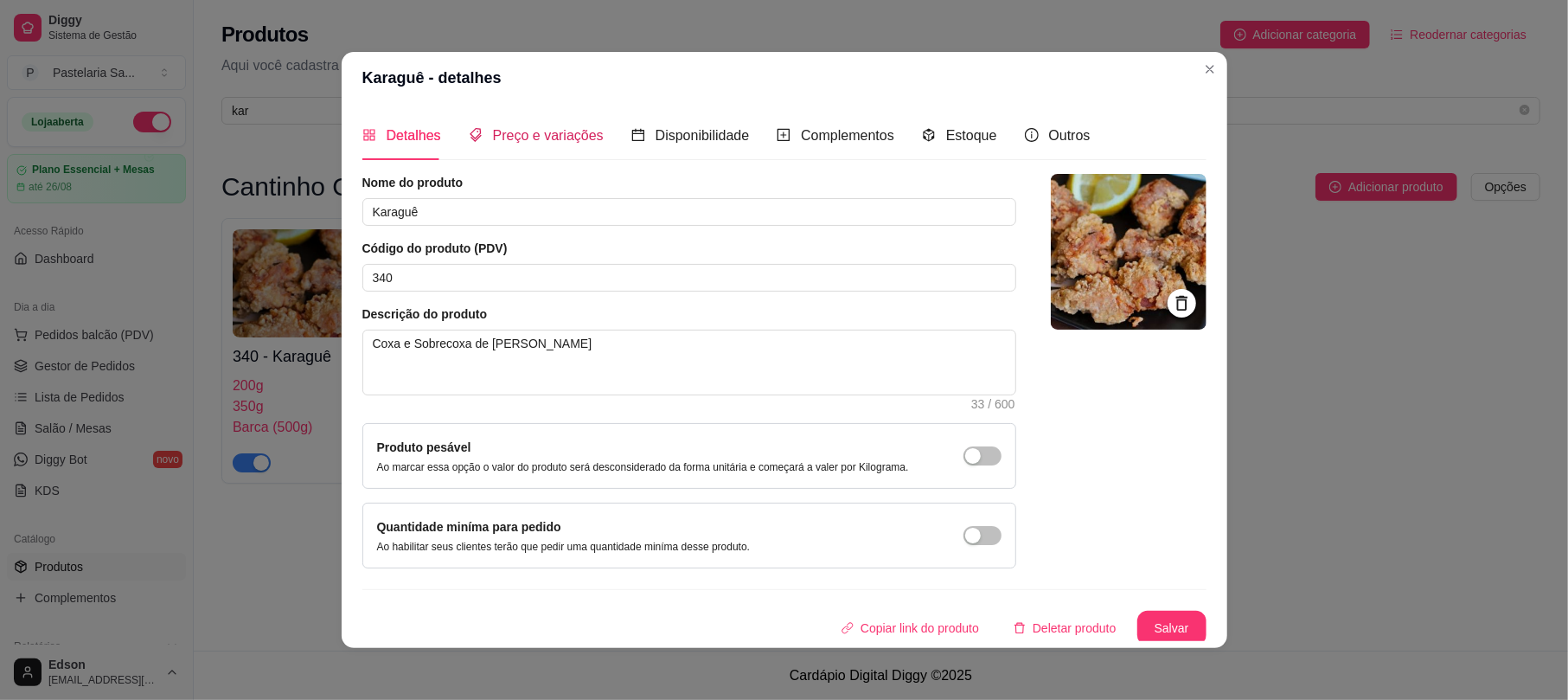
click at [581, 137] on span "Preço e variações" at bounding box center [548, 135] width 111 height 14
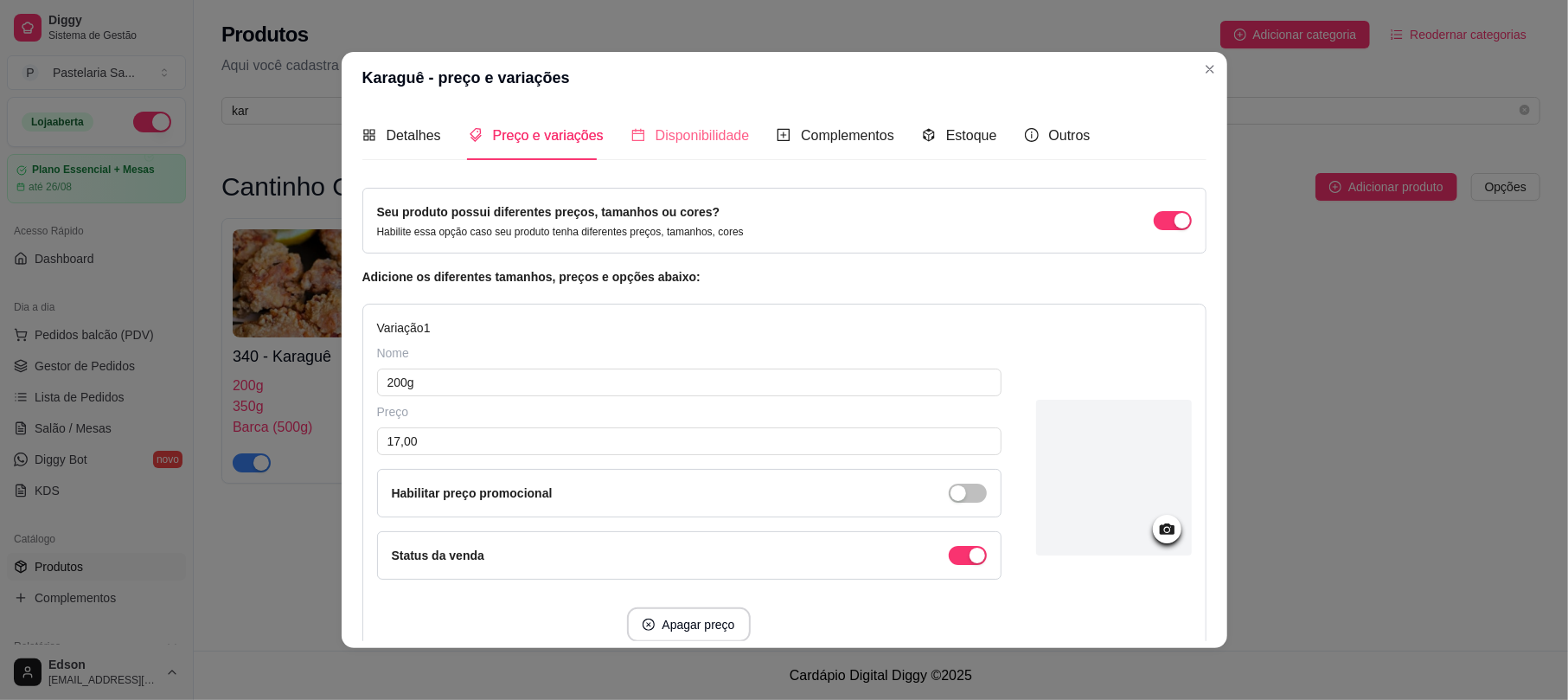
click at [699, 154] on div "Disponibilidade" at bounding box center [690, 136] width 119 height 50
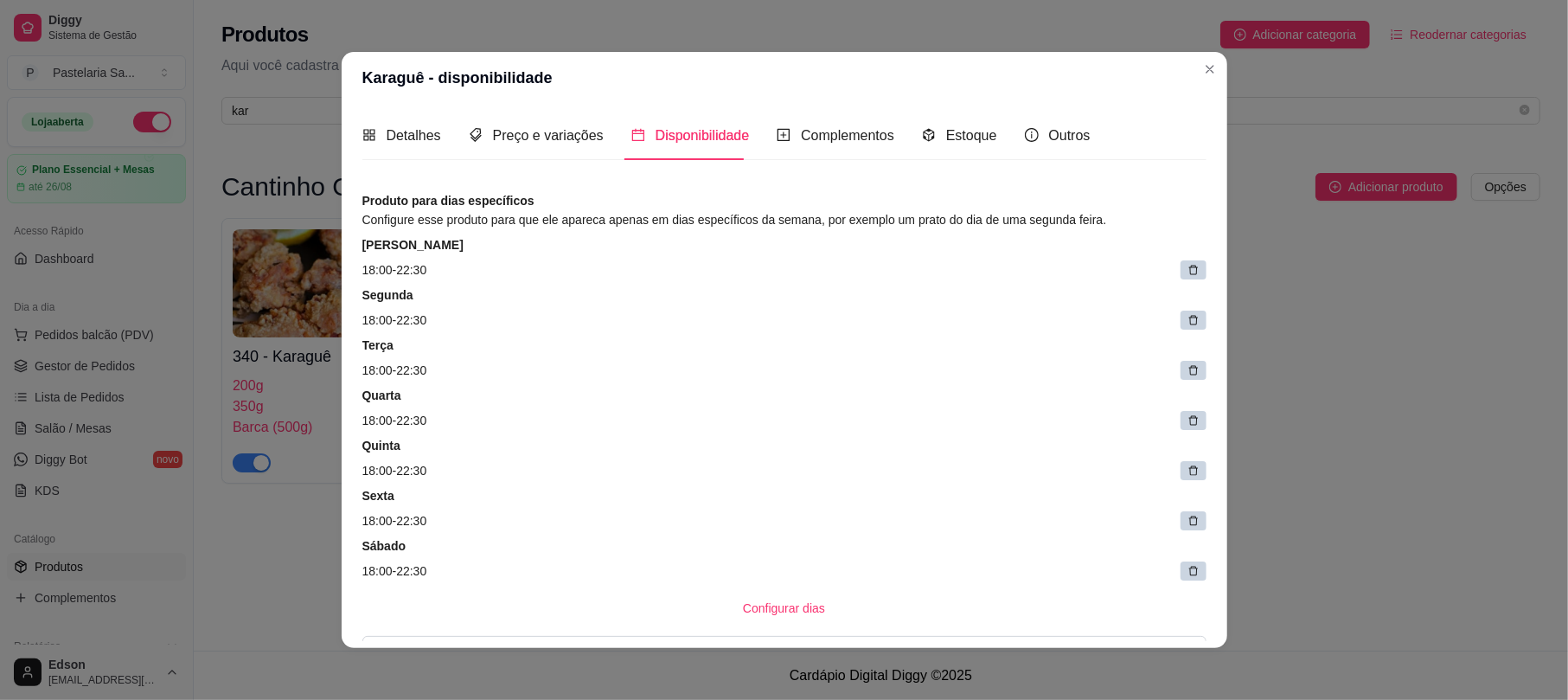
click at [512, 101] on header "Karaguê - disponibilidade" at bounding box center [784, 77] width 885 height 52
click at [538, 136] on span "Preço e variações" at bounding box center [548, 135] width 111 height 14
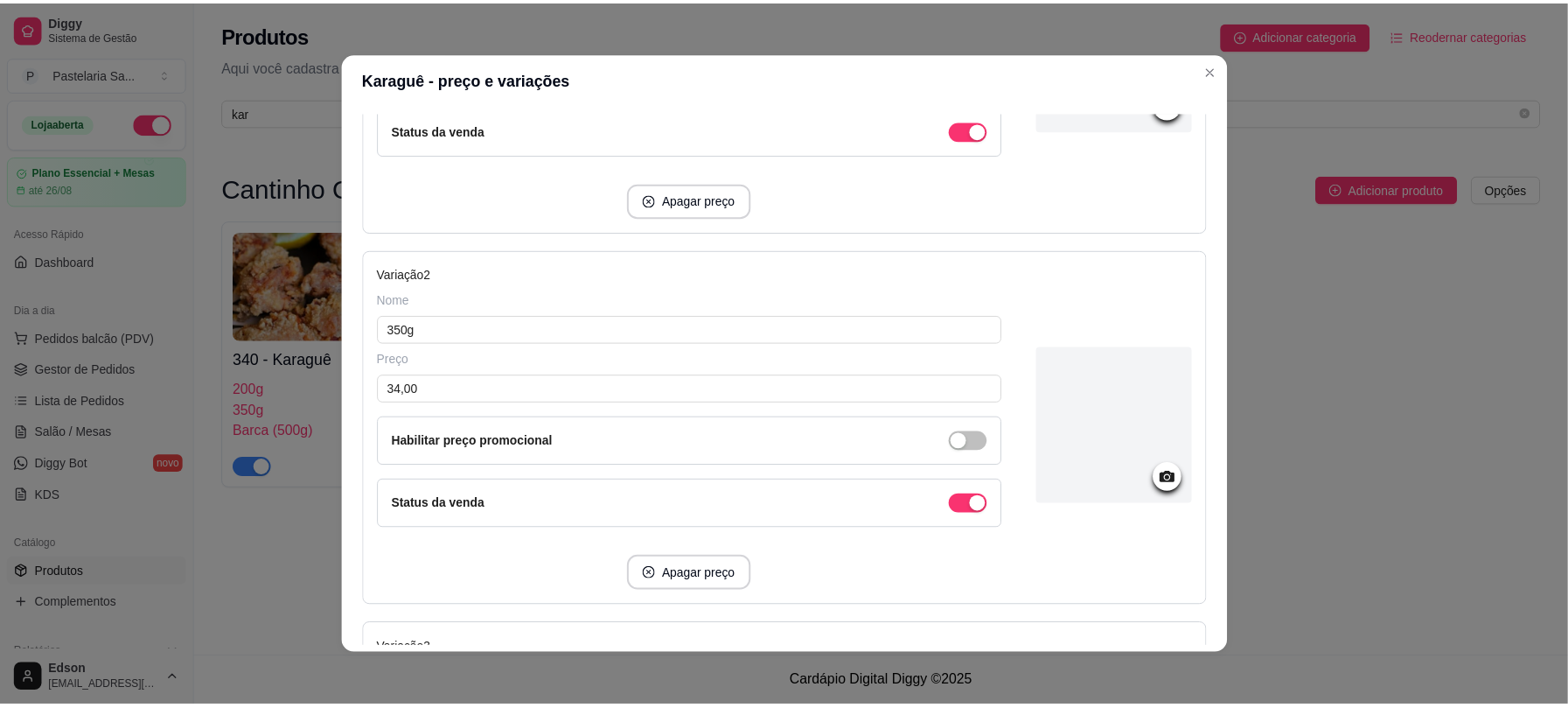
scroll to position [900, 0]
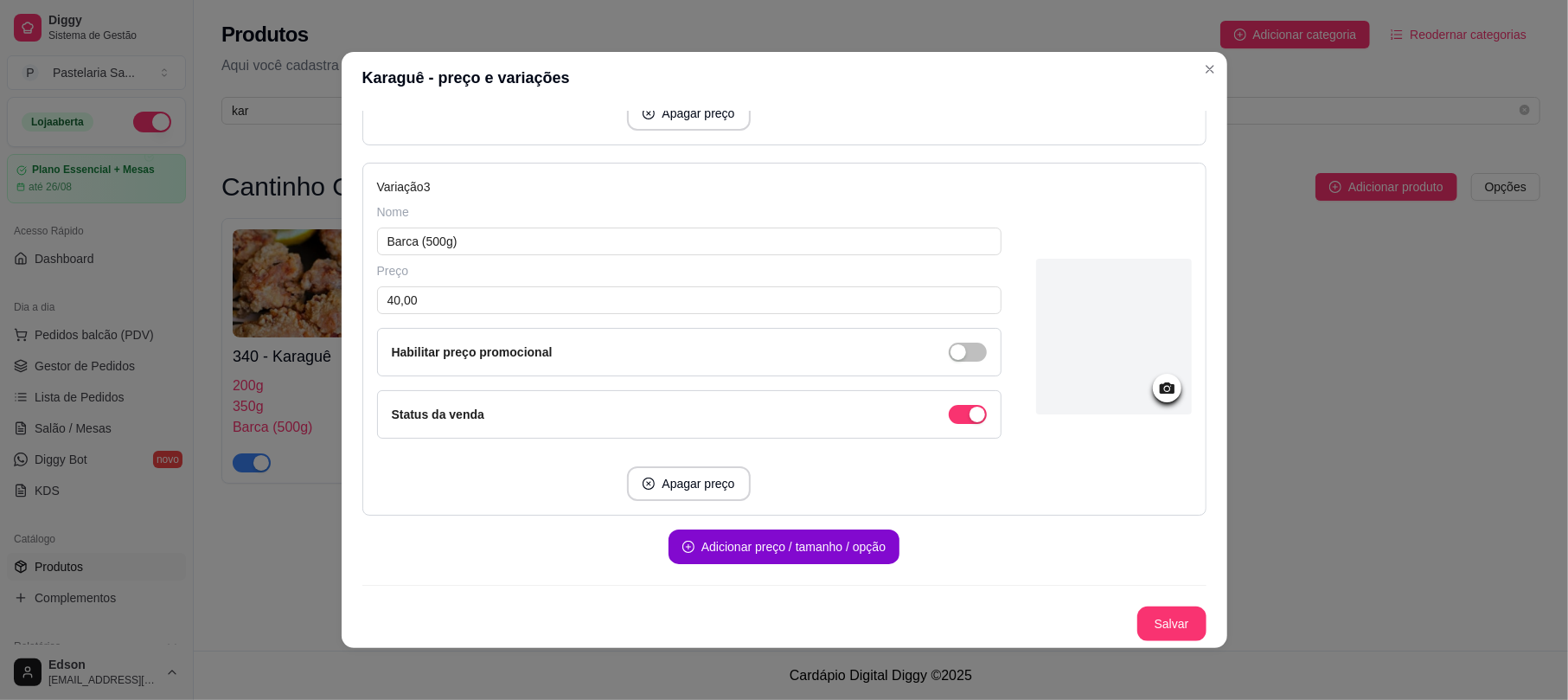
drag, startPoint x: 1197, startPoint y: 536, endPoint x: 1190, endPoint y: 481, distance: 55.4
click at [1190, 481] on div "Detalhes Preço e variações Disponibilidade Complementos Estoque Outros Nome do …" at bounding box center [784, 376] width 844 height 530
click at [1140, 624] on button "Salvar" at bounding box center [1171, 623] width 68 height 33
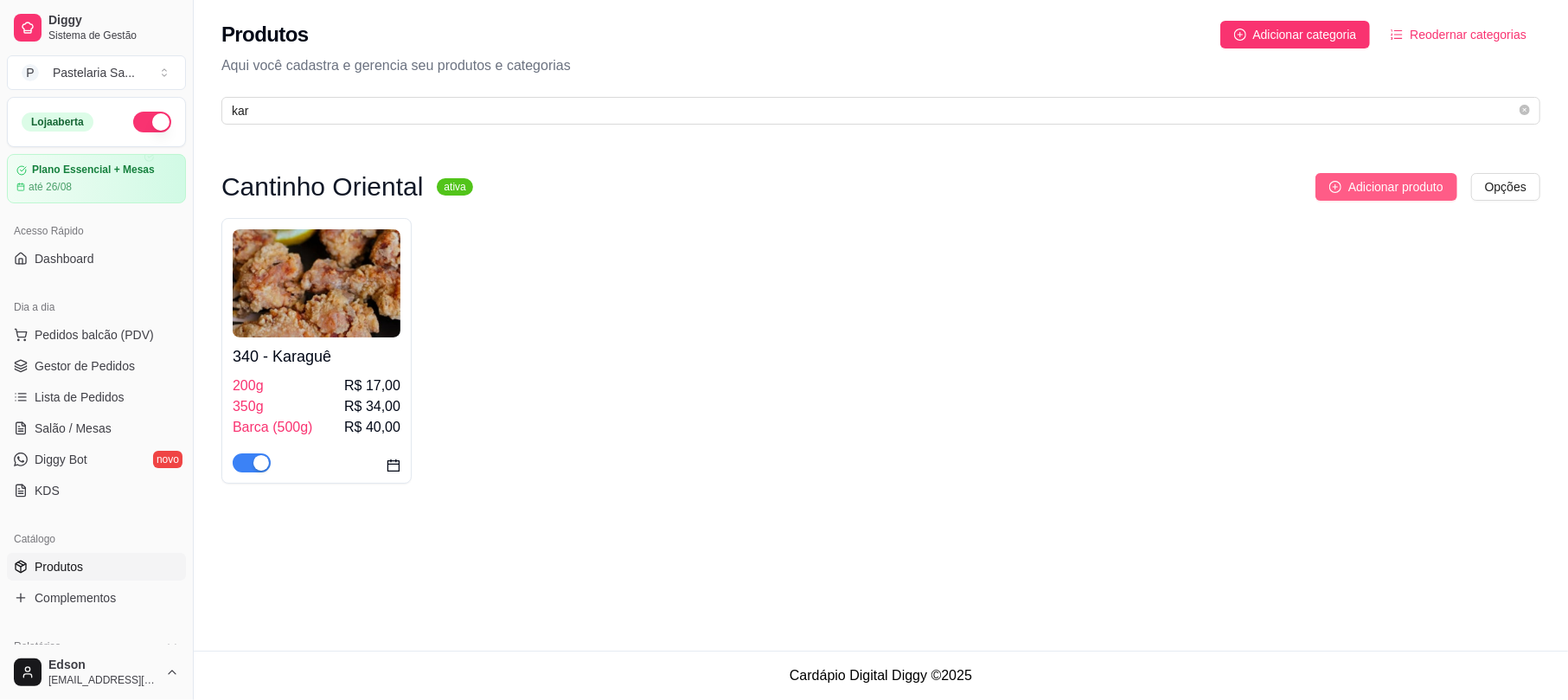
click at [1342, 182] on button "Adicionar produto" at bounding box center [1386, 186] width 142 height 28
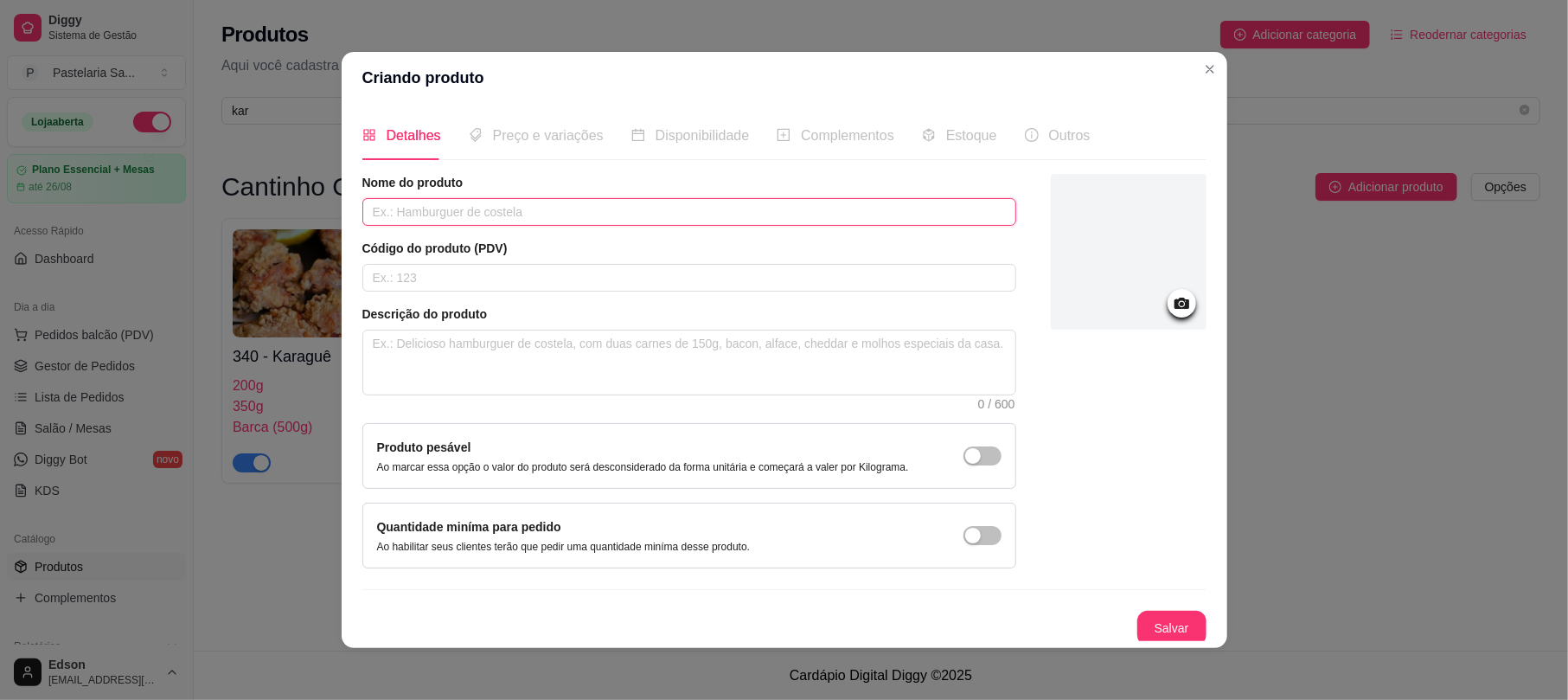
click at [562, 202] on input "text" at bounding box center [689, 211] width 654 height 28
type input "Barca de Karaguê (500g)"
click at [1138, 620] on button "Salvar" at bounding box center [1171, 627] width 68 height 33
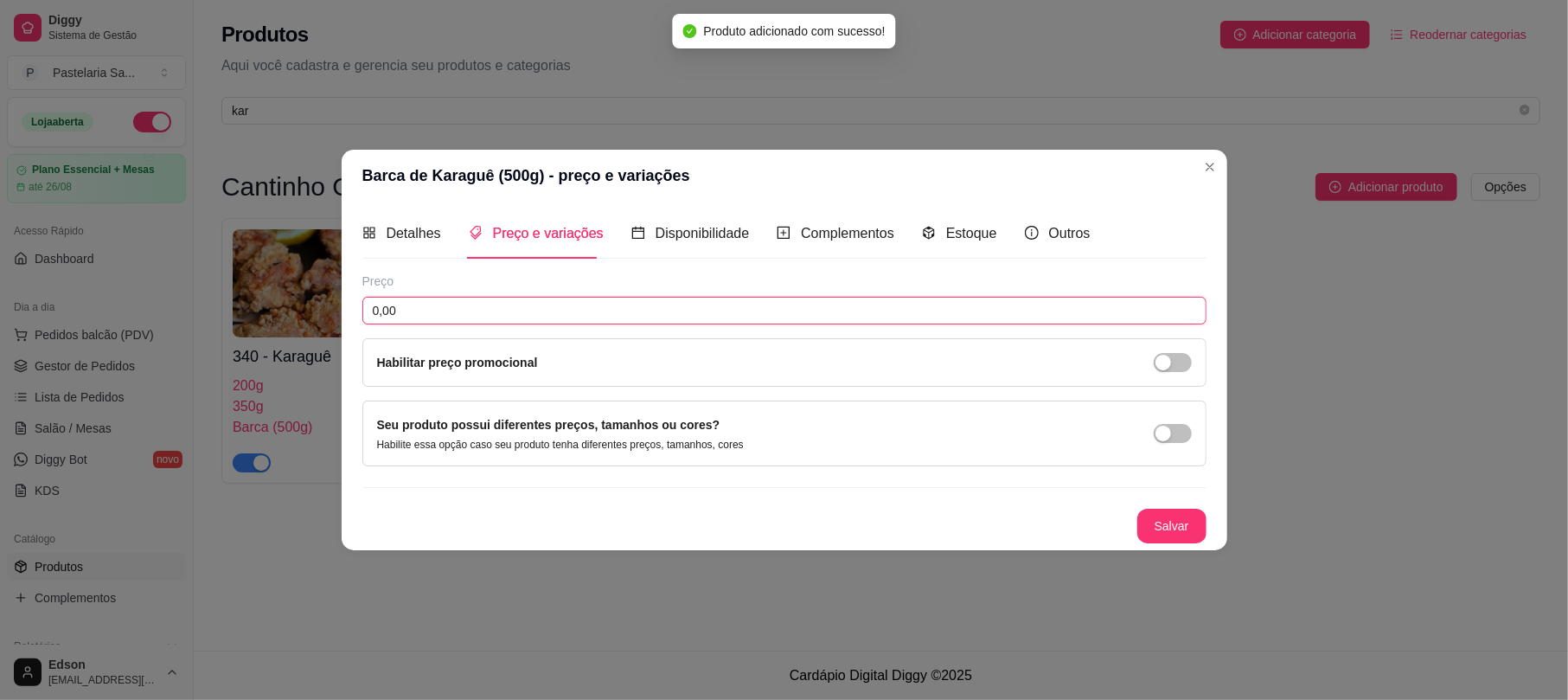
click at [584, 309] on input "0,00" at bounding box center [784, 310] width 844 height 28
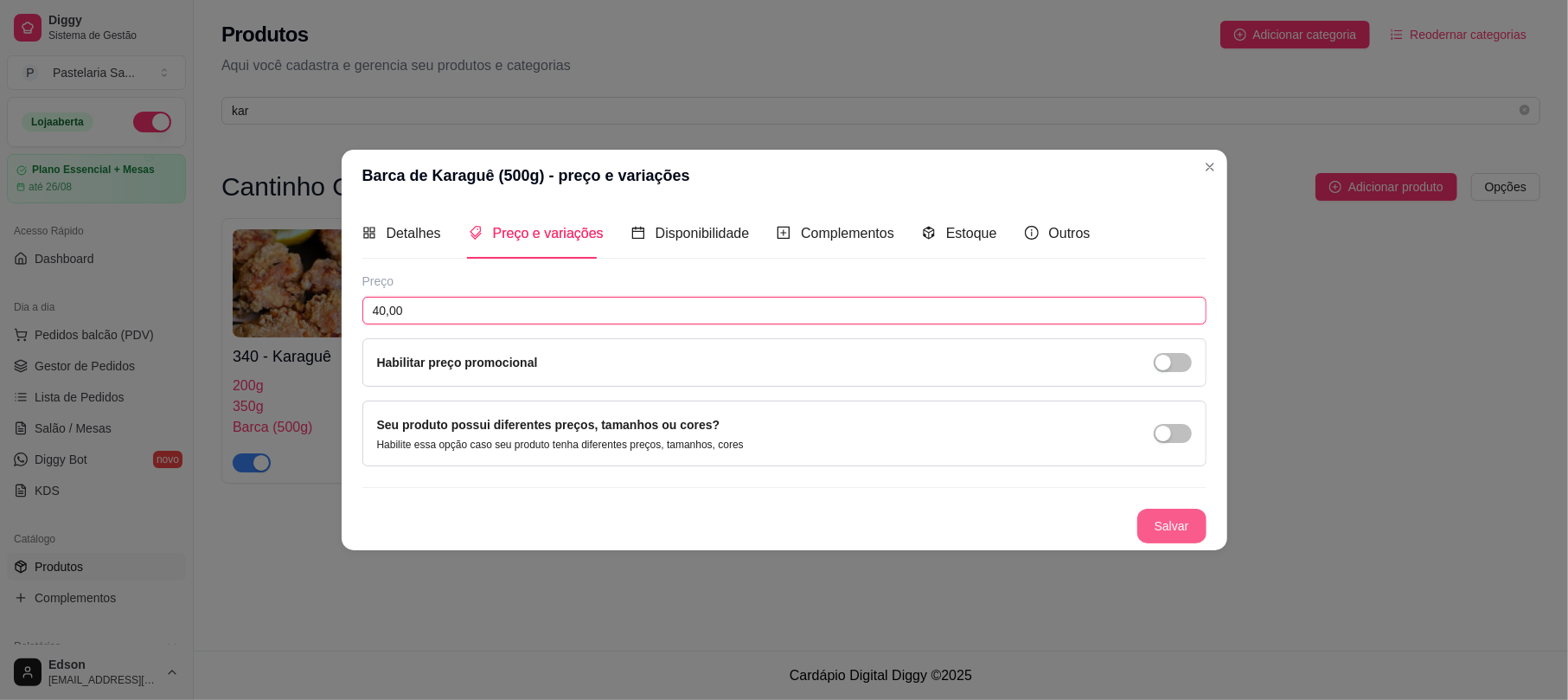
type input "40,00"
click at [1197, 520] on button "Salvar" at bounding box center [1171, 526] width 69 height 34
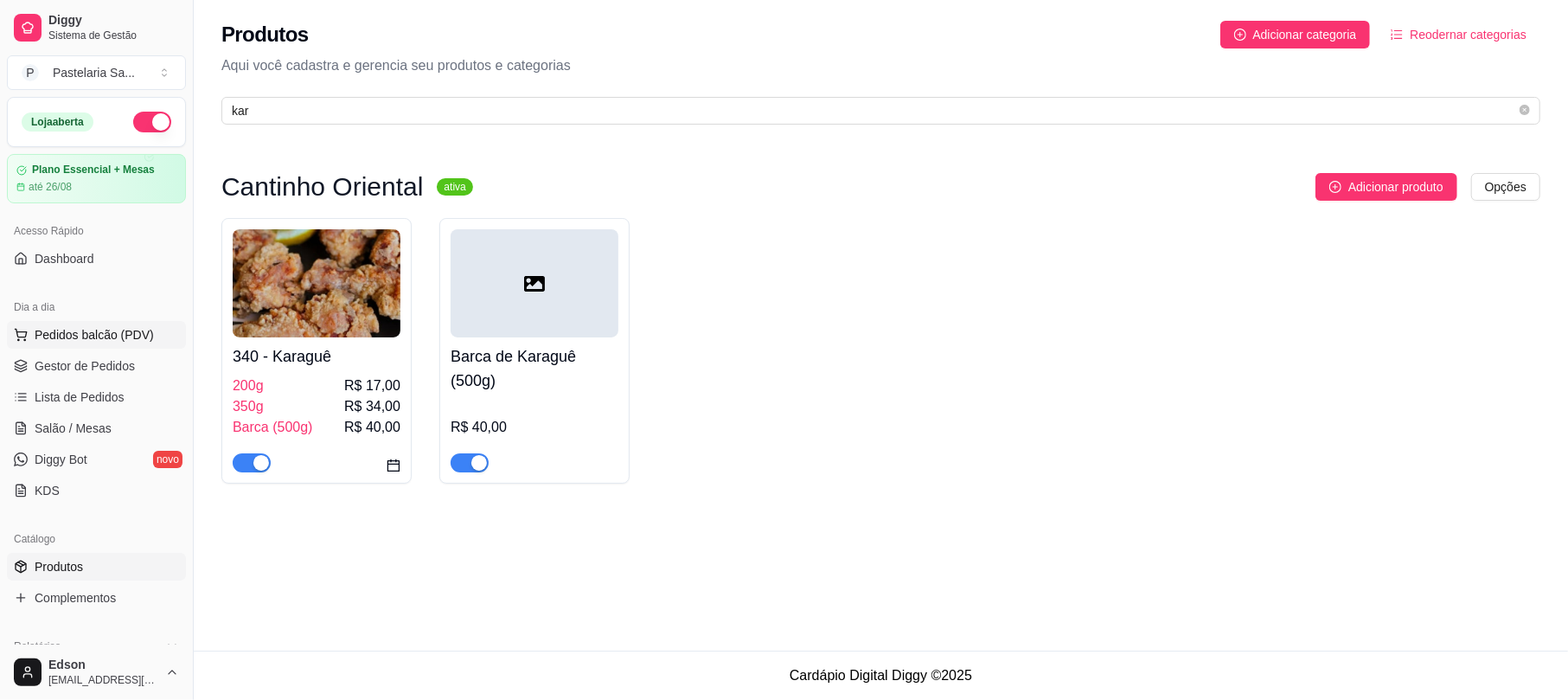
click at [107, 334] on span "Pedidos balcão (PDV)" at bounding box center [94, 335] width 120 height 17
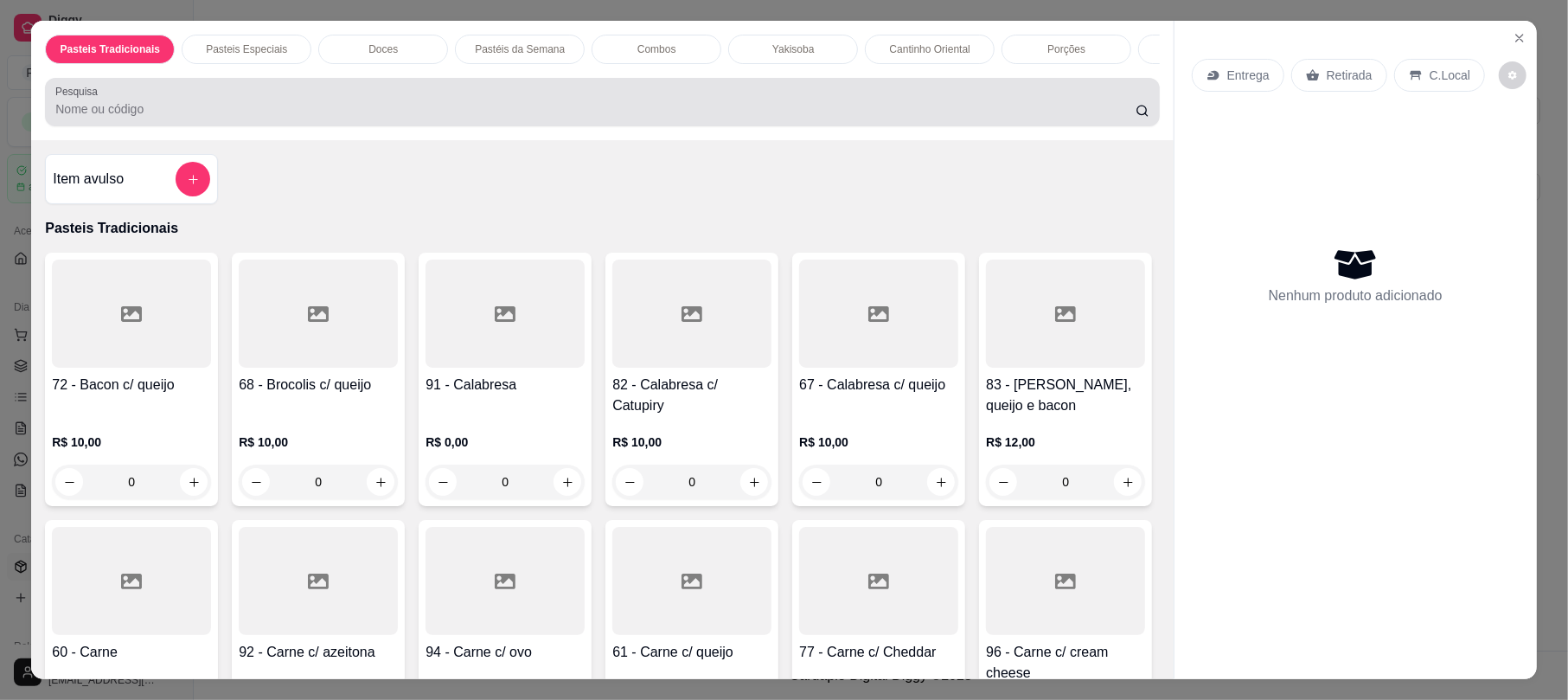
click at [562, 126] on div "Pesquisa" at bounding box center [601, 101] width 1114 height 49
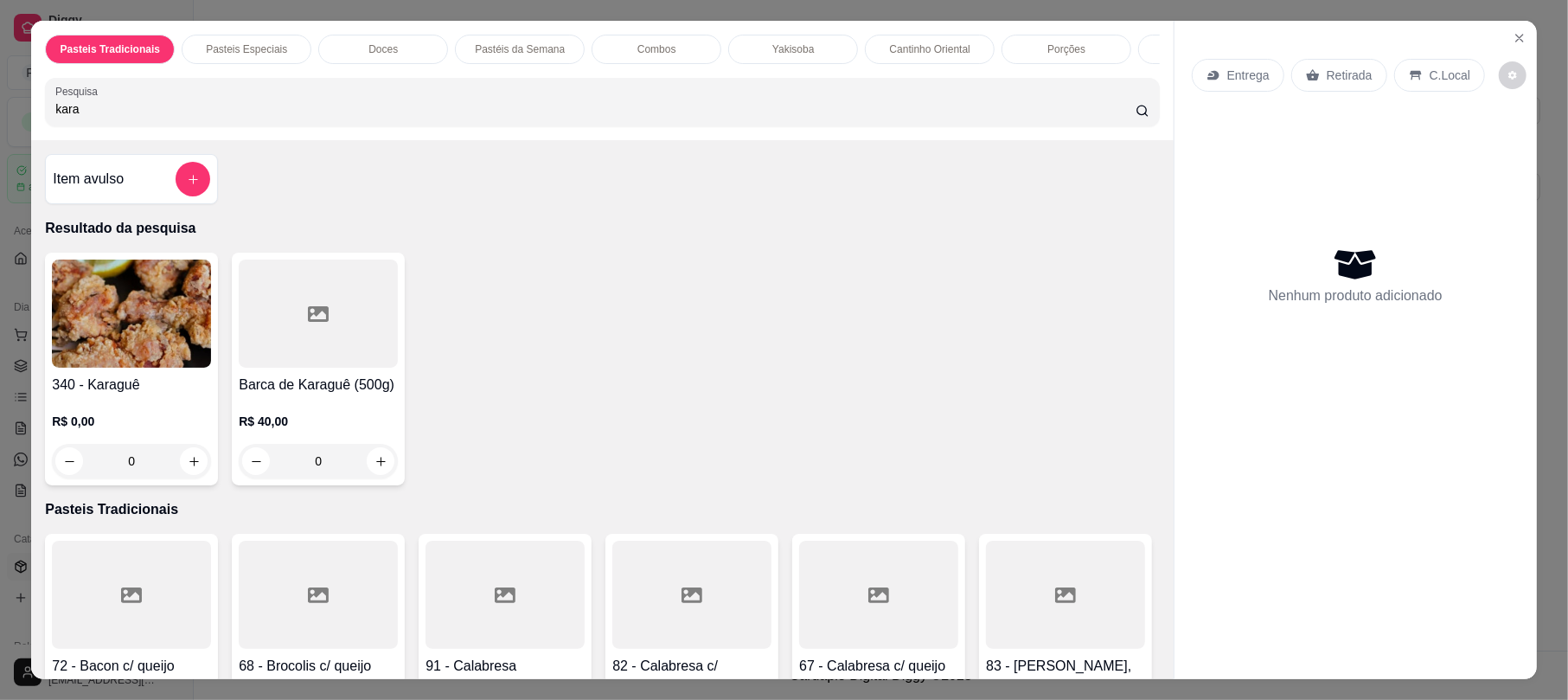
type input "kara"
click at [140, 367] on img at bounding box center [131, 313] width 159 height 108
click at [1513, 41] on icon "Close" at bounding box center [1519, 38] width 13 height 13
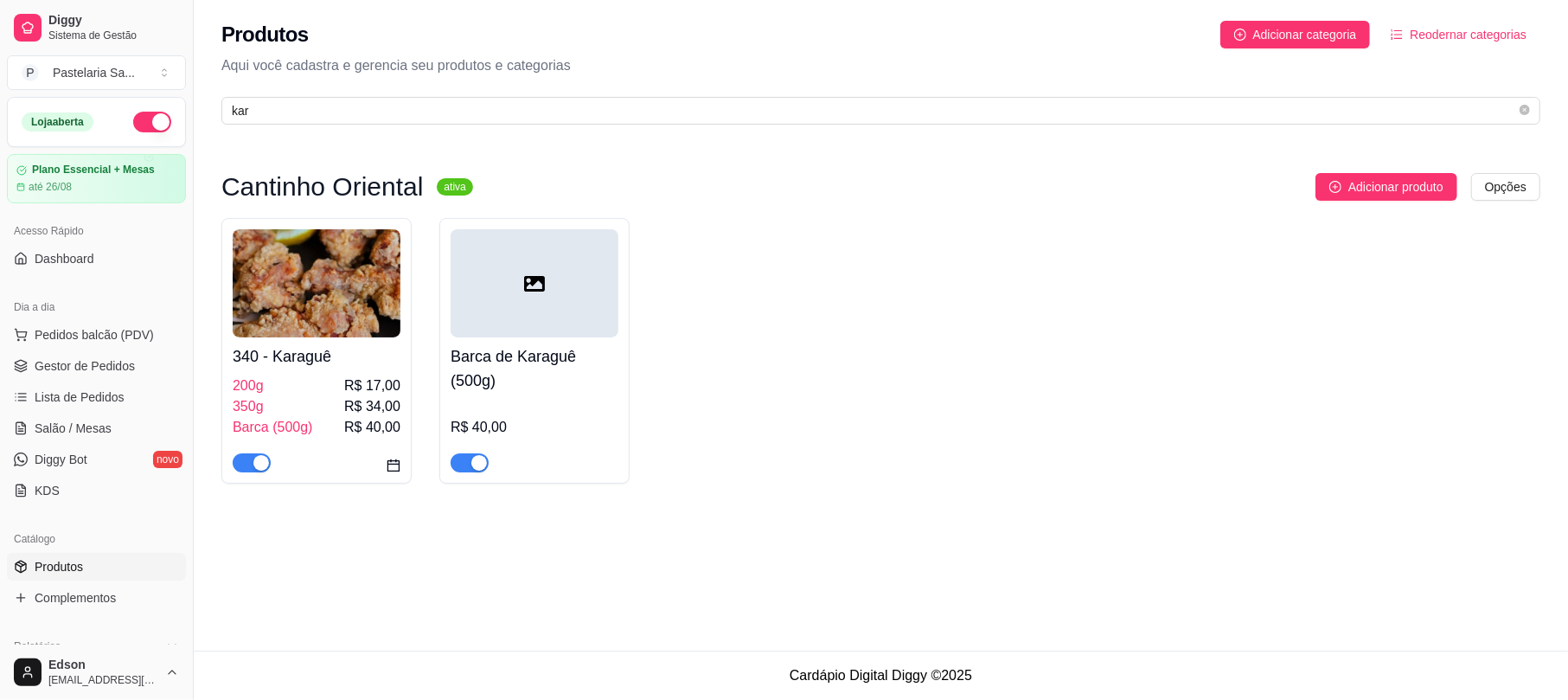
drag, startPoint x: 534, startPoint y: 313, endPoint x: 1125, endPoint y: 368, distance: 593.6
click at [1125, 368] on div "340 - Karaguê 200g R$ 17,00 350g R$ 34,00 Barca (500g) R$ 40,00 Barca de Karagu…" at bounding box center [881, 351] width 1318 height 266
click at [462, 457] on span "button" at bounding box center [469, 463] width 38 height 19
click at [475, 402] on div "R$ 40,00" at bounding box center [534, 436] width 167 height 73
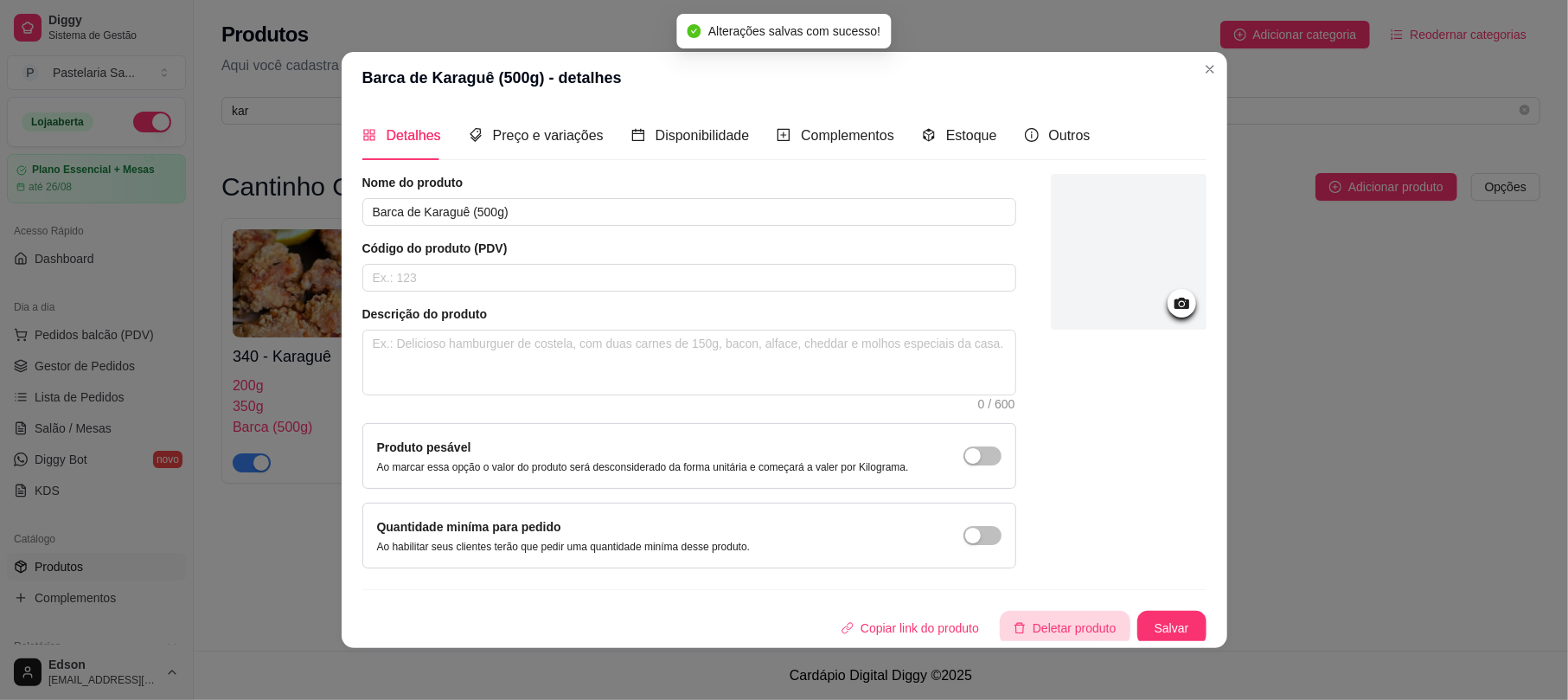
click at [1012, 616] on button "Deletar produto" at bounding box center [1064, 627] width 131 height 34
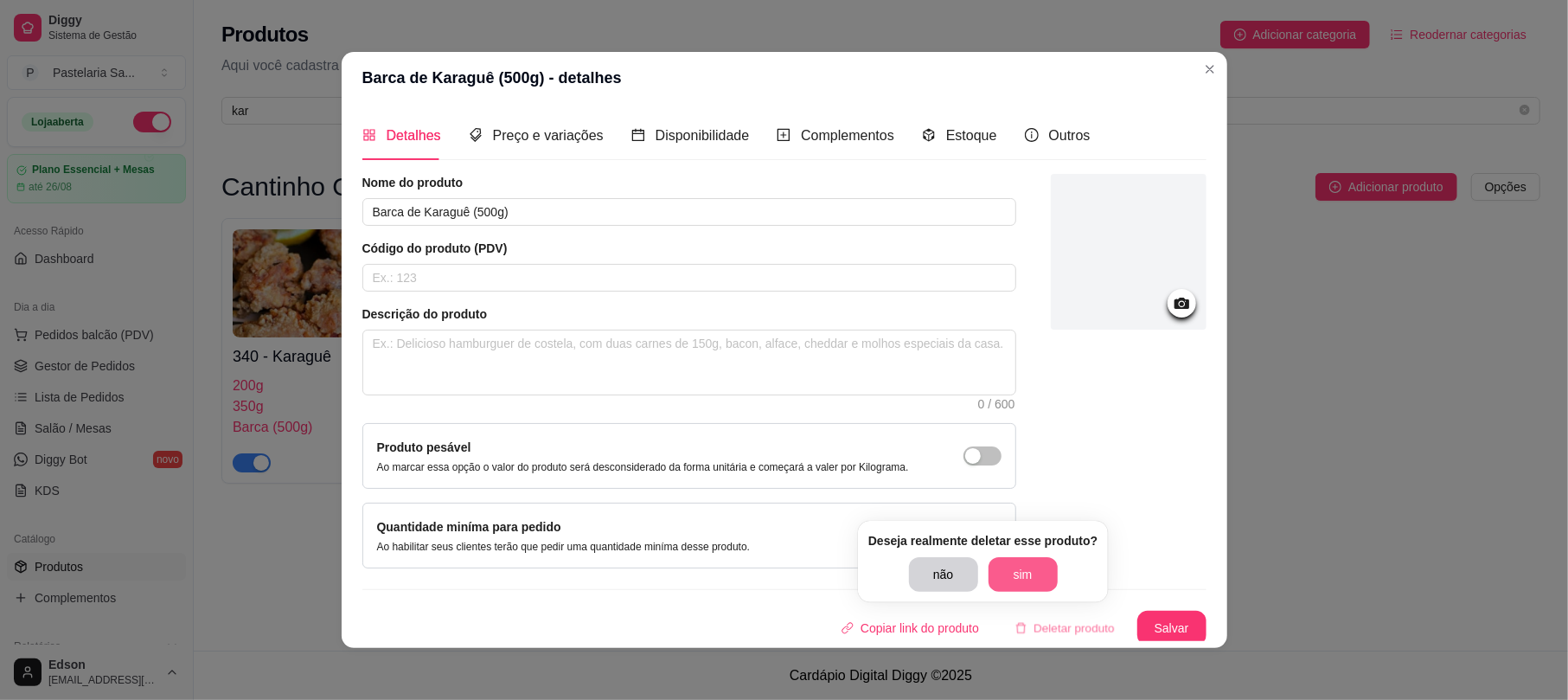
click at [1014, 576] on button "sim" at bounding box center [1023, 574] width 69 height 34
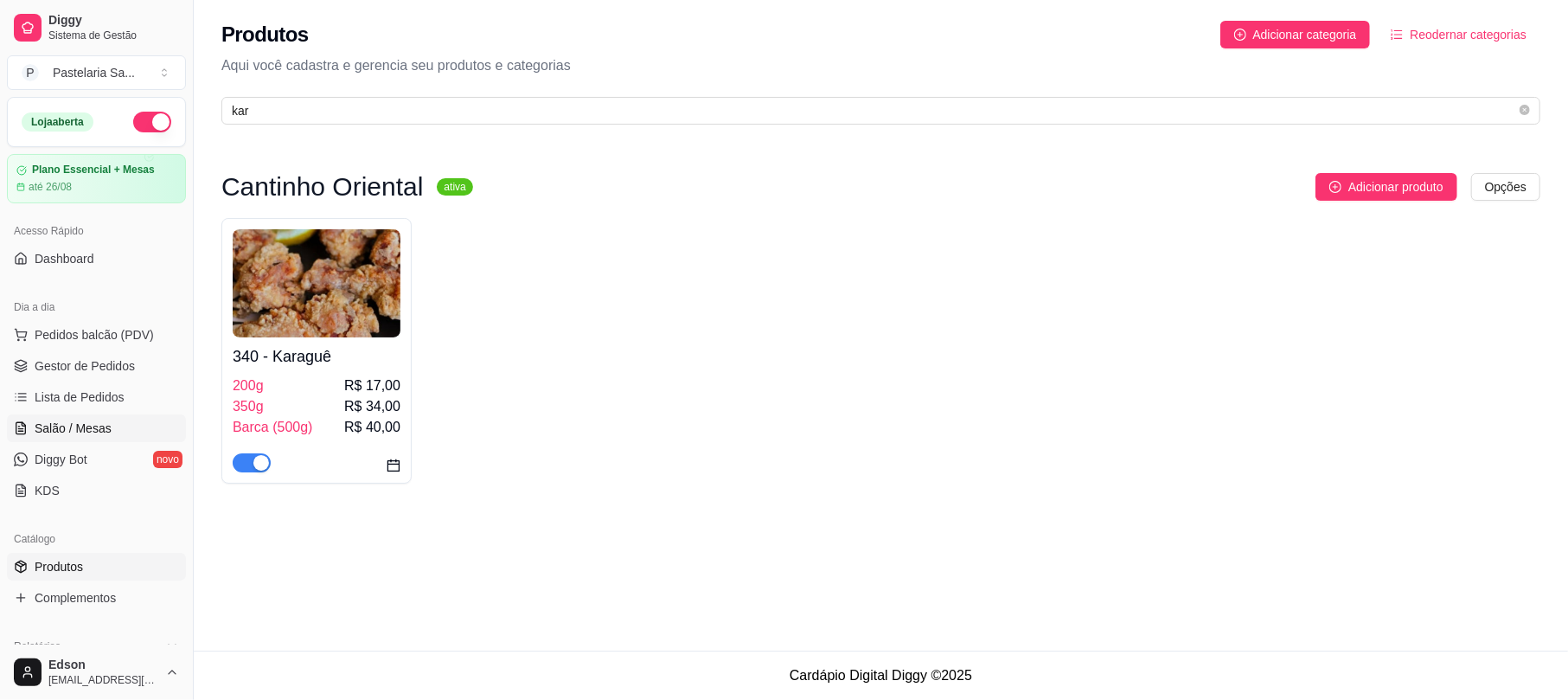
click at [84, 434] on span "Salão / Mesas" at bounding box center [73, 428] width 76 height 17
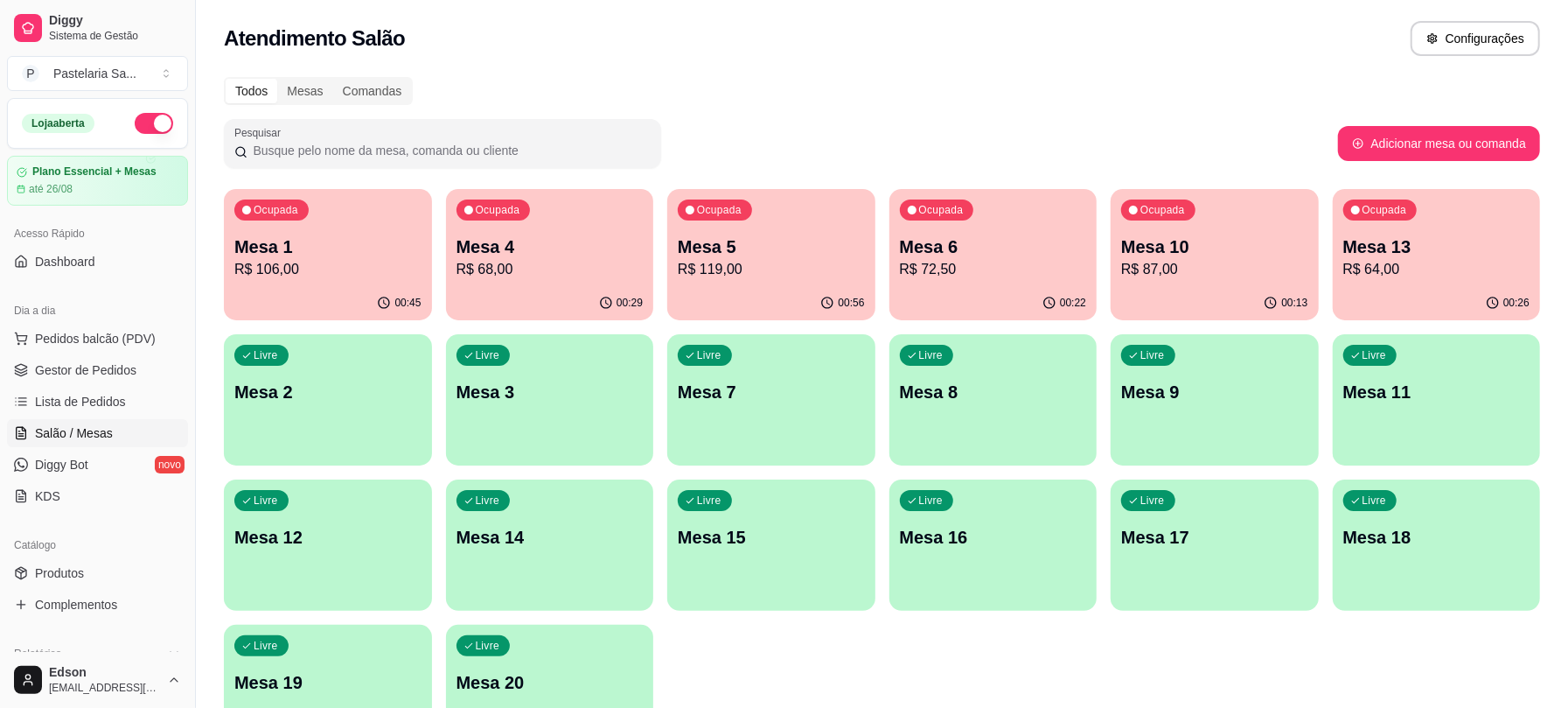
click at [1453, 232] on div "Ocupada Mesa 13 R$ 64,00" at bounding box center [1436, 237] width 208 height 97
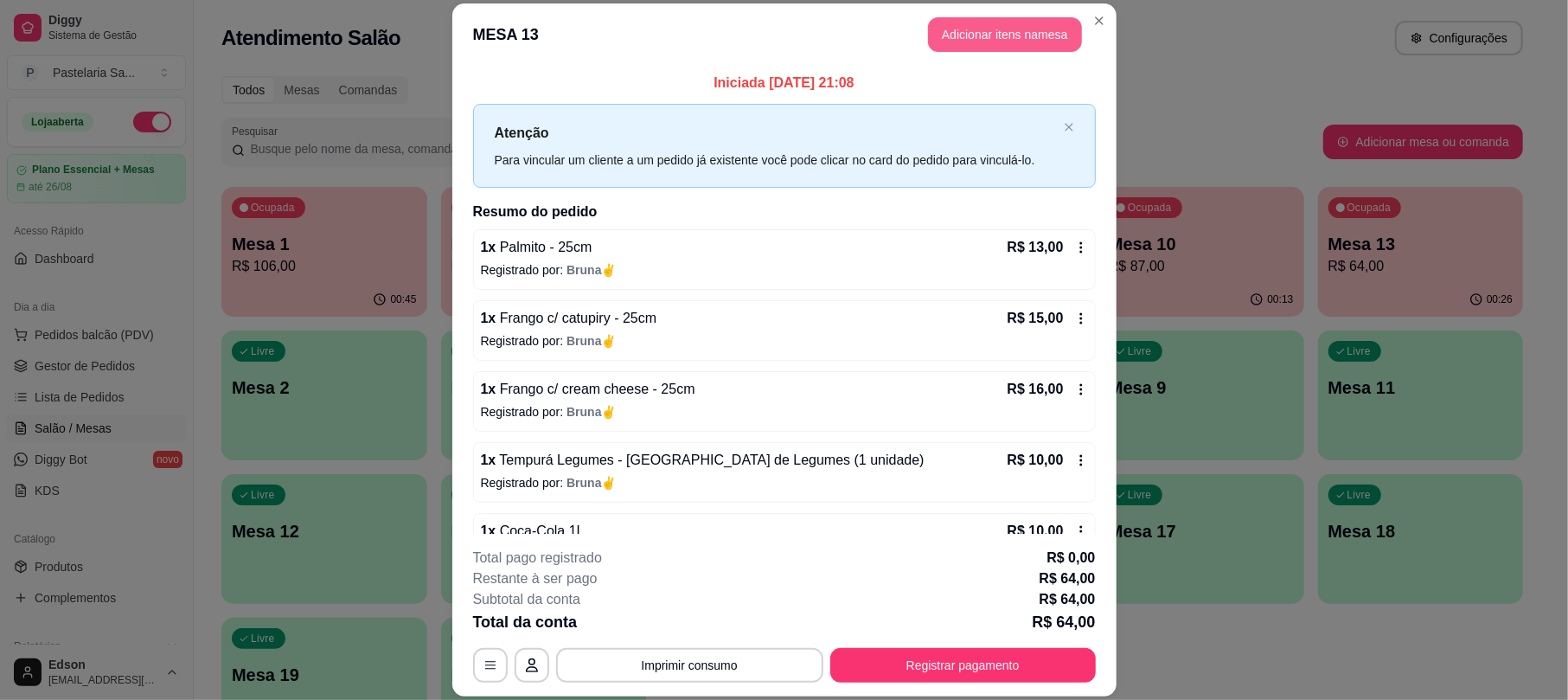
click at [1039, 34] on button "Adicionar itens na mesa" at bounding box center [1004, 34] width 154 height 34
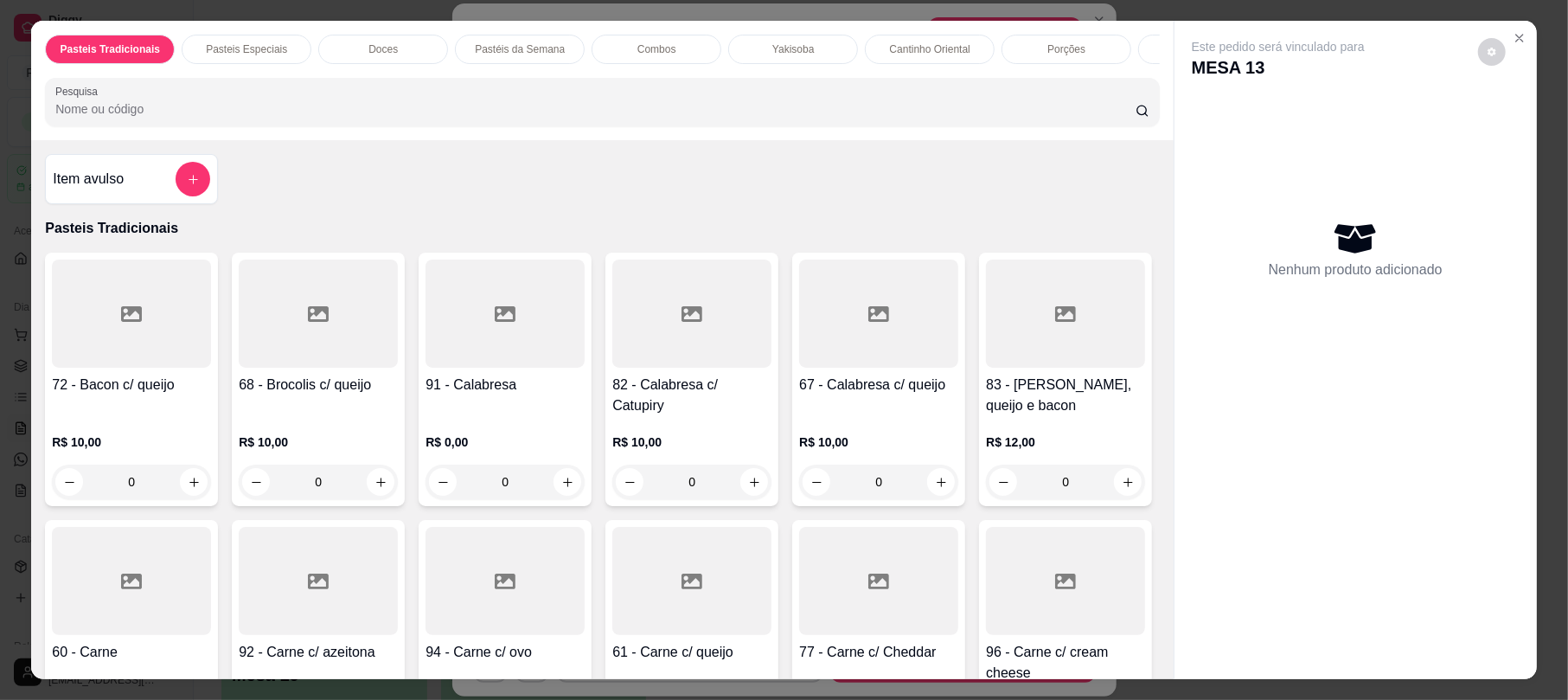
click at [747, 118] on input "Pesquisa" at bounding box center [596, 109] width 1080 height 17
click at [876, 118] on input "Pesquisa" at bounding box center [596, 109] width 1080 height 17
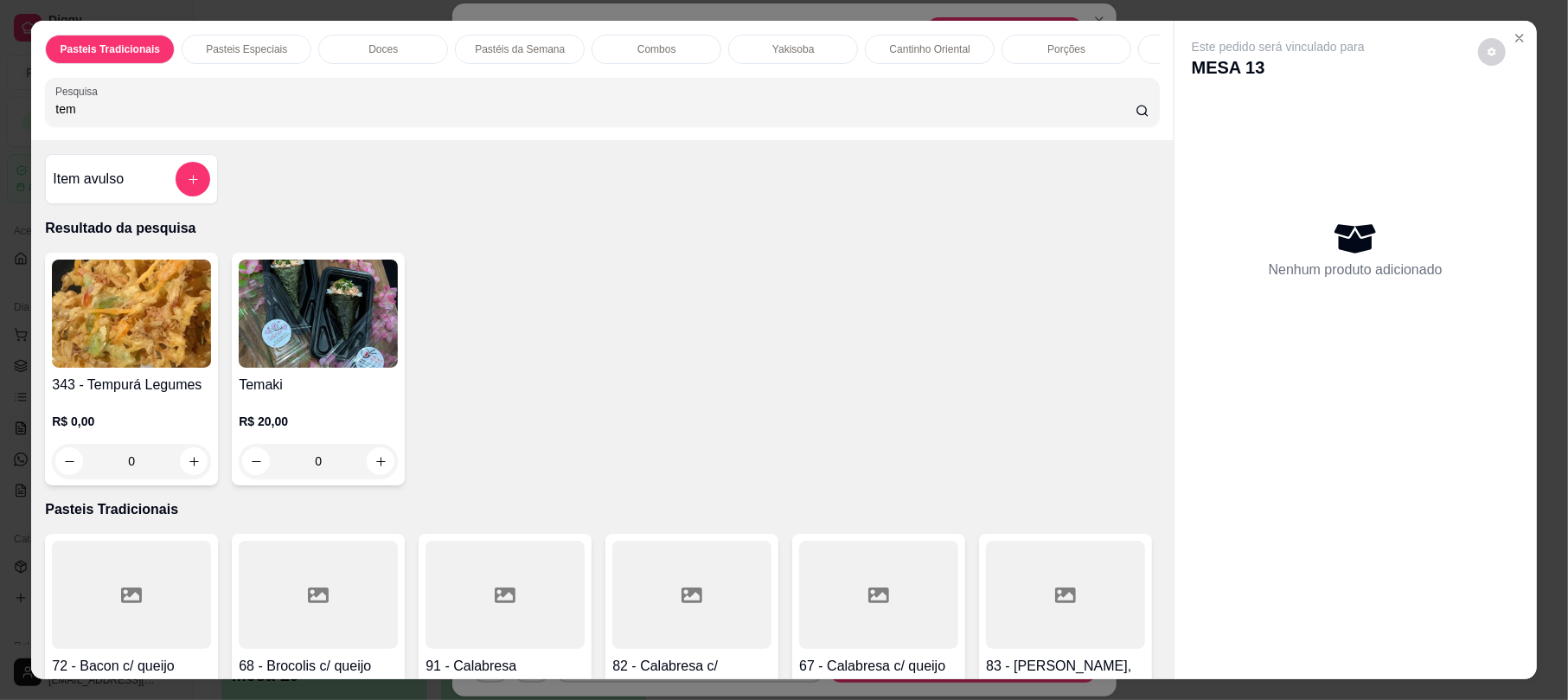
type input "tem"
click at [120, 322] on img at bounding box center [131, 313] width 159 height 108
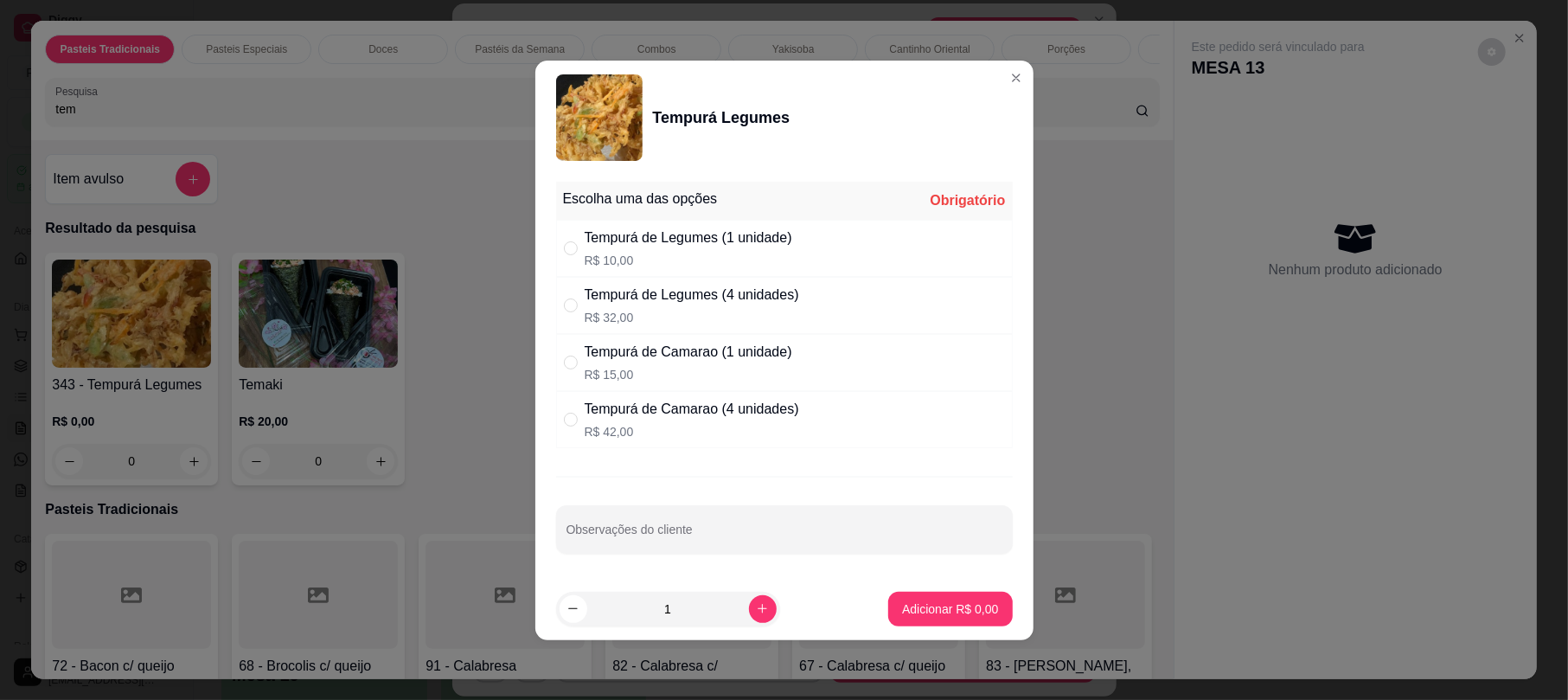
click at [672, 260] on p "R$ 10,00" at bounding box center [687, 260] width 207 height 17
radio input "true"
click at [922, 617] on p "Adicionar R$ 10,00" at bounding box center [947, 609] width 103 height 17
type input "1"
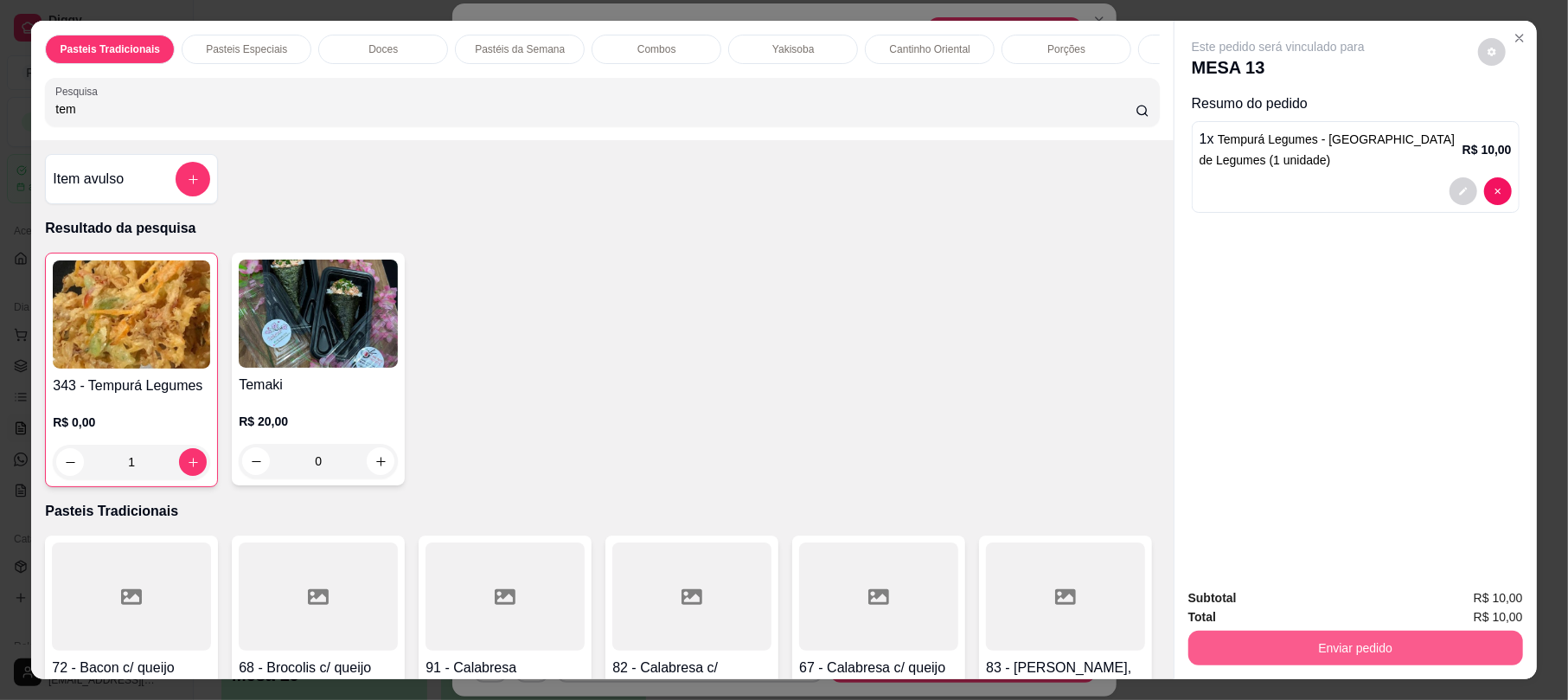
click at [1345, 640] on button "Enviar pedido" at bounding box center [1356, 647] width 335 height 34
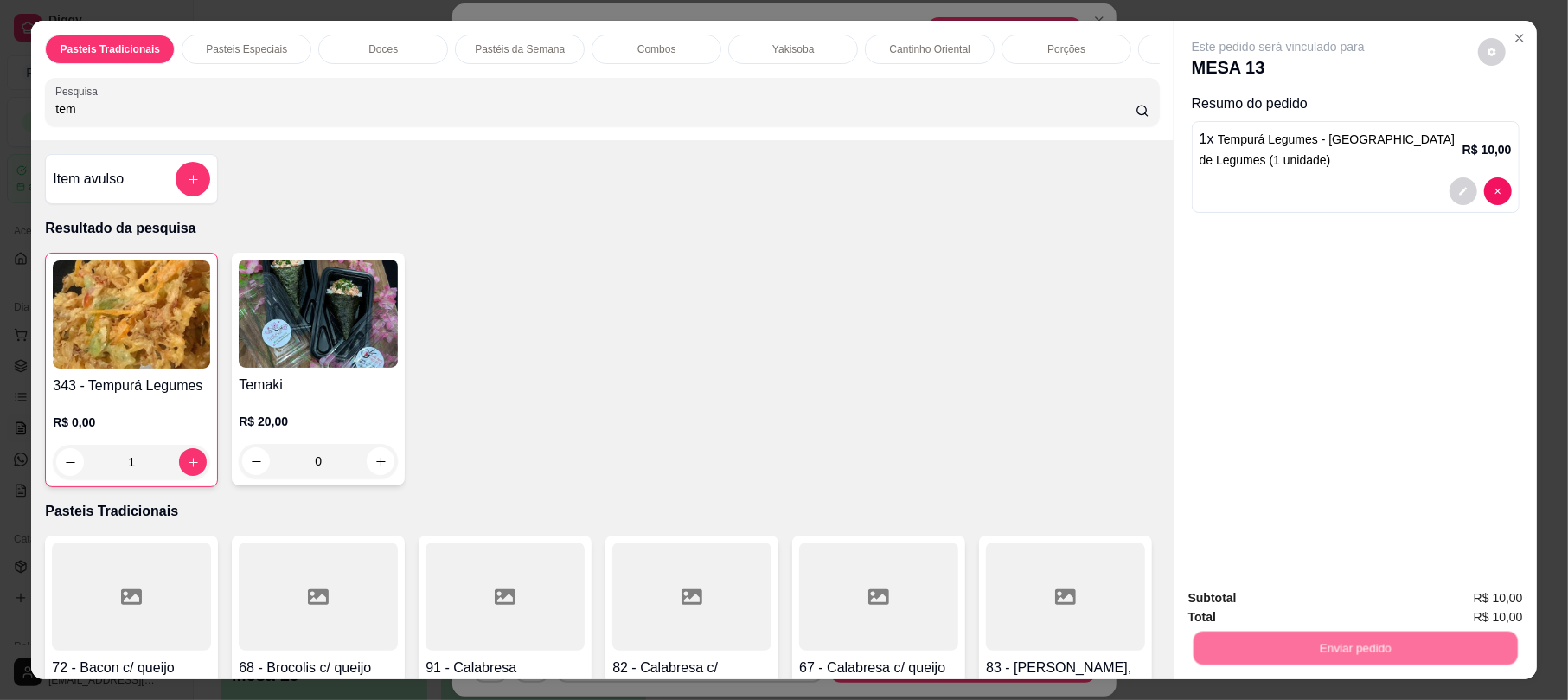
click at [1252, 590] on button "Não registrar e enviar pedido" at bounding box center [1296, 604] width 175 height 32
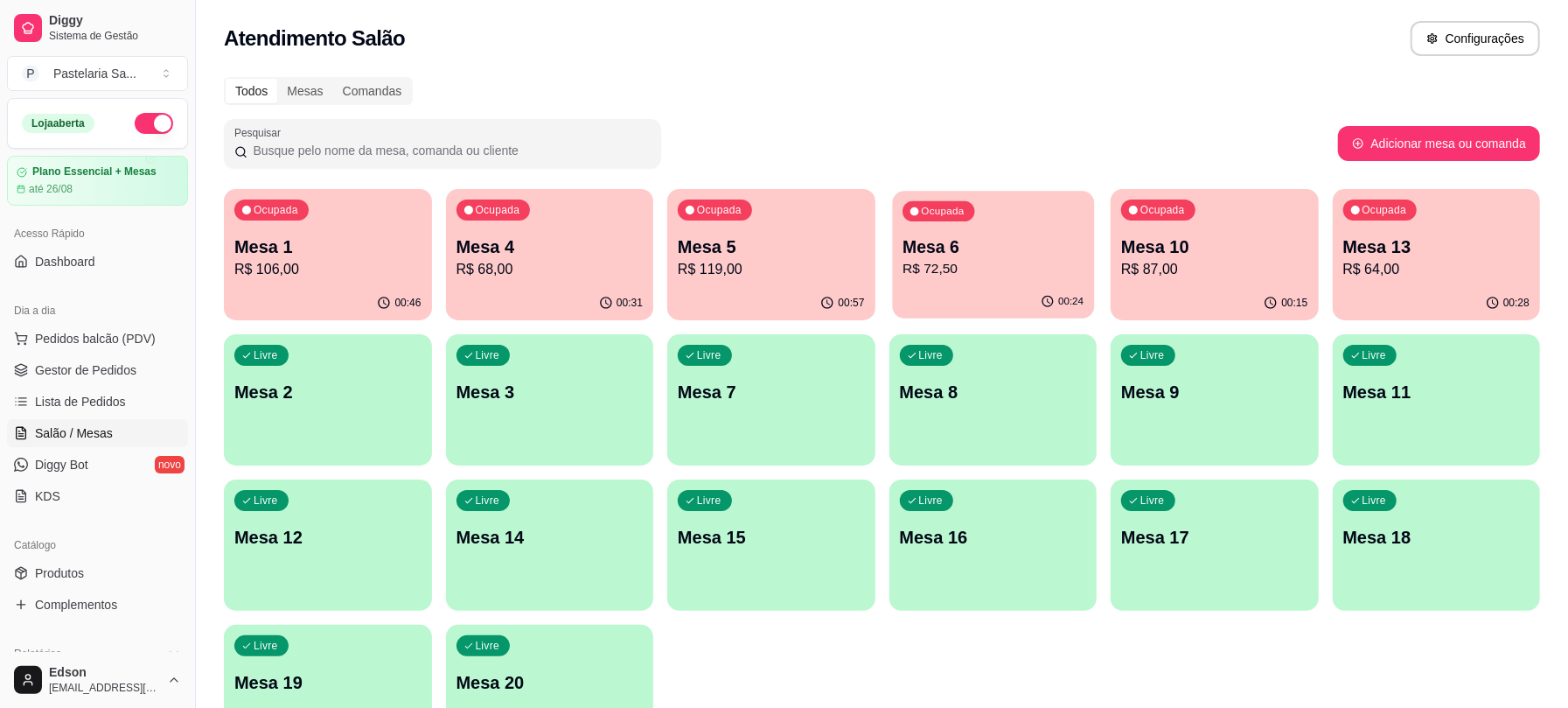
click at [986, 255] on p "Mesa 6" at bounding box center [992, 247] width 181 height 23
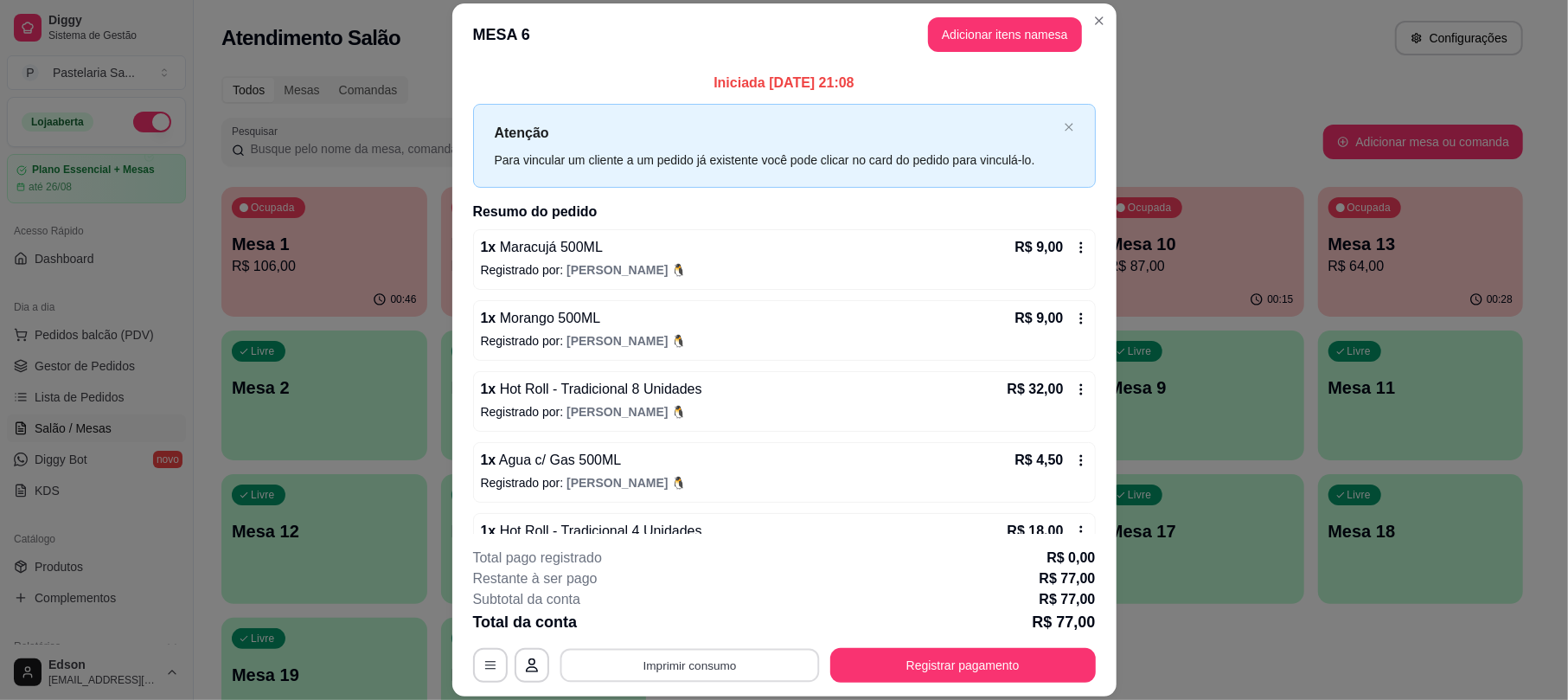
click at [731, 650] on button "Imprimir consumo" at bounding box center [688, 665] width 259 height 33
click at [697, 623] on button "Balcão" at bounding box center [686, 624] width 125 height 28
click at [1009, 674] on button "Registrar pagamento" at bounding box center [963, 665] width 266 height 34
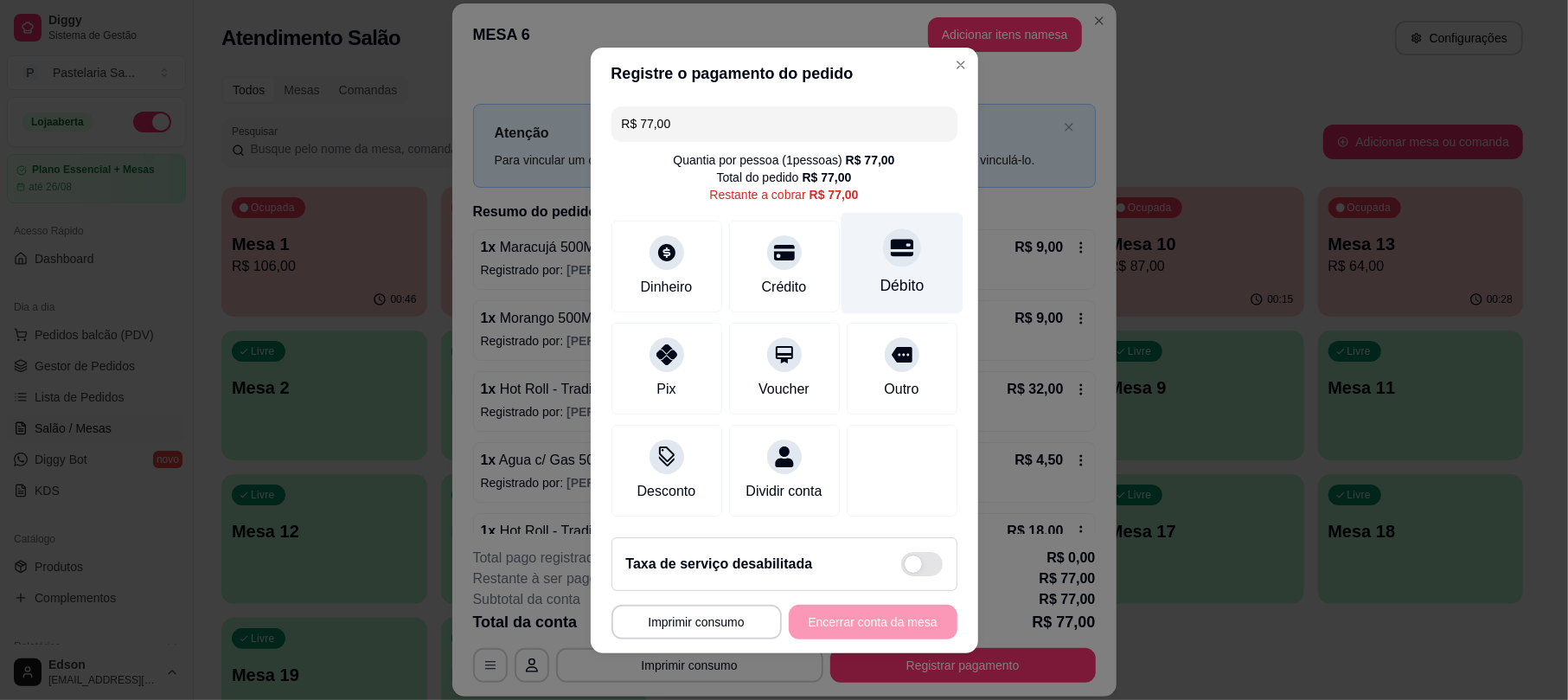
click at [890, 239] on icon at bounding box center [902, 248] width 23 height 23
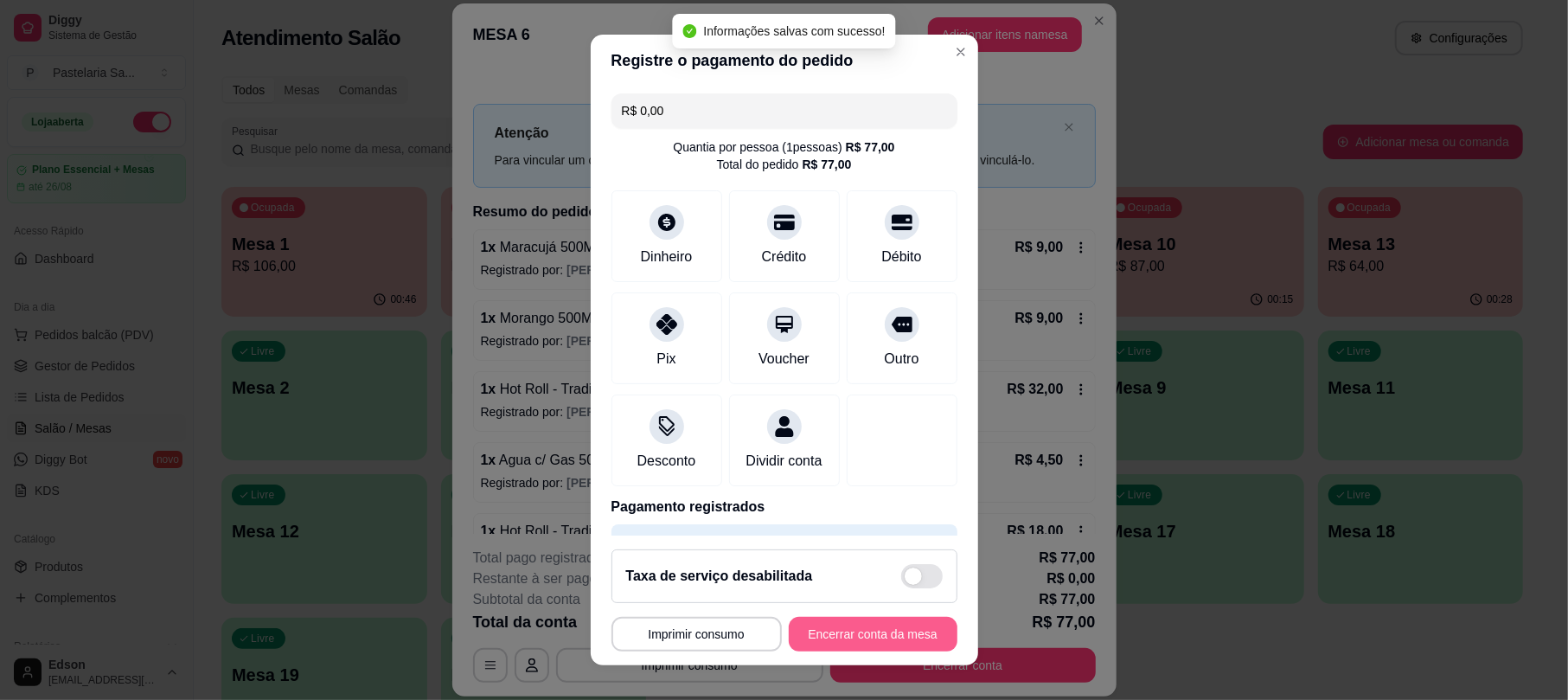
type input "R$ 0,00"
click at [845, 642] on div "**********" at bounding box center [784, 634] width 346 height 34
click at [808, 637] on button "Encerrar conta da mesa" at bounding box center [873, 633] width 163 height 33
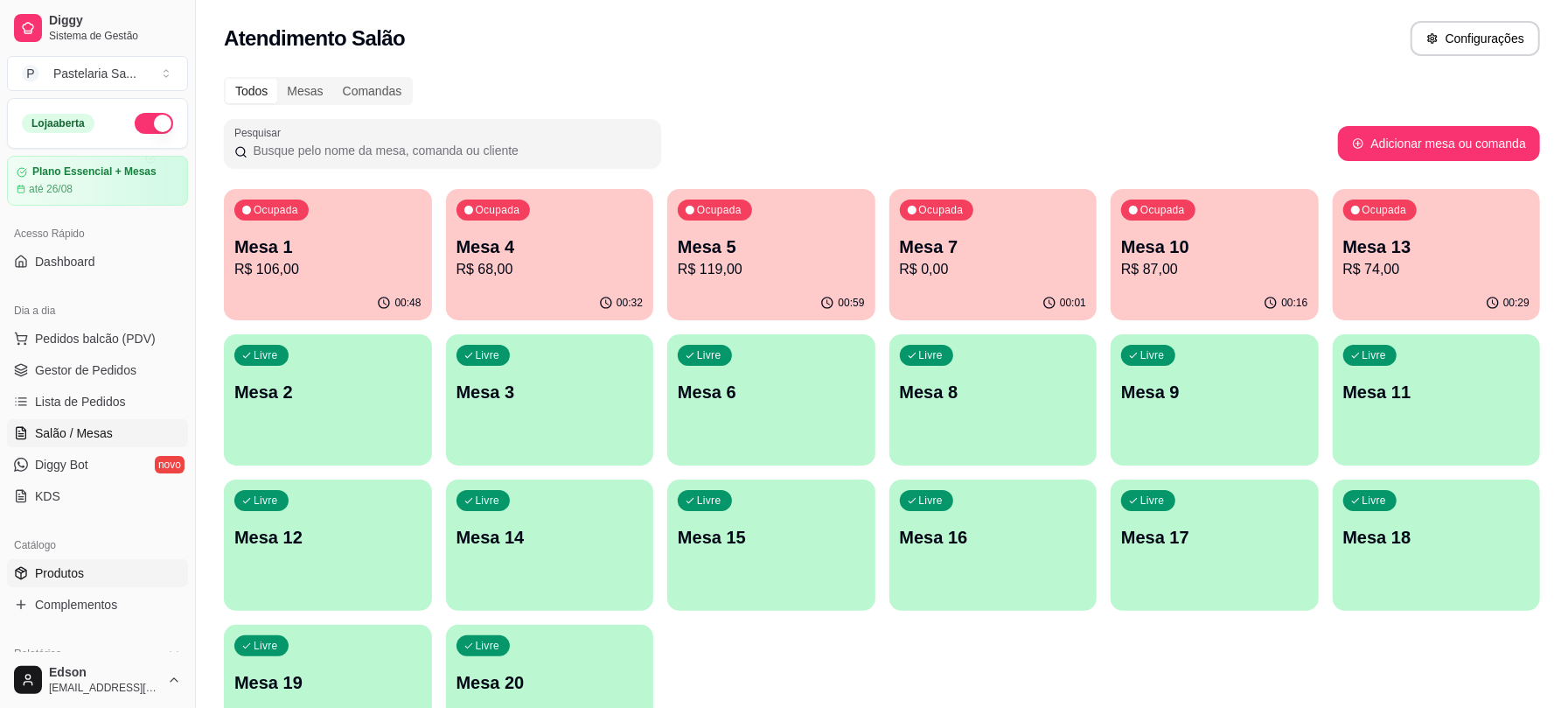
scroll to position [485, 0]
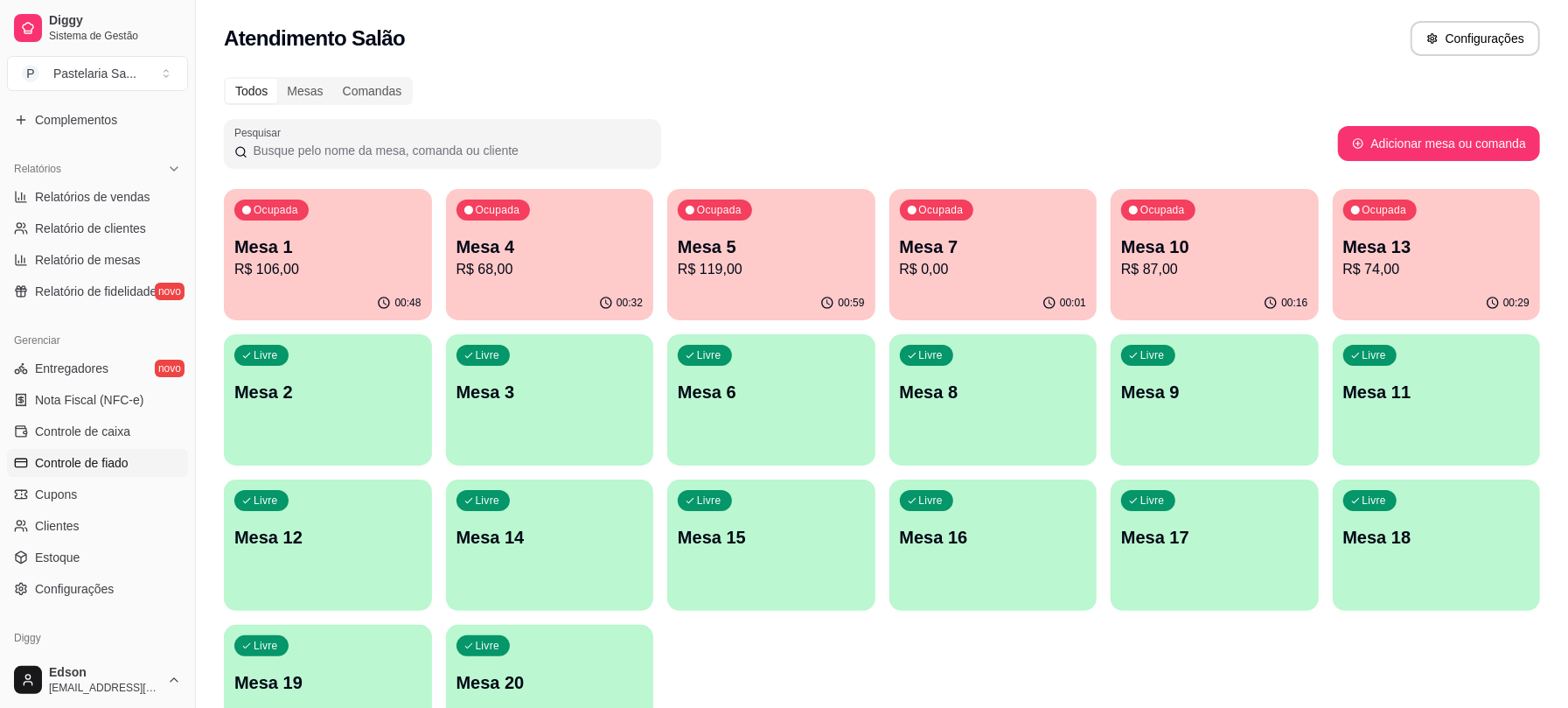
click at [128, 466] on span "Controle de fiado" at bounding box center [81, 462] width 94 height 17
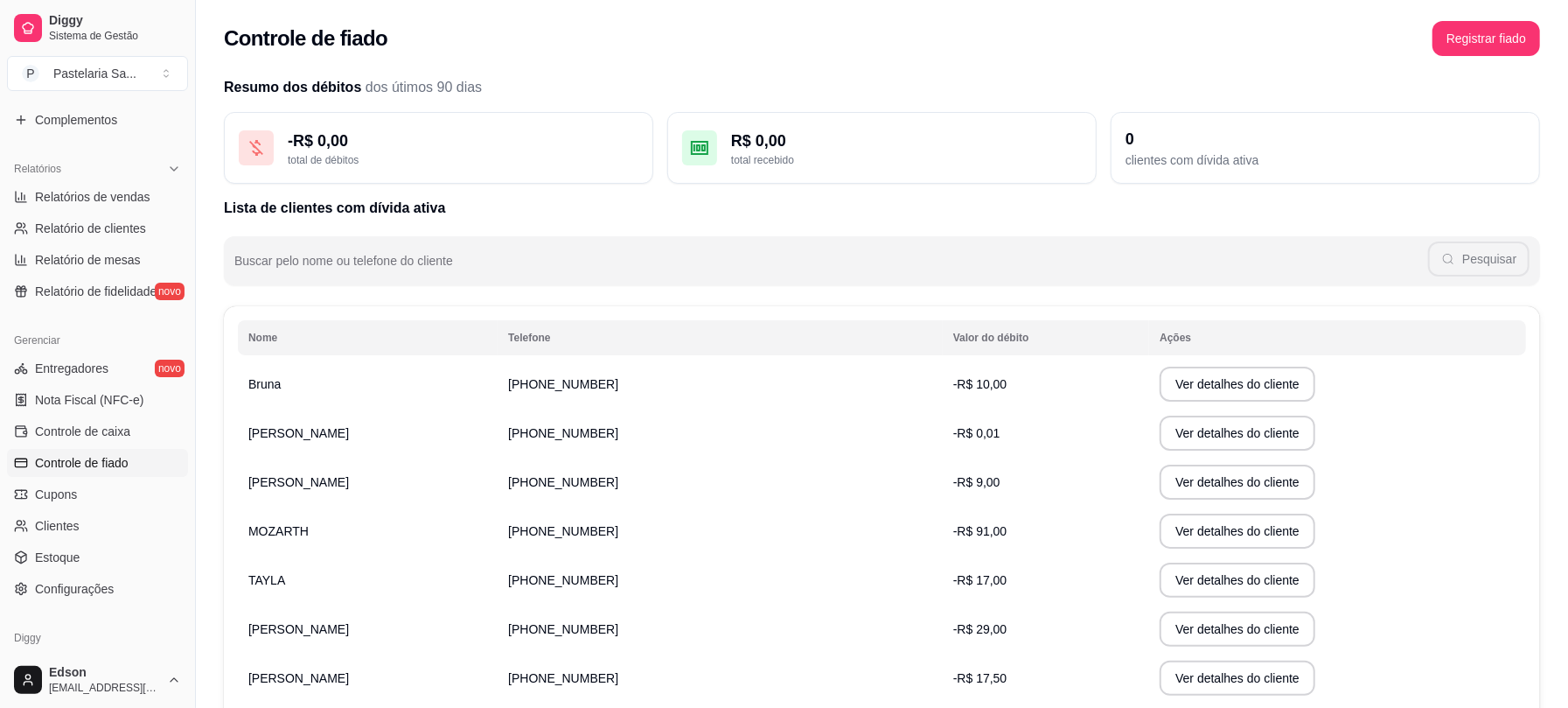
scroll to position [262, 0]
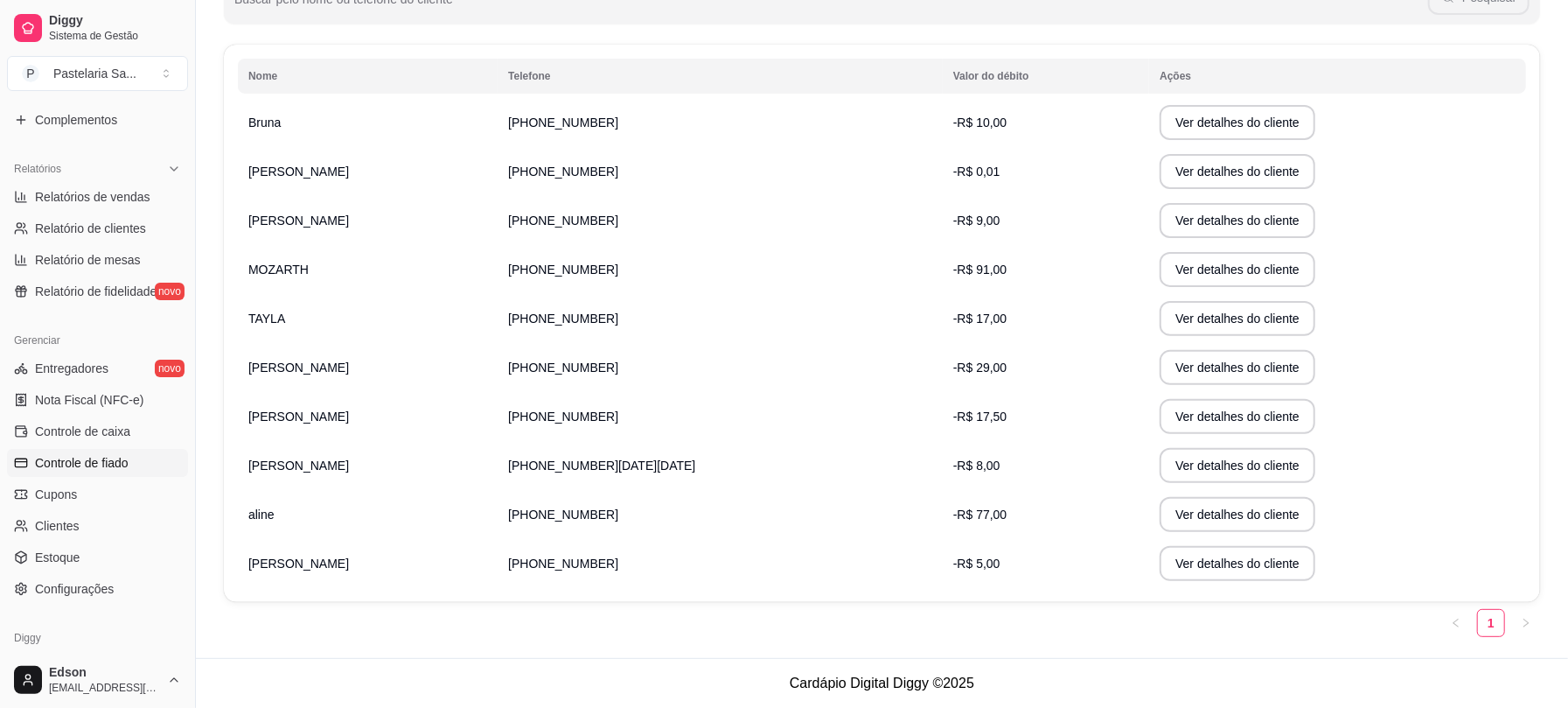
click at [1411, 98] on table "Nome Telefone Valor do débito Ações Bruna [PHONE_NUMBER] -R$ 10,00 Ver detalhes…" at bounding box center [882, 323] width 1288 height 529
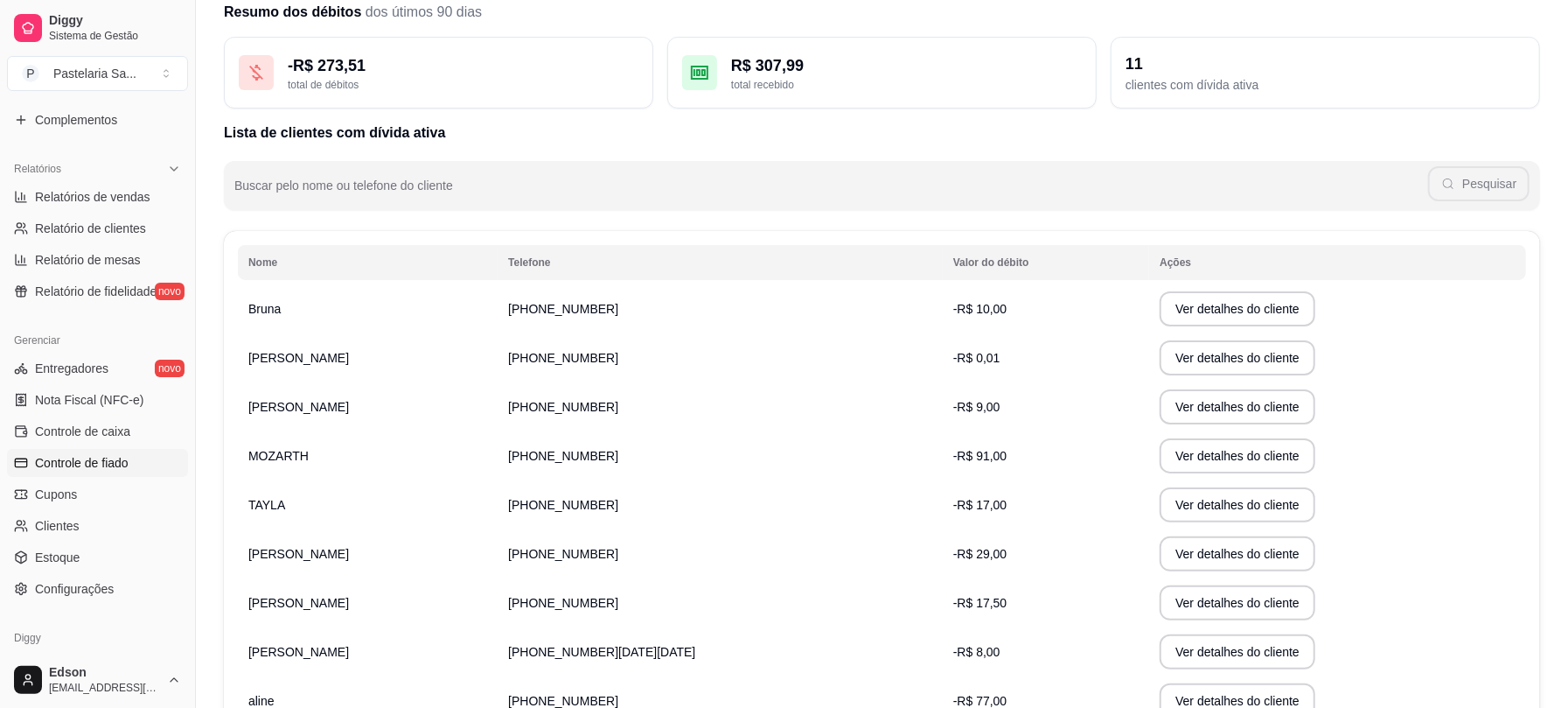
scroll to position [0, 0]
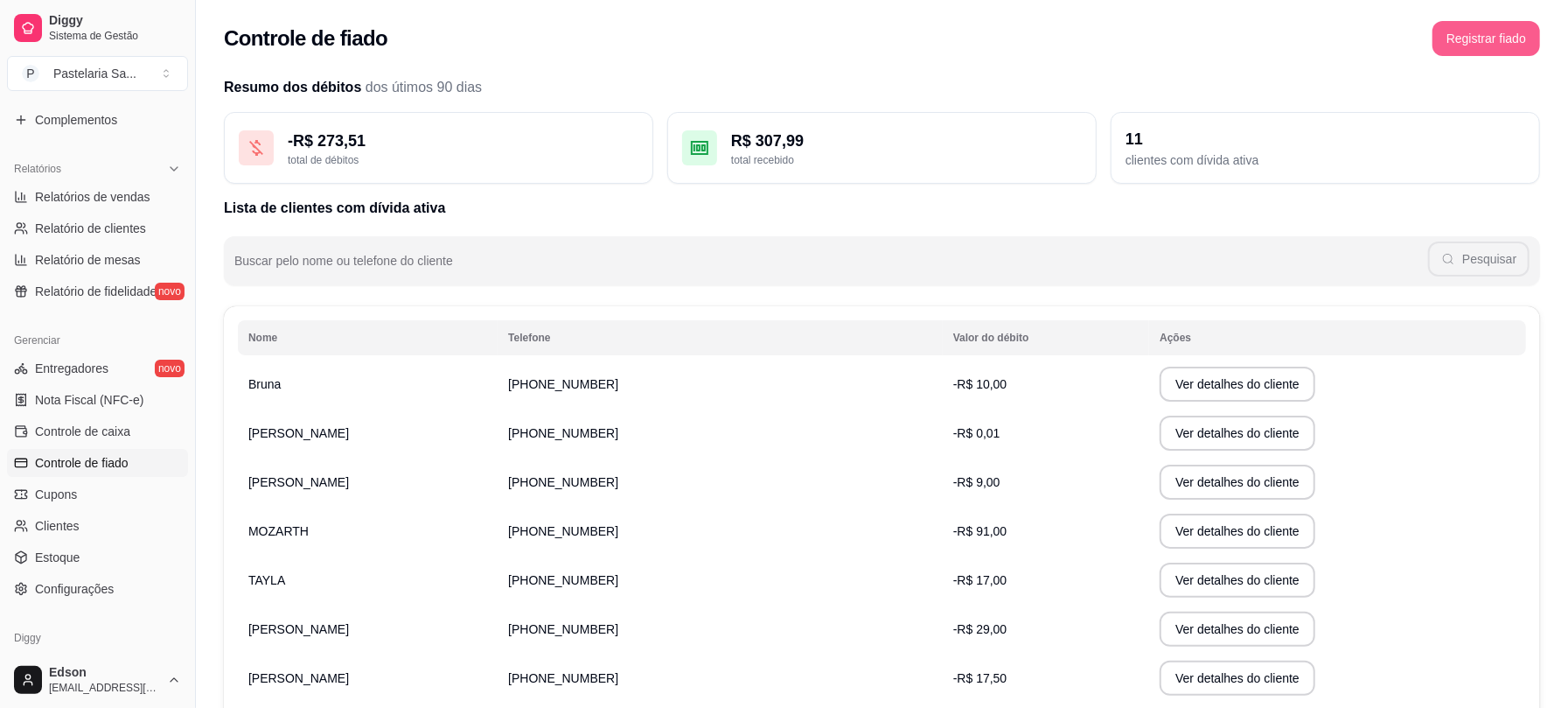
click at [1504, 25] on button "Registrar fiado" at bounding box center [1485, 39] width 107 height 35
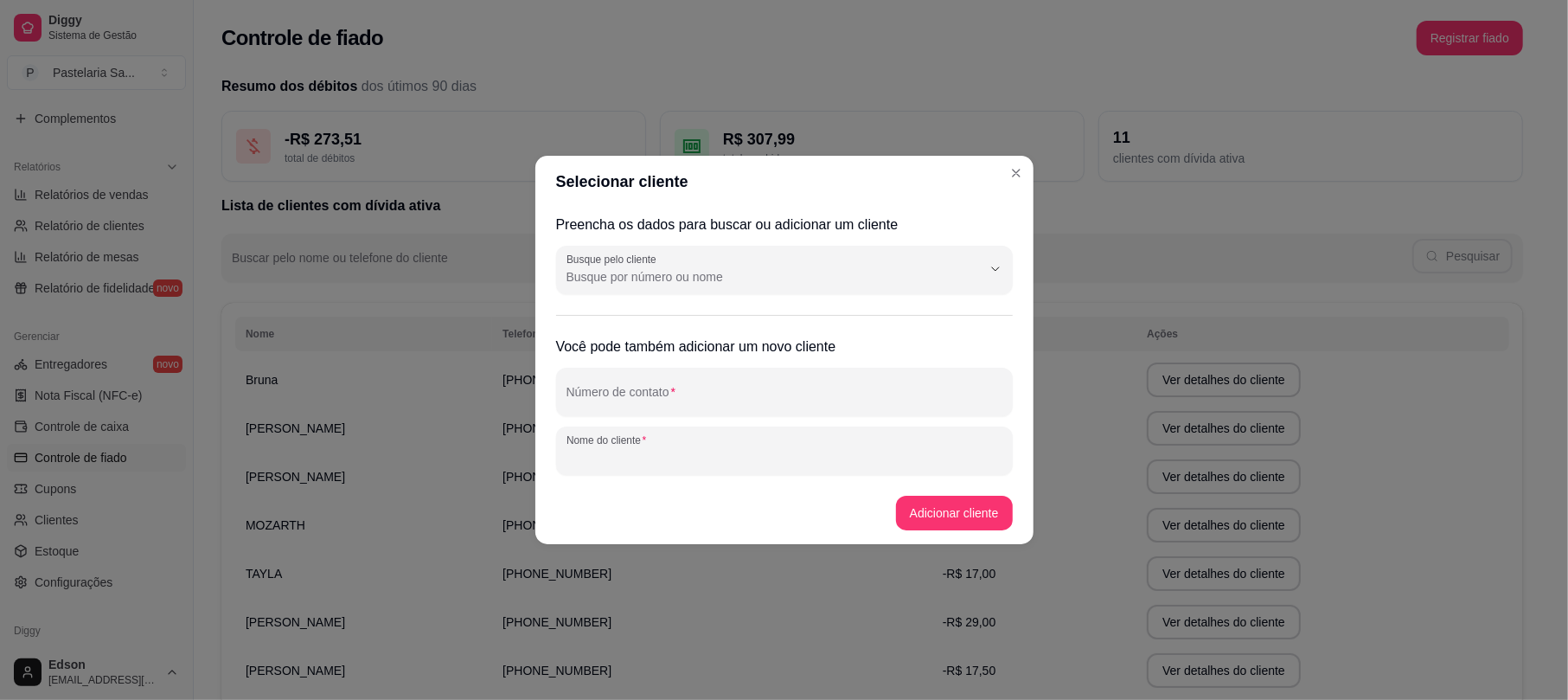
click at [695, 451] on input "Nome do cliente" at bounding box center [784, 457] width 436 height 17
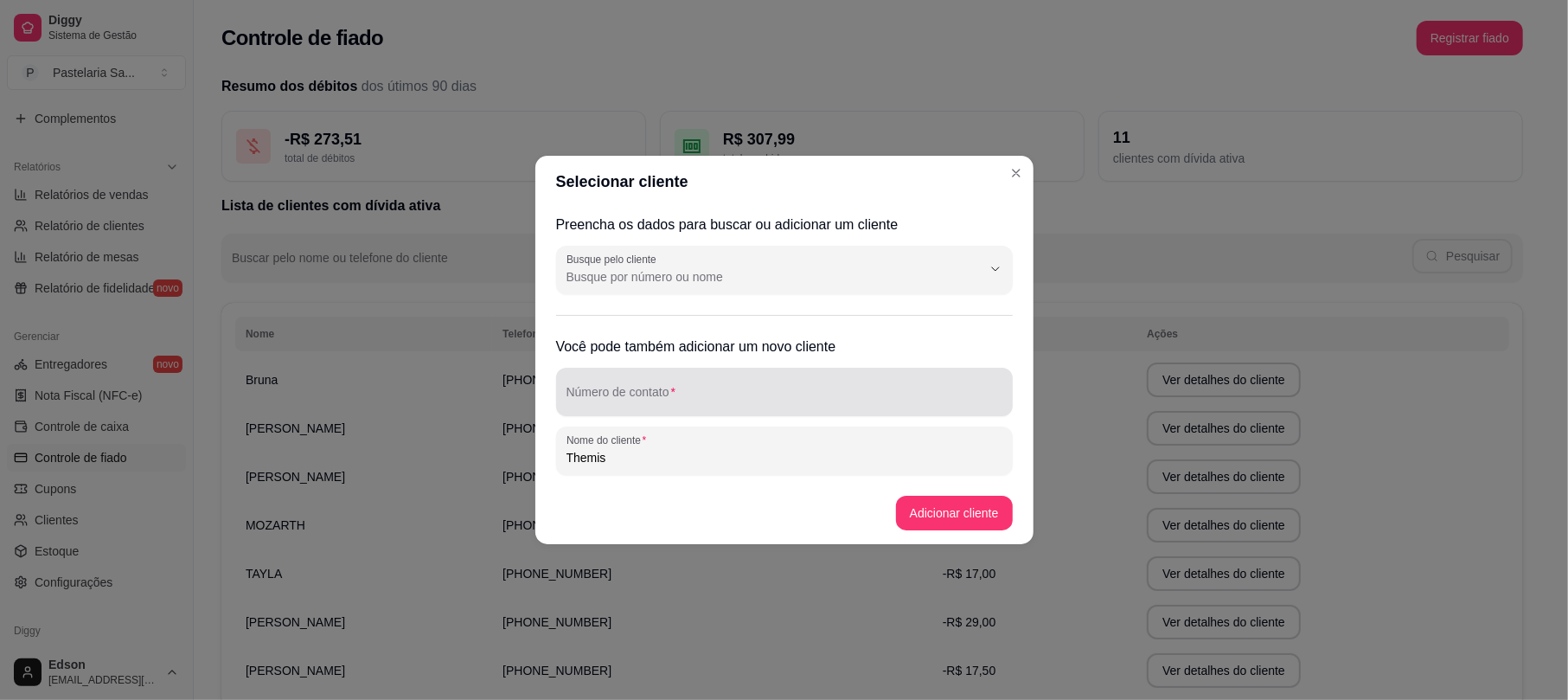
type input "Themis"
click at [763, 398] on input "Número de contato" at bounding box center [784, 399] width 436 height 17
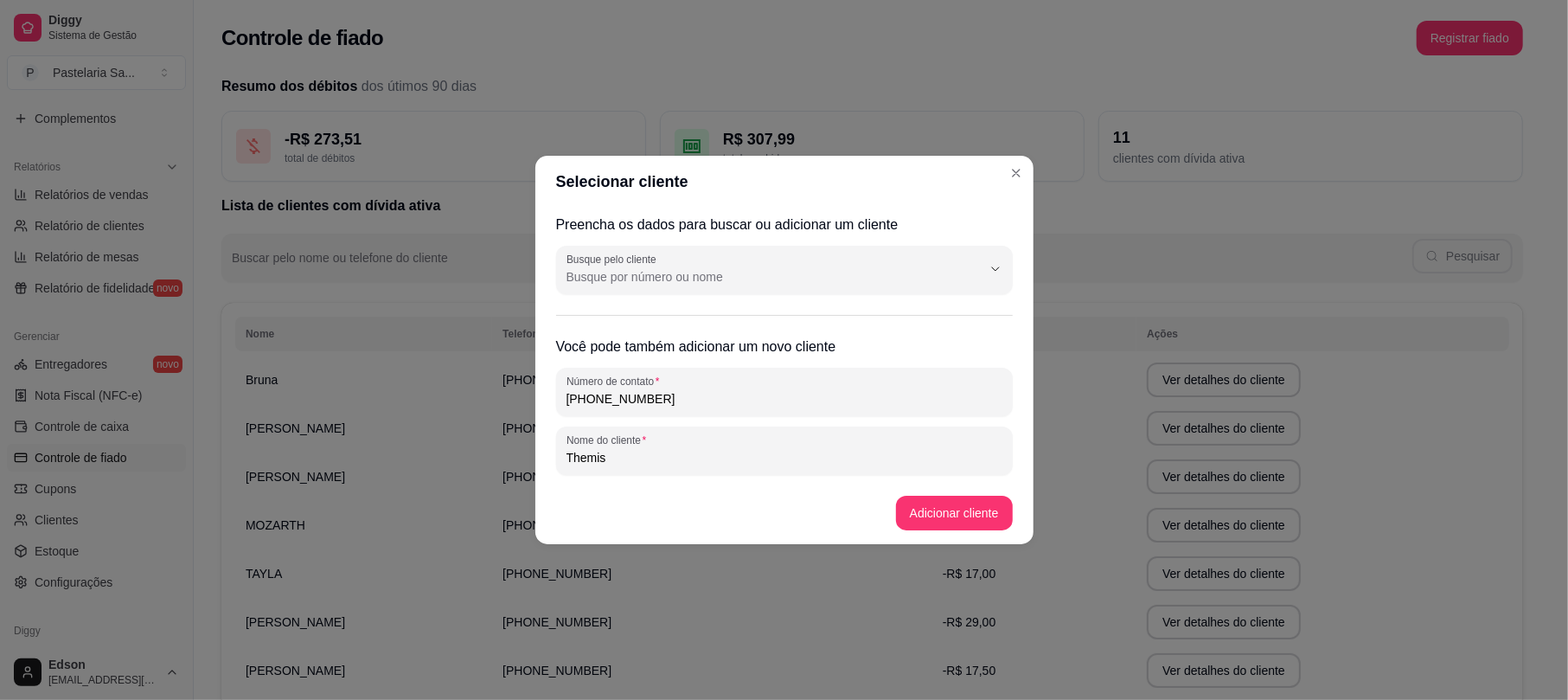
type input "[PHONE_NUMBER]"
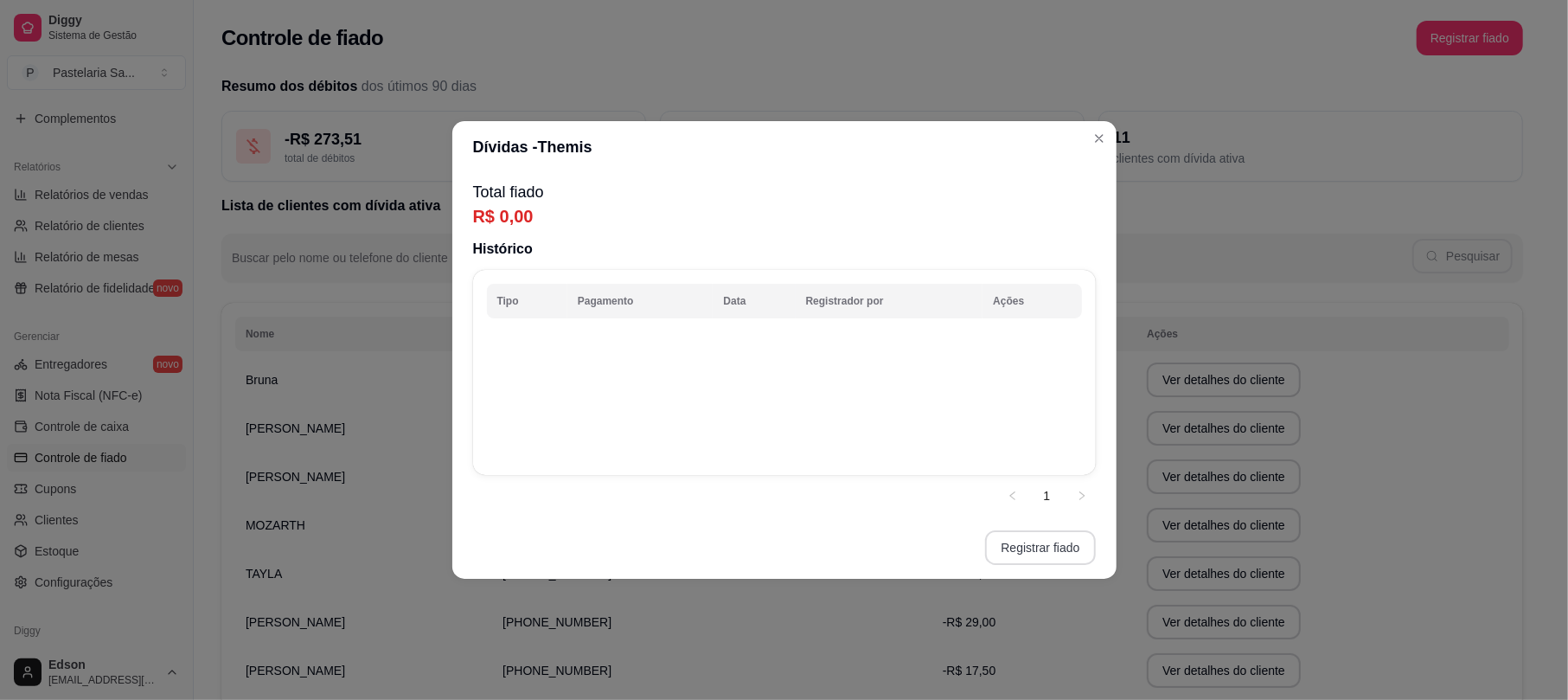
click at [1050, 554] on button "Registrar fiado" at bounding box center [1039, 547] width 110 height 34
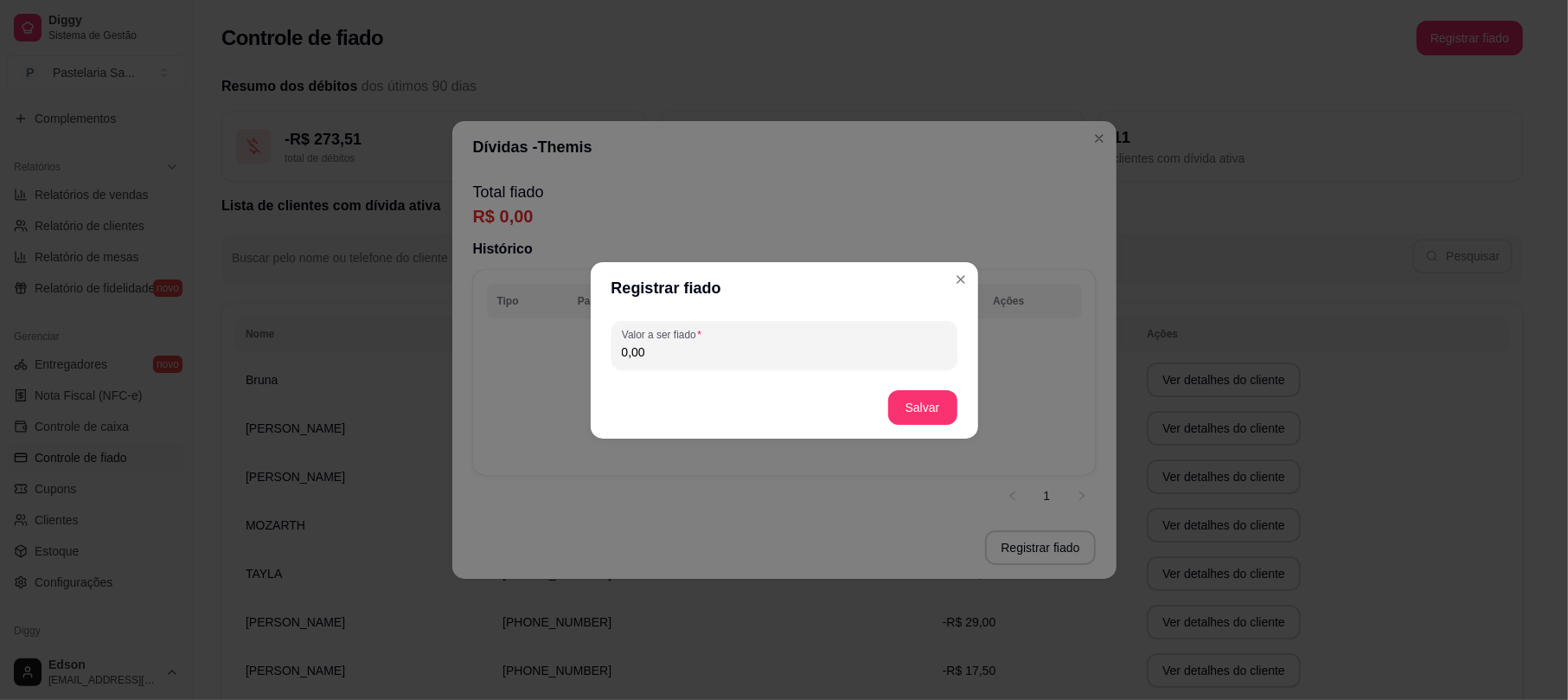
click at [755, 354] on input "0,00" at bounding box center [784, 352] width 325 height 17
type input "0,01"
click at [952, 411] on button "Salvar" at bounding box center [923, 406] width 68 height 33
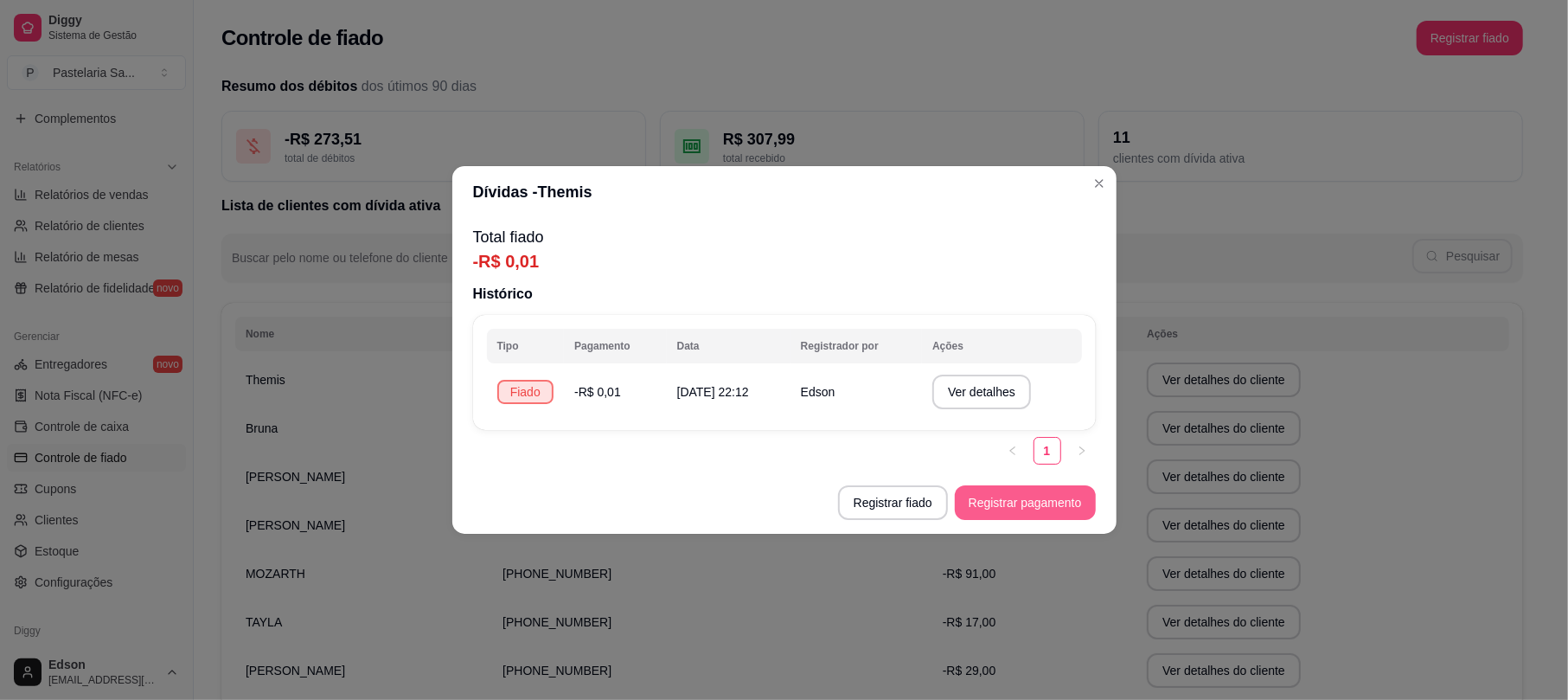
click at [1012, 516] on button "Registrar pagamento" at bounding box center [1024, 502] width 141 height 34
click at [1046, 500] on button "Registrar pagamento" at bounding box center [1024, 502] width 137 height 33
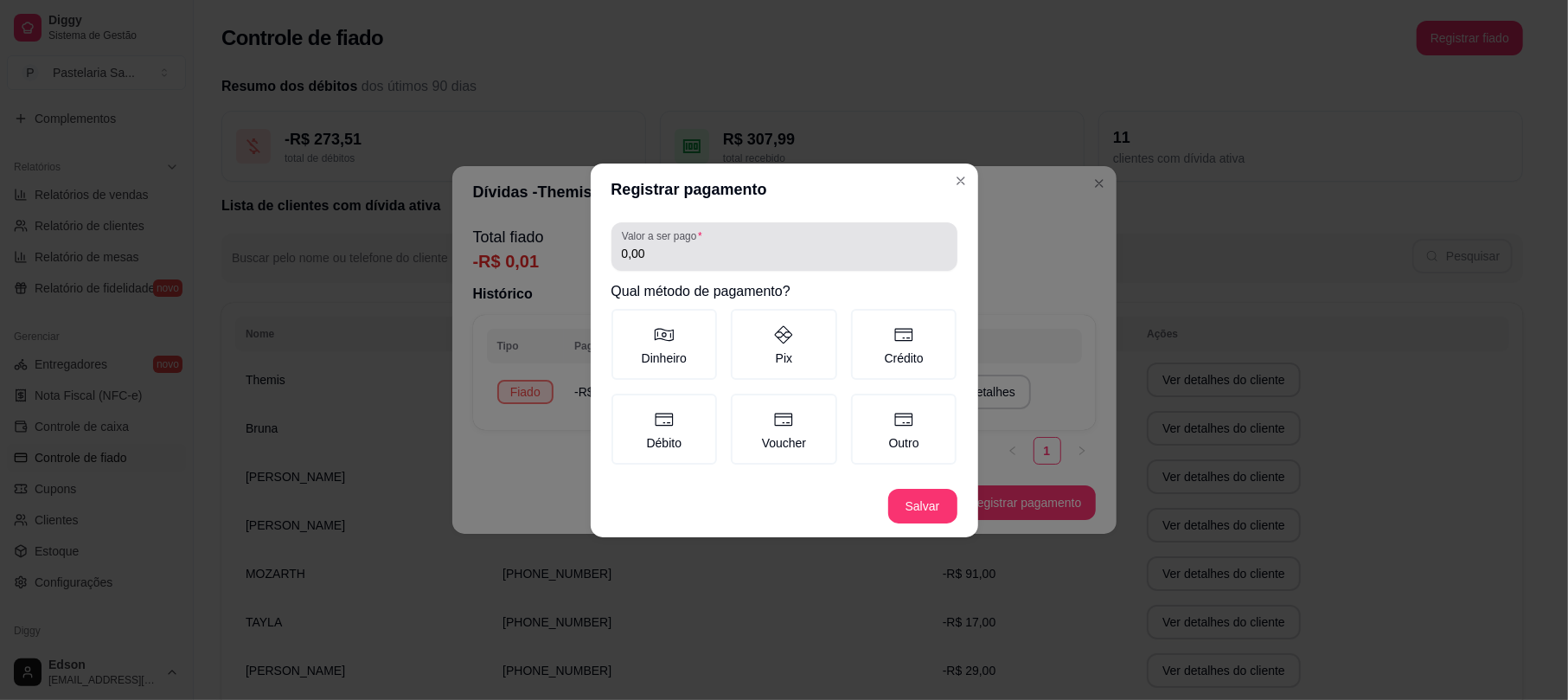
click at [768, 244] on div "0,00" at bounding box center [784, 247] width 325 height 34
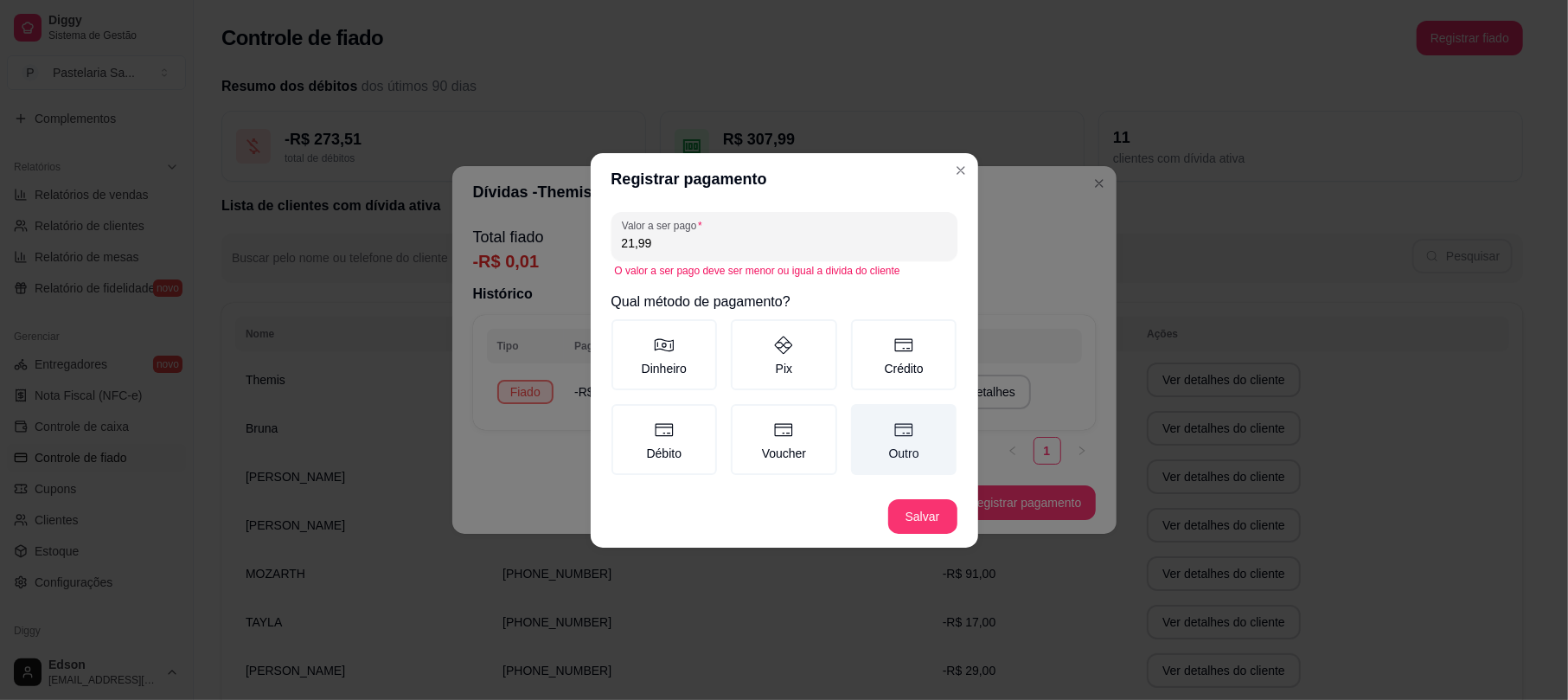
type input "21,99"
click at [909, 434] on icon at bounding box center [904, 429] width 18 height 13
click at [863, 417] on button "Outro" at bounding box center [857, 409] width 13 height 13
click at [939, 515] on button "Salvar" at bounding box center [923, 516] width 69 height 34
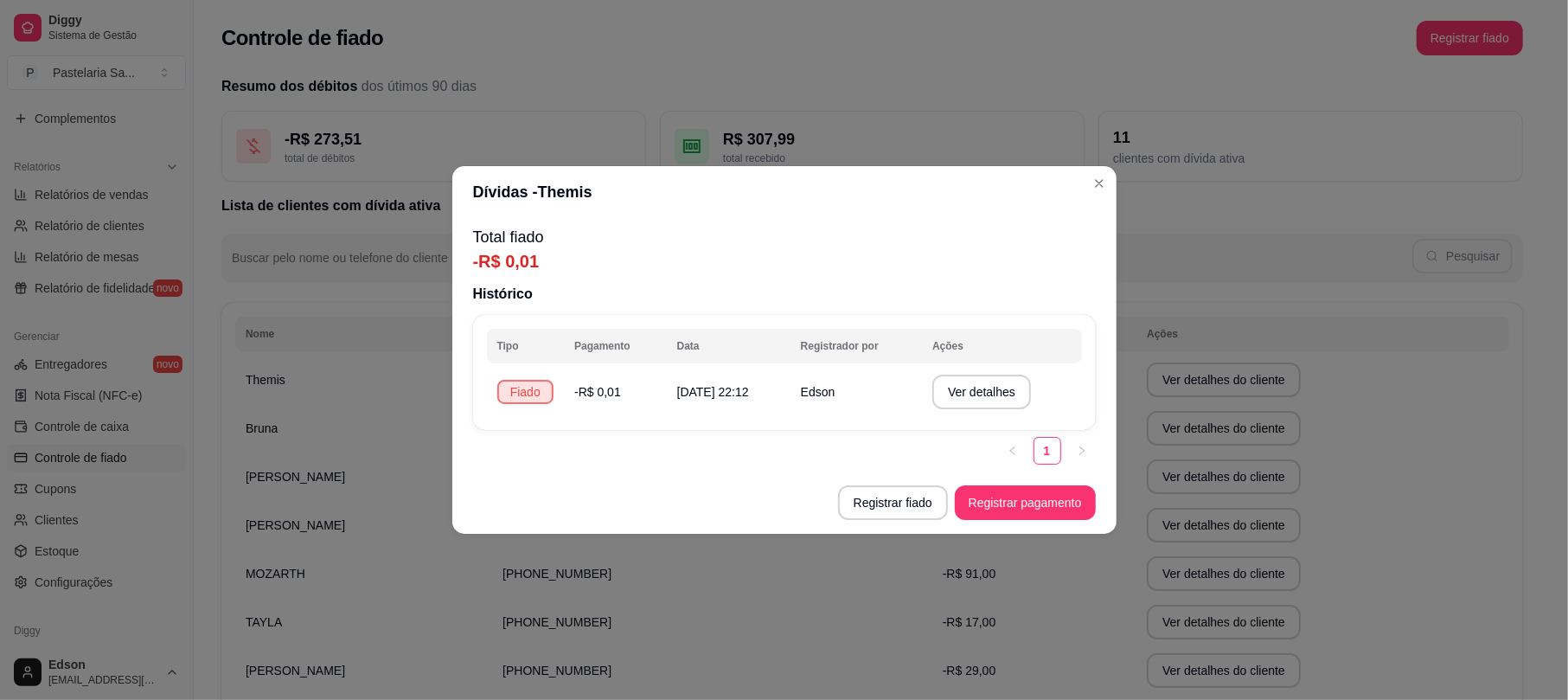
click at [907, 506] on button "Registrar fiado" at bounding box center [892, 502] width 110 height 34
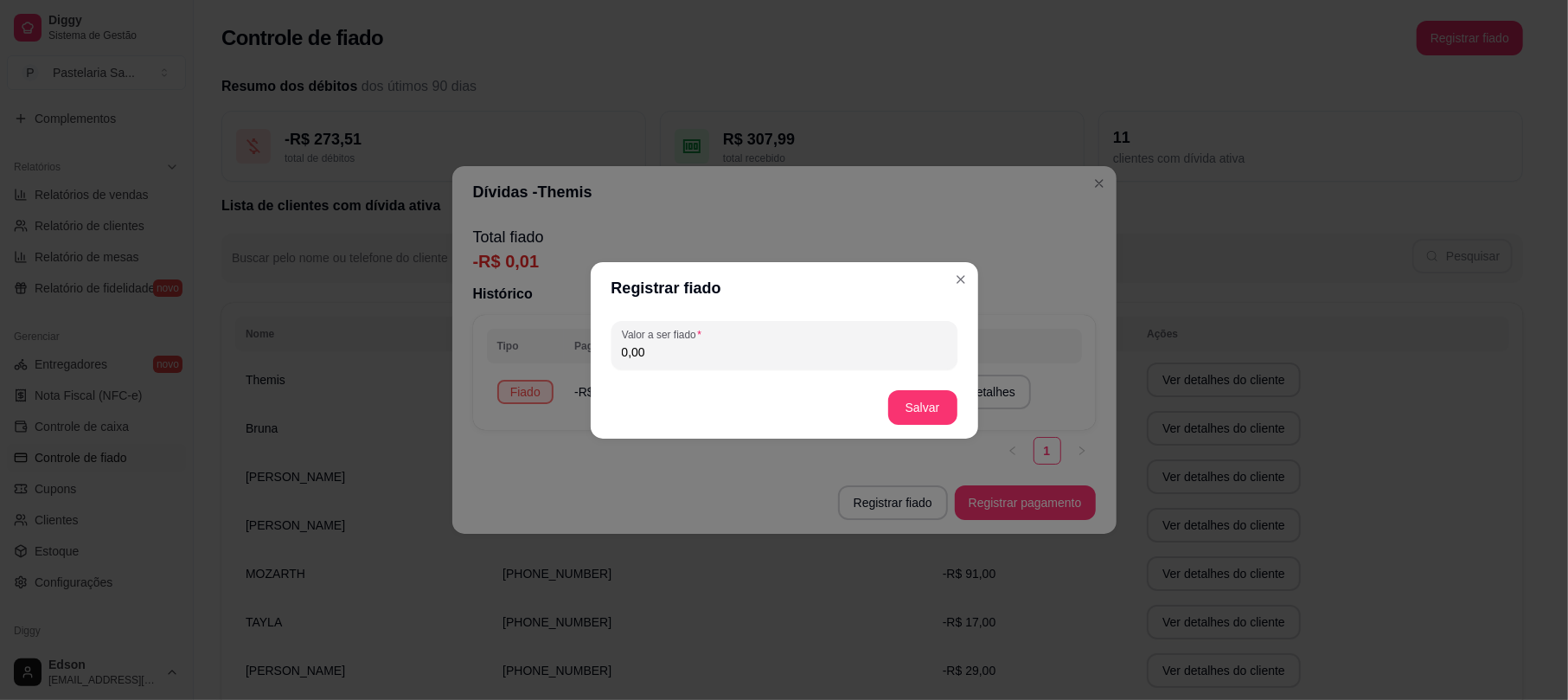
click at [797, 366] on div "Valor a ser fiado 0,00" at bounding box center [784, 345] width 346 height 49
type input "21,99"
click at [925, 405] on button "Salvar" at bounding box center [923, 406] width 68 height 33
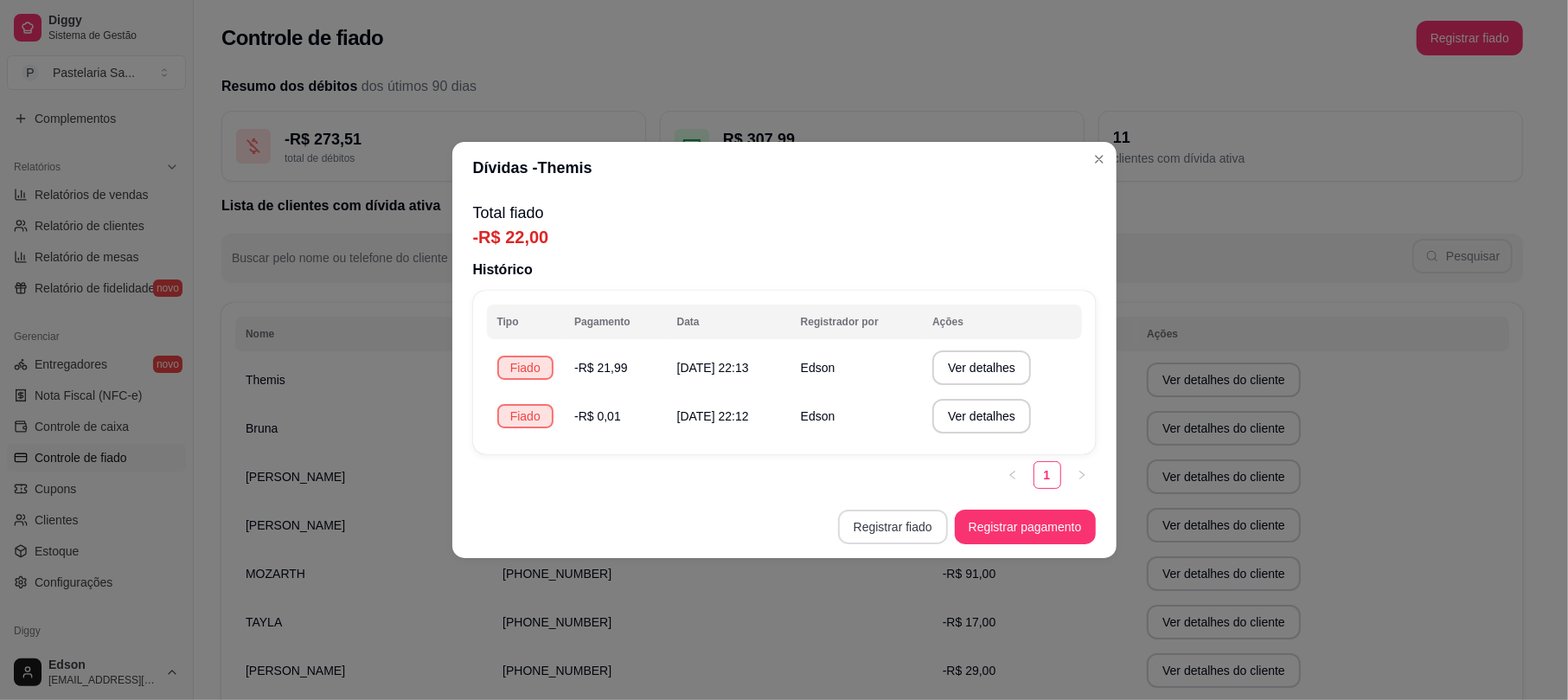
click at [903, 531] on button "Registrar fiado" at bounding box center [892, 527] width 110 height 34
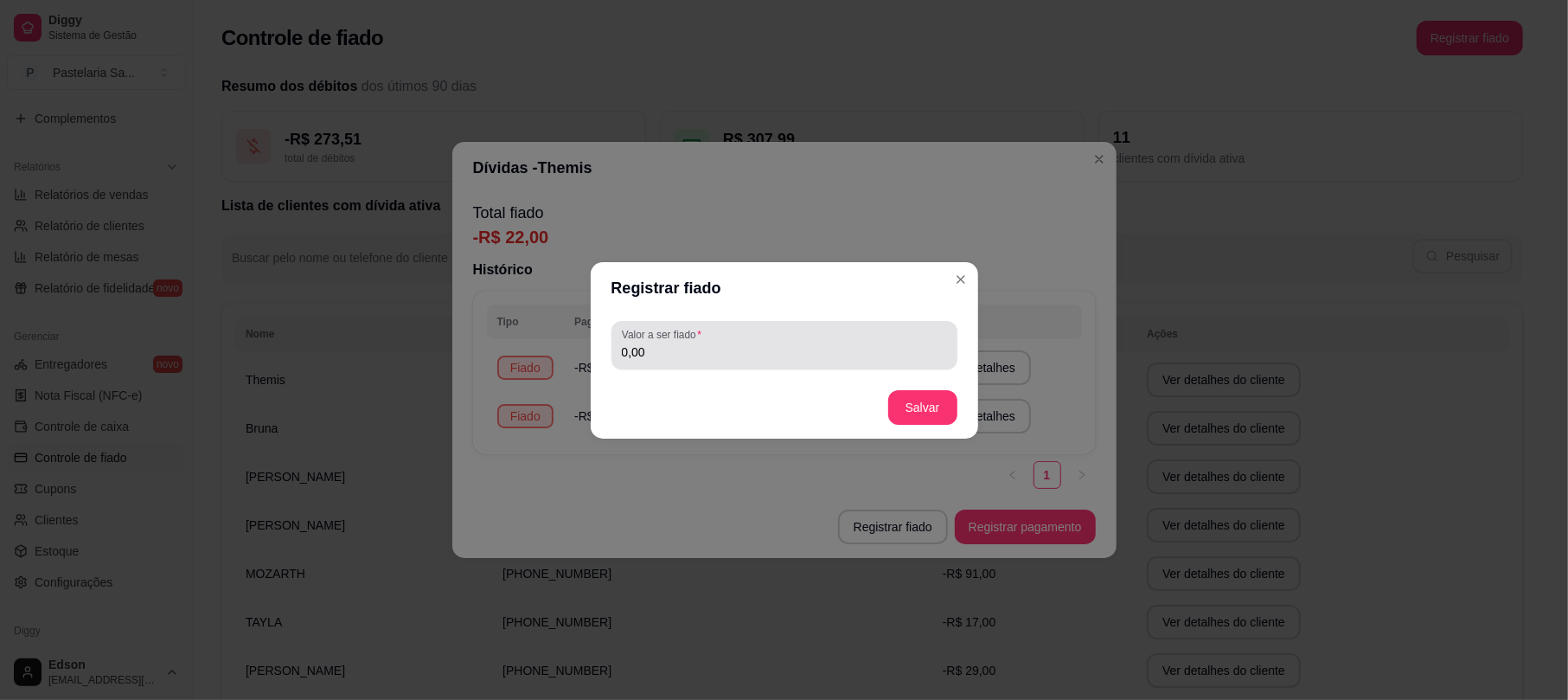
click at [770, 337] on div "0,00" at bounding box center [784, 345] width 325 height 34
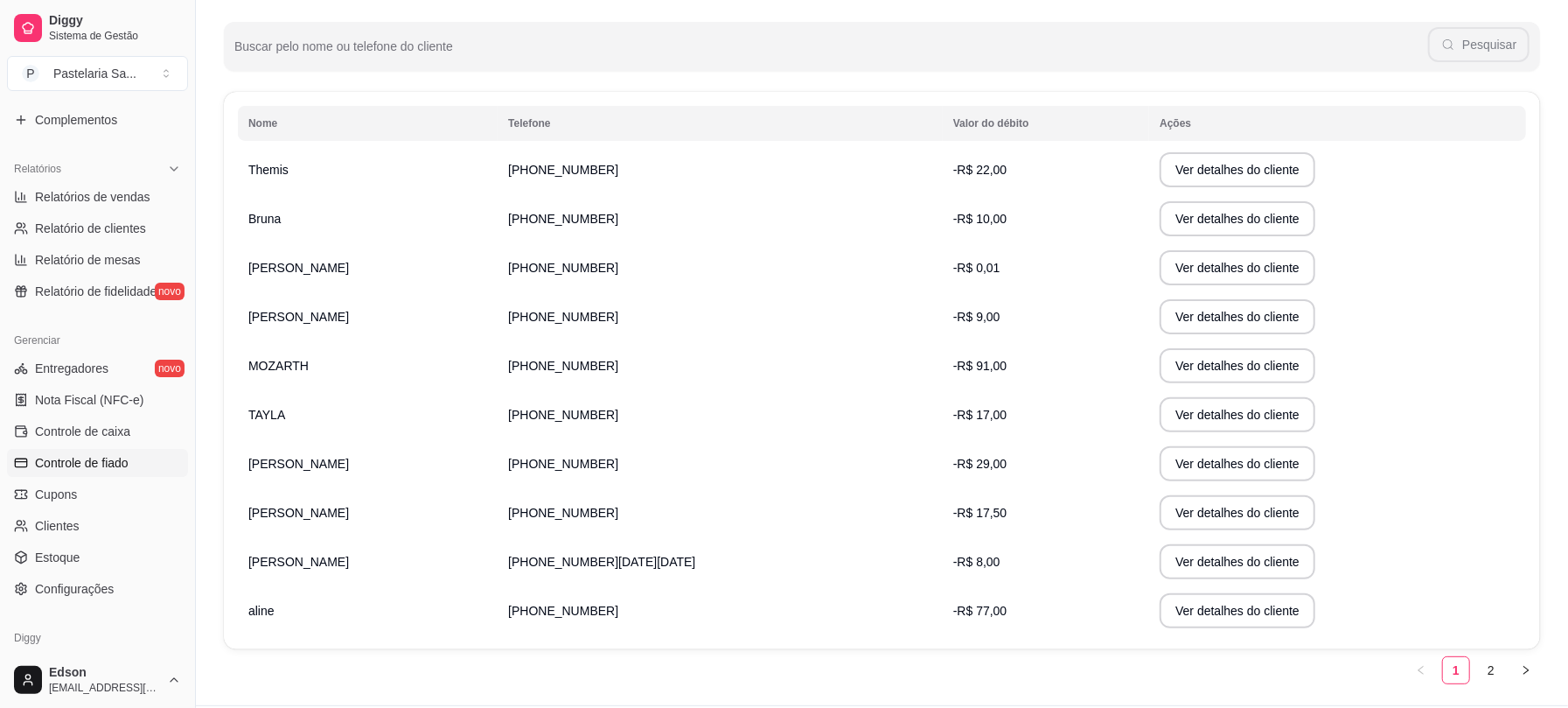
scroll to position [262, 0]
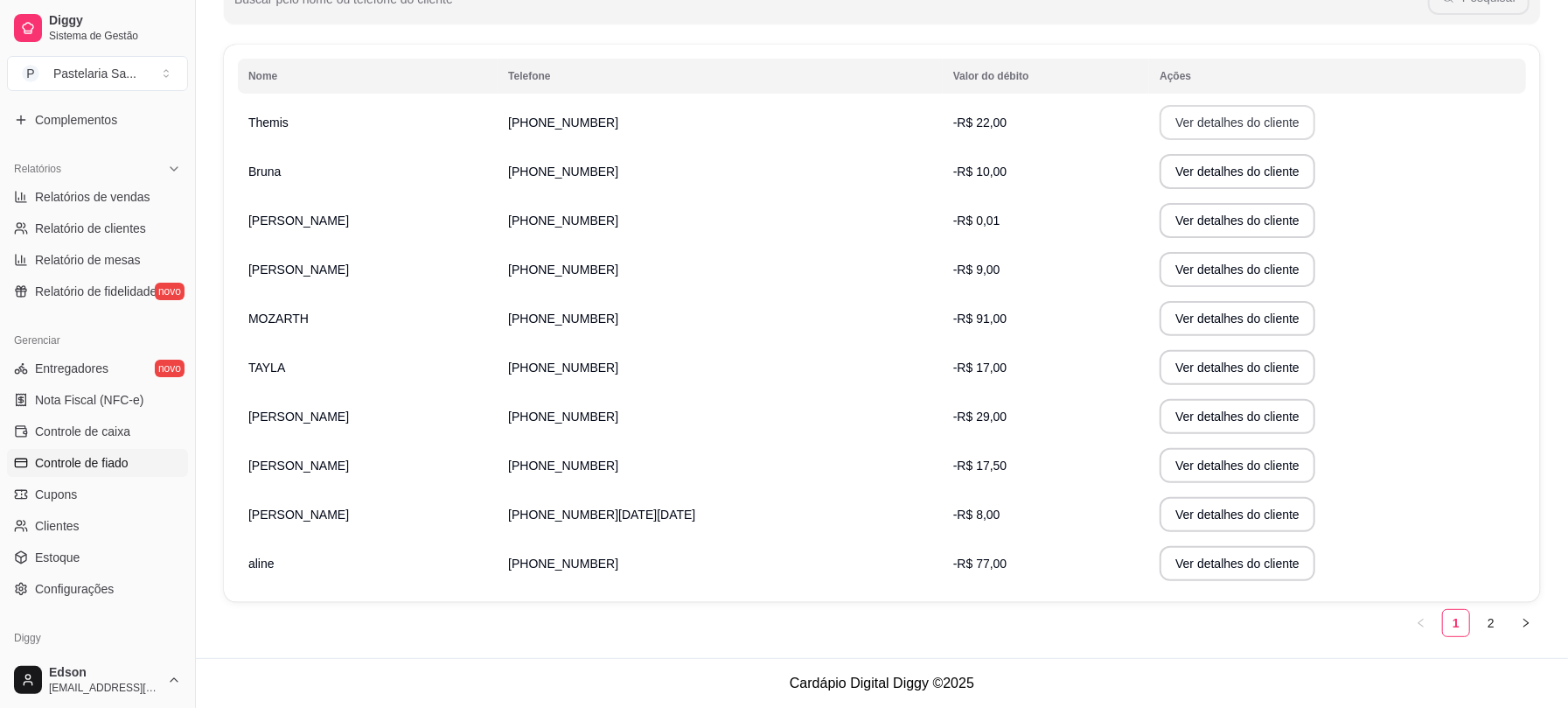
click at [1159, 121] on button "Ver detalhes do cliente" at bounding box center [1236, 123] width 156 height 35
click at [1172, 311] on button "Ver detalhes do cliente" at bounding box center [1236, 318] width 156 height 35
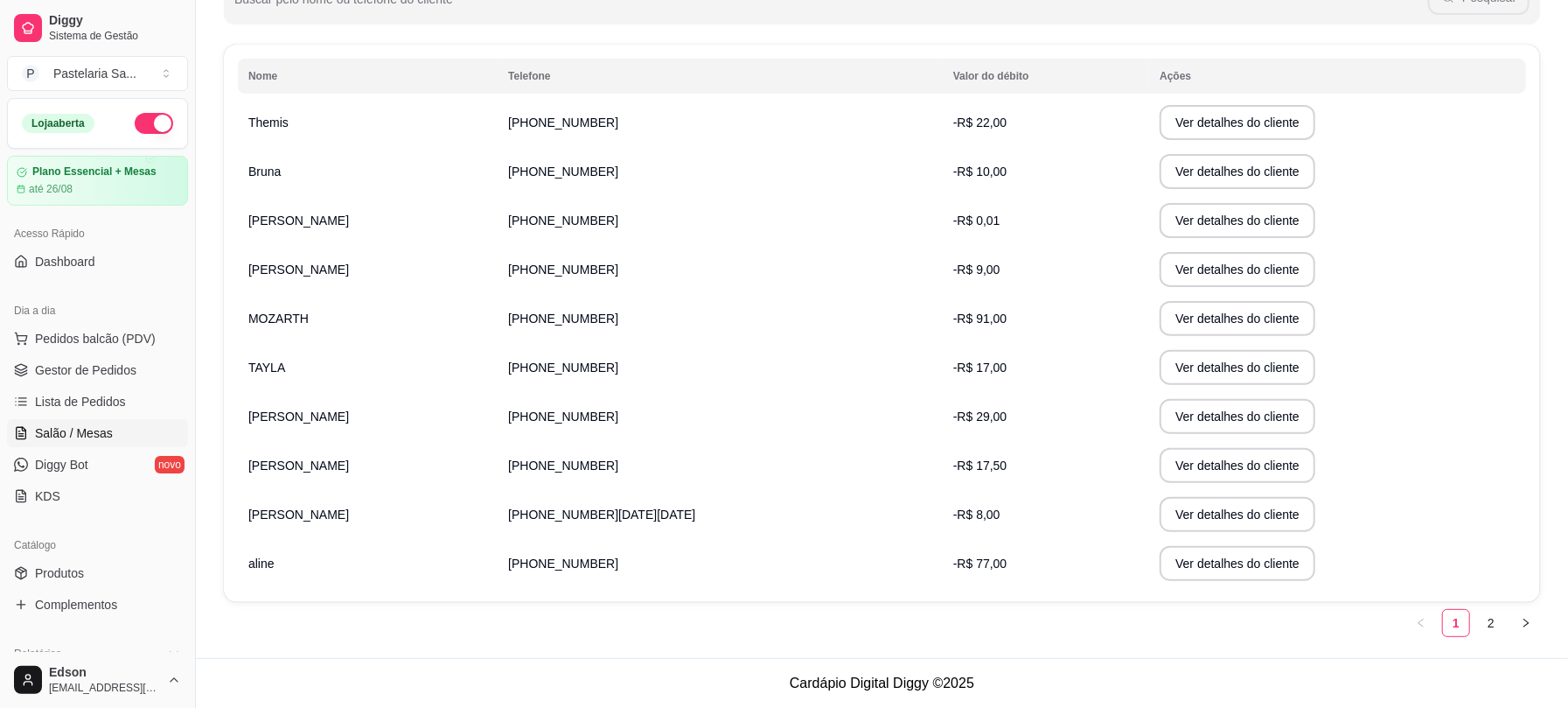
click at [85, 432] on span "Salão / Mesas" at bounding box center [73, 433] width 77 height 17
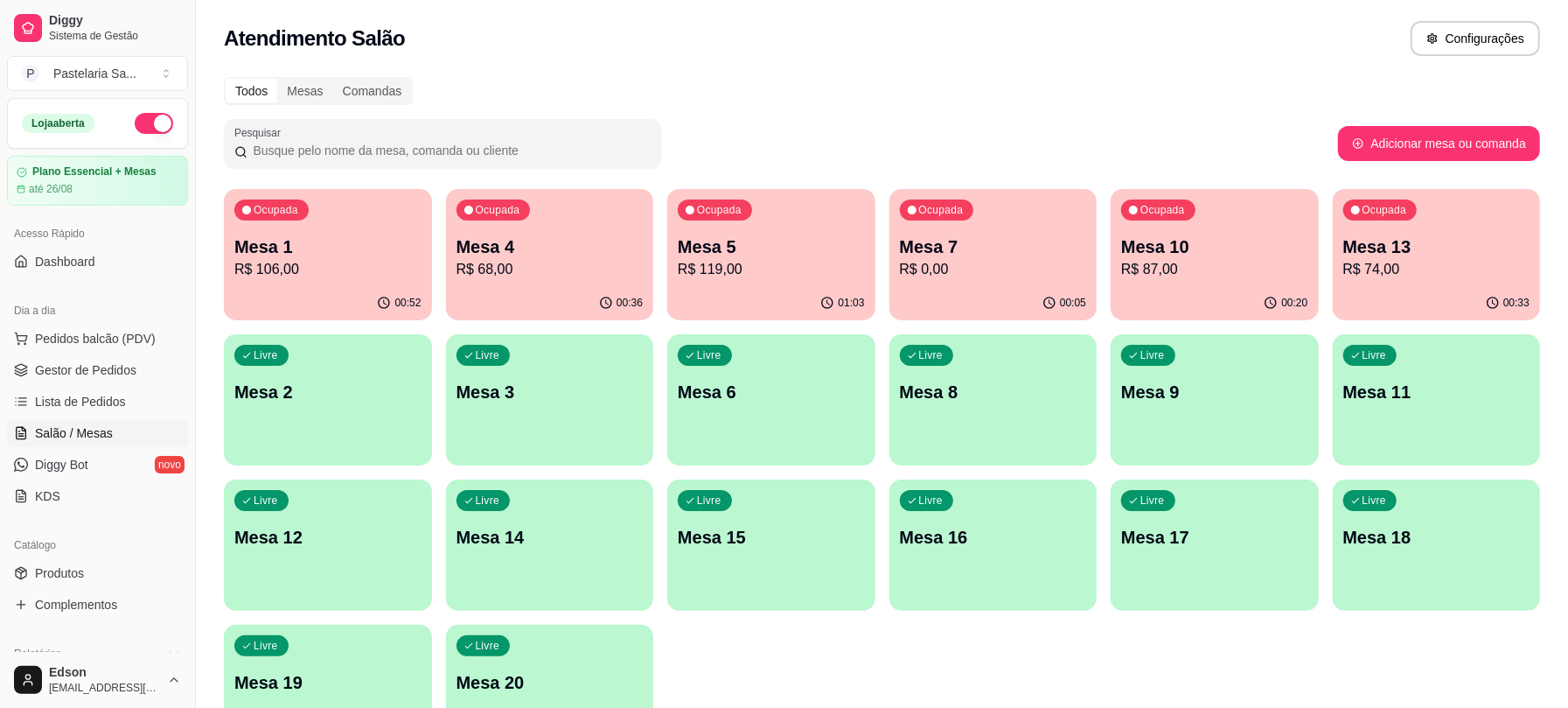
click at [515, 292] on div "00:36" at bounding box center [549, 303] width 208 height 34
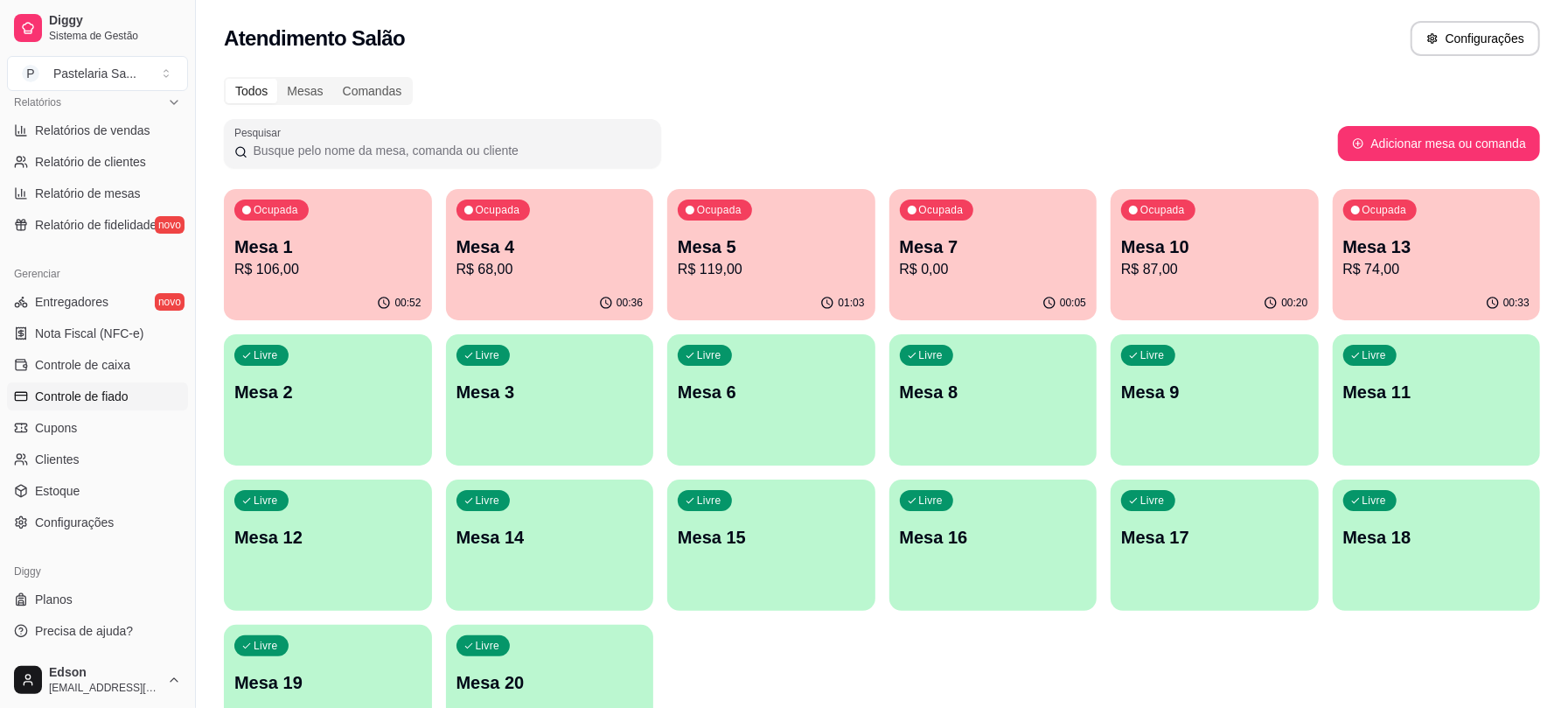
click at [93, 399] on span "Controle de fiado" at bounding box center [81, 397] width 94 height 17
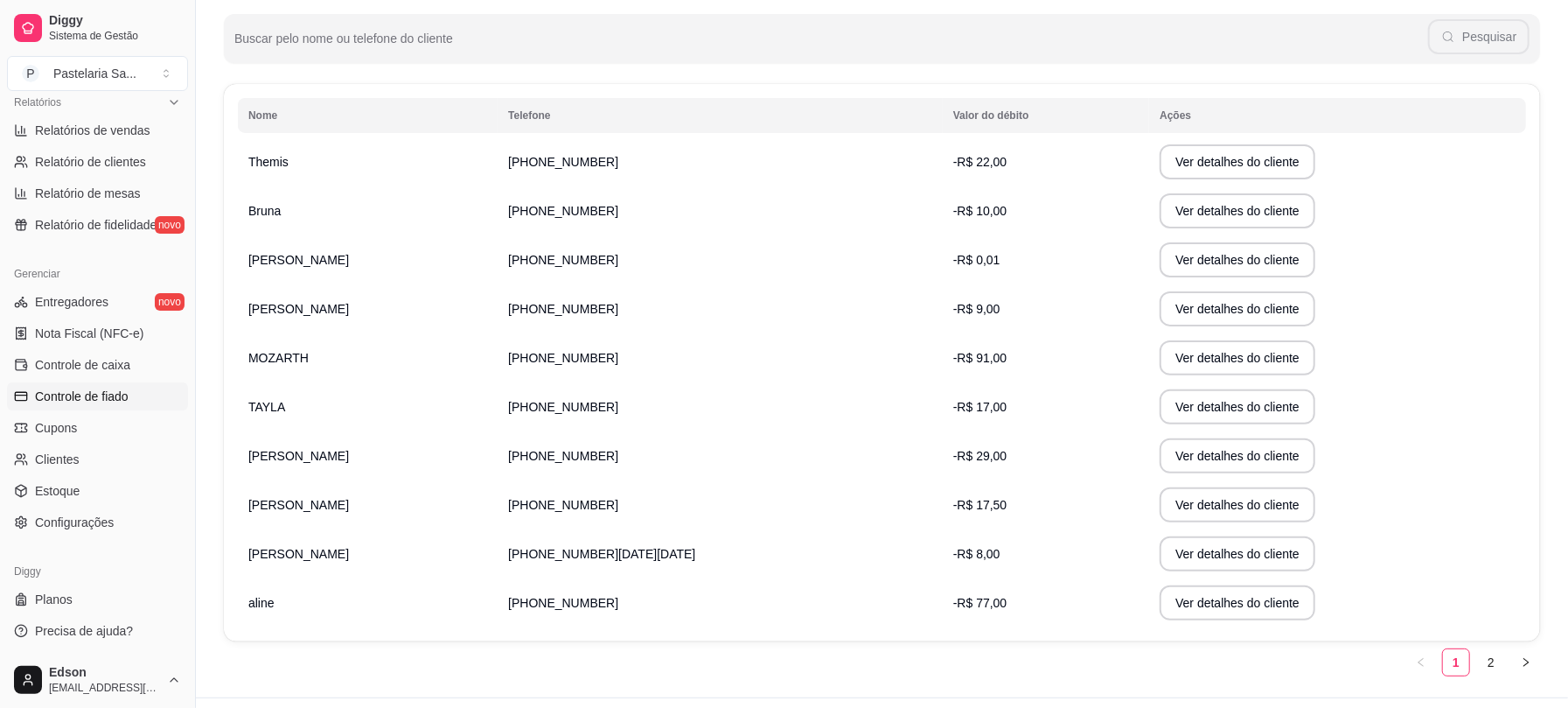
scroll to position [262, 0]
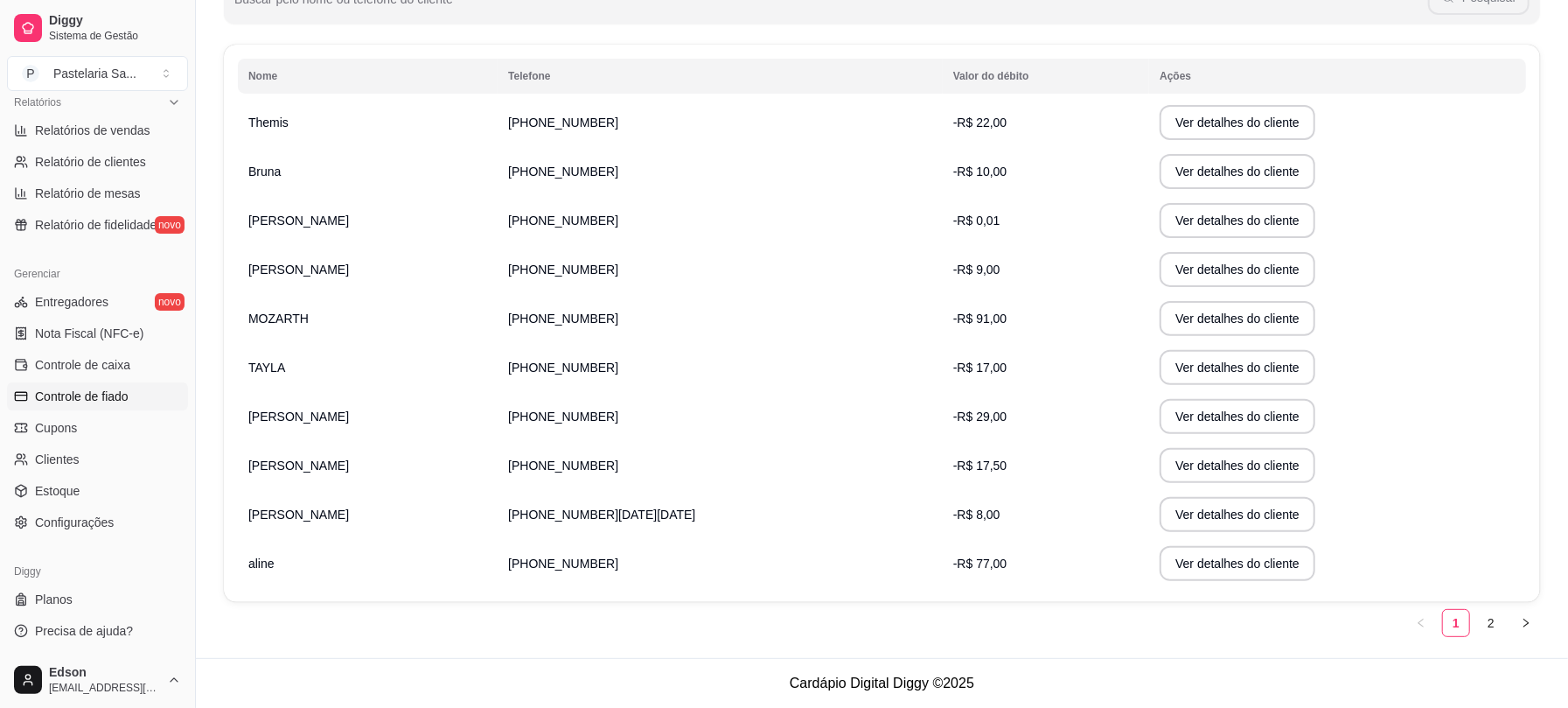
click at [484, 320] on td "MOZARTH" at bounding box center [367, 318] width 260 height 49
click at [1162, 327] on button "Ver detalhes do cliente" at bounding box center [1237, 318] width 151 height 34
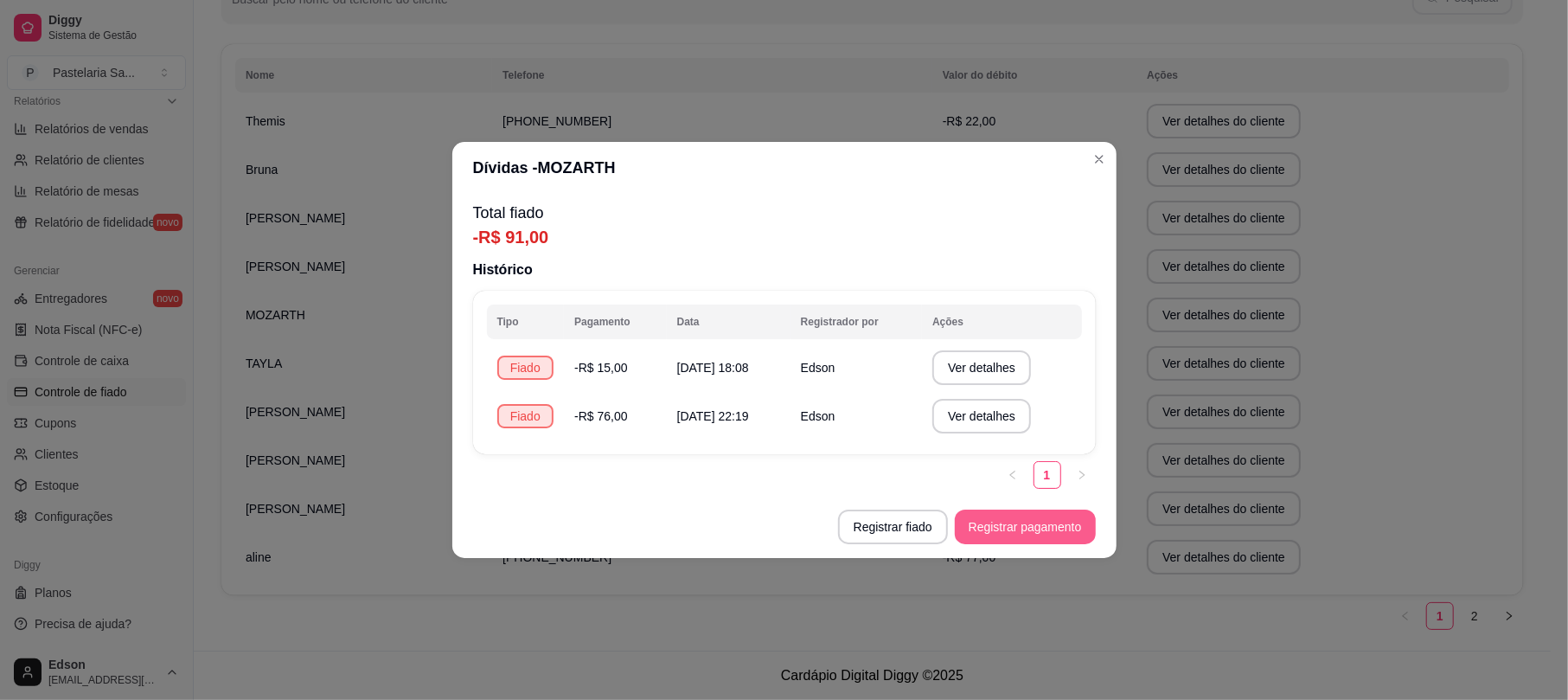
click at [1028, 516] on button "Registrar pagamento" at bounding box center [1024, 527] width 141 height 34
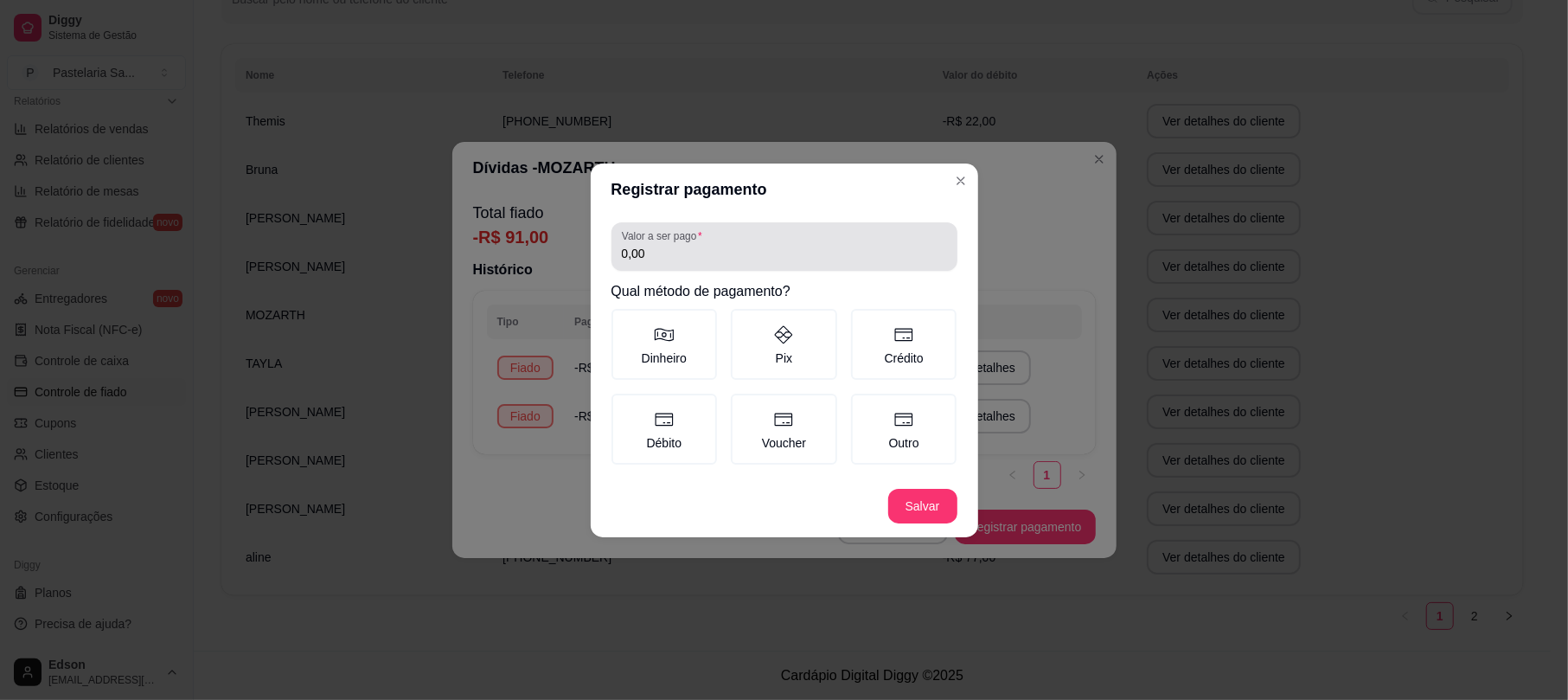
click at [737, 259] on input "0,00" at bounding box center [784, 253] width 325 height 17
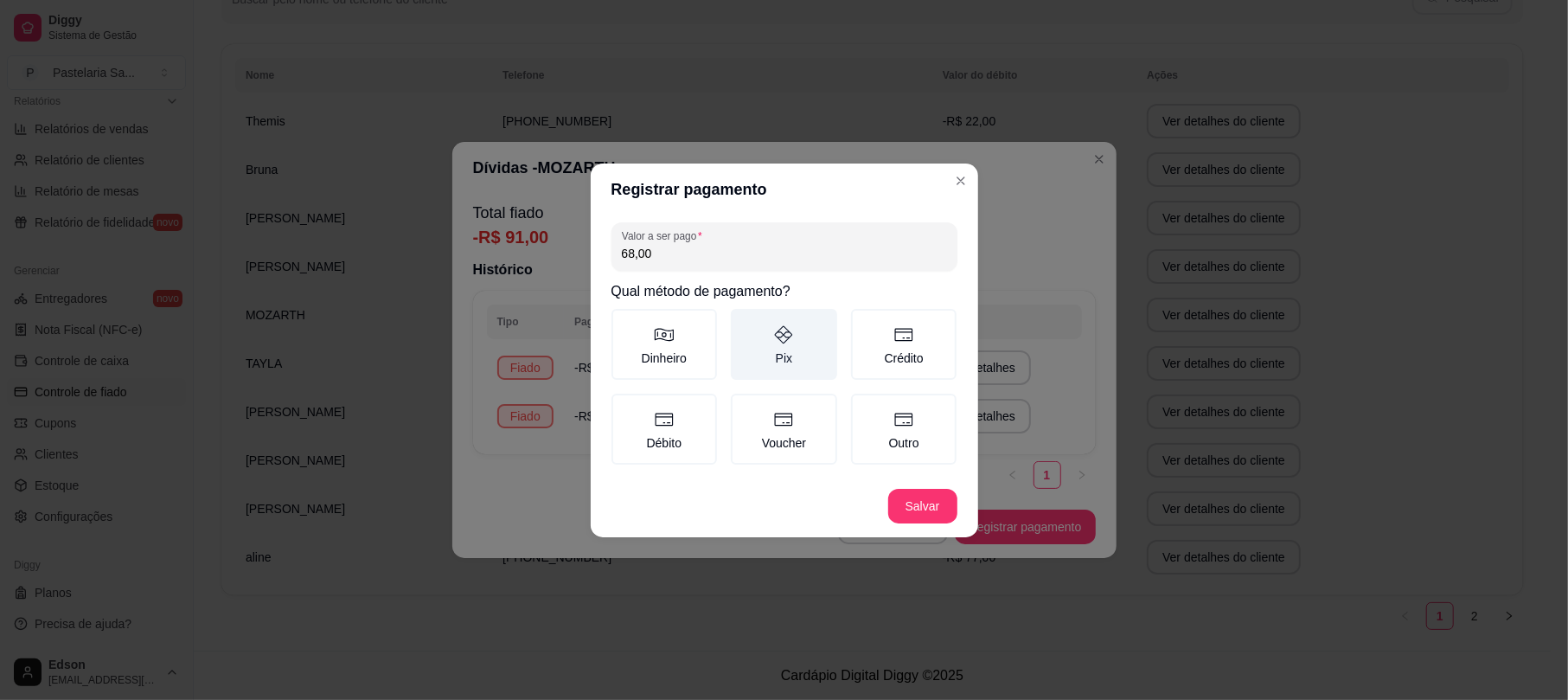
type input "68,00"
click at [808, 320] on label "Pix" at bounding box center [783, 344] width 106 height 71
click at [744, 320] on button "Pix" at bounding box center [736, 315] width 13 height 13
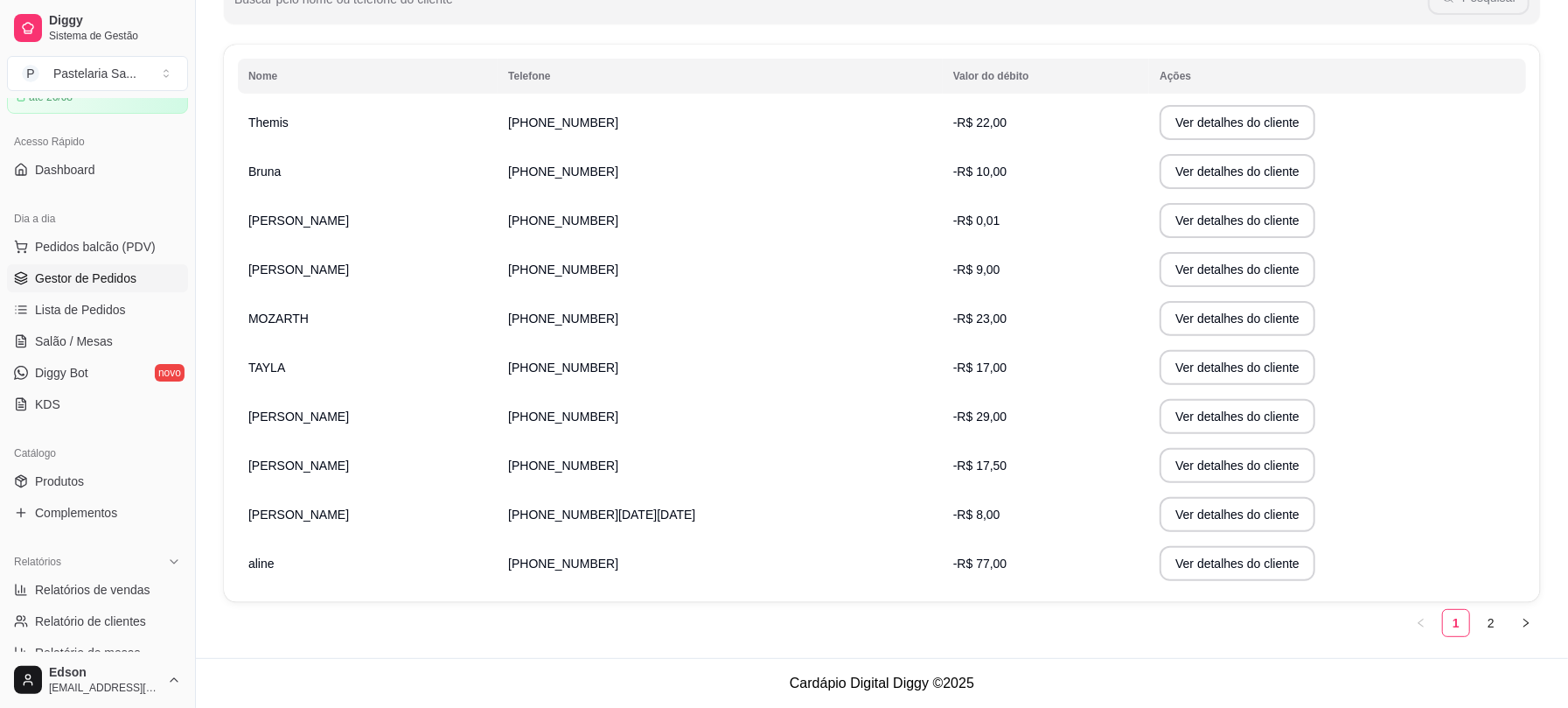
scroll to position [0, 0]
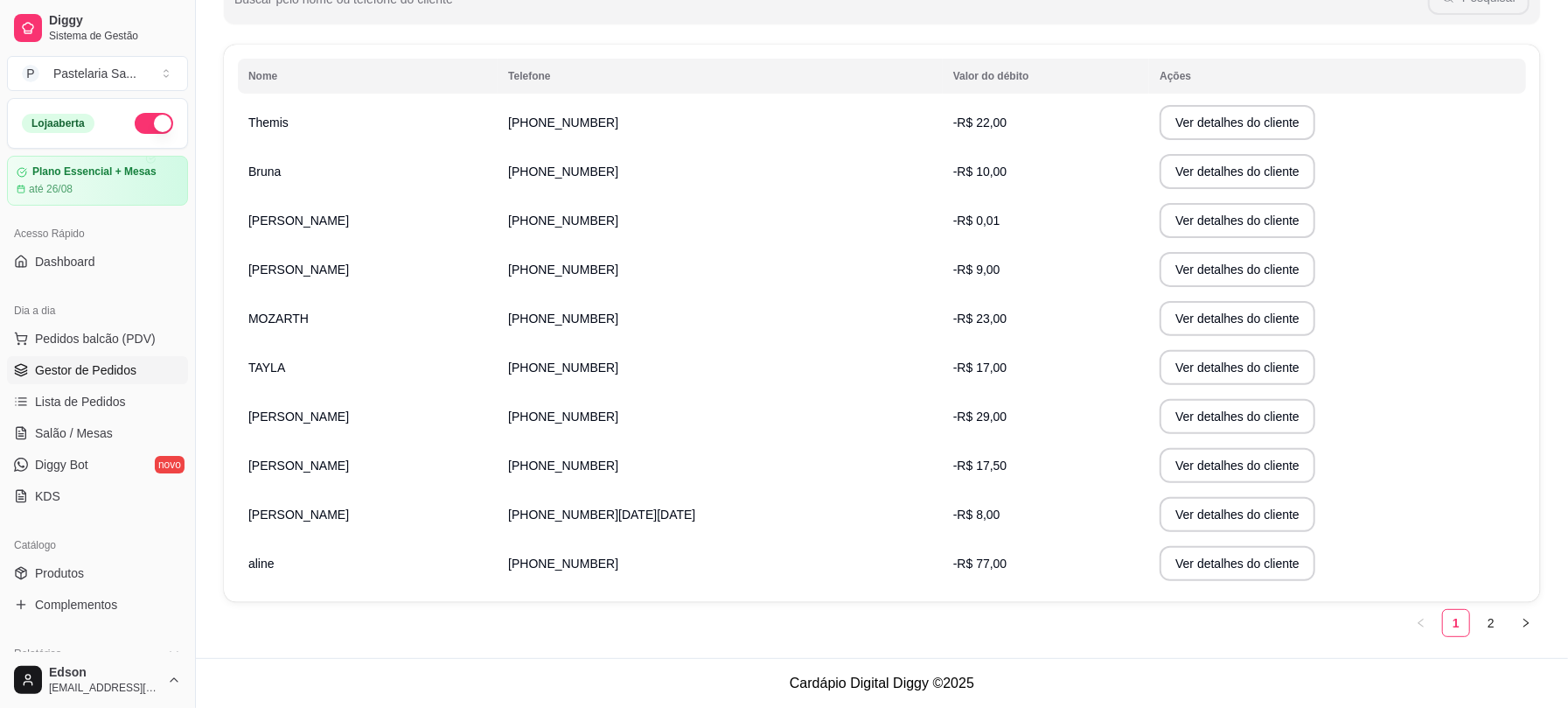
click at [116, 378] on span "Gestor de Pedidos" at bounding box center [85, 370] width 102 height 17
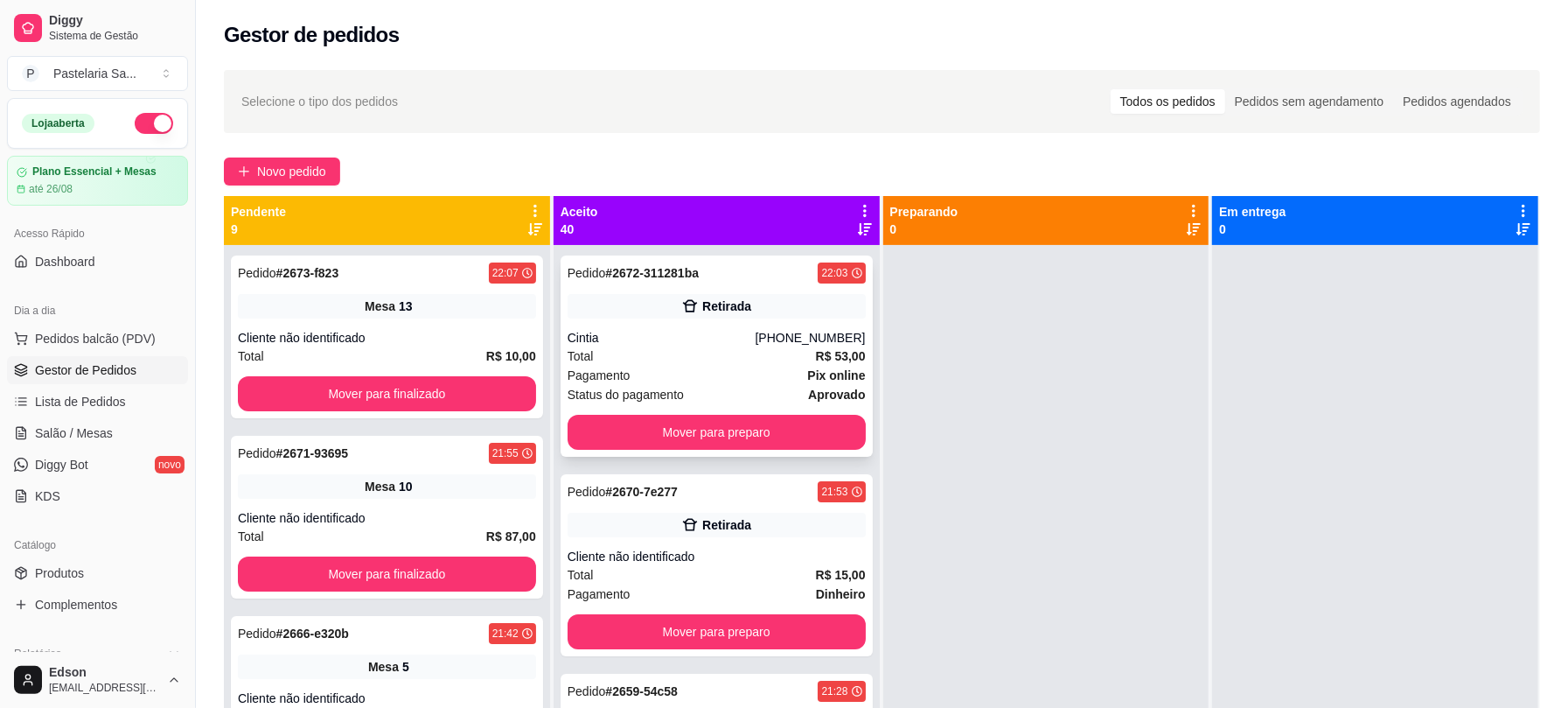
click at [717, 309] on div "Retirada" at bounding box center [726, 306] width 49 height 17
click at [86, 437] on span "Salão / Mesas" at bounding box center [73, 433] width 77 height 17
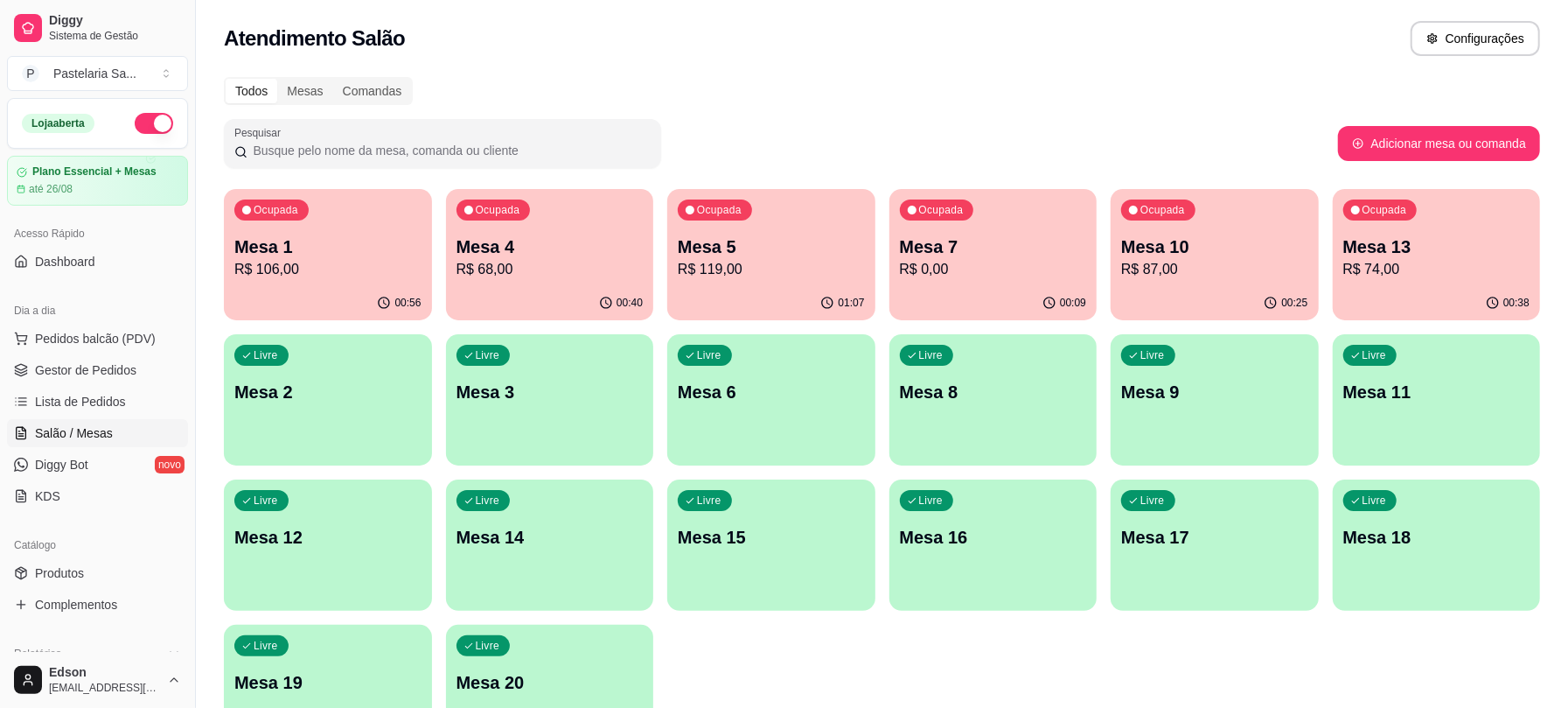
click at [358, 262] on p "R$ 106,00" at bounding box center [328, 270] width 188 height 21
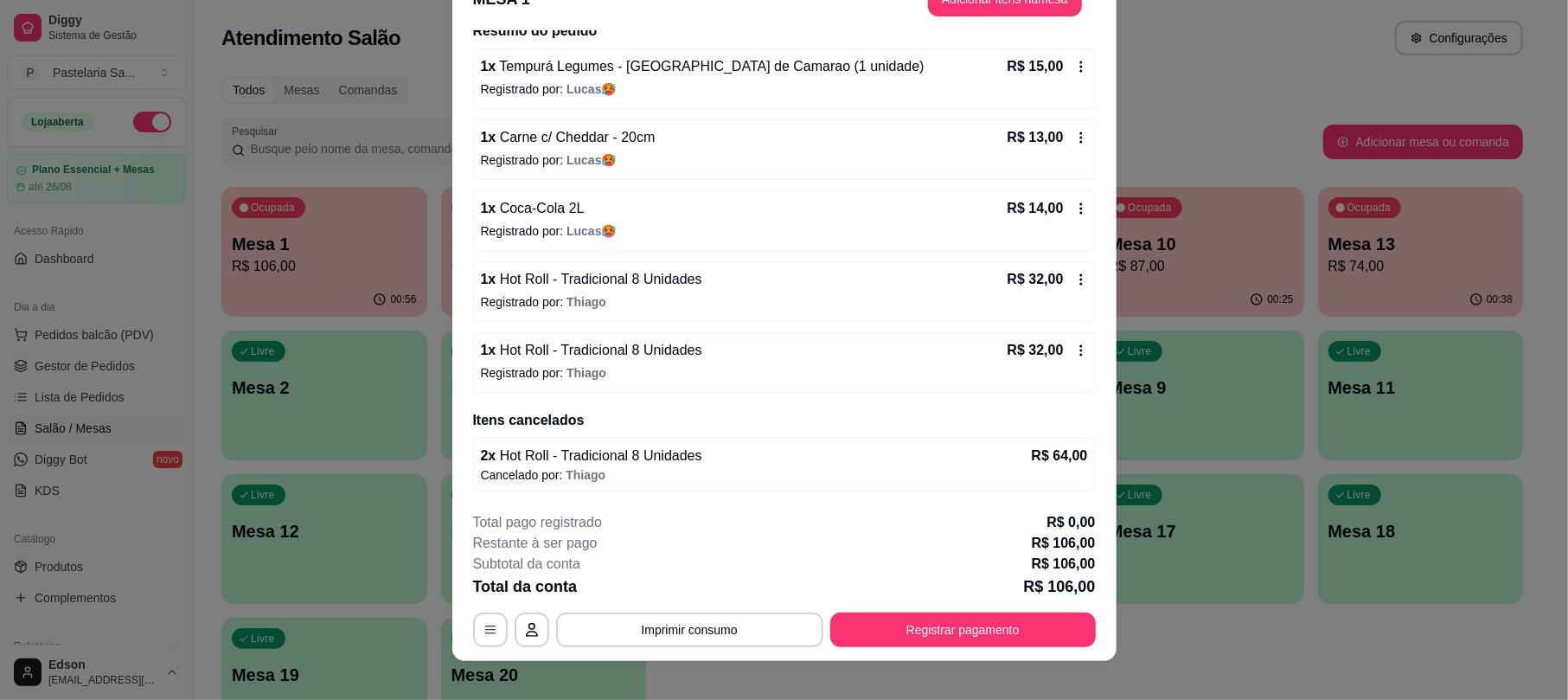
scroll to position [52, 0]
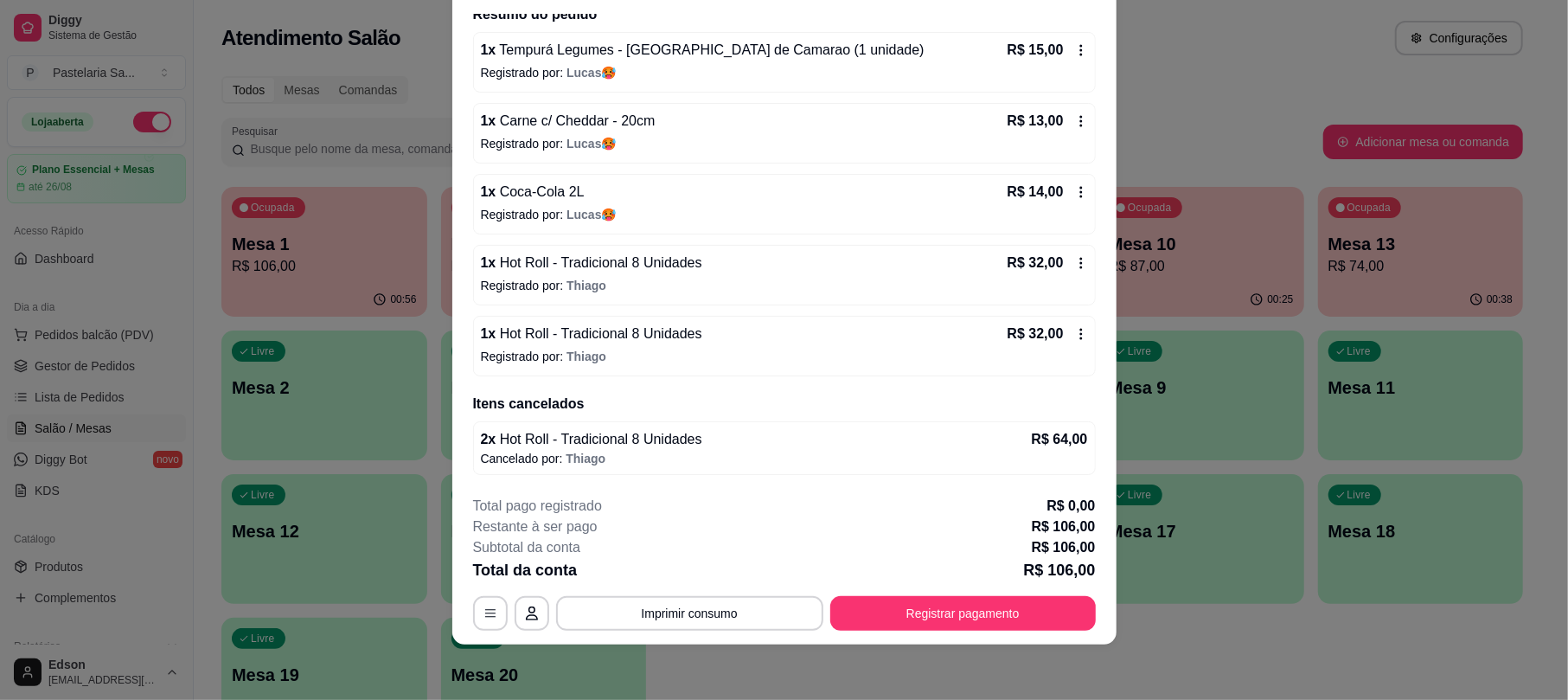
click at [662, 340] on span "Hot Roll - Tradicional 8 Unidades" at bounding box center [598, 333] width 206 height 14
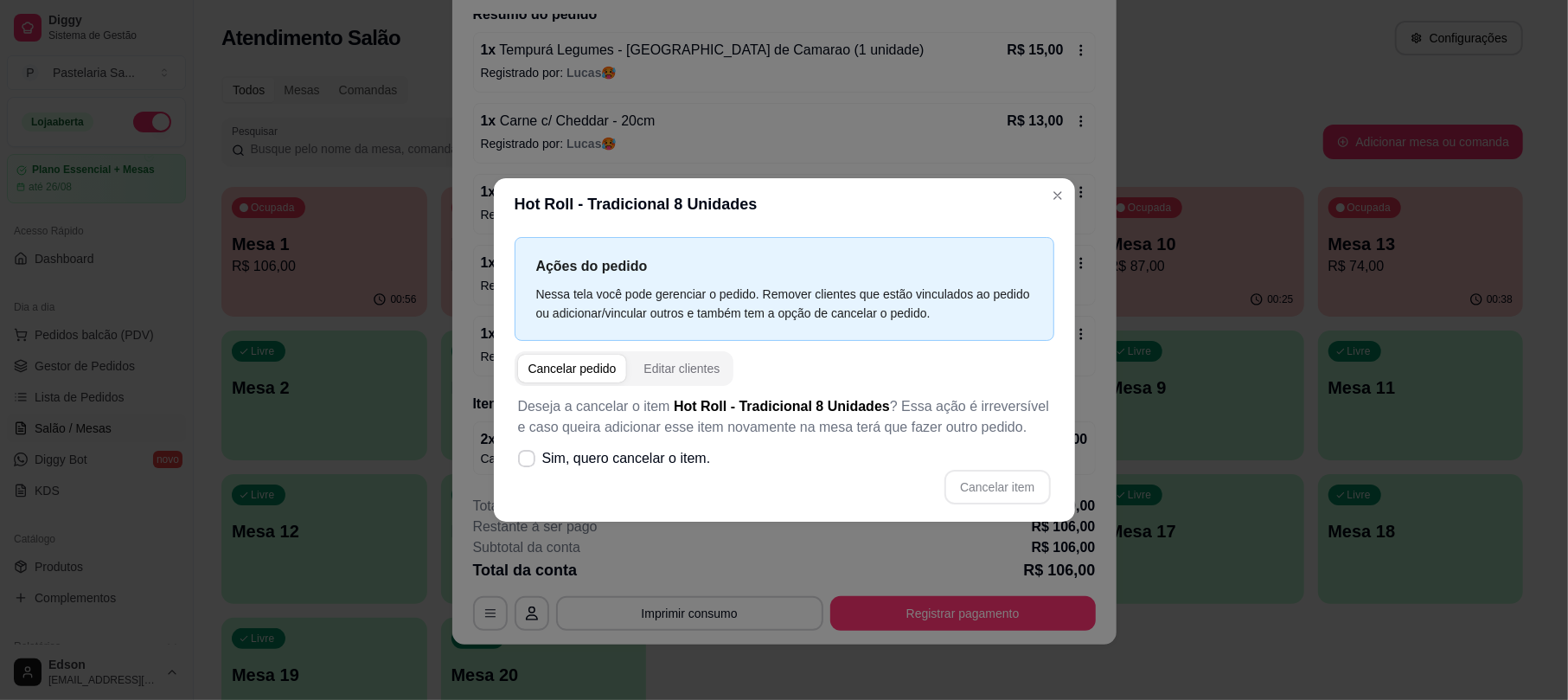
click at [613, 443] on label "Sim, quero cancelar o item." at bounding box center [614, 458] width 207 height 34
click at [529, 461] on input "Sim, quero cancelar o item." at bounding box center [523, 467] width 11 height 11
checkbox input "true"
click at [1013, 486] on button "Cancelar item" at bounding box center [997, 487] width 105 height 34
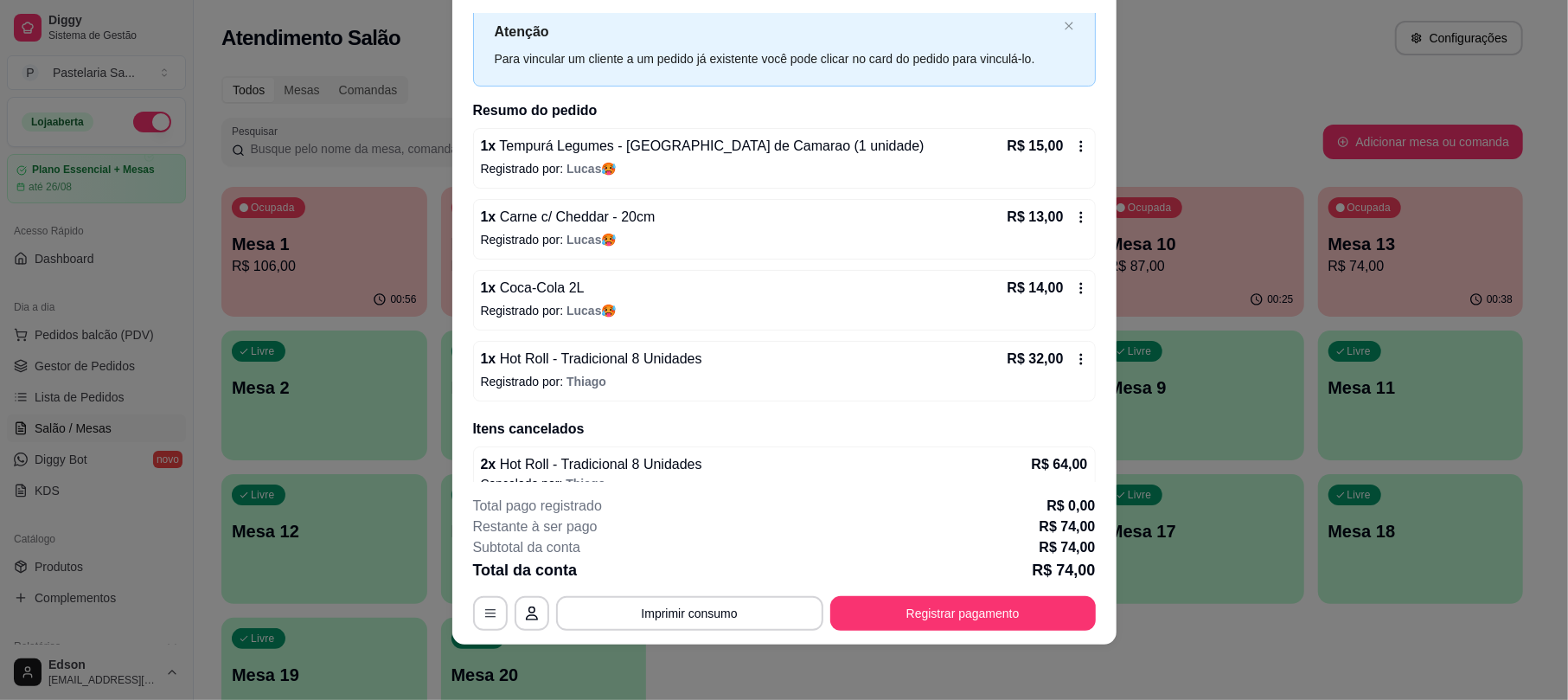
scroll to position [0, 0]
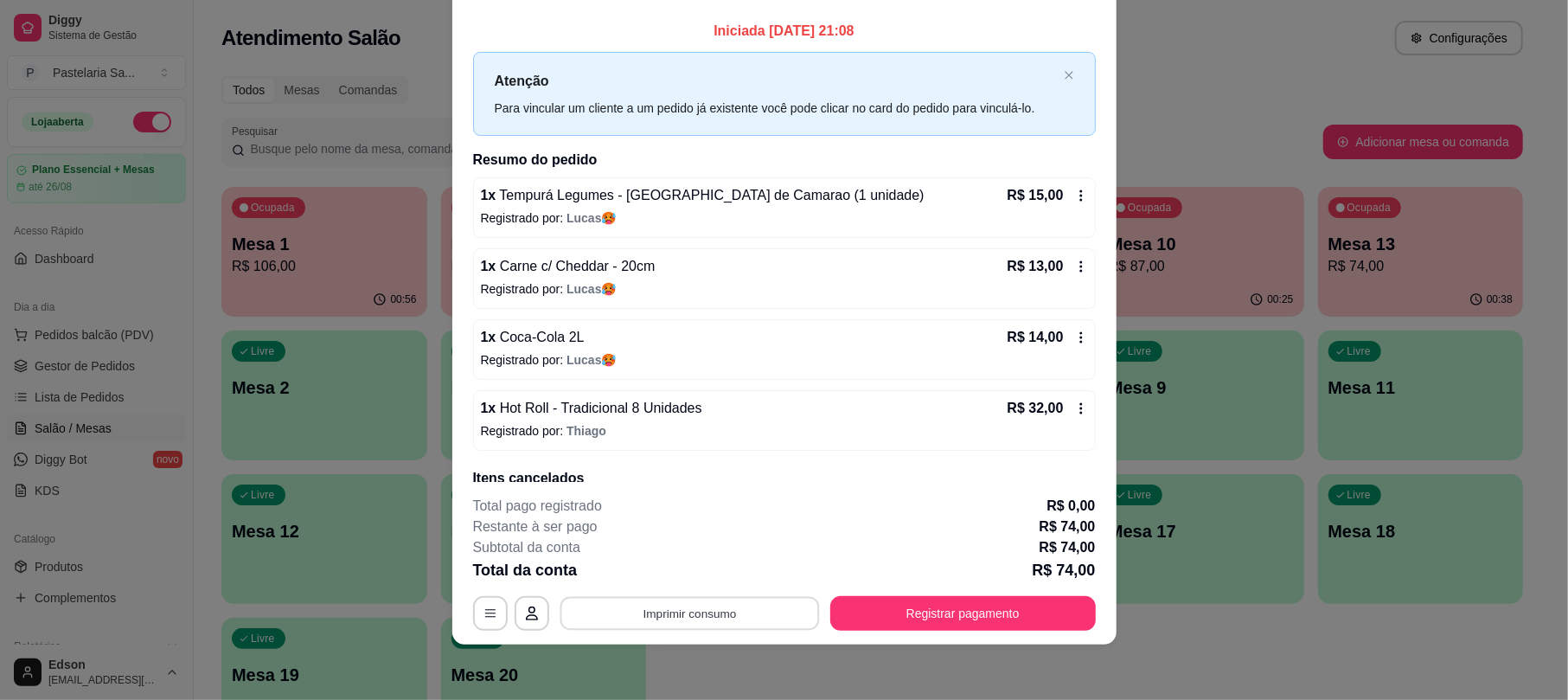
click at [707, 607] on button "Imprimir consumo" at bounding box center [688, 613] width 259 height 33
click at [682, 575] on button "Balcão" at bounding box center [686, 573] width 125 height 28
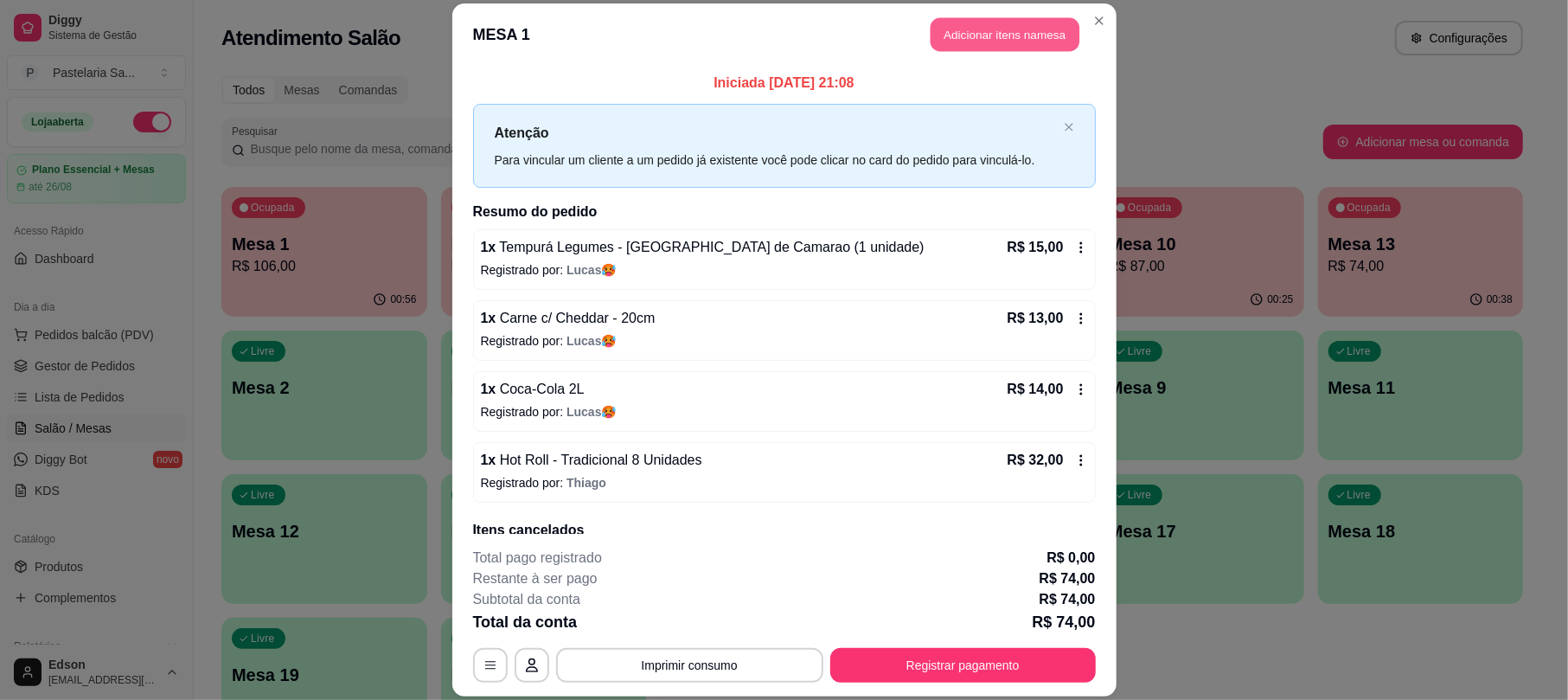
click at [984, 41] on button "Adicionar itens na mesa" at bounding box center [1005, 34] width 149 height 33
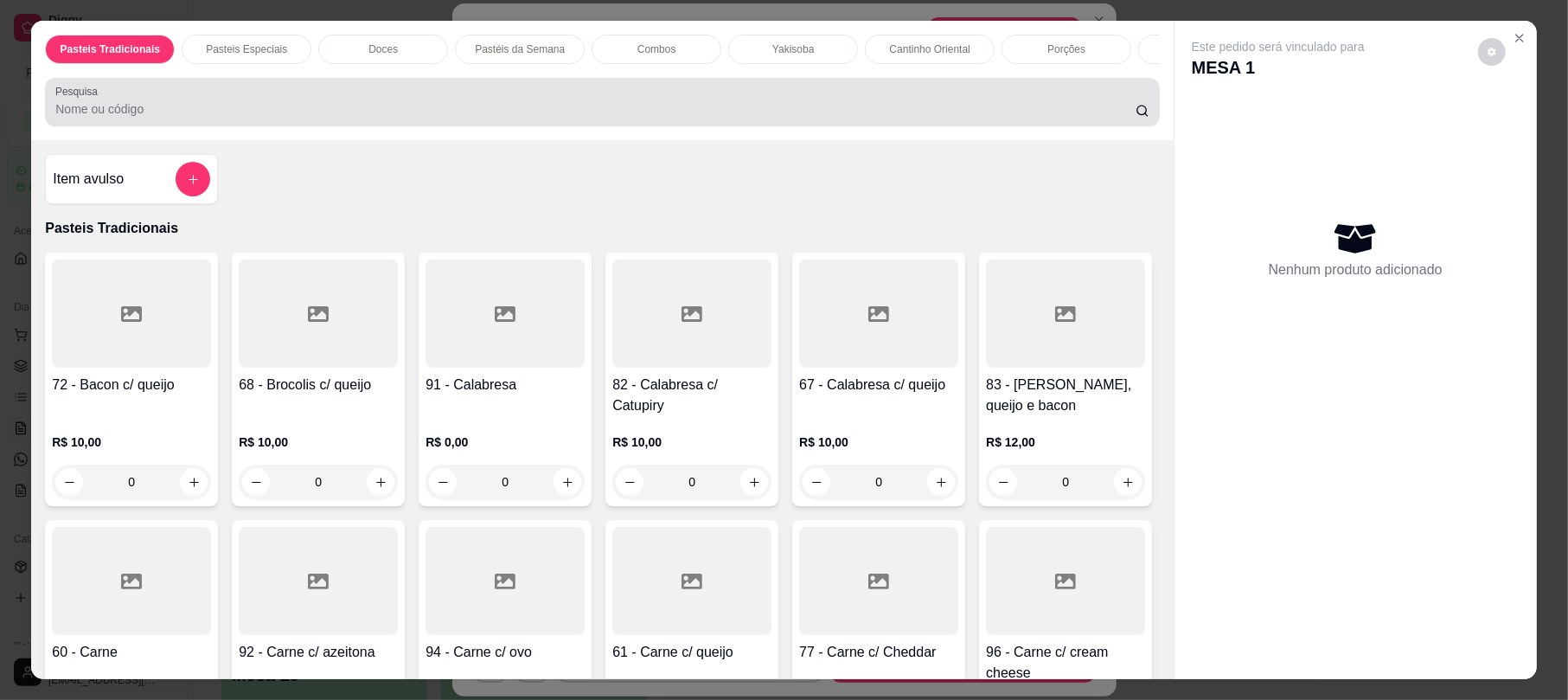
click at [716, 118] on input "Pesquisa" at bounding box center [596, 109] width 1080 height 17
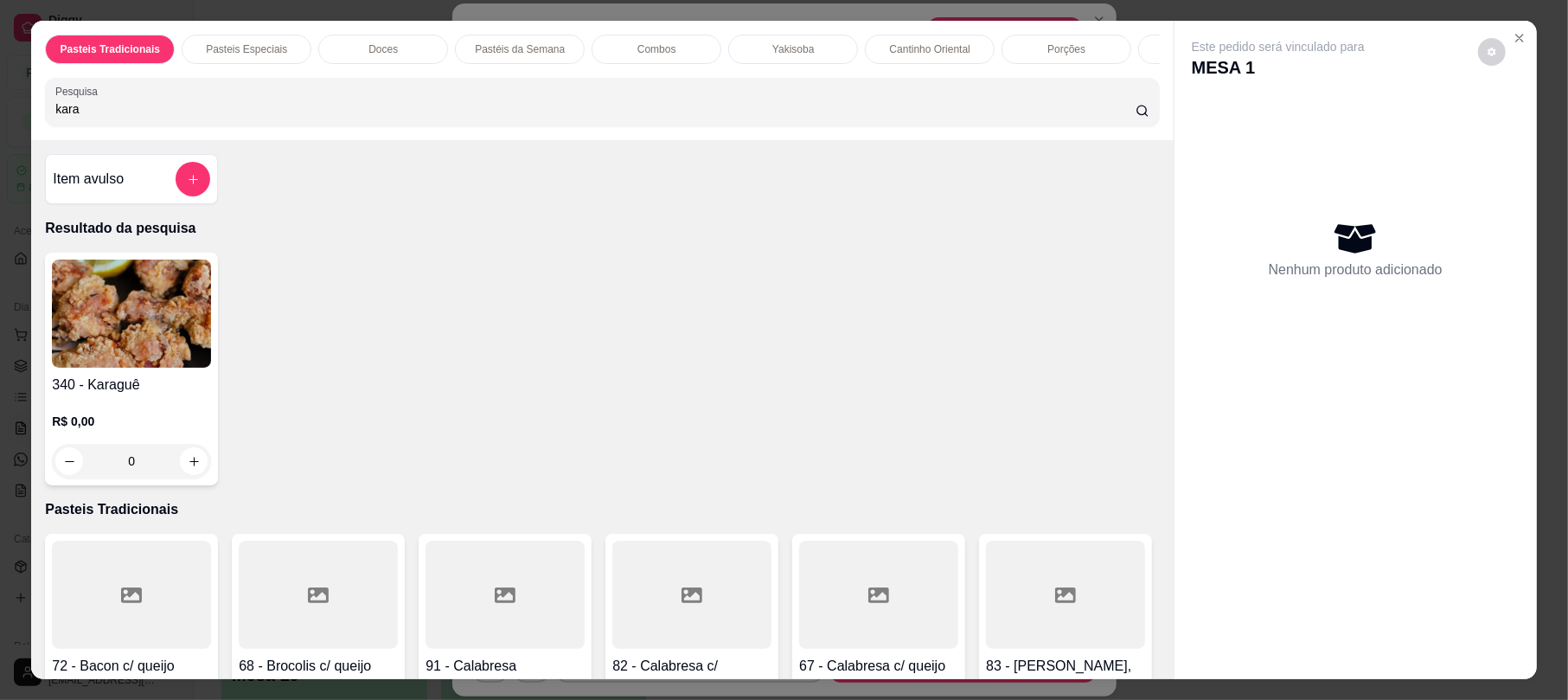
type input "kara"
click at [91, 329] on img at bounding box center [131, 313] width 159 height 108
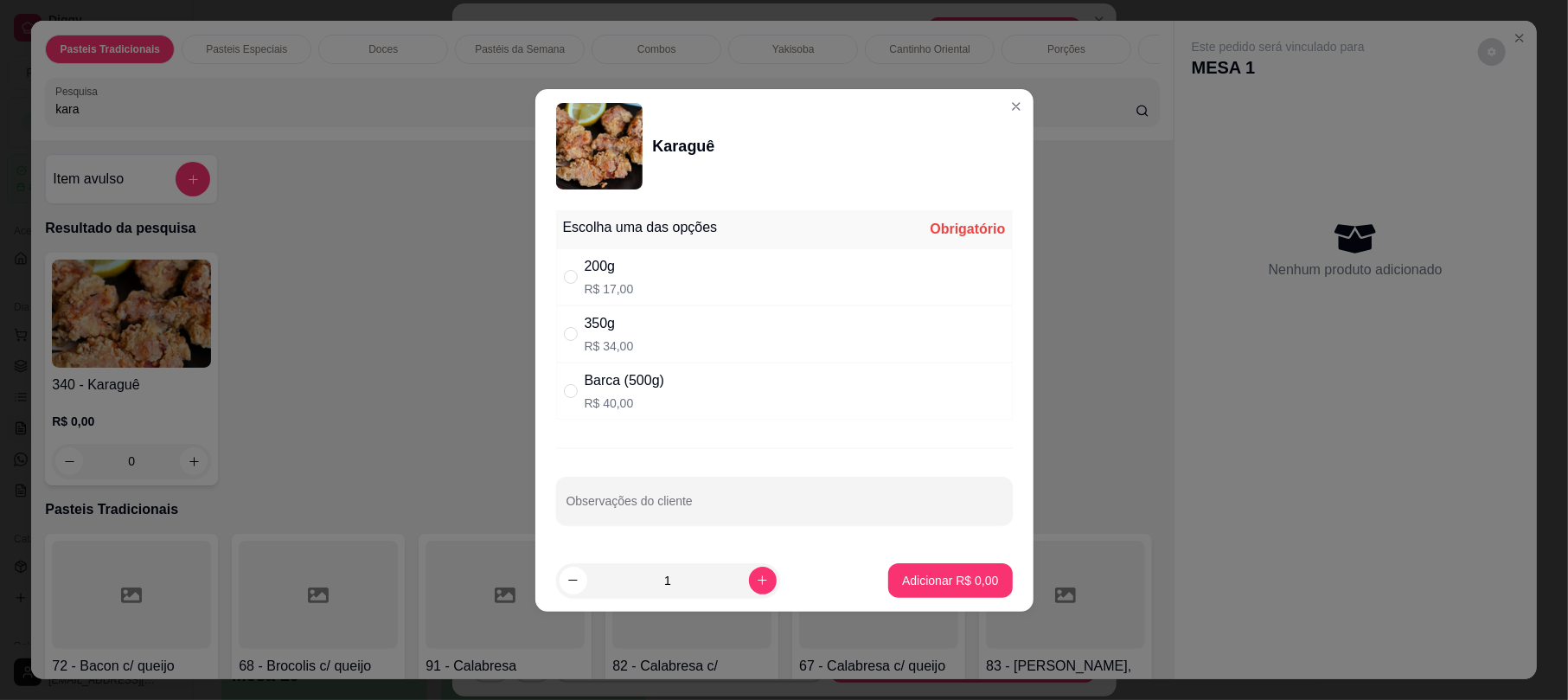
click at [669, 276] on div "200g R$ 17,00" at bounding box center [785, 277] width 457 height 57
click at [667, 330] on div "350g R$ 34,00" at bounding box center [785, 334] width 457 height 57
radio input "false"
radio input "true"
click at [951, 579] on p "Adicionar R$ 34,00" at bounding box center [947, 580] width 100 height 16
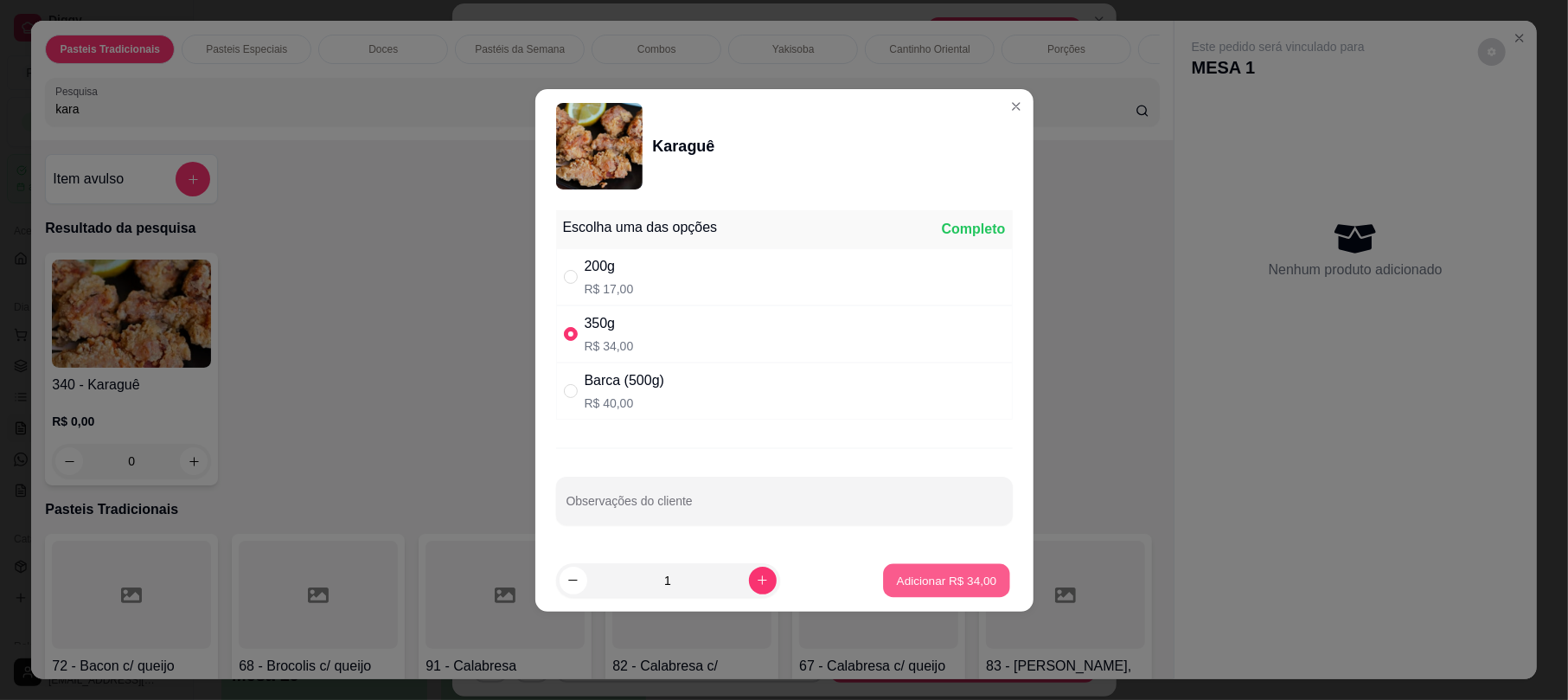
type input "1"
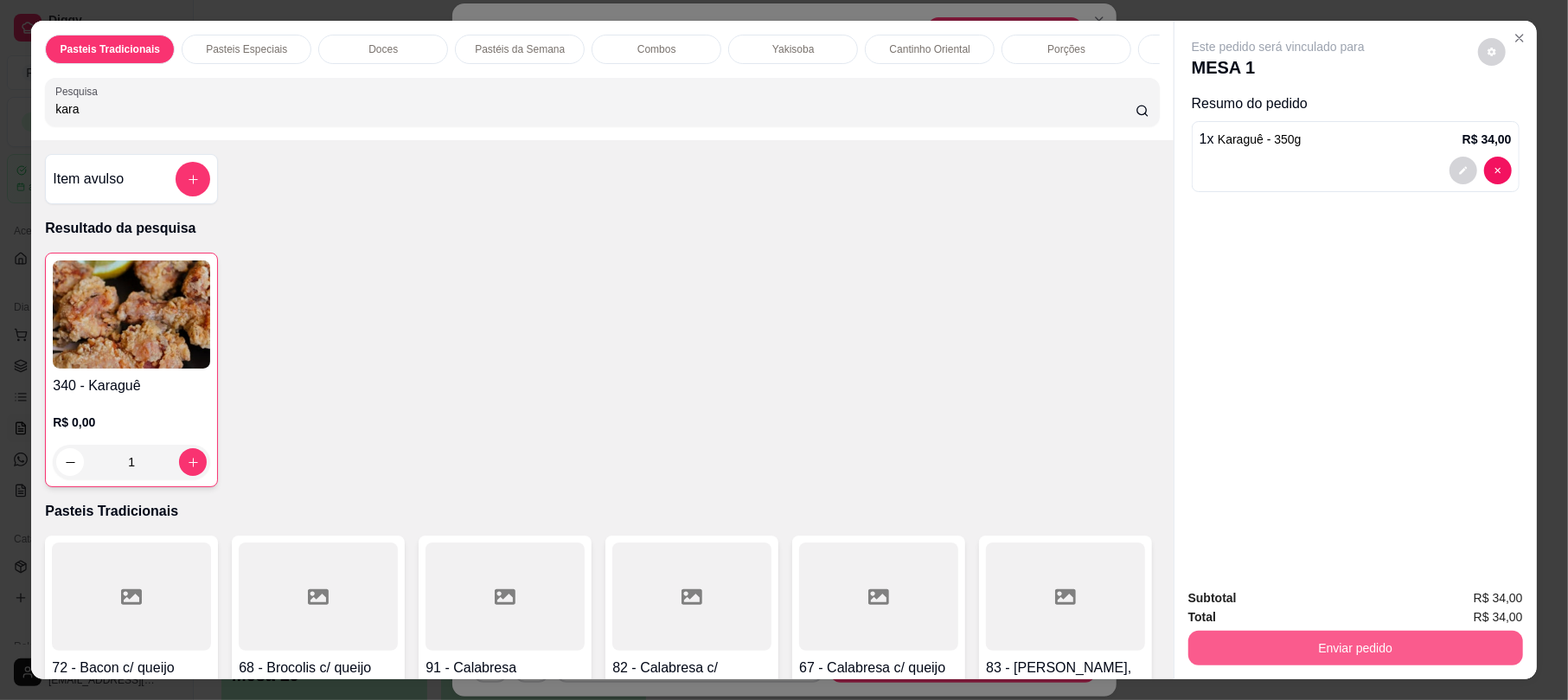
click at [1311, 645] on button "Enviar pedido" at bounding box center [1356, 647] width 335 height 34
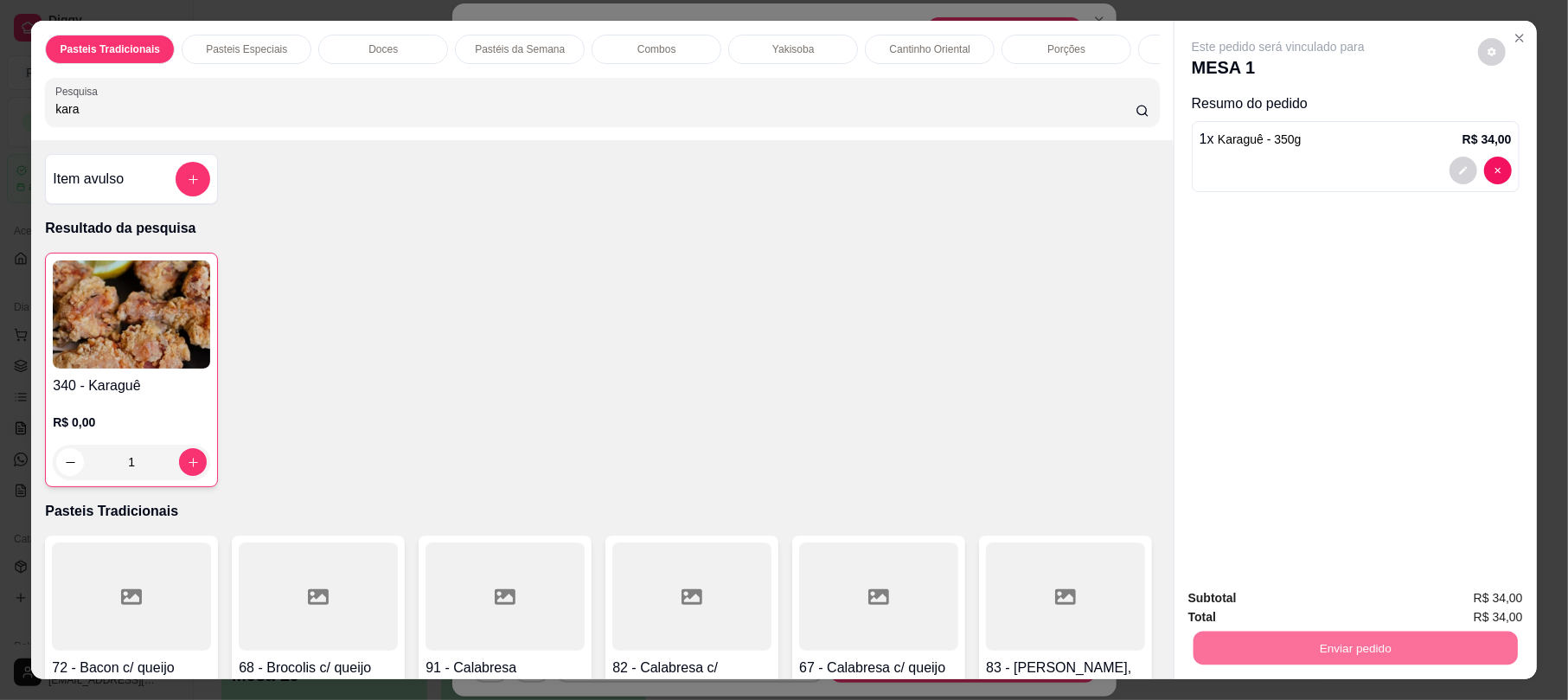
click at [1277, 613] on button "Não registrar e enviar pedido" at bounding box center [1296, 604] width 175 height 32
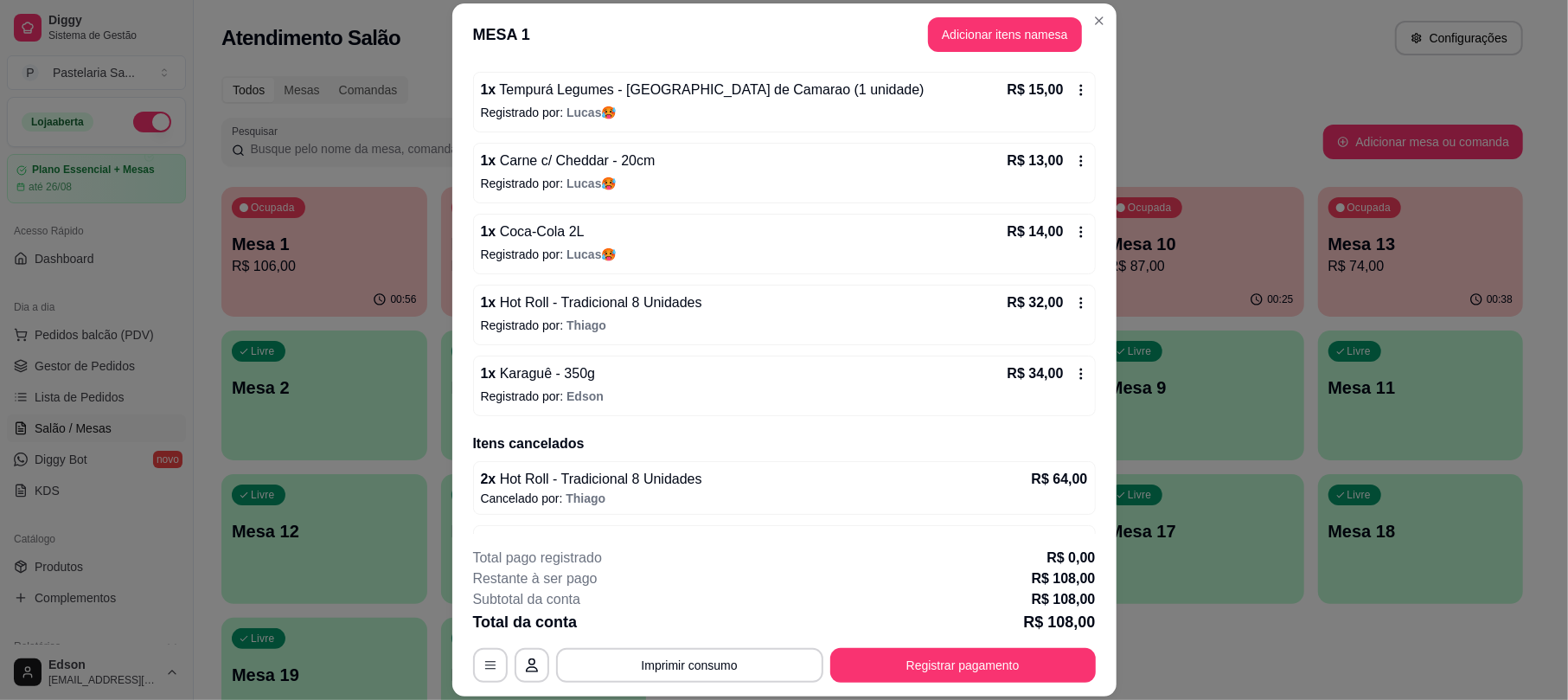
scroll to position [212, 0]
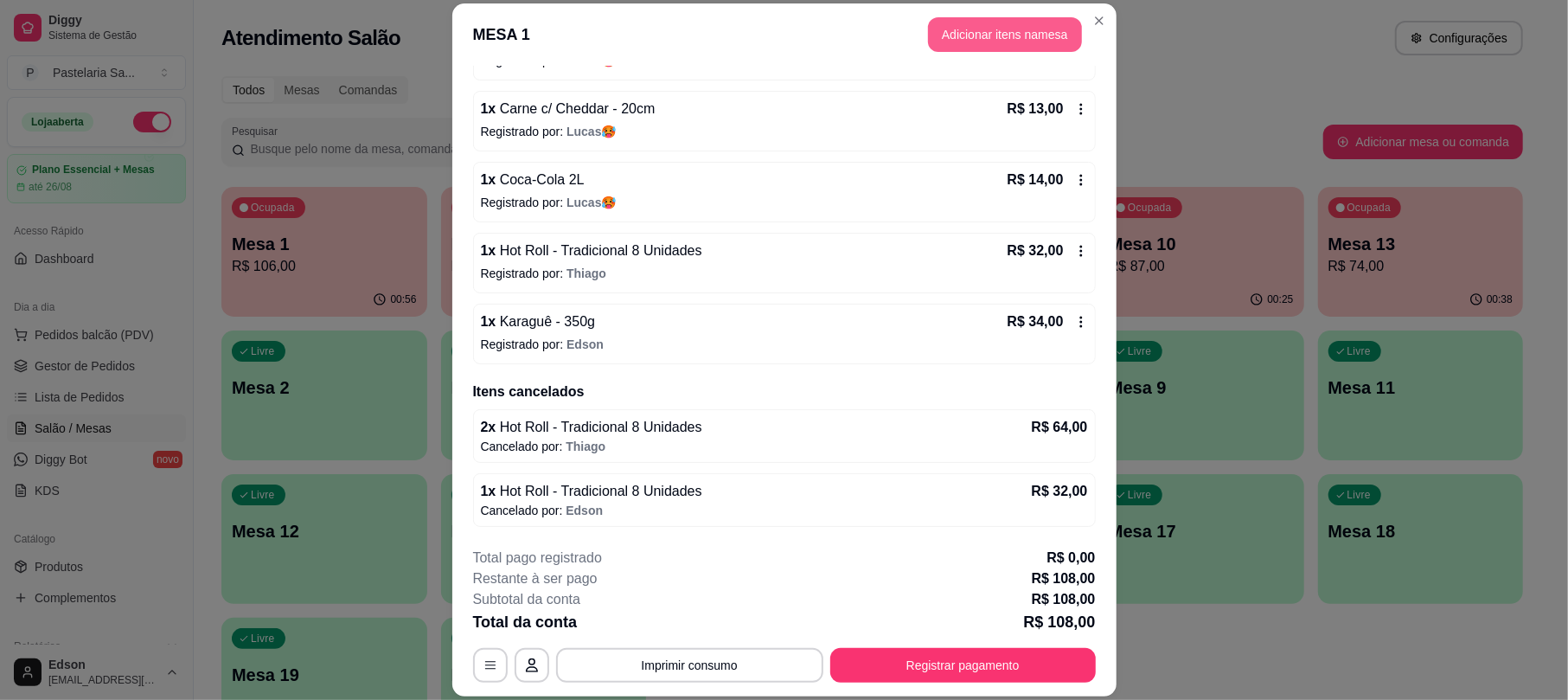
click at [1017, 38] on button "Adicionar itens na mesa" at bounding box center [1004, 34] width 154 height 34
click at [567, 118] on input "Pesquisa" at bounding box center [596, 109] width 1080 height 17
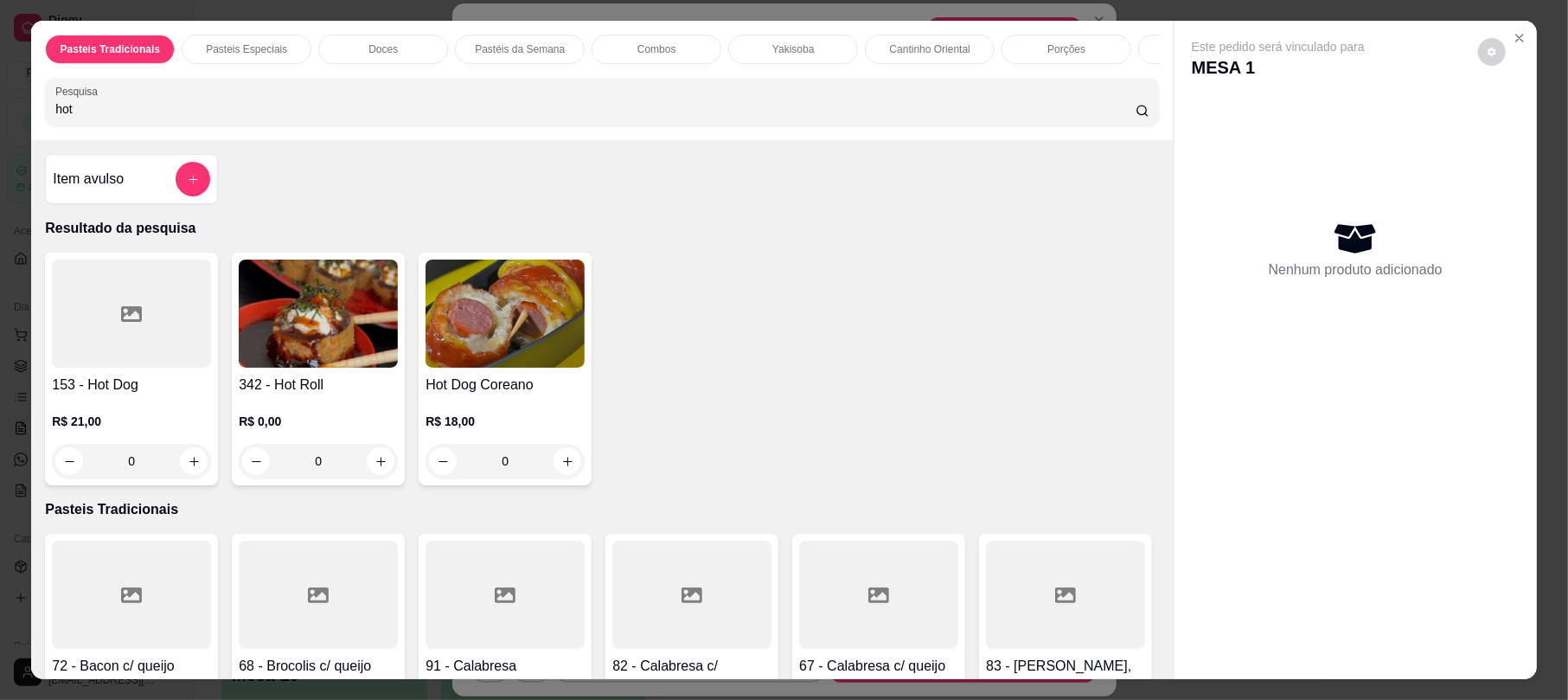
type input "hot"
click at [316, 395] on h4 "342 - Hot Roll" at bounding box center [318, 385] width 159 height 21
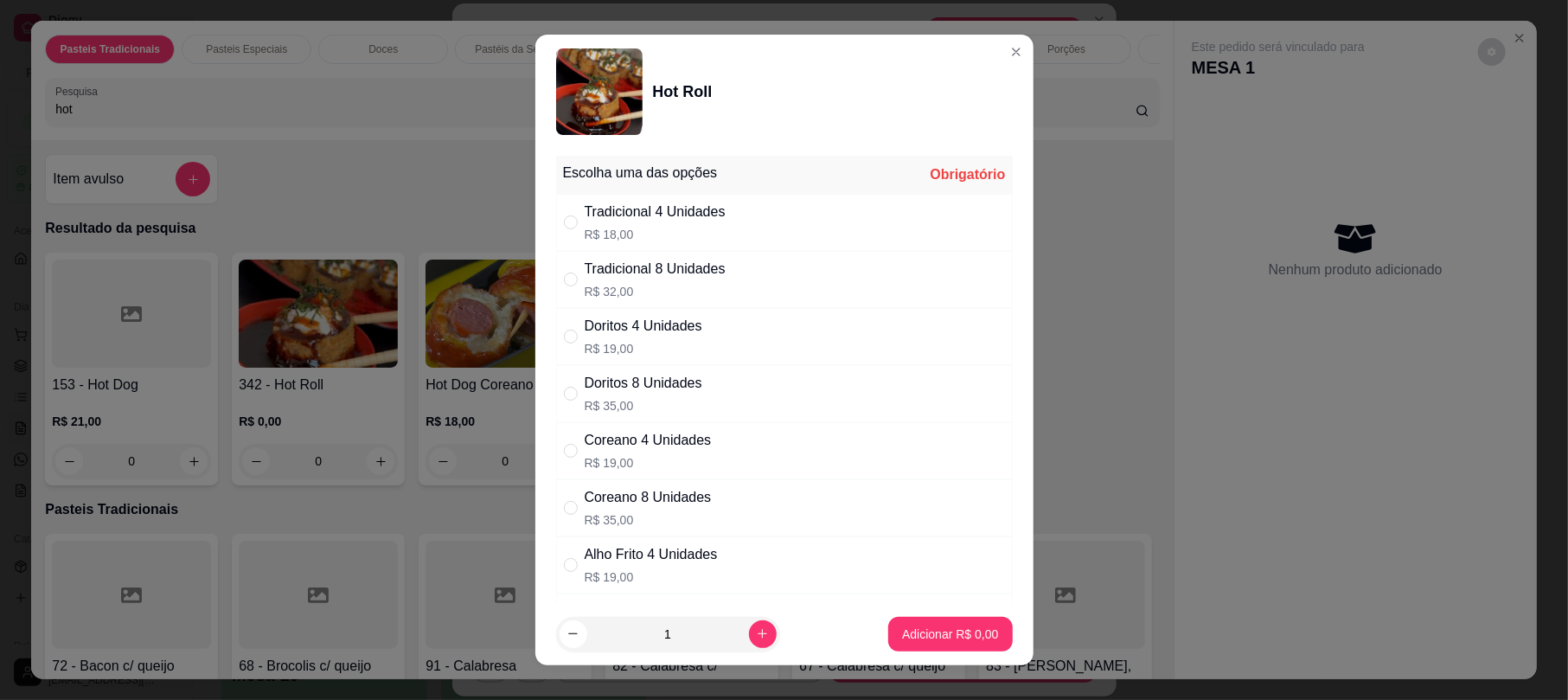
click at [709, 288] on p "R$ 32,00" at bounding box center [654, 292] width 141 height 17
radio input "true"
click at [911, 663] on footer "1 Adicionar R$ 32,00" at bounding box center [784, 633] width 498 height 62
click at [914, 645] on button "Adicionar R$ 32,00" at bounding box center [947, 633] width 127 height 33
type input "1"
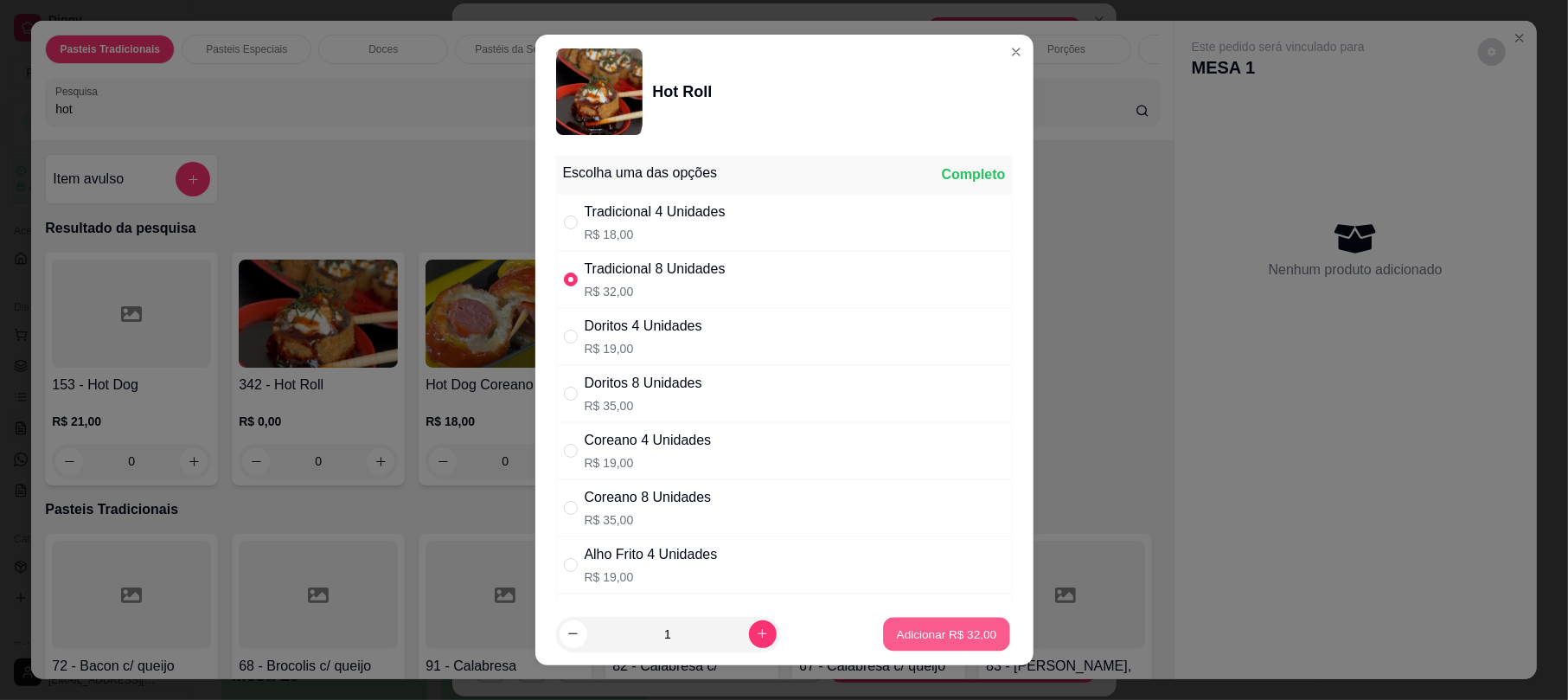
type input "1"
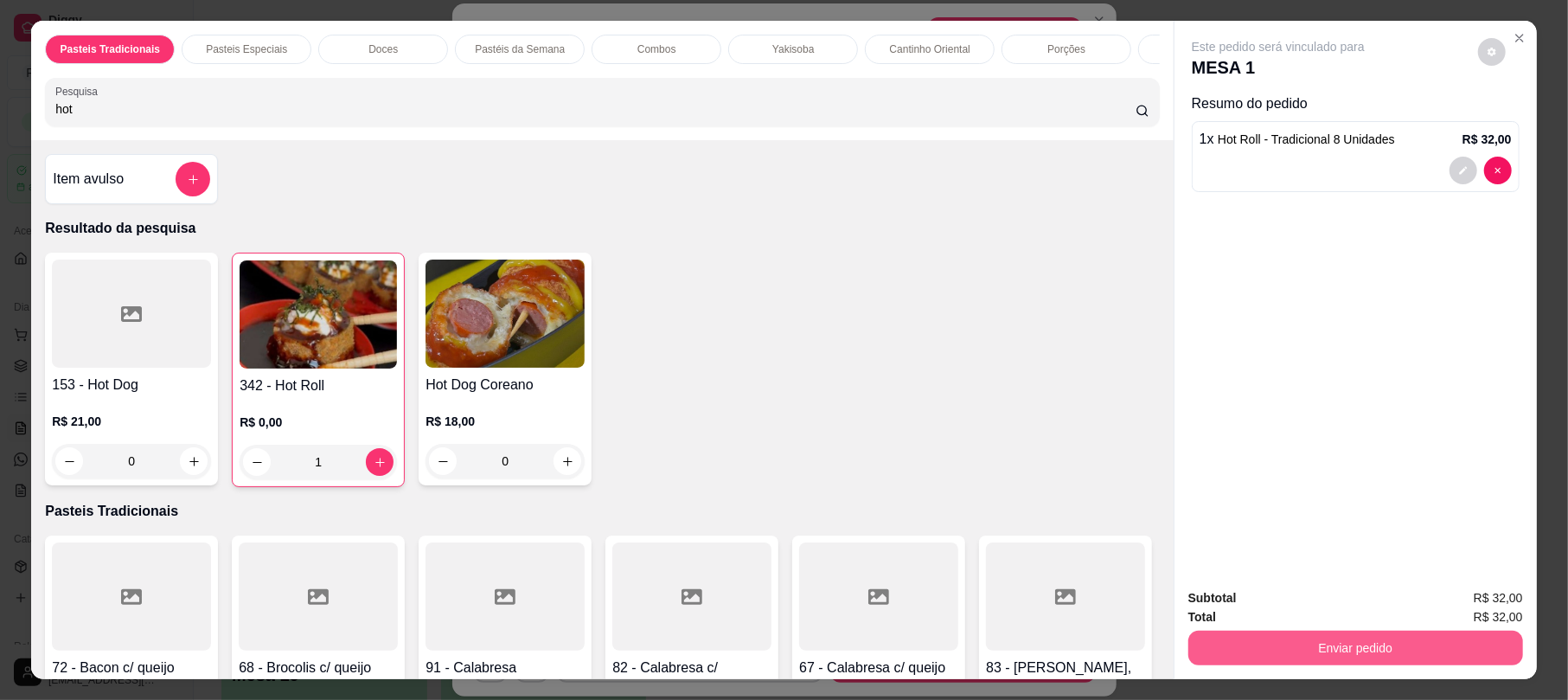
click at [1245, 658] on button "Enviar pedido" at bounding box center [1356, 647] width 335 height 34
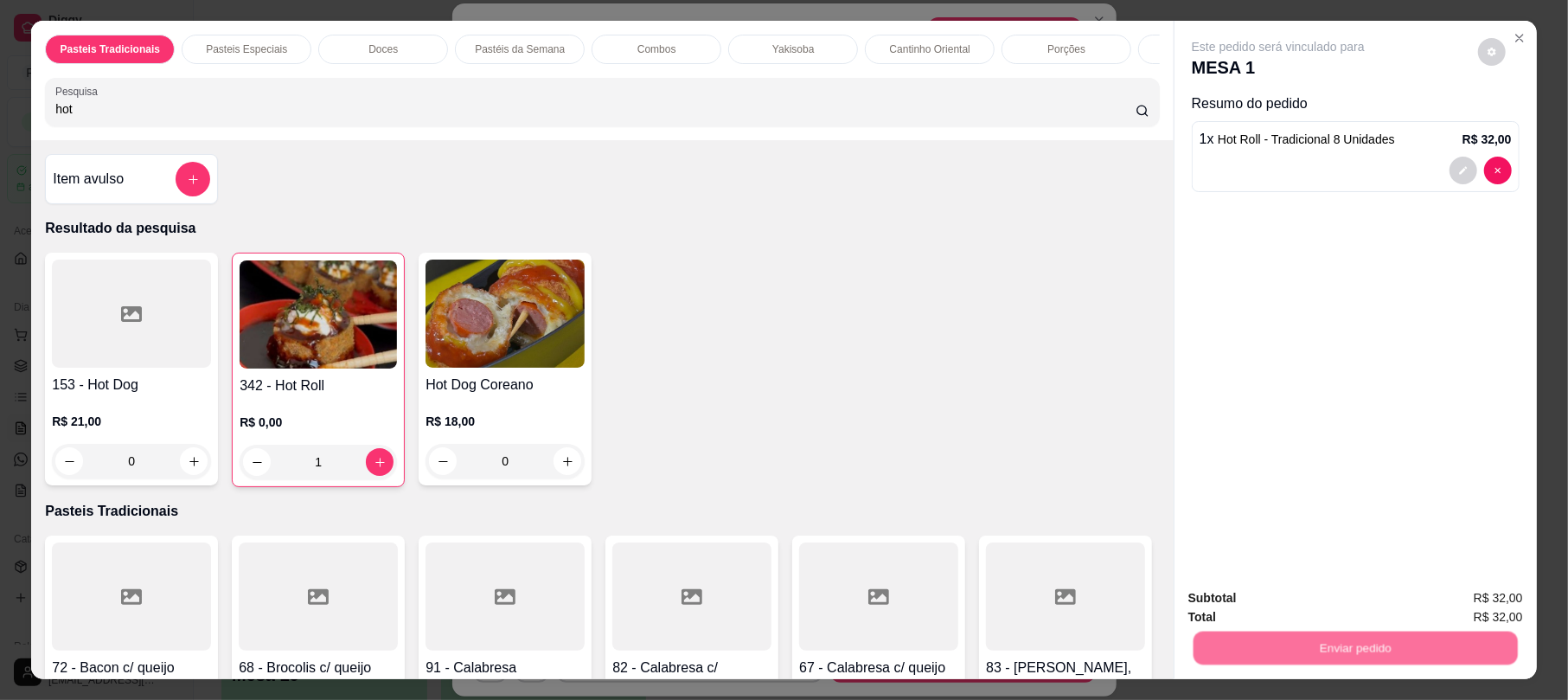
click at [1294, 601] on button "Não registrar e enviar pedido" at bounding box center [1296, 604] width 175 height 32
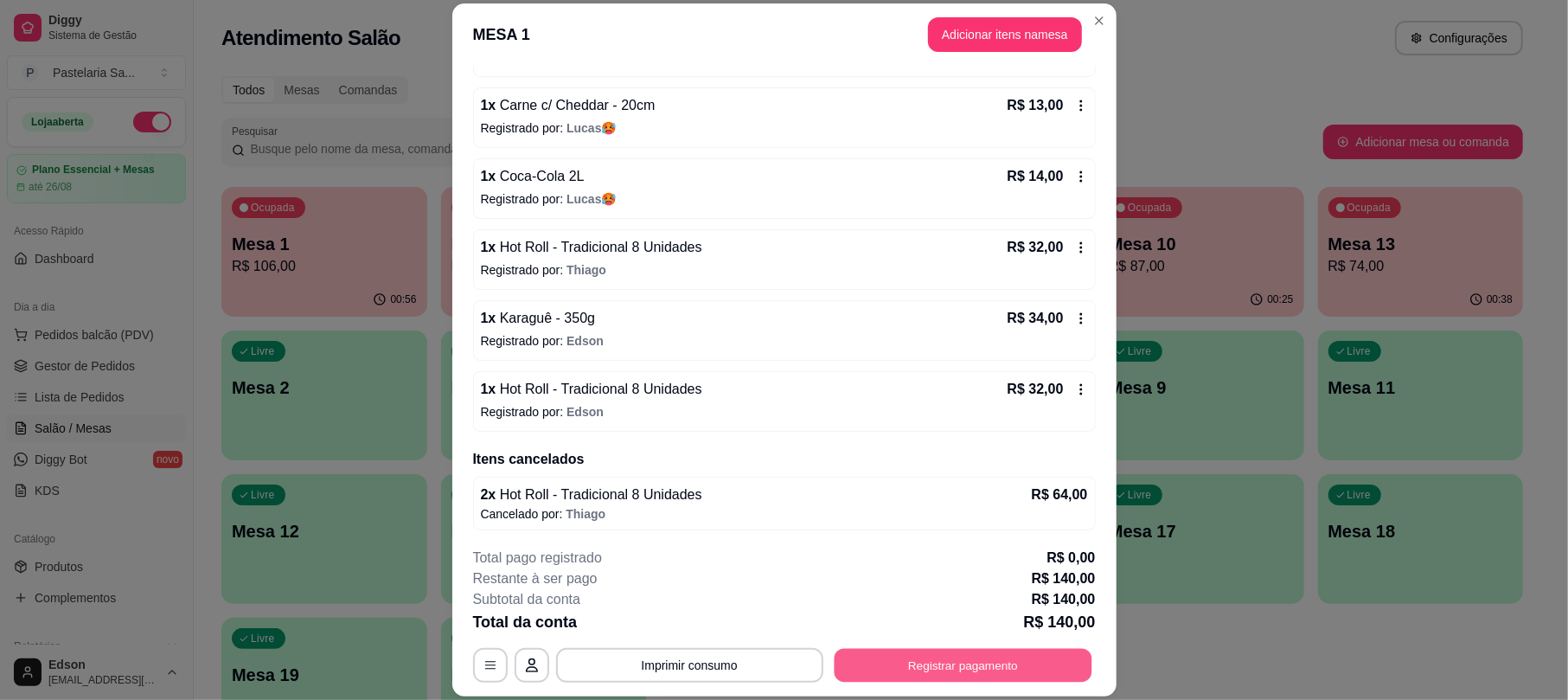
click at [981, 668] on button "Registrar pagamento" at bounding box center [963, 665] width 258 height 33
click at [900, 235] on div "Débito" at bounding box center [902, 263] width 122 height 101
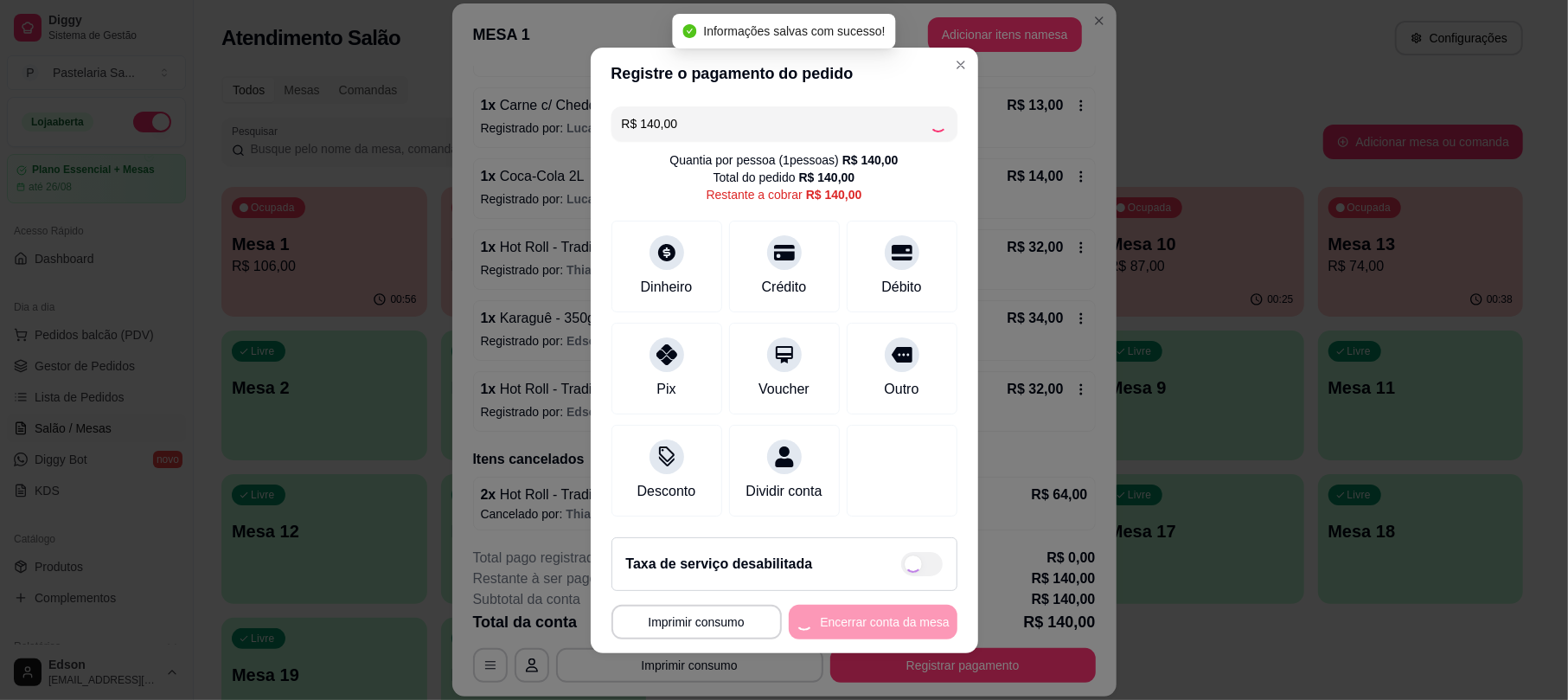
type input "R$ 0,00"
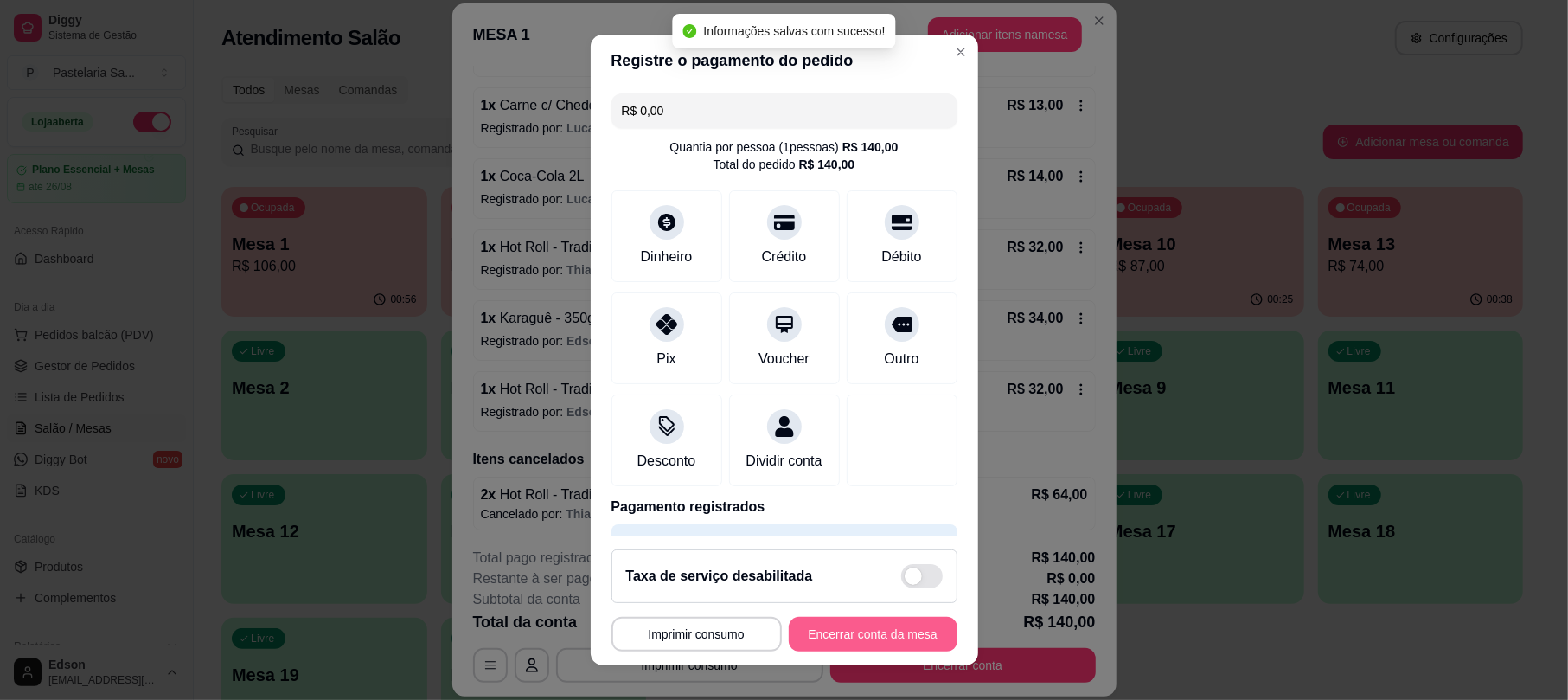
click at [893, 629] on button "Encerrar conta da mesa" at bounding box center [873, 634] width 168 height 34
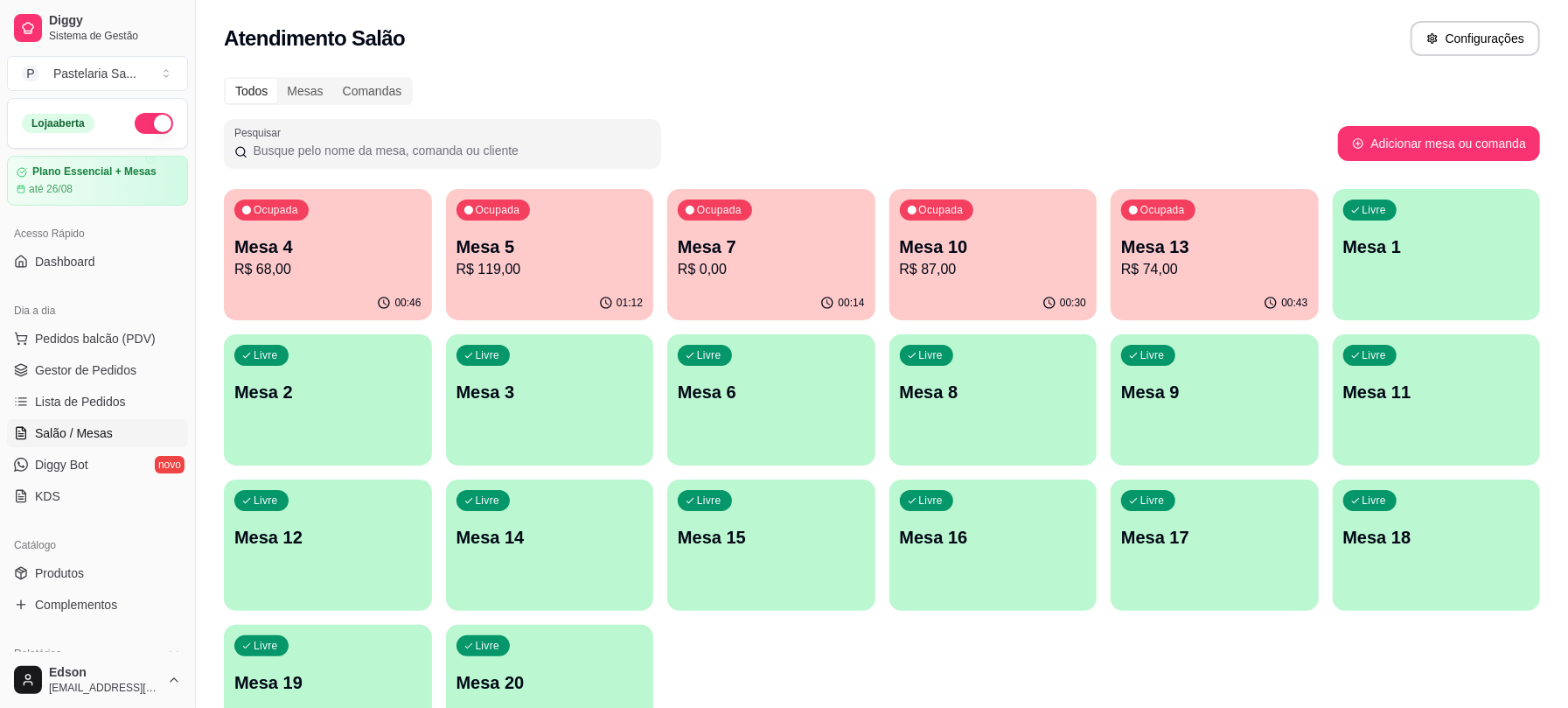
click at [1219, 229] on div "Ocupada Mesa 13 R$ 74,00" at bounding box center [1214, 237] width 208 height 97
click at [116, 369] on span "Gestor de Pedidos" at bounding box center [85, 370] width 102 height 17
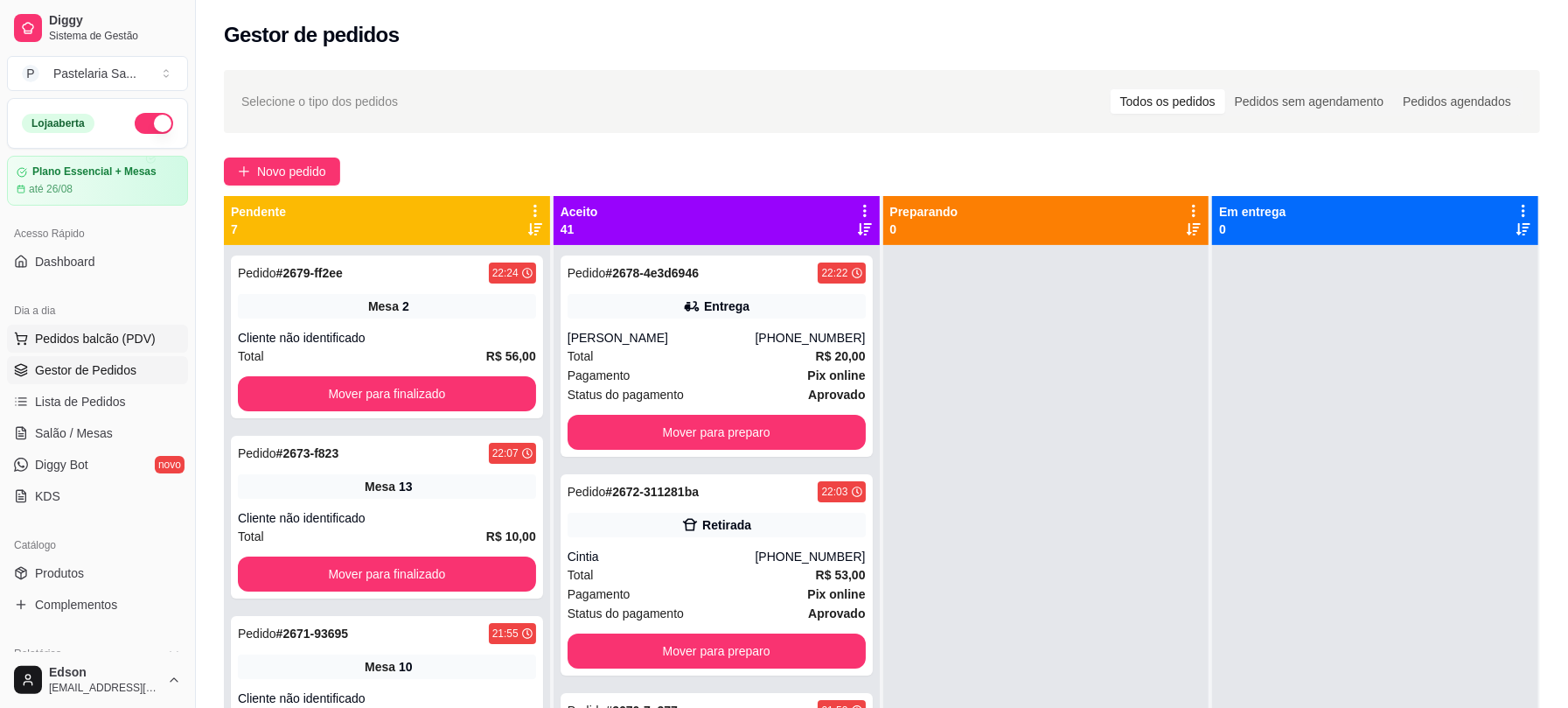
click at [114, 346] on span "Pedidos balcão (PDV)" at bounding box center [95, 339] width 121 height 17
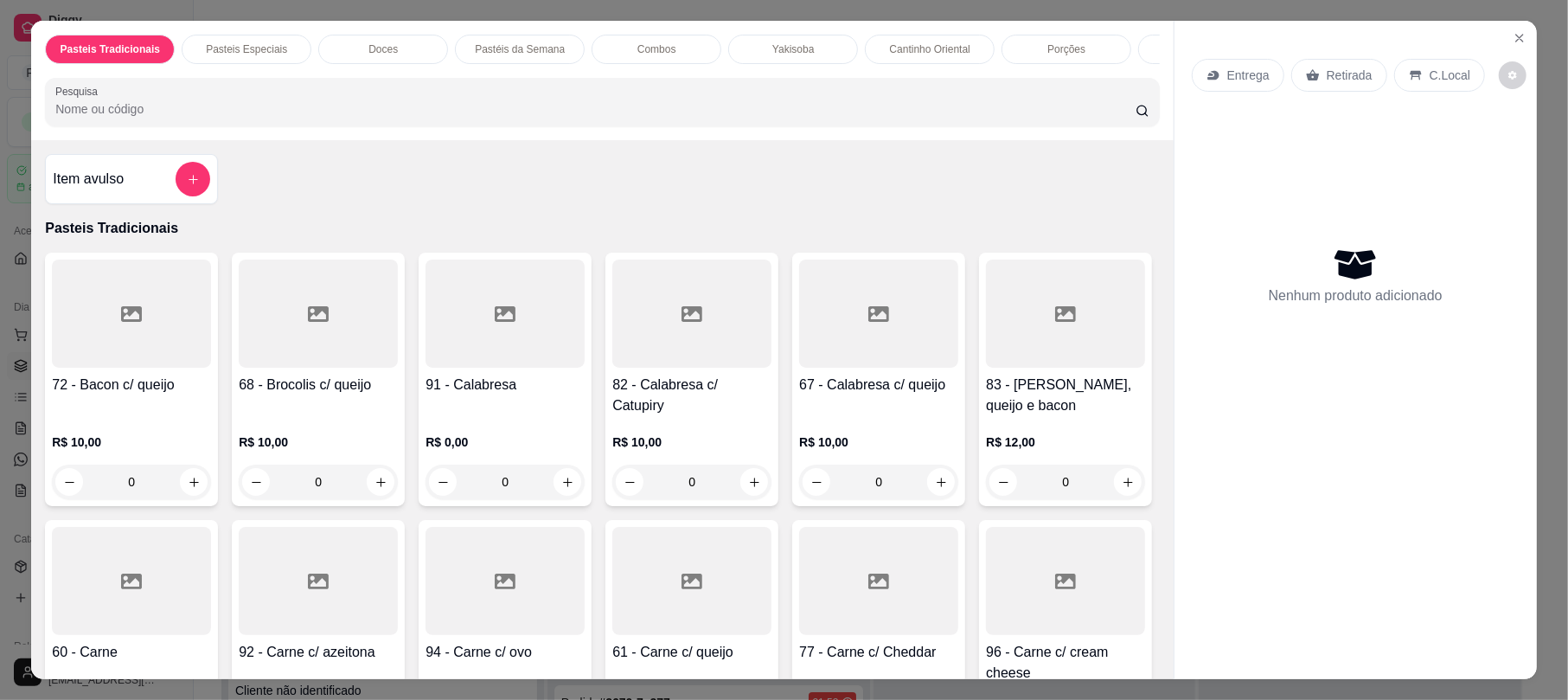
click at [1330, 79] on p "Retirada" at bounding box center [1349, 76] width 46 height 17
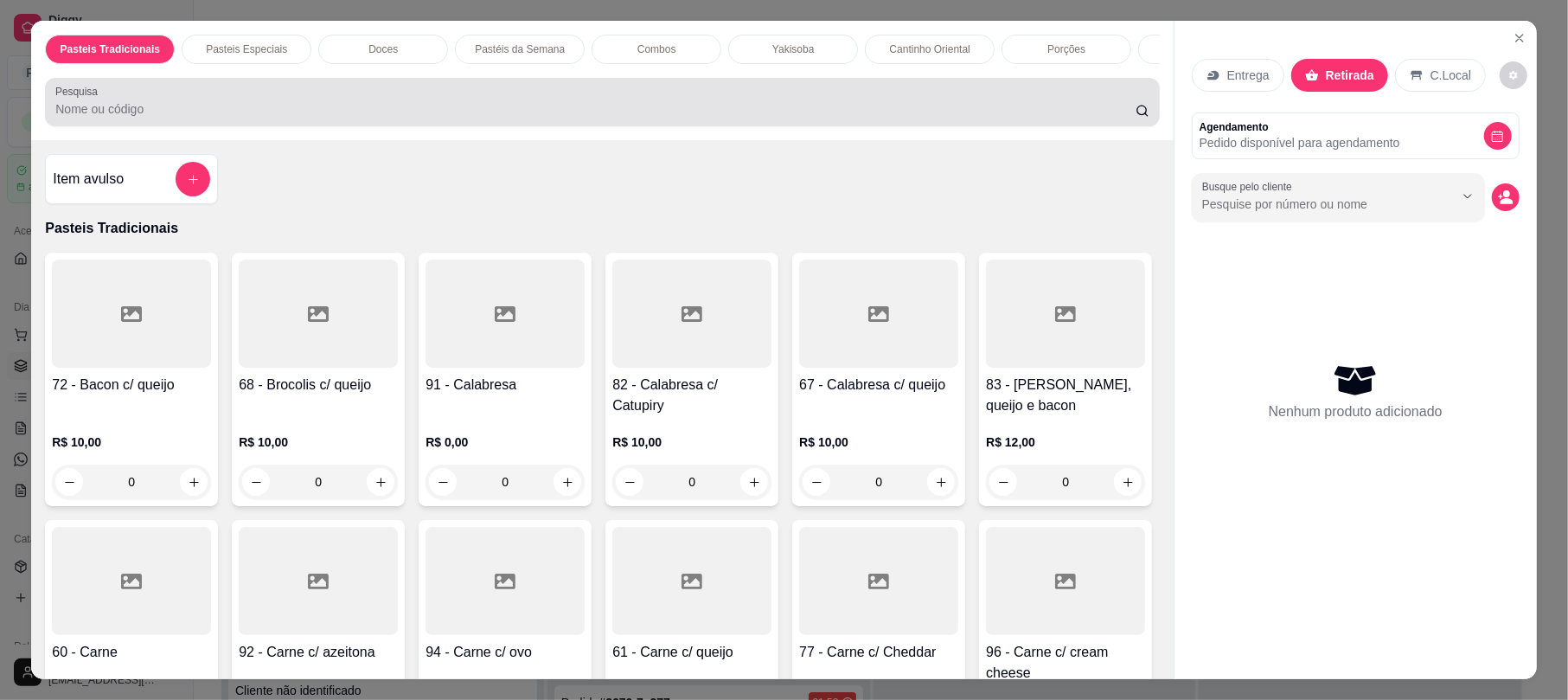
click at [945, 112] on div at bounding box center [601, 102] width 1093 height 34
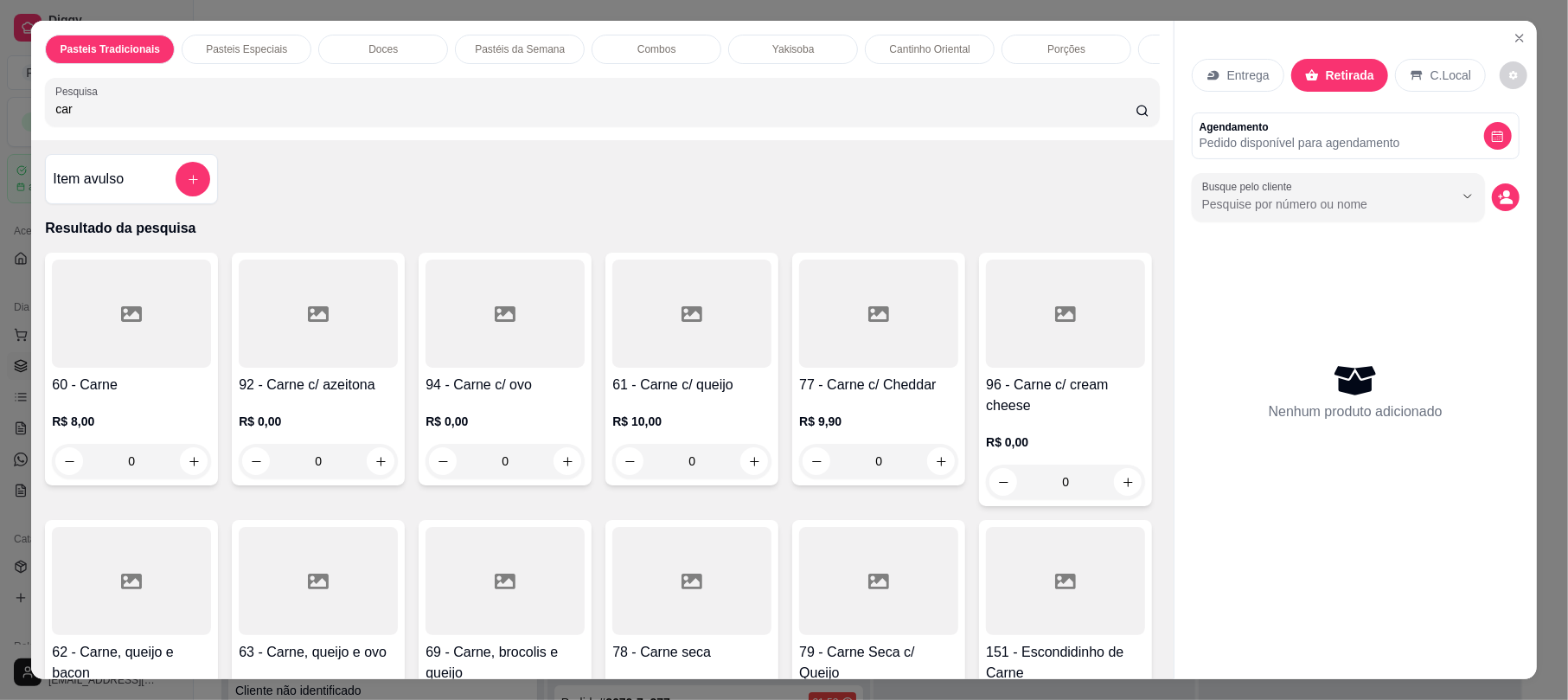
type input "car"
click at [174, 395] on h4 "60 - Carne" at bounding box center [131, 385] width 159 height 21
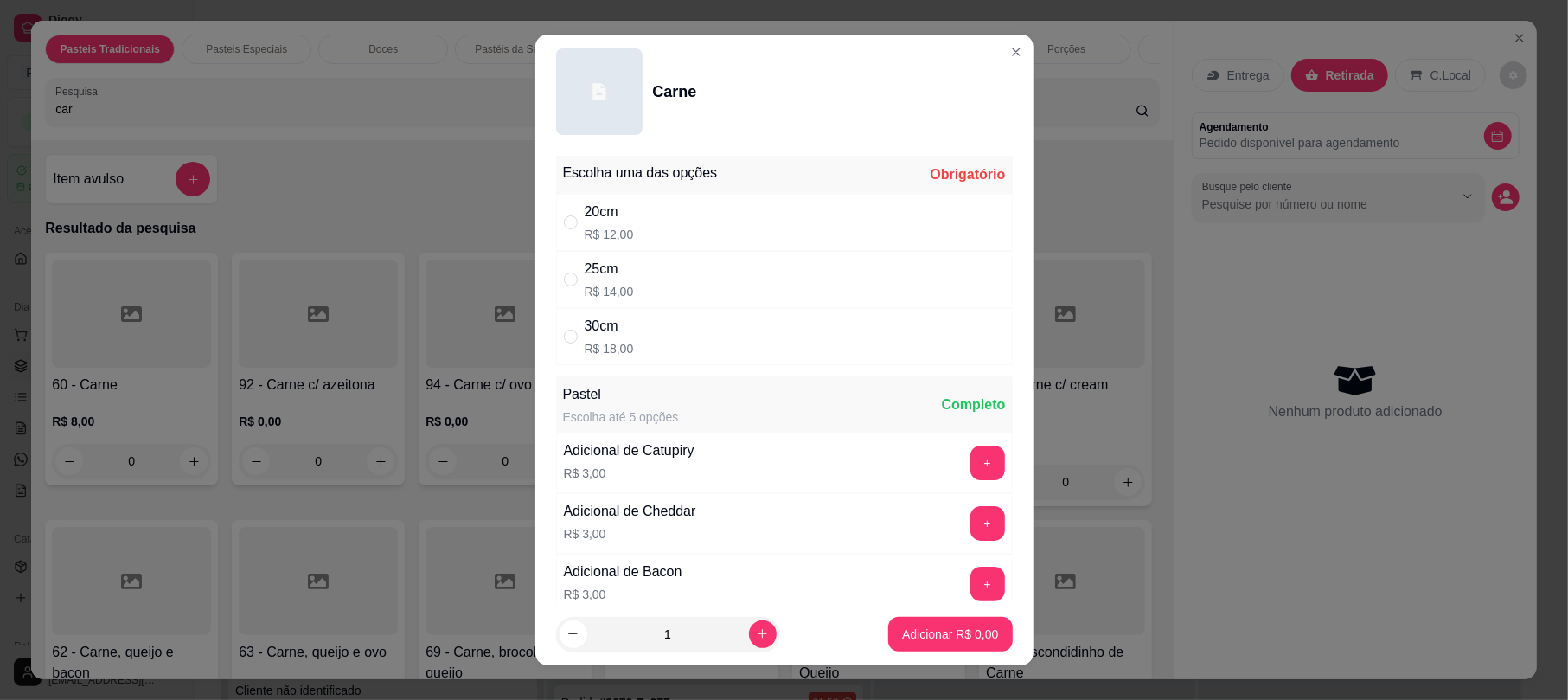
click at [714, 232] on div "20cm R$ 12,00" at bounding box center [785, 223] width 457 height 57
radio input "true"
click at [886, 645] on button "Adicionar R$ 12,00" at bounding box center [947, 634] width 131 height 34
type input "1"
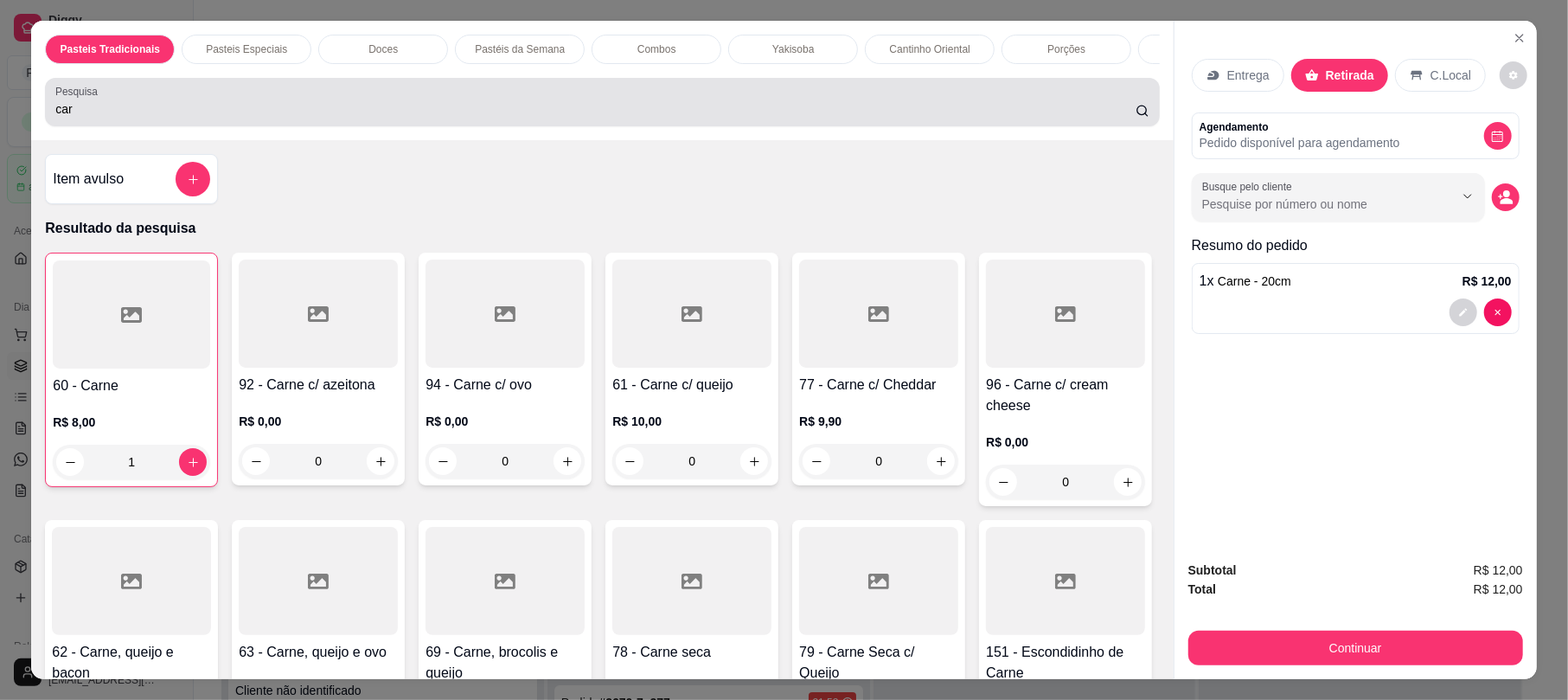
click at [650, 118] on input "car" at bounding box center [596, 109] width 1080 height 17
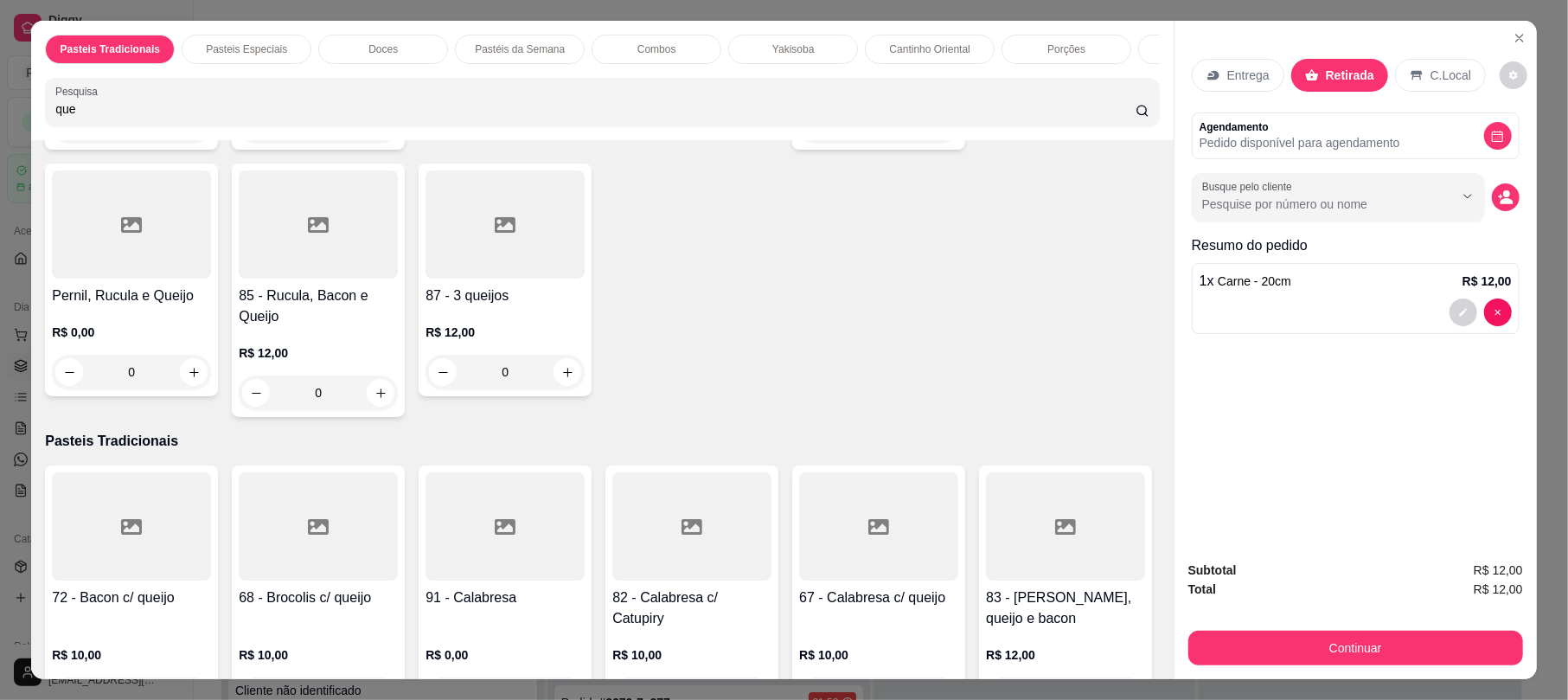
scroll to position [911, 0]
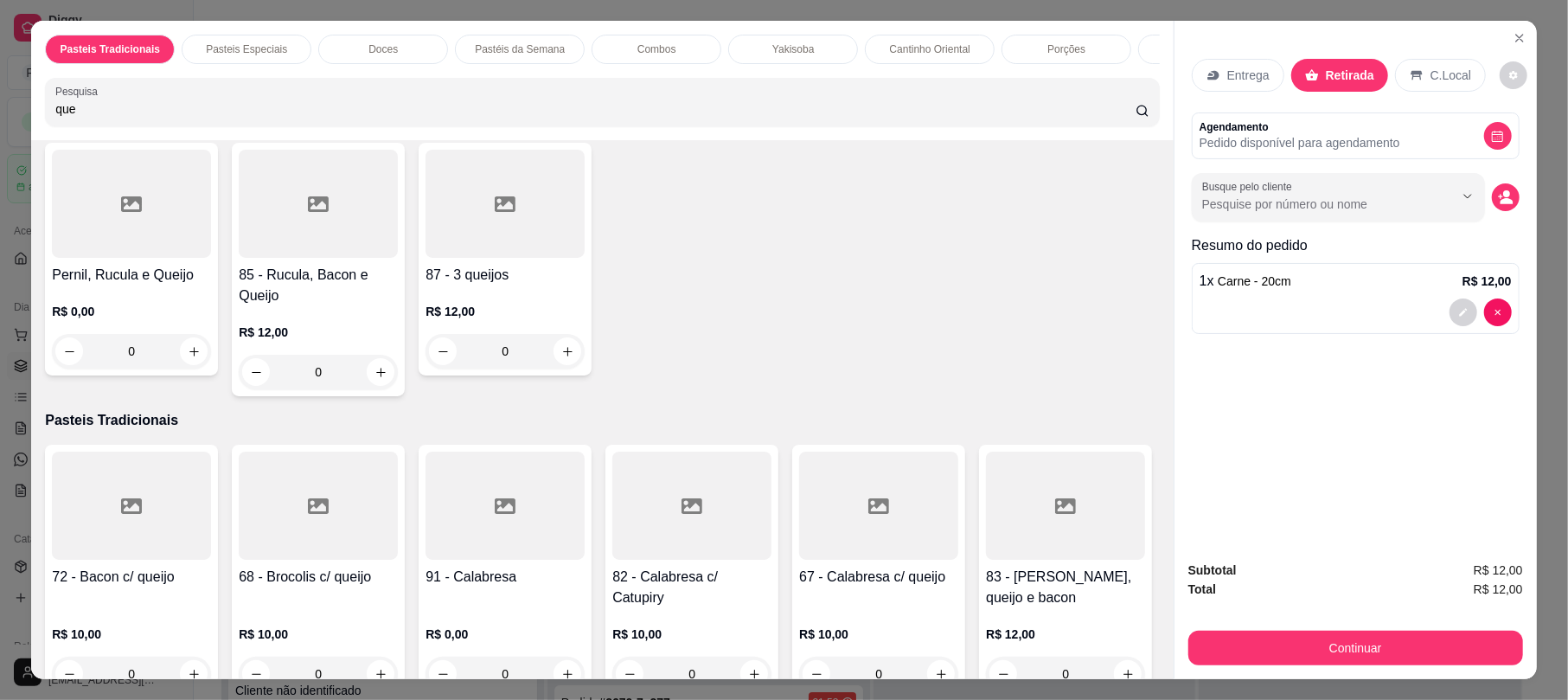
type input "que"
click at [799, 122] on div "R$ 8,00 0" at bounding box center [879, 80] width 159 height 83
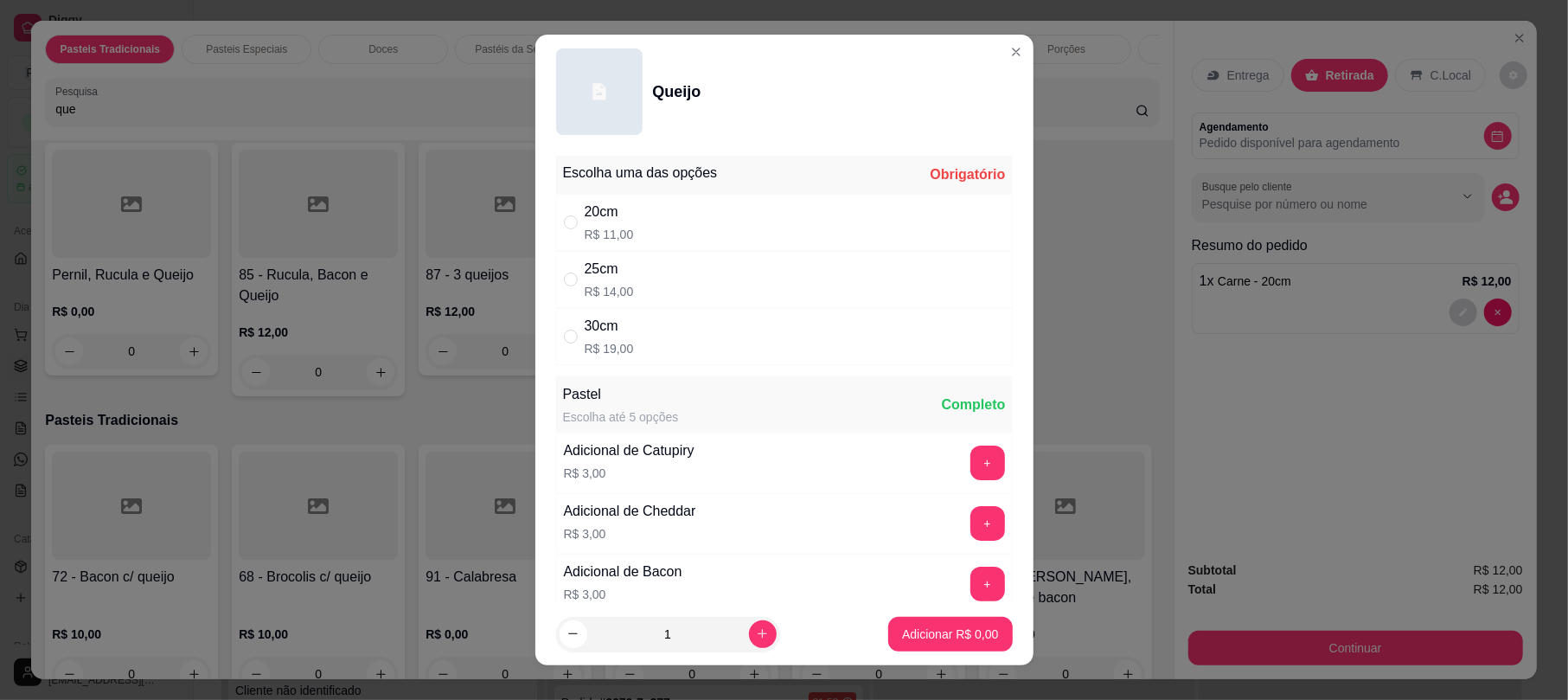
click at [825, 222] on div "20cm R$ 11,00" at bounding box center [785, 223] width 457 height 57
radio input "true"
click at [965, 620] on button "Adicionar R$ 11,00" at bounding box center [947, 634] width 131 height 34
type input "1"
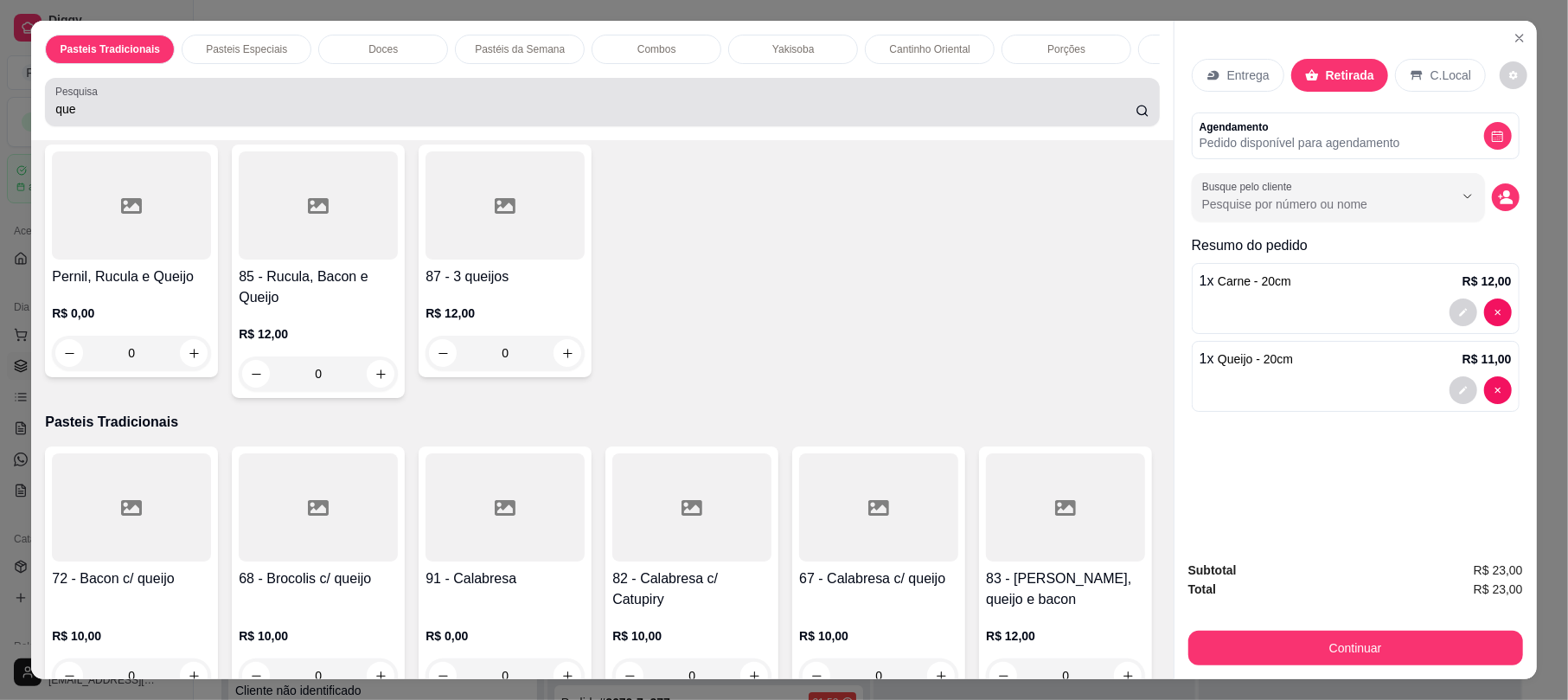
click at [818, 112] on div "que" at bounding box center [601, 102] width 1093 height 34
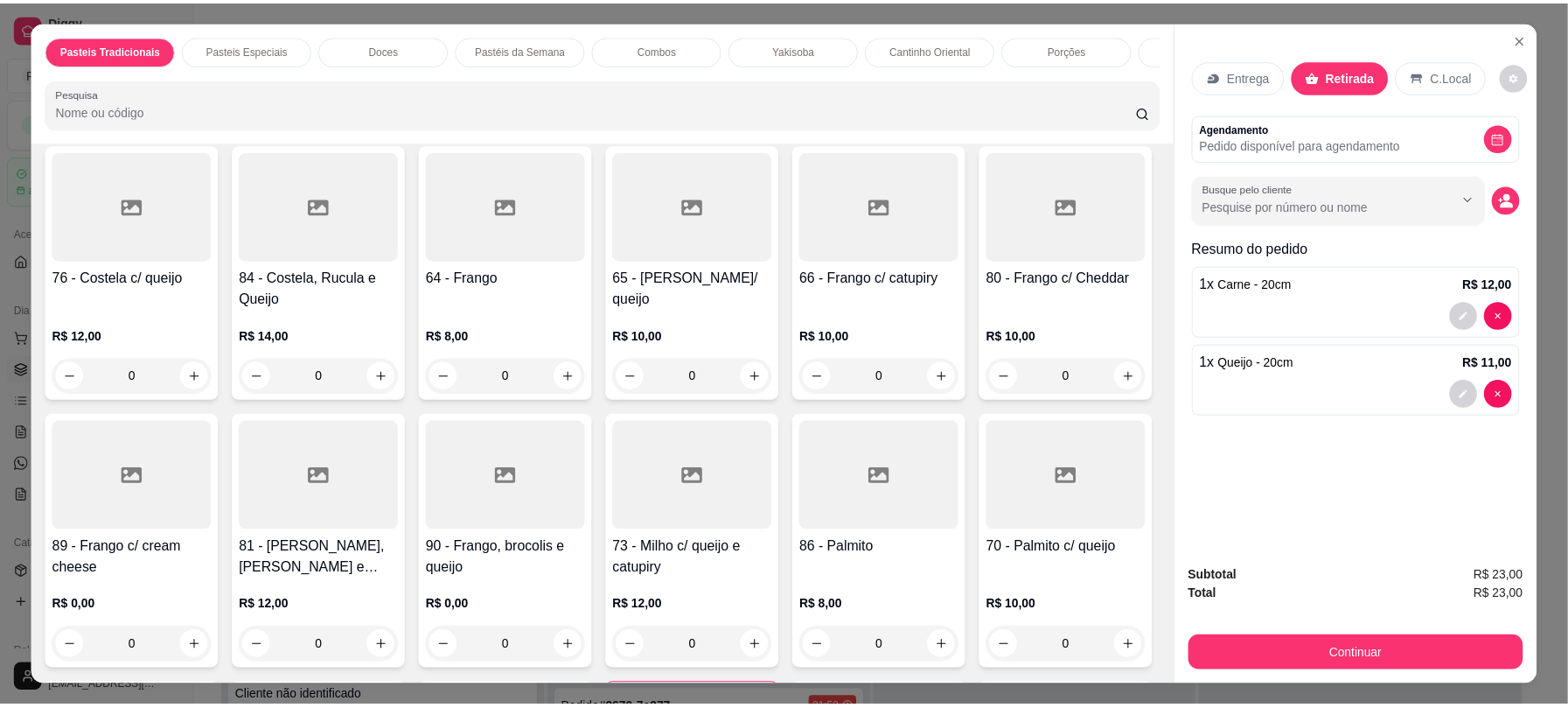
scroll to position [0, 0]
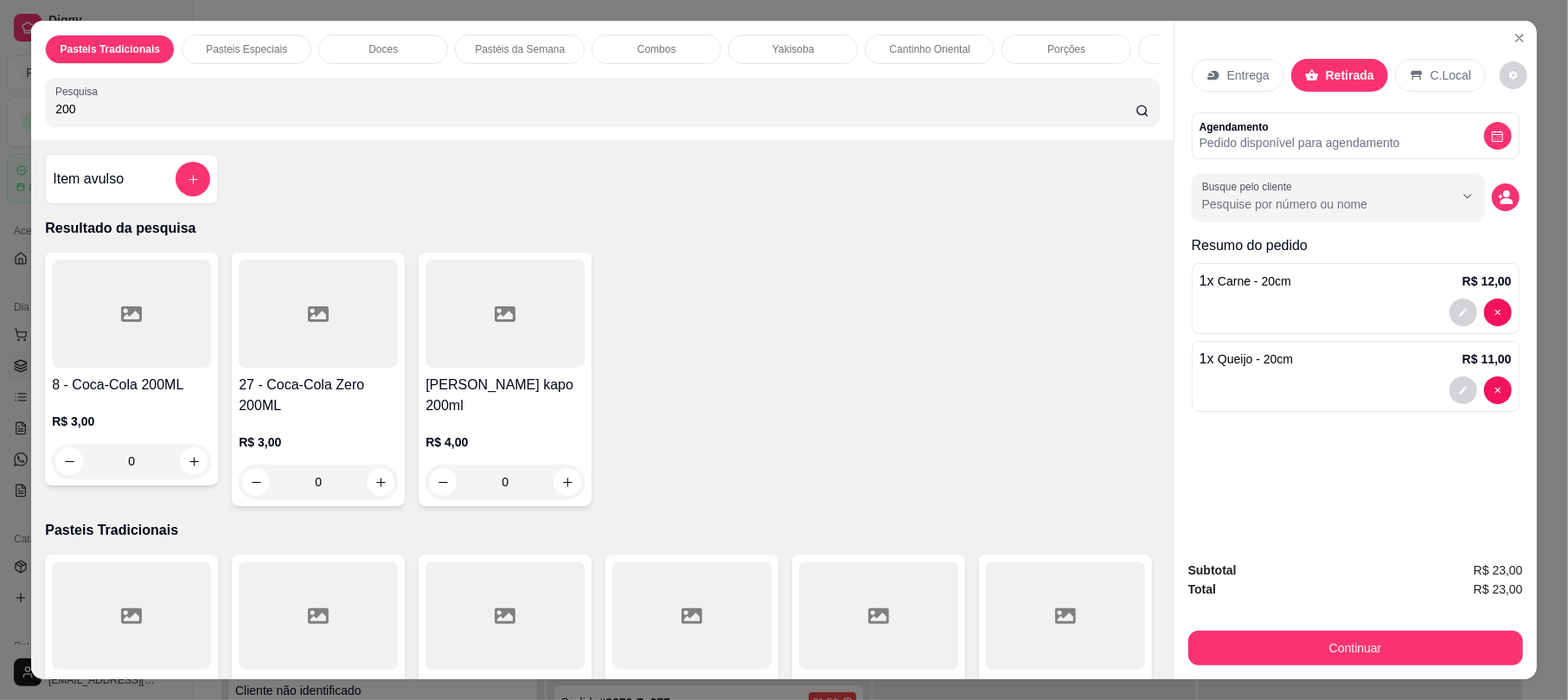
type input "200"
click at [194, 475] on div "0" at bounding box center [131, 461] width 159 height 34
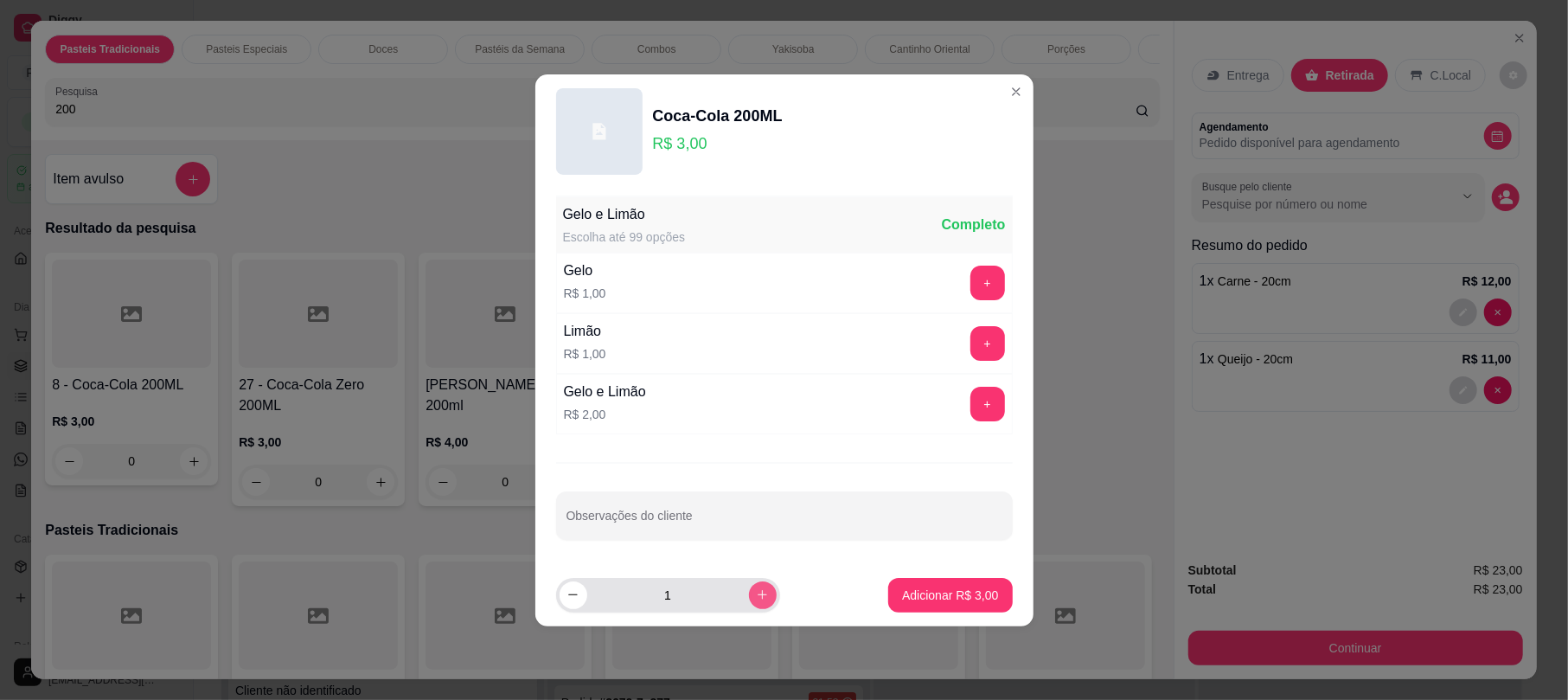
click at [758, 590] on button "increase-product-quantity" at bounding box center [762, 595] width 28 height 28
type input "2"
click at [915, 595] on p "Adicionar R$ 6,00" at bounding box center [949, 595] width 96 height 17
type input "2"
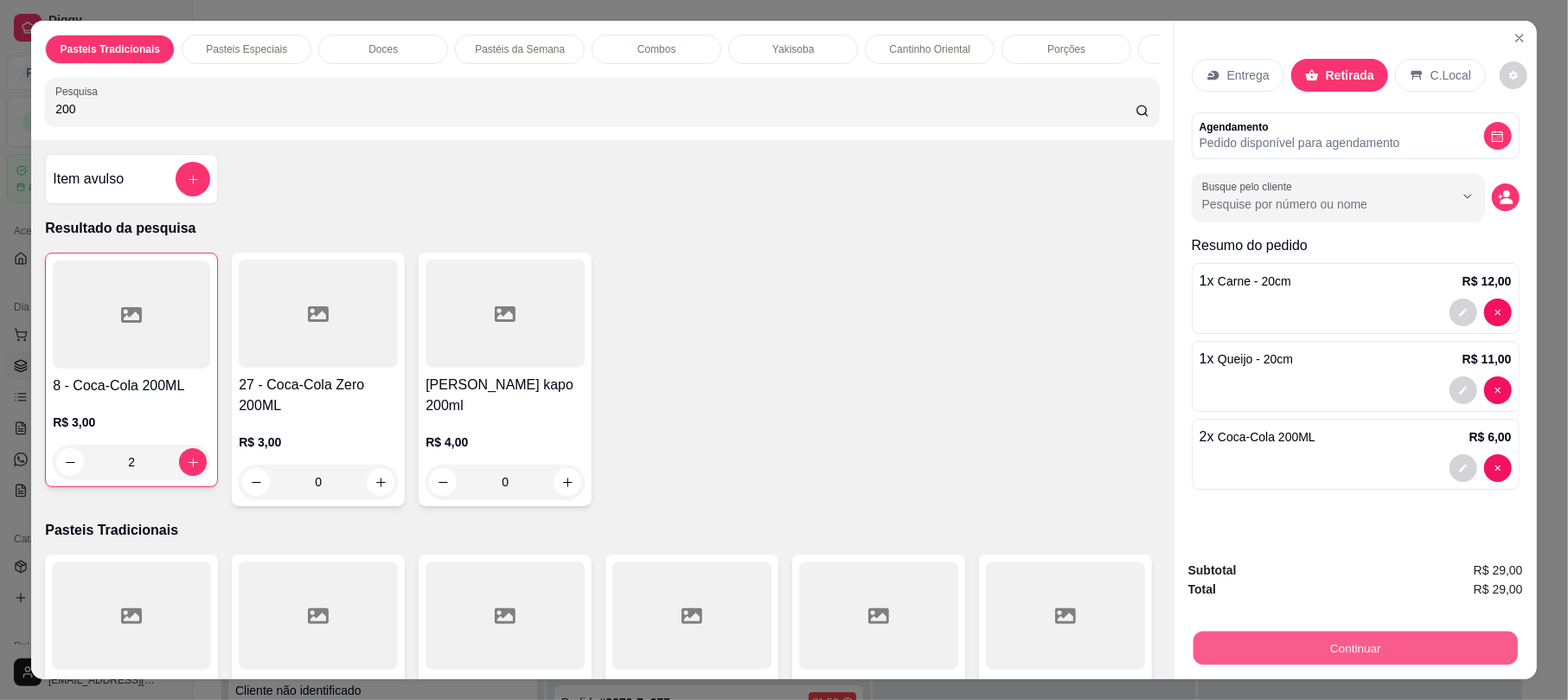
click at [1334, 645] on button "Continuar" at bounding box center [1355, 646] width 324 height 33
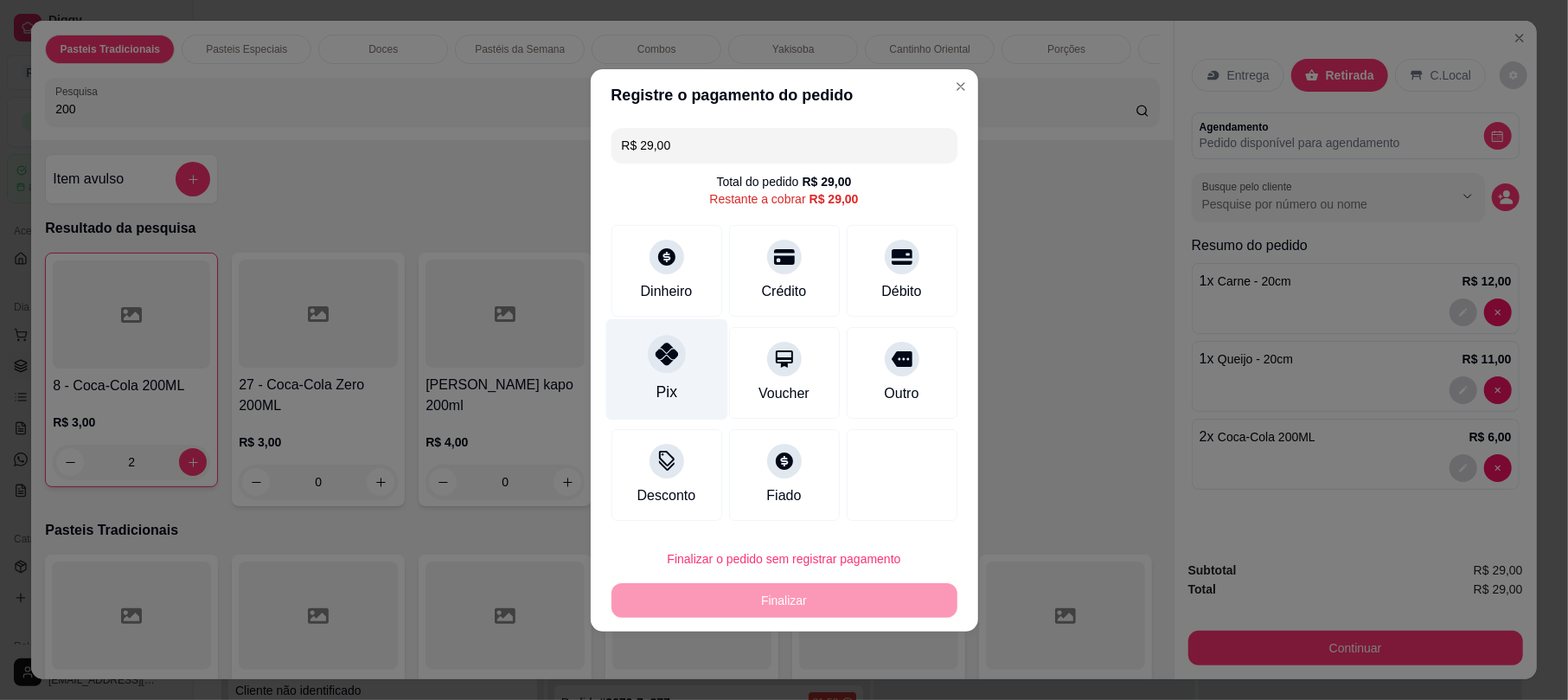
click at [669, 374] on div "Pix" at bounding box center [666, 369] width 122 height 101
type input "R$ 0,00"
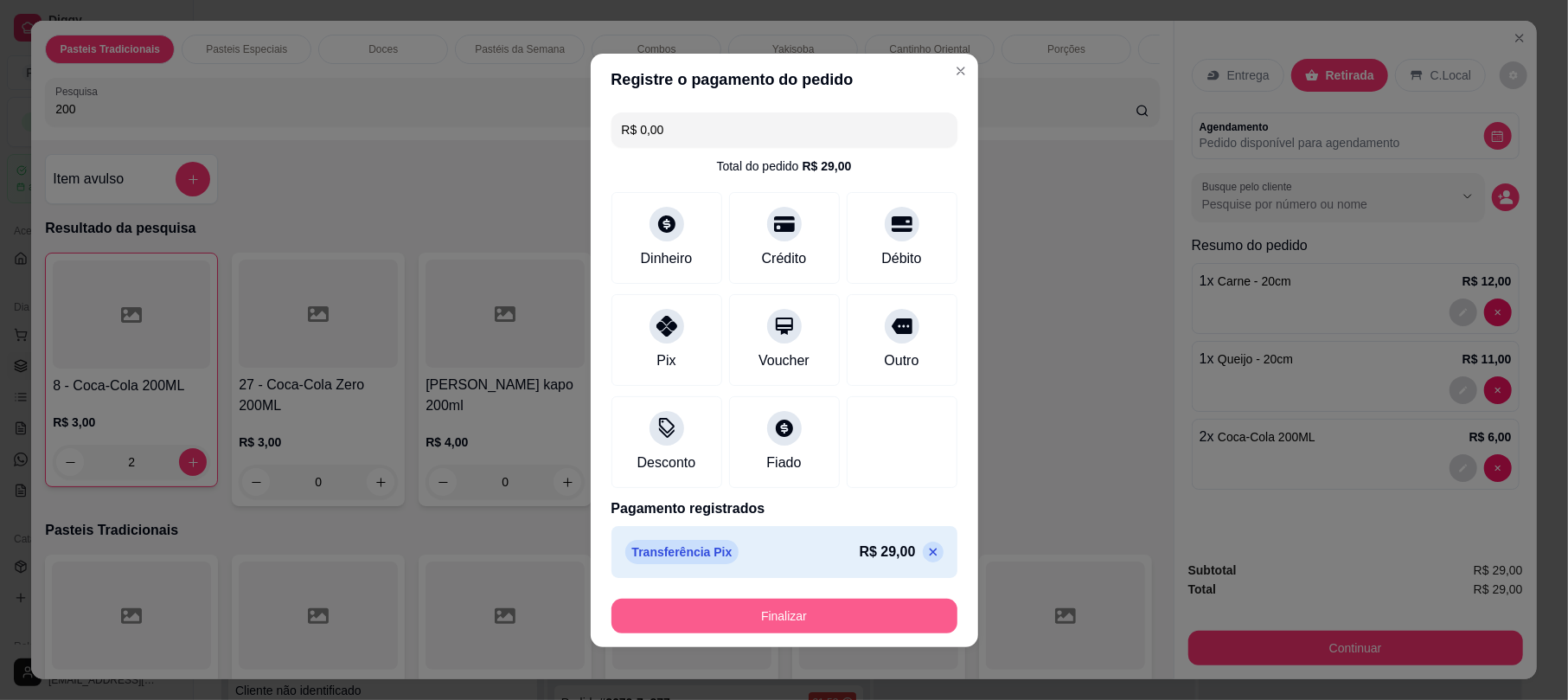
click at [782, 628] on button "Finalizar" at bounding box center [784, 616] width 346 height 34
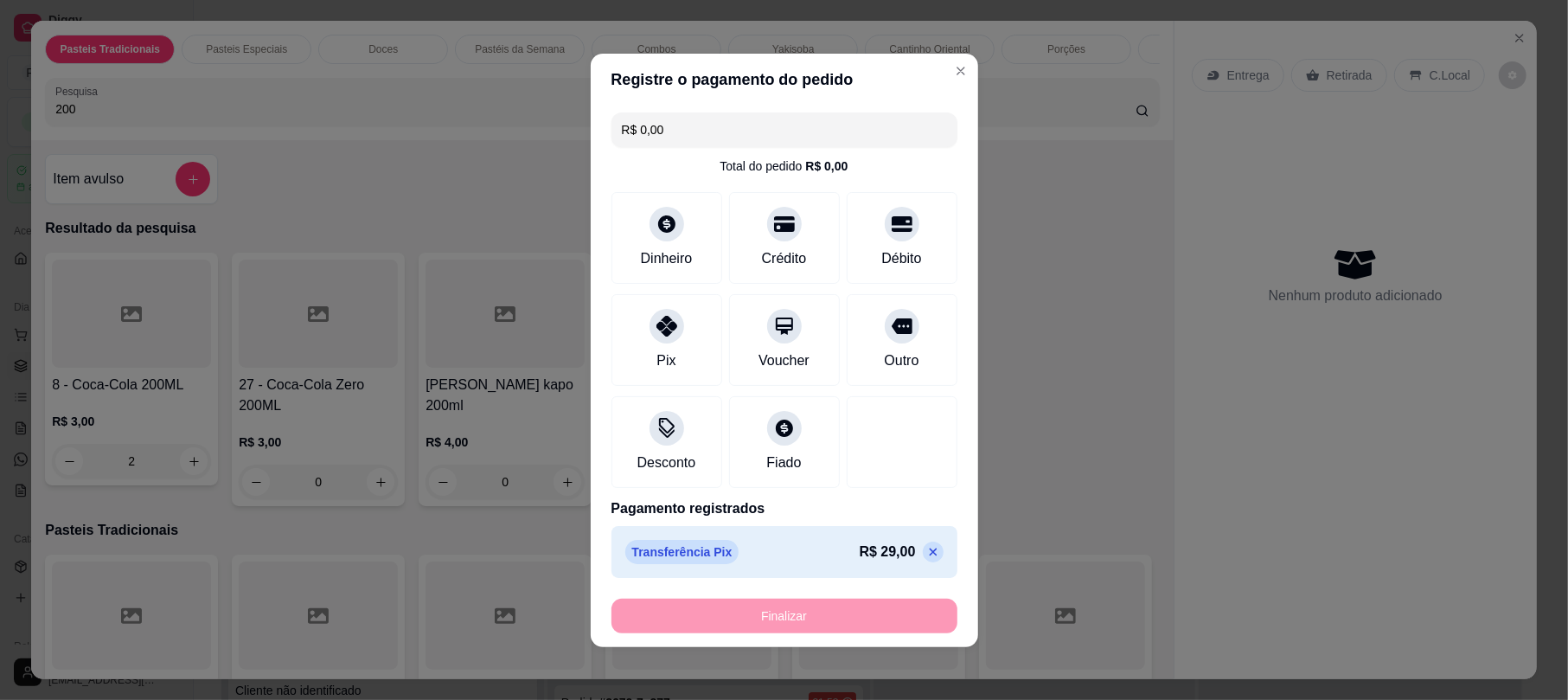
type input "0"
type input "-R$ 29,00"
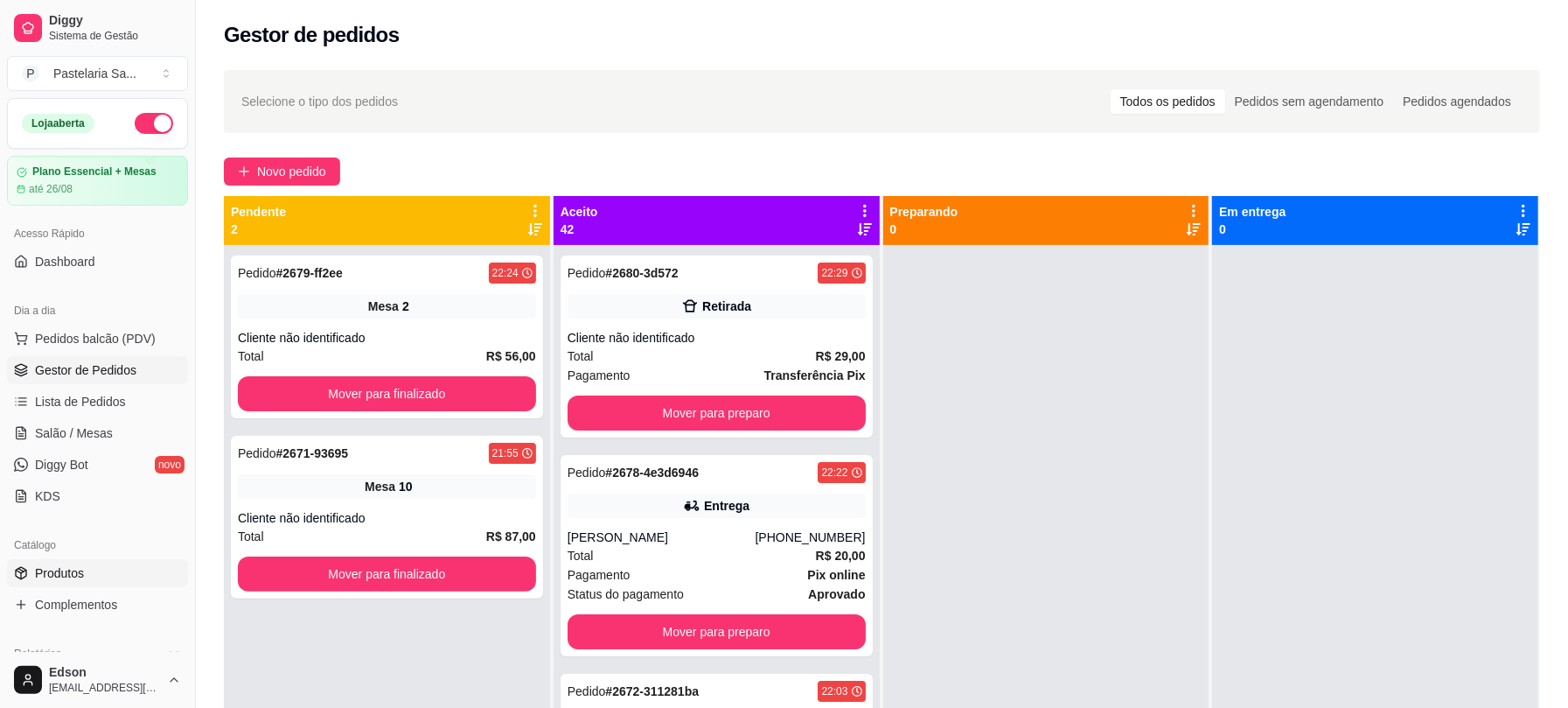
scroll to position [551, 0]
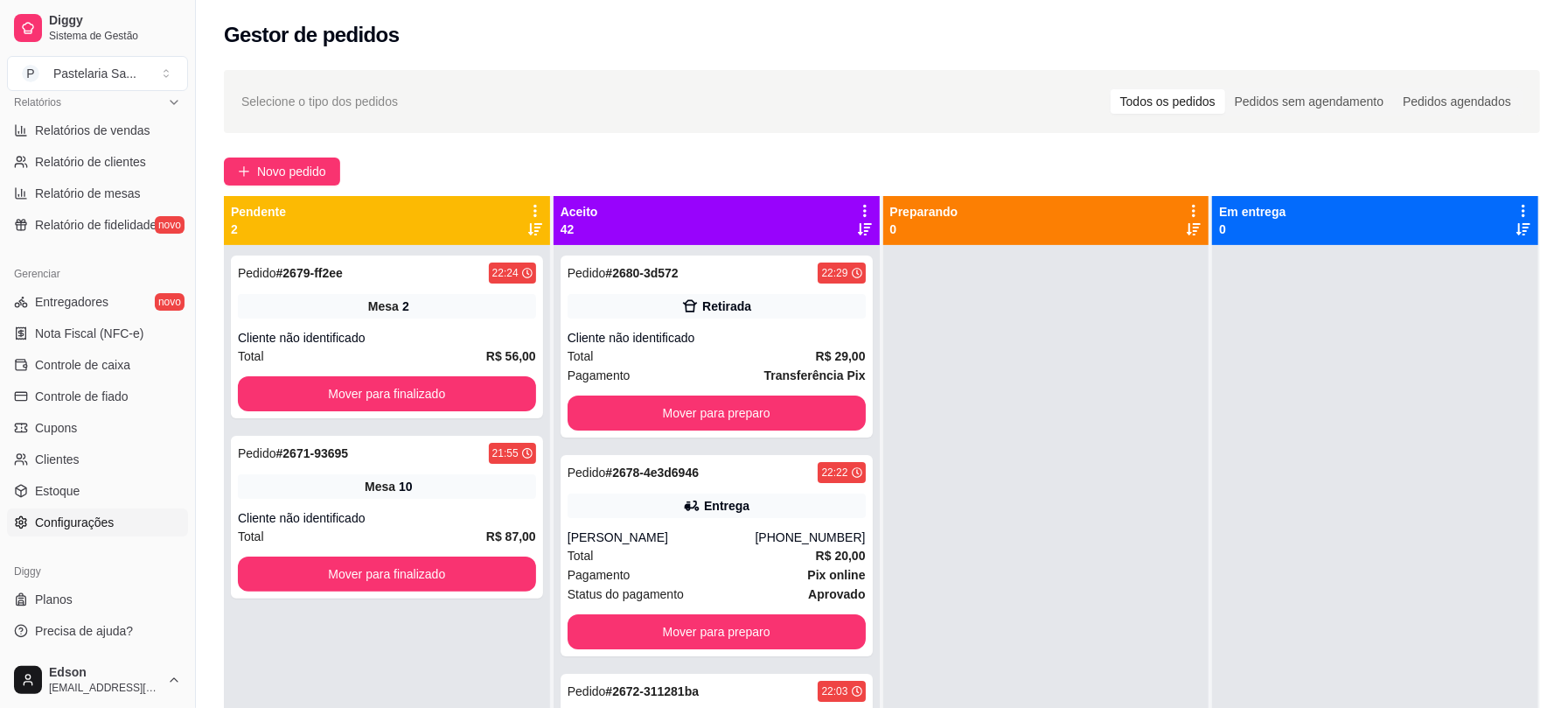
click at [77, 526] on span "Configurações" at bounding box center [73, 522] width 78 height 17
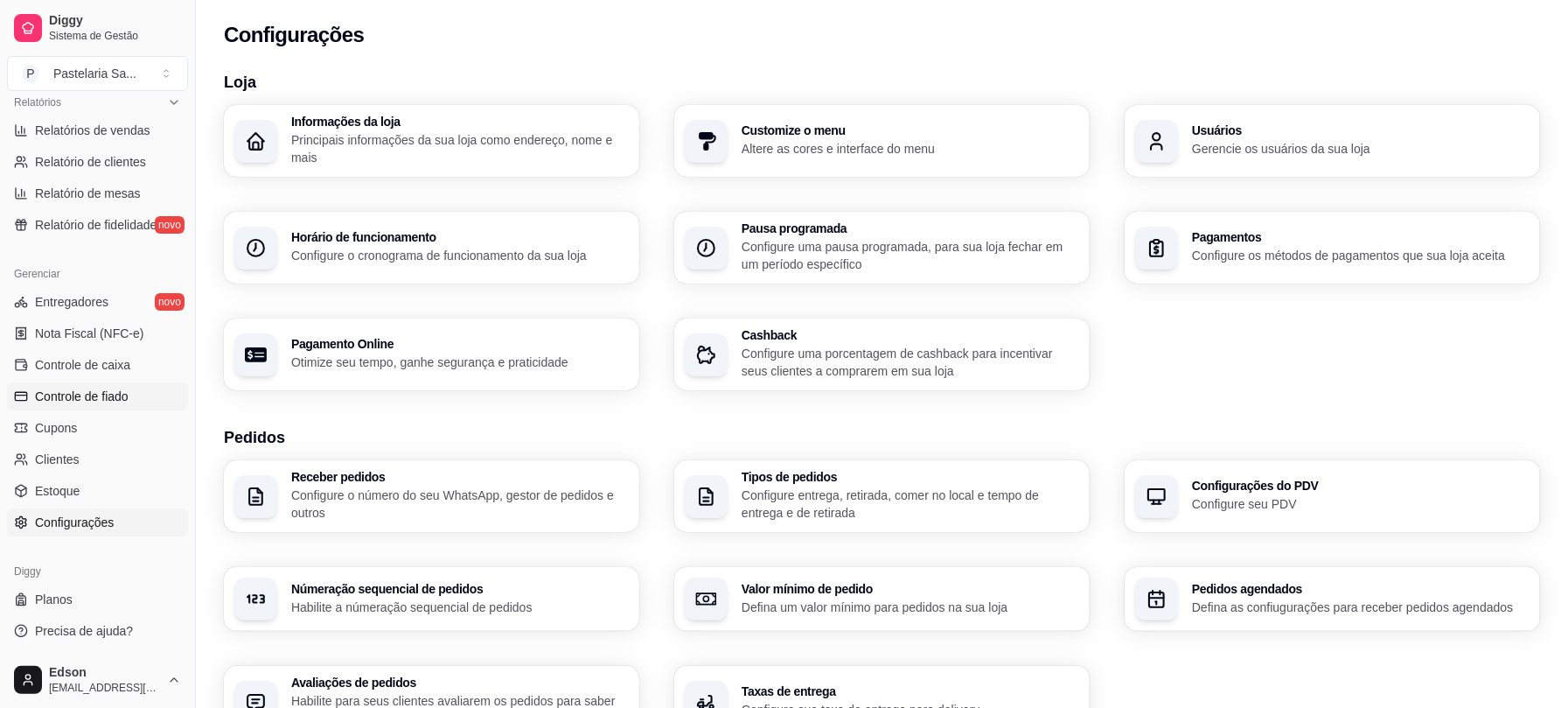
click at [105, 406] on link "Controle de fiado" at bounding box center [97, 396] width 181 height 28
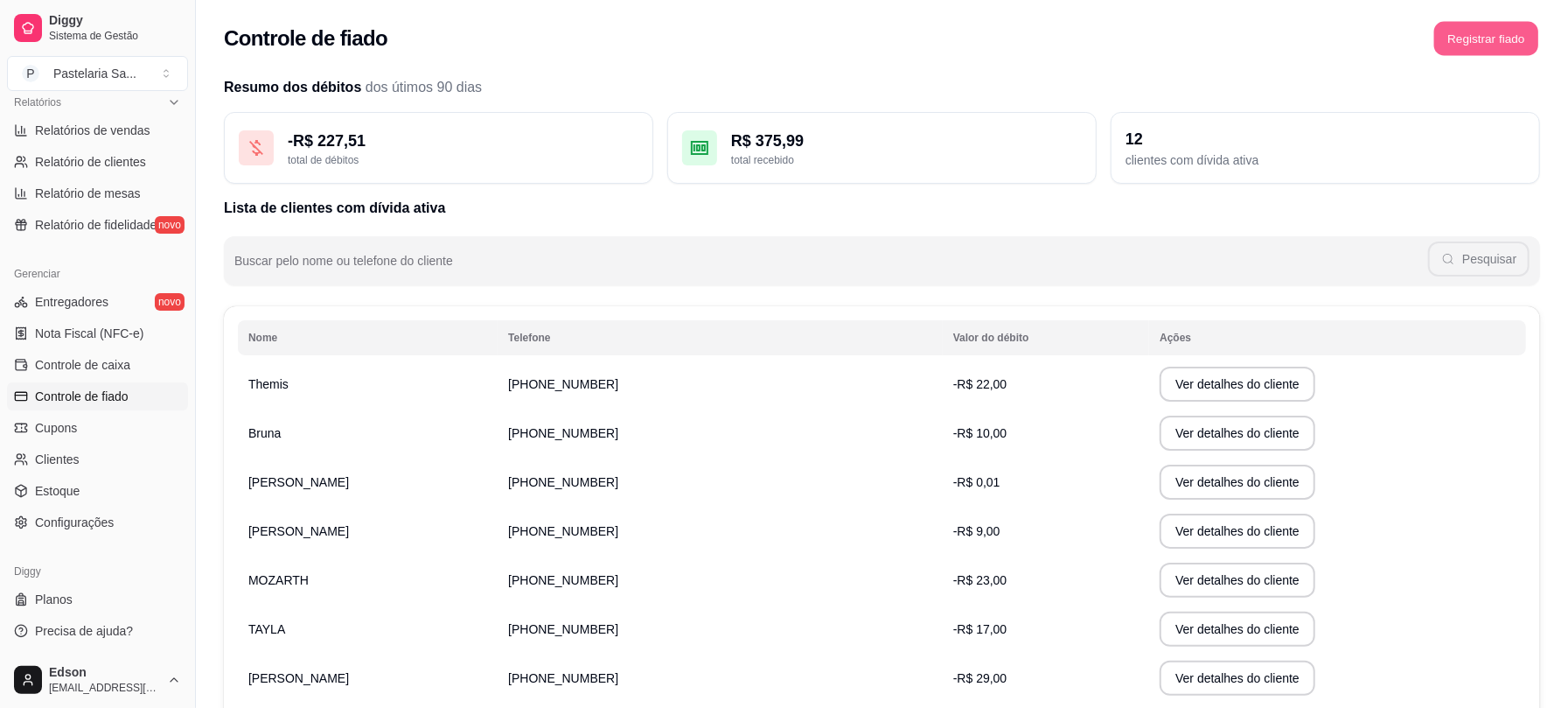
click at [1497, 46] on button "Registrar fiado" at bounding box center [1486, 39] width 104 height 34
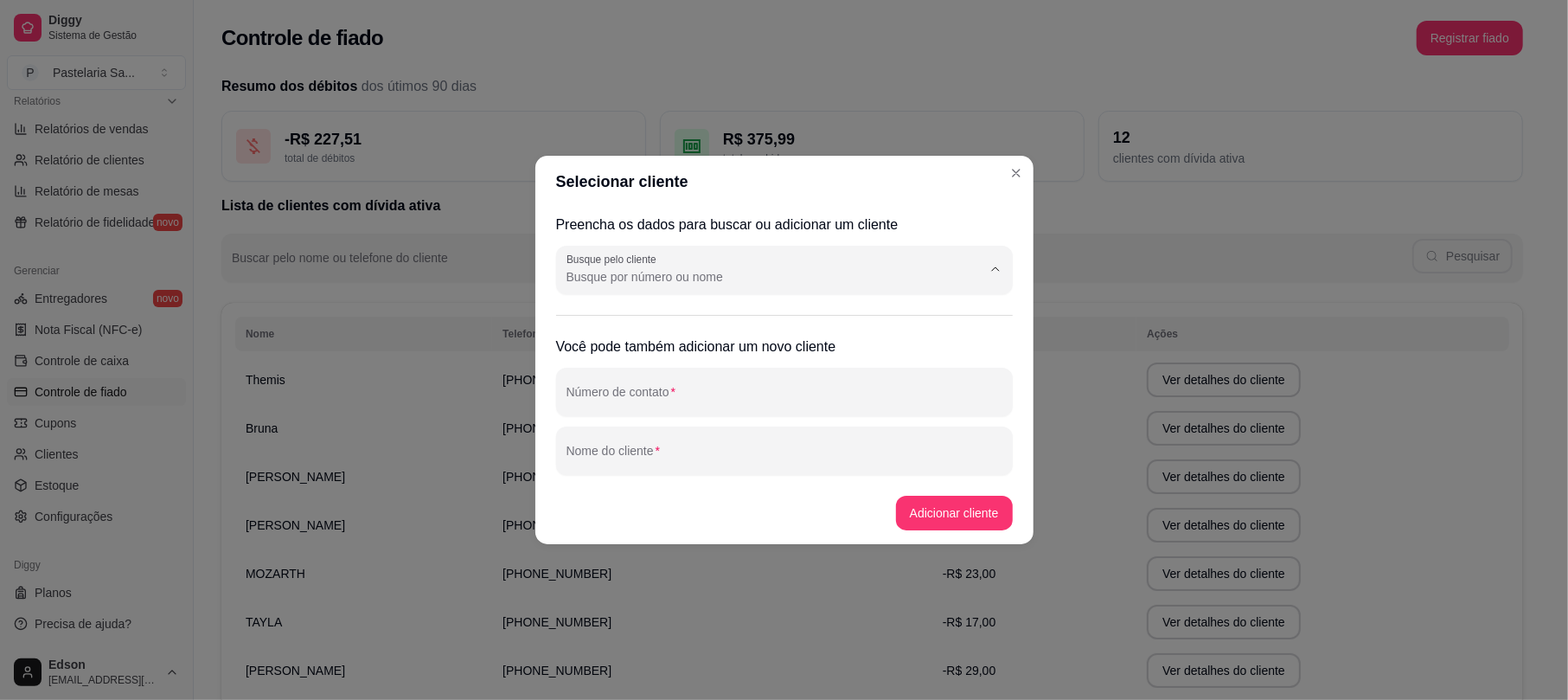
click at [766, 273] on input "Busque pelo cliente" at bounding box center [759, 276] width 387 height 17
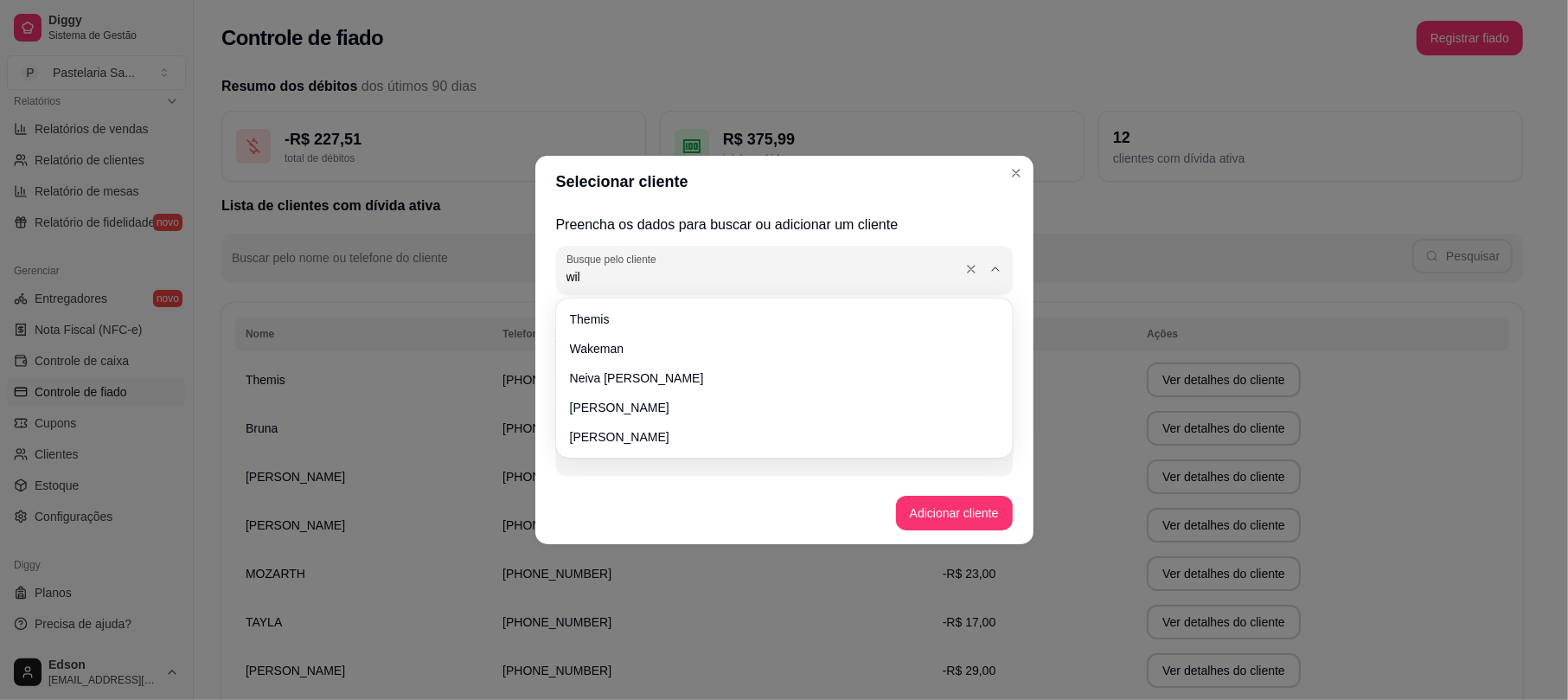
type input "will"
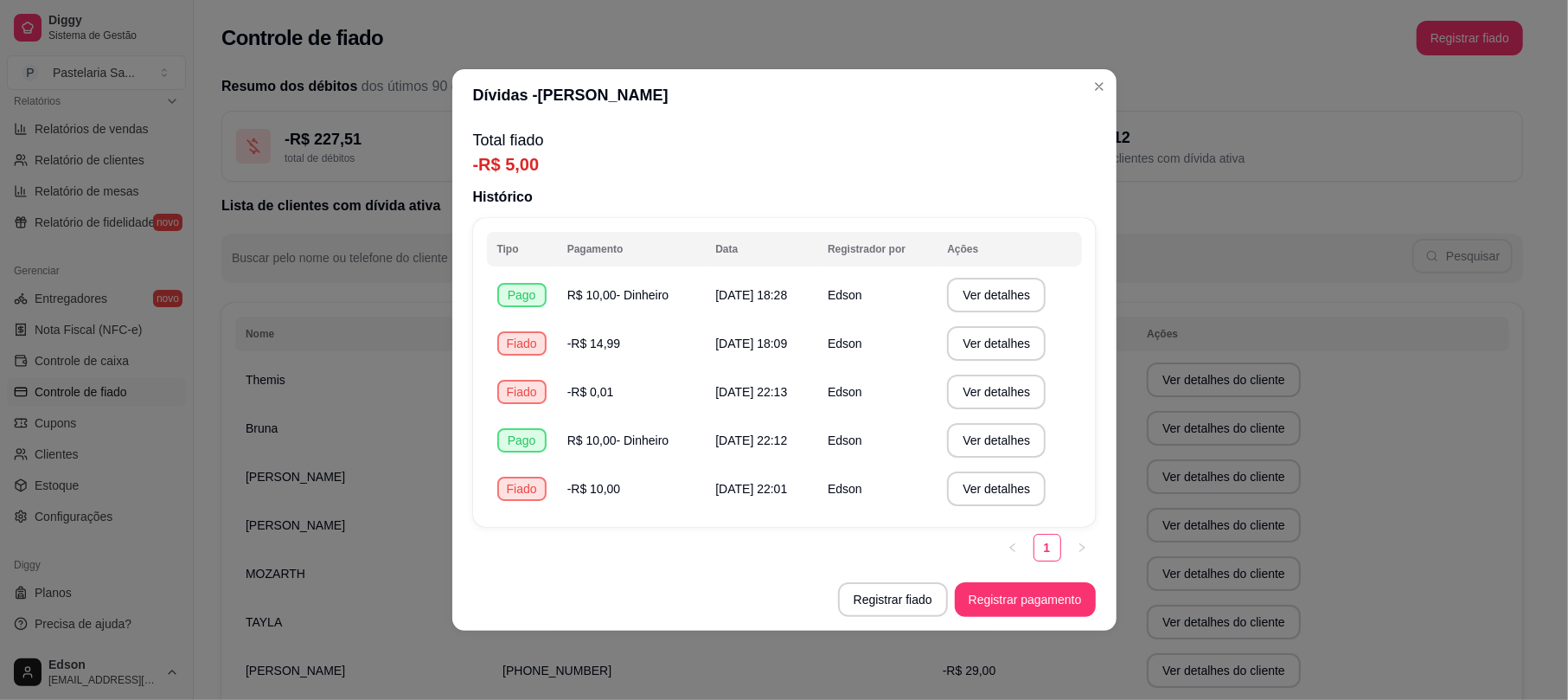
click at [977, 552] on div "1" at bounding box center [784, 547] width 622 height 28
click at [1017, 599] on button "Registrar pagamento" at bounding box center [1024, 600] width 141 height 34
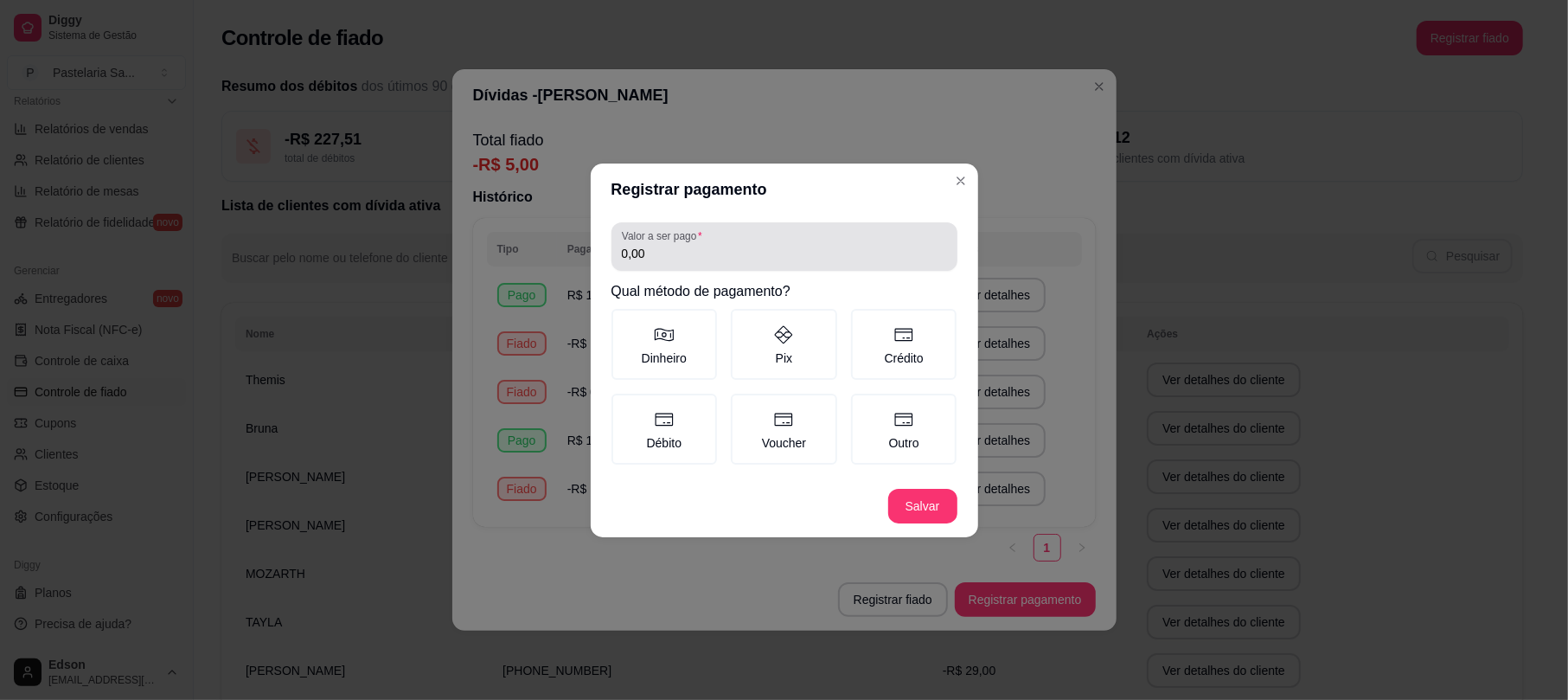
click at [764, 267] on div "Valor a ser pago 0,00" at bounding box center [784, 246] width 346 height 49
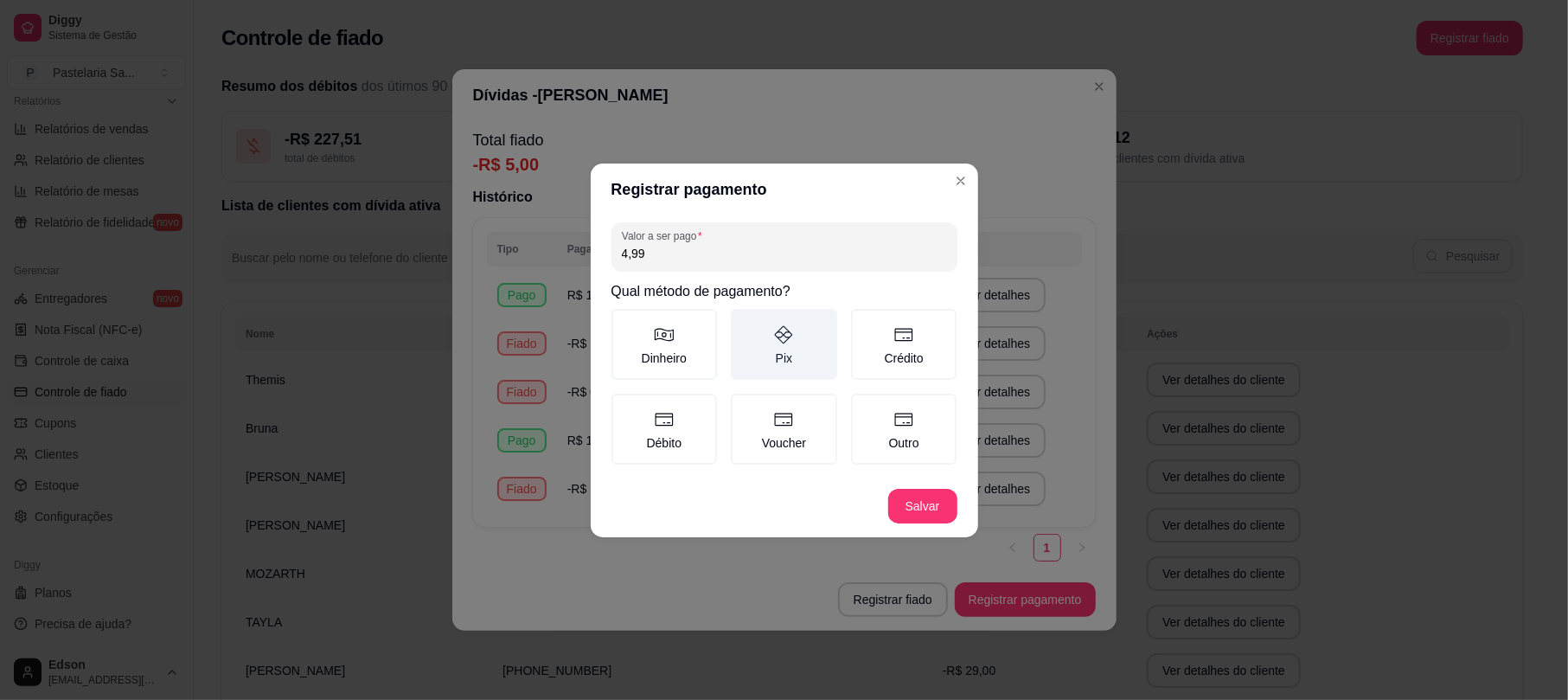
type input "4,99"
click at [785, 372] on label "Pix" at bounding box center [783, 344] width 106 height 71
click at [744, 321] on button "Pix" at bounding box center [736, 315] width 13 height 13
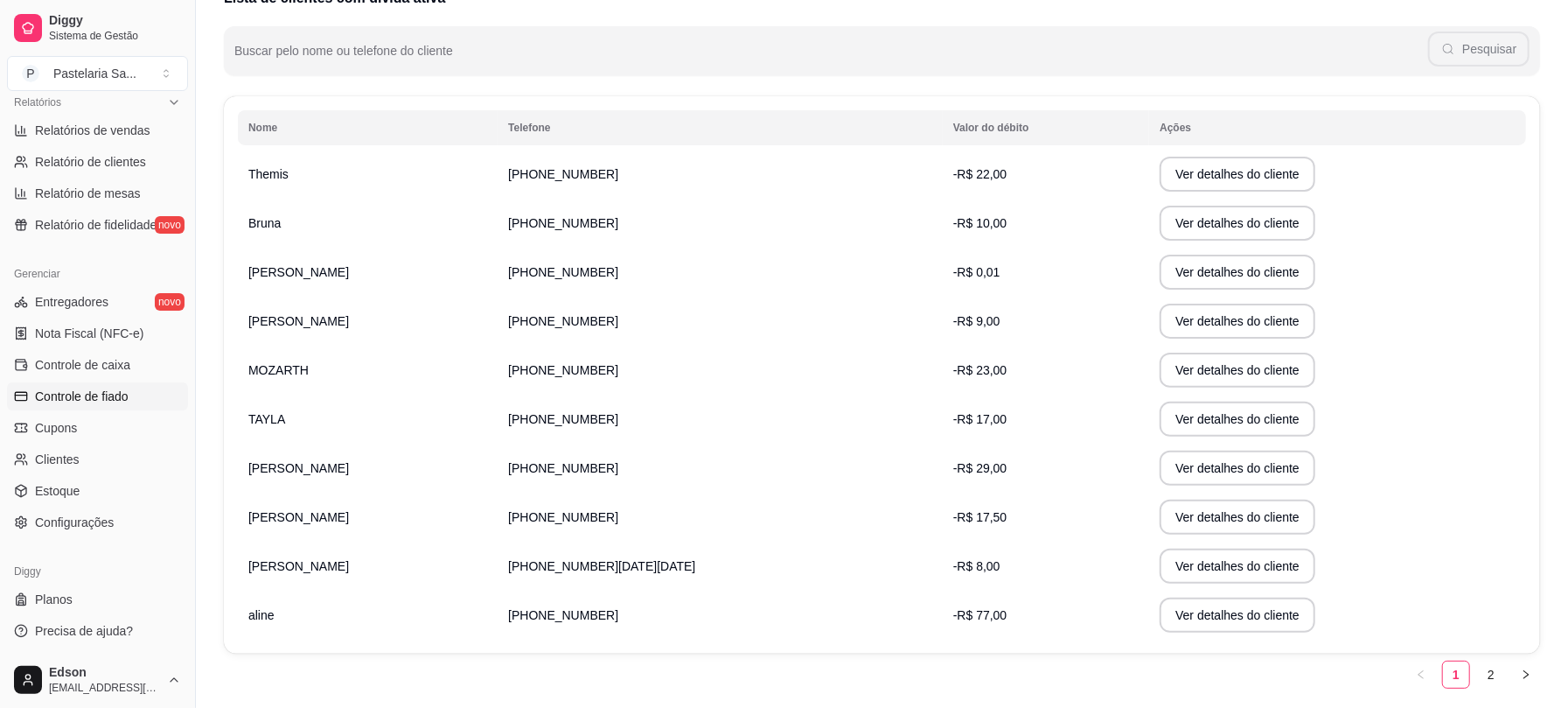
scroll to position [262, 0]
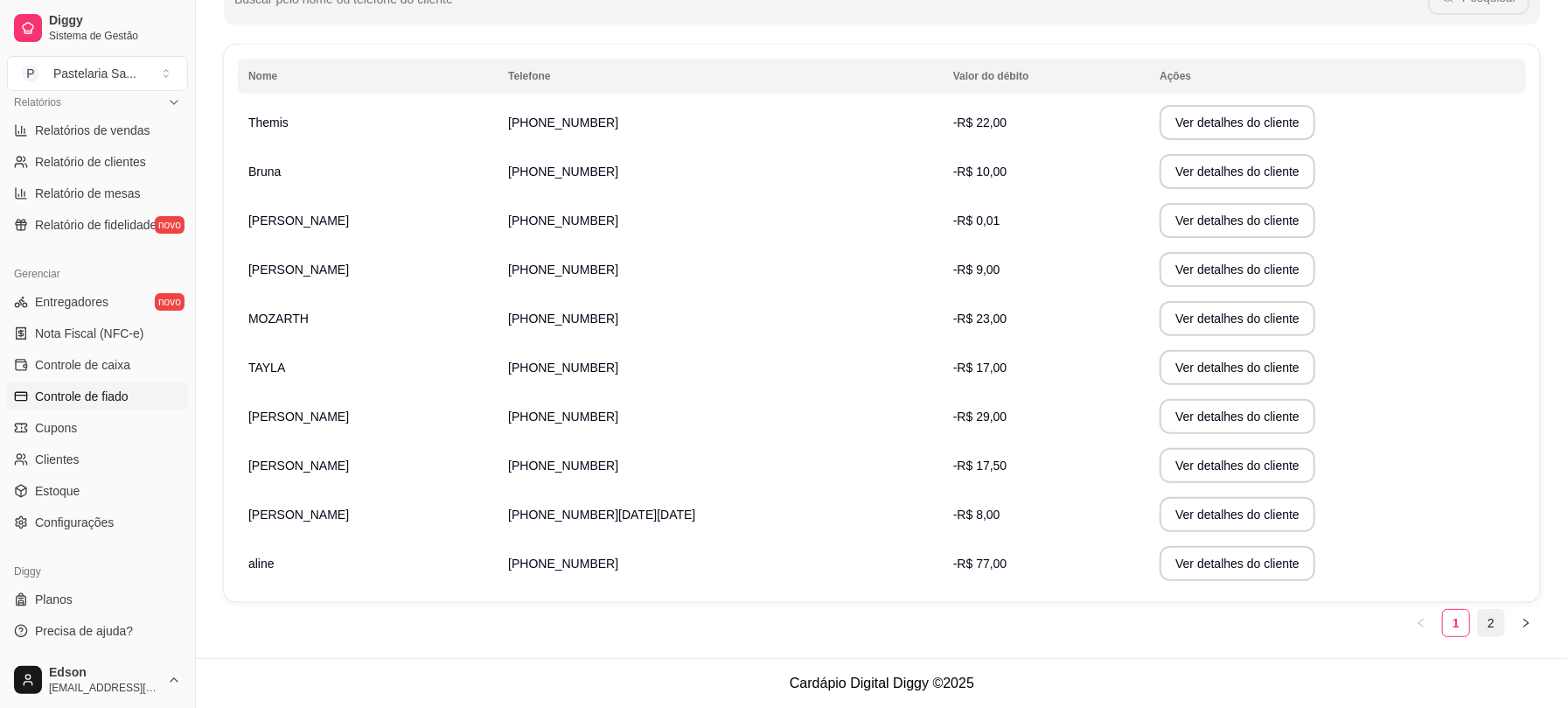
click at [1481, 634] on link "2" at bounding box center [1490, 622] width 26 height 26
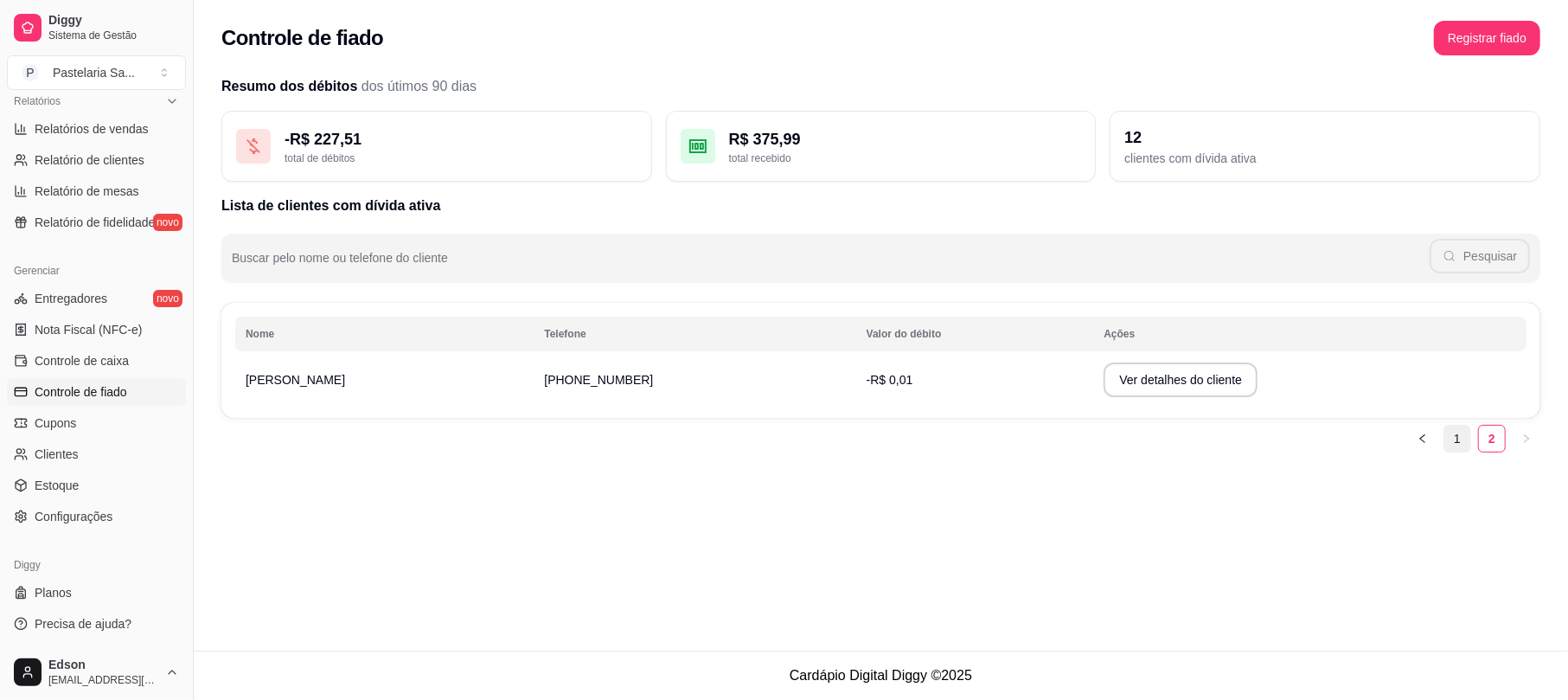
click at [1454, 439] on link "1" at bounding box center [1456, 438] width 26 height 26
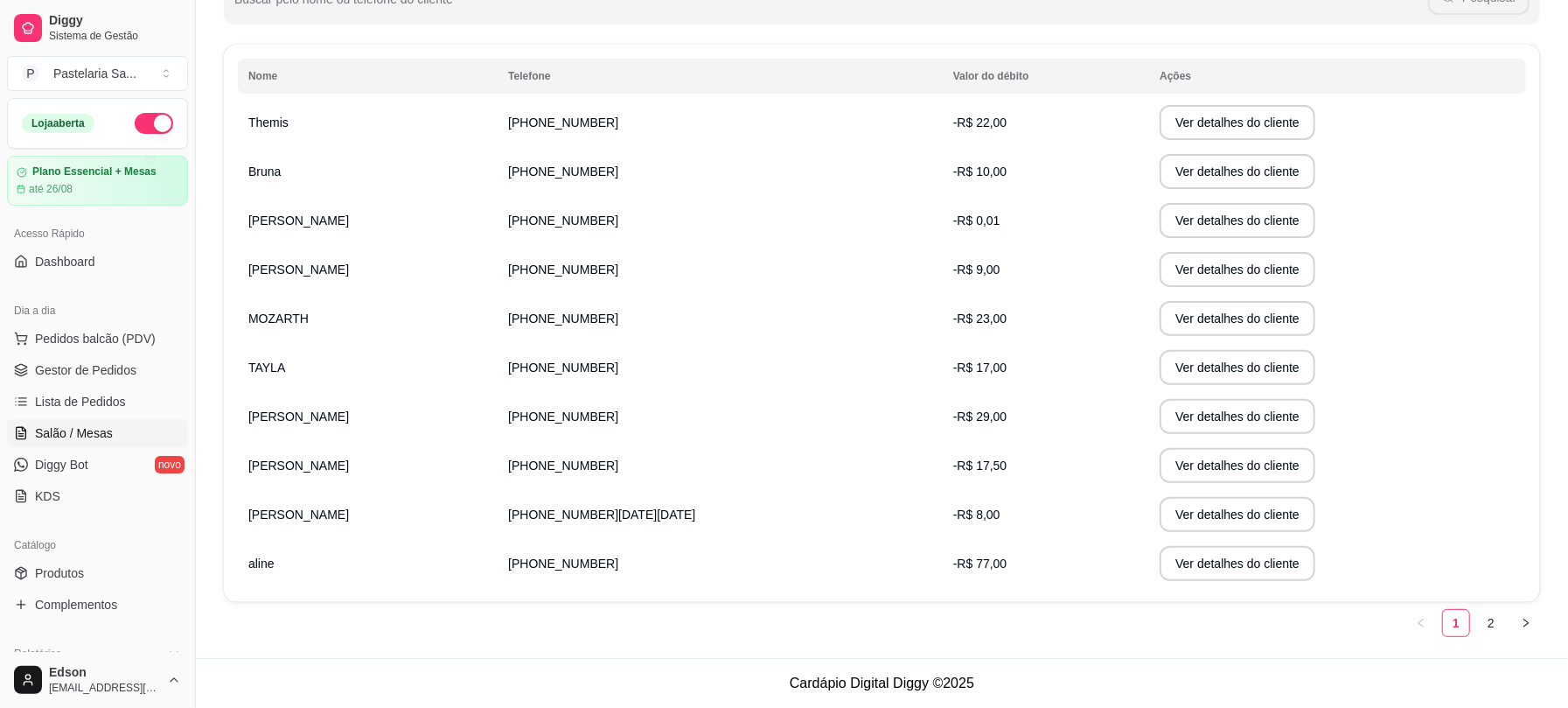
click at [98, 430] on span "Salão / Mesas" at bounding box center [73, 433] width 77 height 17
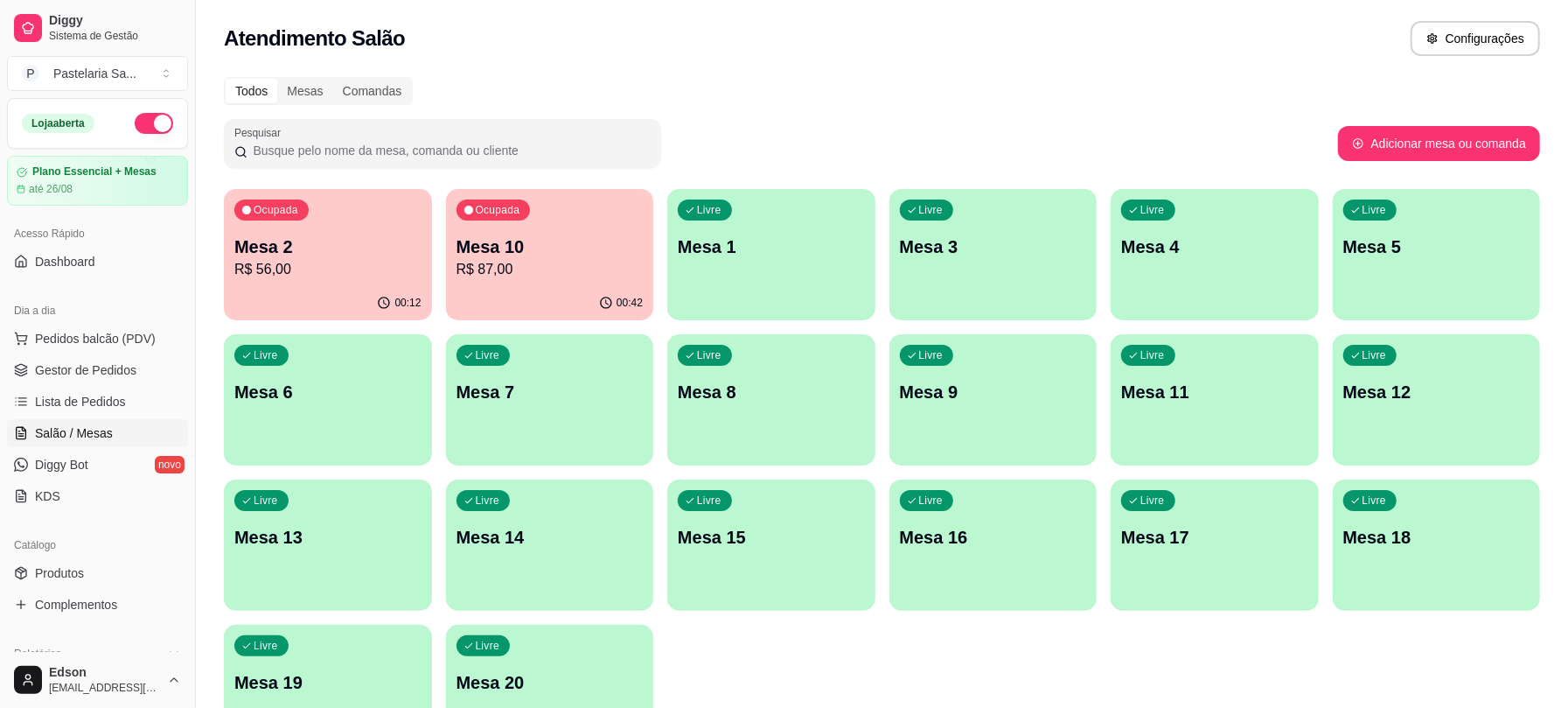
click at [517, 273] on p "R$ 87,00" at bounding box center [550, 270] width 188 height 21
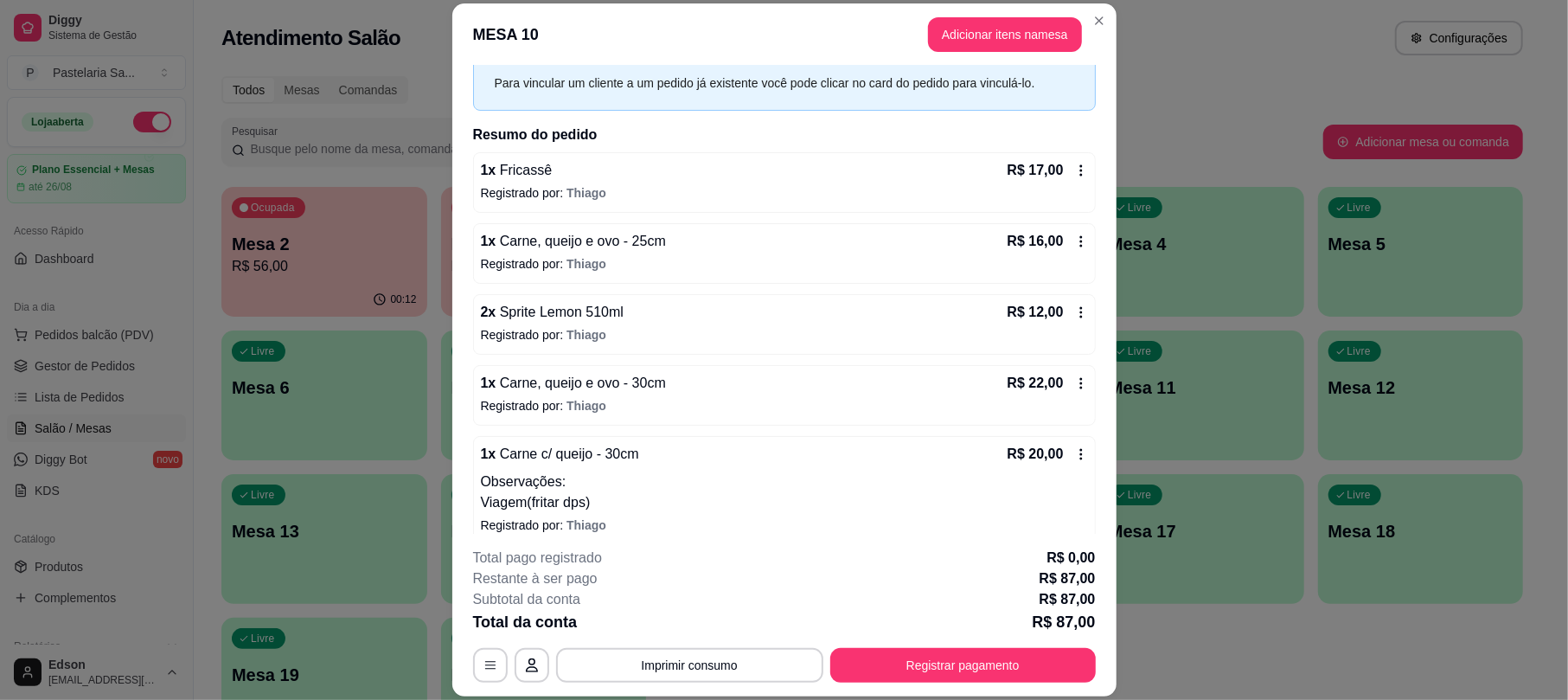
scroll to position [98, 0]
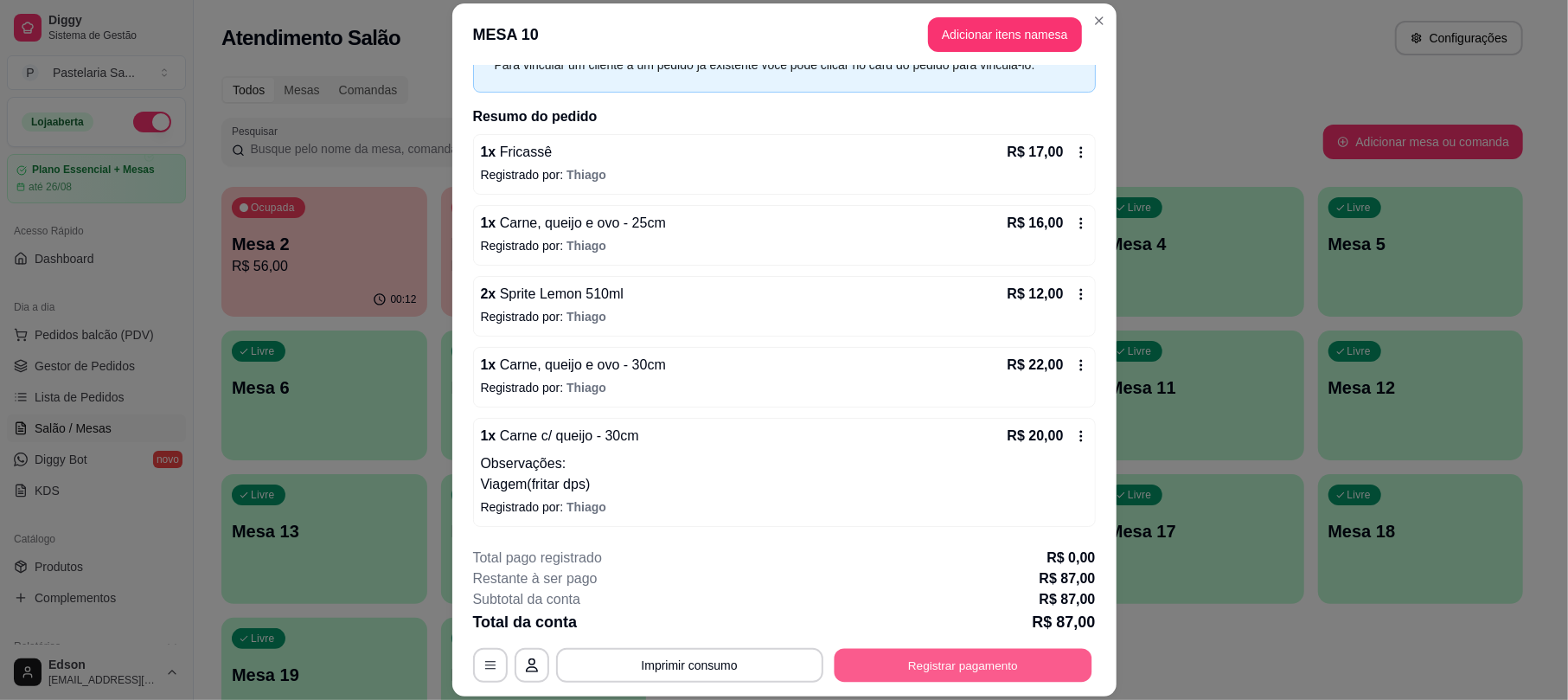
click at [951, 672] on button "Registrar pagamento" at bounding box center [963, 665] width 258 height 33
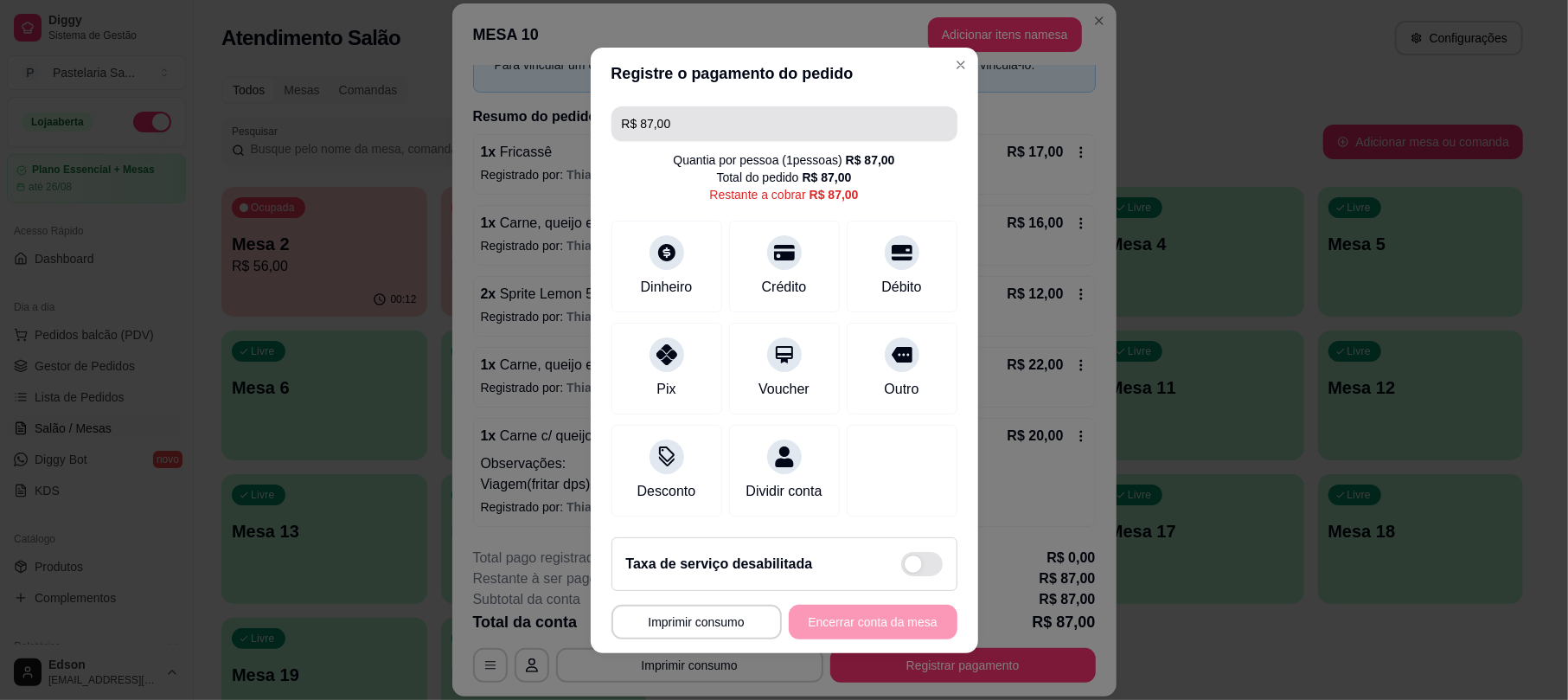
click at [720, 108] on input "R$ 87,00" at bounding box center [784, 123] width 325 height 34
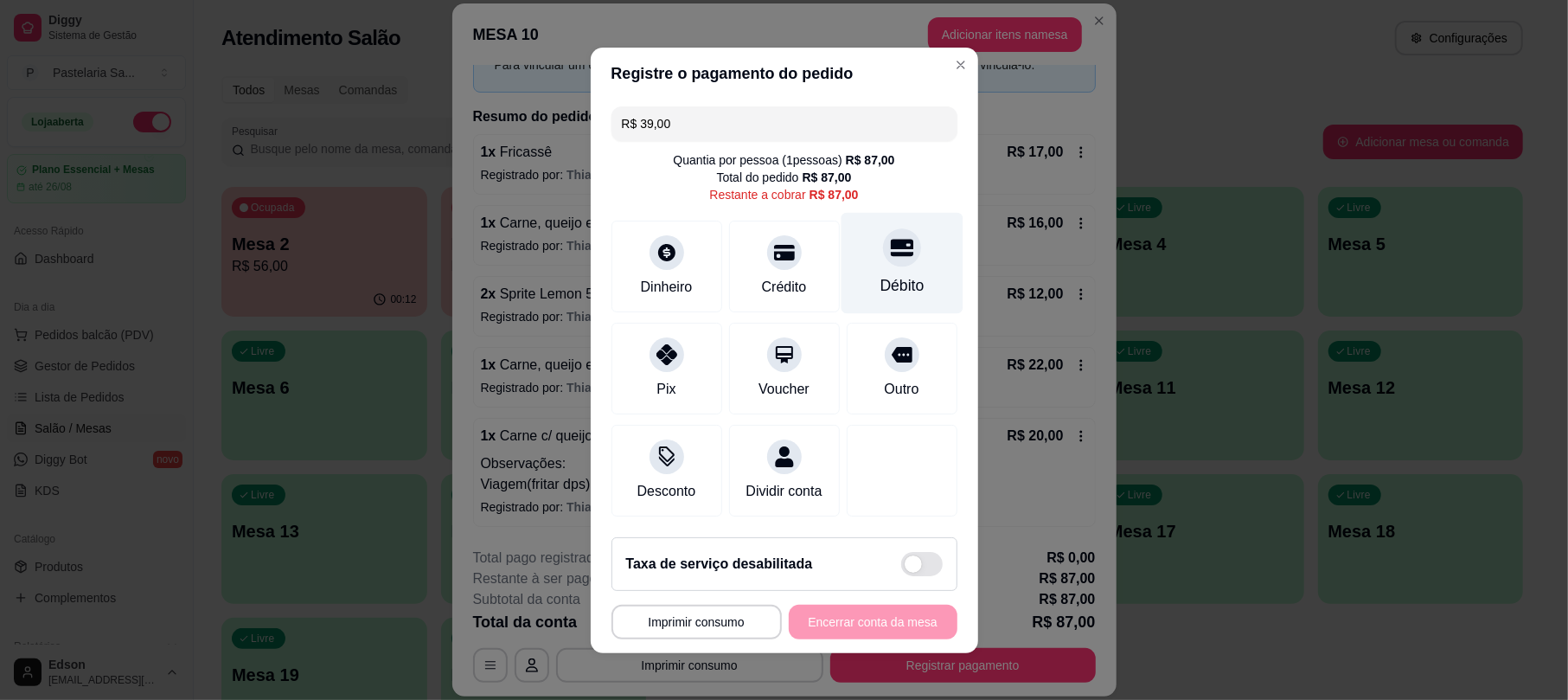
click at [893, 248] on div at bounding box center [902, 248] width 38 height 38
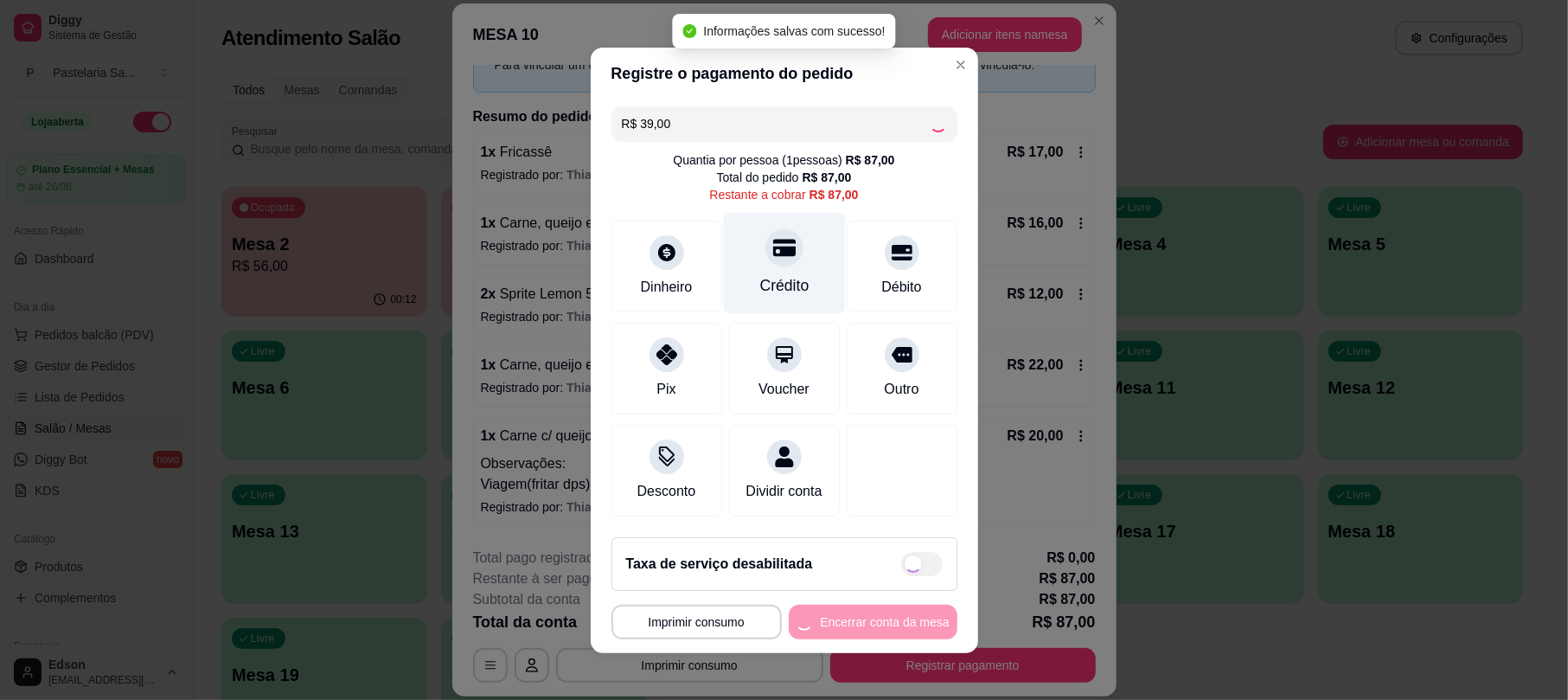
type input "R$ 48,00"
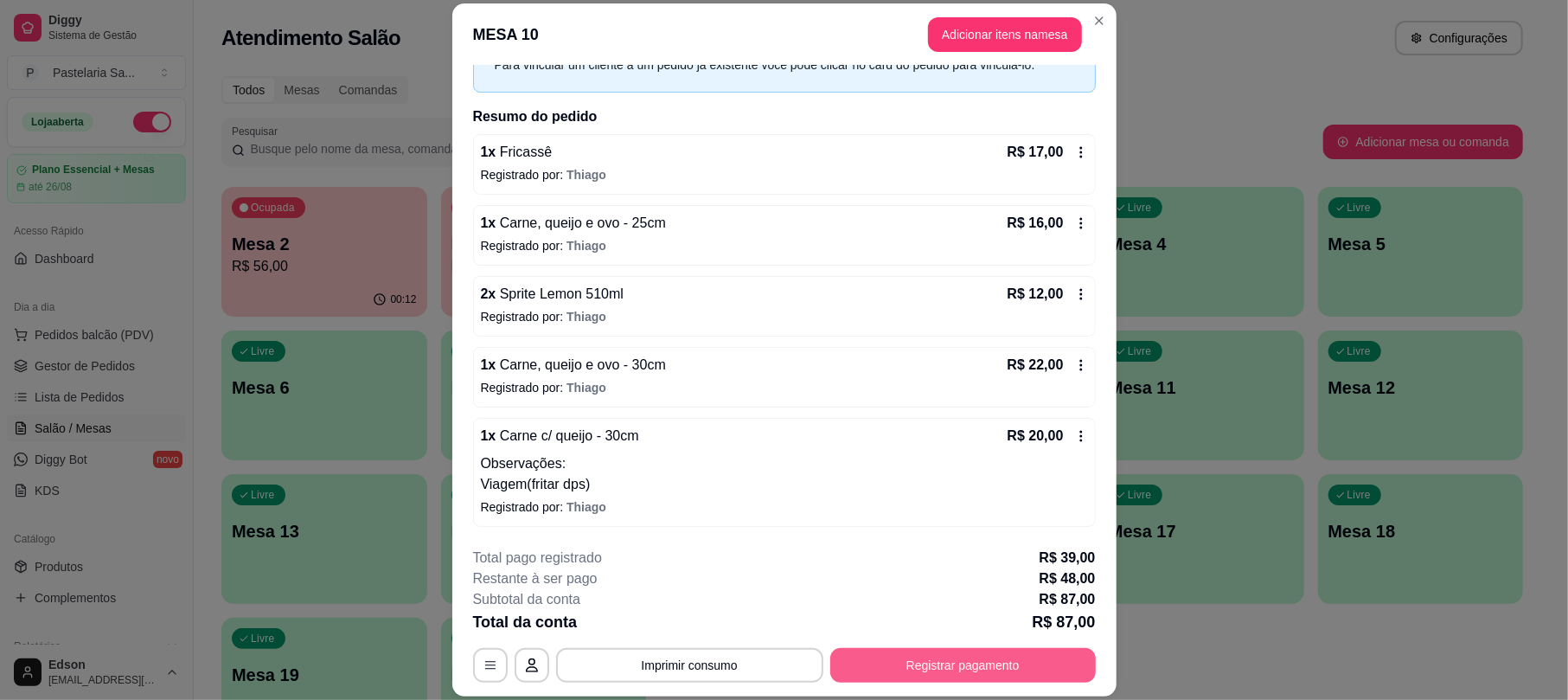
click at [935, 674] on button "Registrar pagamento" at bounding box center [963, 665] width 266 height 34
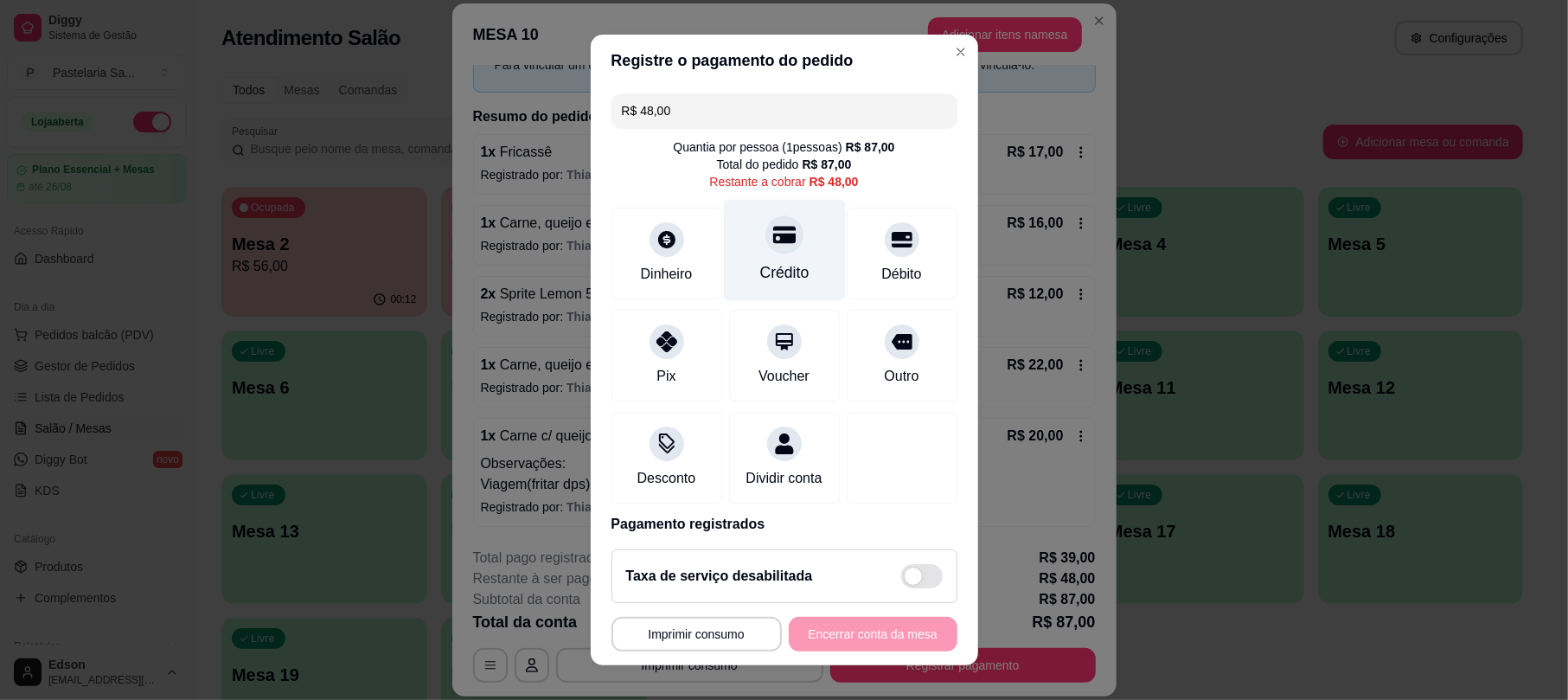
click at [765, 253] on div at bounding box center [784, 235] width 38 height 38
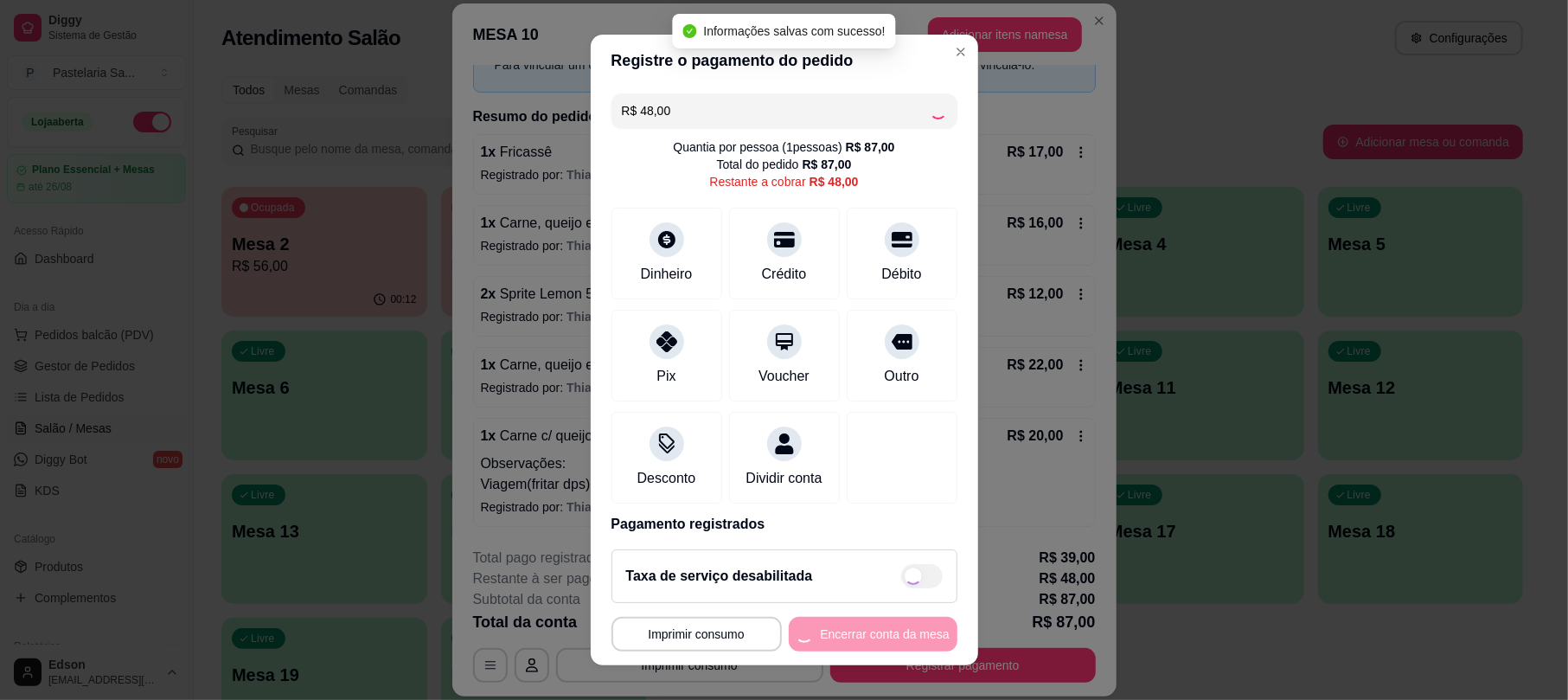
type input "R$ 0,00"
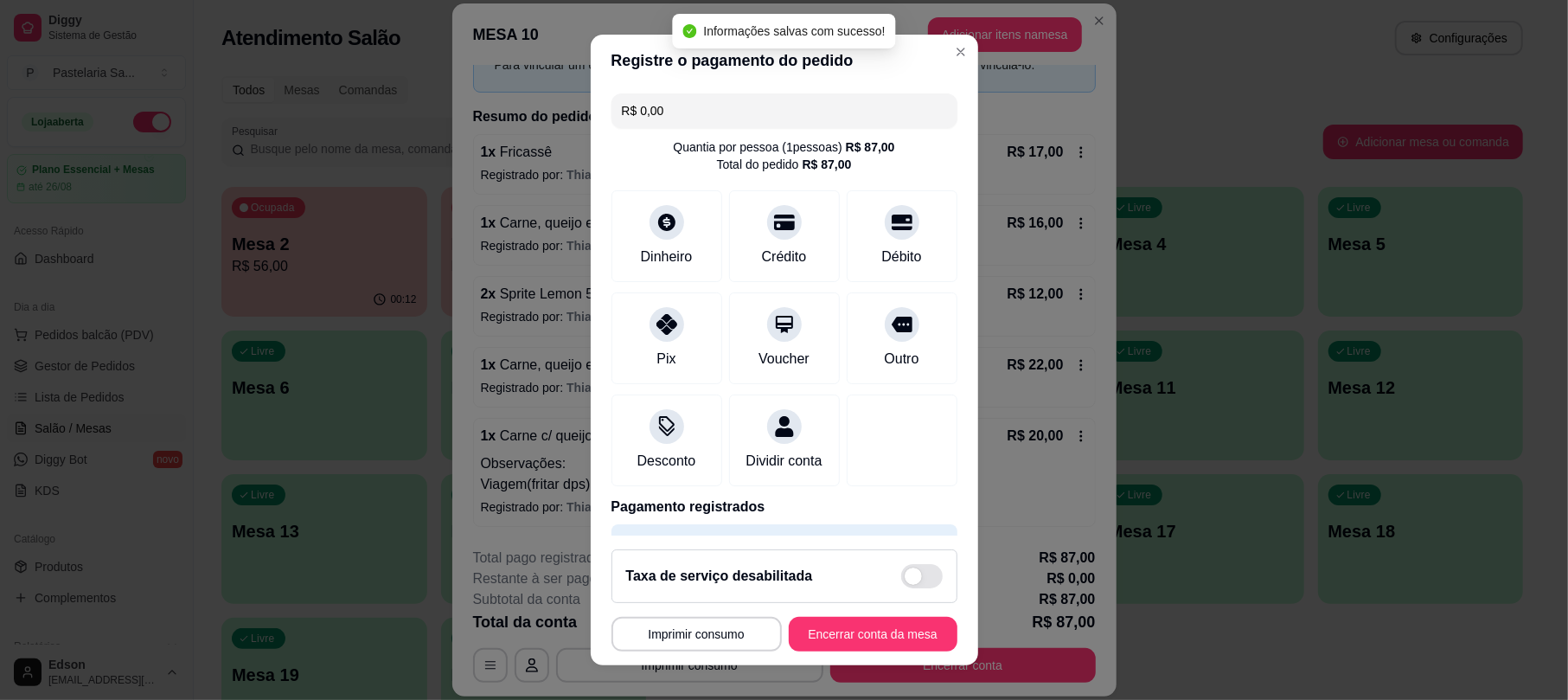
click at [873, 651] on footer "**********" at bounding box center [784, 601] width 387 height 130
click at [869, 617] on div "**********" at bounding box center [784, 634] width 346 height 34
click at [893, 635] on button "Encerrar conta da mesa" at bounding box center [873, 634] width 168 height 34
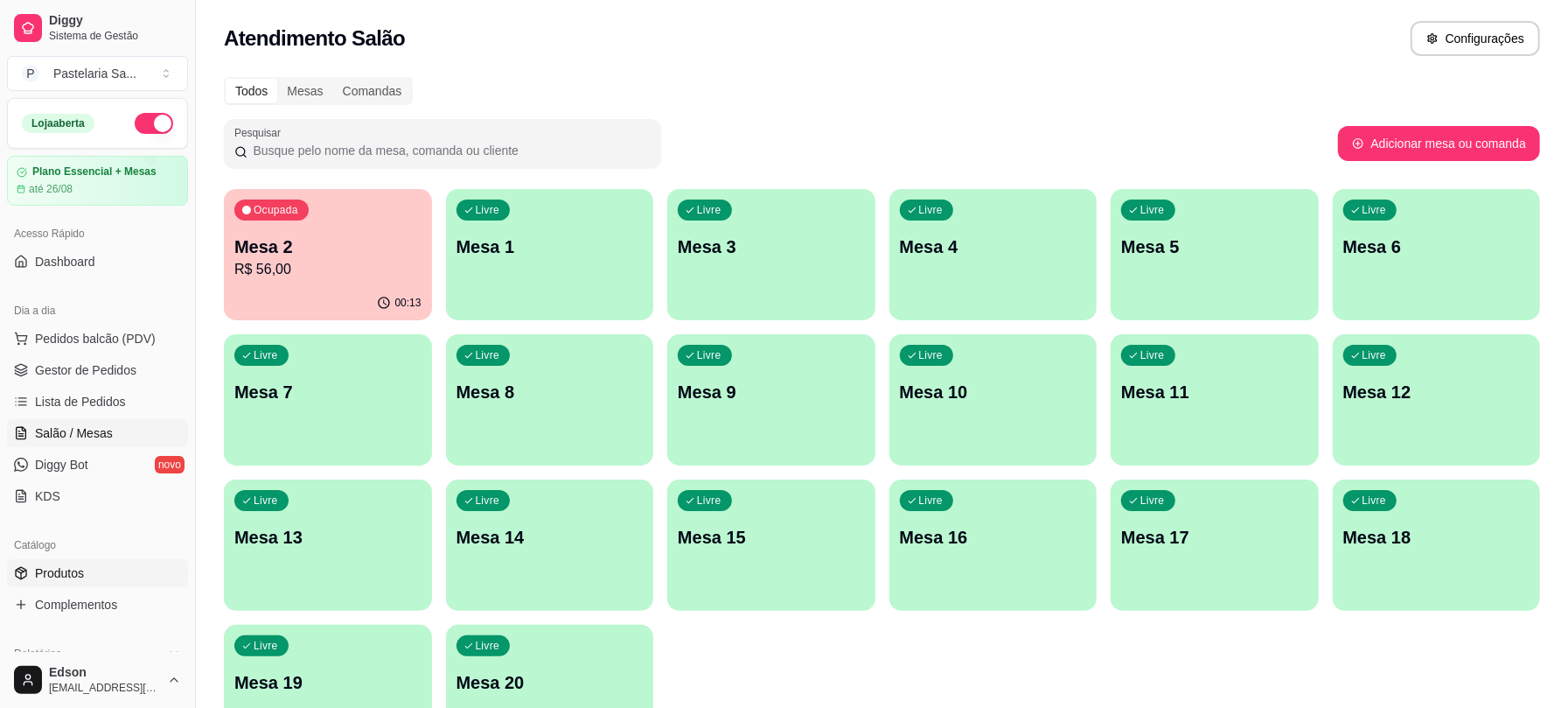
scroll to position [551, 0]
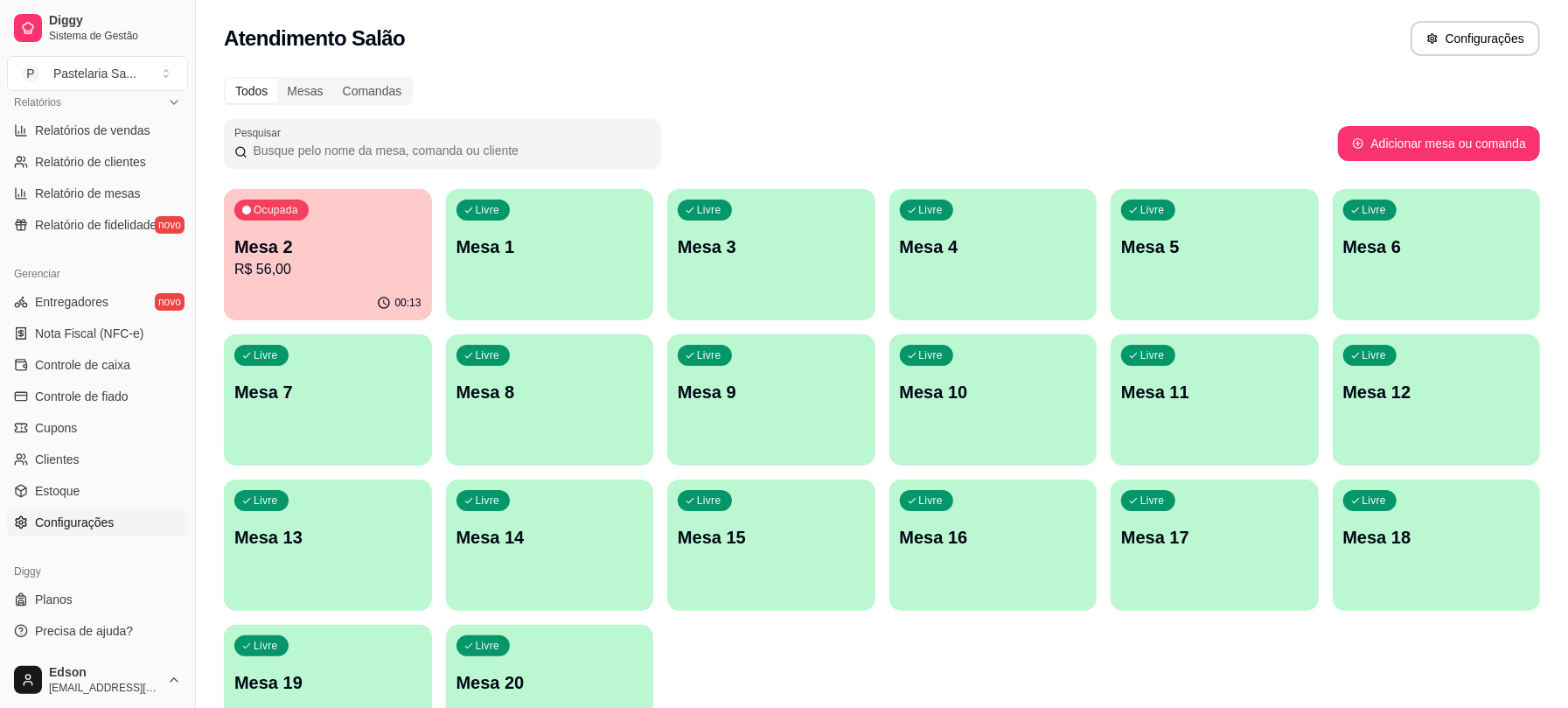
click at [68, 535] on link "Configurações" at bounding box center [97, 521] width 181 height 28
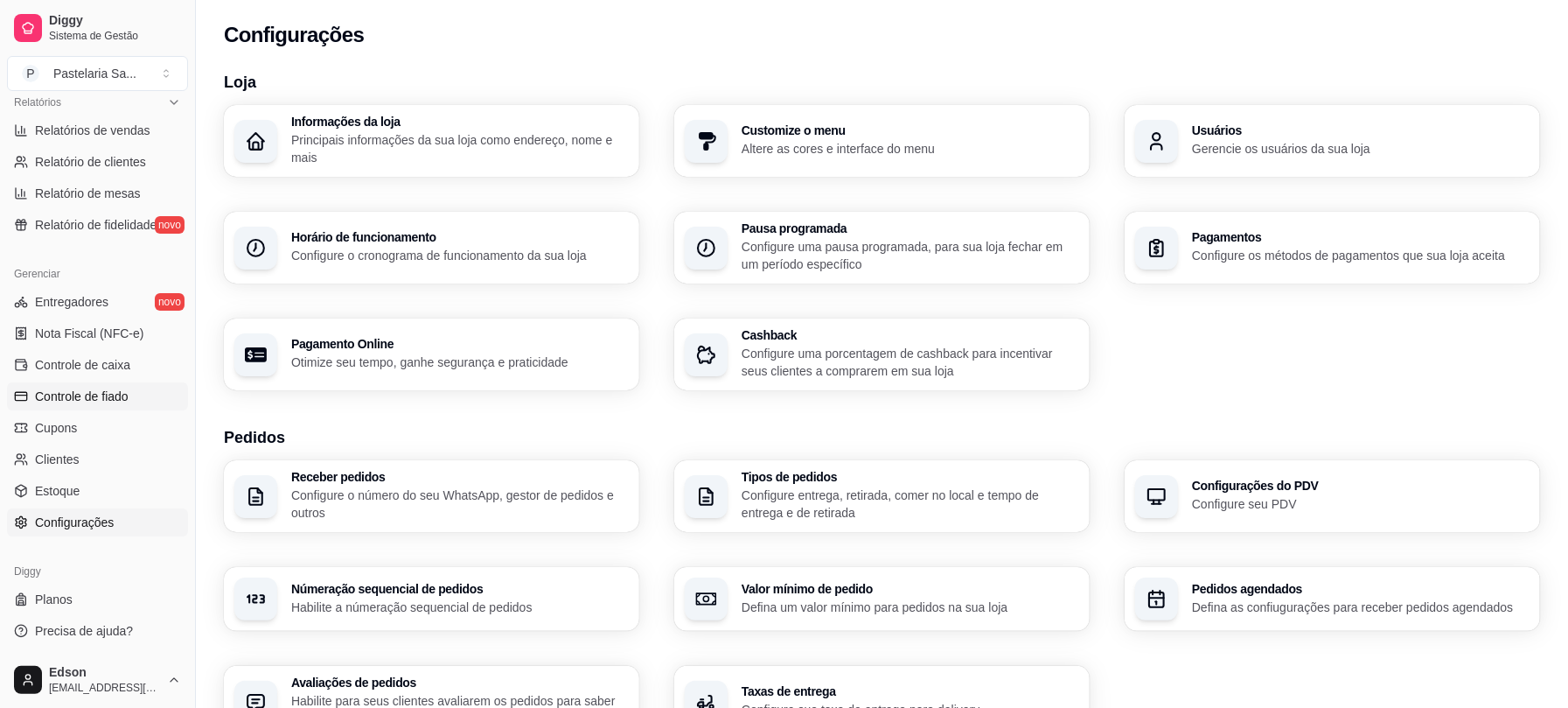
click at [87, 397] on span "Controle de fiado" at bounding box center [81, 397] width 94 height 17
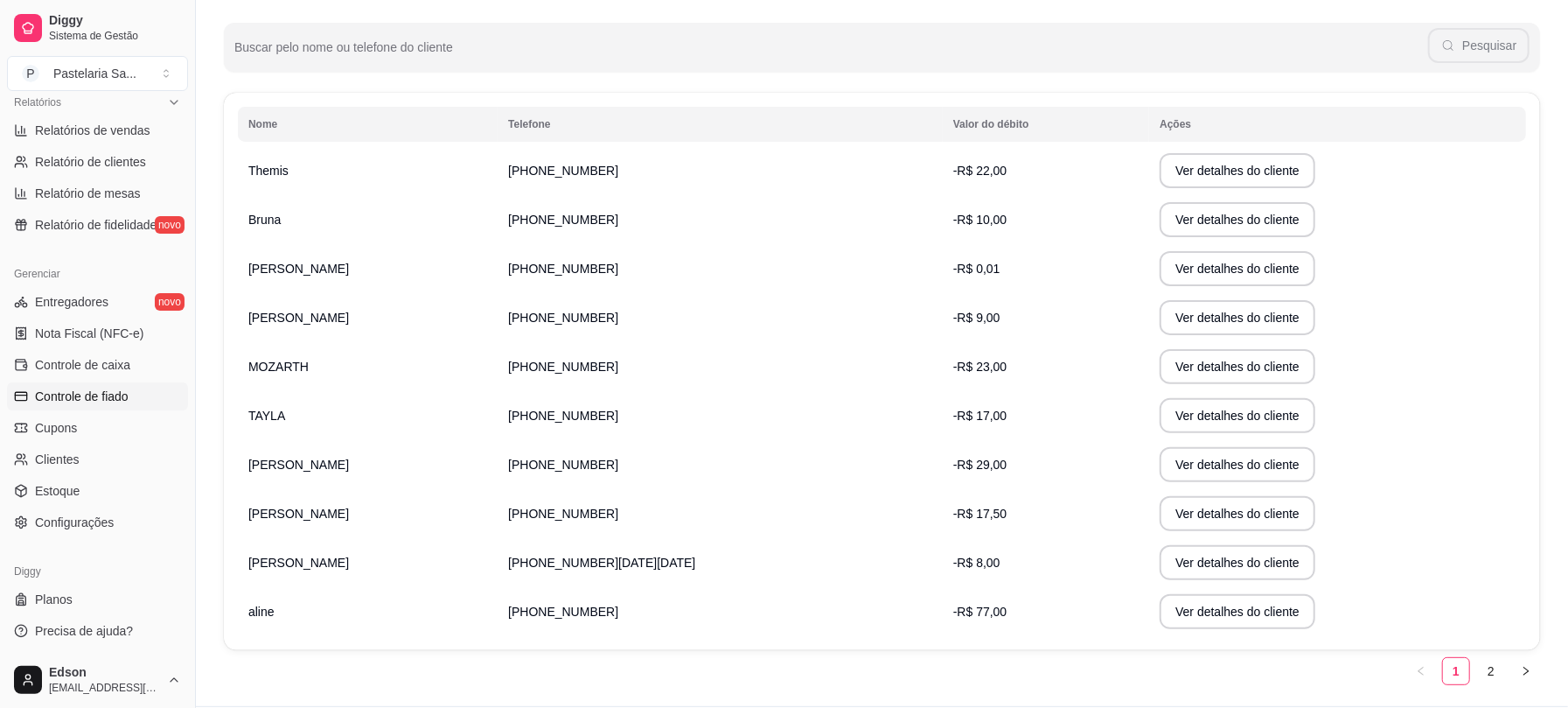
scroll to position [262, 0]
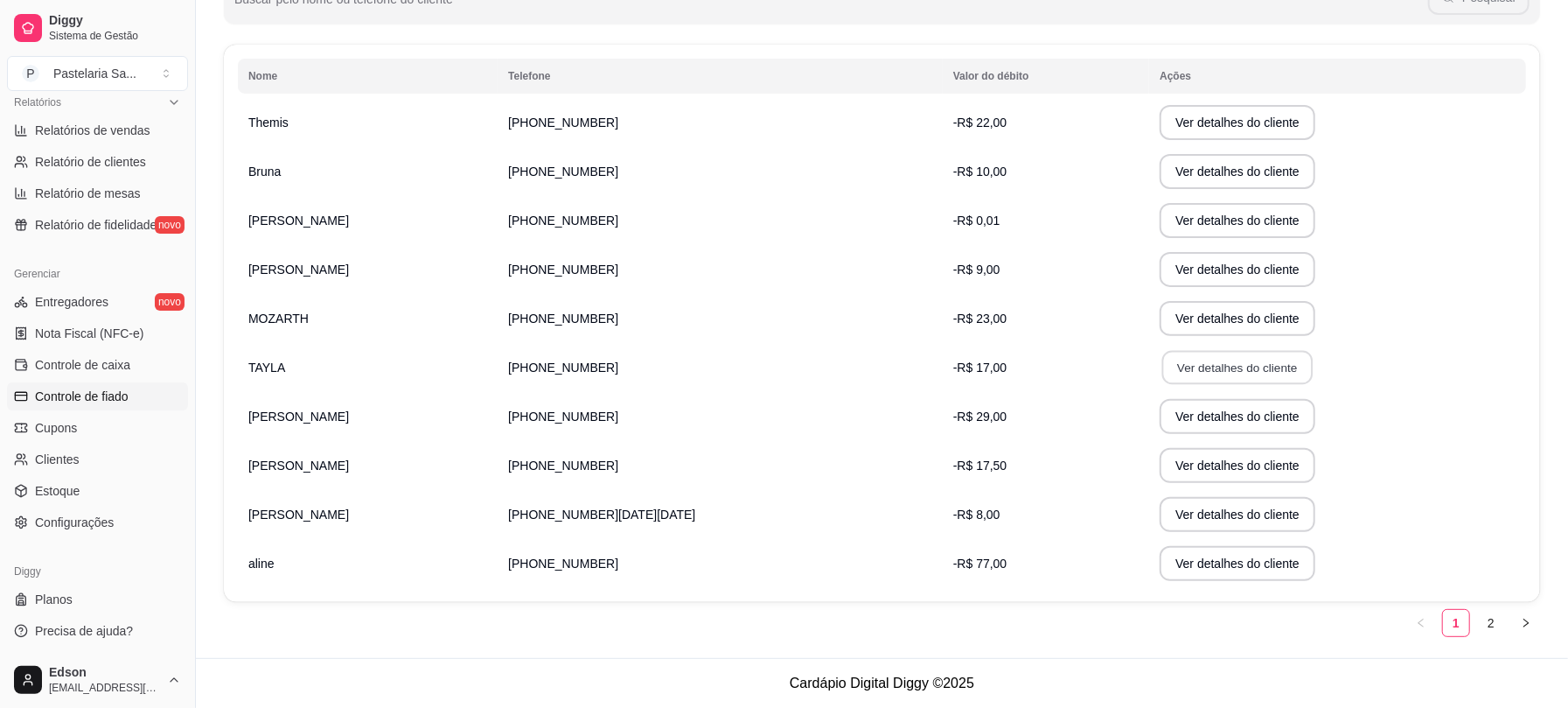
click at [1162, 364] on button "Ver detalhes do cliente" at bounding box center [1237, 368] width 151 height 34
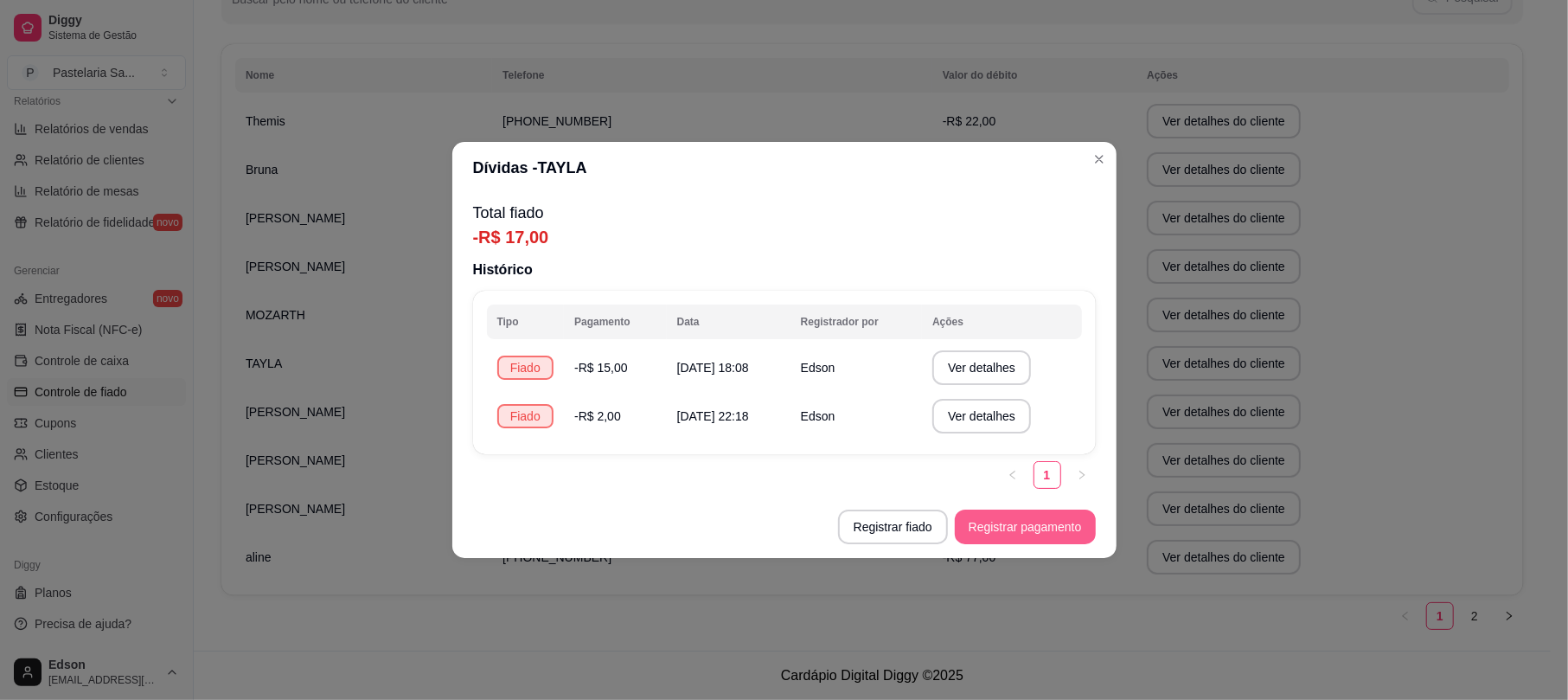
click at [991, 534] on button "Registrar pagamento" at bounding box center [1024, 527] width 141 height 34
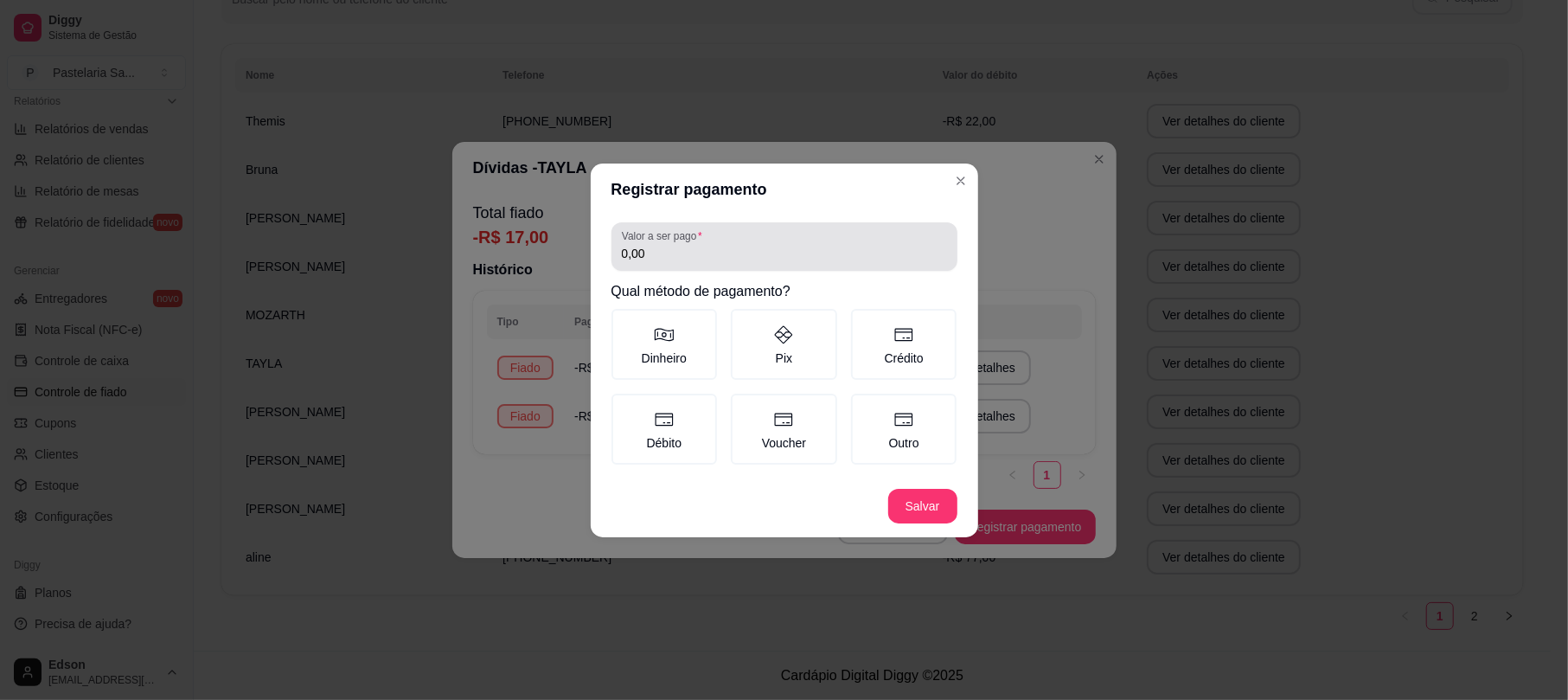
click at [686, 251] on input "0,00" at bounding box center [784, 253] width 325 height 17
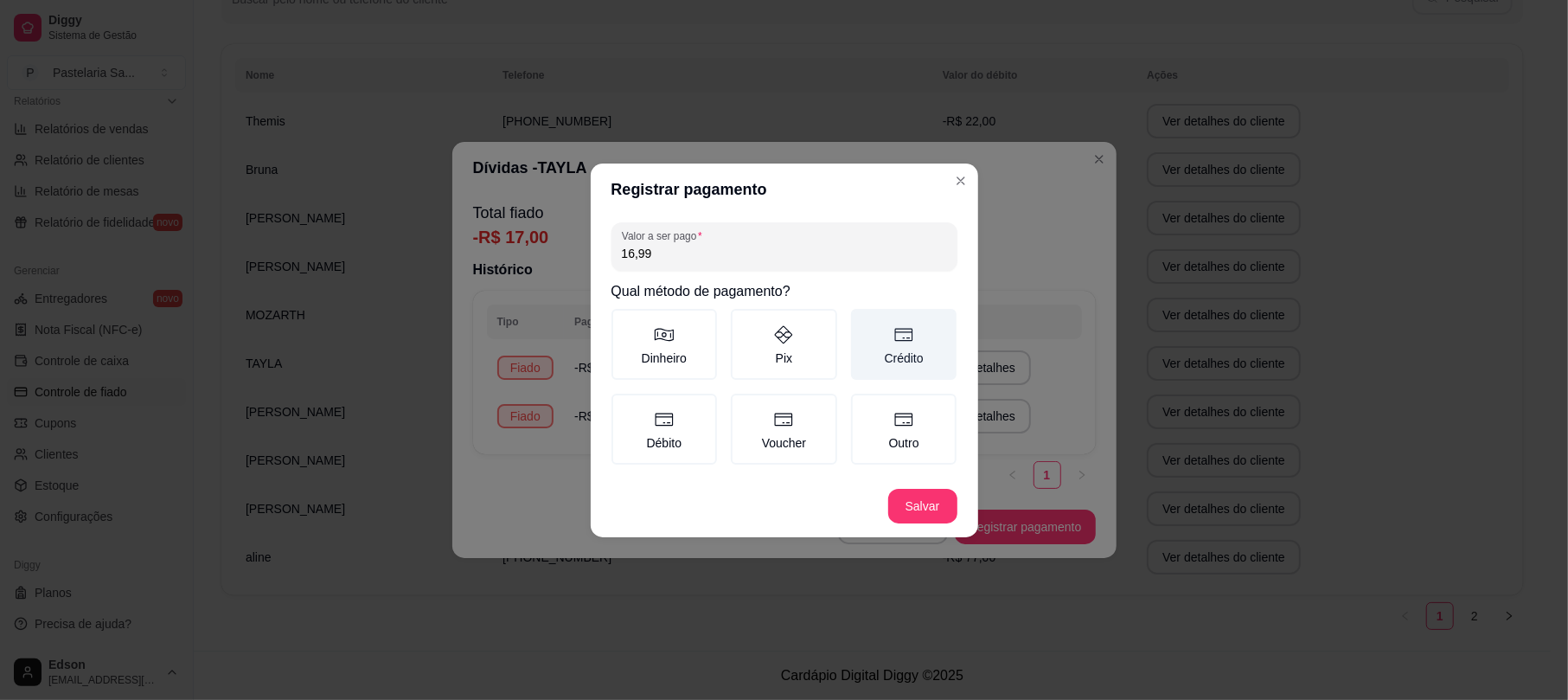
type input "16,99"
click at [906, 366] on label "Crédito" at bounding box center [904, 344] width 106 height 71
click at [863, 321] on button "Crédito" at bounding box center [857, 315] width 13 height 13
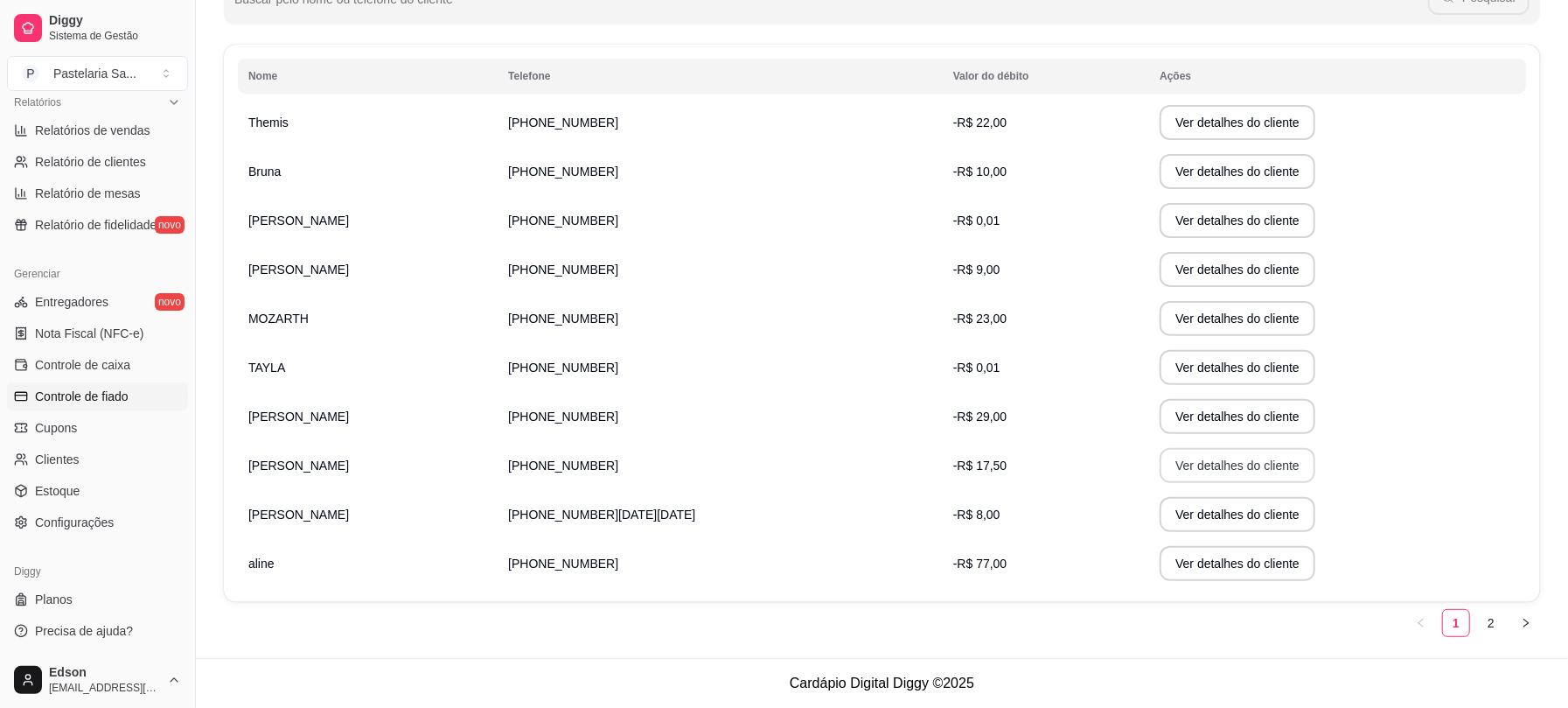
click at [1159, 457] on button "Ver detalhes do cliente" at bounding box center [1236, 465] width 156 height 35
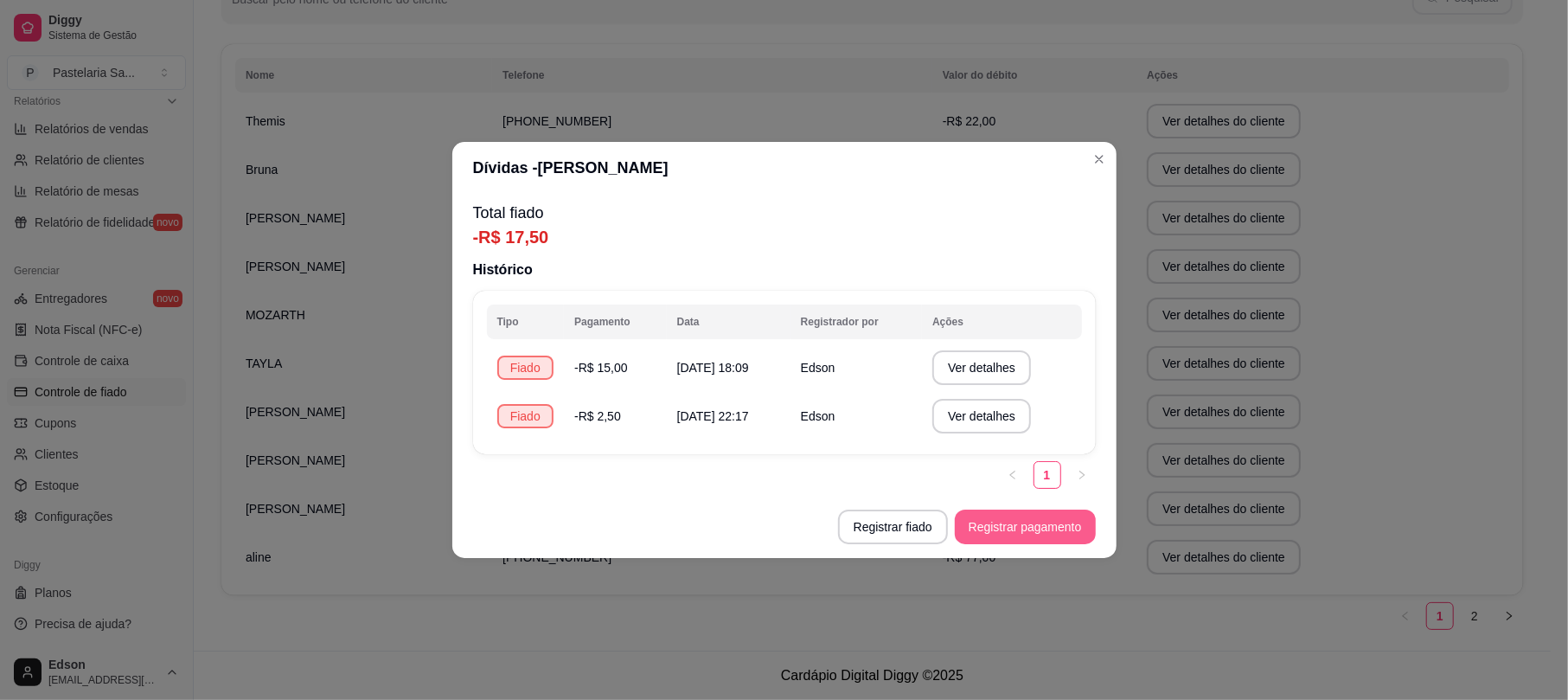
click at [986, 515] on button "Registrar pagamento" at bounding box center [1024, 527] width 141 height 34
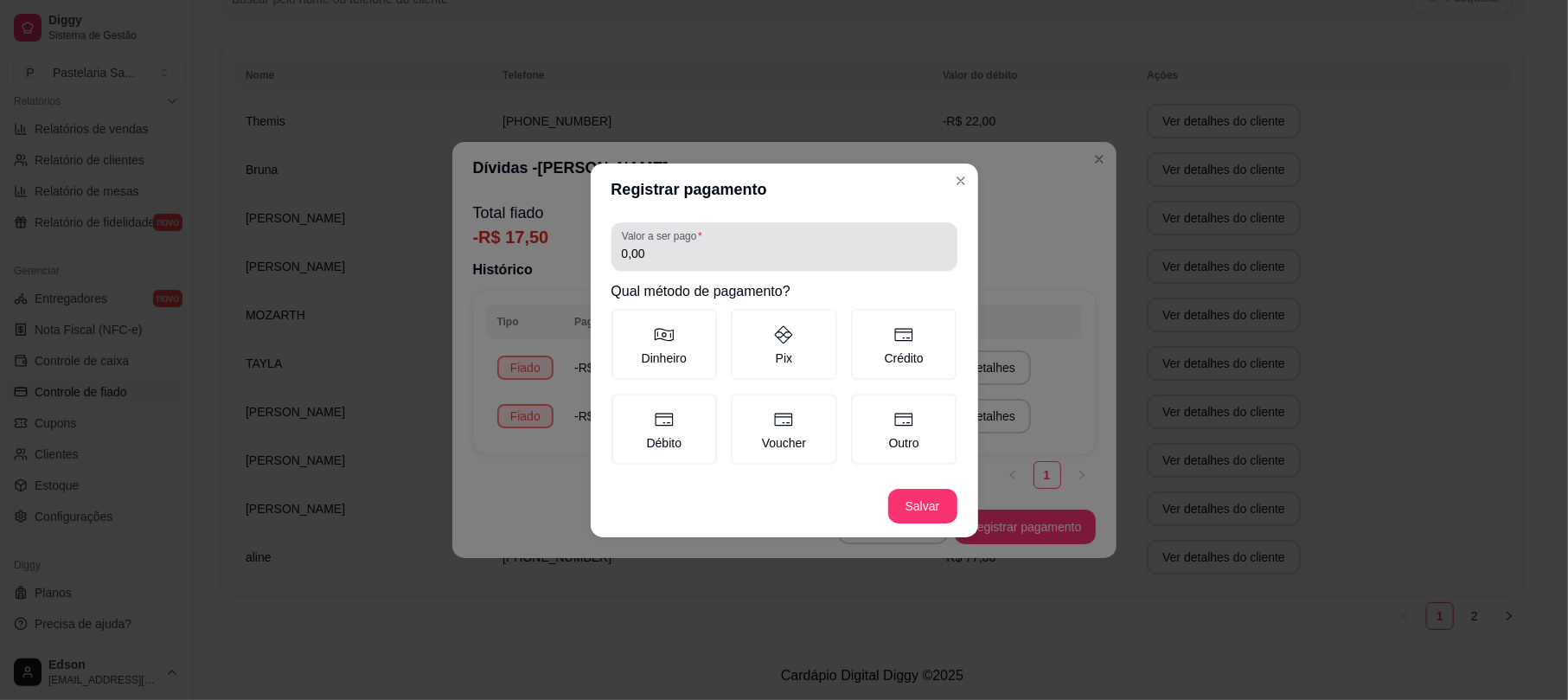
click at [696, 239] on label "Valor a ser pago" at bounding box center [664, 235] width 86 height 14
click at [696, 245] on input "0,00" at bounding box center [784, 253] width 325 height 17
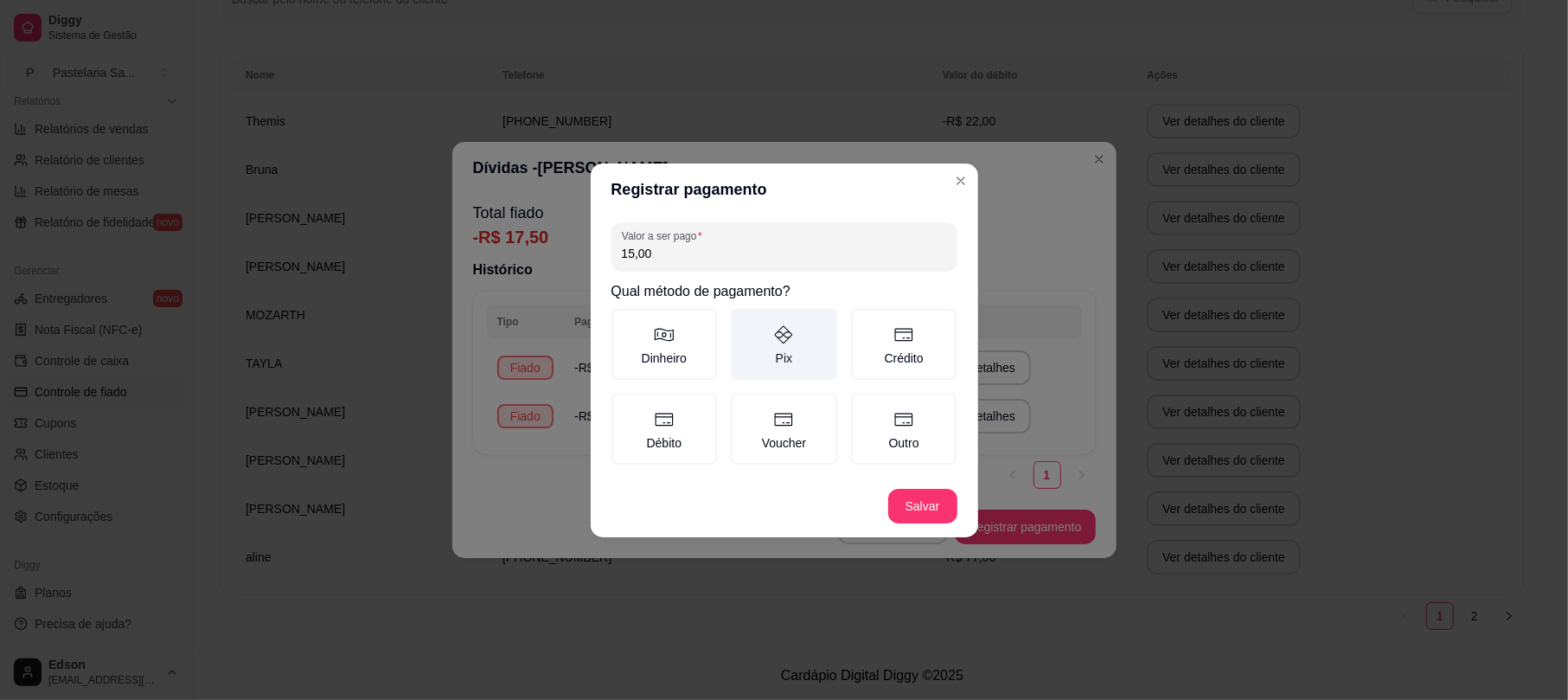
type input "15,00"
click at [793, 334] on icon at bounding box center [784, 335] width 21 height 21
click at [744, 321] on button "Pix" at bounding box center [736, 315] width 13 height 13
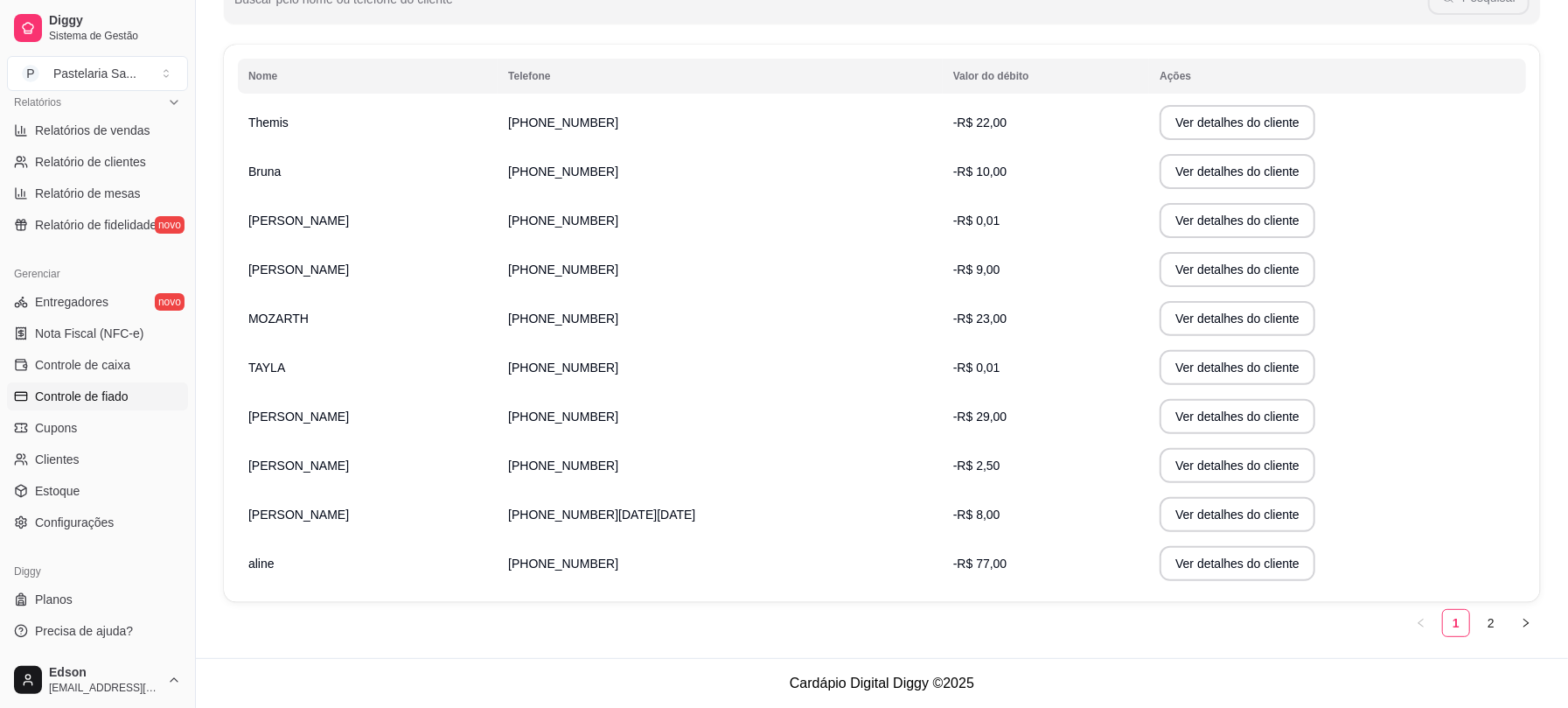
click at [381, 337] on td "MOZARTH" at bounding box center [367, 318] width 260 height 49
click at [742, 305] on td "[PHONE_NUMBER]" at bounding box center [720, 318] width 445 height 49
click at [943, 334] on td "-R$ 23,00" at bounding box center [1045, 318] width 206 height 49
click at [1170, 315] on button "Ver detalhes do cliente" at bounding box center [1236, 318] width 156 height 35
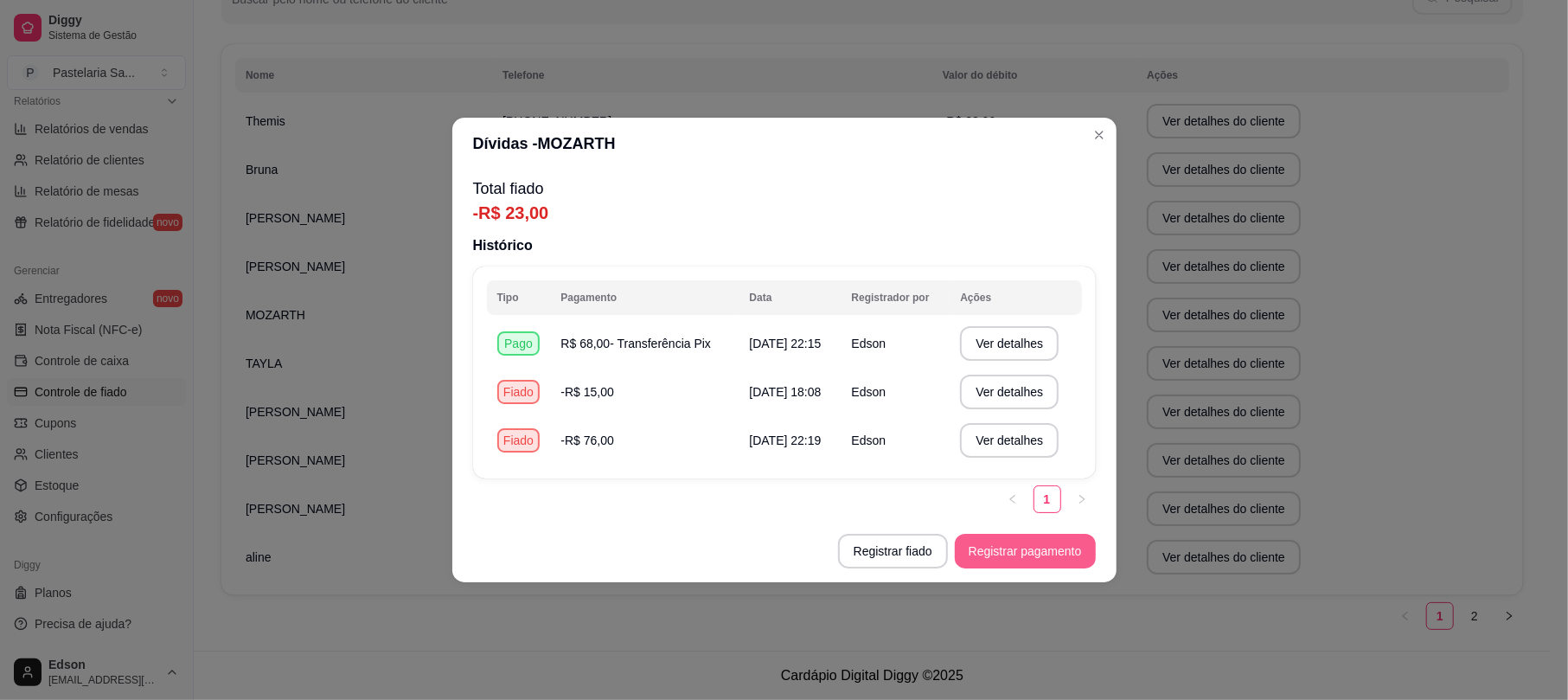
click at [996, 544] on button "Registrar pagamento" at bounding box center [1024, 551] width 141 height 34
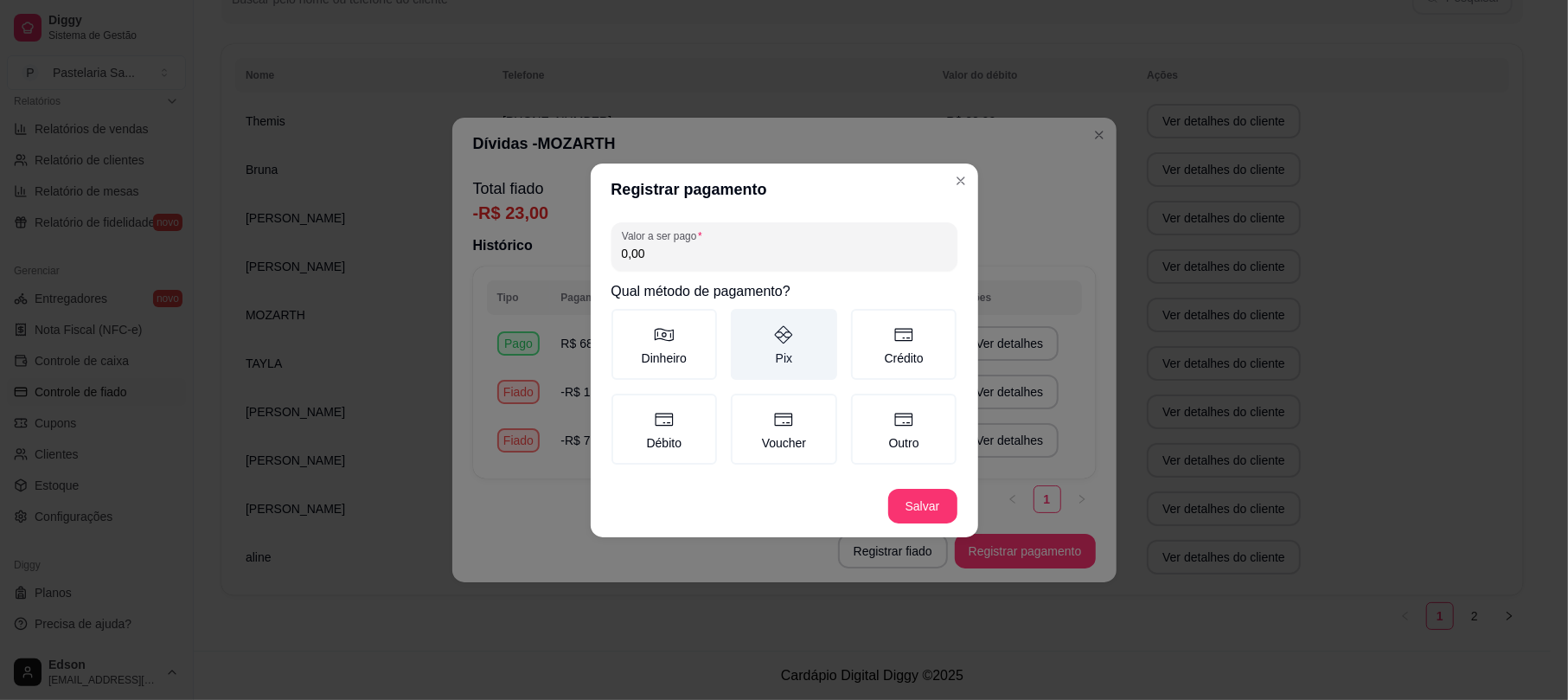
click at [789, 333] on icon at bounding box center [784, 335] width 21 height 21
click at [744, 321] on button "Pix" at bounding box center [736, 315] width 13 height 13
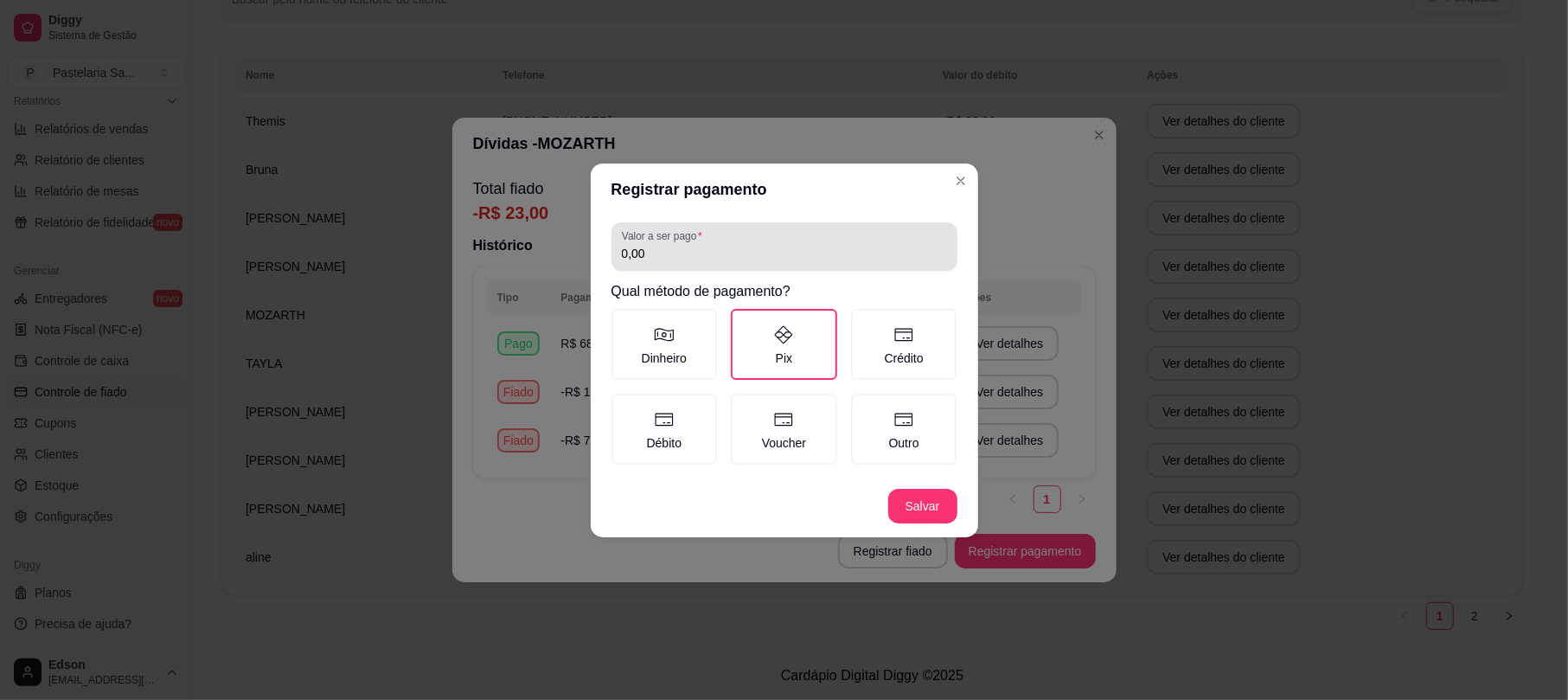
click at [701, 243] on label "Valor a ser pago" at bounding box center [664, 235] width 86 height 14
click at [701, 245] on input "0,00" at bounding box center [784, 253] width 325 height 17
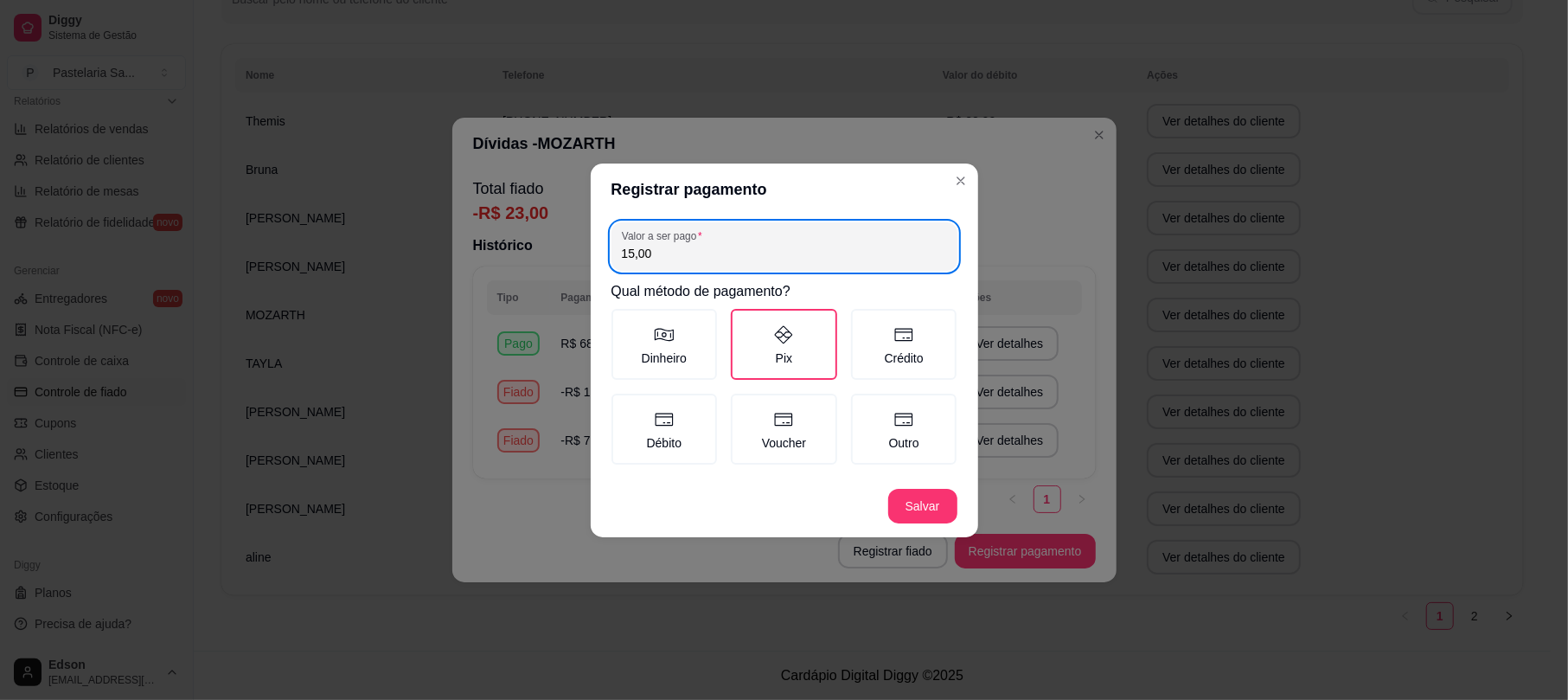
type input "15,00"
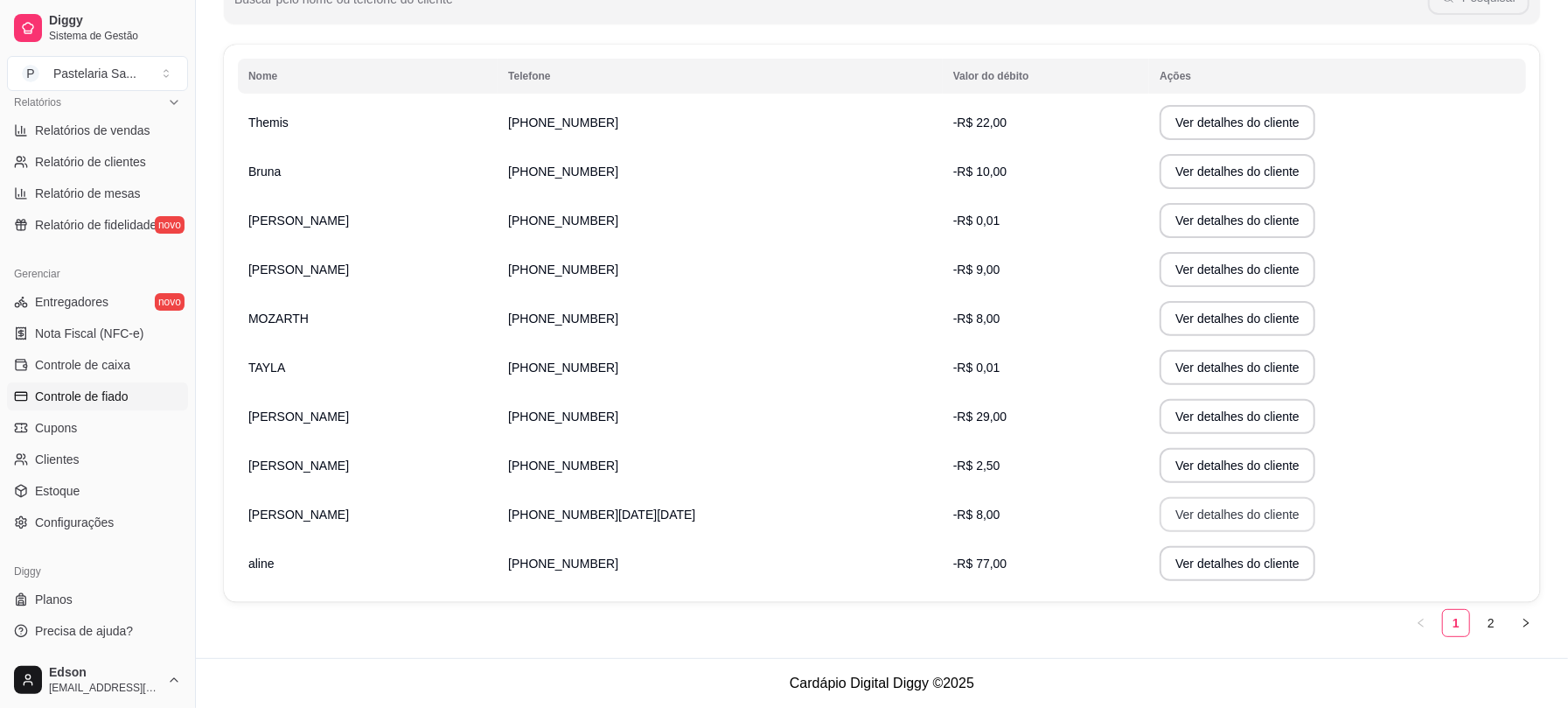
click at [1159, 515] on button "Ver detalhes do cliente" at bounding box center [1236, 515] width 156 height 35
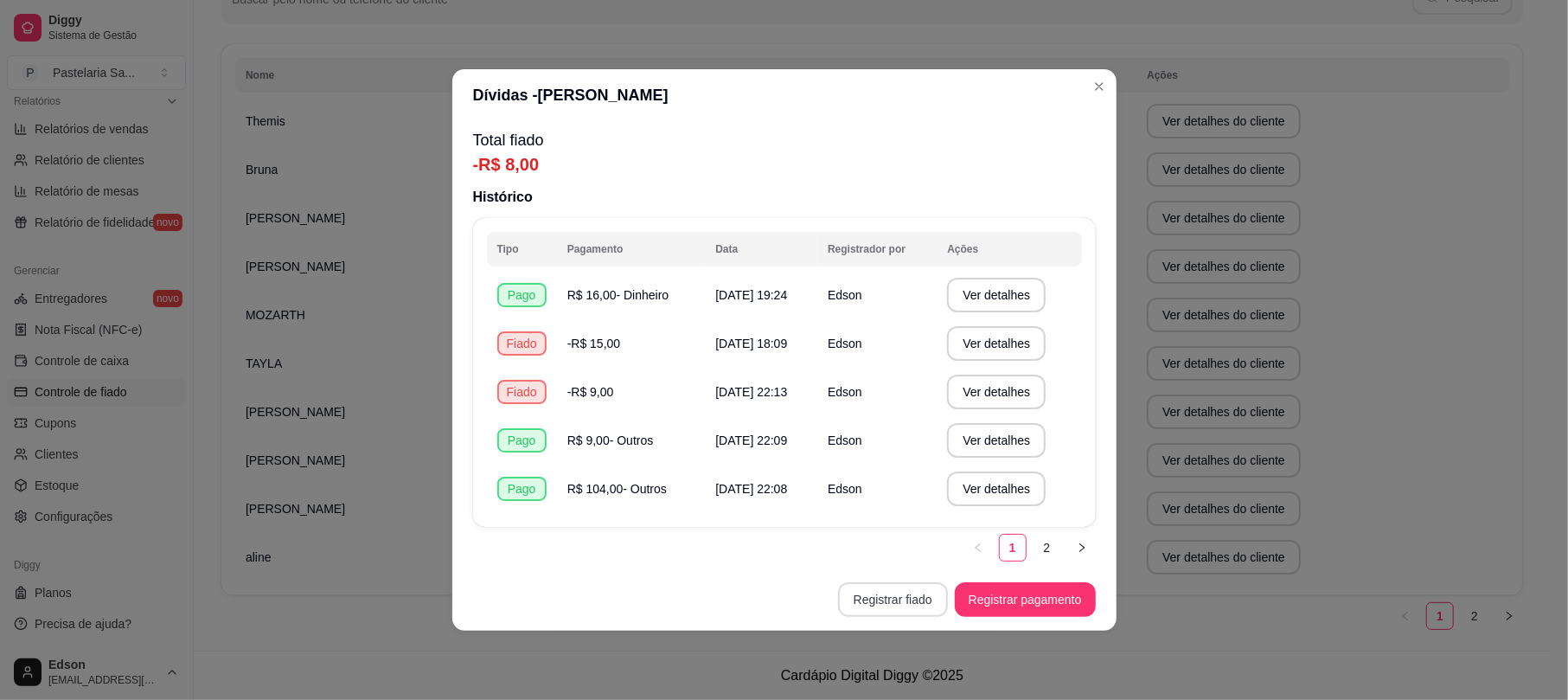
click at [927, 596] on button "Registrar fiado" at bounding box center [892, 600] width 110 height 34
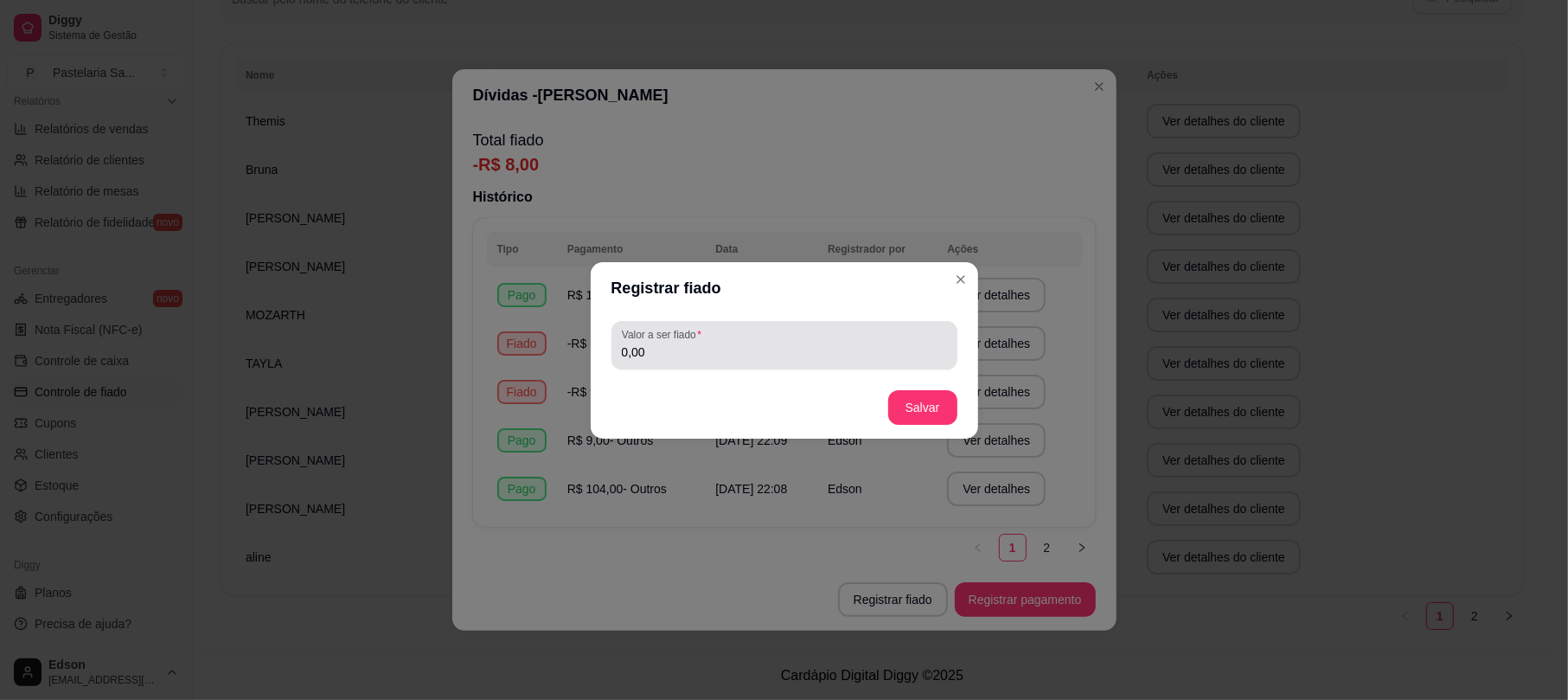
click at [728, 351] on input "0,00" at bounding box center [784, 352] width 325 height 17
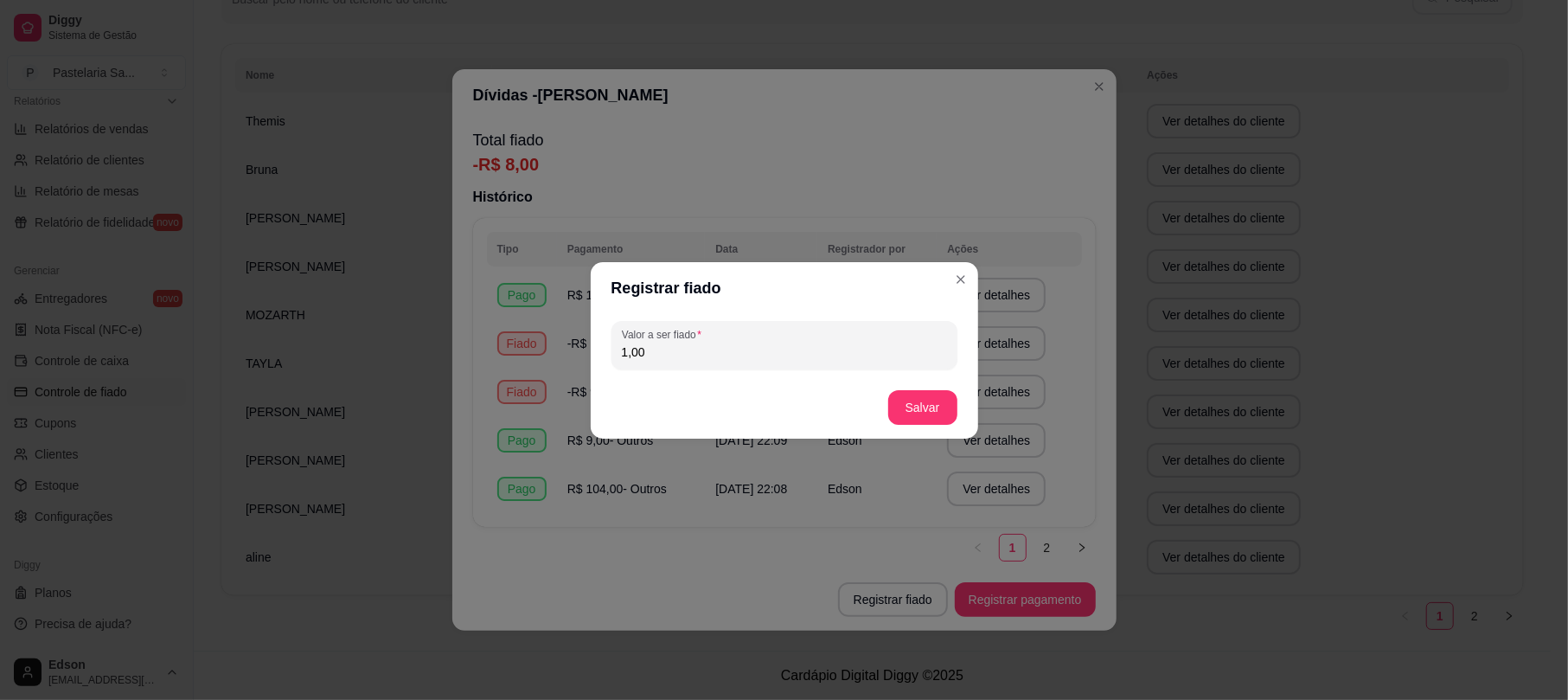
type input "1,00"
click at [937, 422] on button "Salvar" at bounding box center [923, 407] width 69 height 34
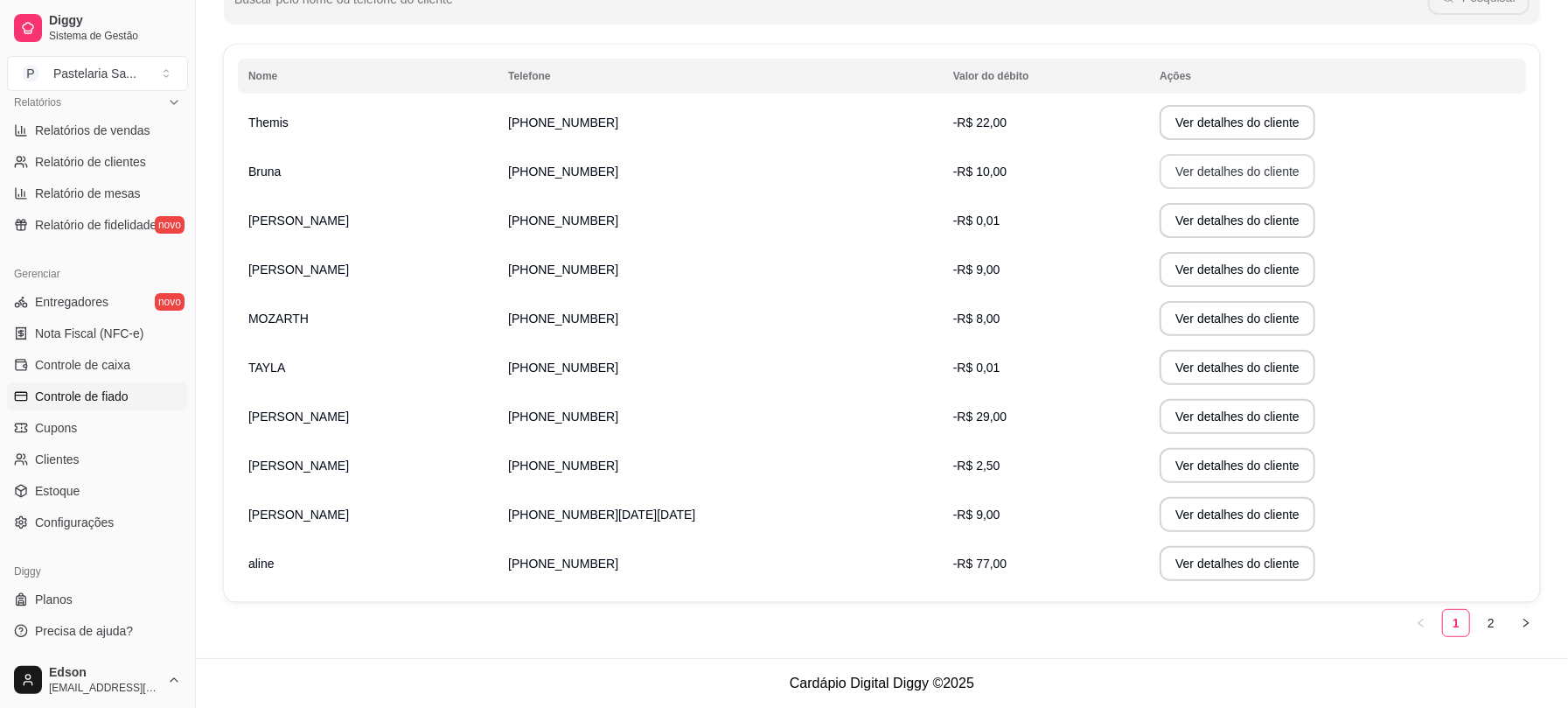
click at [1215, 172] on button "Ver detalhes do cliente" at bounding box center [1236, 171] width 156 height 35
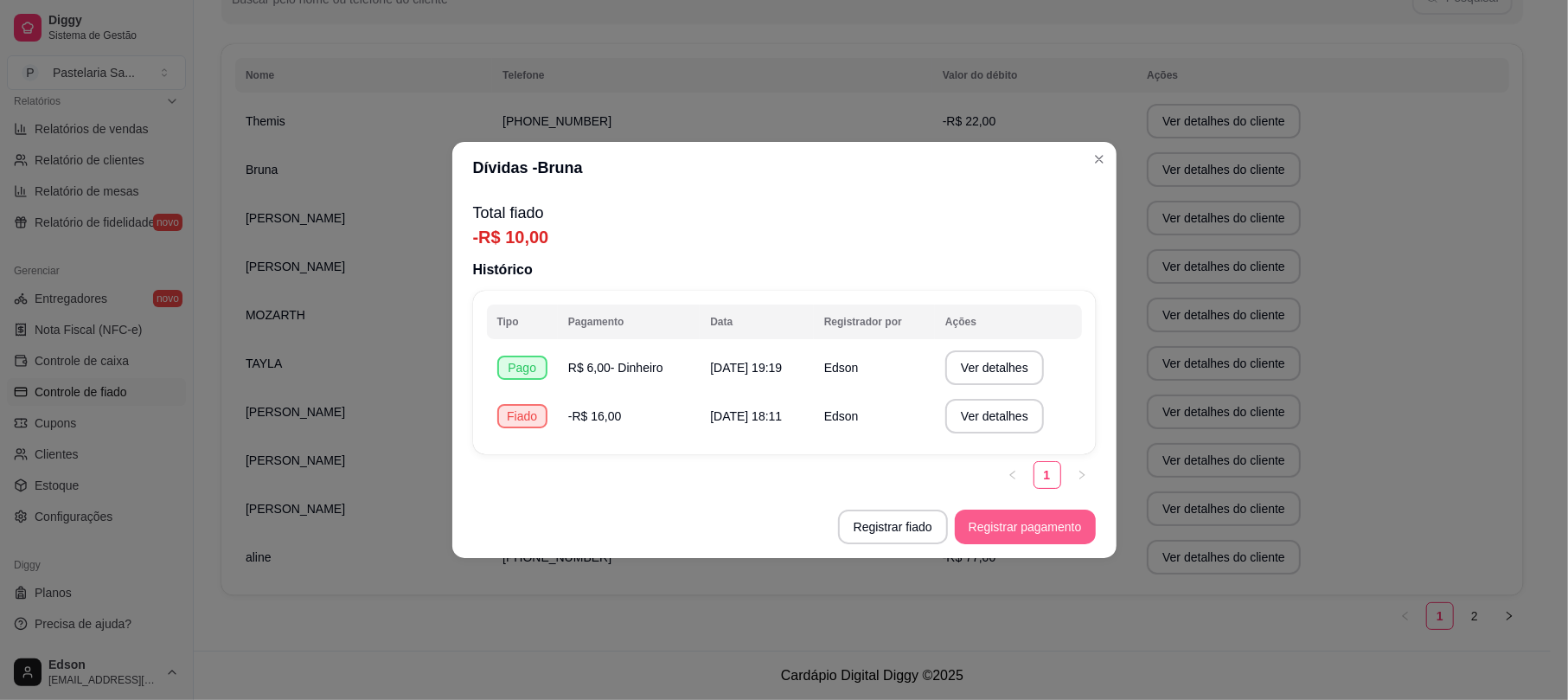
click at [1021, 535] on button "Registrar pagamento" at bounding box center [1024, 527] width 141 height 34
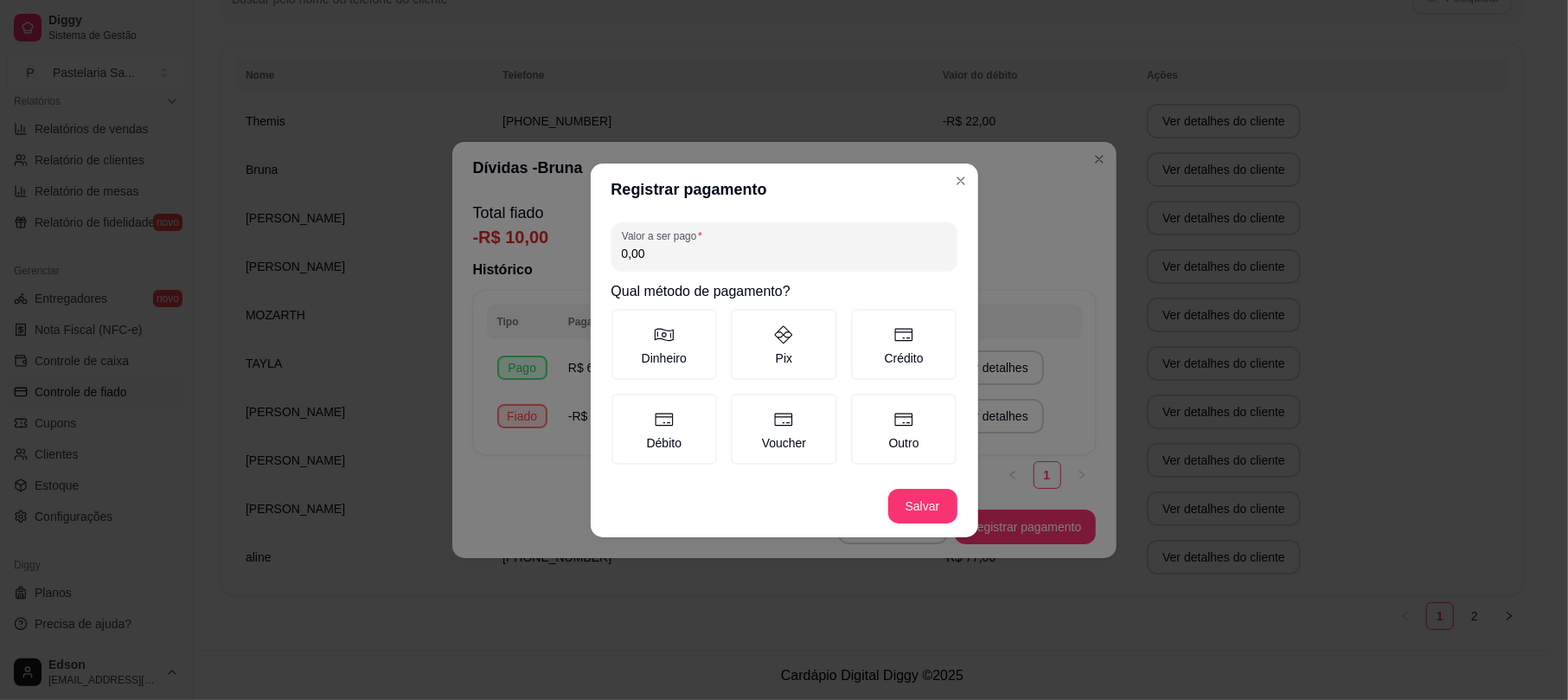
click at [799, 260] on input "0,00" at bounding box center [784, 253] width 325 height 17
type input "6,00"
click at [779, 318] on label "Pix" at bounding box center [783, 344] width 106 height 71
click at [744, 318] on button "Pix" at bounding box center [736, 315] width 13 height 13
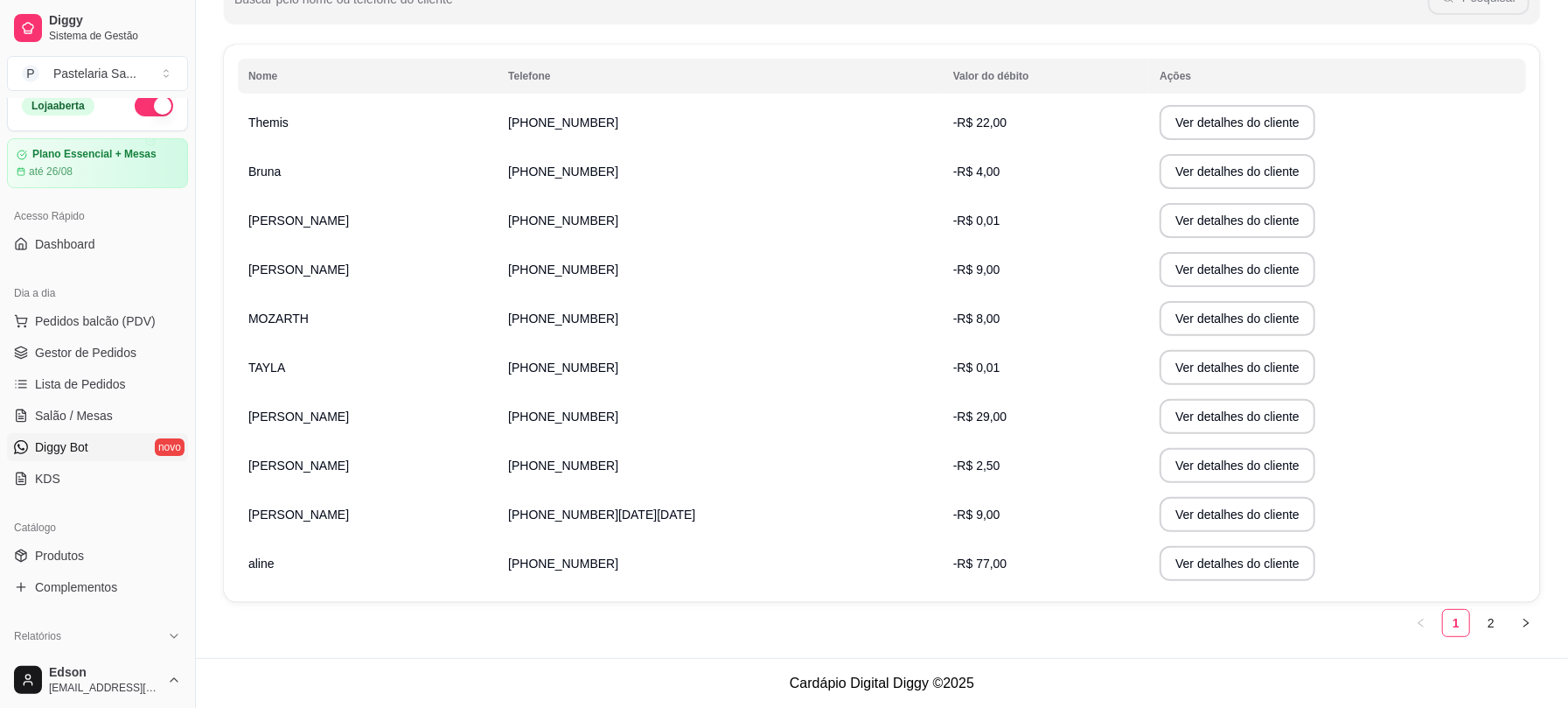
scroll to position [0, 0]
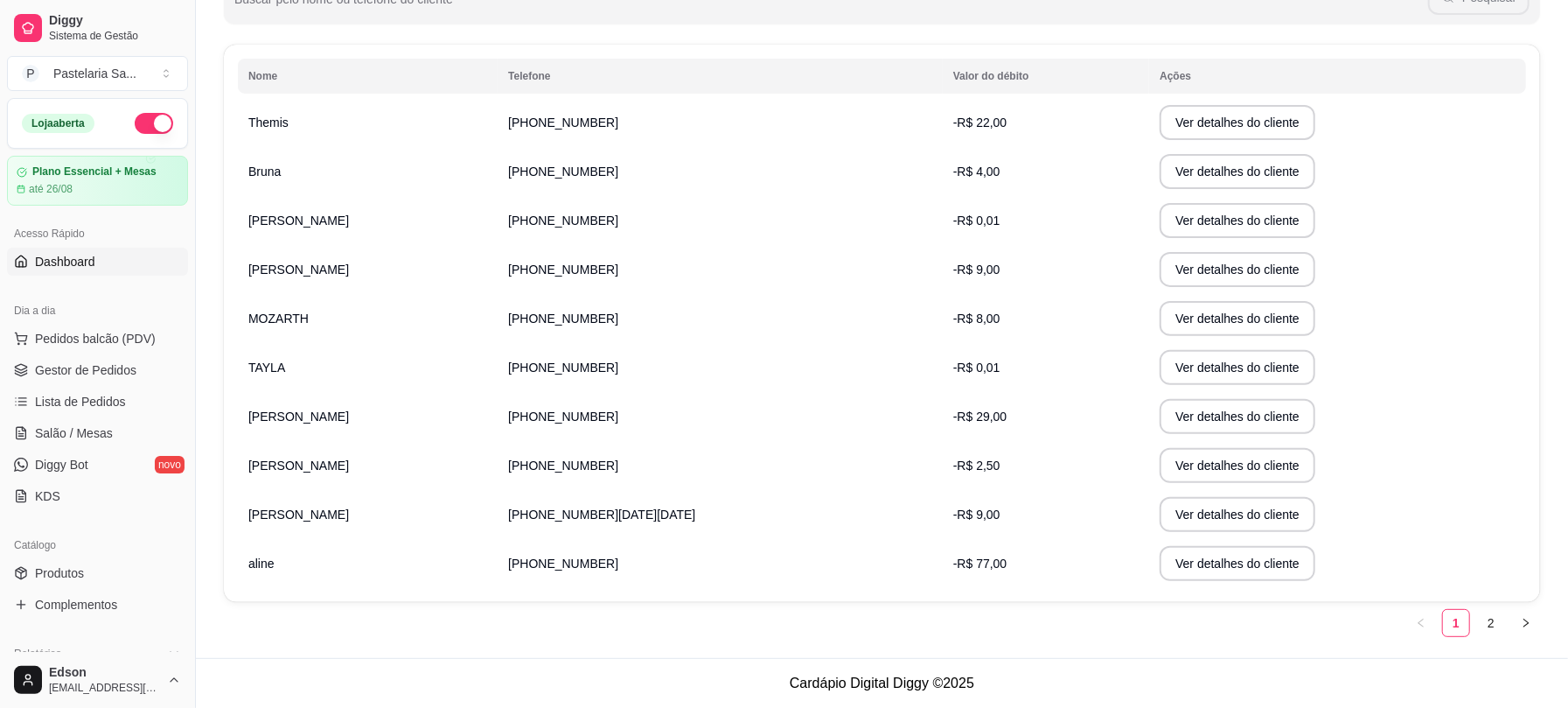
click at [106, 268] on link "Dashboard" at bounding box center [97, 261] width 181 height 28
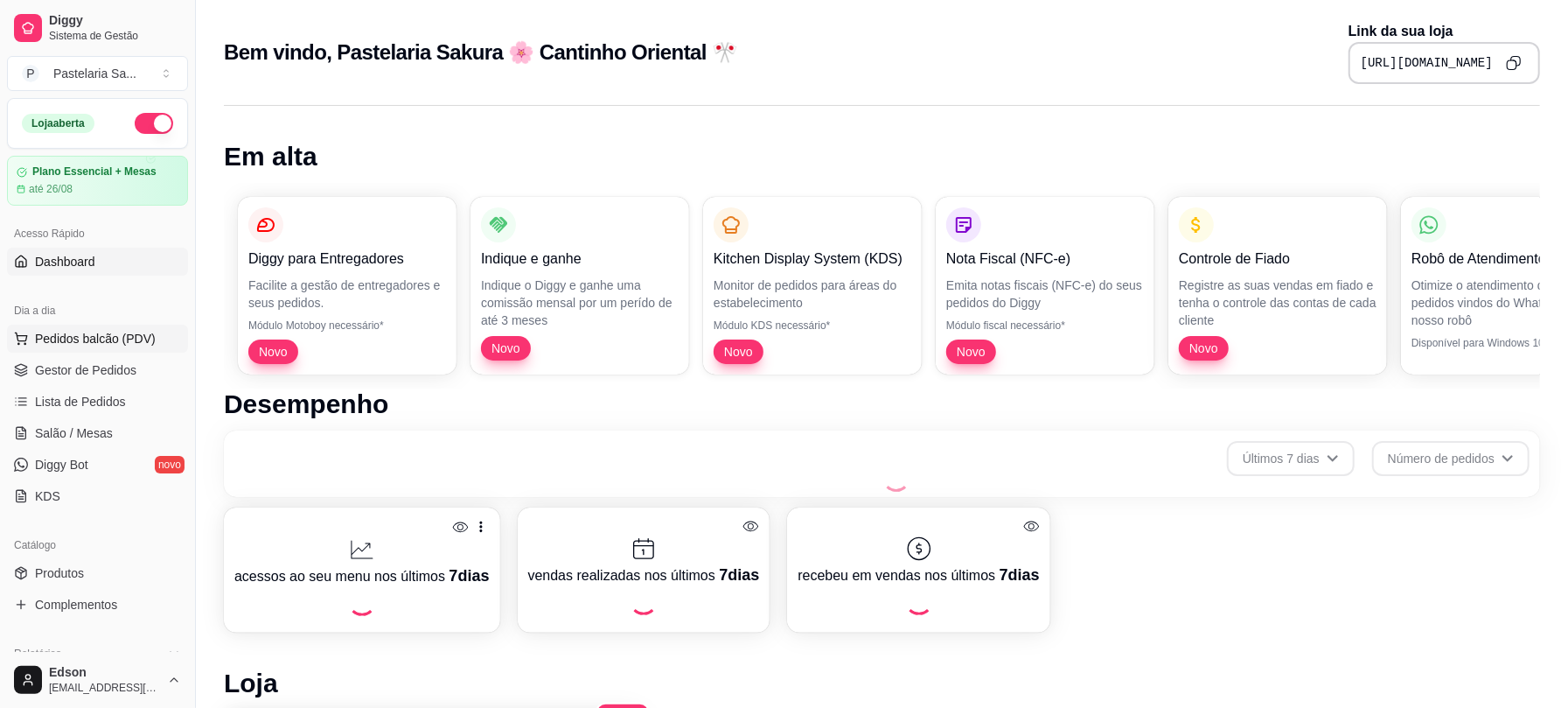
click at [127, 338] on span "Pedidos balcão (PDV)" at bounding box center [95, 339] width 121 height 17
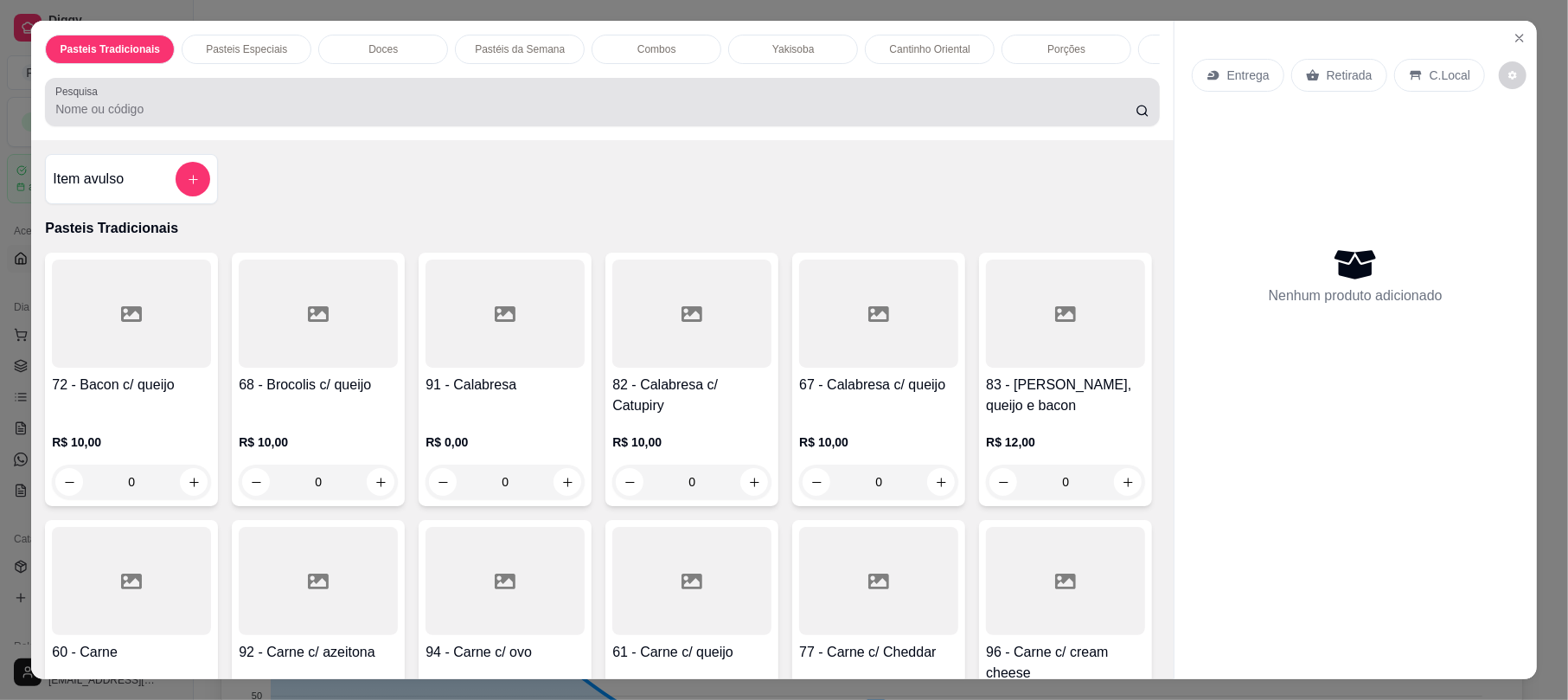
click at [555, 126] on div "Pesquisa" at bounding box center [601, 101] width 1114 height 49
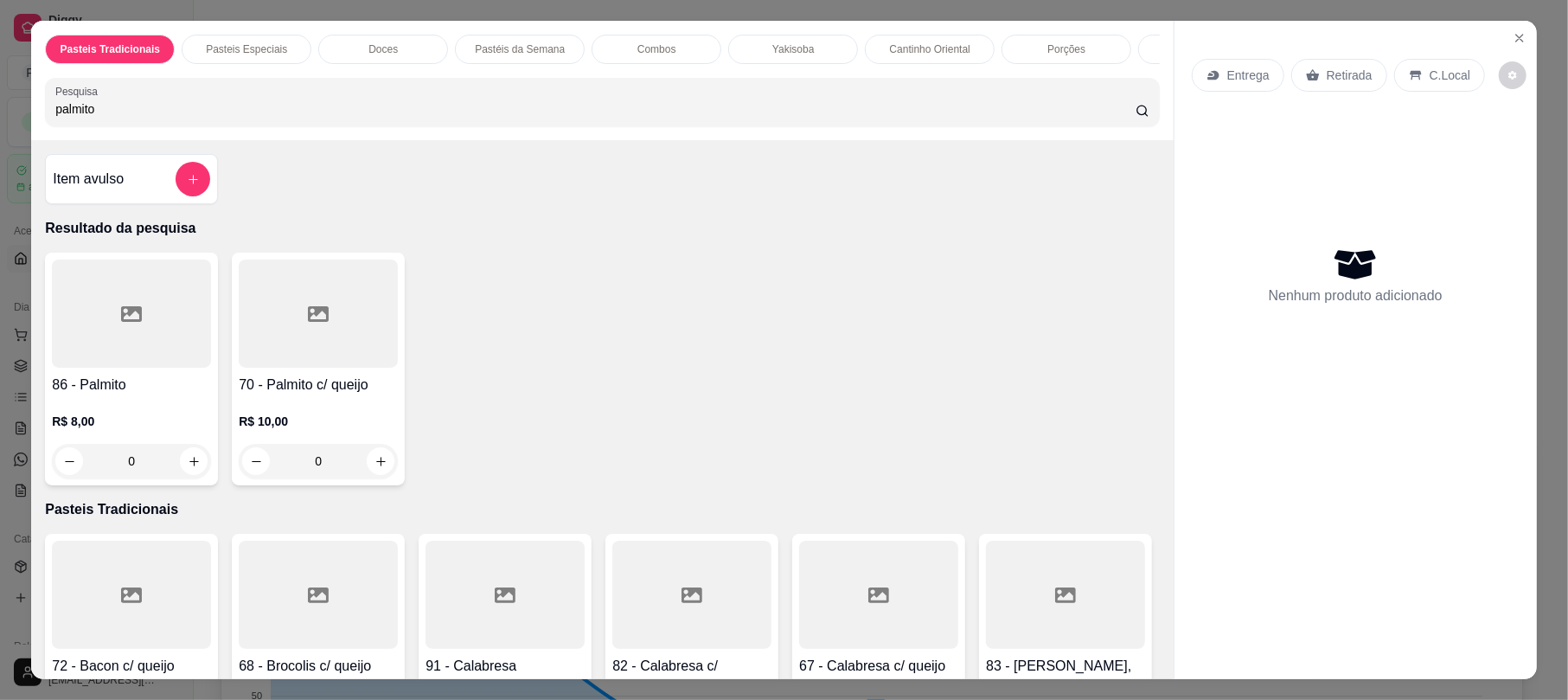
type input "palmito"
click at [98, 367] on div at bounding box center [131, 313] width 159 height 108
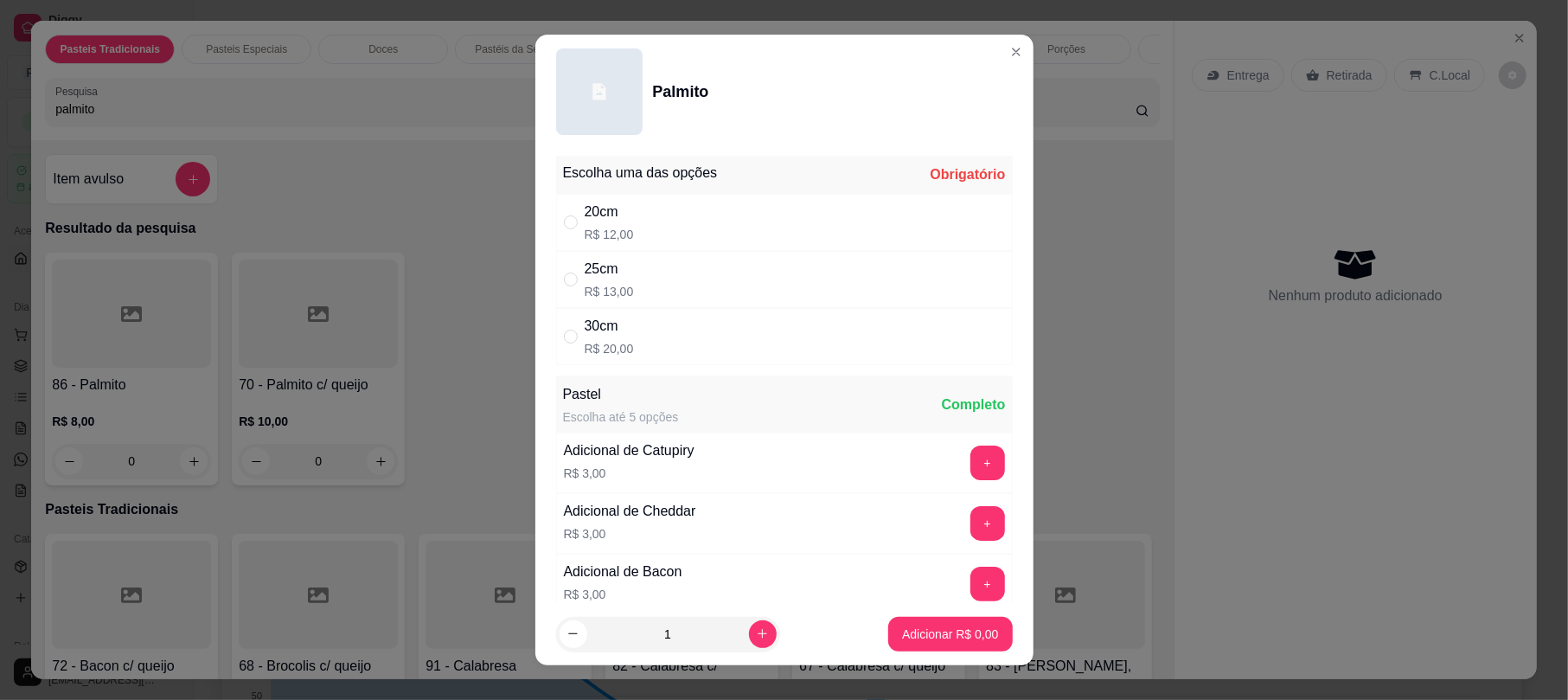
click at [830, 230] on div "20cm R$ 12,00" at bounding box center [785, 223] width 457 height 57
radio input "true"
click at [927, 641] on p "Adicionar R$ 12,00" at bounding box center [947, 634] width 103 height 17
type input "1"
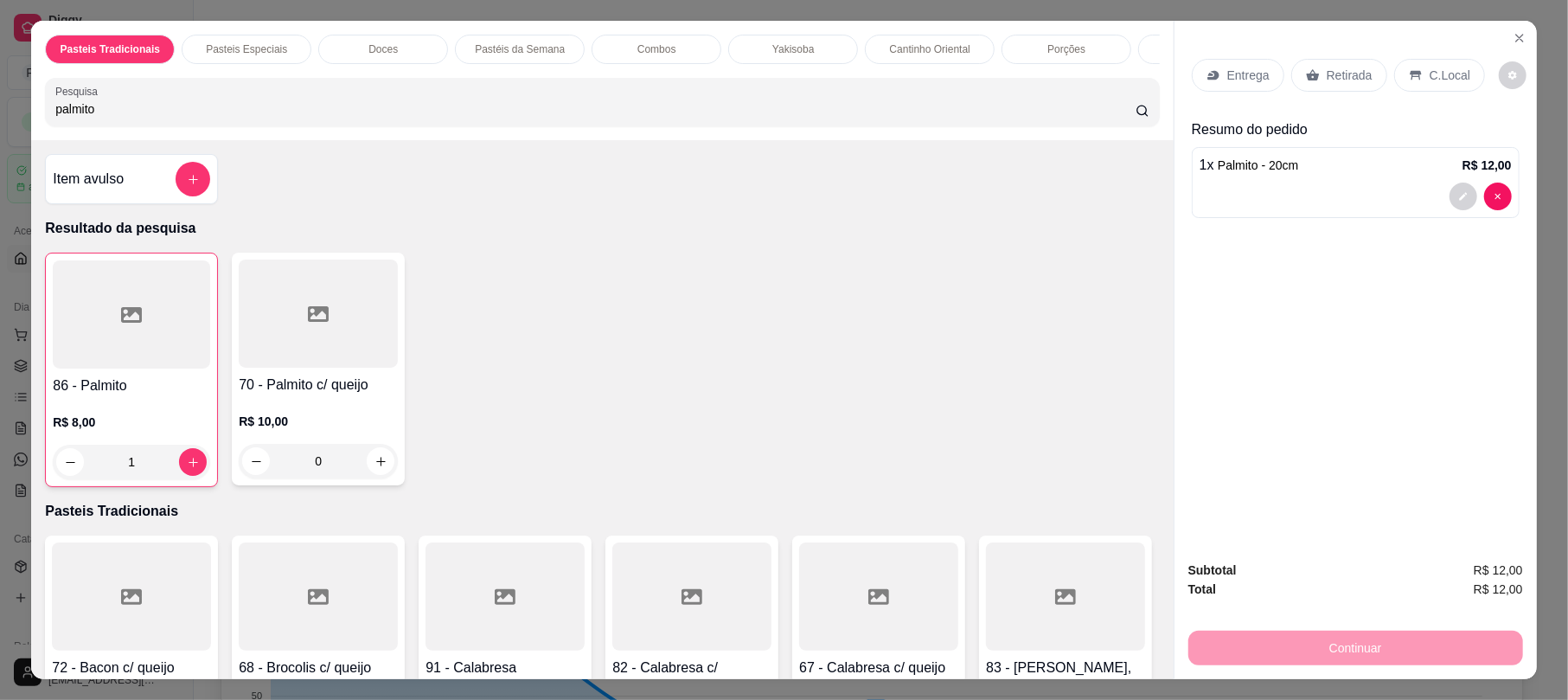
click at [174, 126] on div "Pesquisa palmito" at bounding box center [601, 101] width 1114 height 49
click at [173, 118] on input "palmito" at bounding box center [596, 109] width 1080 height 17
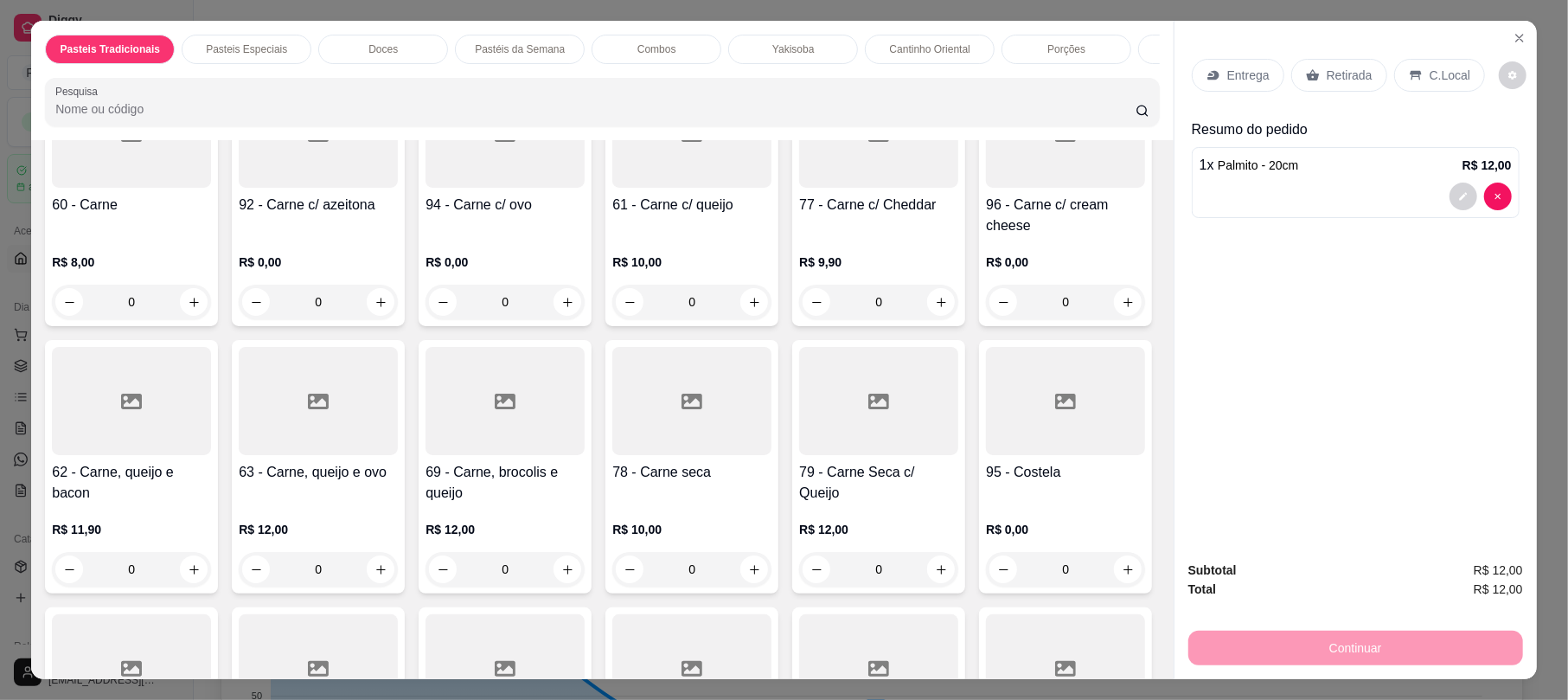
scroll to position [457, 0]
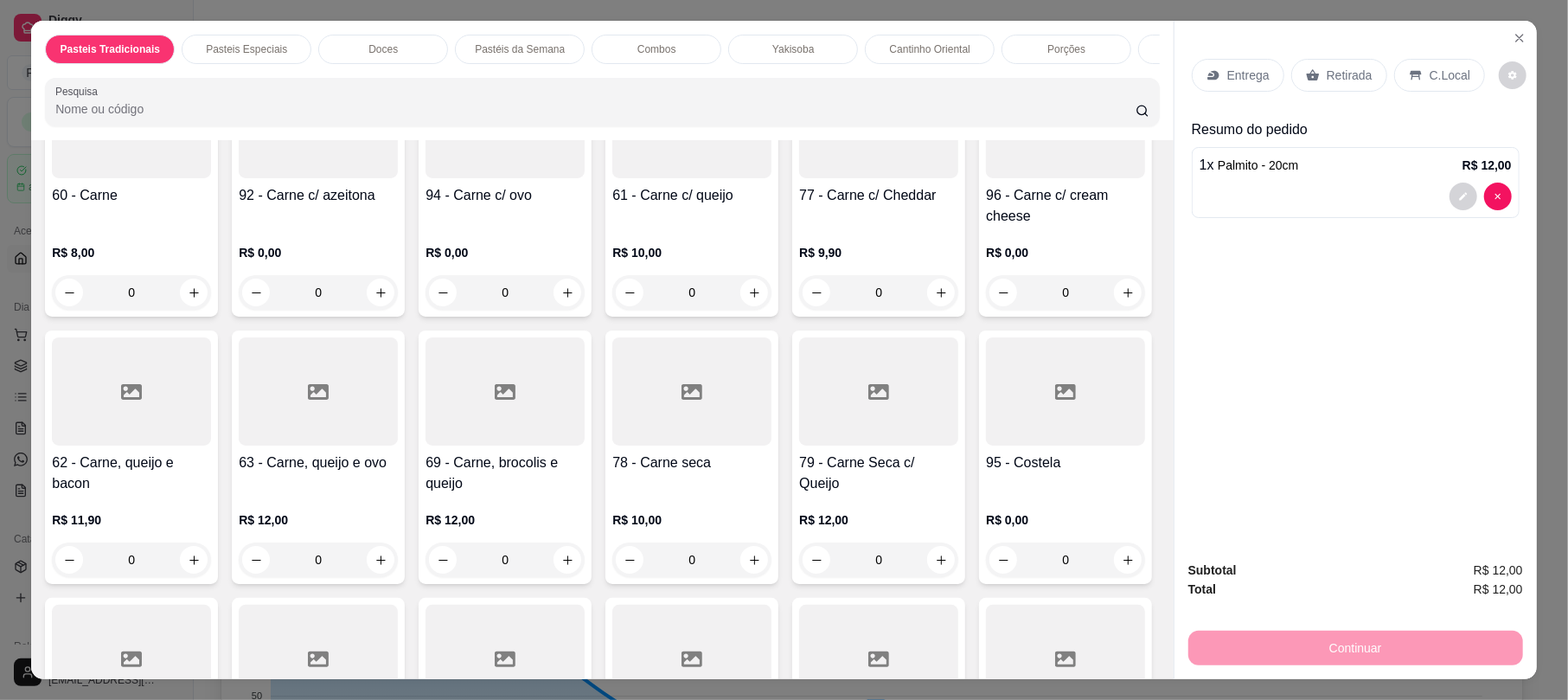
click at [398, 430] on div at bounding box center [318, 391] width 159 height 108
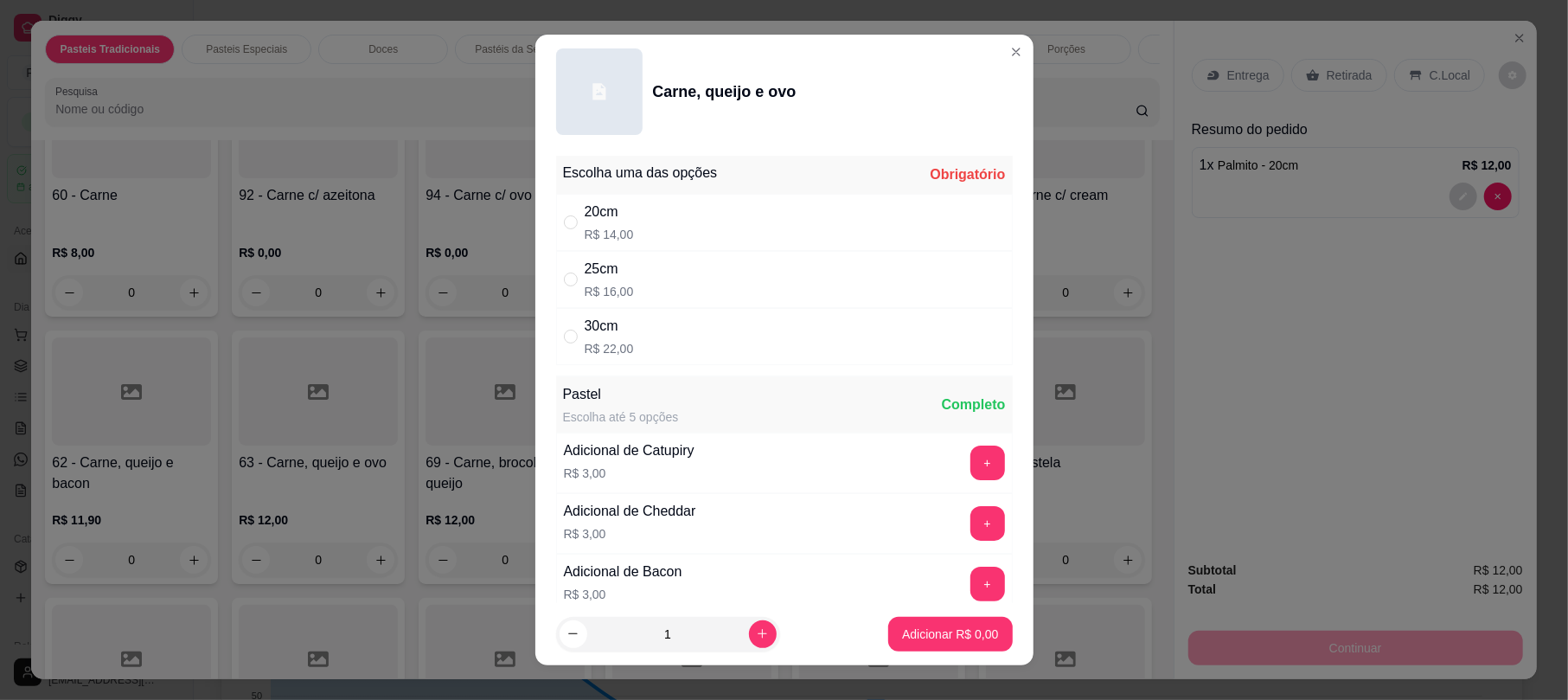
click at [810, 216] on div "20cm R$ 14,00" at bounding box center [785, 223] width 457 height 57
radio input "true"
click at [934, 623] on button "Adicionar R$ 14,00" at bounding box center [947, 634] width 131 height 34
type input "1"
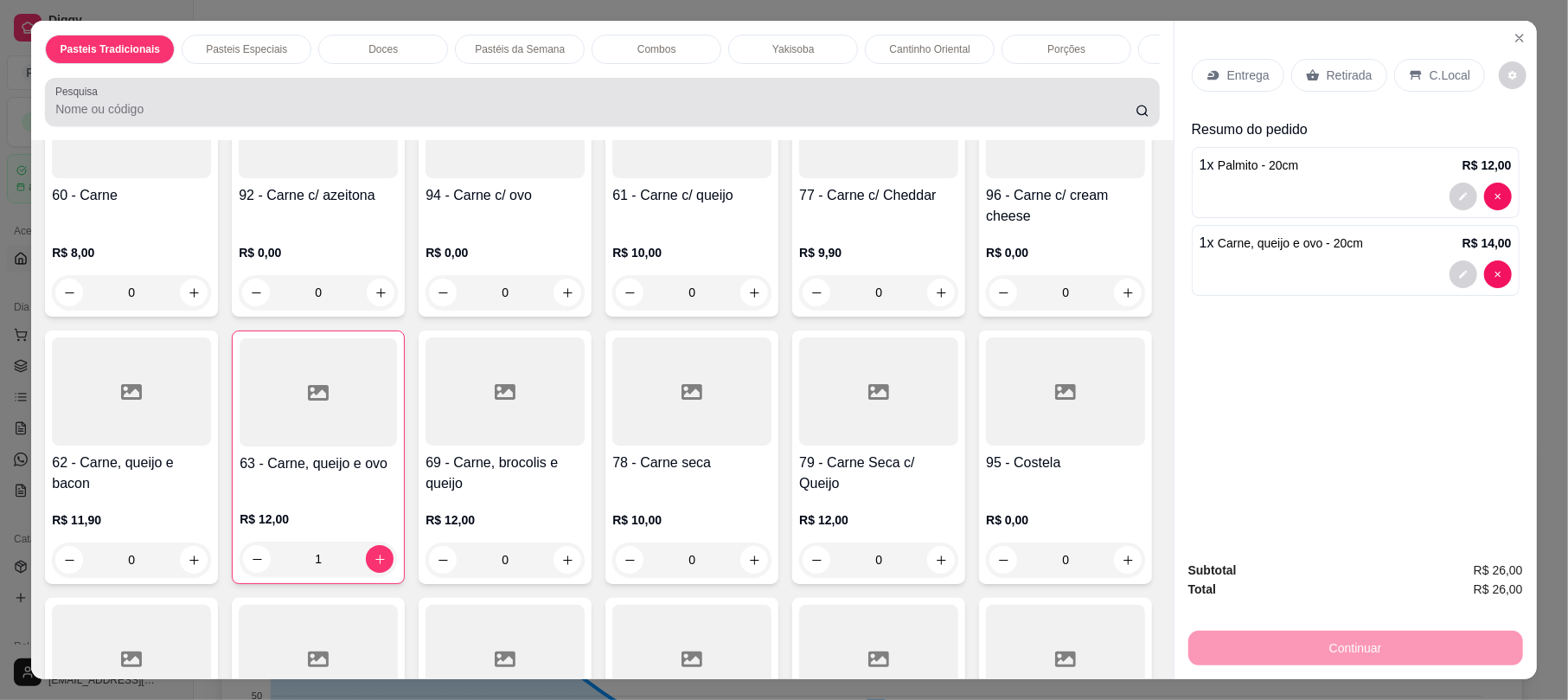
click at [185, 118] on input "Pesquisa" at bounding box center [596, 109] width 1080 height 17
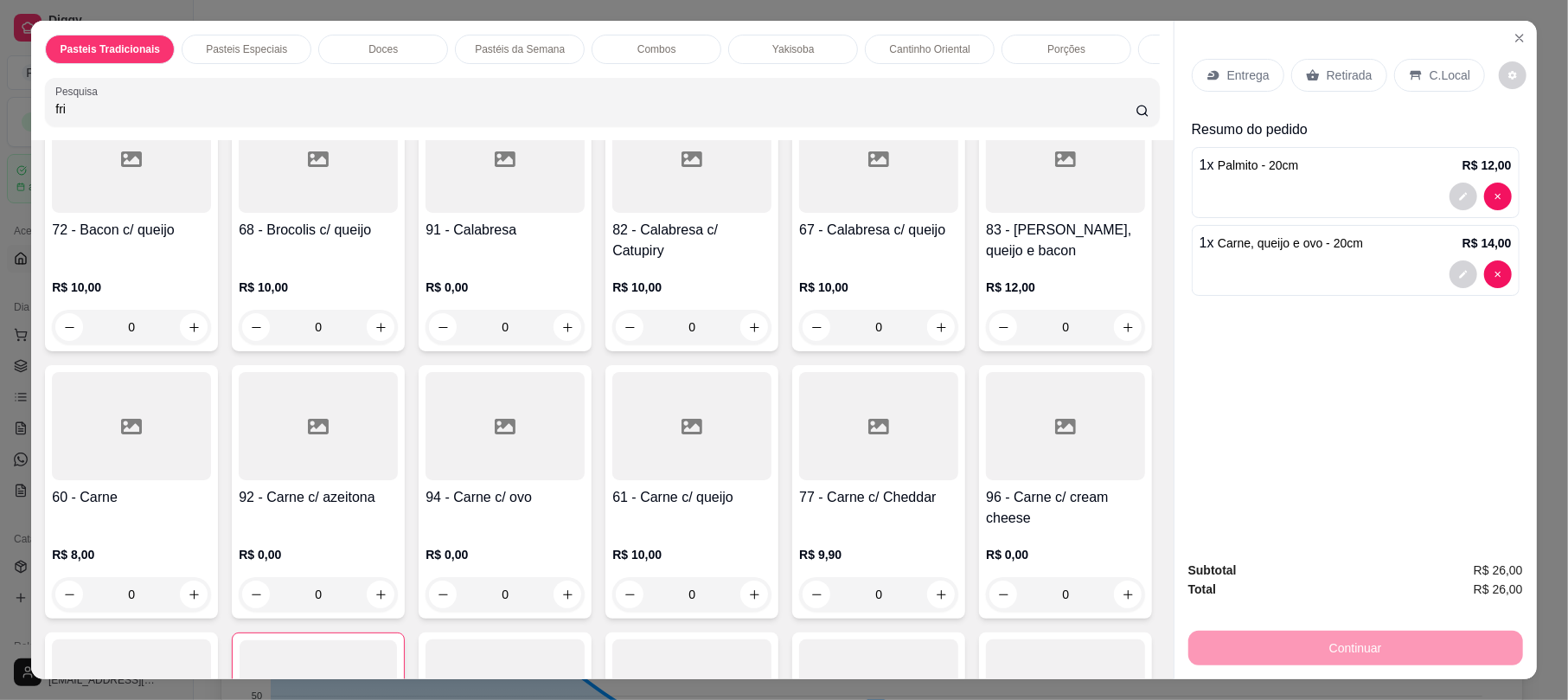
scroll to position [0, 0]
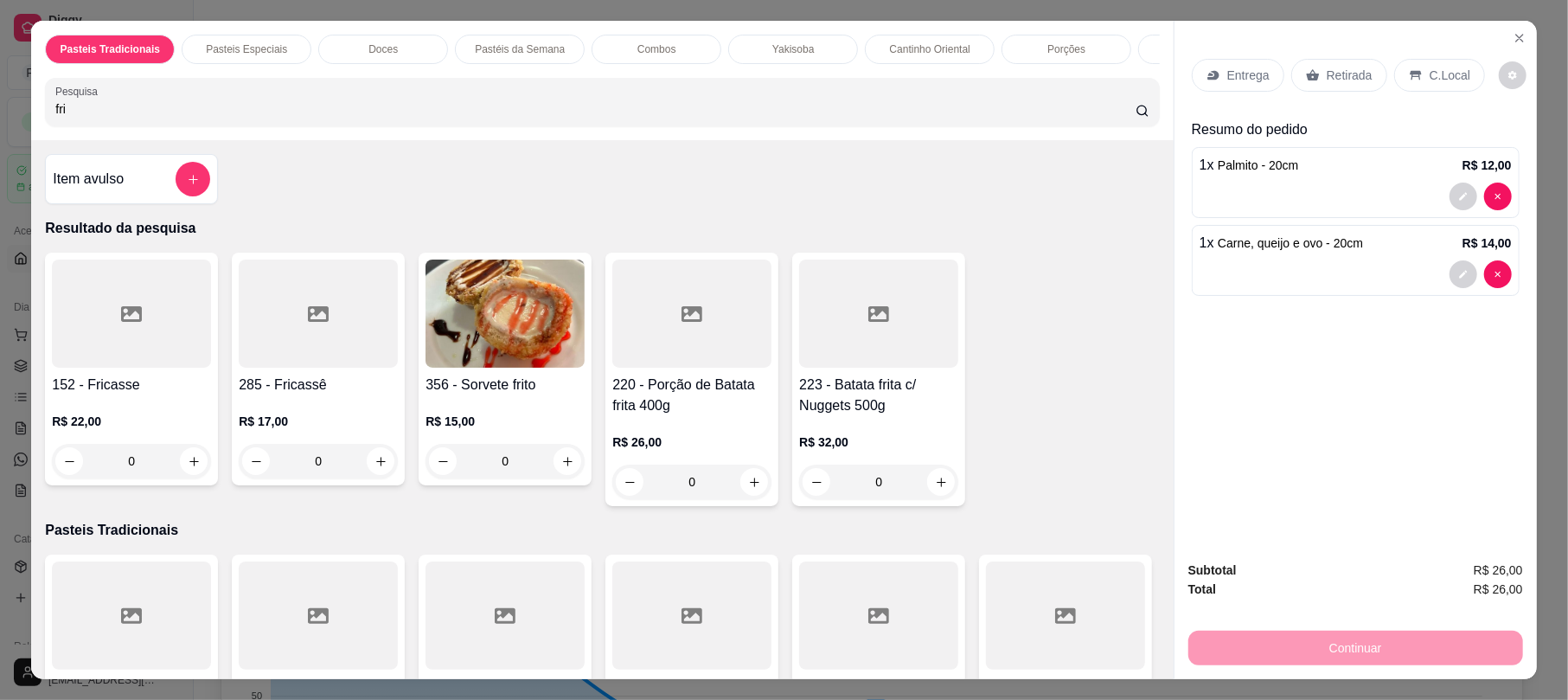
type input "fri"
click at [312, 395] on h4 "285 - Fricassê" at bounding box center [318, 385] width 159 height 21
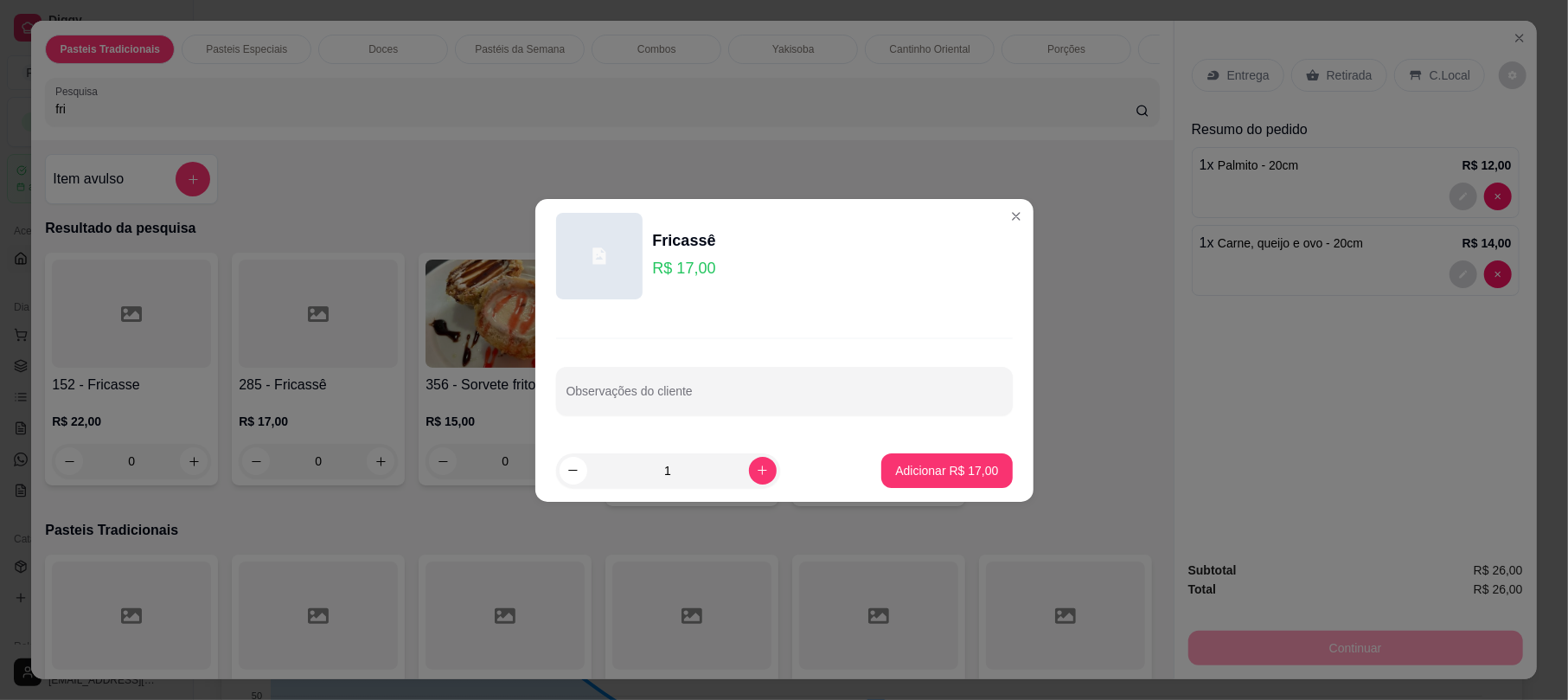
click at [889, 490] on footer "1 Adicionar R$ 17,00" at bounding box center [784, 470] width 498 height 62
click at [969, 488] on footer "1 Adicionar R$ 17,00" at bounding box center [784, 470] width 498 height 62
click at [943, 471] on p "Adicionar R$ 17,00" at bounding box center [947, 470] width 100 height 16
type input "1"
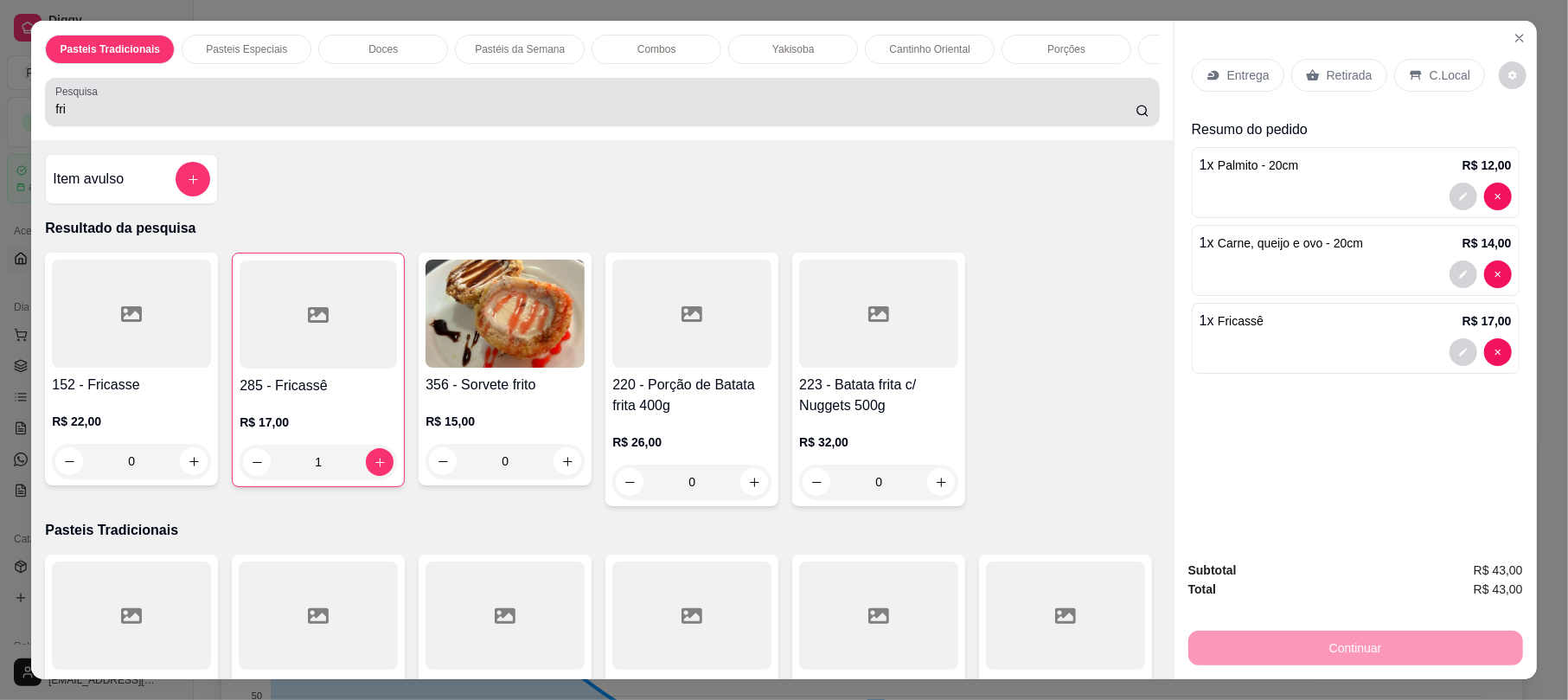
click at [163, 107] on div "fri" at bounding box center [601, 102] width 1093 height 34
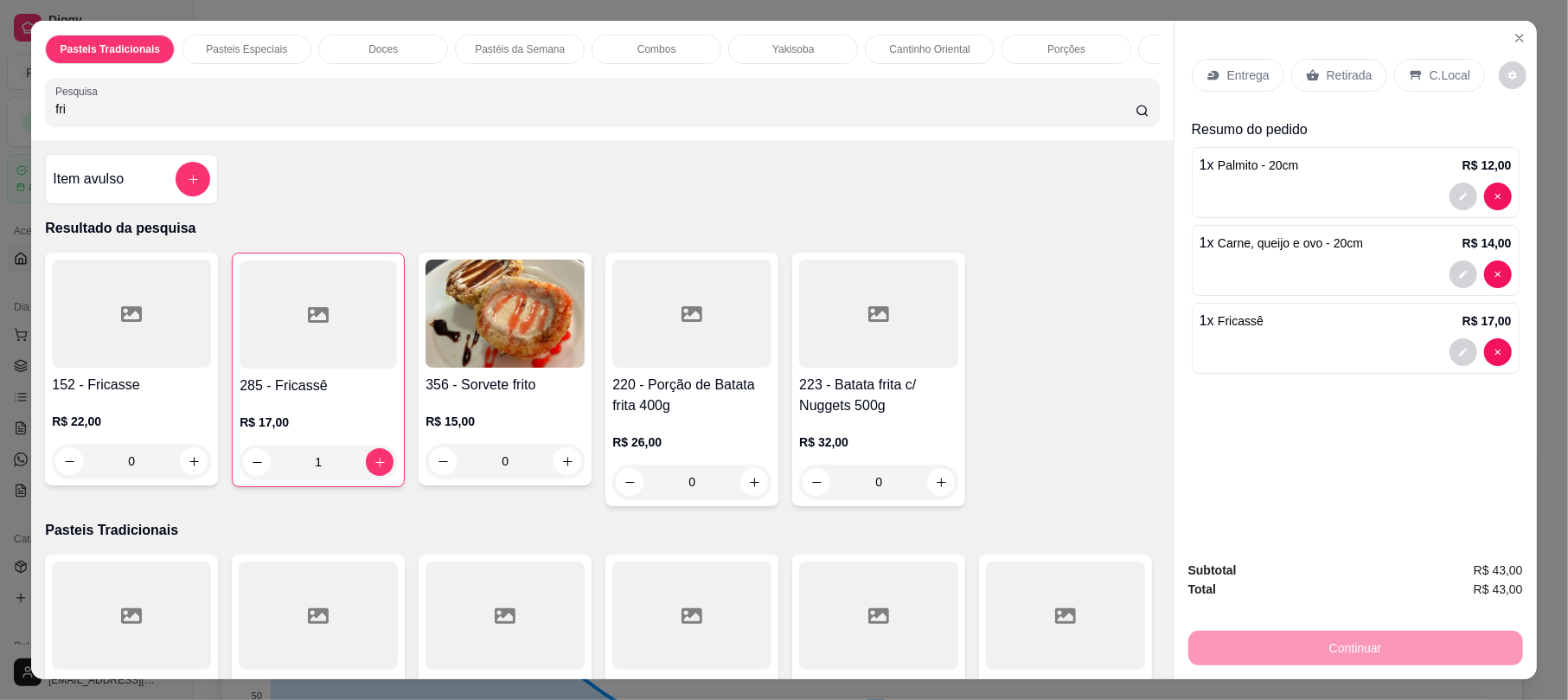
click at [160, 105] on div "fri" at bounding box center [601, 102] width 1093 height 34
type input "f"
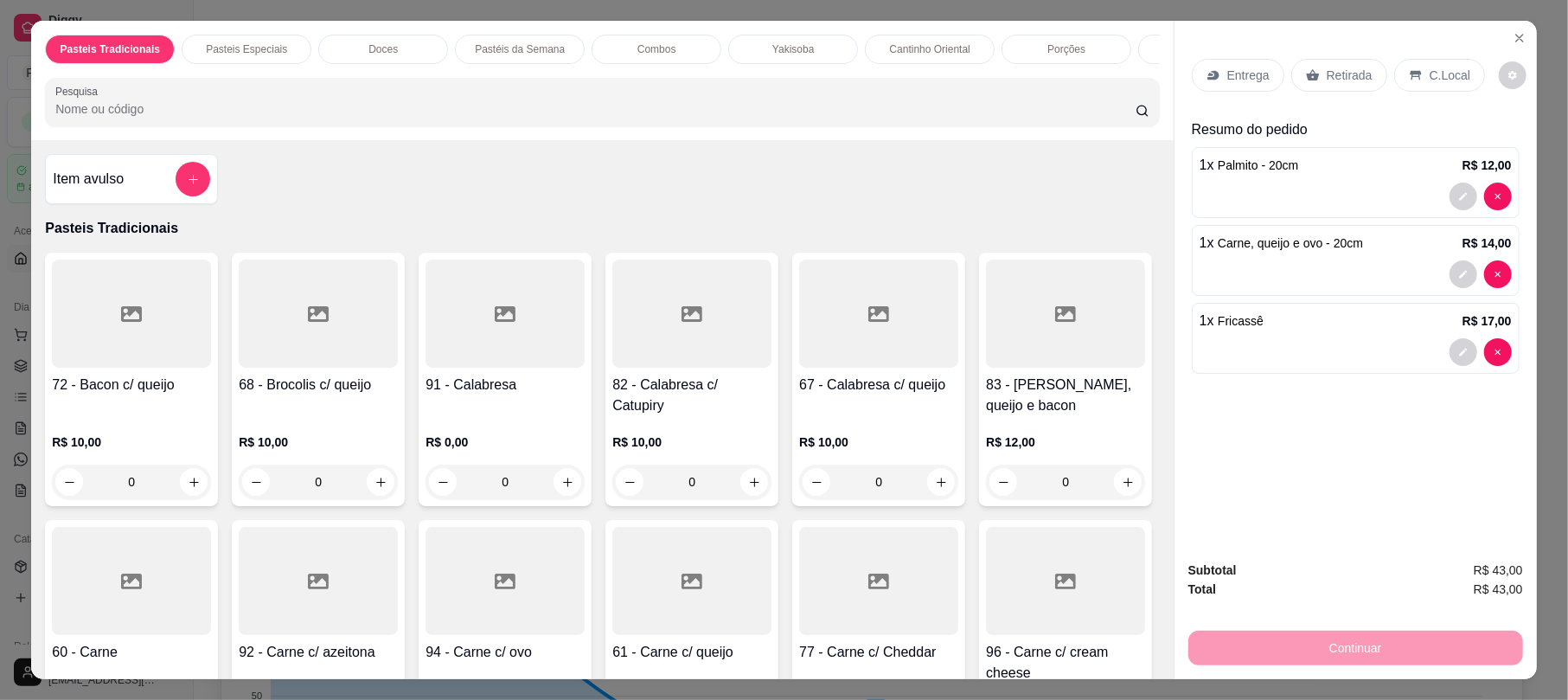
click at [1306, 63] on div "Retirada" at bounding box center [1339, 75] width 96 height 33
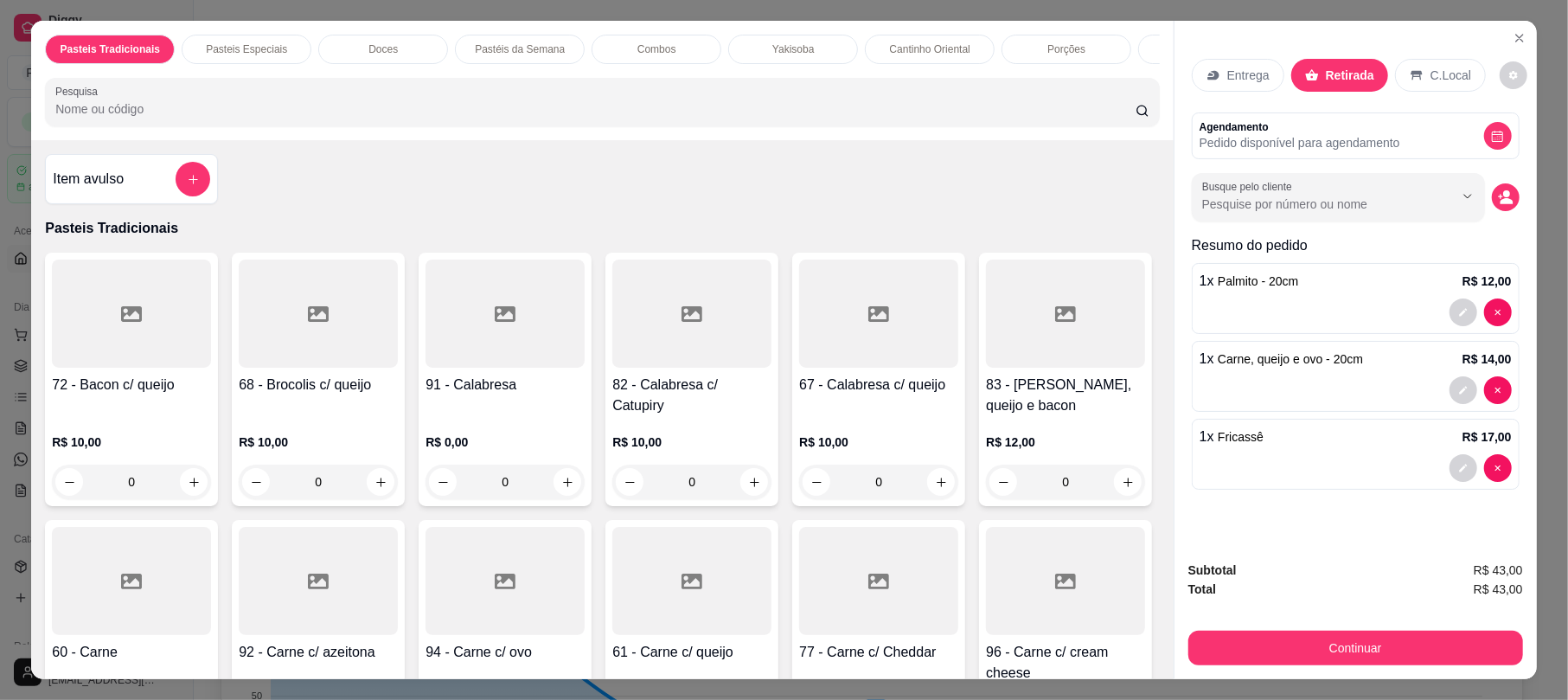
click at [1318, 665] on div "Subtotal R$ 43,00 Total R$ 43,00 Continuar" at bounding box center [1355, 613] width 362 height 132
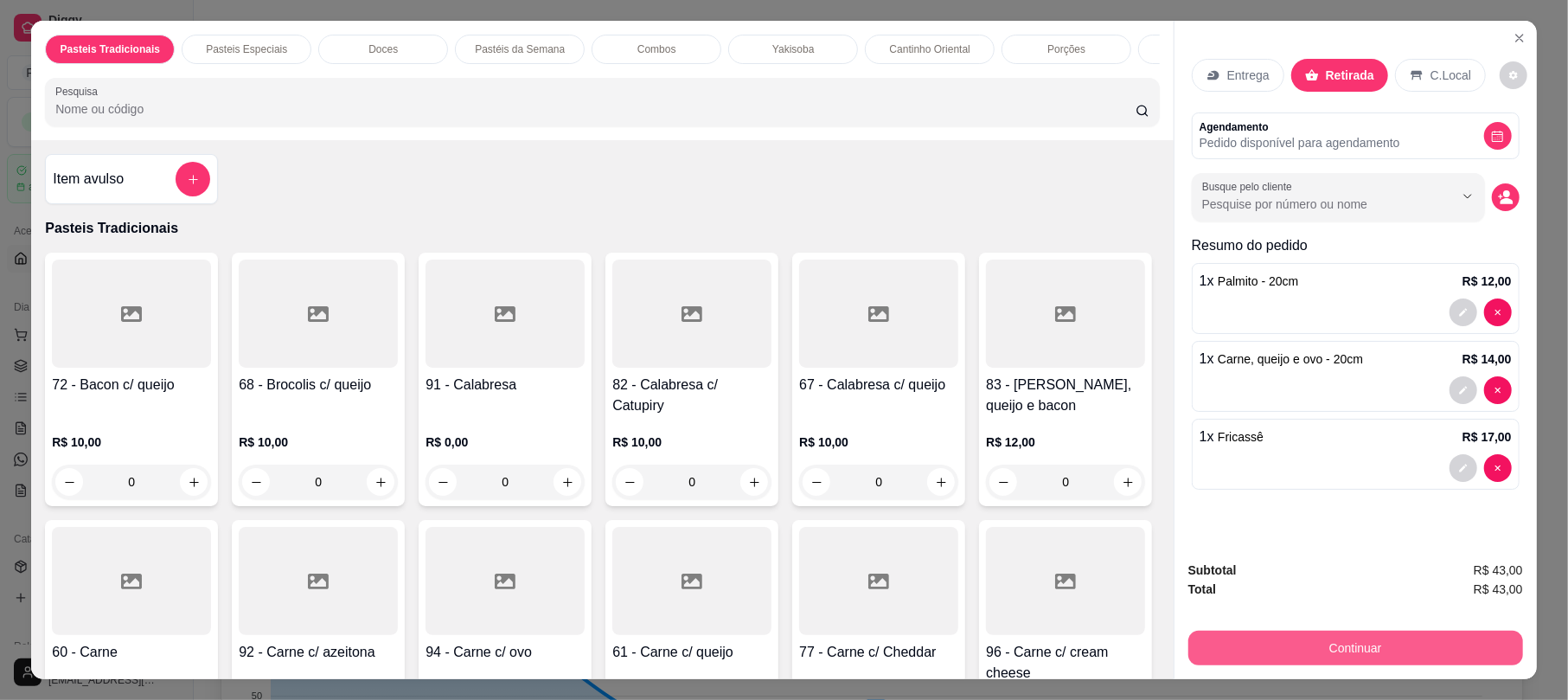
click at [1309, 654] on button "Continuar" at bounding box center [1356, 647] width 335 height 34
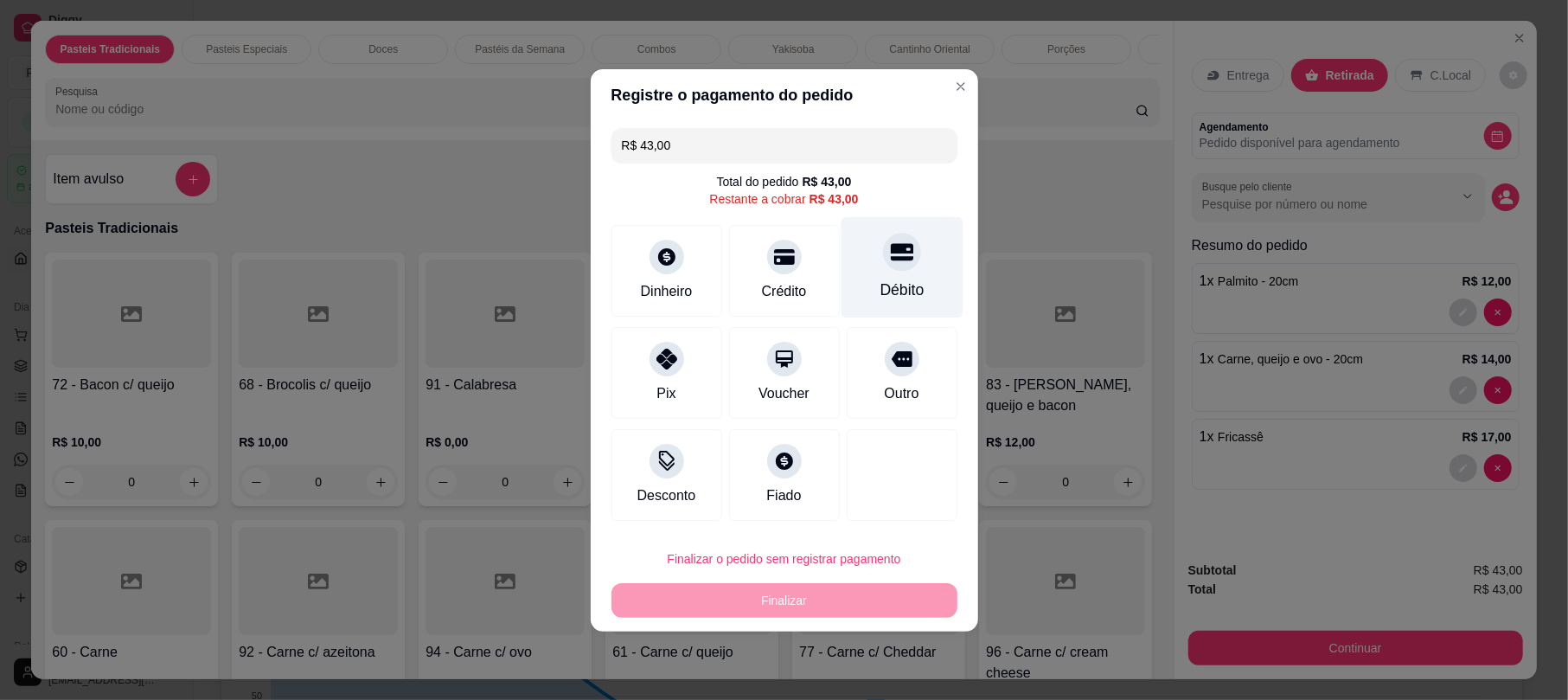
click at [858, 271] on div "Débito" at bounding box center [902, 267] width 122 height 101
type input "R$ 0,00"
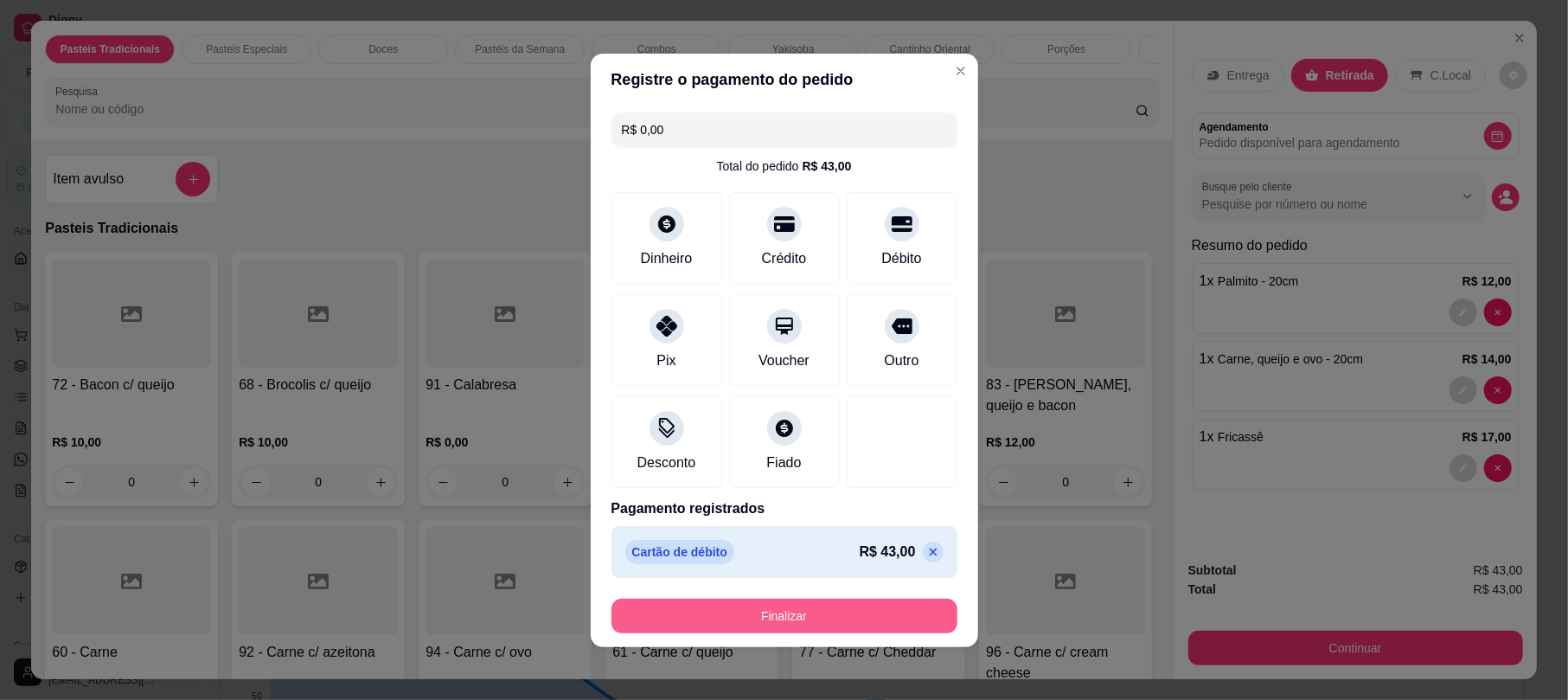
click at [849, 602] on button "Finalizar" at bounding box center [784, 616] width 346 height 34
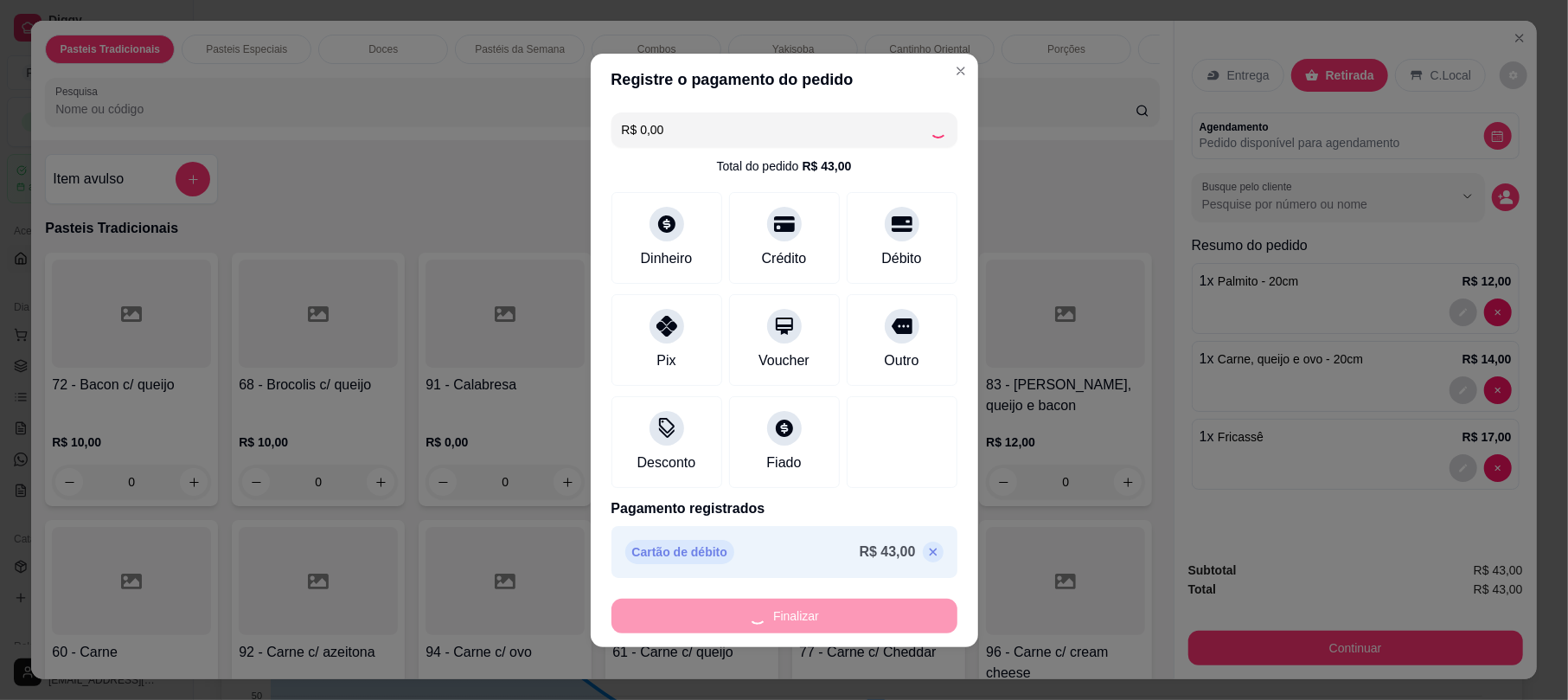
type input "0"
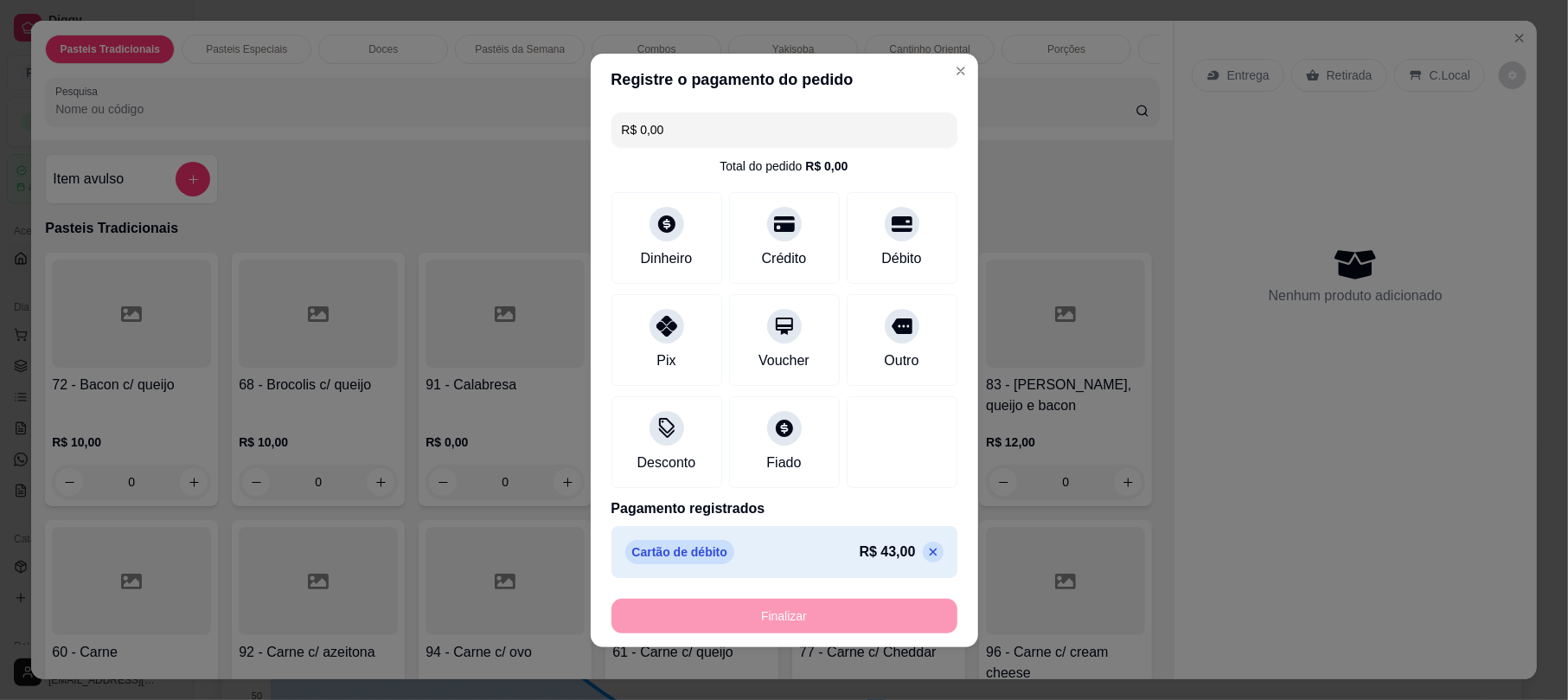
type input "-R$ 43,00"
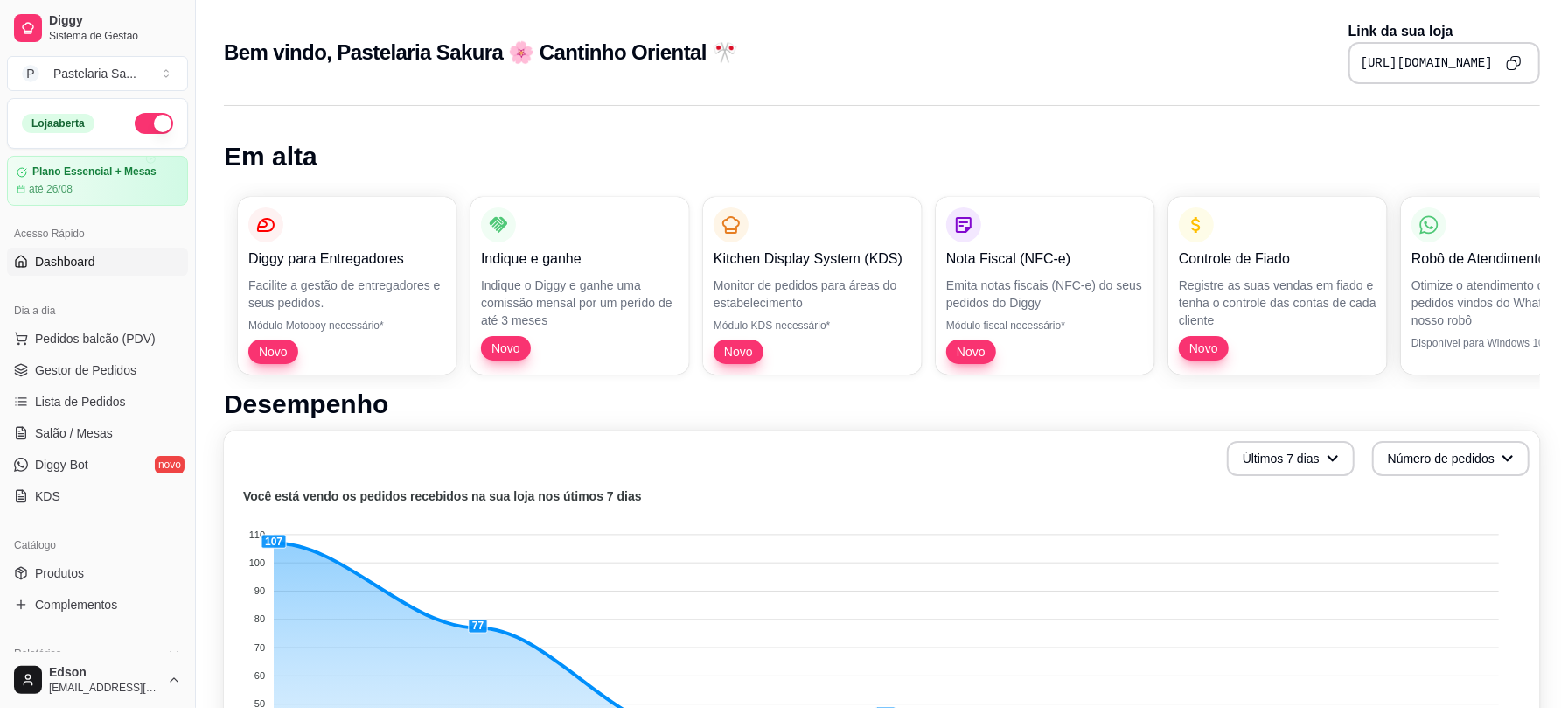
click at [134, 124] on button "button" at bounding box center [154, 124] width 39 height 21
click at [102, 382] on link "Gestor de Pedidos" at bounding box center [97, 369] width 181 height 28
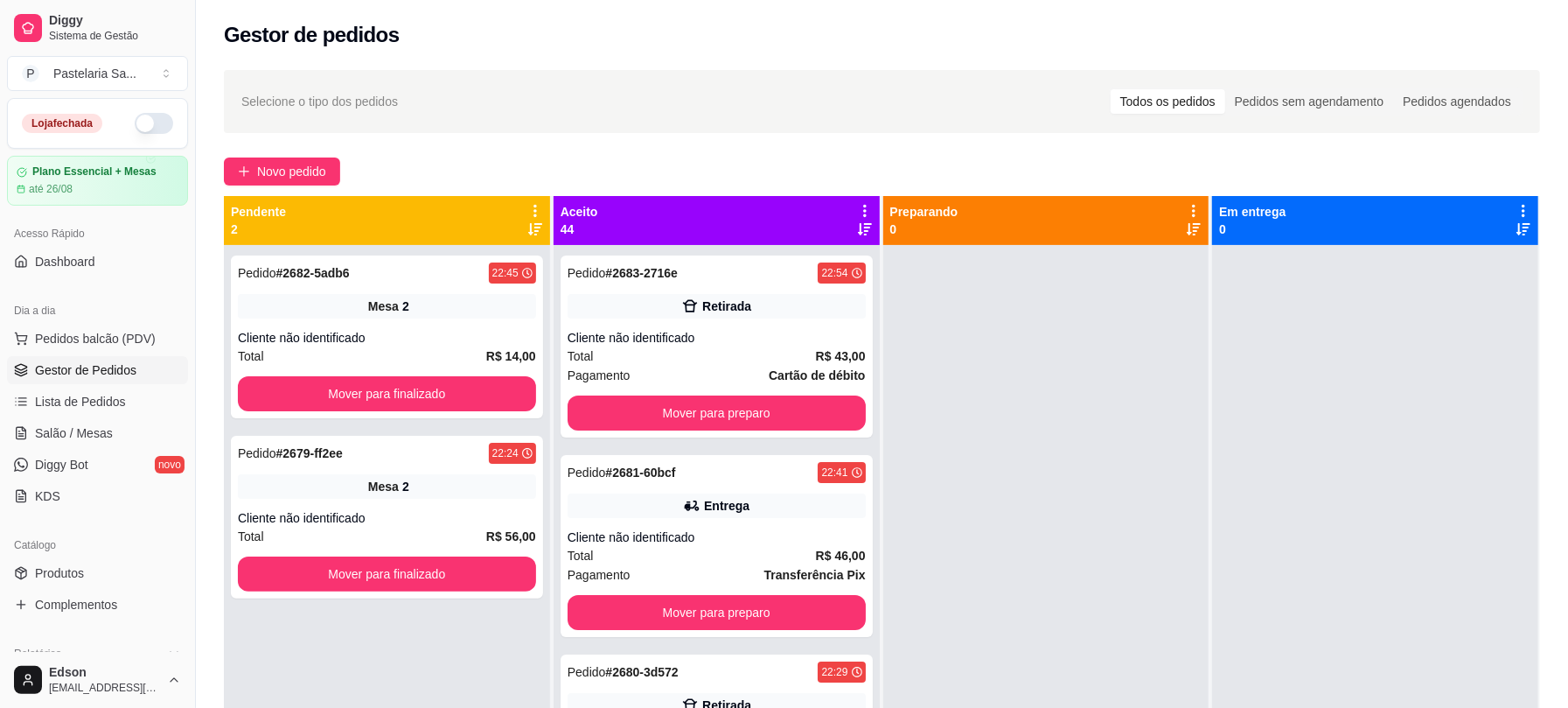
click at [857, 206] on icon at bounding box center [864, 211] width 15 height 15
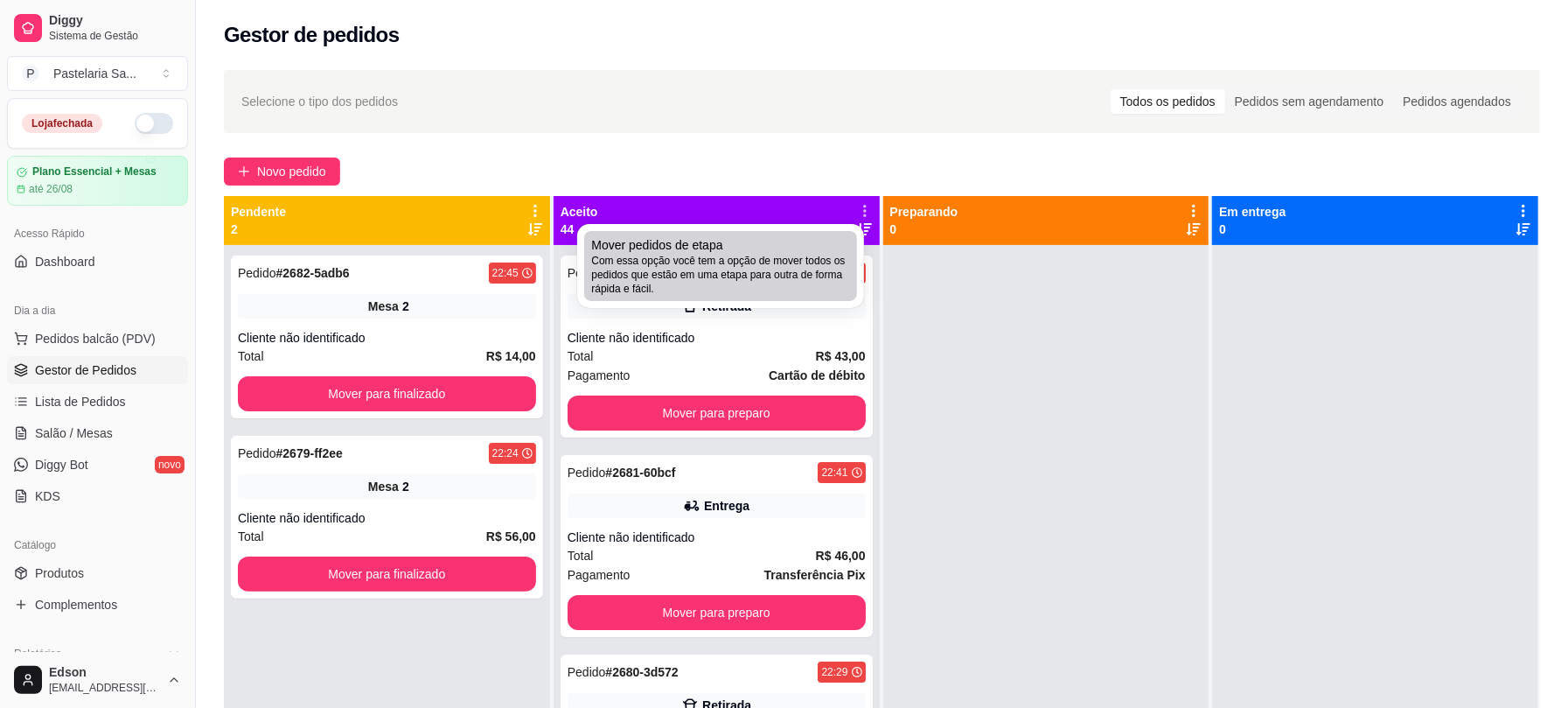
click at [798, 290] on span "Com essa opção você tem a opção de mover todos os pedidos que estão em uma etap…" at bounding box center [720, 274] width 259 height 42
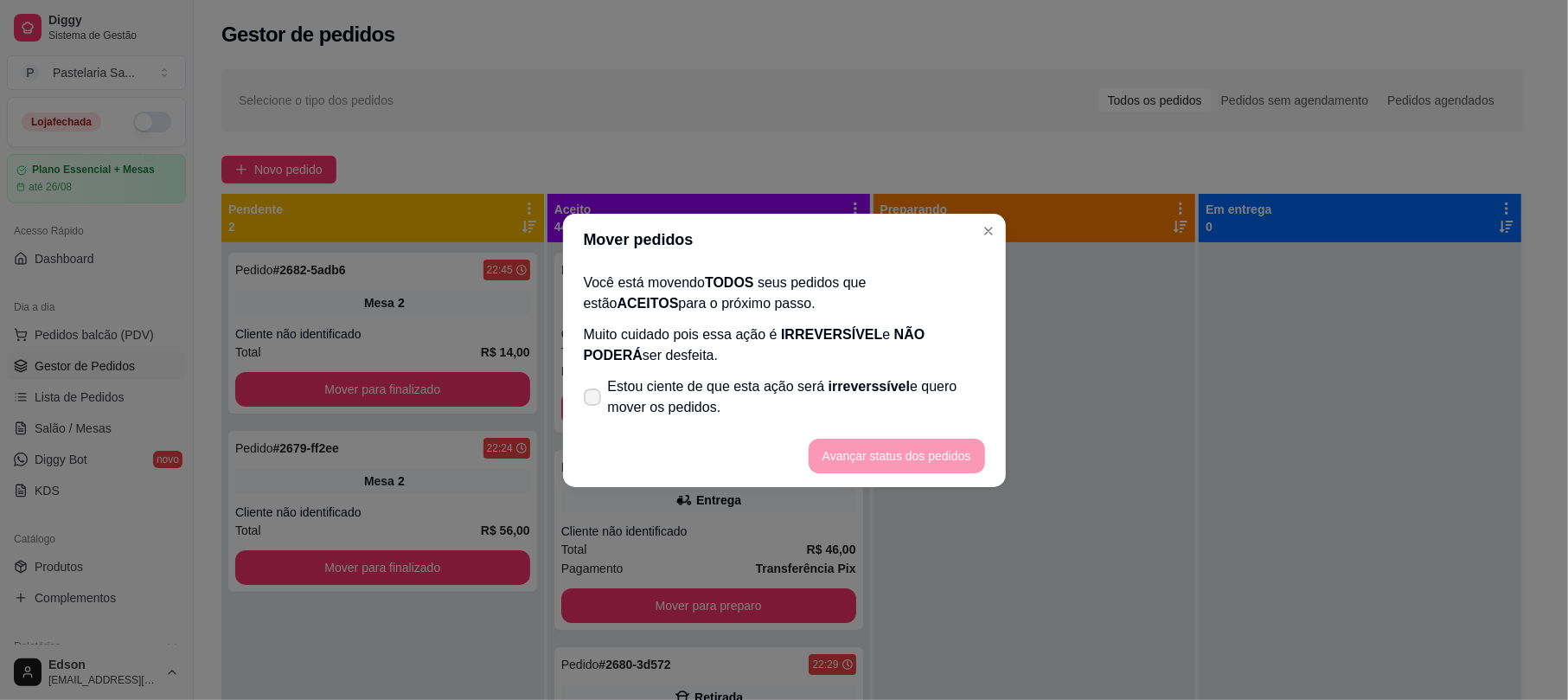
click at [755, 387] on span "Estou ciente de que esta ação será irreverssível e quero mover os pedidos." at bounding box center [796, 396] width 377 height 41
click at [594, 400] on input "Estou ciente de que esta ação será irreverssível e quero mover os pedidos." at bounding box center [589, 405] width 11 height 11
checkbox input "true"
click at [859, 457] on button "Avançar status dos pedidos" at bounding box center [897, 456] width 176 height 34
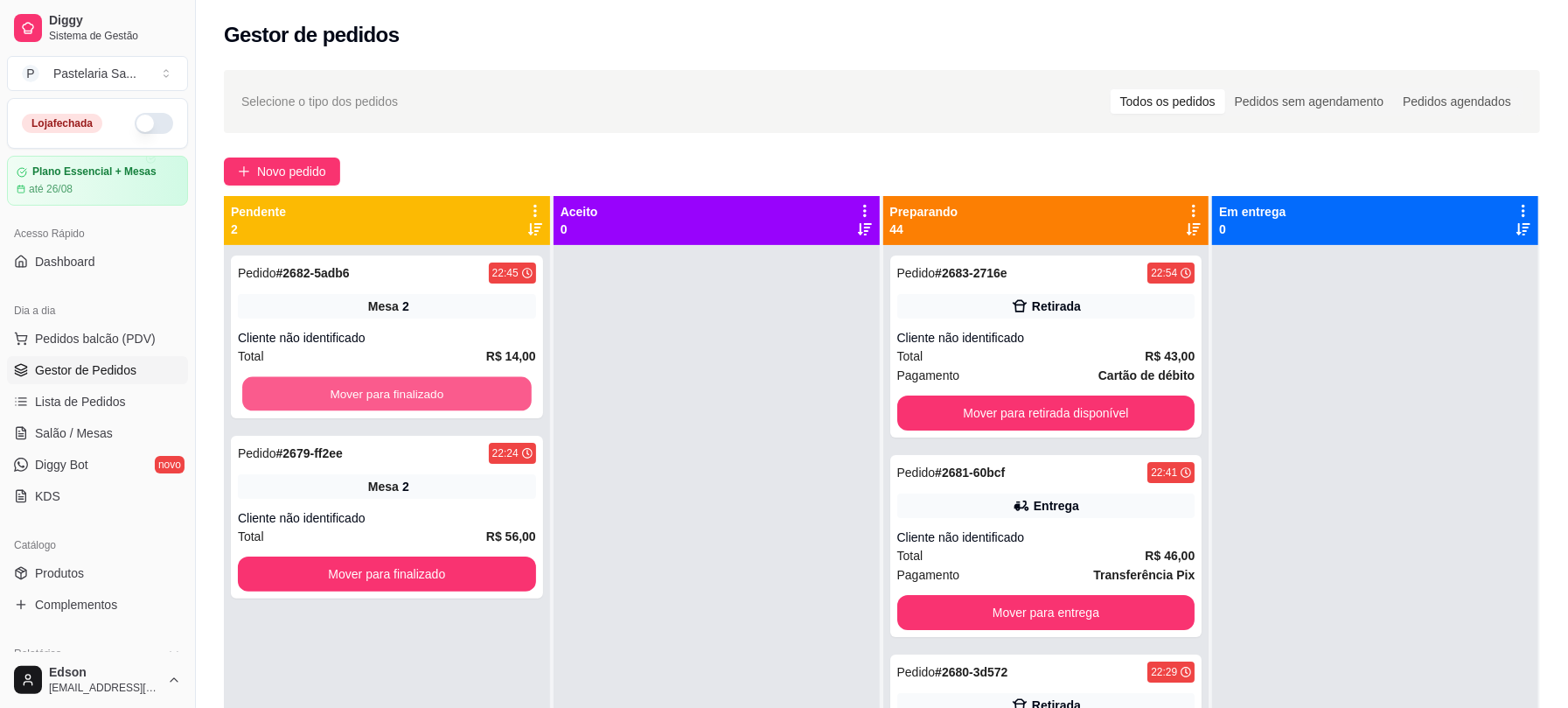
click at [460, 381] on button "Mover para finalizado" at bounding box center [387, 394] width 289 height 34
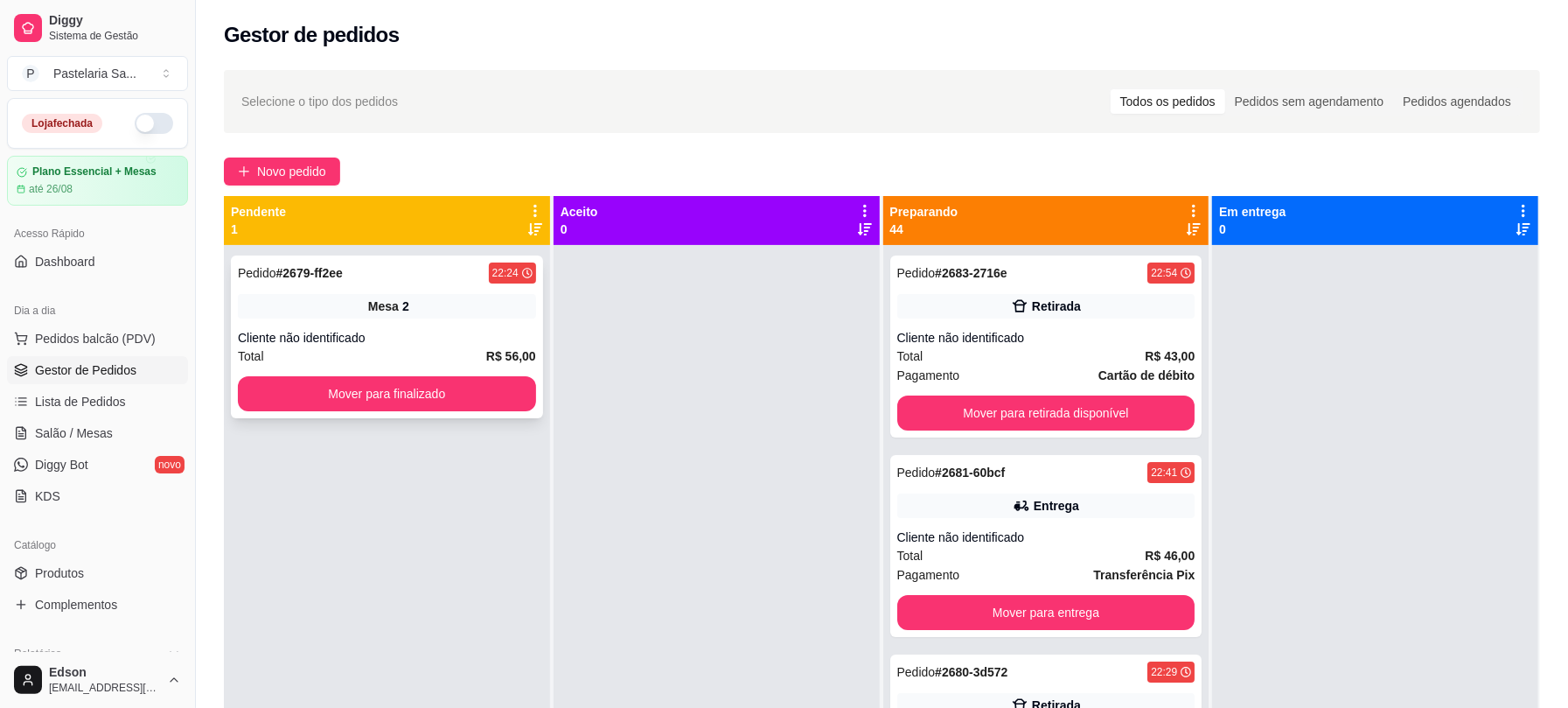
click at [473, 411] on div "Pedido # 2679-ff2ee 22:24 Mesa 2 Cliente não identificado Total R$ 56,00 Mover …" at bounding box center [387, 337] width 312 height 162
click at [367, 394] on button "Mover para finalizado" at bounding box center [387, 394] width 298 height 35
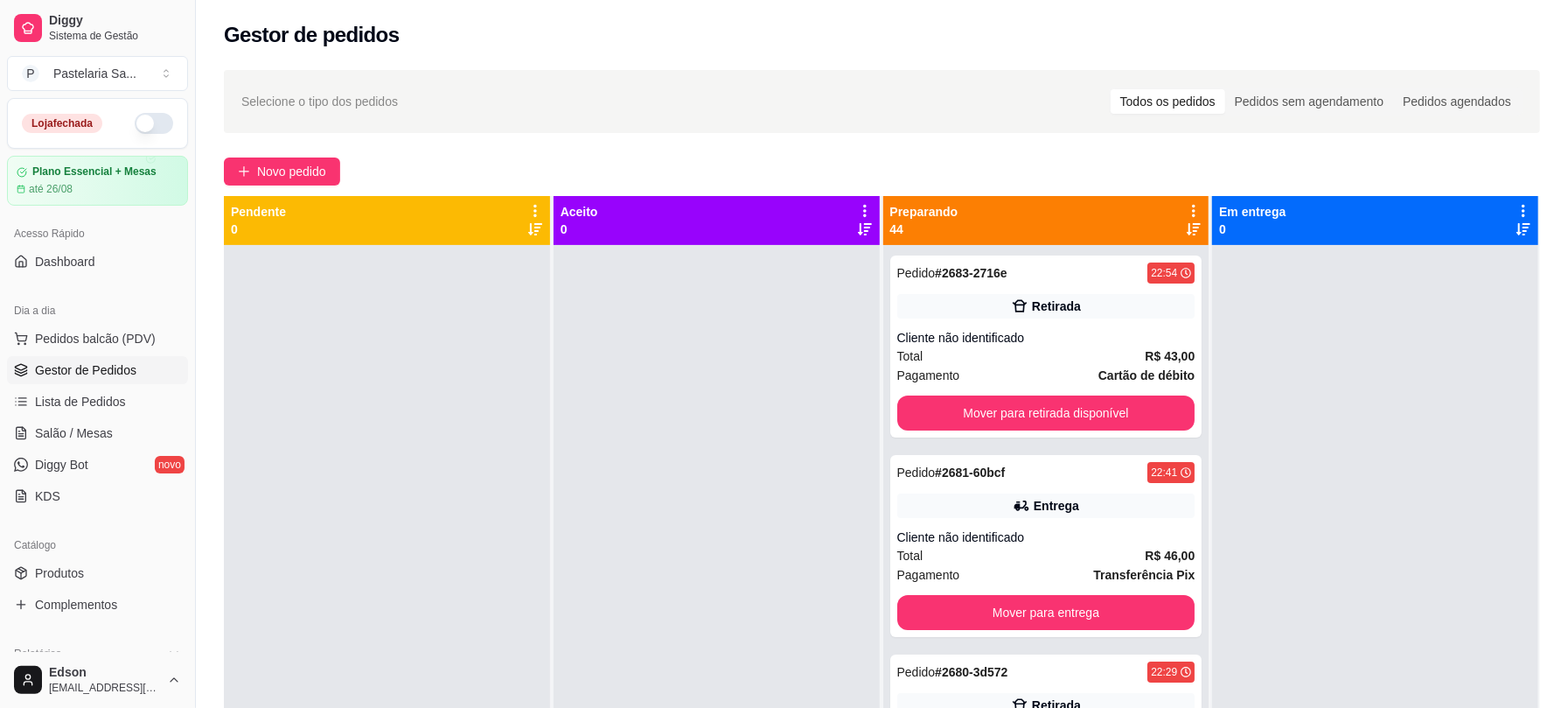
click at [1185, 206] on icon at bounding box center [1193, 211] width 15 height 15
click at [1166, 250] on div "Mover pedidos de etapa Com essa opção você tem a opção de mover todos os pedido…" at bounding box center [1074, 256] width 207 height 47
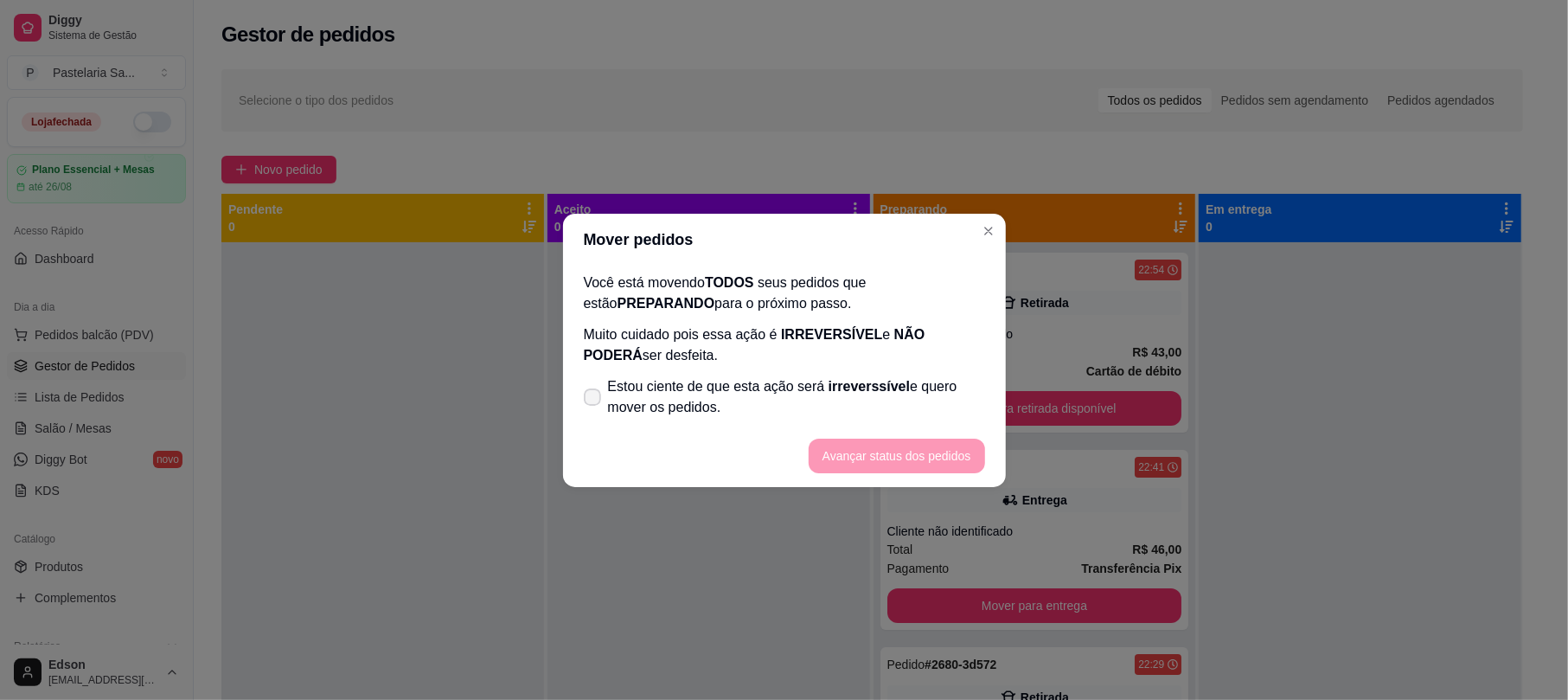
click at [853, 403] on span "Estou ciente de que esta ação será irreverssível e quero mover os pedidos." at bounding box center [796, 396] width 377 height 41
click at [594, 403] on input "Estou ciente de que esta ação será irreverssível e quero mover os pedidos." at bounding box center [589, 405] width 11 height 11
checkbox input "true"
click at [894, 465] on button "Avançar status dos pedidos" at bounding box center [897, 456] width 176 height 34
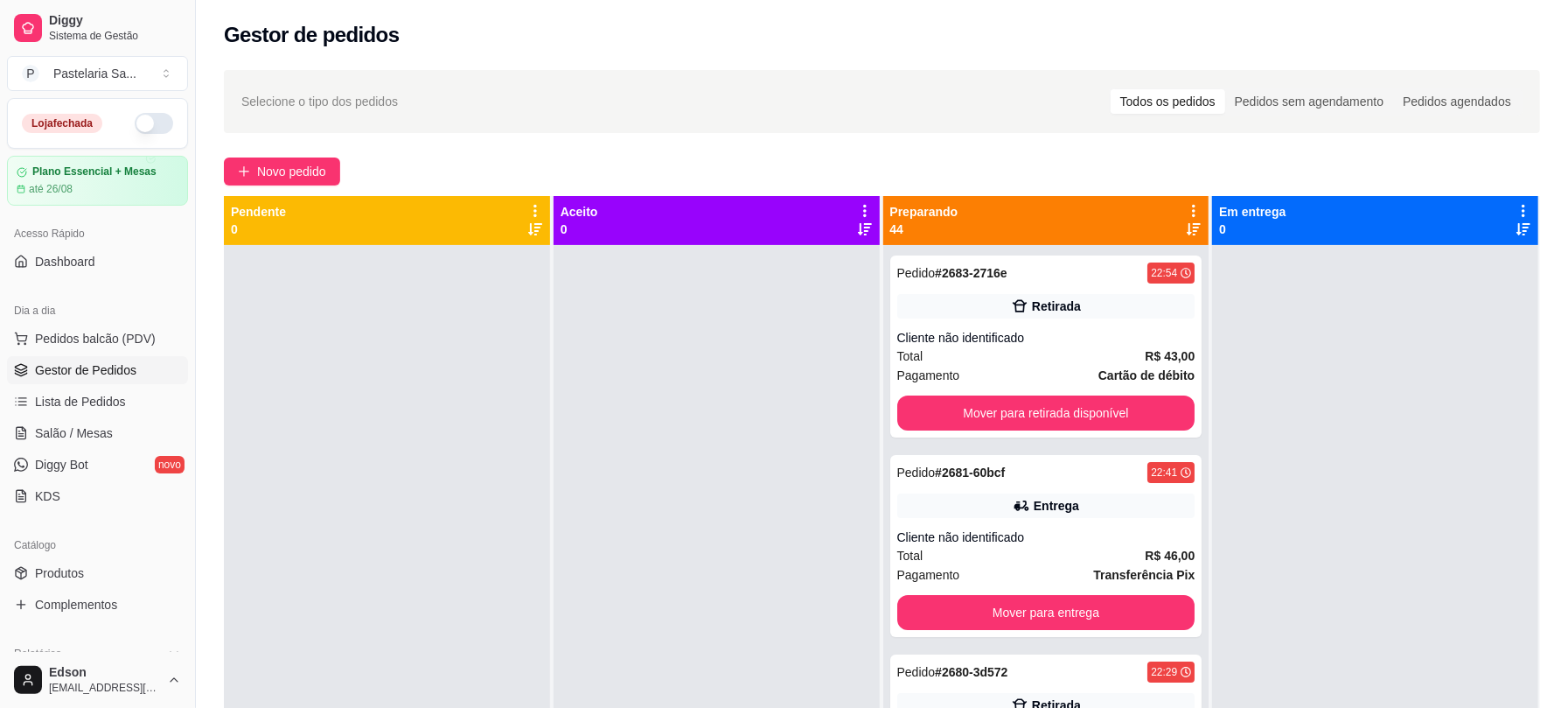
click at [1350, 462] on div at bounding box center [1374, 599] width 326 height 708
click at [1179, 200] on div "Preparando 44" at bounding box center [1045, 221] width 326 height 49
click at [1185, 208] on icon at bounding box center [1193, 211] width 15 height 15
click at [1158, 252] on div "Mover pedidos de etapa Com essa opção você tem a opção de mover todos os pedido…" at bounding box center [1074, 256] width 207 height 47
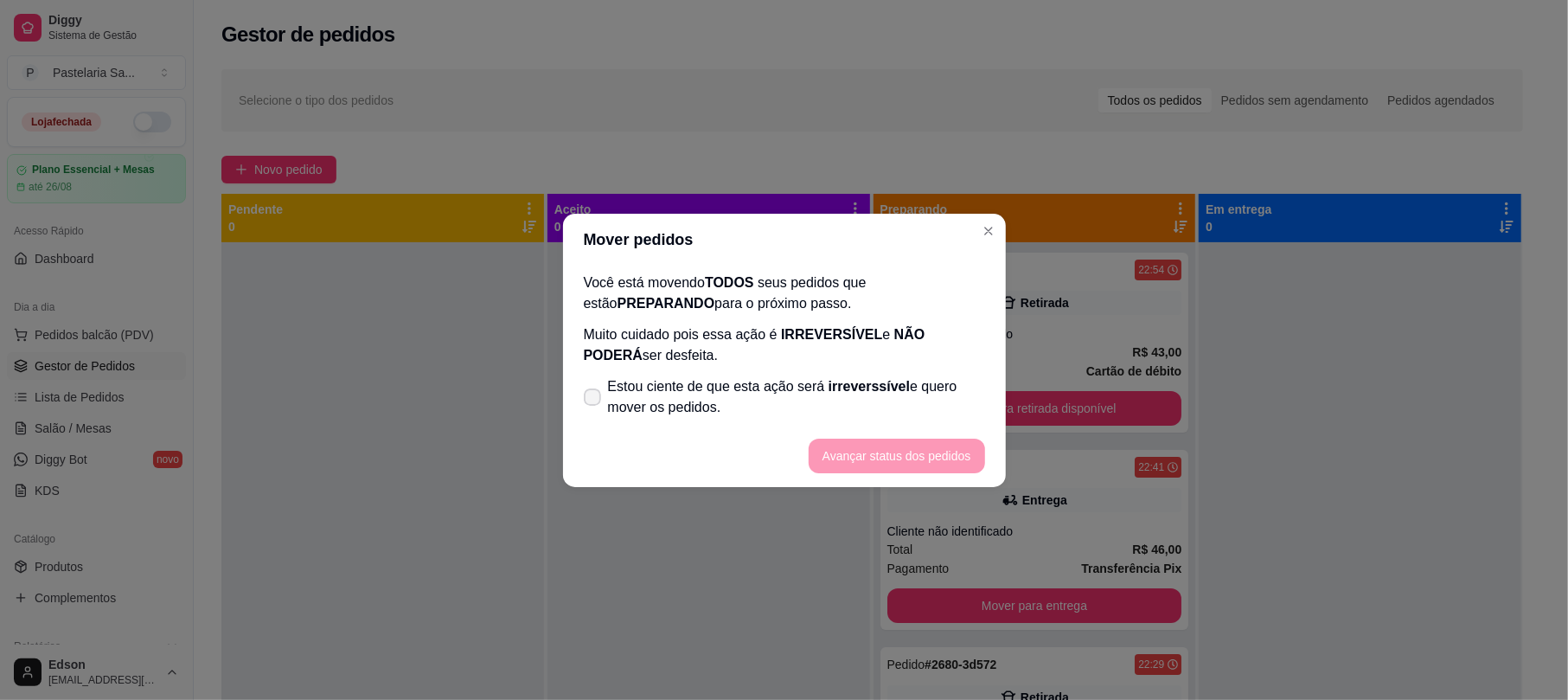
click at [920, 391] on span "Estou ciente de que esta ação será irreverssível e quero mover os pedidos." at bounding box center [796, 396] width 377 height 41
click at [594, 400] on input "Estou ciente de que esta ação será irreverssível e quero mover os pedidos." at bounding box center [589, 405] width 11 height 11
checkbox input "true"
click at [926, 449] on button "Avançar status dos pedidos" at bounding box center [897, 456] width 176 height 34
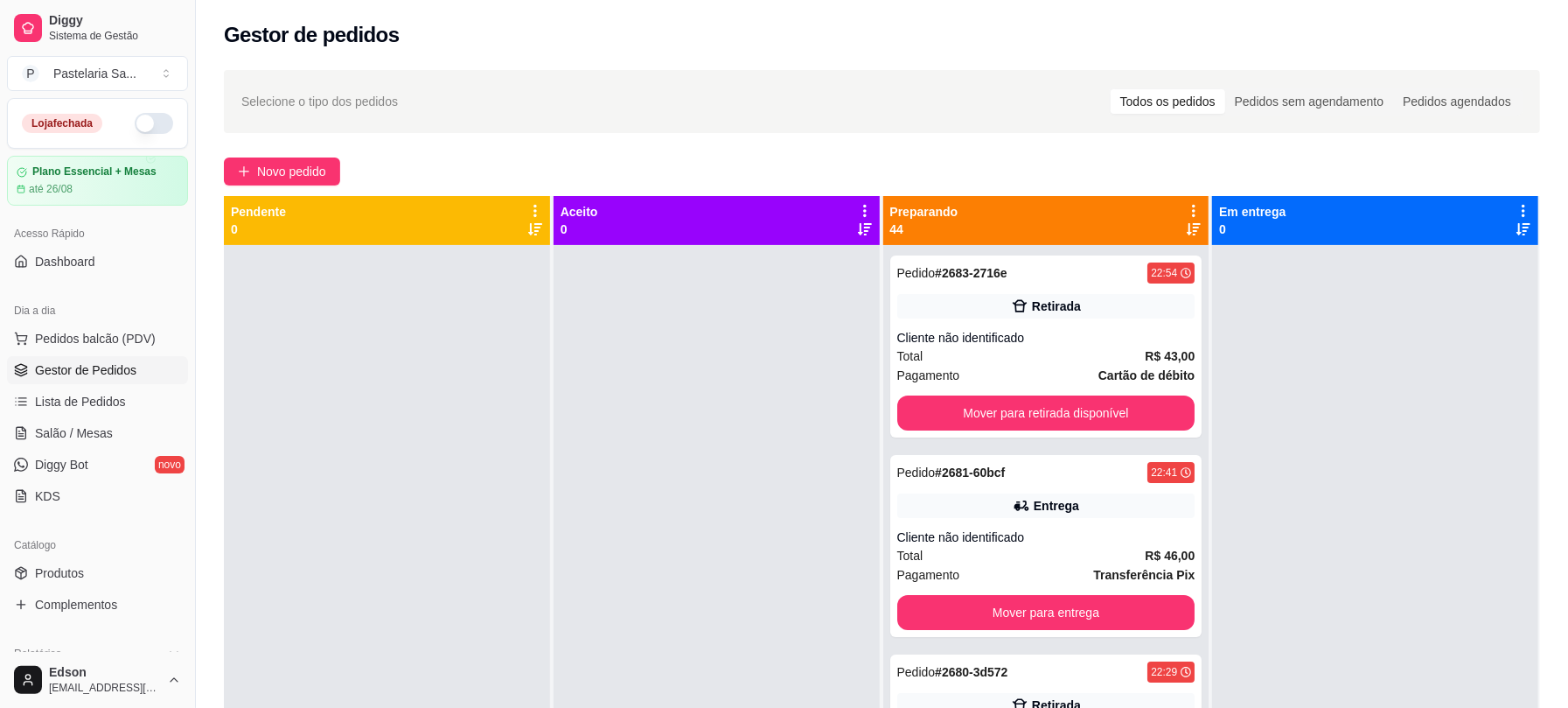
click at [1436, 378] on div at bounding box center [1374, 599] width 326 height 708
click at [1185, 204] on icon at bounding box center [1193, 211] width 15 height 15
click at [1064, 274] on span "Com essa opção você tem a opção de mover todos os pedidos que estão em uma etap…" at bounding box center [1074, 264] width 207 height 33
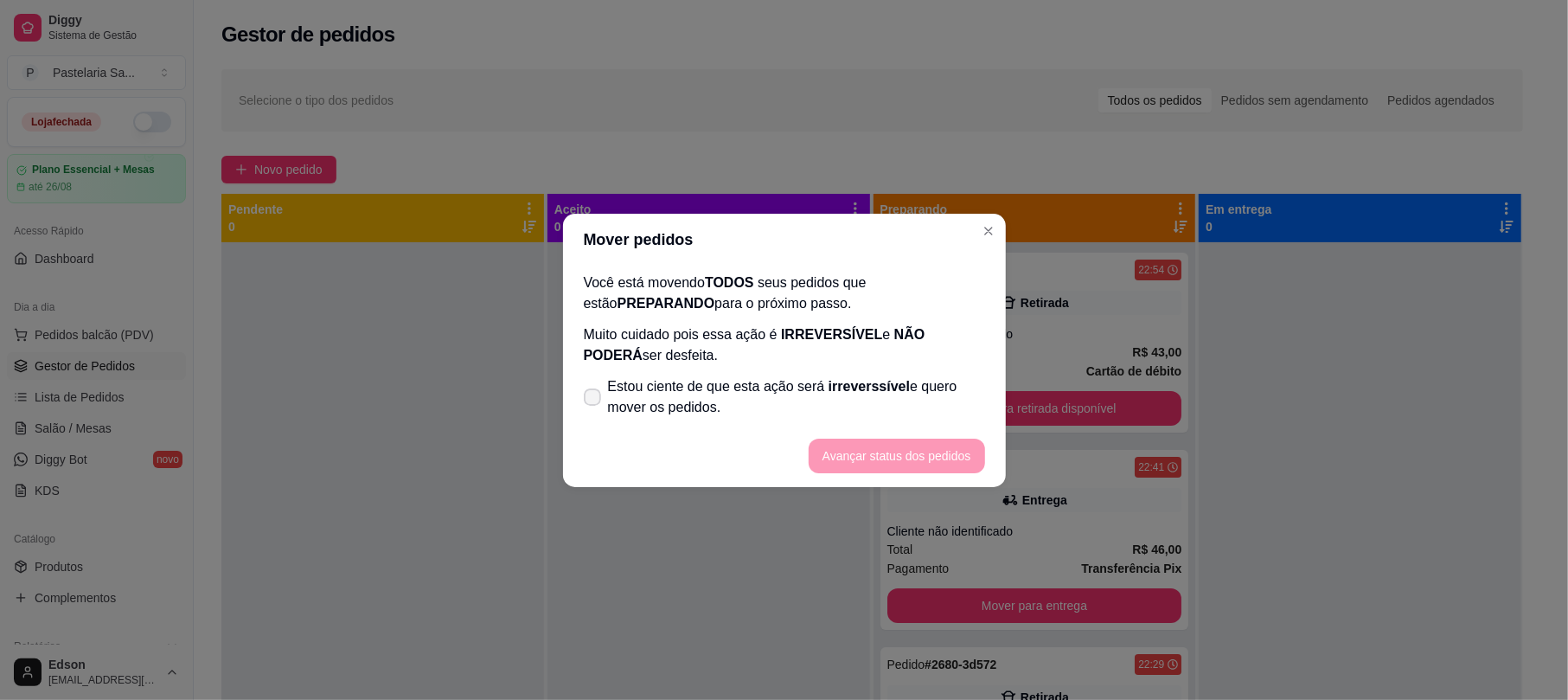
click at [870, 376] on span "Estou ciente de que esta ação será irreverssível e quero mover os pedidos." at bounding box center [796, 396] width 377 height 41
click at [594, 400] on input "Estou ciente de que esta ação será irreverssível e quero mover os pedidos." at bounding box center [589, 405] width 11 height 11
checkbox input "true"
click at [911, 461] on button "Avançar status dos pedidos" at bounding box center [896, 455] width 171 height 33
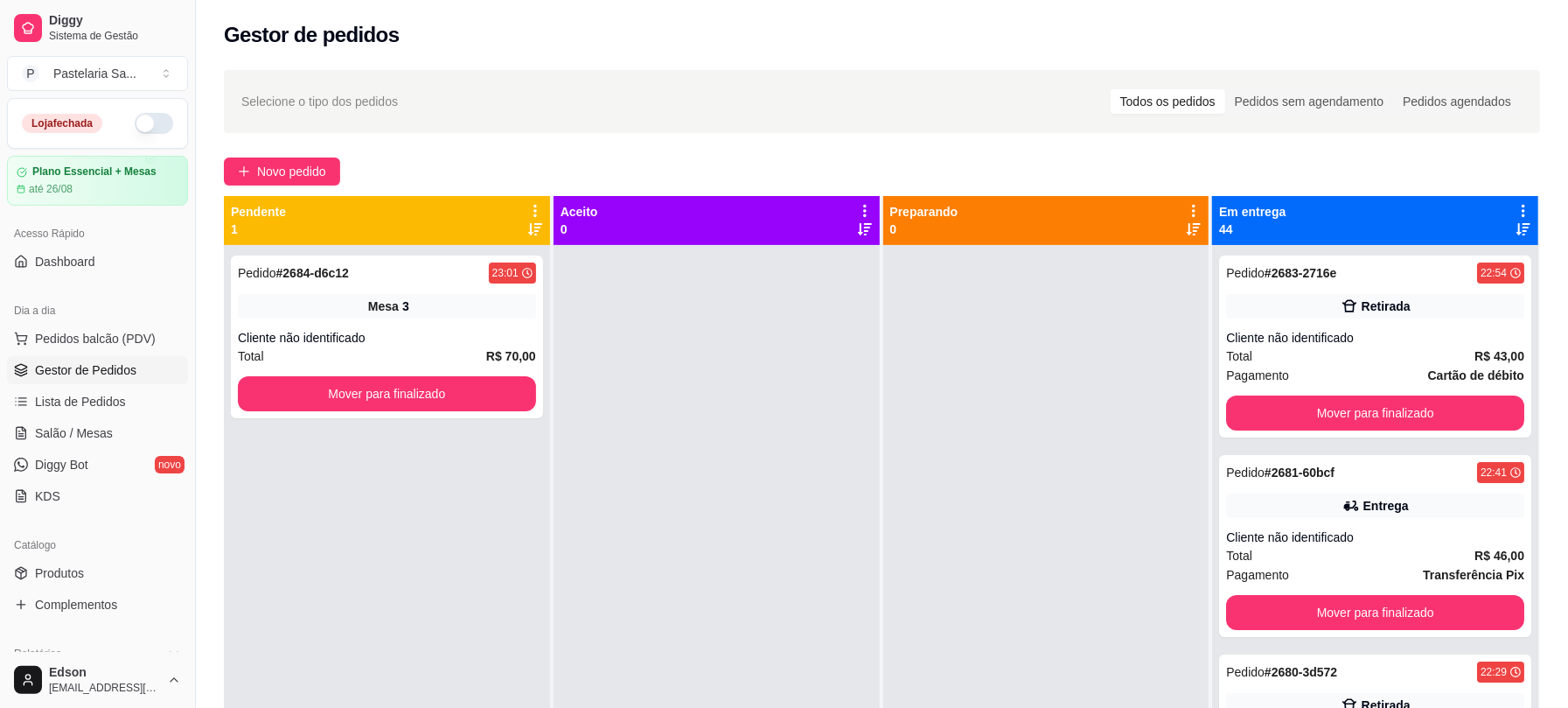
drag, startPoint x: 1049, startPoint y: 348, endPoint x: 1102, endPoint y: 288, distance: 80.1
click at [1051, 347] on div at bounding box center [1045, 599] width 326 height 708
click at [1515, 208] on icon at bounding box center [1523, 211] width 15 height 15
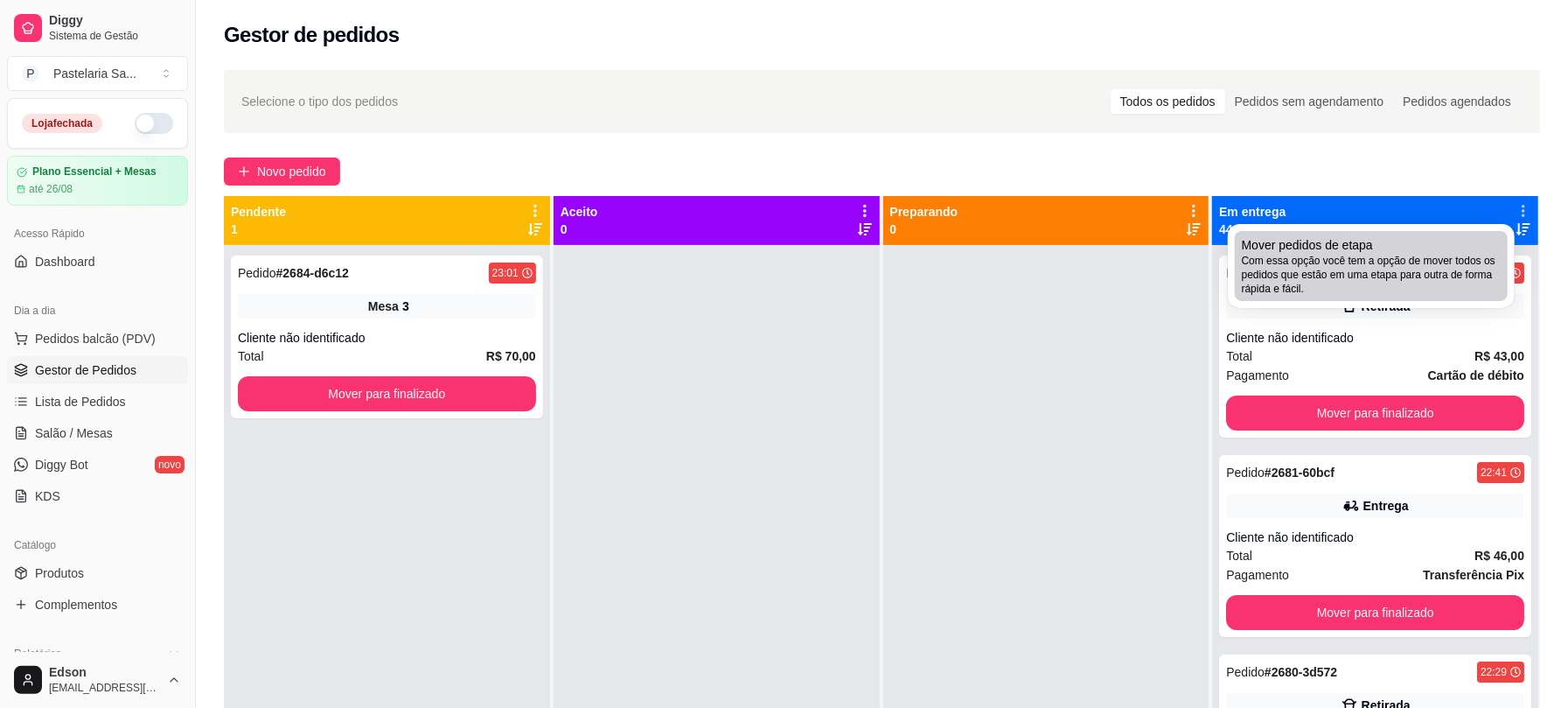
click at [1273, 285] on span "Com essa opção você tem a opção de mover todos os pedidos que estão em uma etap…" at bounding box center [1371, 274] width 259 height 42
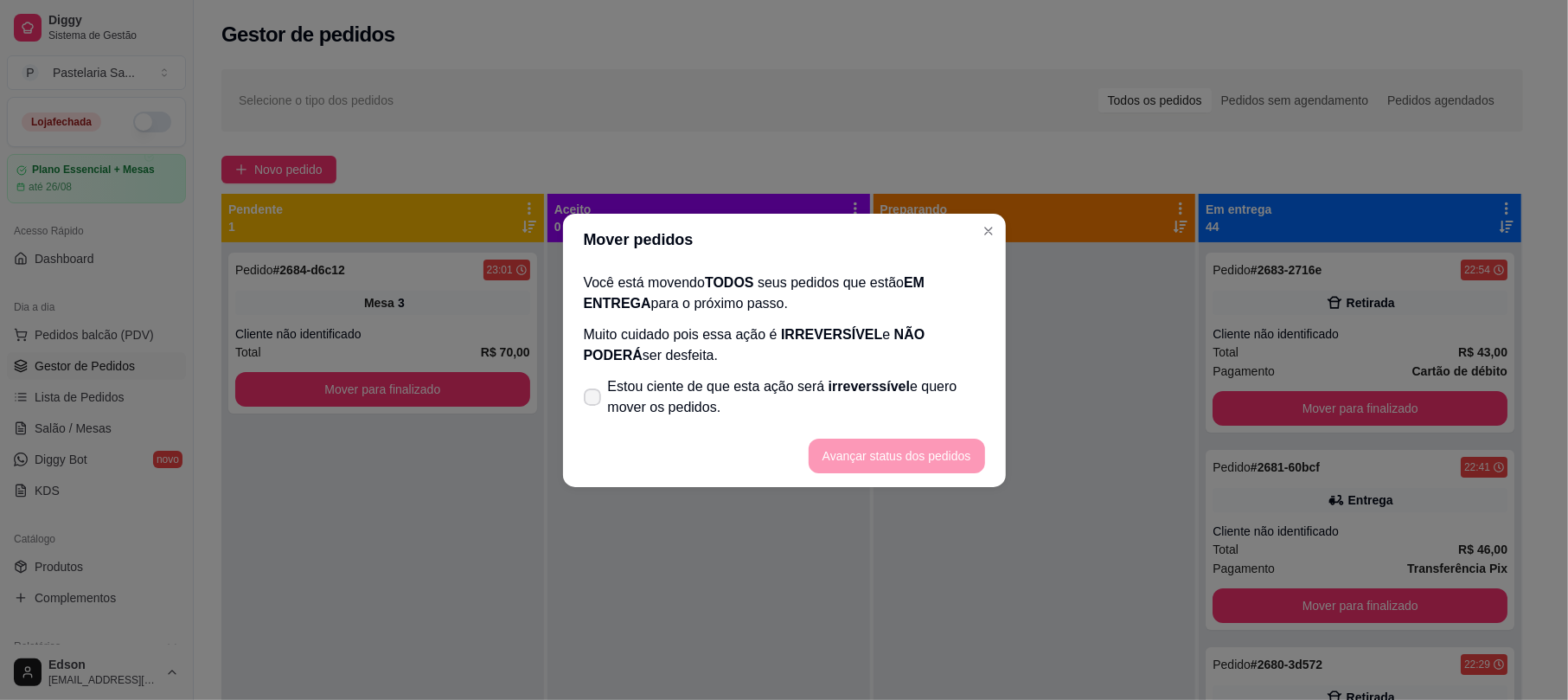
click at [886, 393] on span "irreverssível" at bounding box center [868, 385] width 81 height 14
click at [594, 400] on input "Estou ciente de que esta ação será irreverssível e quero mover os pedidos." at bounding box center [589, 405] width 11 height 11
checkbox input "true"
click at [900, 444] on button "Avançar status dos pedidos" at bounding box center [897, 456] width 176 height 34
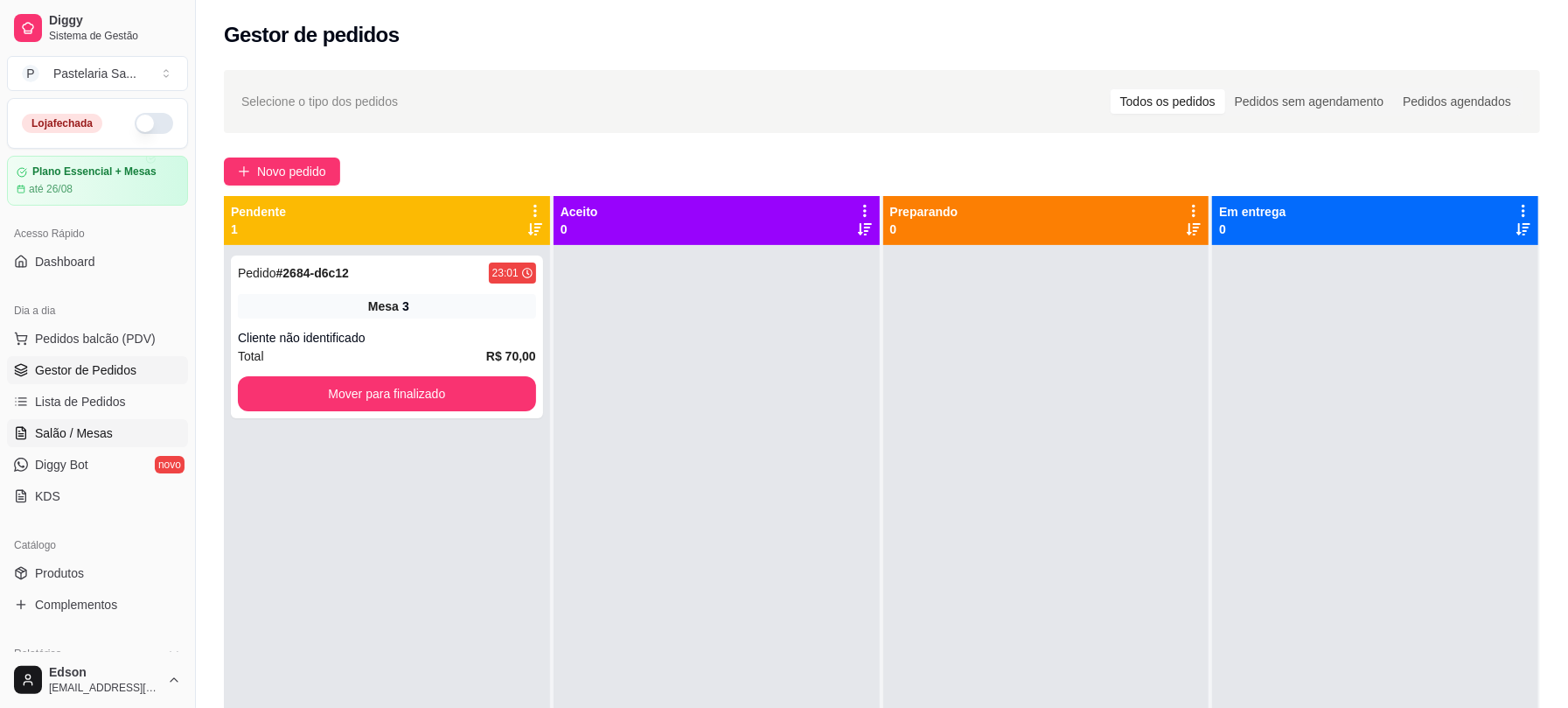
click at [108, 439] on span "Salão / Mesas" at bounding box center [73, 433] width 77 height 17
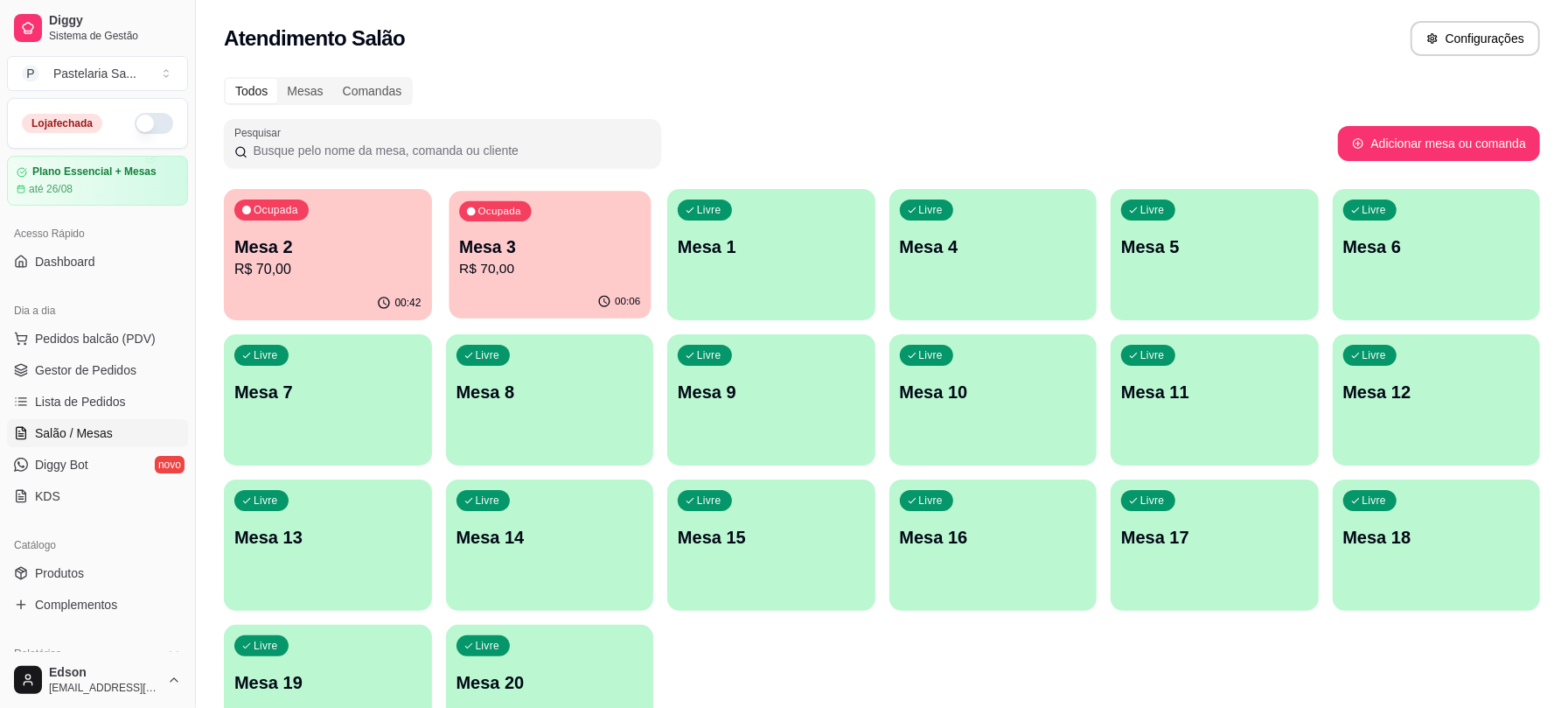
click at [612, 291] on div "00:06" at bounding box center [549, 302] width 201 height 33
click at [319, 308] on div "00:43" at bounding box center [328, 303] width 208 height 34
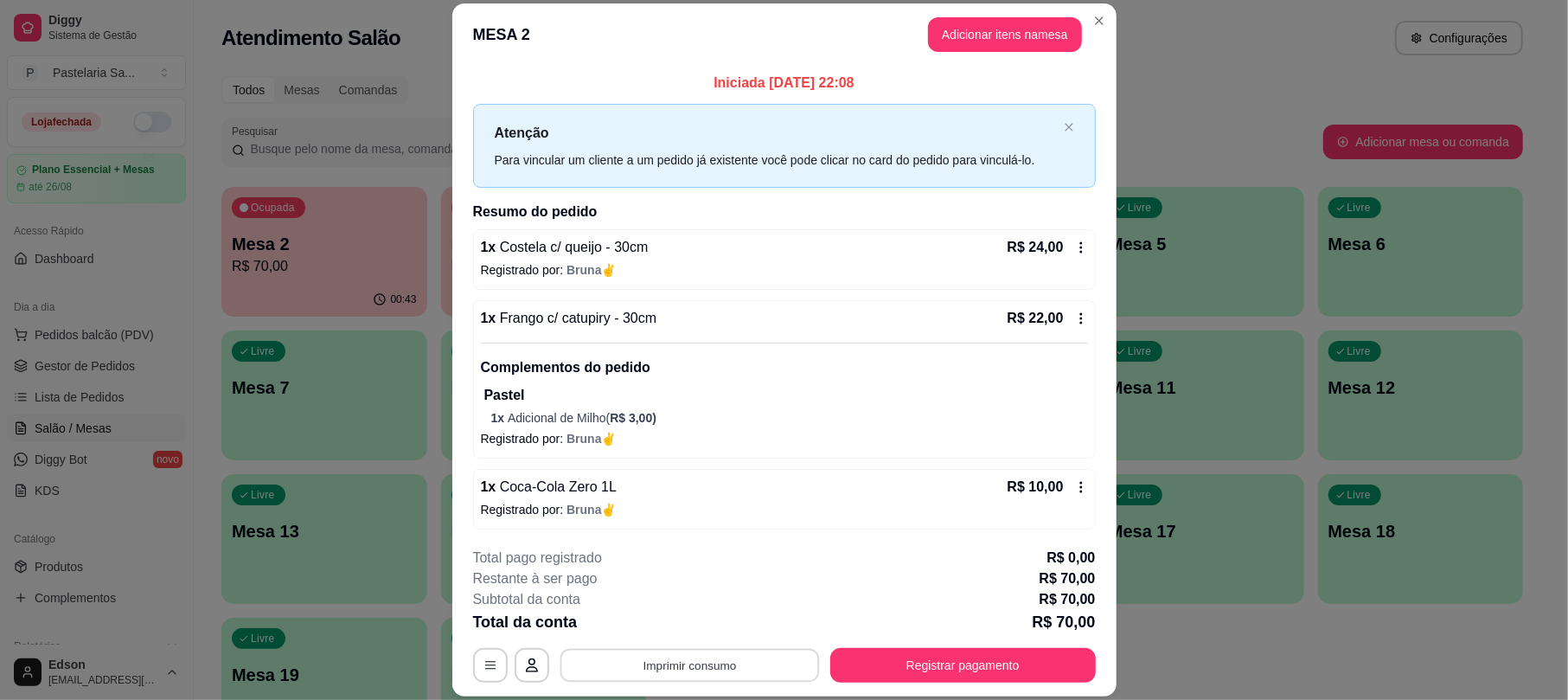
click at [713, 658] on button "Imprimir consumo" at bounding box center [688, 665] width 259 height 33
click at [703, 626] on button "Balcão" at bounding box center [686, 624] width 125 height 28
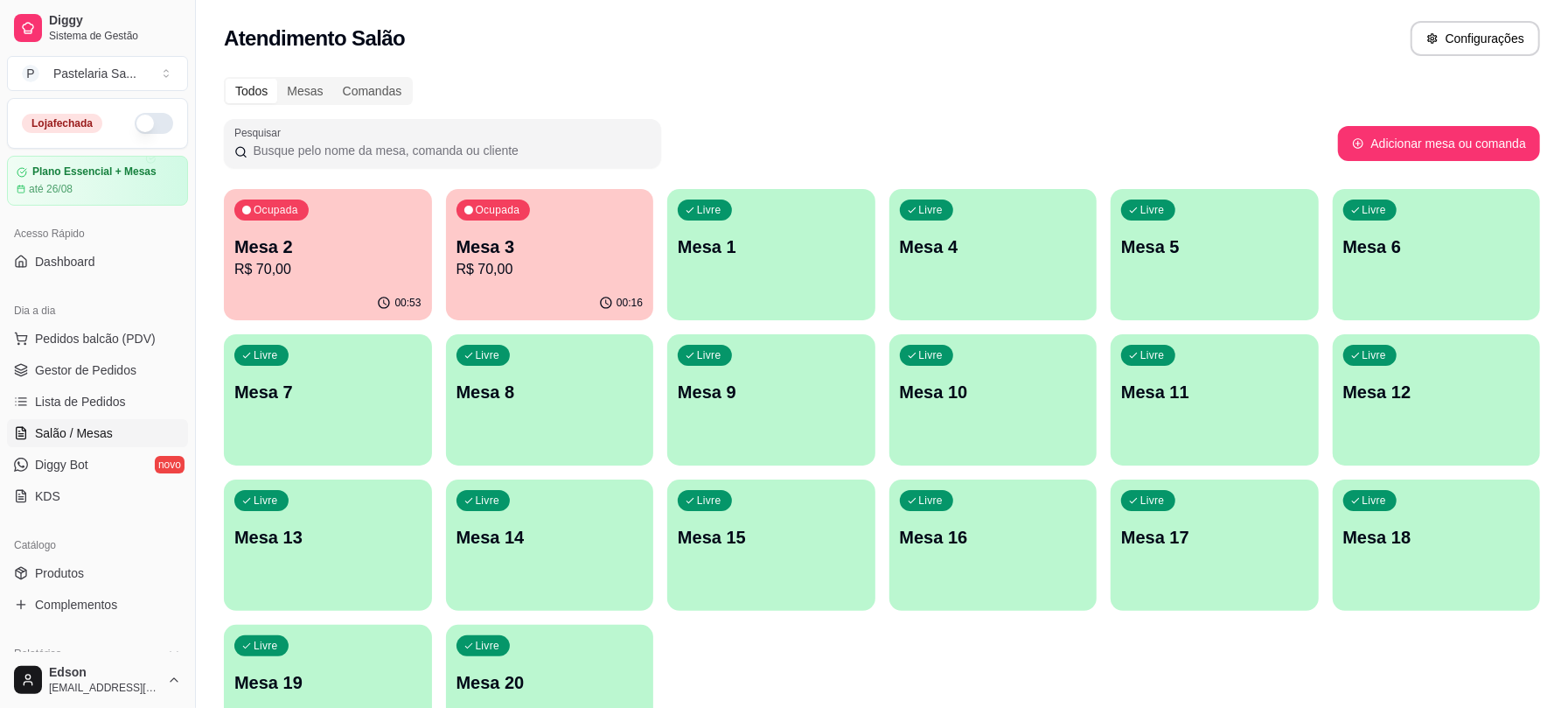
click at [326, 249] on p "Mesa 2" at bounding box center [328, 246] width 188 height 24
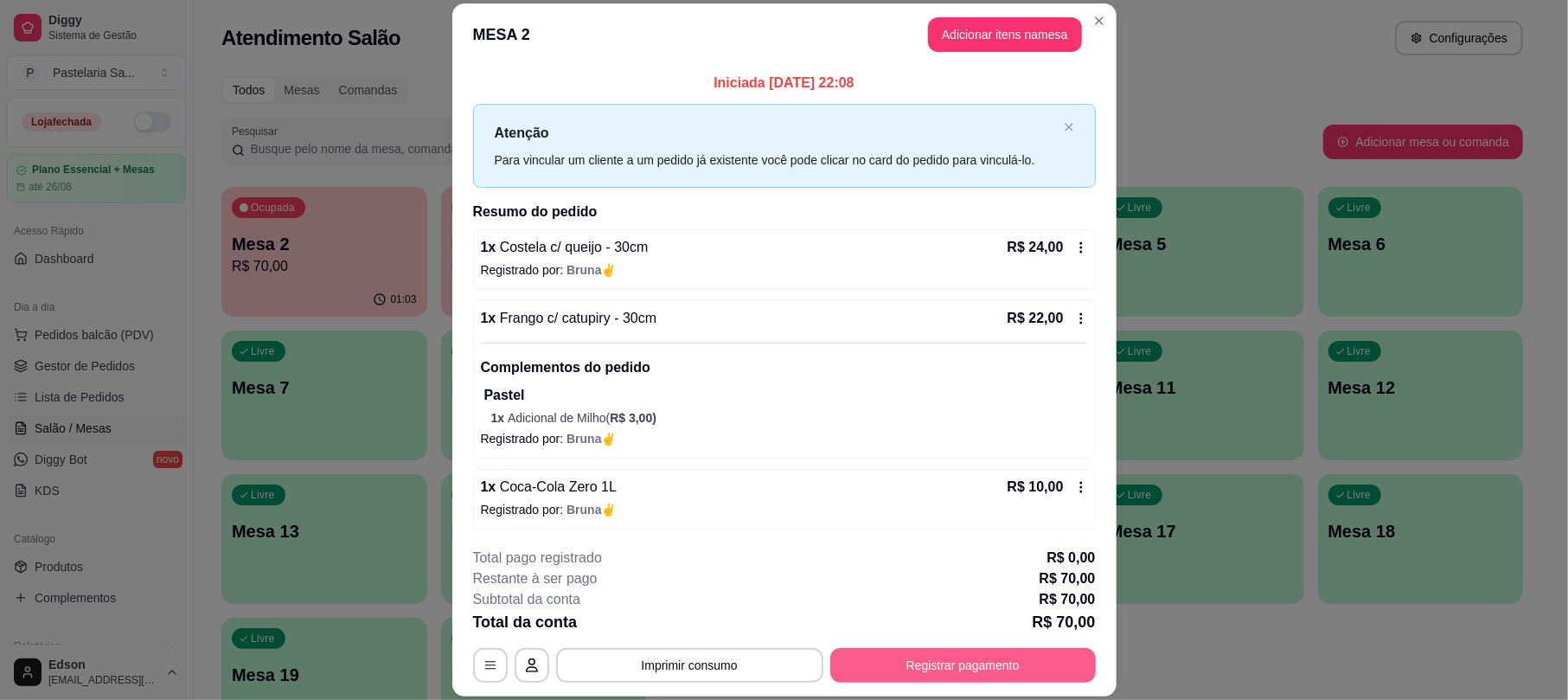
click at [963, 679] on button "Registrar pagamento" at bounding box center [963, 665] width 266 height 34
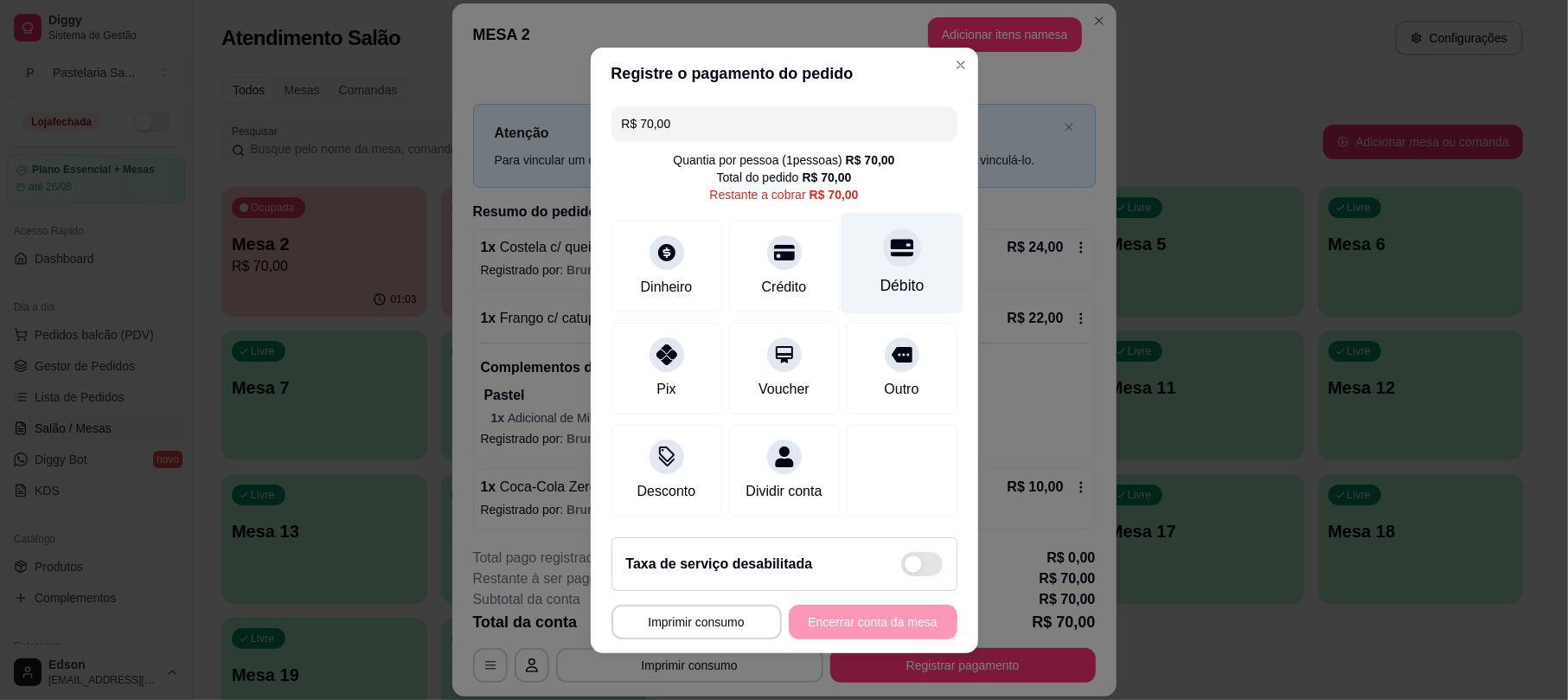
click at [882, 229] on div at bounding box center [902, 248] width 38 height 38
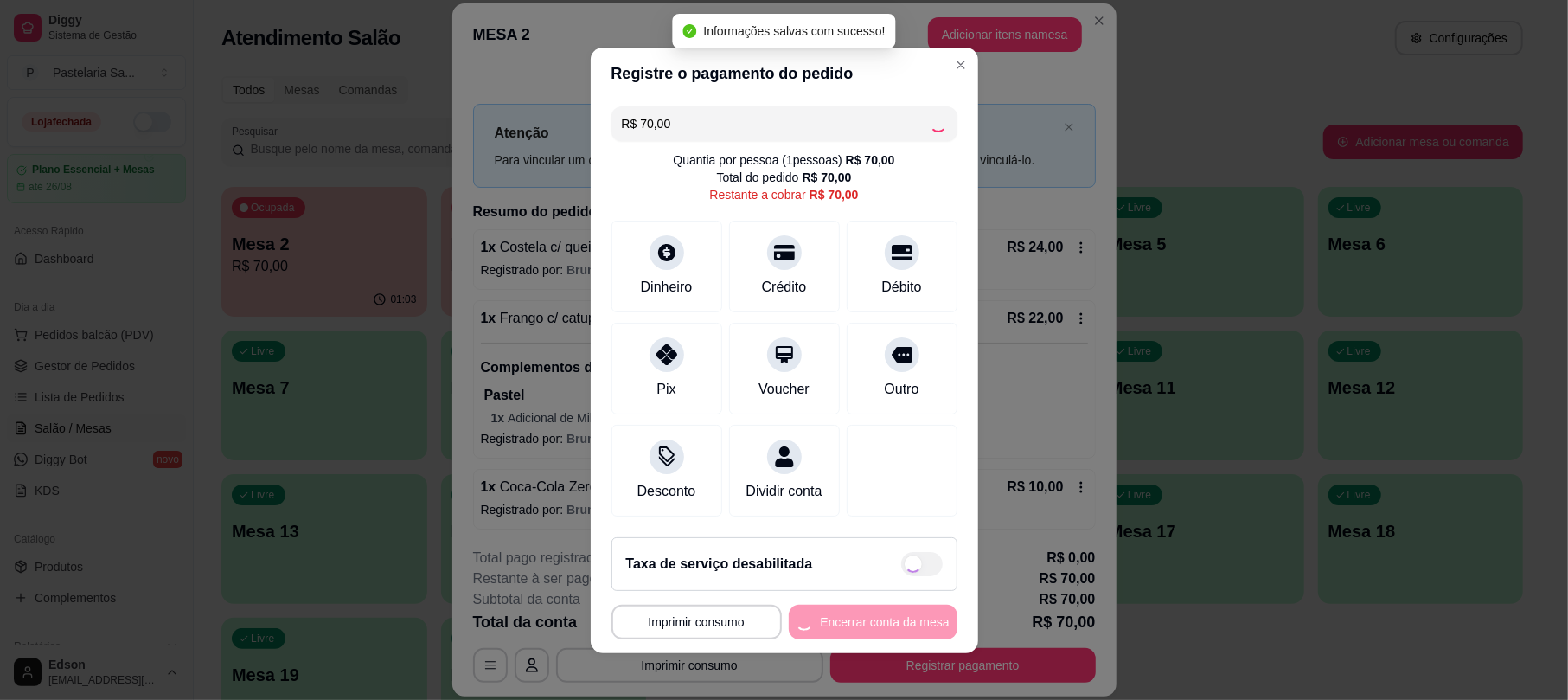
type input "R$ 0,00"
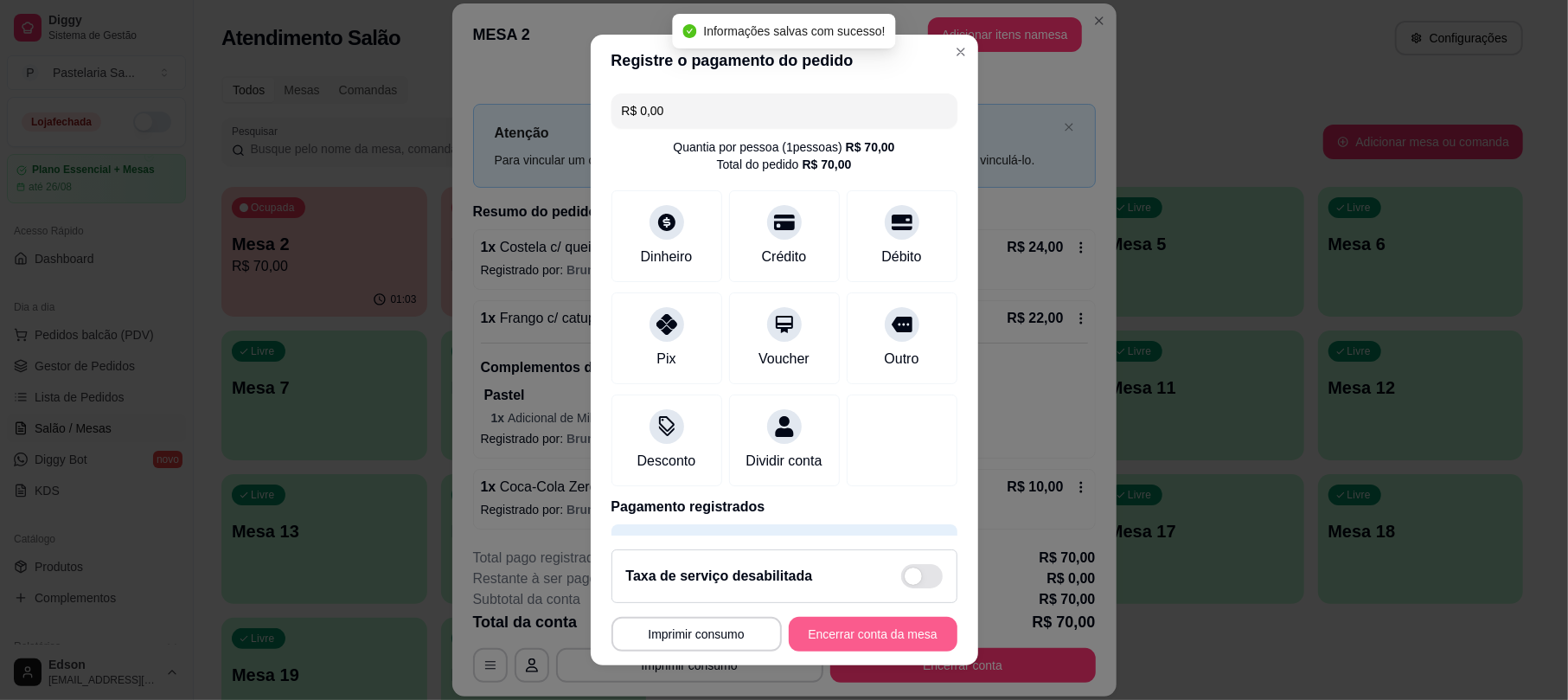
click at [864, 631] on button "Encerrar conta da mesa" at bounding box center [873, 634] width 168 height 34
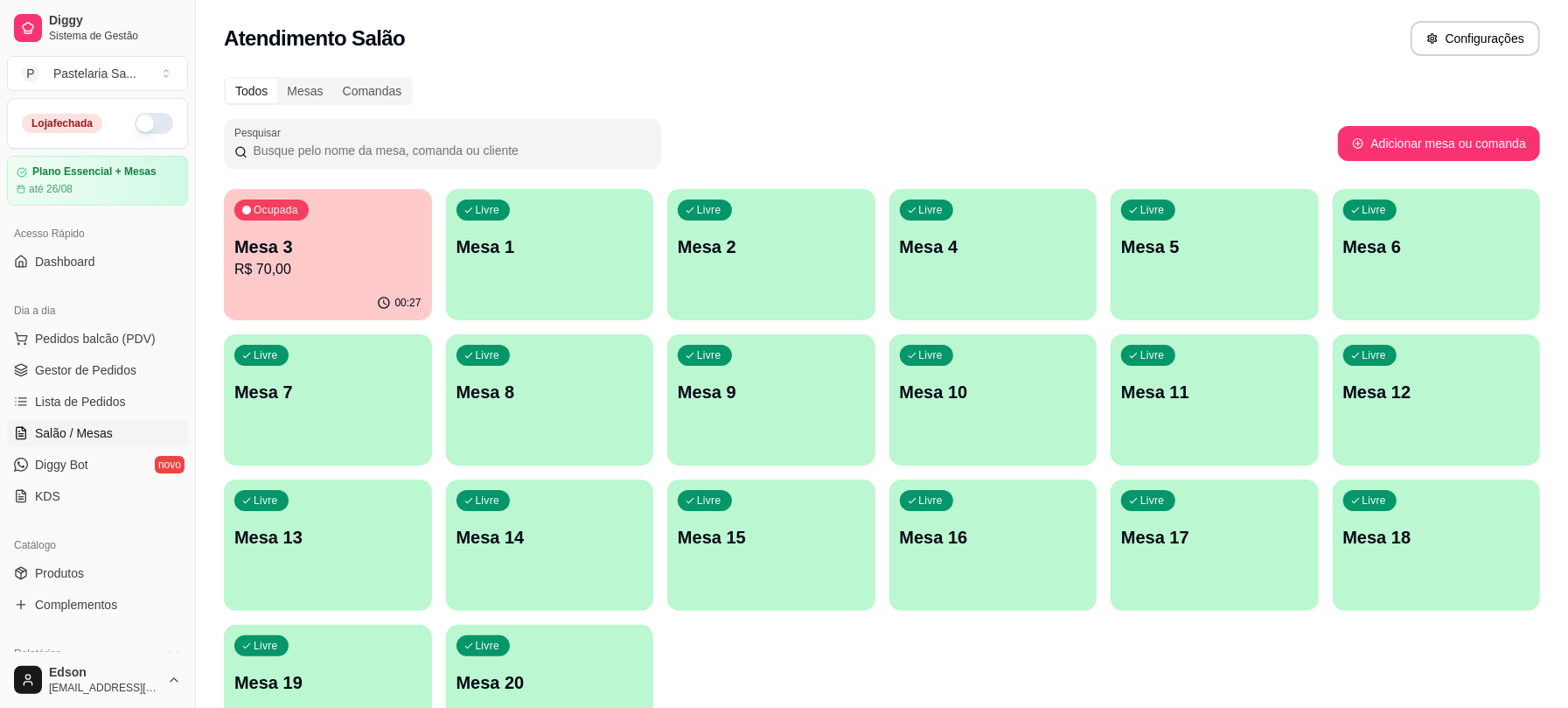
click at [389, 273] on p "R$ 70,00" at bounding box center [328, 270] width 188 height 21
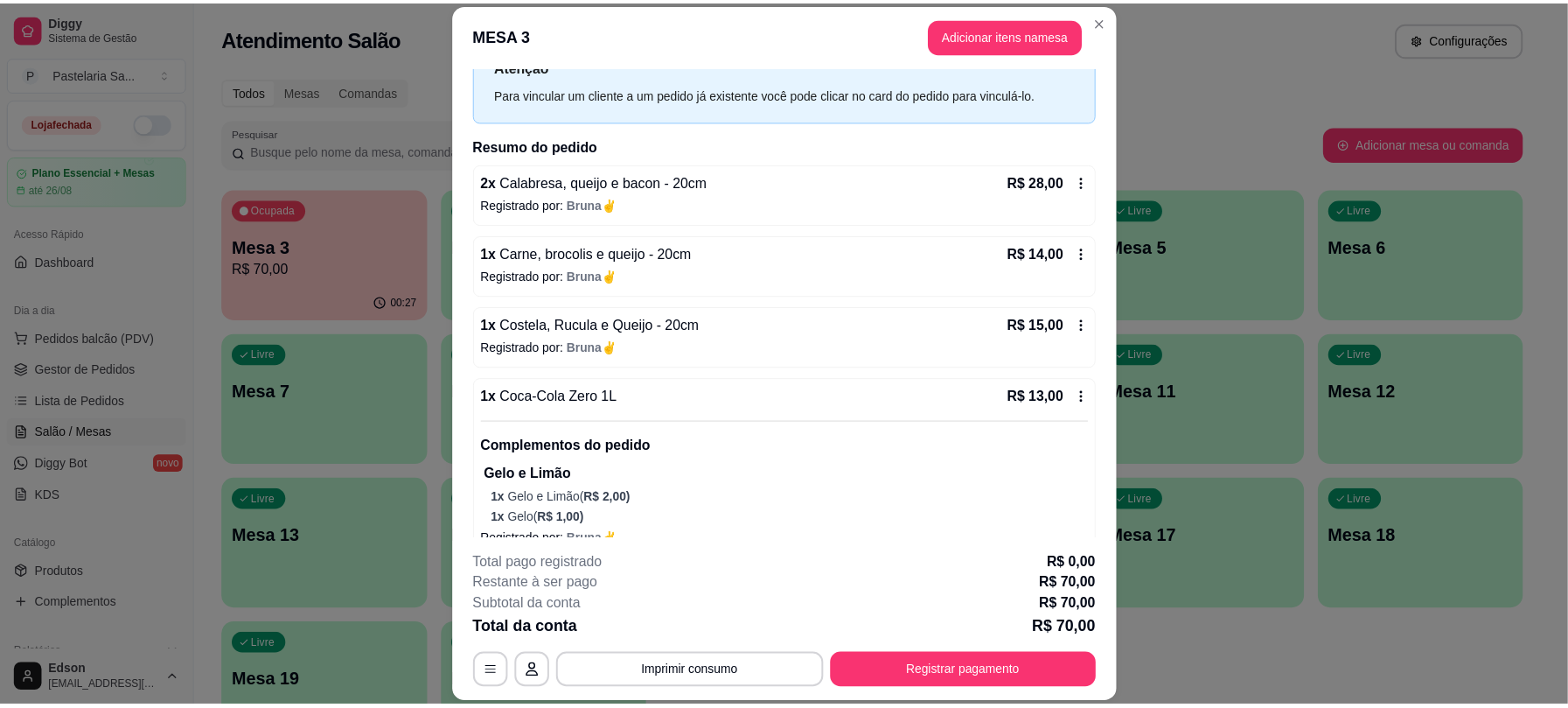
scroll to position [98, 0]
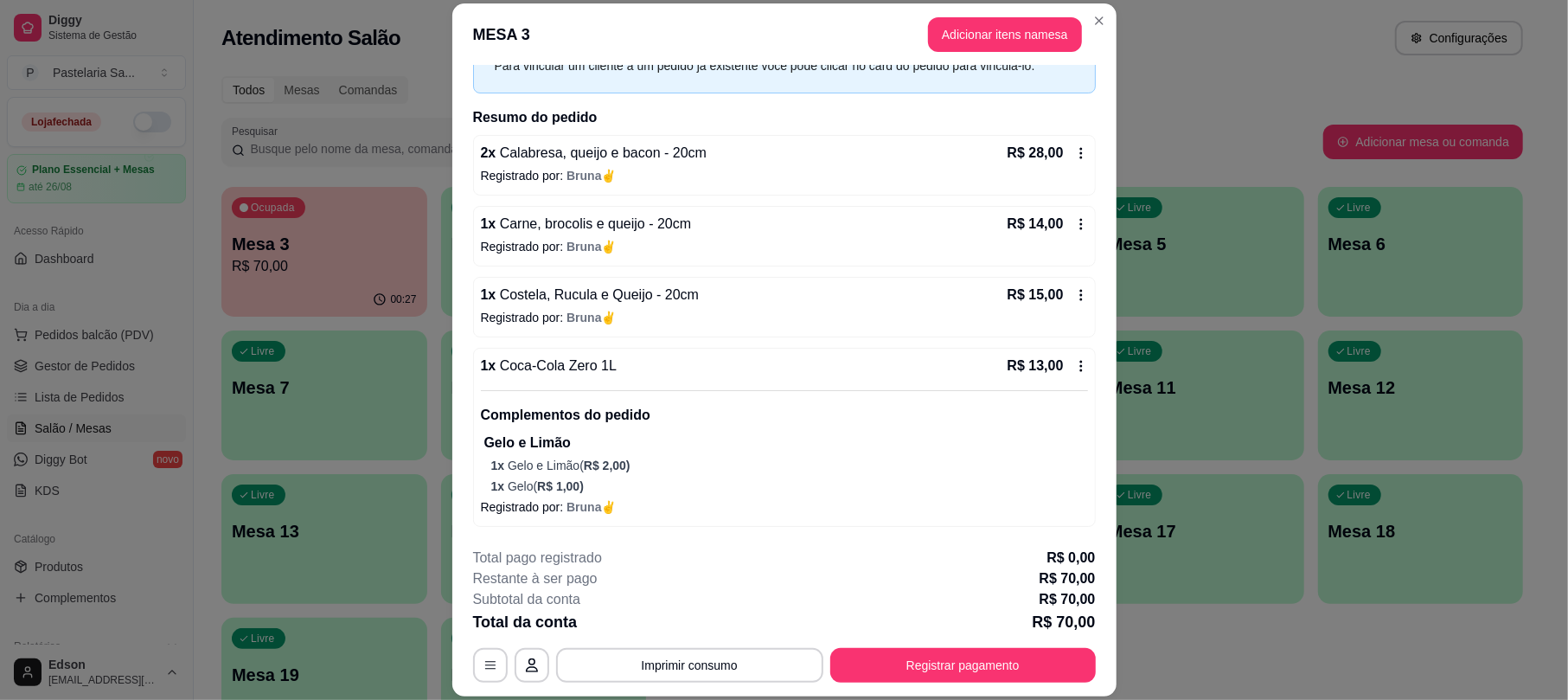
click at [1054, 374] on div "R$ 13,00" at bounding box center [1048, 366] width 80 height 21
click at [1042, 375] on div "R$ 13,00" at bounding box center [1048, 366] width 80 height 21
click at [641, 469] on span "Sim, quero cancelar o item." at bounding box center [625, 458] width 168 height 21
click at [528, 469] on input "Sim, quero cancelar o item." at bounding box center [522, 467] width 11 height 11
checkbox input "true"
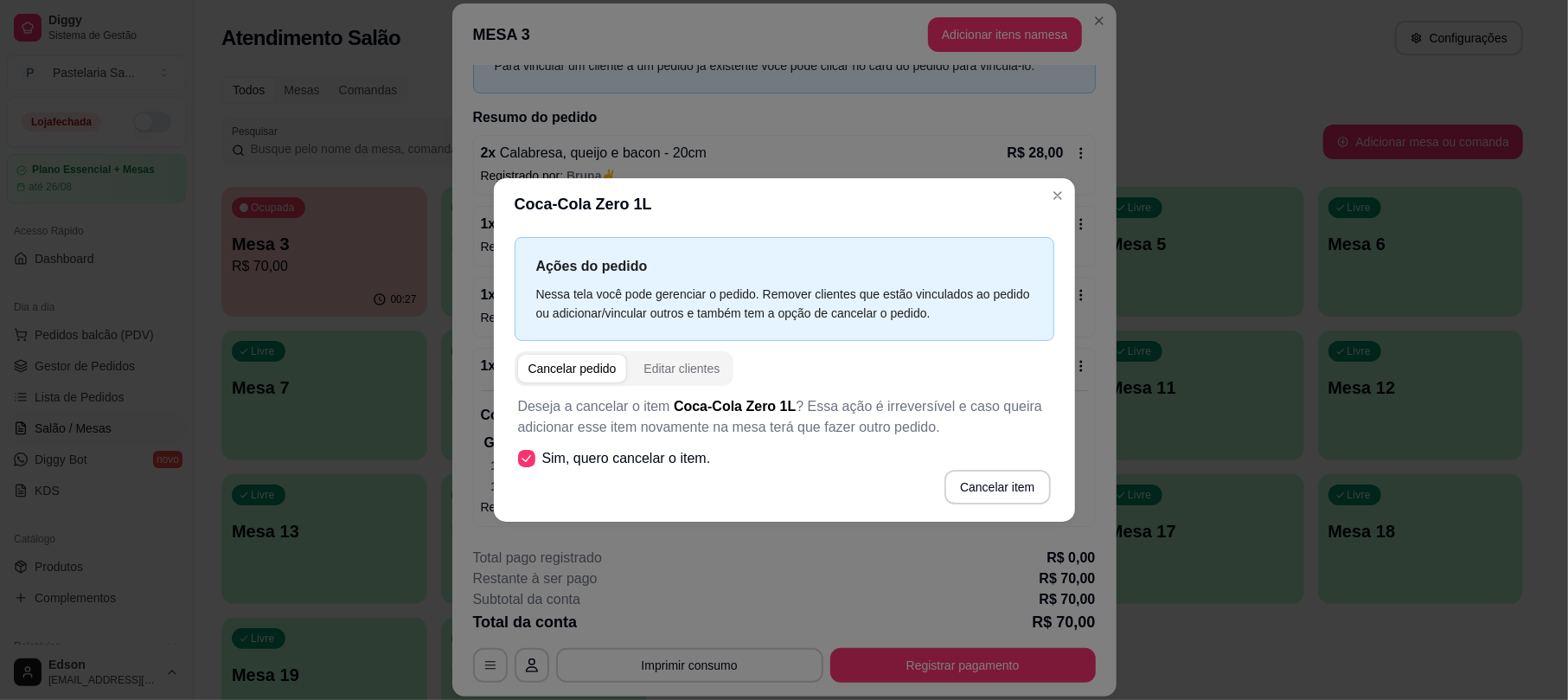
click at [988, 474] on button "Cancelar item" at bounding box center [997, 487] width 105 height 34
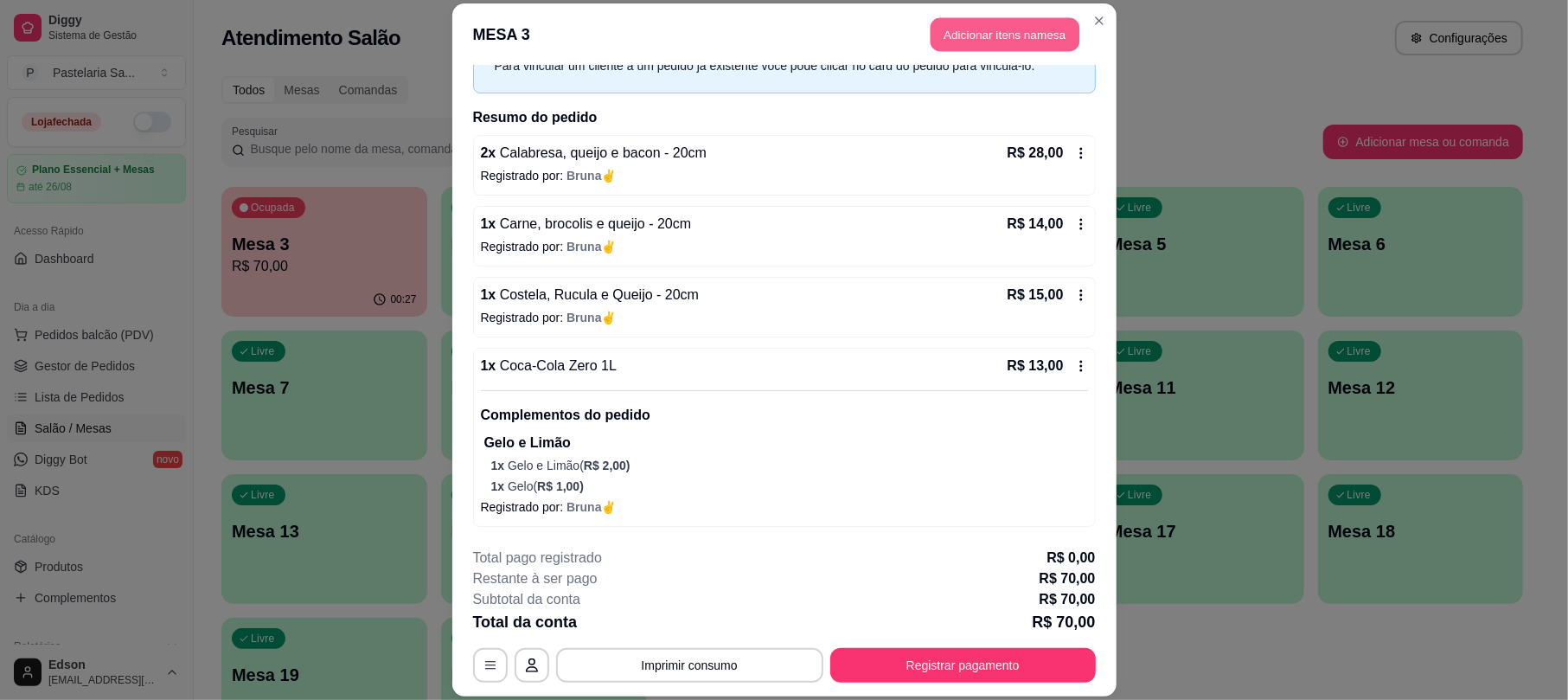
click at [1021, 35] on button "Adicionar itens na mesa" at bounding box center [1005, 34] width 149 height 33
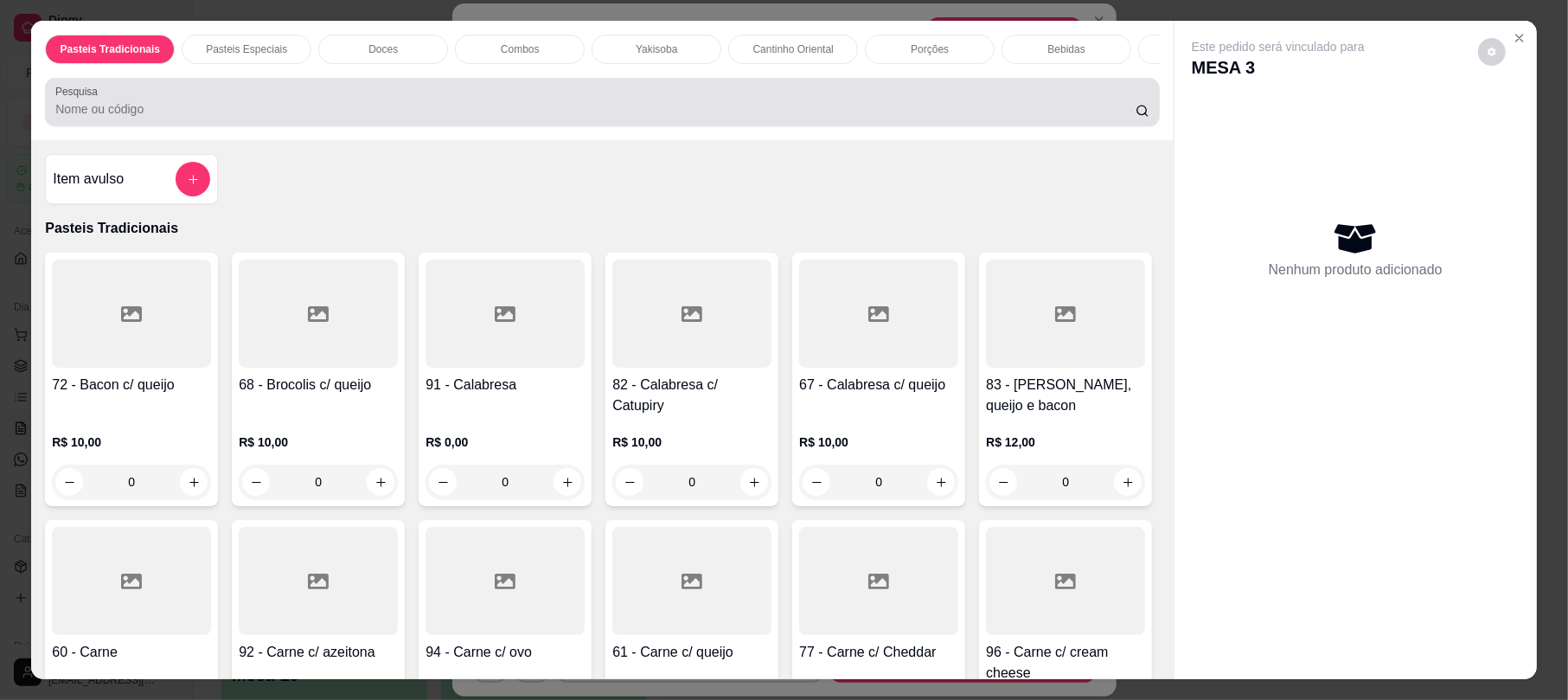
click at [562, 104] on div at bounding box center [601, 102] width 1093 height 34
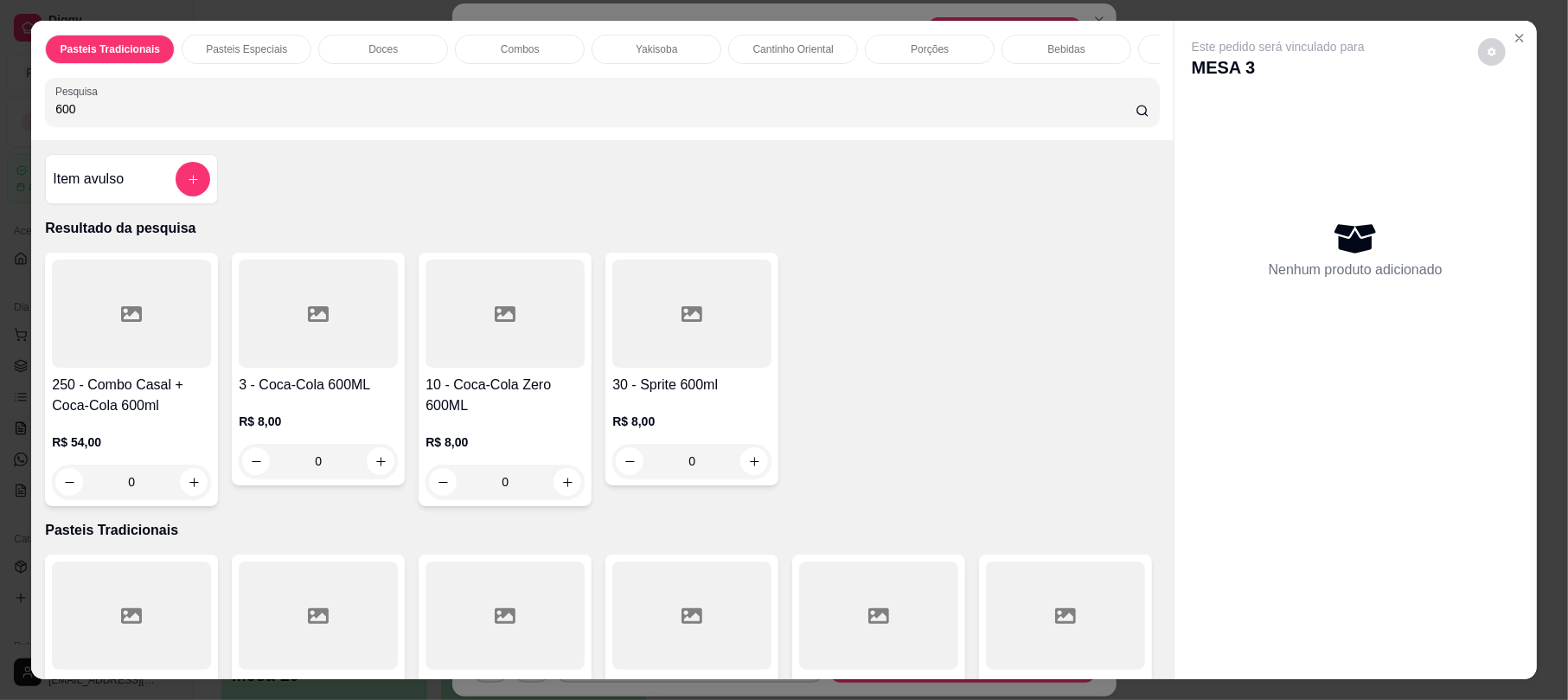
click at [346, 367] on div at bounding box center [318, 313] width 159 height 108
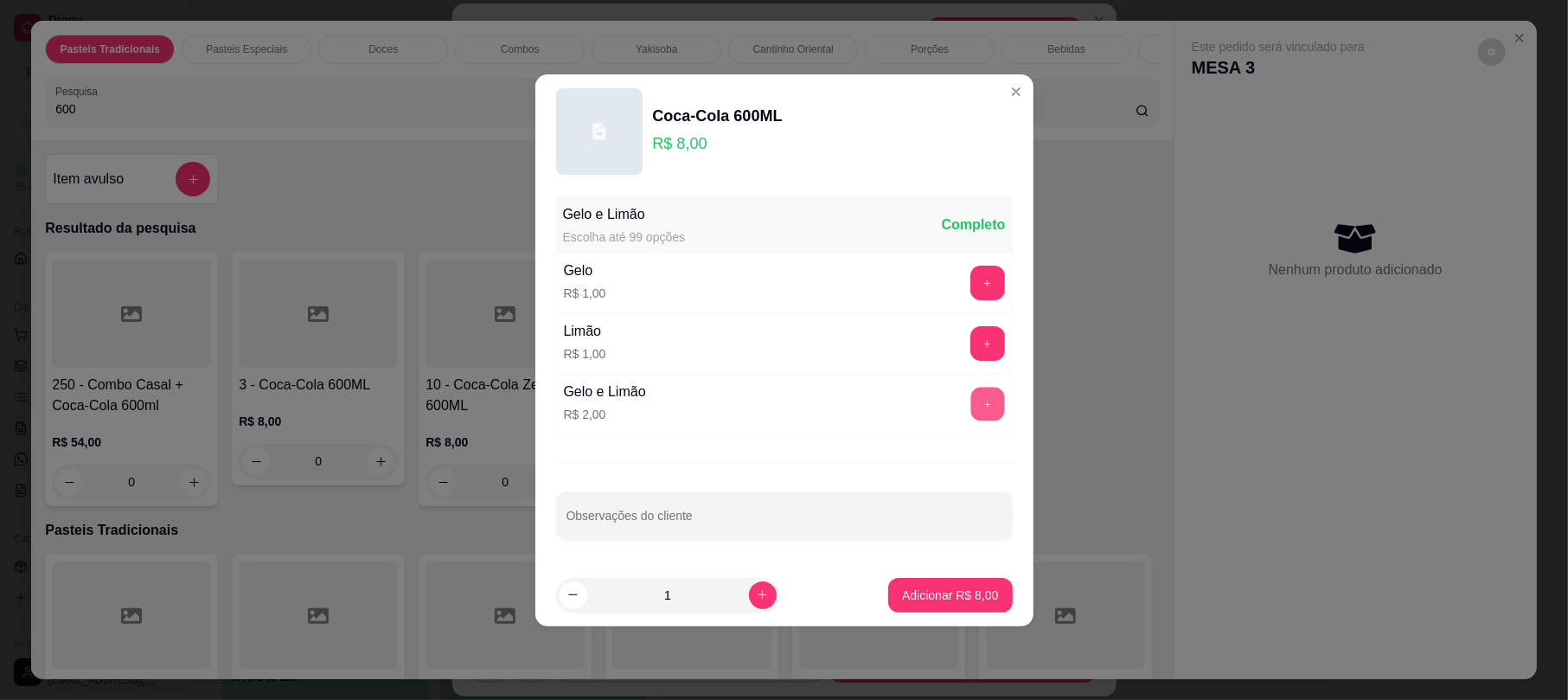
click at [970, 400] on button "+" at bounding box center [987, 403] width 33 height 33
click at [972, 294] on button "+" at bounding box center [988, 283] width 34 height 34
click at [959, 610] on button "Adicionar R$ 11,00" at bounding box center [947, 595] width 131 height 34
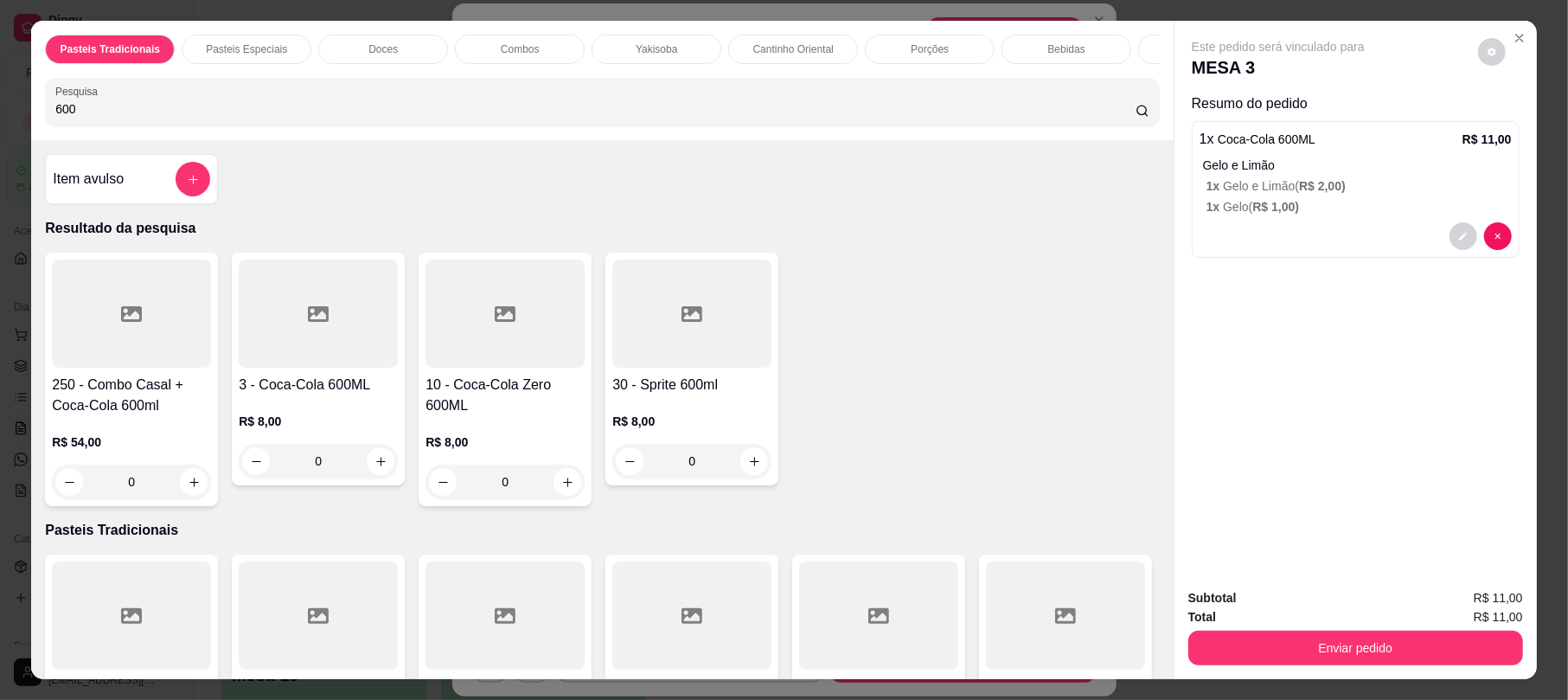
click at [1360, 628] on div "Enviar pedido" at bounding box center [1356, 645] width 335 height 39
click at [1350, 642] on button "Enviar pedido" at bounding box center [1356, 647] width 335 height 34
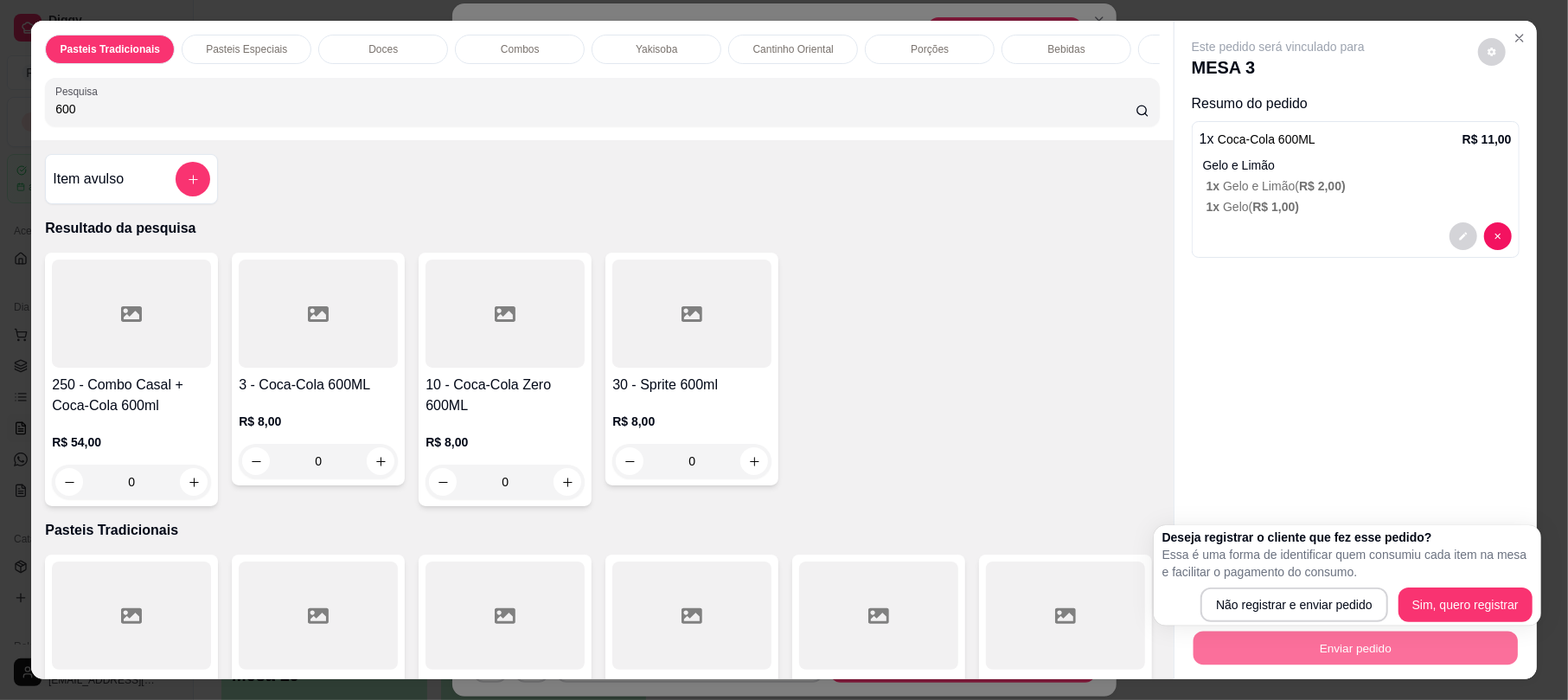
click at [180, 204] on div "Item avulso" at bounding box center [131, 179] width 173 height 50
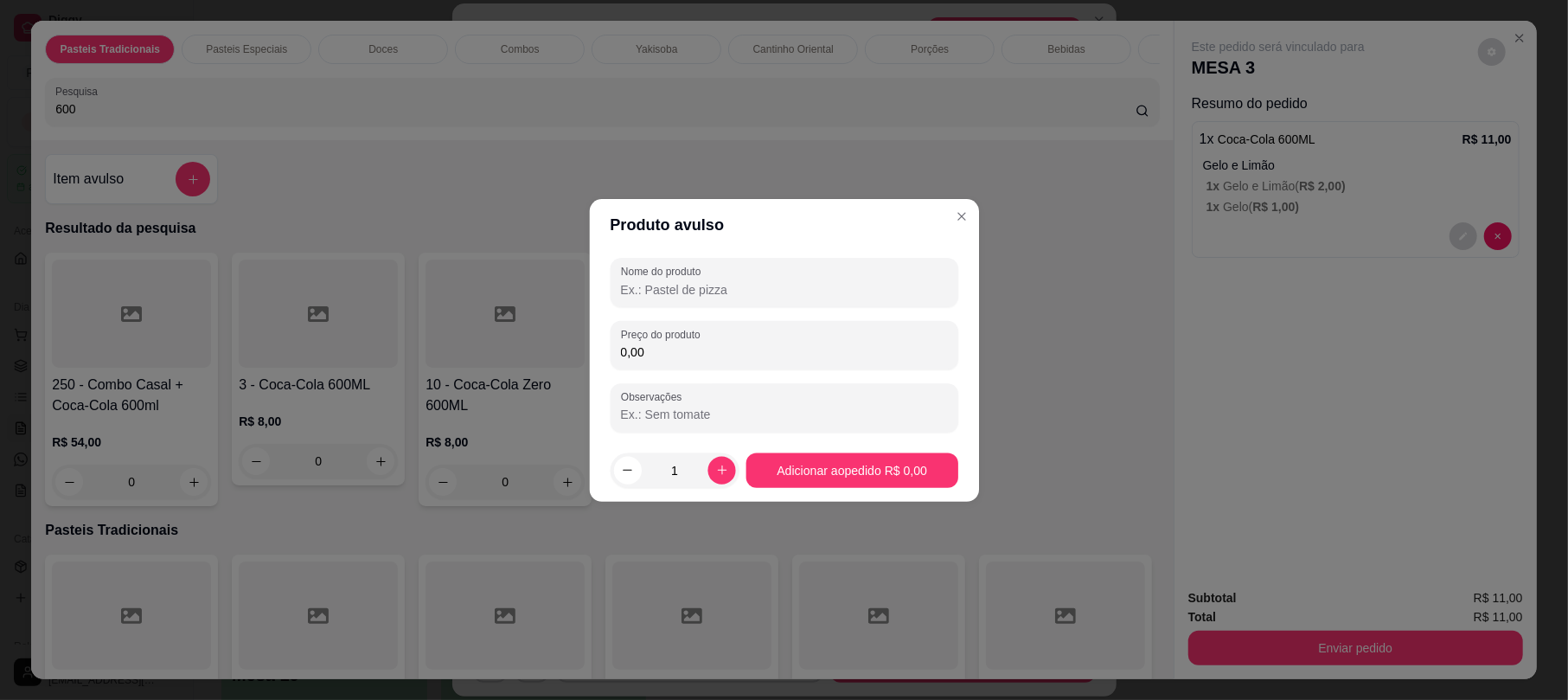
click at [114, 118] on input "600" at bounding box center [596, 109] width 1080 height 17
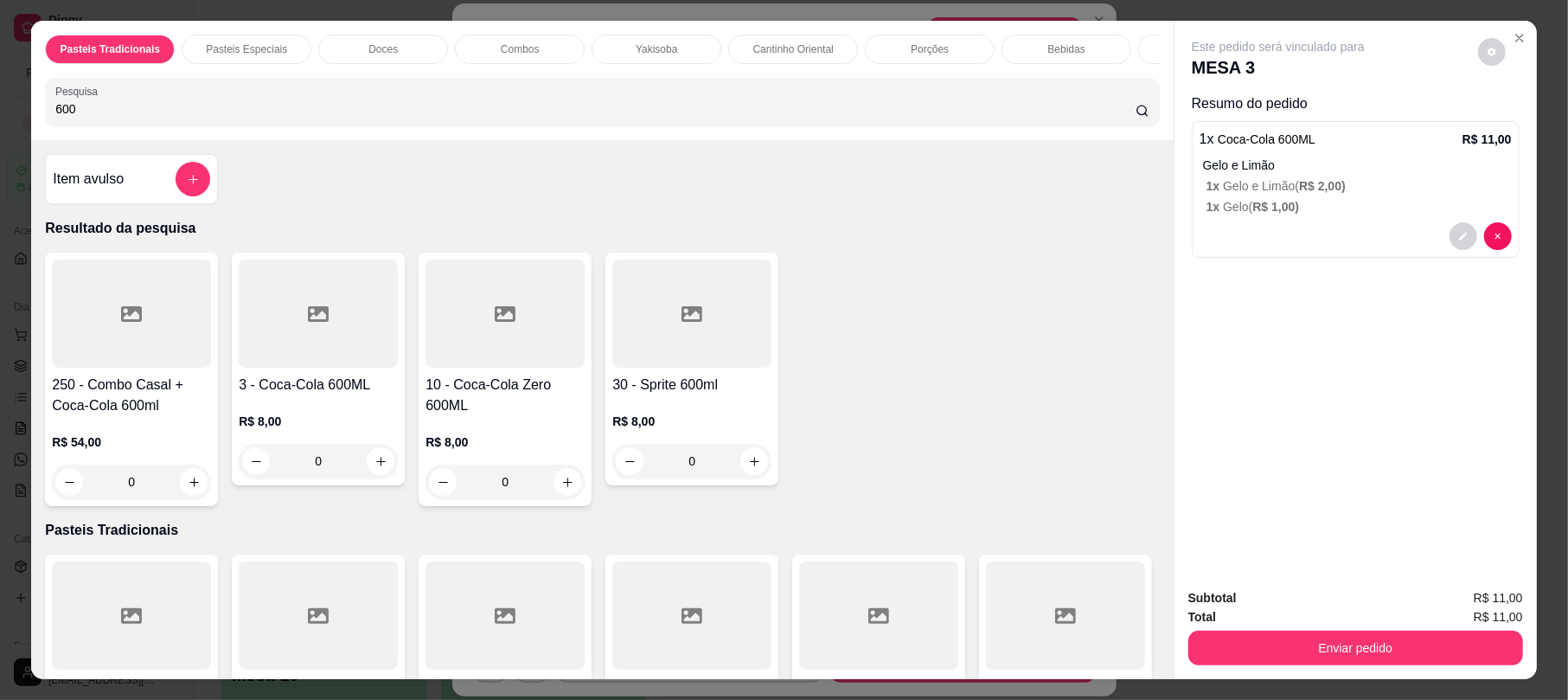
click at [114, 118] on input "600" at bounding box center [596, 109] width 1080 height 17
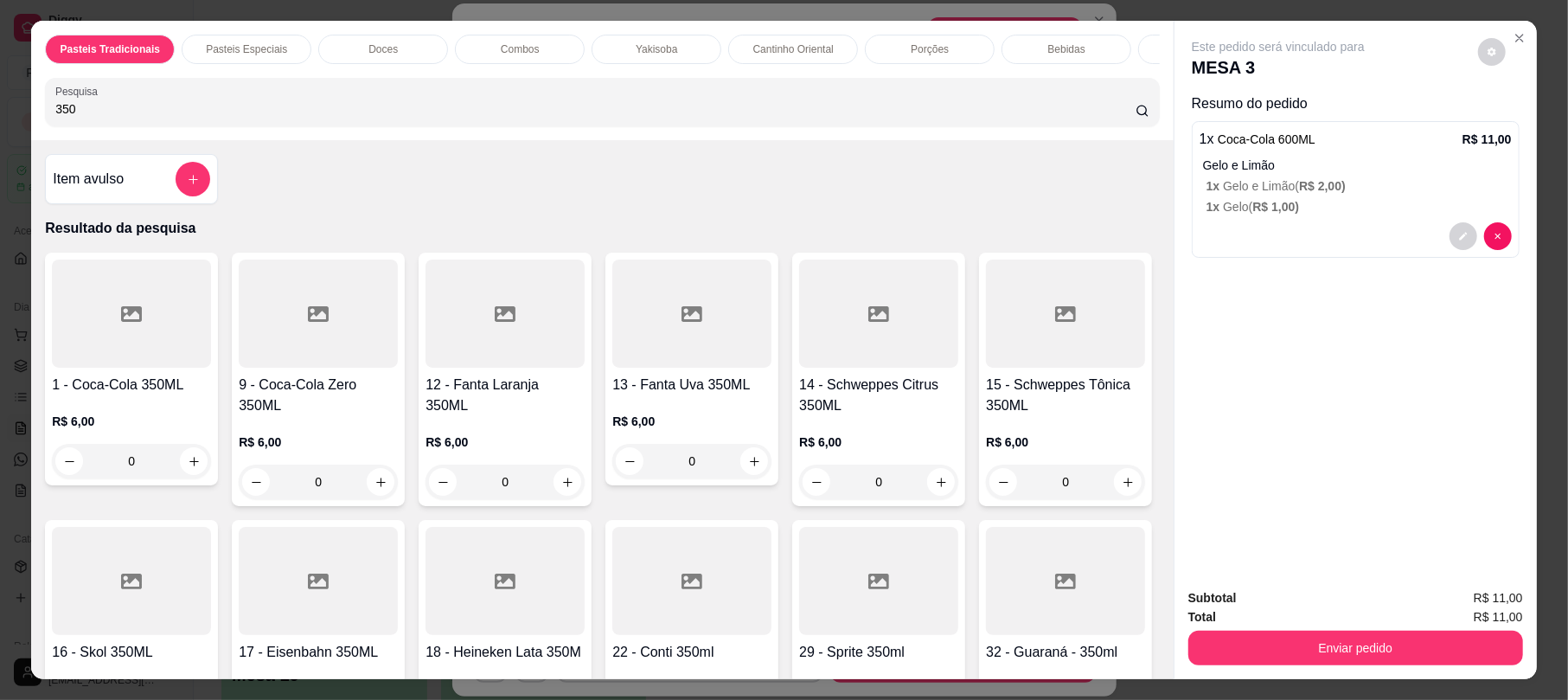
type input "350"
click at [129, 367] on div at bounding box center [131, 313] width 159 height 108
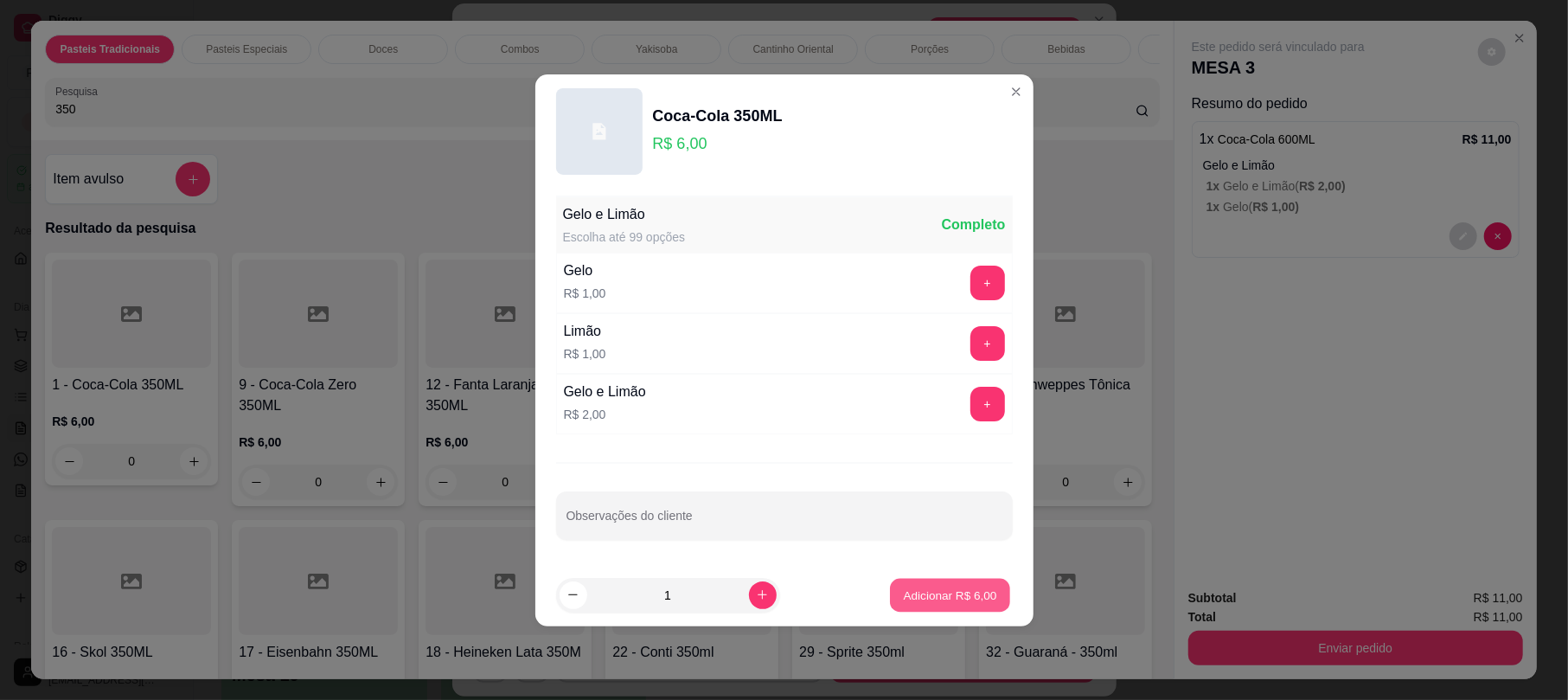
click at [927, 588] on button "Adicionar R$ 6,00" at bounding box center [950, 594] width 120 height 33
type input "1"
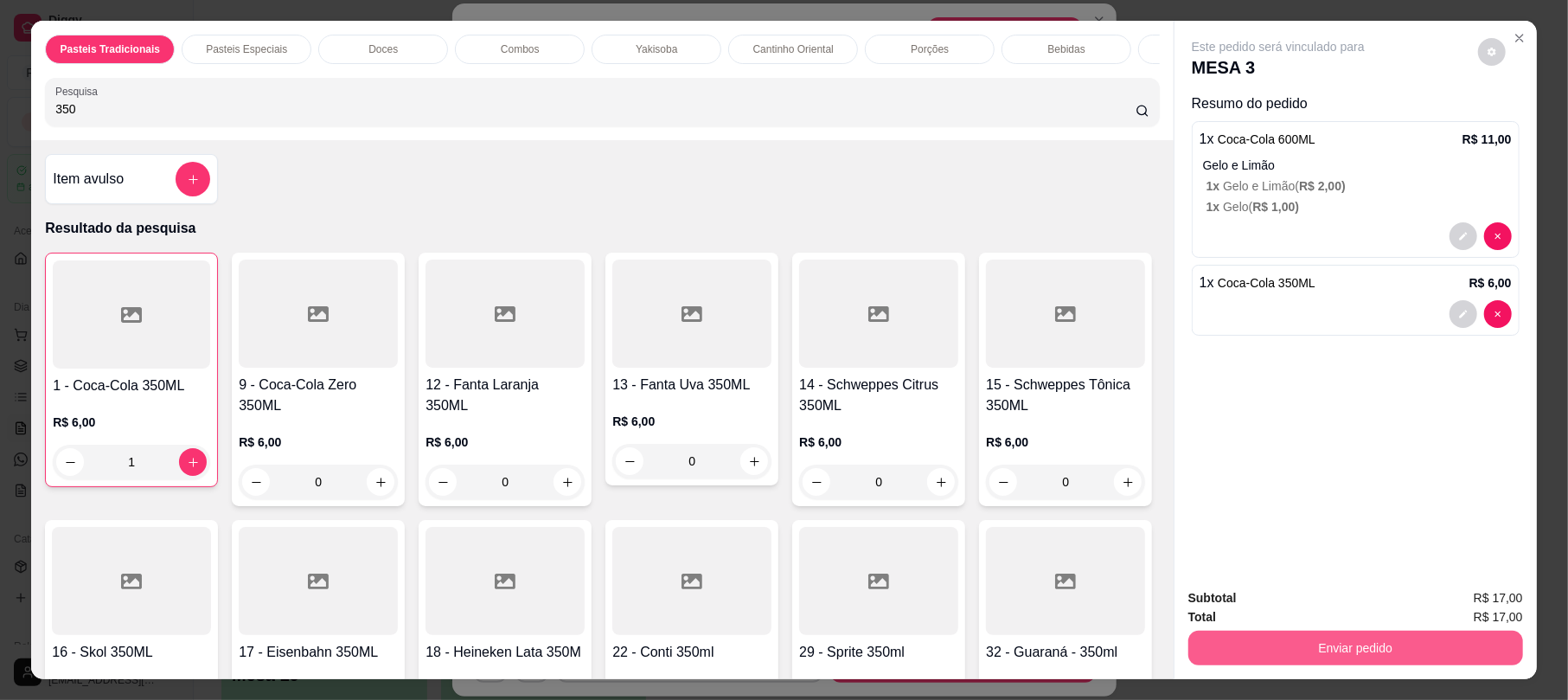
click at [1240, 633] on button "Enviar pedido" at bounding box center [1356, 647] width 335 height 34
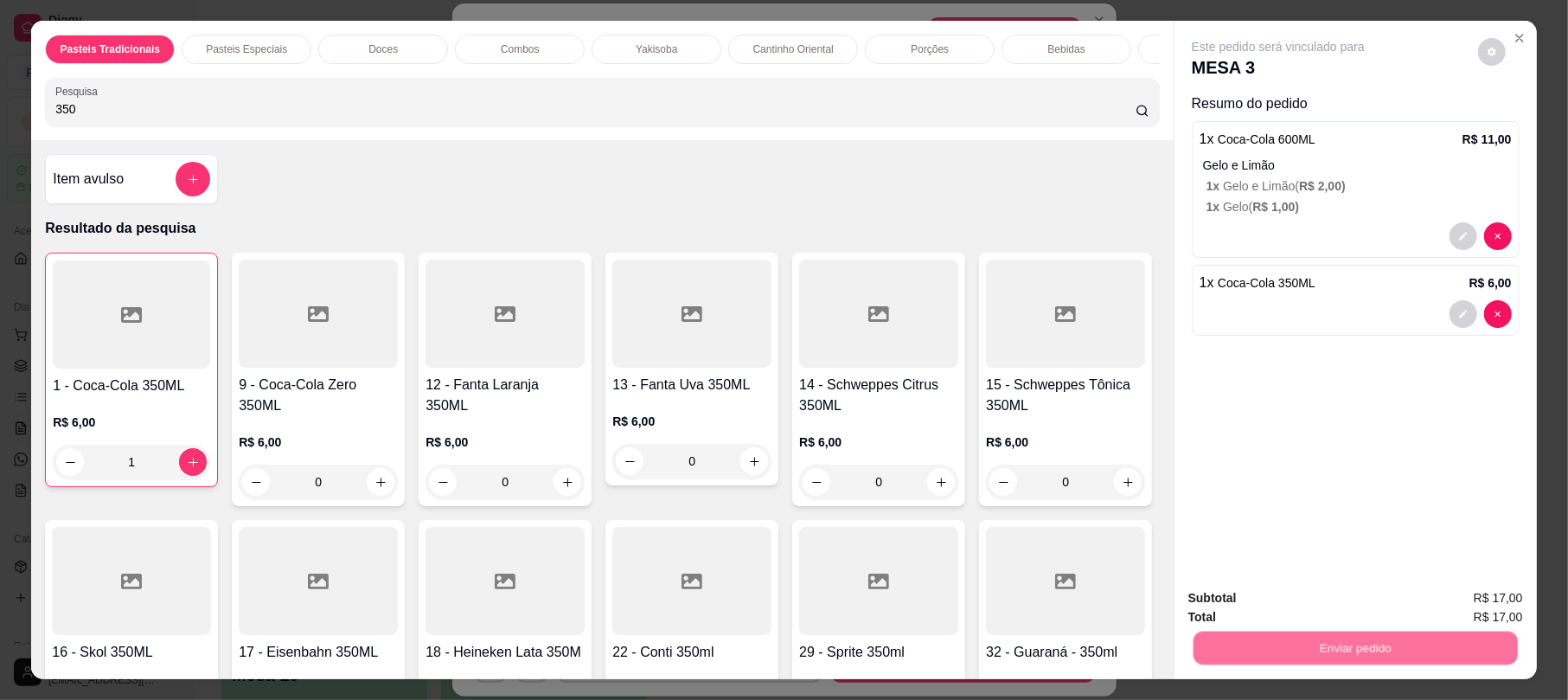
click at [1242, 606] on button "Não registrar e enviar pedido" at bounding box center [1296, 604] width 175 height 32
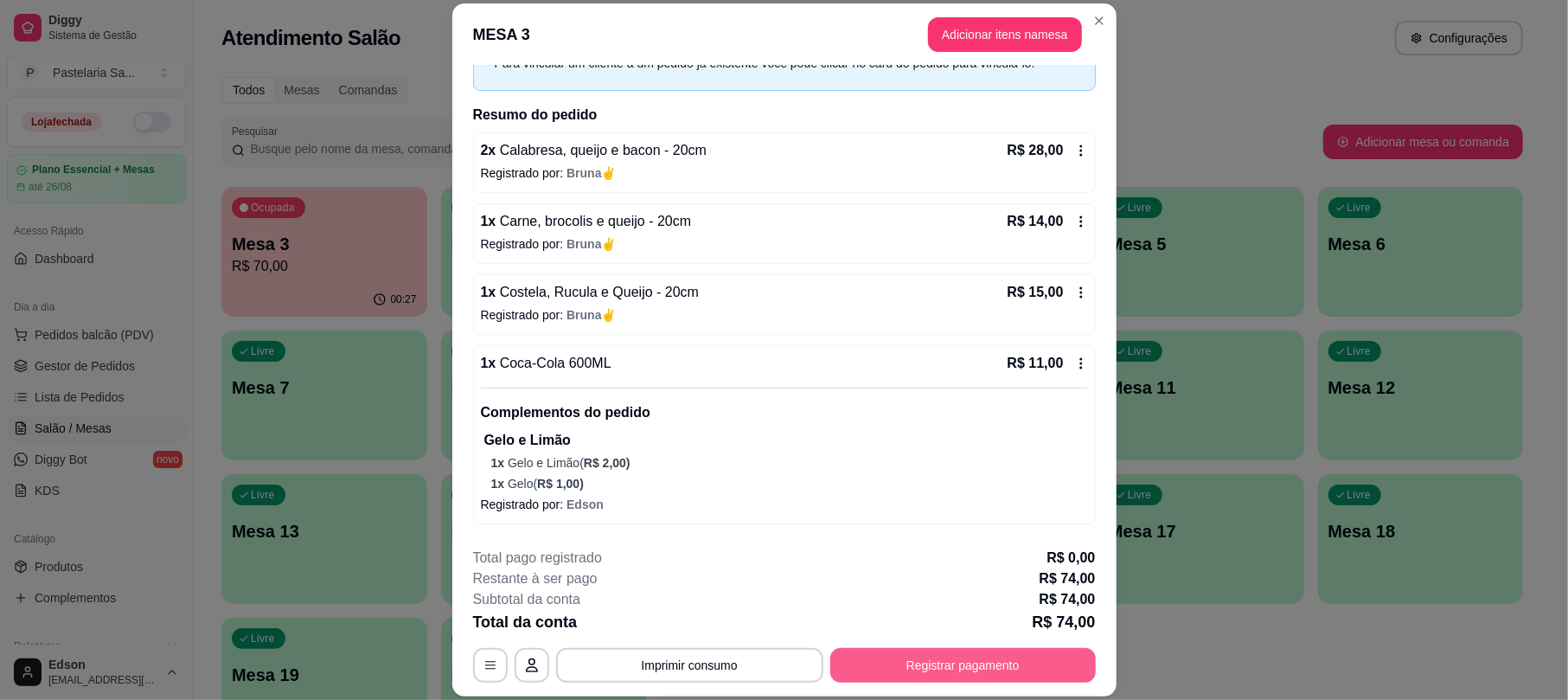
click at [877, 658] on button "Registrar pagamento" at bounding box center [963, 665] width 266 height 34
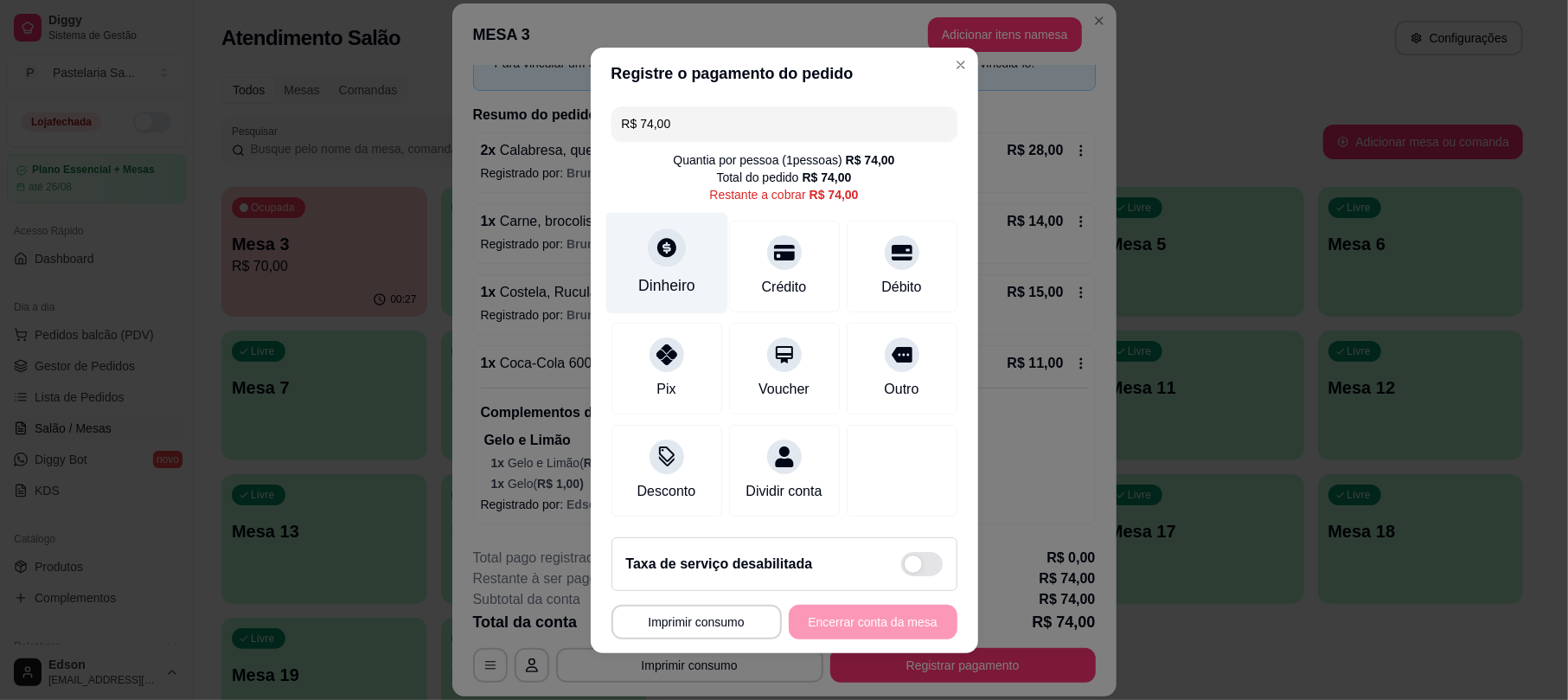
click at [662, 236] on icon at bounding box center [666, 248] width 23 height 23
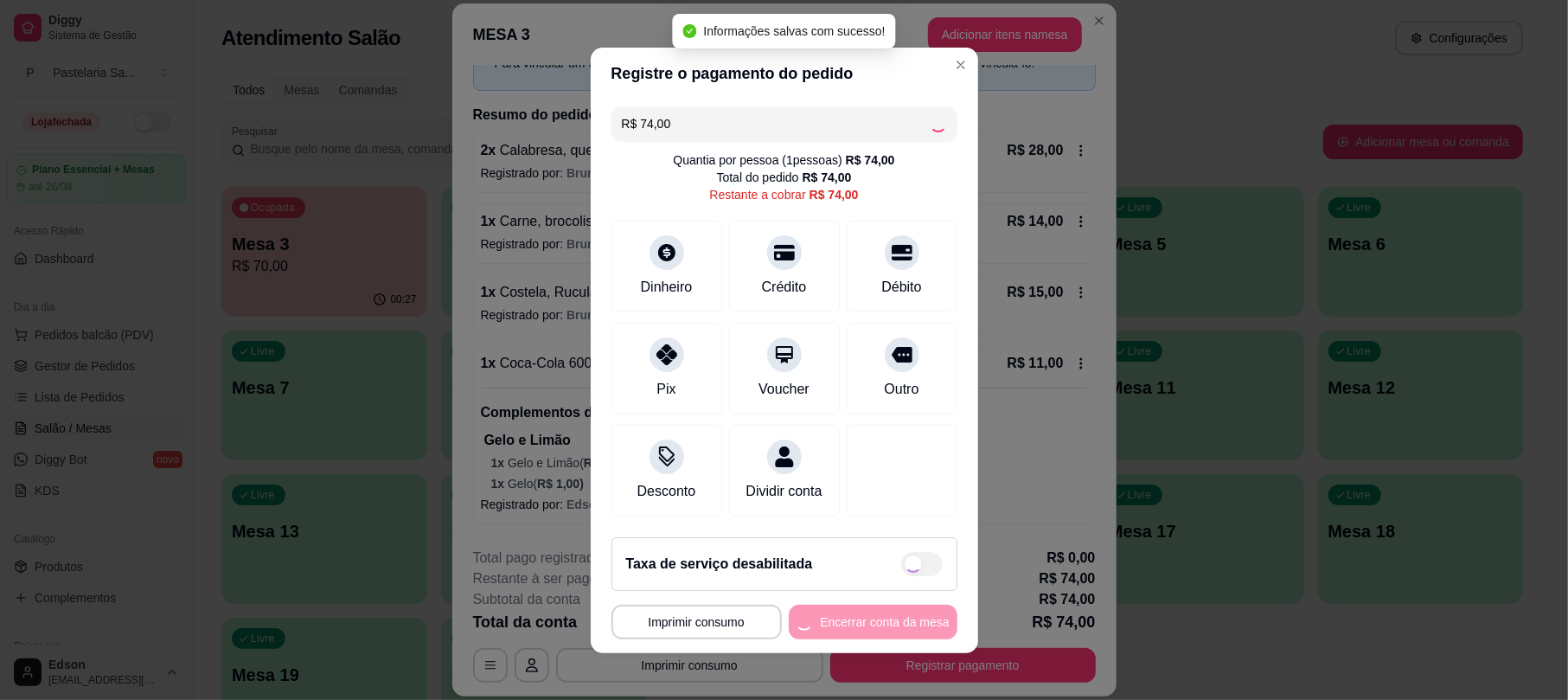
type input "R$ 0,00"
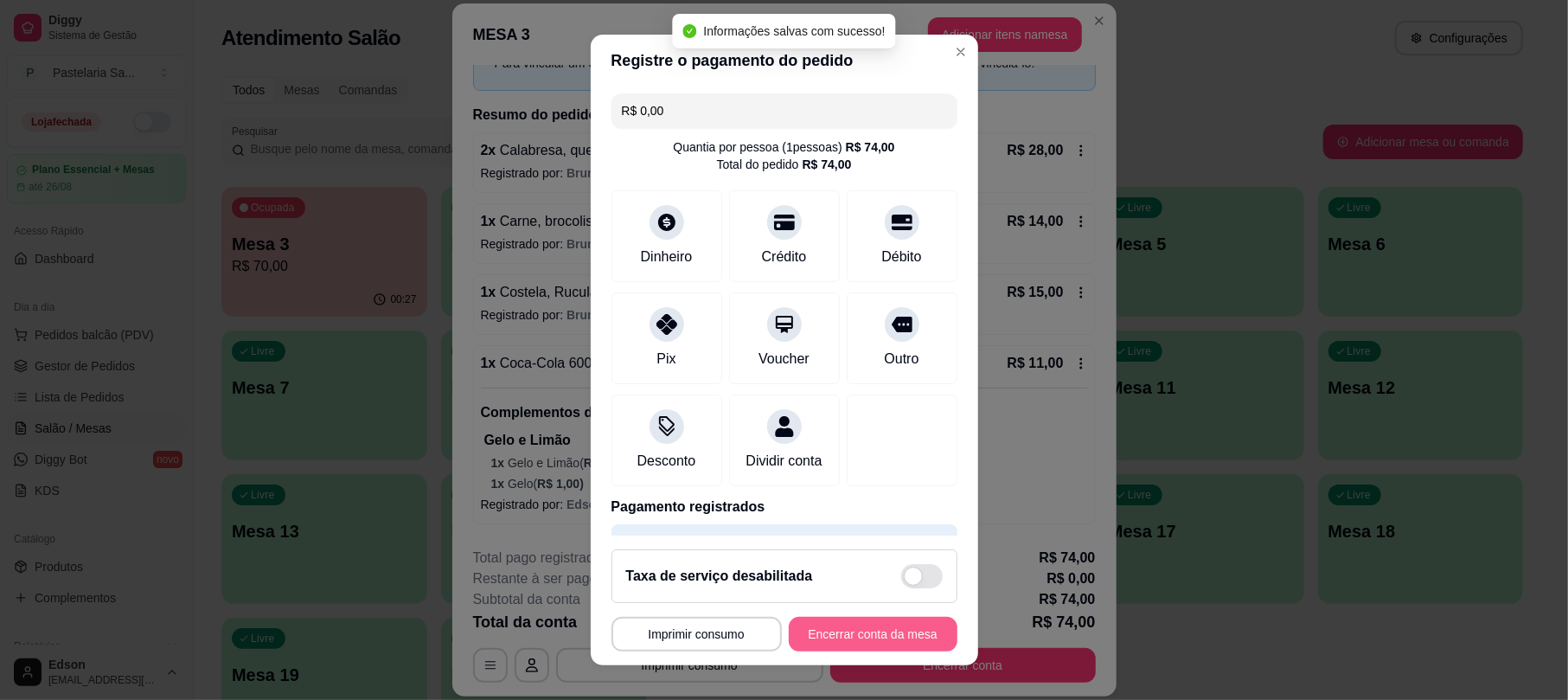
click at [877, 638] on button "Encerrar conta da mesa" at bounding box center [873, 634] width 168 height 34
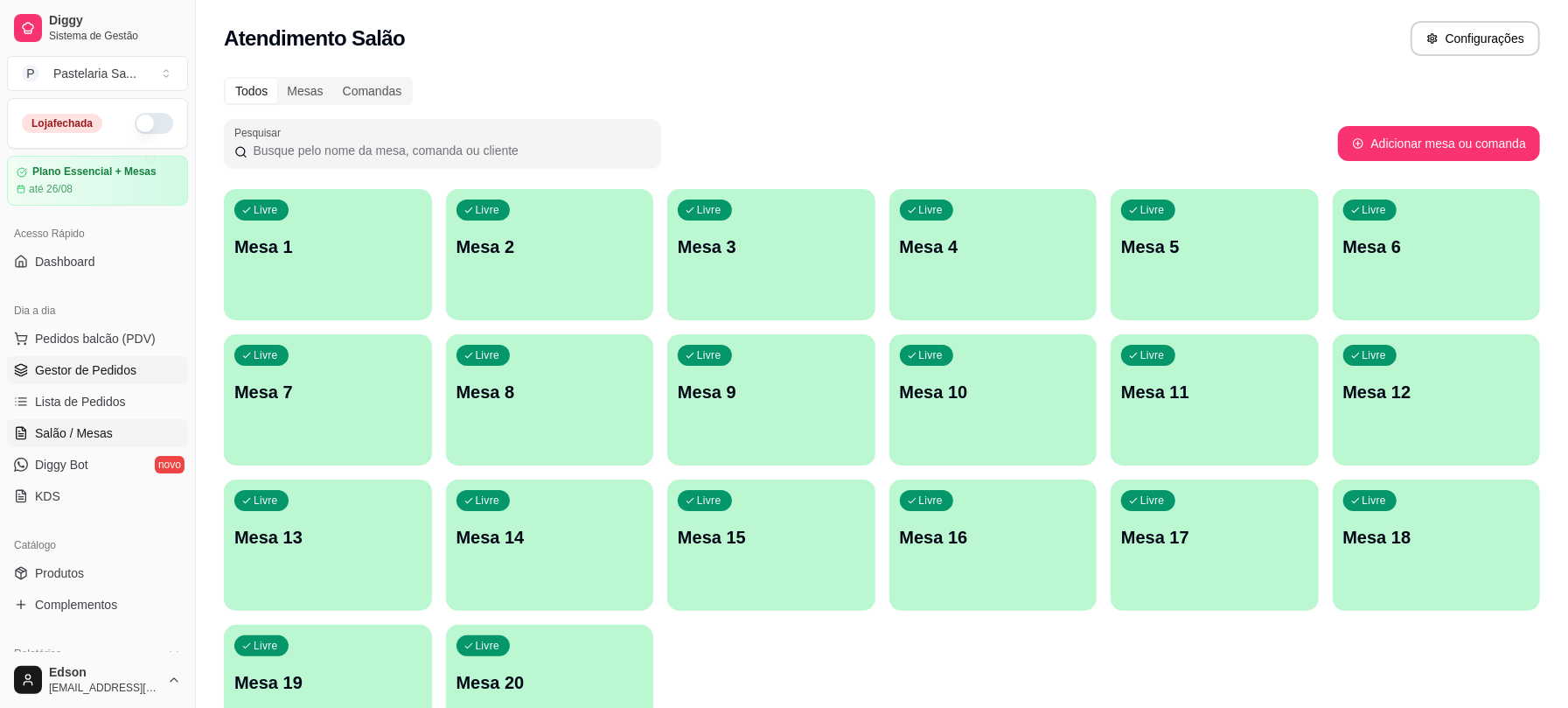
click at [84, 366] on span "Gestor de Pedidos" at bounding box center [85, 370] width 102 height 17
